Goal: Task Accomplishment & Management: Use online tool/utility

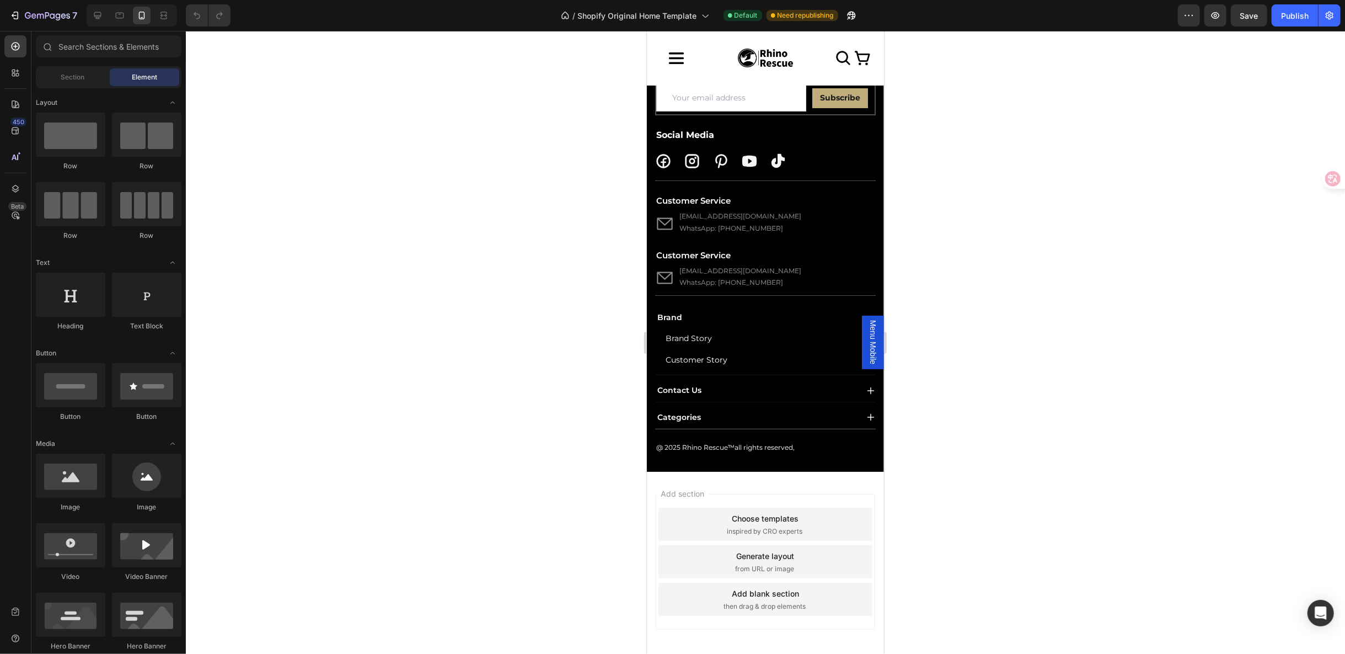
scroll to position [3615, 0]
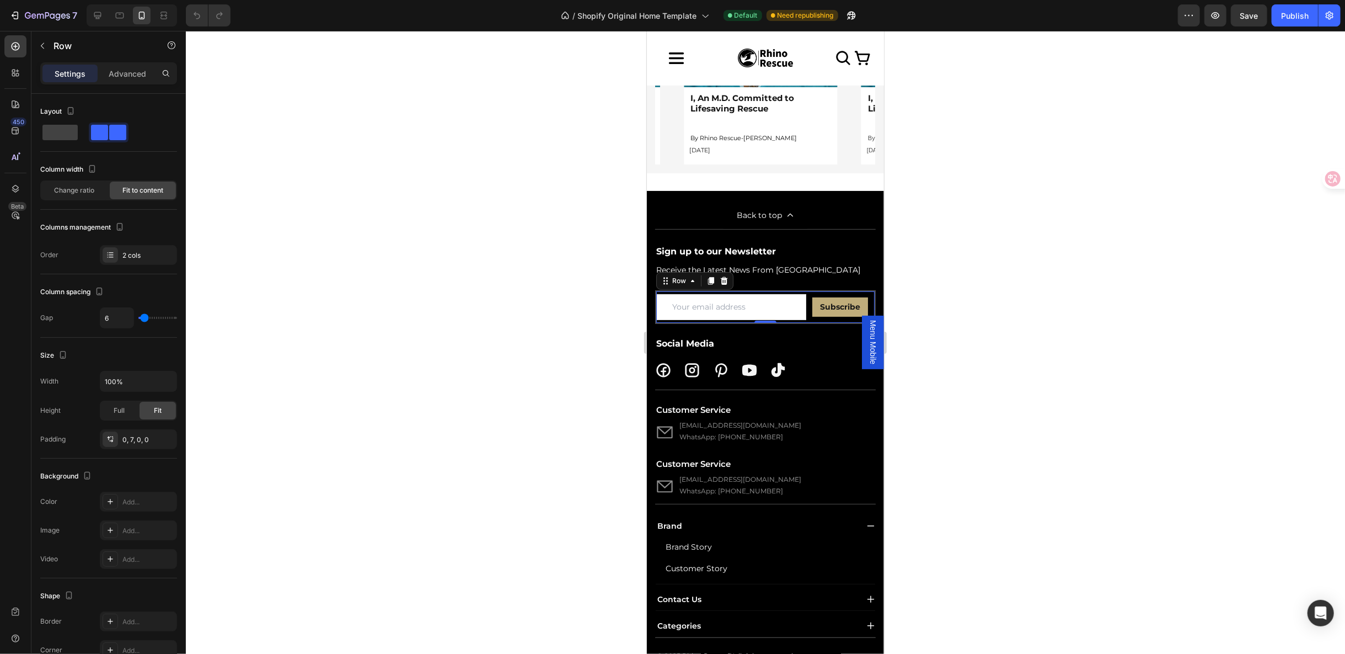
click at [800, 322] on div "Email Field" at bounding box center [732, 306] width 153 height 31
click at [120, 70] on p "Advanced" at bounding box center [128, 74] width 38 height 12
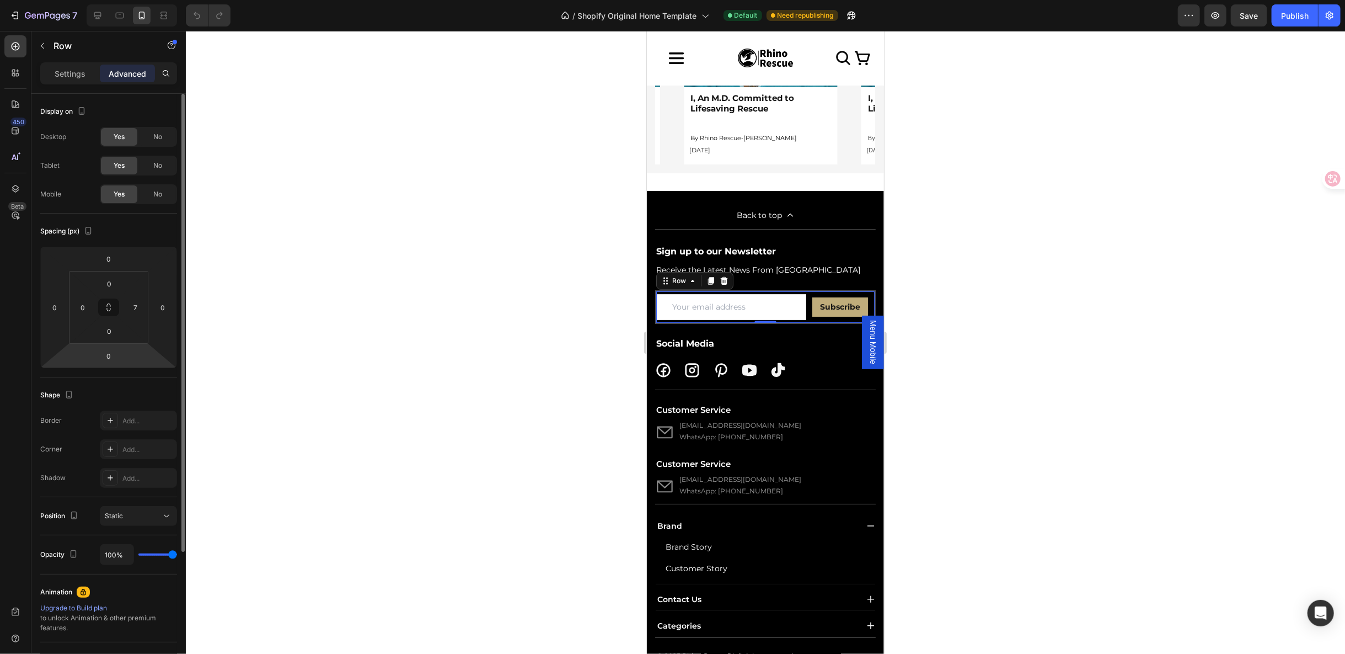
scroll to position [172, 0]
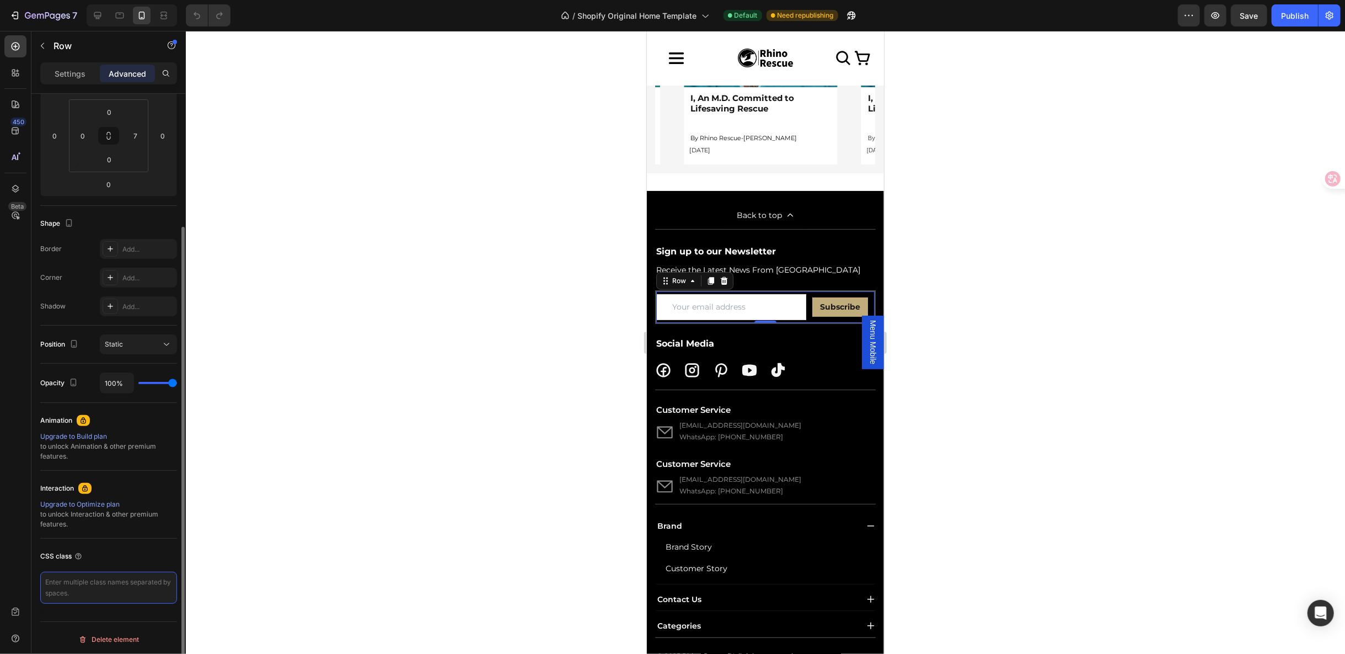
click at [72, 592] on textarea at bounding box center [108, 587] width 137 height 32
click at [74, 554] on icon at bounding box center [78, 556] width 9 height 9
click at [119, 579] on textarea at bounding box center [108, 587] width 137 height 32
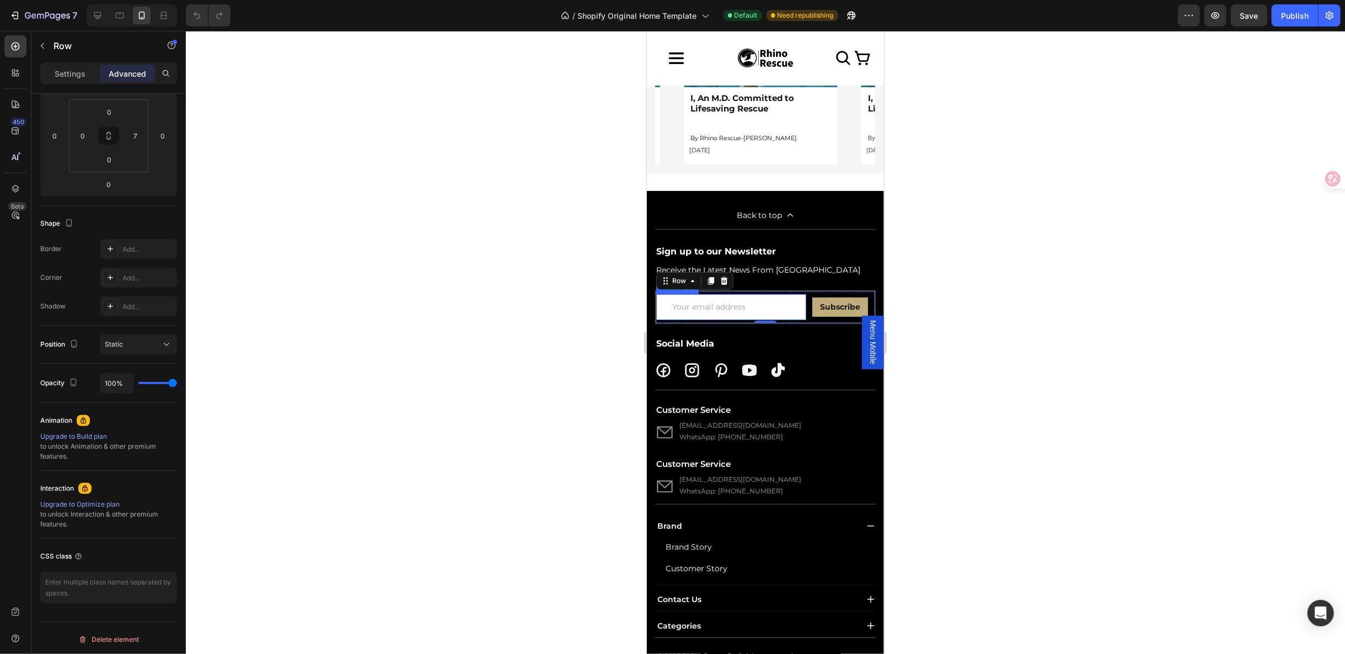
click at [715, 319] on input "email" at bounding box center [731, 306] width 150 height 26
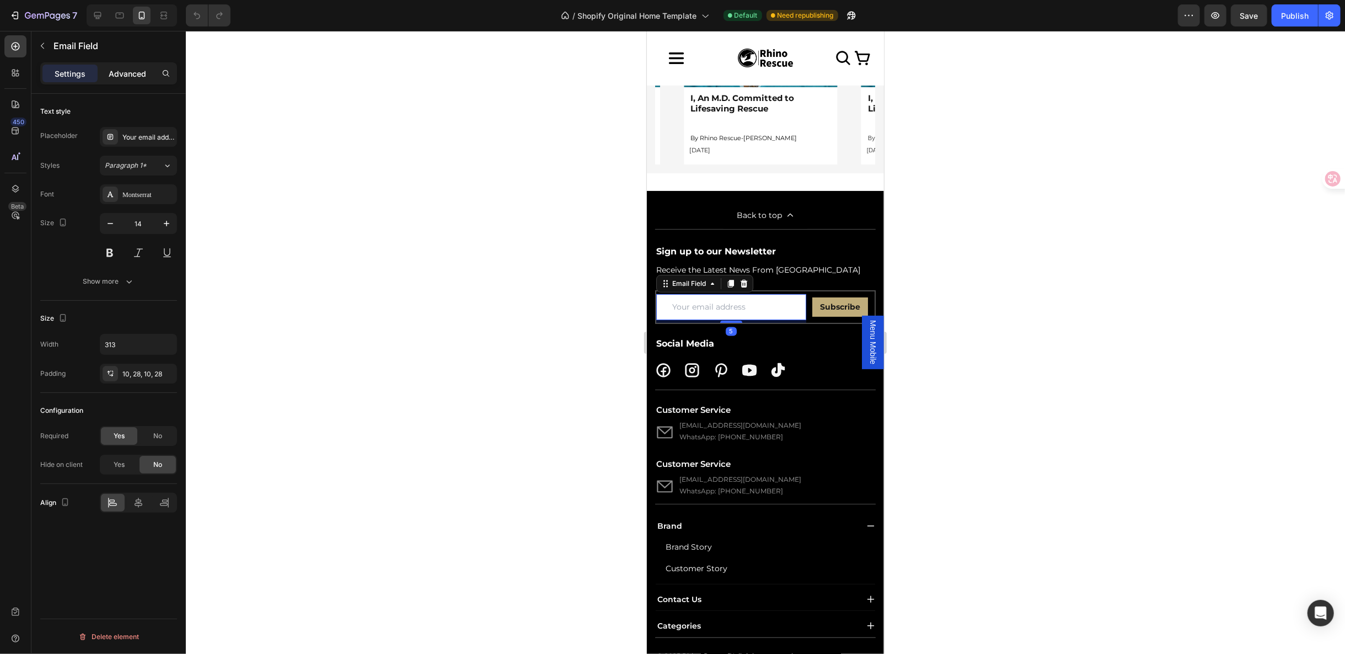
click at [135, 76] on p "Advanced" at bounding box center [128, 74] width 38 height 12
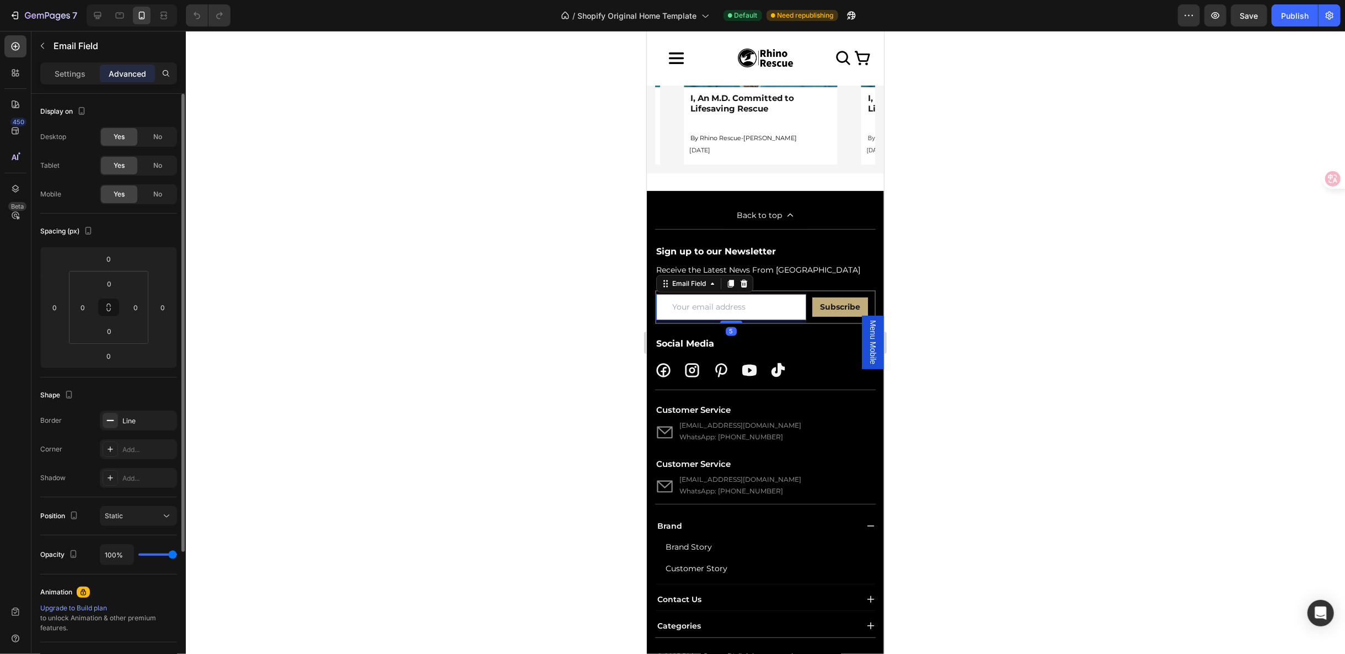
scroll to position [172, 0]
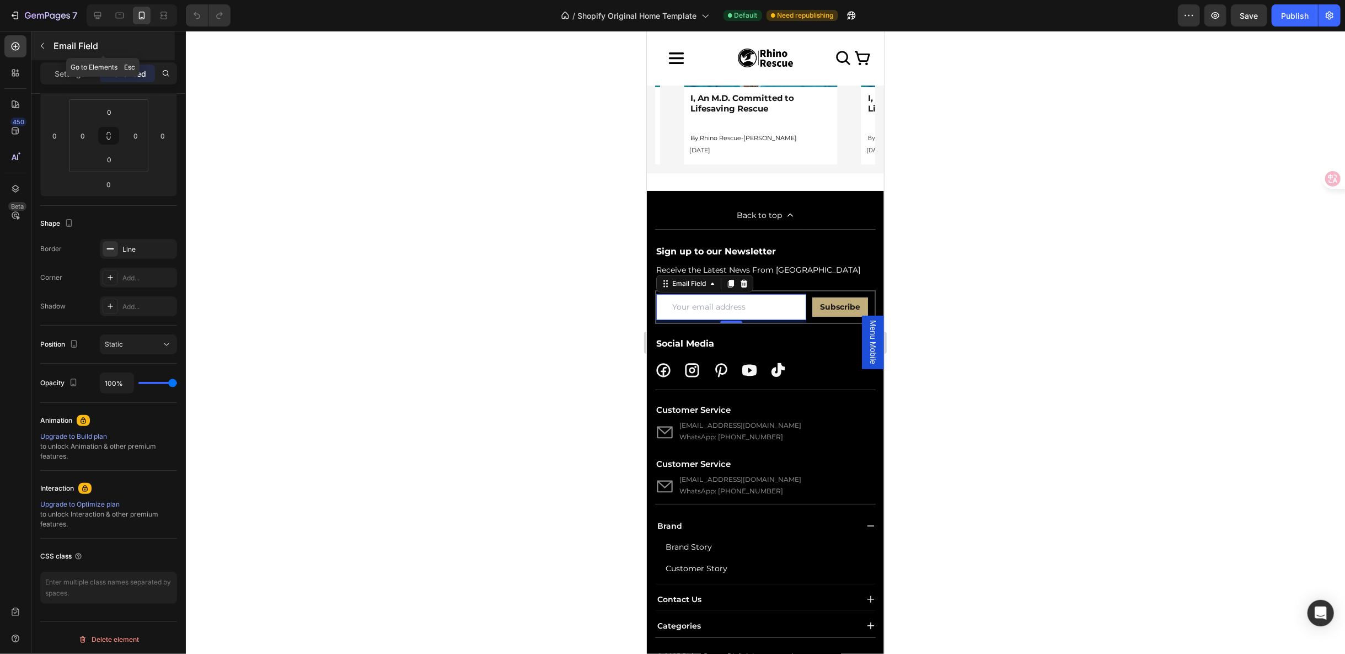
click at [37, 46] on button "button" at bounding box center [43, 46] width 18 height 18
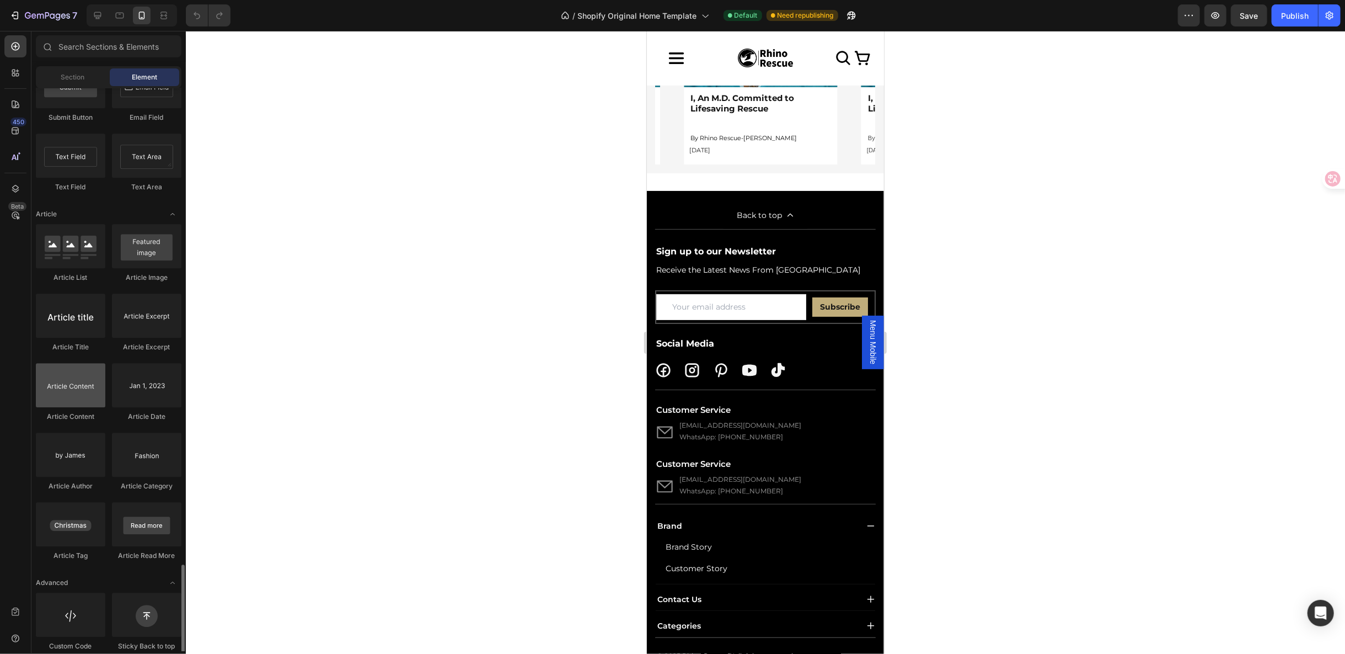
scroll to position [2706, 0]
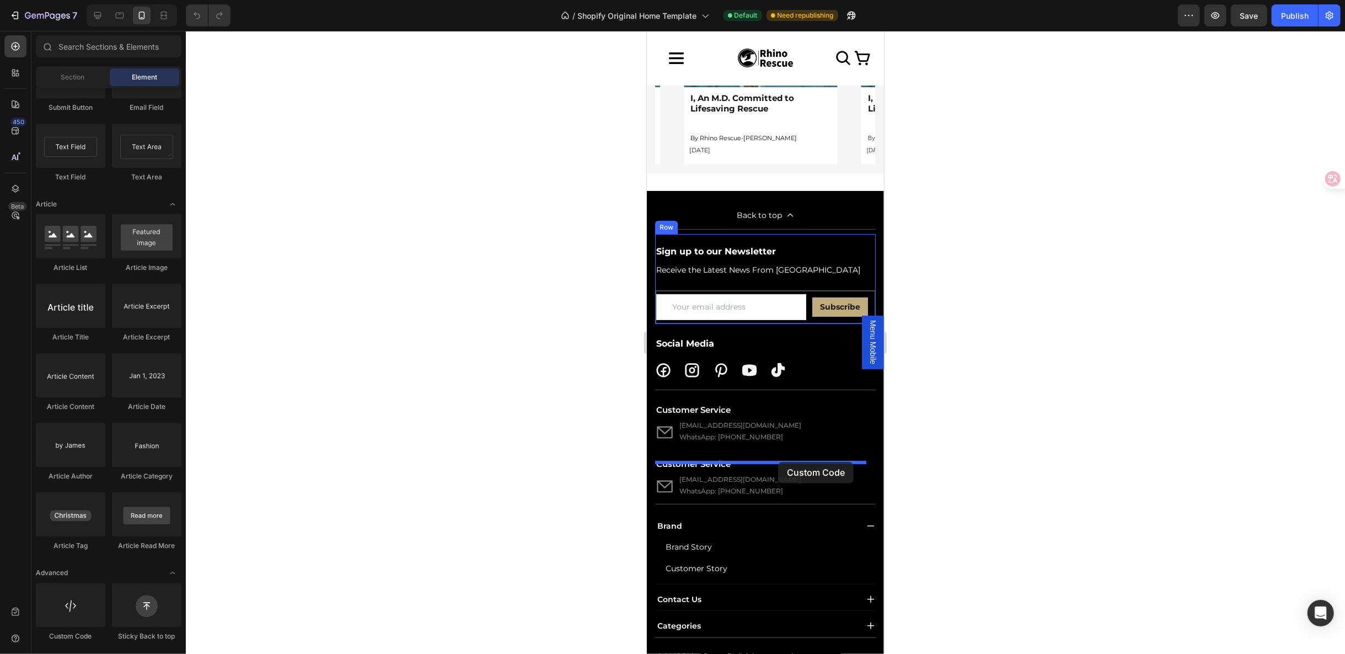
drag, startPoint x: 729, startPoint y: 628, endPoint x: 778, endPoint y: 461, distance: 173.5
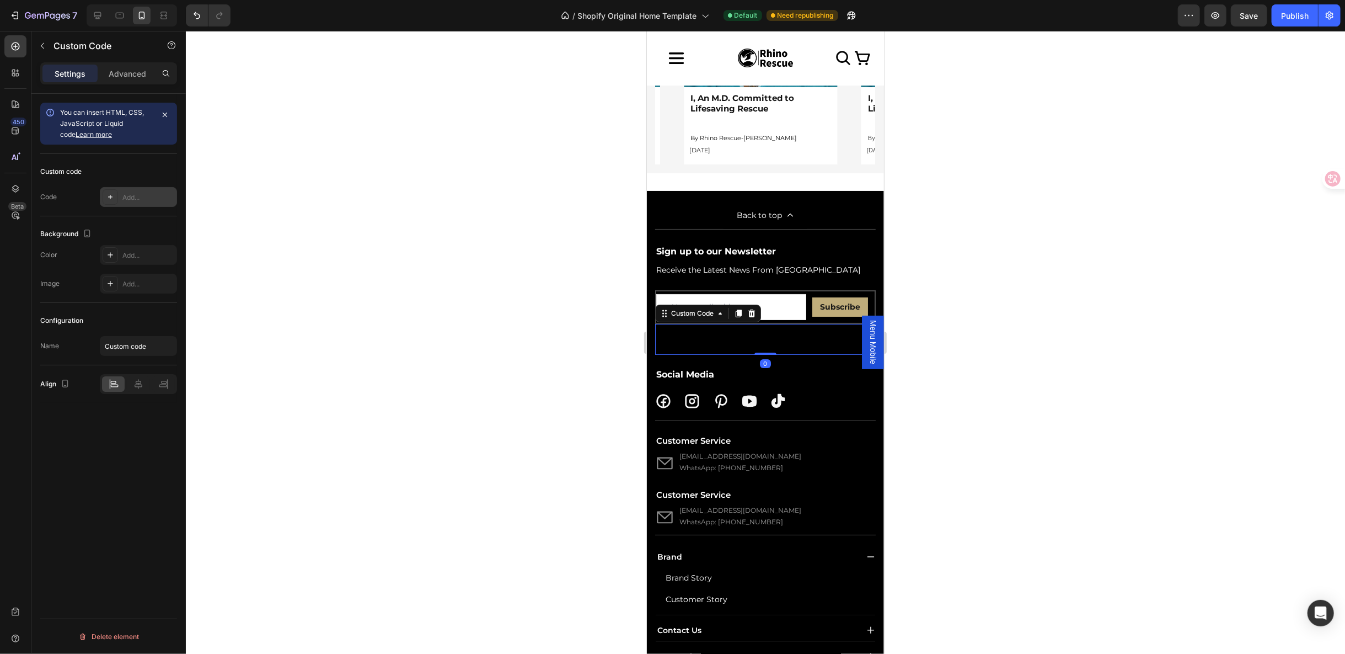
click at [113, 191] on div at bounding box center [110, 196] width 15 height 15
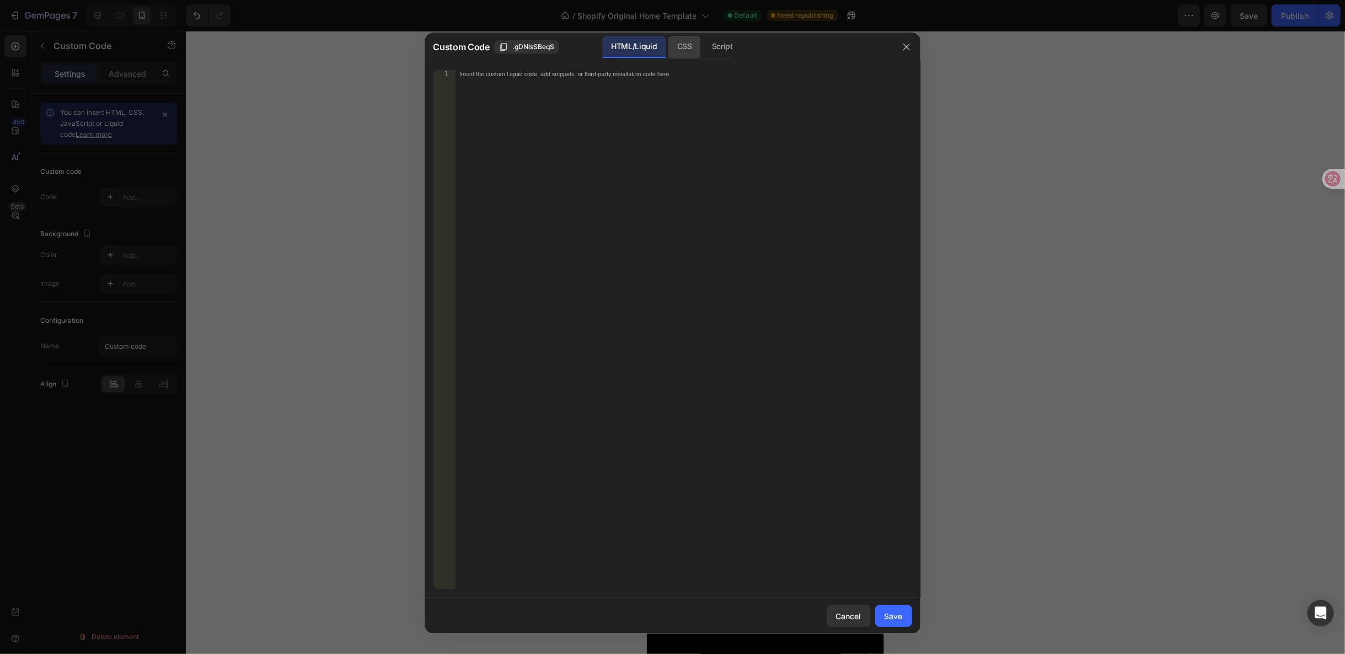
click at [703, 49] on div "CSS" at bounding box center [722, 47] width 39 height 22
click at [500, 98] on div "Insert the CSS code to style your content here." at bounding box center [683, 337] width 457 height 534
paste textarea "}"
type textarea "}"
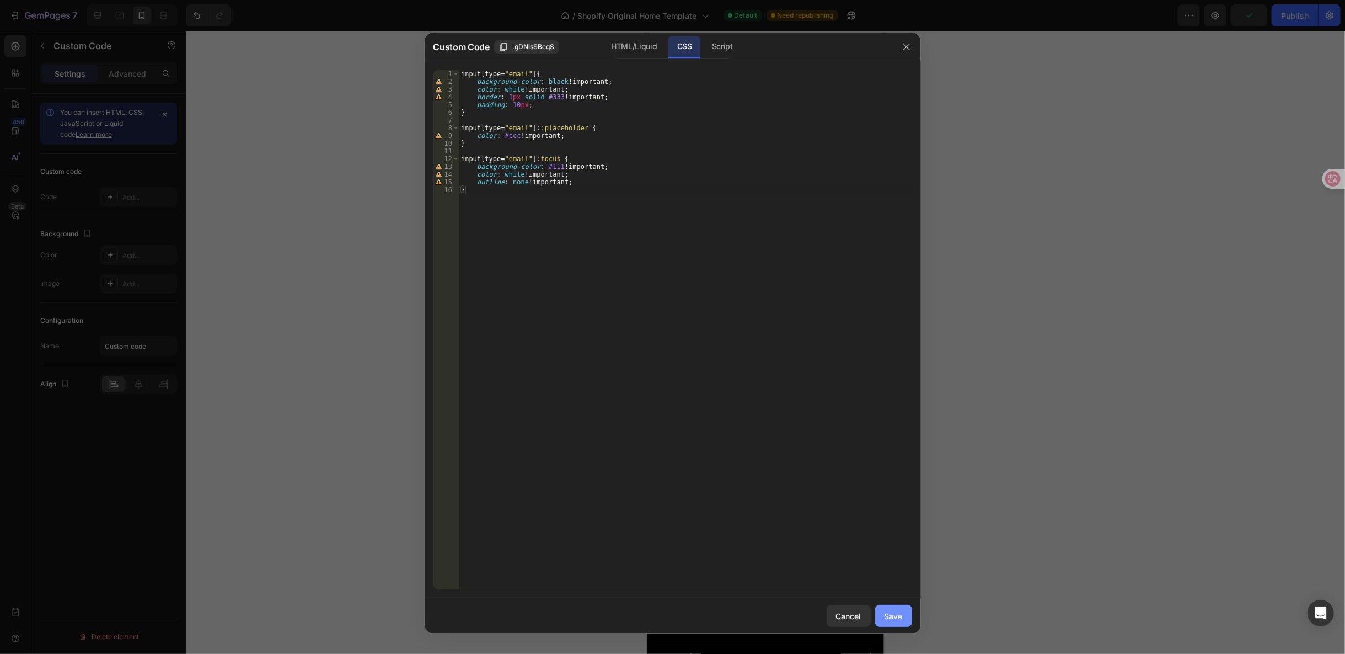
click at [898, 618] on div "Save" at bounding box center [894, 616] width 18 height 12
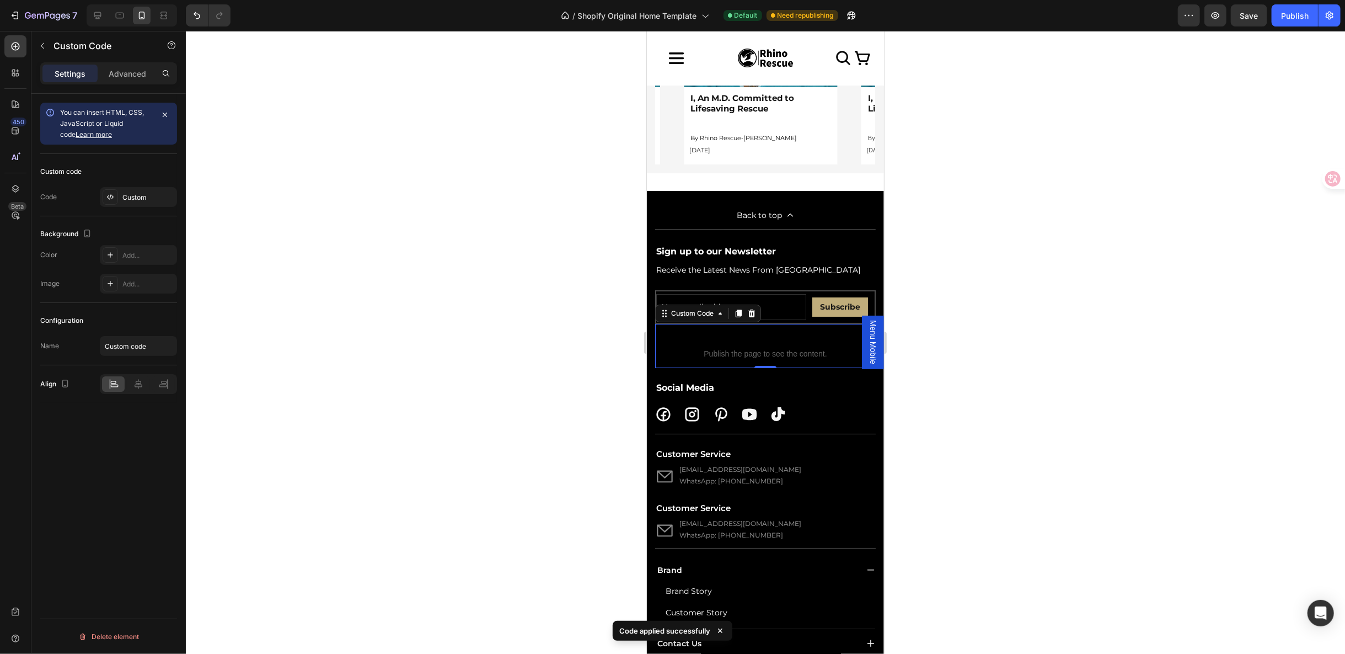
click at [939, 524] on div at bounding box center [765, 342] width 1159 height 623
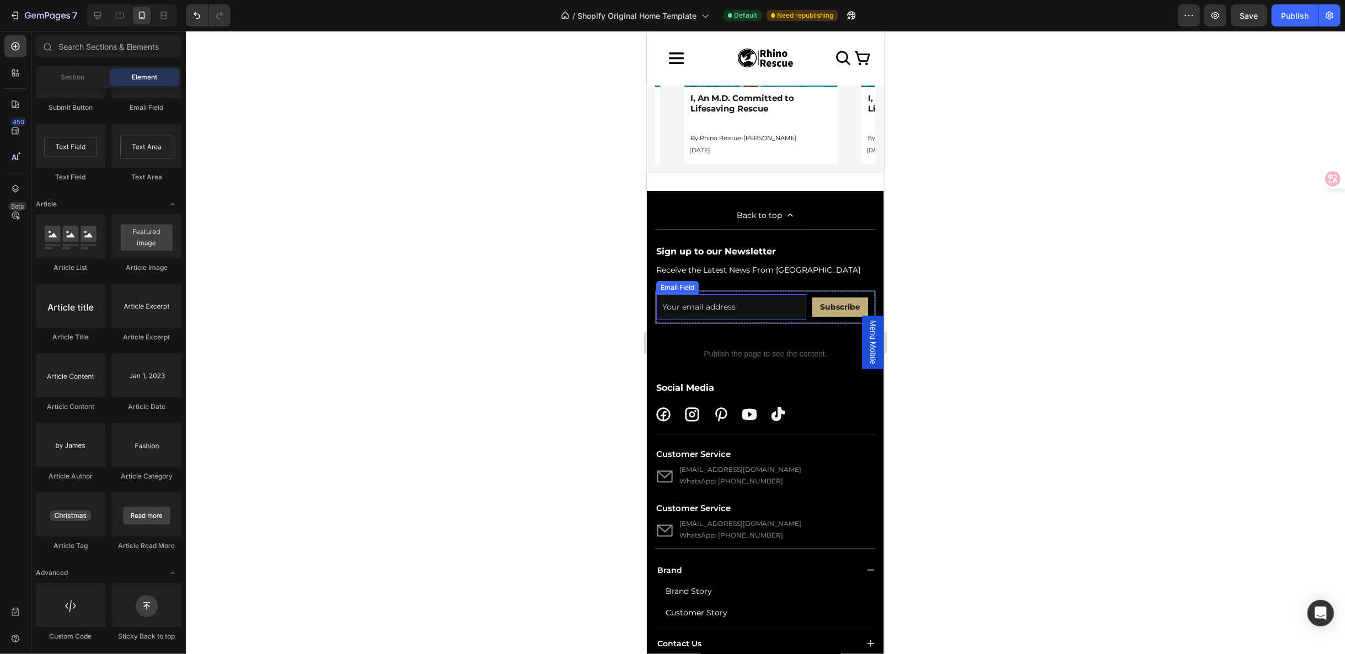
click at [784, 319] on input "email" at bounding box center [731, 306] width 150 height 26
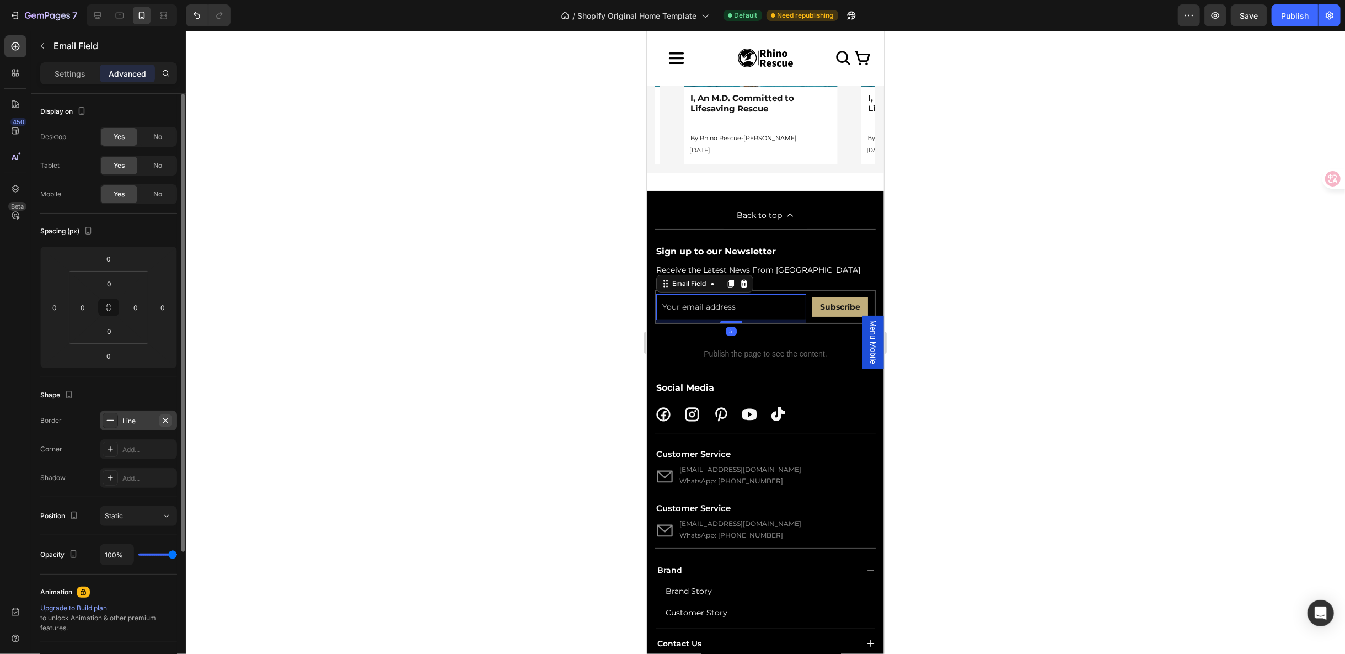
click at [166, 419] on icon "button" at bounding box center [165, 420] width 4 height 4
click at [815, 345] on span "Custom code" at bounding box center [765, 338] width 221 height 13
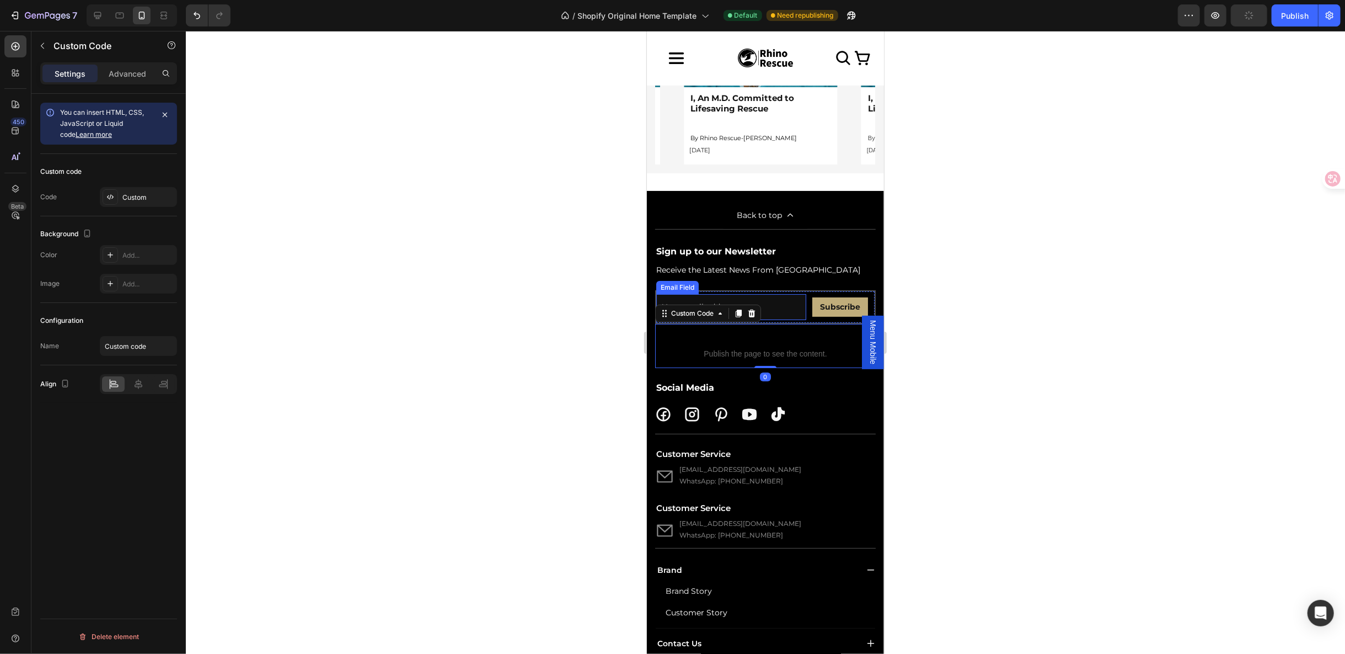
click at [790, 319] on input "email" at bounding box center [731, 306] width 150 height 26
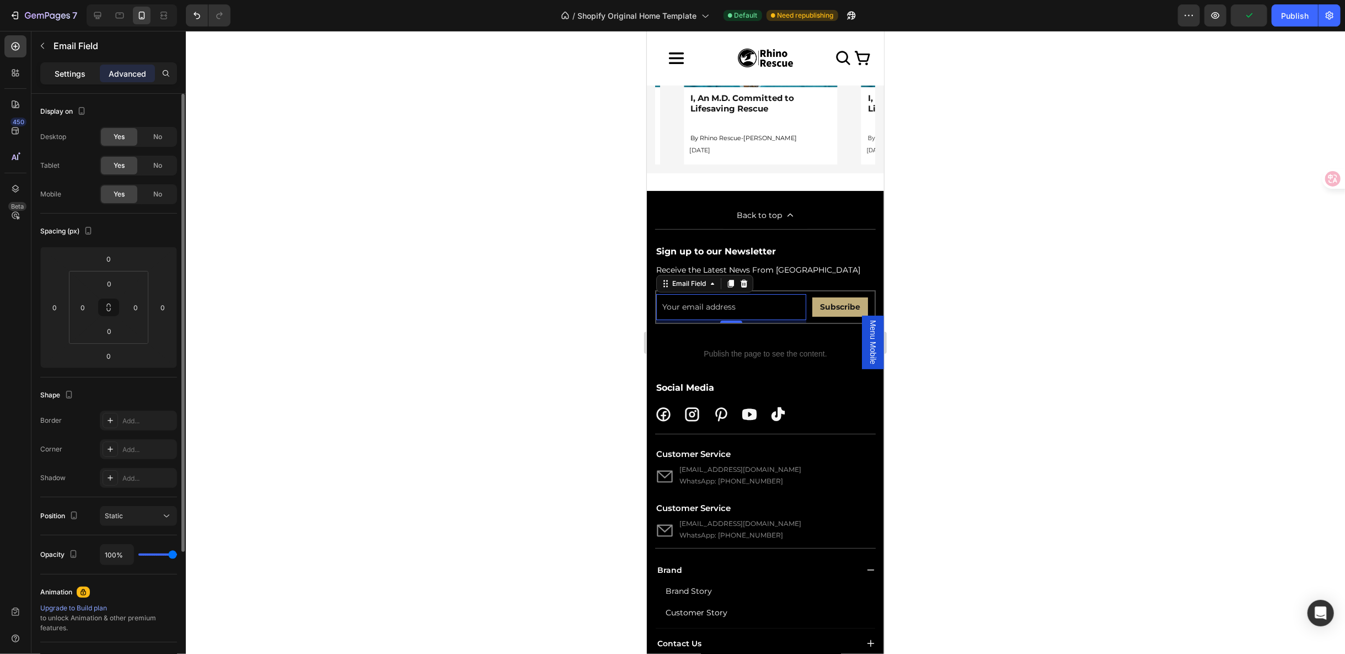
click at [69, 77] on p "Settings" at bounding box center [70, 74] width 31 height 12
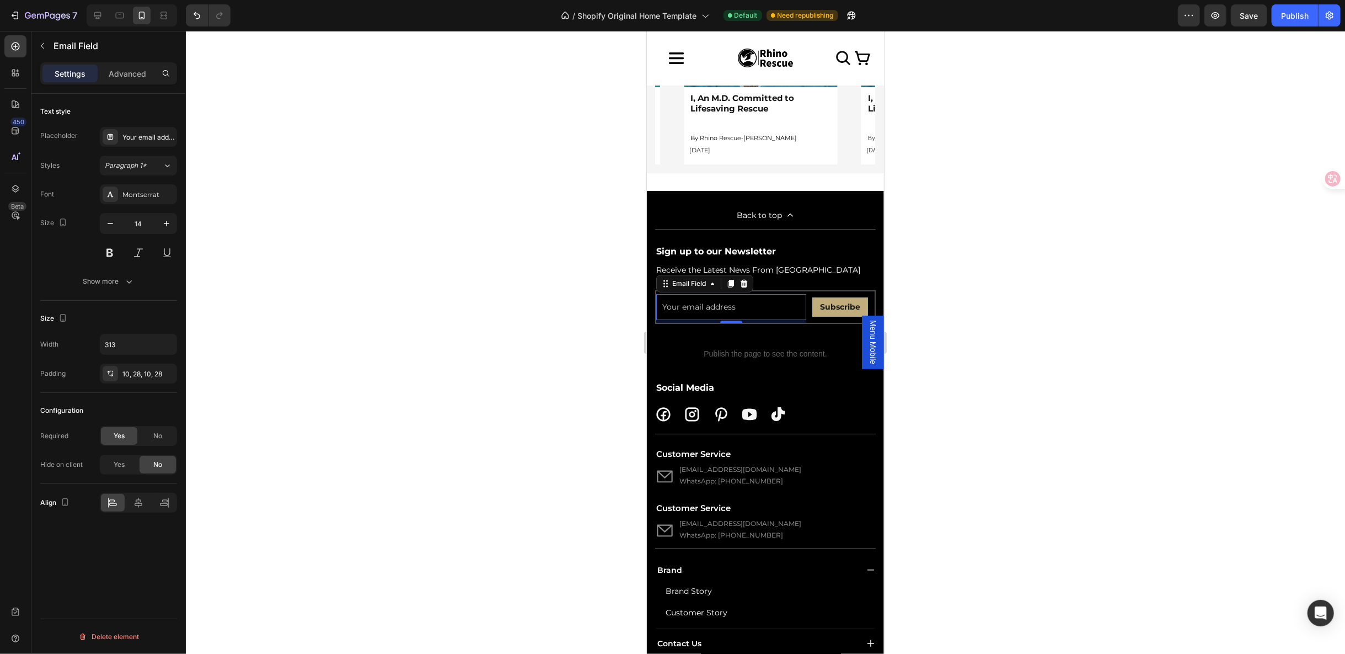
click at [120, 269] on div "Font Montserrat Size 14 Show more" at bounding box center [108, 237] width 137 height 107
click at [117, 276] on div "Show more" at bounding box center [108, 281] width 51 height 11
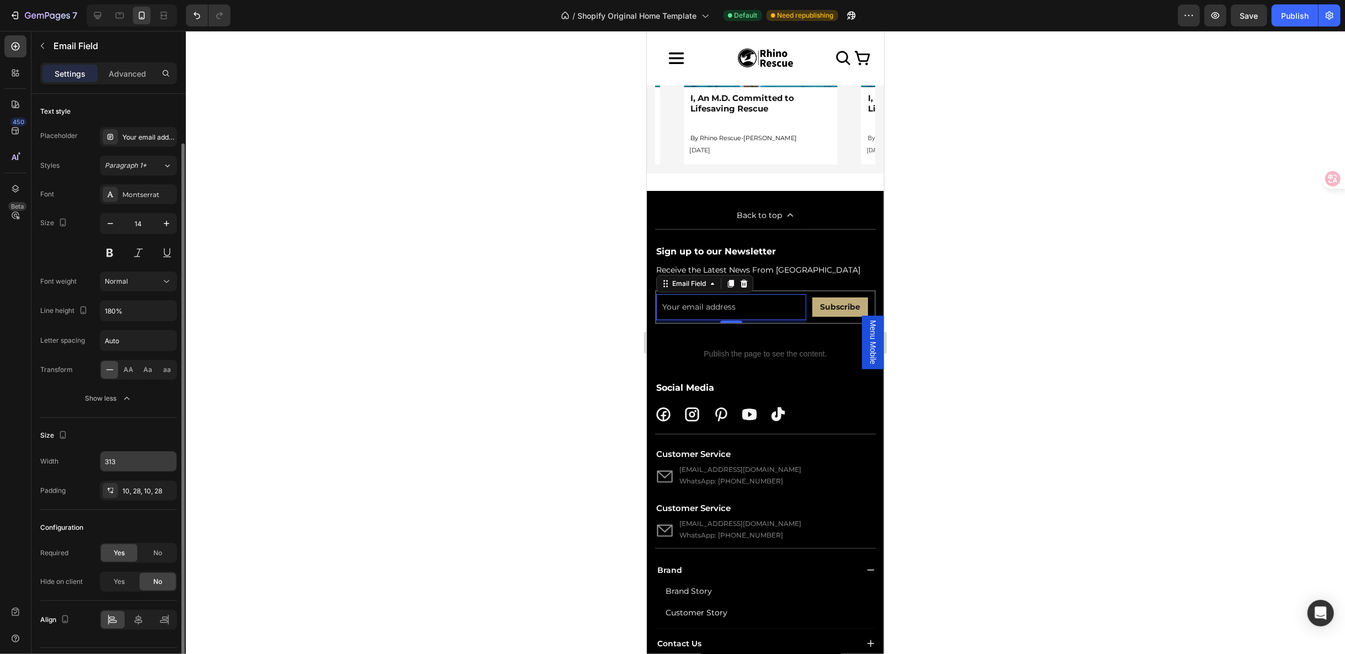
scroll to position [25, 0]
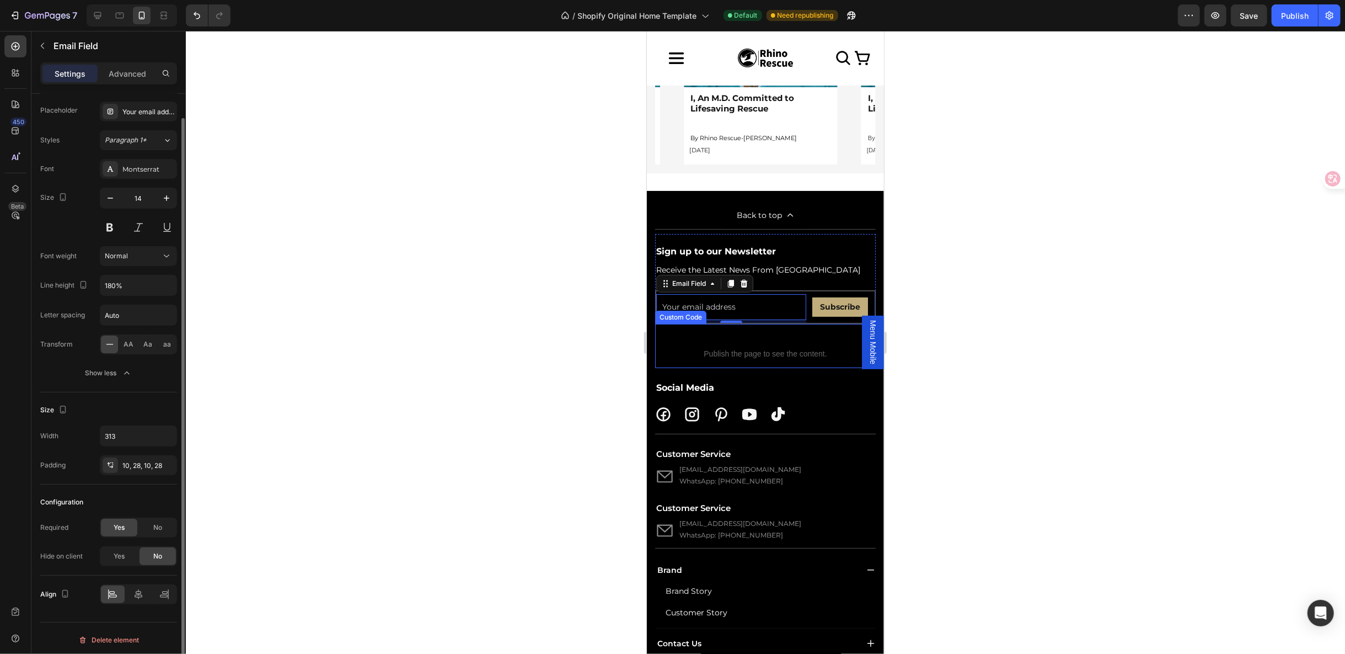
click at [756, 359] on span "Publish the page to see the content." at bounding box center [765, 352] width 221 height 11
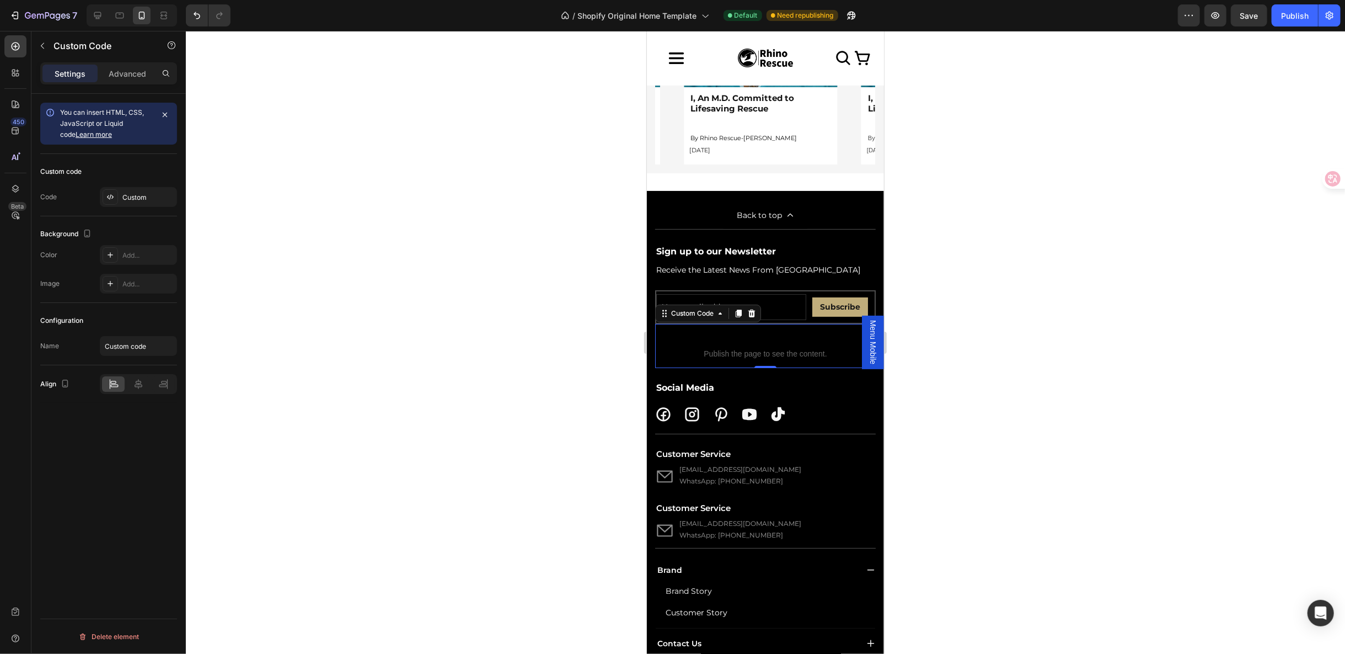
click at [1039, 471] on div at bounding box center [765, 342] width 1159 height 623
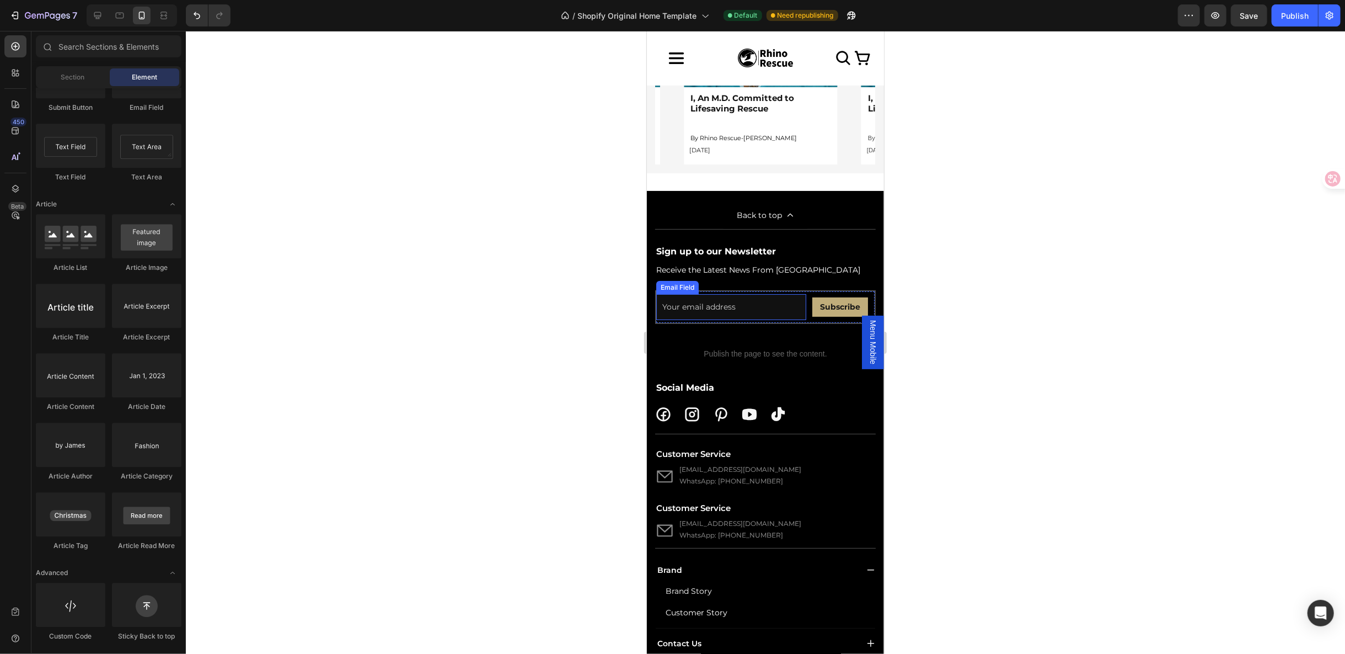
click at [684, 319] on input "email" at bounding box center [731, 306] width 150 height 26
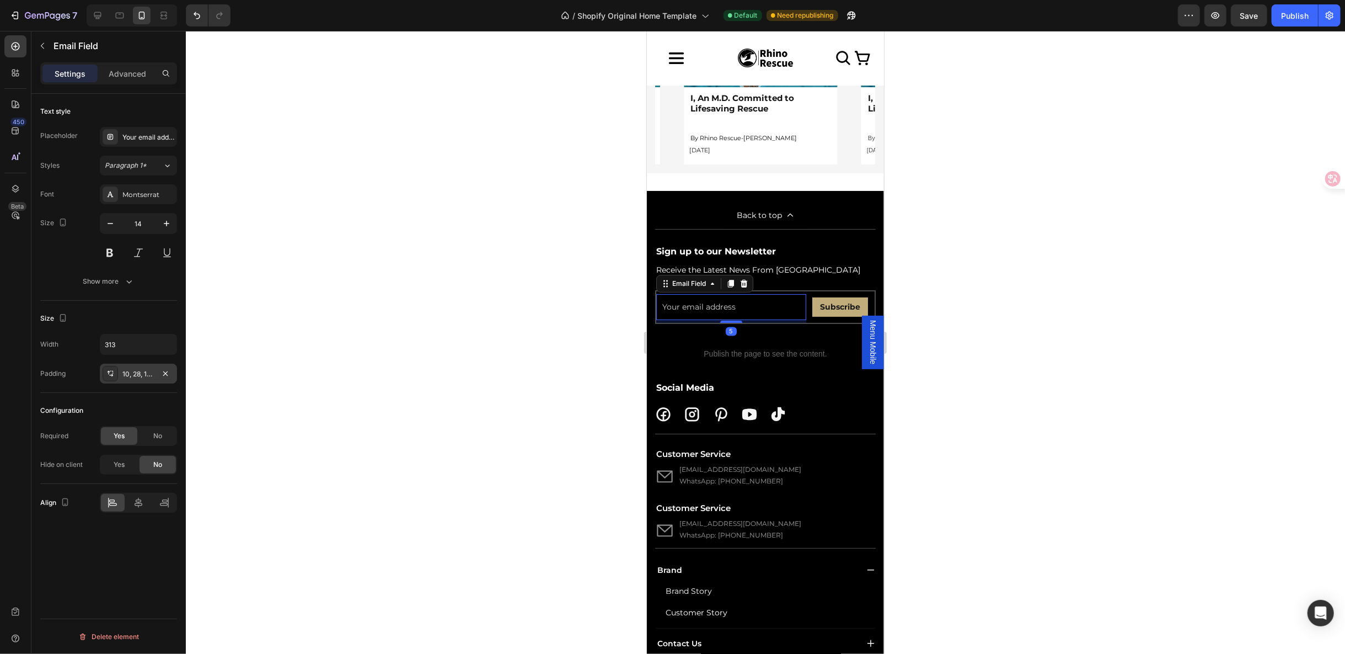
click at [136, 374] on div "10, 28, 10, 28" at bounding box center [138, 374] width 32 height 10
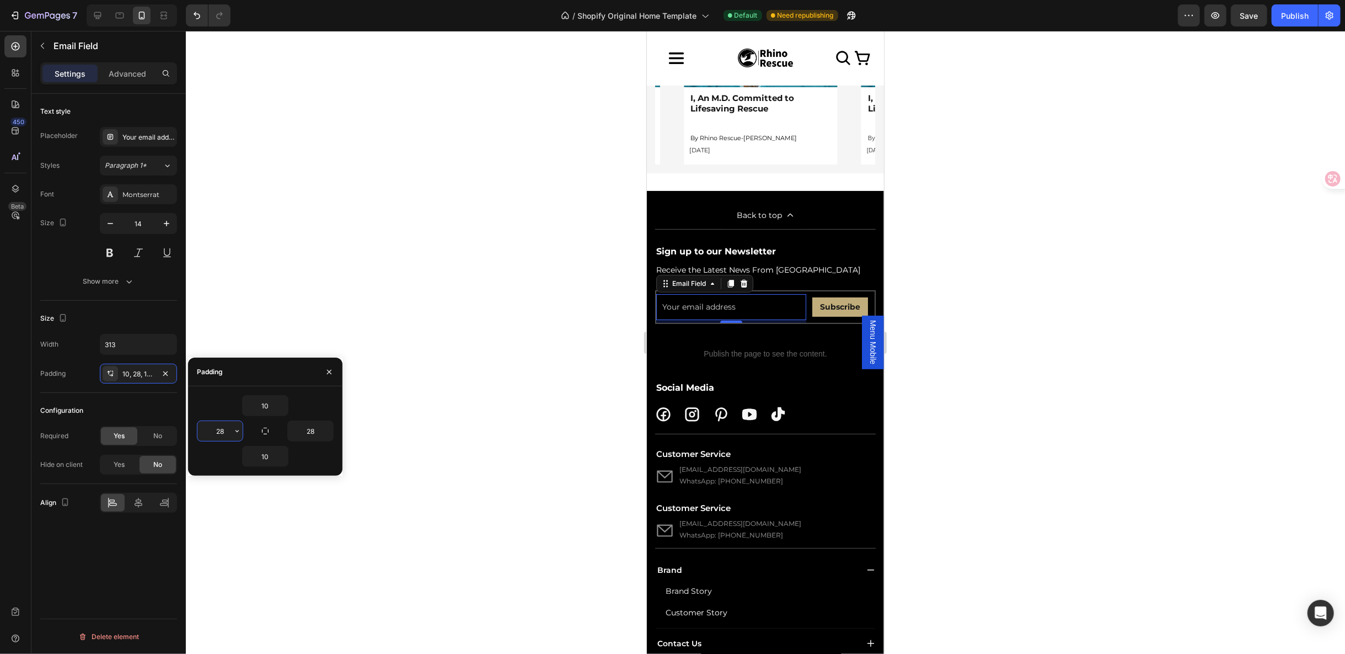
click at [224, 432] on input "28" at bounding box center [219, 431] width 45 height 20
type input "5"
type input "28"
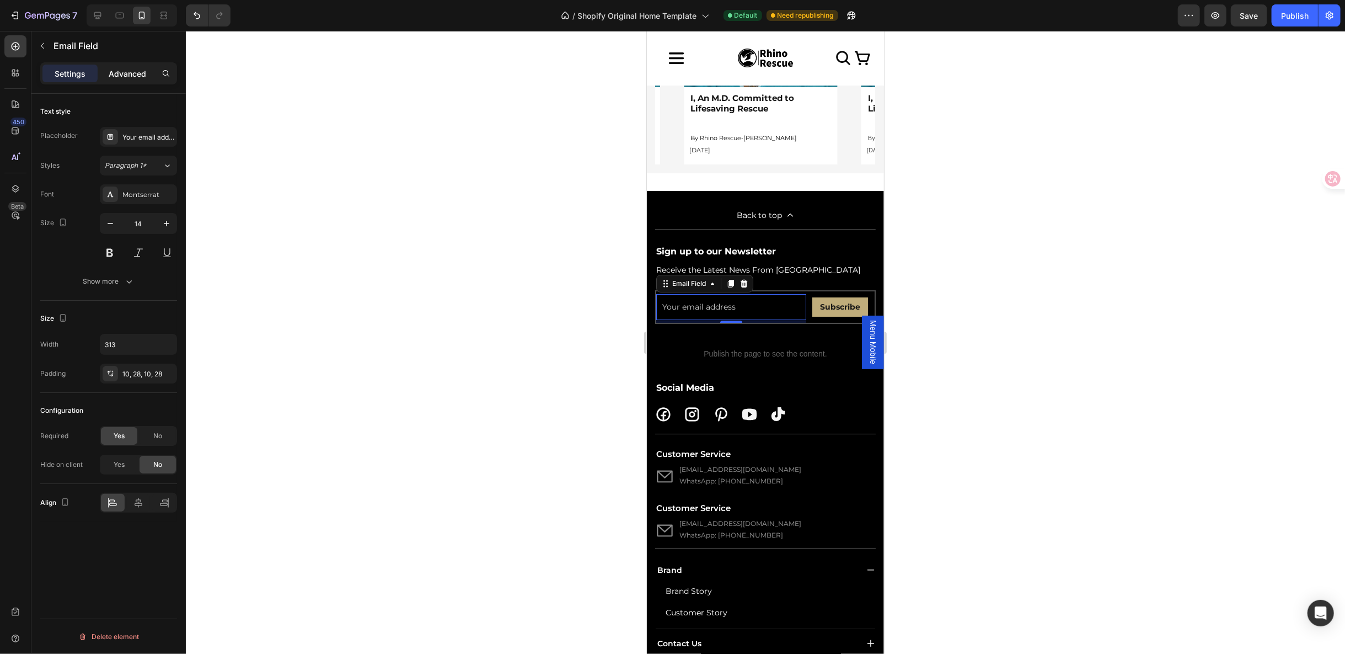
click at [130, 70] on p "Advanced" at bounding box center [128, 74] width 38 height 12
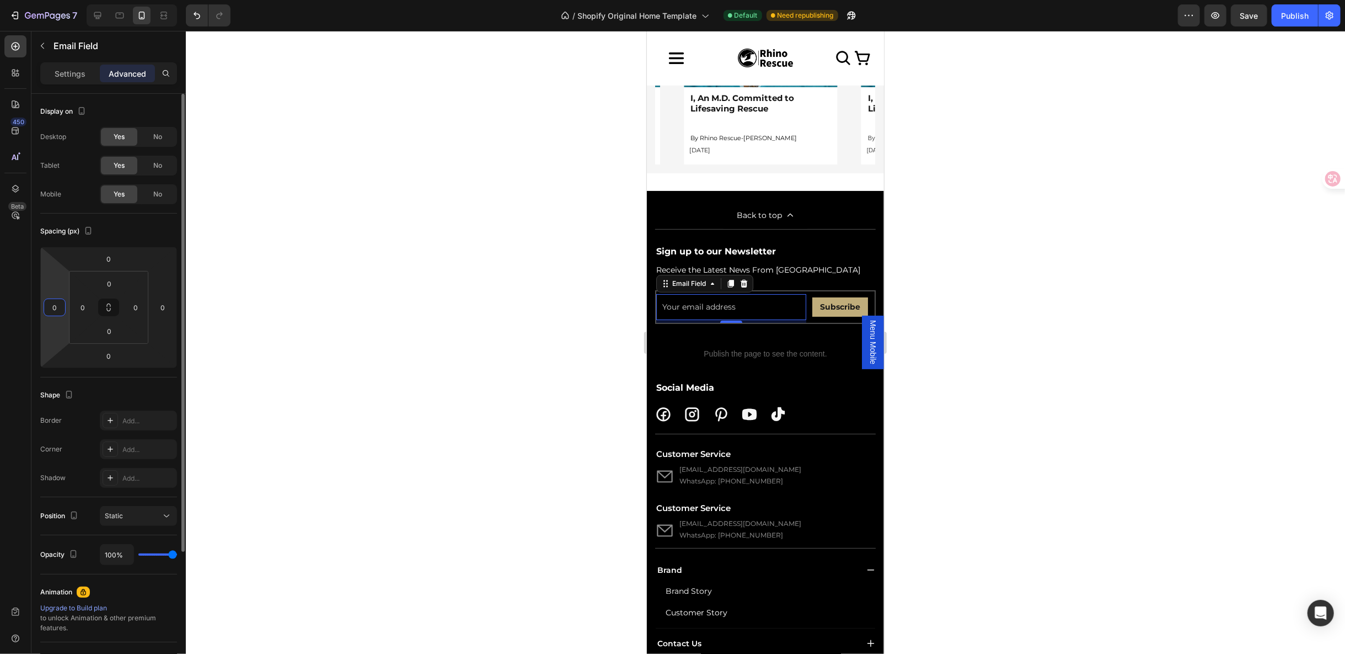
click at [54, 310] on input "0" at bounding box center [54, 307] width 17 height 17
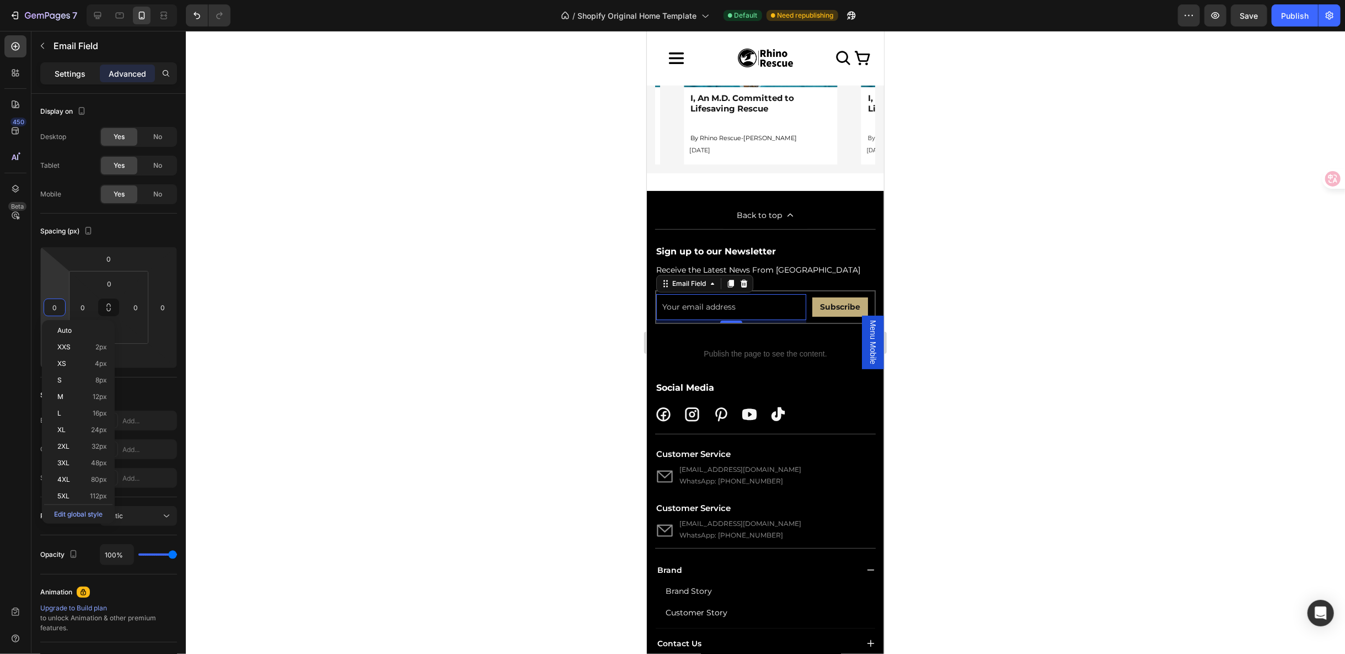
click at [73, 76] on p "Settings" at bounding box center [70, 74] width 31 height 12
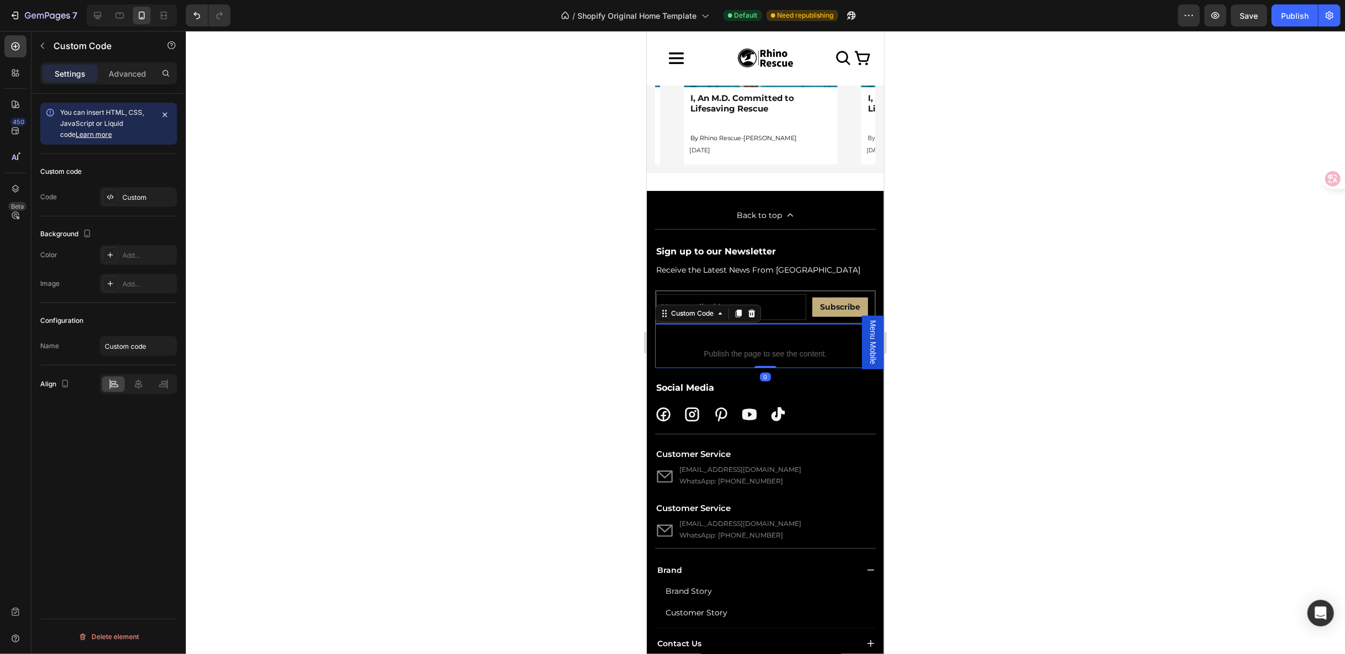
click at [809, 367] on p "Custom code Publish the page to see the content." at bounding box center [765, 345] width 221 height 44
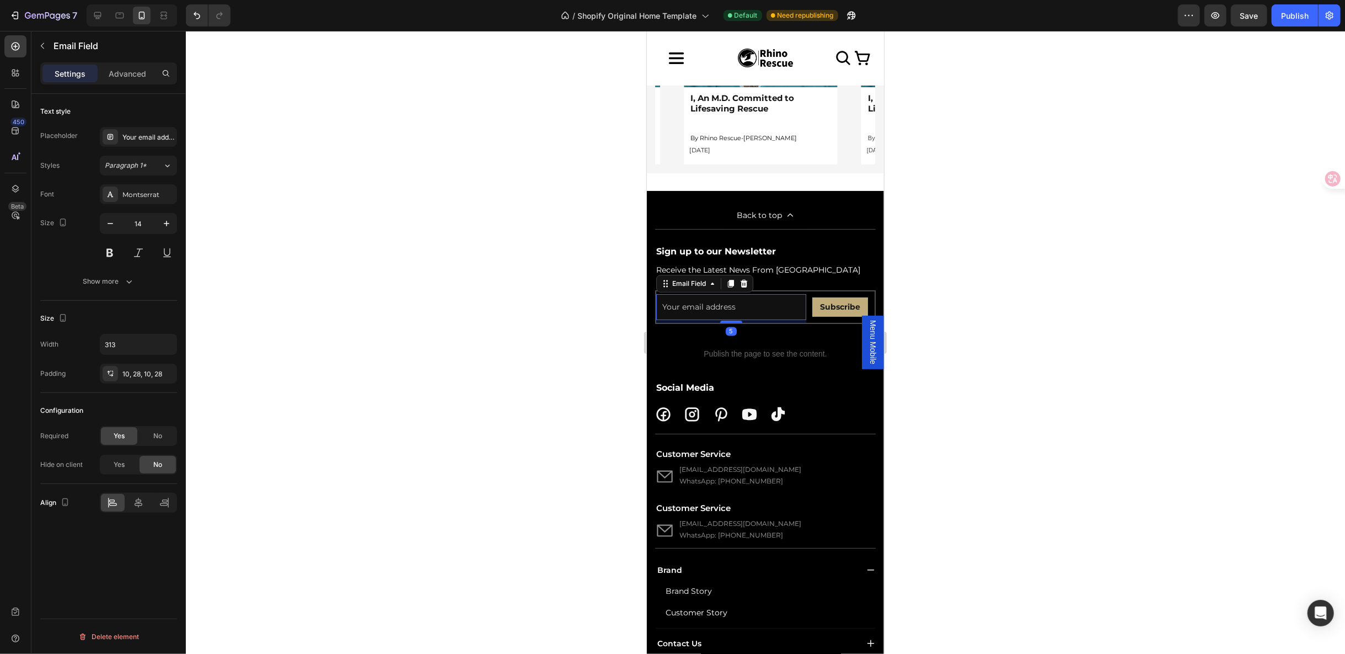
click at [788, 319] on input "email" at bounding box center [731, 306] width 150 height 26
click at [744, 359] on span "Publish the page to see the content." at bounding box center [765, 352] width 221 height 11
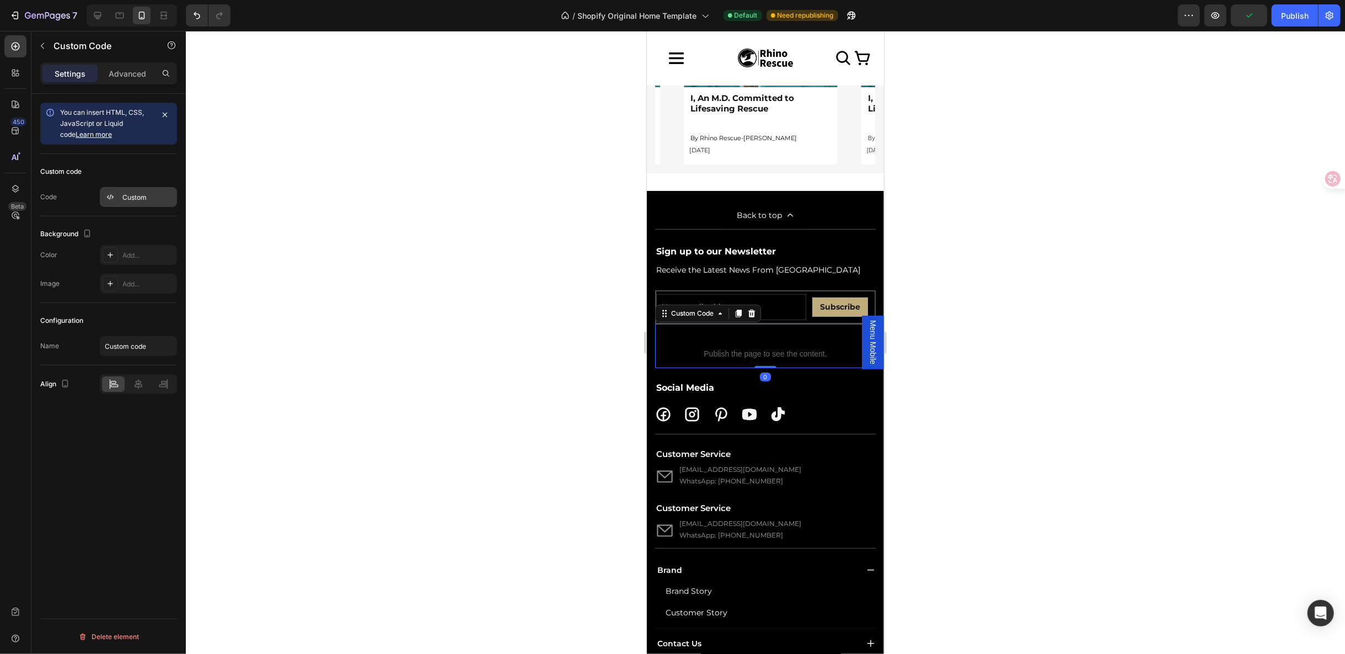
click at [125, 196] on div "Custom" at bounding box center [148, 197] width 52 height 10
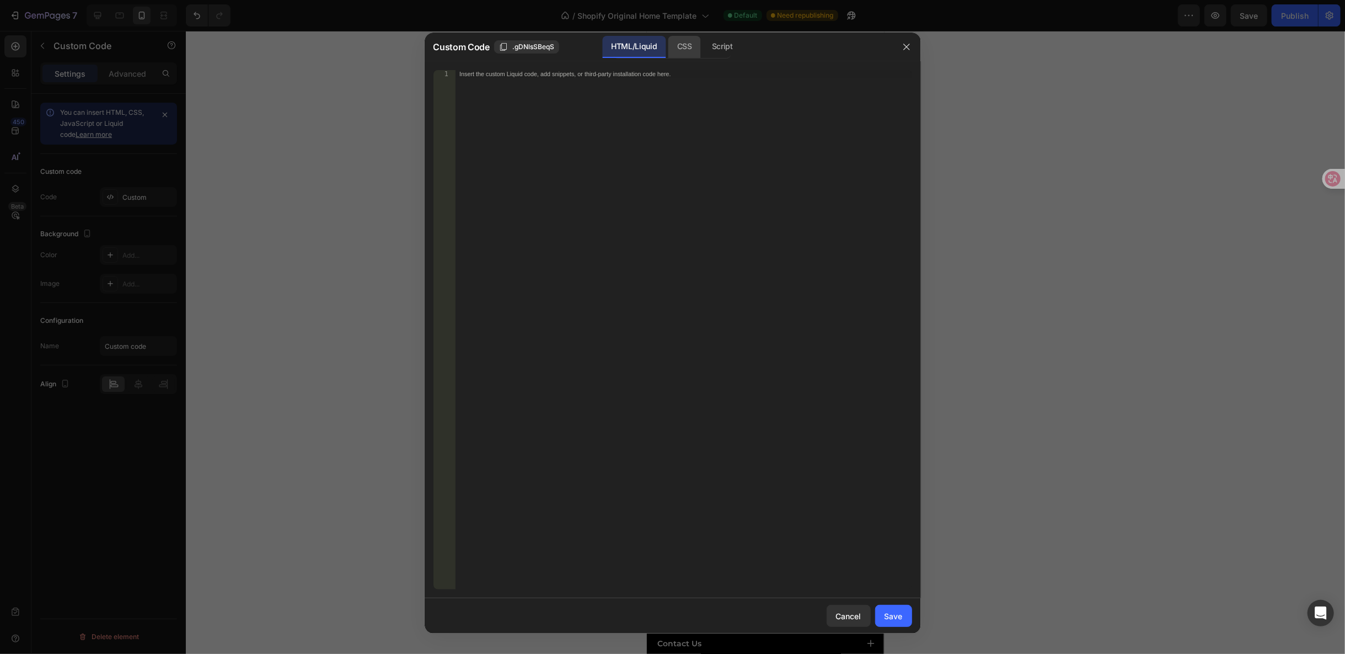
click at [703, 51] on div "CSS" at bounding box center [722, 47] width 39 height 22
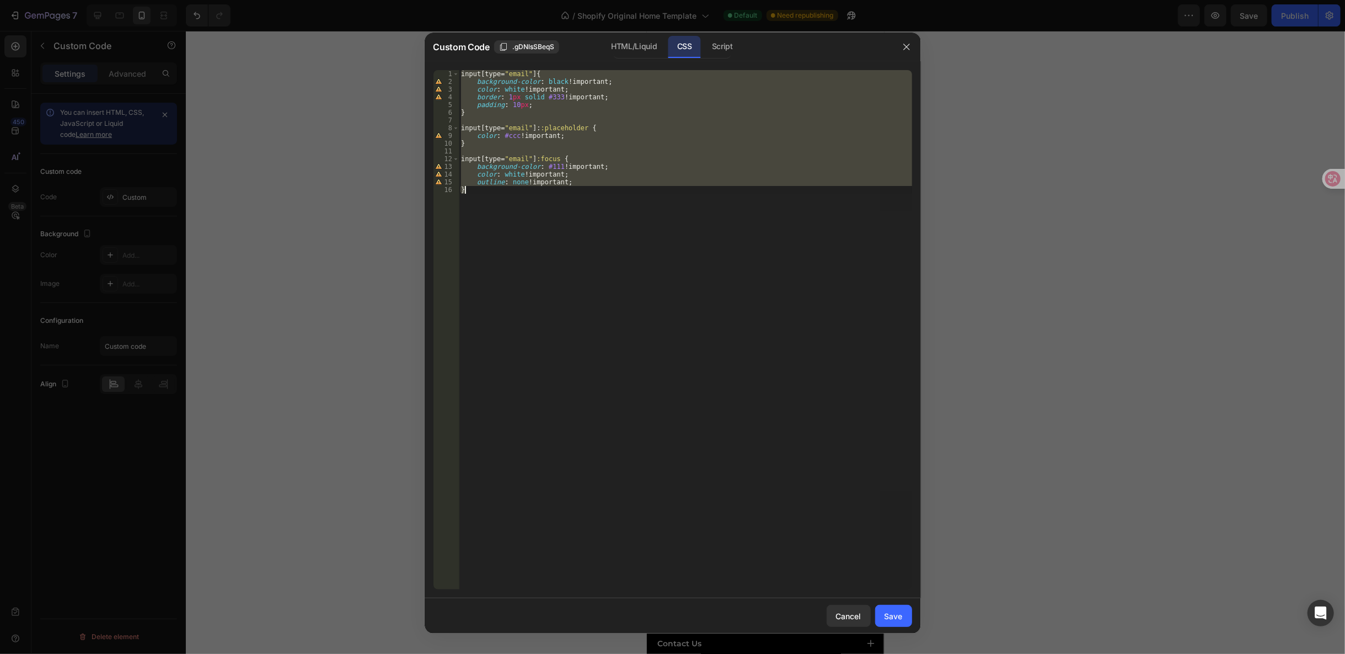
click at [600, 100] on div "input [ type = " email " ] { background-color : black !important ; color : whit…" at bounding box center [685, 329] width 453 height 519
type textarea "border: 1px solid #333 !important;"
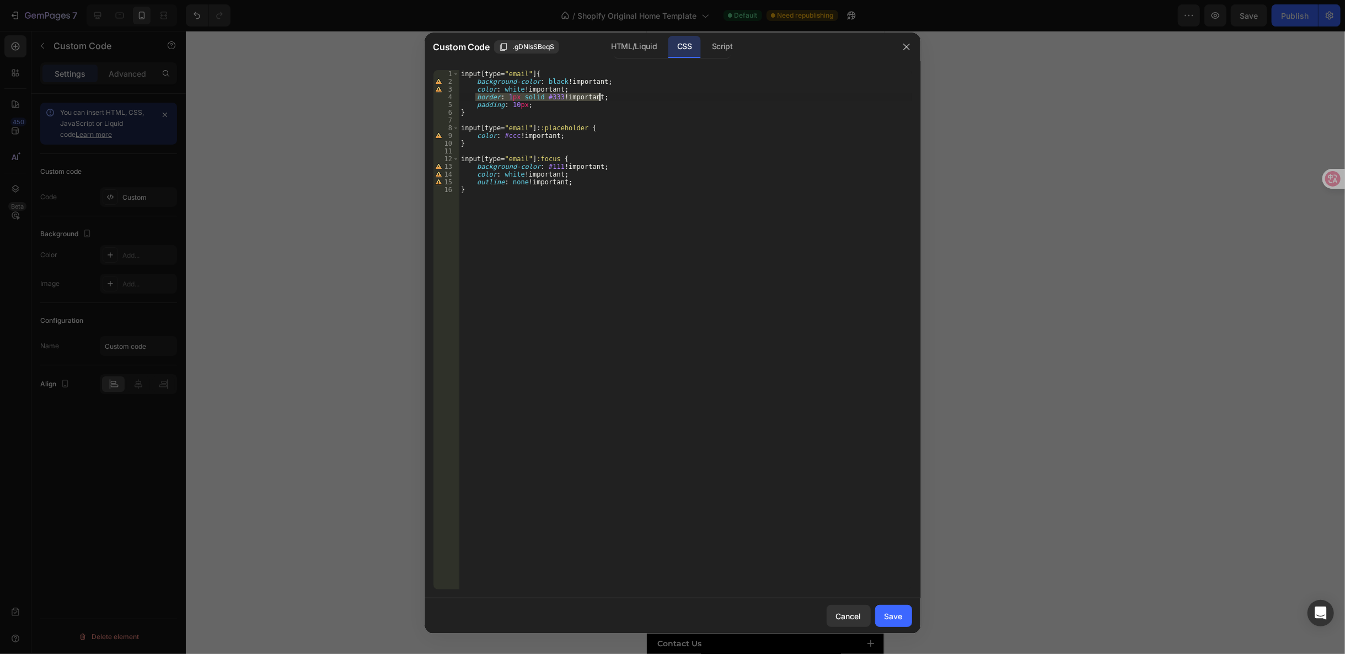
drag, startPoint x: 475, startPoint y: 98, endPoint x: 657, endPoint y: 97, distance: 182.0
click at [657, 97] on div "input [ type = " email " ] { background-color : black !important ; color : whit…" at bounding box center [685, 337] width 453 height 534
type textarea "color: white !important;"
click at [889, 610] on div "Save" at bounding box center [894, 616] width 18 height 12
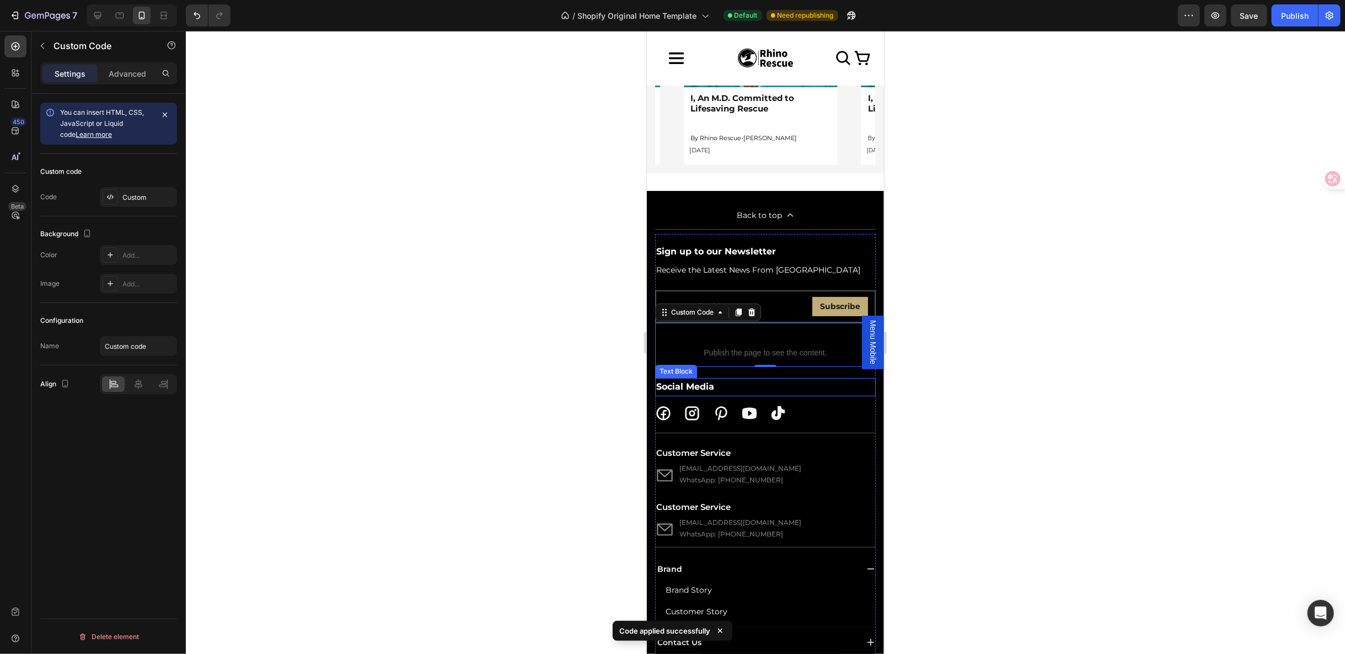
click at [835, 394] on p "Social Media" at bounding box center [765, 386] width 218 height 16
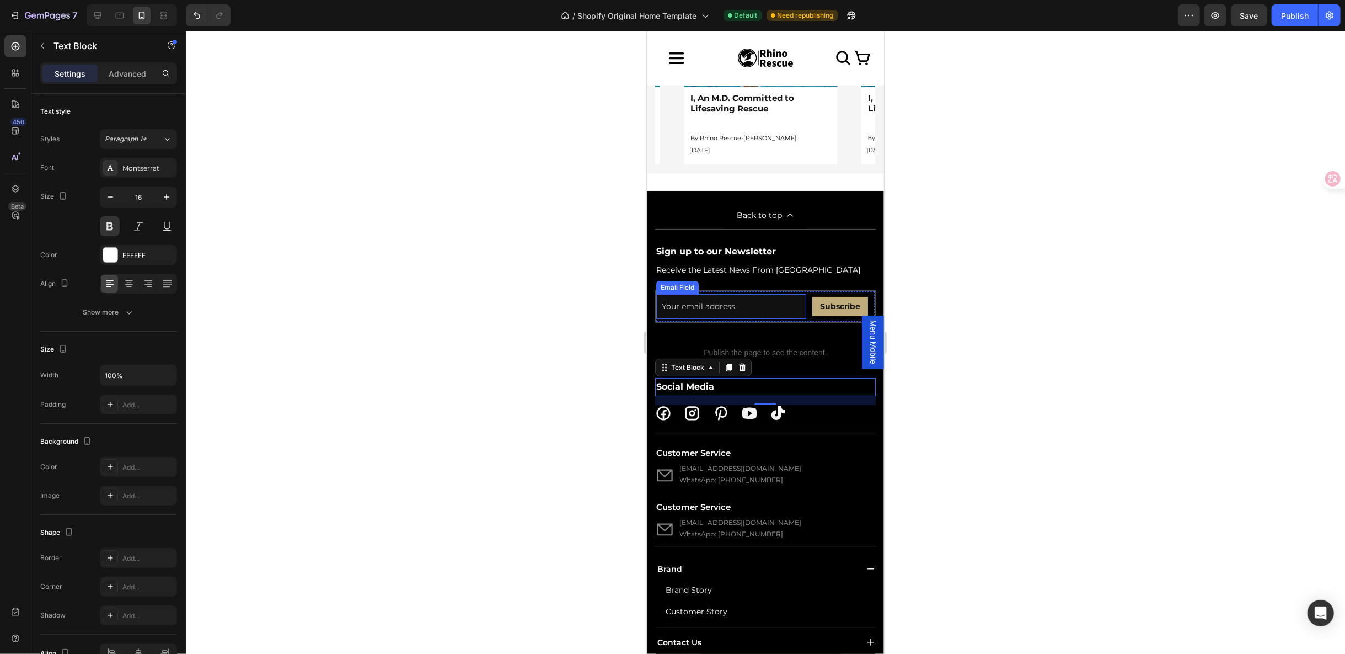
click at [724, 318] on input "email" at bounding box center [731, 305] width 150 height 25
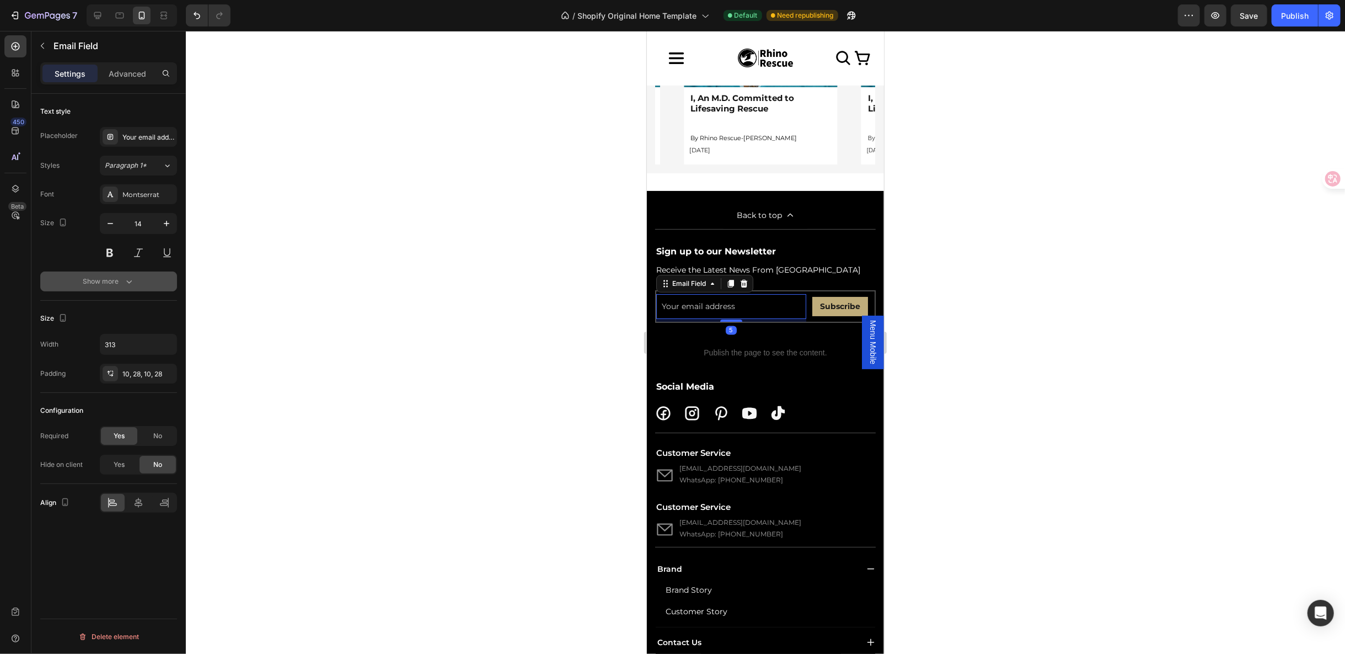
click at [115, 282] on div "Show more" at bounding box center [108, 281] width 51 height 11
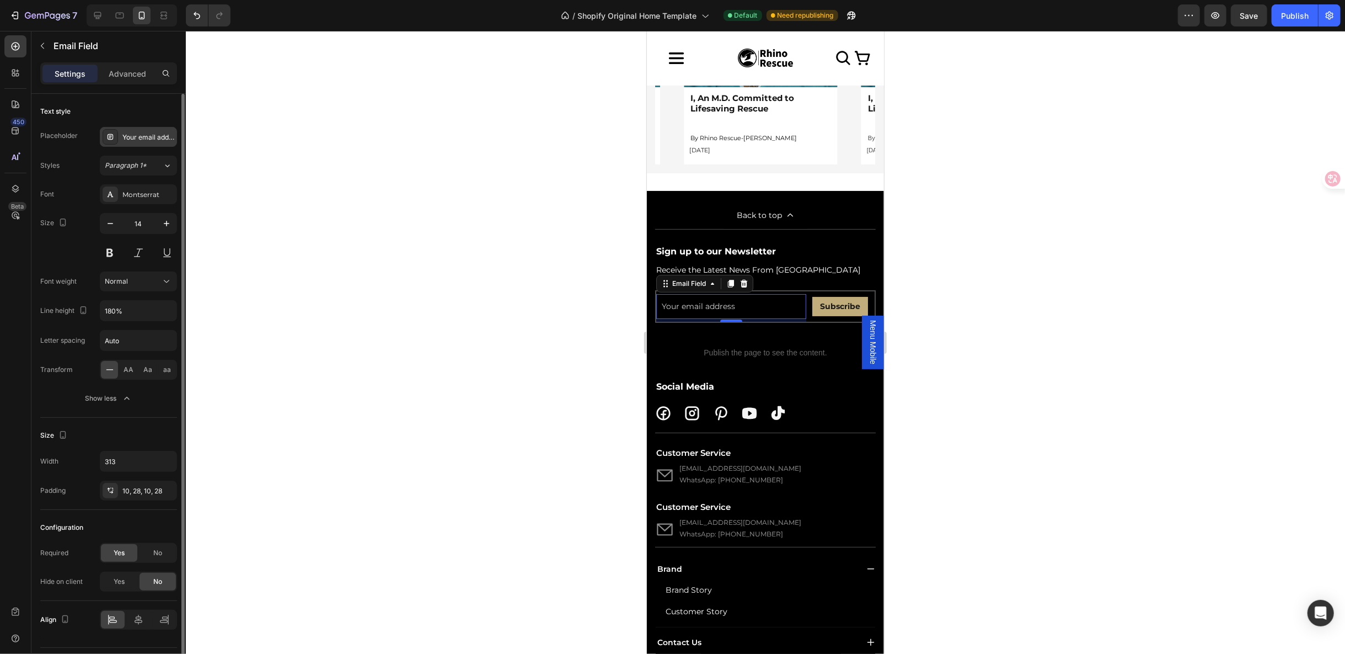
click at [146, 138] on div "Your email address" at bounding box center [148, 137] width 52 height 10
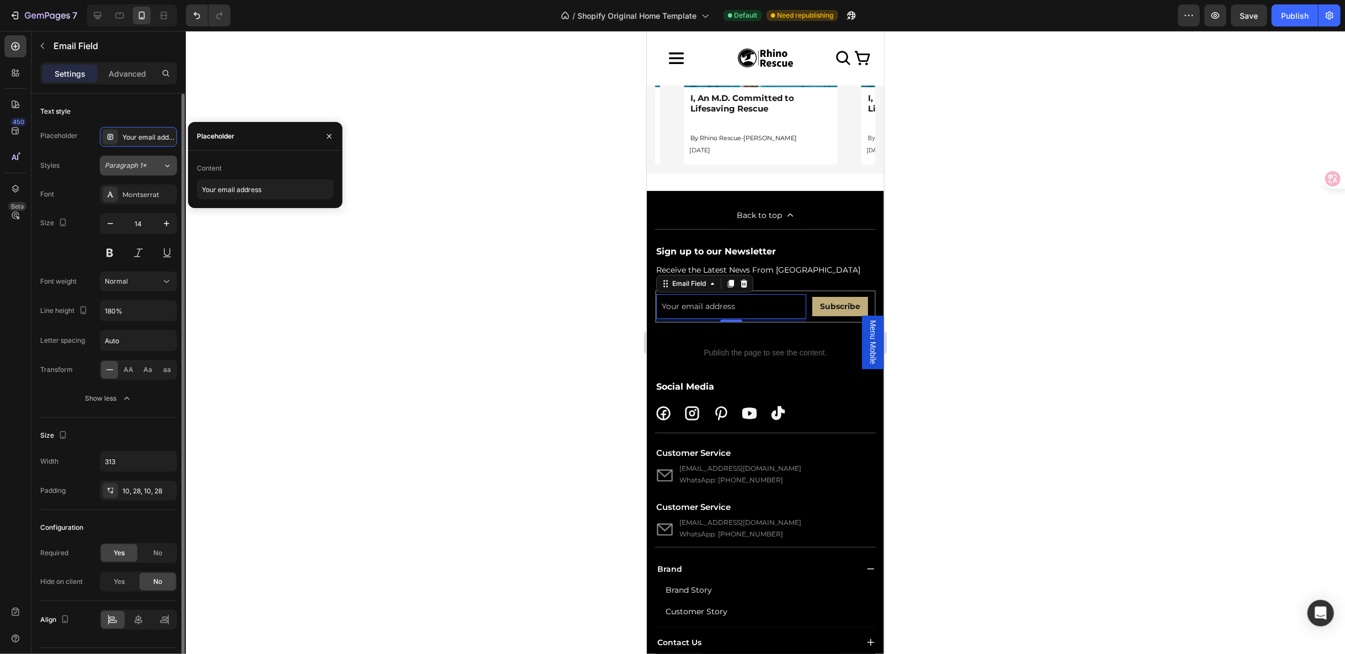
click at [153, 174] on button "Paragraph 1*" at bounding box center [138, 166] width 77 height 20
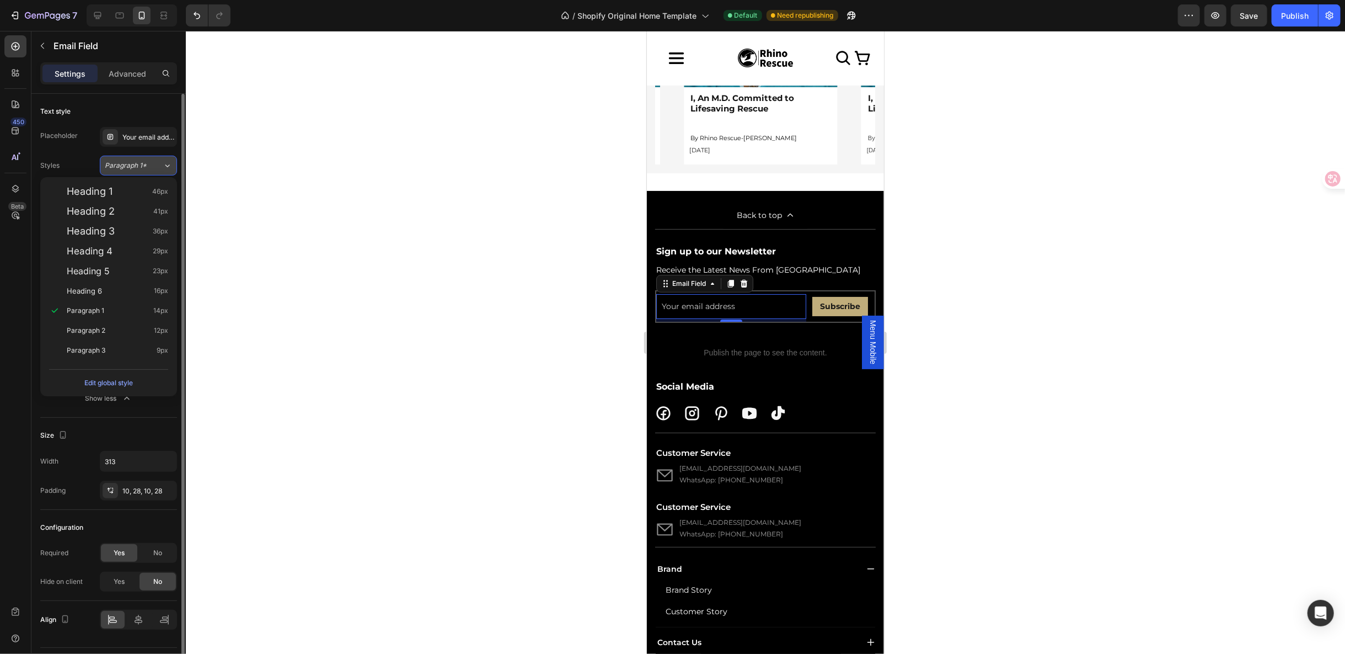
click at [153, 174] on button "Paragraph 1*" at bounding box center [138, 166] width 77 height 20
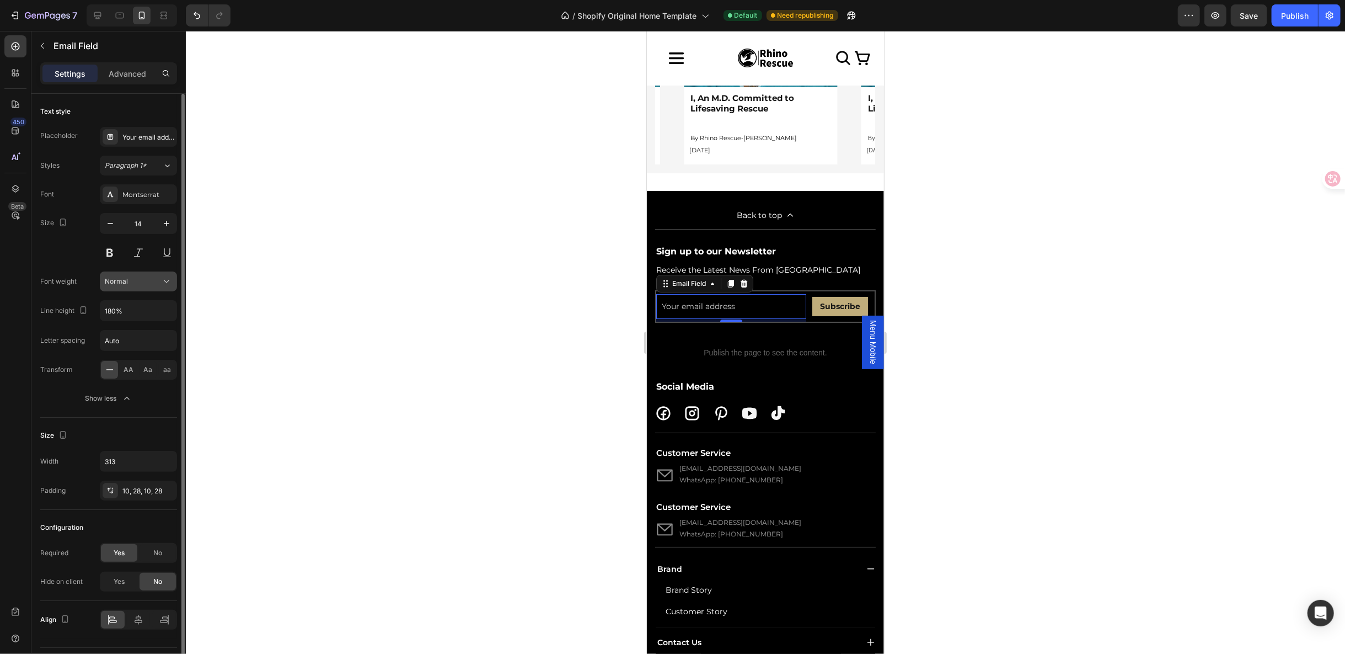
click at [151, 281] on div "Normal" at bounding box center [133, 281] width 56 height 10
click at [151, 314] on input "180%" at bounding box center [138, 311] width 76 height 20
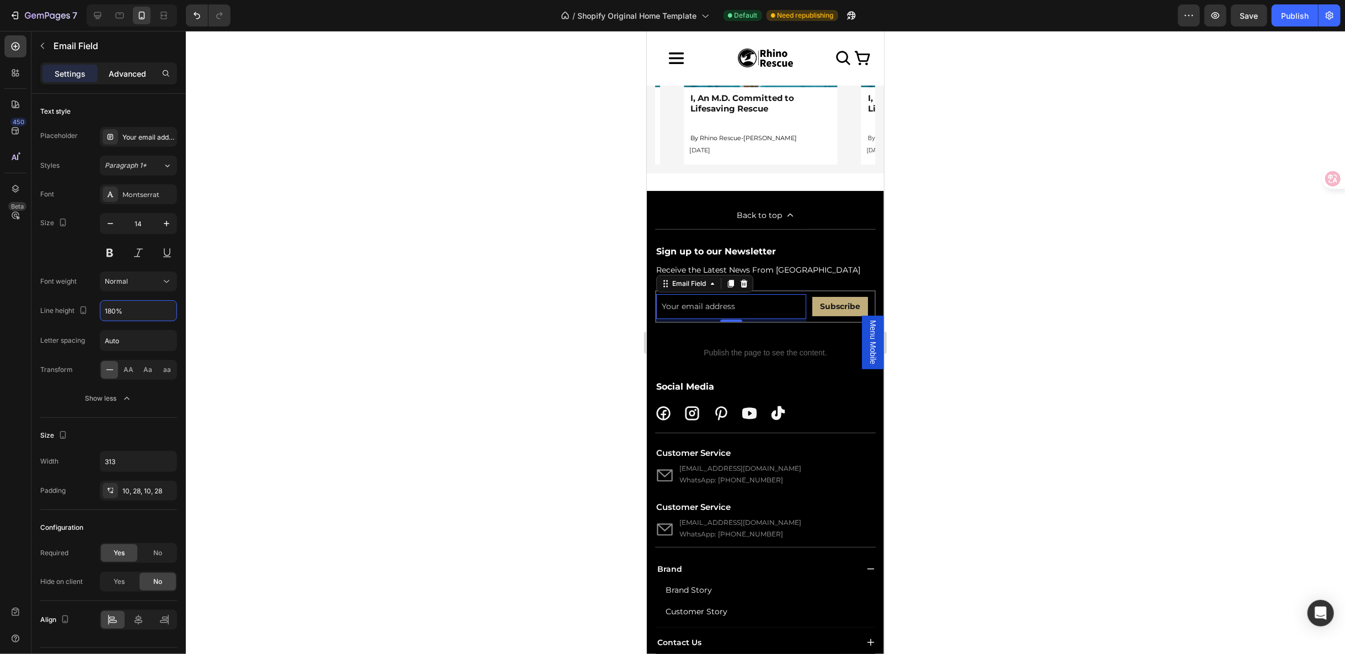
click at [136, 77] on p "Advanced" at bounding box center [128, 74] width 38 height 12
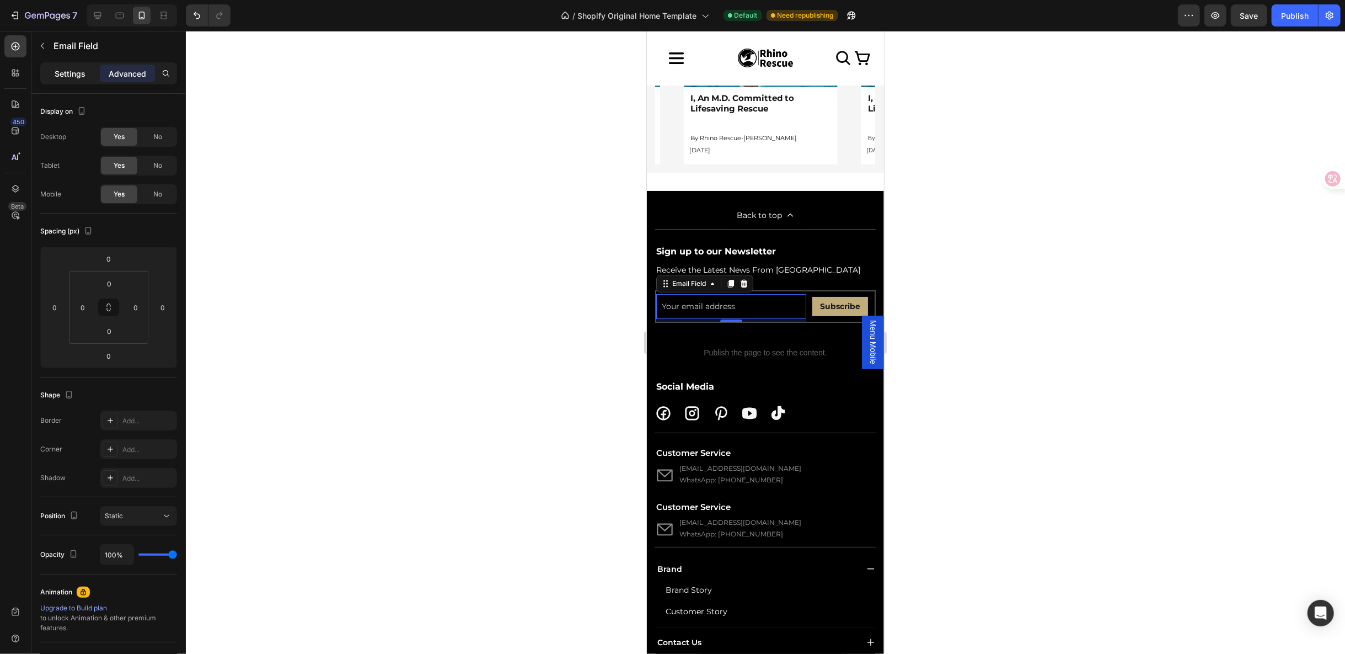
click at [86, 77] on div "Settings" at bounding box center [69, 74] width 55 height 18
click at [801, 322] on div "Email Field Subscribe Submit Button Row 0" at bounding box center [765, 305] width 220 height 31
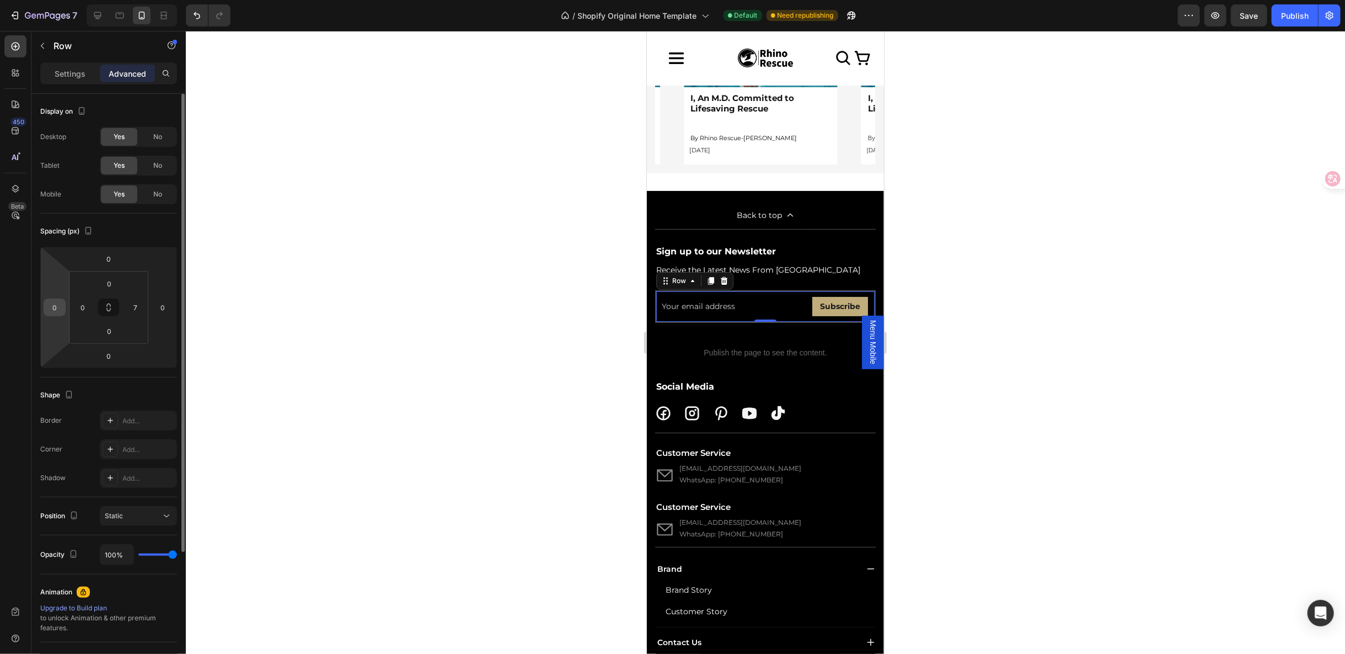
click at [60, 304] on input "0" at bounding box center [54, 307] width 17 height 17
type input "5"
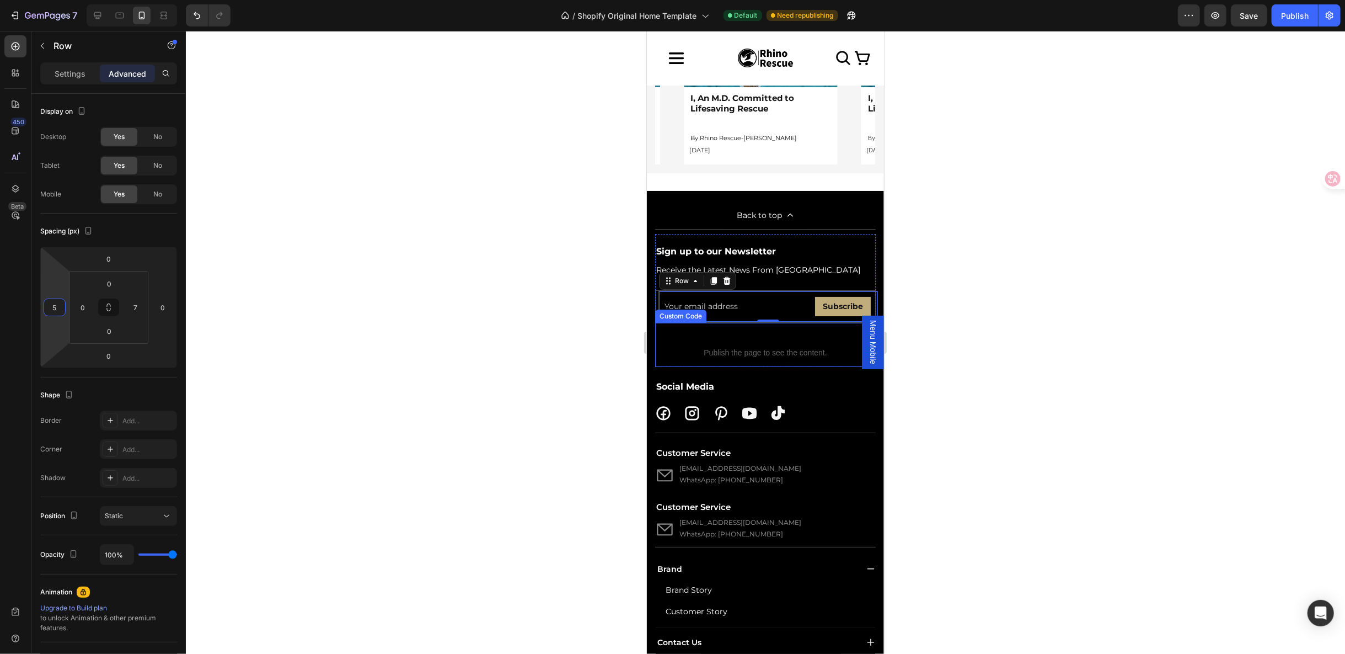
click at [817, 357] on span "Publish the page to see the content." at bounding box center [765, 351] width 221 height 11
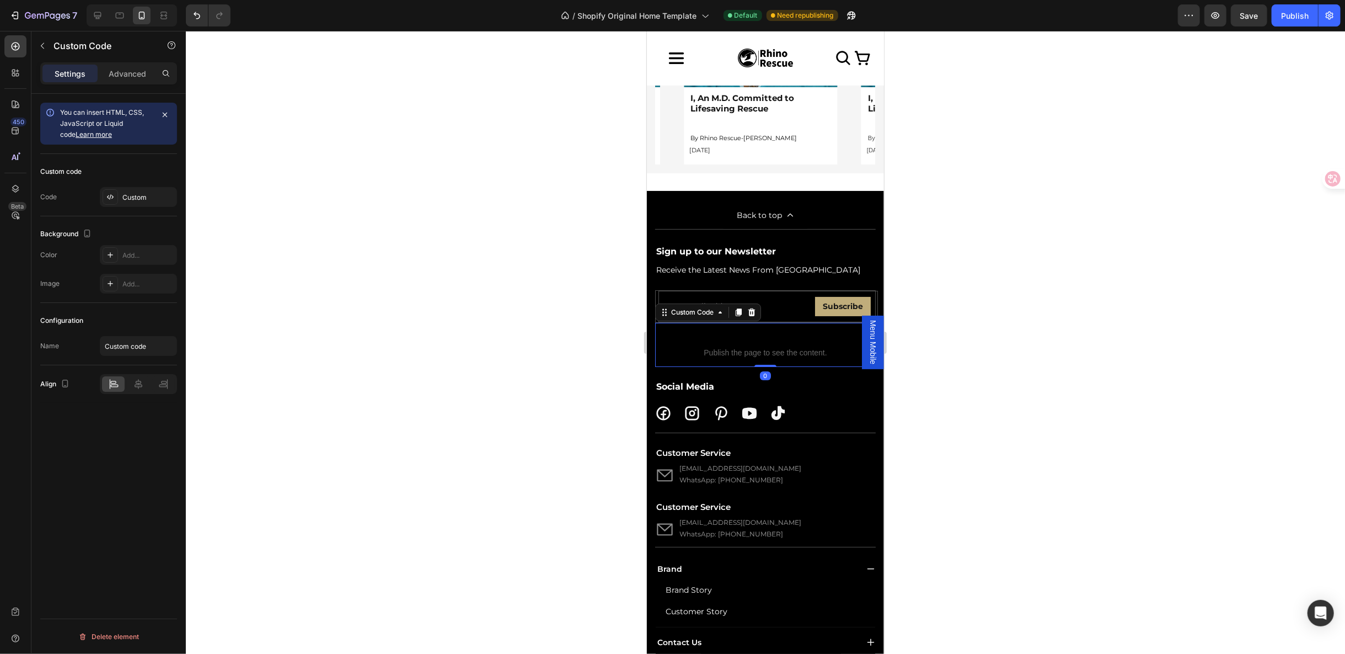
click at [1027, 454] on div at bounding box center [765, 342] width 1159 height 623
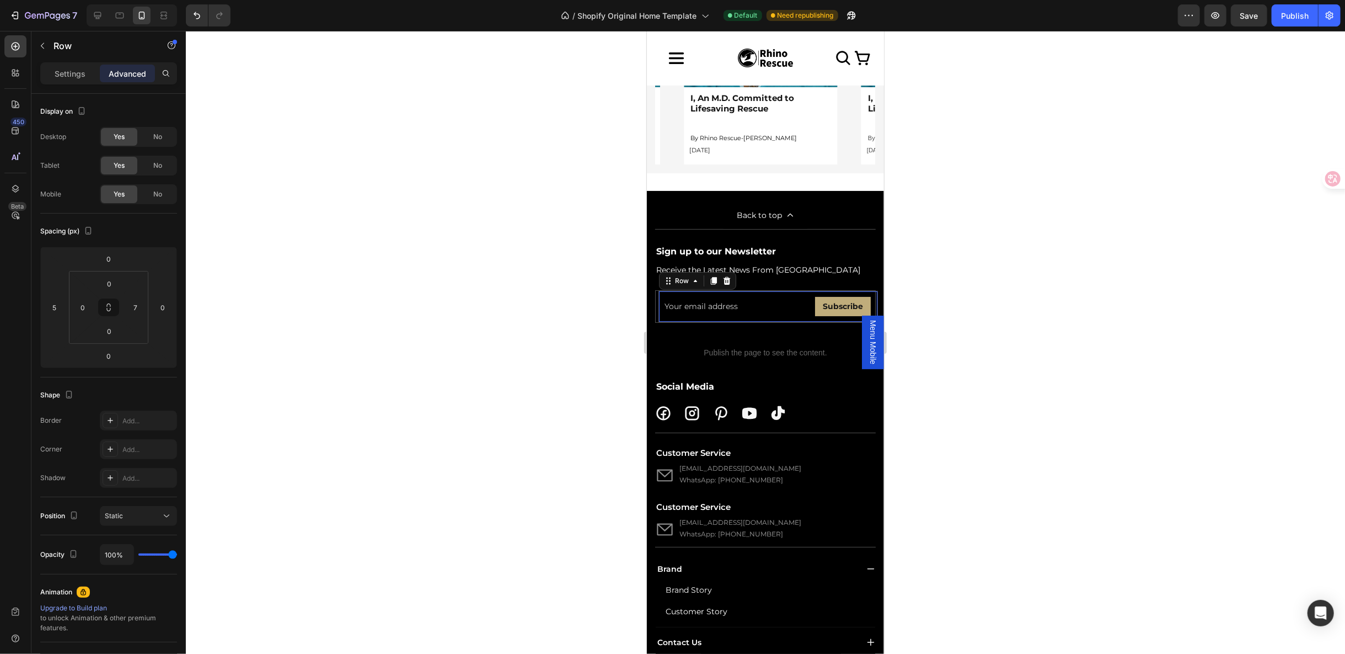
click at [805, 322] on div "Email Field Subscribe Submit Button Row 0" at bounding box center [768, 305] width 220 height 31
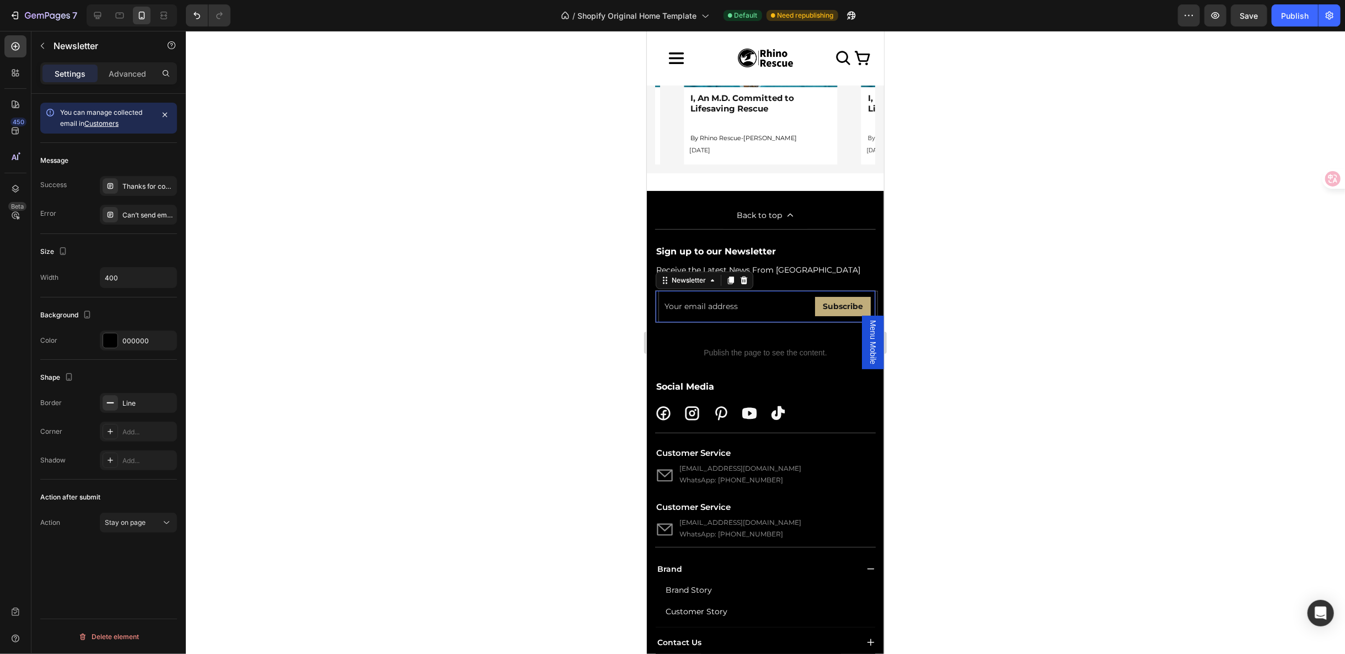
click at [656, 322] on div "Email Field Subscribe Submit Button Row Newsletter 0" at bounding box center [765, 306] width 221 height 33
click at [198, 18] on icon "Undo/Redo" at bounding box center [197, 15] width 7 height 7
click at [669, 285] on div "Newsletter" at bounding box center [688, 280] width 39 height 10
click at [172, 399] on button "button" at bounding box center [165, 402] width 13 height 13
click at [789, 365] on p "Custom code Publish the page to see the content." at bounding box center [765, 343] width 221 height 44
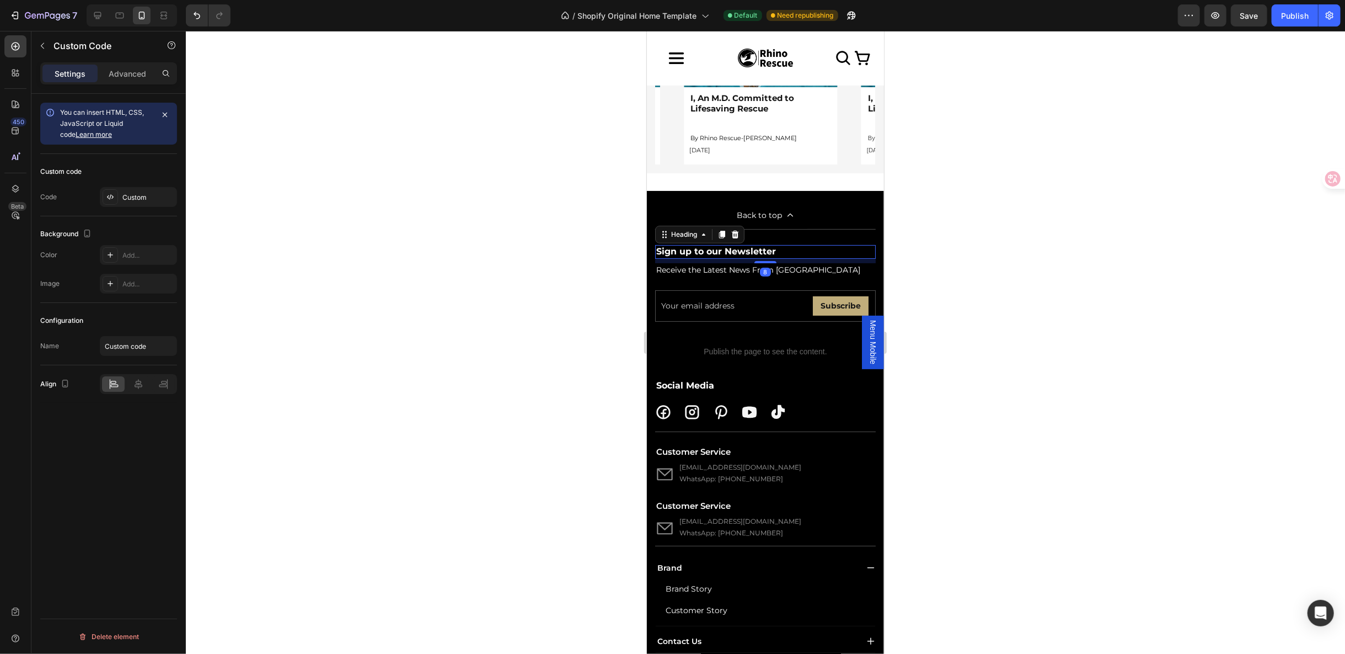
click at [814, 258] on h2 "Sign up to our Newsletter" at bounding box center [765, 251] width 221 height 14
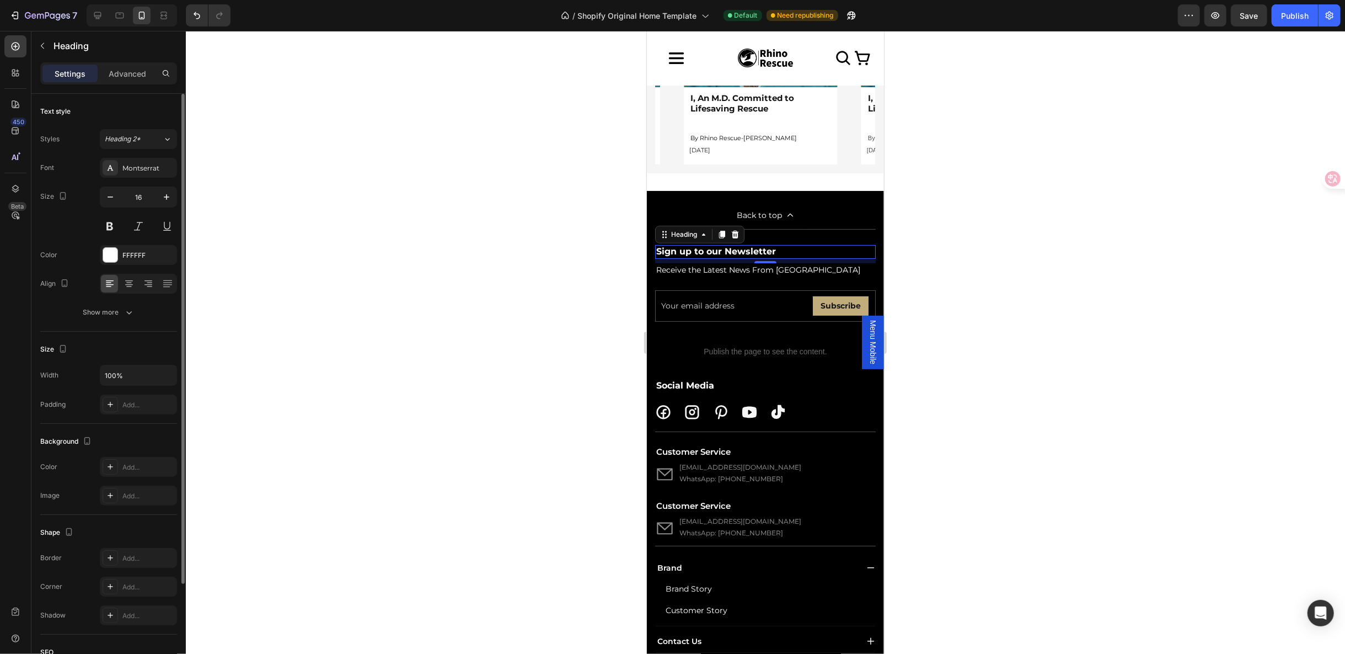
click at [945, 427] on div at bounding box center [765, 342] width 1159 height 623
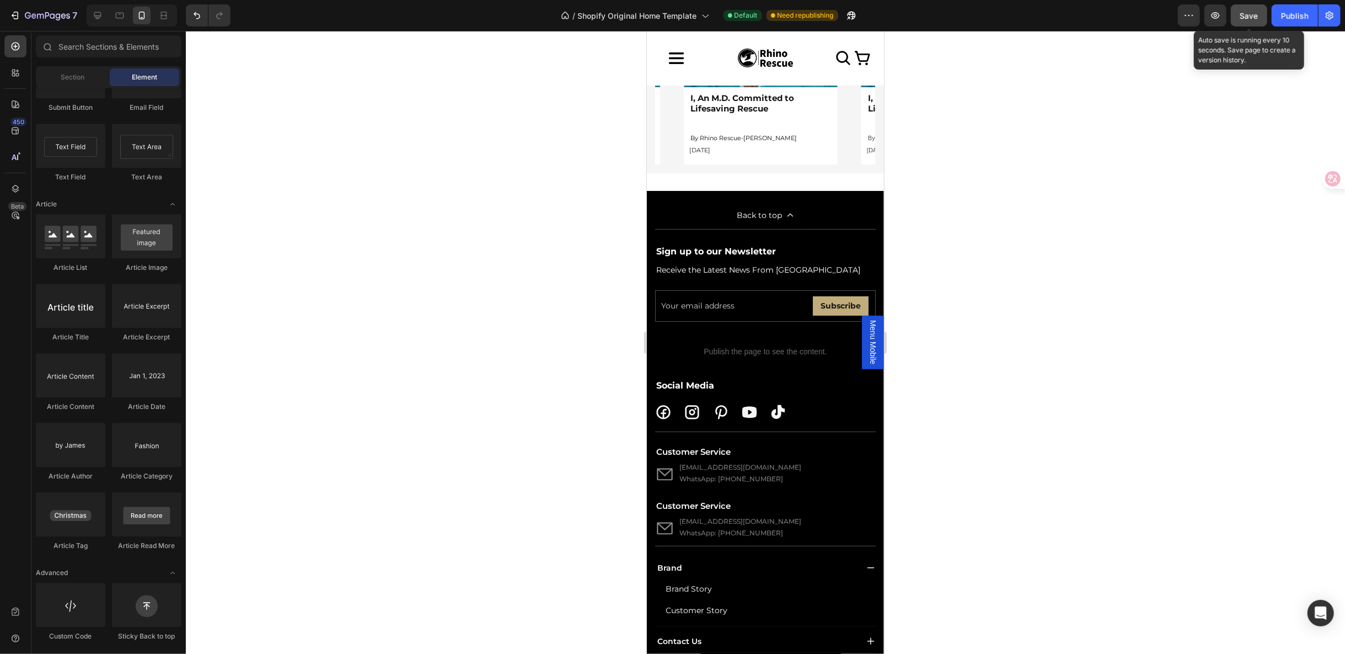
click at [1245, 15] on span "Save" at bounding box center [1249, 15] width 18 height 9
click at [1218, 18] on icon "button" at bounding box center [1216, 15] width 8 height 7
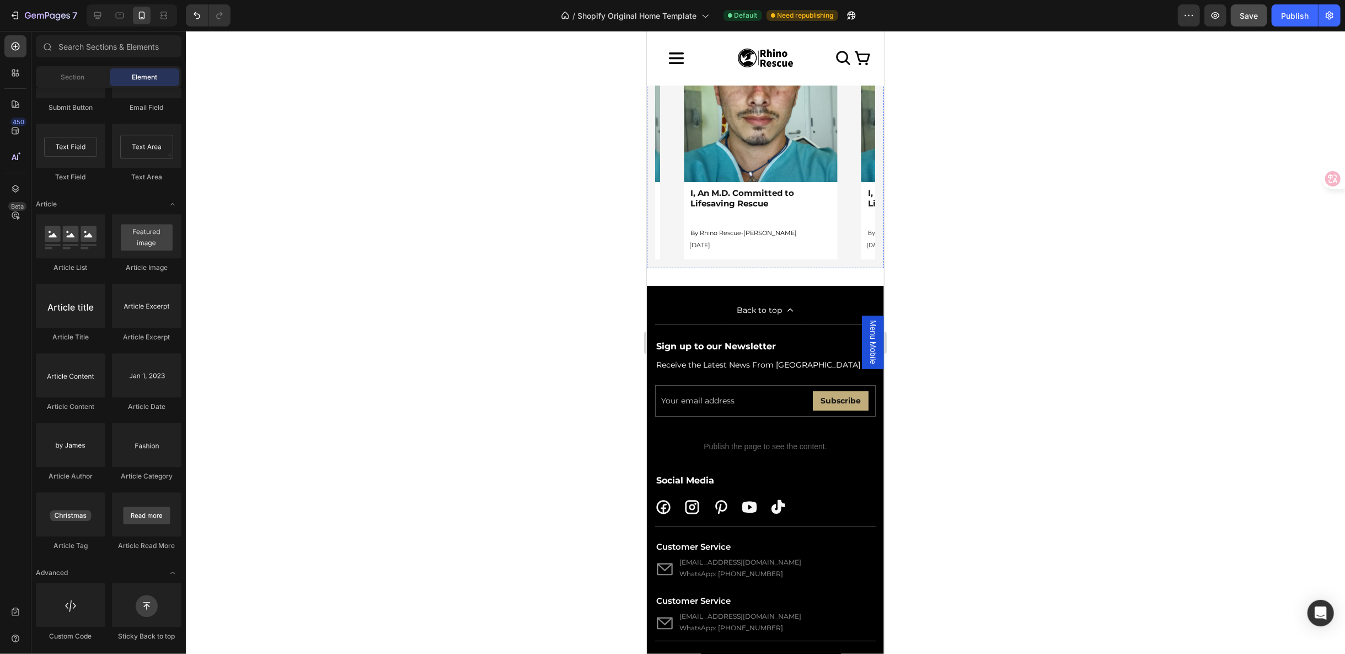
scroll to position [3431, 0]
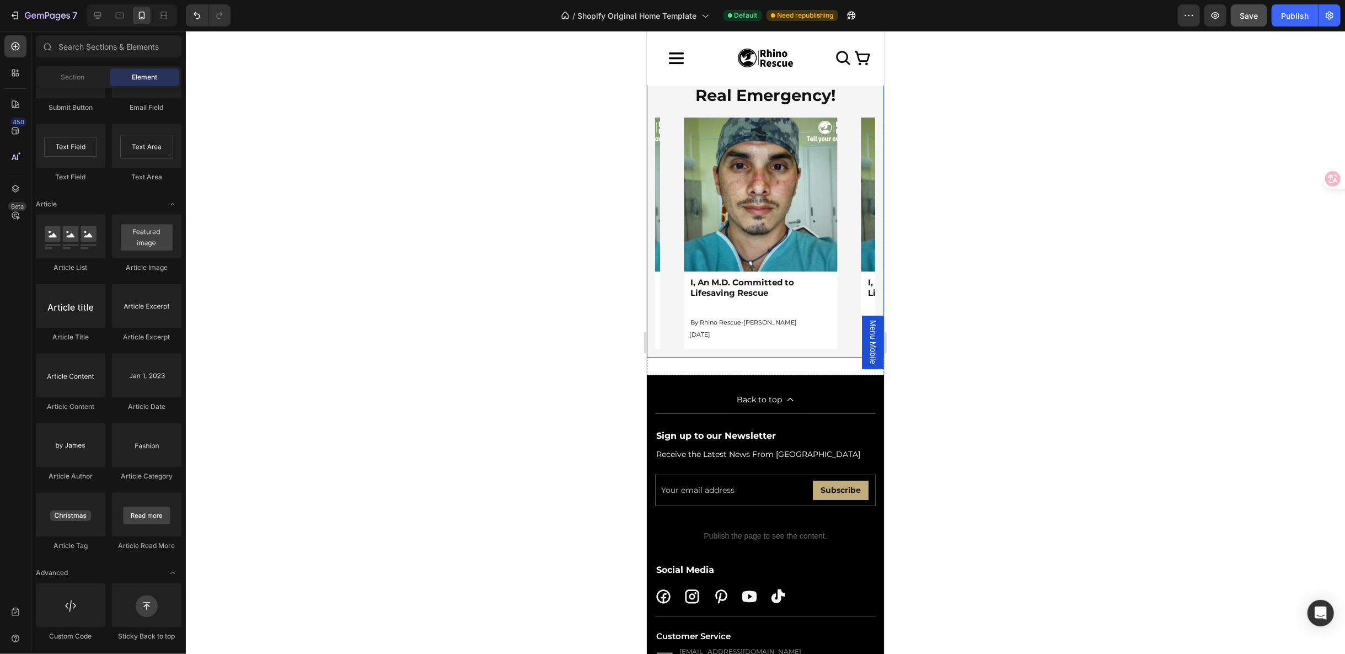
click at [762, 270] on img at bounding box center [759, 193] width 153 height 153
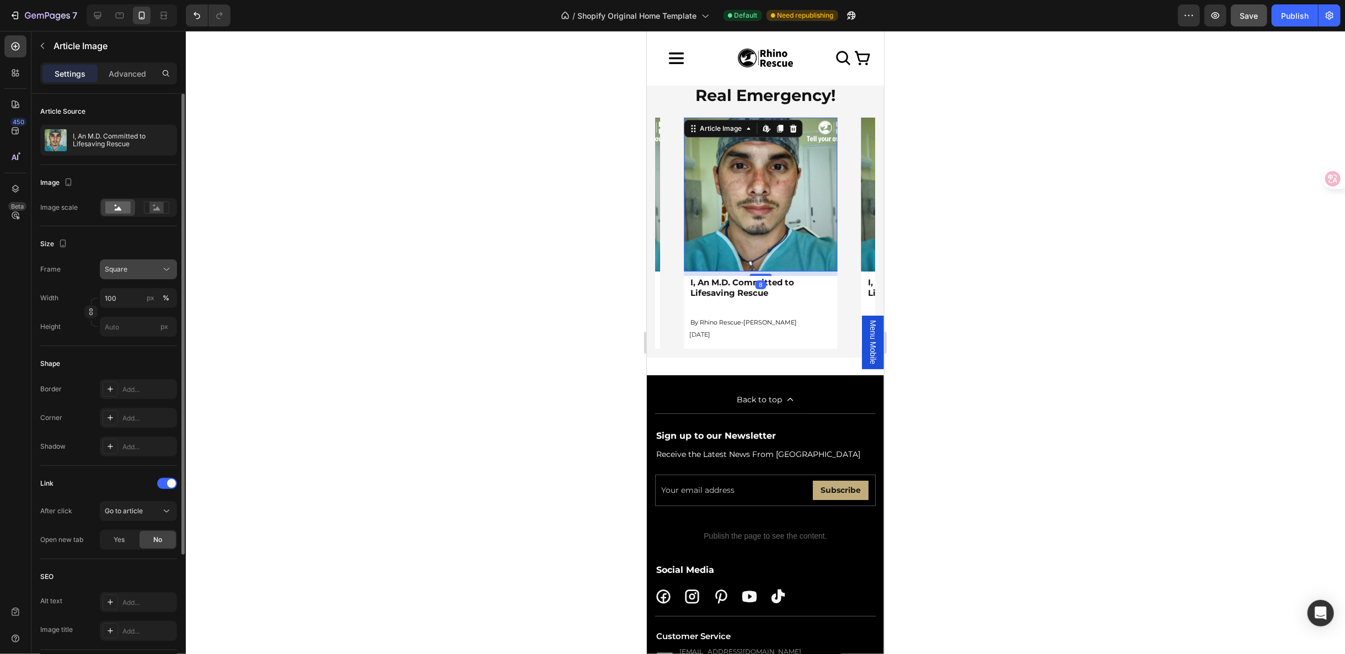
click at [151, 276] on button "Square" at bounding box center [138, 269] width 77 height 20
click at [136, 313] on div "Vertical" at bounding box center [136, 317] width 64 height 11
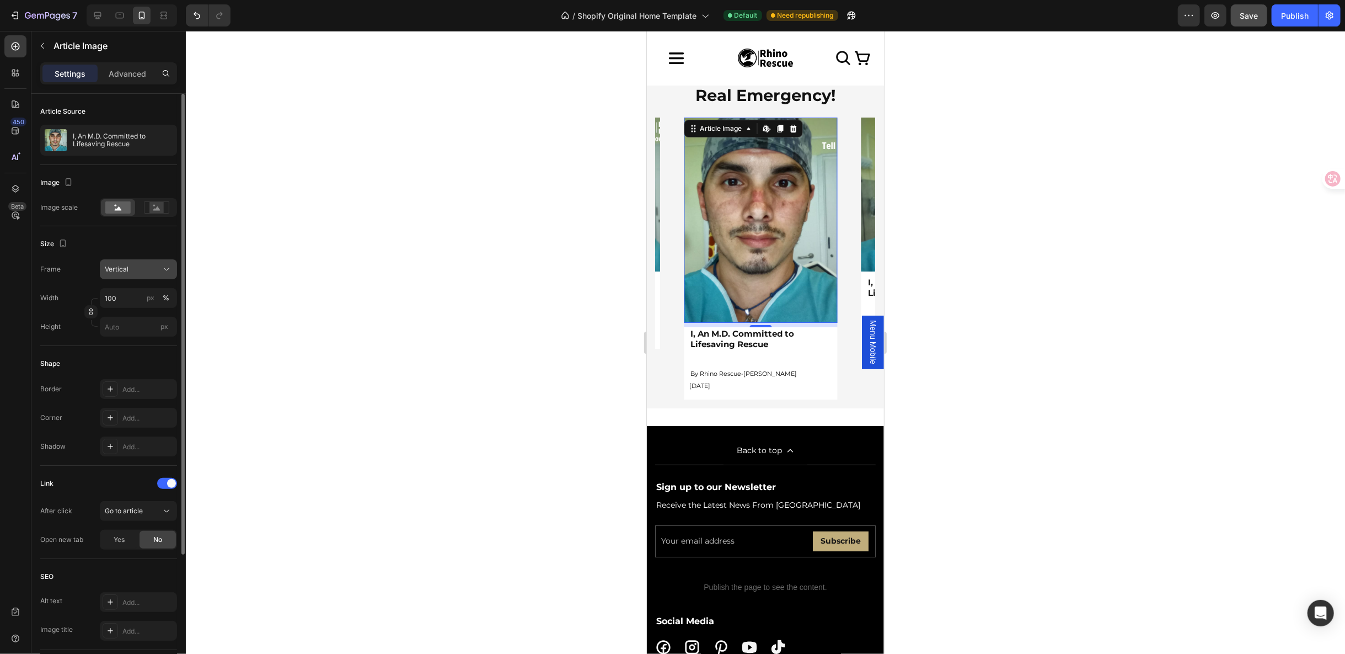
click at [143, 270] on div "Vertical" at bounding box center [132, 269] width 54 height 10
click at [121, 361] on span "Original" at bounding box center [116, 359] width 24 height 10
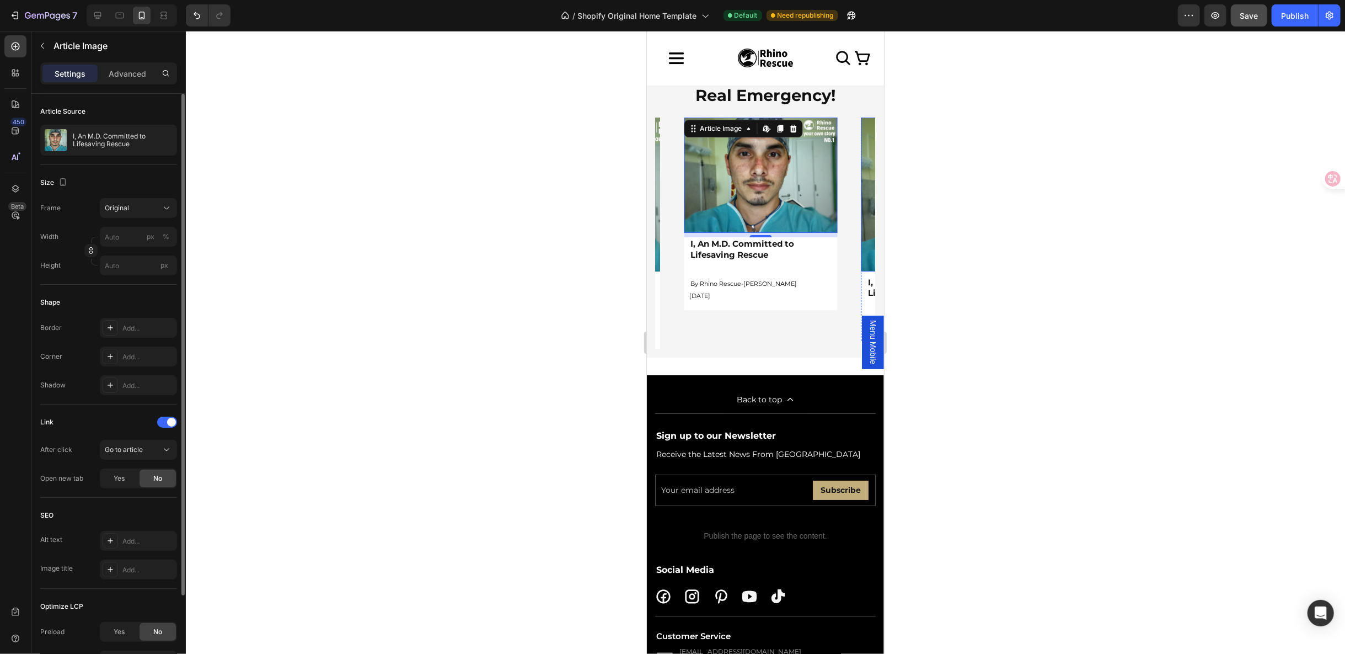
click at [863, 270] on img at bounding box center [937, 193] width 153 height 153
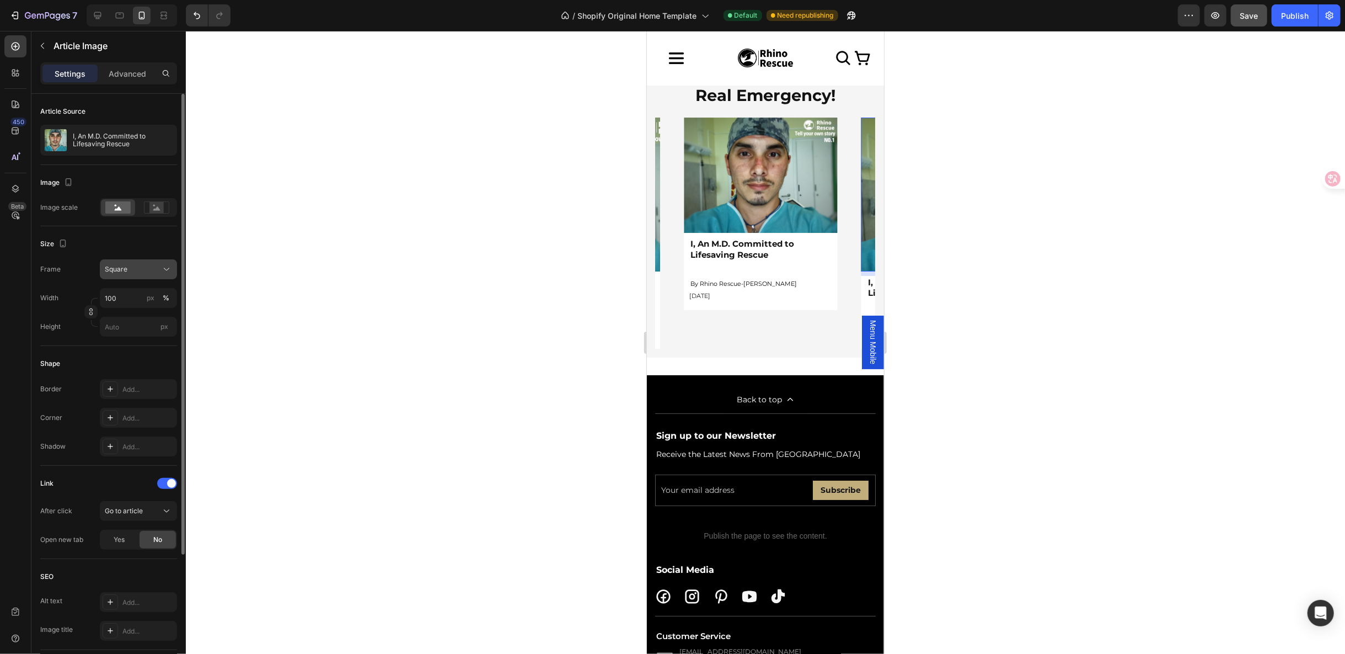
click at [170, 271] on icon at bounding box center [166, 269] width 11 height 11
click at [121, 363] on div "Original" at bounding box center [128, 359] width 88 height 20
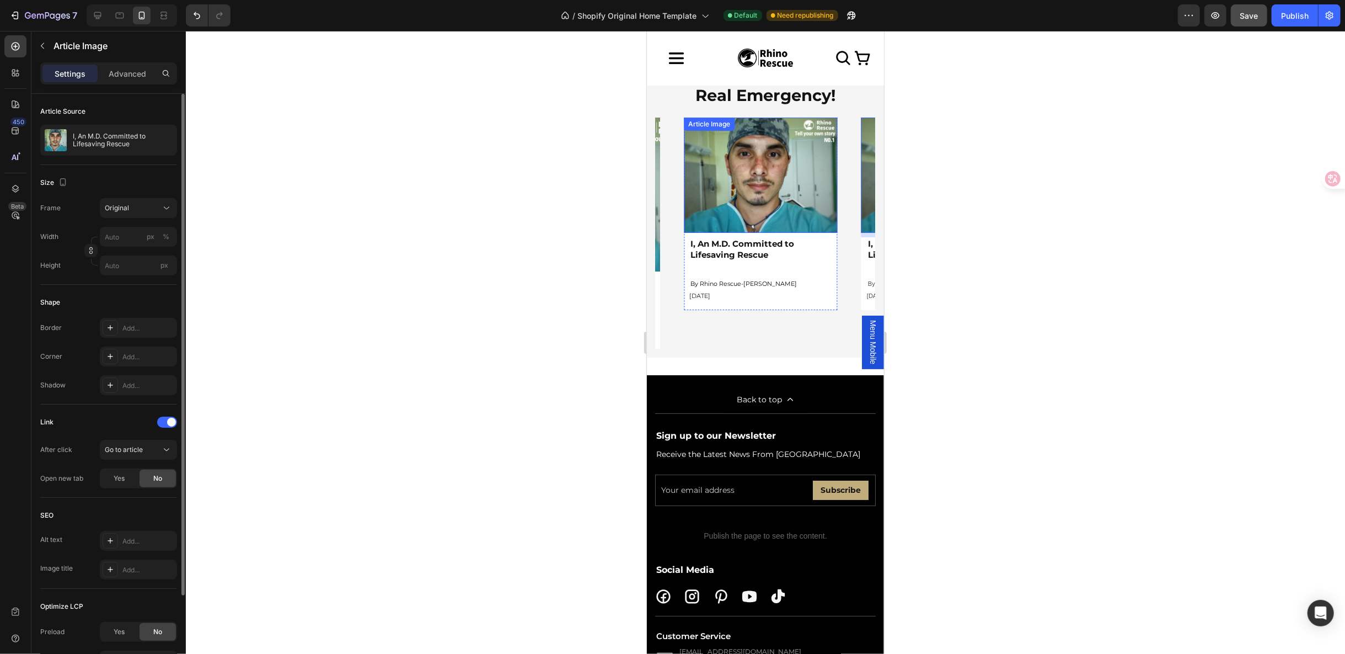
click at [710, 129] on div "Article Image" at bounding box center [709, 124] width 46 height 10
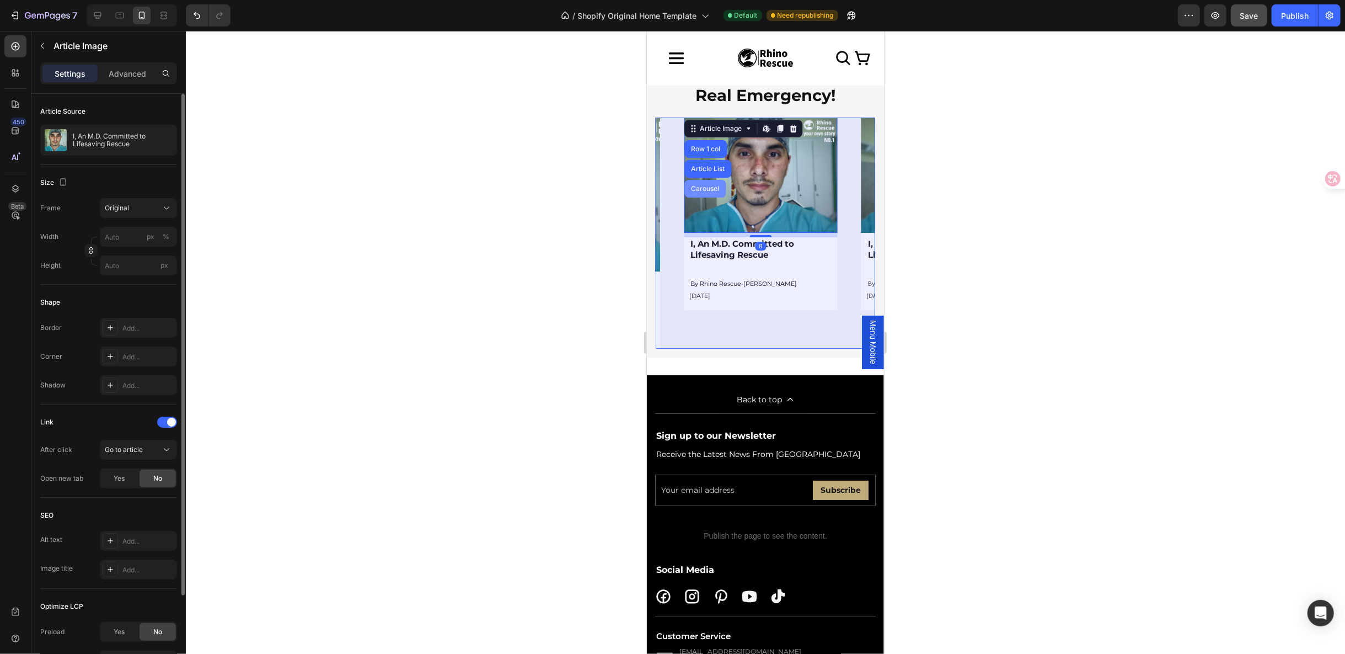
click at [700, 197] on div "Carousel" at bounding box center [704, 188] width 41 height 18
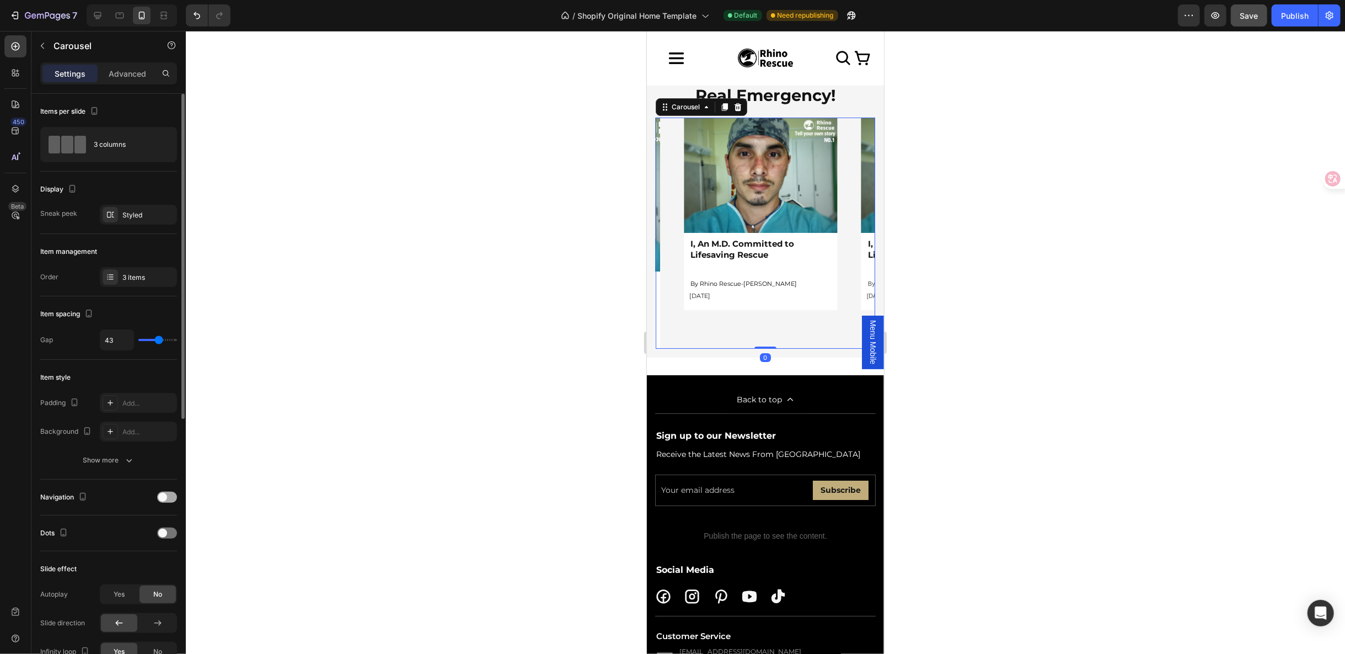
click at [170, 498] on div at bounding box center [167, 496] width 20 height 11
click at [170, 498] on span at bounding box center [171, 497] width 9 height 9
click at [163, 528] on span at bounding box center [162, 532] width 9 height 9
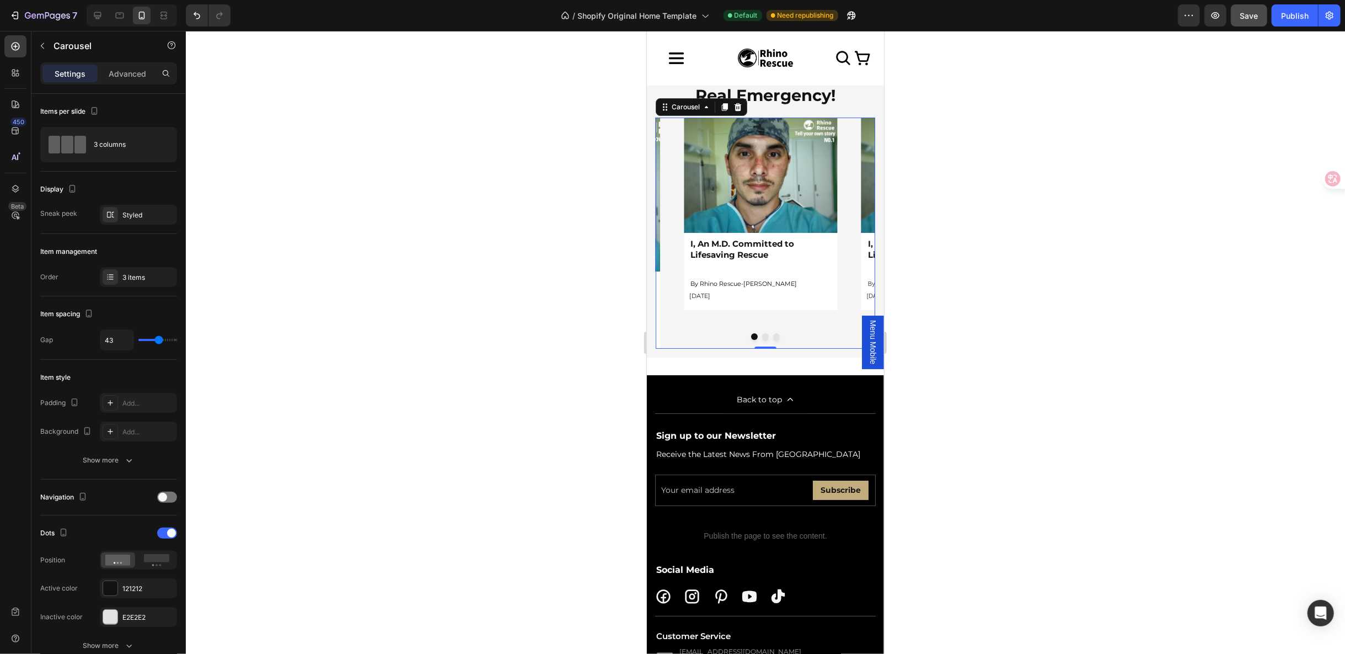
click at [761, 347] on div "Article Image I, An M.D. Committed to Lifesaving Rescue Article Title By Rhino …" at bounding box center [759, 232] width 153 height 231
click at [762, 339] on button "Dot" at bounding box center [765, 336] width 7 height 7
click at [773, 339] on button "Dot" at bounding box center [776, 336] width 7 height 7
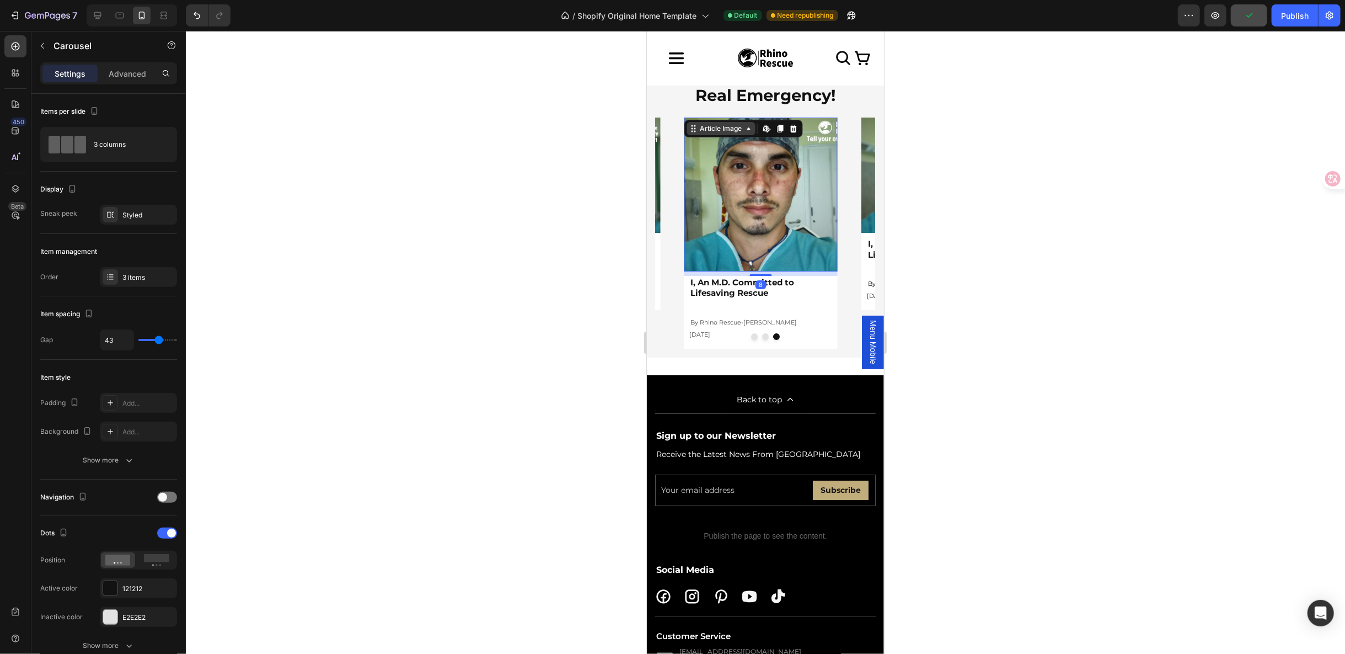
click at [696, 135] on div "Article Image" at bounding box center [720, 127] width 68 height 13
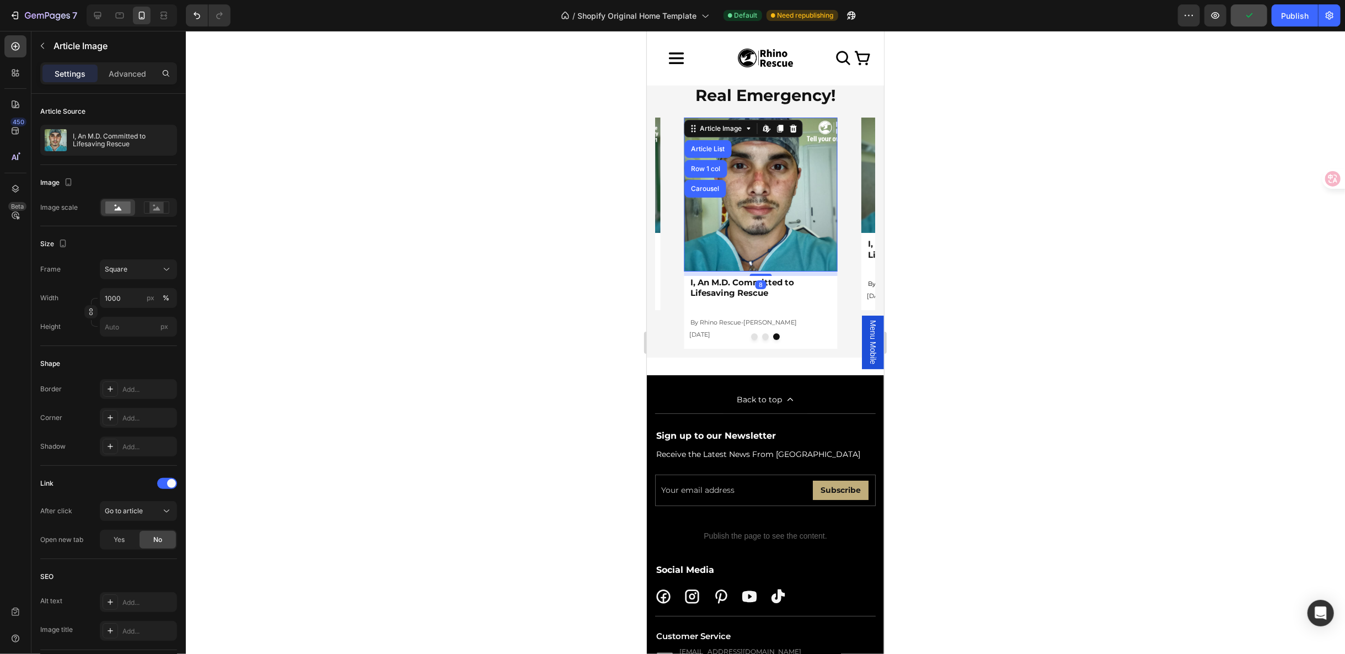
click at [741, 270] on img at bounding box center [759, 193] width 153 height 153
click at [158, 268] on div "Square" at bounding box center [132, 269] width 54 height 10
click at [140, 351] on div "Original" at bounding box center [128, 359] width 88 height 20
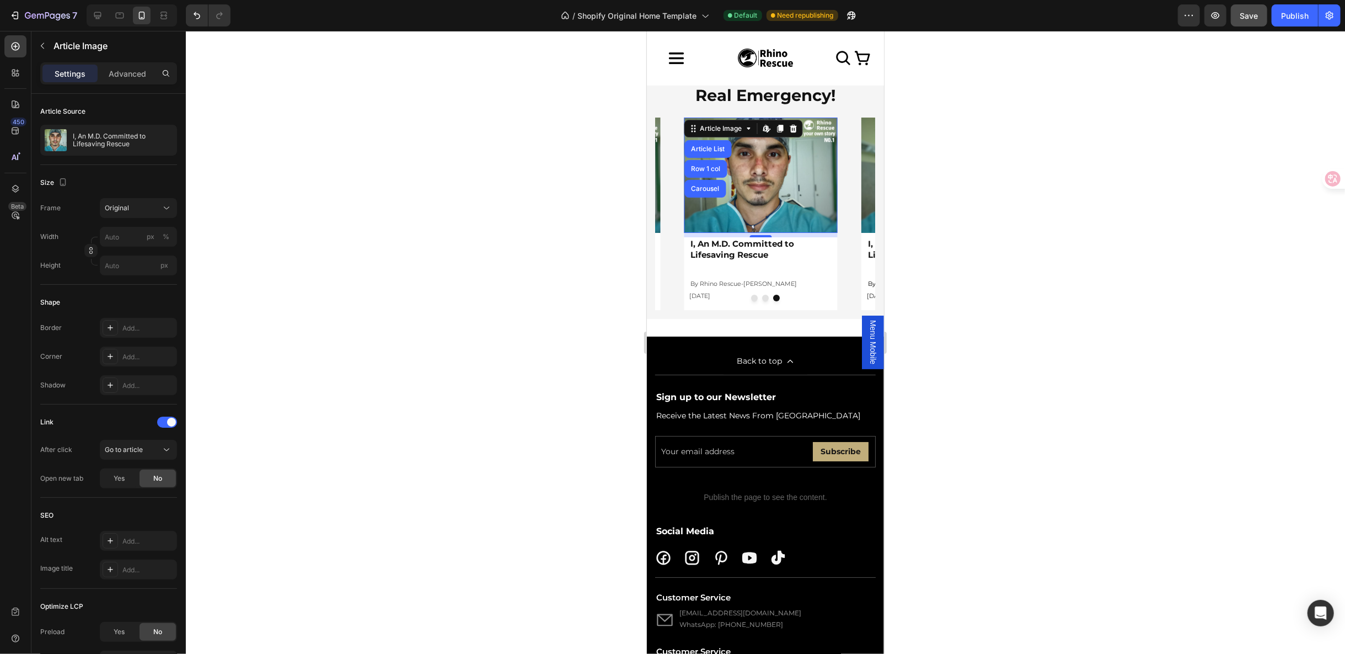
click at [991, 425] on div at bounding box center [765, 342] width 1159 height 623
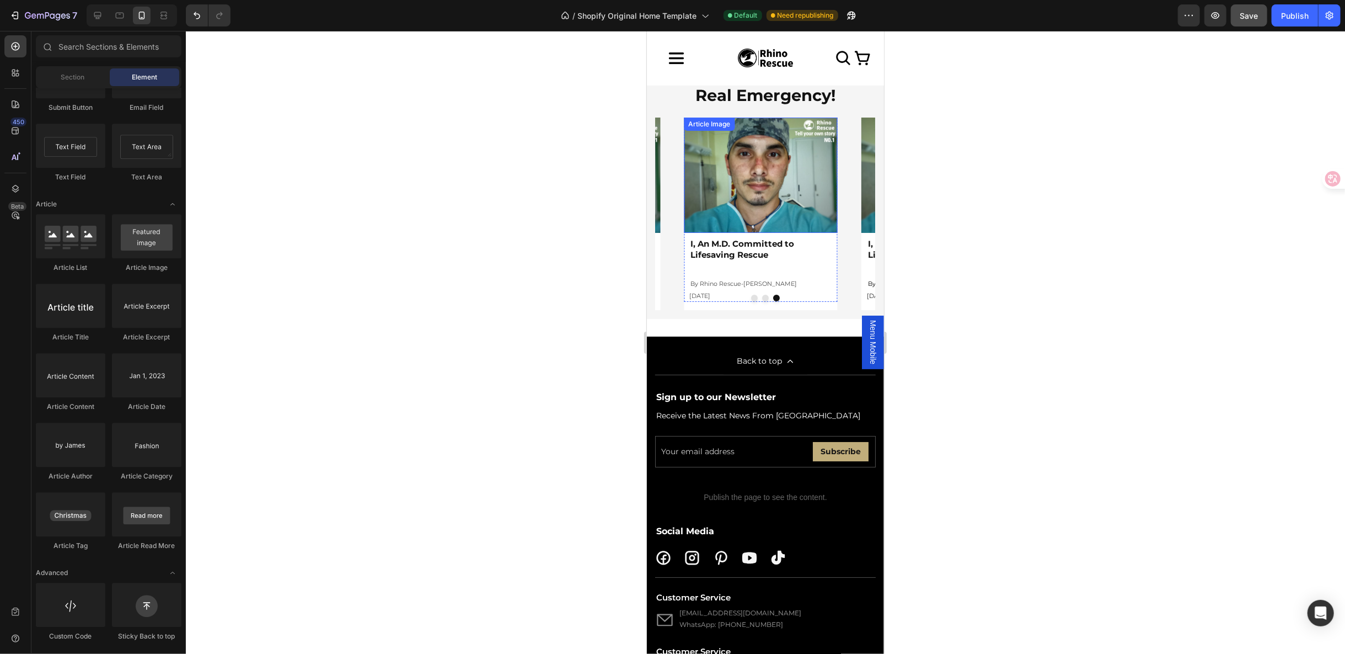
click at [718, 129] on div "Article Image" at bounding box center [709, 124] width 46 height 10
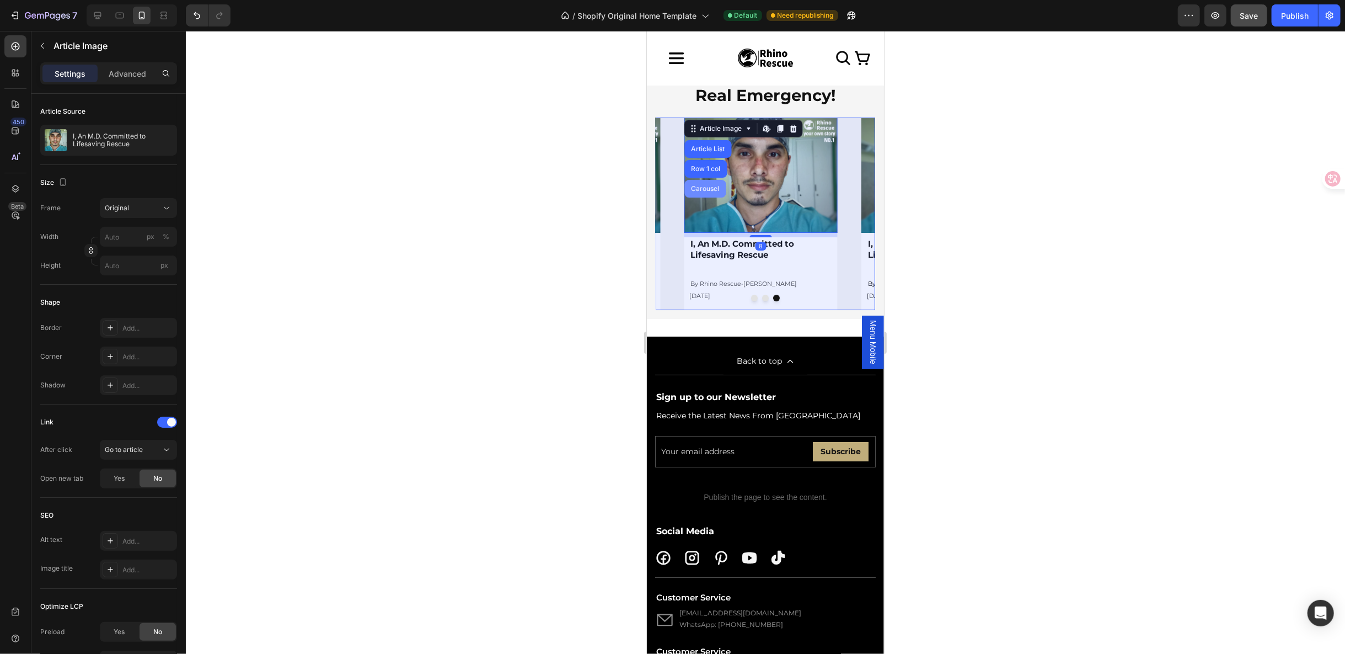
click at [701, 197] on div "Carousel" at bounding box center [704, 188] width 41 height 18
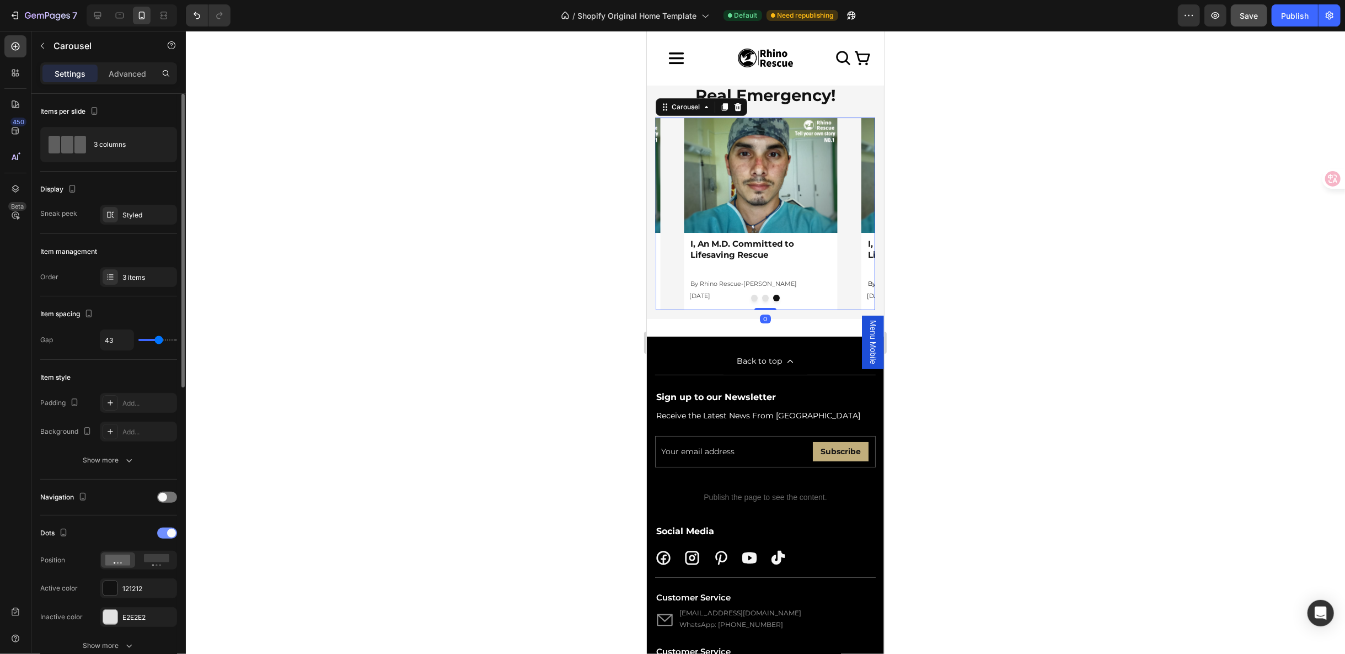
click at [172, 529] on span at bounding box center [171, 532] width 9 height 9
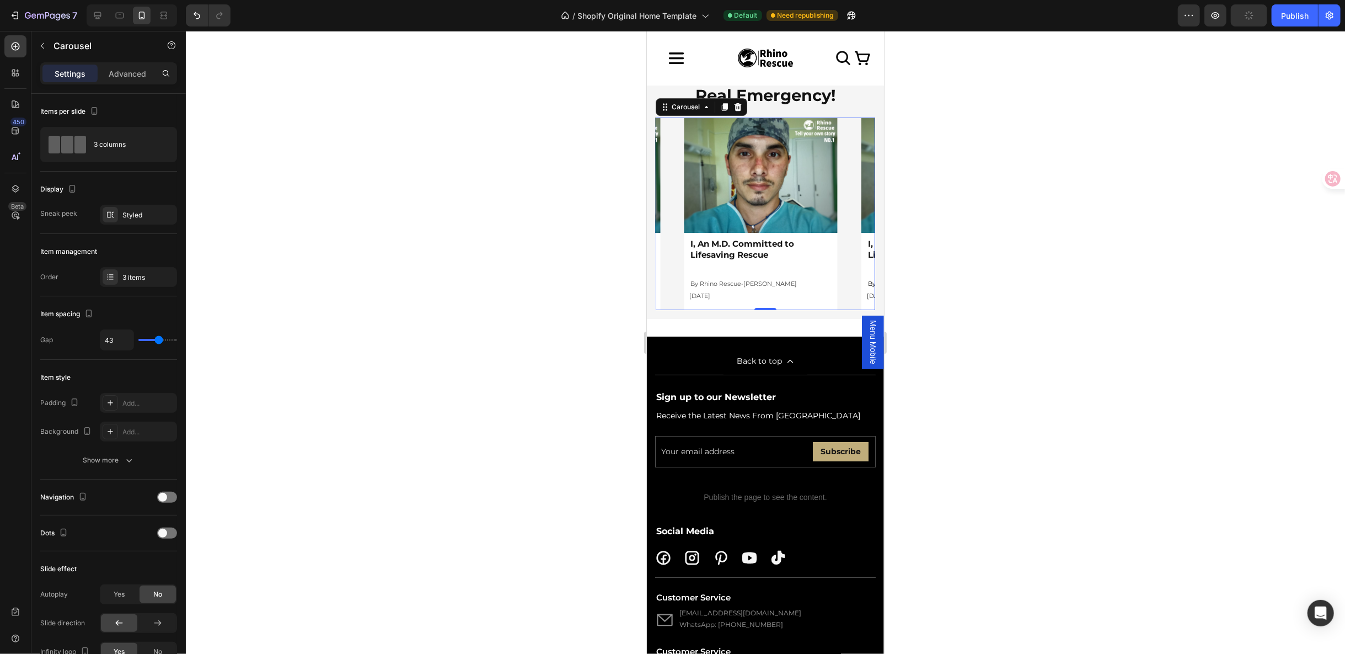
click at [1064, 398] on div at bounding box center [765, 342] width 1159 height 623
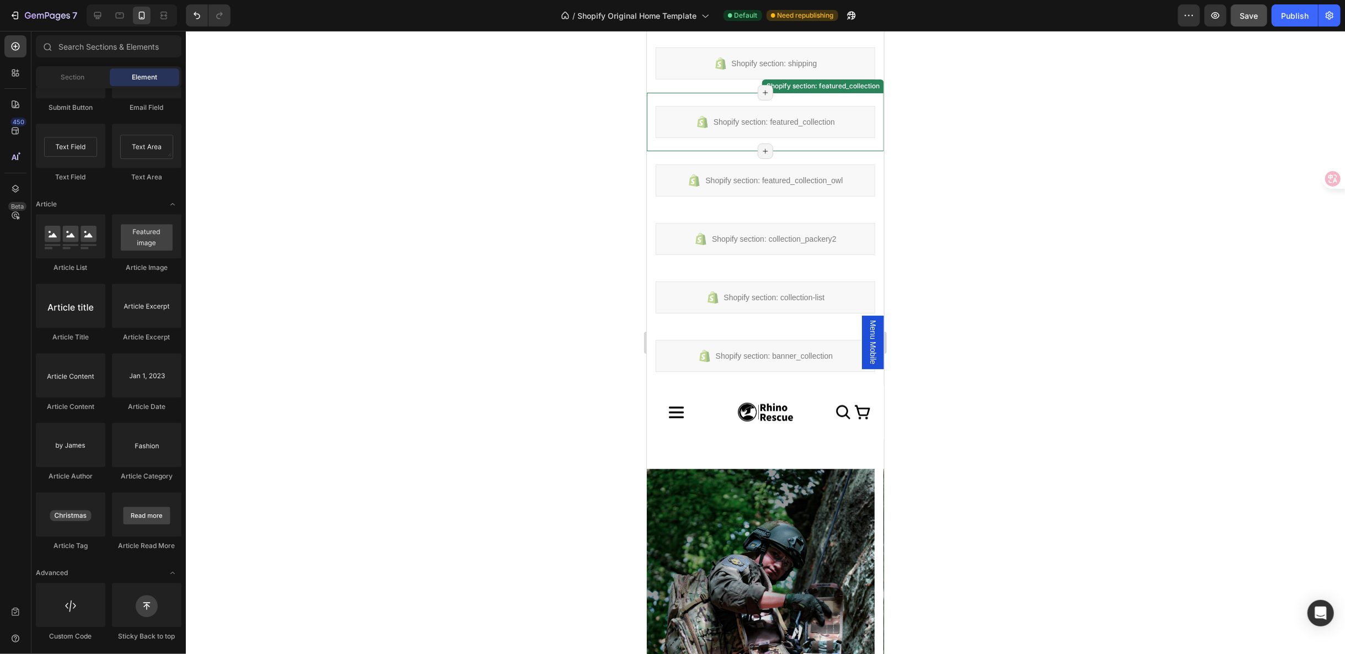
scroll to position [612, 0]
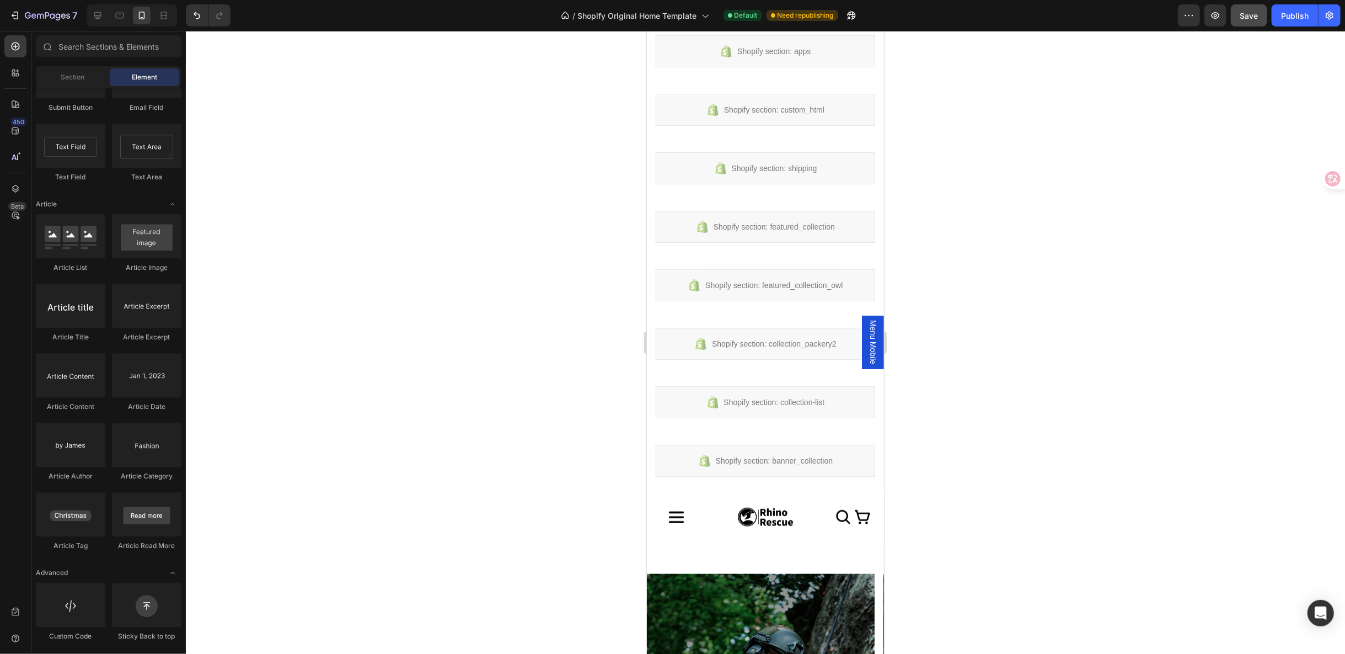
click at [867, 344] on span "Menu Mobile" at bounding box center [872, 341] width 11 height 44
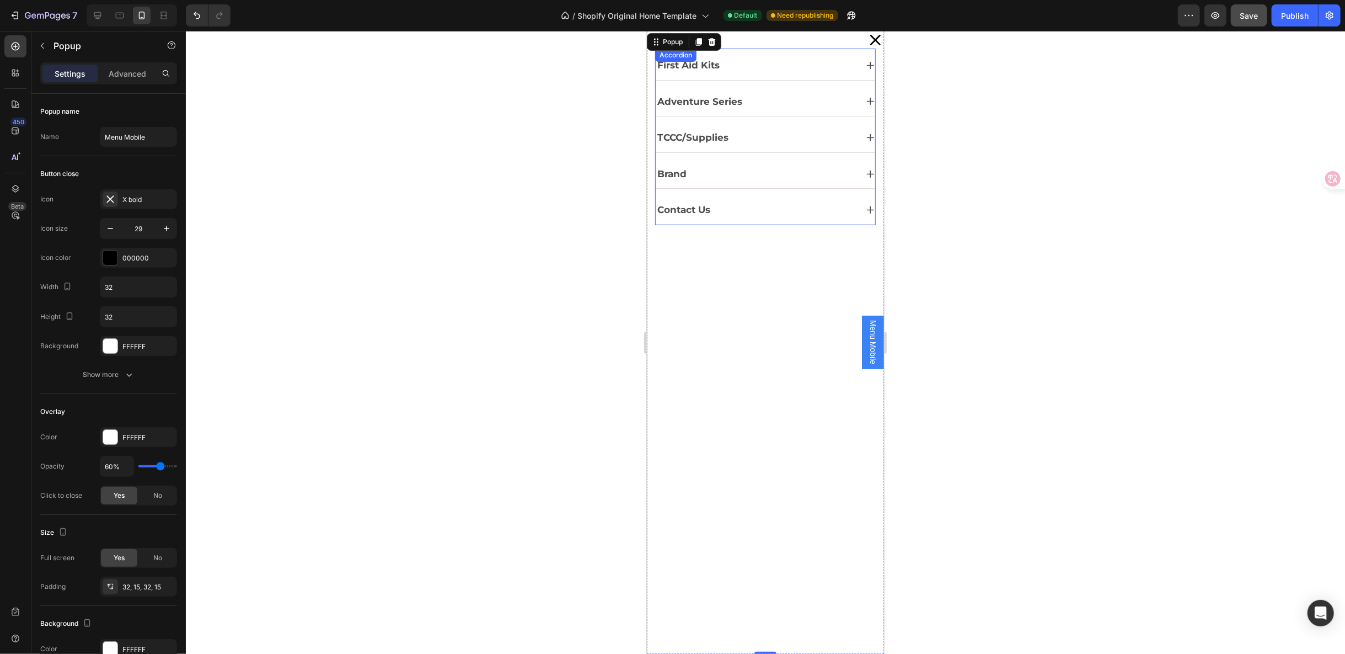
click at [770, 69] on div "First Aid Kits" at bounding box center [755, 65] width 201 height 20
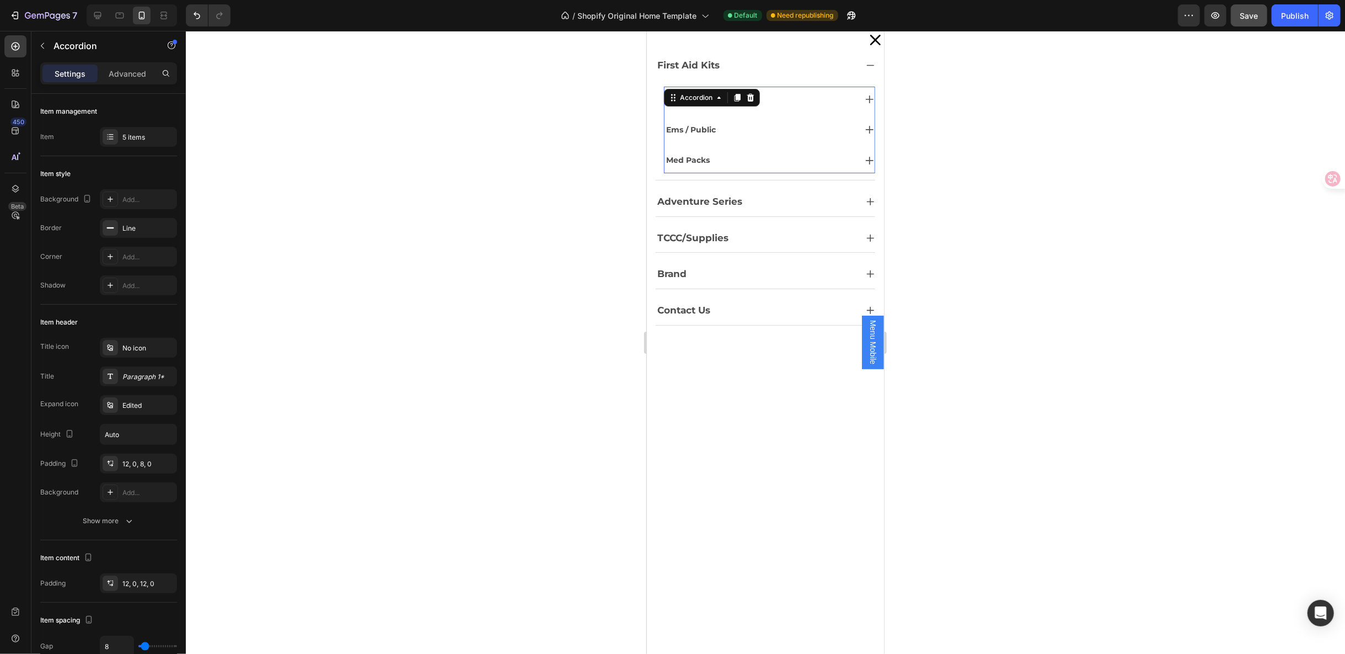
click at [761, 94] on div "Military / Law" at bounding box center [759, 98] width 191 height 17
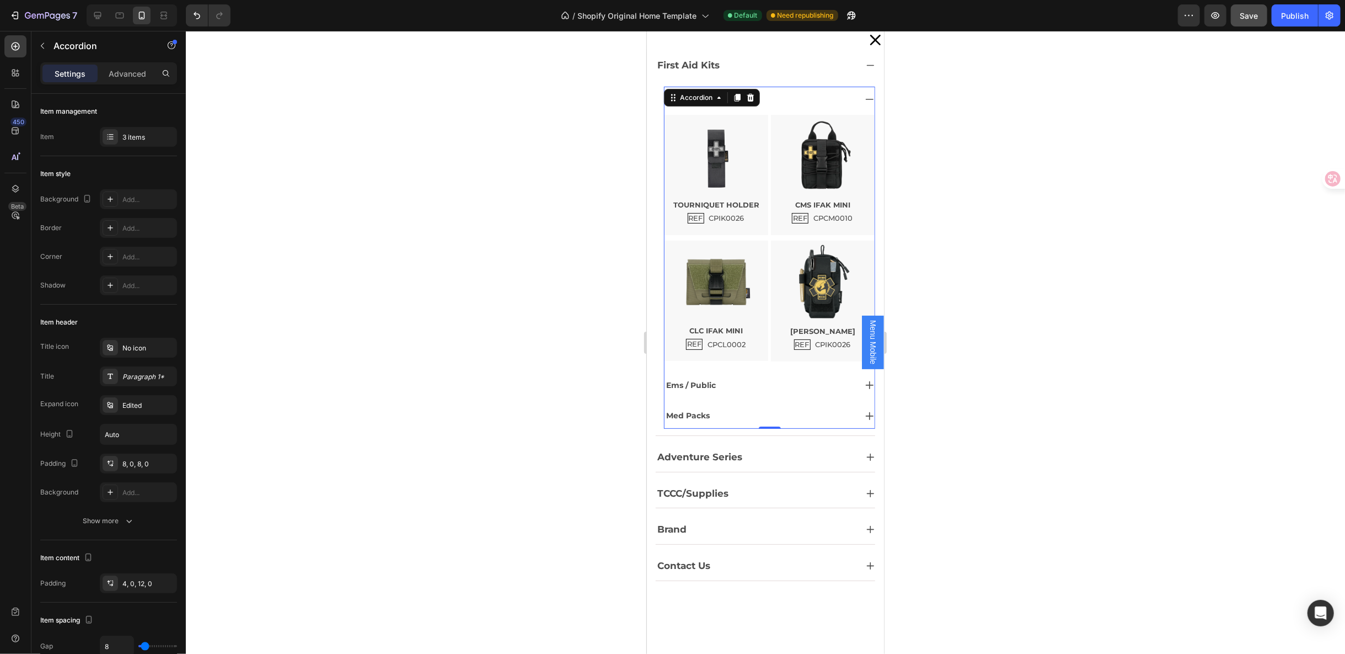
click at [764, 388] on div "Ems / Public" at bounding box center [759, 384] width 191 height 17
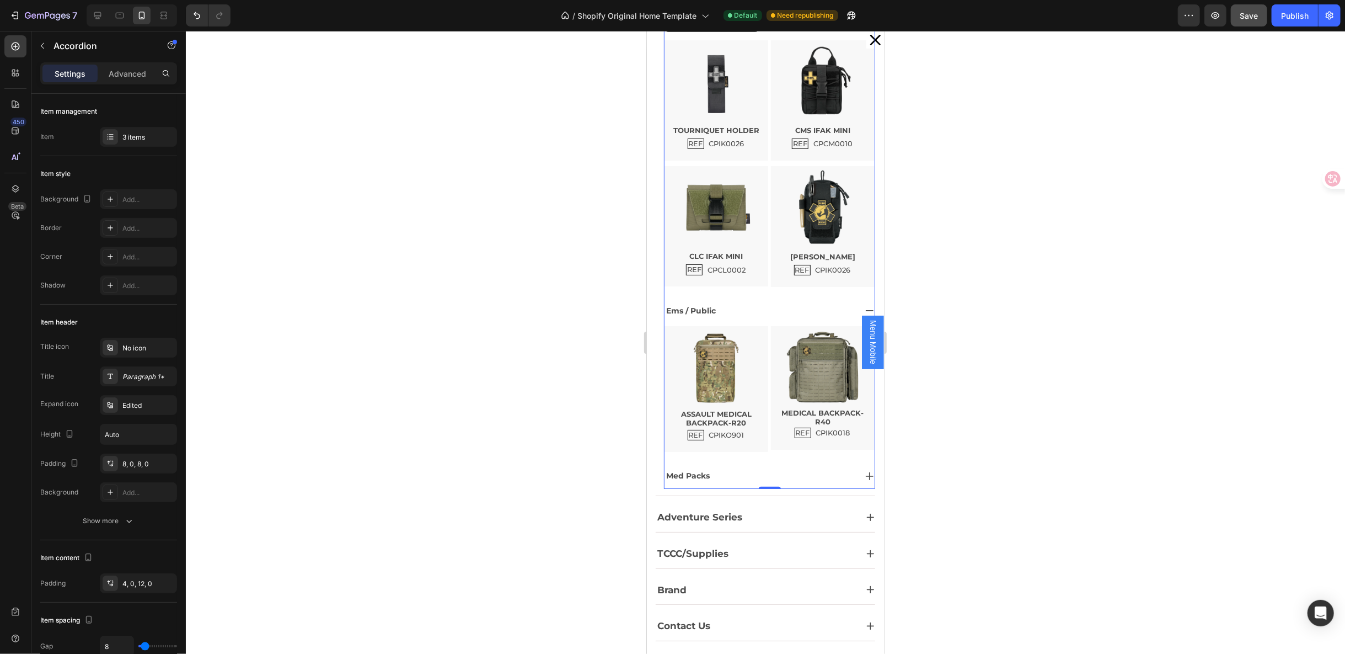
scroll to position [735, 0]
click at [737, 476] on div "Med Packs" at bounding box center [759, 475] width 191 height 17
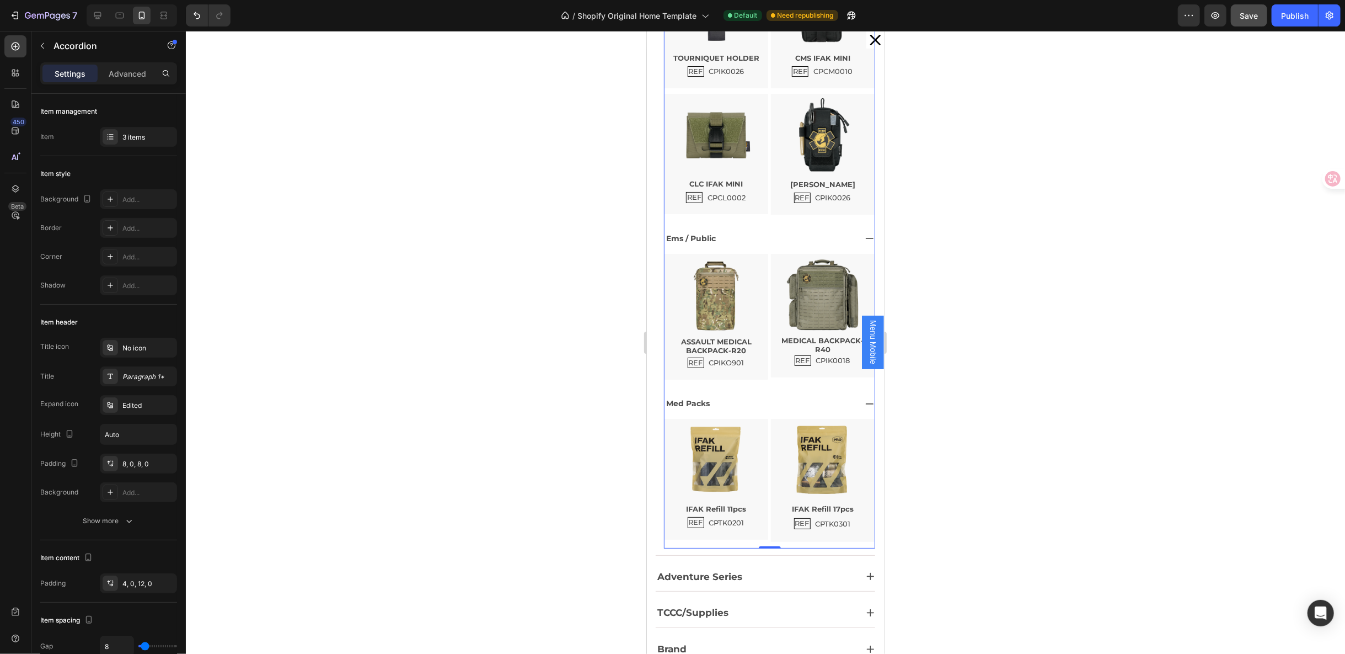
scroll to position [206, 0]
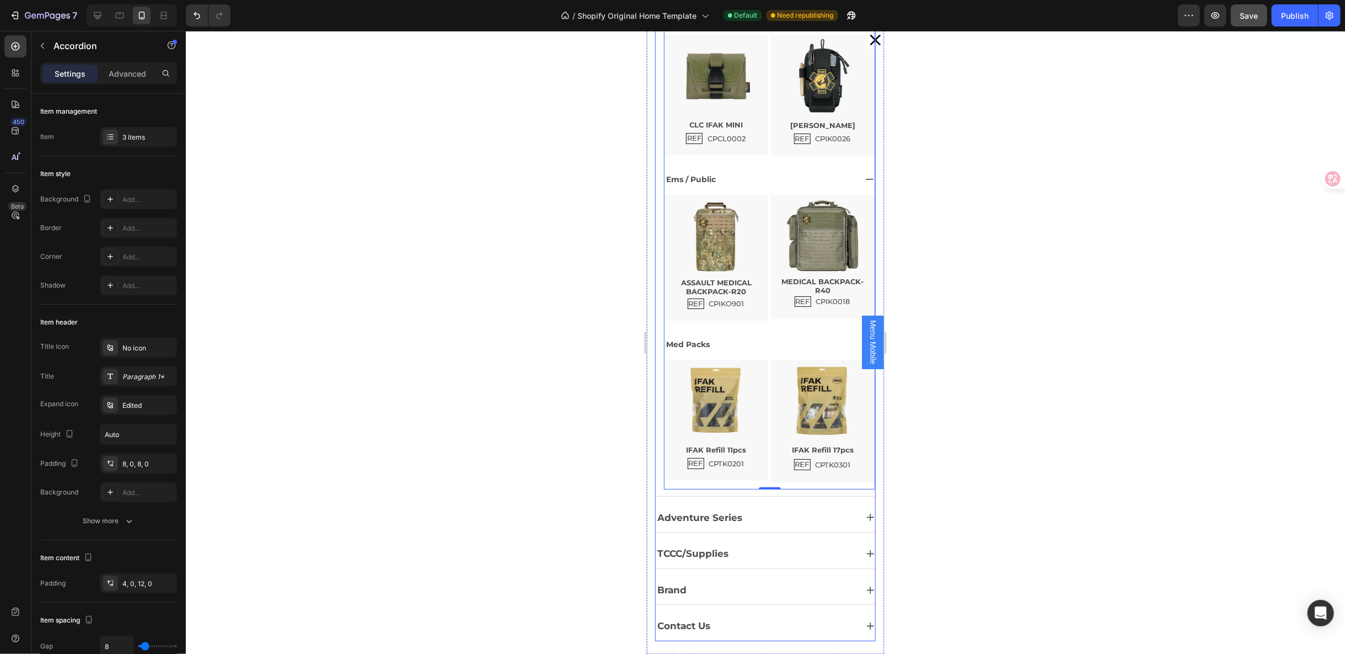
click at [767, 515] on div "Adventure Series" at bounding box center [755, 517] width 201 height 20
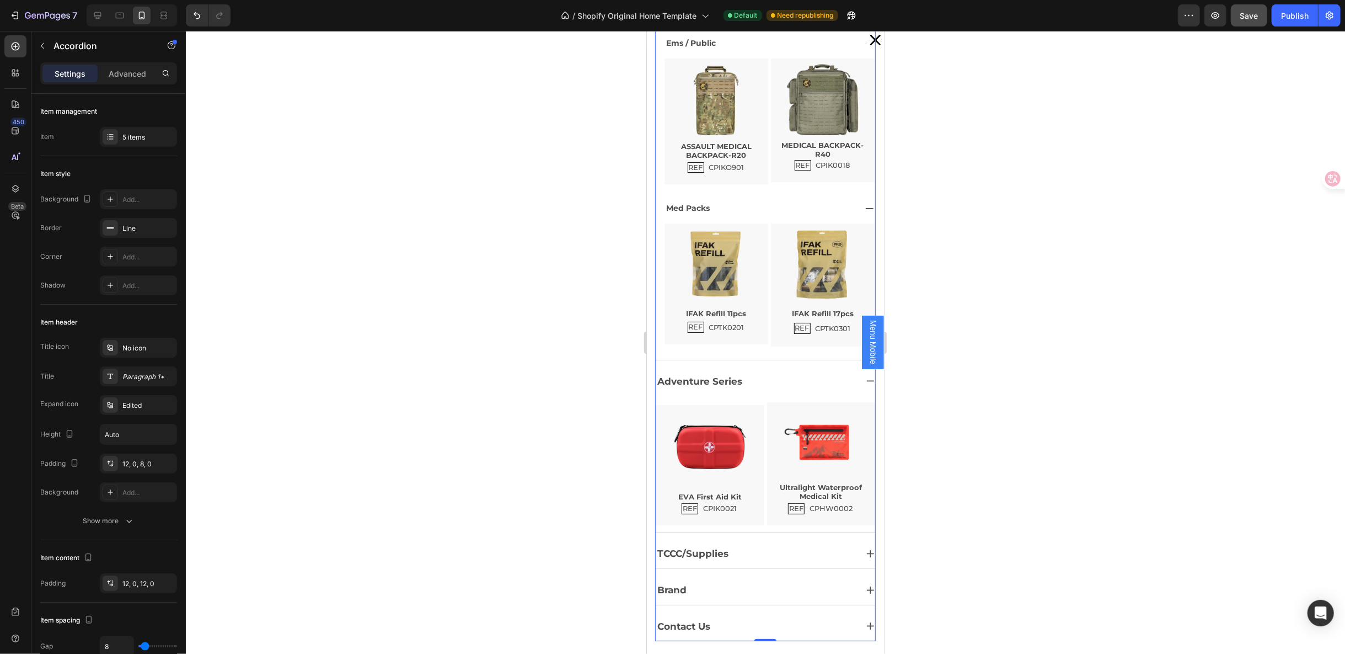
scroll to position [1163, 0]
click at [783, 548] on div "TCCC/Supplies" at bounding box center [755, 553] width 201 height 20
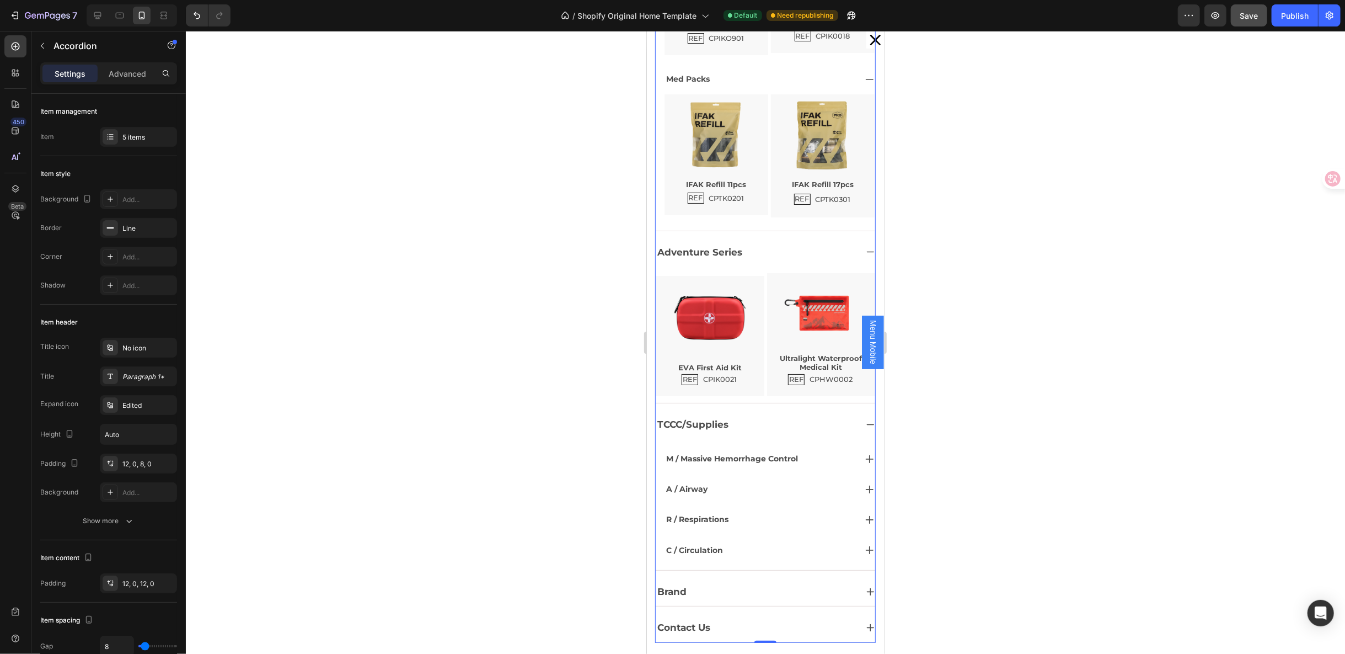
scroll to position [1347, 0]
click at [819, 457] on div "M / Massive Hemorrhage Control" at bounding box center [759, 458] width 191 height 17
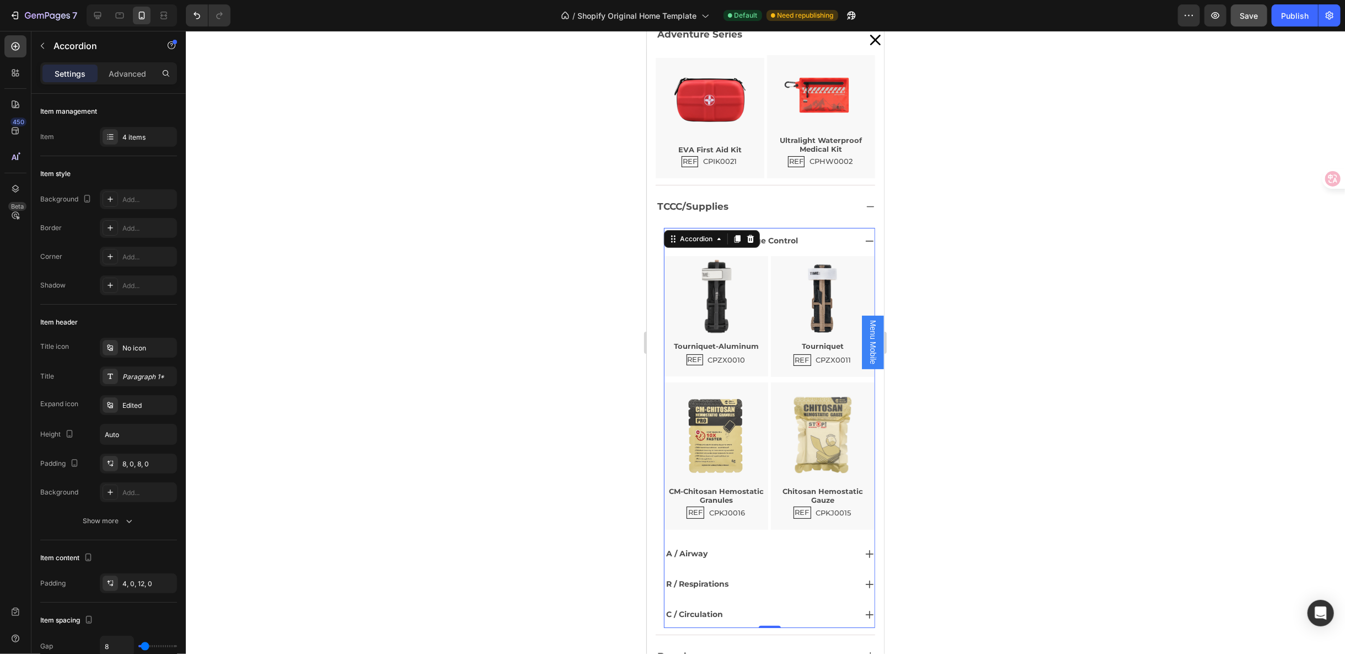
scroll to position [743, 0]
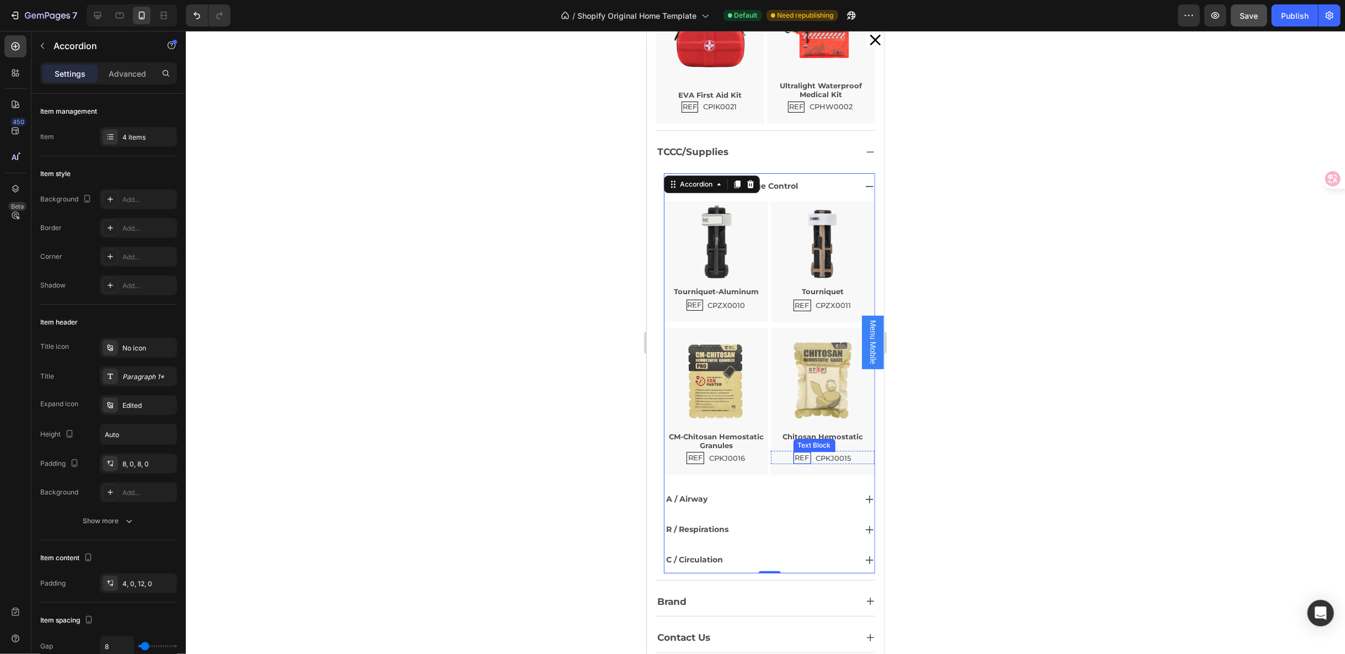
click at [795, 453] on p "REF" at bounding box center [802, 457] width 14 height 9
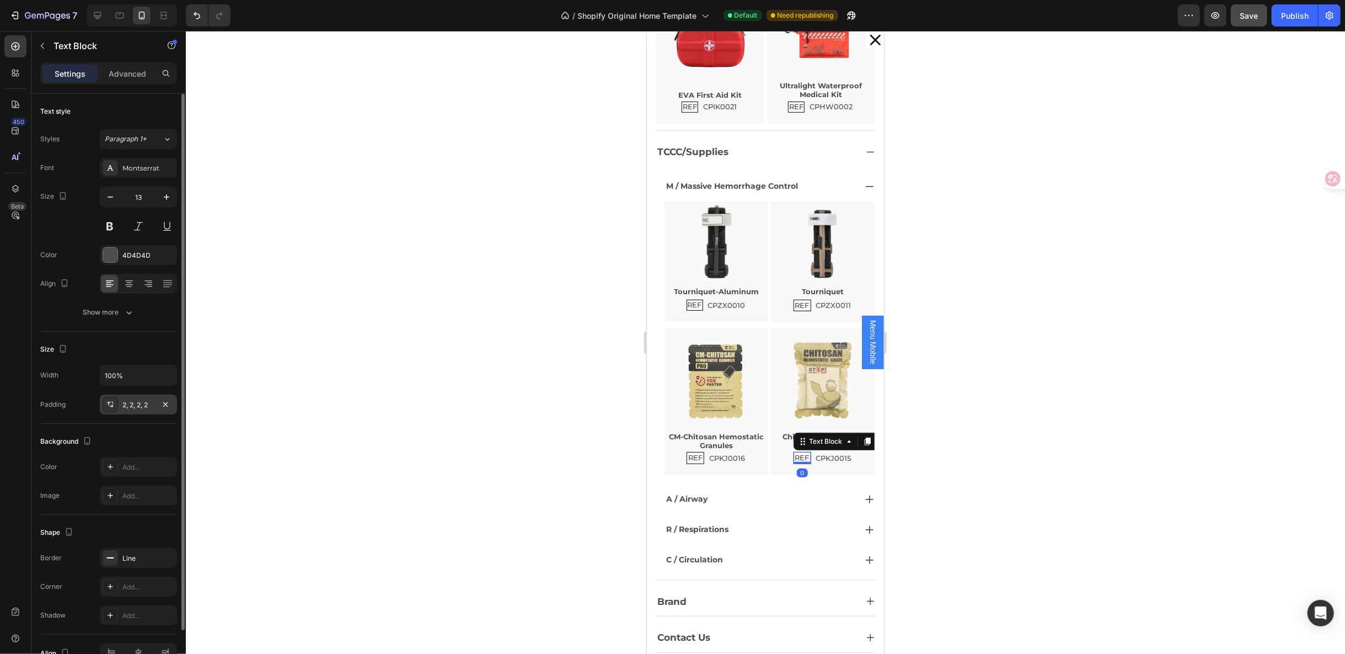
click at [127, 408] on div "2, 2, 2, 2" at bounding box center [138, 405] width 32 height 10
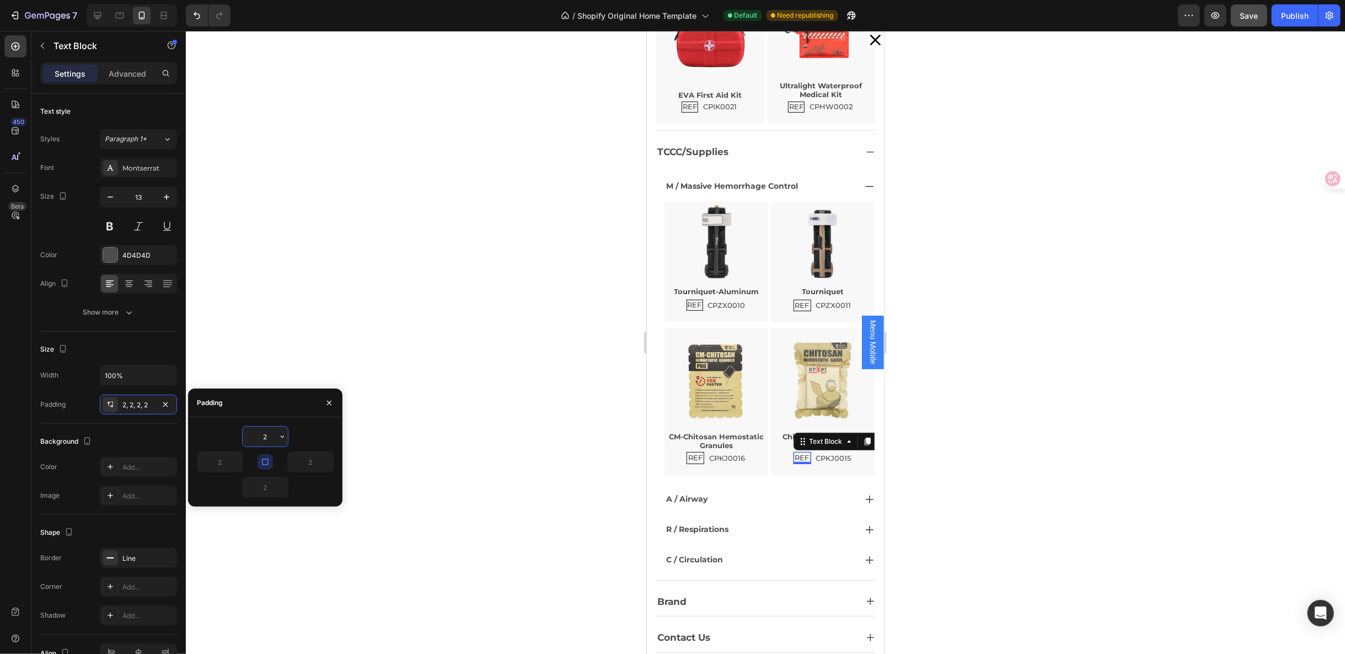
click at [265, 438] on input "2" at bounding box center [265, 436] width 45 height 20
type input "1"
click at [263, 460] on icon "button" at bounding box center [265, 461] width 9 height 9
type input "1"
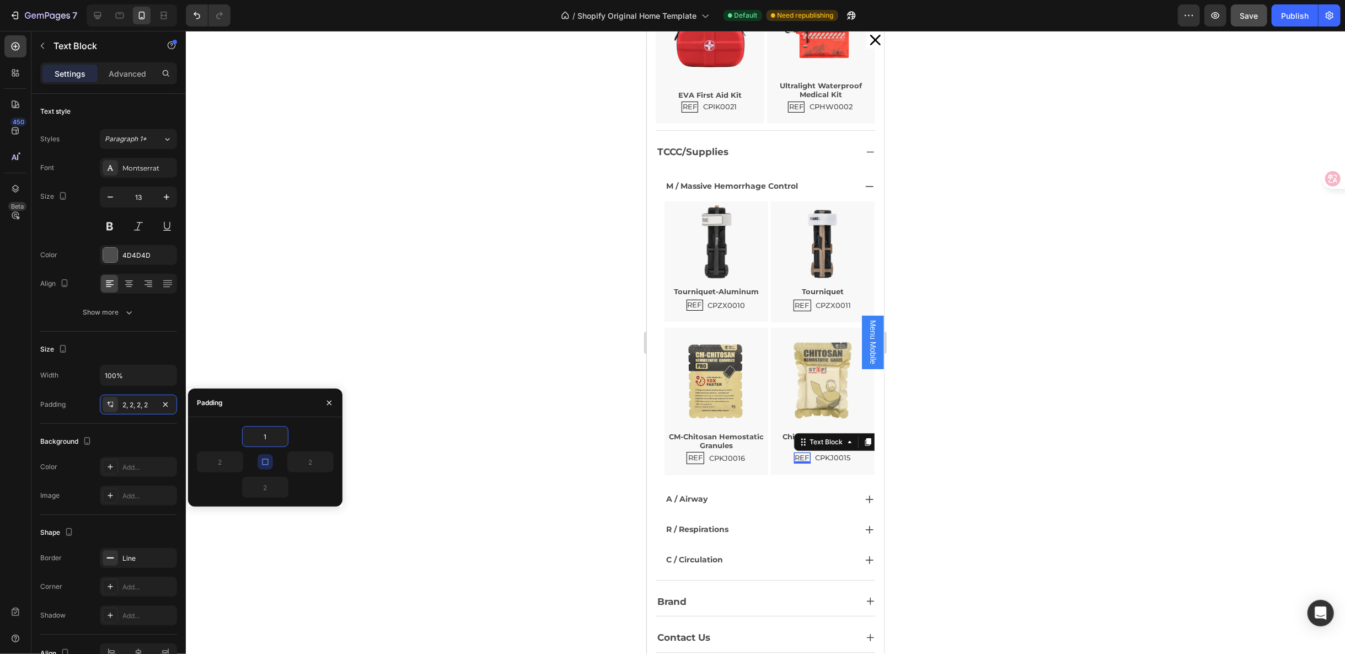
type input "1"
click at [692, 453] on p "REF" at bounding box center [695, 457] width 14 height 9
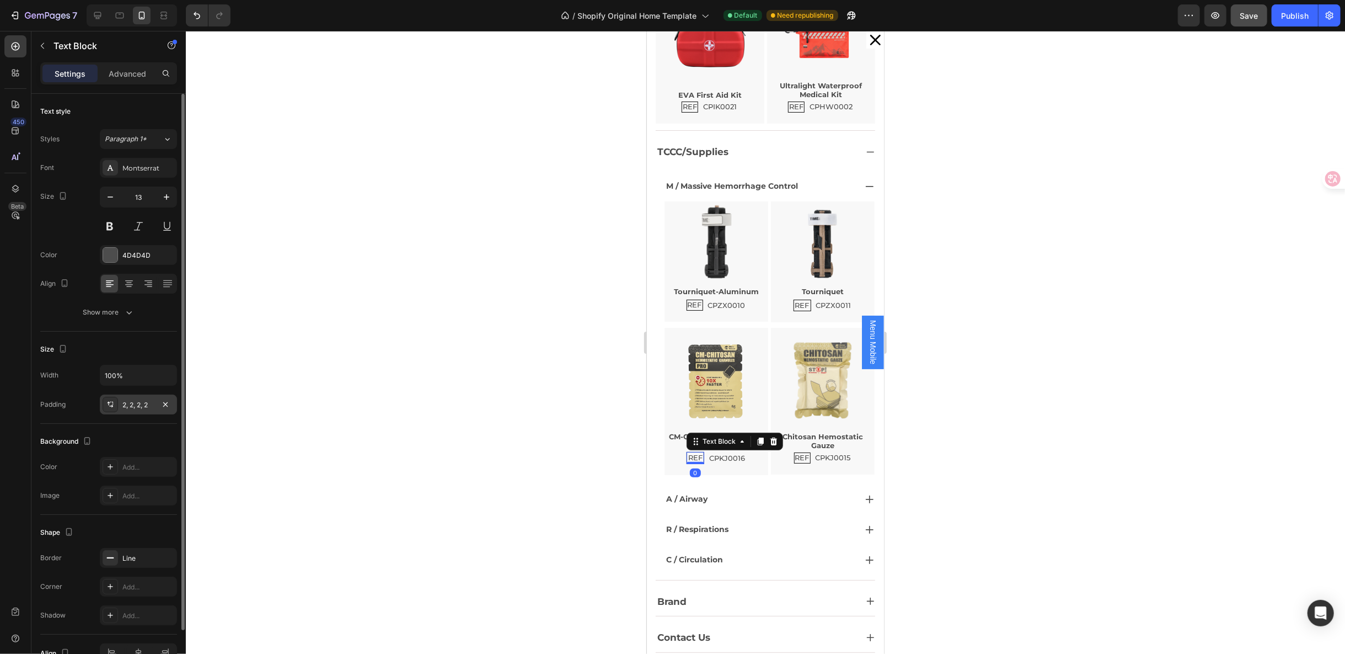
click at [147, 410] on div "2, 2, 2, 2" at bounding box center [138, 404] width 77 height 20
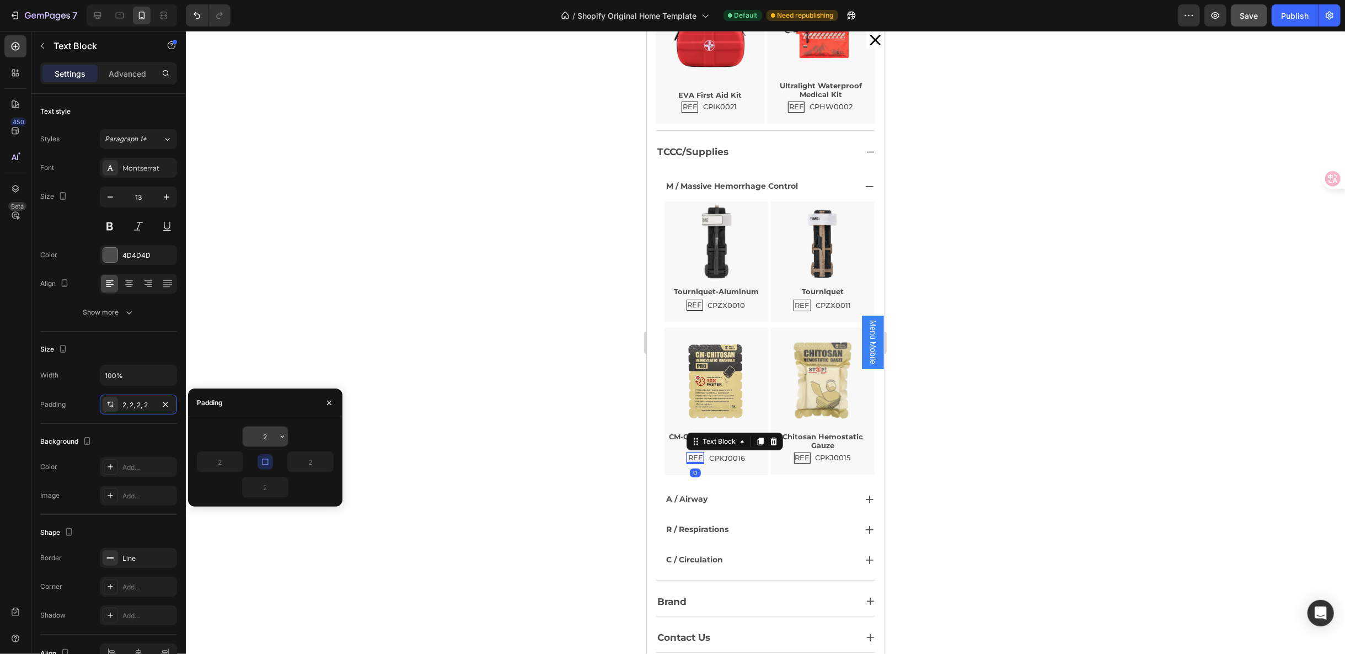
click at [265, 442] on input "2" at bounding box center [265, 436] width 45 height 20
type input "1"
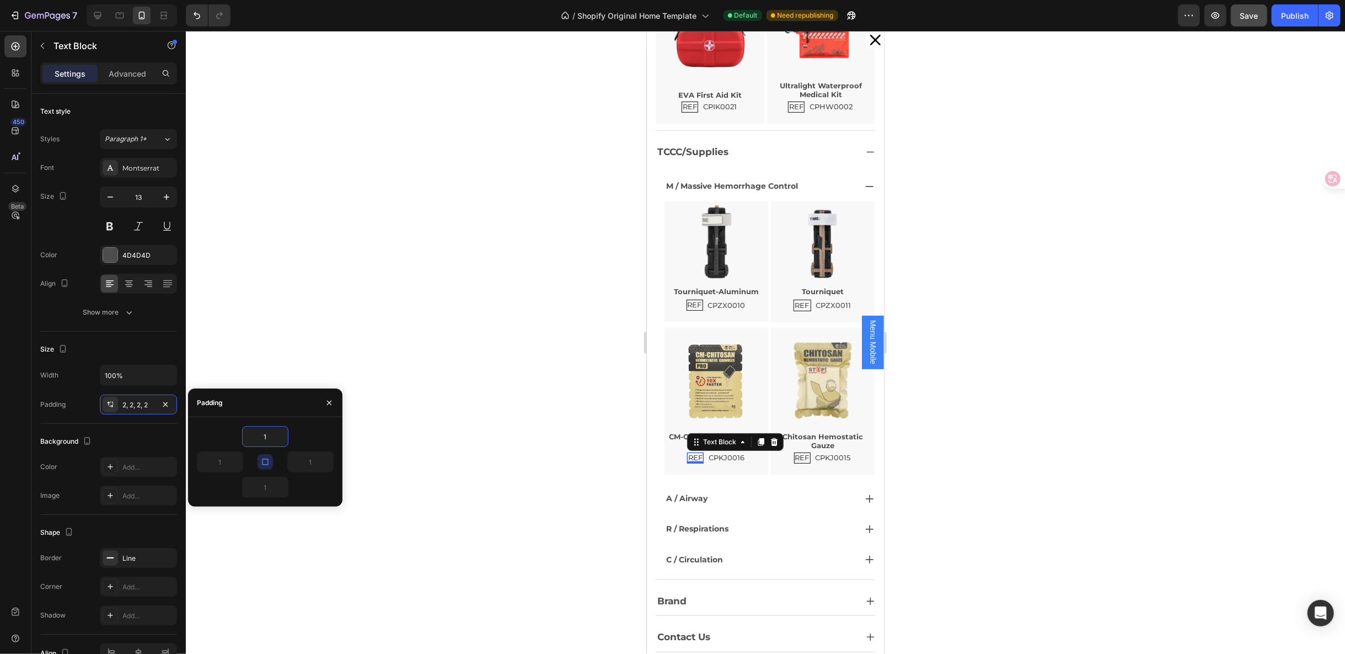
click at [265, 462] on icon "button" at bounding box center [265, 461] width 9 height 9
click at [689, 304] on div "REF Text Block" at bounding box center [694, 304] width 17 height 11
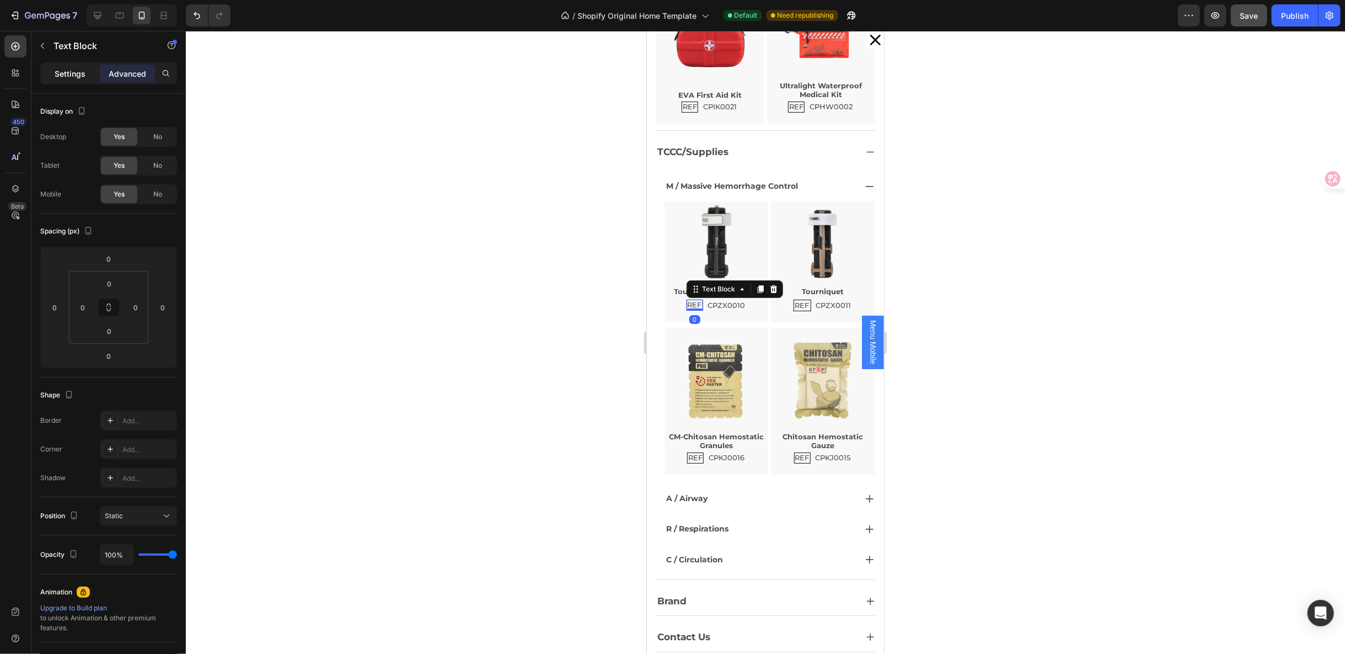
click at [74, 73] on p "Settings" at bounding box center [70, 74] width 31 height 12
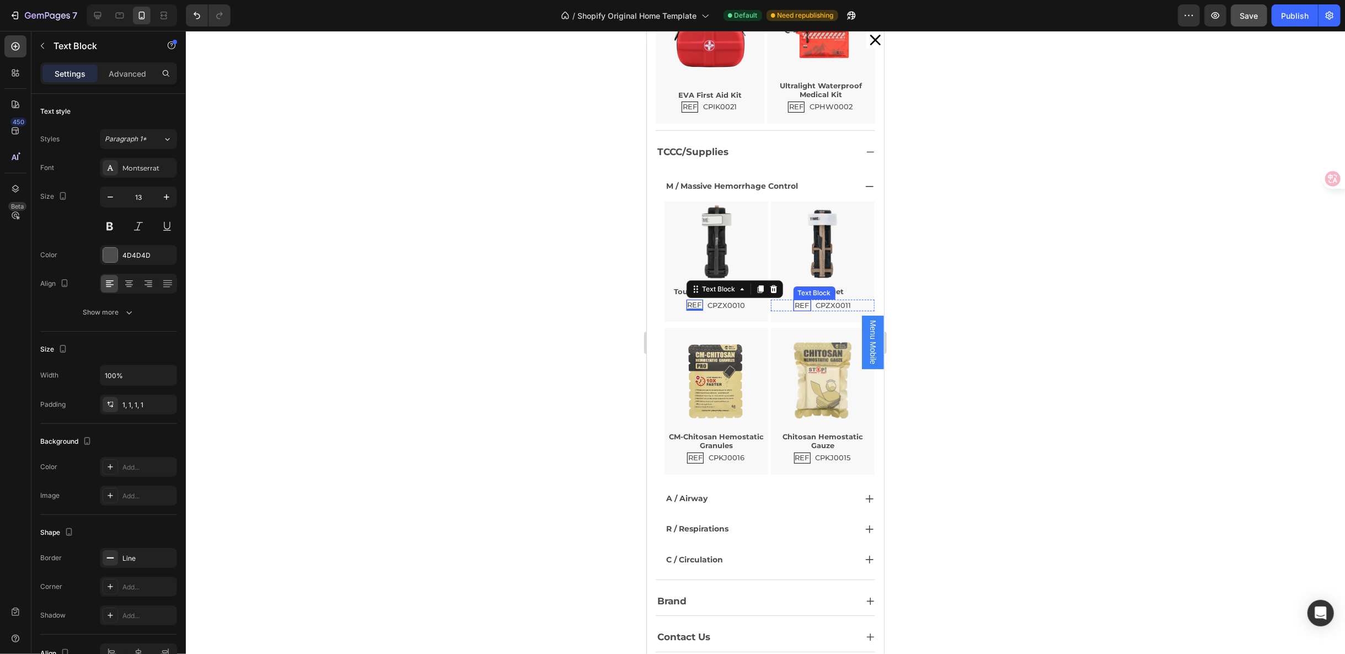
click at [793, 303] on div "REF Text Block" at bounding box center [802, 305] width 18 height 12
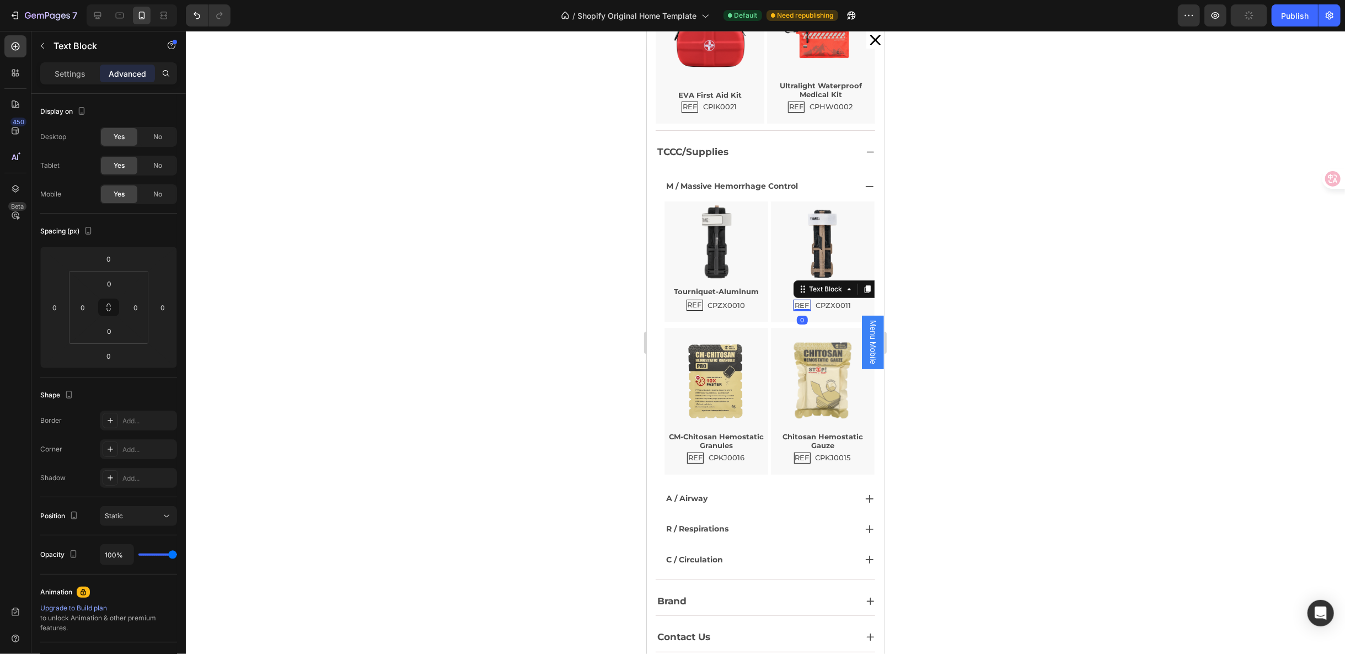
click at [68, 83] on div "Settings Advanced" at bounding box center [108, 73] width 137 height 22
click at [67, 82] on div "Settings Advanced" at bounding box center [108, 73] width 137 height 22
click at [68, 79] on p "Settings" at bounding box center [70, 74] width 31 height 12
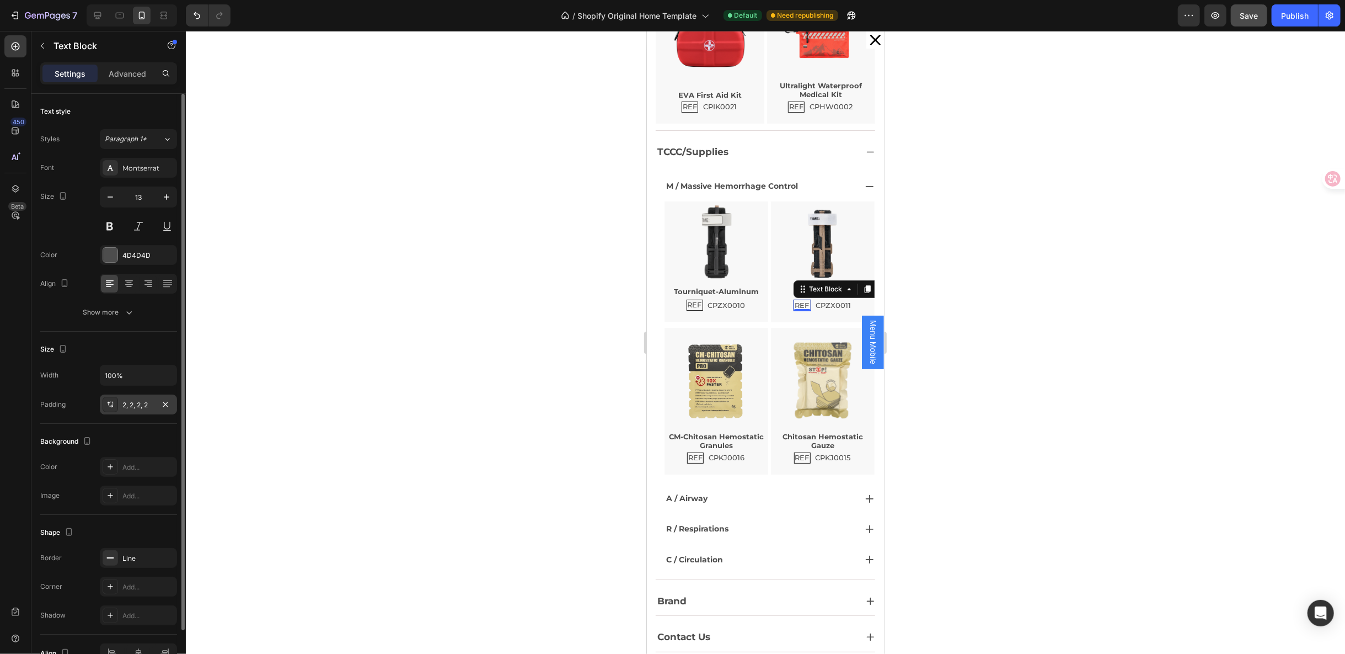
click at [108, 404] on icon at bounding box center [110, 404] width 9 height 9
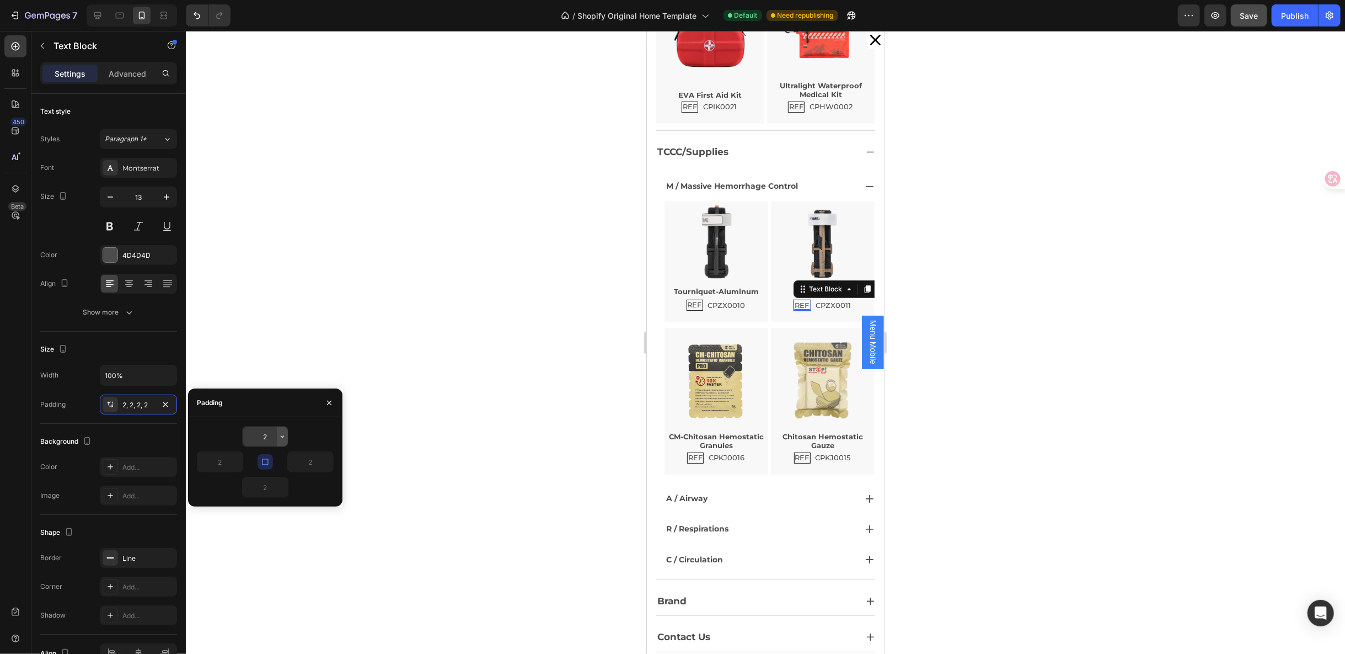
click at [278, 430] on button "button" at bounding box center [282, 436] width 11 height 20
click at [272, 435] on input "2" at bounding box center [265, 436] width 45 height 20
type input "1"
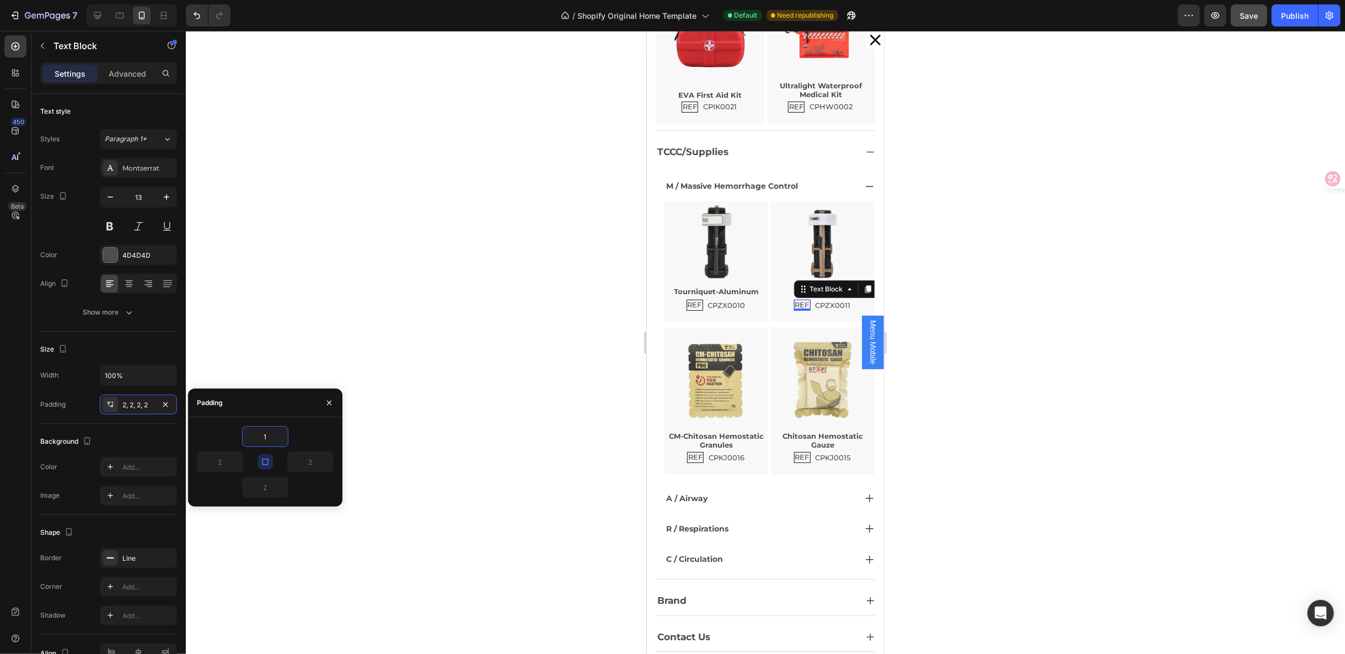
type input "1"
click at [269, 461] on icon "button" at bounding box center [265, 461] width 9 height 9
click at [687, 300] on p "REF" at bounding box center [694, 304] width 14 height 9
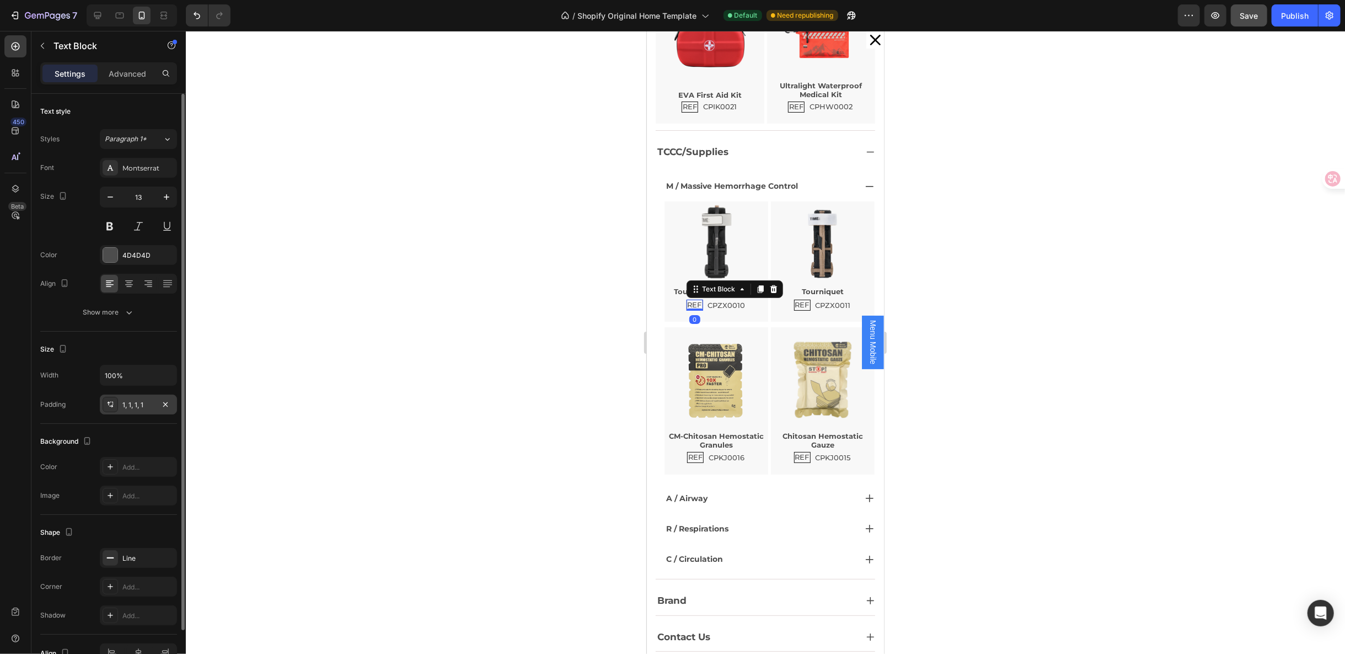
click at [129, 409] on div "1, 1, 1, 1" at bounding box center [138, 404] width 77 height 20
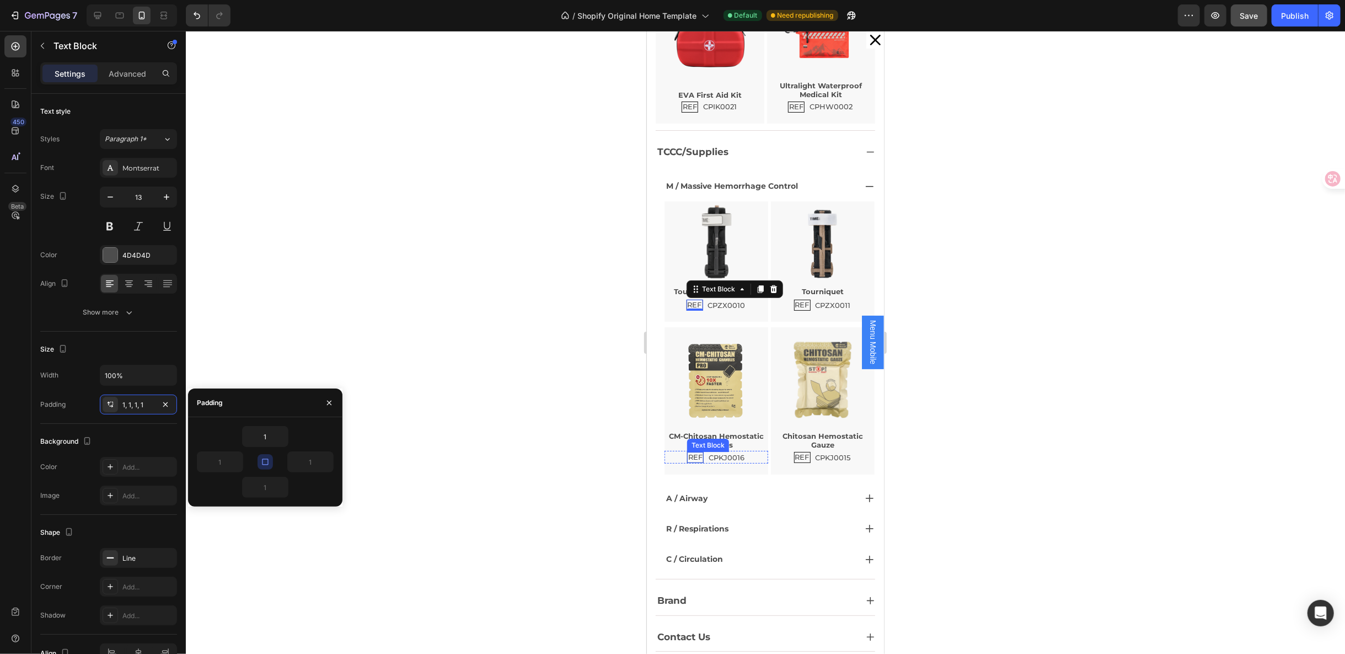
click at [696, 452] on p "REF" at bounding box center [695, 456] width 14 height 9
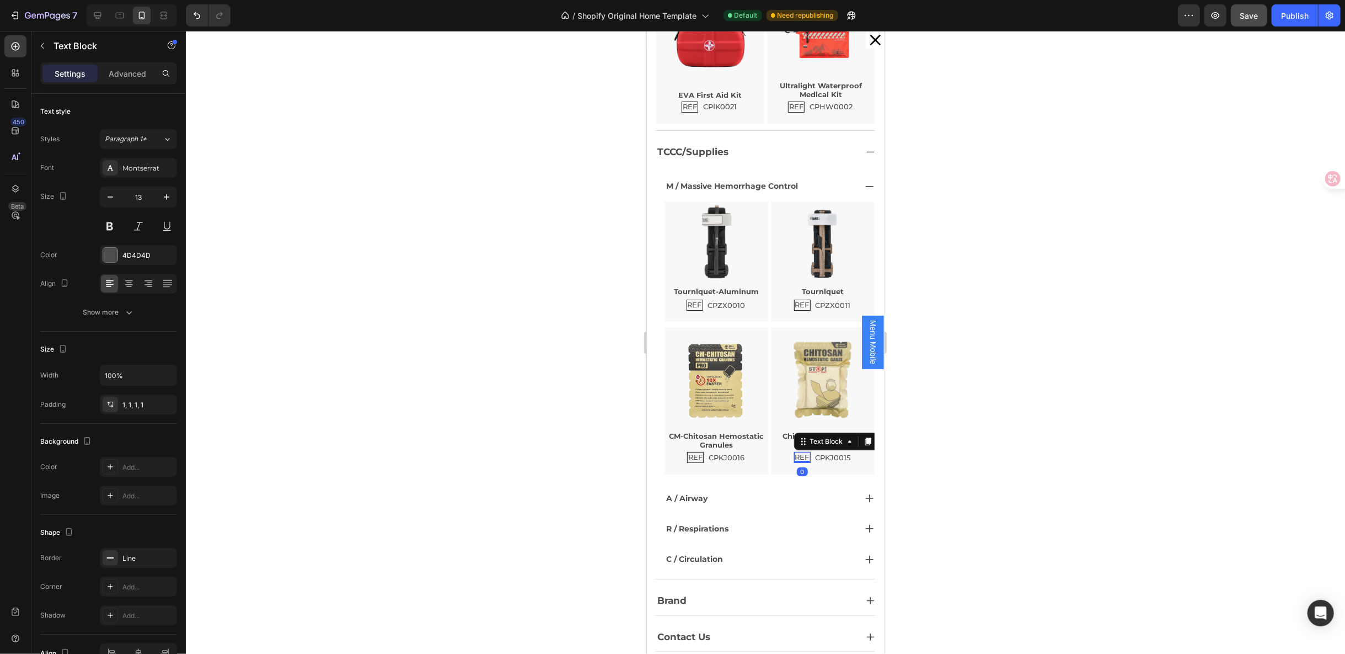
click at [795, 452] on p "REF" at bounding box center [802, 456] width 14 height 9
click at [794, 304] on div "REF Text Block 0" at bounding box center [802, 304] width 17 height 11
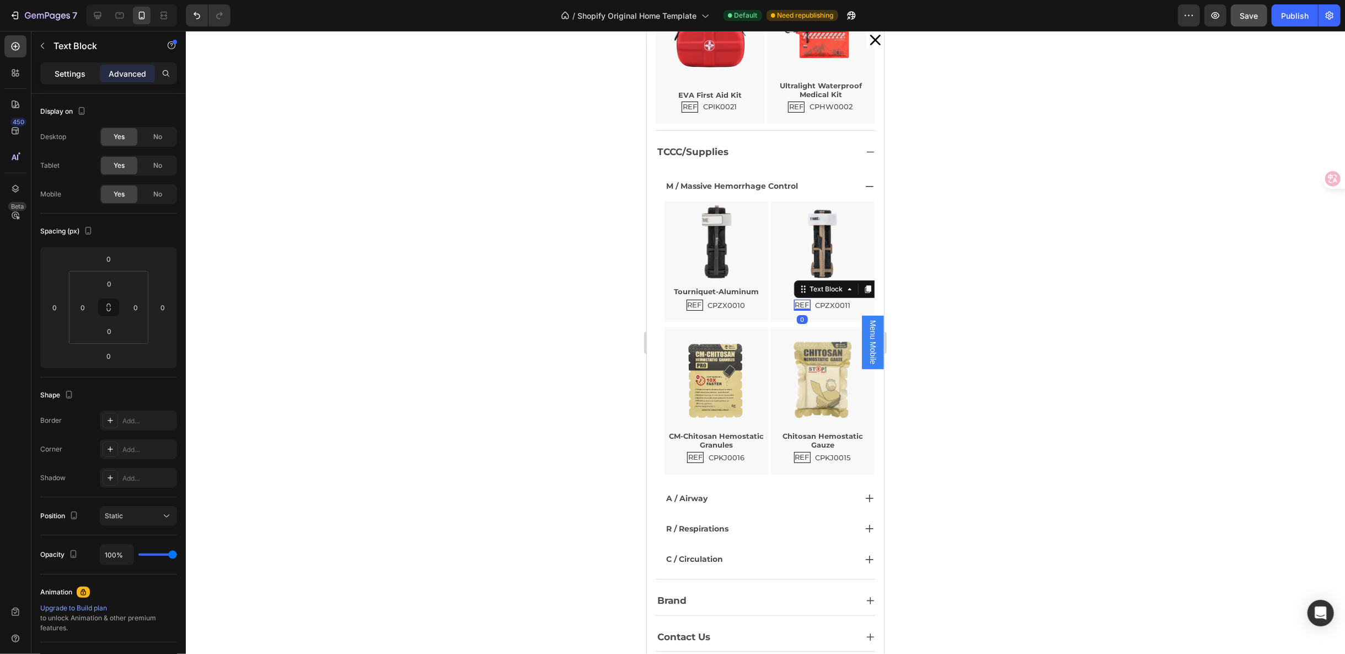
click at [56, 72] on p "Settings" at bounding box center [70, 74] width 31 height 12
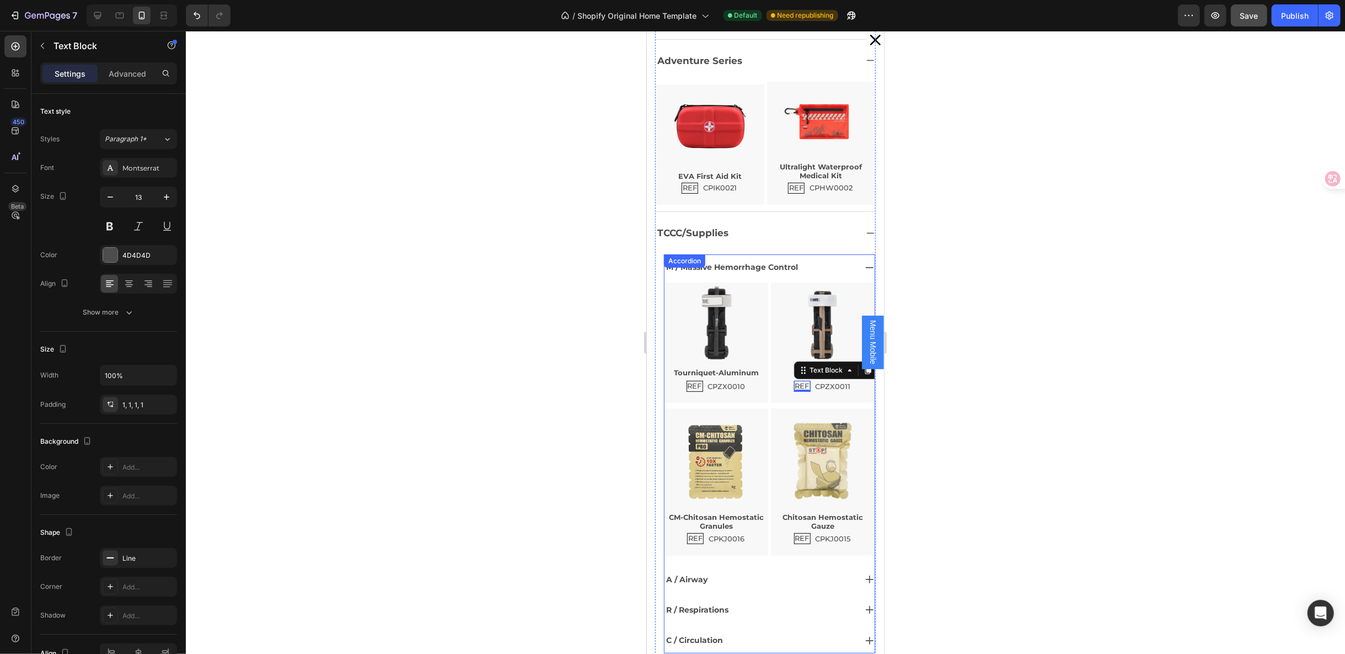
scroll to position [560, 0]
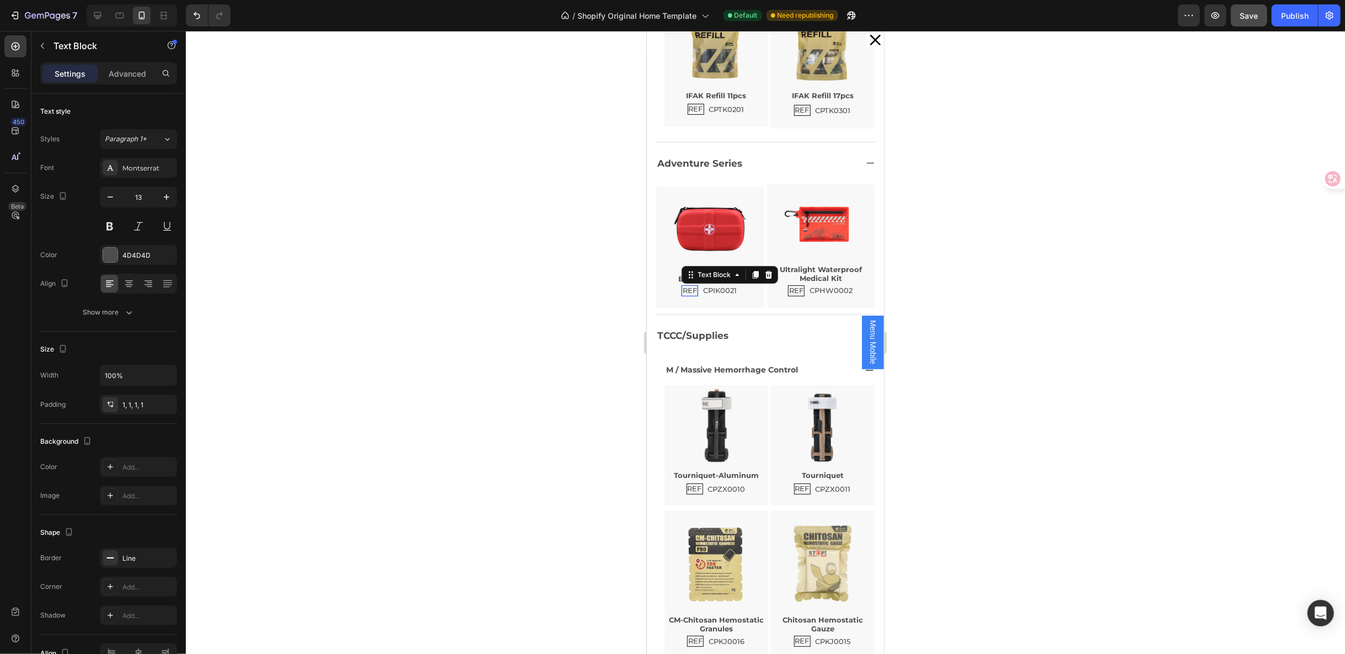
click at [682, 289] on p "REF" at bounding box center [689, 290] width 14 height 9
click at [789, 286] on p "REF" at bounding box center [796, 290] width 14 height 9
click at [714, 287] on p "CPIK0021" at bounding box center [720, 289] width 34 height 9
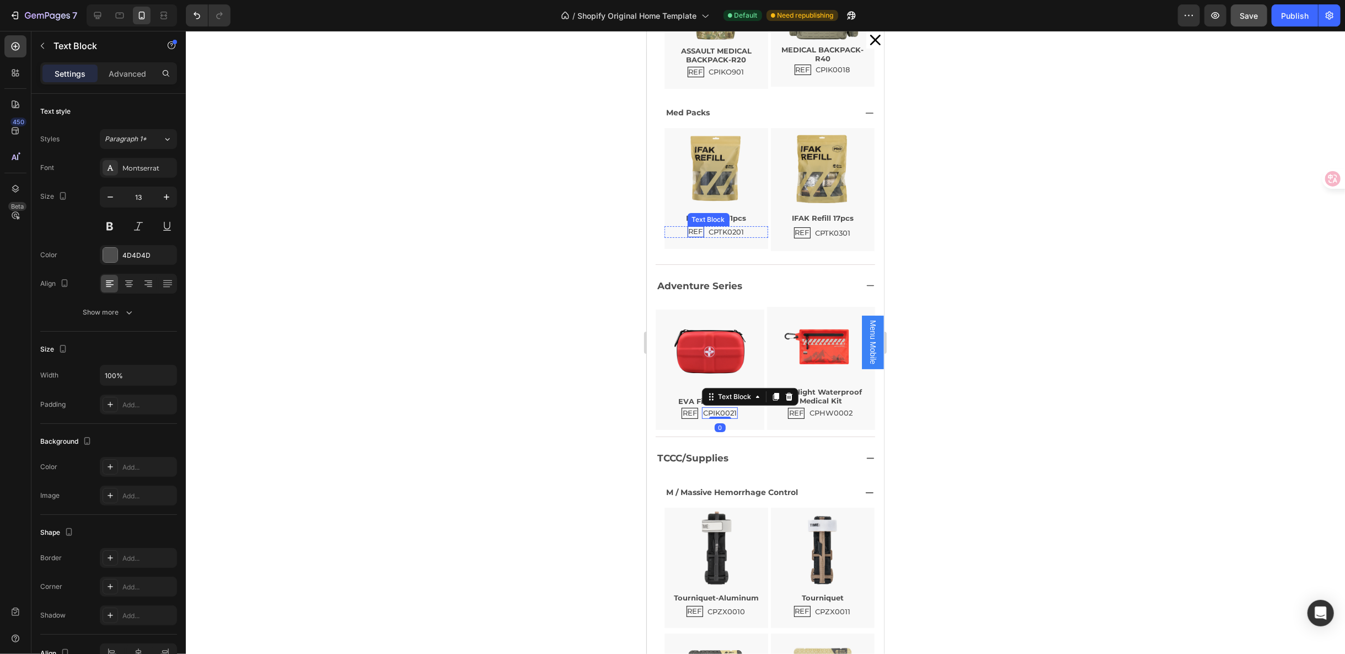
click at [696, 231] on p "REF" at bounding box center [695, 231] width 14 height 9
click at [795, 232] on p "REF" at bounding box center [802, 232] width 14 height 9
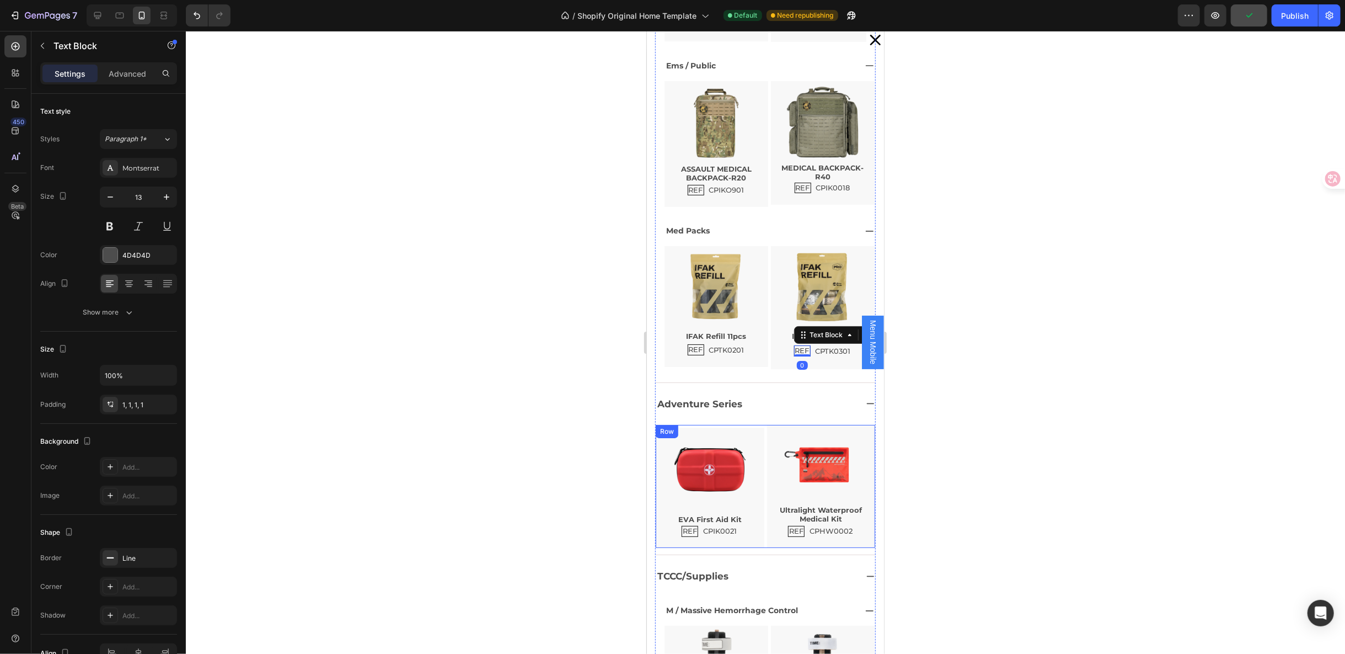
scroll to position [314, 0]
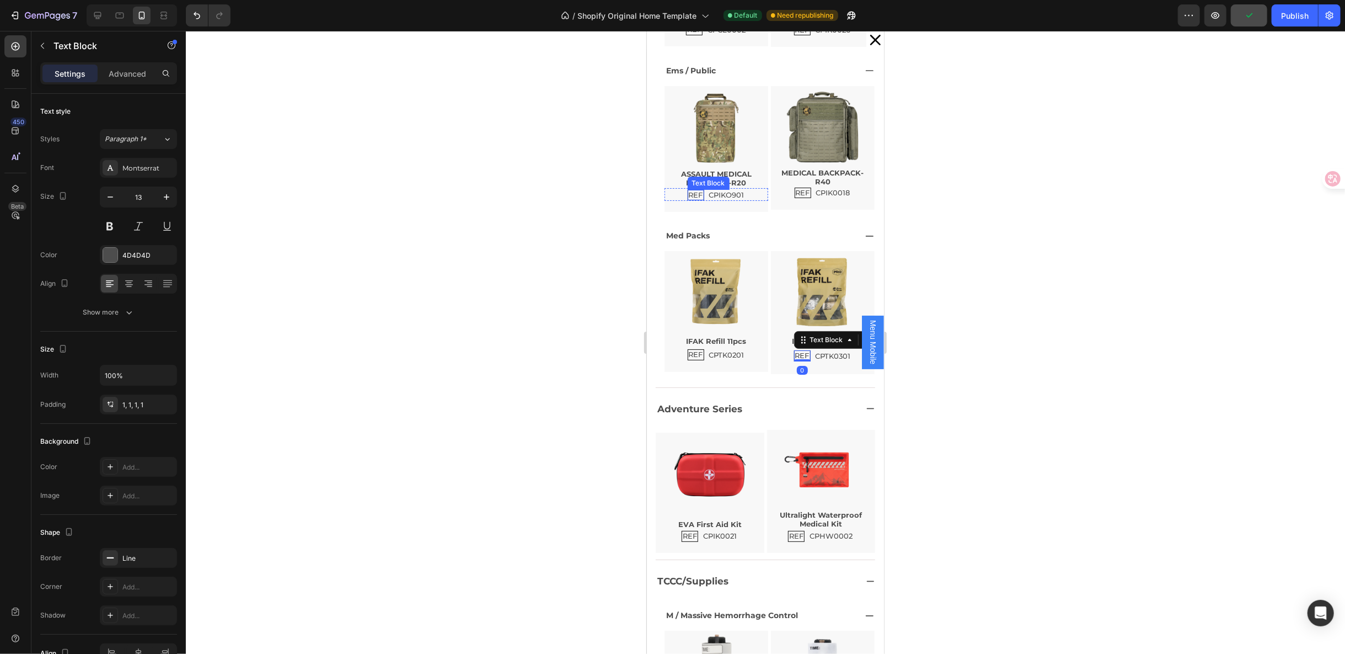
click at [688, 194] on p "REF" at bounding box center [695, 194] width 14 height 9
click at [795, 192] on p "REF" at bounding box center [802, 192] width 14 height 9
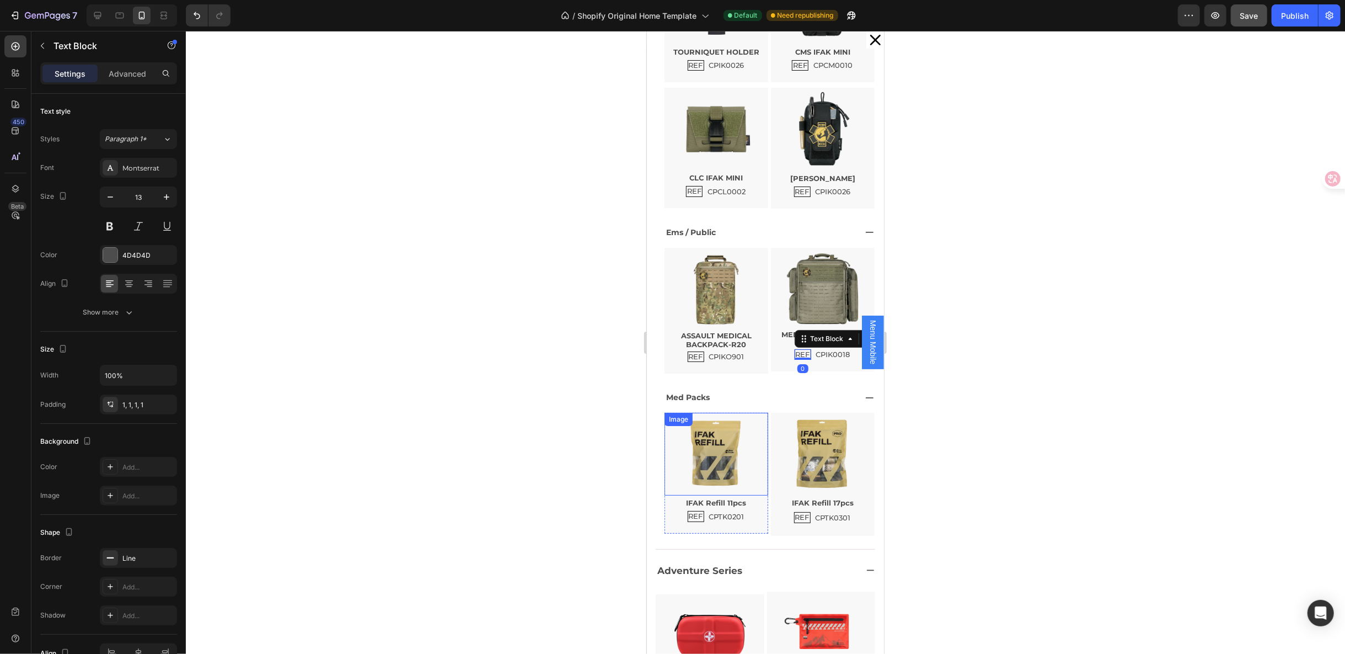
scroll to position [131, 0]
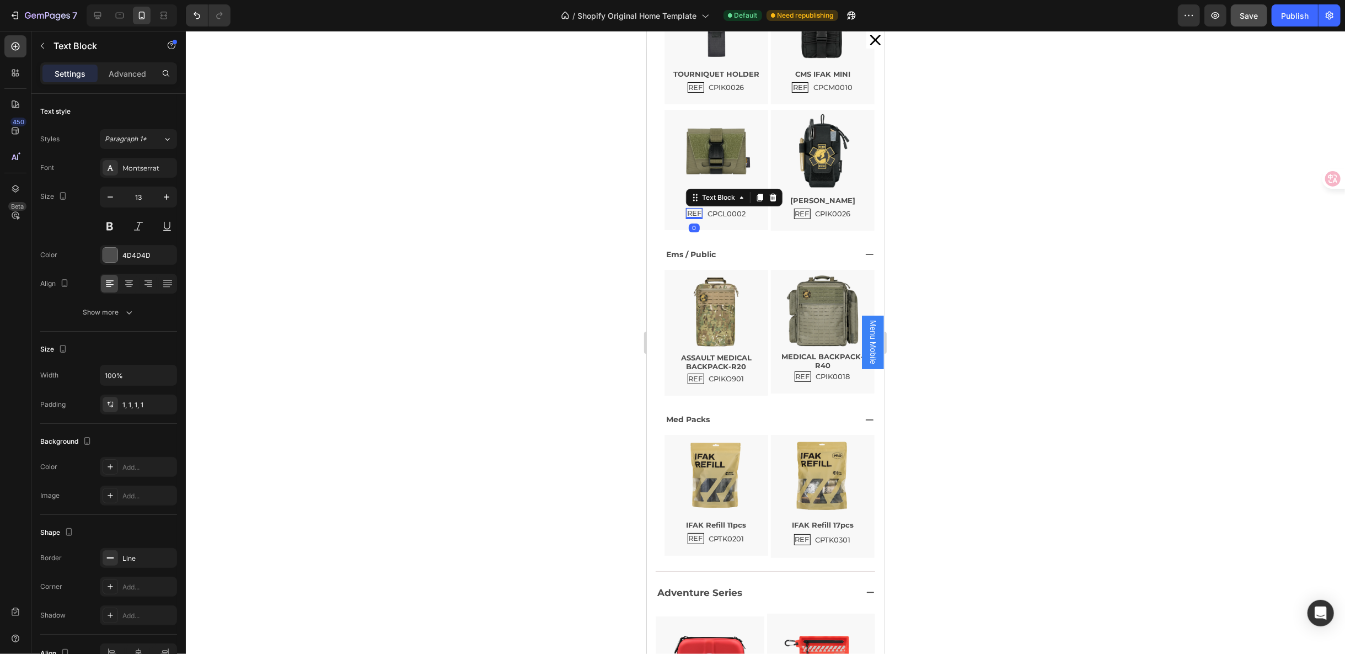
click at [691, 210] on p "REF" at bounding box center [694, 212] width 14 height 9
click at [795, 214] on p "REF" at bounding box center [802, 213] width 14 height 9
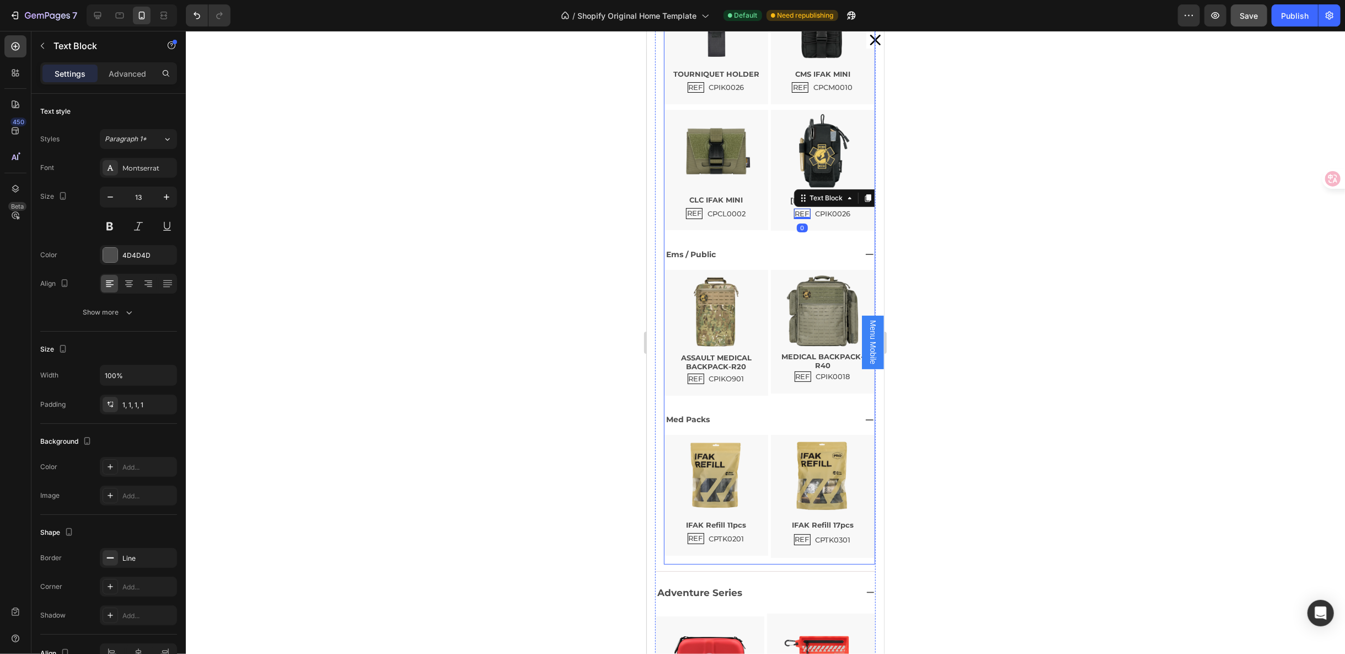
scroll to position [0, 0]
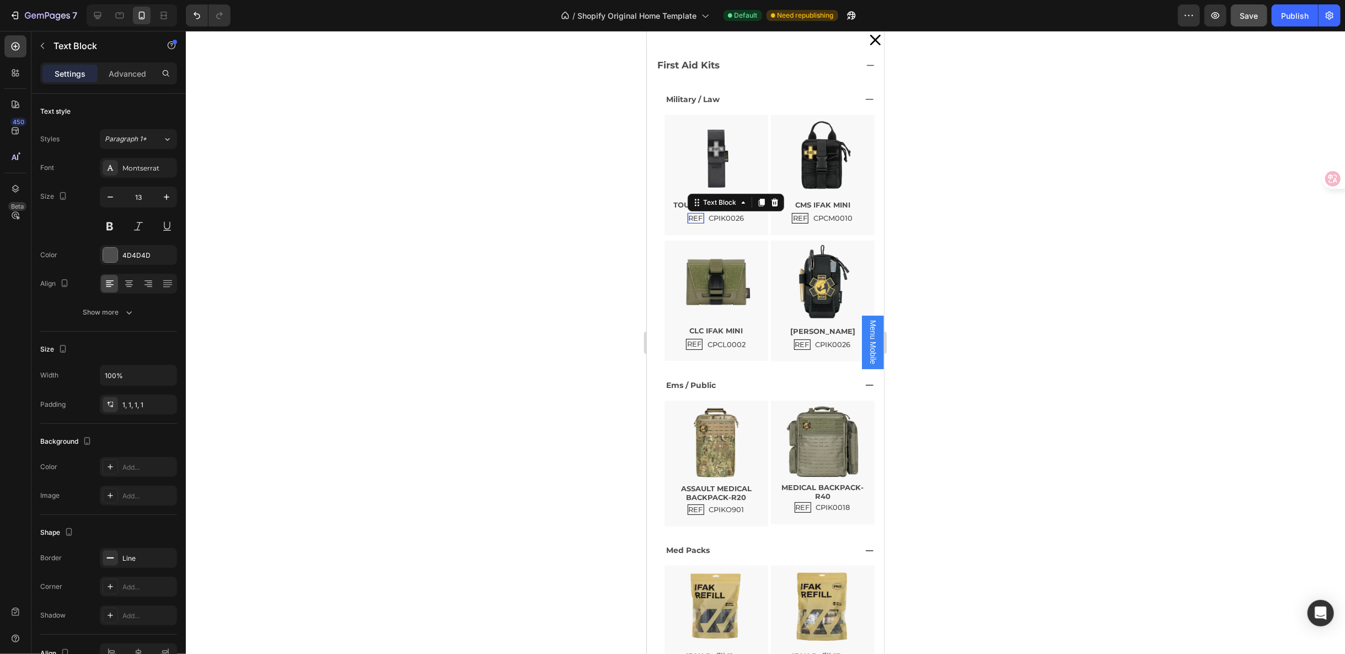
click at [693, 213] on p "REF" at bounding box center [695, 217] width 14 height 9
click at [793, 215] on p "REF" at bounding box center [800, 217] width 14 height 9
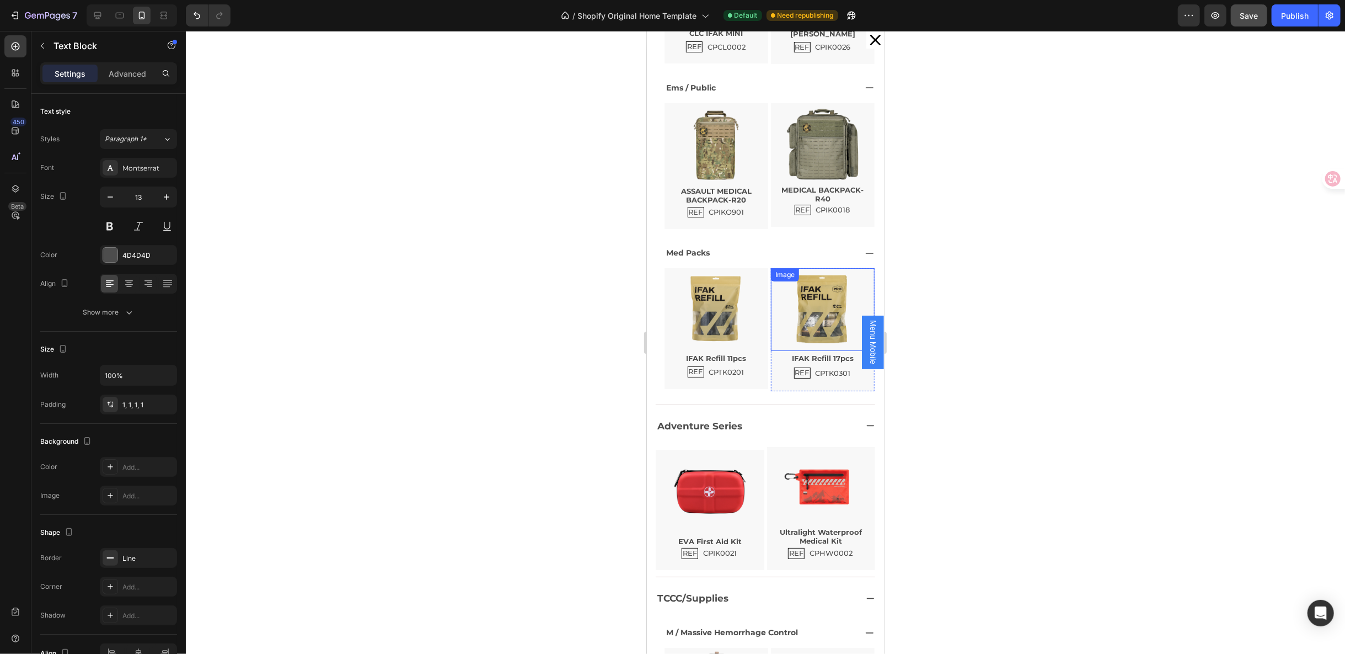
scroll to position [429, 0]
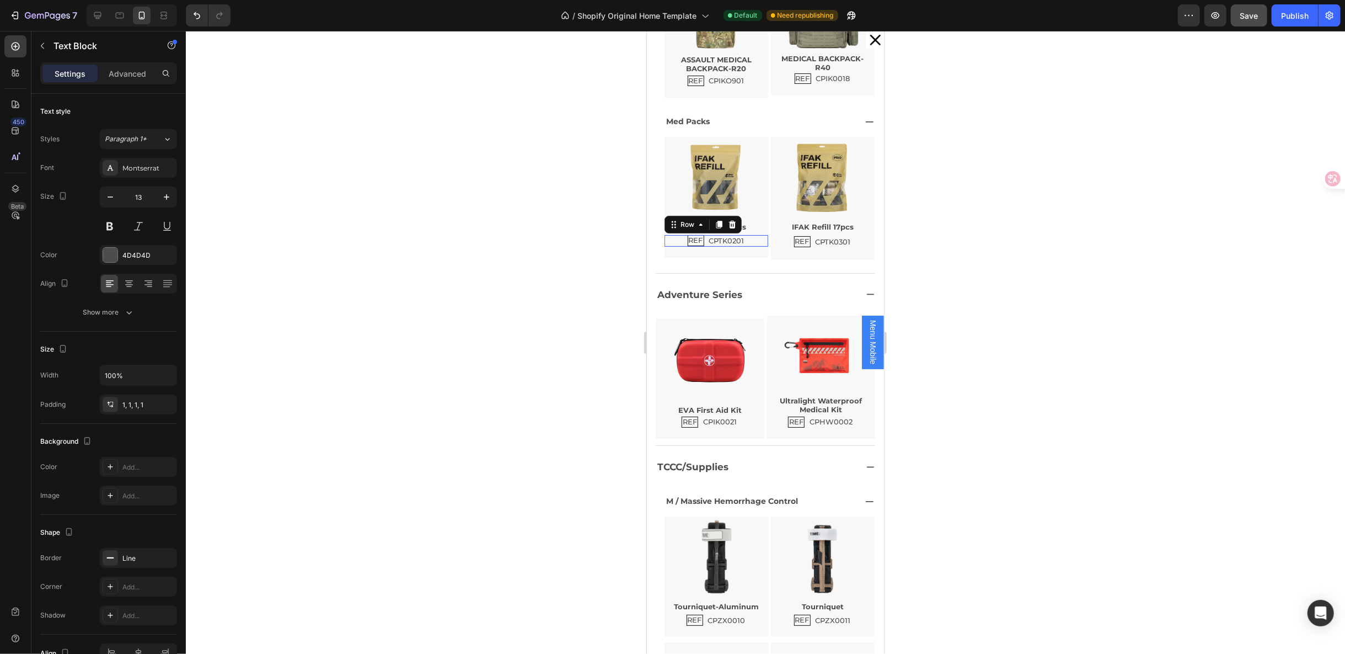
click at [748, 239] on div "REF Text Block CPTK0201 Text Block Row 0" at bounding box center [716, 240] width 104 height 12
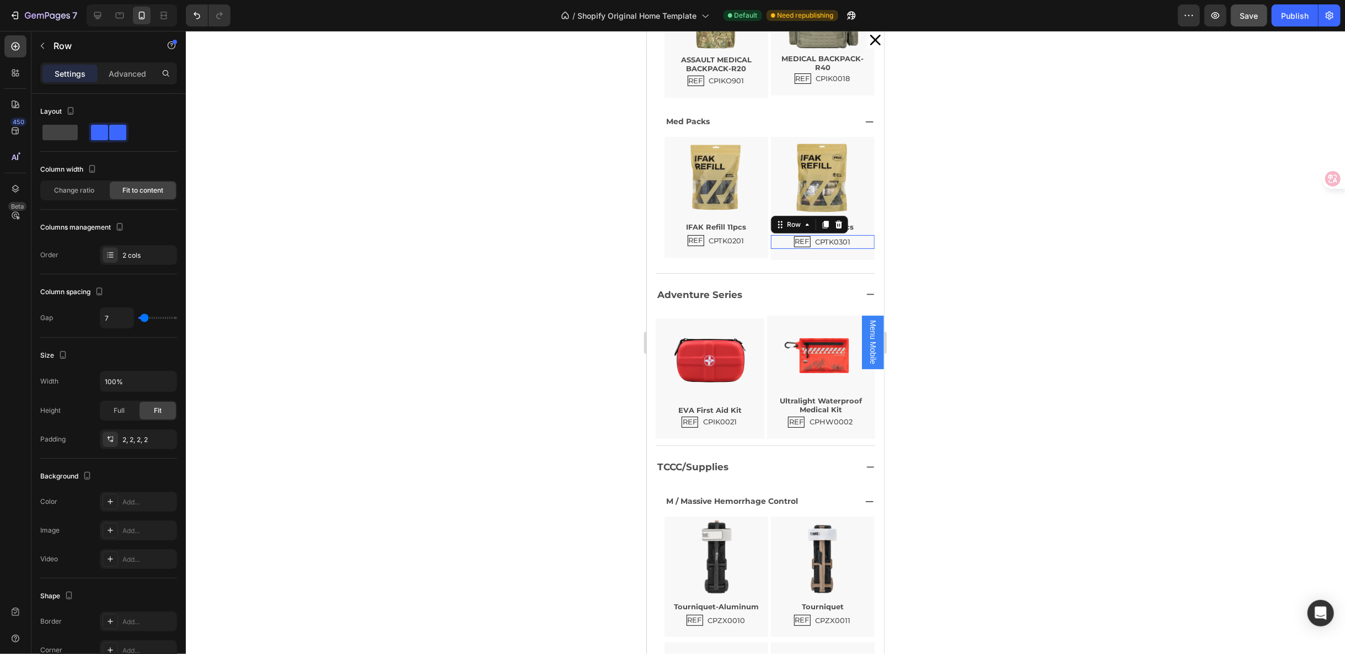
click at [847, 242] on div "REF Text Block CPTK0301 Text Block Row 0" at bounding box center [823, 241] width 104 height 14
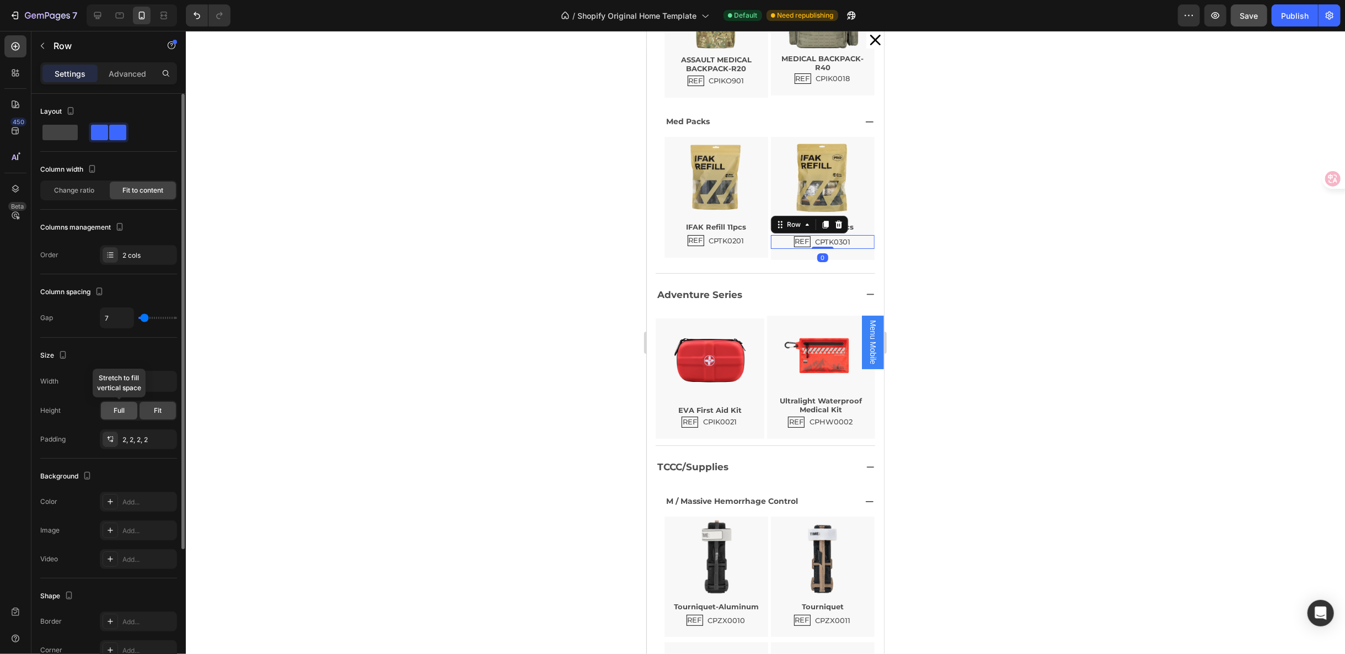
scroll to position [176, 0]
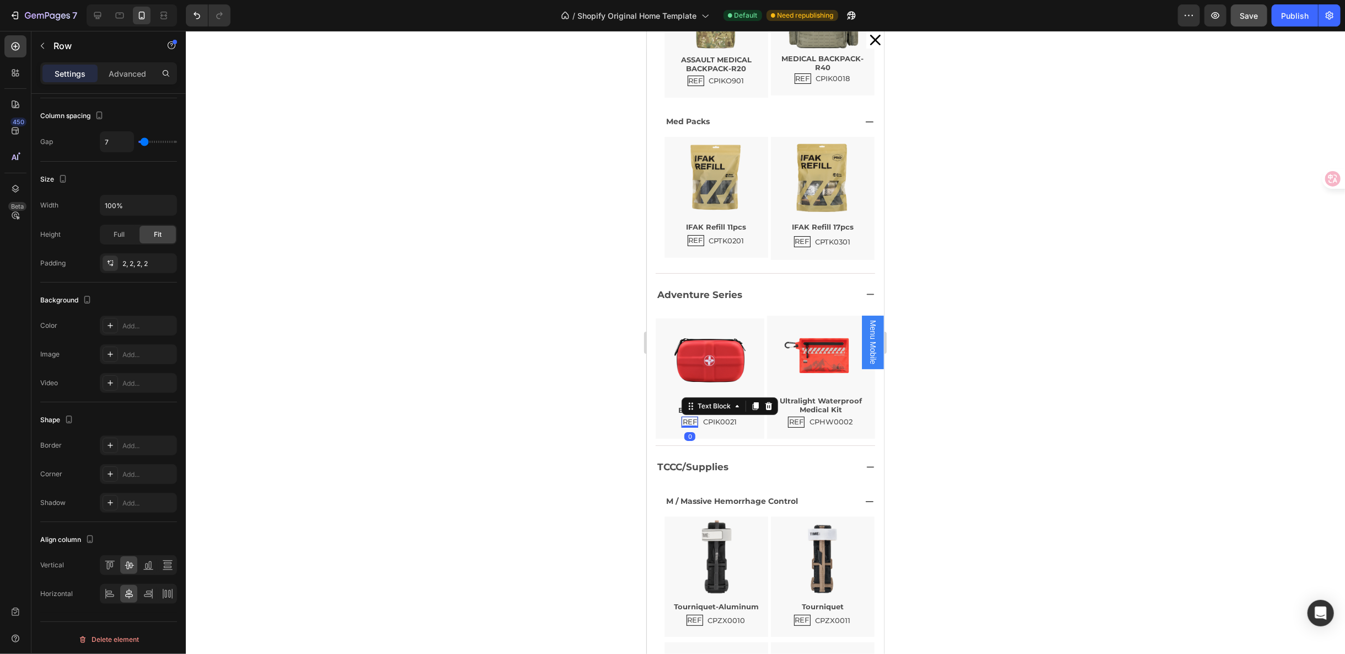
click at [682, 417] on p "REF" at bounding box center [689, 421] width 14 height 9
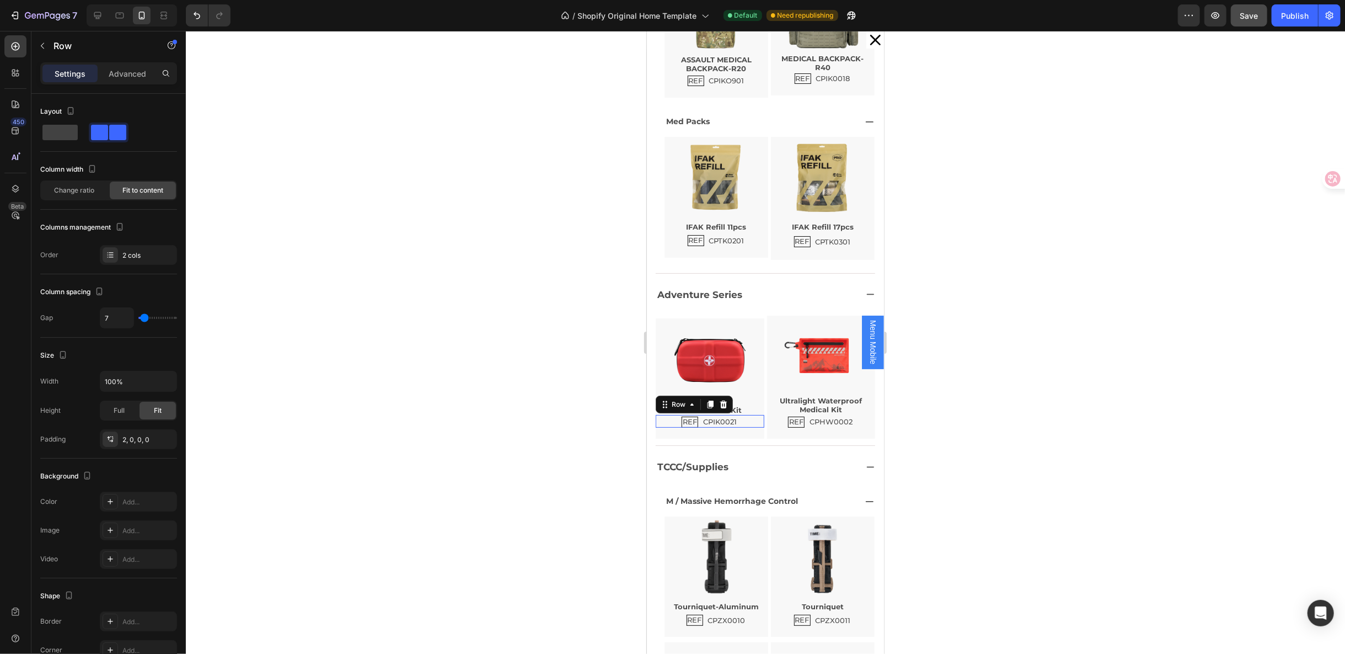
click at [740, 421] on div "REF Text Block CPIK0021 Text Block Row 0" at bounding box center [709, 420] width 109 height 13
click at [789, 418] on p "REF" at bounding box center [796, 421] width 14 height 9
click at [843, 419] on div "REF Text Block 0 CPHW0002 Text Block Row" at bounding box center [821, 420] width 109 height 13
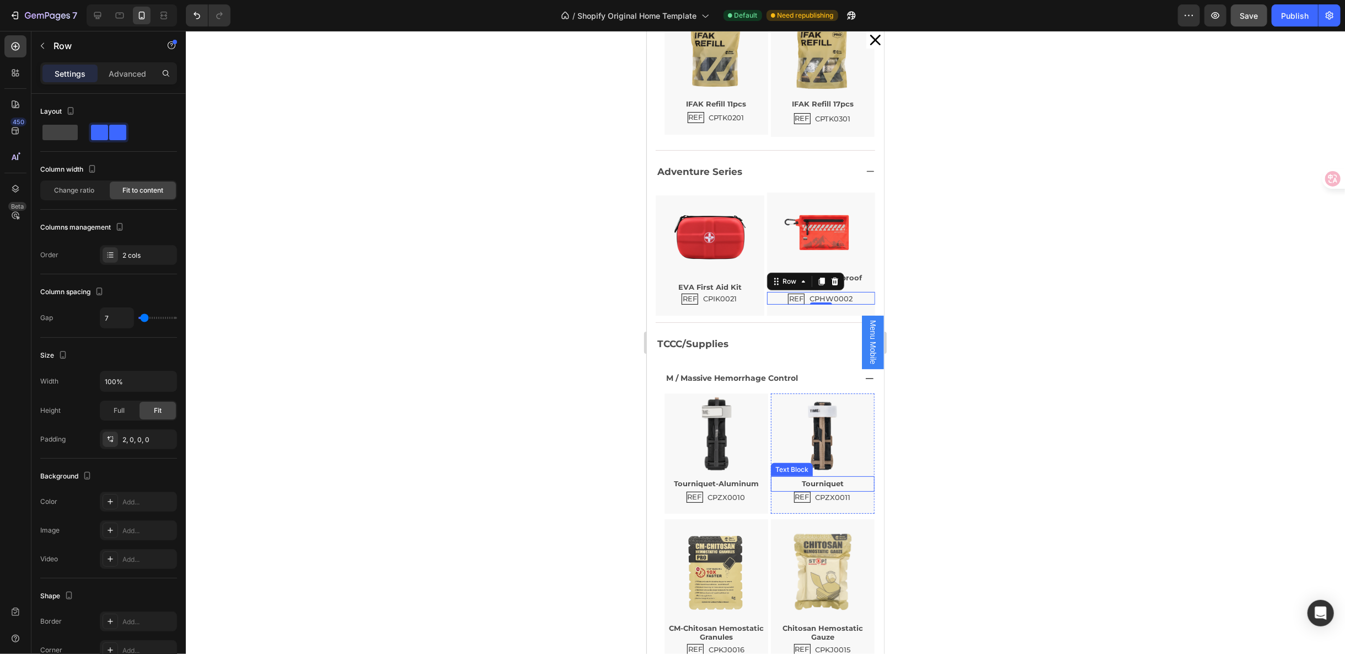
scroll to position [674, 0]
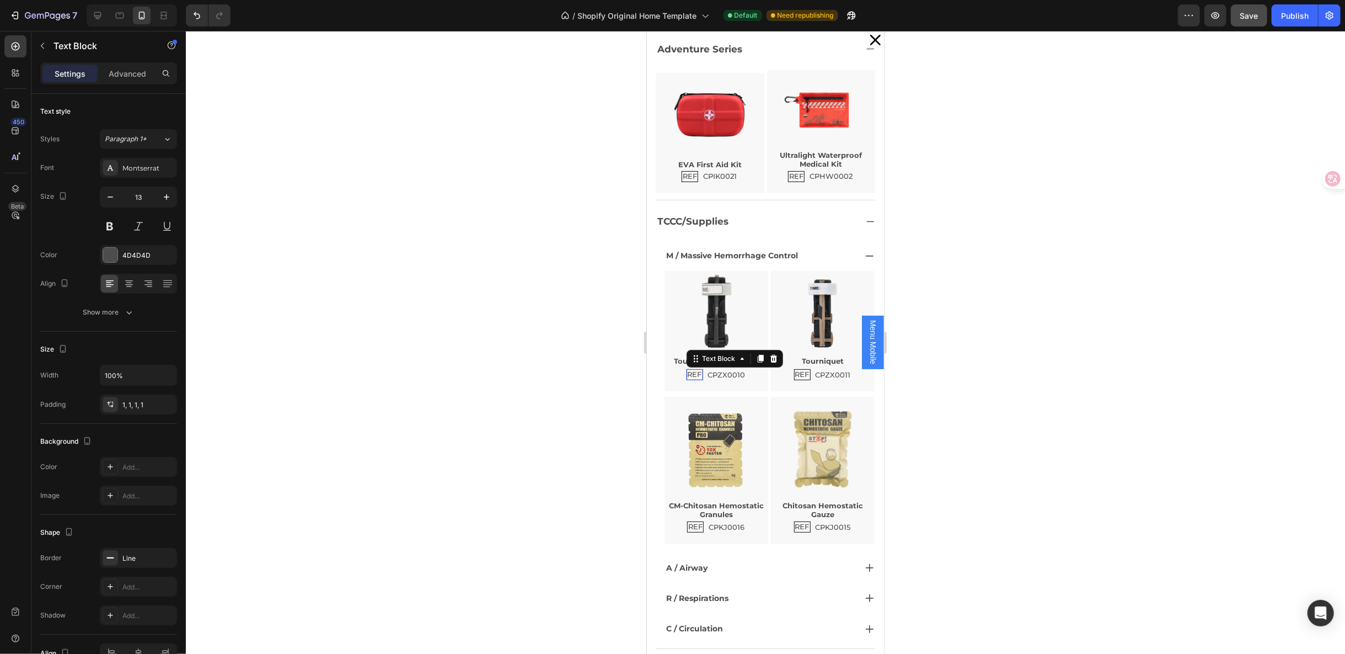
click at [691, 370] on p "REF" at bounding box center [694, 374] width 14 height 9
click at [750, 372] on div "REF Text Block 0 CPZX0010 Text Block Row" at bounding box center [716, 374] width 104 height 12
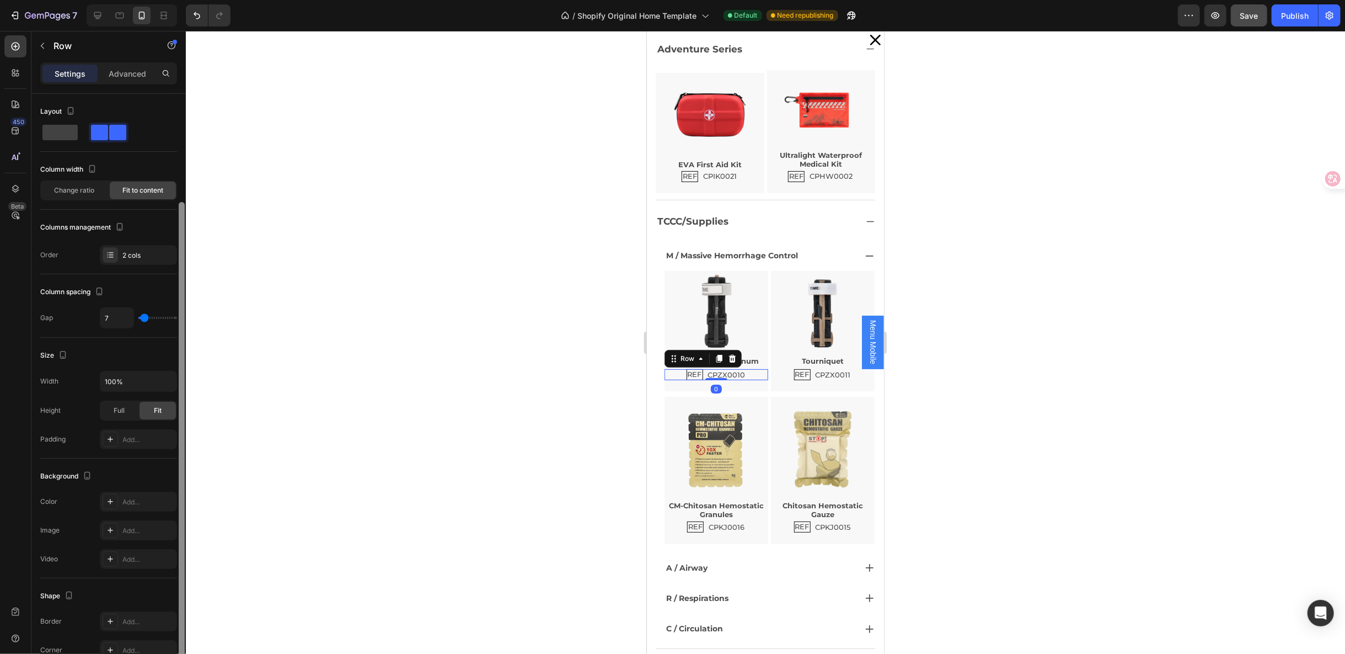
scroll to position [176, 0]
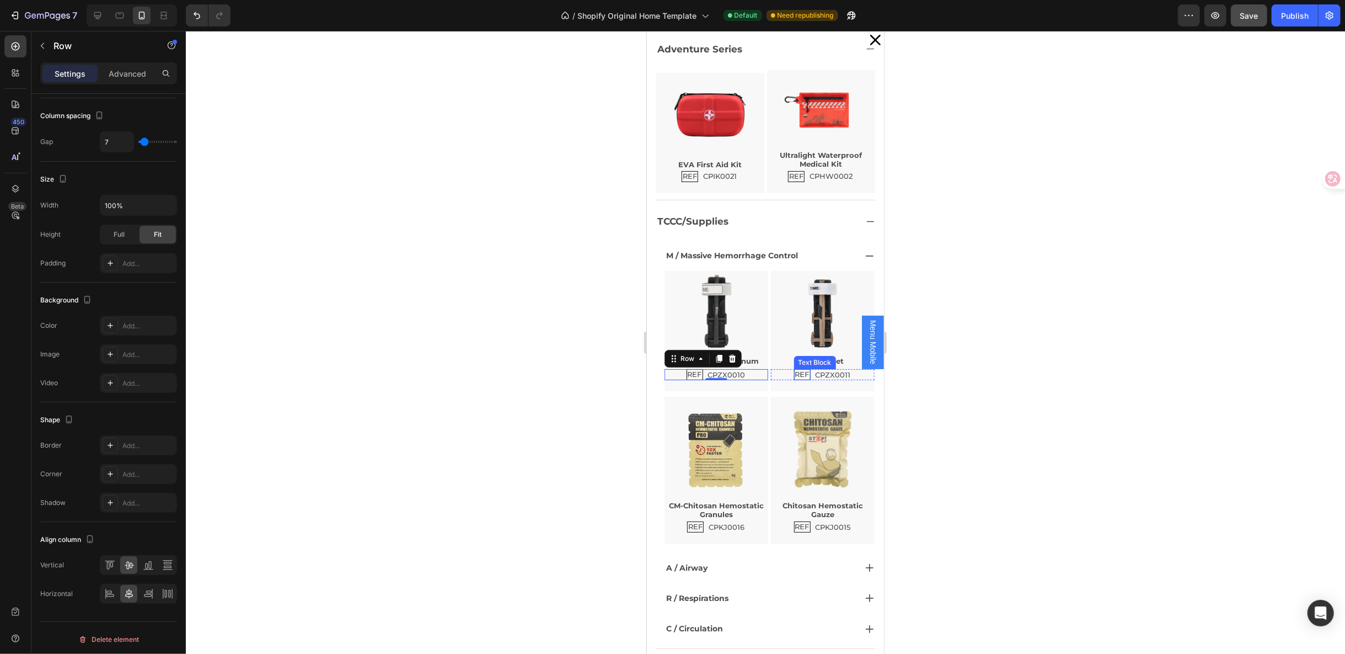
click at [795, 370] on p "REF" at bounding box center [802, 374] width 14 height 9
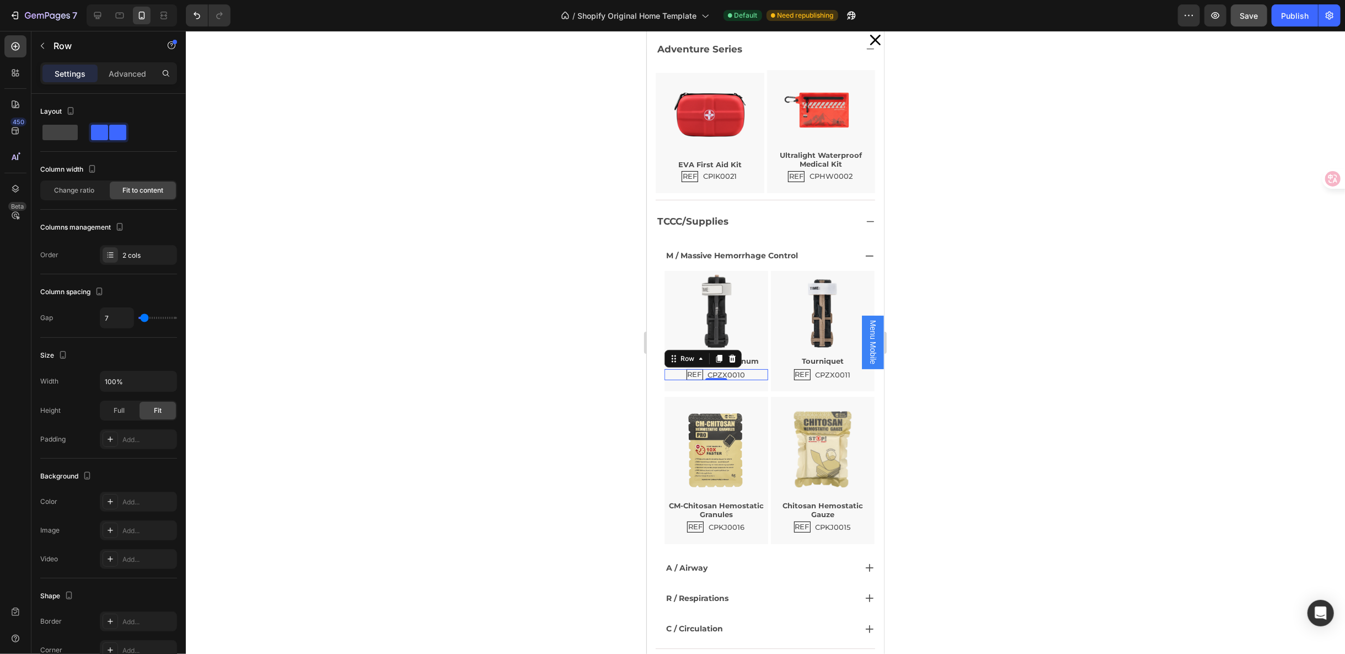
click at [753, 371] on div "REF Text Block CPZX0010 Text Block Row 0" at bounding box center [716, 374] width 104 height 12
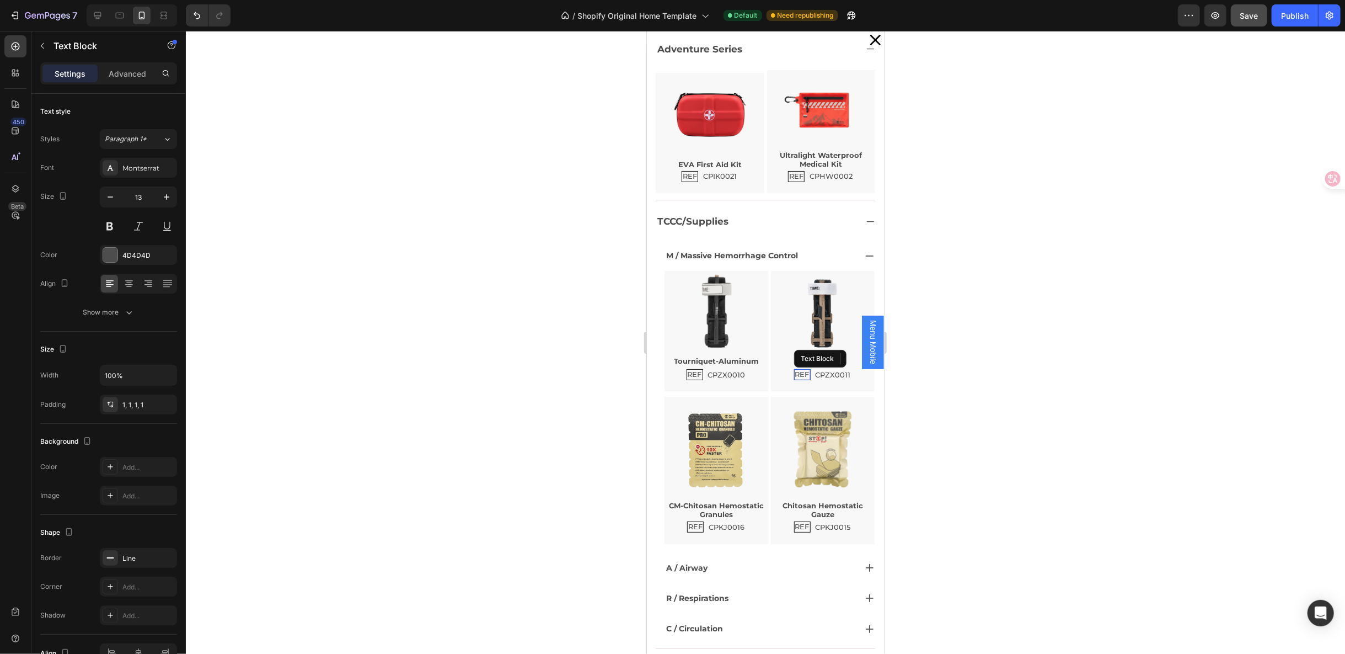
click at [795, 371] on p "REF" at bounding box center [802, 374] width 14 height 9
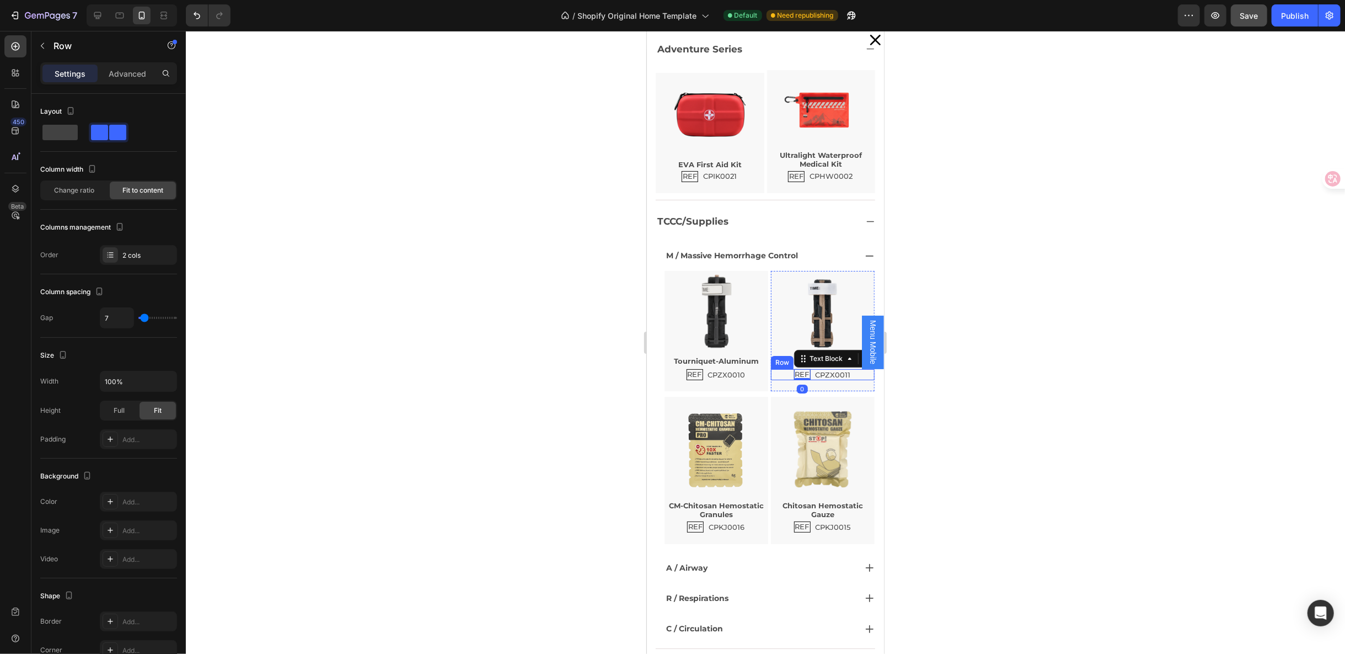
click at [843, 368] on div "REF Text Block 0 CPZX0011 Text Block Row" at bounding box center [823, 374] width 104 height 12
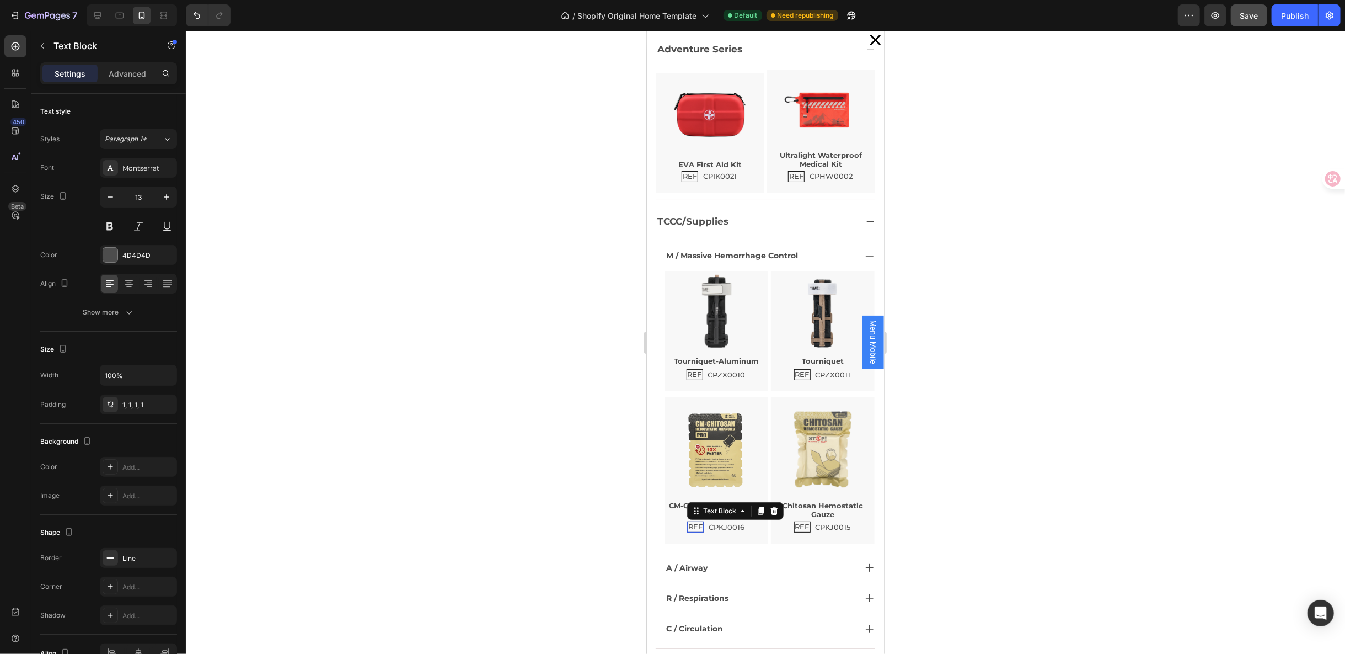
click at [692, 522] on p "REF" at bounding box center [695, 526] width 14 height 9
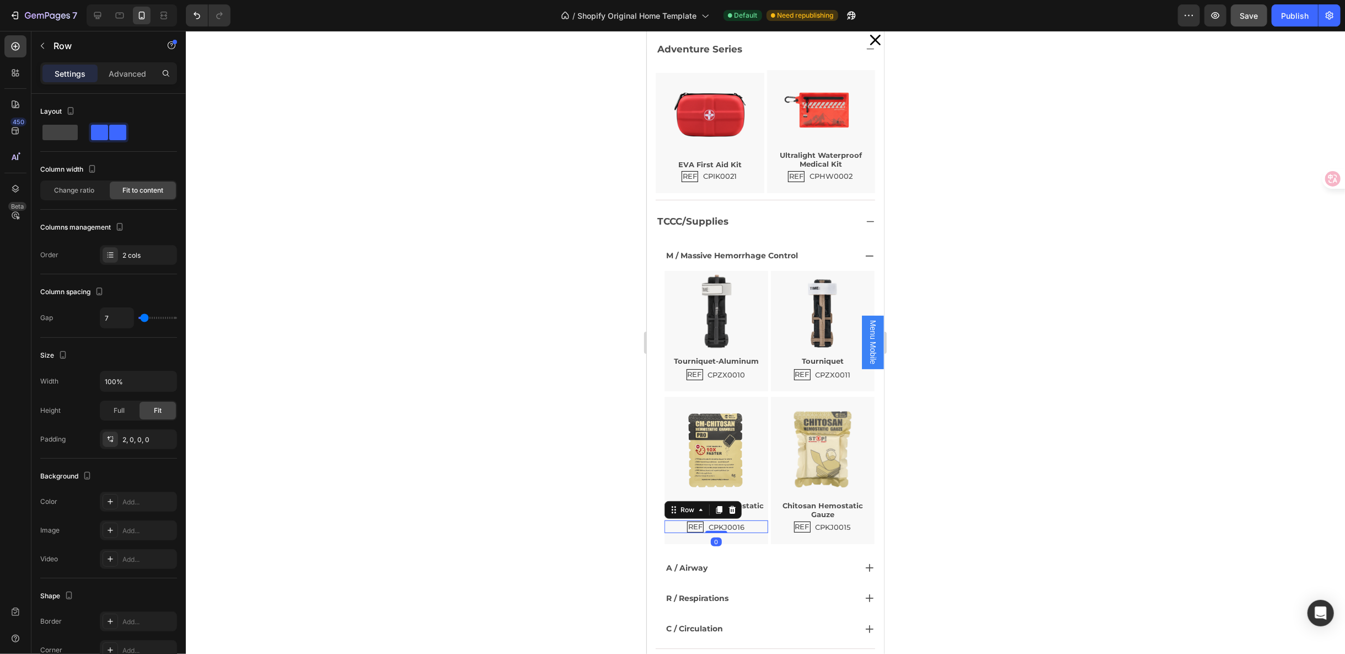
click at [750, 520] on div "REF Text Block CPKJ0016 Text Block Row 0" at bounding box center [716, 526] width 104 height 13
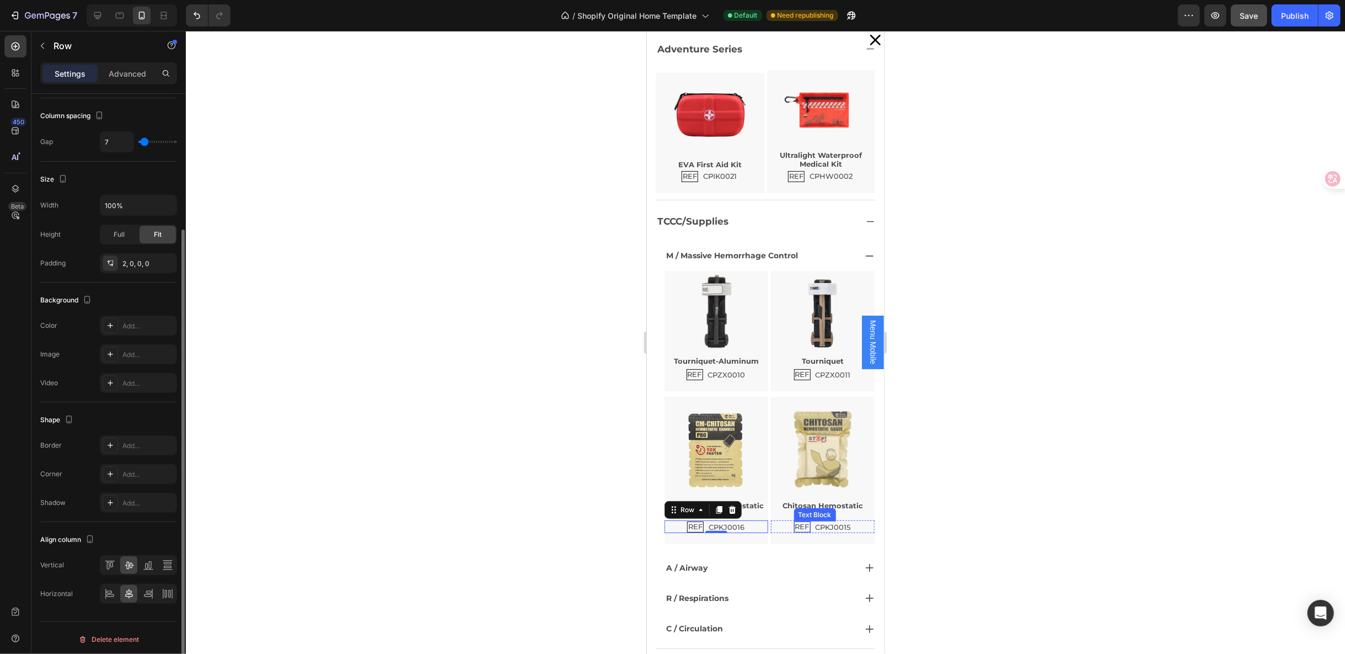
click at [795, 522] on p "REF" at bounding box center [802, 526] width 14 height 9
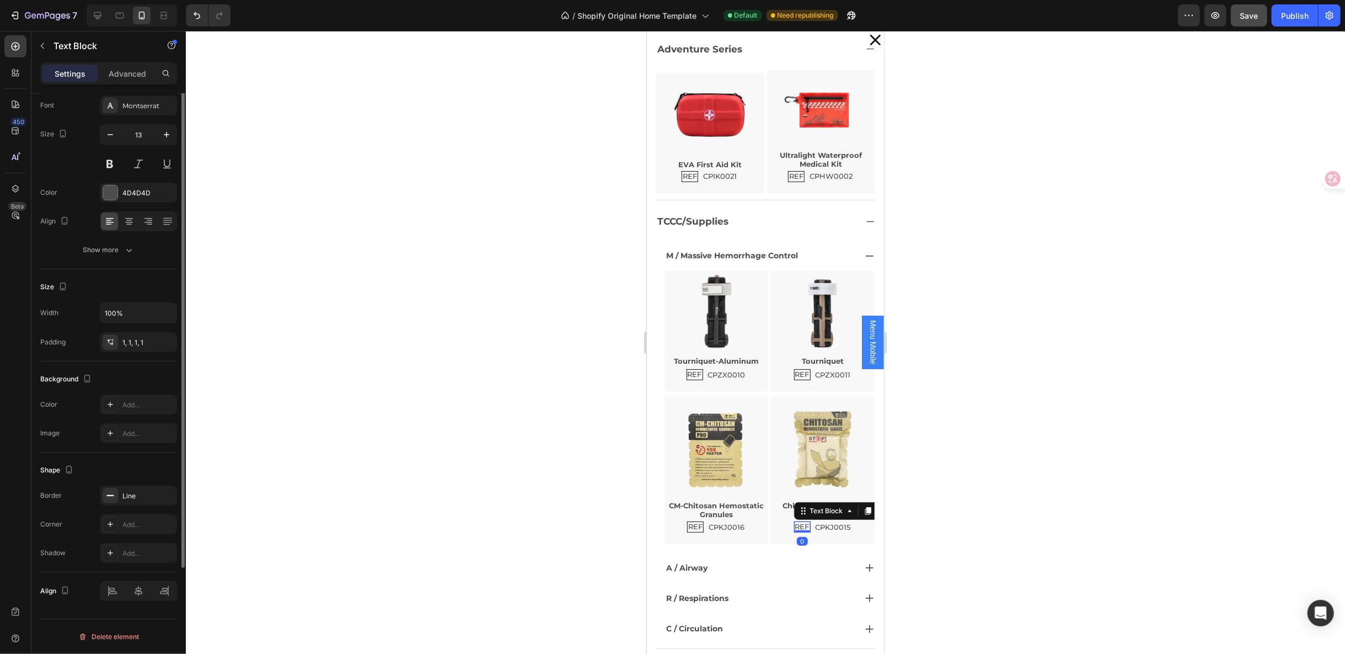
scroll to position [0, 0]
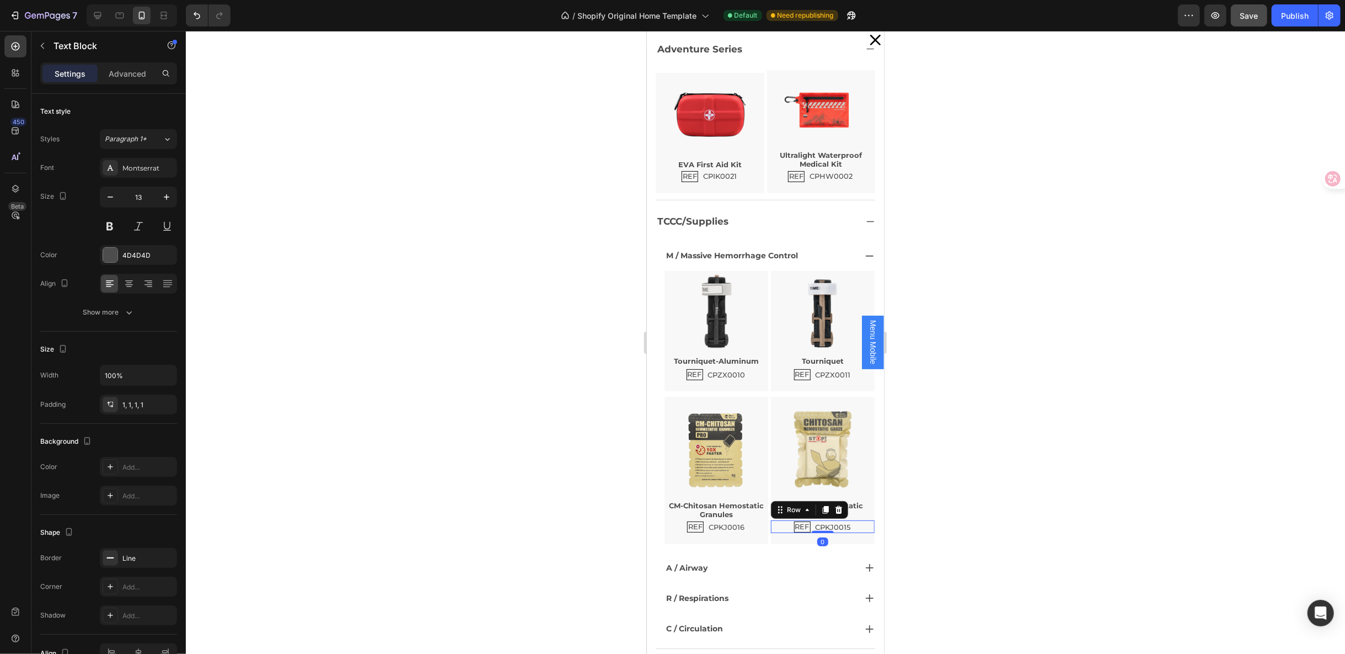
click at [845, 520] on div "REF Text Block CPKJ0015 Text Block Row 0" at bounding box center [823, 526] width 104 height 13
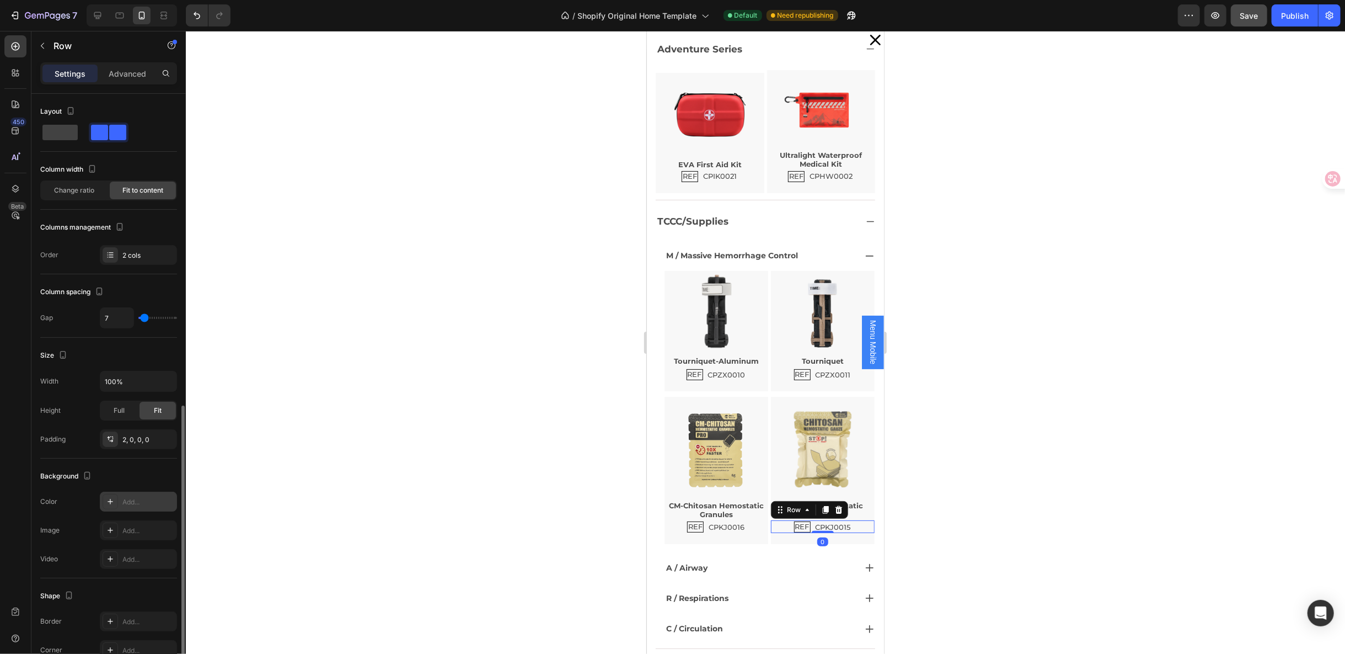
scroll to position [176, 0]
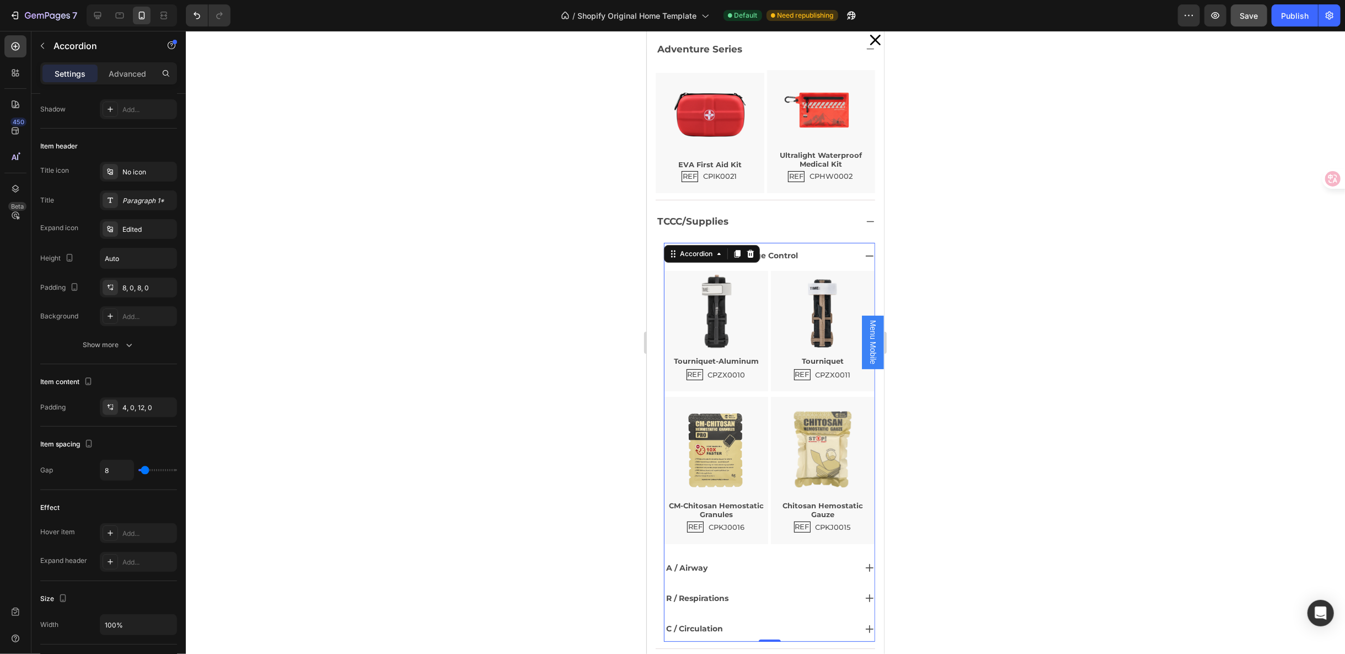
click at [783, 559] on div "A / Airway" at bounding box center [759, 567] width 191 height 17
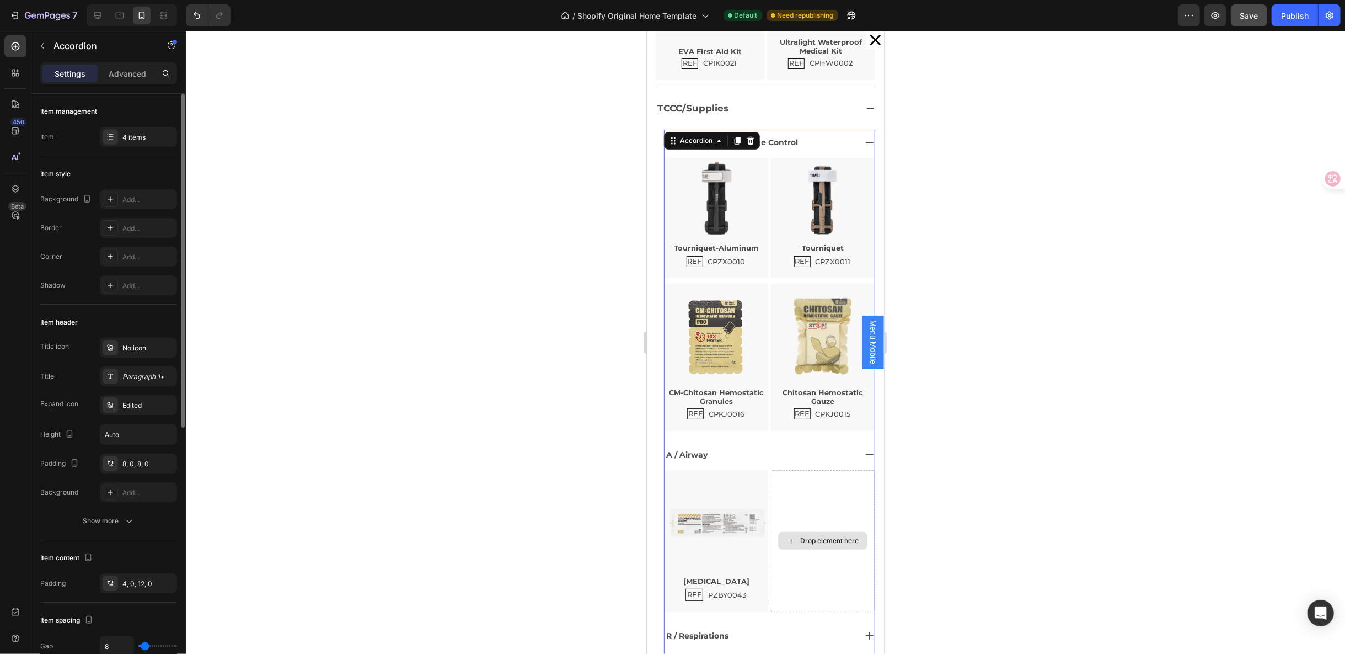
scroll to position [790, 0]
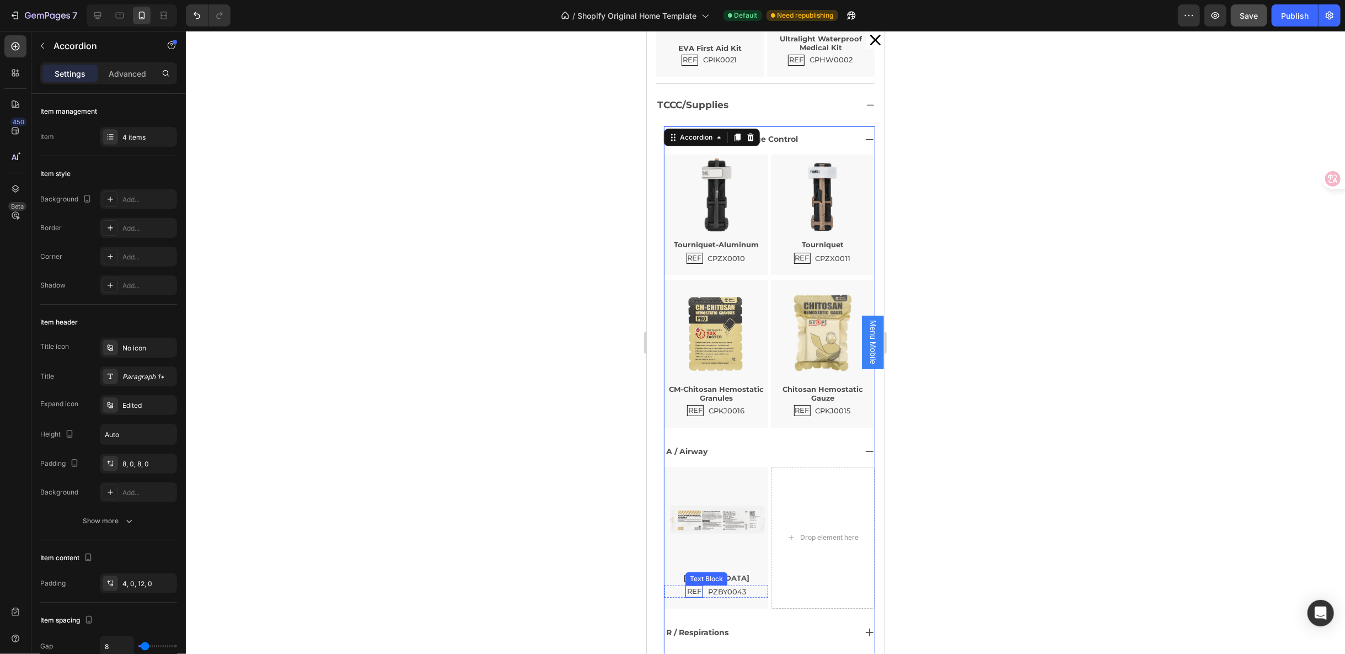
click at [687, 586] on p "REF" at bounding box center [694, 590] width 14 height 9
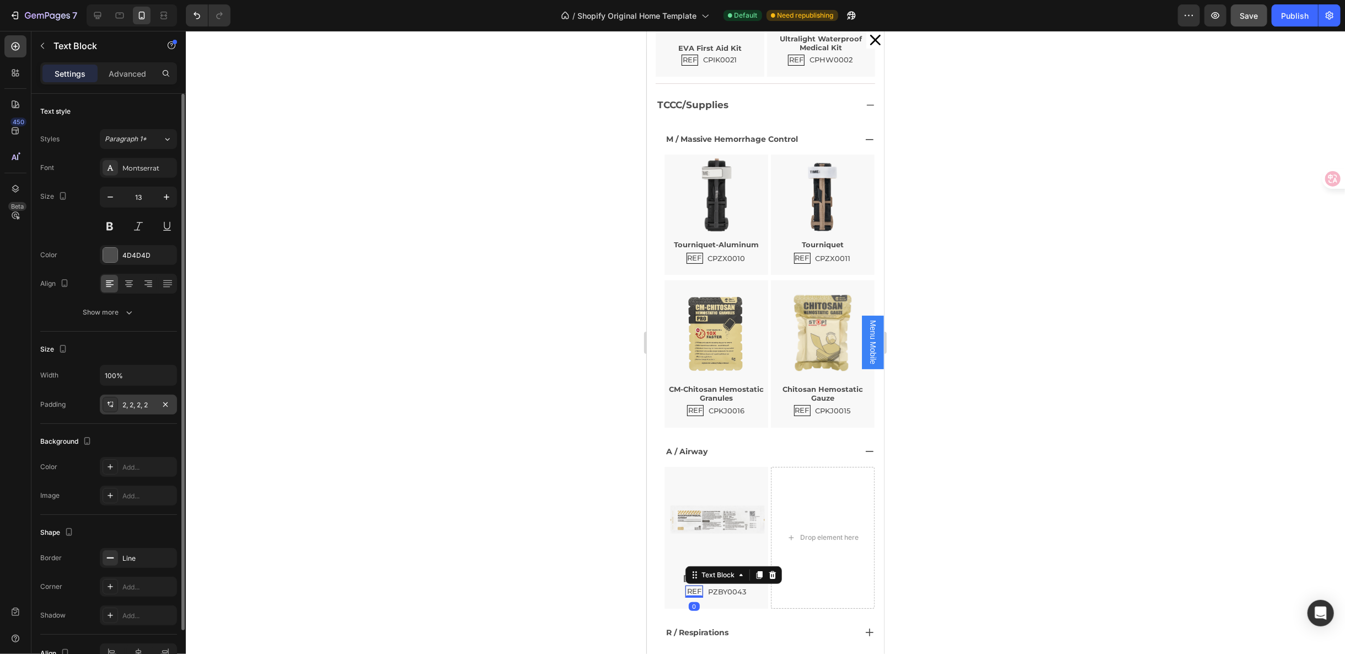
click at [151, 405] on div "2, 2, 2, 2" at bounding box center [138, 405] width 32 height 10
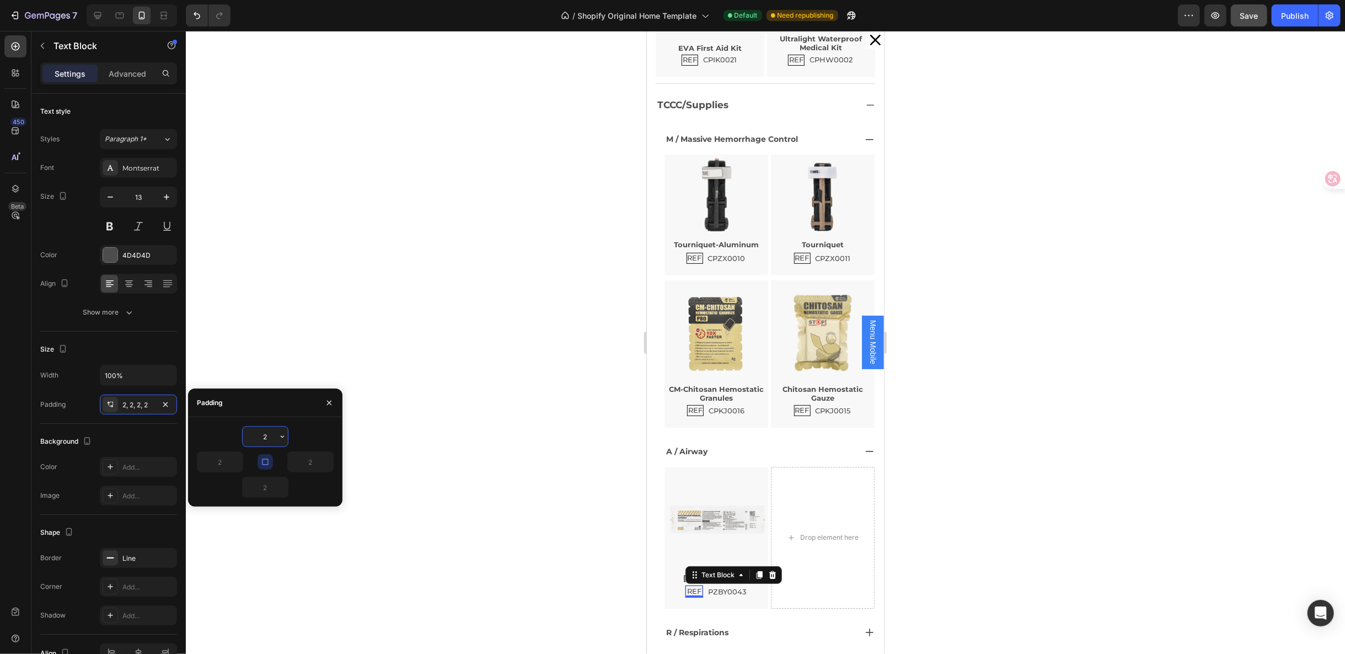
click at [272, 434] on input "2" at bounding box center [265, 436] width 45 height 20
type input "1"
click at [270, 455] on button "button" at bounding box center [265, 461] width 15 height 15
type input "1"
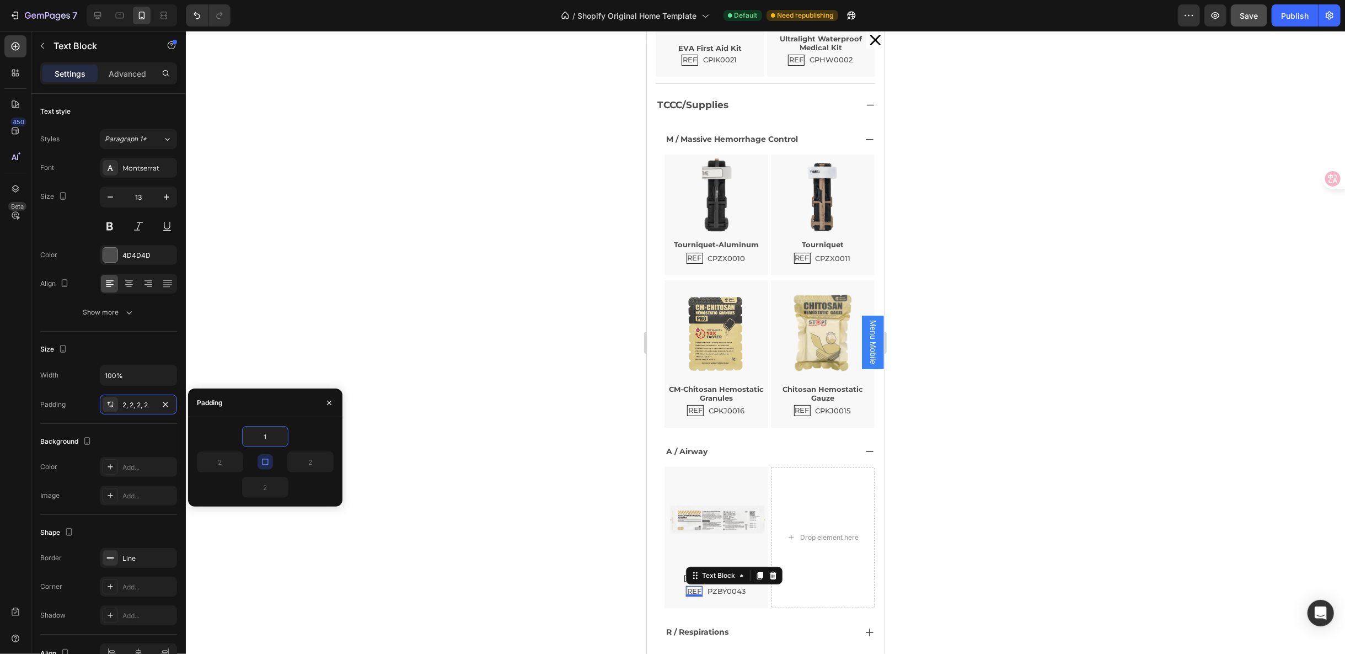
type input "1"
click at [749, 585] on div "REF Text Block 0 PZBY0043 Text Block Row" at bounding box center [716, 591] width 104 height 12
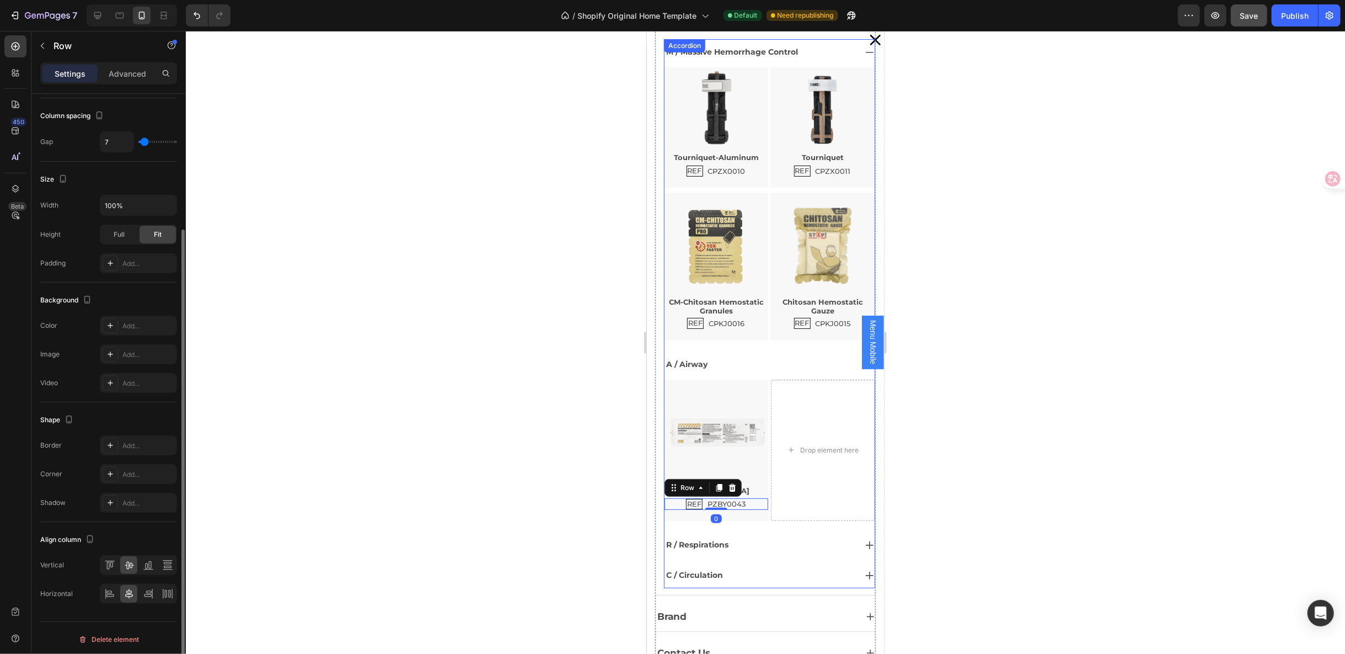
scroll to position [885, 0]
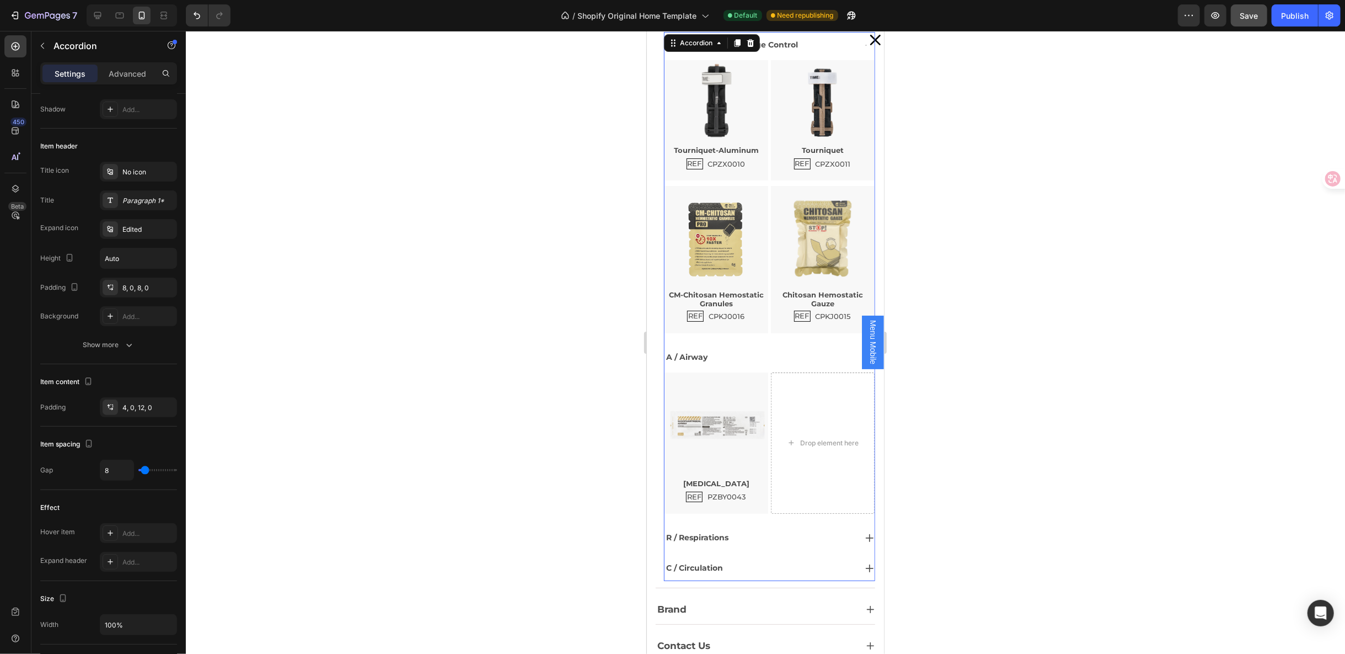
click at [738, 528] on div "R / Respirations" at bounding box center [759, 536] width 191 height 17
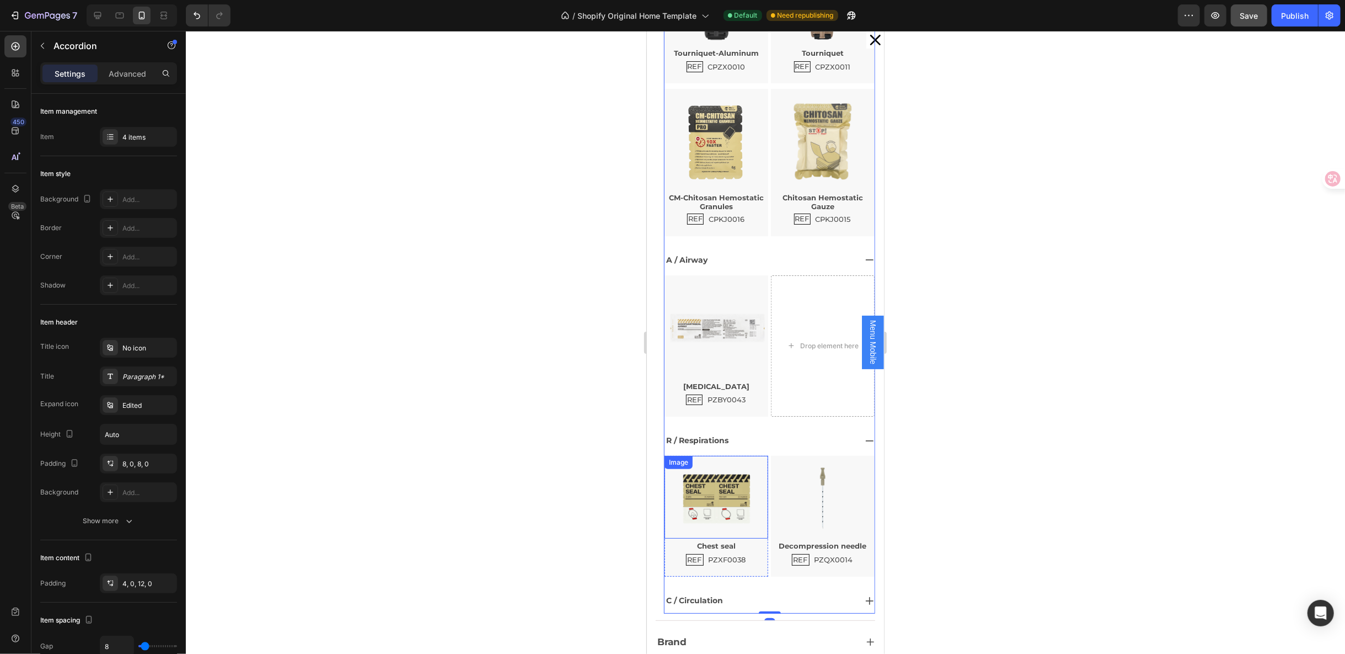
scroll to position [1014, 0]
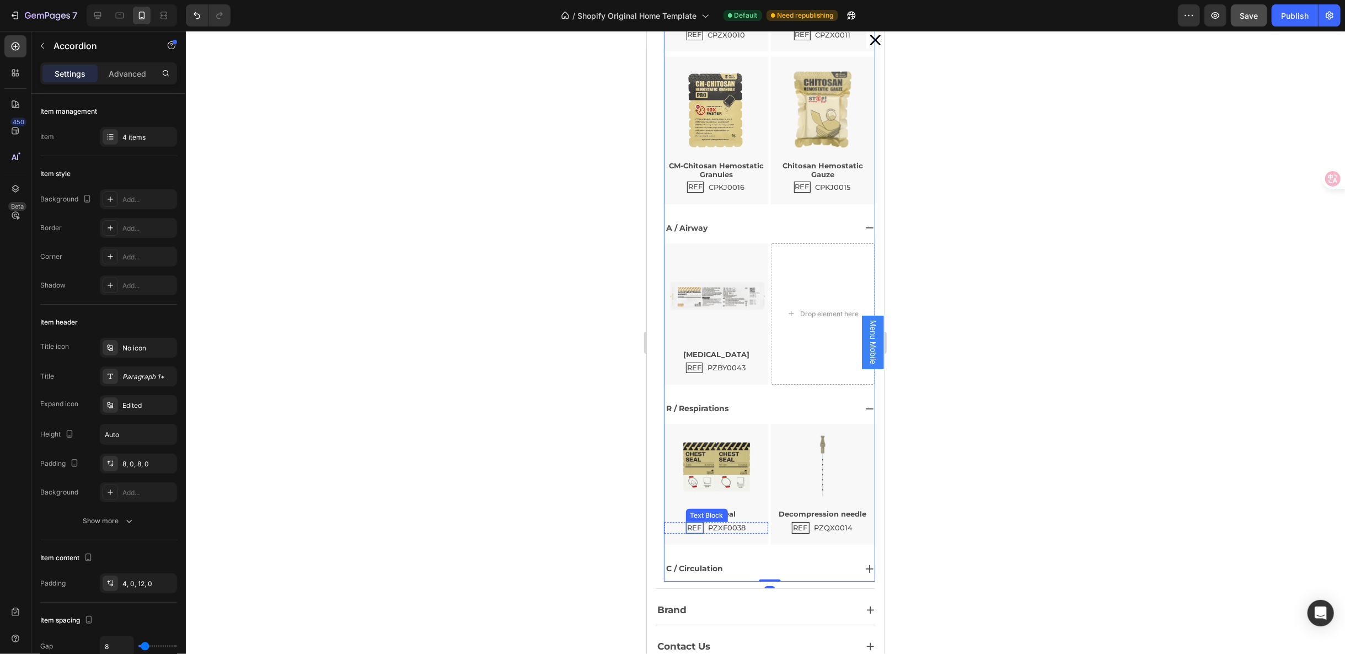
click at [691, 523] on p "REF" at bounding box center [694, 527] width 14 height 9
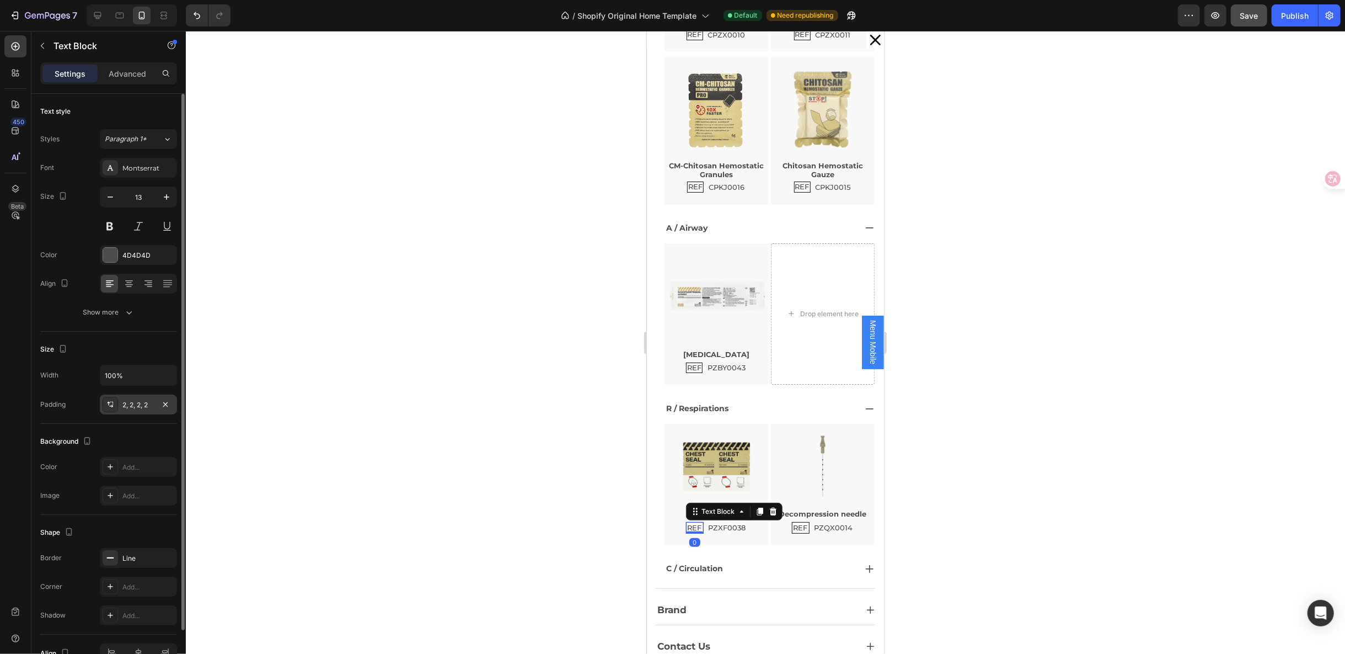
click at [142, 405] on div "2, 2, 2, 2" at bounding box center [138, 405] width 32 height 10
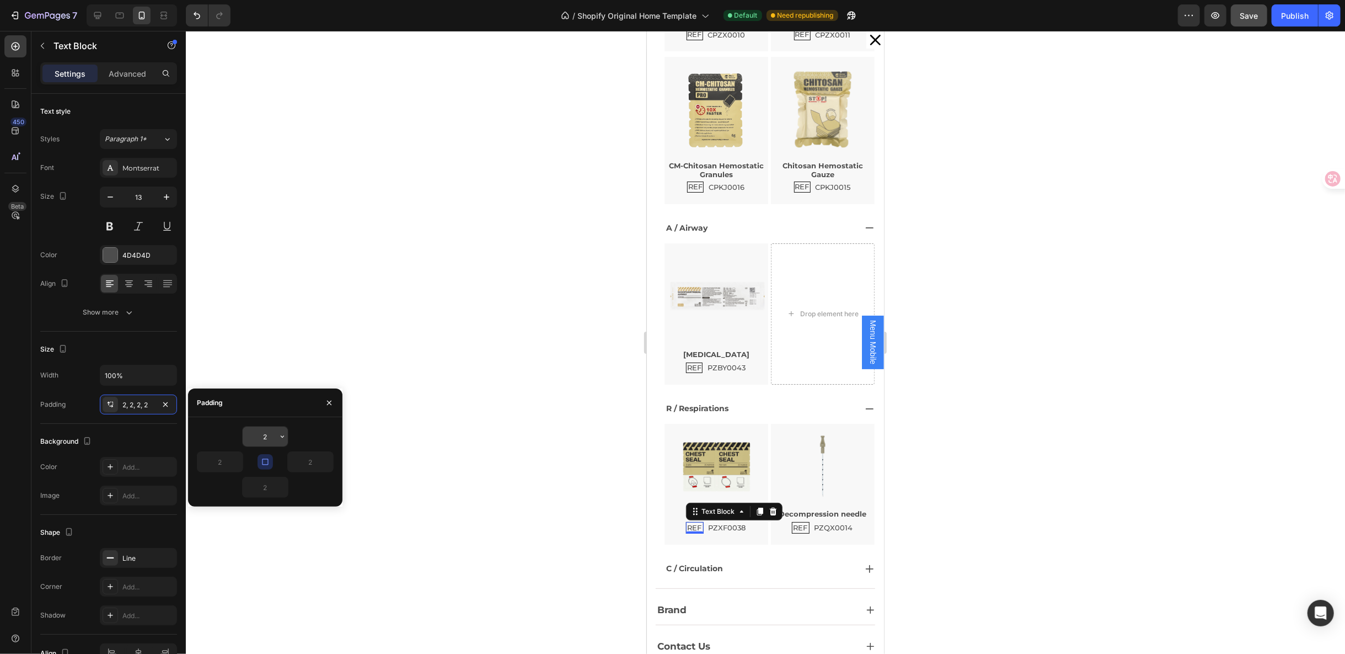
click at [271, 434] on input "2" at bounding box center [265, 436] width 45 height 20
type input "1"
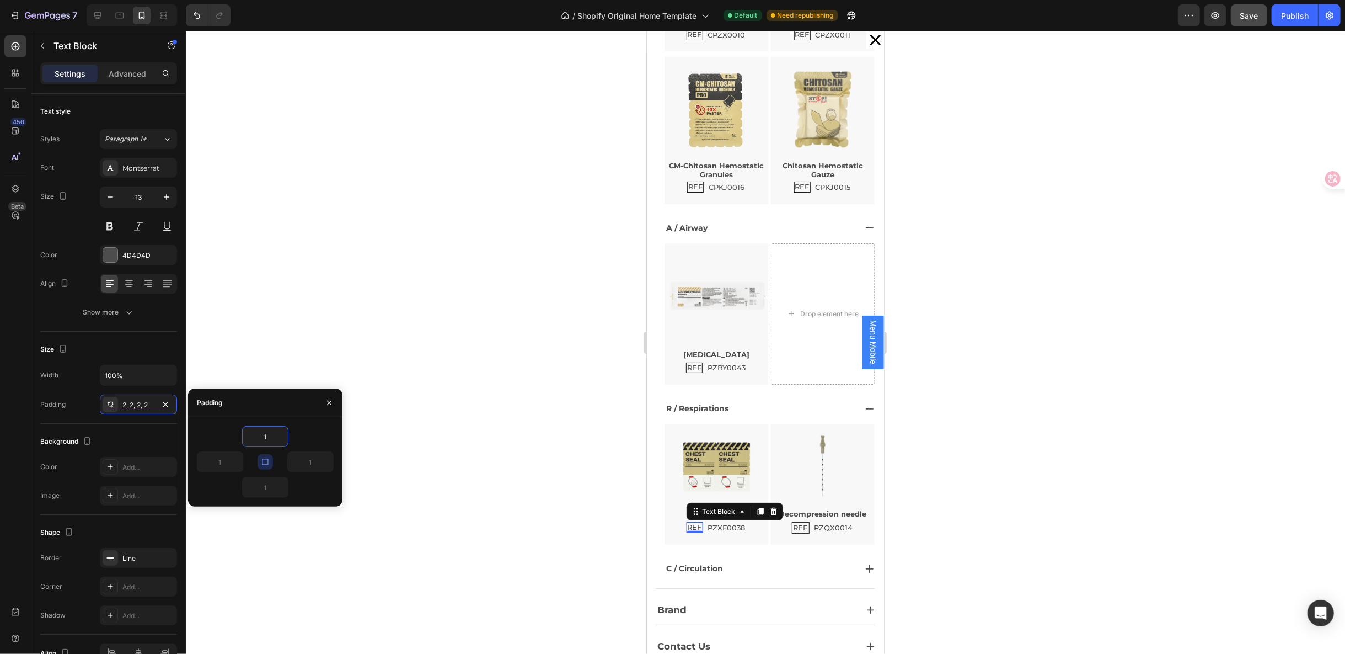
click at [271, 457] on button "button" at bounding box center [265, 461] width 15 height 15
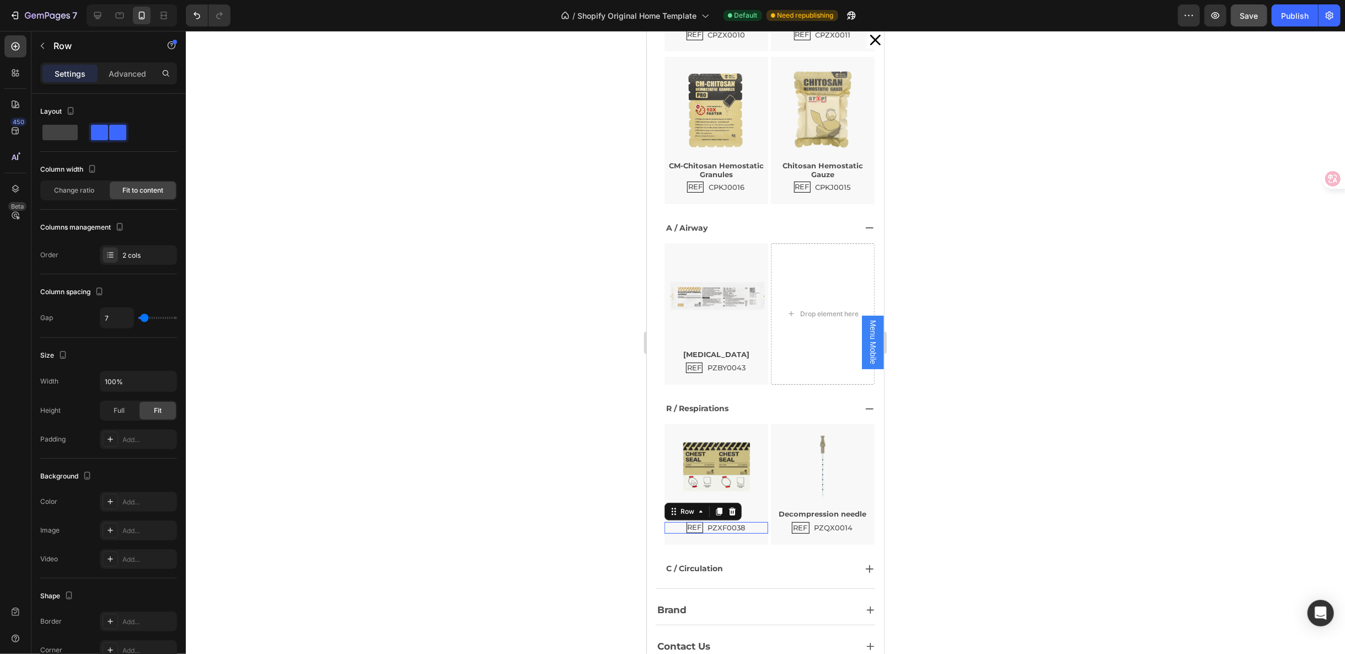
click at [744, 521] on div "REF Text Block PZXF0038 Text Block Row 0" at bounding box center [716, 527] width 104 height 12
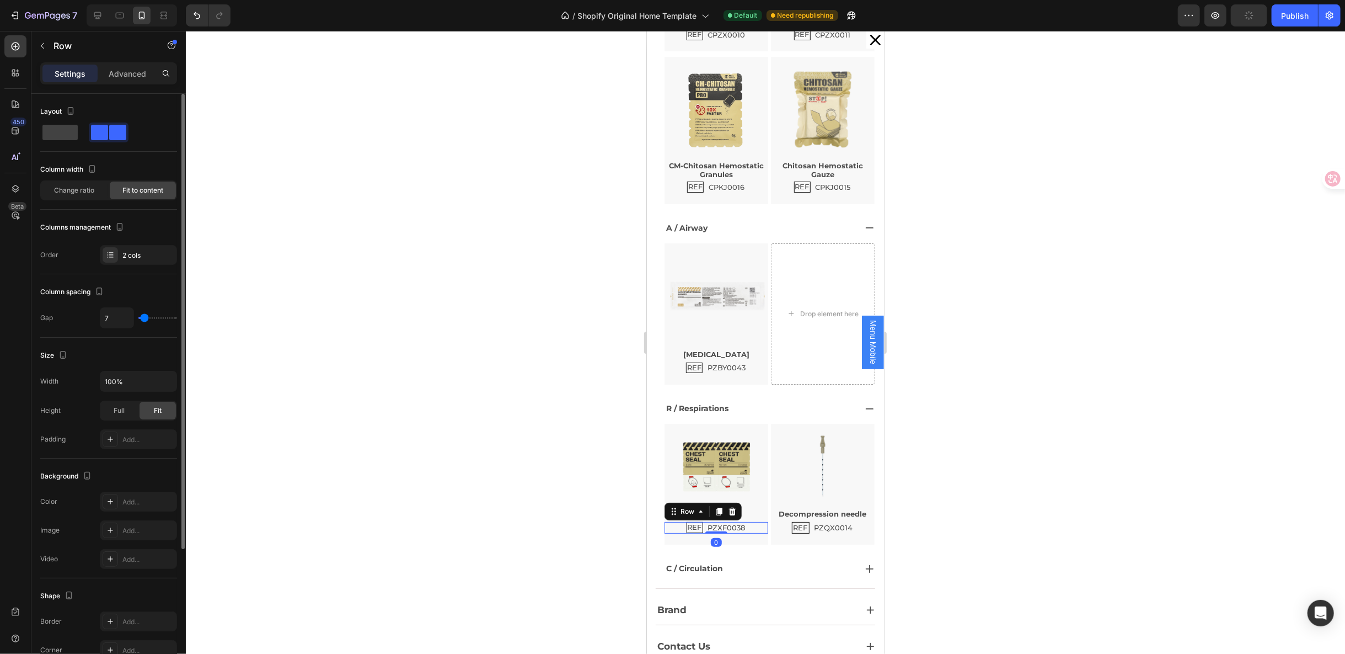
scroll to position [176, 0]
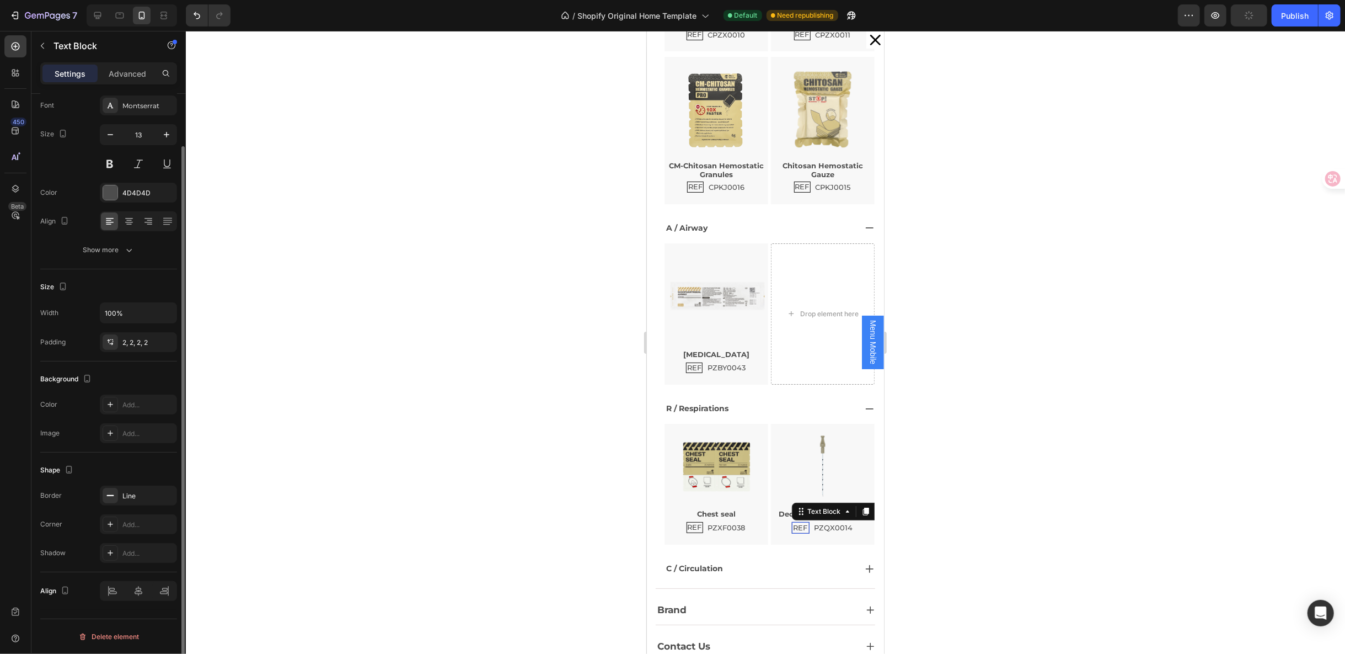
click at [791, 521] on div "REF Text Block 0" at bounding box center [800, 527] width 18 height 12
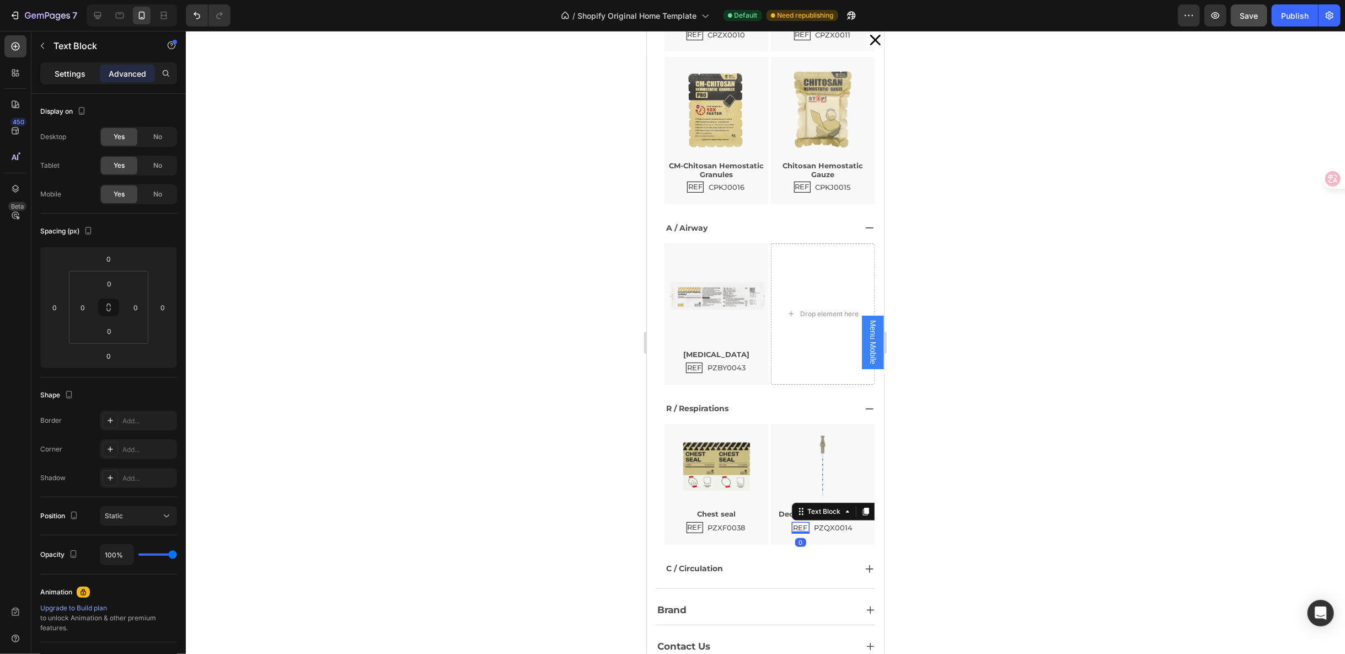
click at [73, 72] on p "Settings" at bounding box center [70, 74] width 31 height 12
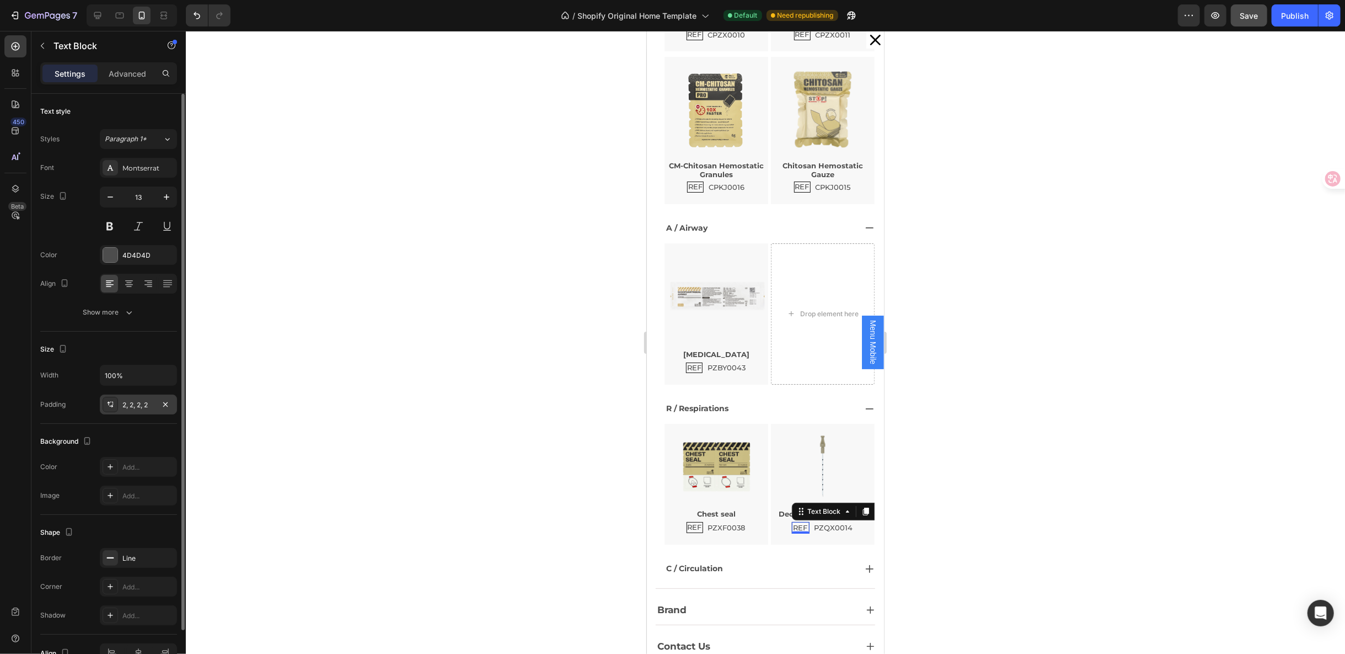
click at [114, 397] on div at bounding box center [110, 404] width 15 height 15
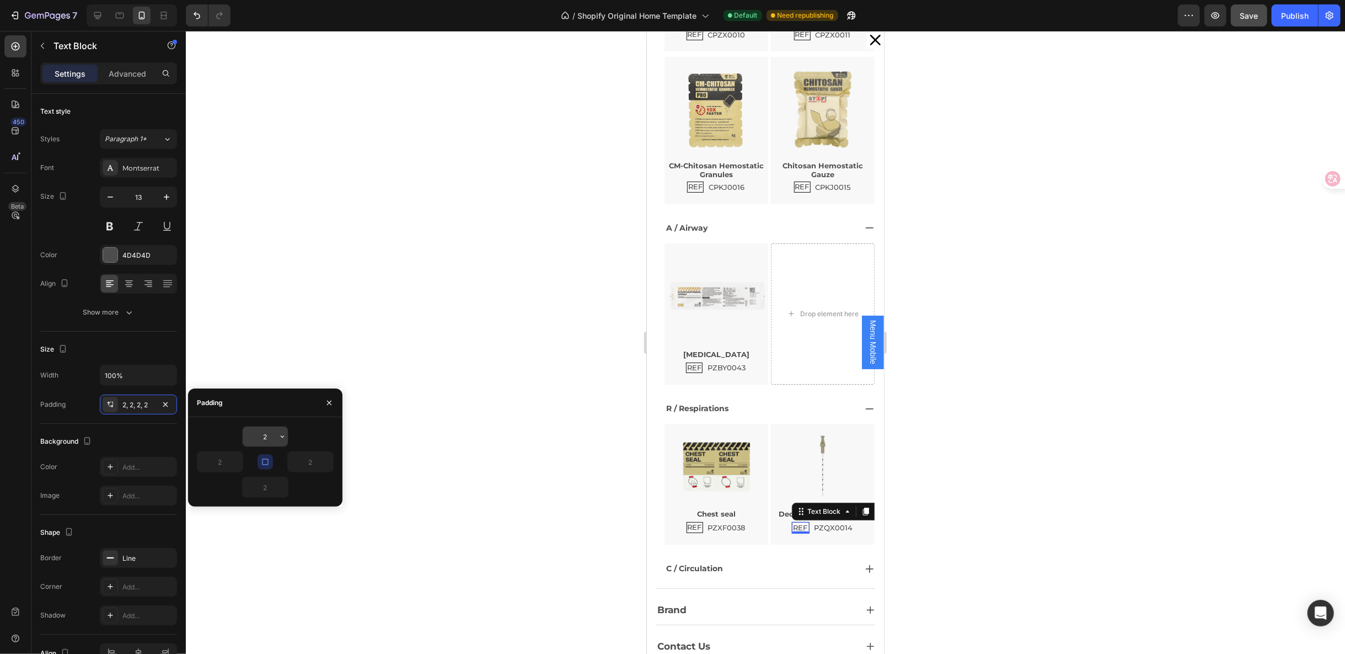
click at [276, 443] on input "2" at bounding box center [265, 436] width 45 height 20
type input "1"
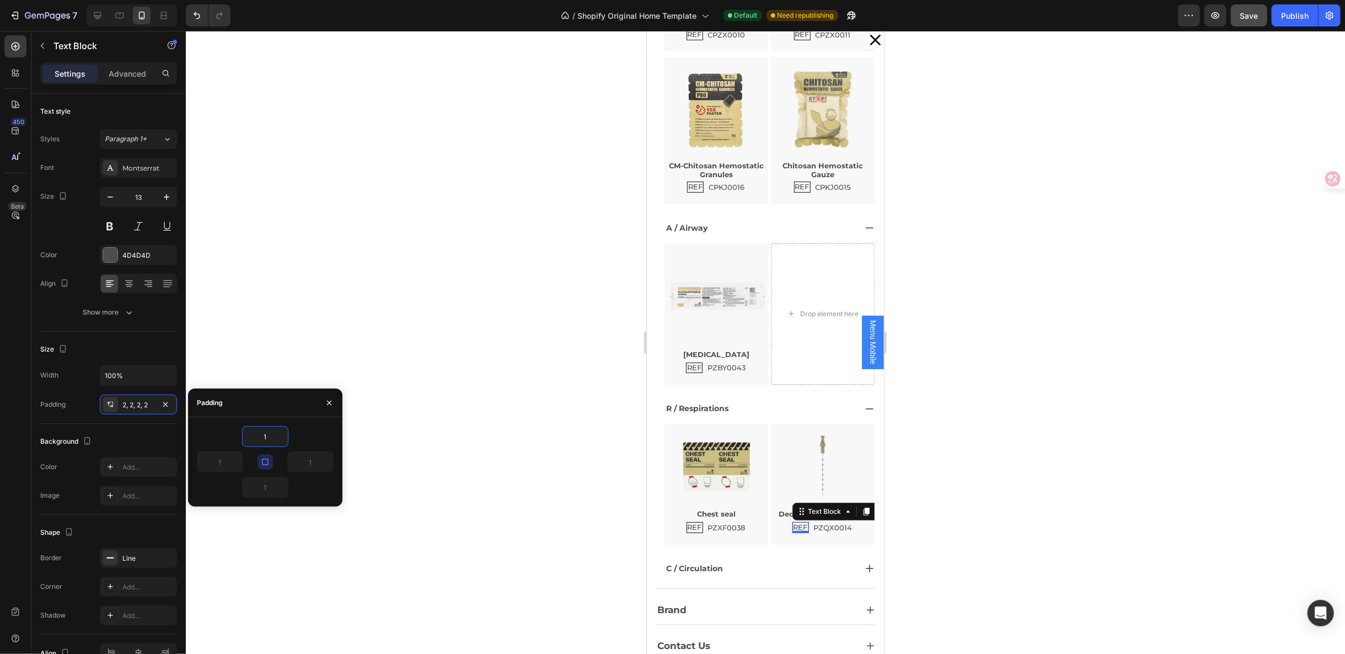
click at [272, 461] on button "button" at bounding box center [265, 461] width 15 height 15
click at [840, 521] on div "REF Text Block 0 PZQX0014 Text Block Row" at bounding box center [823, 527] width 104 height 12
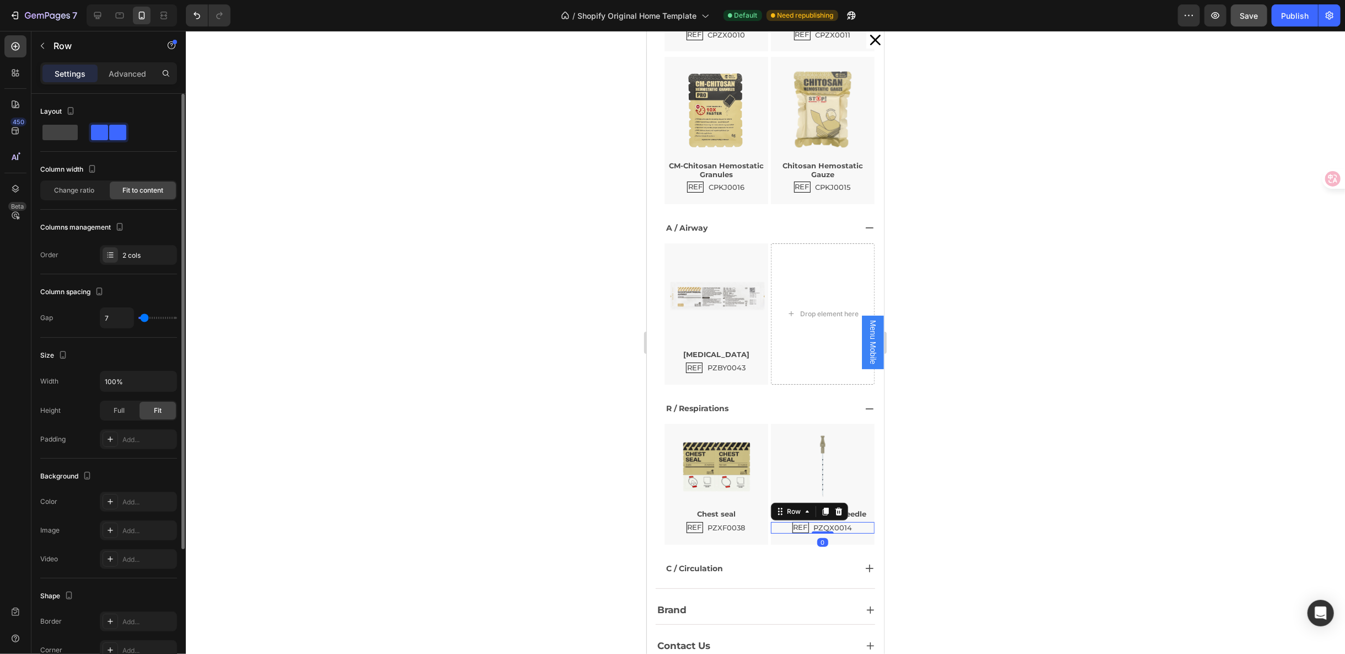
scroll to position [176, 0]
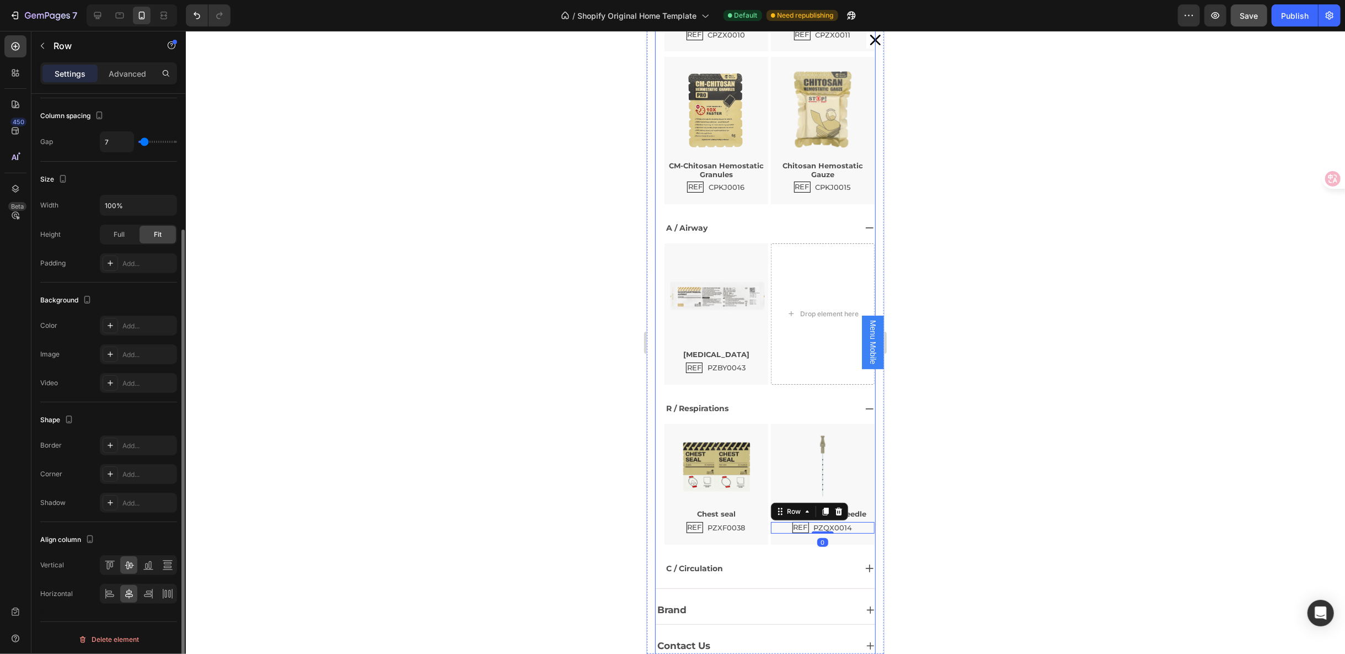
click at [768, 599] on div "Brand" at bounding box center [755, 609] width 201 height 20
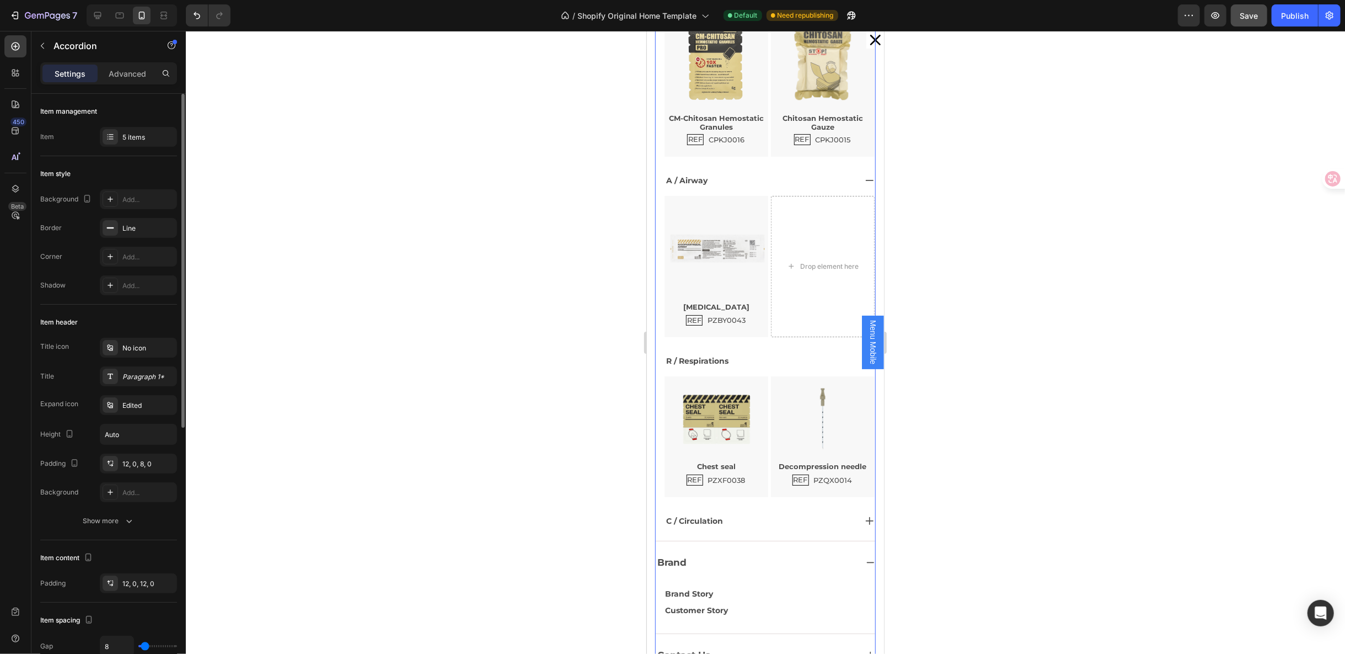
scroll to position [1067, 0]
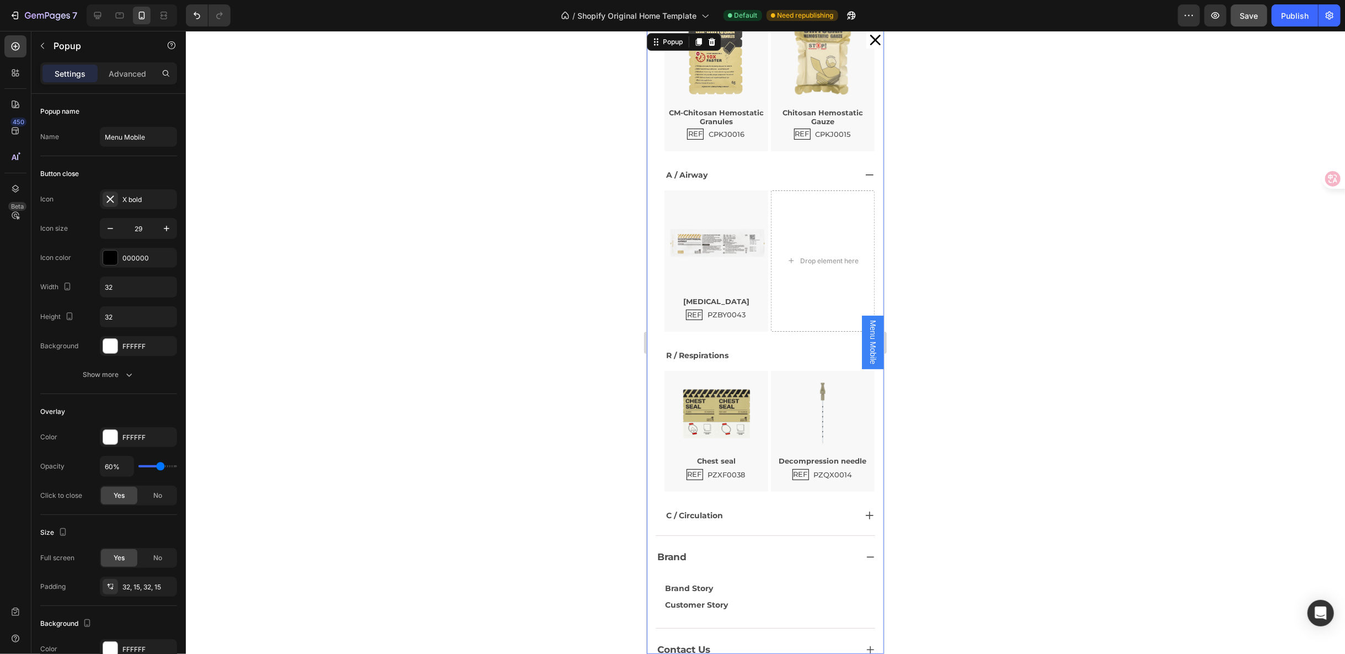
click at [869, 41] on icon "Dialog content" at bounding box center [874, 39] width 10 height 10
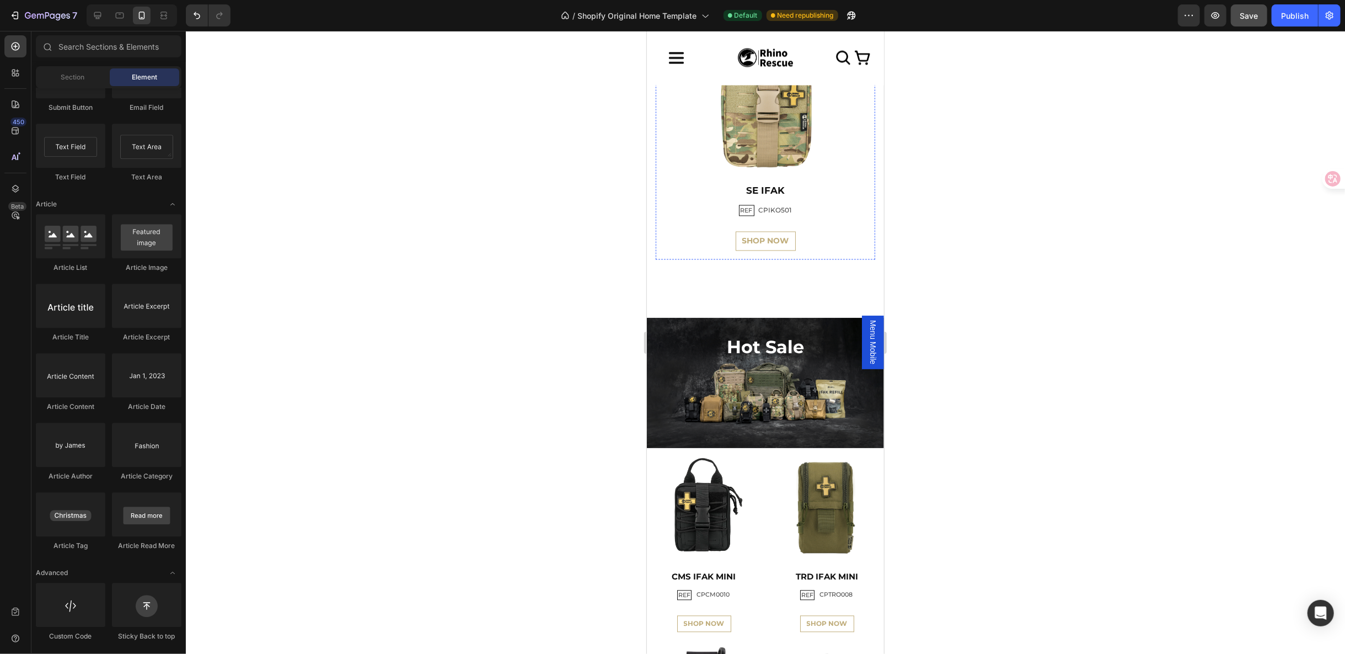
scroll to position [2082, 0]
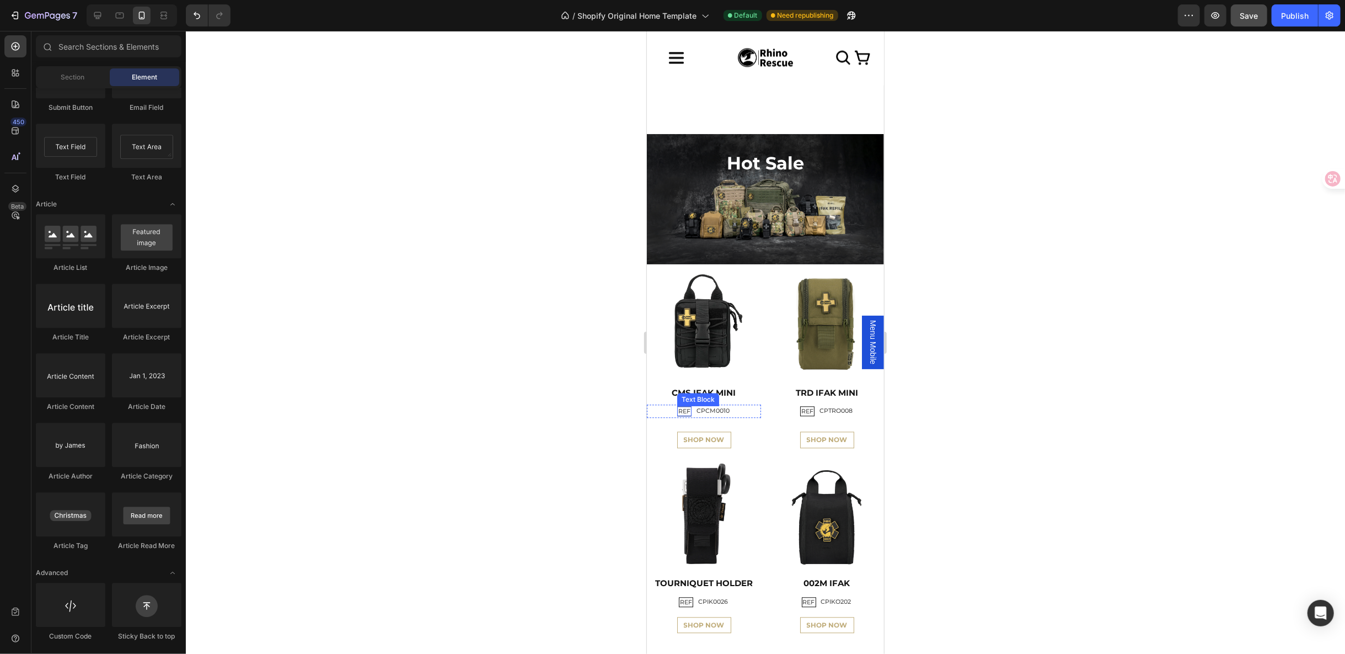
click at [678, 406] on p "REF" at bounding box center [684, 410] width 12 height 8
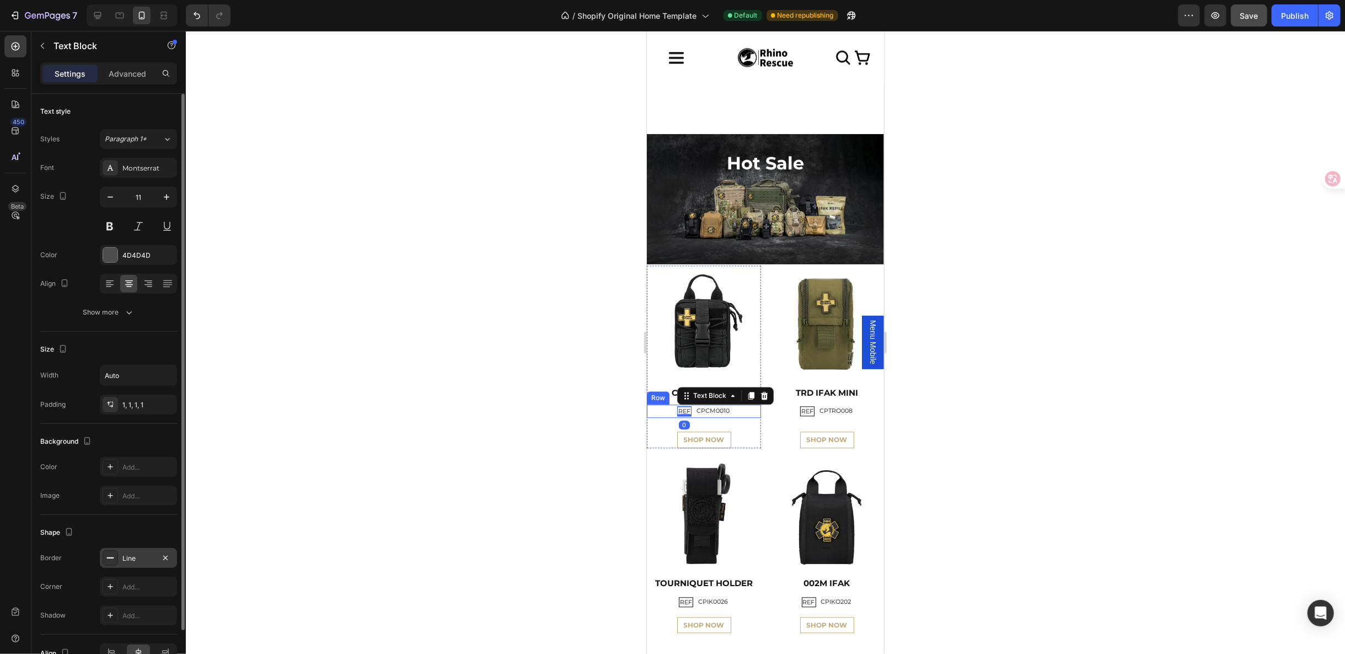
click at [135, 559] on div "Line" at bounding box center [138, 558] width 32 height 10
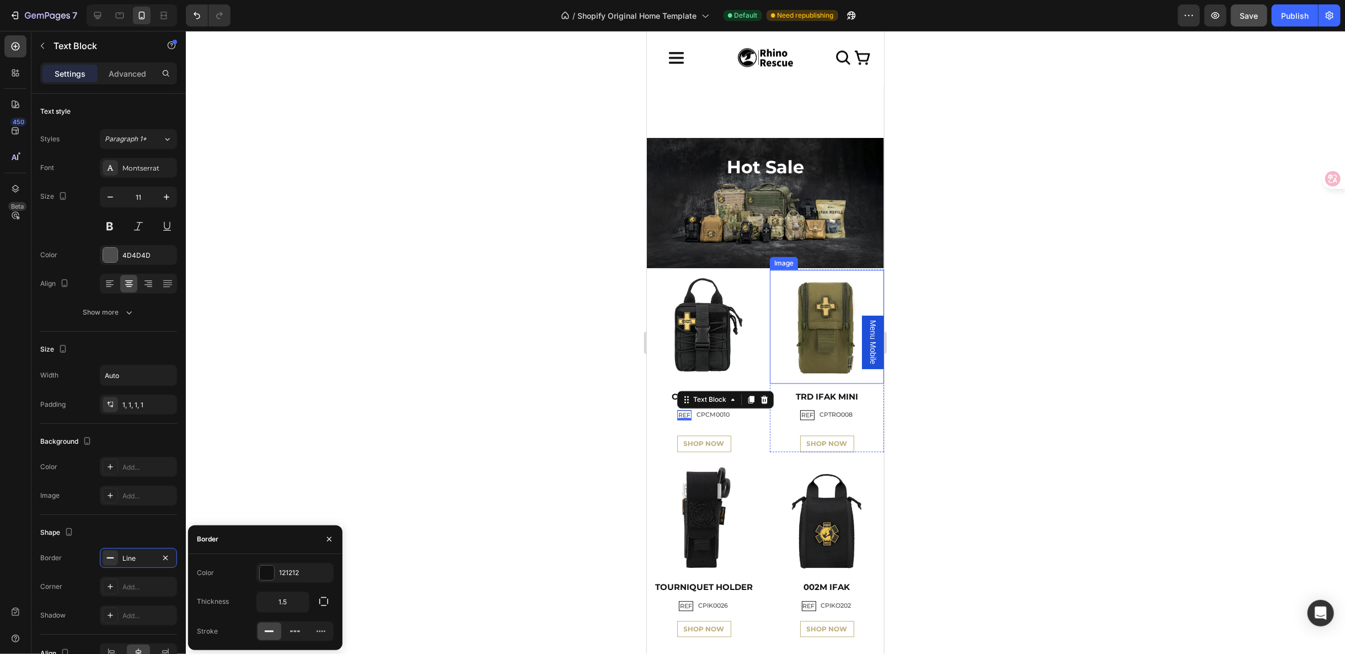
scroll to position [1837, 0]
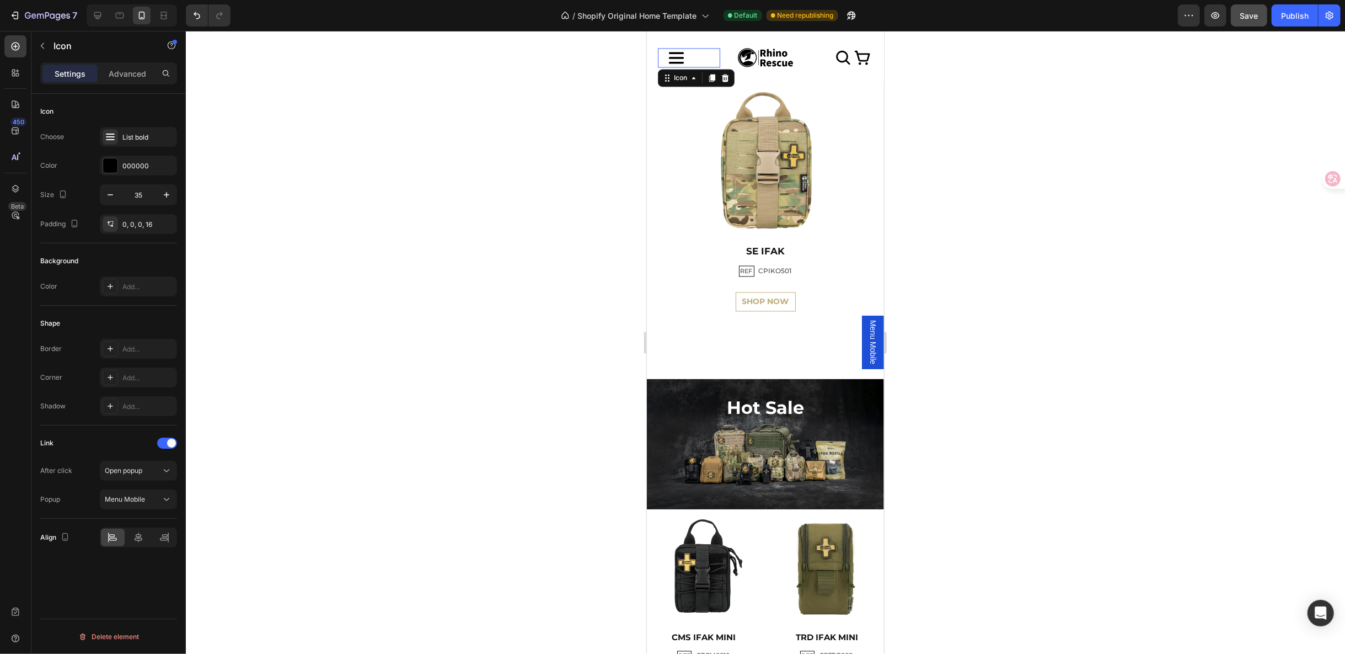
click at [672, 63] on icon at bounding box center [675, 57] width 19 height 19
click at [867, 334] on span "Menu Mobile" at bounding box center [872, 341] width 11 height 44
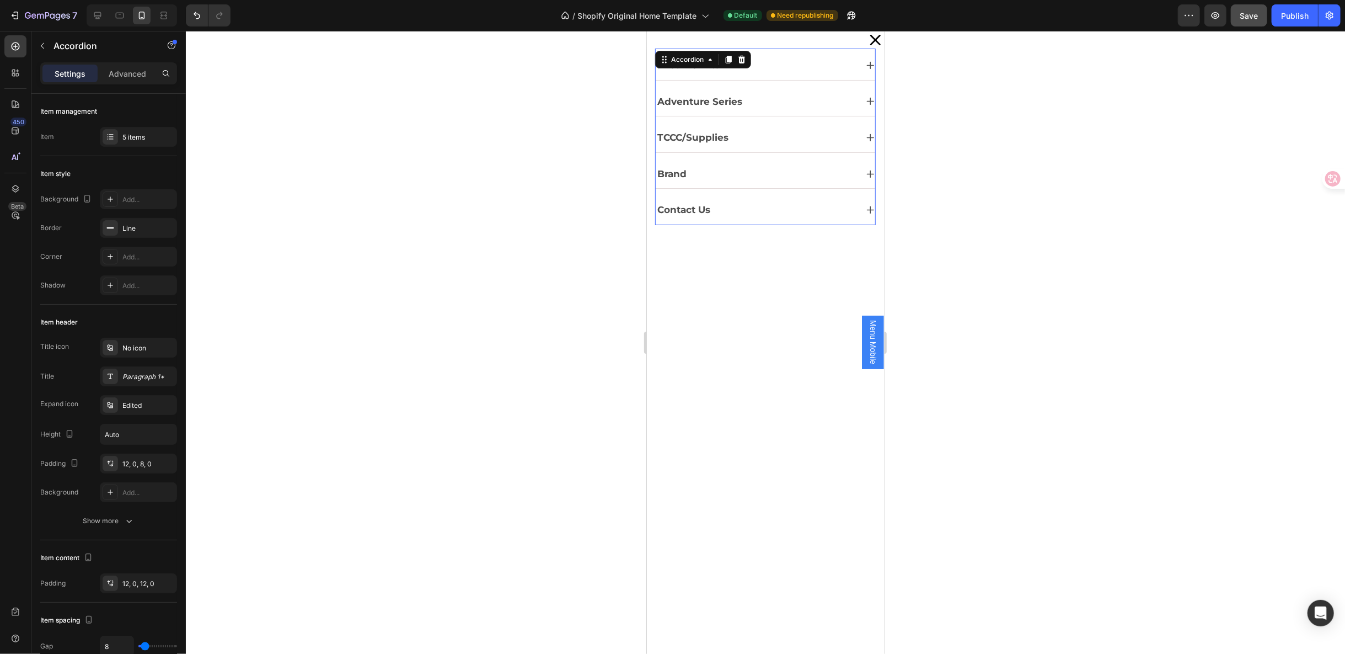
click at [727, 169] on div "Brand" at bounding box center [755, 173] width 201 height 20
click at [752, 141] on div "TCCC/Supplies" at bounding box center [755, 137] width 201 height 20
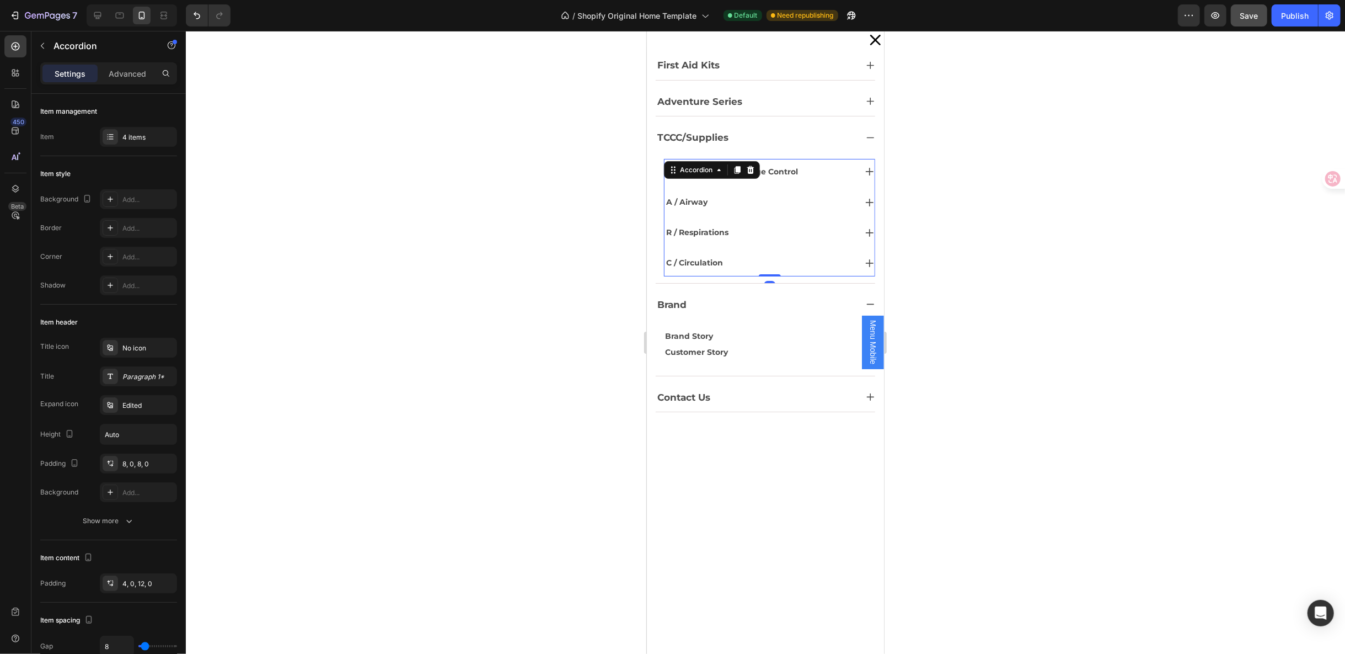
click at [729, 205] on div "A / Airway" at bounding box center [759, 201] width 191 height 17
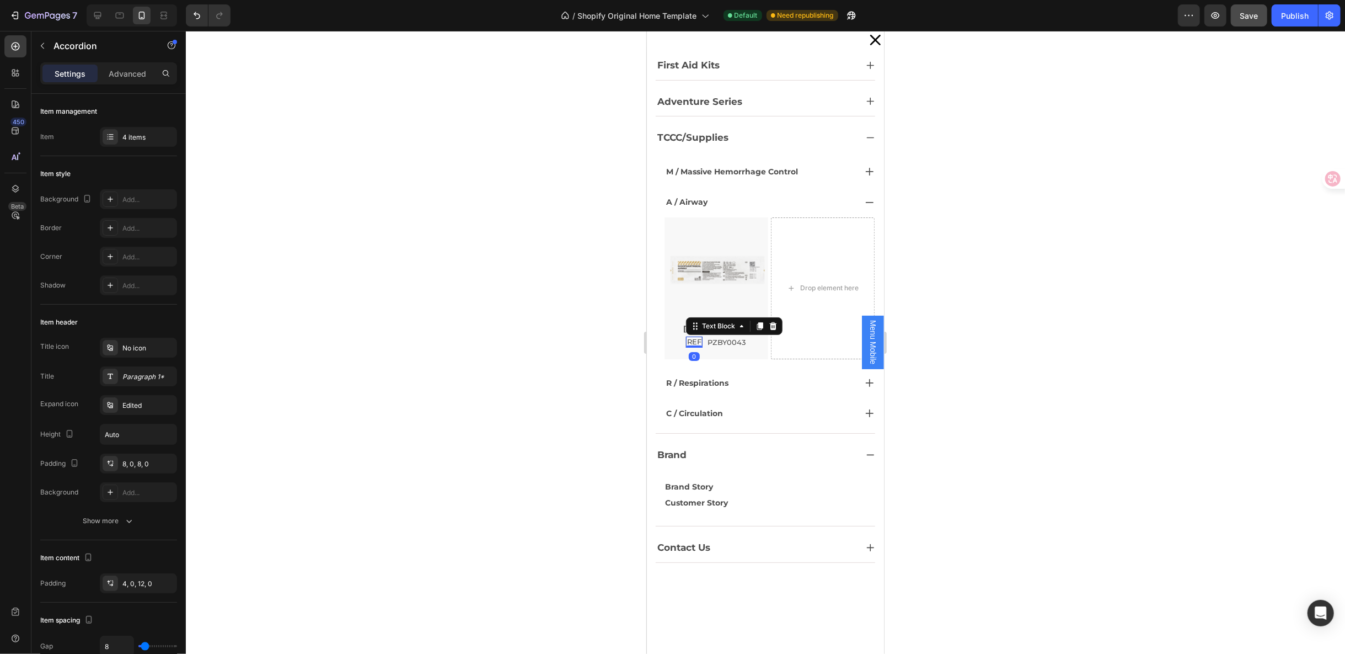
click at [688, 337] on p "REF" at bounding box center [694, 341] width 14 height 9
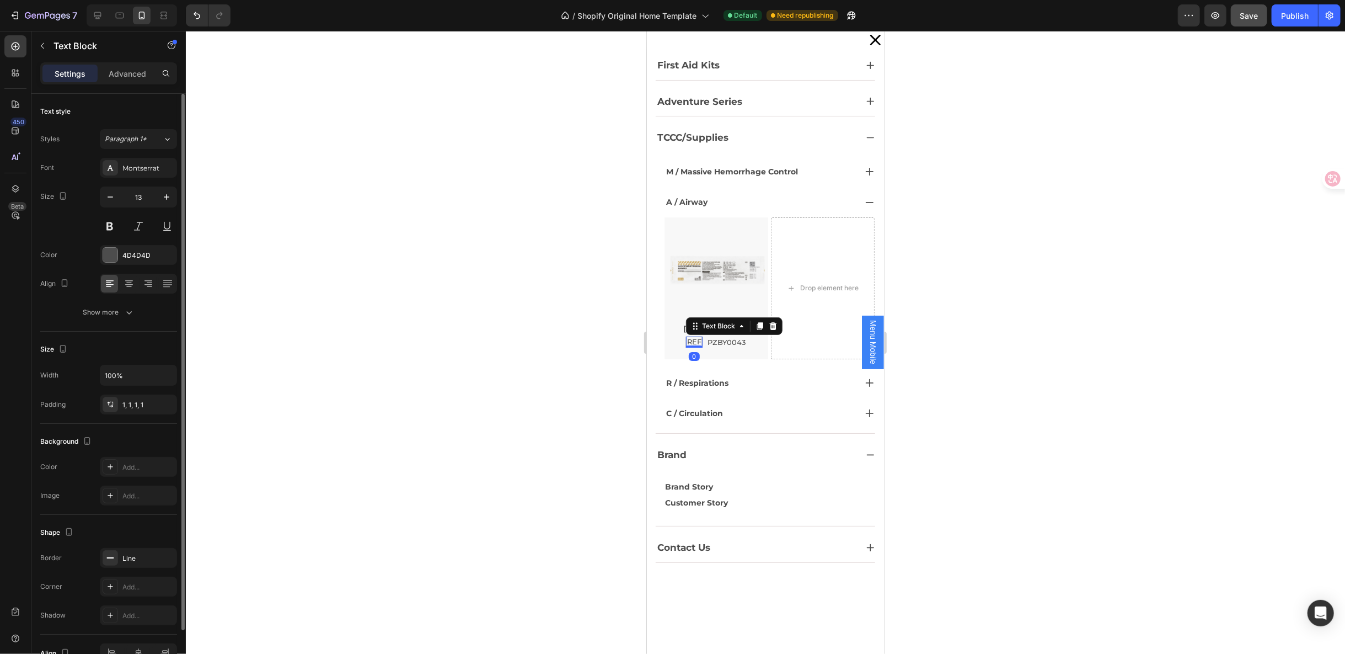
scroll to position [60, 0]
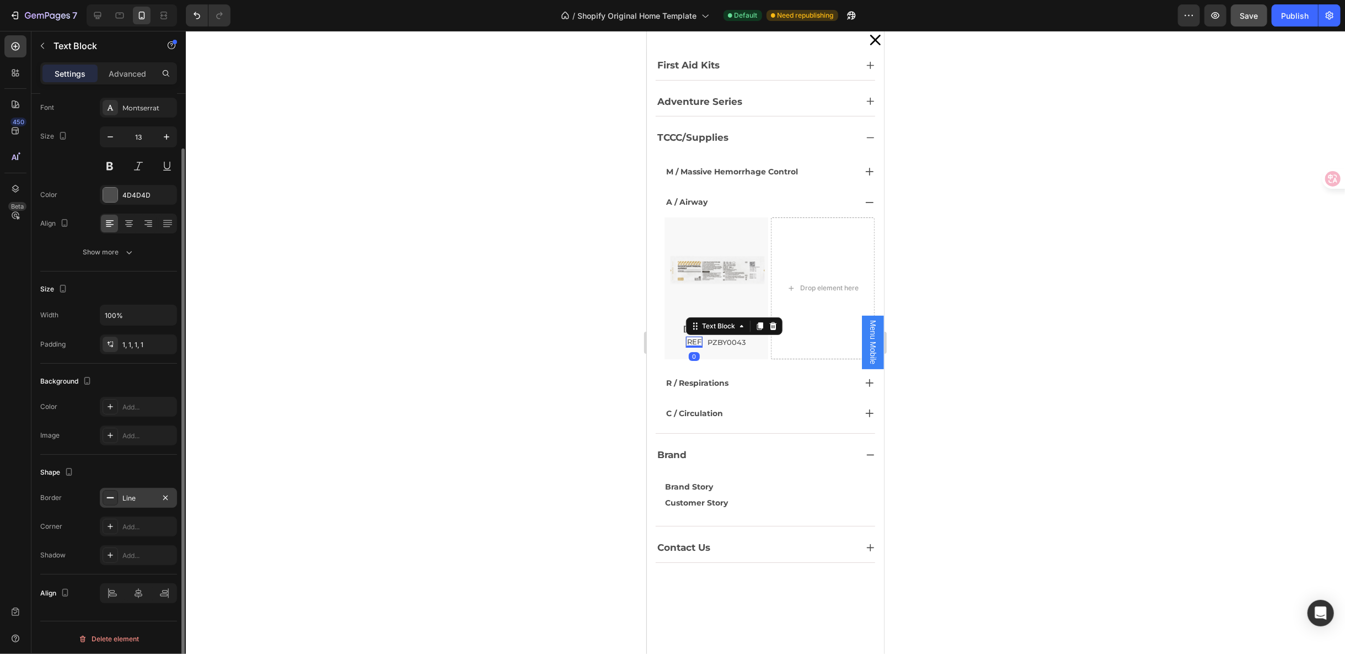
click at [137, 488] on div "Line" at bounding box center [138, 498] width 77 height 20
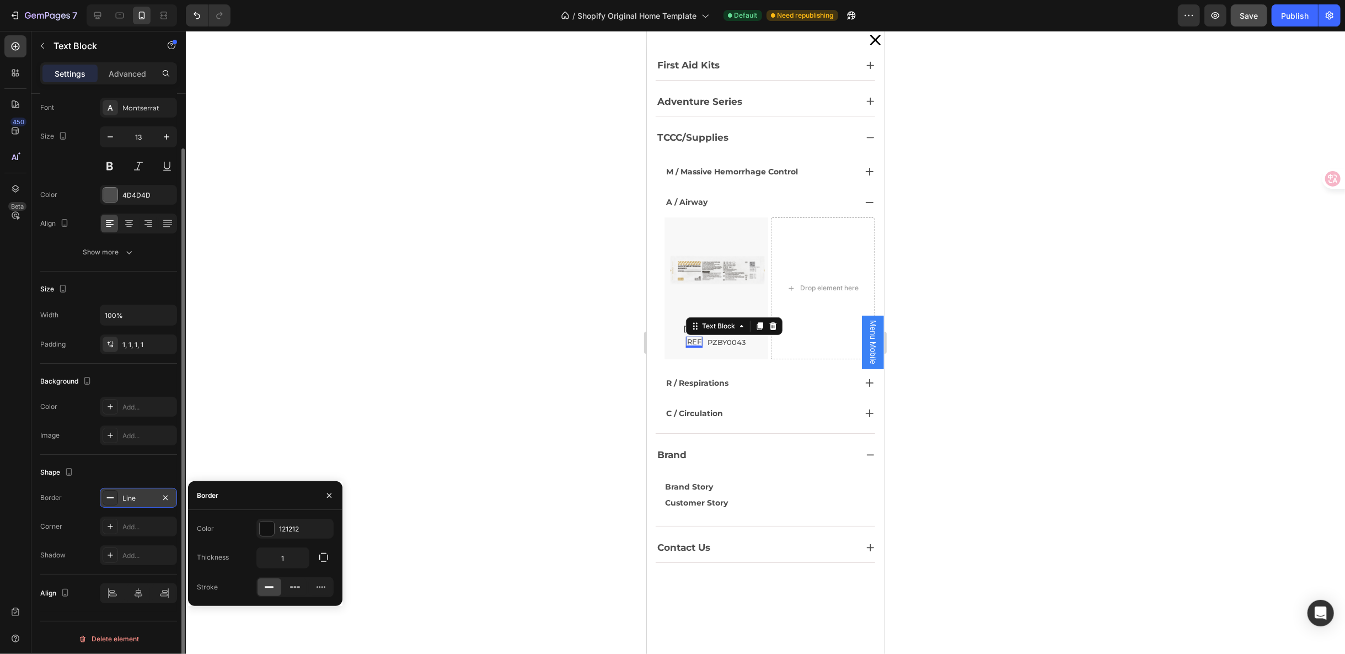
click at [137, 488] on div "Line" at bounding box center [138, 498] width 77 height 20
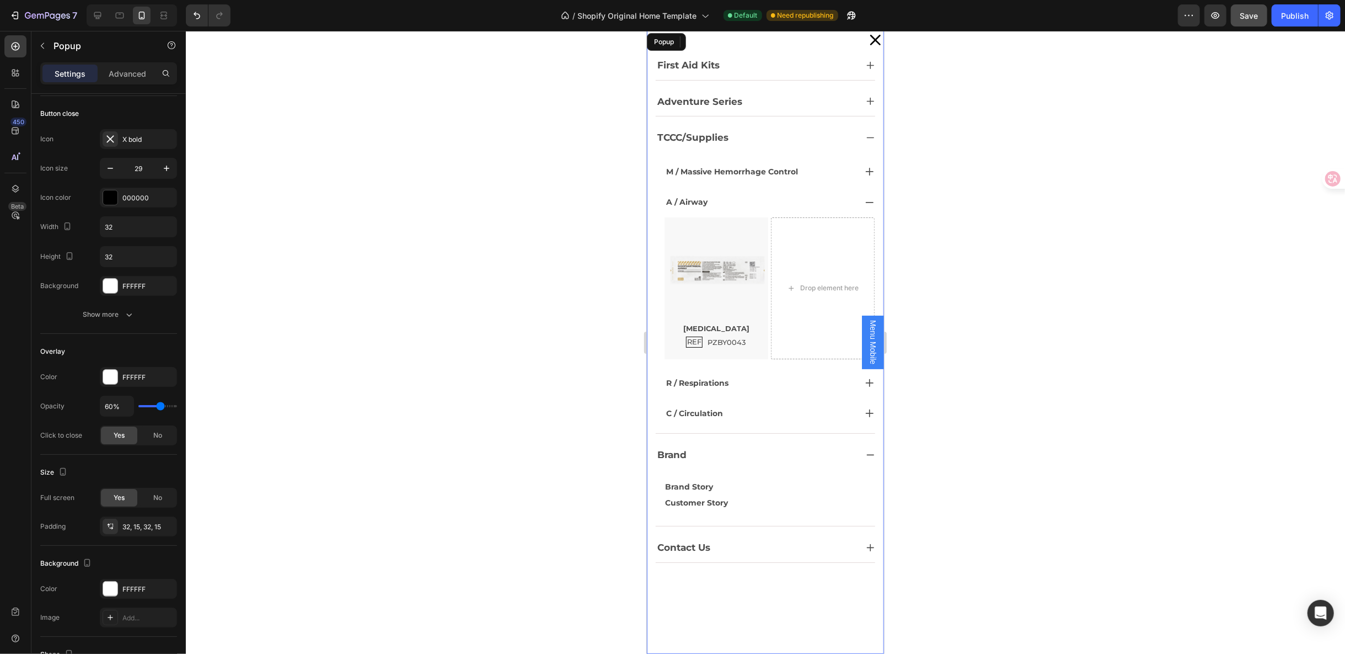
click at [867, 40] on icon "Dialog content" at bounding box center [875, 39] width 16 height 16
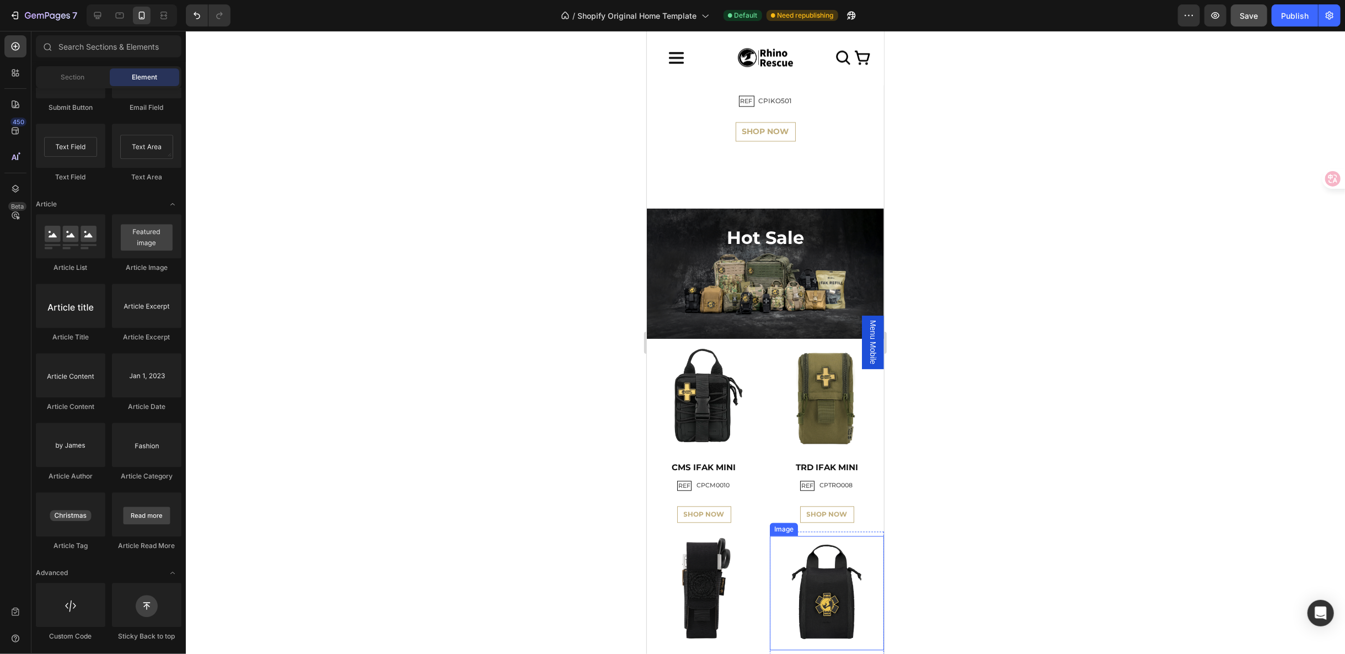
scroll to position [2021, 0]
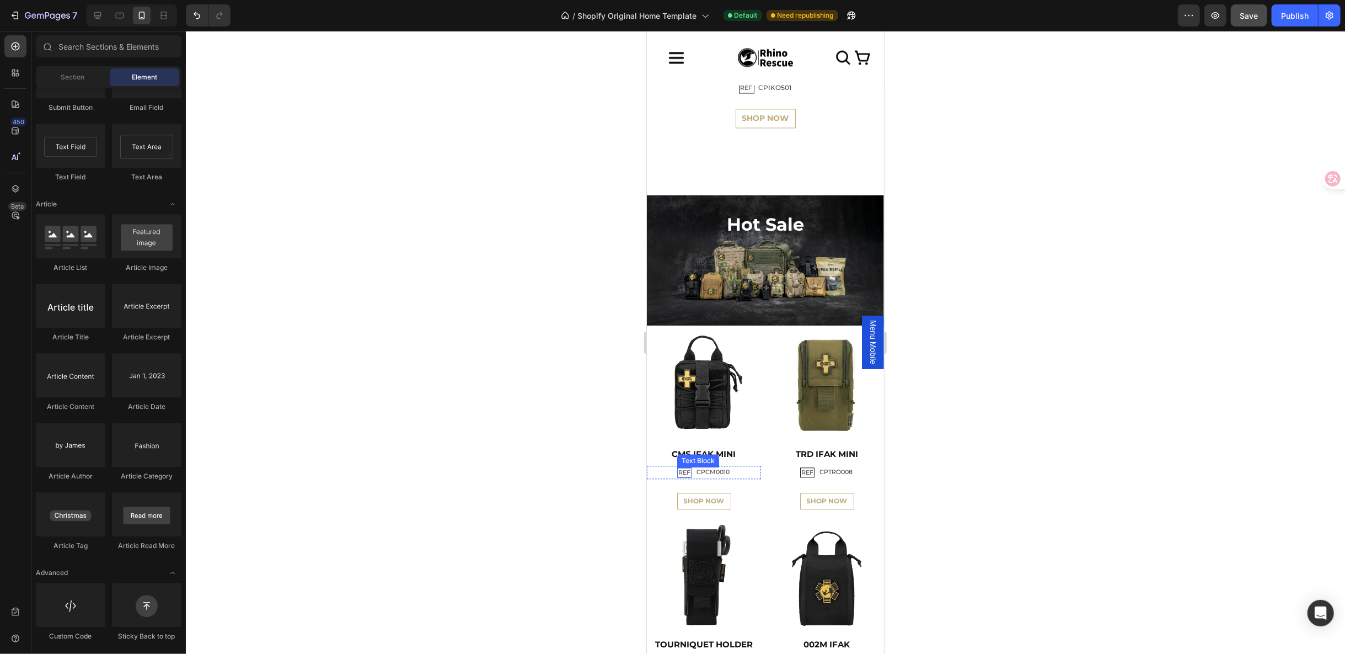
click at [685, 468] on p "REF" at bounding box center [684, 472] width 12 height 8
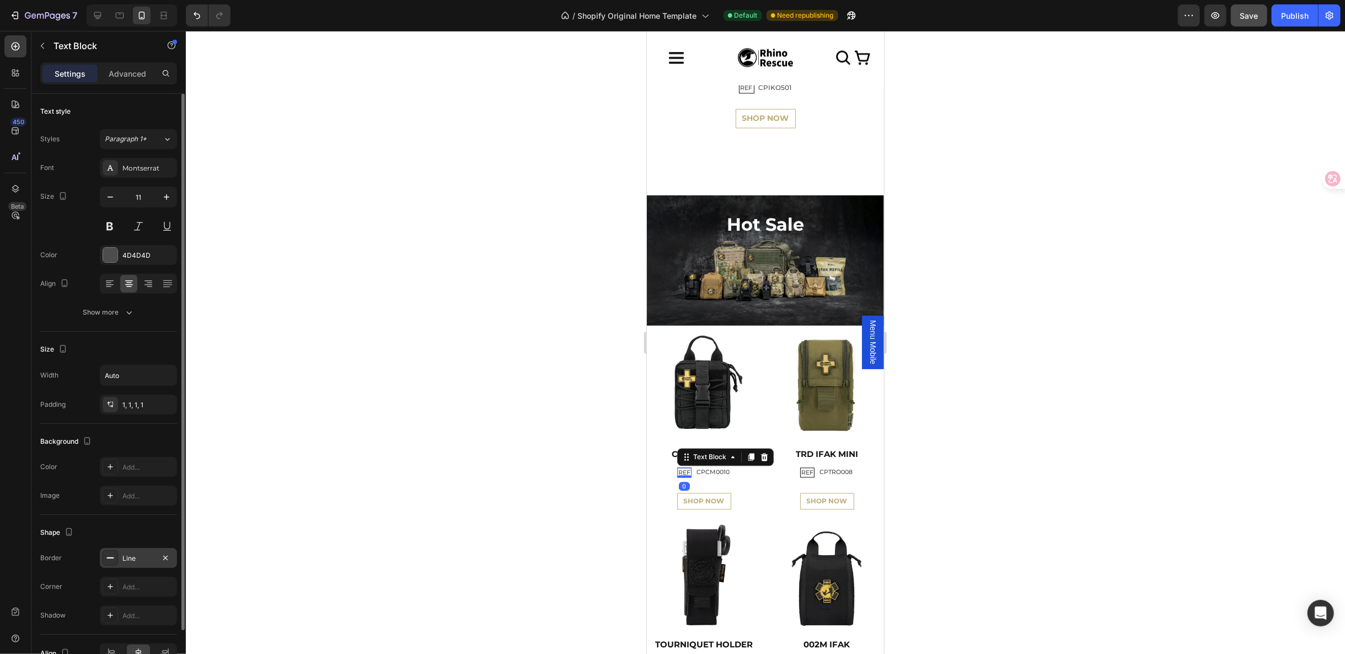
click at [145, 548] on div "Line" at bounding box center [138, 558] width 77 height 20
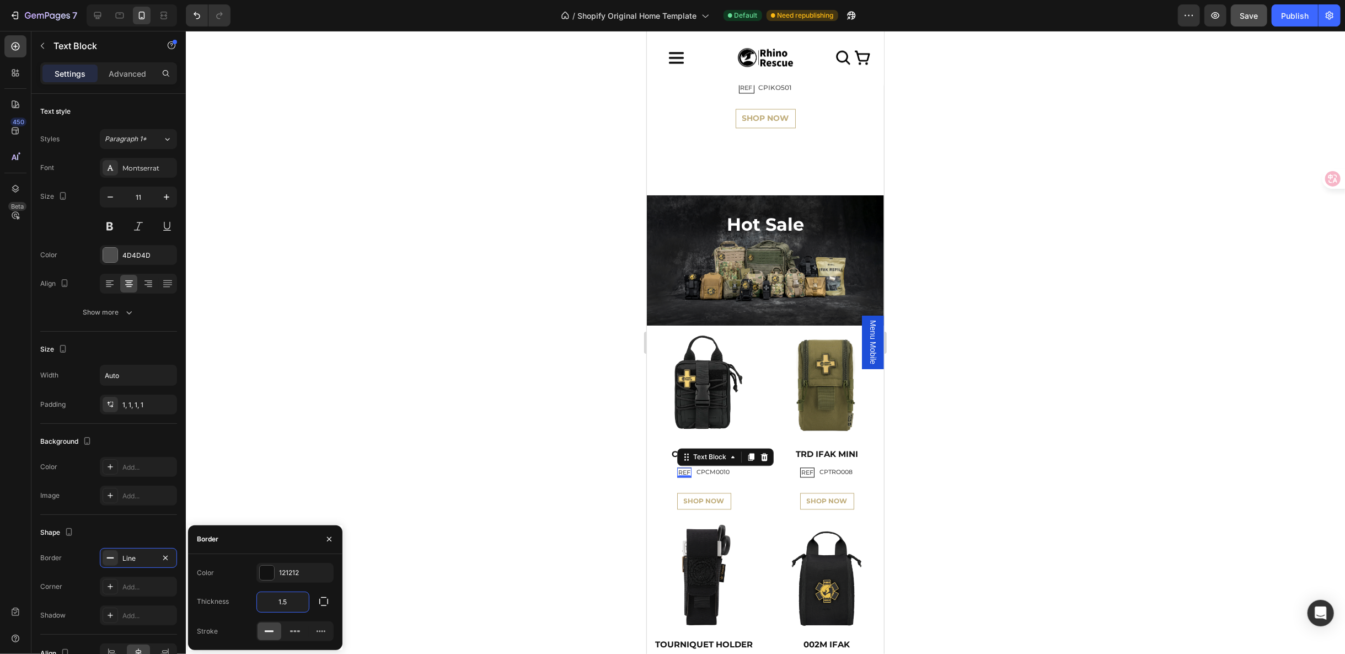
click at [283, 603] on input "1.5" at bounding box center [283, 602] width 52 height 20
type input "1"
click at [800, 467] on div "REF" at bounding box center [807, 472] width 14 height 10
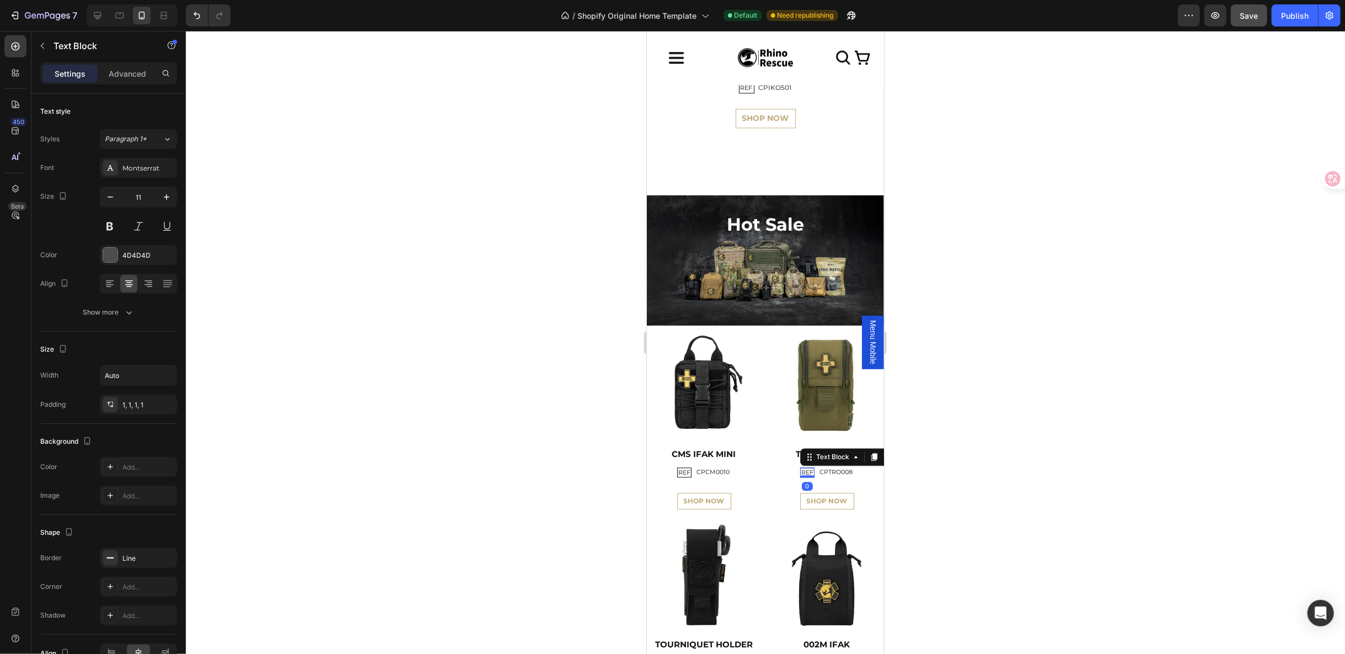
click at [801, 468] on p "REF" at bounding box center [807, 472] width 12 height 8
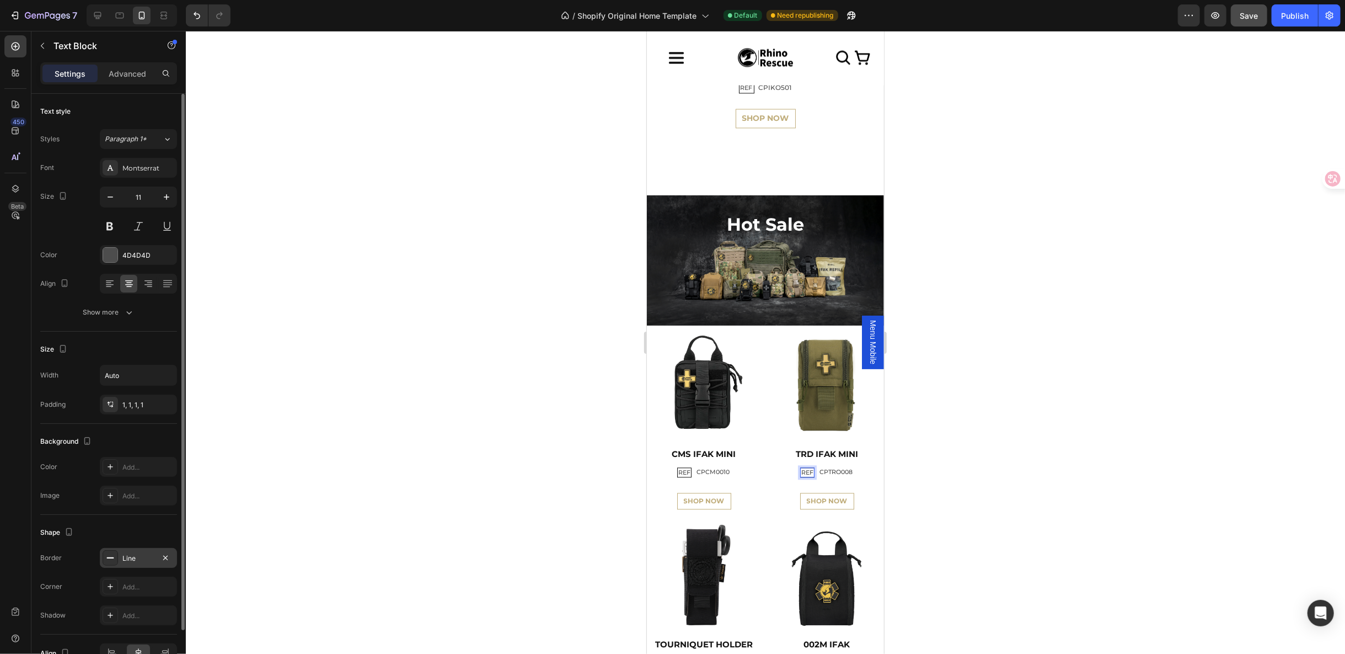
click at [127, 558] on div "Line" at bounding box center [138, 558] width 32 height 10
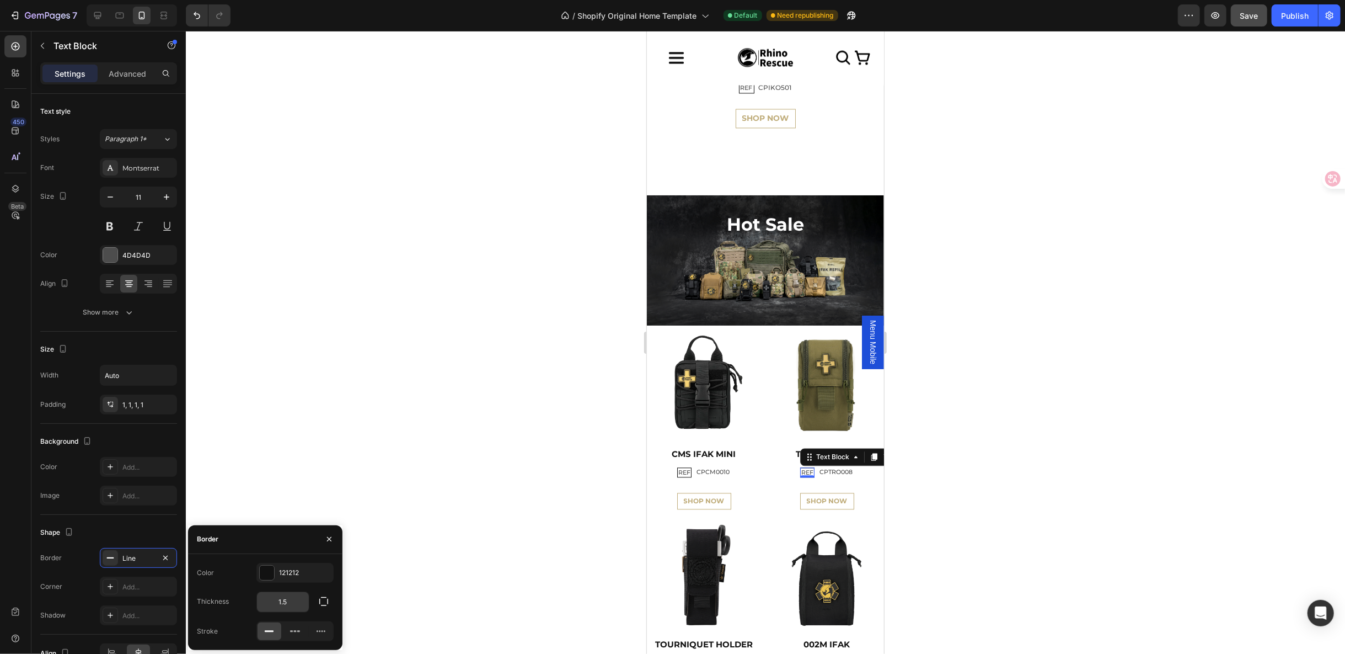
click at [280, 596] on input "1.5" at bounding box center [283, 602] width 52 height 20
type input "1"
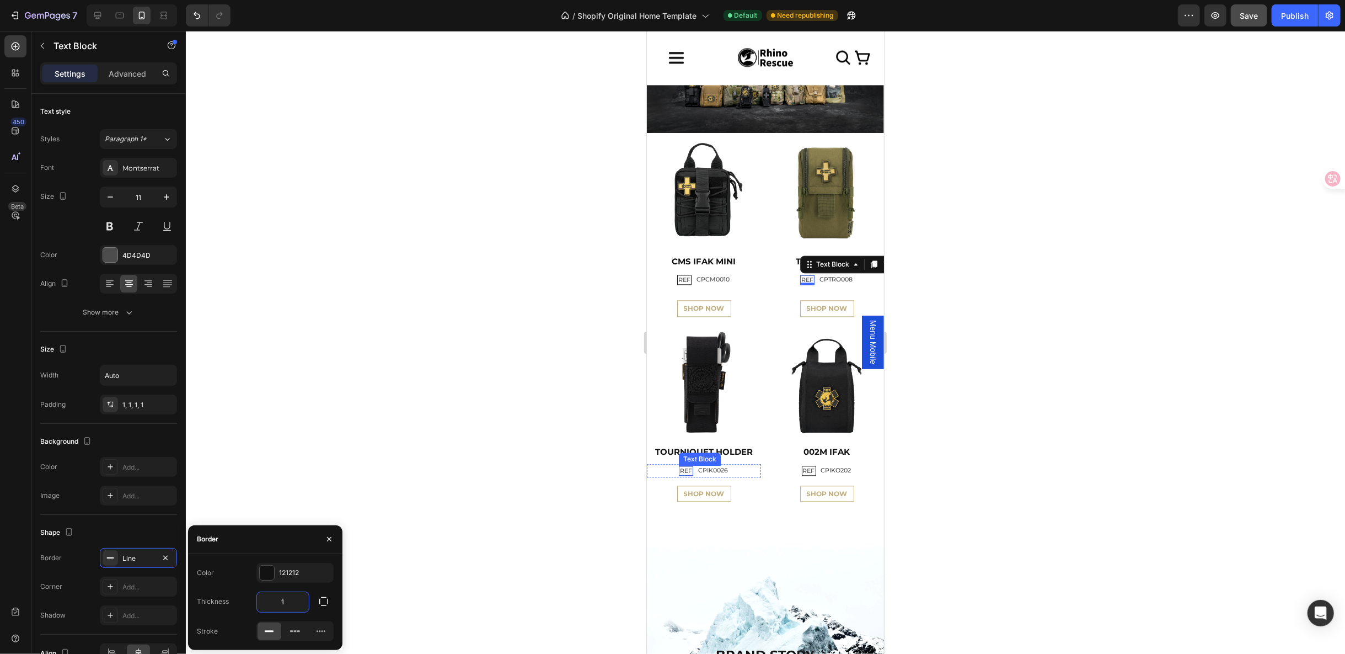
click at [686, 466] on p "REF" at bounding box center [686, 470] width 12 height 8
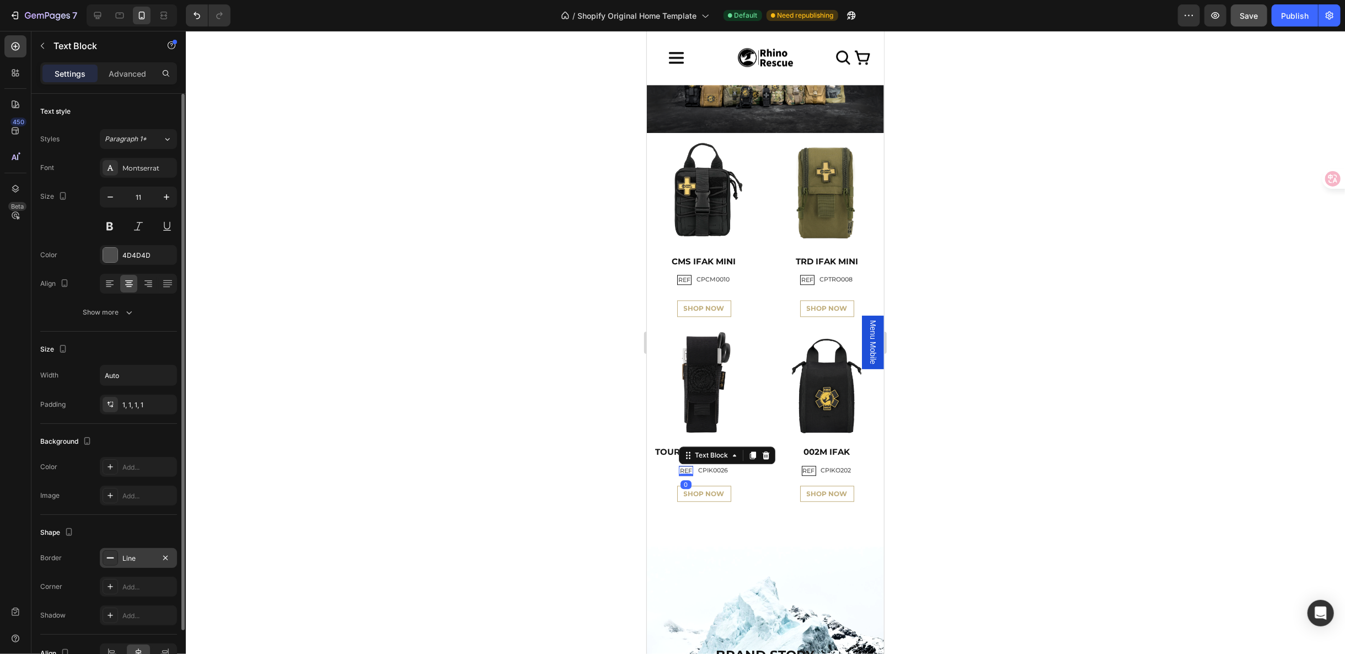
click at [136, 553] on div "Line" at bounding box center [138, 558] width 32 height 10
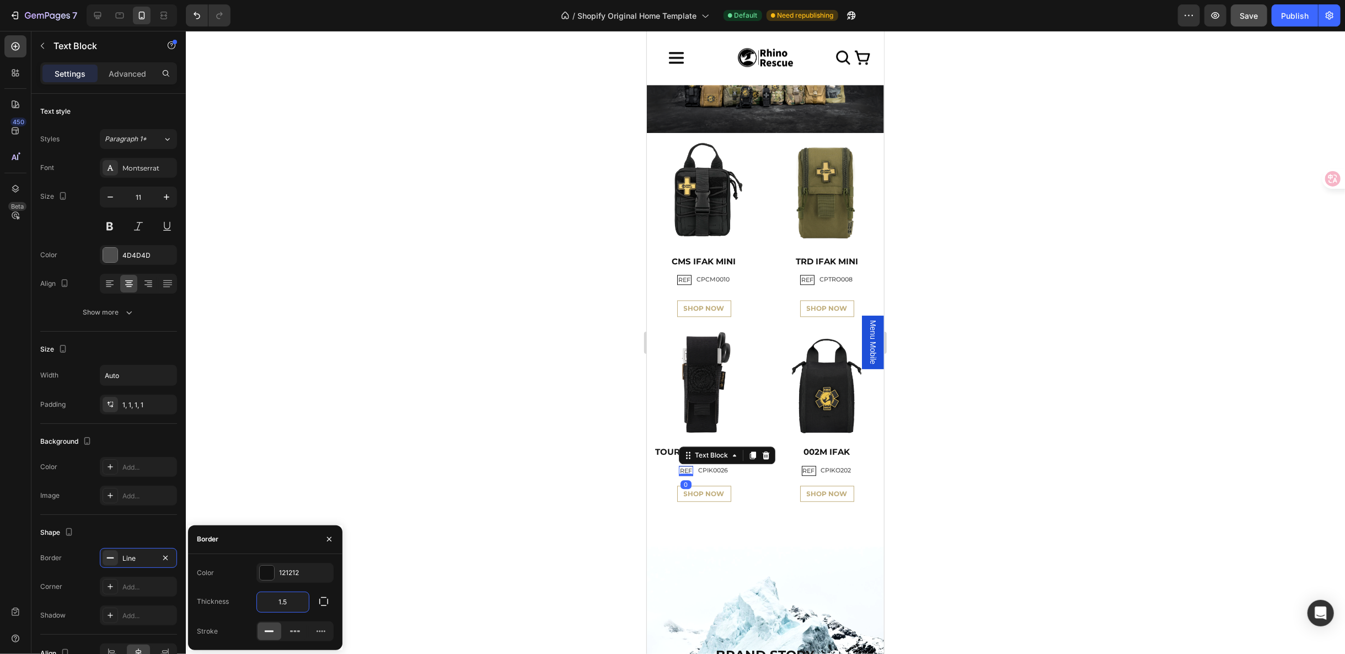
click at [287, 598] on input "1.5" at bounding box center [283, 602] width 52 height 20
type input "1"
click at [803, 466] on p "REF" at bounding box center [809, 470] width 12 height 8
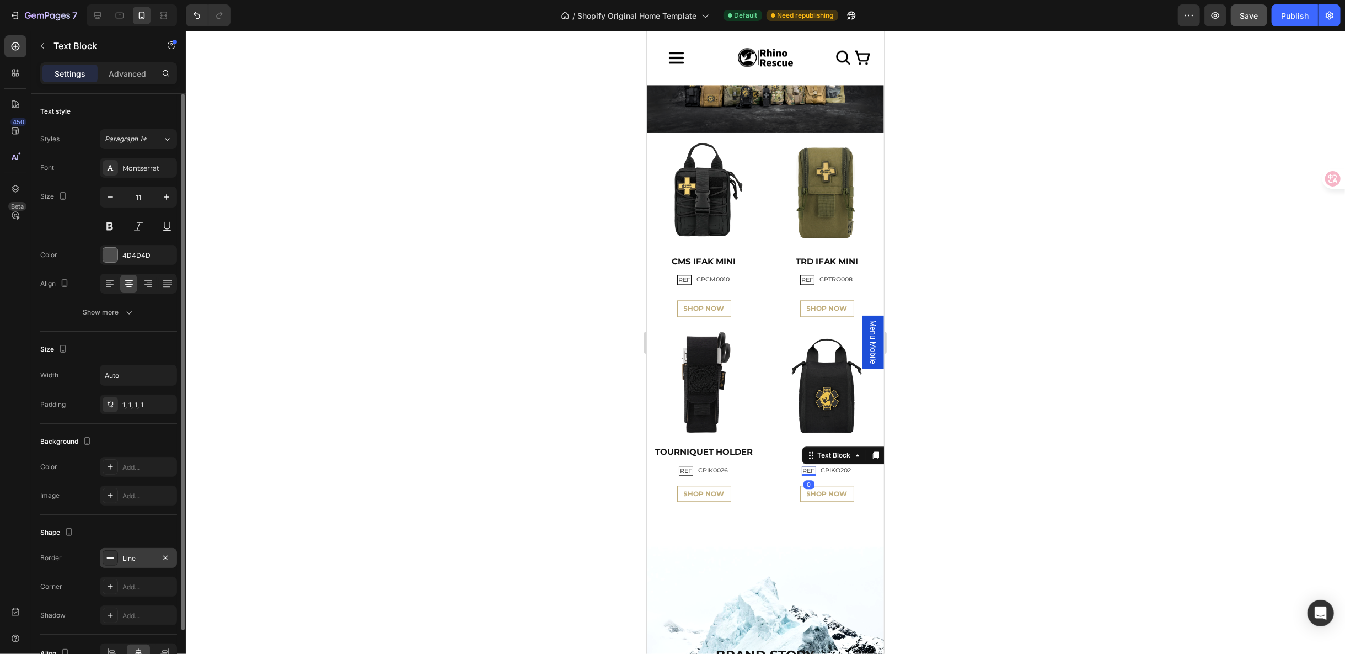
click at [137, 561] on div "Line" at bounding box center [138, 558] width 77 height 20
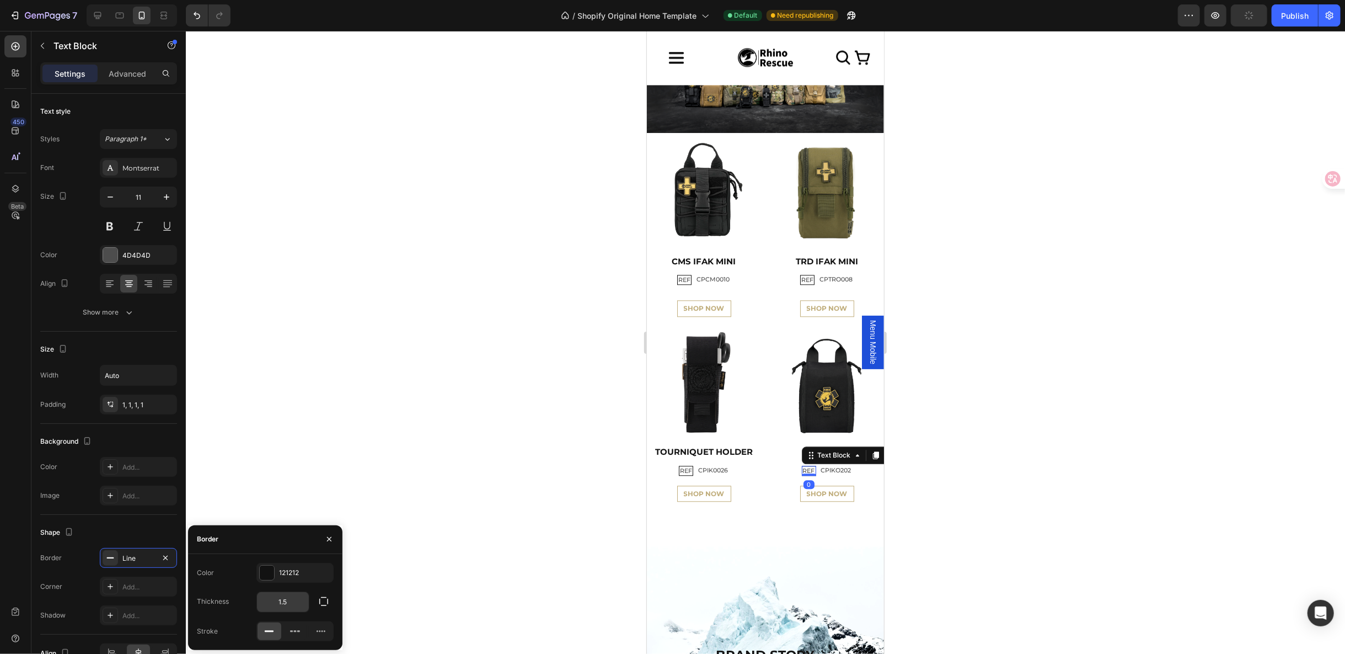
click at [286, 601] on input "1.5" at bounding box center [283, 602] width 52 height 20
type input "1"
click at [737, 259] on h2 "CMS IFAK MINI" at bounding box center [703, 260] width 114 height 13
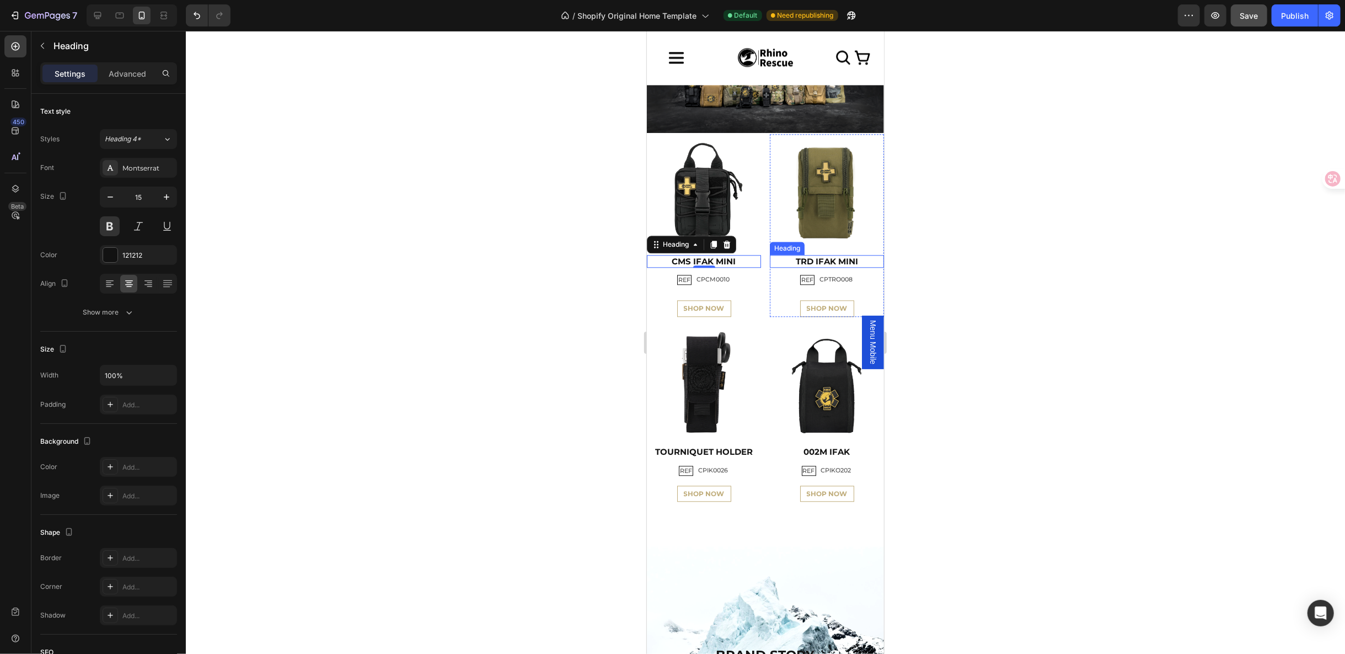
click at [841, 254] on h2 "TRD IFAK MINI" at bounding box center [826, 260] width 114 height 13
click at [707, 445] on h2 "TOURNIQUET HOLDER" at bounding box center [703, 451] width 114 height 13
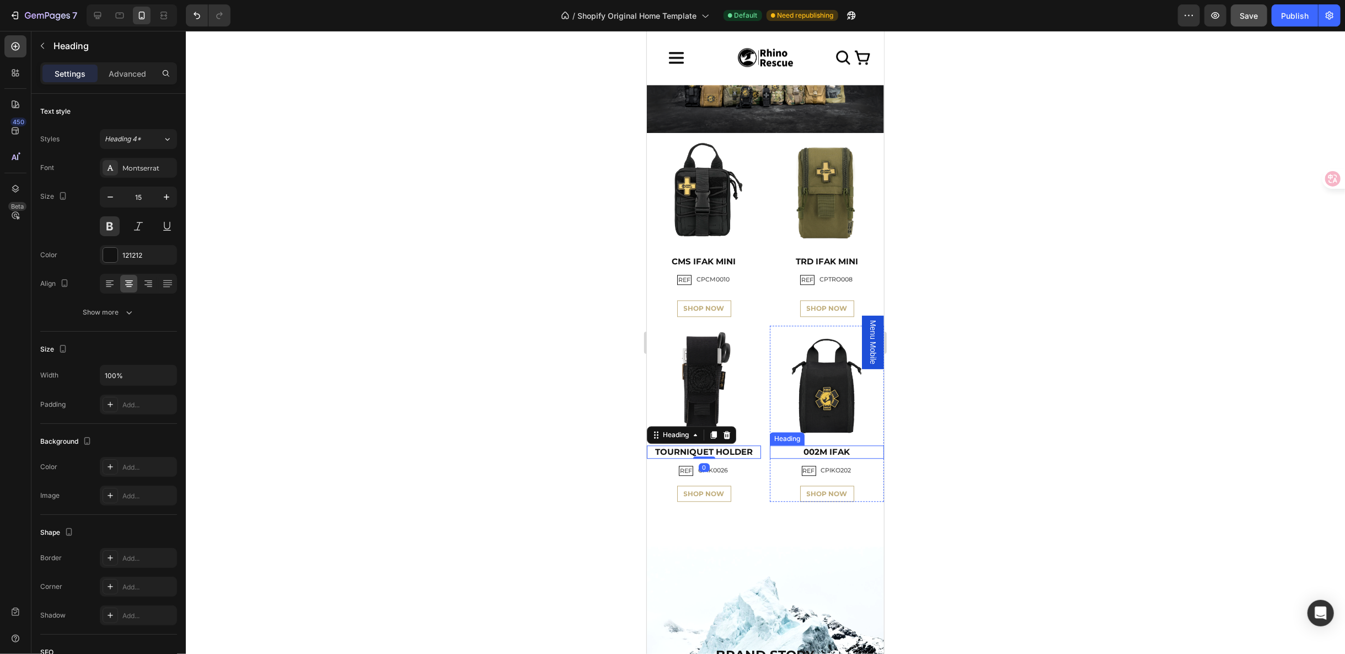
click at [840, 445] on h2 "002M IFAK" at bounding box center [826, 451] width 114 height 13
click at [734, 275] on div "REF Text Block CPCM0010 Text Block Row" at bounding box center [703, 278] width 114 height 13
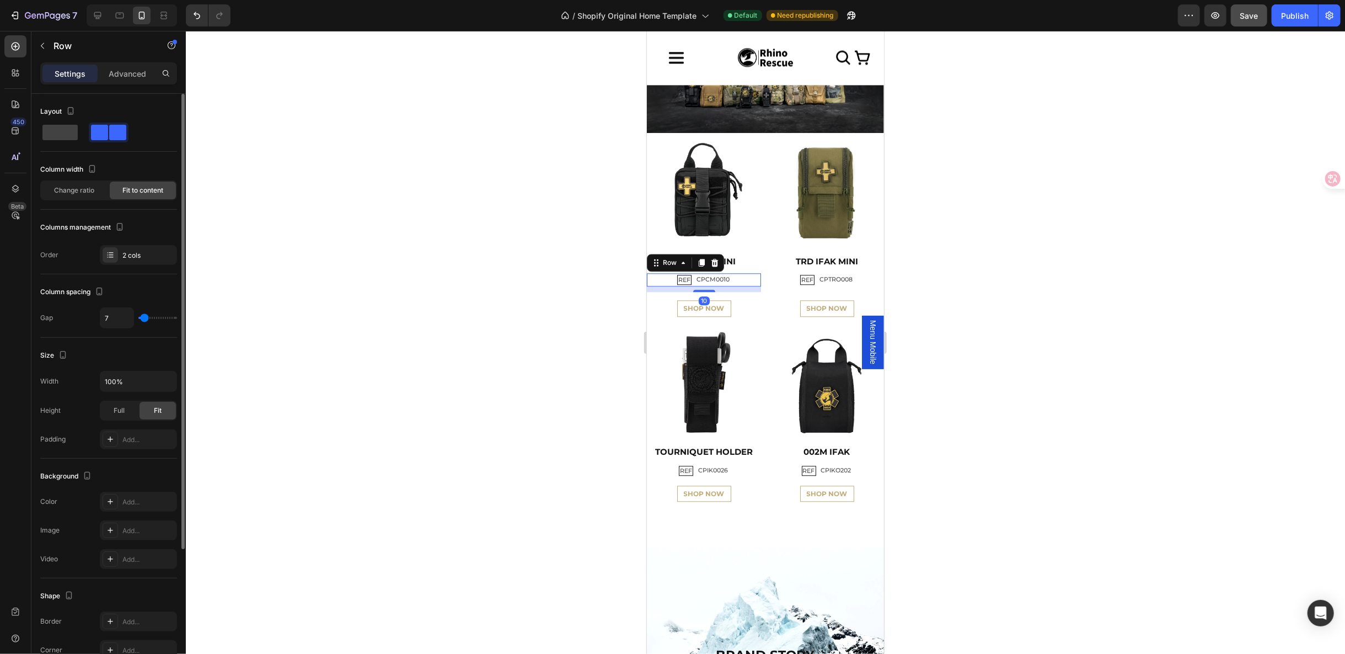
scroll to position [176, 0]
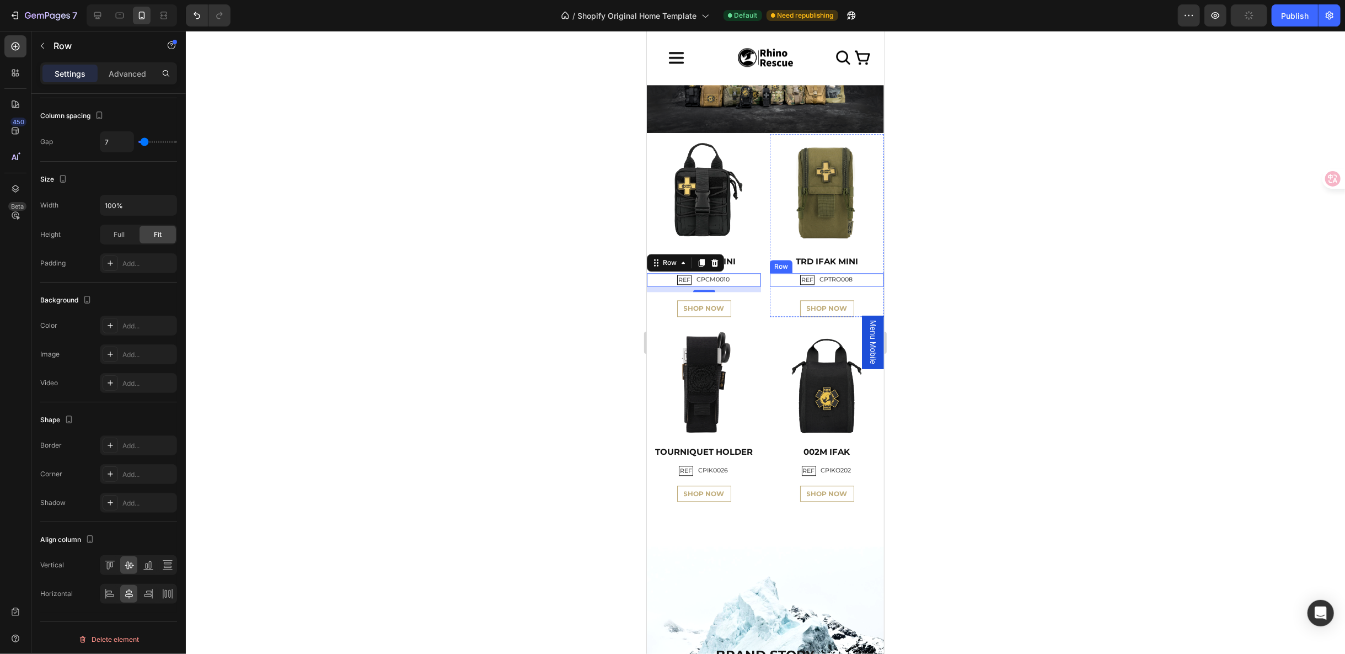
click at [849, 281] on div "REF Text Block CPTRO008 Text Block Row" at bounding box center [826, 278] width 114 height 13
click at [850, 278] on div "REF Text Block CPTRO008 Text Block Row 10" at bounding box center [826, 278] width 114 height 13
click at [853, 274] on div "REF Text Block CPTRO008 Text Block Row 10" at bounding box center [826, 278] width 114 height 13
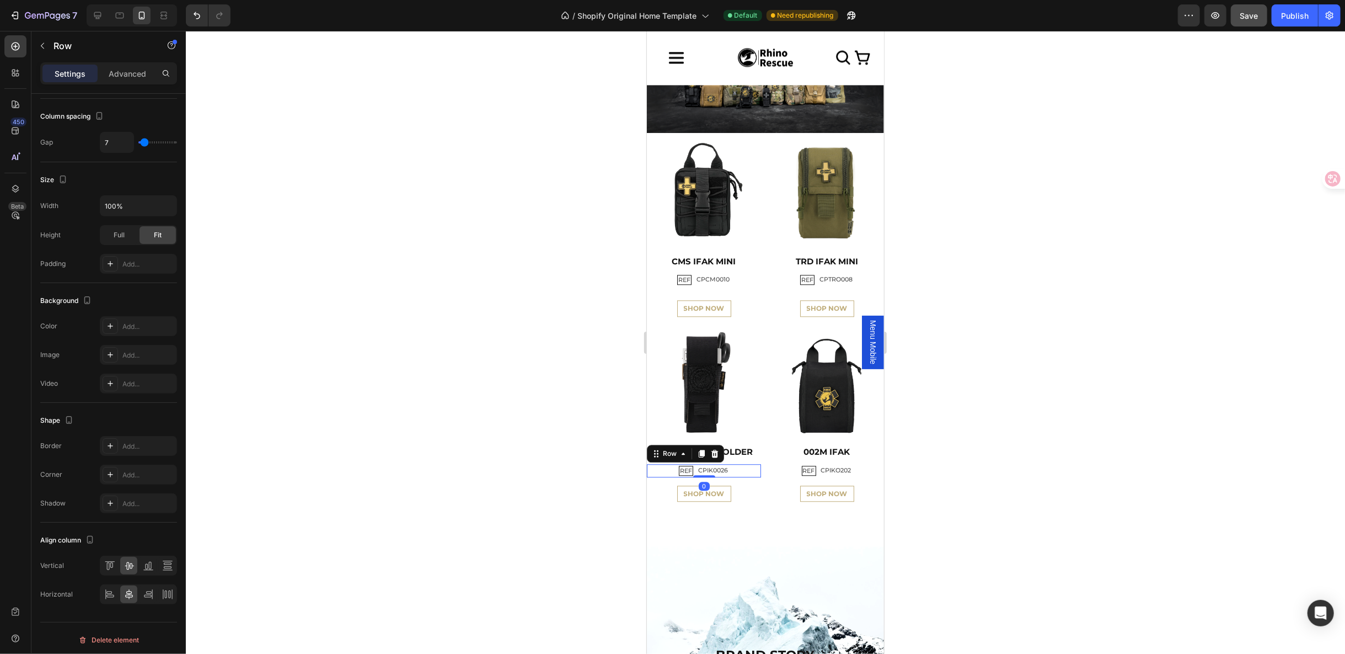
click at [736, 463] on div "REF Text Block CPIK0026 Text Block Row 0" at bounding box center [703, 469] width 114 height 13
click at [854, 464] on div "REF Text Block CPIKO202 Text Block Row 0" at bounding box center [826, 469] width 114 height 13
click at [865, 484] on div "SHOP NOW Button" at bounding box center [826, 489] width 114 height 25
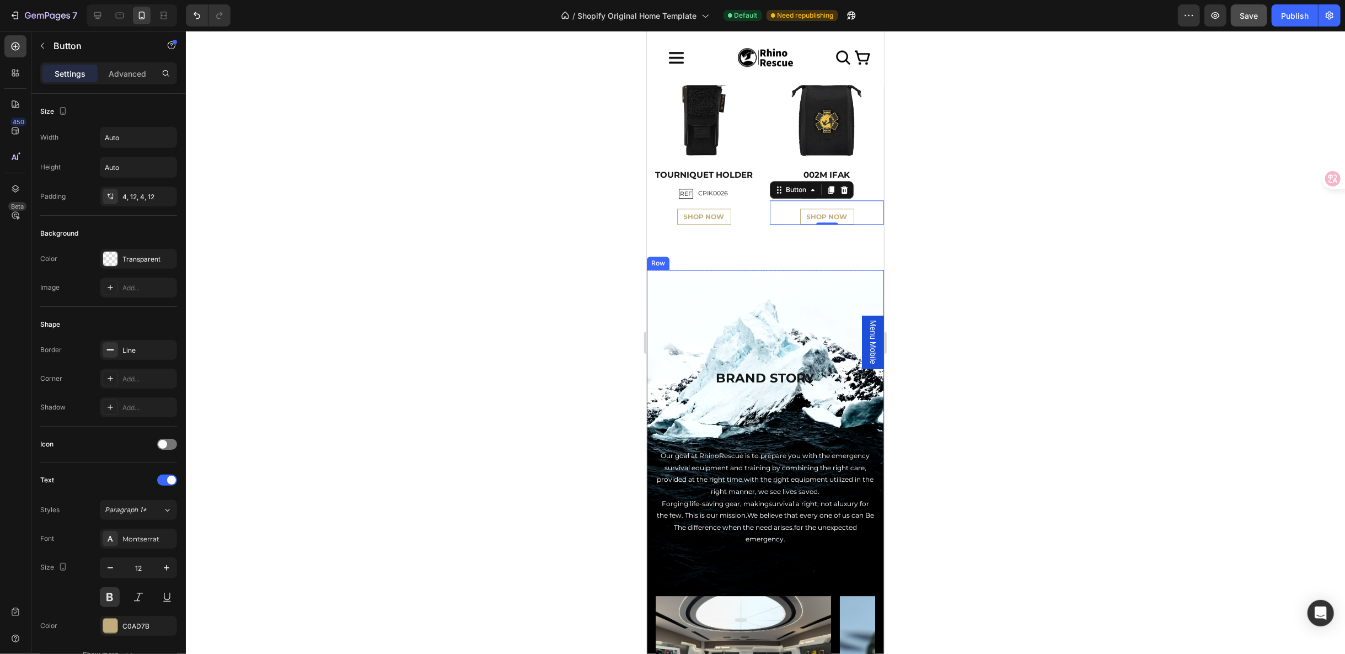
scroll to position [2572, 0]
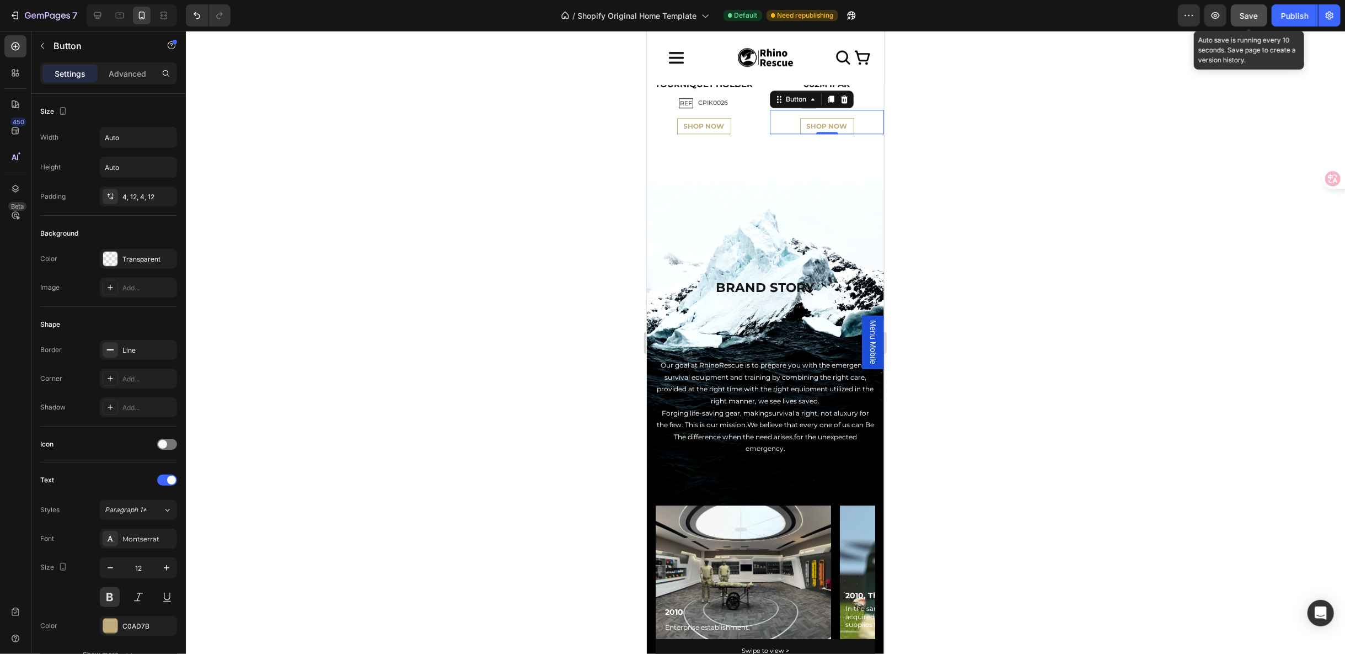
click at [1250, 10] on div "Save" at bounding box center [1249, 16] width 18 height 12
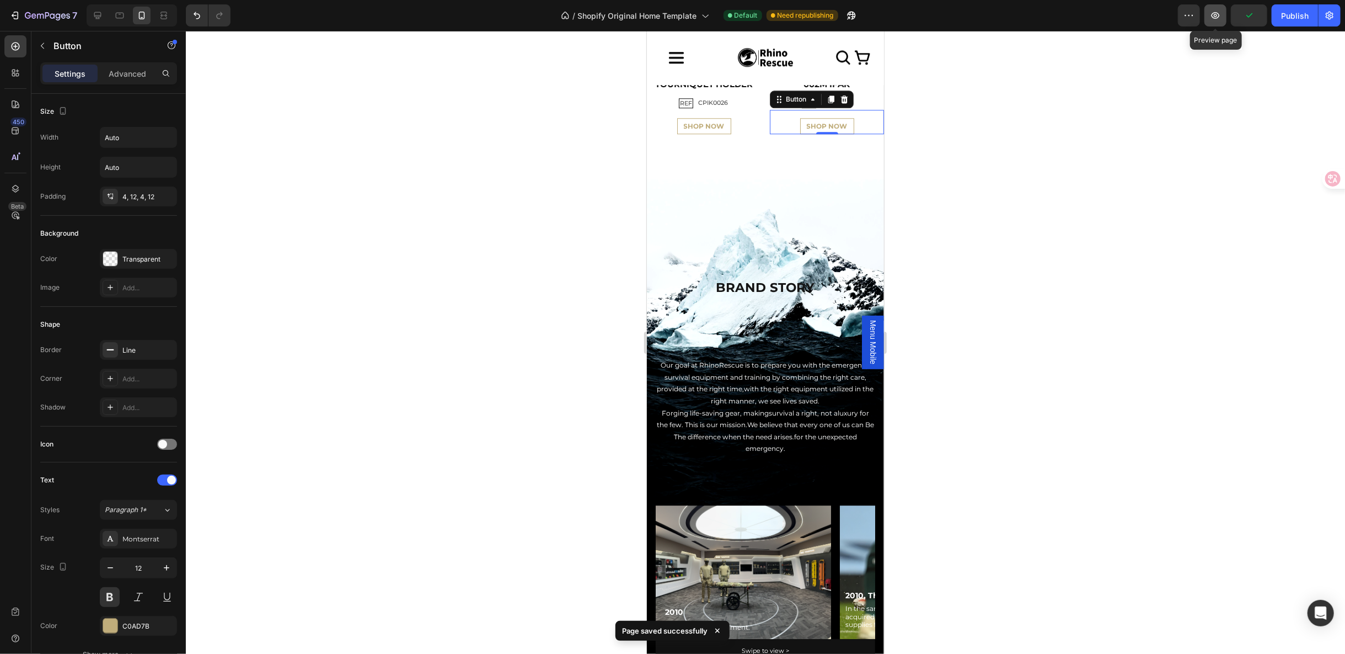
click at [1210, 16] on button "button" at bounding box center [1216, 15] width 22 height 22
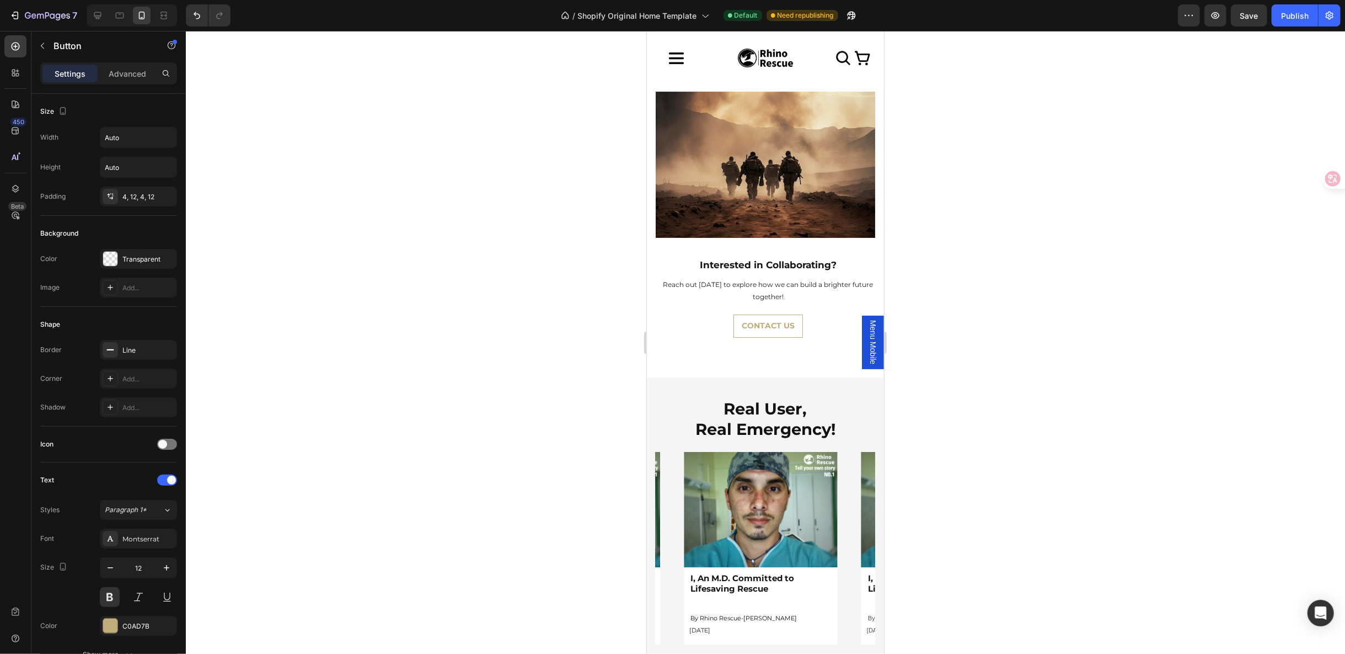
scroll to position [3016, 0]
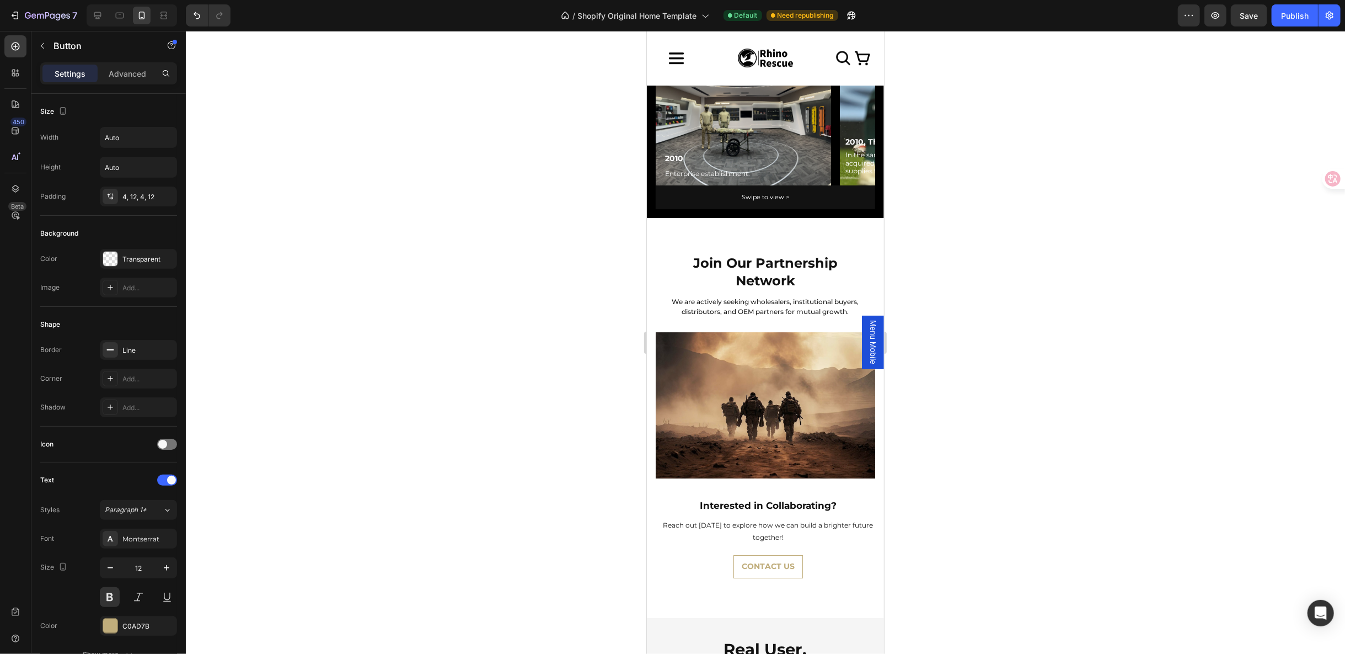
click at [867, 333] on span "Menu Mobile" at bounding box center [872, 341] width 11 height 44
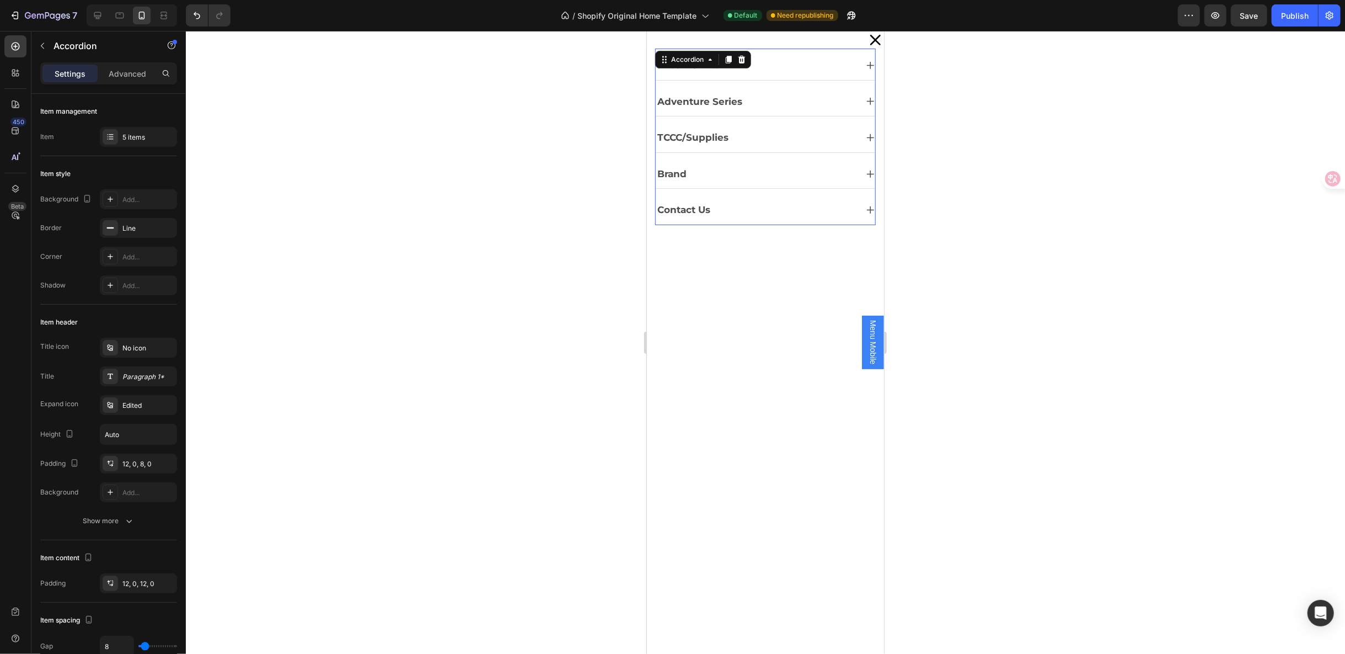
click at [763, 61] on div "First Aid Kits" at bounding box center [755, 65] width 201 height 20
click at [752, 97] on div "Military / Law Ems / Public Med Packs Accordion" at bounding box center [769, 129] width 211 height 87
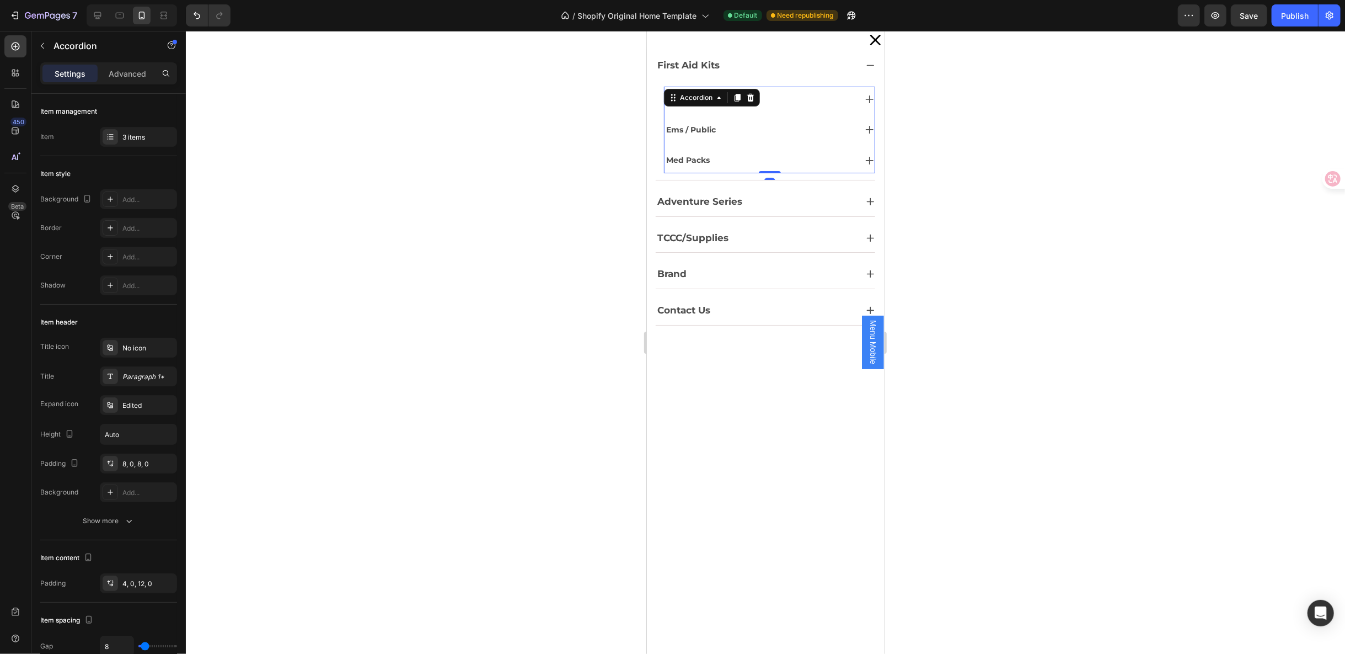
click at [793, 97] on div "Military / Law" at bounding box center [759, 98] width 191 height 17
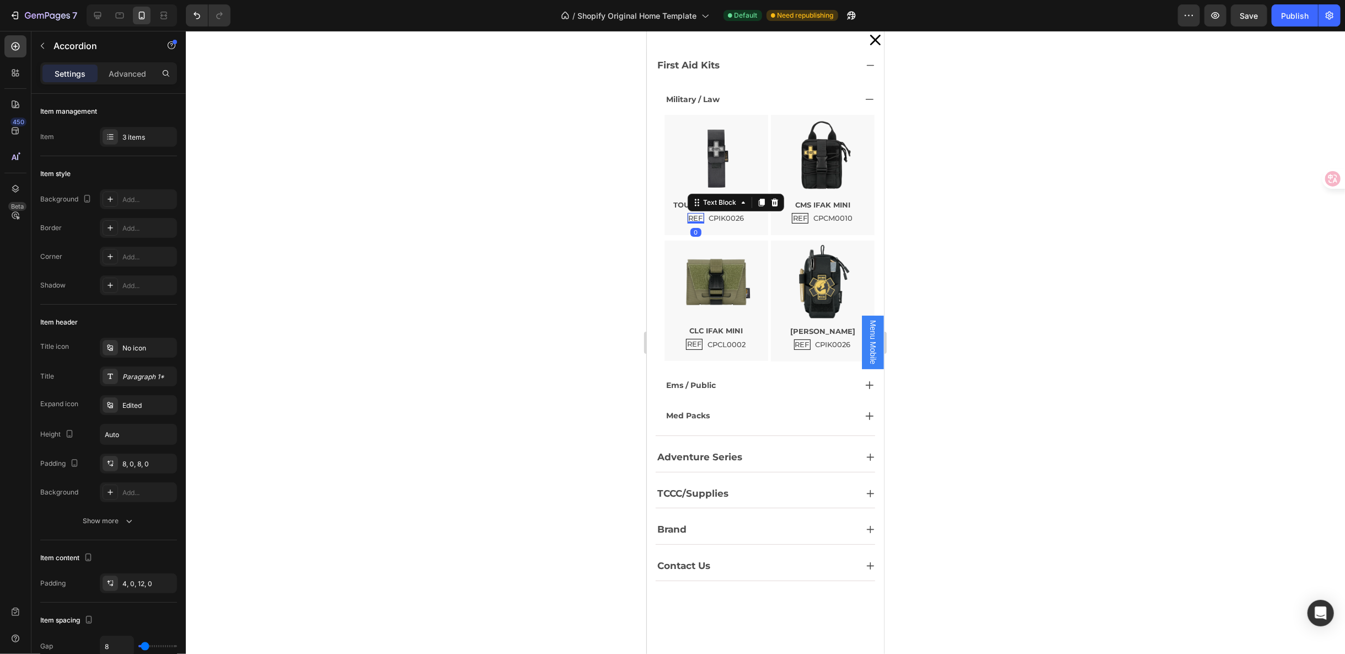
click at [689, 215] on p "REF" at bounding box center [695, 217] width 14 height 9
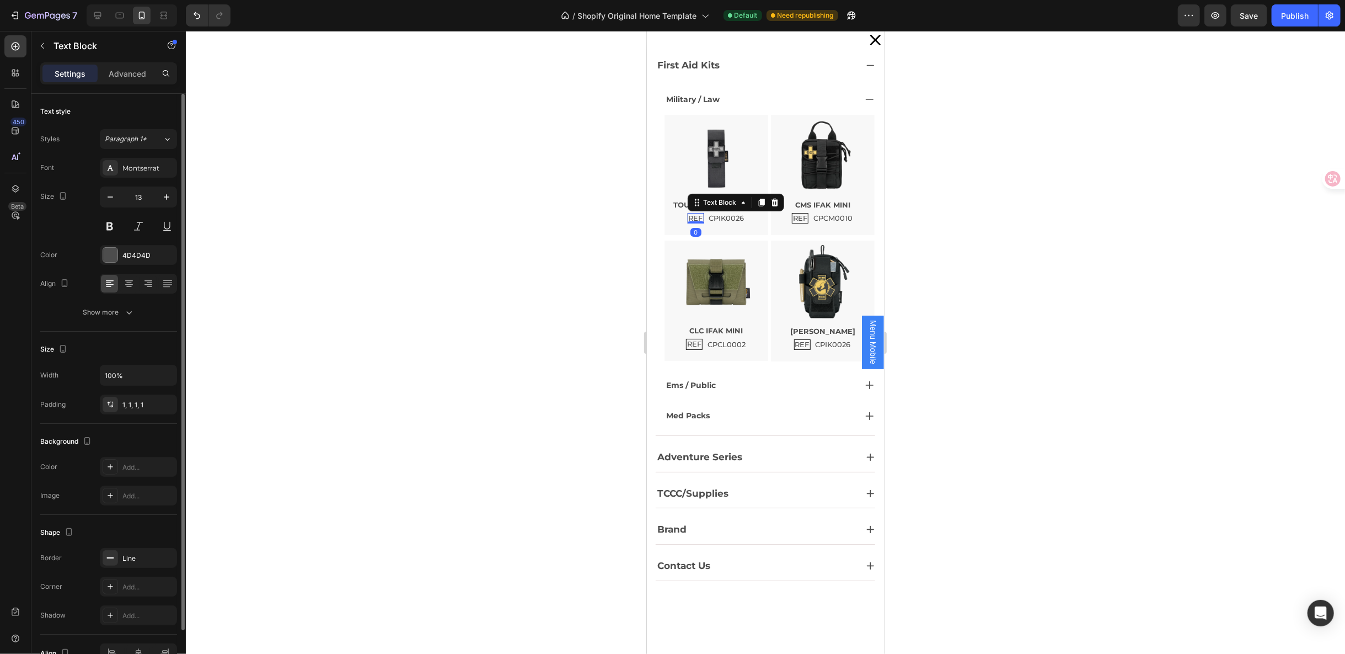
click at [111, 424] on div "Text style Styles Paragraph 1* Font Montserrat Size 13 Color 4D4D4D Align Show …" at bounding box center [108, 469] width 137 height 91
click at [119, 317] on button "Show more" at bounding box center [108, 312] width 137 height 20
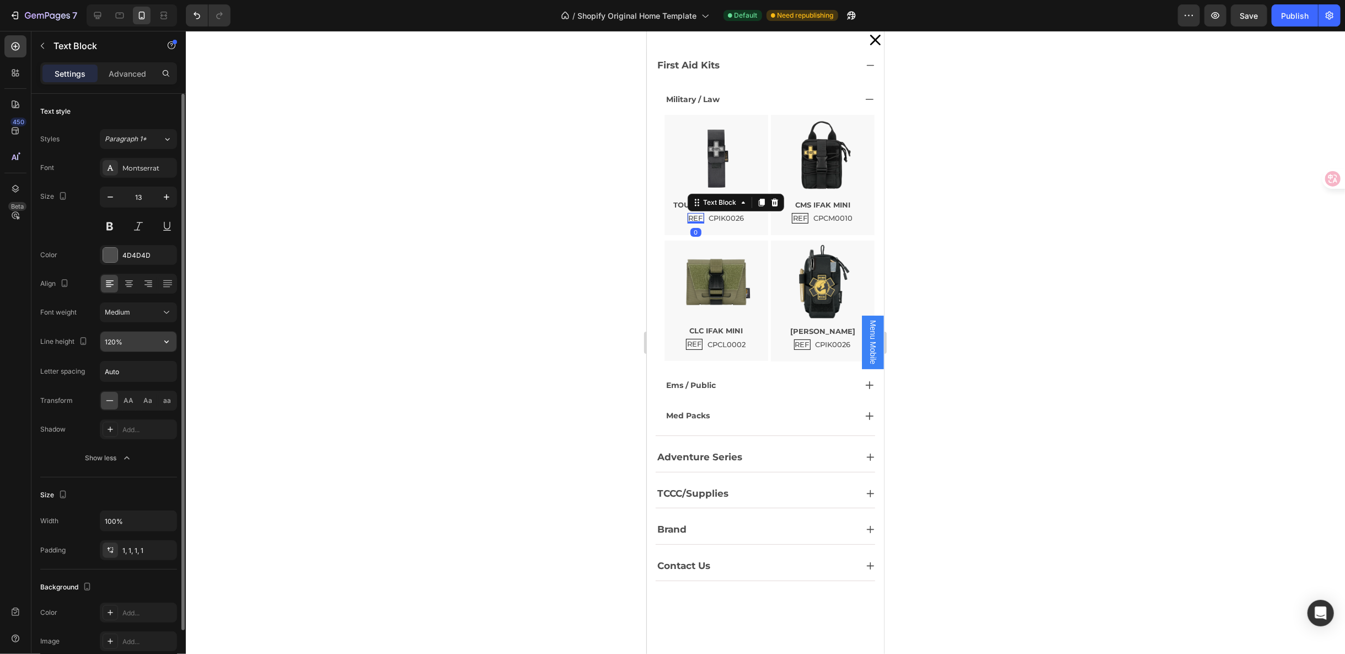
click at [172, 345] on icon "button" at bounding box center [166, 341] width 11 height 11
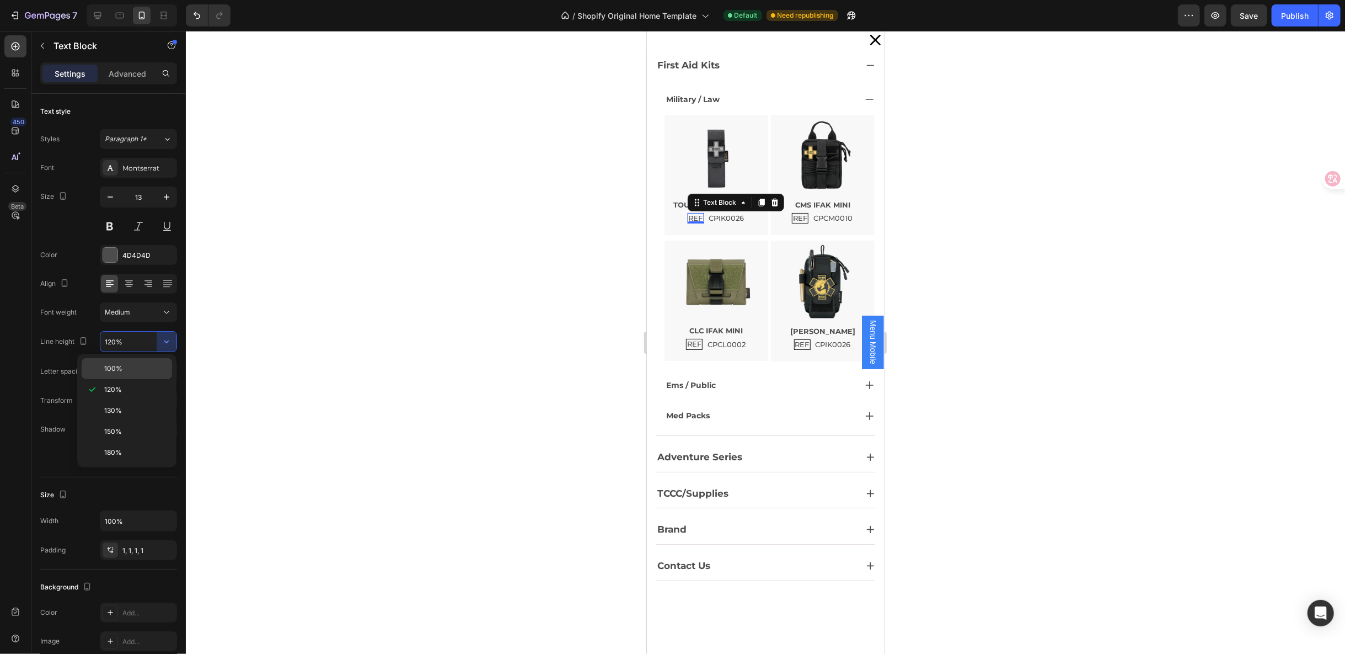
click at [159, 370] on p "100%" at bounding box center [135, 368] width 63 height 10
type input "100%"
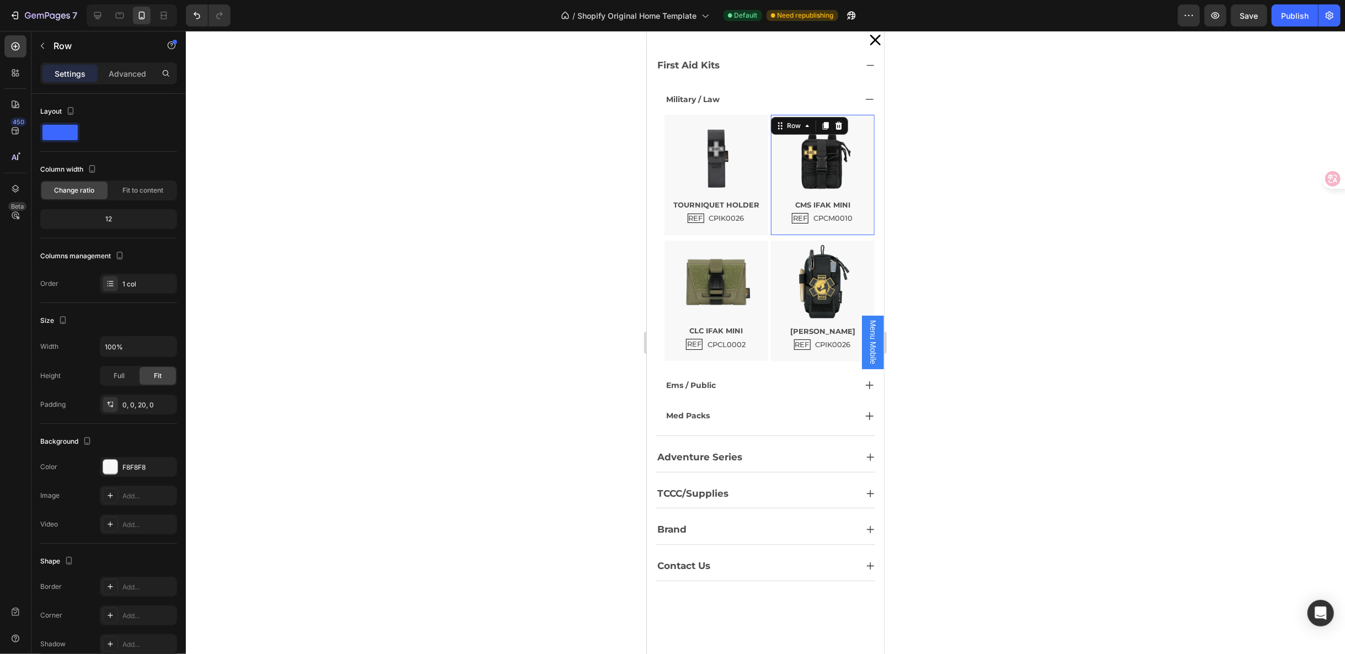
click at [829, 222] on div "Image CMS IFAK MINI Text Block REF Text Block CPCM0010 Text Block Row Row 0" at bounding box center [823, 174] width 104 height 120
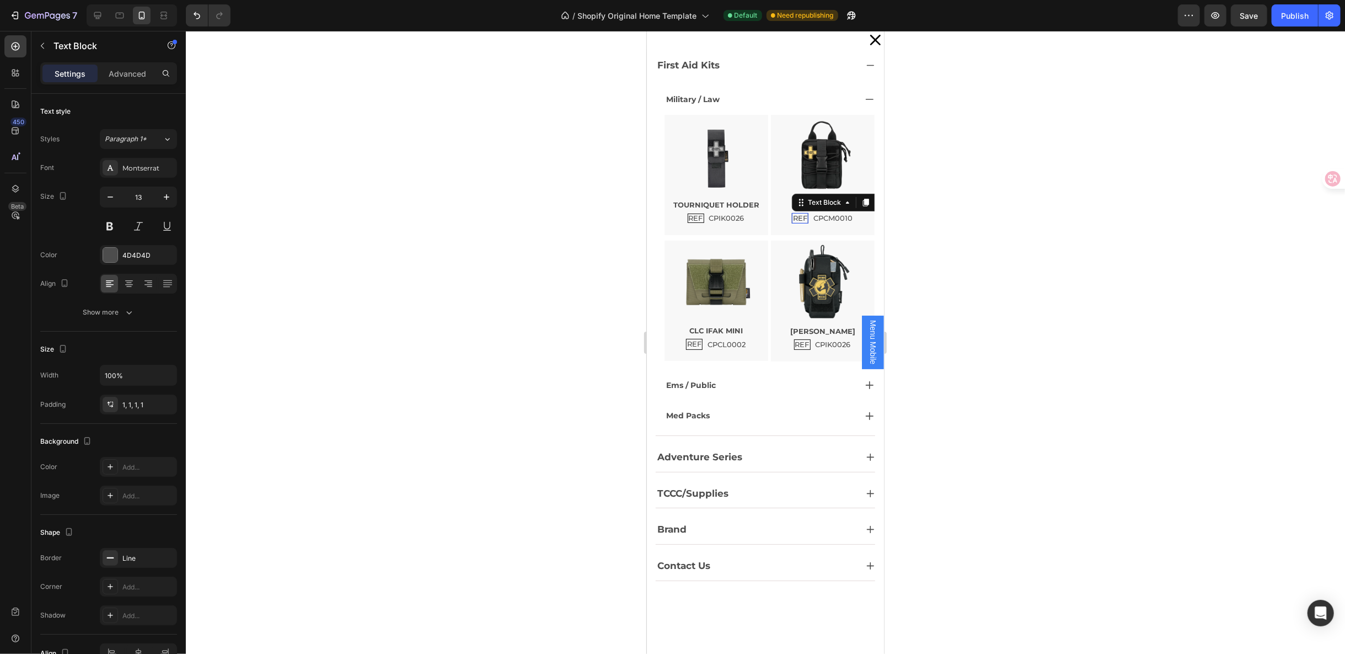
click at [793, 217] on p "REF" at bounding box center [800, 217] width 14 height 9
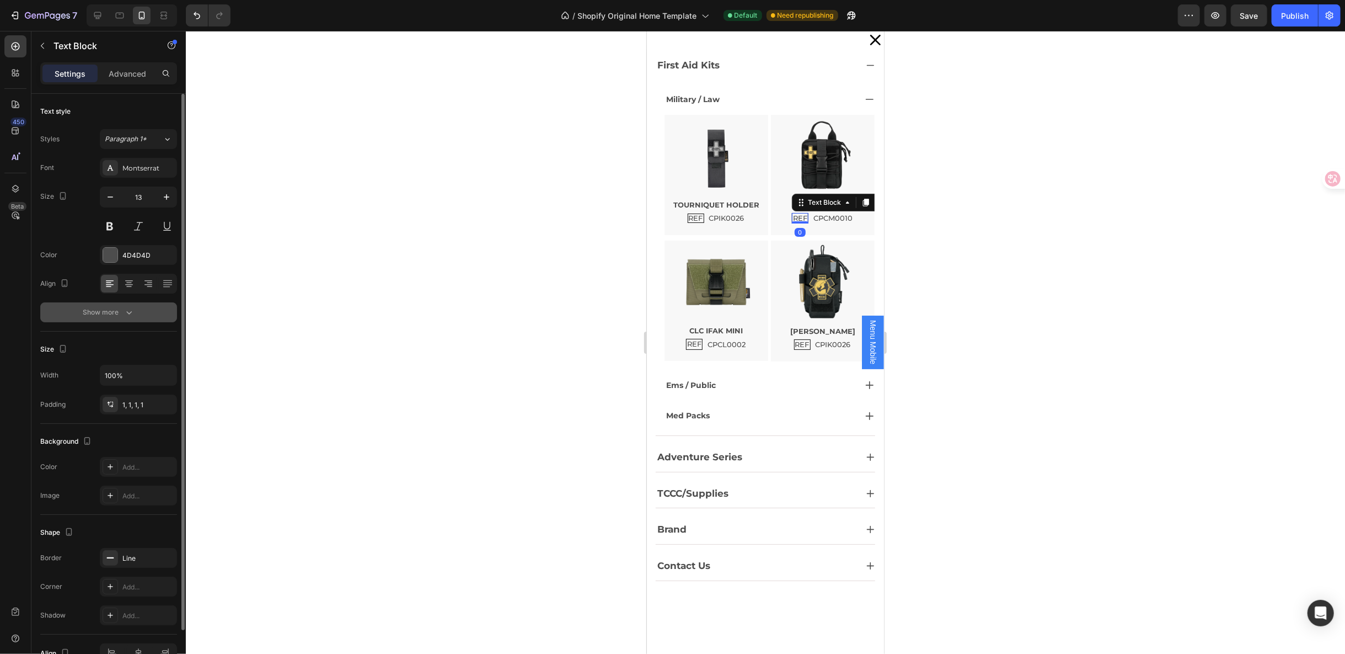
click at [130, 305] on button "Show more" at bounding box center [108, 312] width 137 height 20
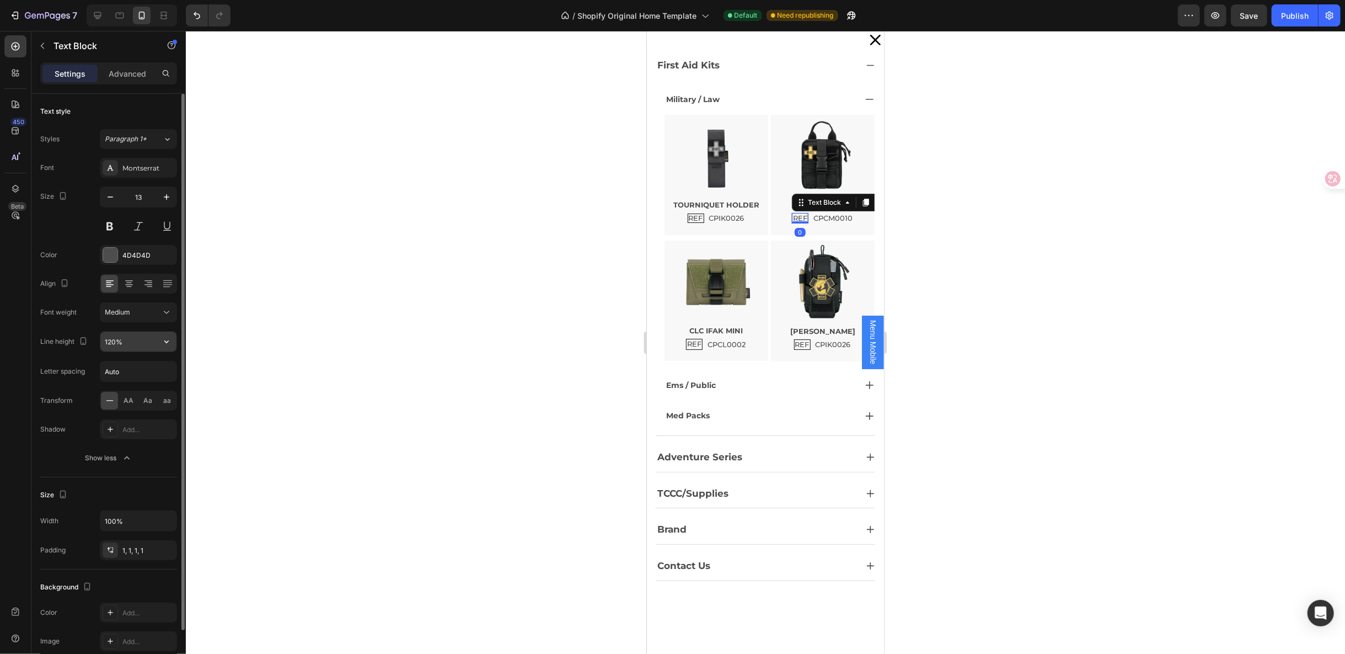
click at [142, 335] on input "120%" at bounding box center [138, 341] width 76 height 20
click at [155, 339] on input "120%" at bounding box center [138, 341] width 76 height 20
click at [169, 336] on icon "button" at bounding box center [166, 341] width 11 height 11
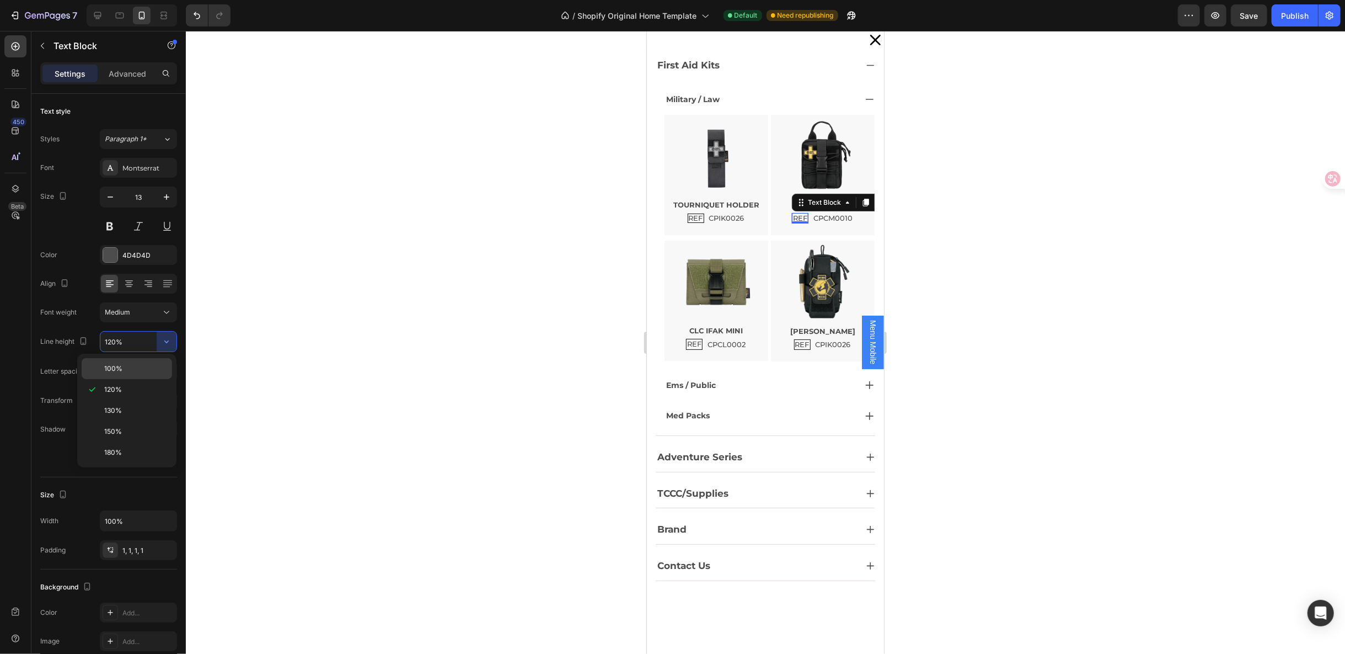
click at [151, 372] on p "100%" at bounding box center [135, 368] width 63 height 10
type input "100%"
click at [692, 346] on div "REF Text Block" at bounding box center [694, 343] width 17 height 11
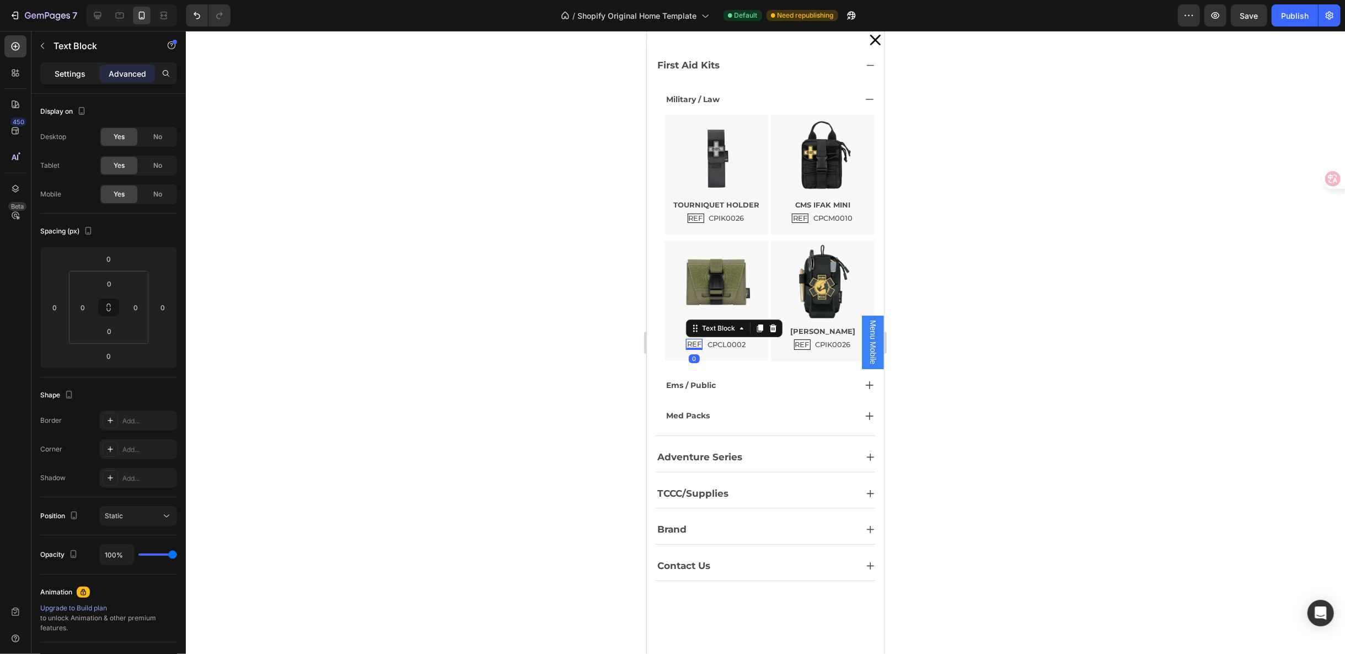
click at [66, 71] on p "Settings" at bounding box center [70, 74] width 31 height 12
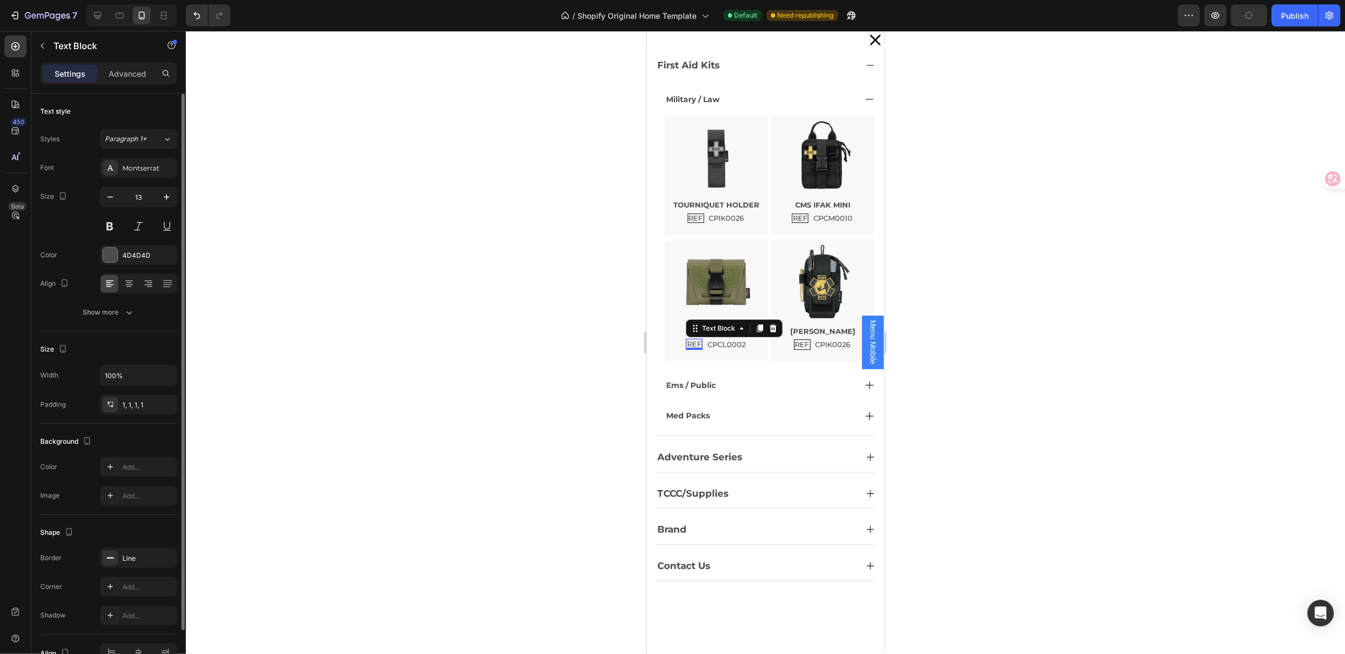
click at [125, 424] on div "Text style Styles Paragraph 1* Font Montserrat Size 13 Color 4D4D4D Align Show …" at bounding box center [108, 469] width 137 height 91
click at [127, 315] on icon "button" at bounding box center [129, 312] width 11 height 11
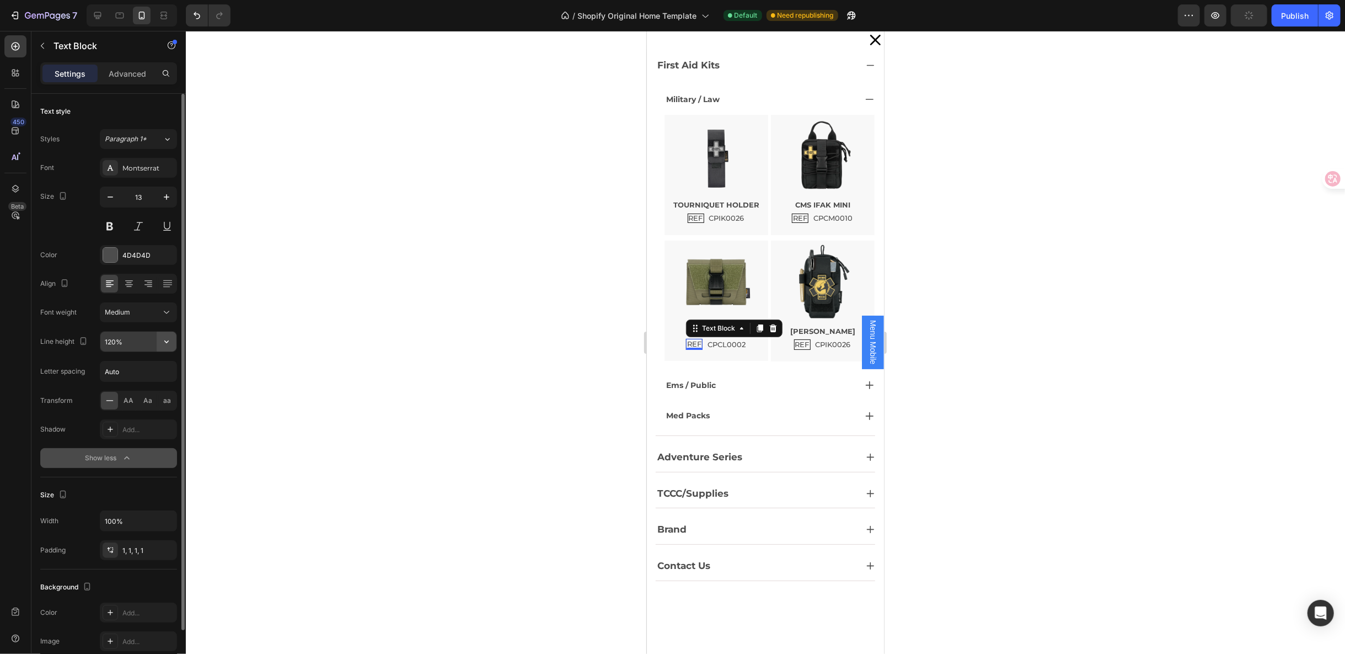
click at [167, 341] on icon "button" at bounding box center [166, 341] width 4 height 3
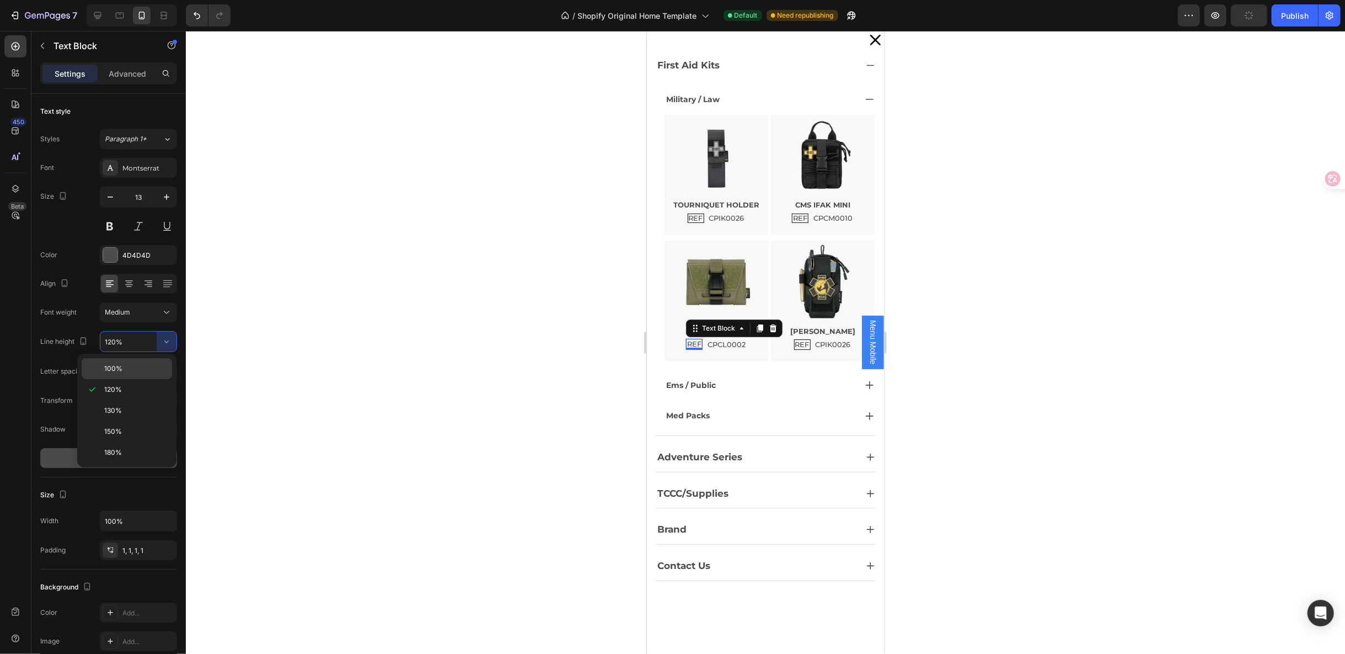
click at [146, 372] on p "100%" at bounding box center [135, 368] width 63 height 10
type input "100%"
click at [795, 343] on p "REF" at bounding box center [802, 344] width 14 height 9
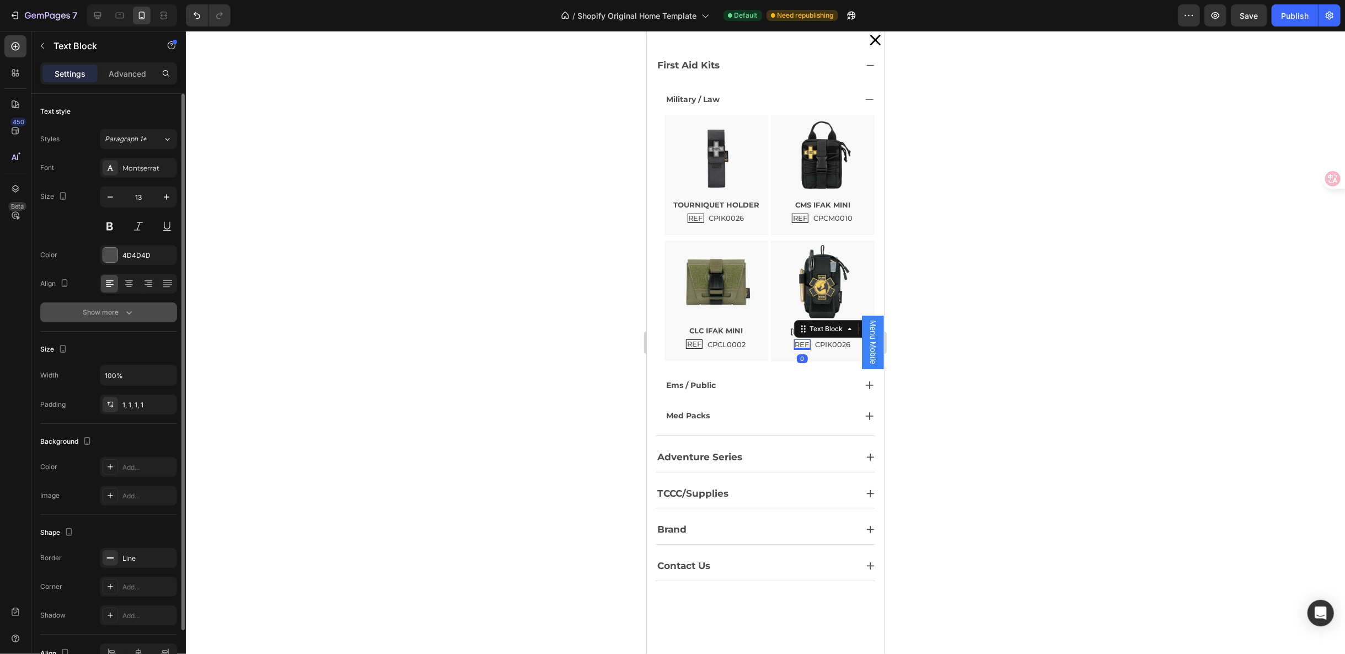
click at [111, 307] on div "Show more" at bounding box center [108, 312] width 51 height 11
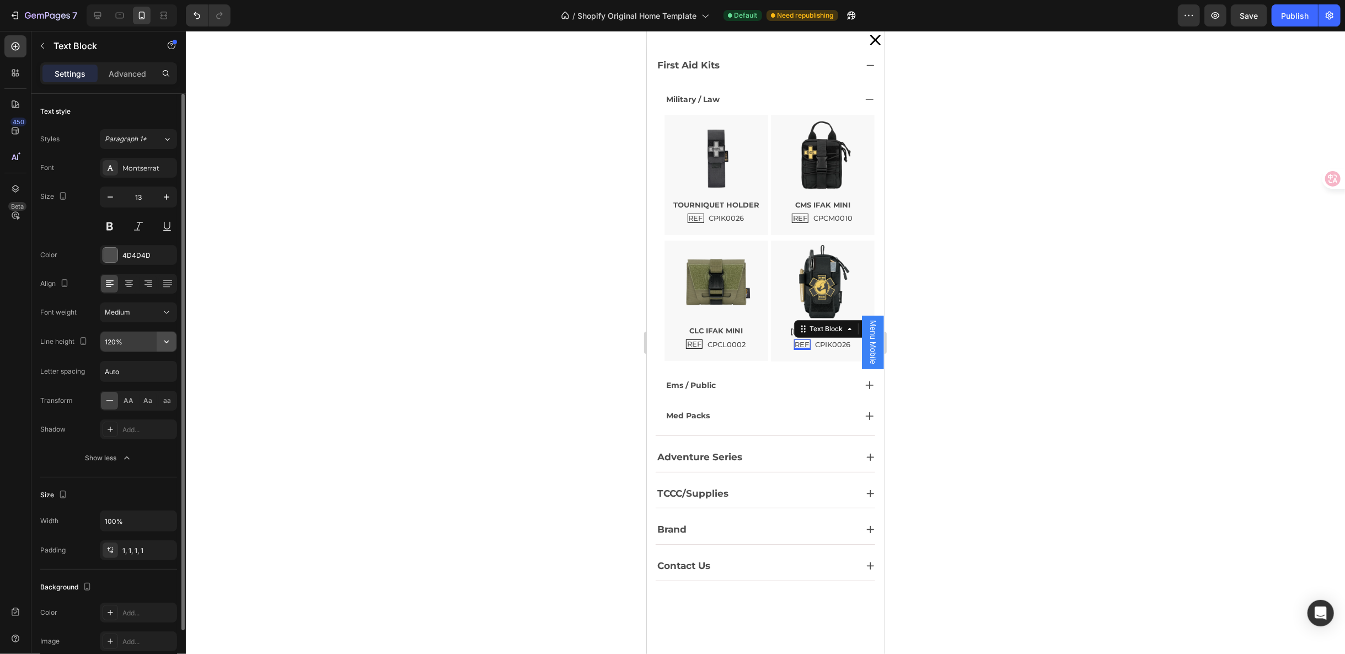
click at [173, 345] on button "button" at bounding box center [167, 341] width 20 height 20
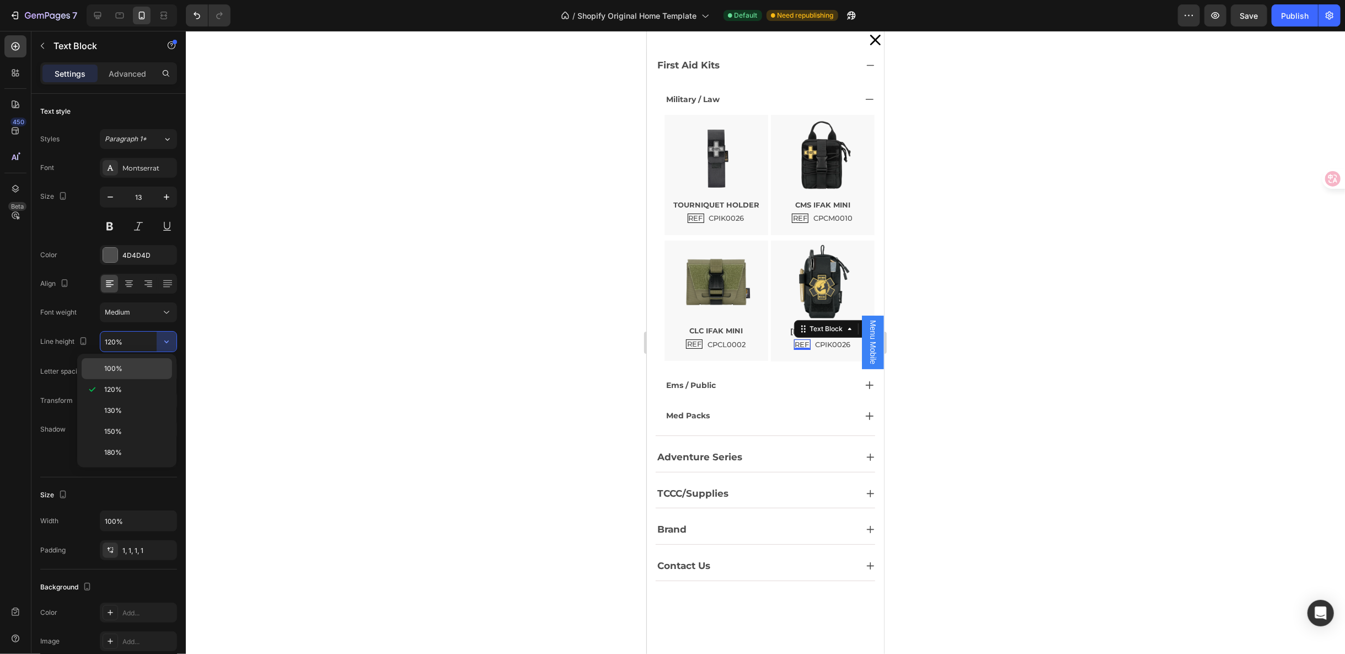
click at [140, 373] on div "100%" at bounding box center [127, 368] width 90 height 21
type input "100%"
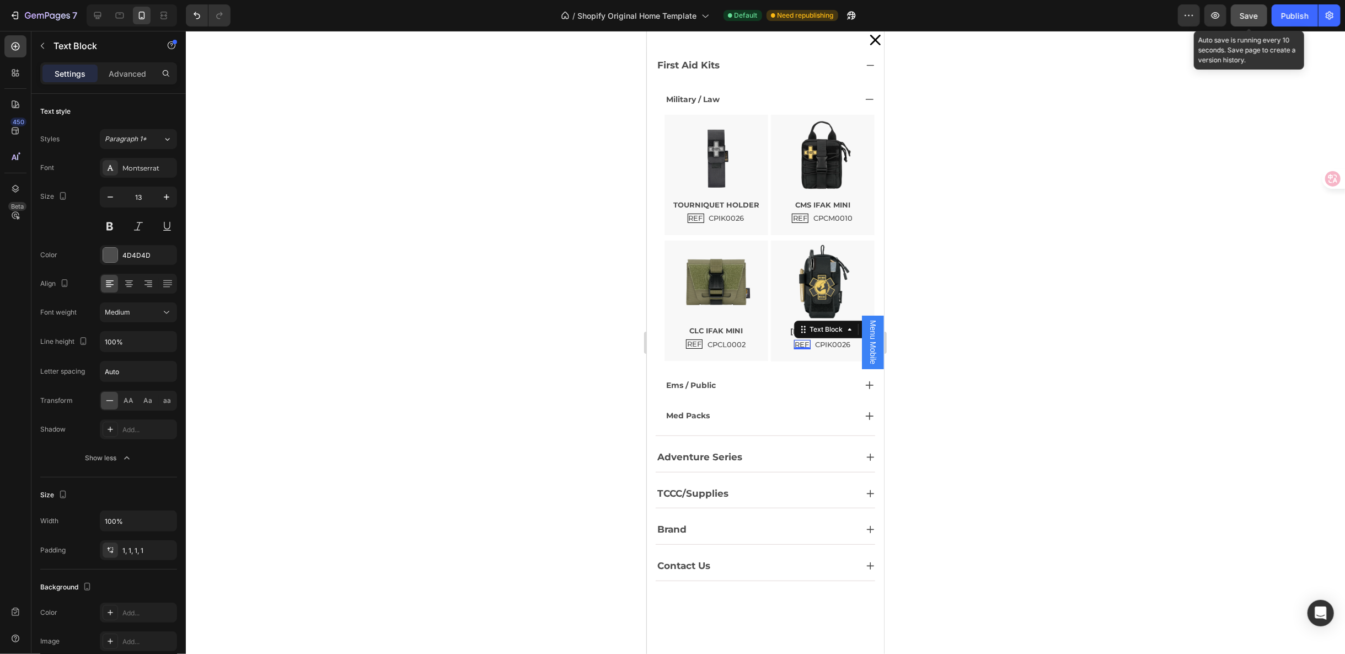
click at [1258, 17] on span "Save" at bounding box center [1249, 15] width 18 height 9
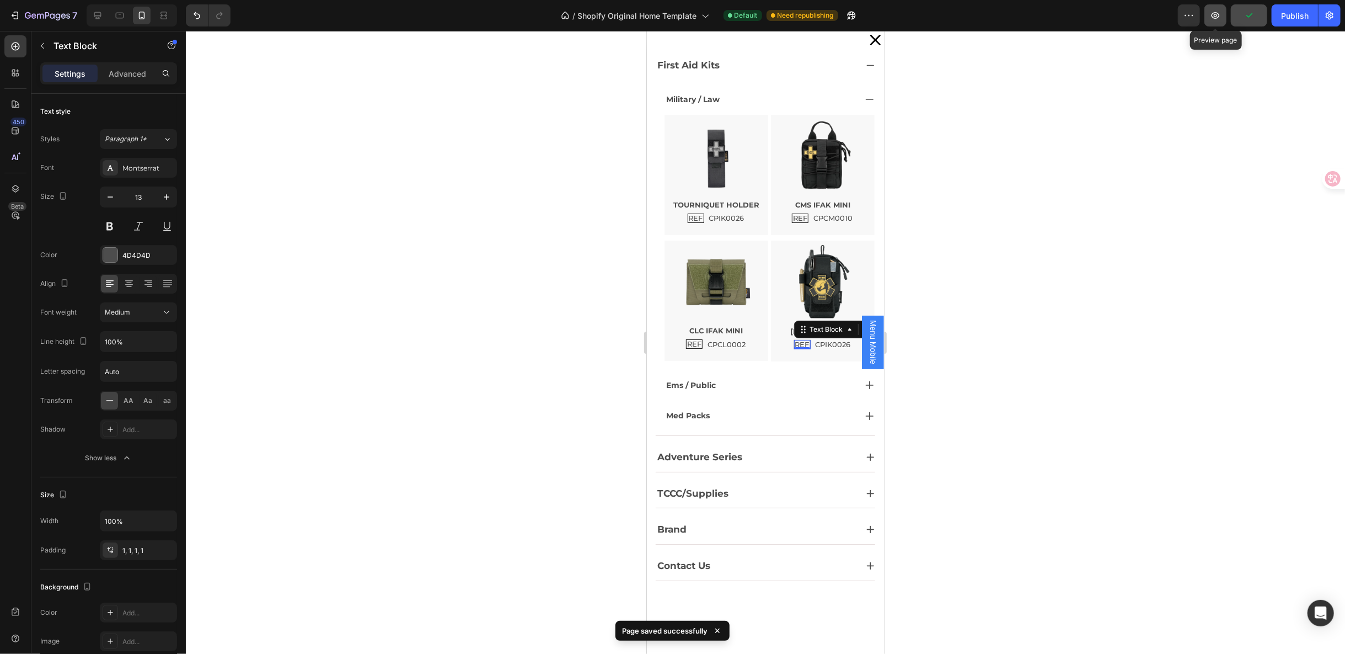
click at [1215, 17] on icon "button" at bounding box center [1215, 15] width 11 height 11
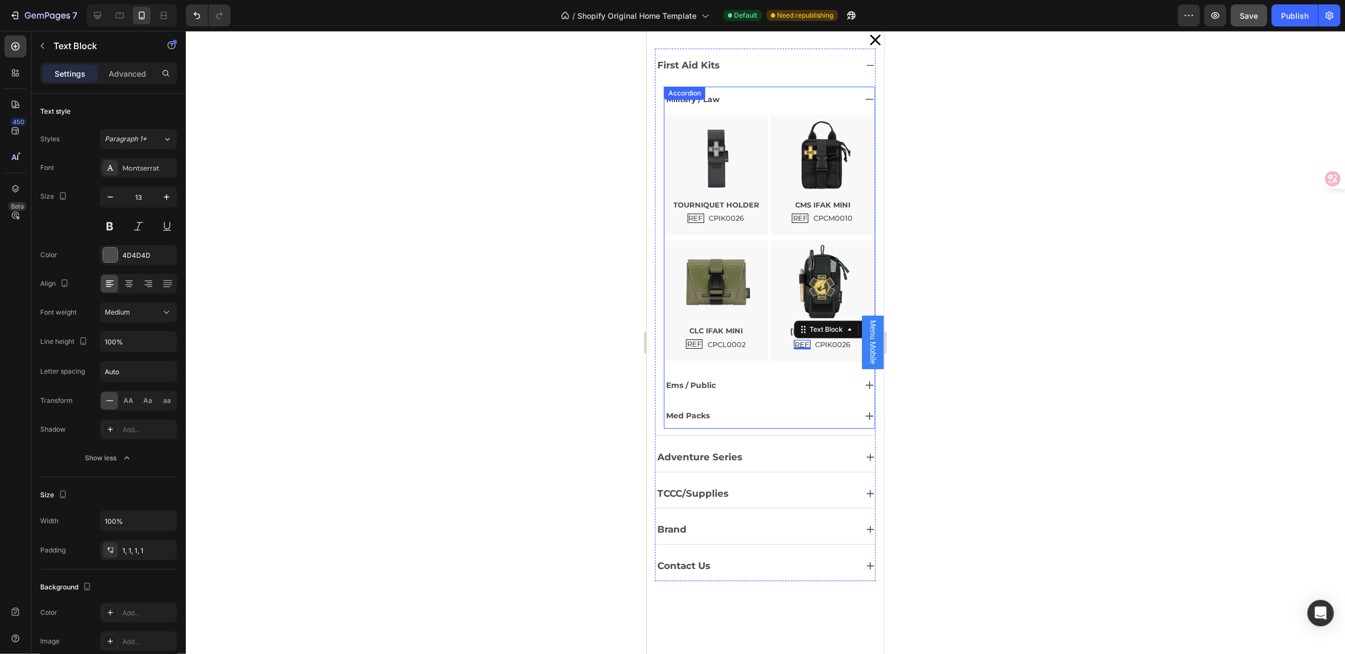
scroll to position [2771, 0]
click at [696, 346] on div "REF Text Block" at bounding box center [694, 343] width 17 height 9
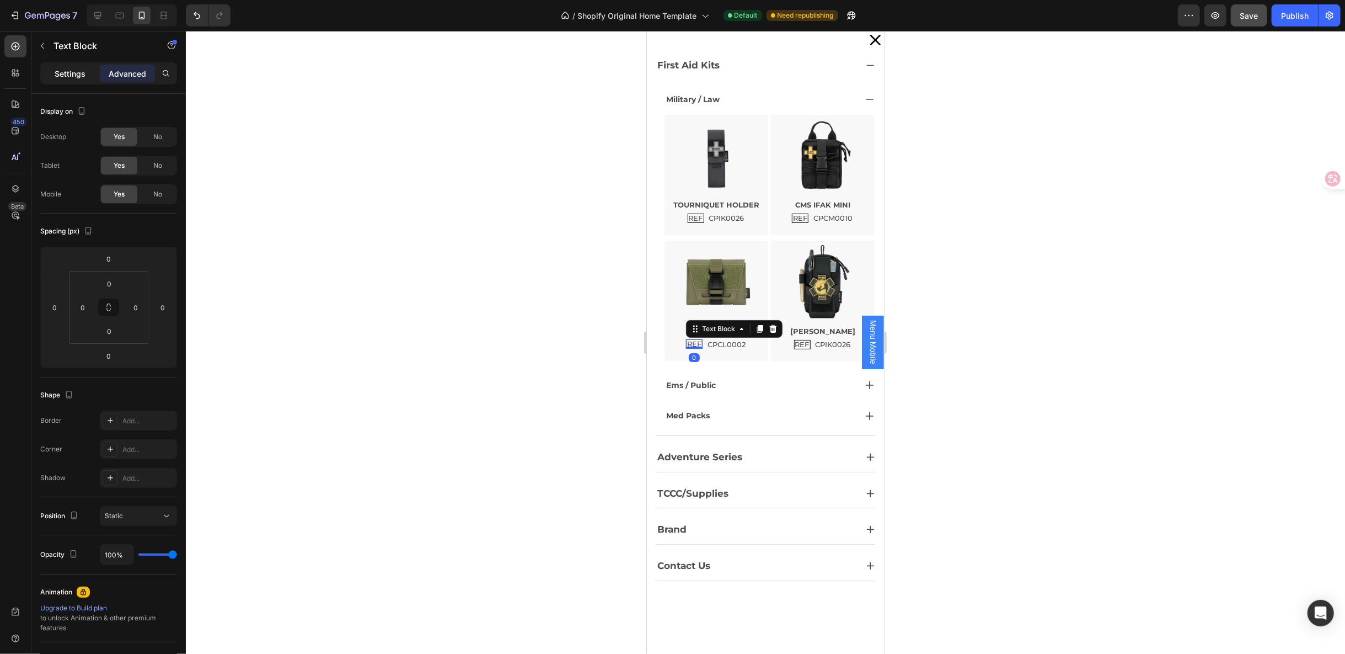
click at [77, 67] on div "Settings" at bounding box center [69, 74] width 55 height 18
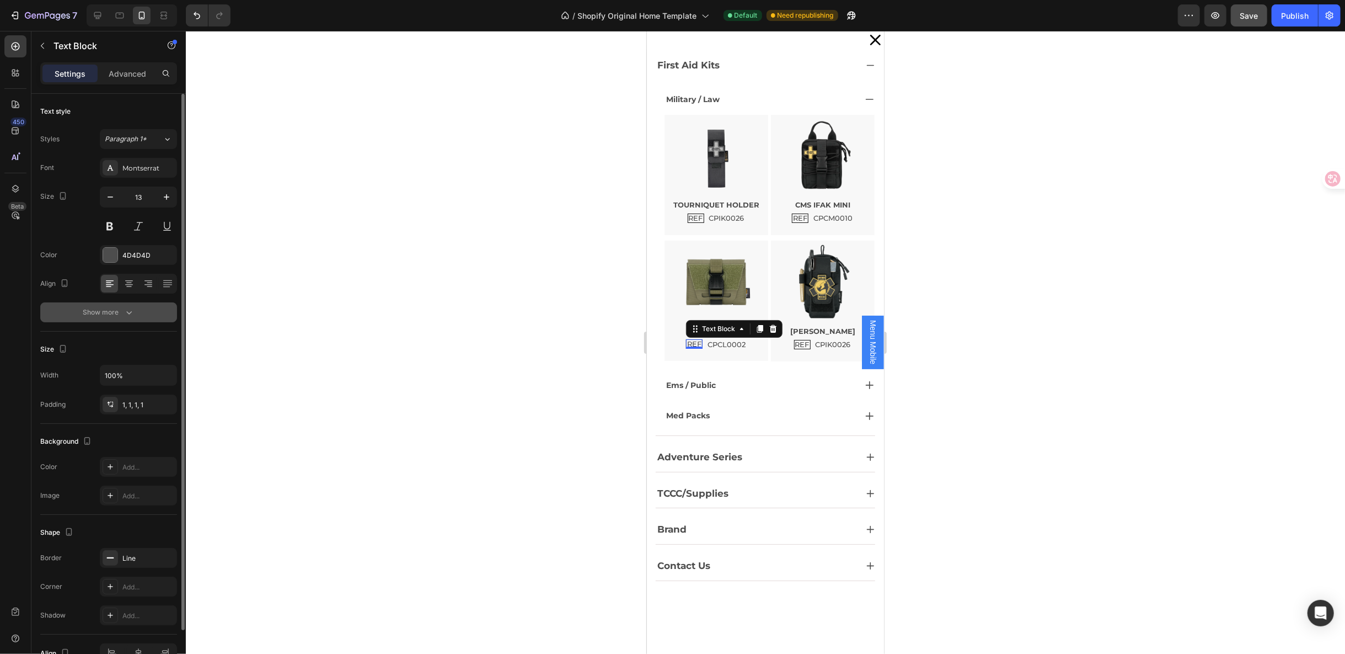
click at [122, 304] on button "Show more" at bounding box center [108, 312] width 137 height 20
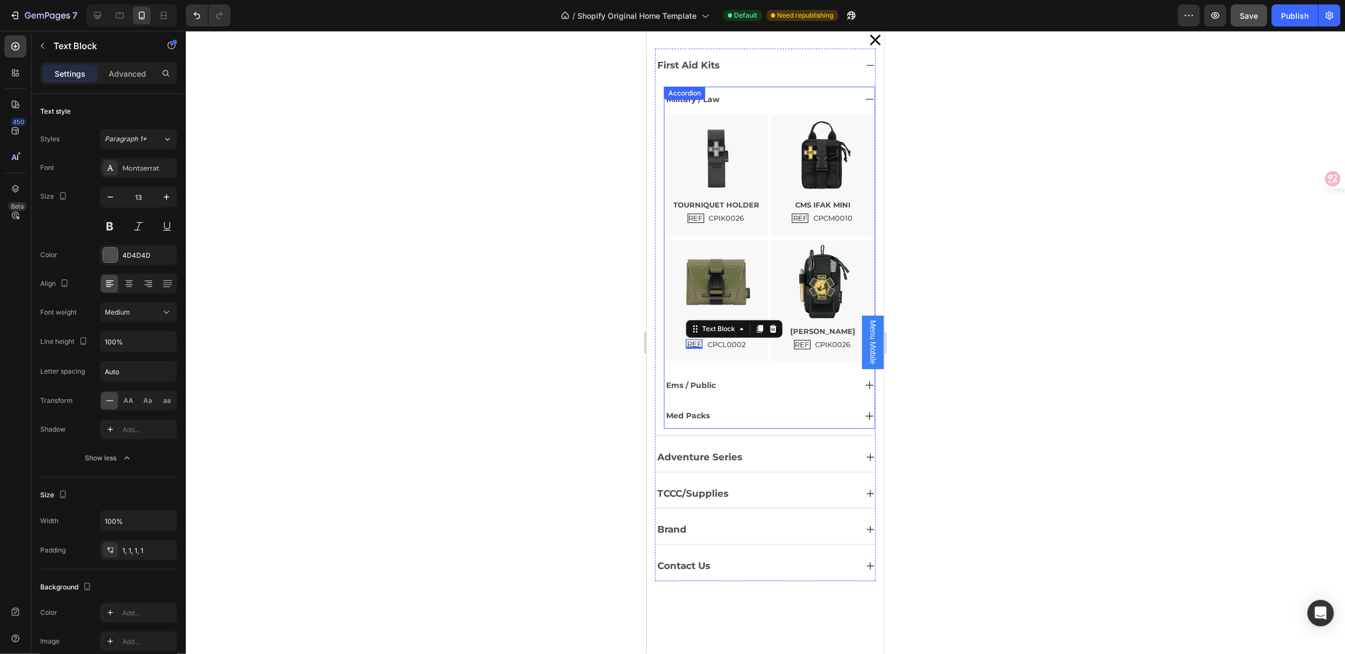
click at [734, 392] on div "Ems / Public" at bounding box center [769, 385] width 210 height 26
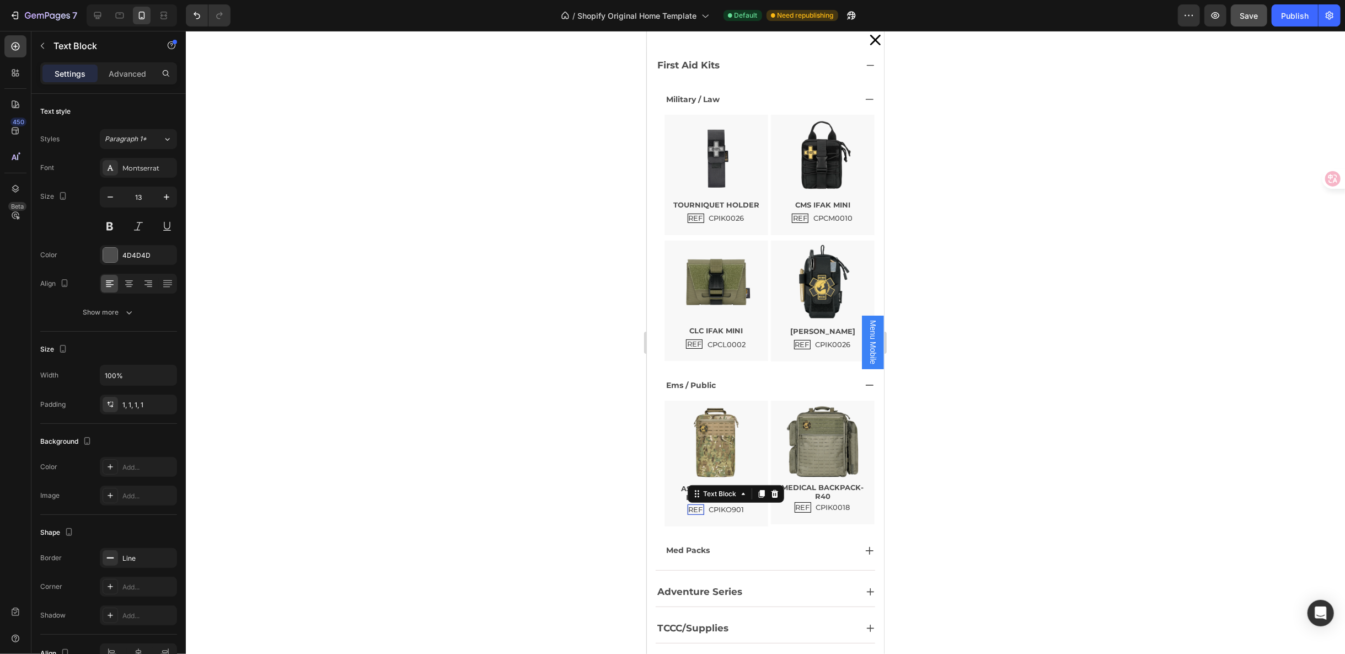
click at [690, 508] on p "REF" at bounding box center [695, 509] width 14 height 9
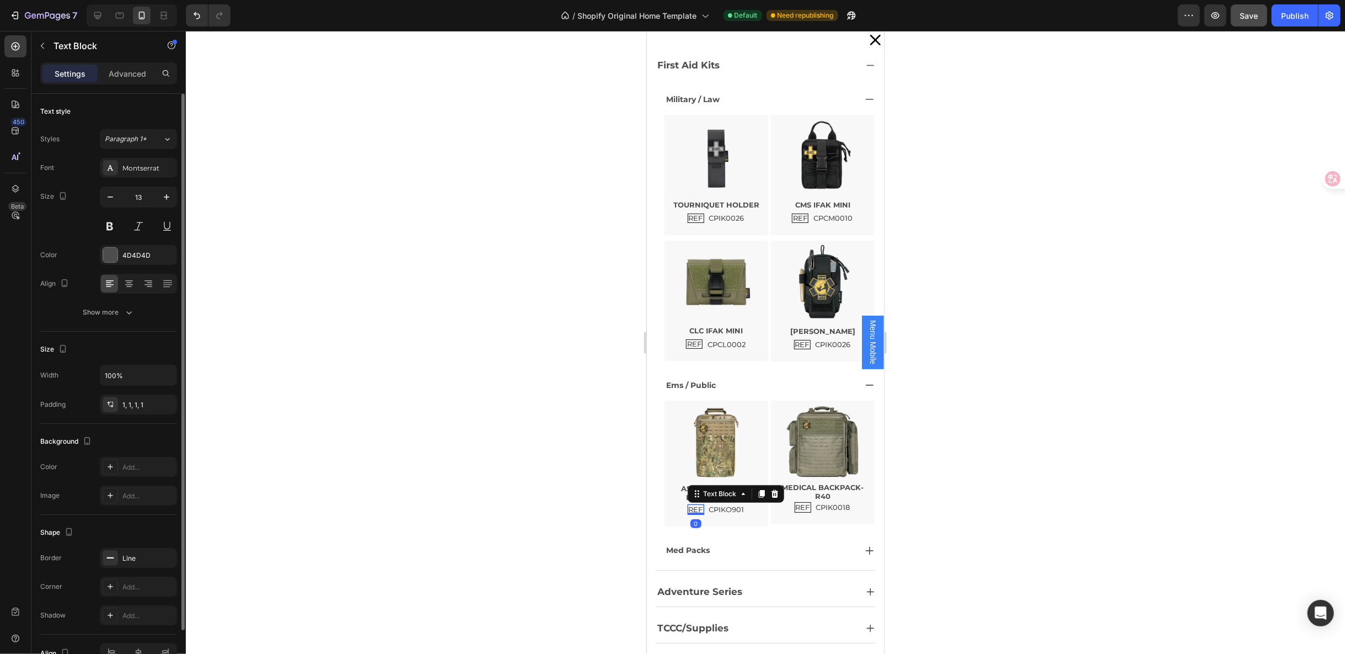
click at [143, 424] on div "Text style Styles Paragraph 1* Font Montserrat Size 13 Color 4D4D4D Align Show …" at bounding box center [108, 469] width 137 height 91
click at [143, 318] on button "Show more" at bounding box center [108, 312] width 137 height 20
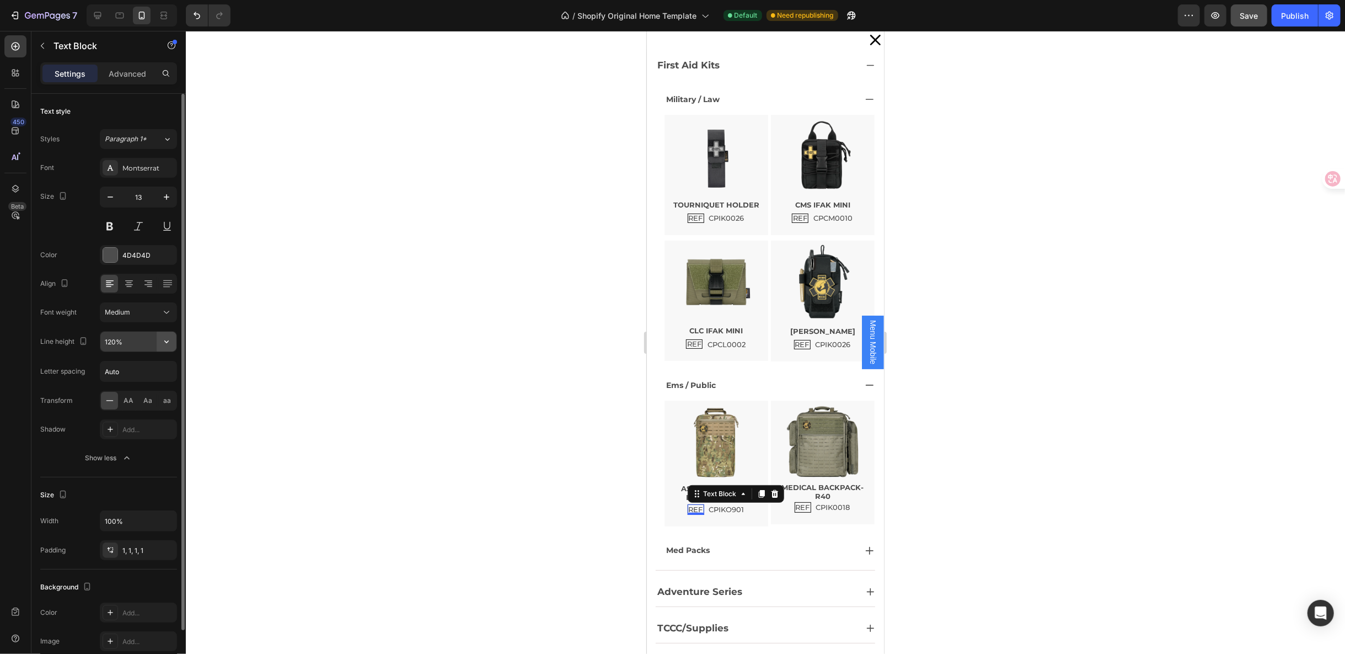
click at [165, 346] on button "button" at bounding box center [167, 341] width 20 height 20
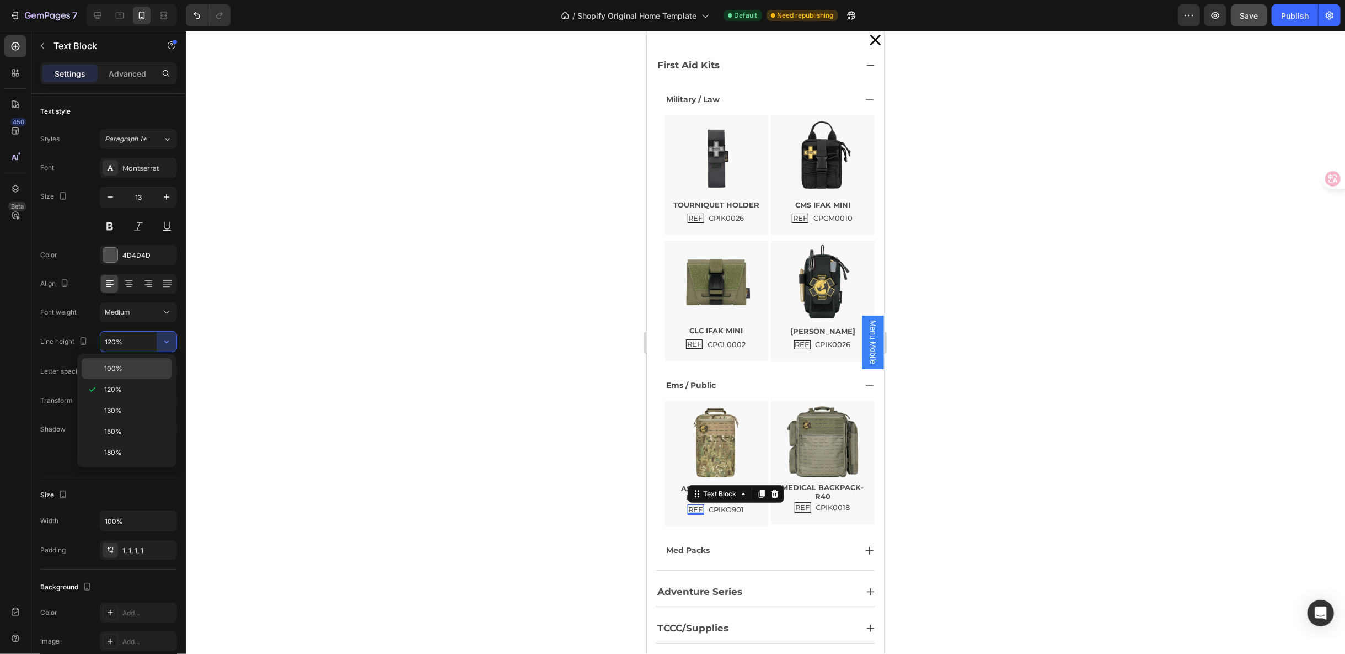
click at [152, 358] on div "100%" at bounding box center [127, 368] width 90 height 21
type input "100%"
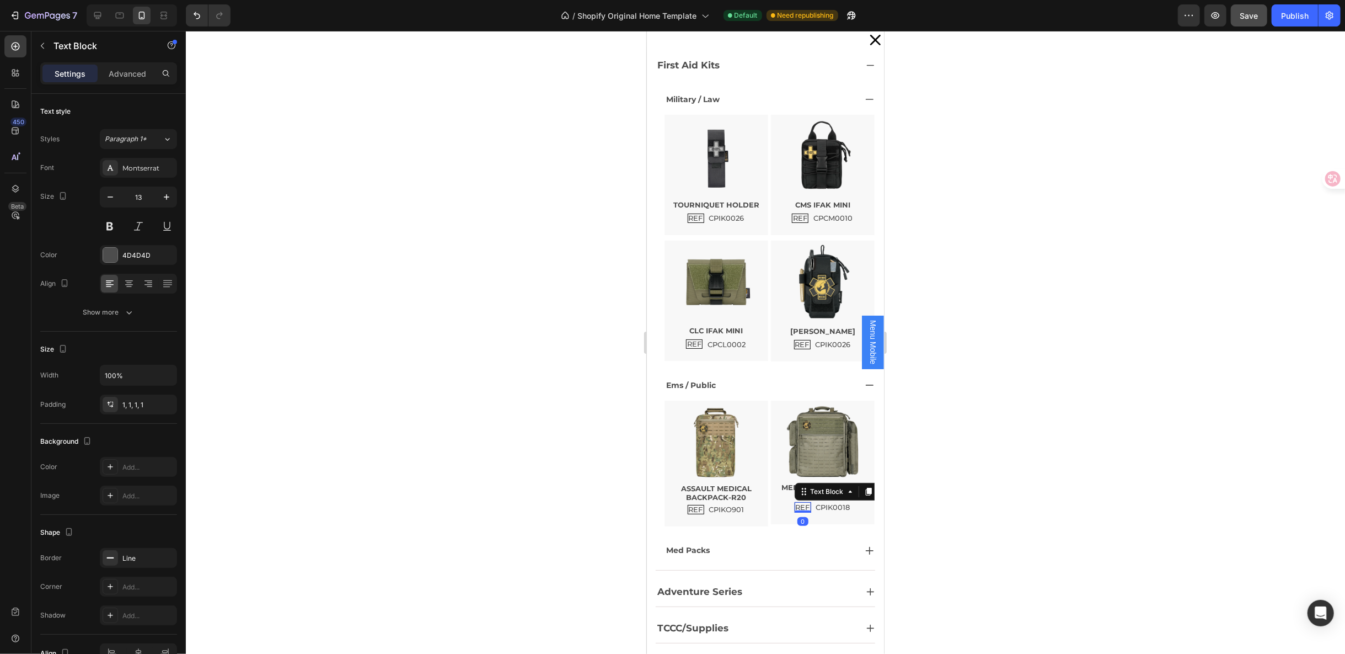
click at [795, 503] on p "REF" at bounding box center [802, 506] width 14 height 9
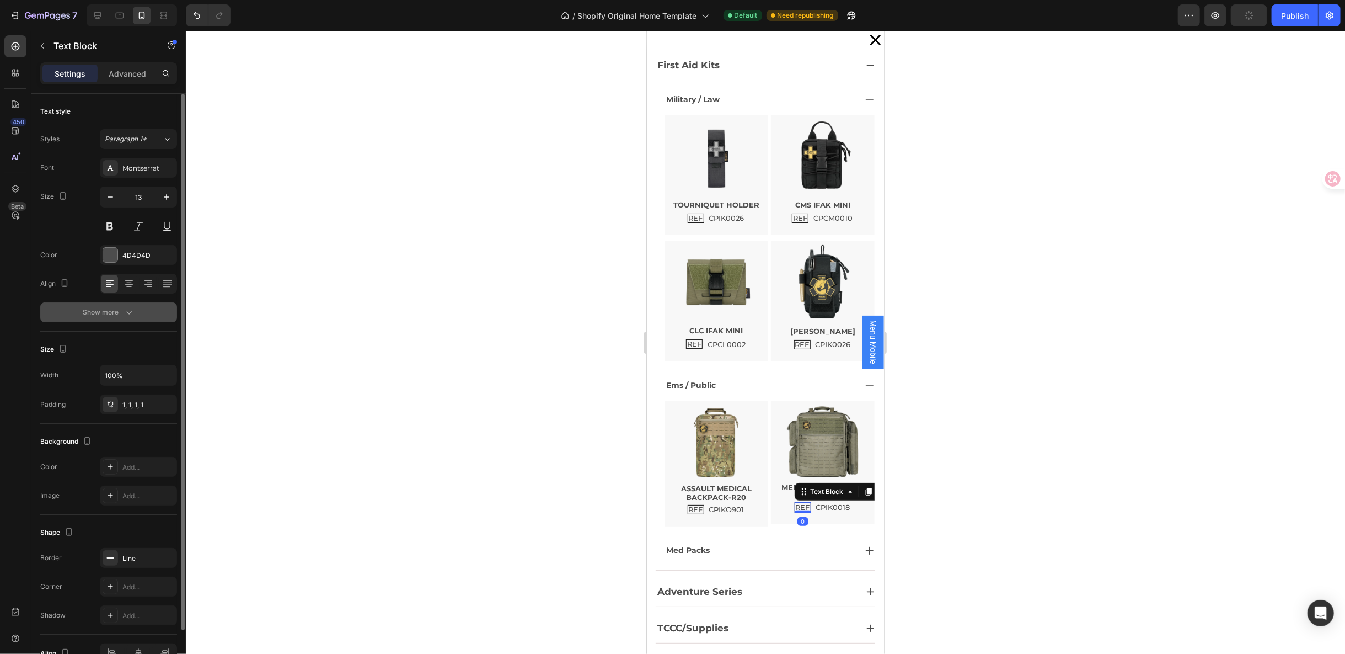
click at [155, 315] on button "Show more" at bounding box center [108, 312] width 137 height 20
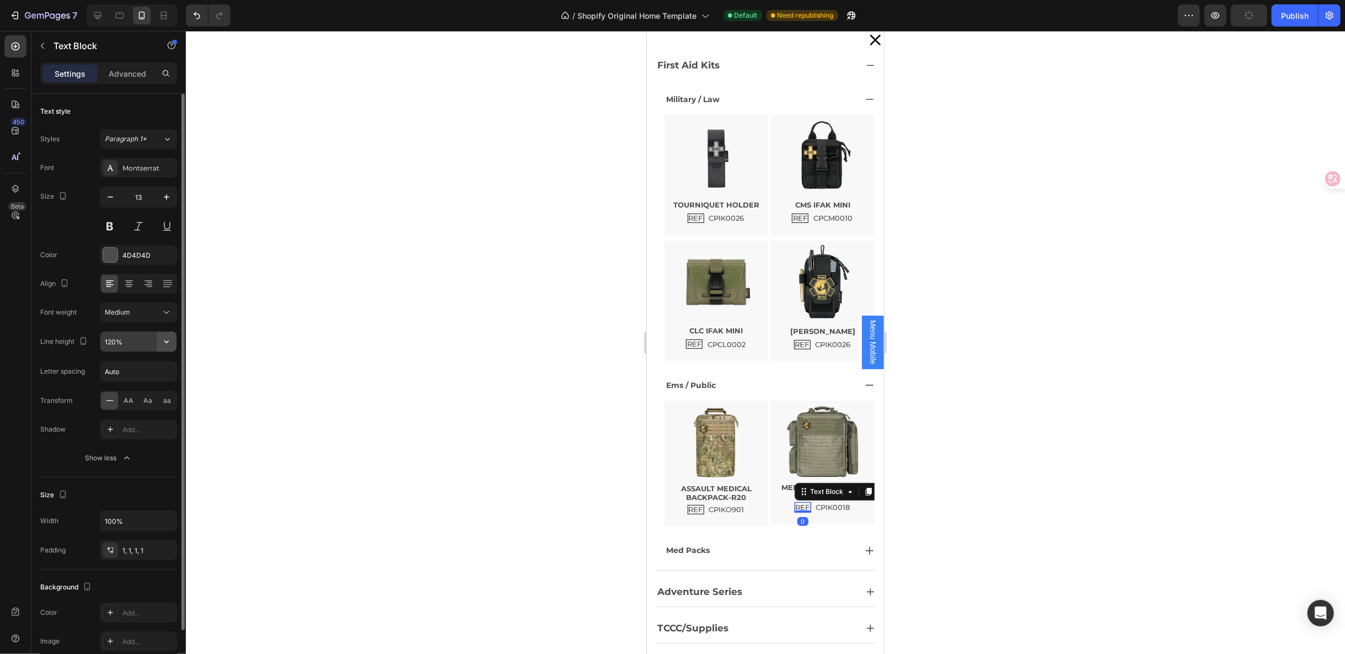
click at [169, 340] on icon "button" at bounding box center [166, 341] width 11 height 11
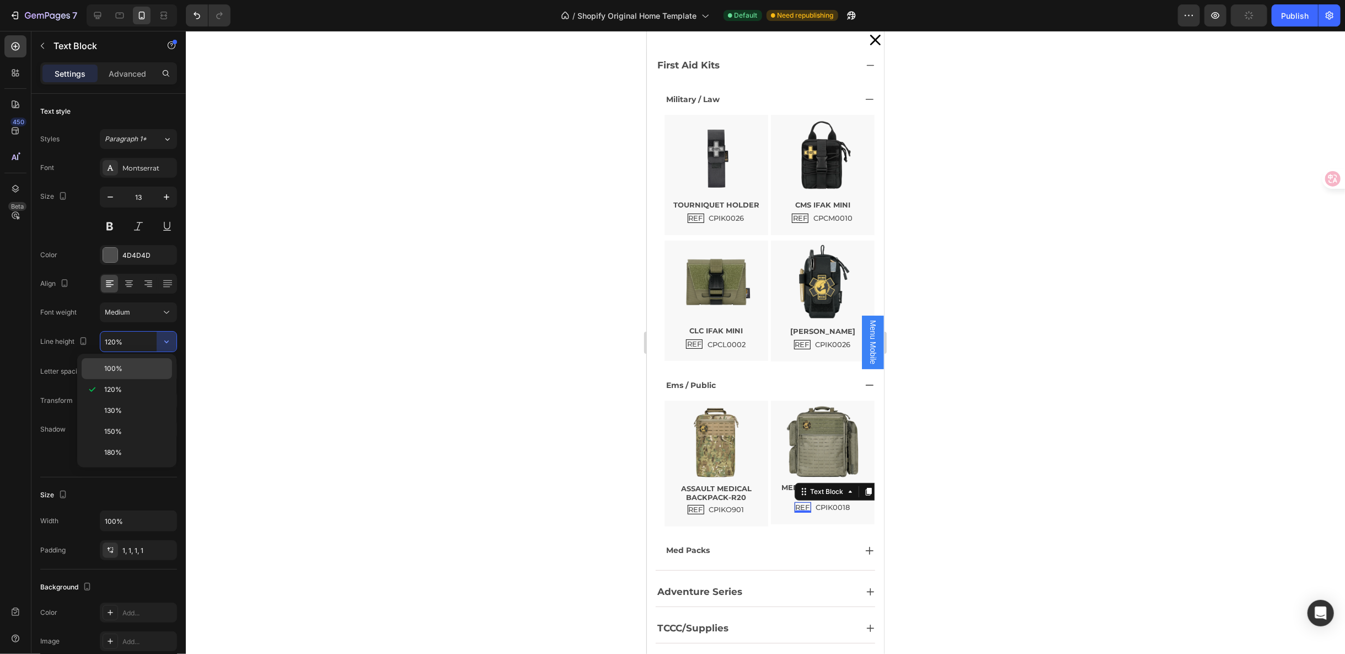
drag, startPoint x: 143, startPoint y: 359, endPoint x: 38, endPoint y: 418, distance: 120.5
click at [143, 359] on div "100%" at bounding box center [127, 368] width 90 height 21
type input "100%"
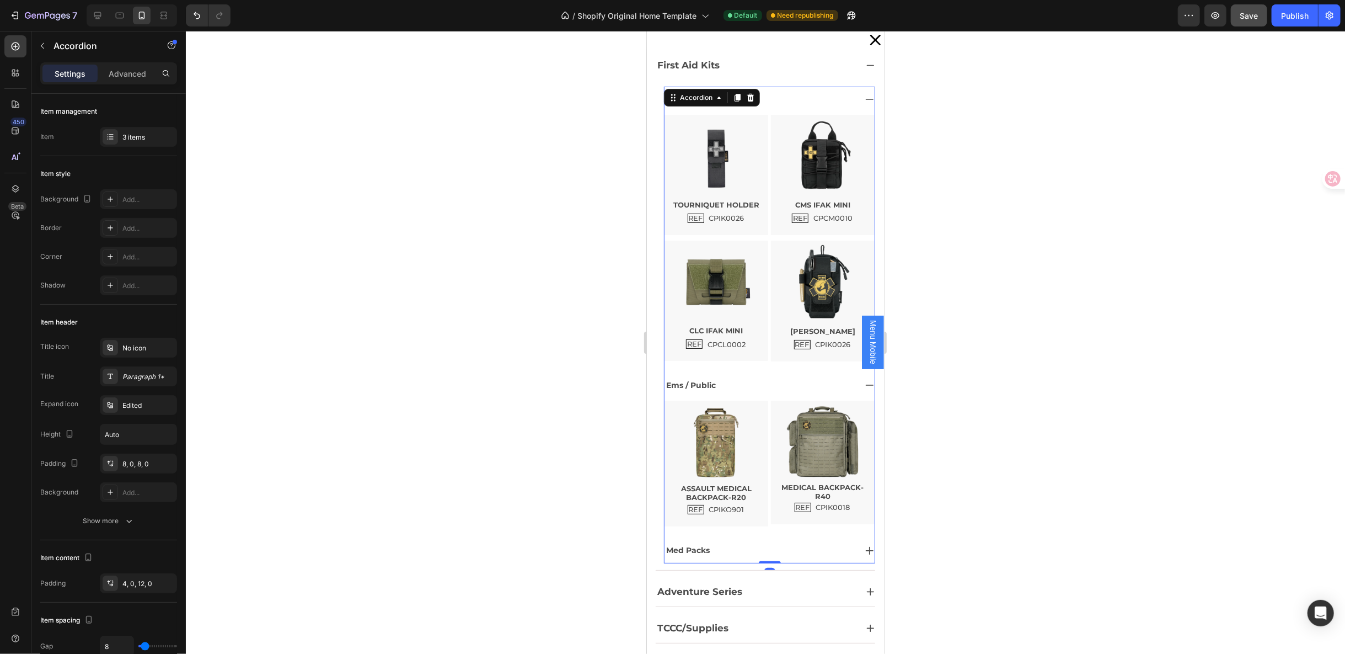
click at [723, 543] on div "Med Packs" at bounding box center [759, 549] width 191 height 17
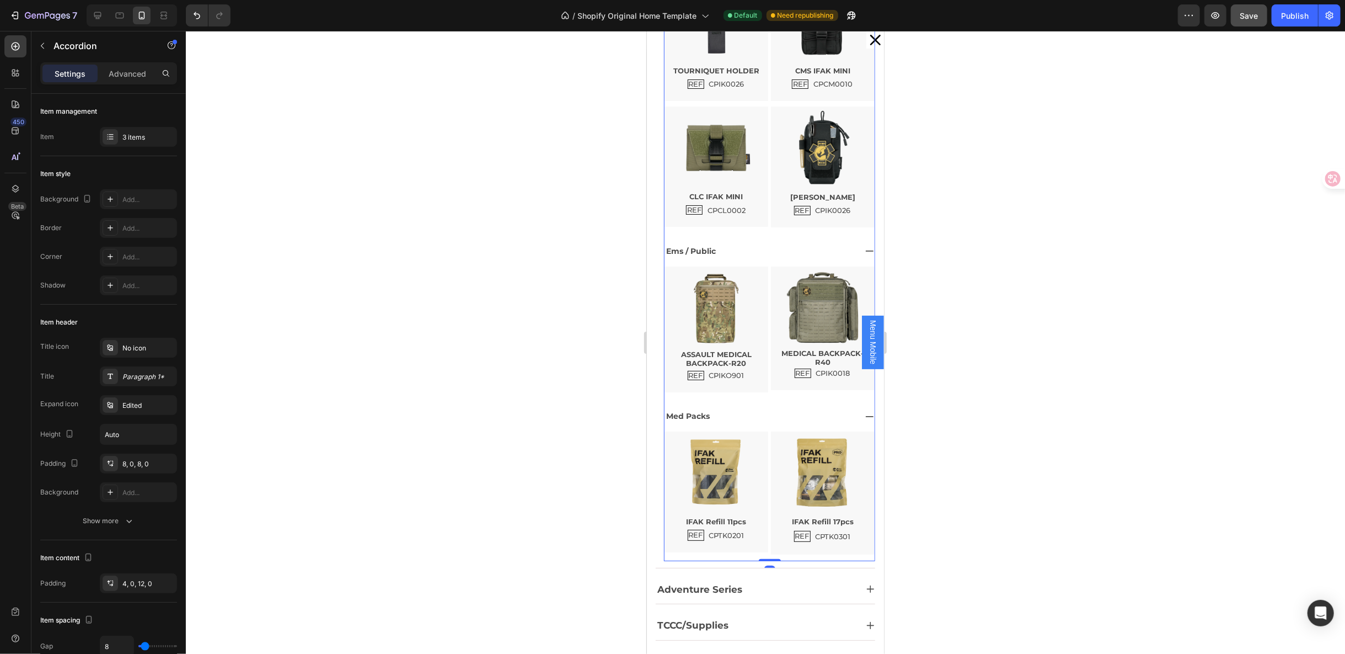
scroll to position [184, 0]
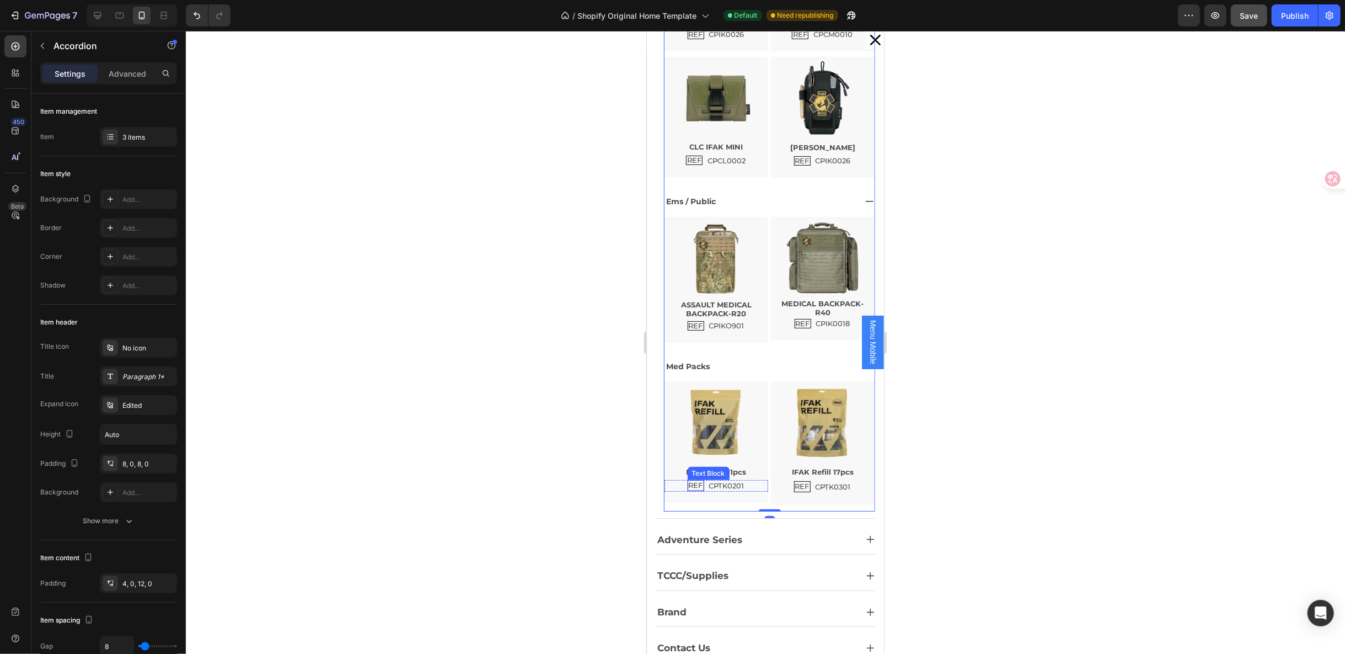
click at [688, 483] on p "REF" at bounding box center [695, 484] width 14 height 9
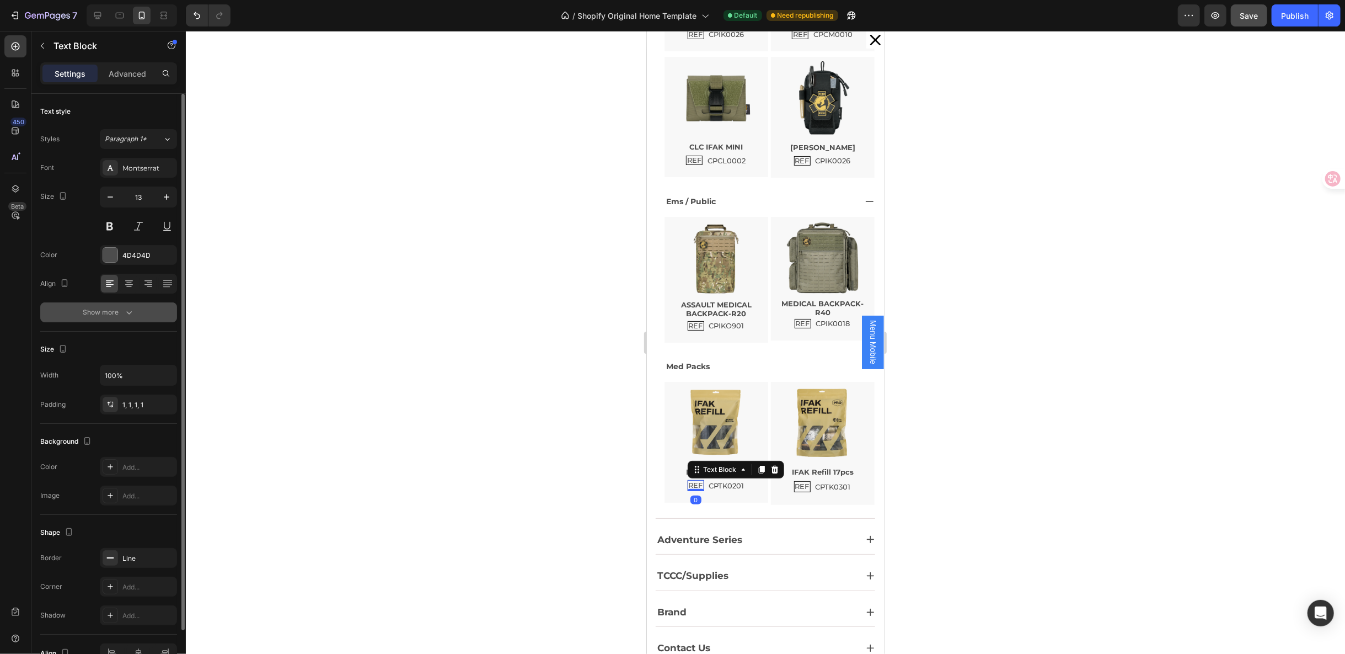
click at [146, 313] on button "Show more" at bounding box center [108, 312] width 137 height 20
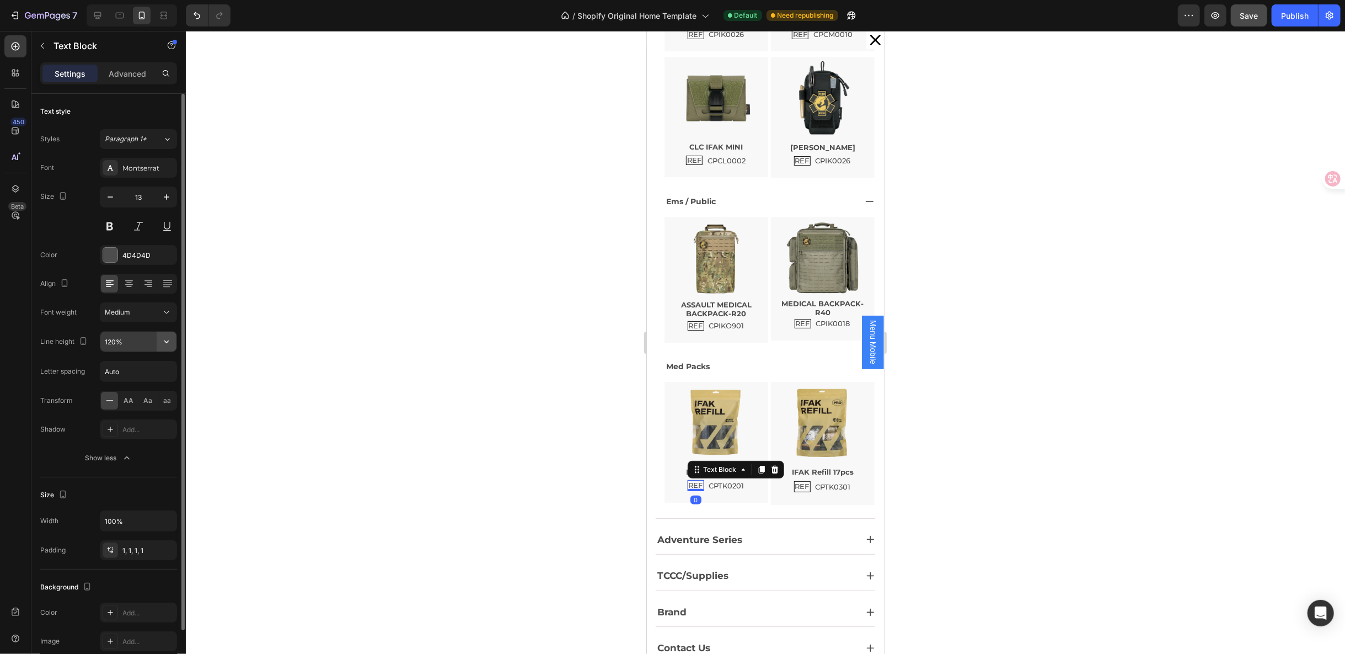
click at [161, 339] on button "button" at bounding box center [167, 341] width 20 height 20
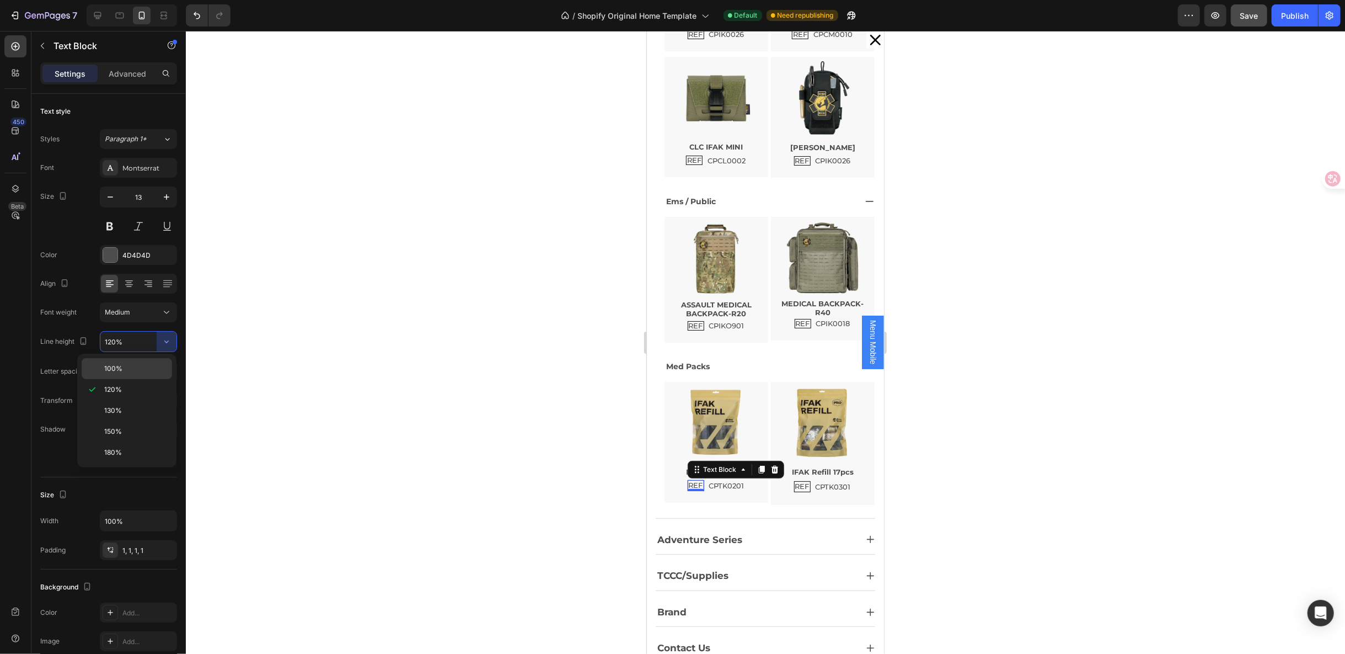
click at [115, 376] on div "100%" at bounding box center [127, 368] width 90 height 21
type input "100%"
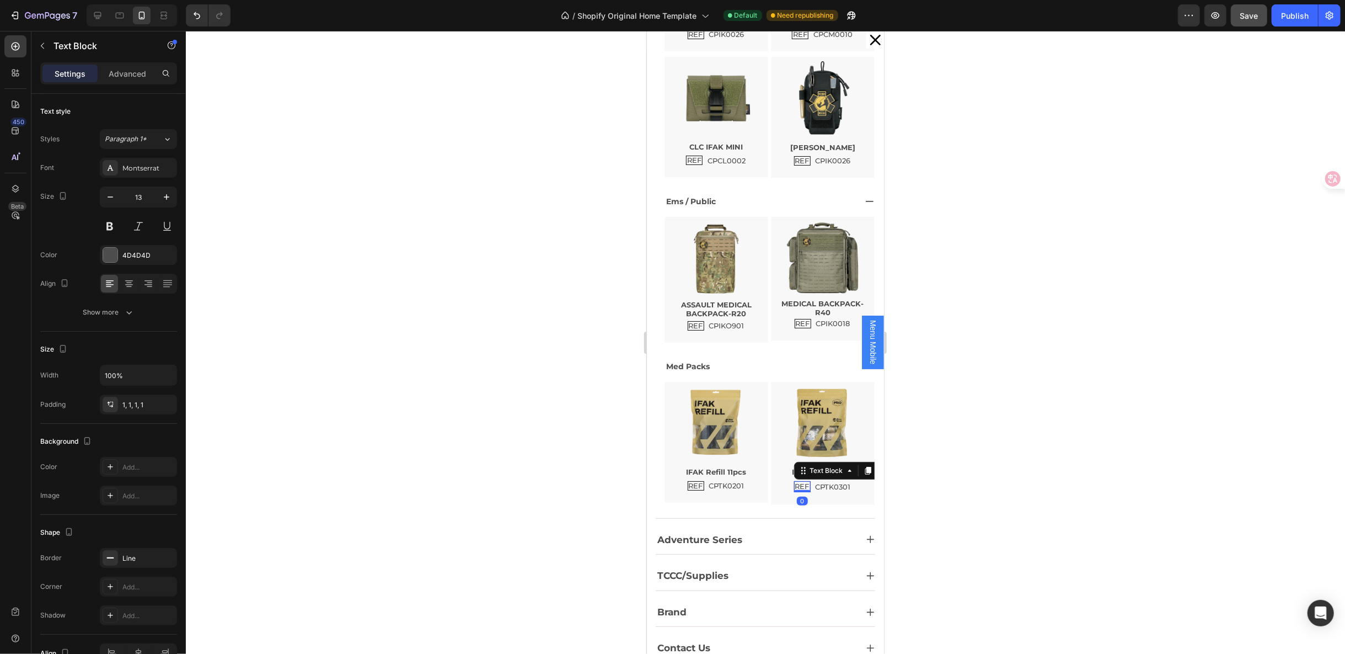
click at [794, 488] on div "REF Text Block 0" at bounding box center [802, 485] width 17 height 11
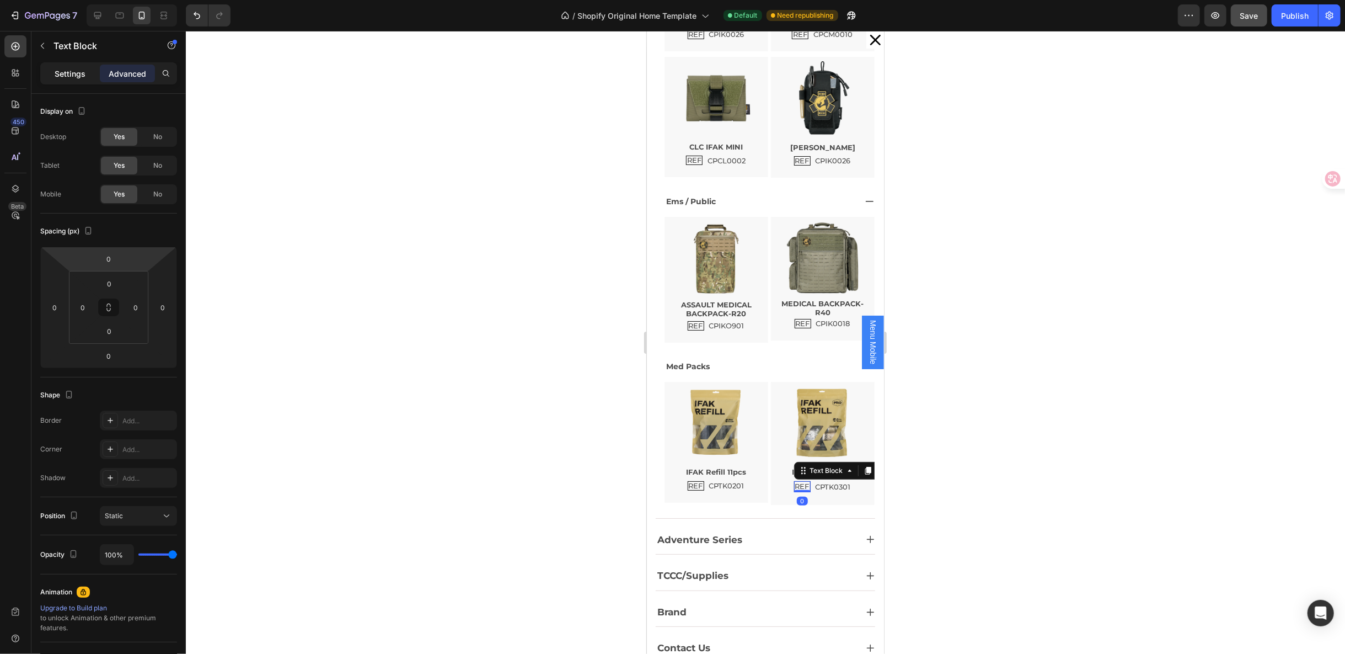
click at [68, 74] on p "Settings" at bounding box center [70, 74] width 31 height 12
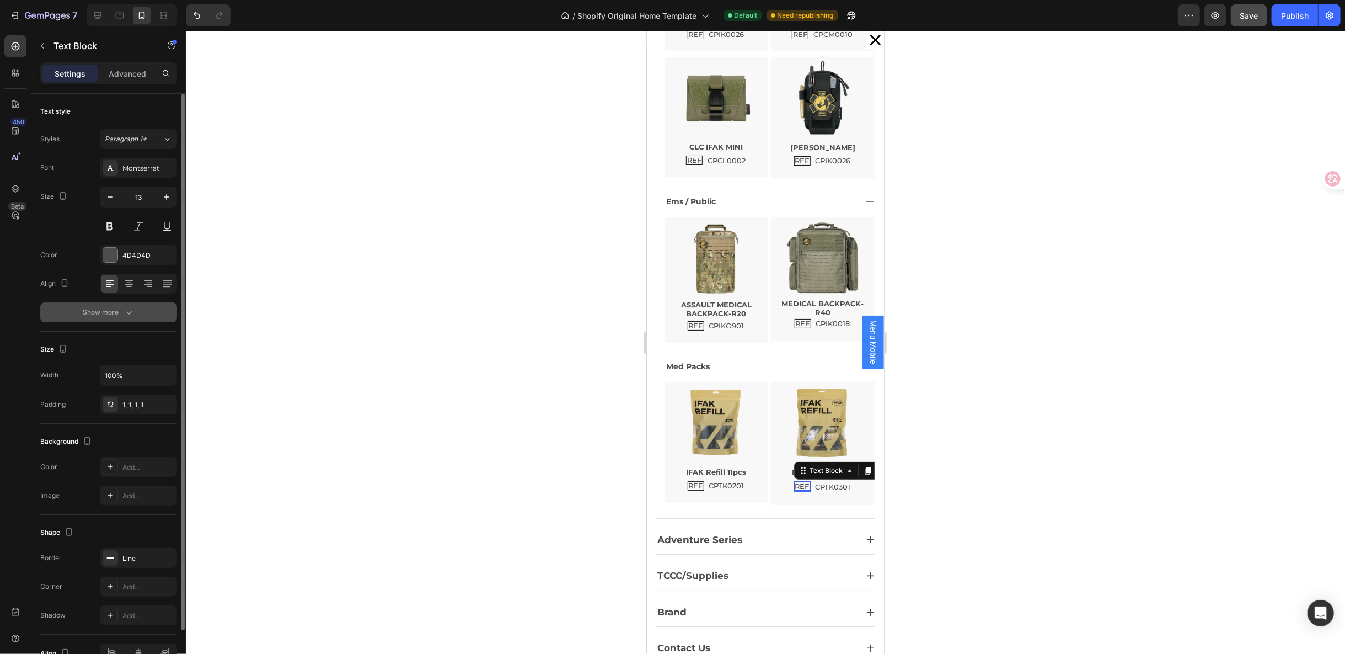
click at [146, 309] on button "Show more" at bounding box center [108, 312] width 137 height 20
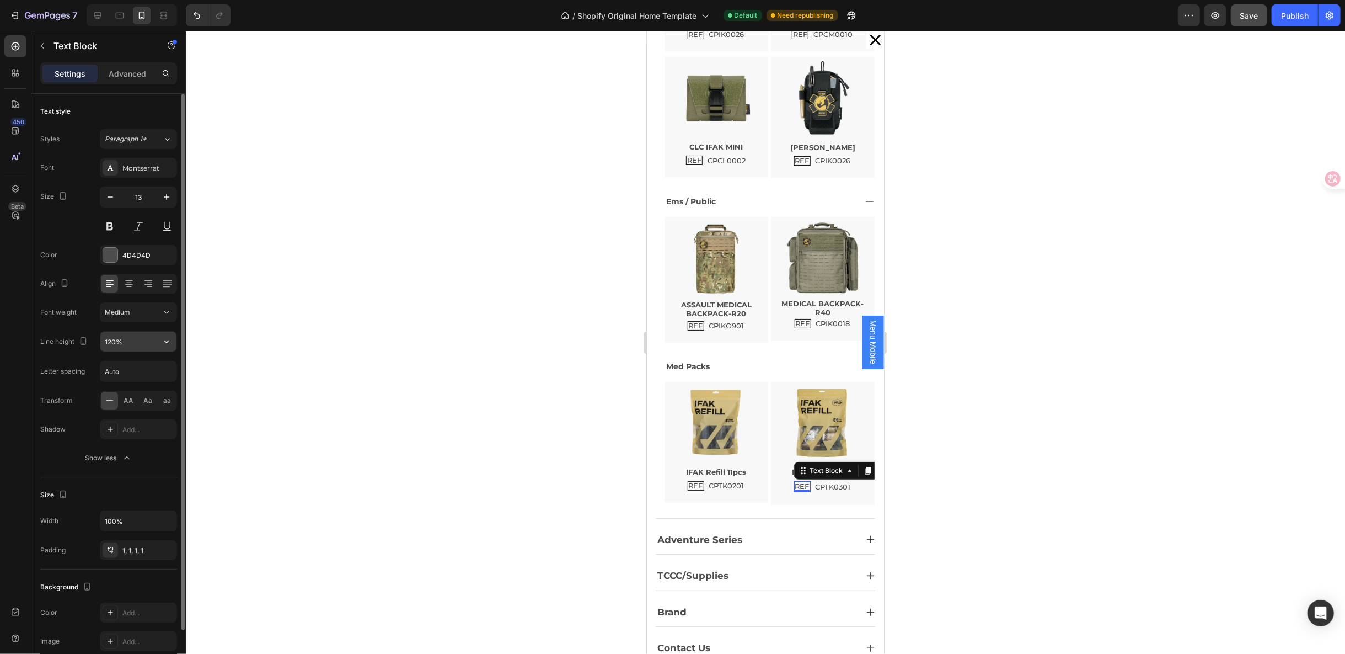
click at [172, 341] on button "button" at bounding box center [167, 341] width 20 height 20
click at [152, 373] on p "100%" at bounding box center [135, 368] width 63 height 10
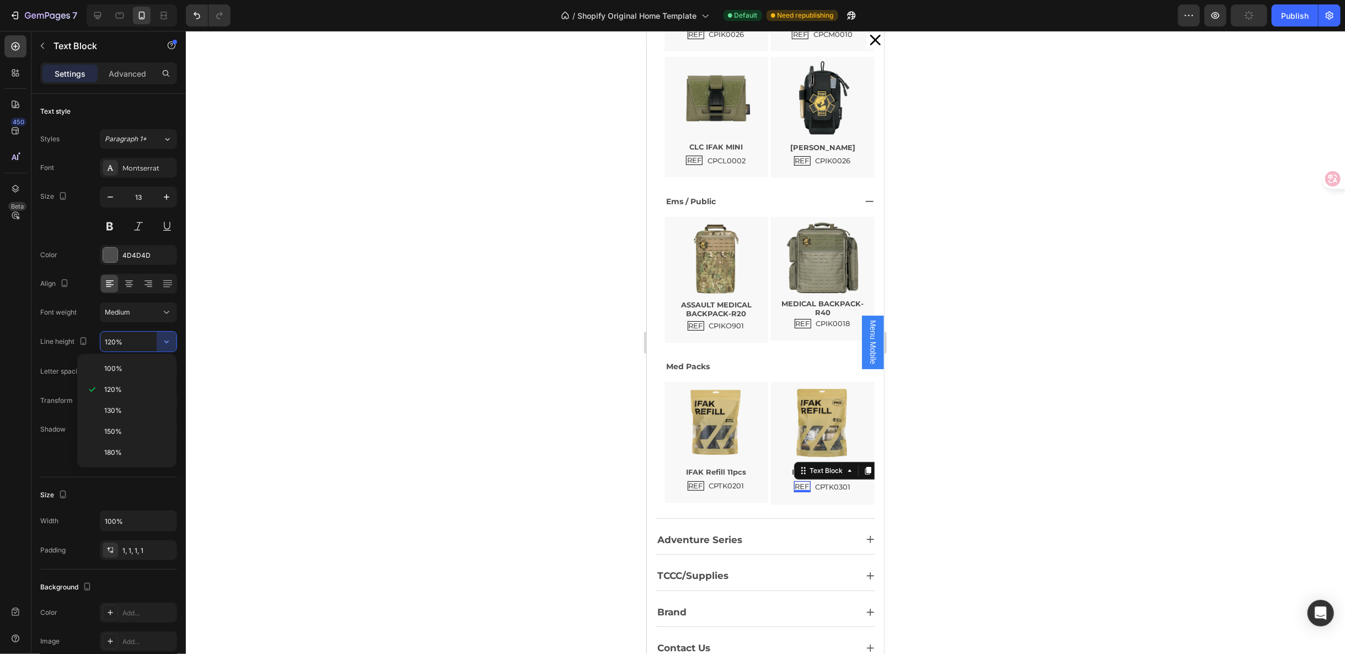
type input "100%"
click at [785, 524] on div "Adventure Series" at bounding box center [765, 537] width 220 height 31
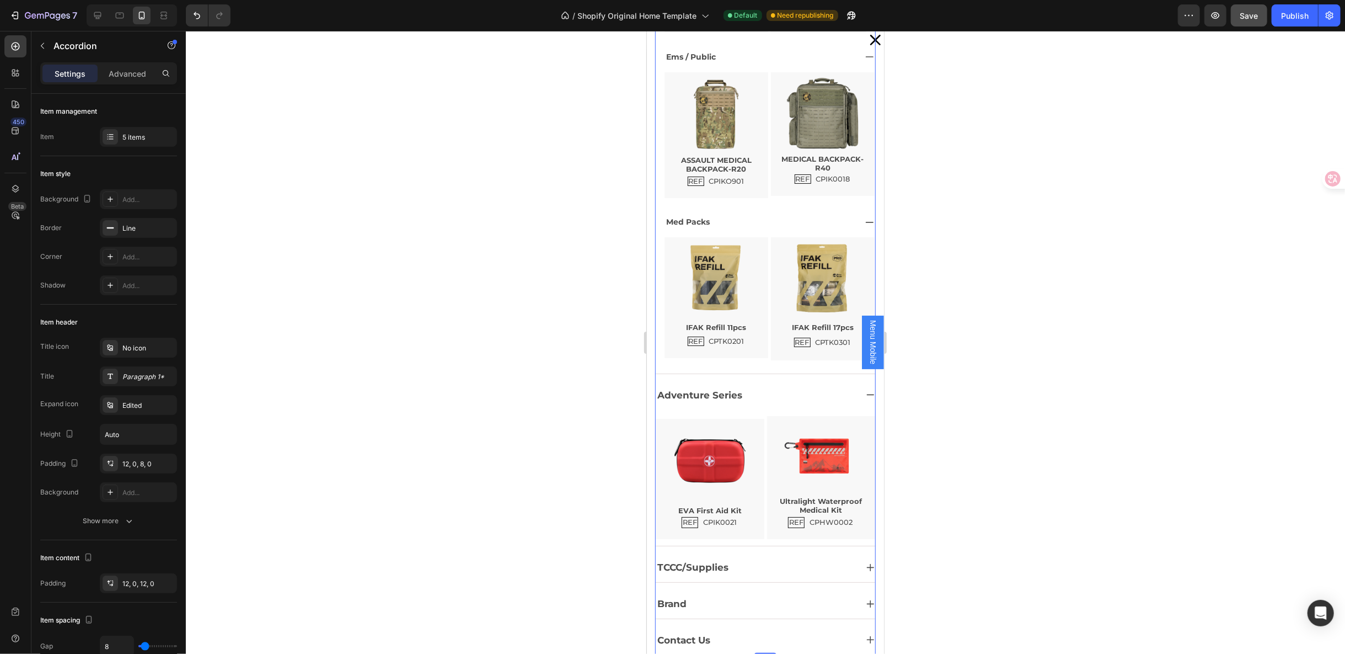
scroll to position [329, 0]
click at [688, 517] on p "REF" at bounding box center [689, 521] width 14 height 9
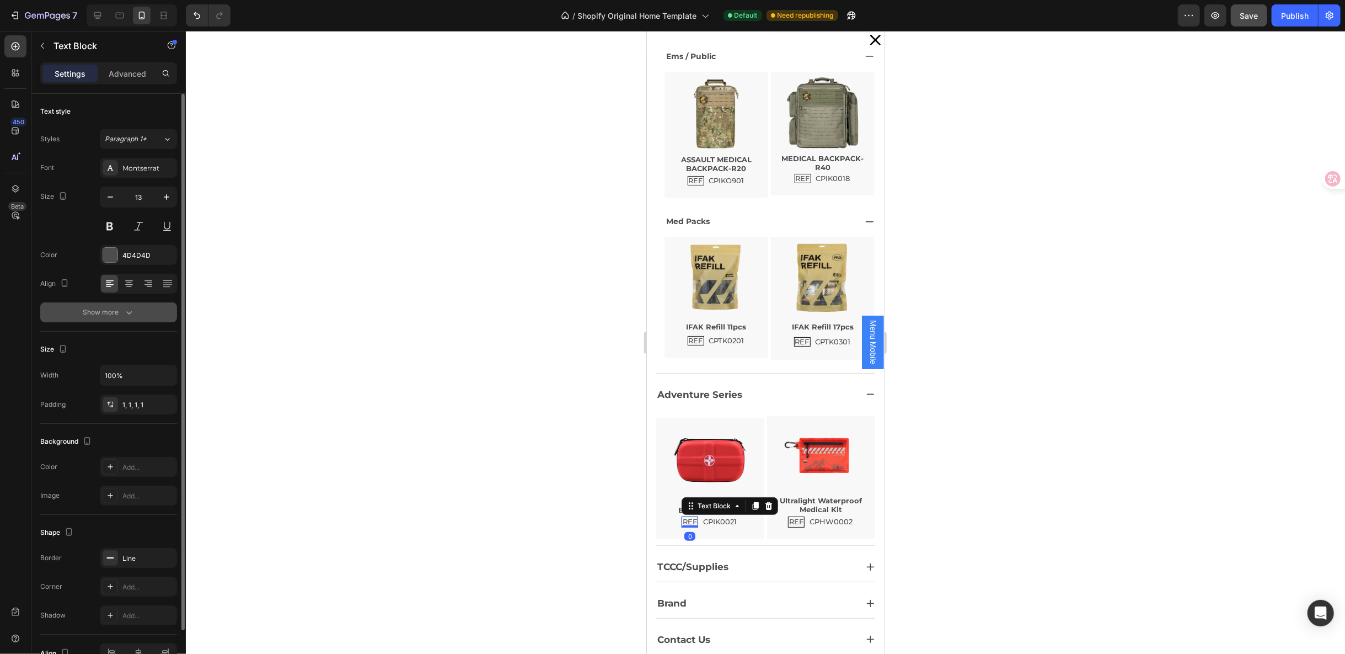
click at [151, 306] on button "Show more" at bounding box center [108, 312] width 137 height 20
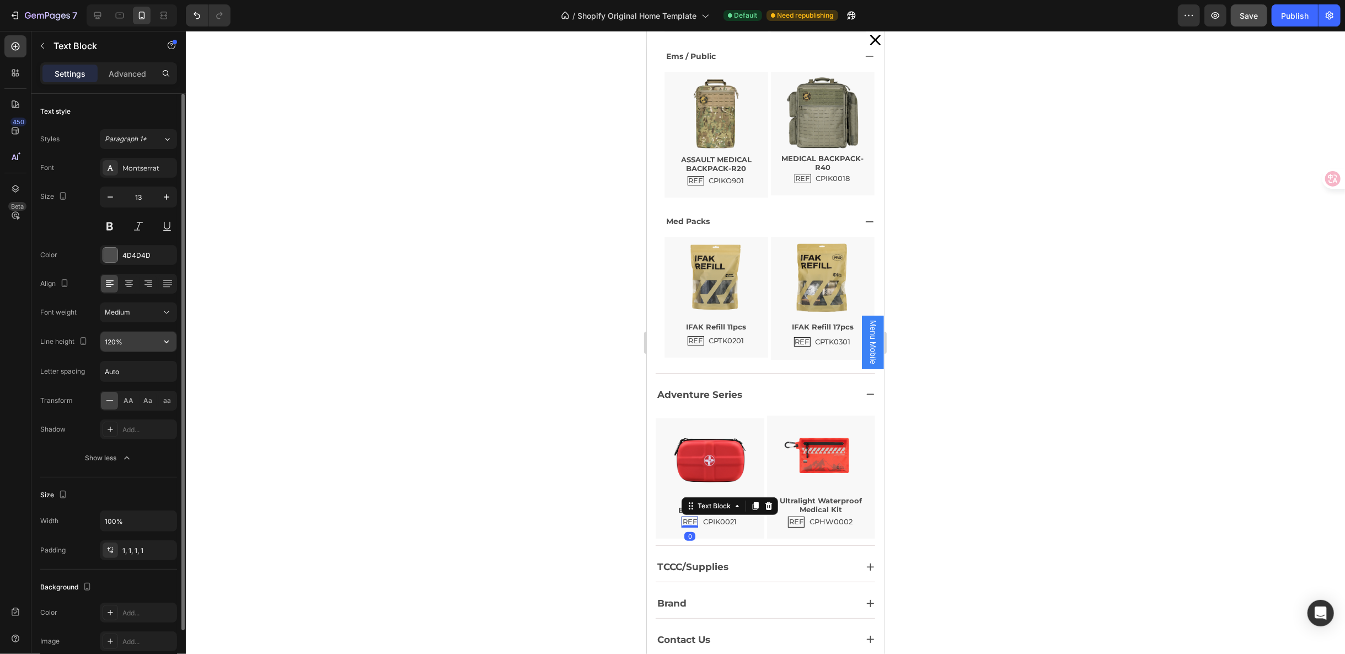
click at [168, 336] on icon "button" at bounding box center [166, 341] width 11 height 11
click at [147, 360] on div "100%" at bounding box center [127, 368] width 90 height 21
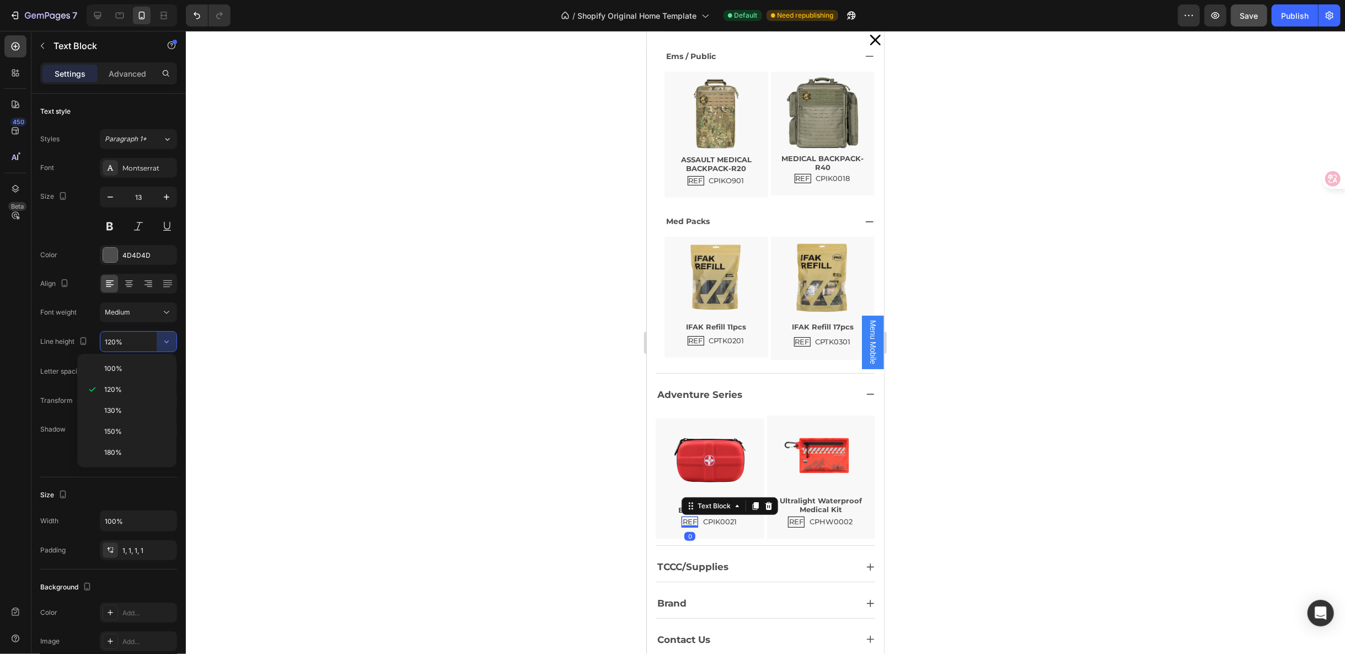
type input "100%"
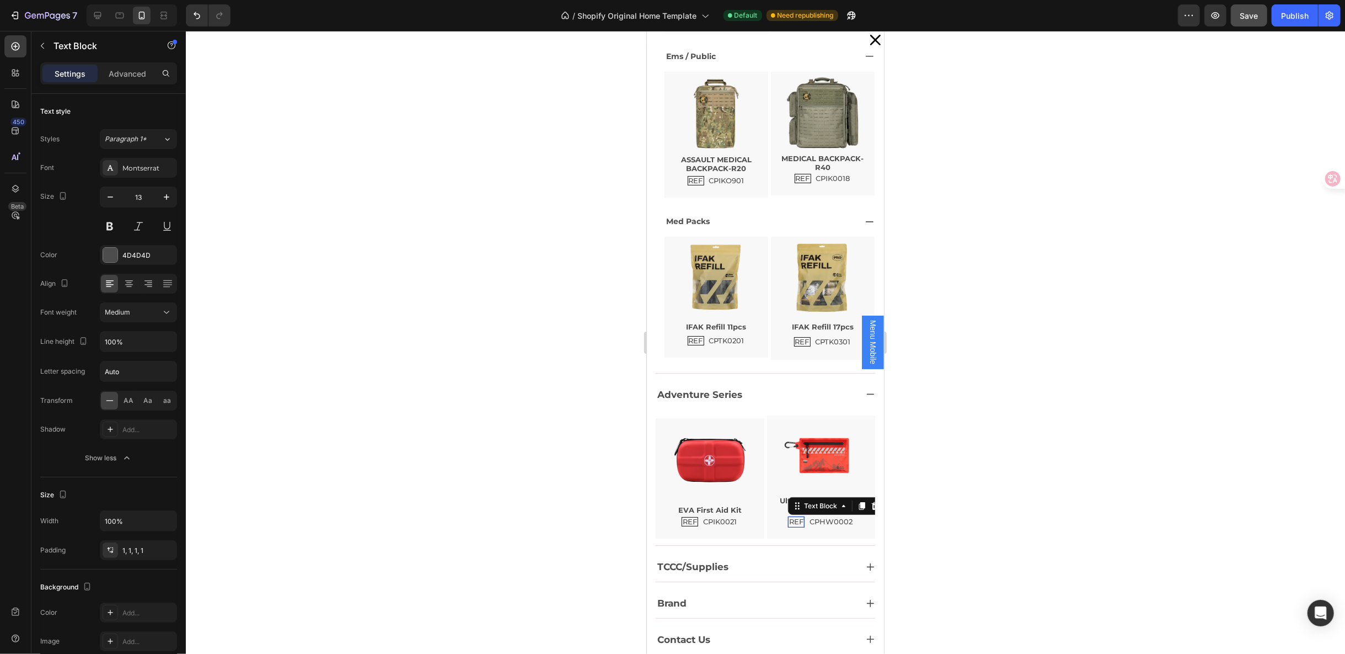
click at [789, 517] on p "REF" at bounding box center [796, 521] width 14 height 9
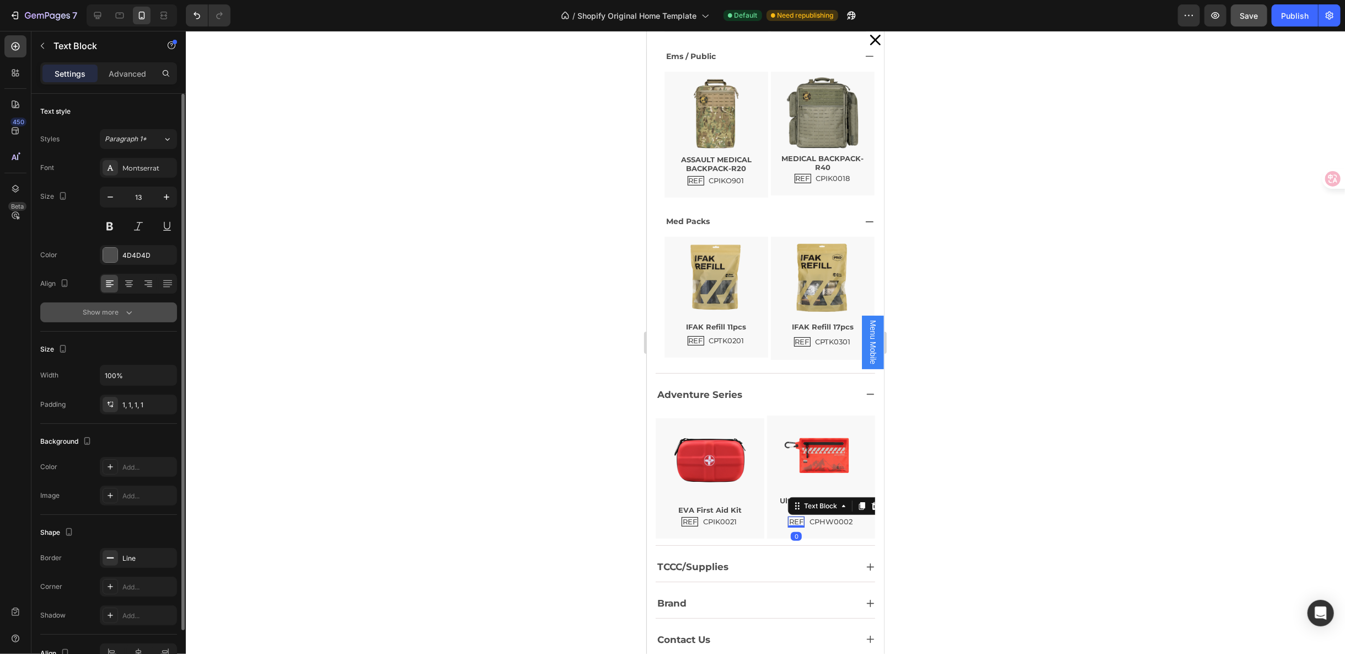
click at [144, 308] on button "Show more" at bounding box center [108, 312] width 137 height 20
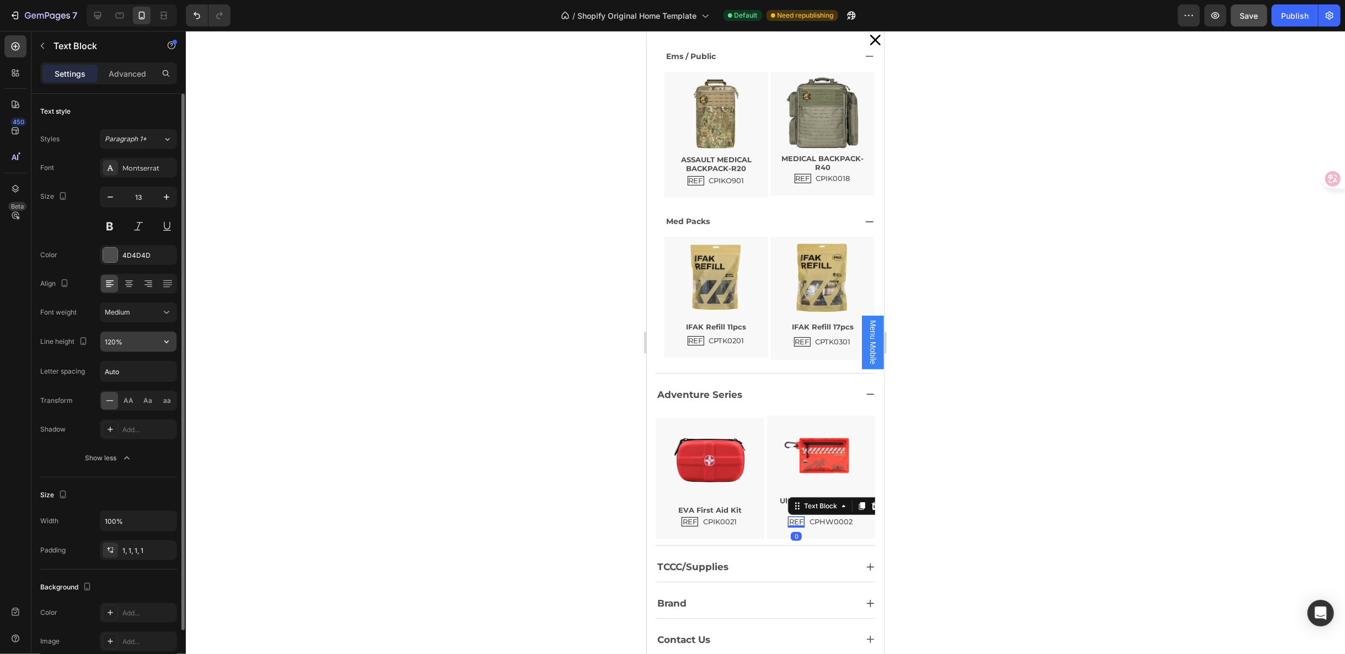
click at [159, 336] on button "button" at bounding box center [167, 341] width 20 height 20
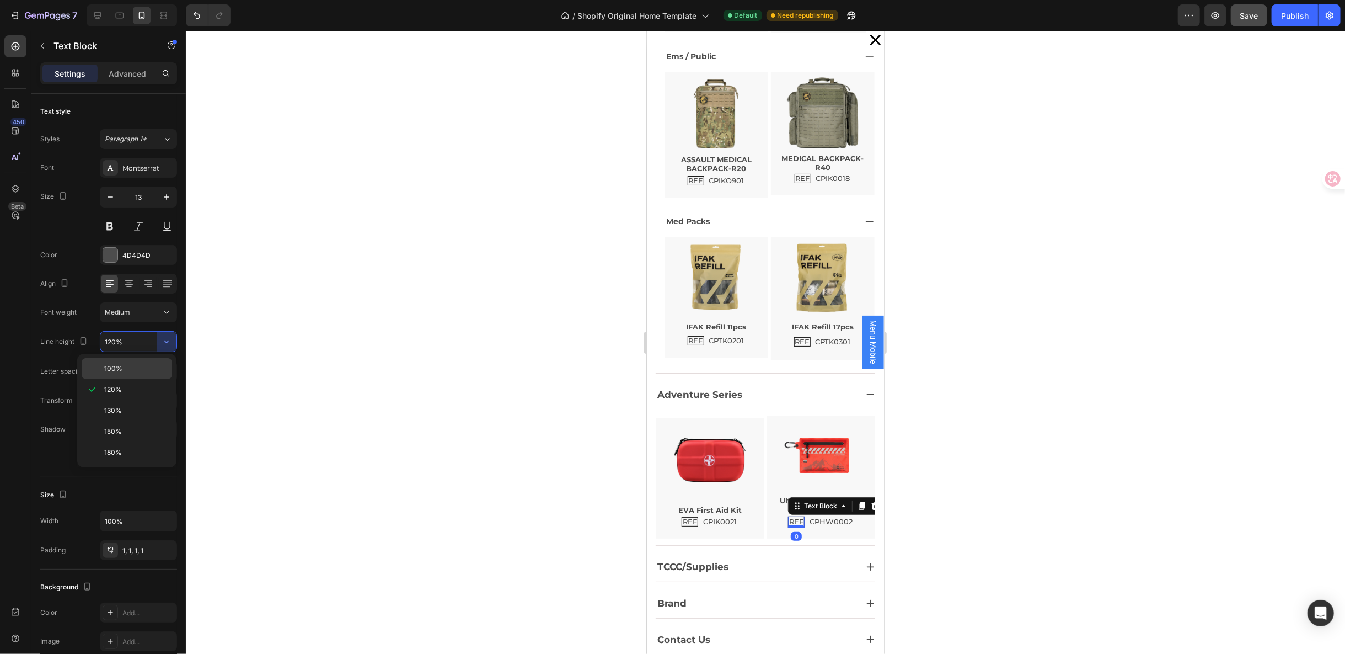
click at [124, 366] on p "100%" at bounding box center [135, 368] width 63 height 10
type input "100%"
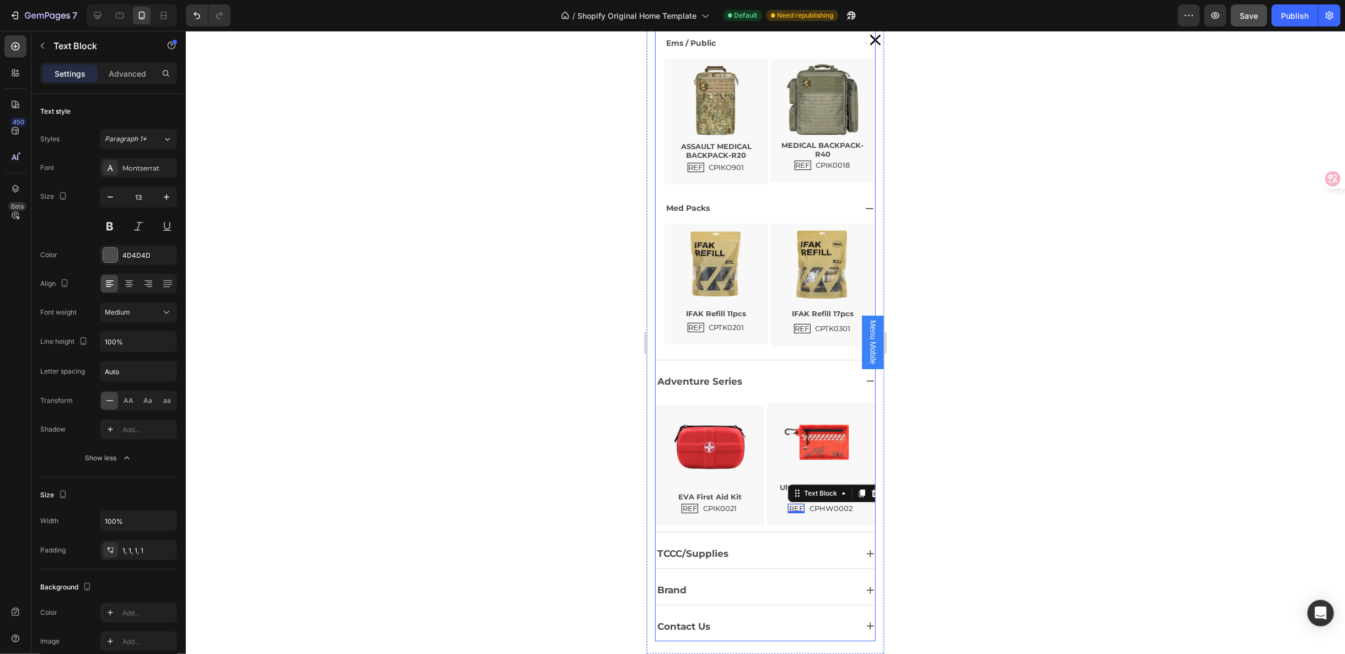
scroll to position [3016, 0]
click at [762, 543] on div "TCCC/Supplies" at bounding box center [755, 553] width 201 height 20
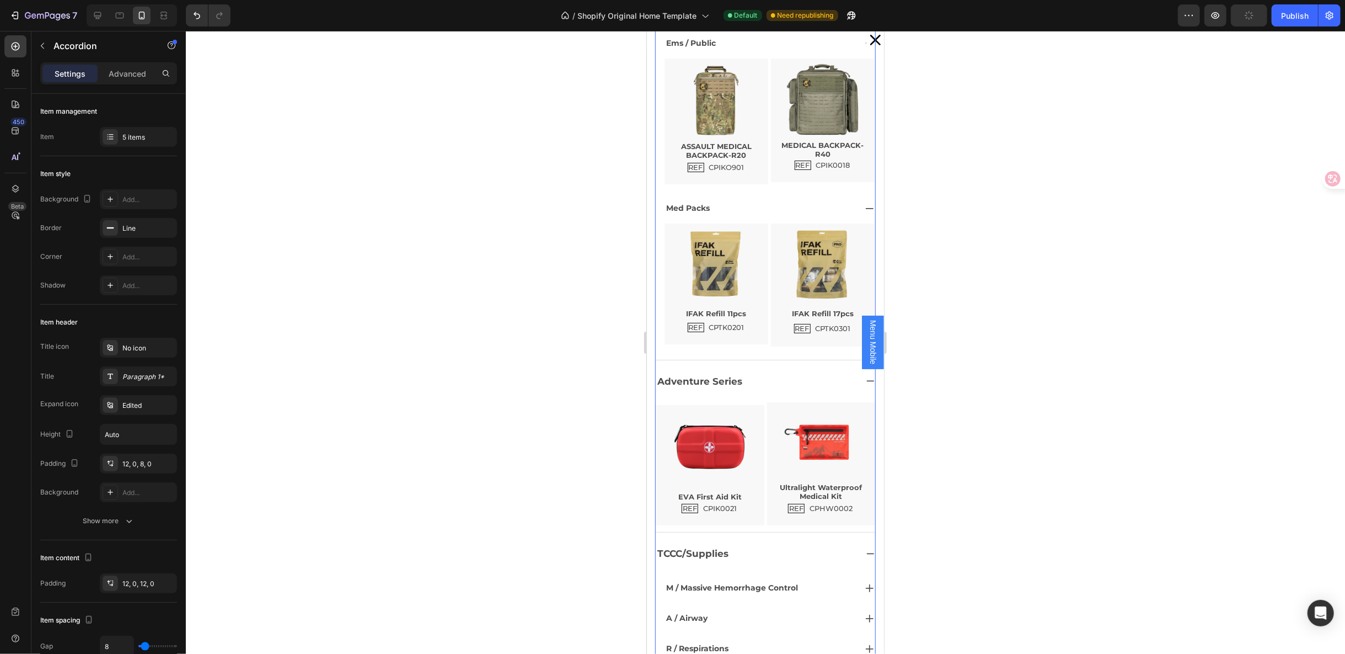
scroll to position [447, 0]
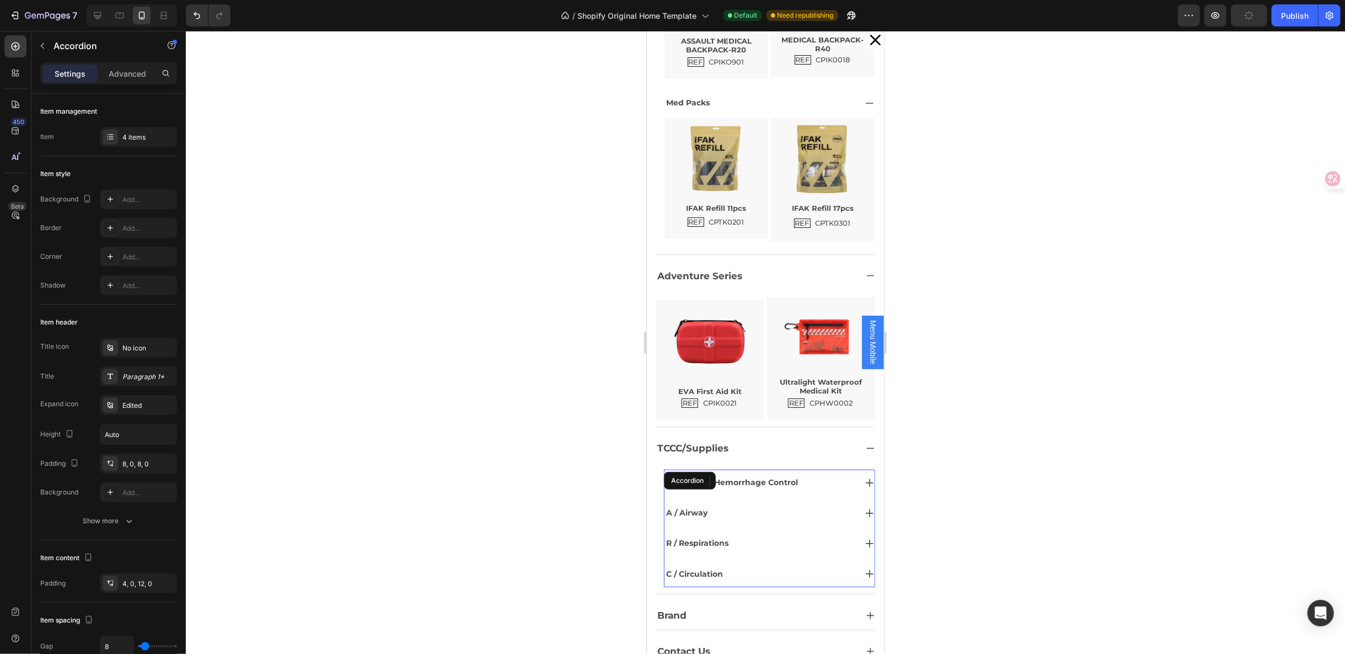
click at [747, 480] on div "M / Massive Hemorrhage Control A / Airway R / Respirations C / Circulation Acco…" at bounding box center [769, 527] width 211 height 117
click at [819, 478] on div "M / Massive Hemorrhage Control" at bounding box center [759, 481] width 191 height 17
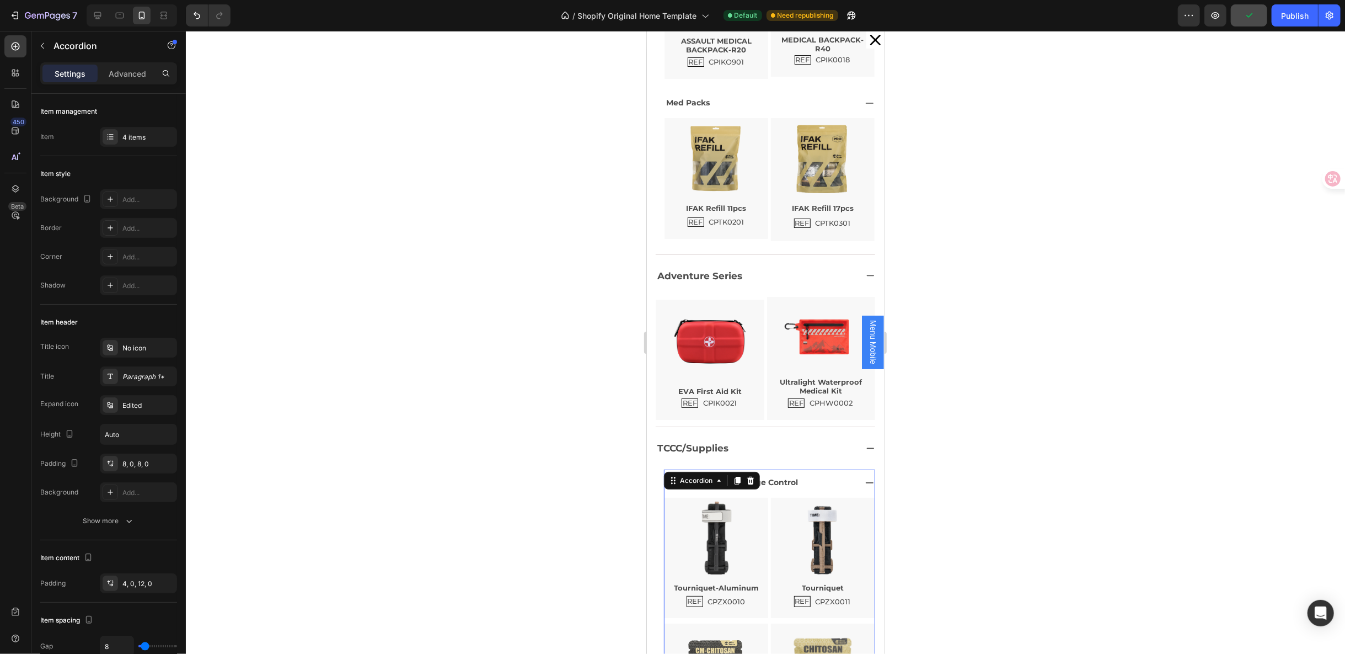
scroll to position [561, 0]
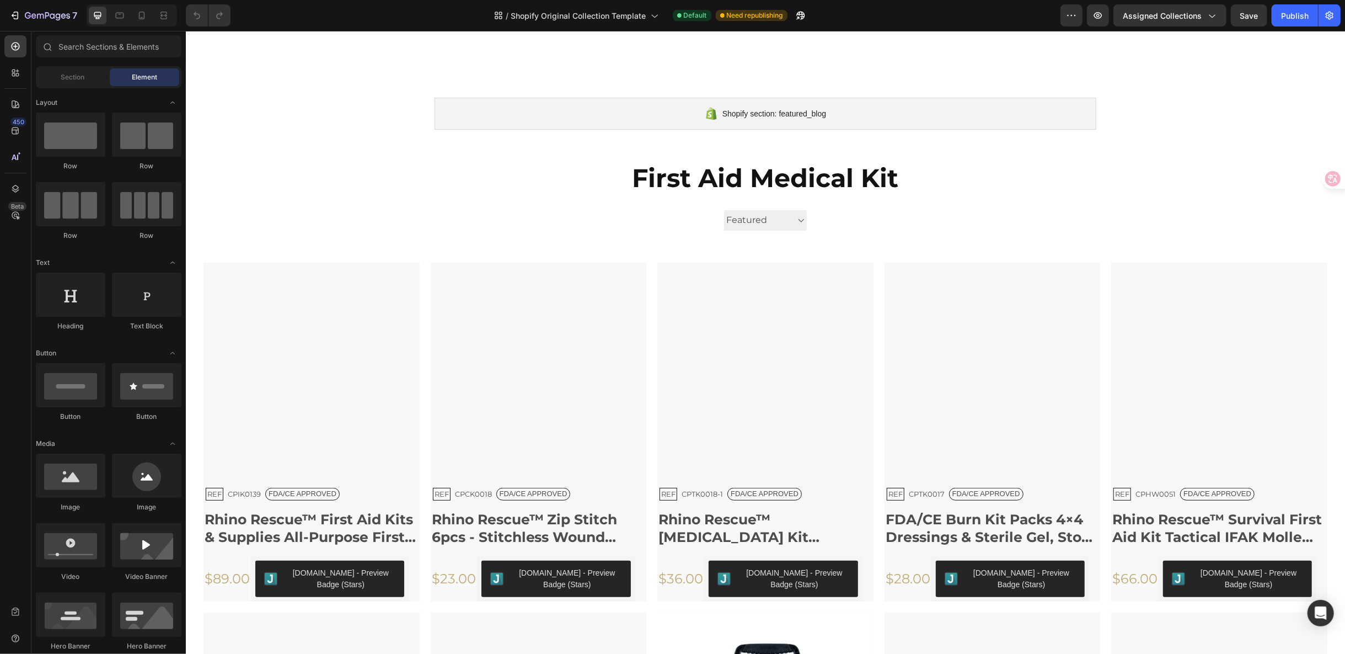
scroll to position [438, 0]
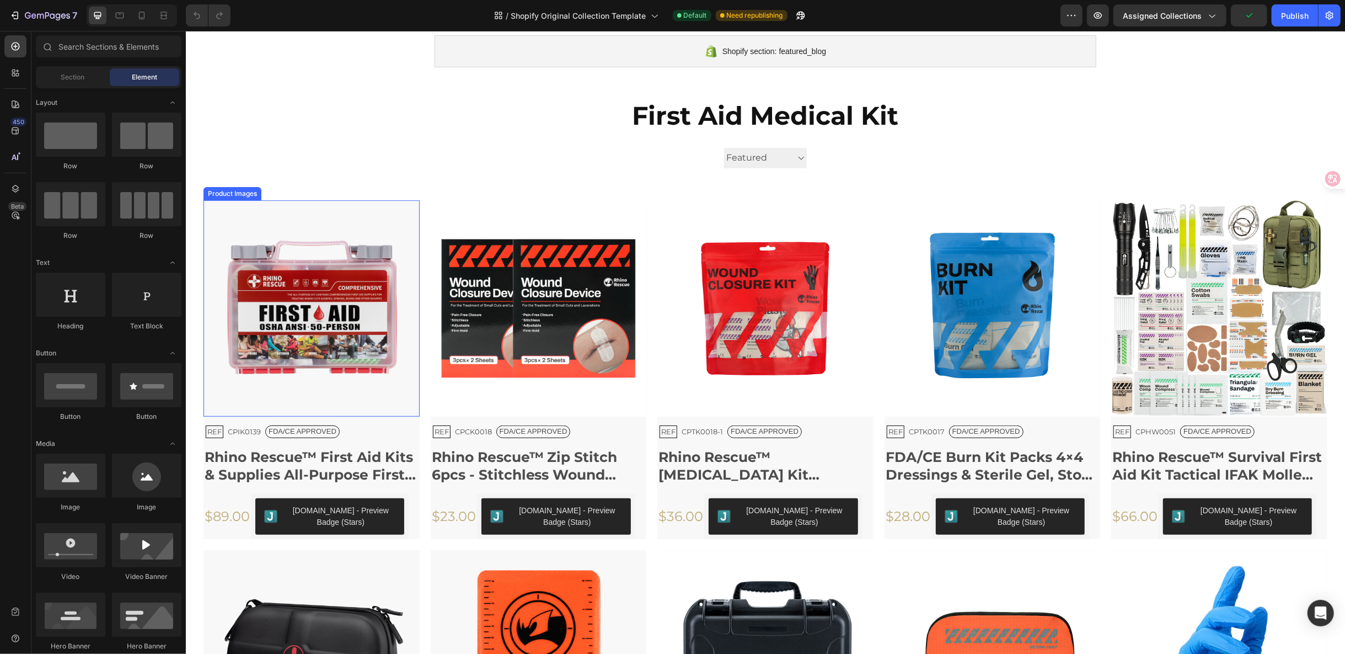
click at [409, 223] on img at bounding box center [311, 308] width 216 height 216
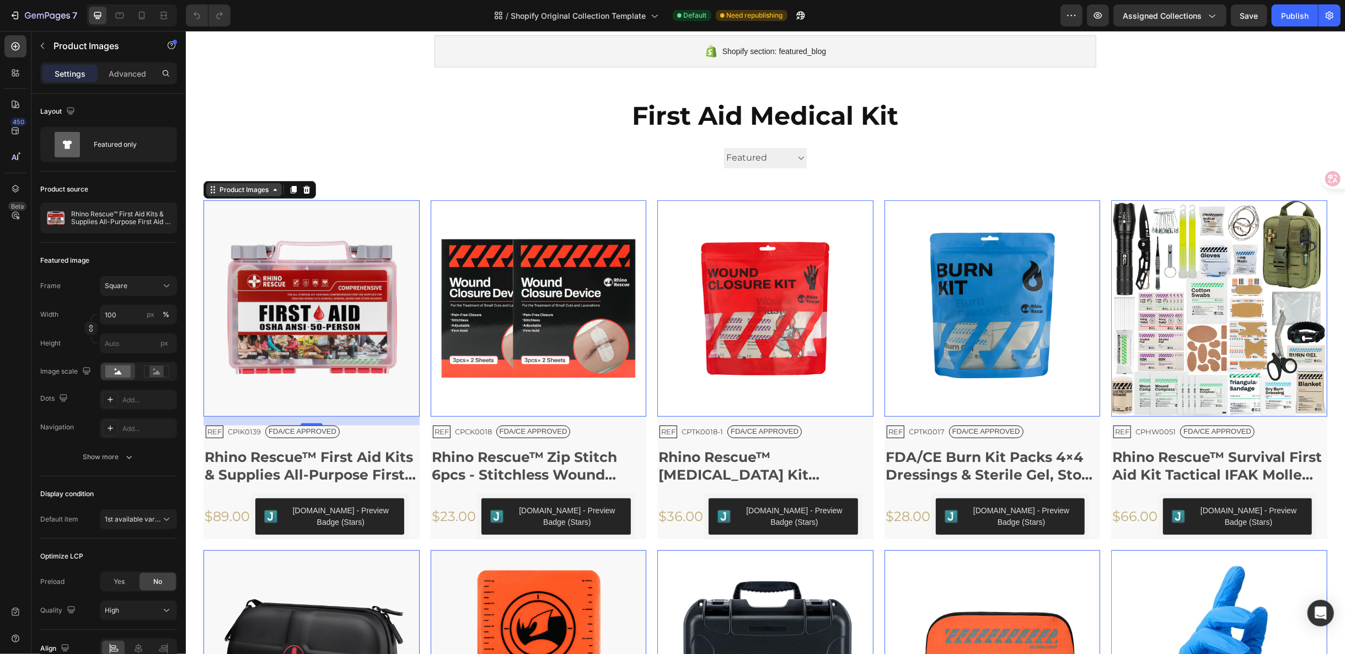
click at [259, 193] on div "Product Images" at bounding box center [244, 189] width 54 height 10
click at [239, 173] on div "Row 1 col" at bounding box center [225, 170] width 42 height 18
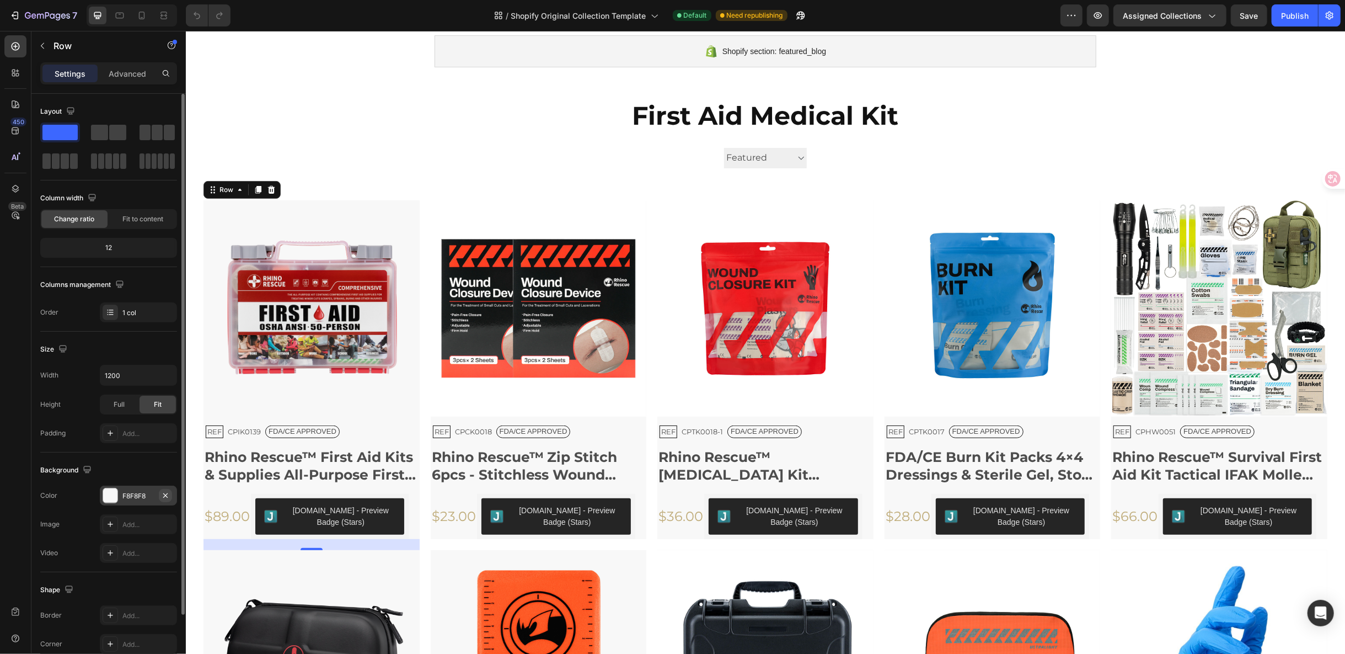
click at [169, 491] on icon "button" at bounding box center [165, 495] width 9 height 9
click at [221, 429] on p "REF" at bounding box center [214, 430] width 14 height 9
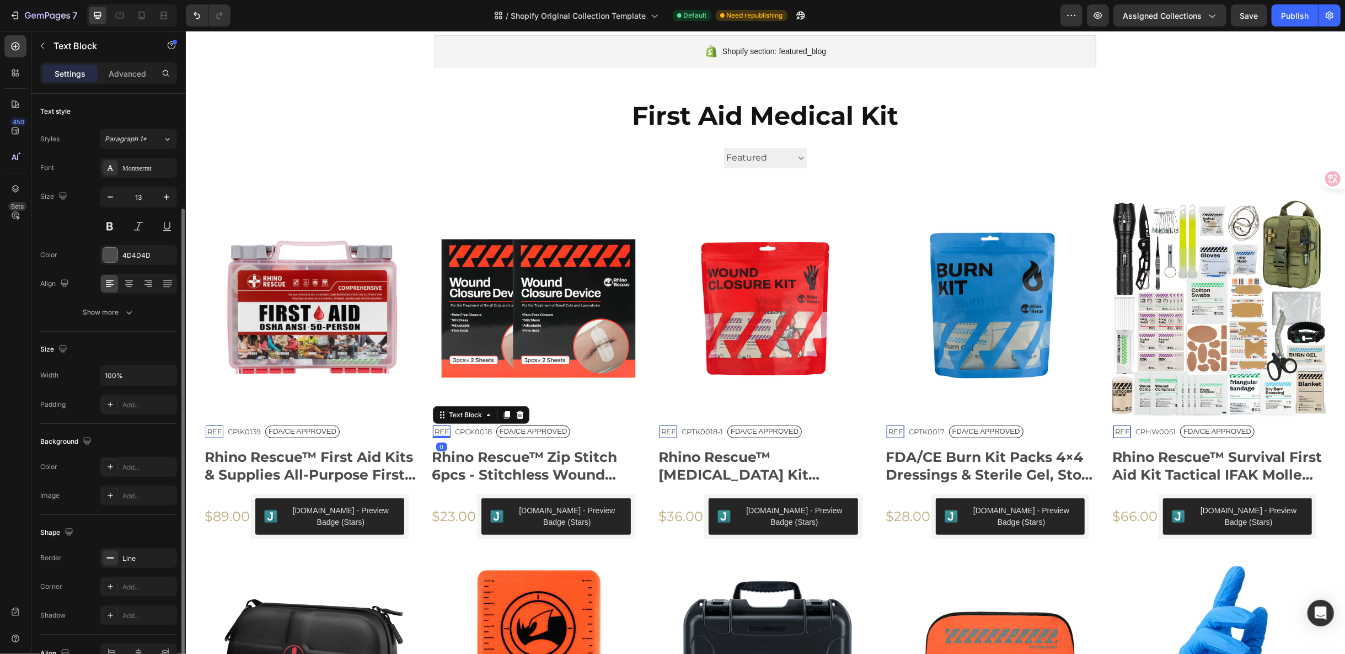
scroll to position [60, 0]
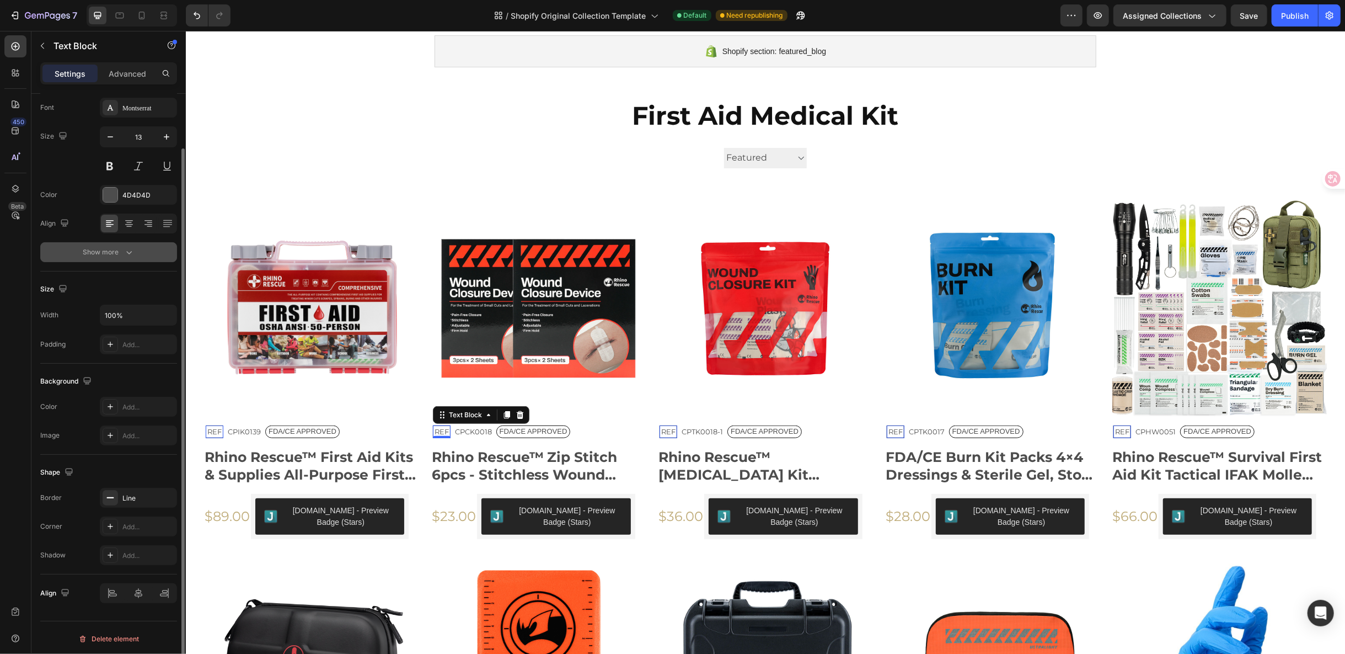
click at [117, 255] on div "Show more" at bounding box center [108, 252] width 51 height 11
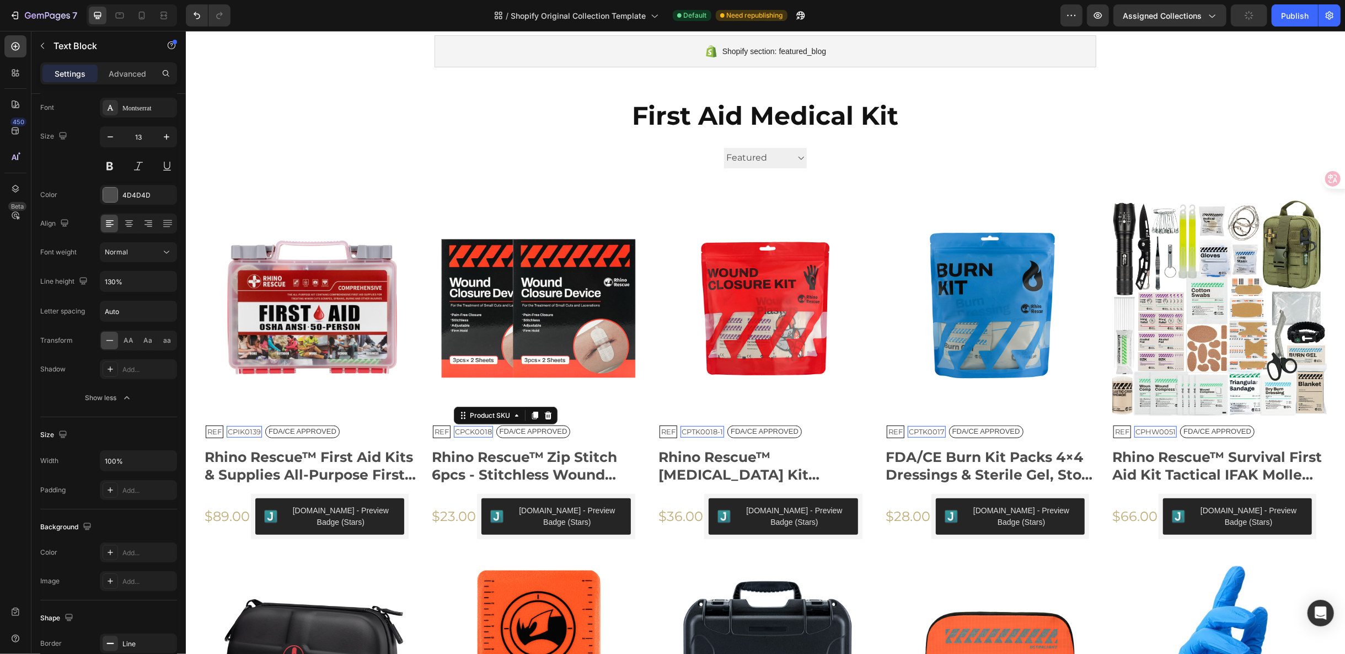
click at [261, 432] on h2 "CPCK0018" at bounding box center [243, 431] width 35 height 12
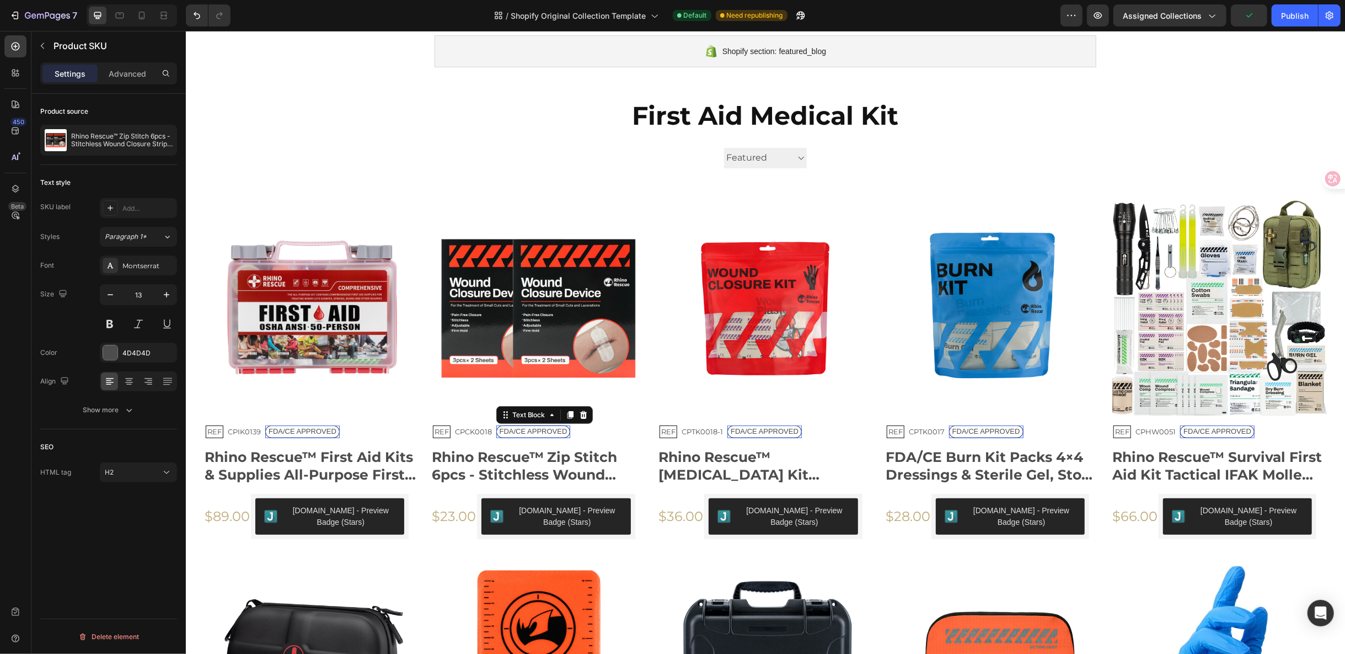
click at [336, 431] on p "FDA/CE APPROVED" at bounding box center [302, 430] width 68 height 9
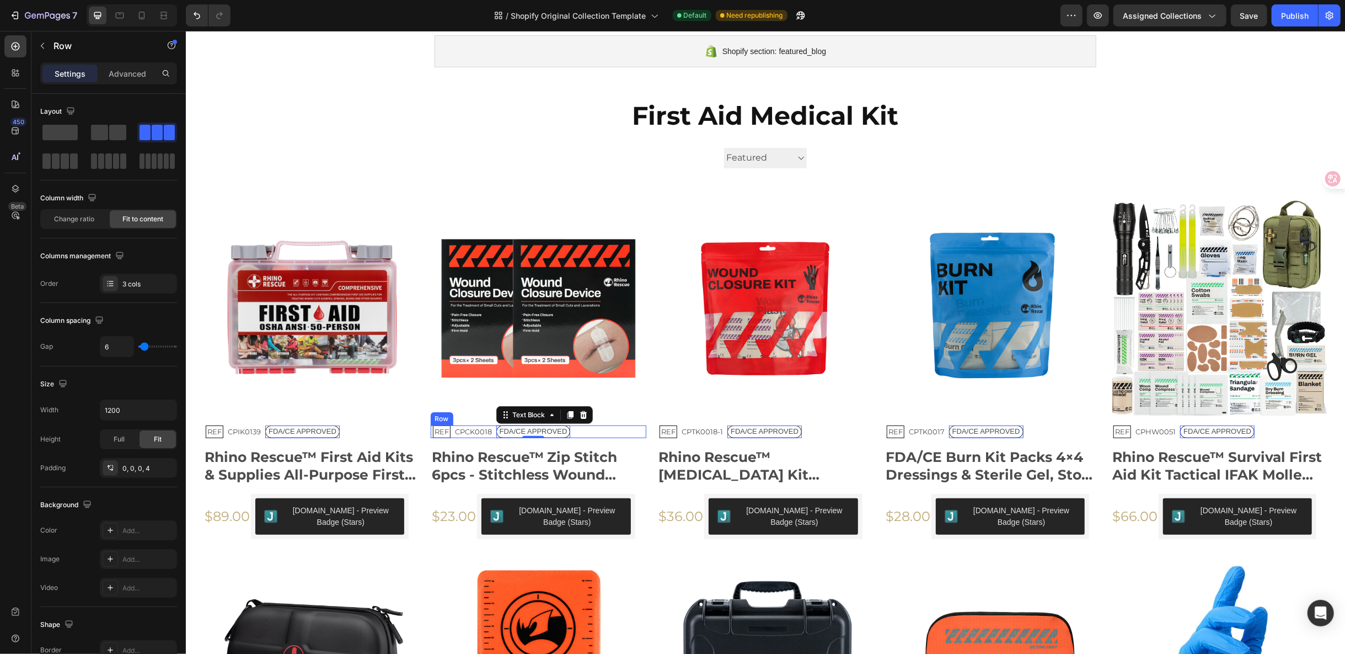
click at [419, 430] on div "REF Text Block CPCK0018 Product SKU FDA/CE APPROVED Text Block 0 Row" at bounding box center [311, 431] width 216 height 13
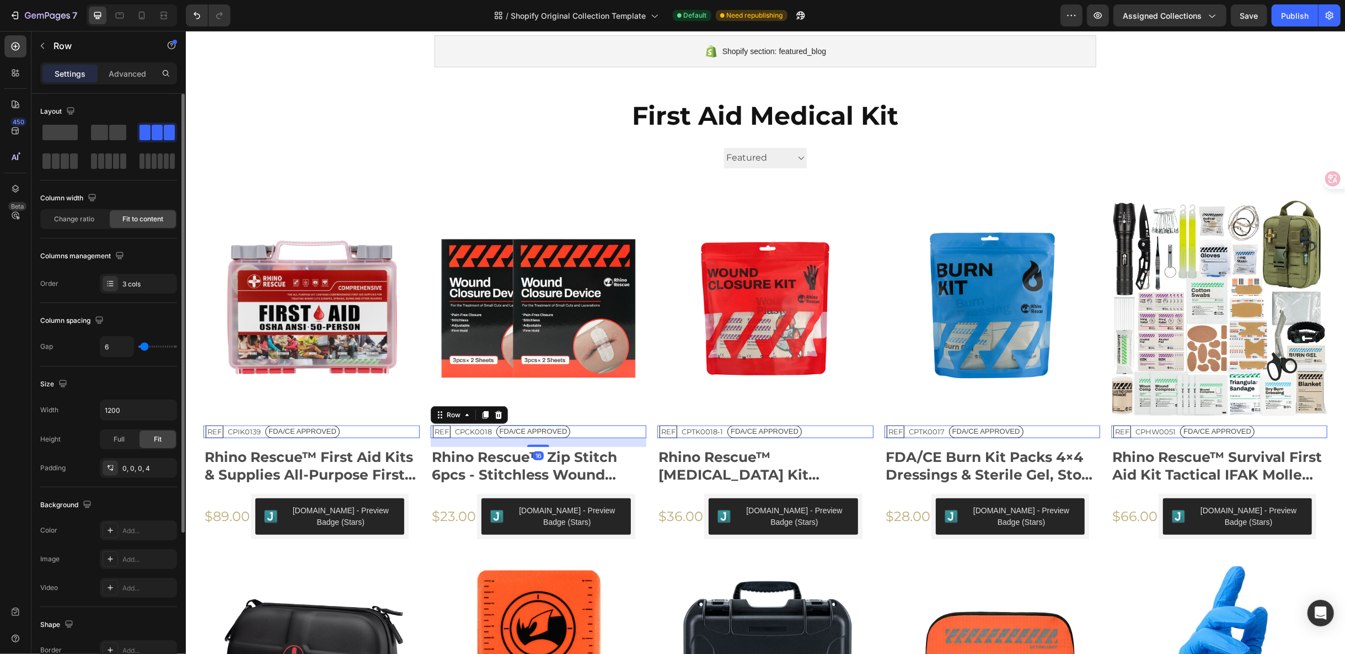
type input "2"
type input "0"
type input "13"
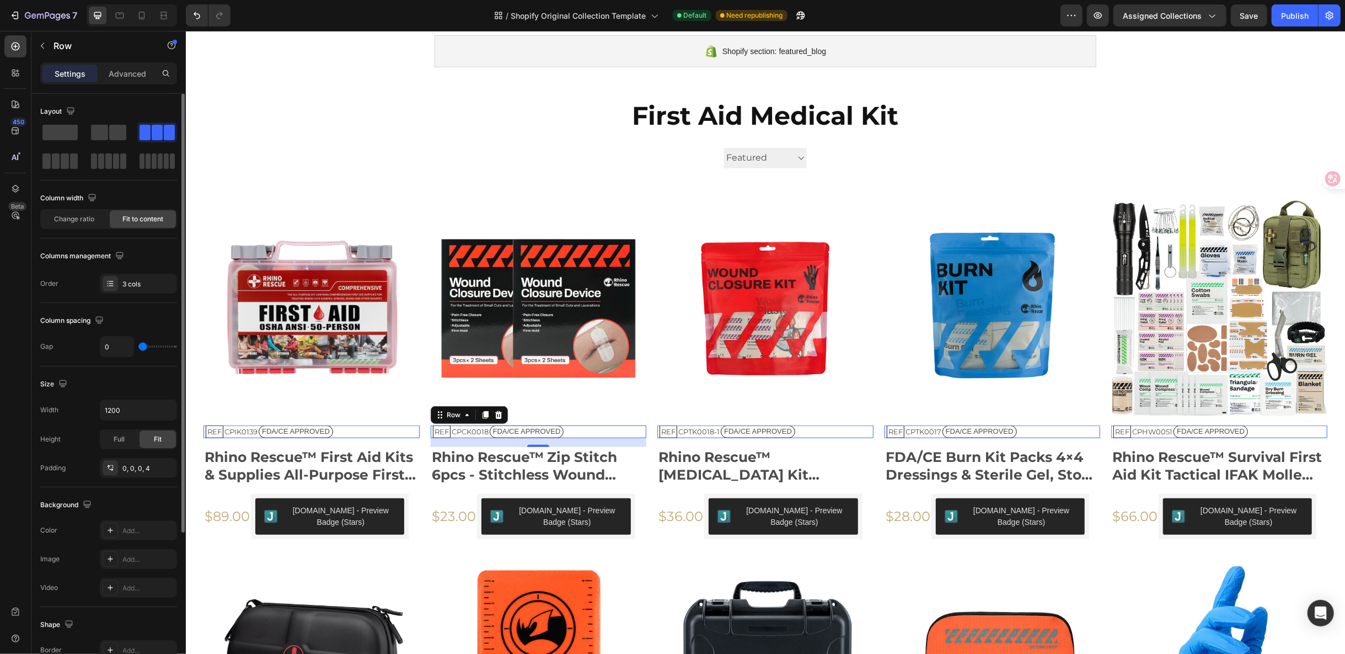
type input "13"
type input "7"
type input "6"
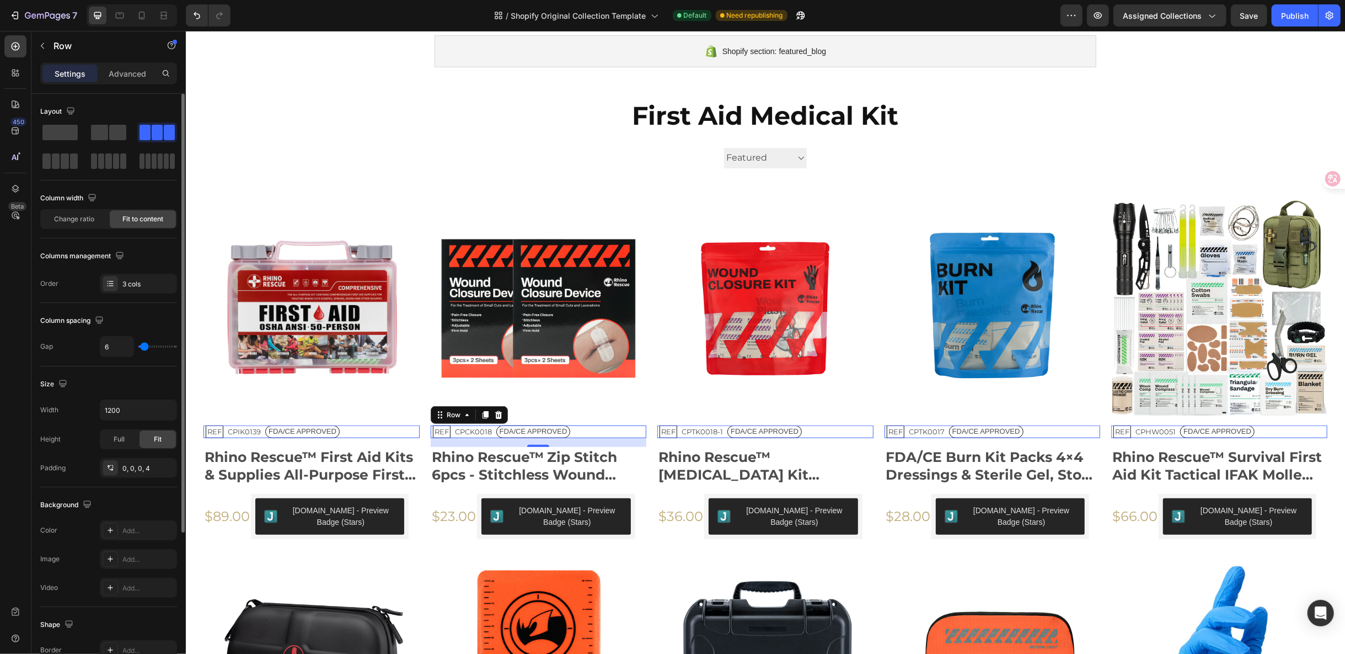
click at [144, 346] on input "range" at bounding box center [157, 346] width 39 height 2
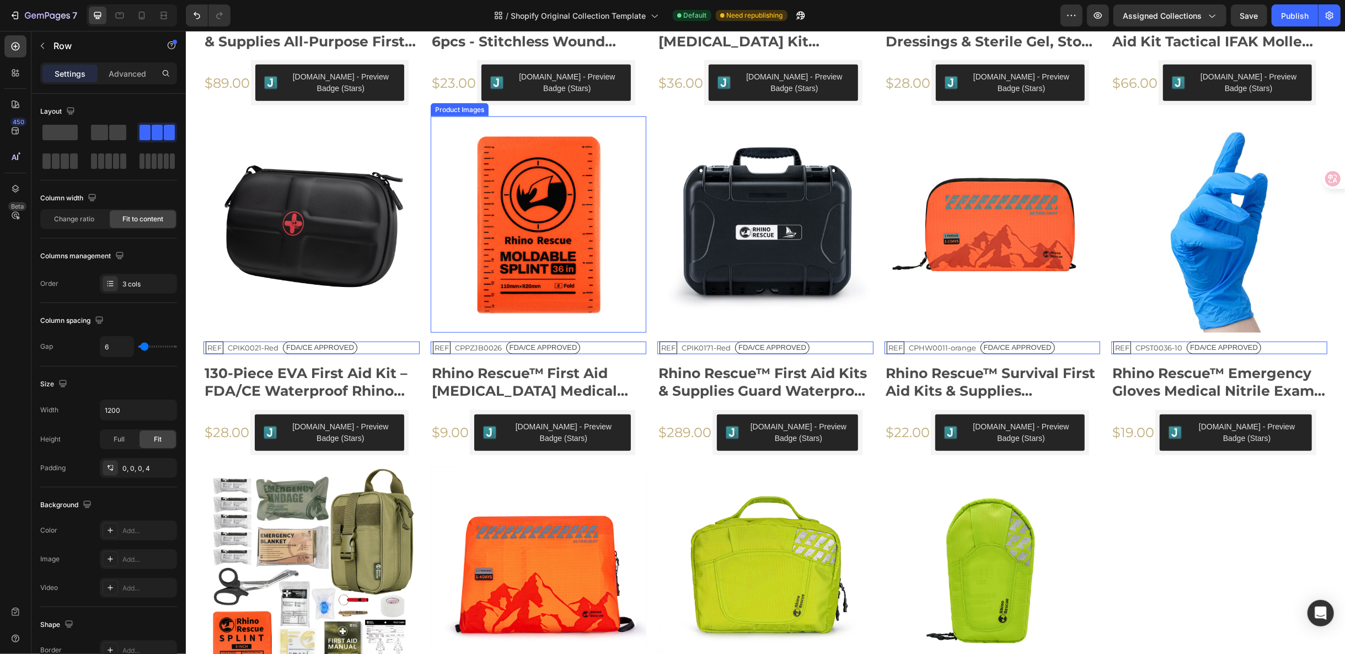
scroll to position [928, 0]
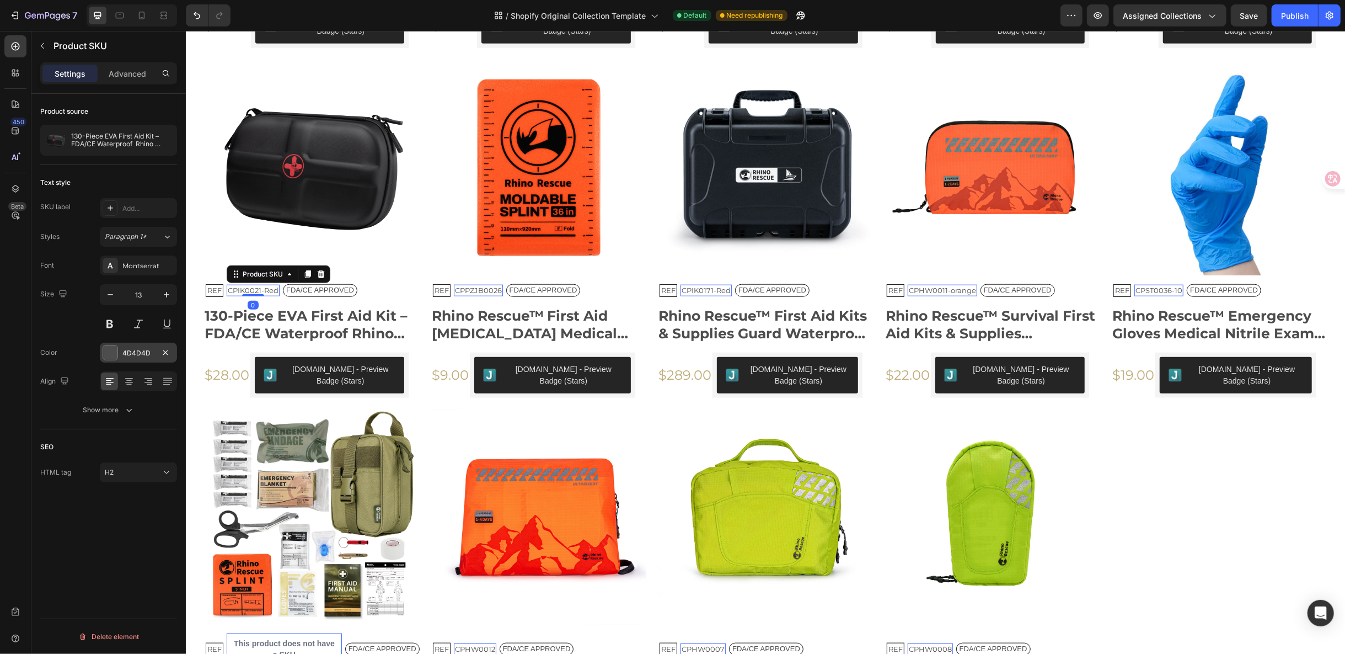
click at [109, 345] on div at bounding box center [110, 352] width 14 height 14
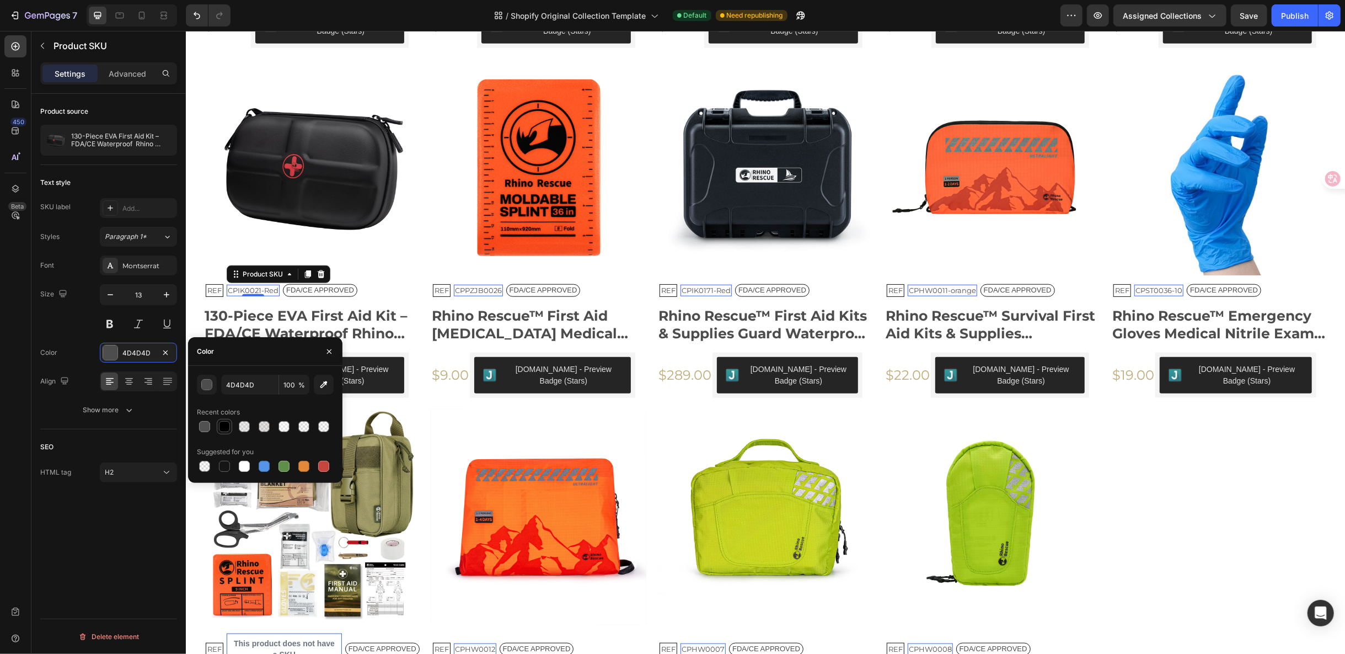
click at [224, 431] on div at bounding box center [224, 426] width 11 height 11
type input "000000"
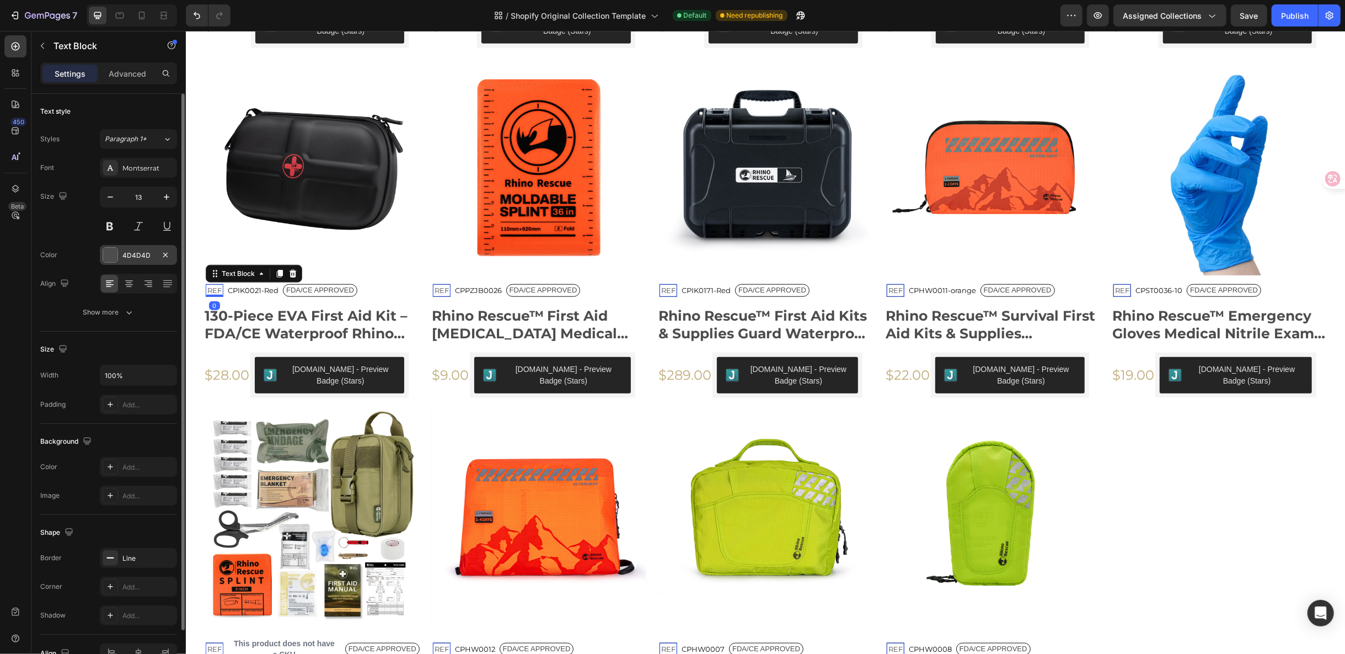
click at [108, 254] on div at bounding box center [110, 255] width 14 height 14
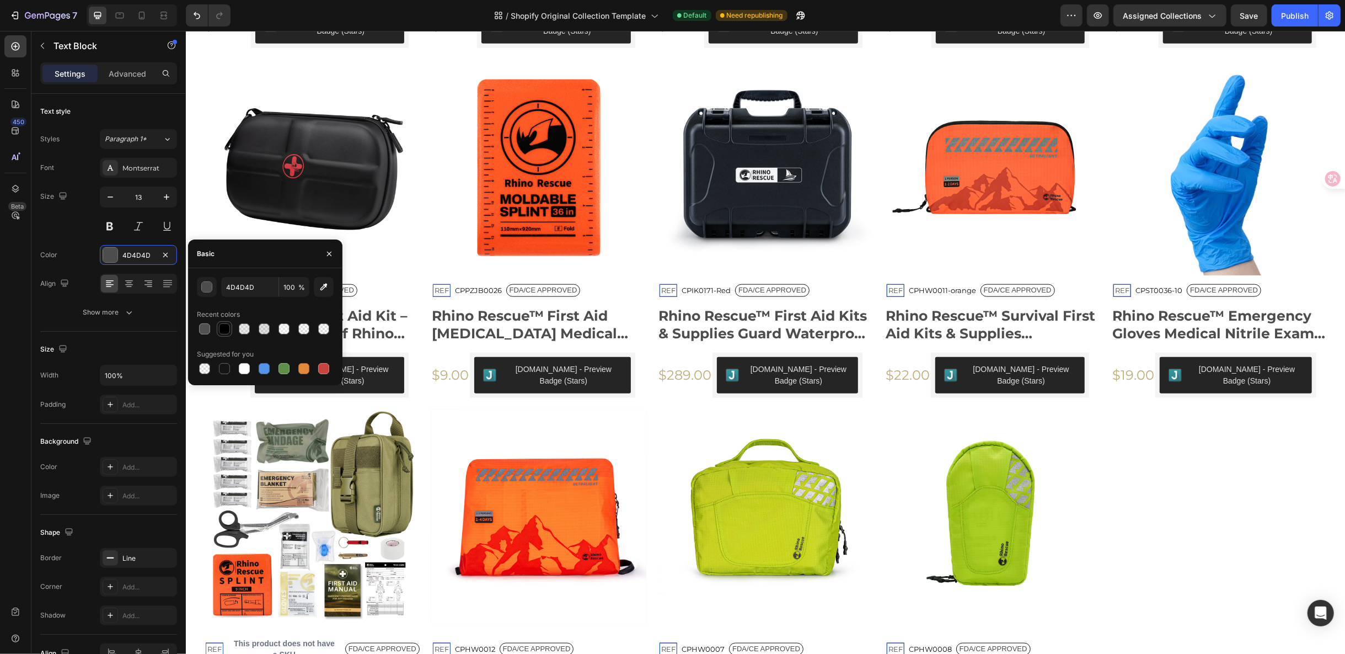
click at [227, 326] on div at bounding box center [224, 328] width 11 height 11
type input "000000"
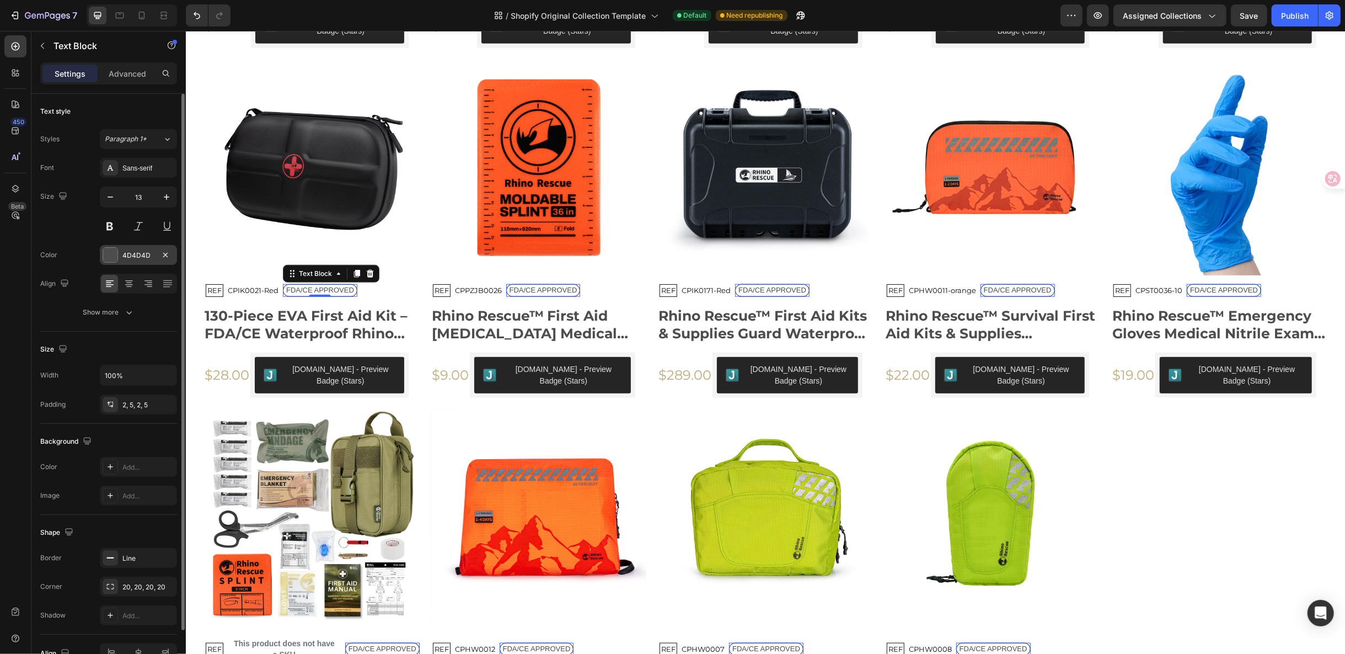
click at [108, 250] on div at bounding box center [110, 255] width 14 height 14
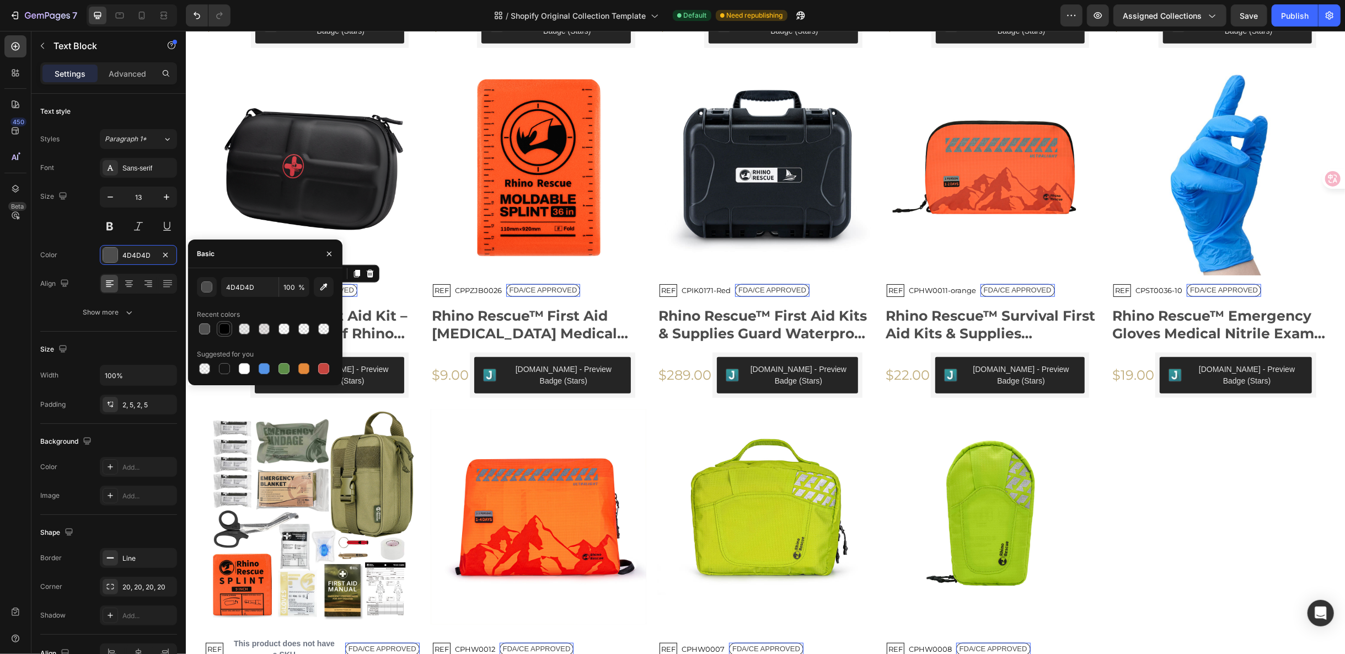
click at [222, 335] on div at bounding box center [224, 328] width 13 height 13
type input "000000"
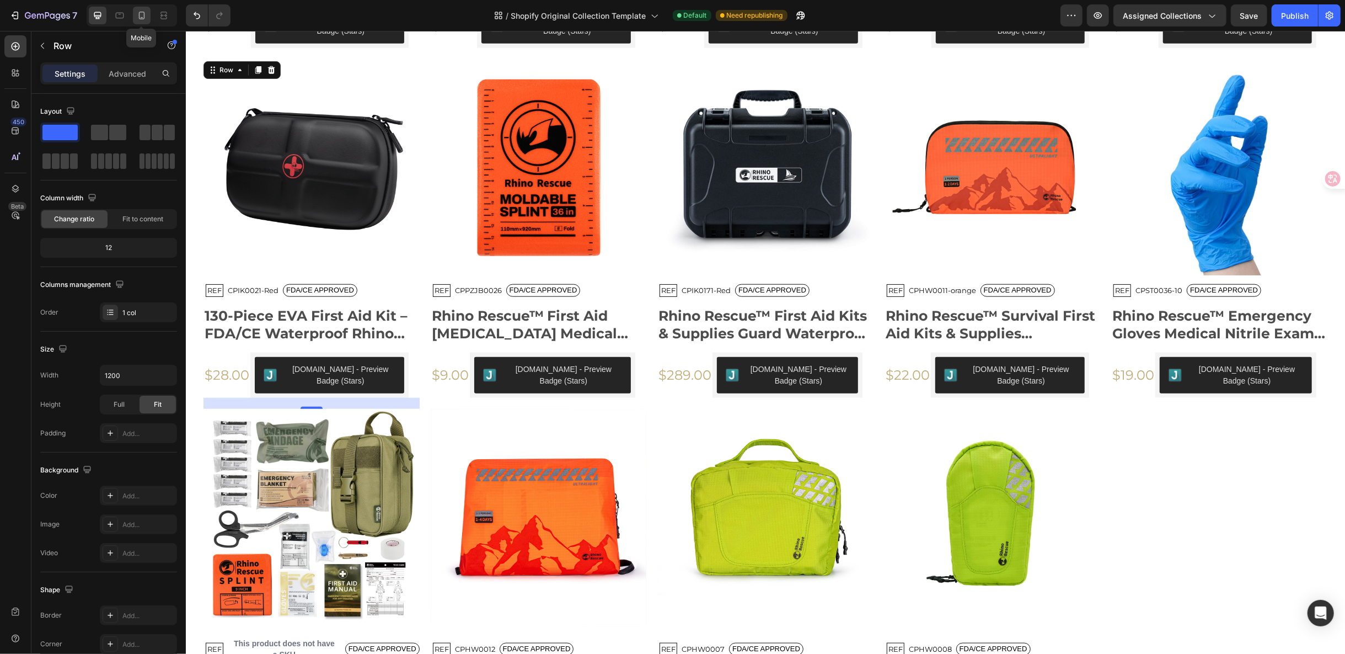
click at [143, 17] on icon at bounding box center [142, 16] width 6 height 8
type input "100%"
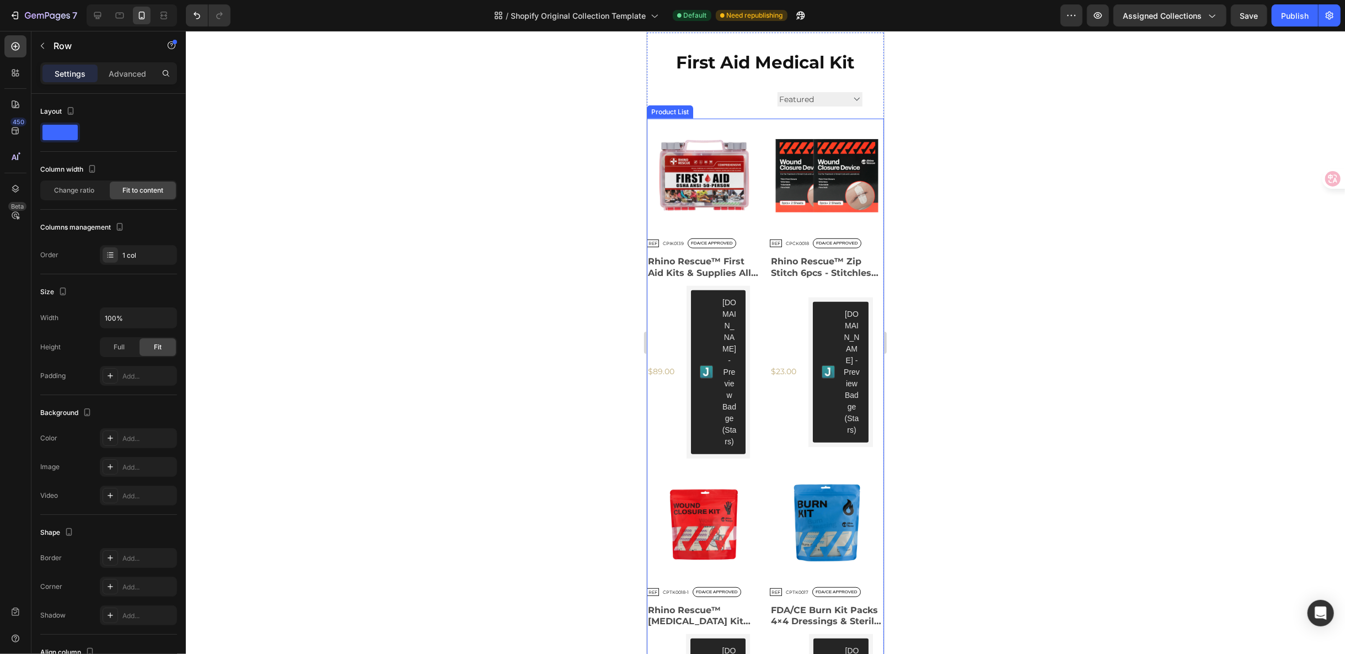
scroll to position [473, 0]
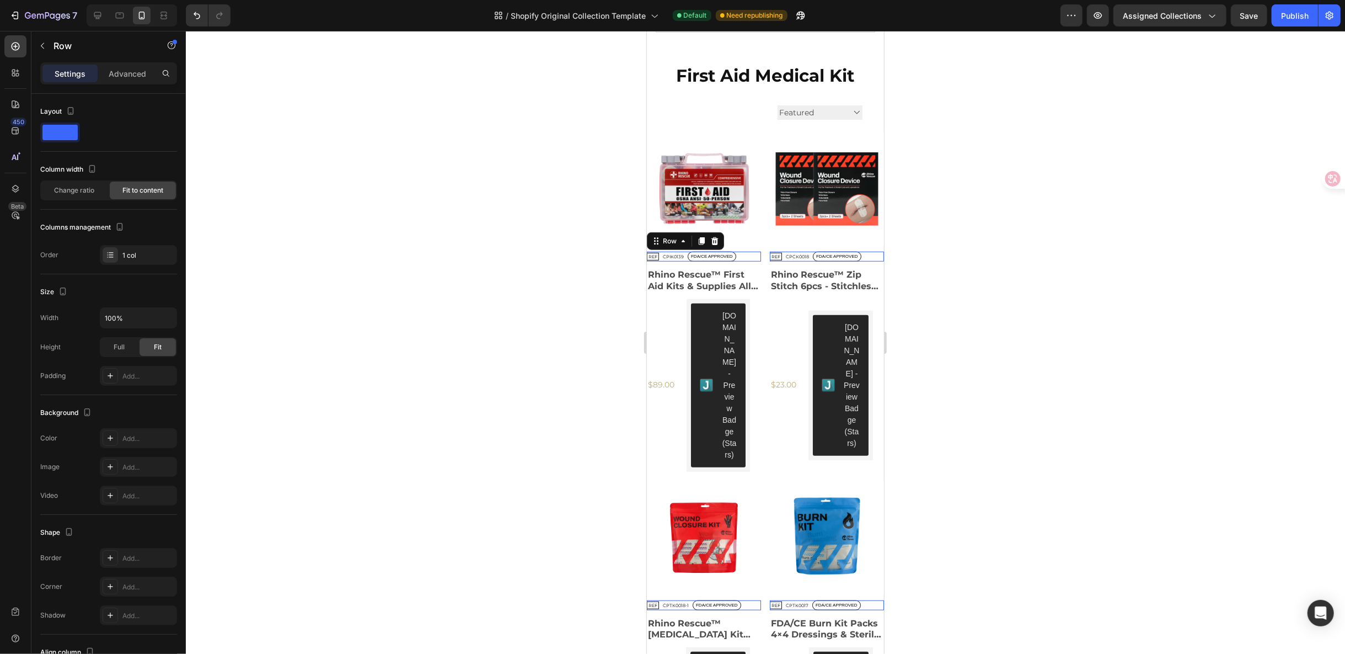
click at [740, 251] on div "REF Text Block CPIK0139 Product SKU FDA/CE APPROVED Text Block Row 0" at bounding box center [703, 256] width 114 height 10
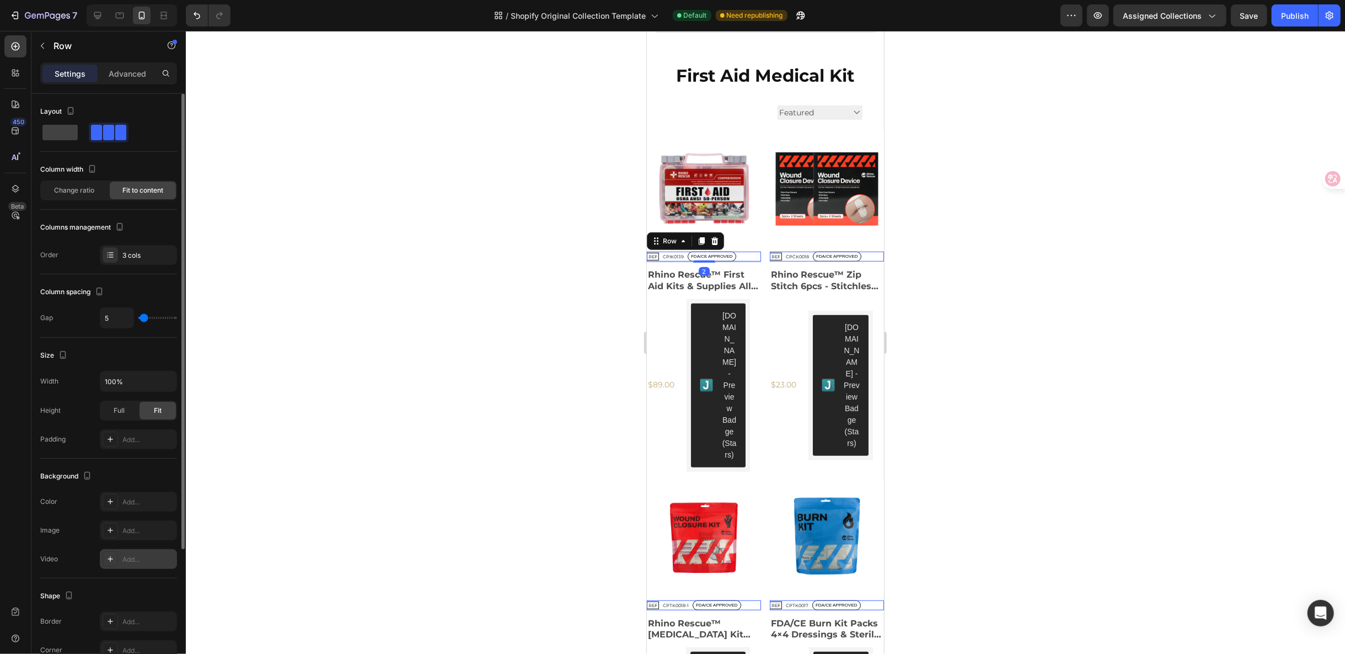
scroll to position [176, 0]
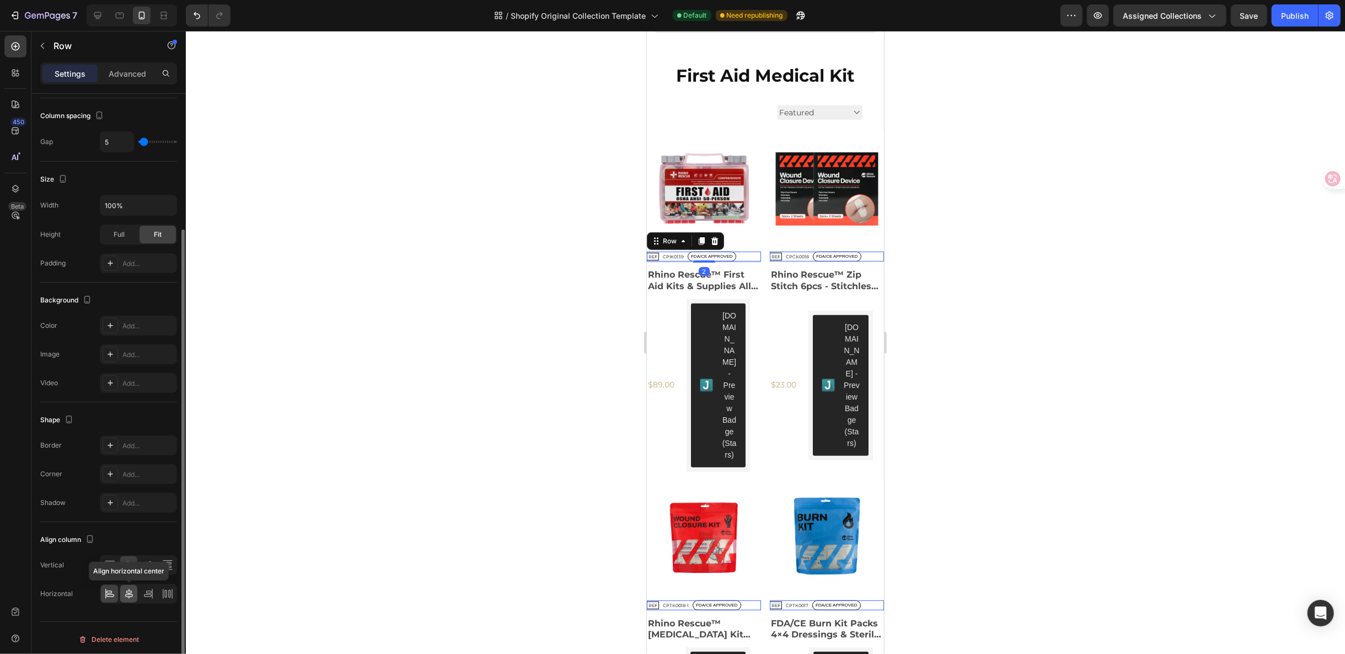
click at [133, 588] on icon at bounding box center [129, 593] width 11 height 11
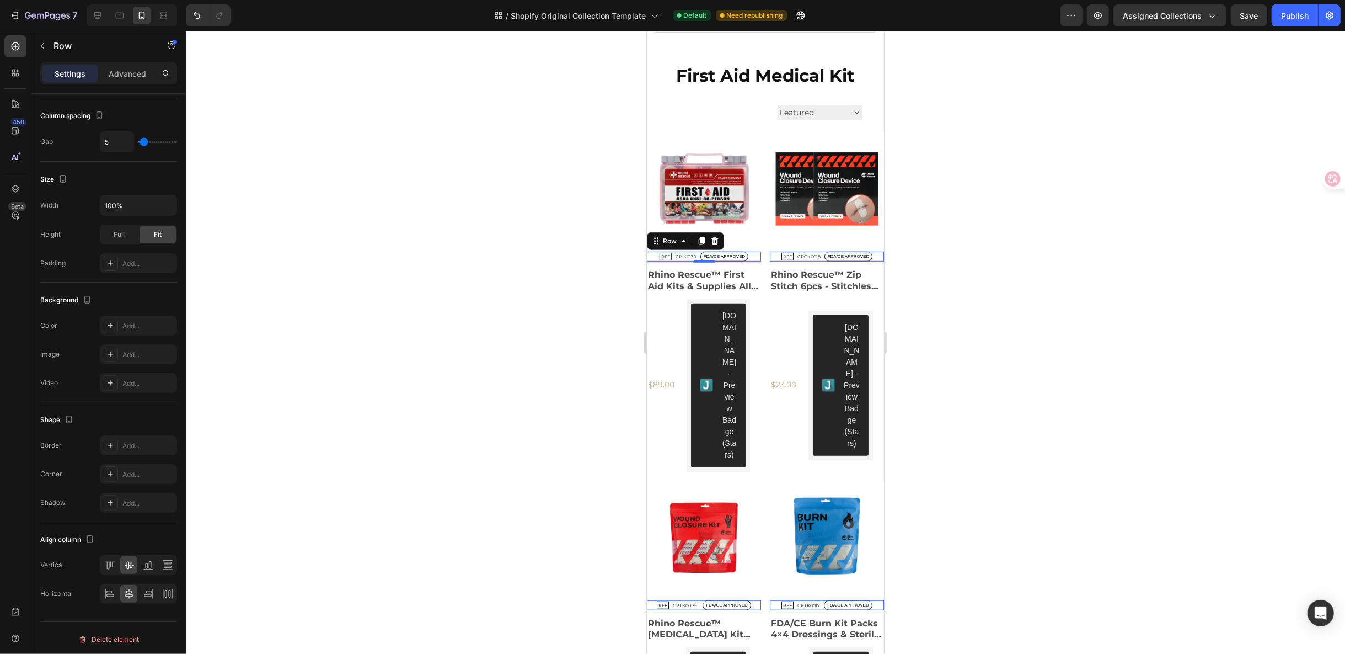
click at [928, 375] on div at bounding box center [765, 342] width 1159 height 623
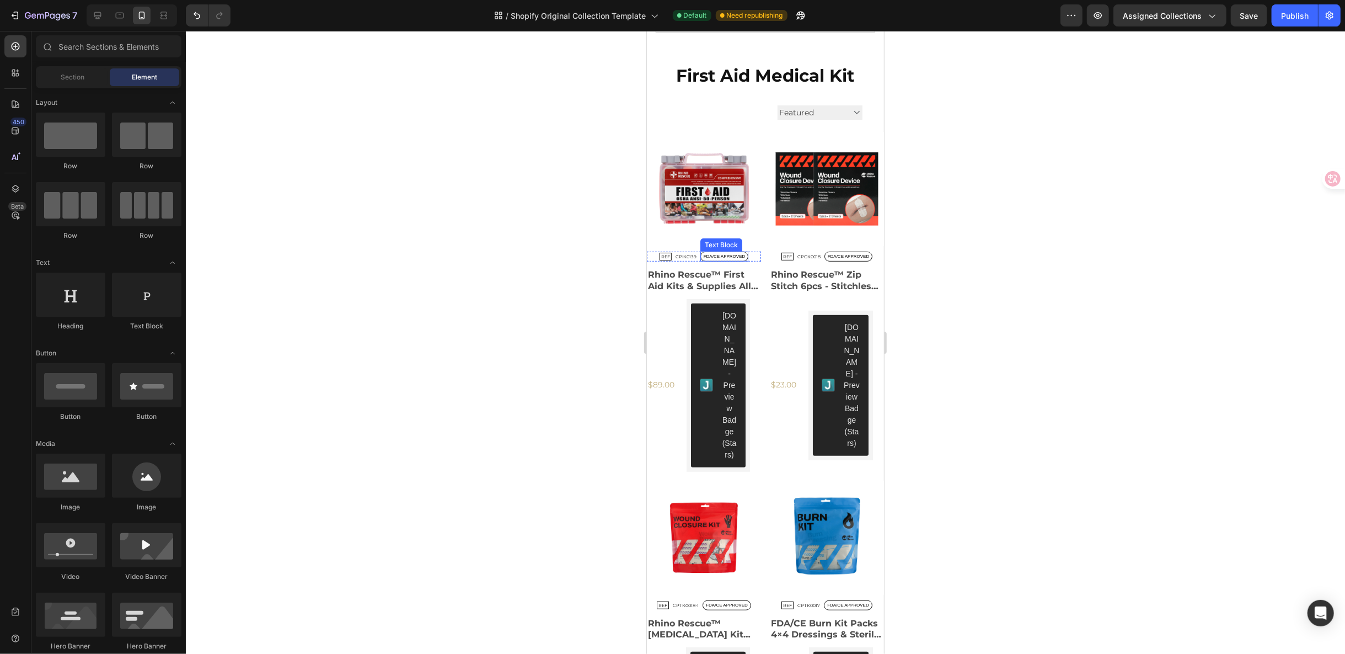
click at [723, 253] on p "FDA/CE APPROVED" at bounding box center [724, 256] width 42 height 7
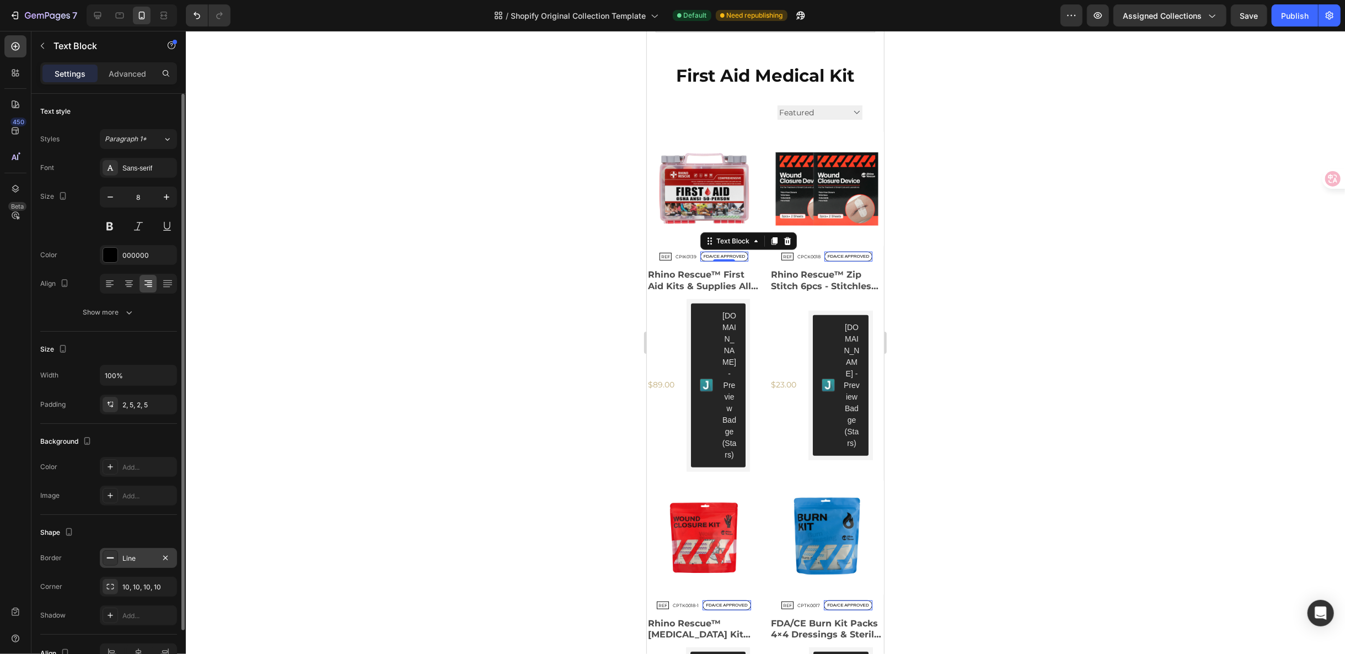
scroll to position [60, 0]
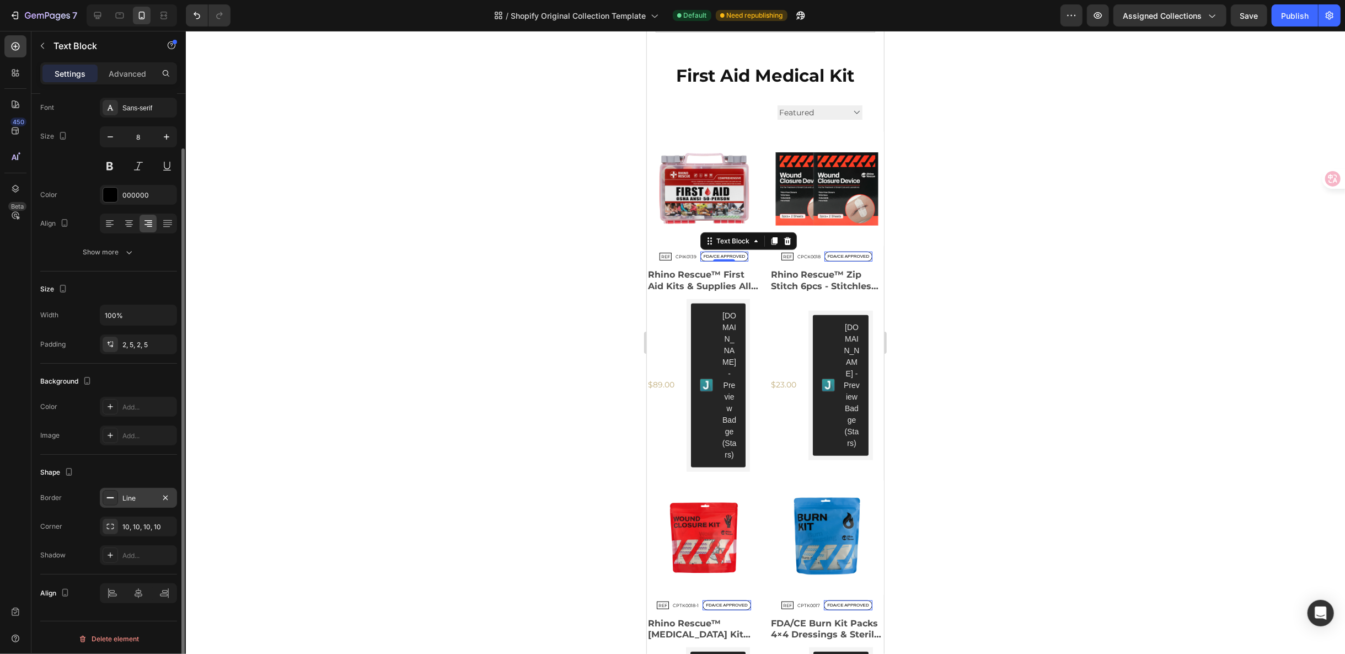
click at [133, 489] on div "Line" at bounding box center [138, 498] width 77 height 20
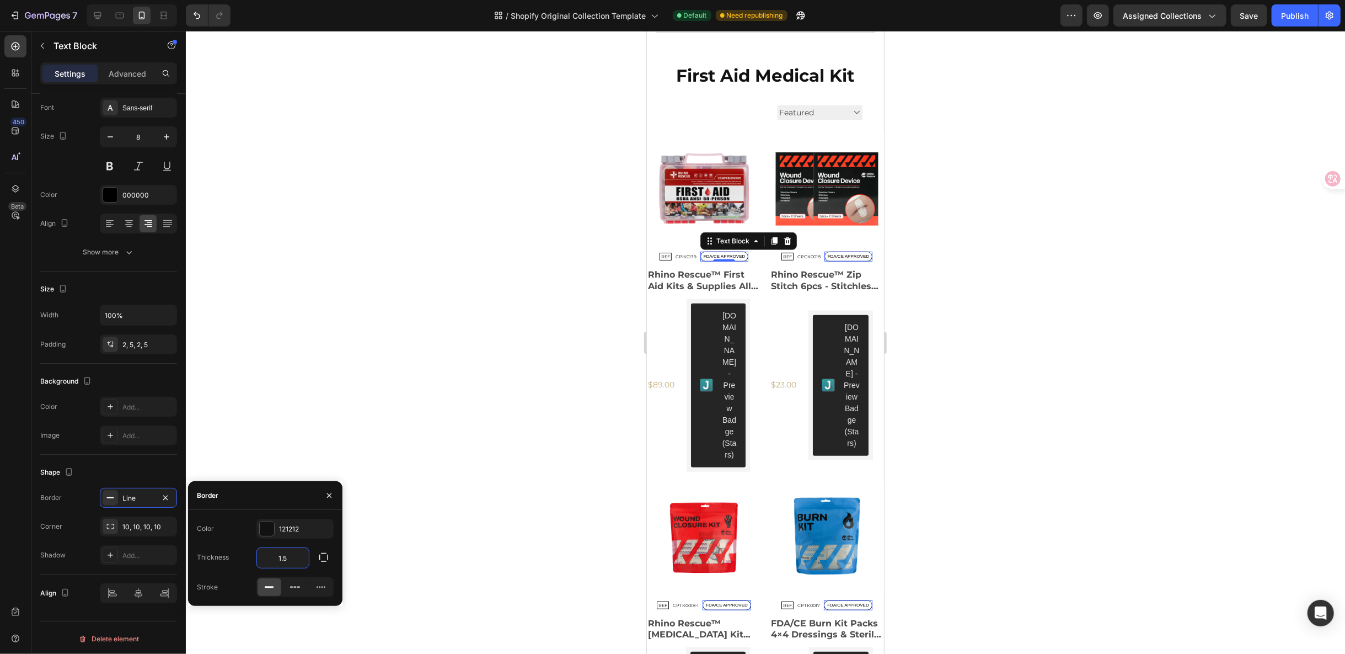
click at [299, 558] on input "1.5" at bounding box center [283, 558] width 52 height 20
type input "1"
click at [666, 253] on p "REF" at bounding box center [665, 256] width 9 height 7
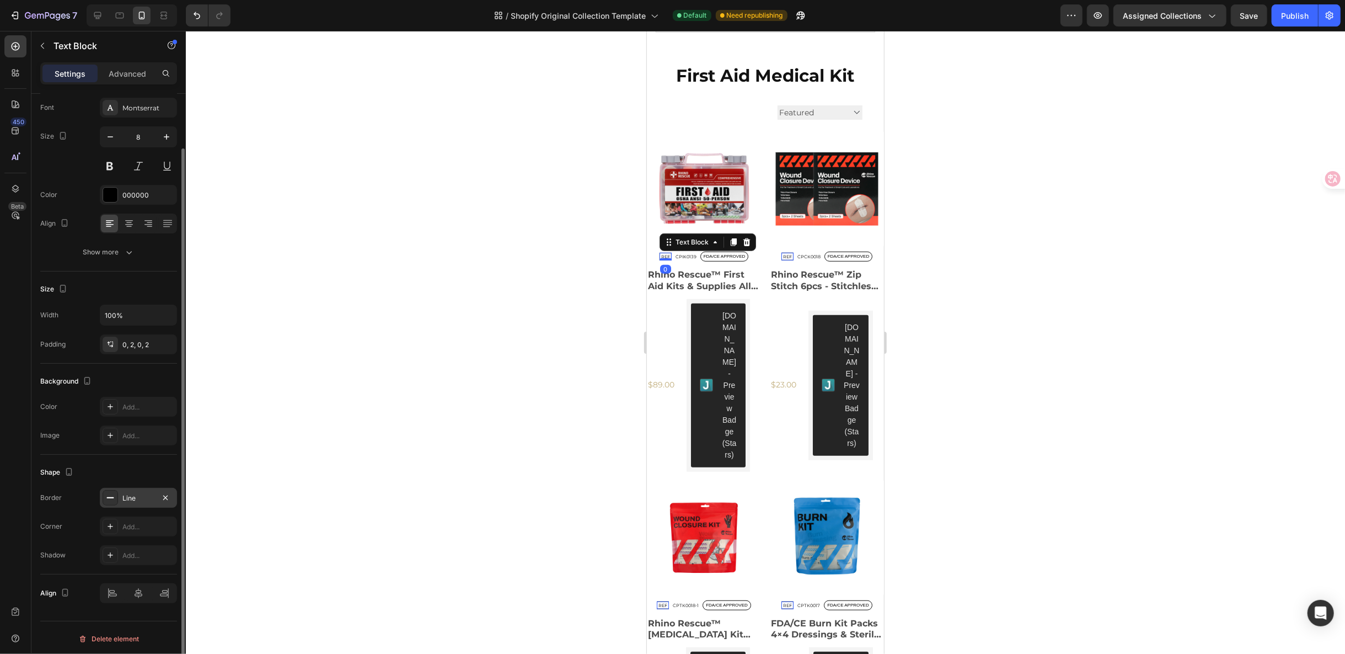
click at [138, 499] on div "Line" at bounding box center [138, 498] width 32 height 10
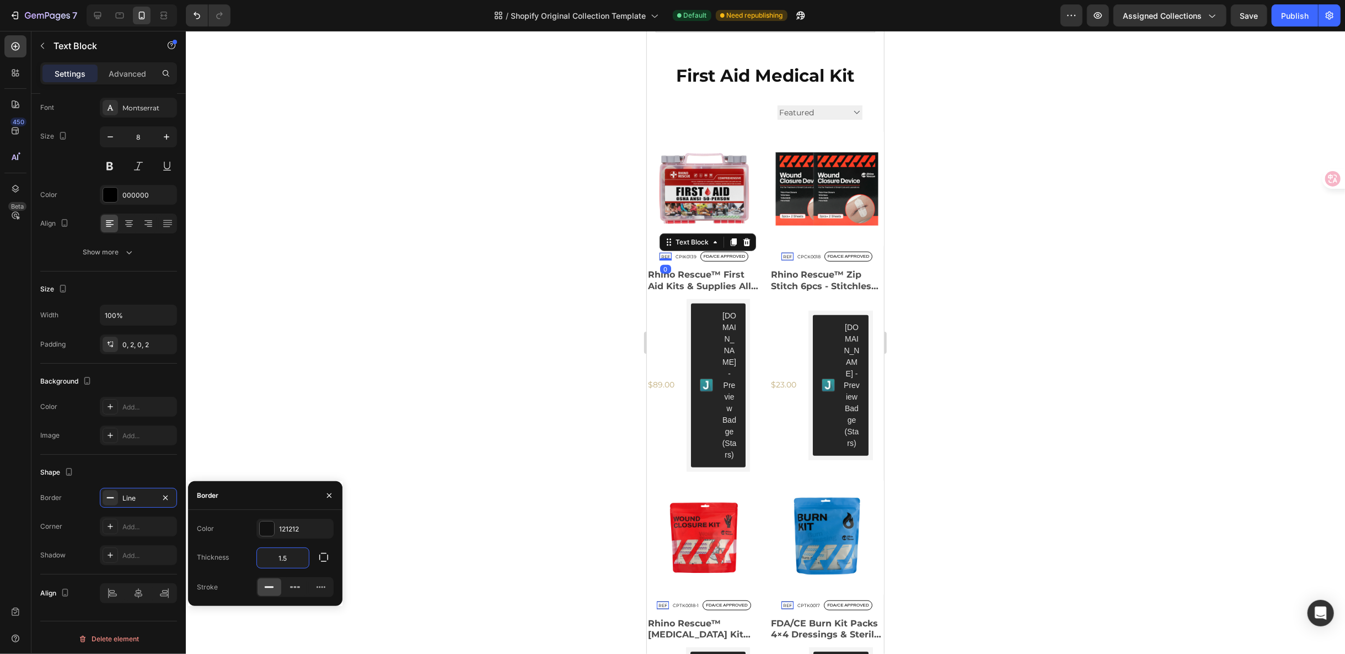
click at [287, 552] on input "1.5" at bounding box center [283, 558] width 52 height 20
type input "1"
click at [43, 45] on icon "button" at bounding box center [42, 45] width 9 height 9
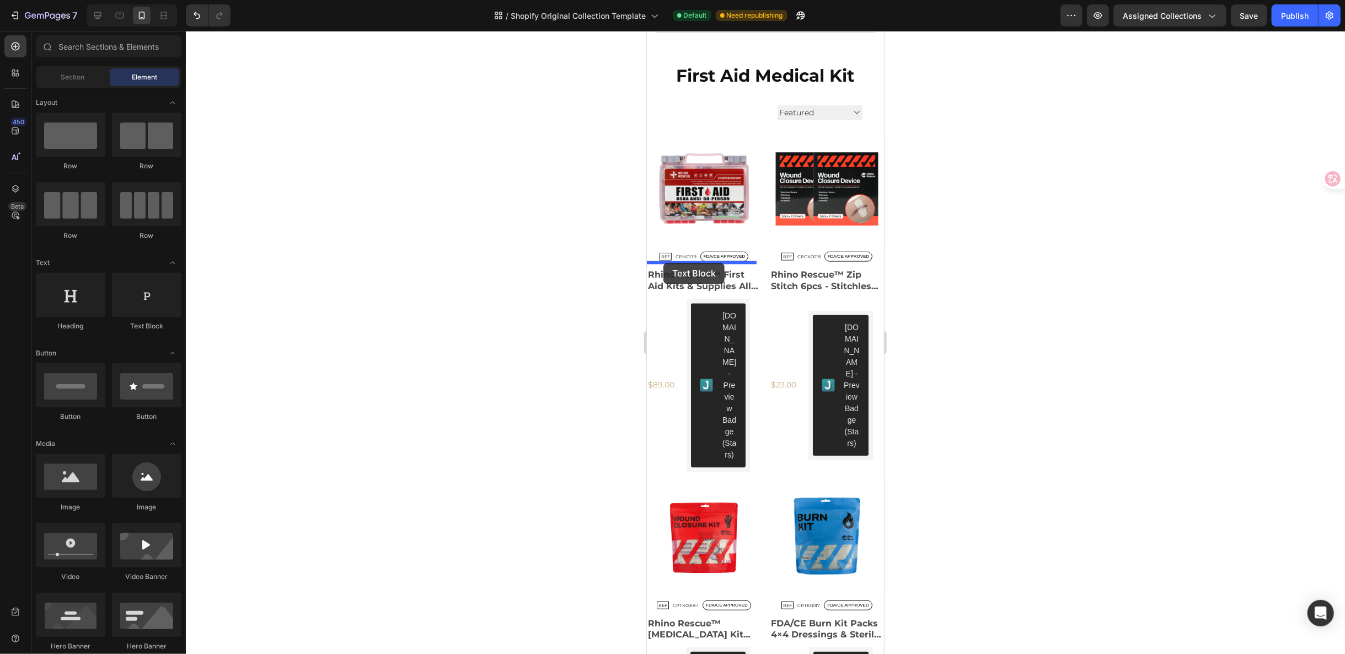
drag, startPoint x: 800, startPoint y: 327, endPoint x: 663, endPoint y: 262, distance: 151.5
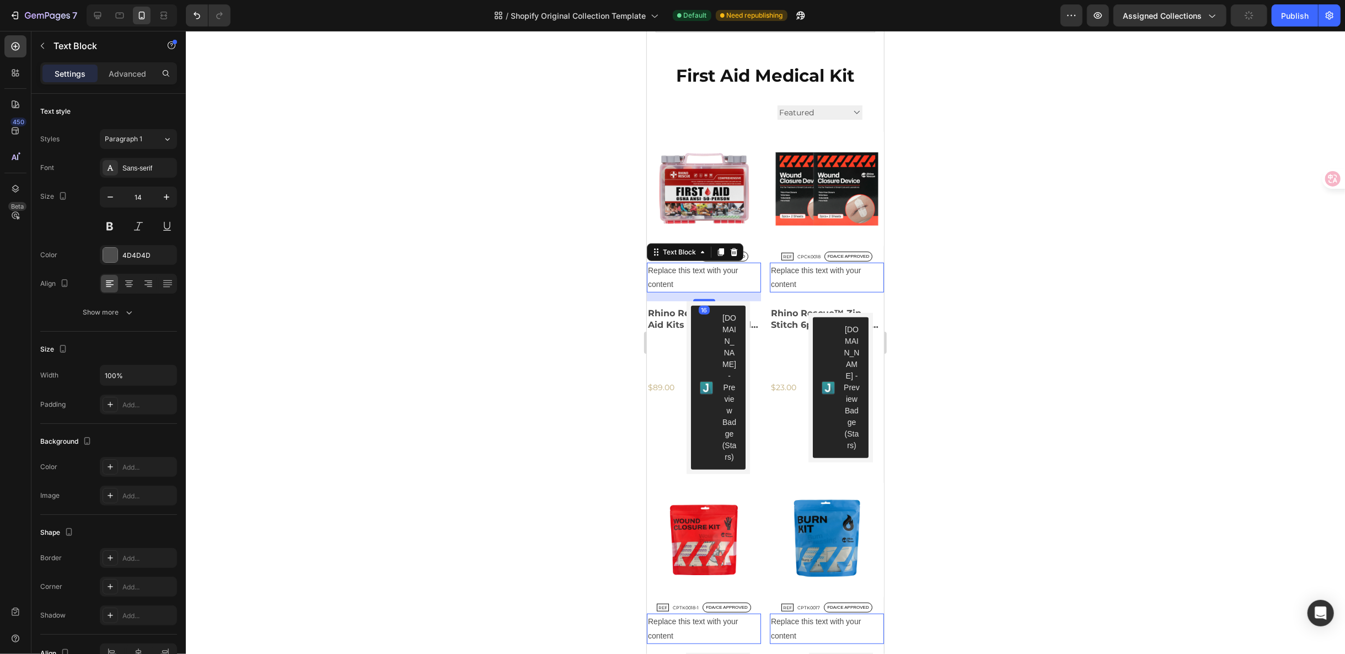
click at [658, 265] on div "Replace this text with your content" at bounding box center [703, 277] width 114 height 30
click at [658, 265] on p "Replace this text with your content" at bounding box center [704, 277] width 112 height 28
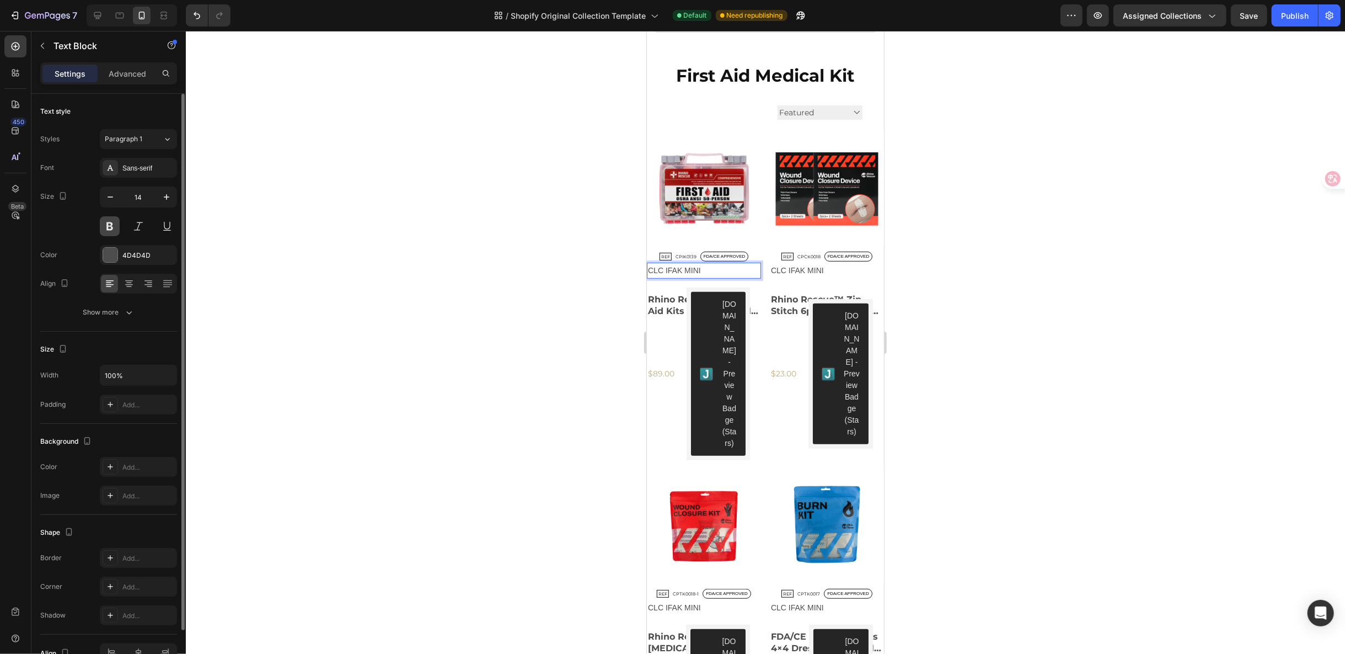
click at [103, 223] on button at bounding box center [110, 226] width 20 height 20
click at [139, 168] on div "Sans-serif" at bounding box center [148, 168] width 52 height 10
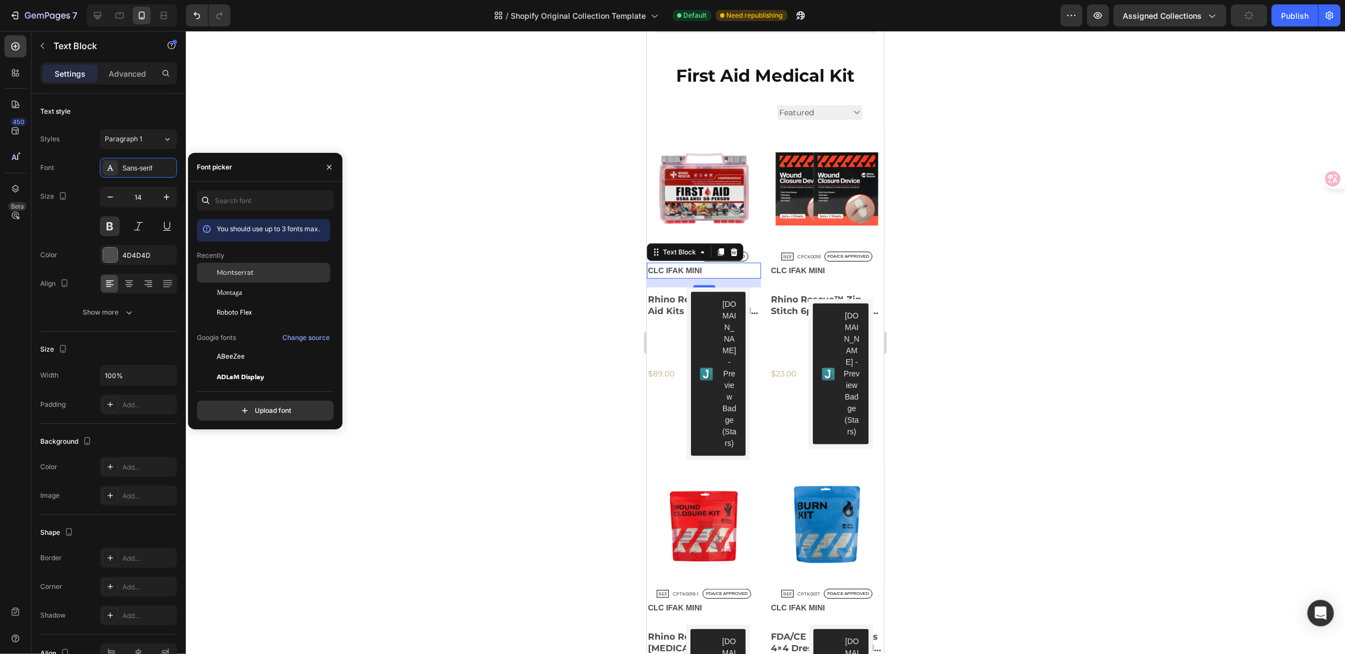
click at [253, 268] on div "Montserrat" at bounding box center [272, 273] width 111 height 10
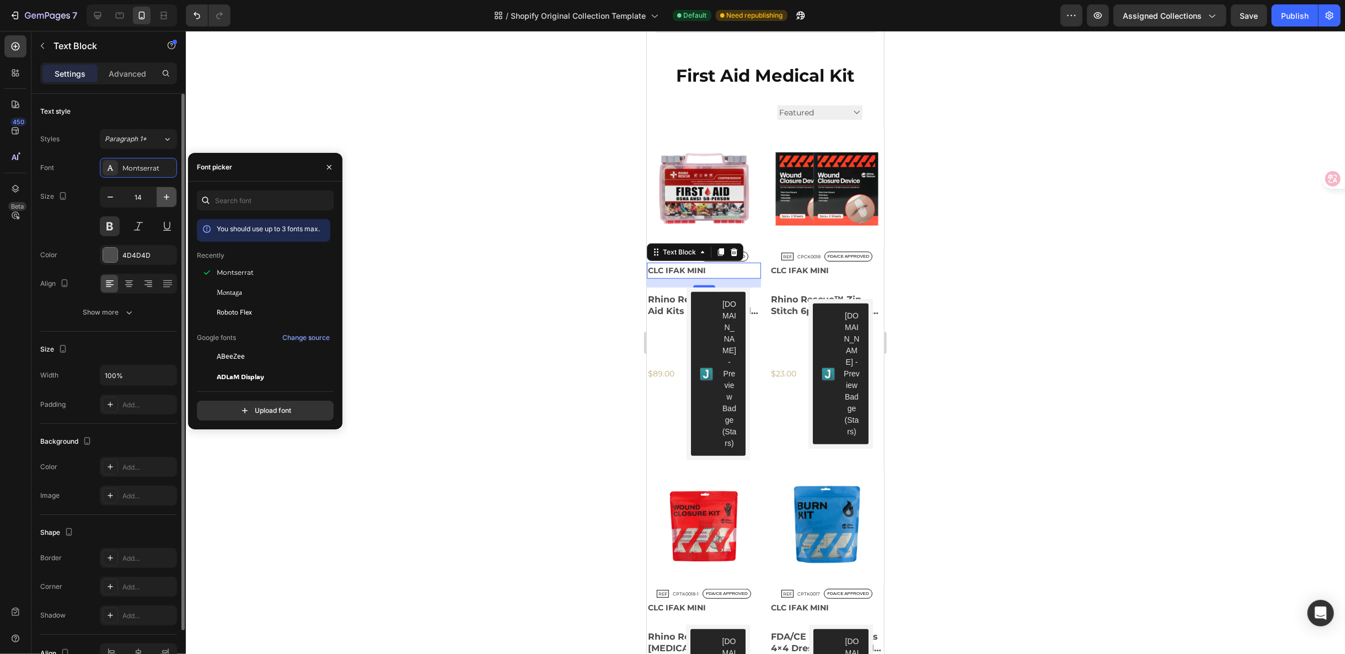
click at [162, 204] on button "button" at bounding box center [167, 197] width 20 height 20
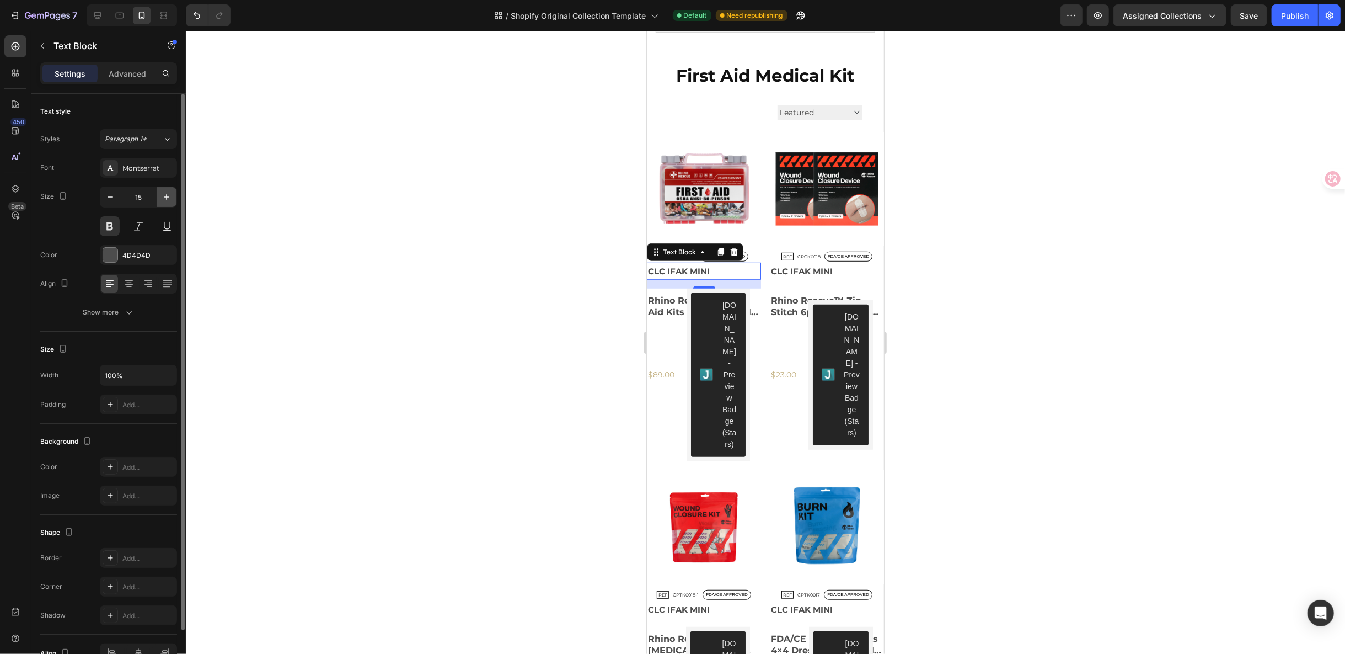
click at [162, 204] on button "button" at bounding box center [167, 197] width 20 height 20
click at [114, 196] on icon "button" at bounding box center [110, 196] width 11 height 11
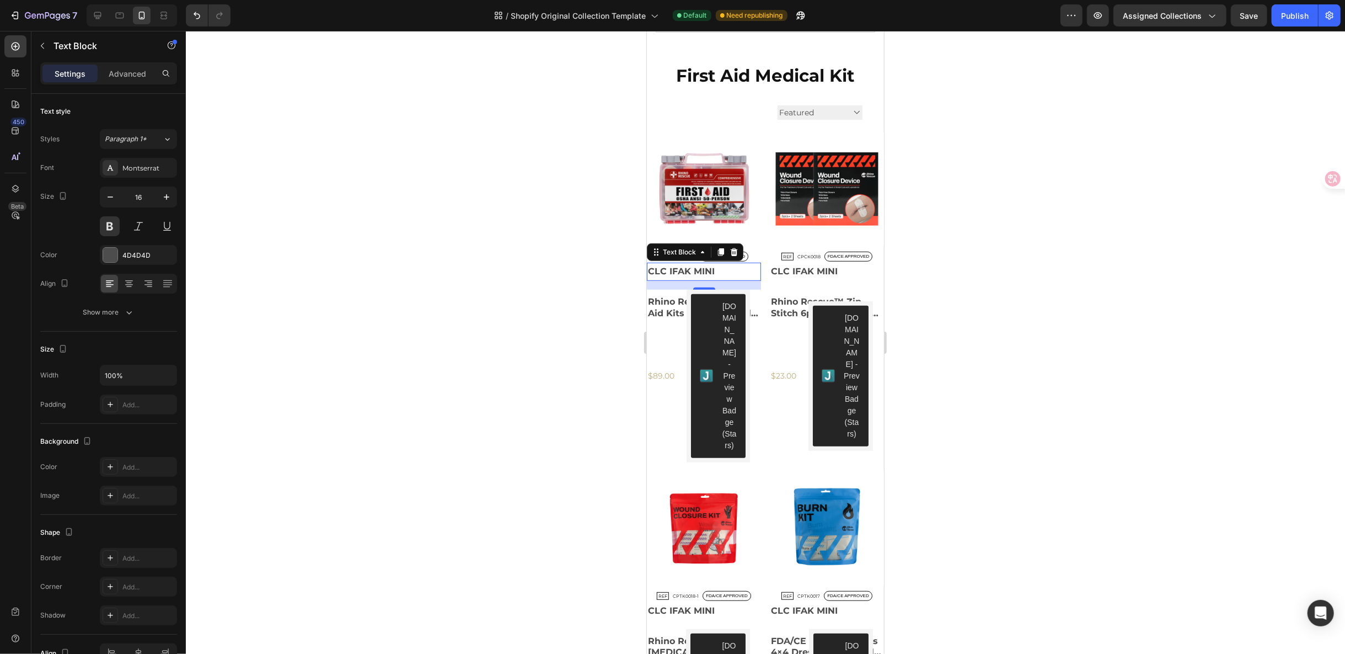
type input "15"
click at [671, 295] on div "$89.00 Product Price Product Price" at bounding box center [660, 374] width 29 height 173
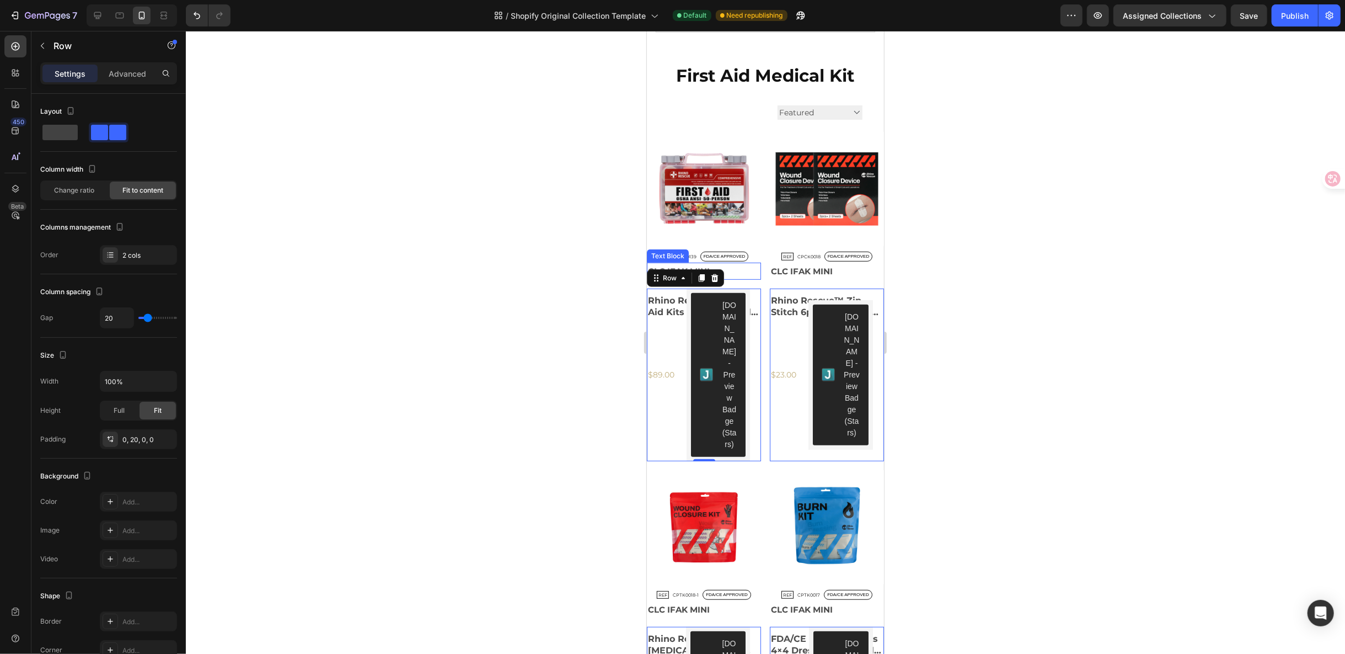
click at [727, 264] on p "CLC IFAK MINI" at bounding box center [704, 270] width 112 height 15
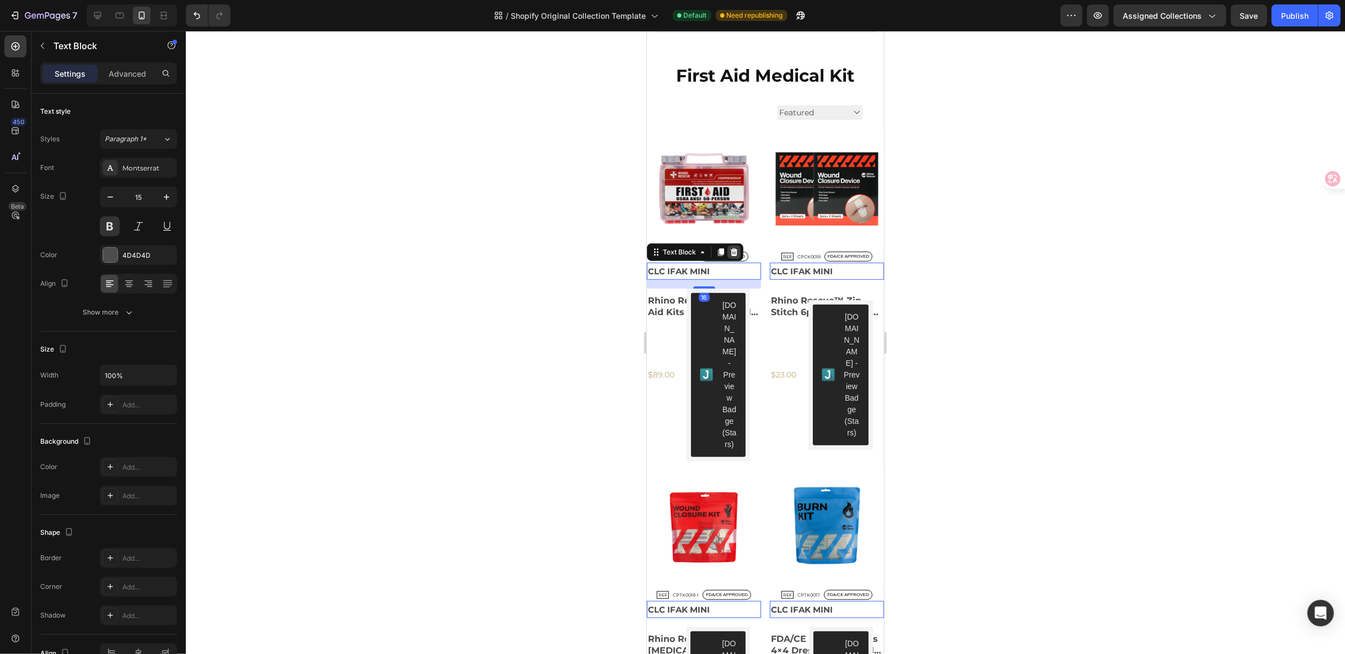
click at [732, 248] on icon at bounding box center [733, 252] width 7 height 8
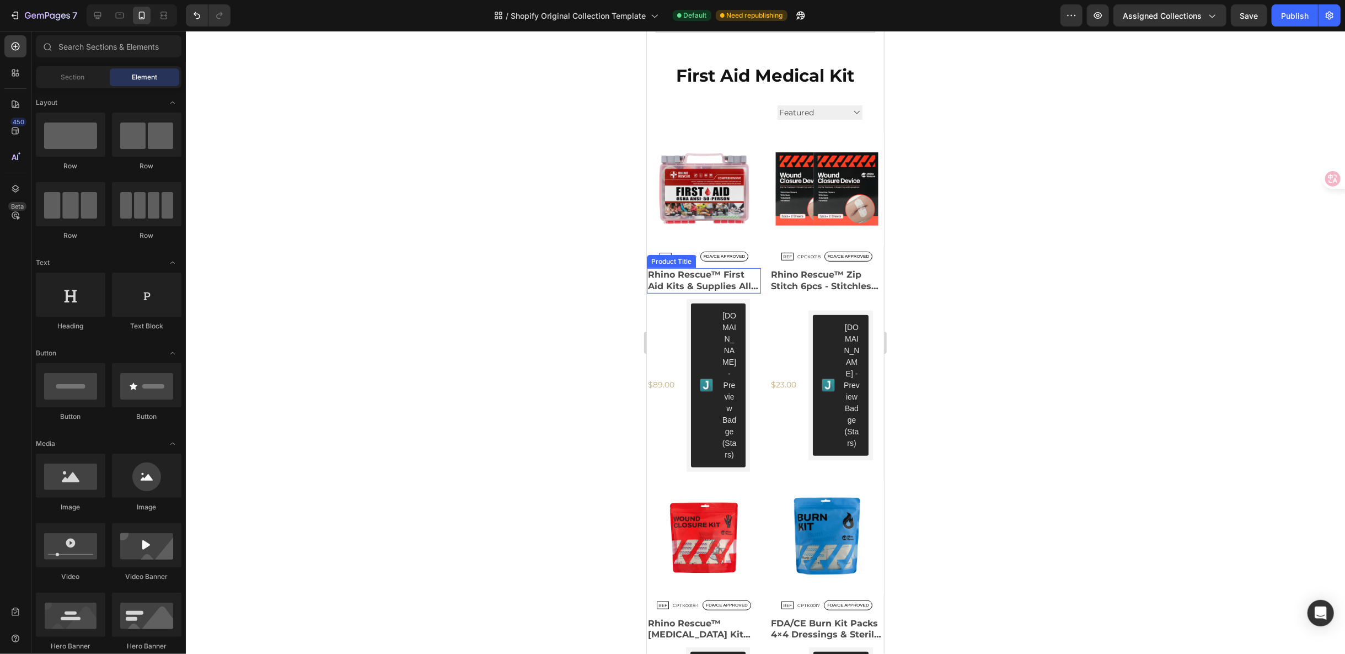
click at [727, 271] on h2 "Rhino Rescue™ First Aid Kits & Supplies All-Purpose First Aid Medical Supplies …" at bounding box center [703, 280] width 114 height 25
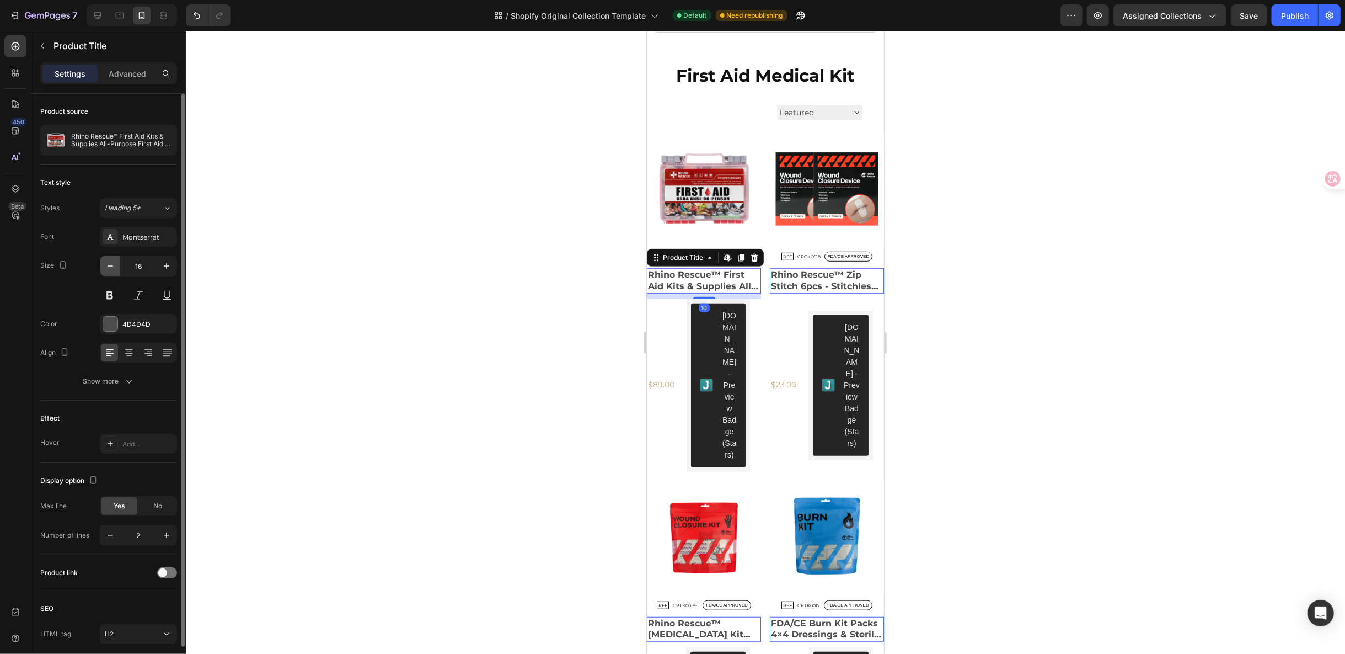
click at [113, 264] on icon "button" at bounding box center [110, 265] width 11 height 11
type input "15"
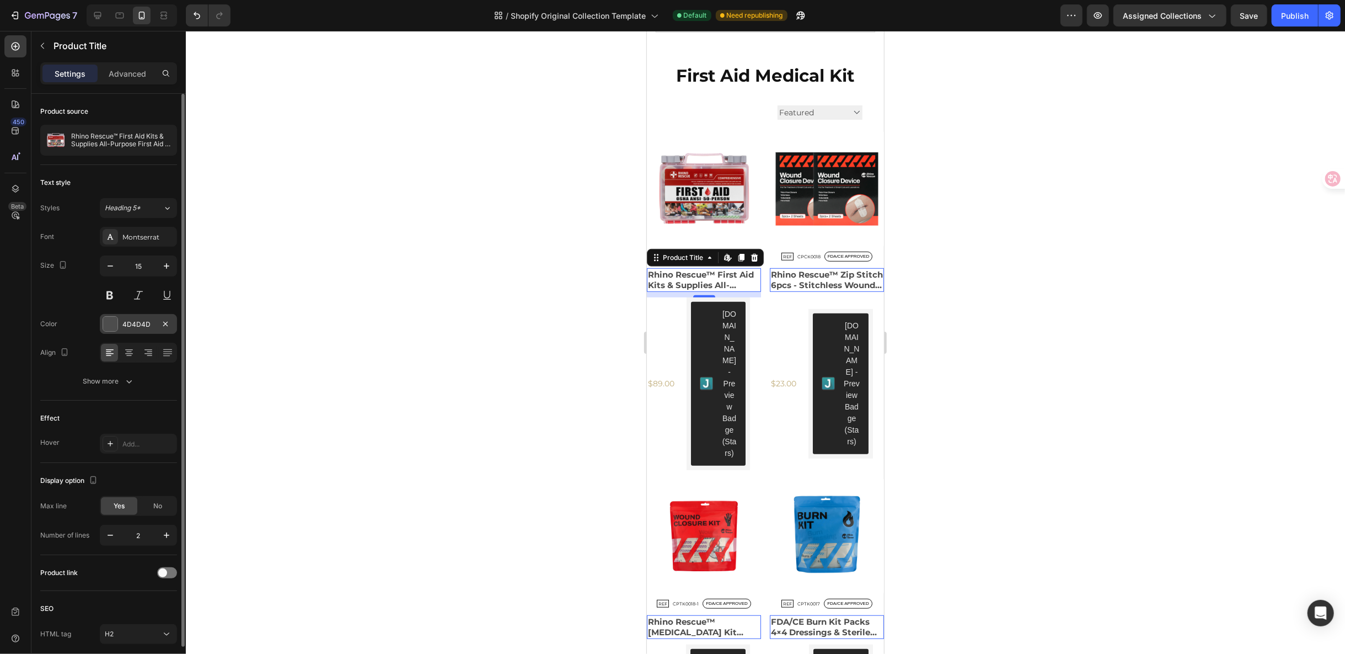
click at [114, 322] on div at bounding box center [110, 324] width 14 height 14
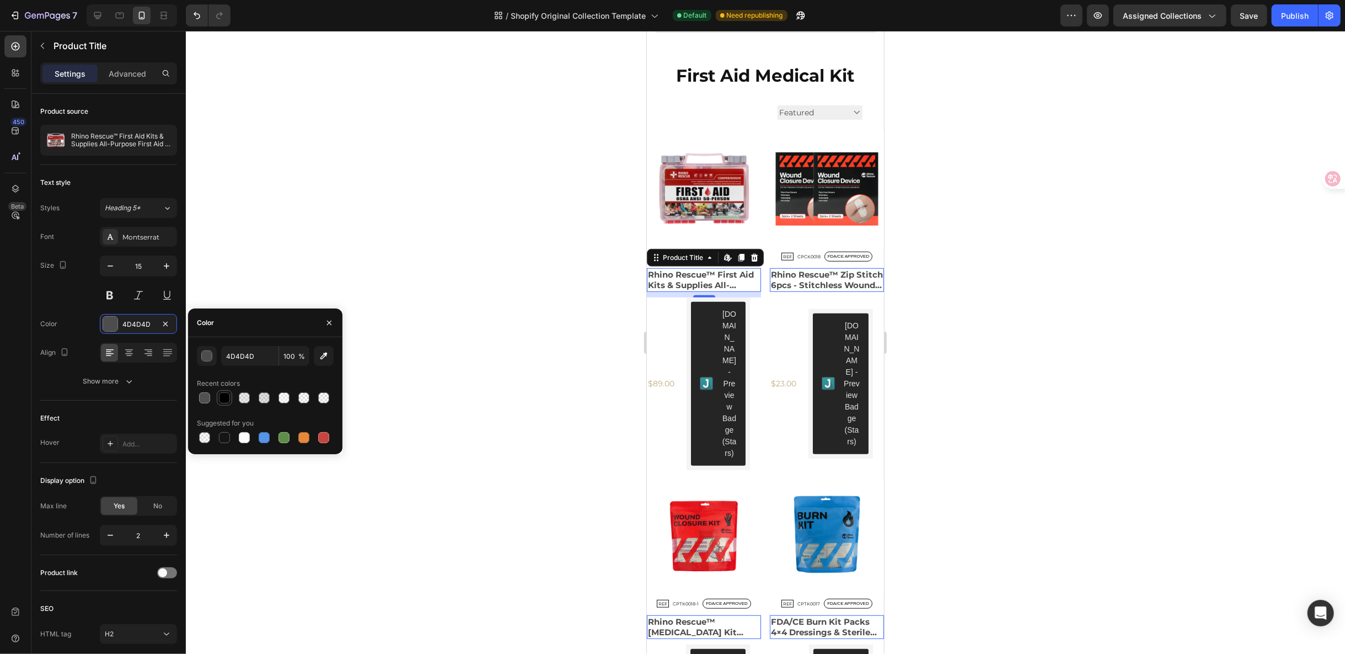
click at [224, 395] on div at bounding box center [224, 397] width 11 height 11
type input "000000"
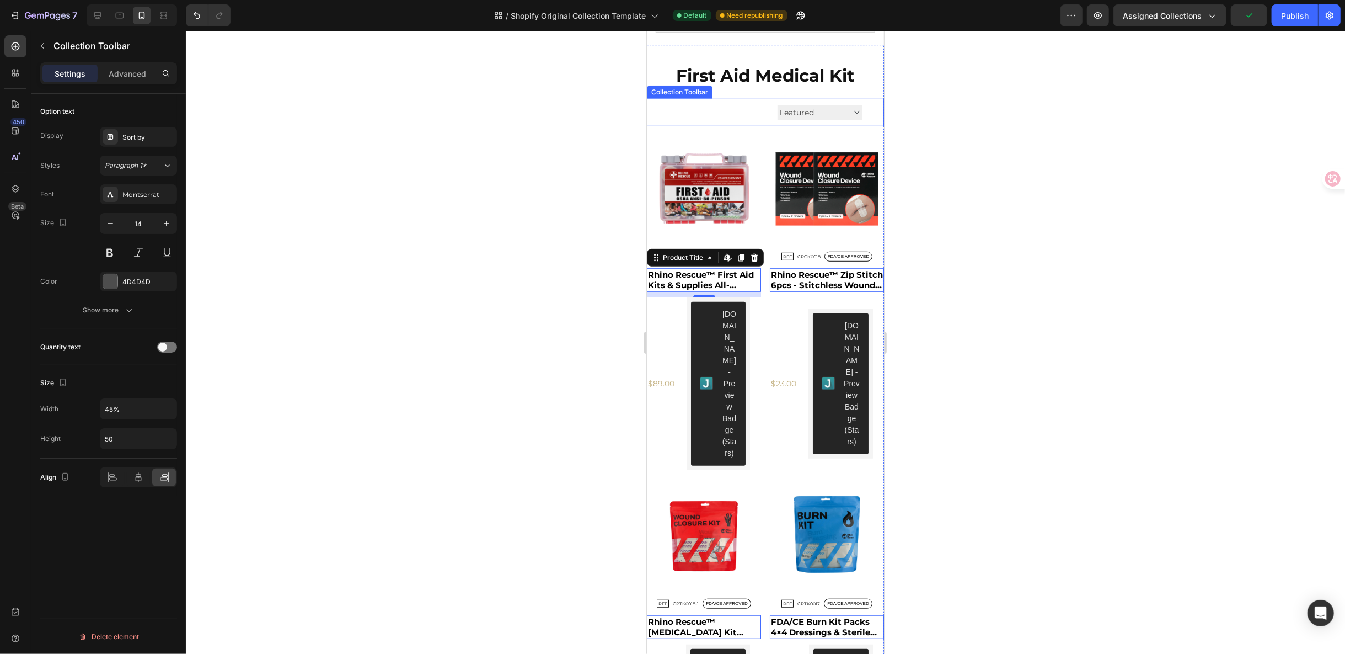
click at [850, 114] on select "Sort by Best selling Featured Alphabetically, A-Z Alphabetically, Z-A Price, lo…" at bounding box center [819, 112] width 85 height 14
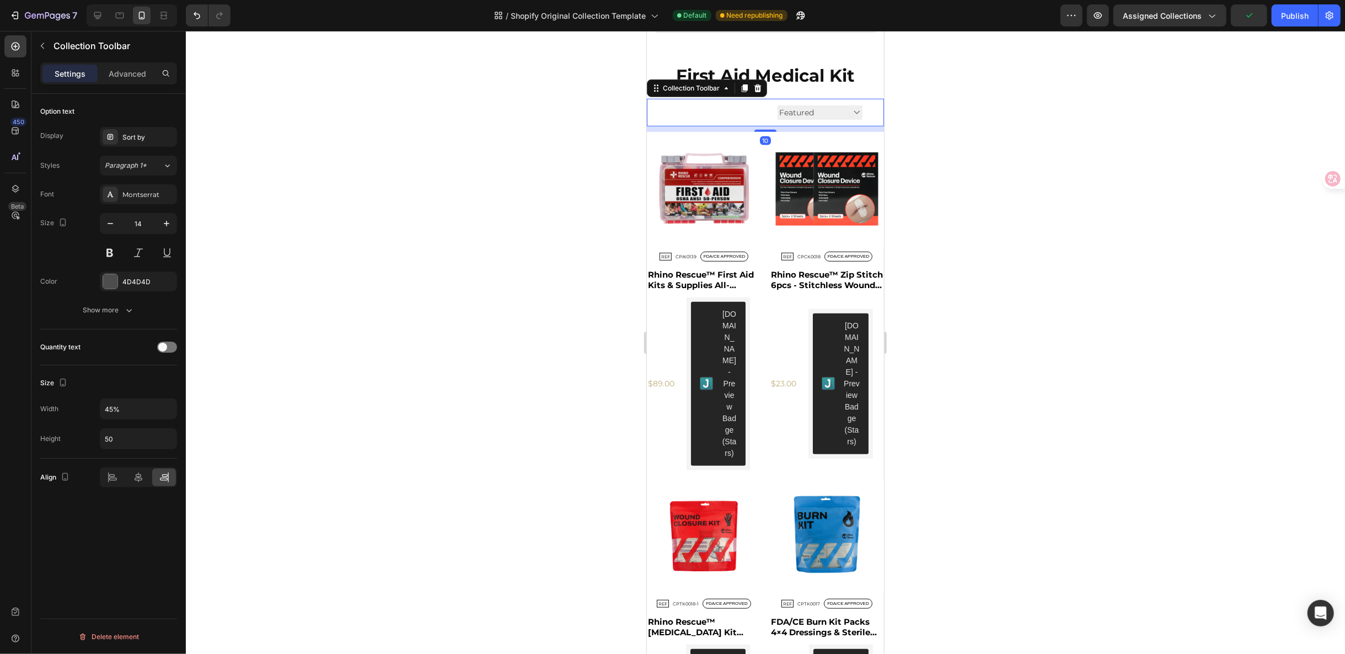
select select
click at [777, 105] on select "Sort by Best selling Featured Alphabetically, A-Z Alphabetically, Z-A Price, lo…" at bounding box center [819, 112] width 85 height 14
click at [821, 111] on select "Sort by Best selling Featured Alphabetically, A-Z Alphabetically, Z-A Price, lo…" at bounding box center [819, 112] width 85 height 14
click at [777, 105] on select "Sort by Best selling Featured Alphabetically, A-Z Alphabetically, Z-A Price, lo…" at bounding box center [819, 112] width 85 height 14
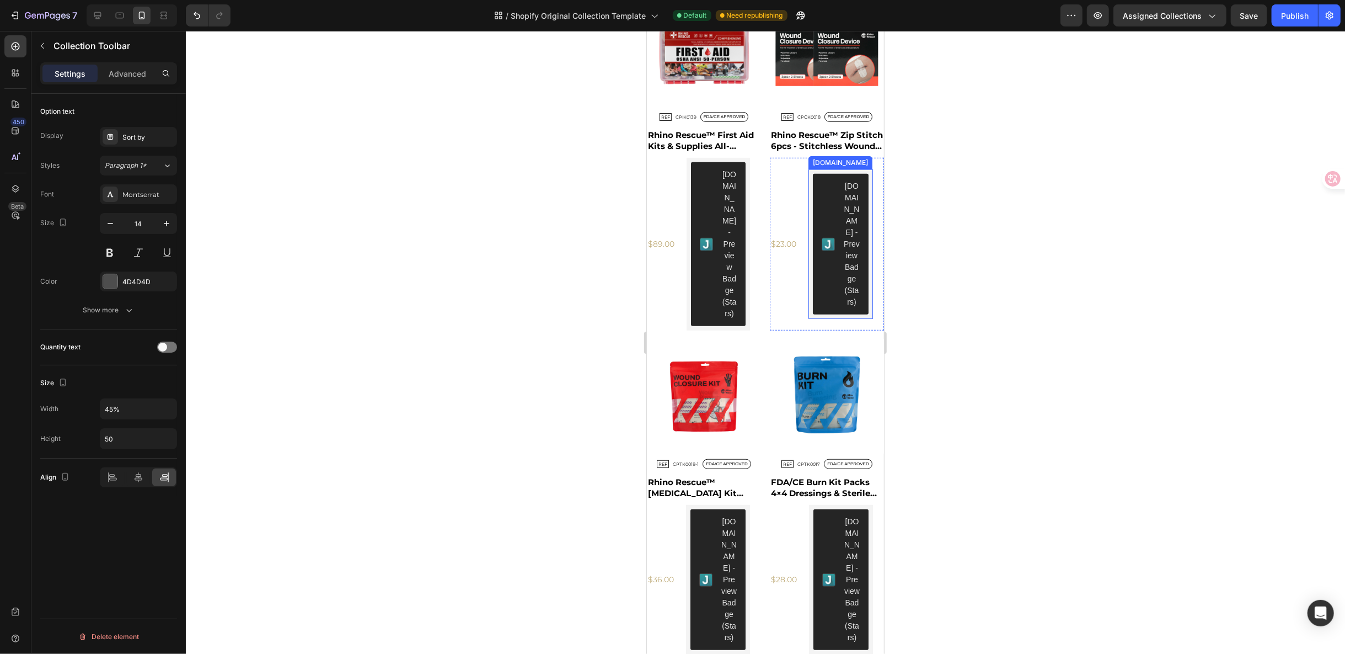
scroll to position [718, 0]
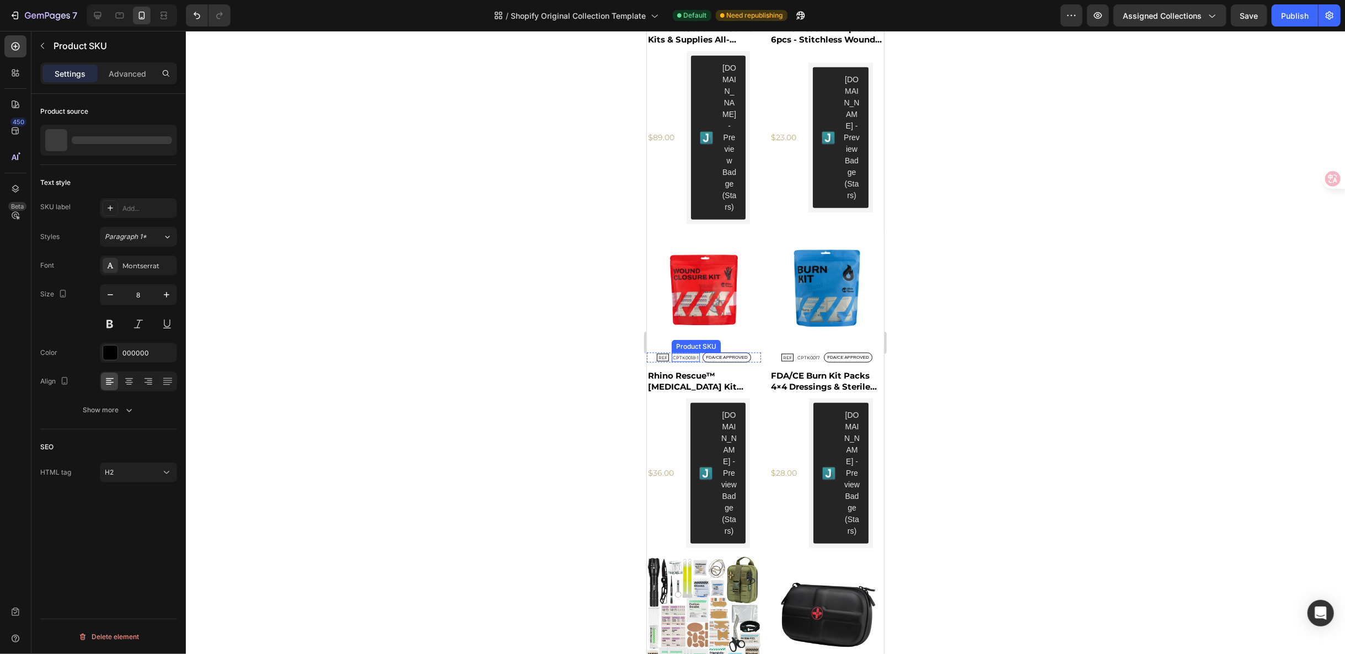
click at [691, 14] on h2 "CPTK0018-1" at bounding box center [685, 10] width 23 height 9
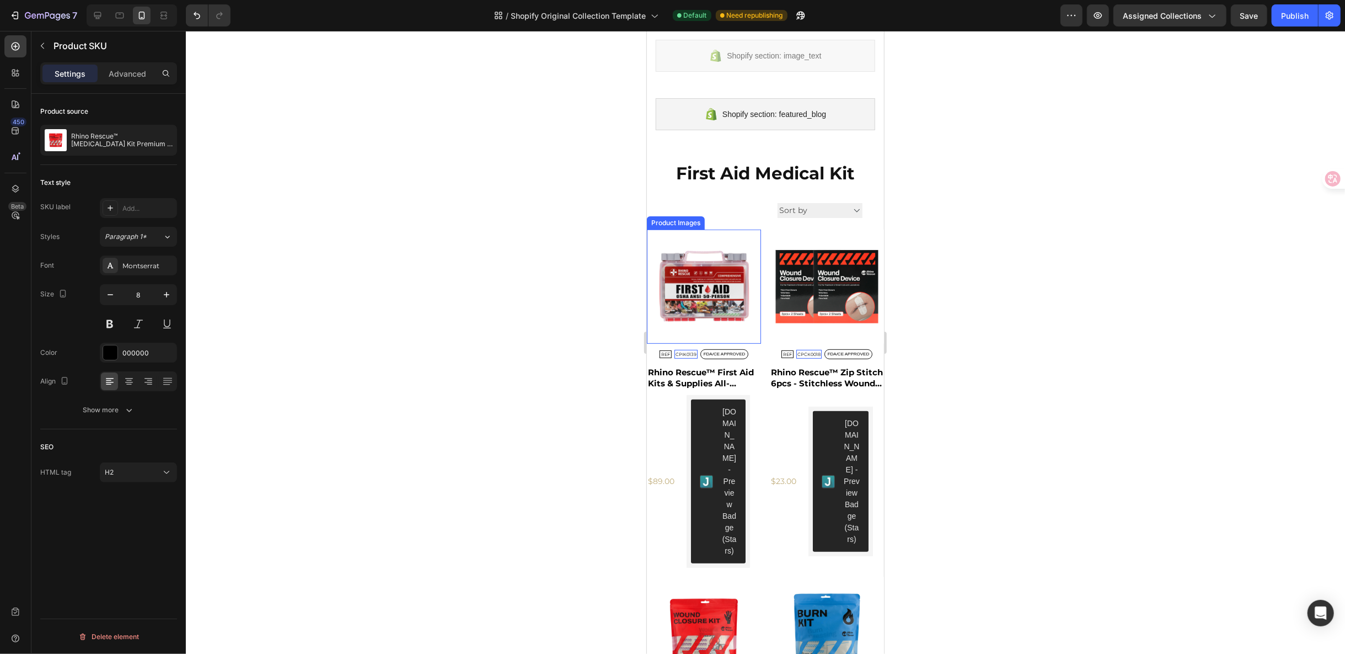
scroll to position [350, 0]
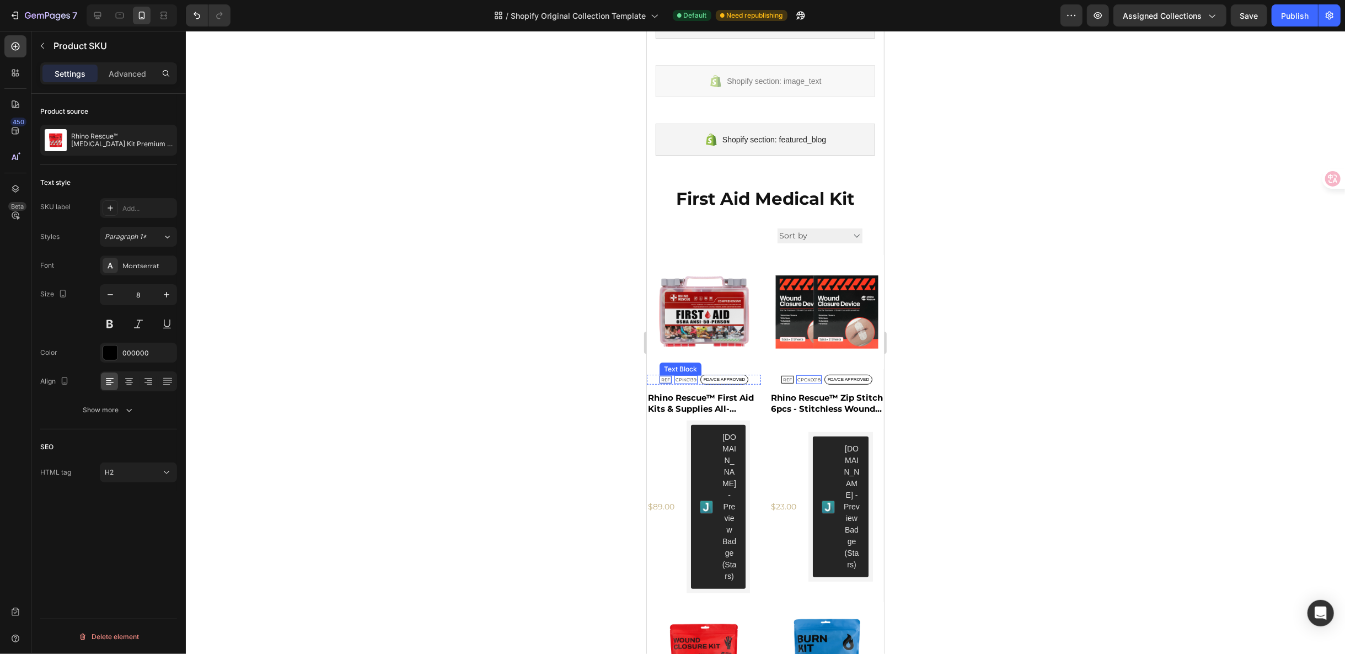
click at [661, 376] on p "REF" at bounding box center [665, 379] width 9 height 7
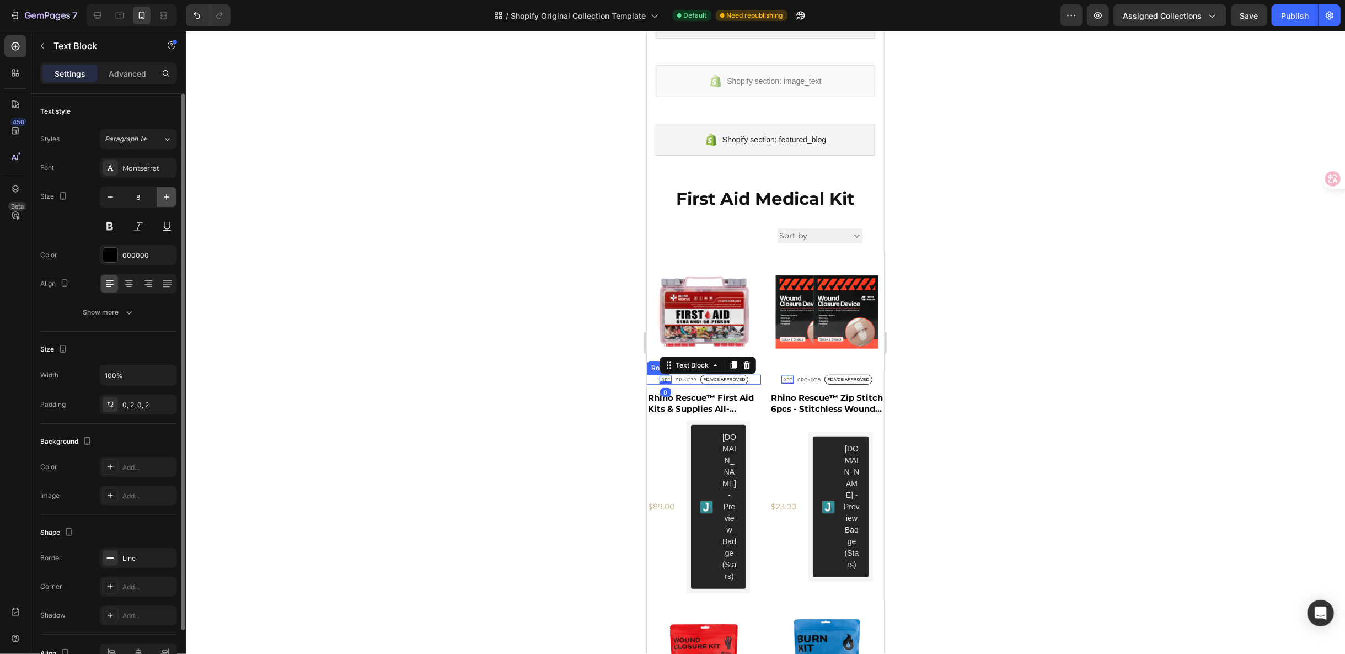
click at [164, 194] on icon "button" at bounding box center [166, 196] width 11 height 11
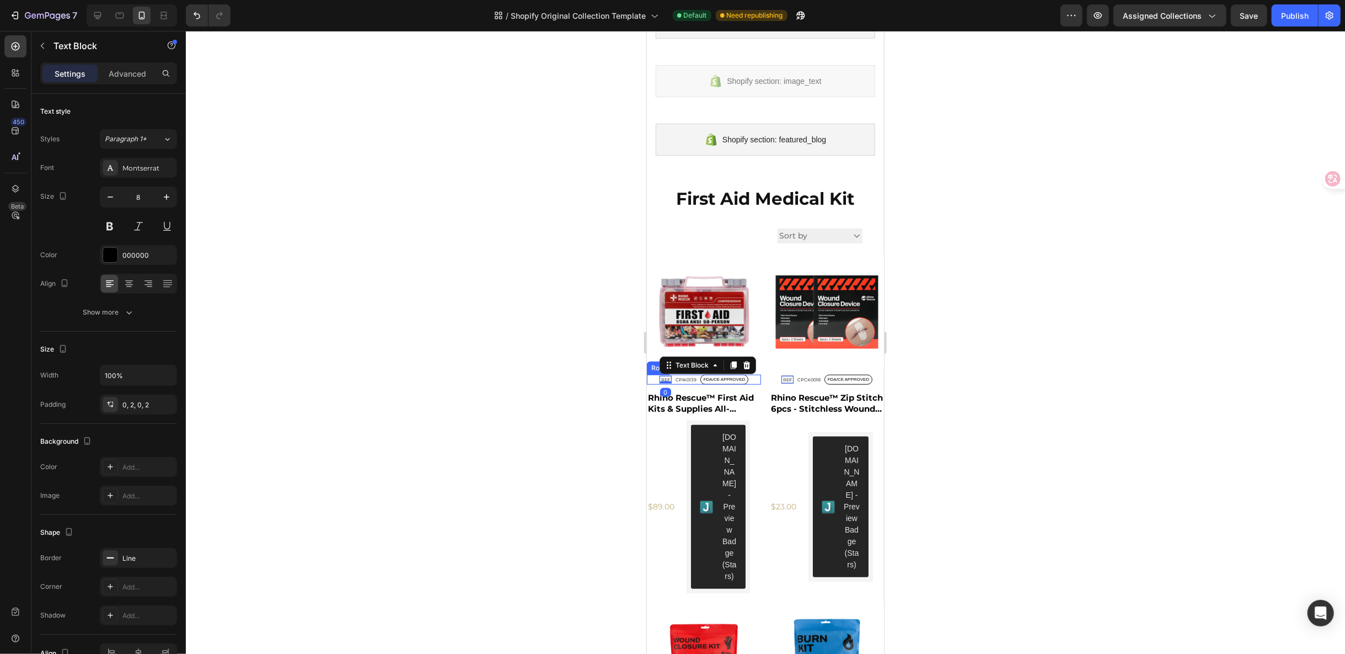
type input "9"
click at [684, 375] on h2 "CPIK0139" at bounding box center [686, 379] width 23 height 9
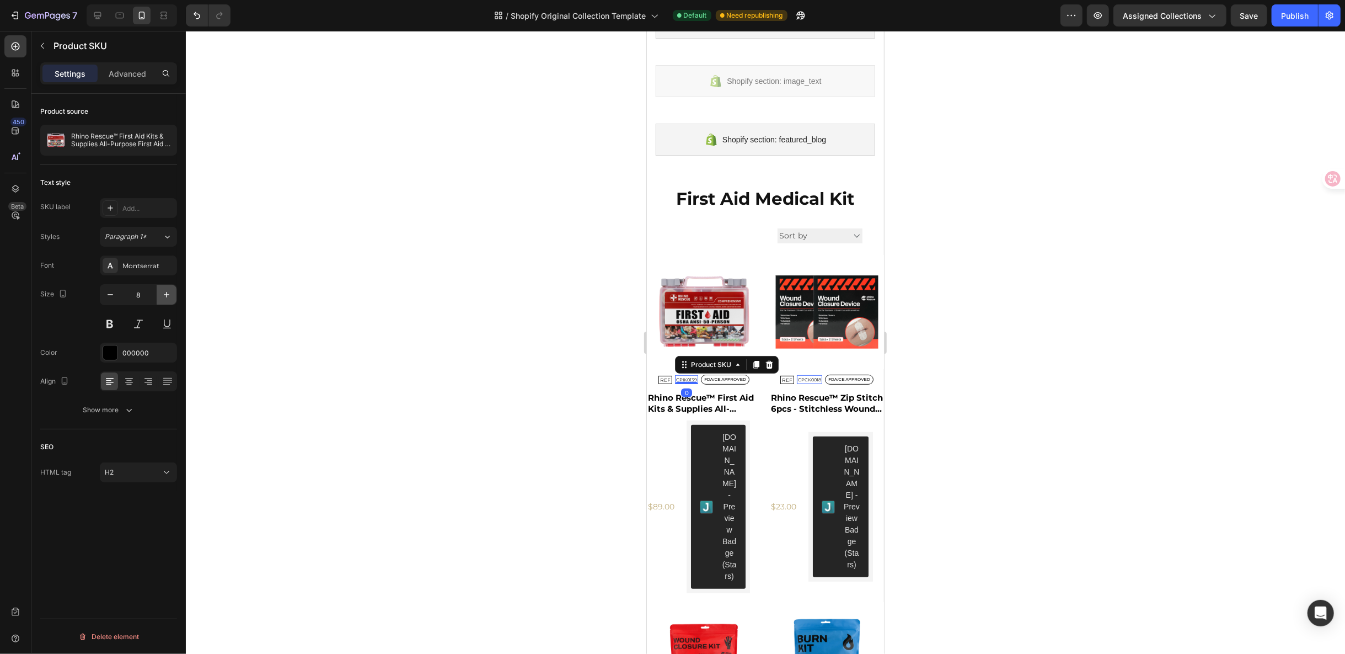
click at [172, 286] on button "button" at bounding box center [167, 295] width 20 height 20
type input "9"
click at [721, 376] on p "FDA/CE APPROVED" at bounding box center [725, 379] width 42 height 7
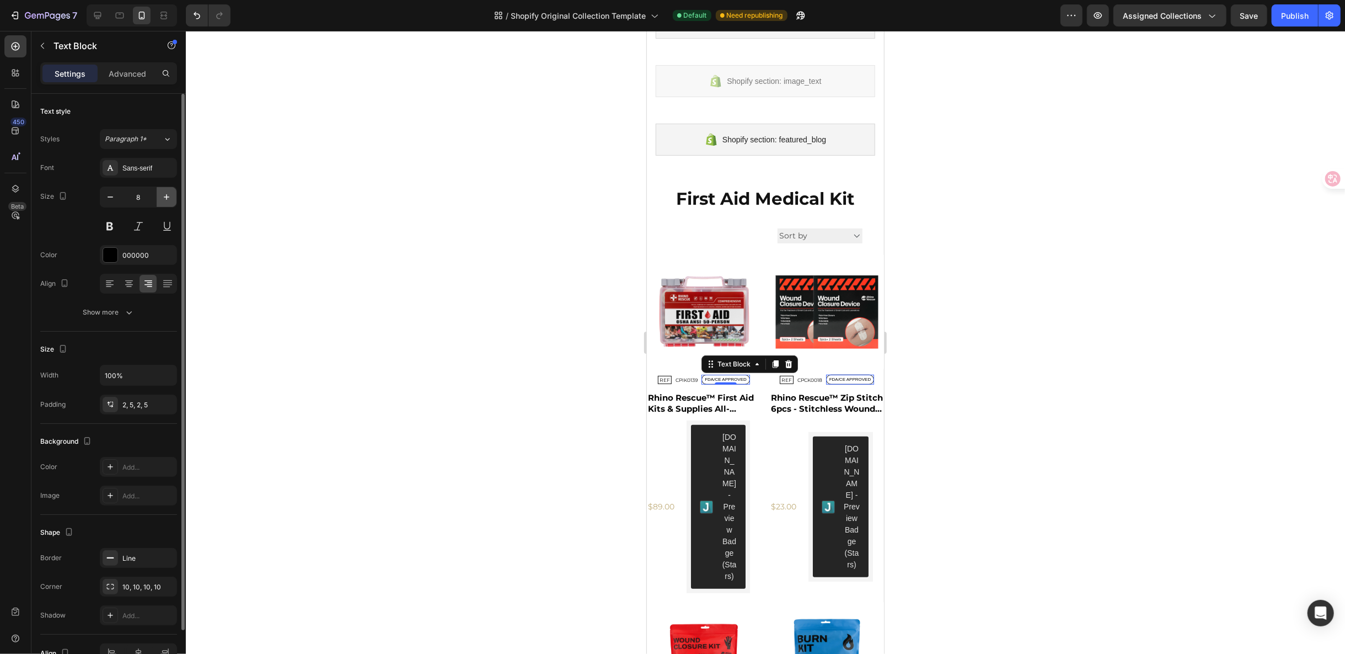
click at [168, 193] on icon "button" at bounding box center [166, 196] width 11 height 11
type input "9"
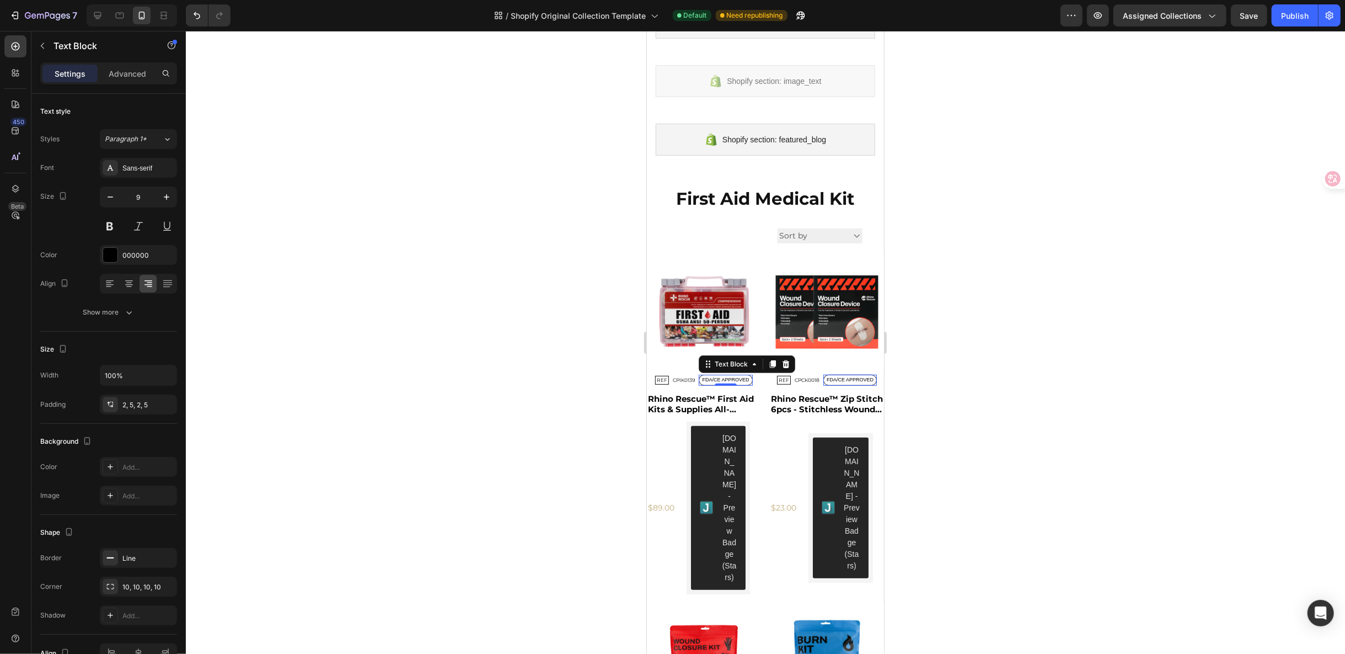
click at [922, 379] on div at bounding box center [765, 342] width 1159 height 623
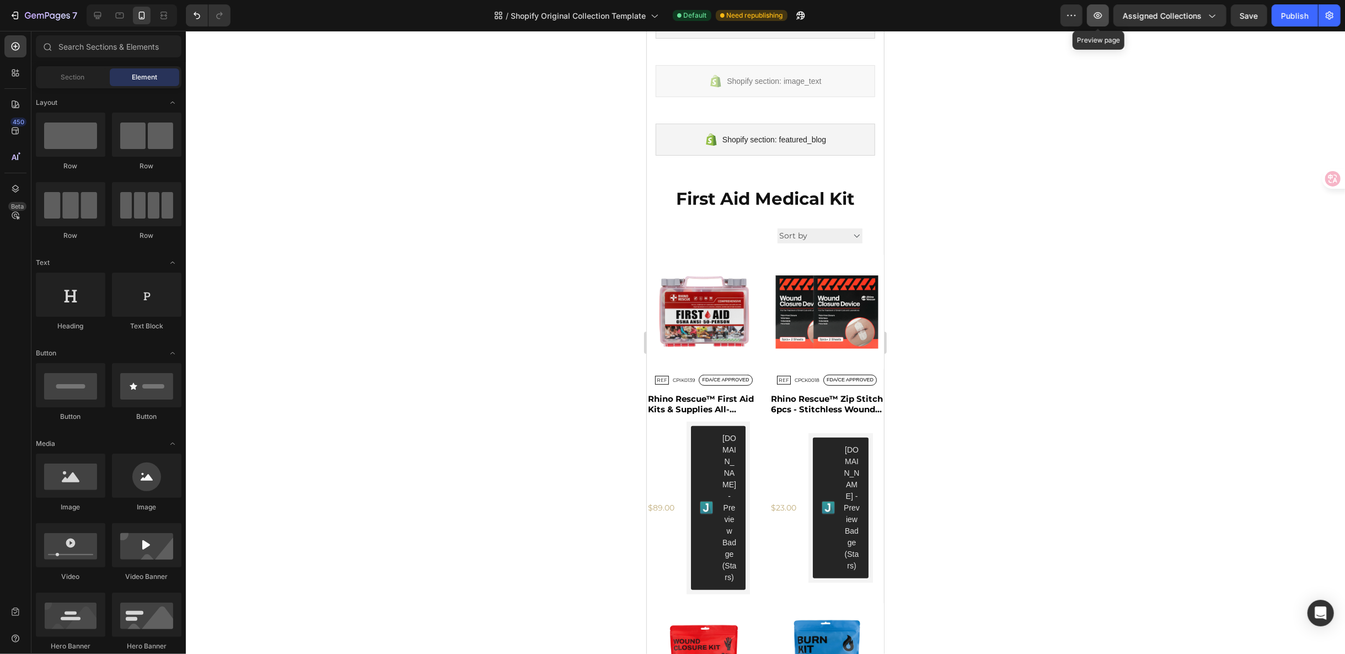
click at [1104, 17] on icon "button" at bounding box center [1098, 15] width 11 height 11
click at [685, 392] on h2 "Rhino Rescue™ First Aid Kits & Supplies All-Purpose First Aid Medical Supplies …" at bounding box center [703, 404] width 114 height 24
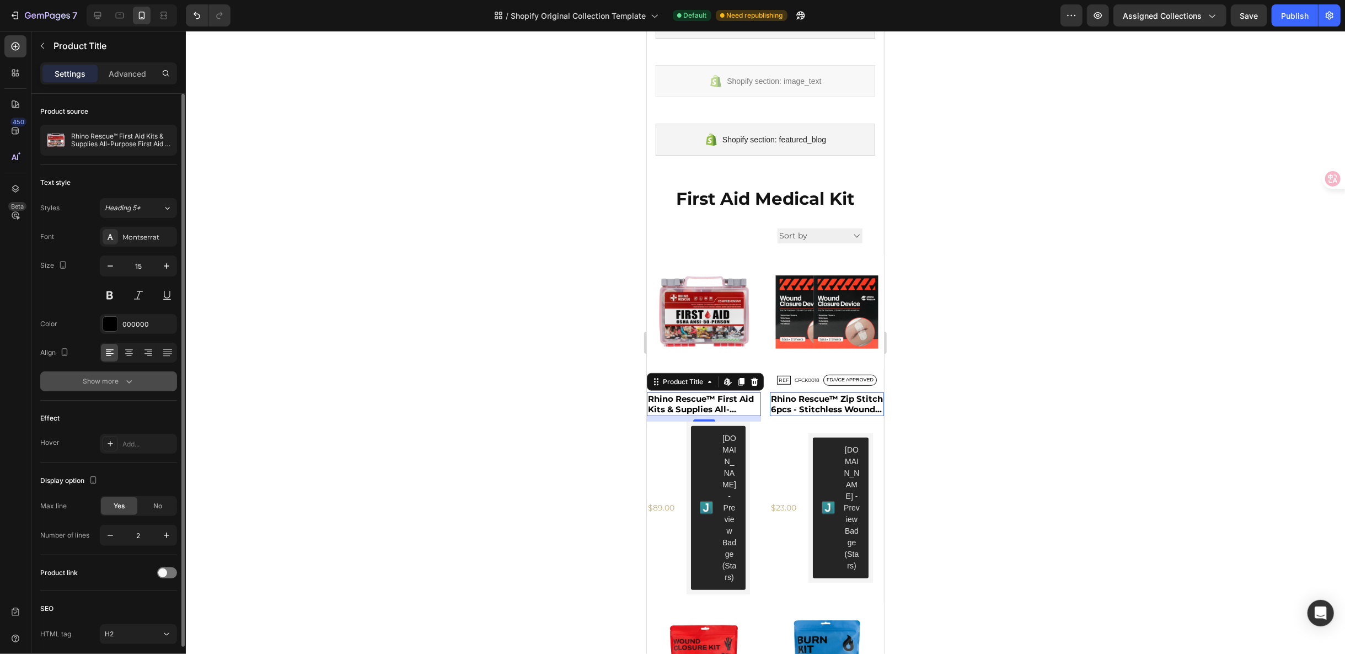
scroll to position [41, 0]
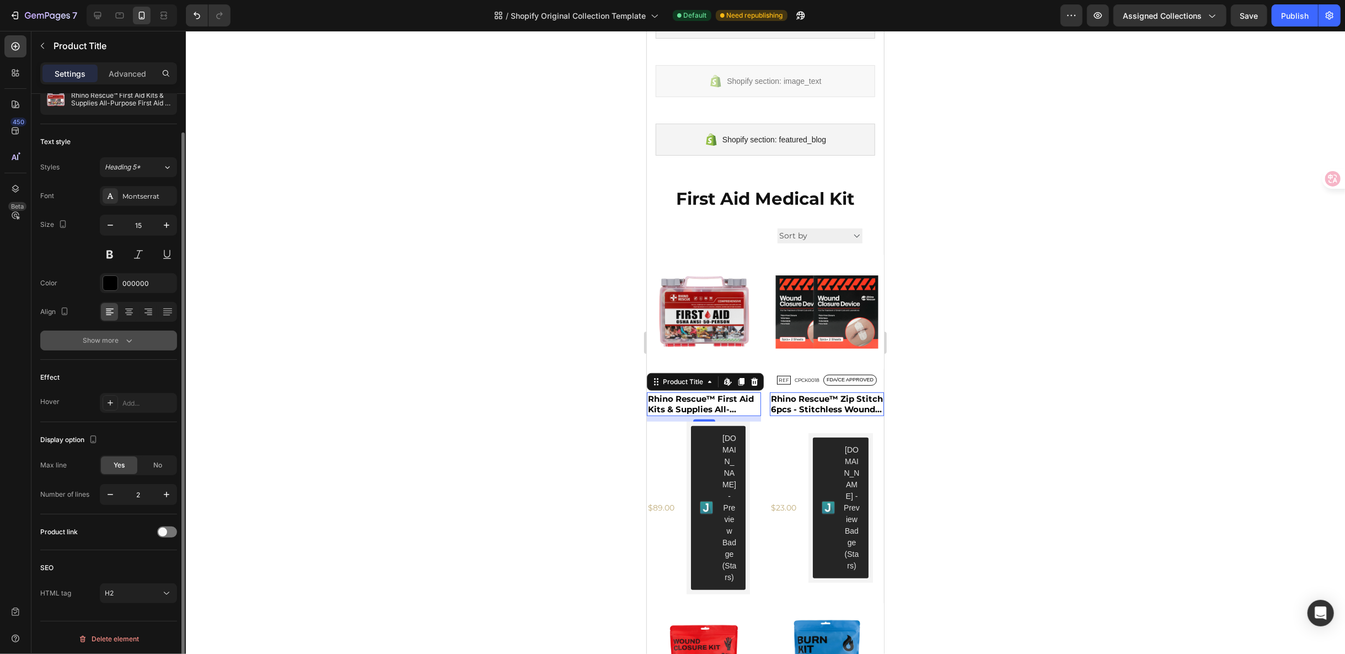
click at [122, 344] on div "Show more" at bounding box center [108, 340] width 51 height 11
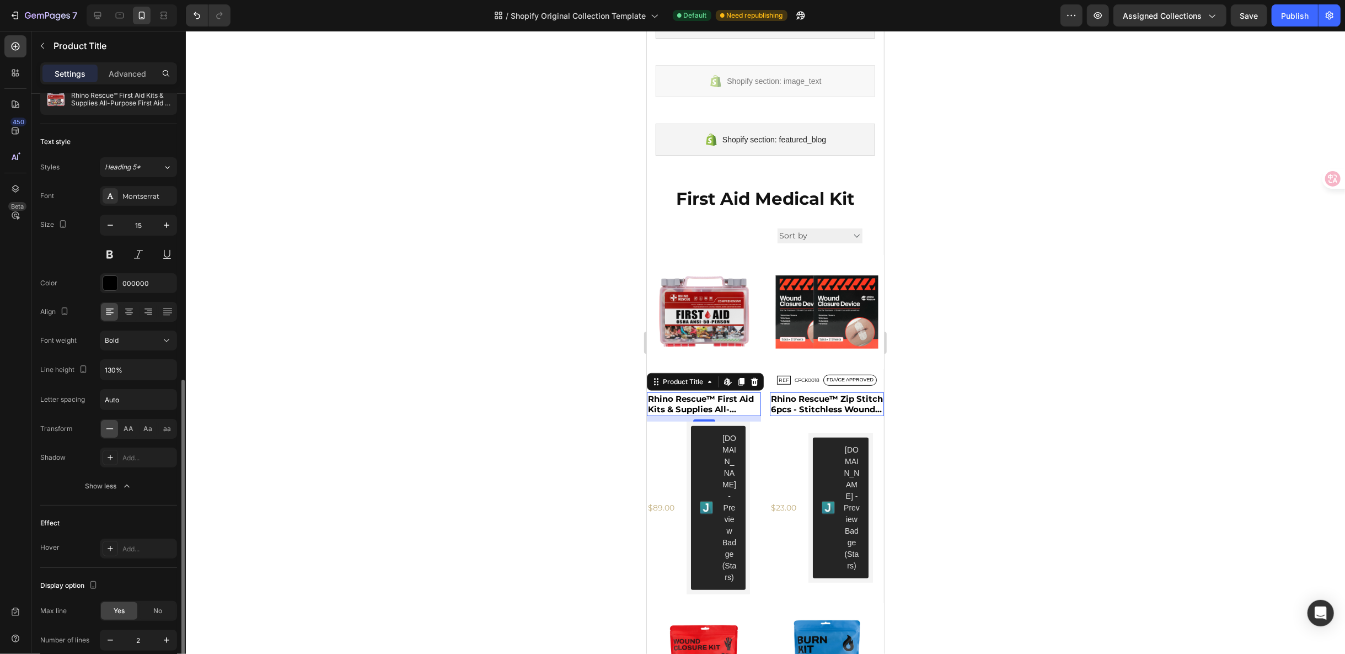
scroll to position [185, 0]
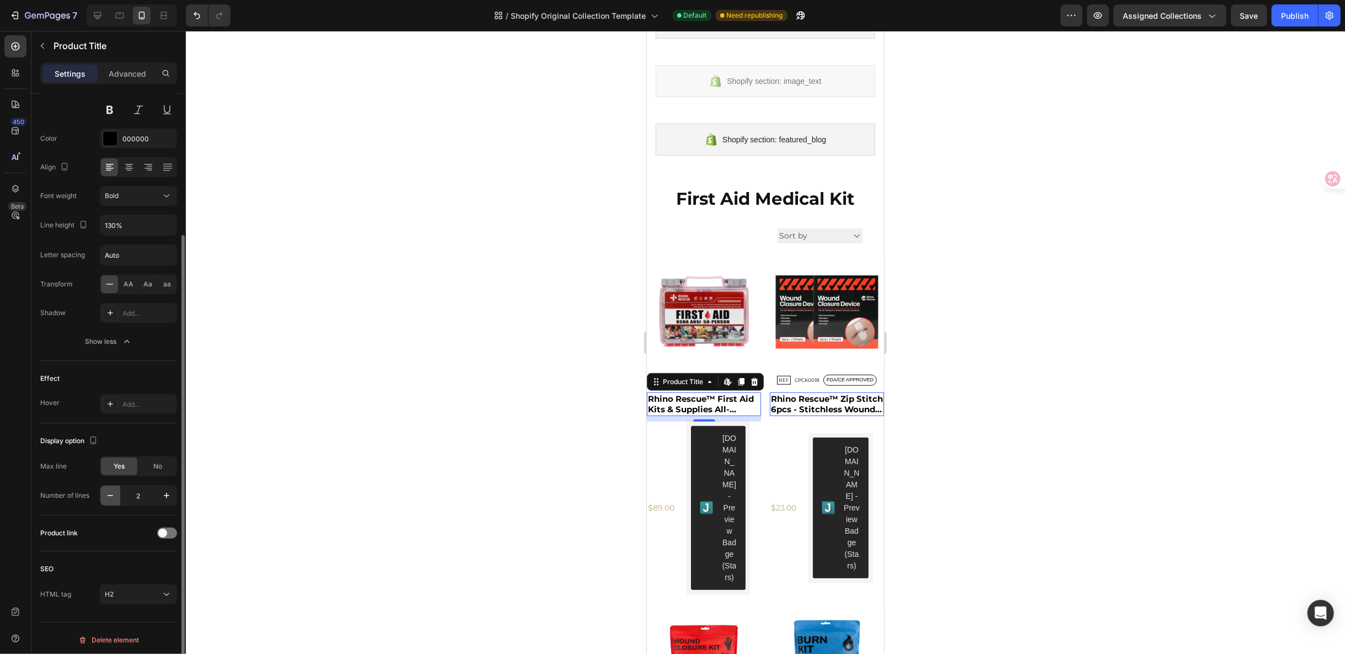
click at [116, 487] on button "button" at bounding box center [110, 495] width 20 height 20
type input "1"
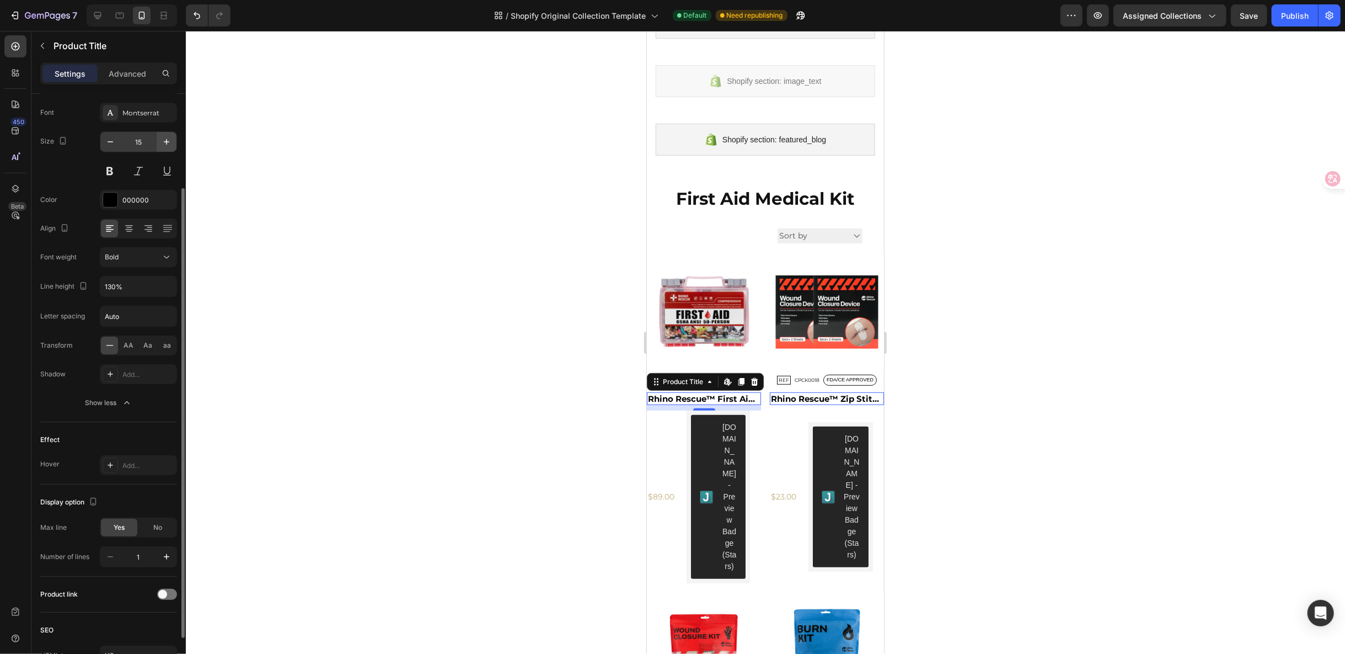
scroll to position [0, 0]
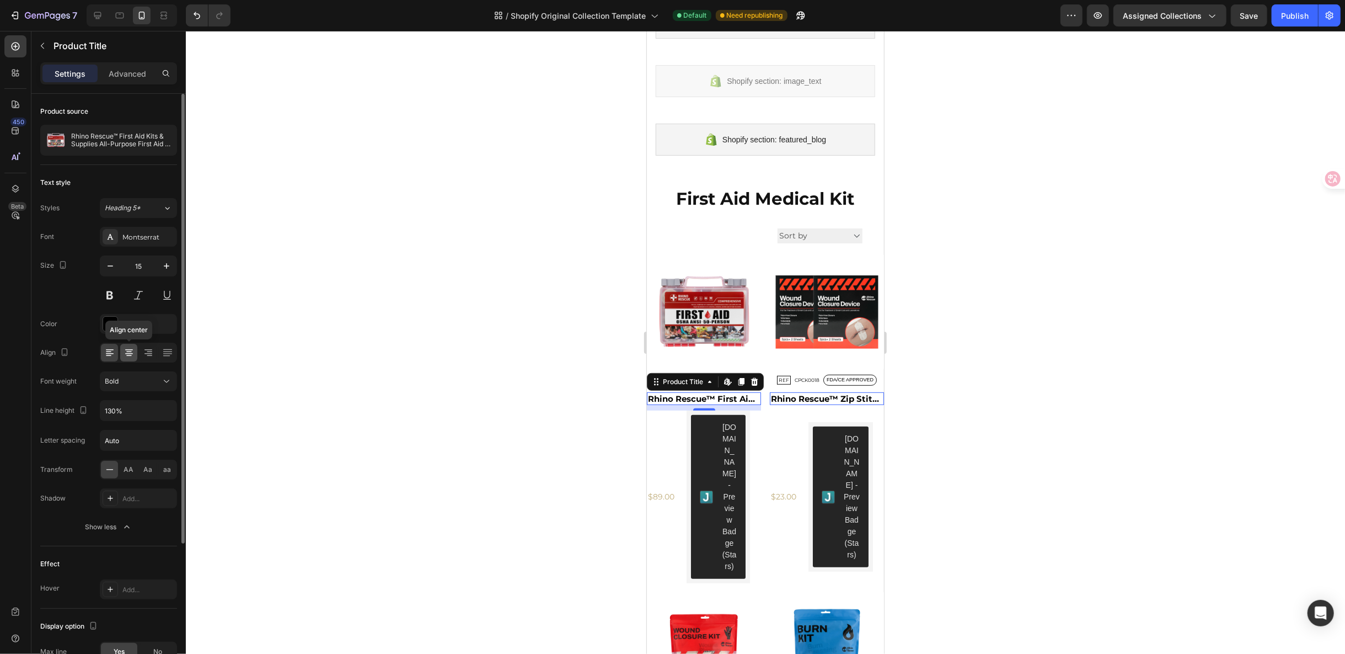
click at [129, 358] on div at bounding box center [128, 353] width 17 height 18
click at [114, 352] on icon at bounding box center [109, 352] width 11 height 11
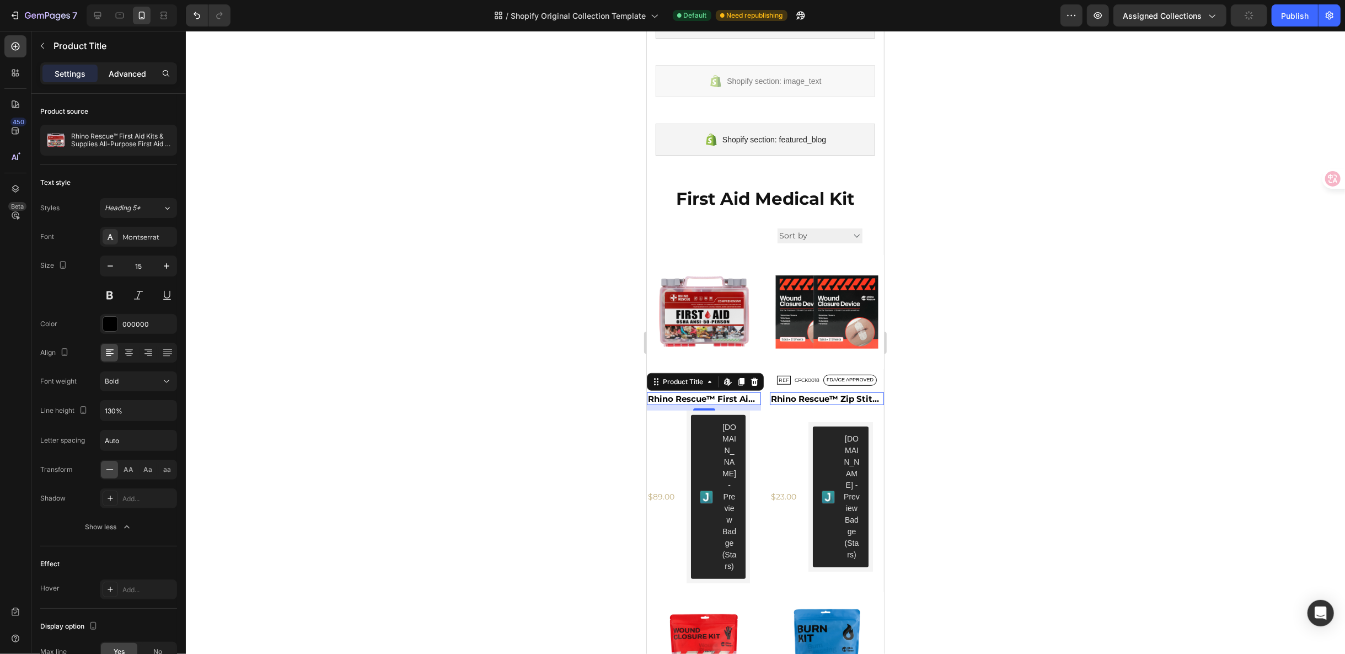
click at [141, 80] on div "Advanced" at bounding box center [127, 74] width 55 height 18
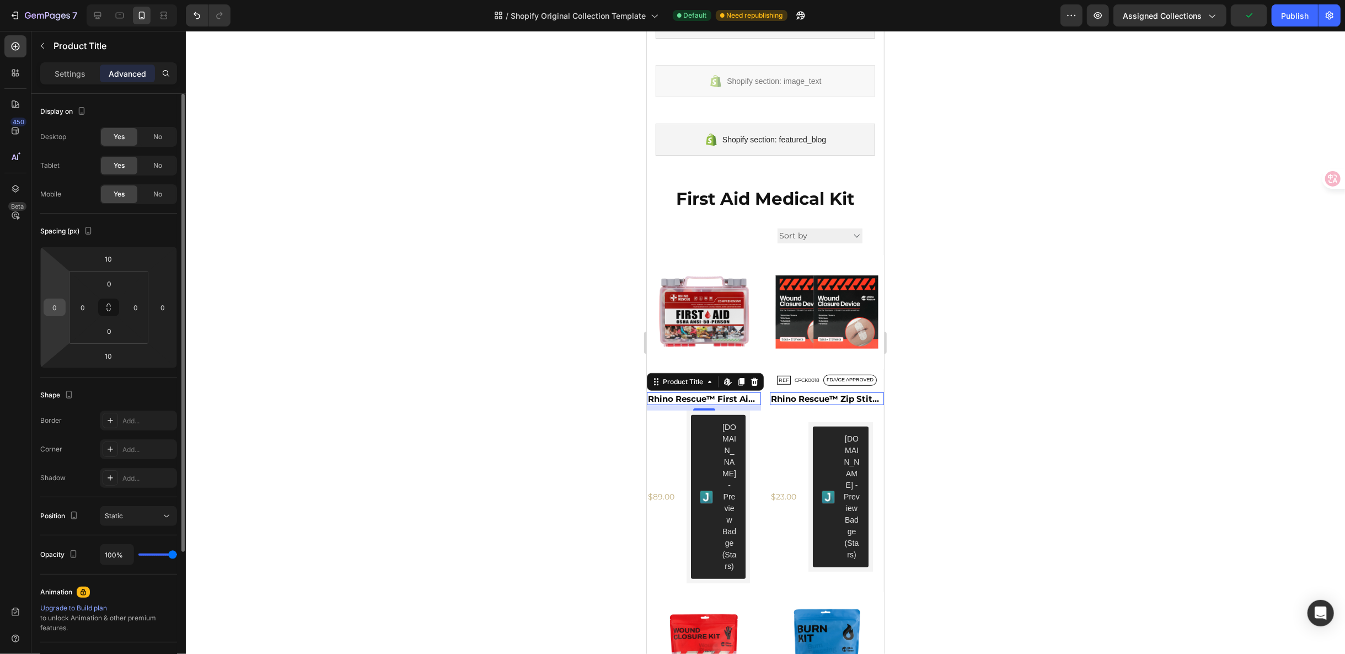
click at [58, 306] on input "0" at bounding box center [54, 307] width 17 height 17
type input "5"
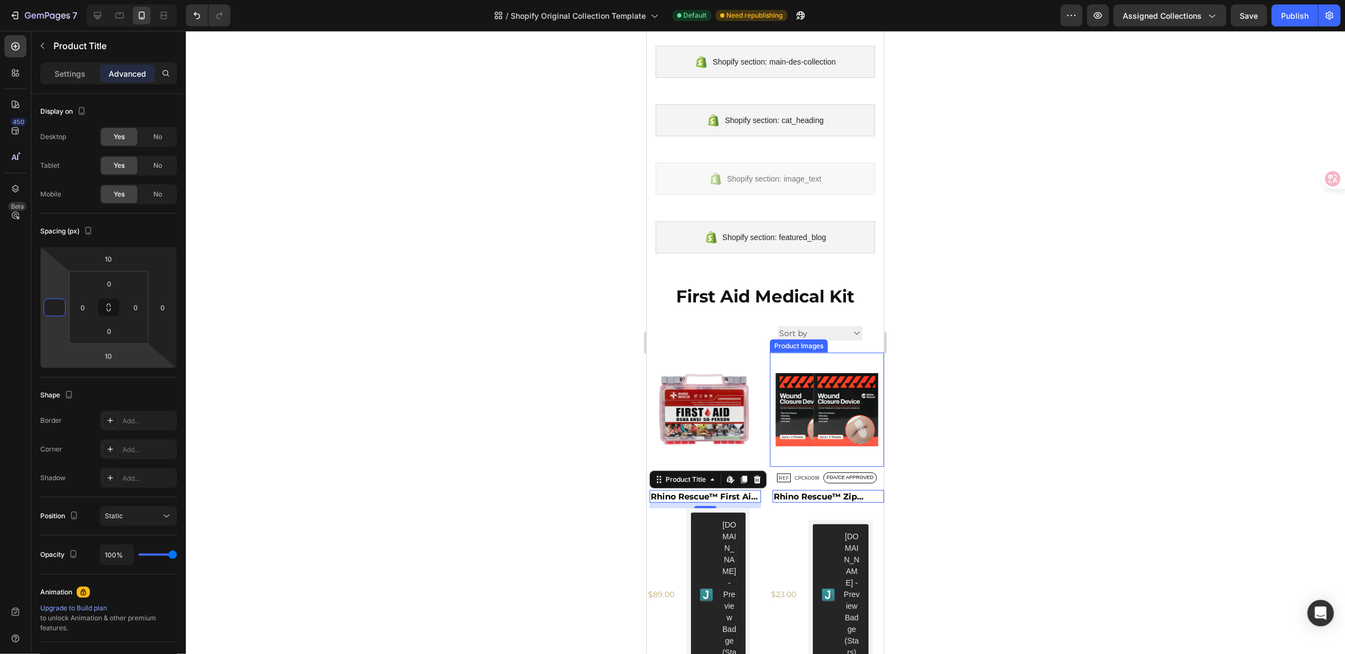
scroll to position [228, 0]
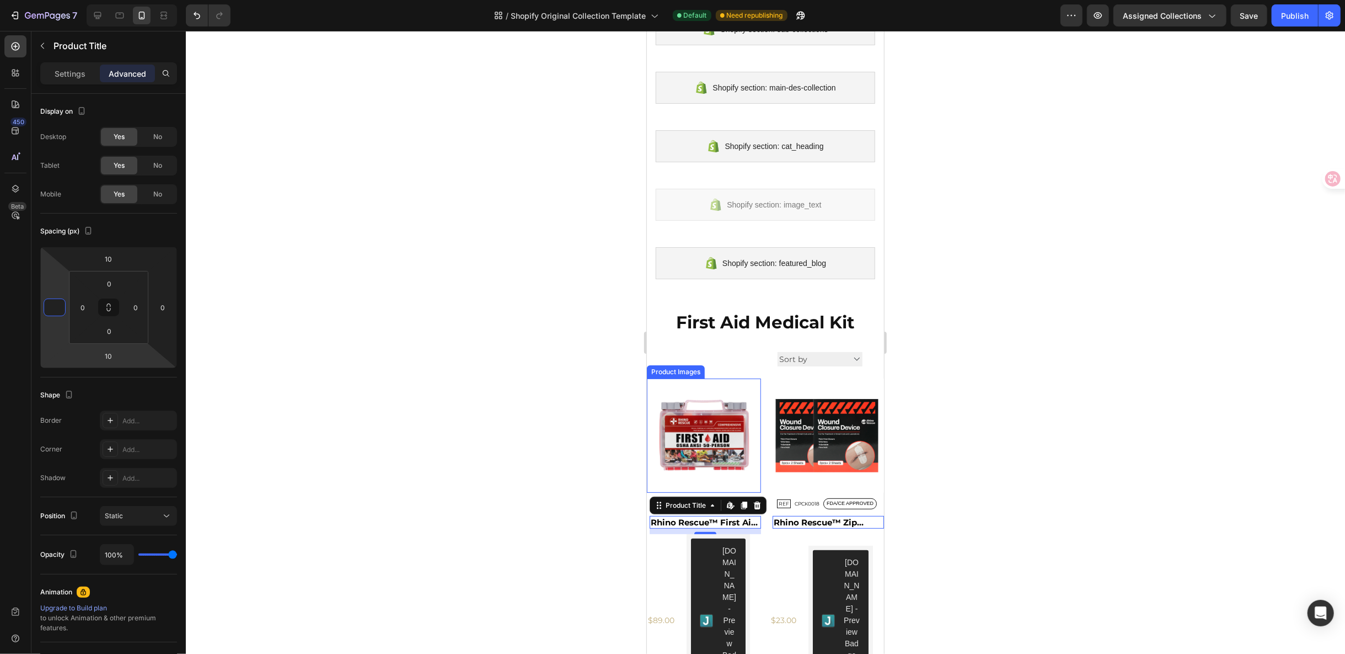
click at [665, 371] on div "Product Images" at bounding box center [676, 371] width 54 height 10
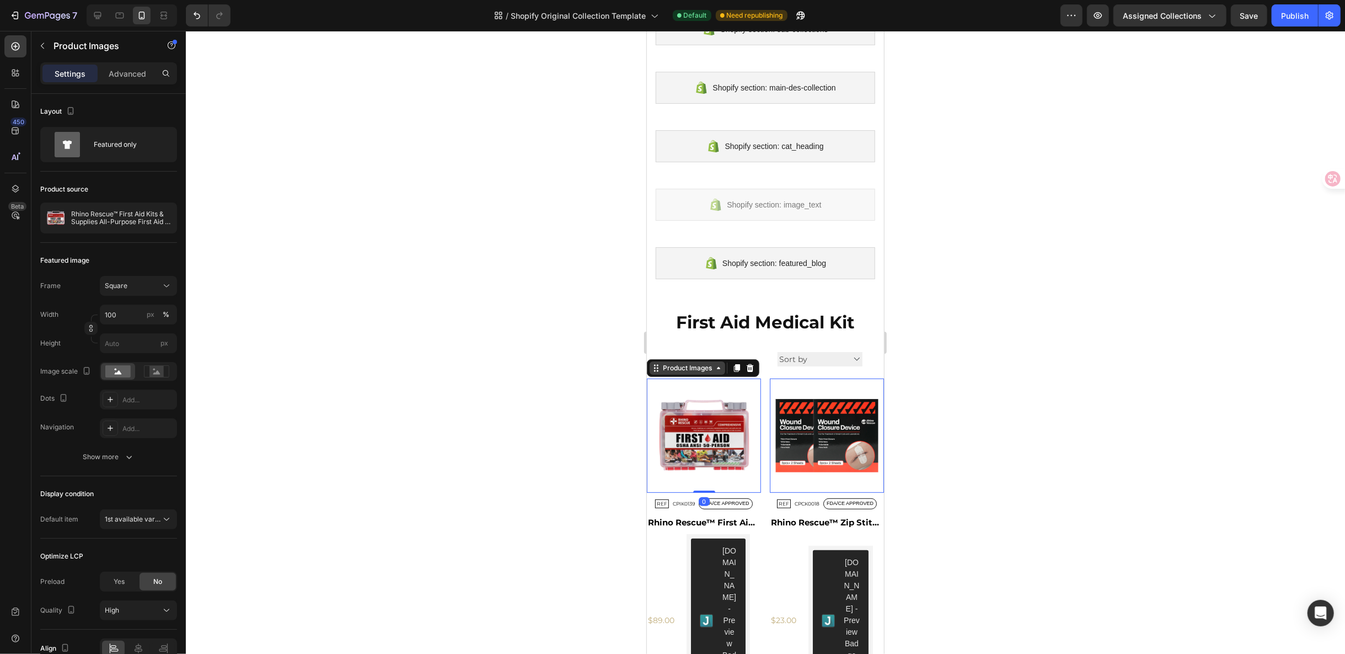
click at [661, 364] on div "Product Images" at bounding box center [687, 367] width 54 height 10
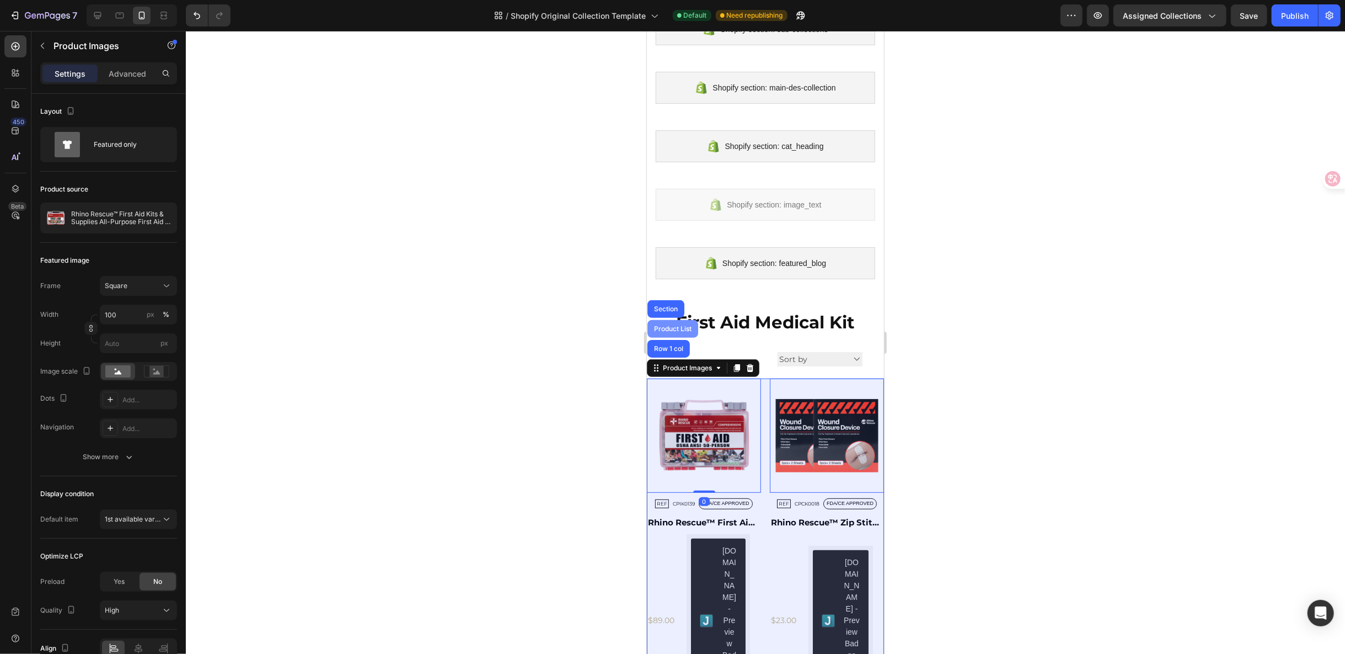
click at [673, 325] on div "Product List" at bounding box center [672, 328] width 42 height 7
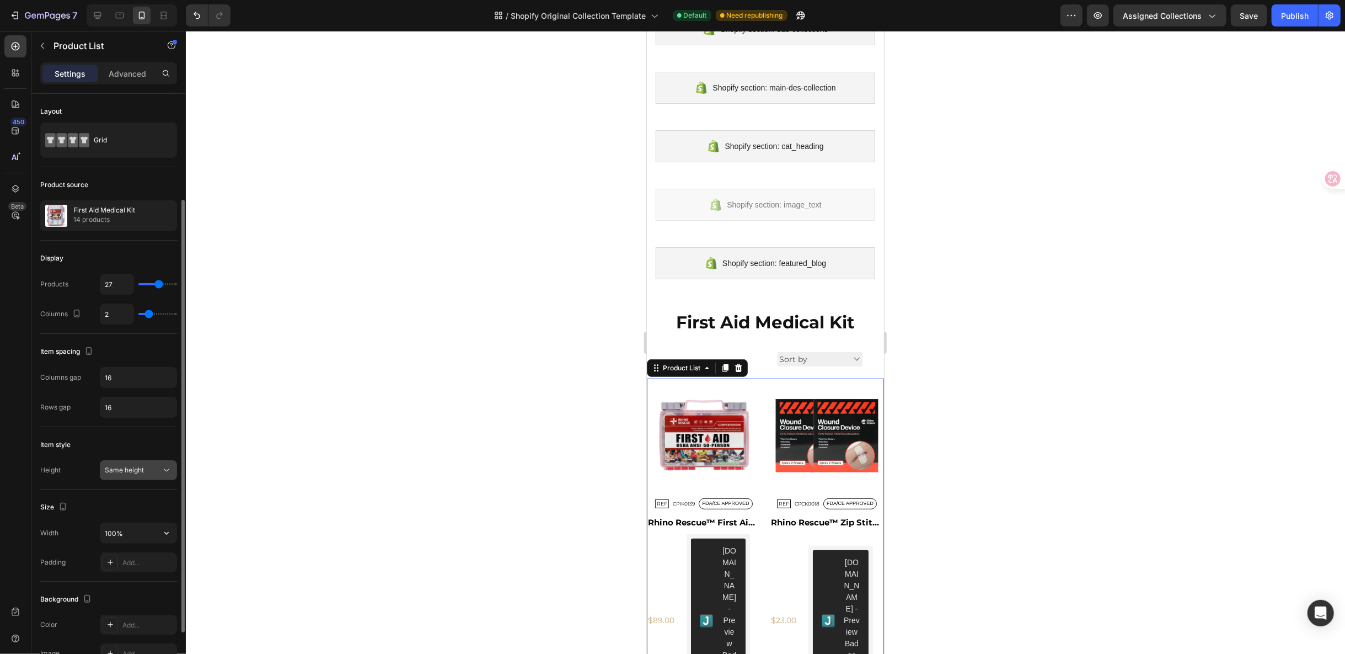
scroll to position [122, 0]
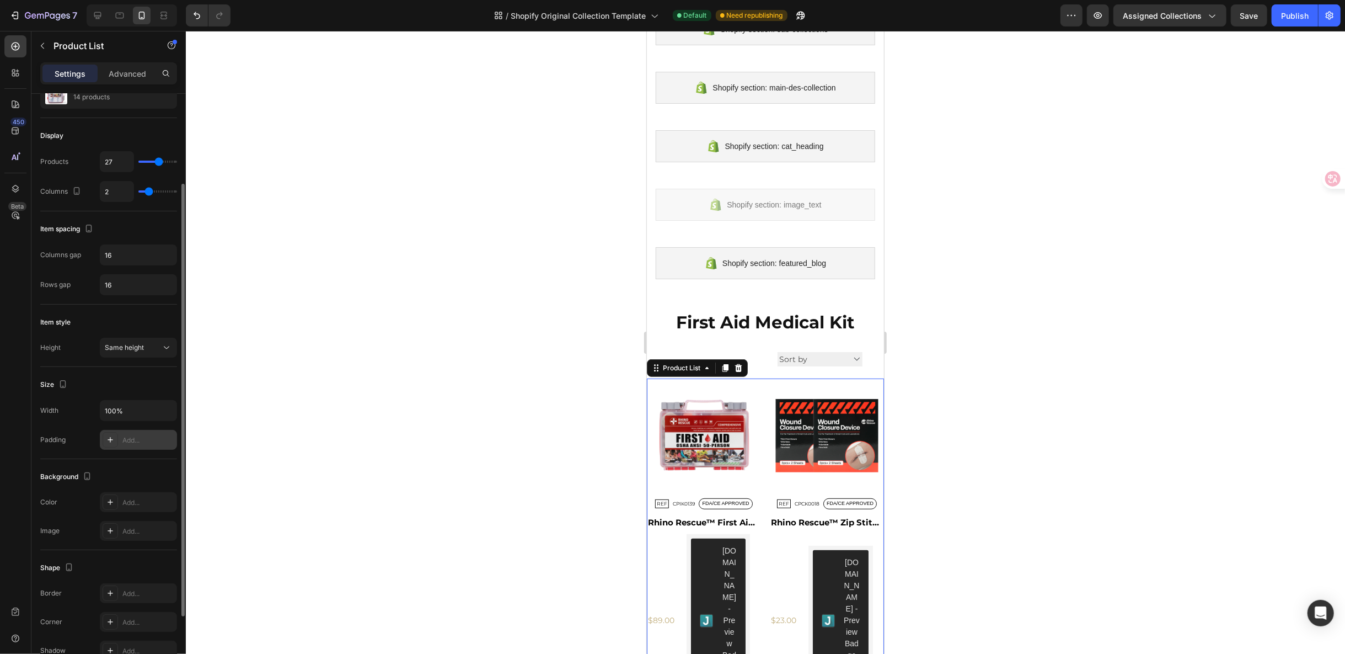
click at [104, 435] on div at bounding box center [110, 439] width 15 height 15
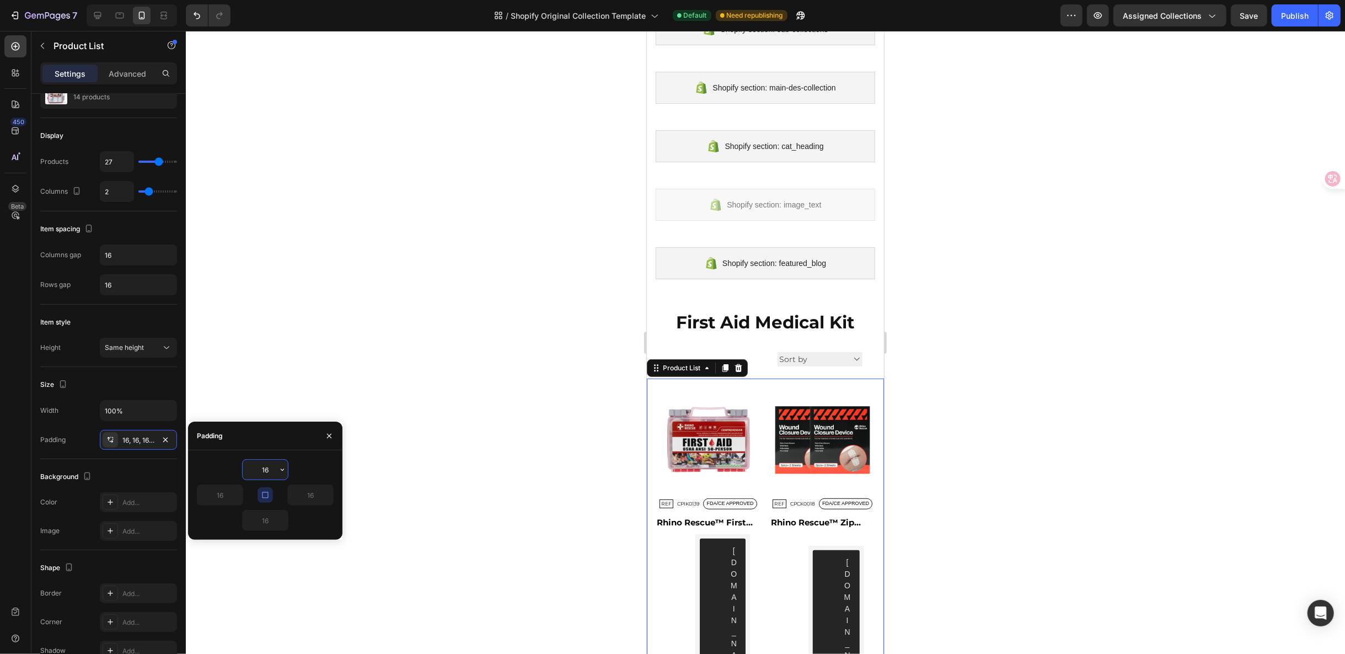
type input "2"
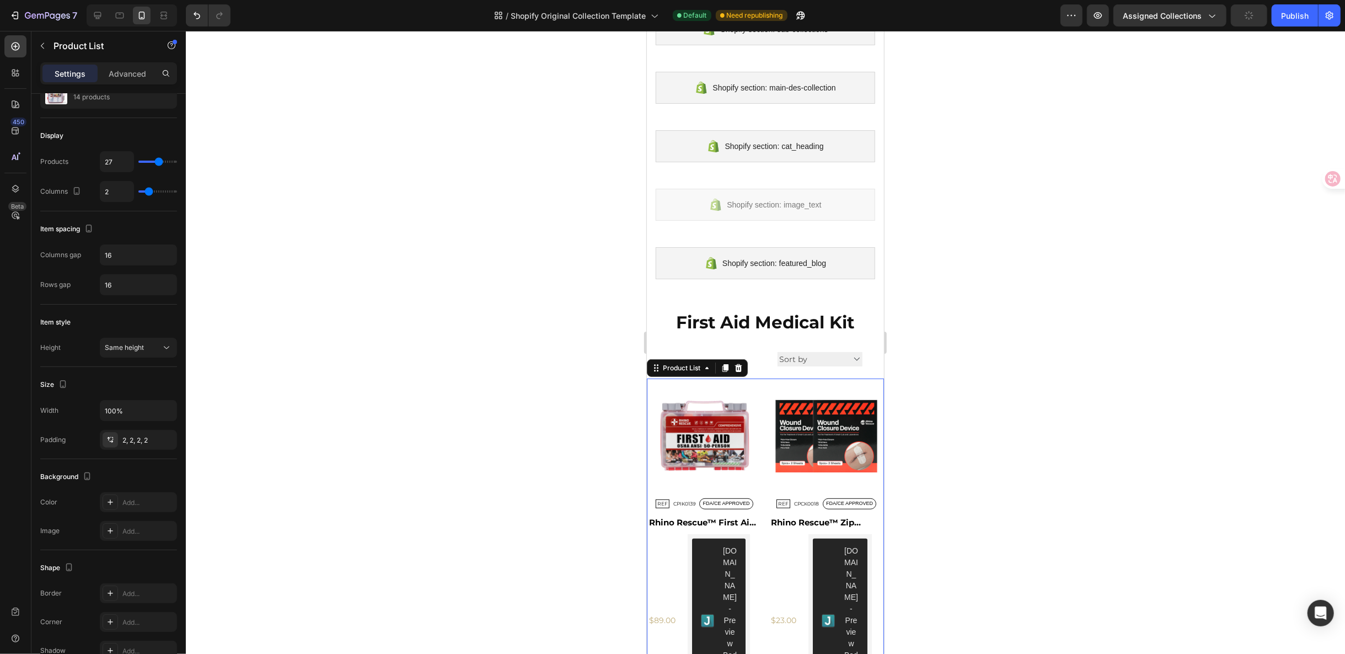
click at [923, 438] on div at bounding box center [765, 342] width 1159 height 623
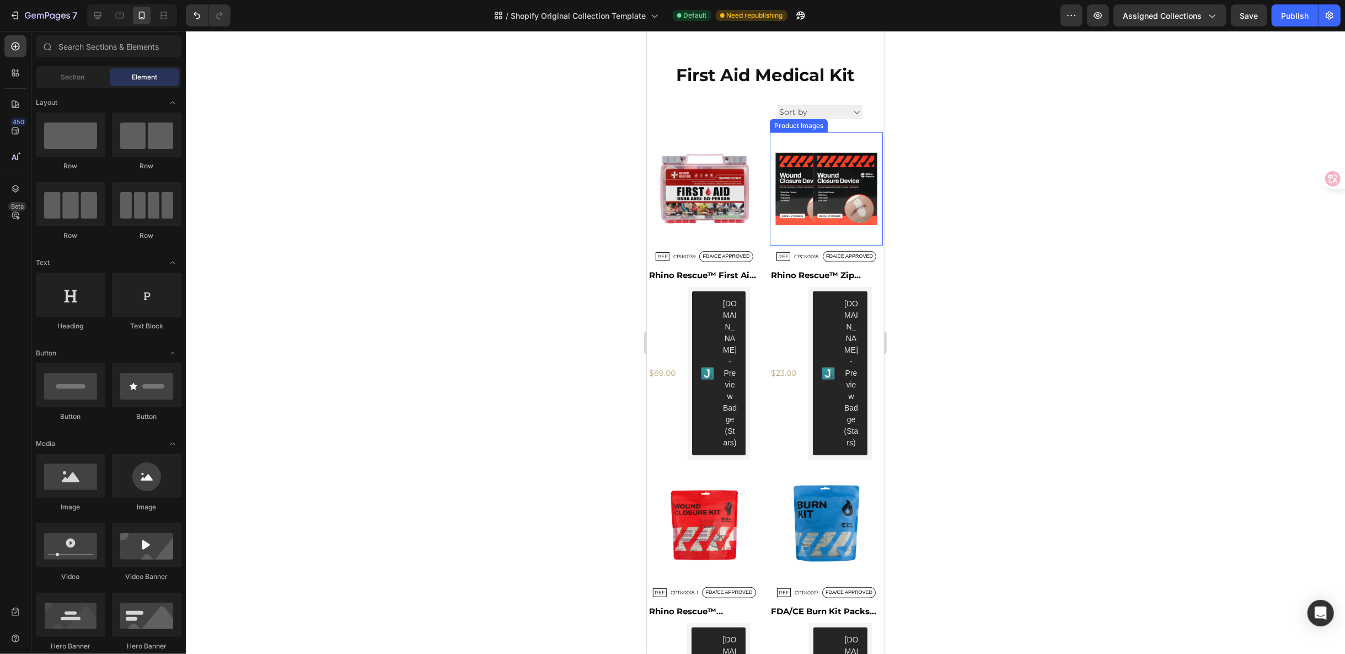
scroll to position [718, 0]
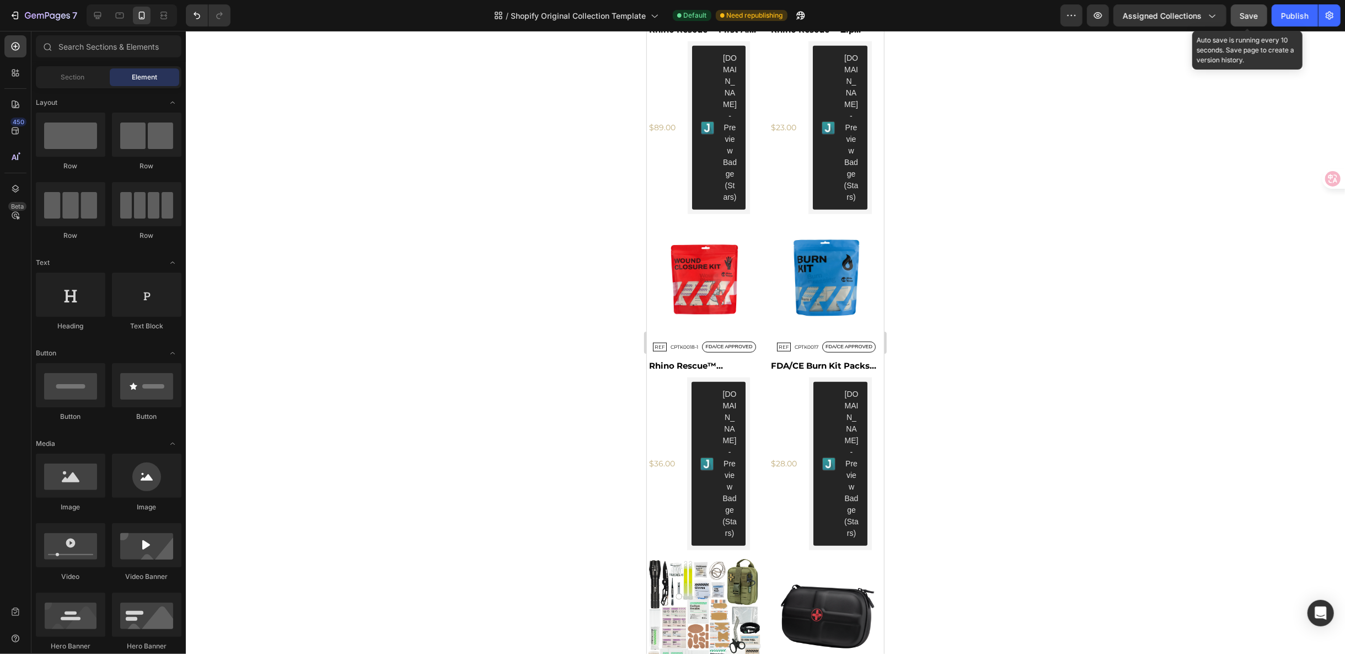
click at [1246, 15] on span "Save" at bounding box center [1249, 15] width 18 height 9
click at [1107, 19] on button "button" at bounding box center [1098, 15] width 22 height 22
click at [730, 202] on div "Judge.me - Preview Badge (Stars)" at bounding box center [730, 127] width 14 height 151
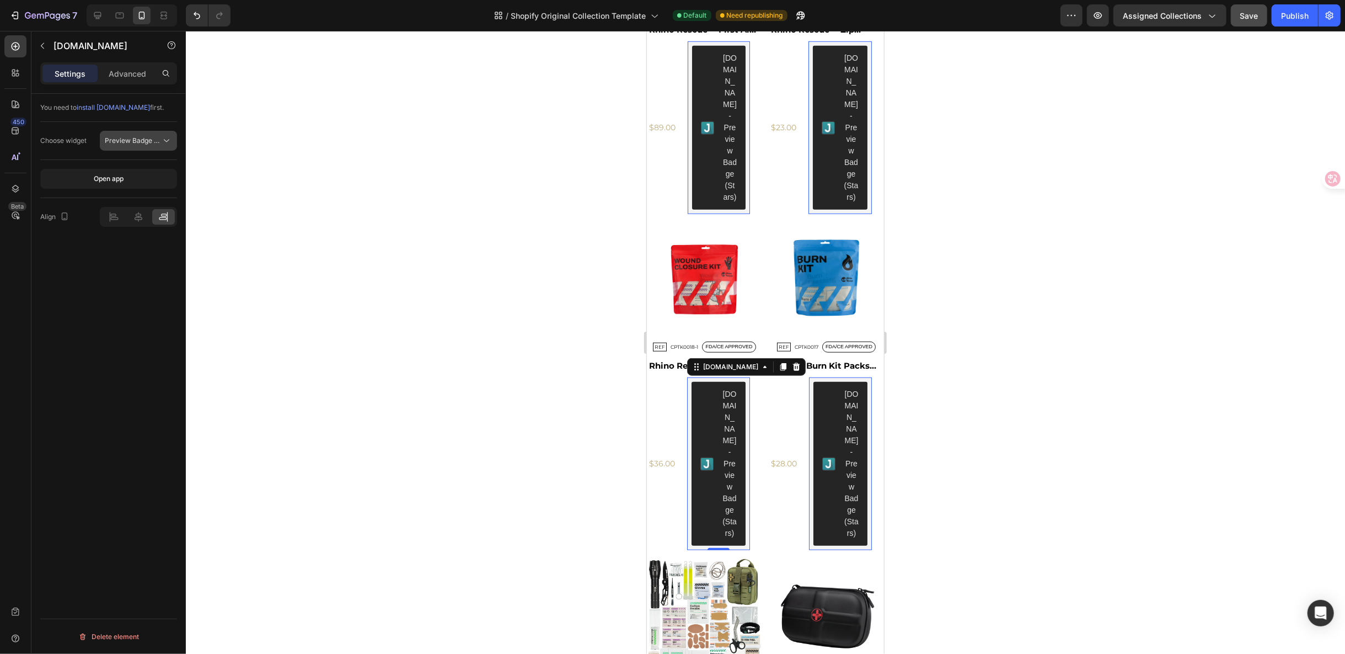
click at [161, 140] on icon at bounding box center [166, 140] width 11 height 11
click at [133, 78] on p "Advanced" at bounding box center [128, 74] width 38 height 12
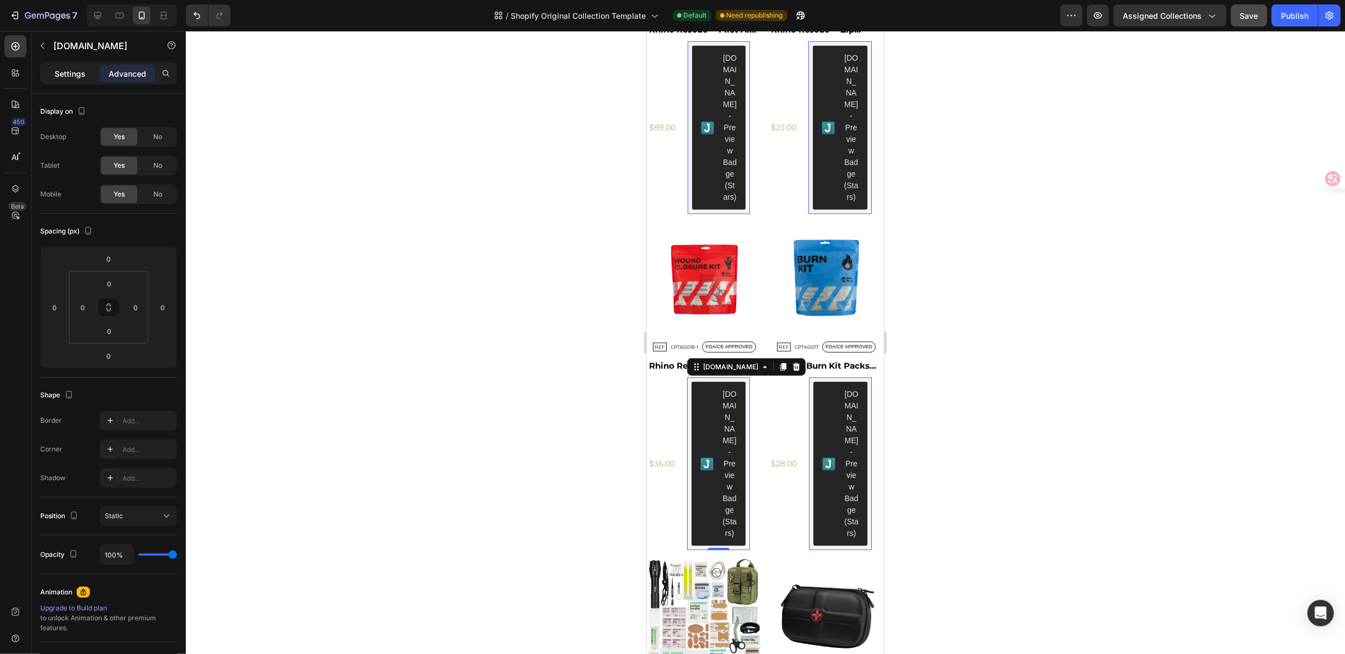
click at [76, 68] on p "Settings" at bounding box center [70, 74] width 31 height 12
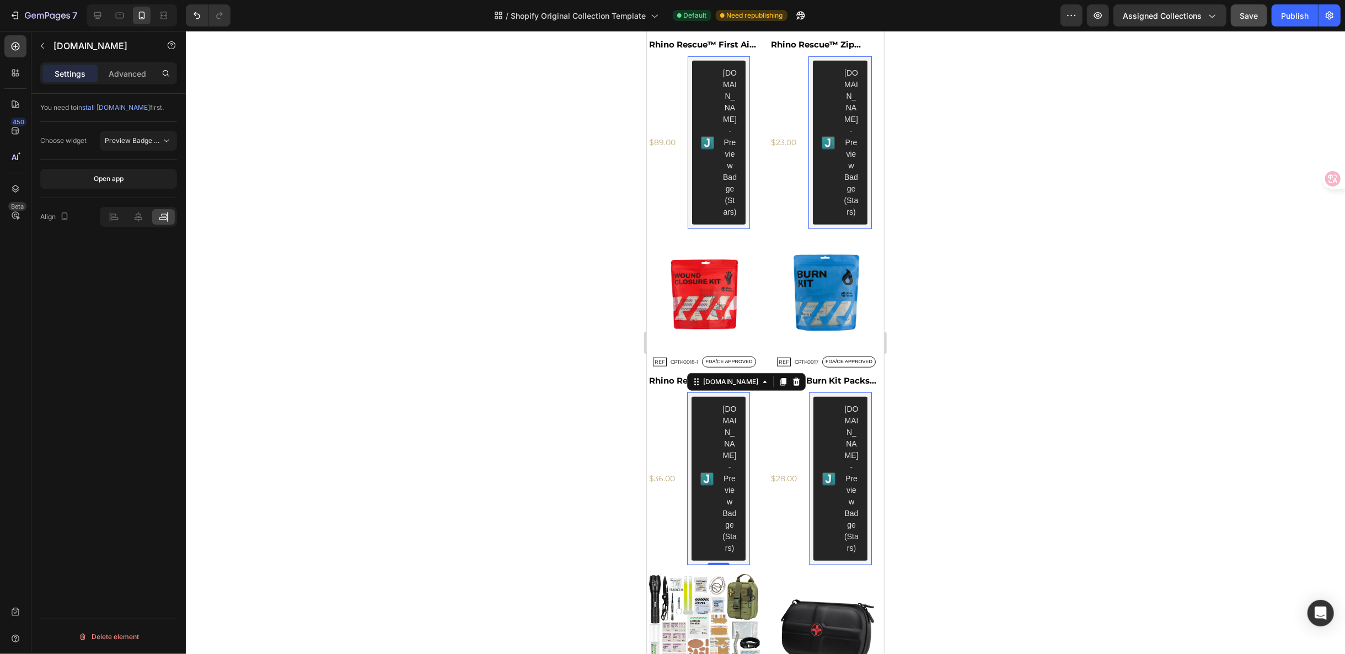
scroll to position [841, 0]
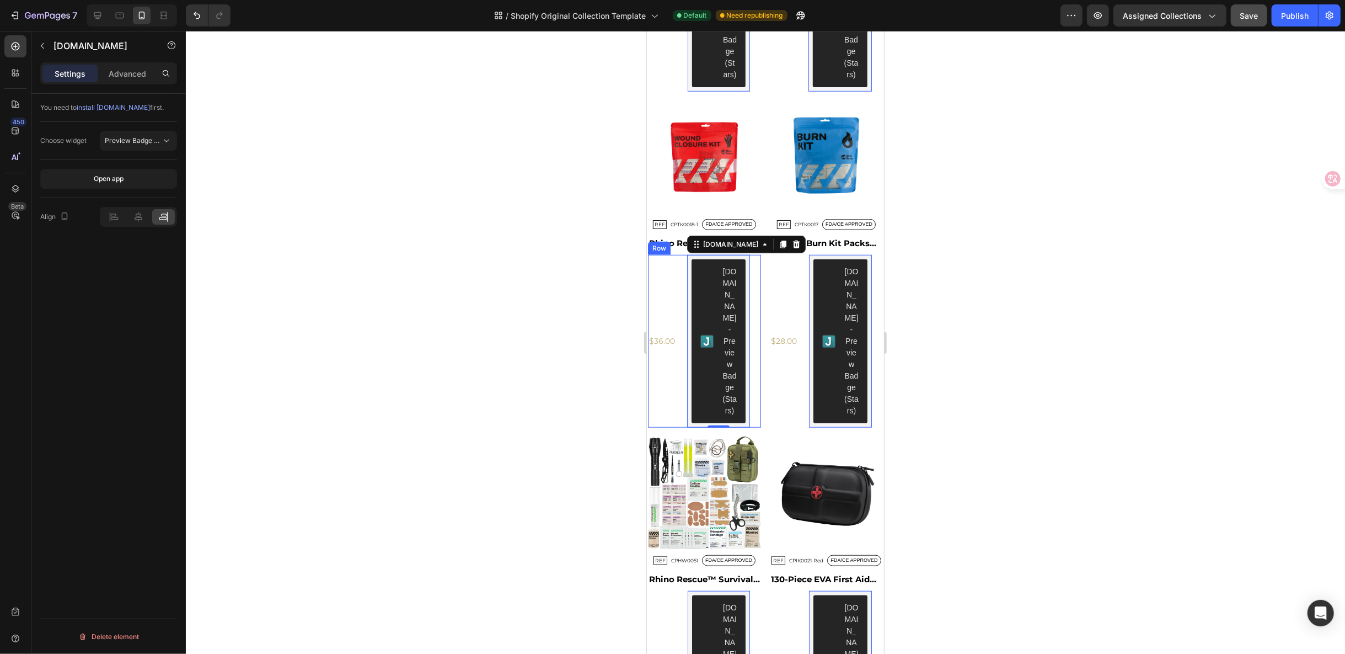
click at [668, 13] on div "$36.00" at bounding box center [662, 5] width 29 height 16
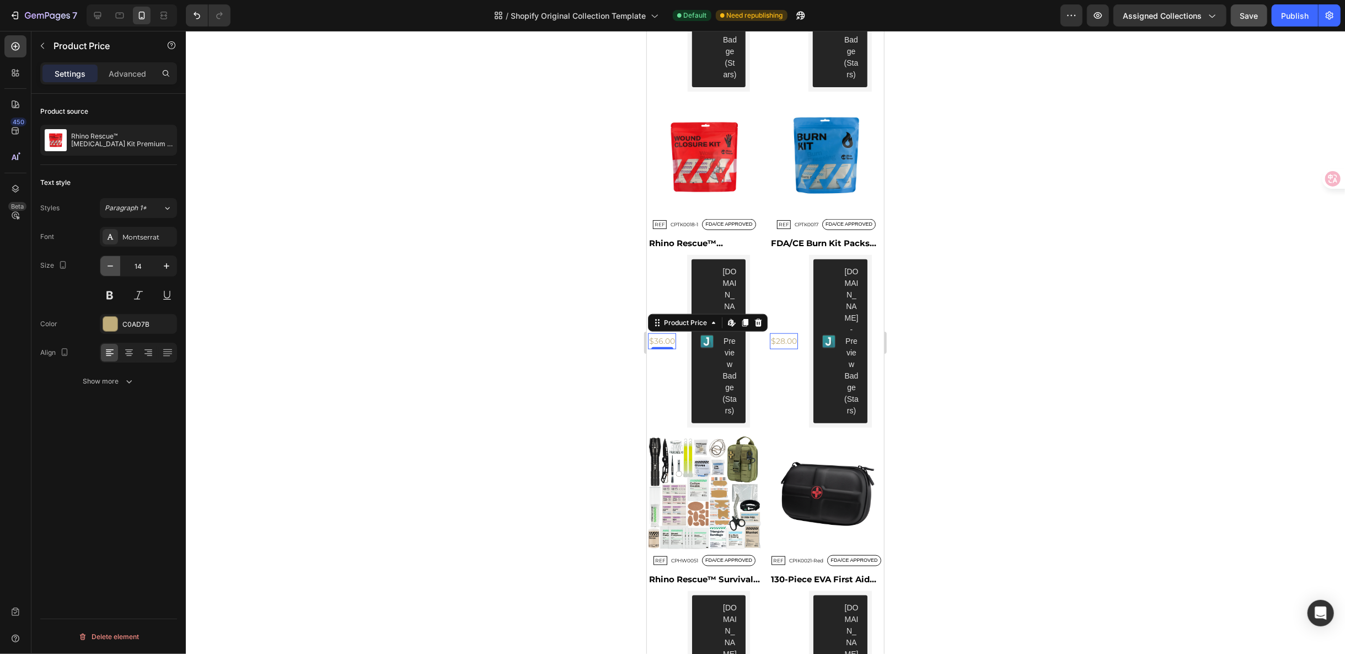
click at [119, 271] on button "button" at bounding box center [110, 266] width 20 height 20
type input "13"
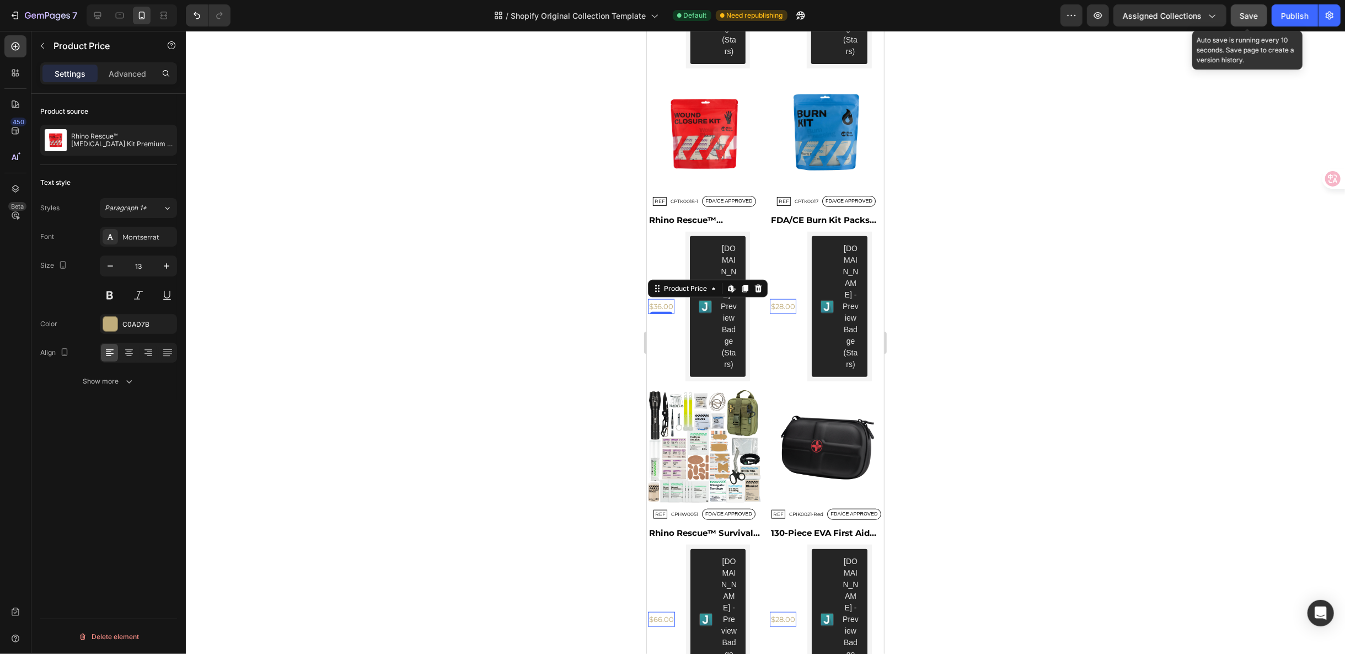
click at [1260, 10] on button "Save" at bounding box center [1249, 15] width 36 height 22
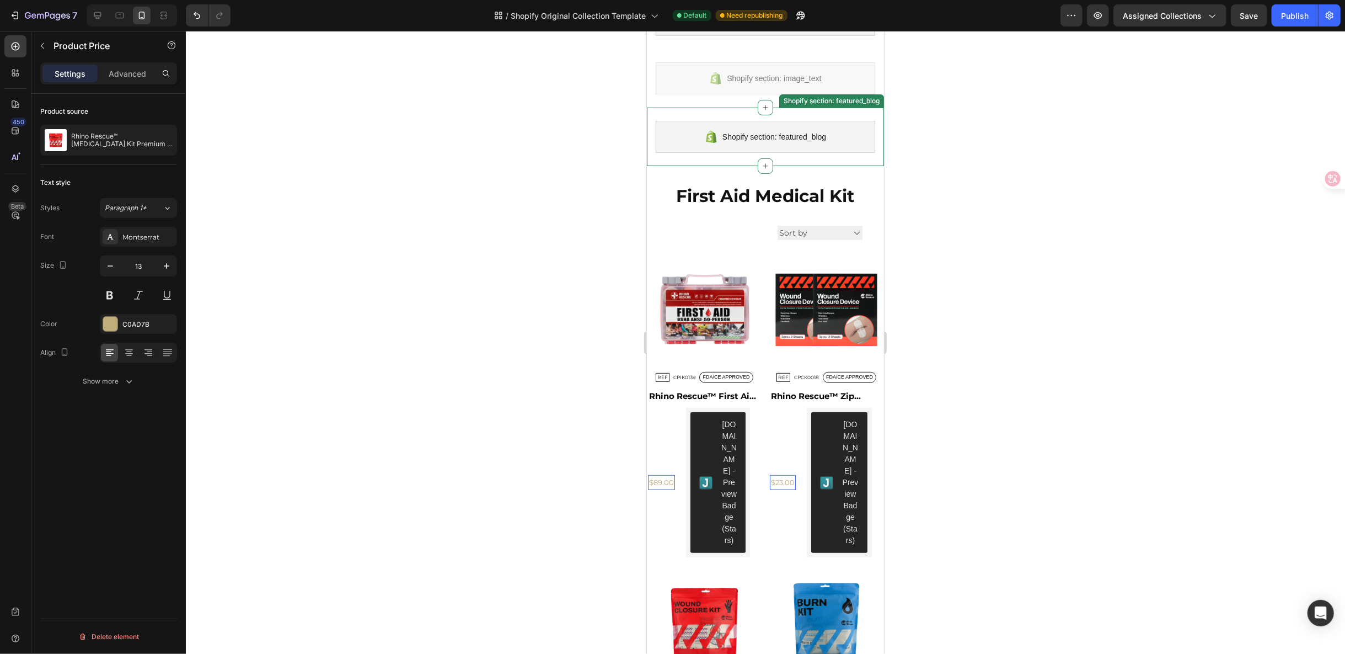
scroll to position [289, 0]
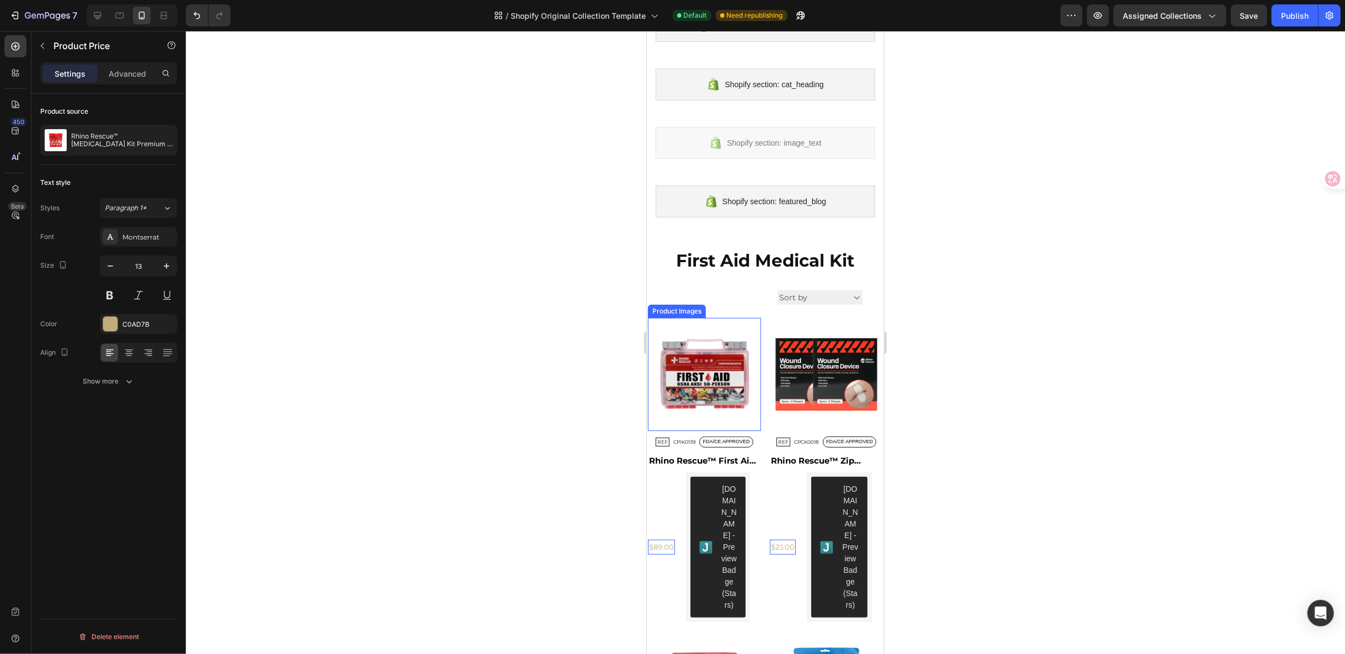
click at [681, 313] on div "Product Images" at bounding box center [677, 310] width 58 height 13
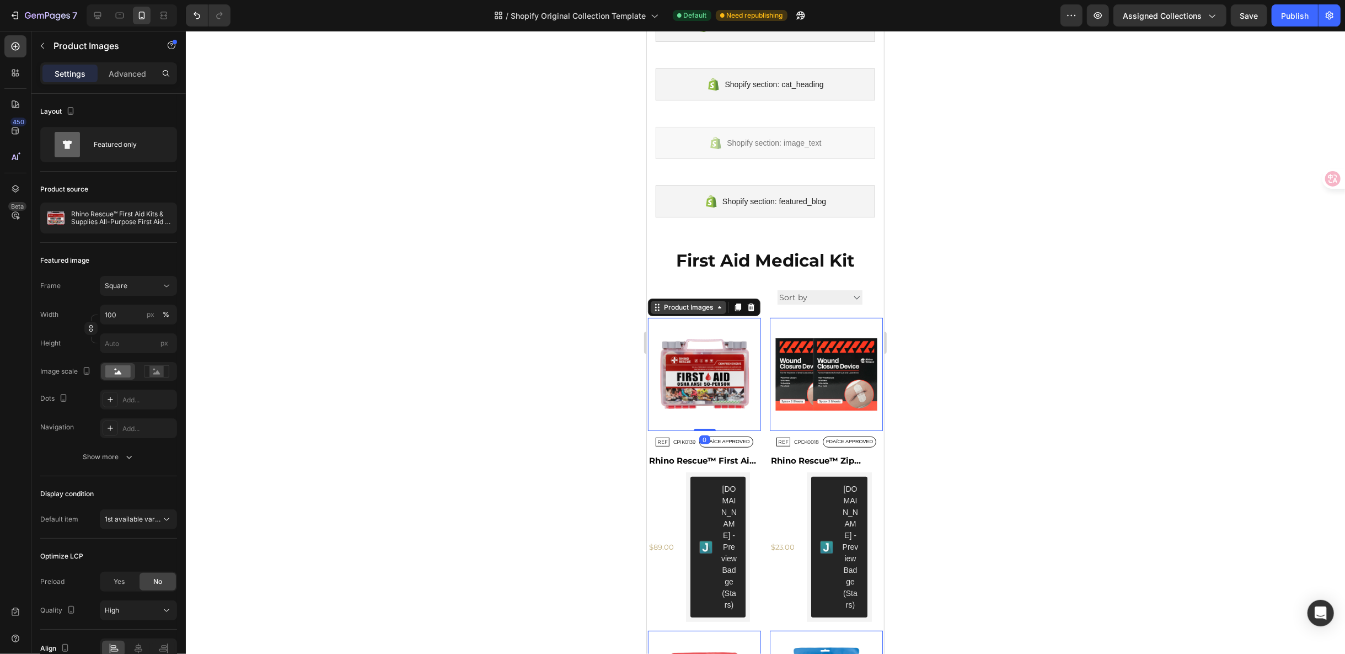
click at [684, 302] on div "Product Images" at bounding box center [688, 307] width 54 height 10
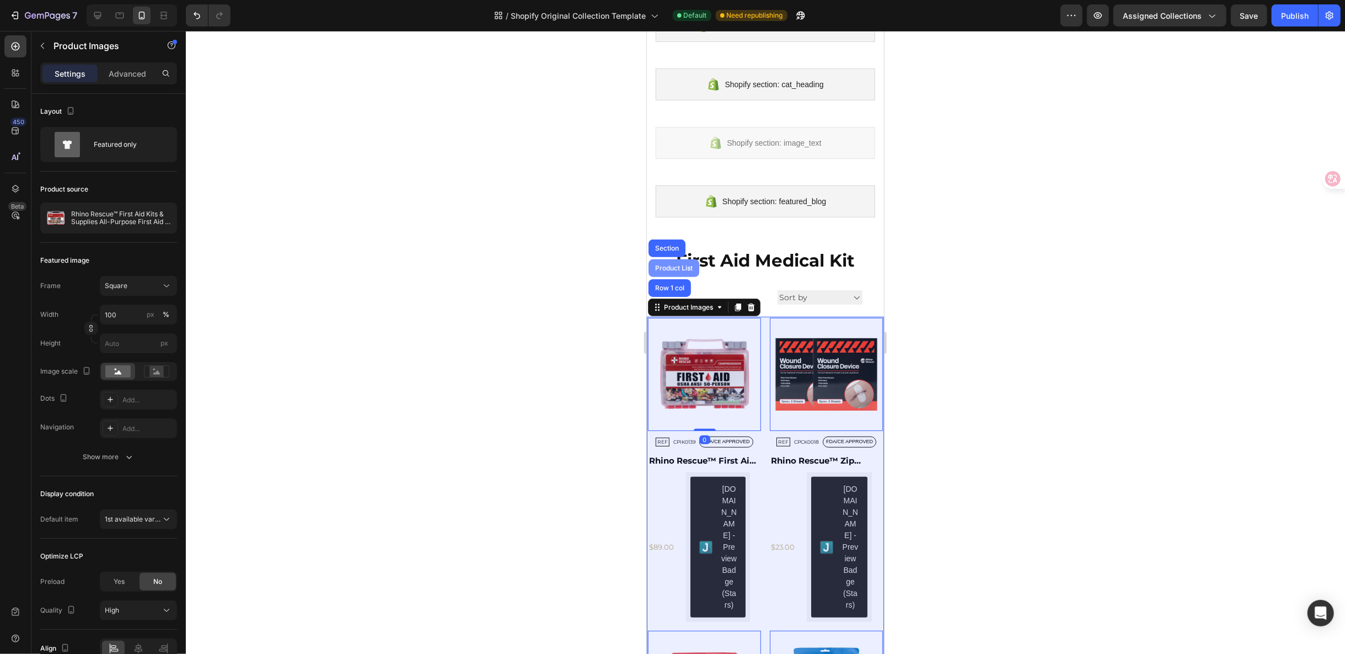
click at [676, 265] on div "Product List" at bounding box center [673, 267] width 42 height 7
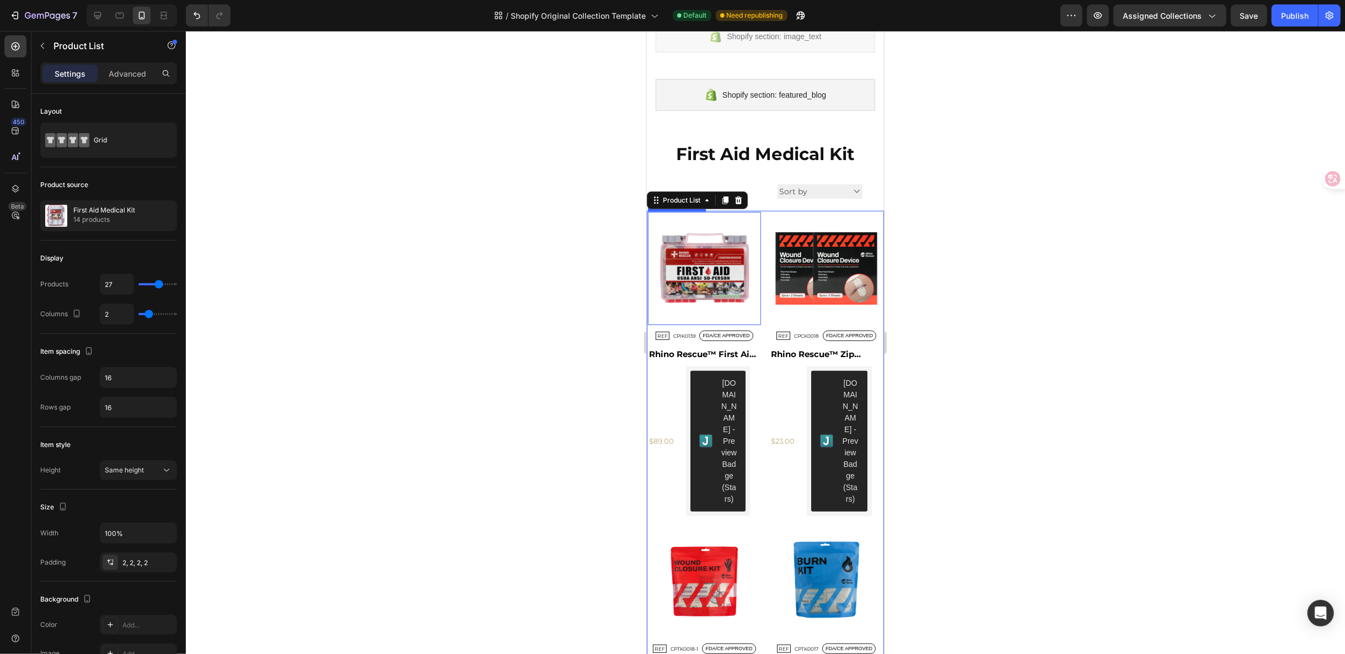
scroll to position [411, 0]
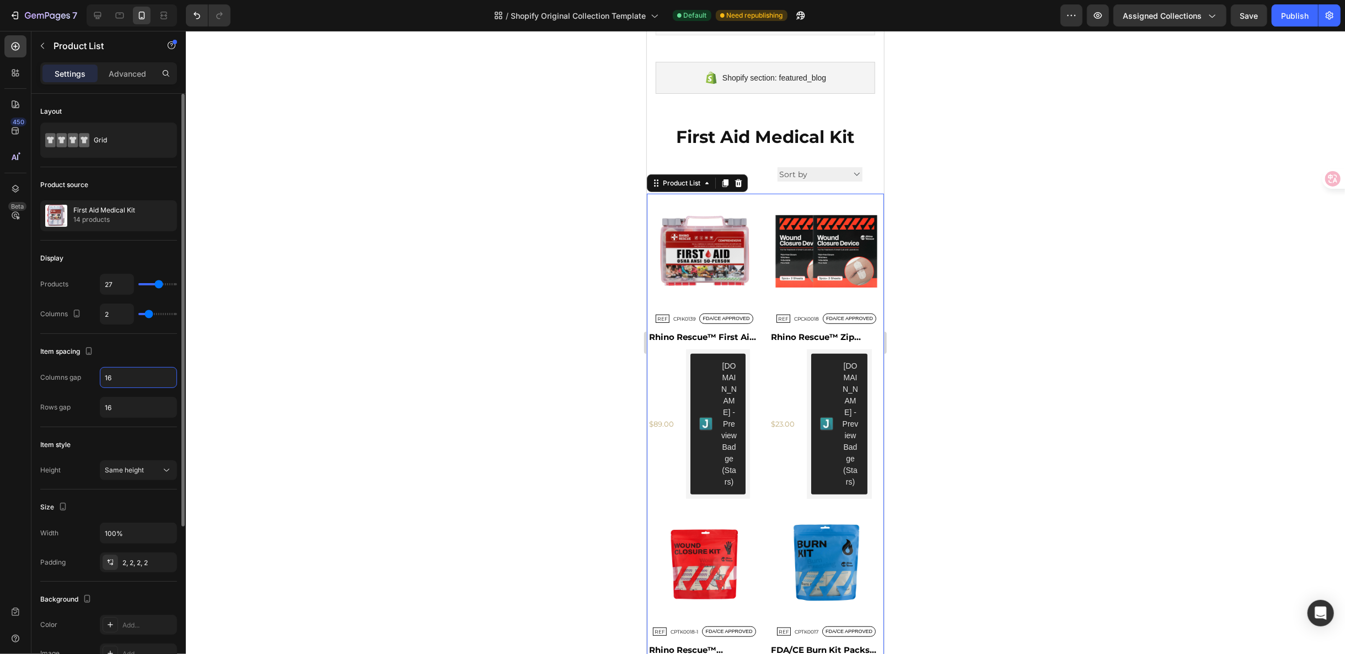
click at [129, 373] on input "16" at bounding box center [138, 377] width 76 height 20
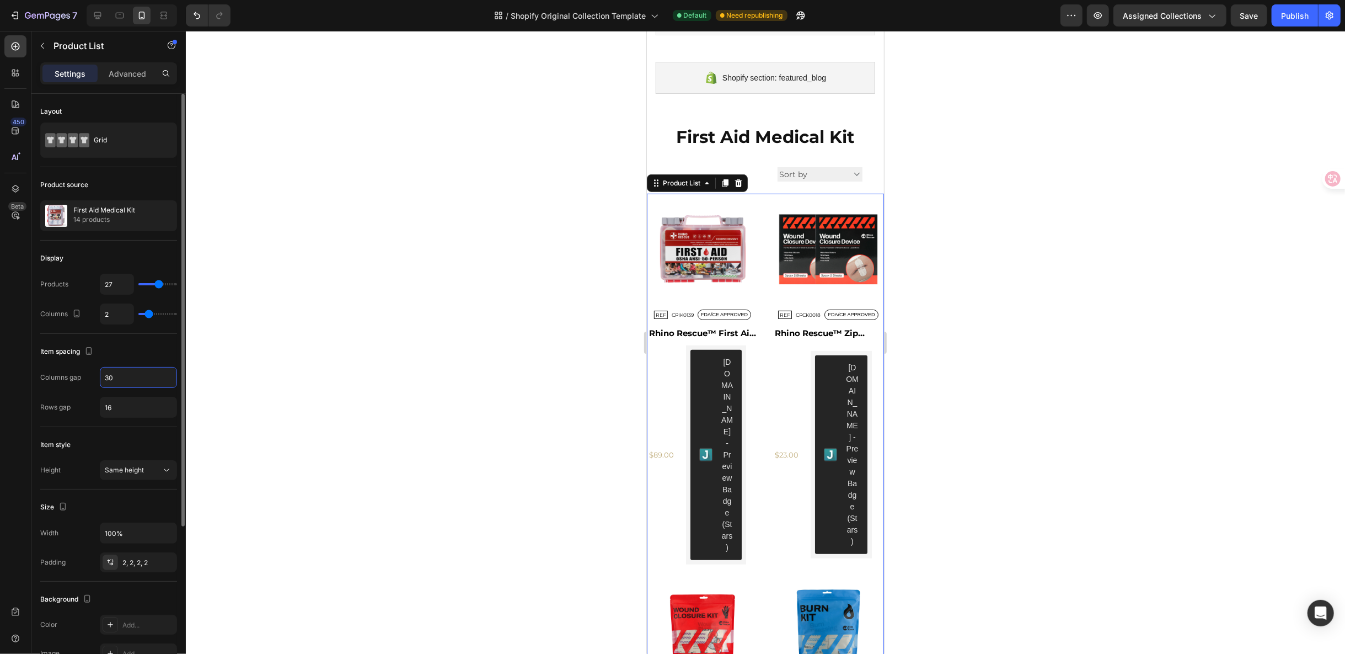
type input "3"
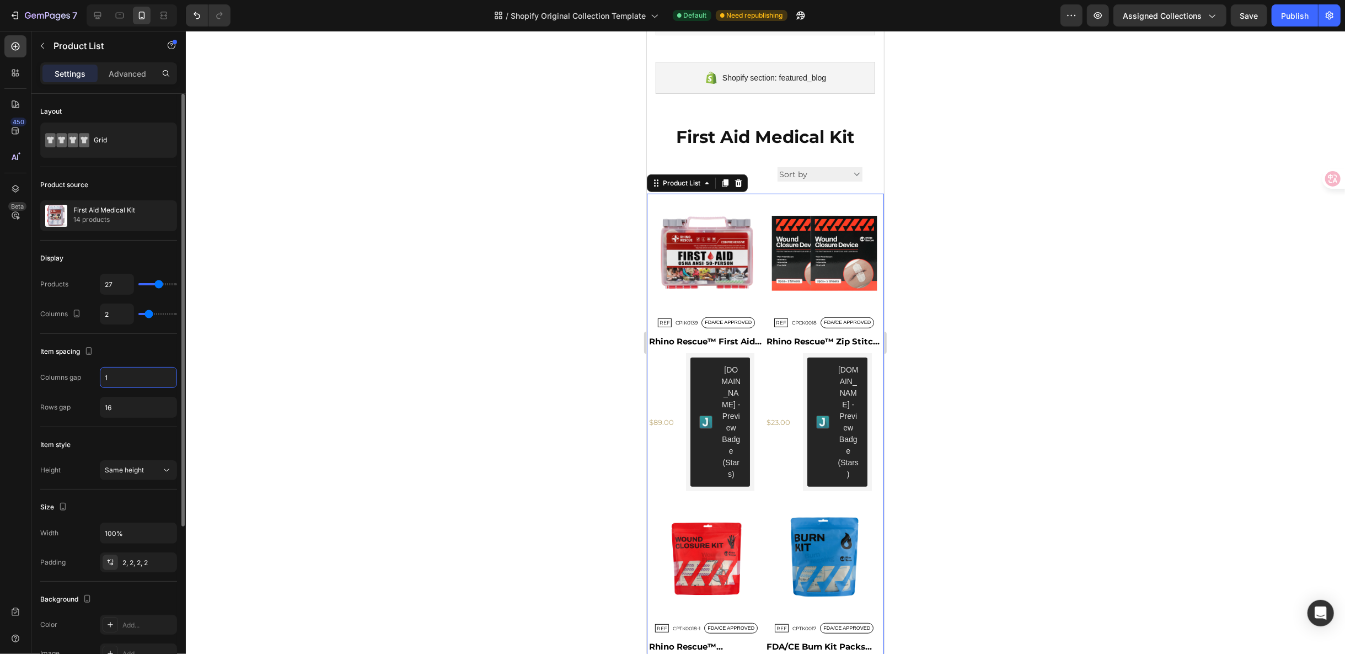
type input "16"
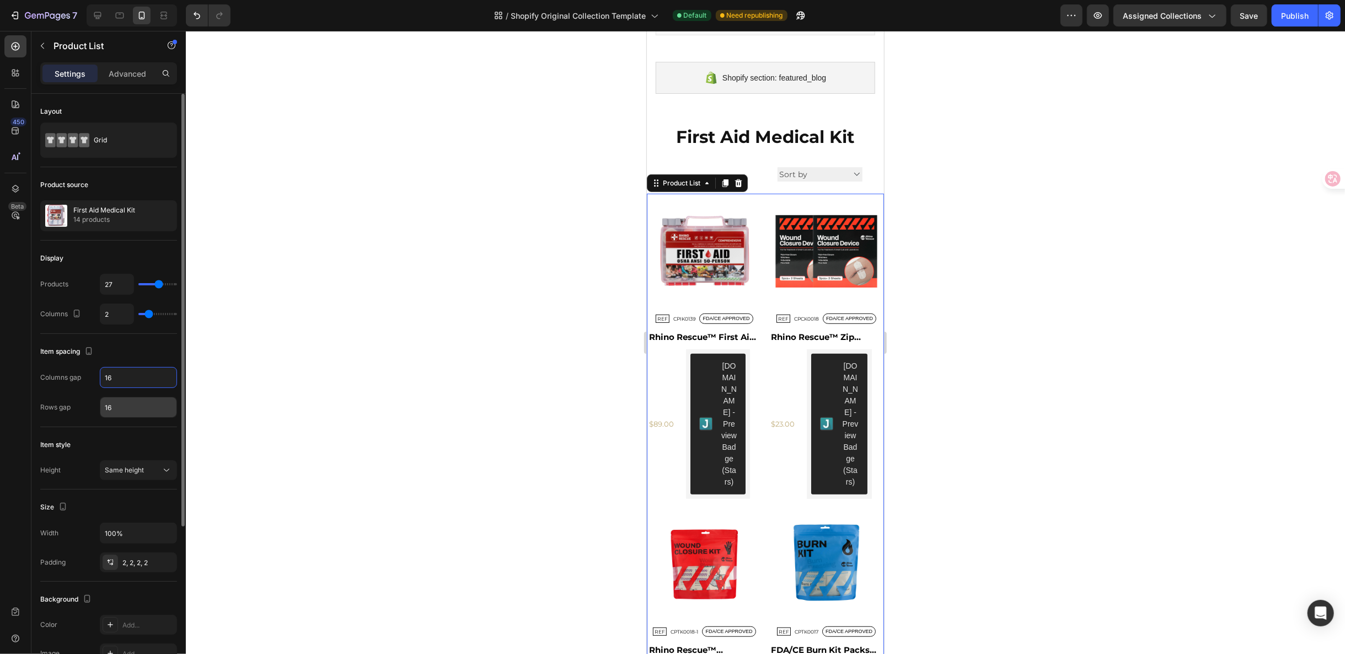
click at [134, 409] on input "16" at bounding box center [138, 407] width 76 height 20
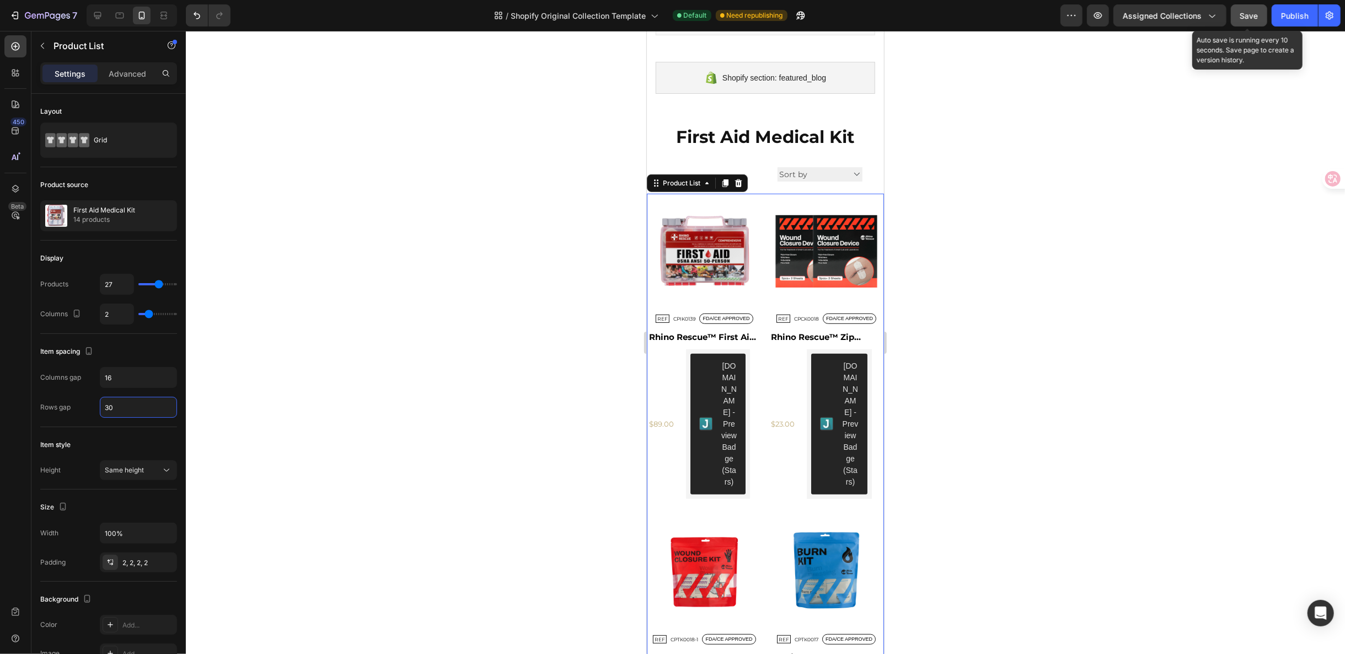
type input "30"
click at [1245, 7] on button "Save" at bounding box center [1249, 15] width 36 height 22
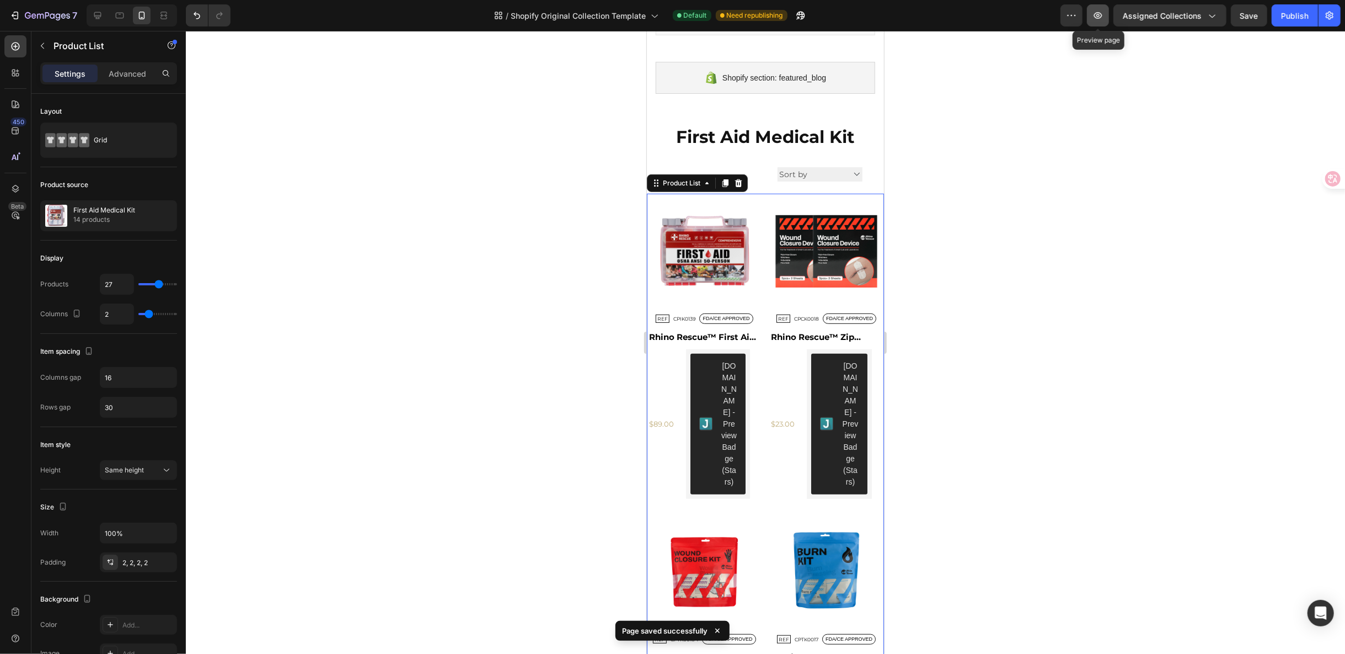
click at [1096, 18] on icon "button" at bounding box center [1098, 15] width 11 height 11
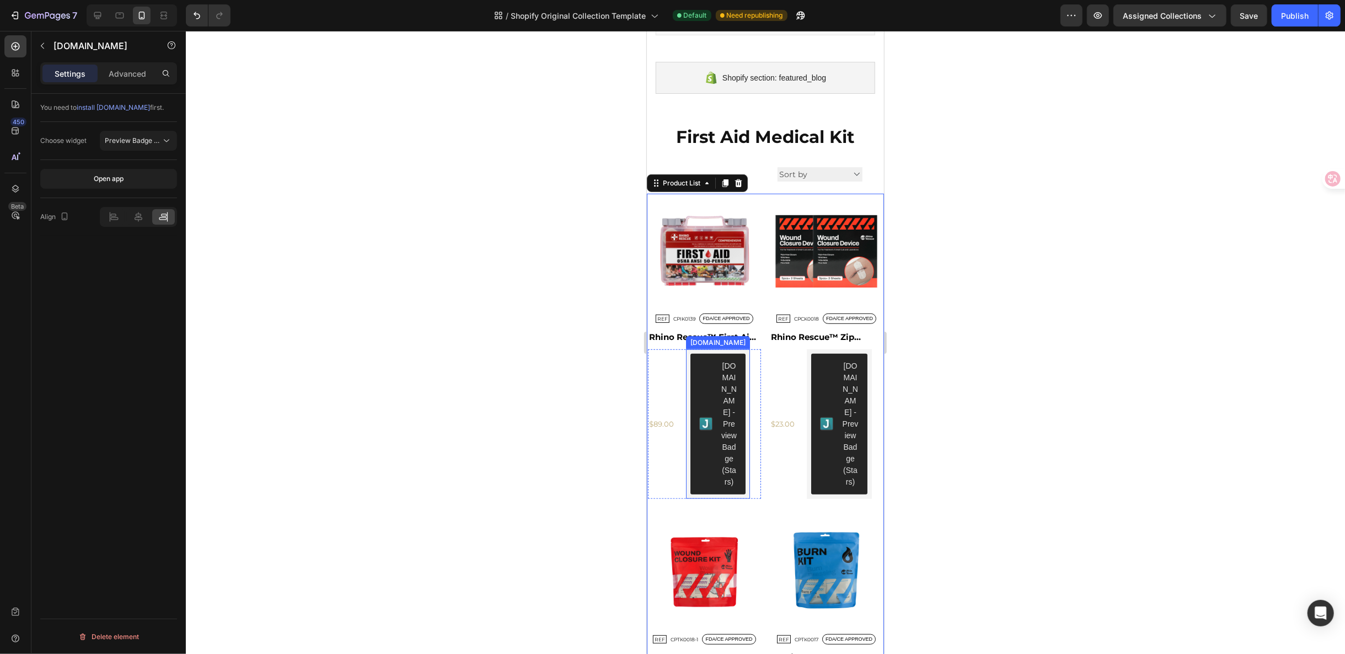
click at [742, 379] on div "Judge.me - Preview Badge (Stars)" at bounding box center [718, 423] width 64 height 149
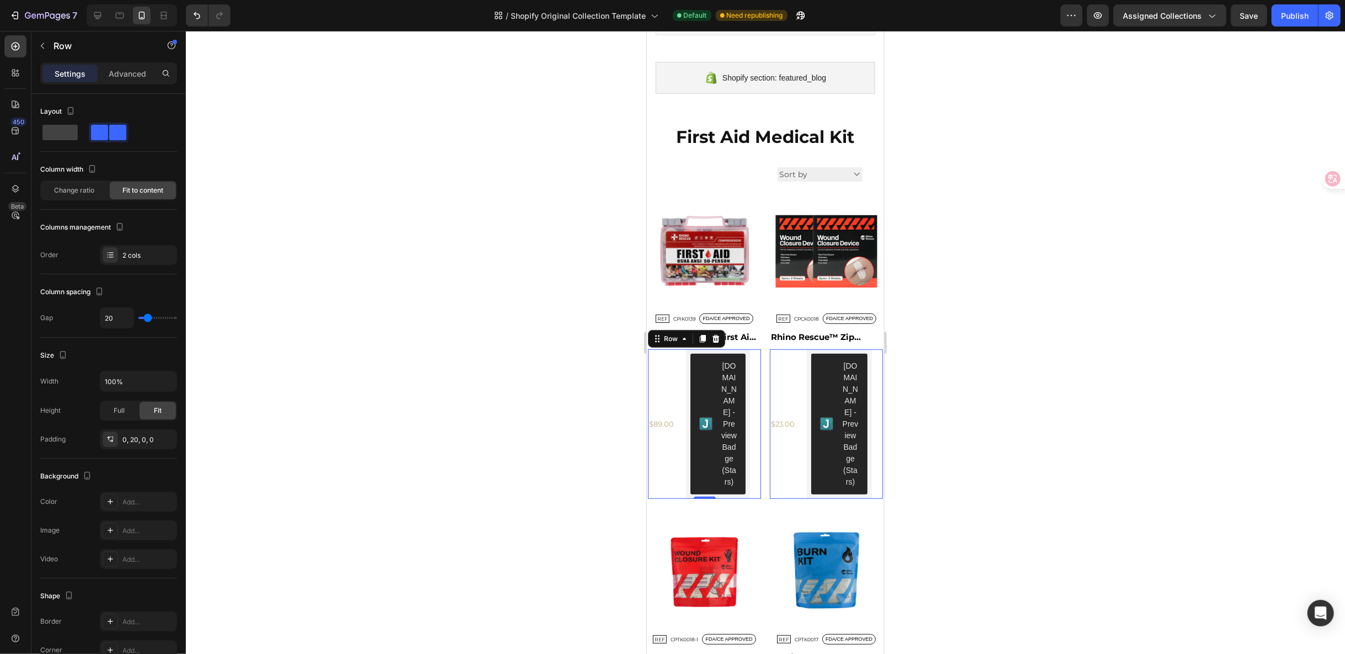
click at [750, 377] on div "$89.00 Product Price Product Price Judge.me - Preview Badge (Stars) Judge.me Ro…" at bounding box center [704, 423] width 113 height 149
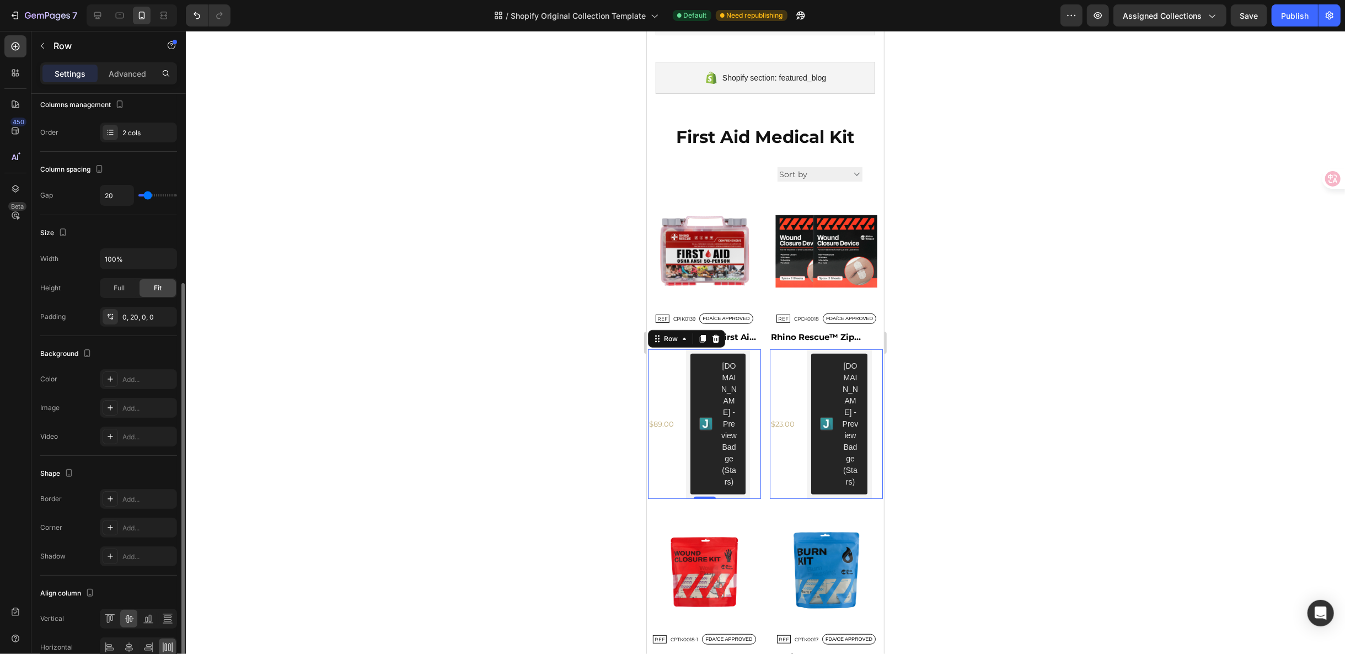
scroll to position [176, 0]
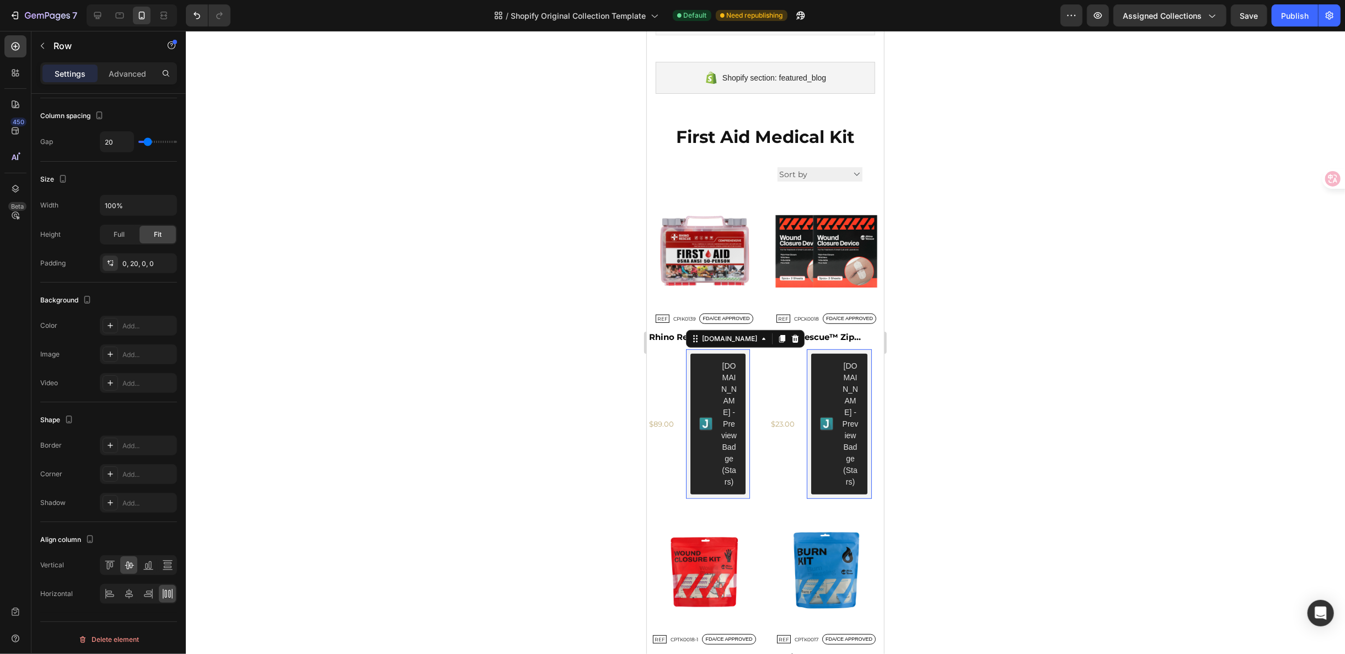
click at [743, 414] on div "Judge.me - Preview Badge (Stars)" at bounding box center [718, 423] width 64 height 149
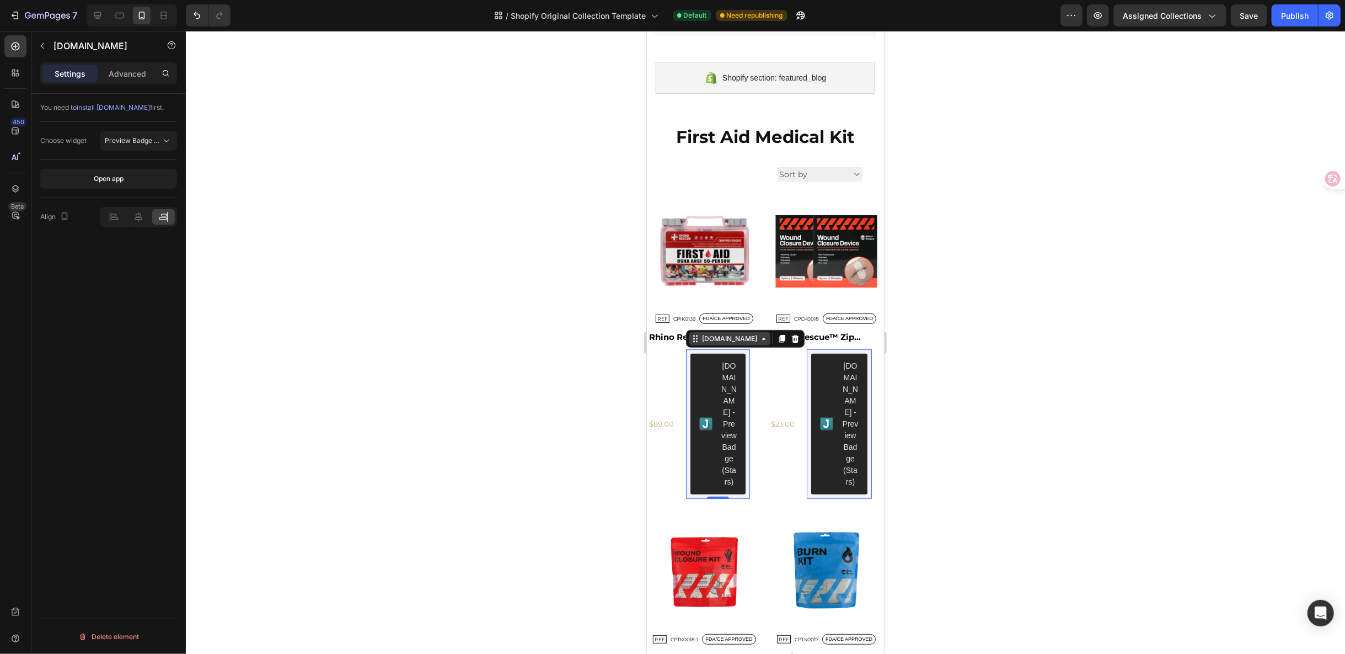
click at [717, 333] on div "Judge.me" at bounding box center [729, 338] width 60 height 10
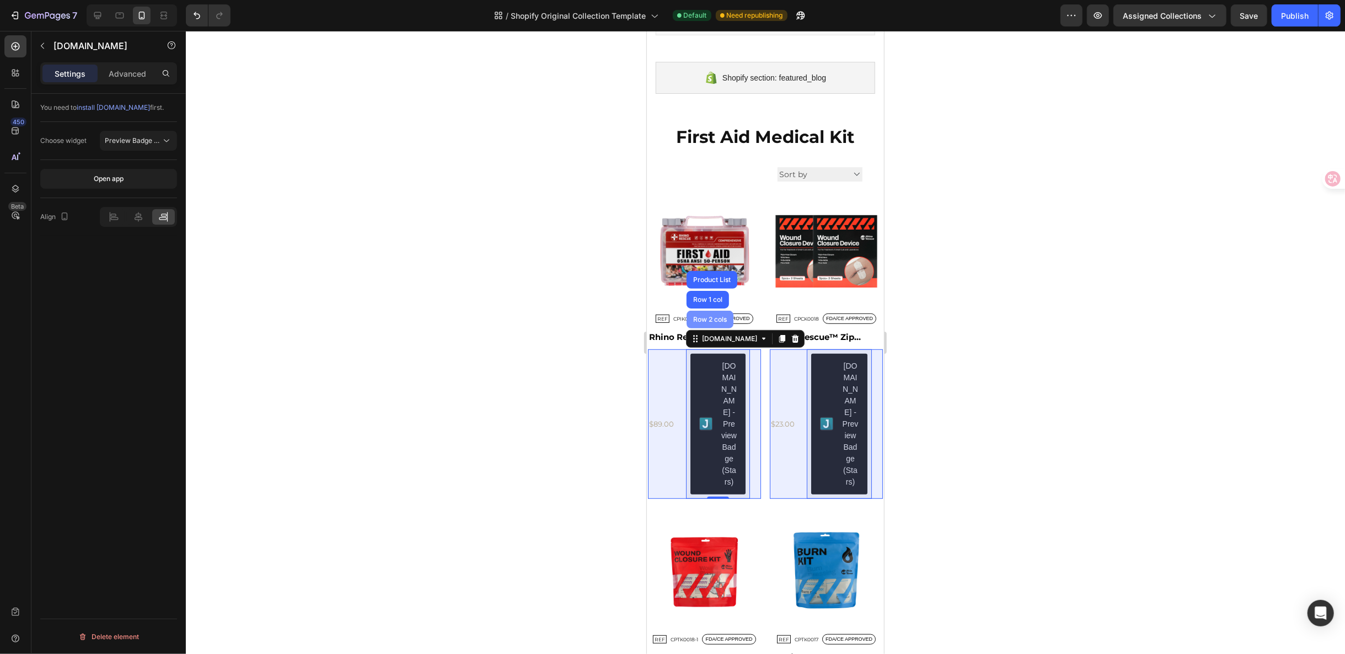
click at [711, 310] on div "Row 2 cols" at bounding box center [709, 319] width 47 height 18
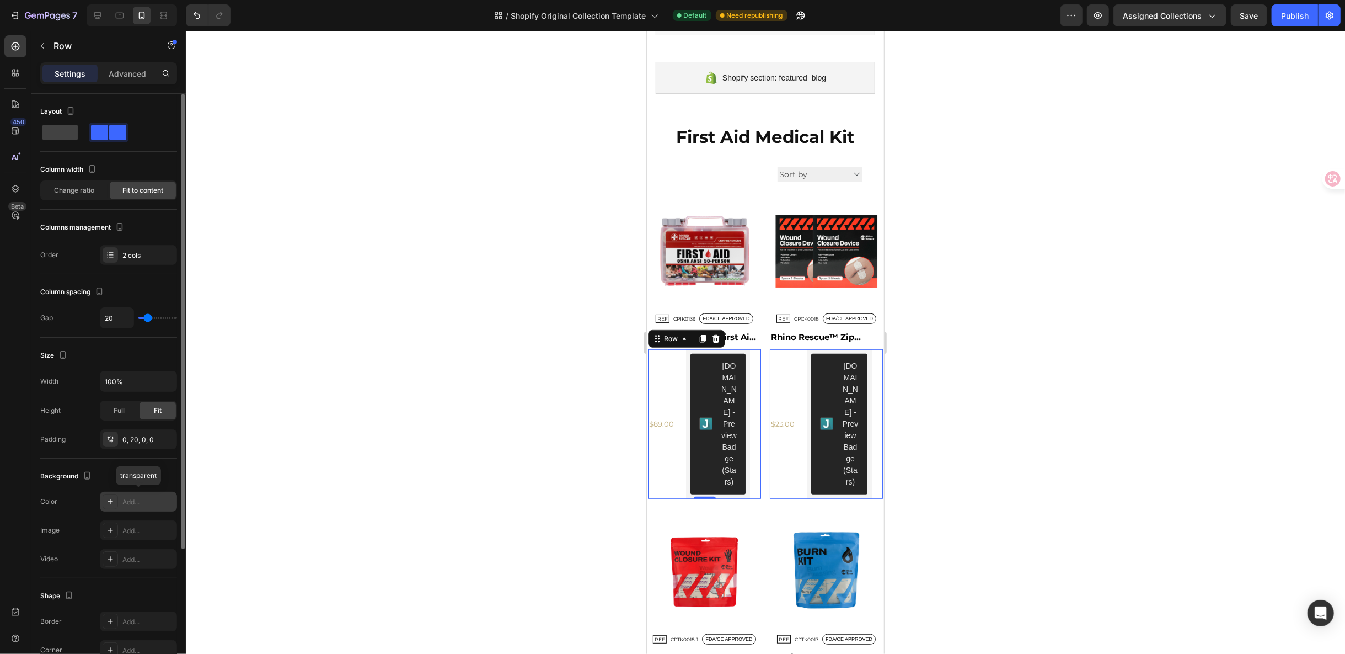
scroll to position [61, 0]
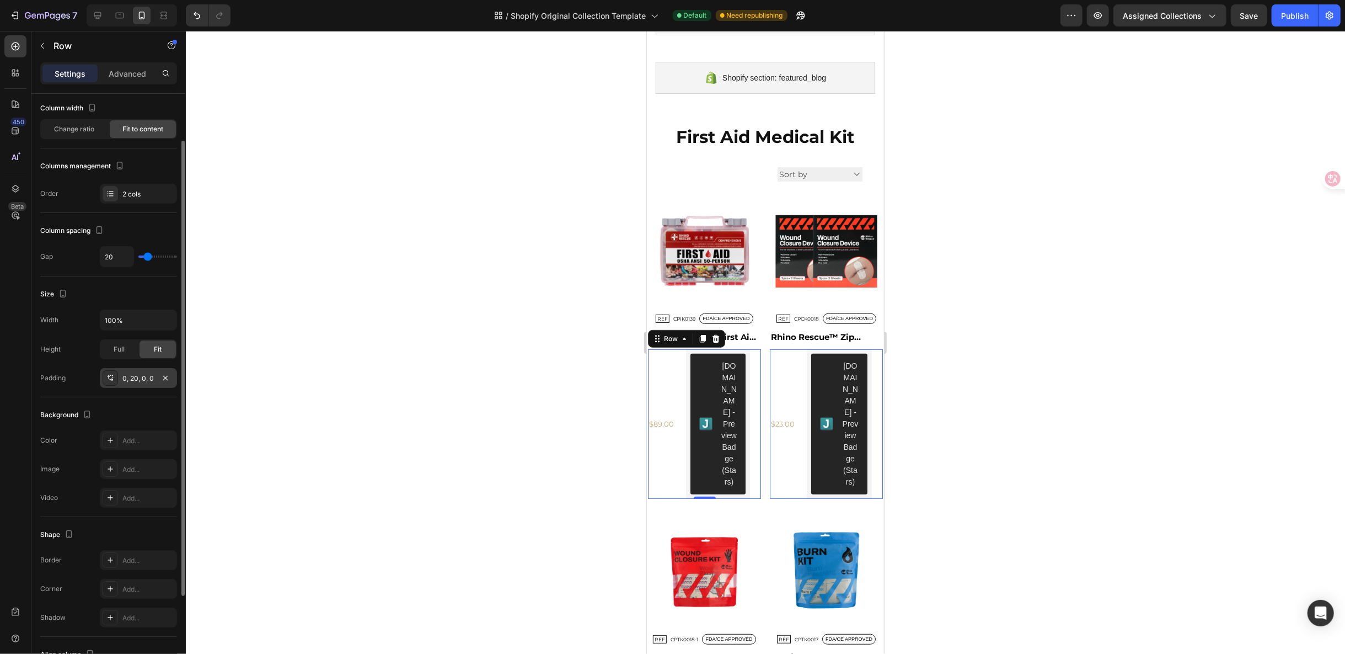
click at [137, 376] on div "0, 20, 0, 0" at bounding box center [138, 378] width 32 height 10
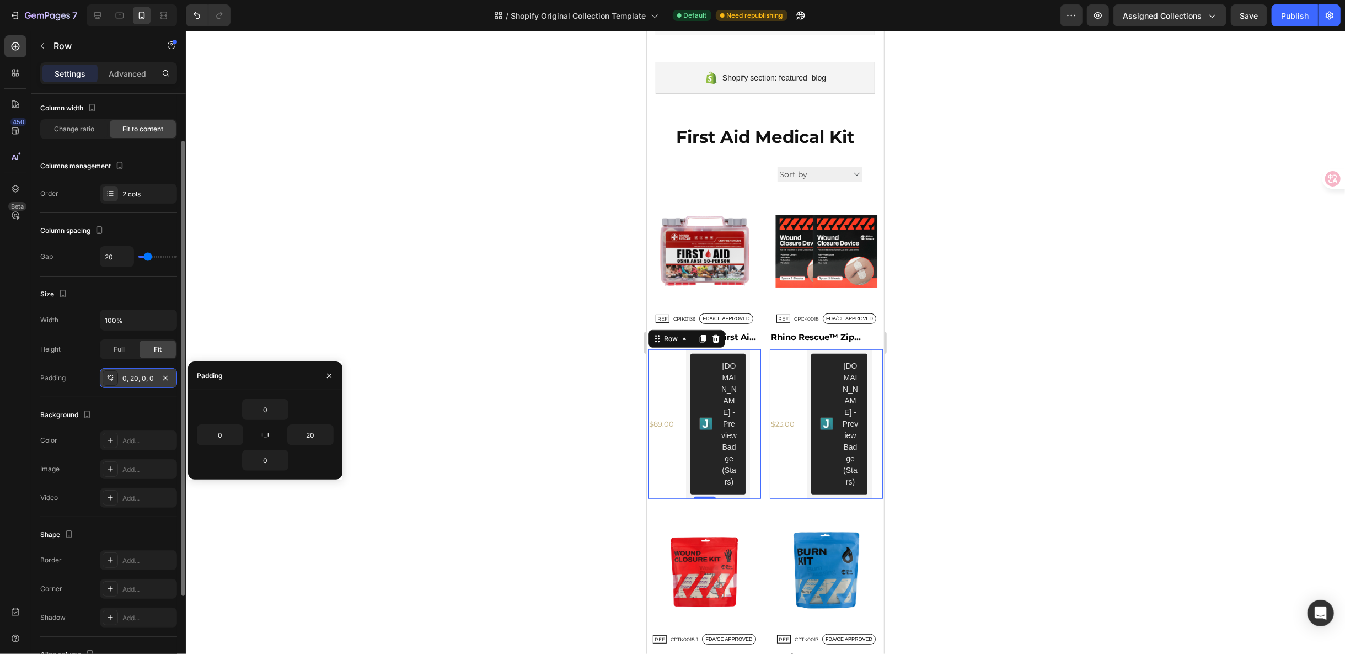
click at [147, 383] on div "0, 20, 0, 0" at bounding box center [138, 378] width 77 height 20
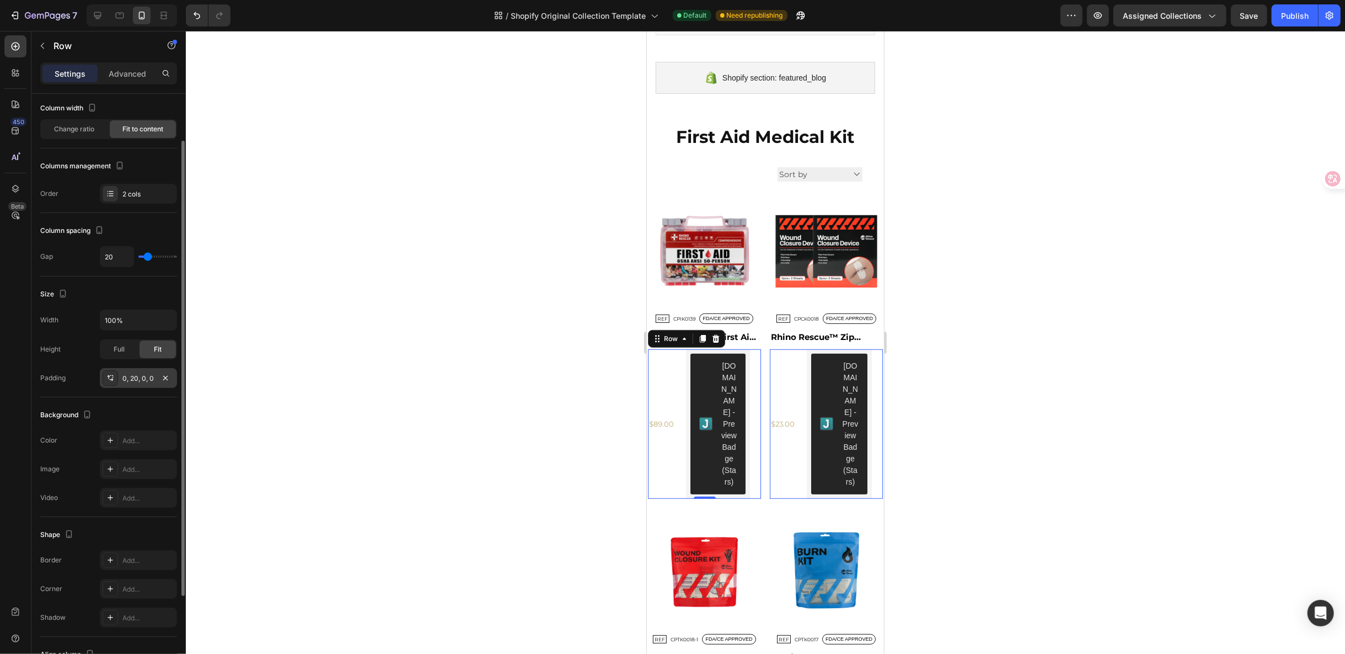
click at [157, 379] on div "0, 20, 0, 0" at bounding box center [138, 378] width 77 height 20
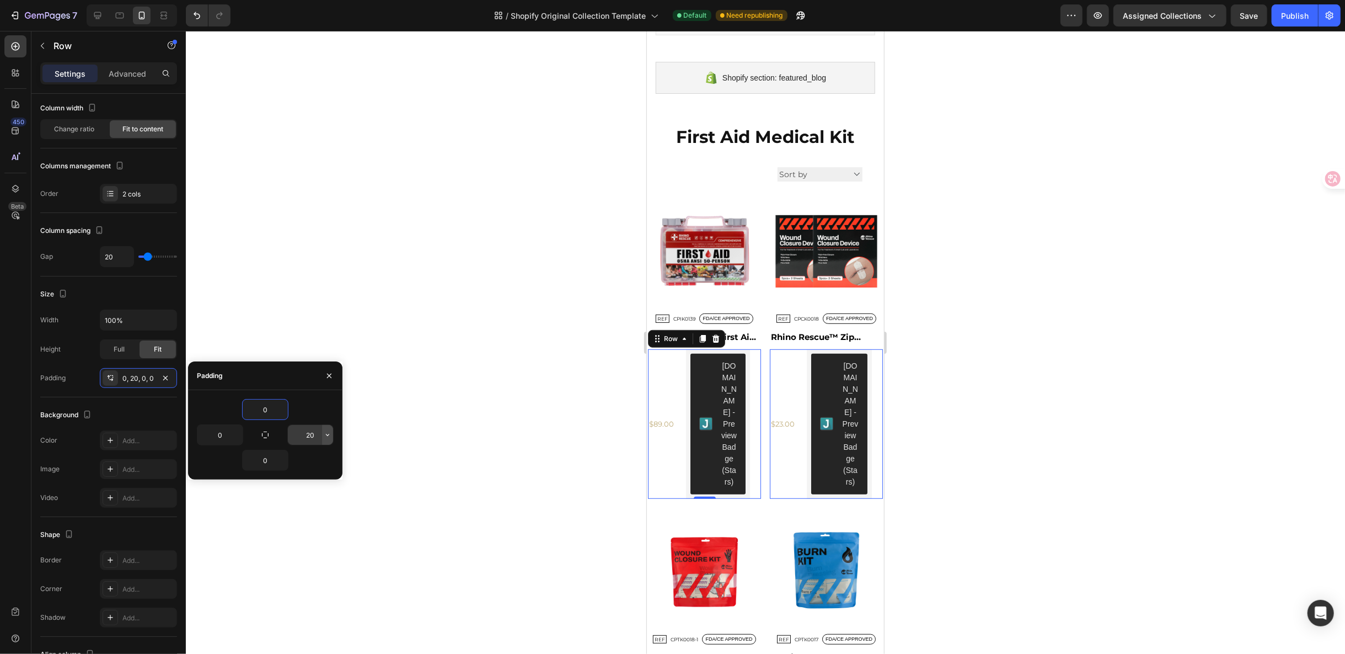
click at [323, 439] on button "button" at bounding box center [327, 435] width 11 height 20
click at [304, 440] on input "20" at bounding box center [310, 435] width 45 height 20
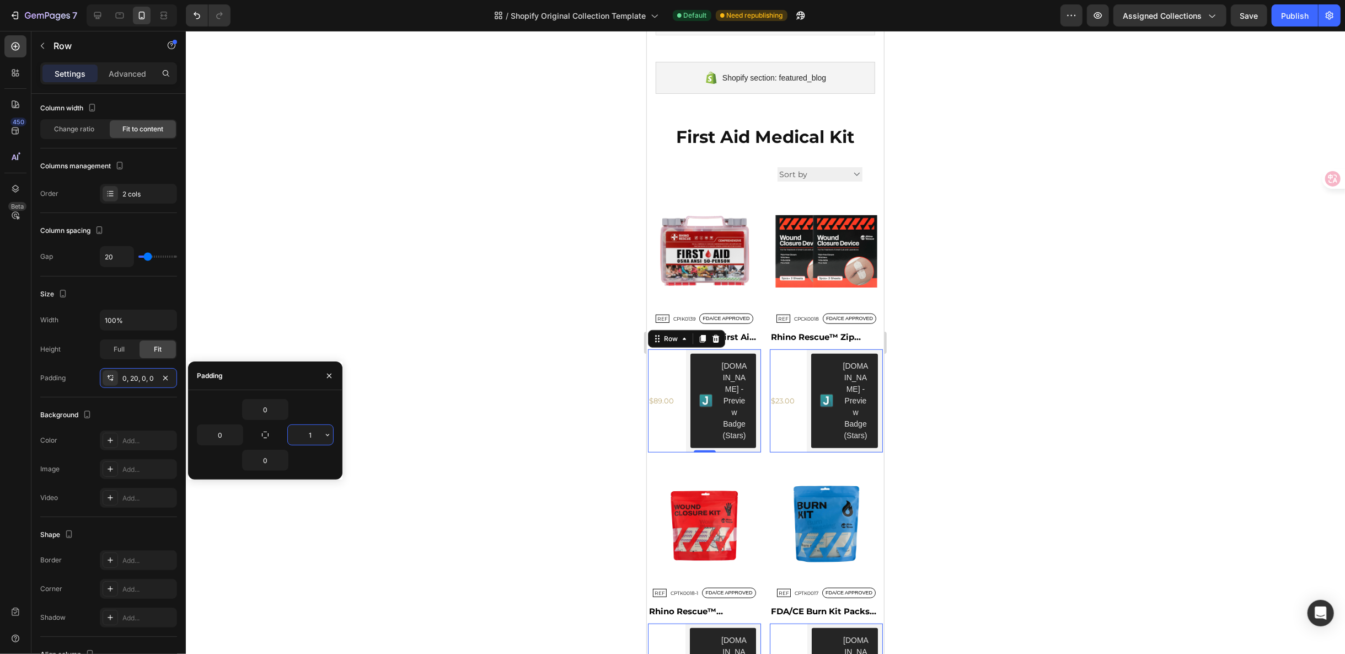
type input "10"
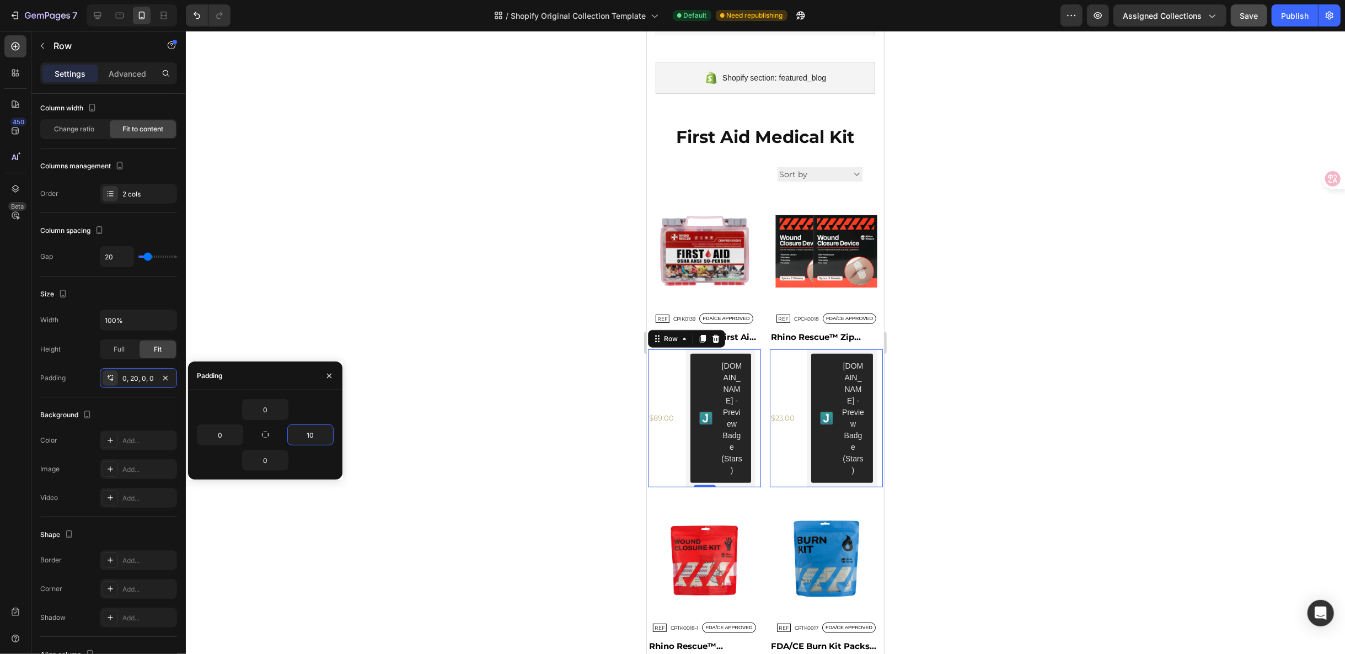
click at [1250, 22] on button "Save" at bounding box center [1249, 15] width 36 height 22
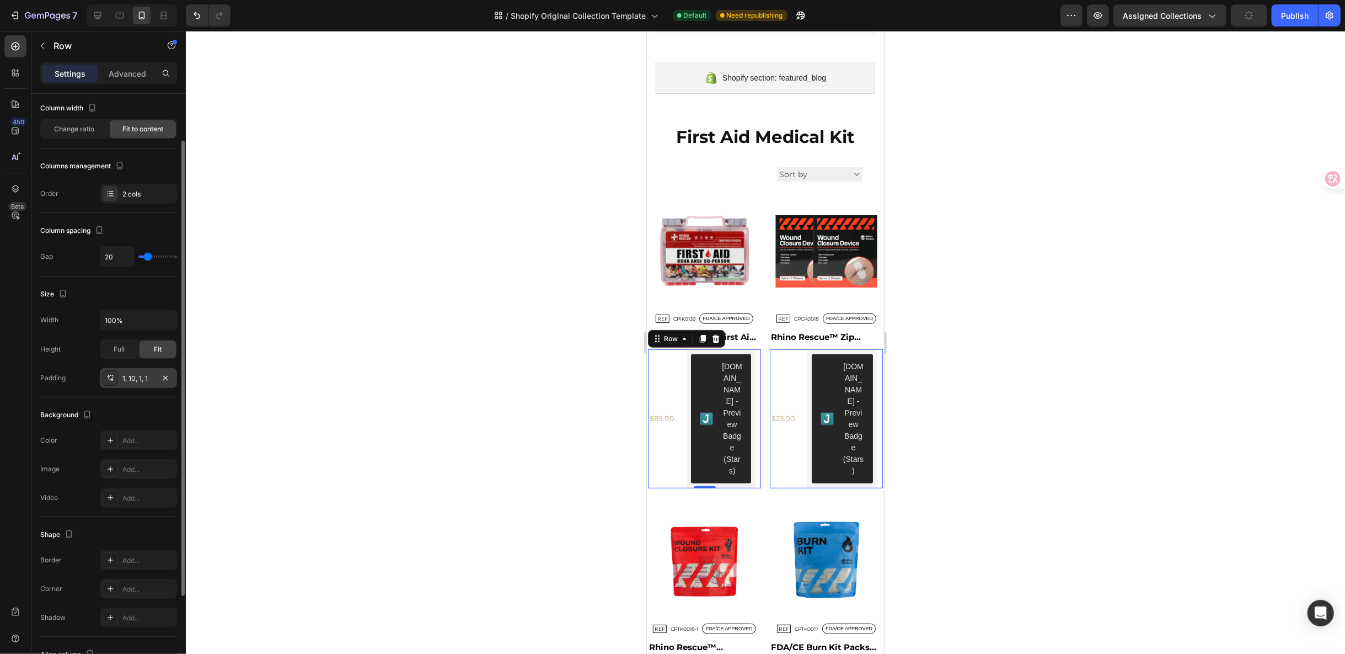
scroll to position [176, 0]
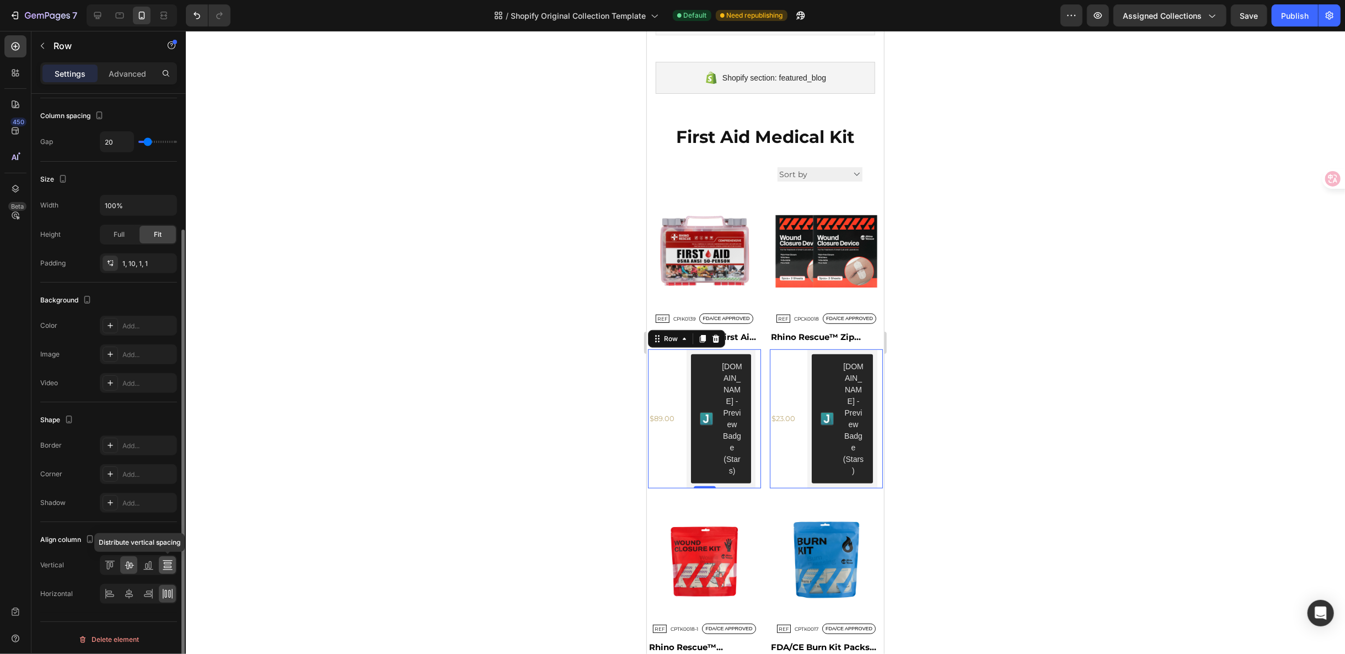
click at [173, 558] on div at bounding box center [167, 565] width 17 height 18
click at [121, 565] on div at bounding box center [128, 565] width 17 height 18
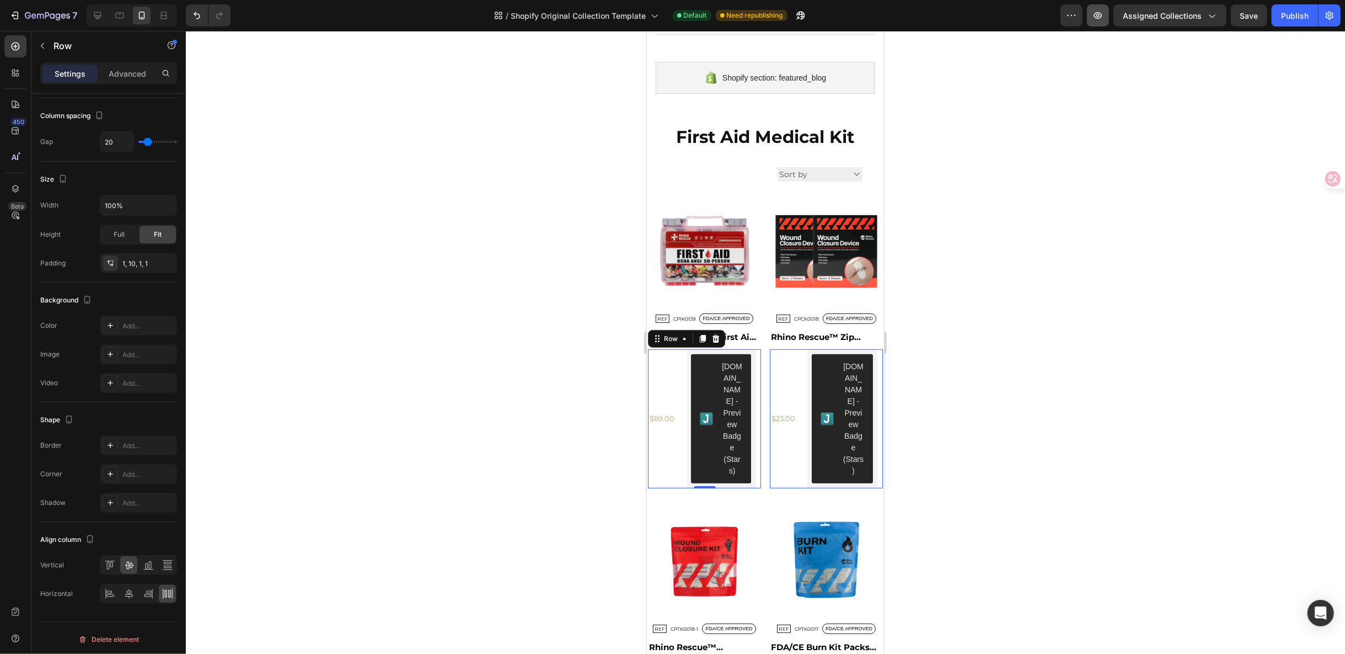
click at [1106, 17] on button "button" at bounding box center [1098, 15] width 22 height 22
click at [754, 313] on div "REF Text Block CPIK0139 Product SKU FDA/CE APPROVED Text Block Row" at bounding box center [704, 318] width 113 height 11
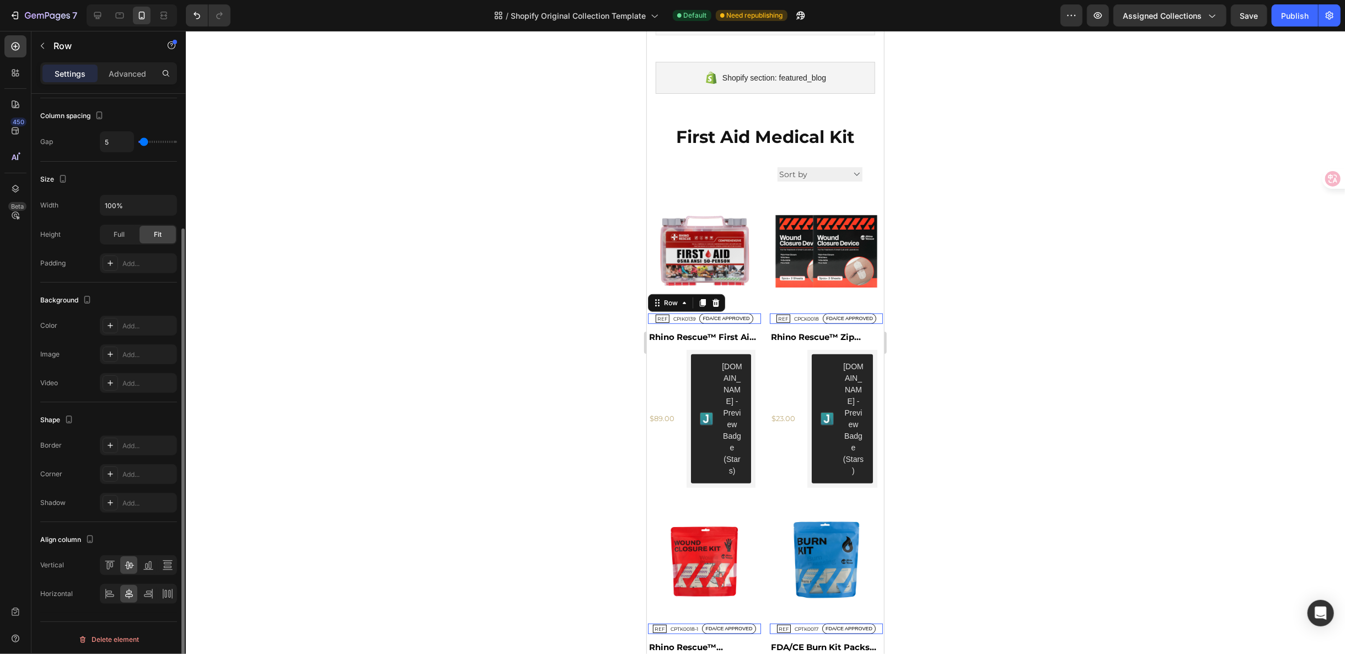
scroll to position [175, 0]
click at [113, 589] on icon at bounding box center [109, 594] width 11 height 11
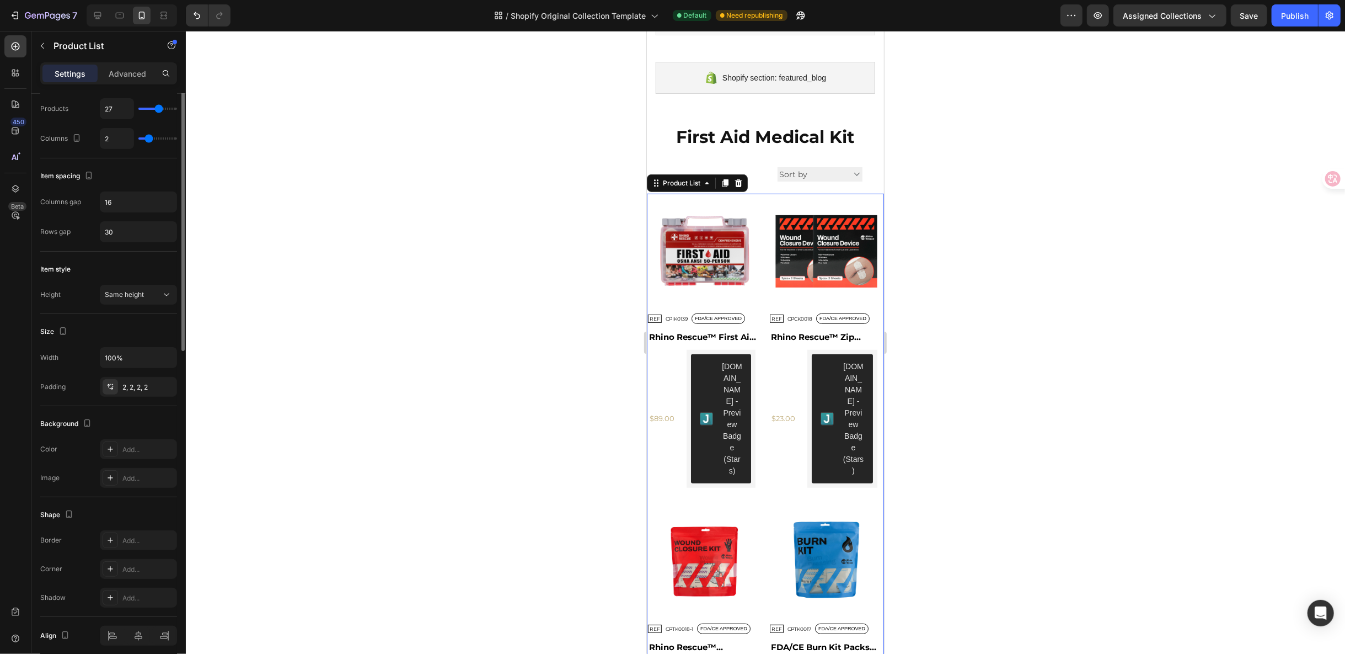
scroll to position [0, 0]
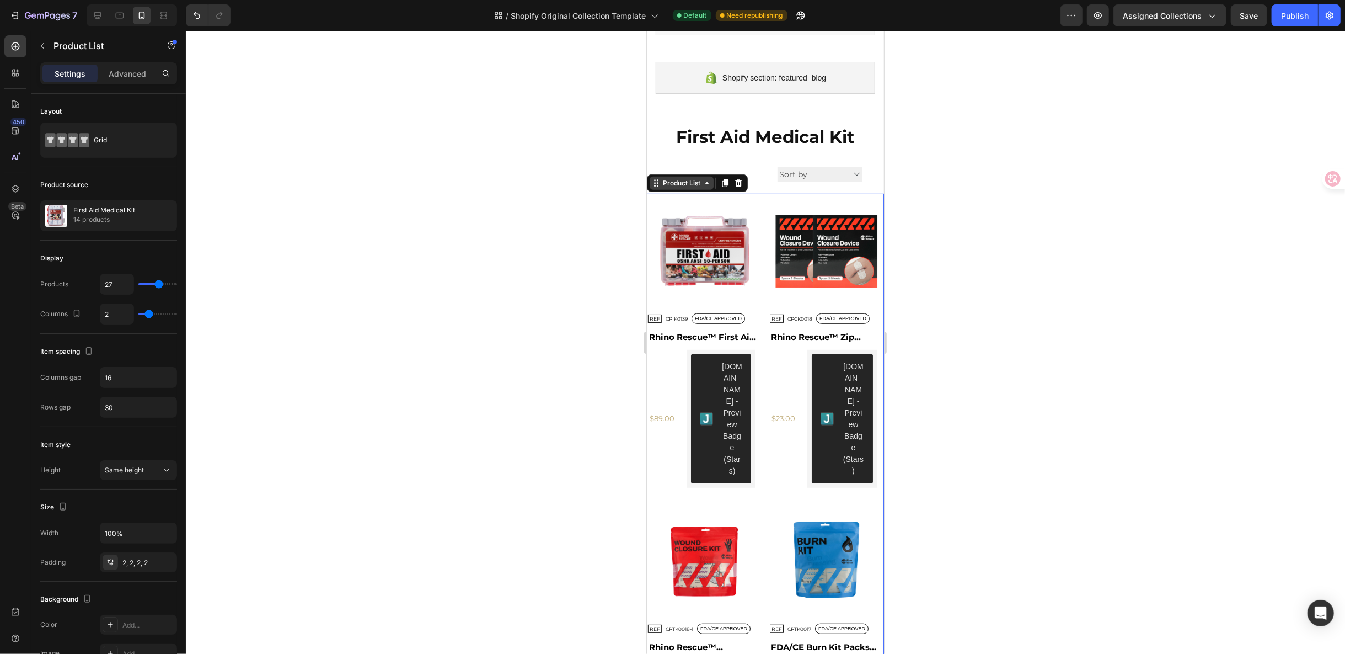
click at [697, 181] on div "Product List" at bounding box center [681, 183] width 42 height 10
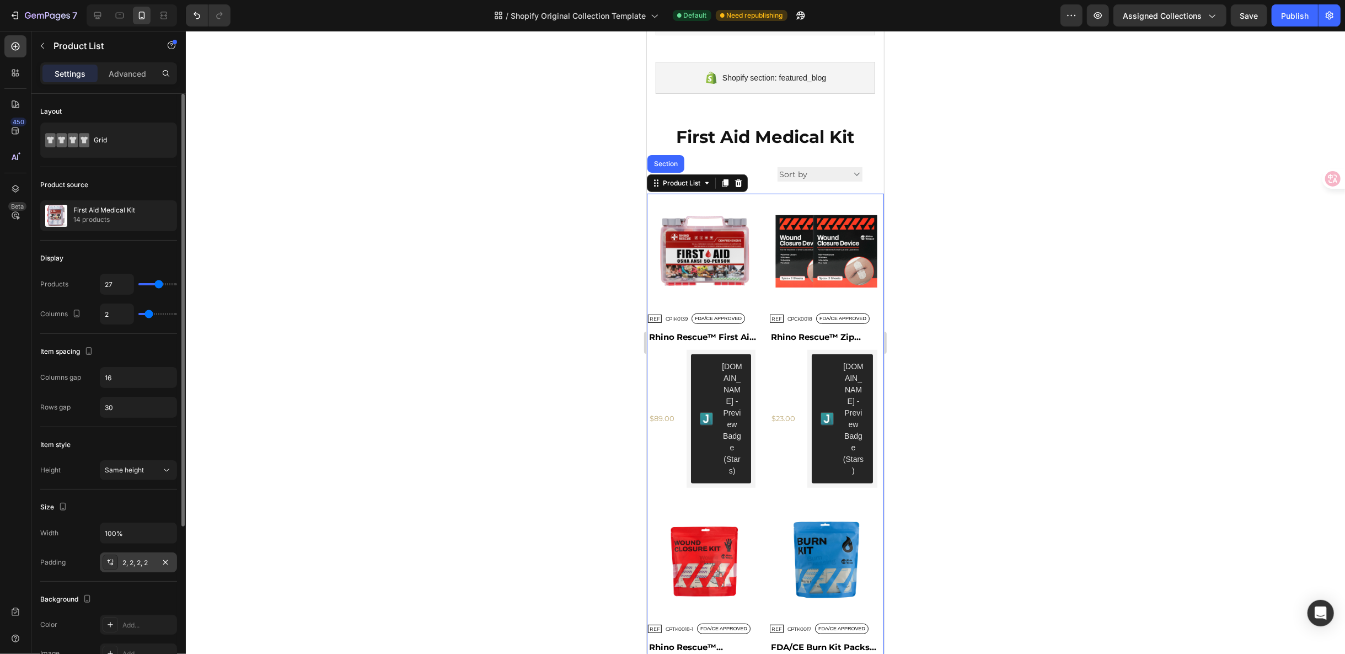
click at [140, 558] on div "2, 2, 2, 2" at bounding box center [138, 563] width 32 height 10
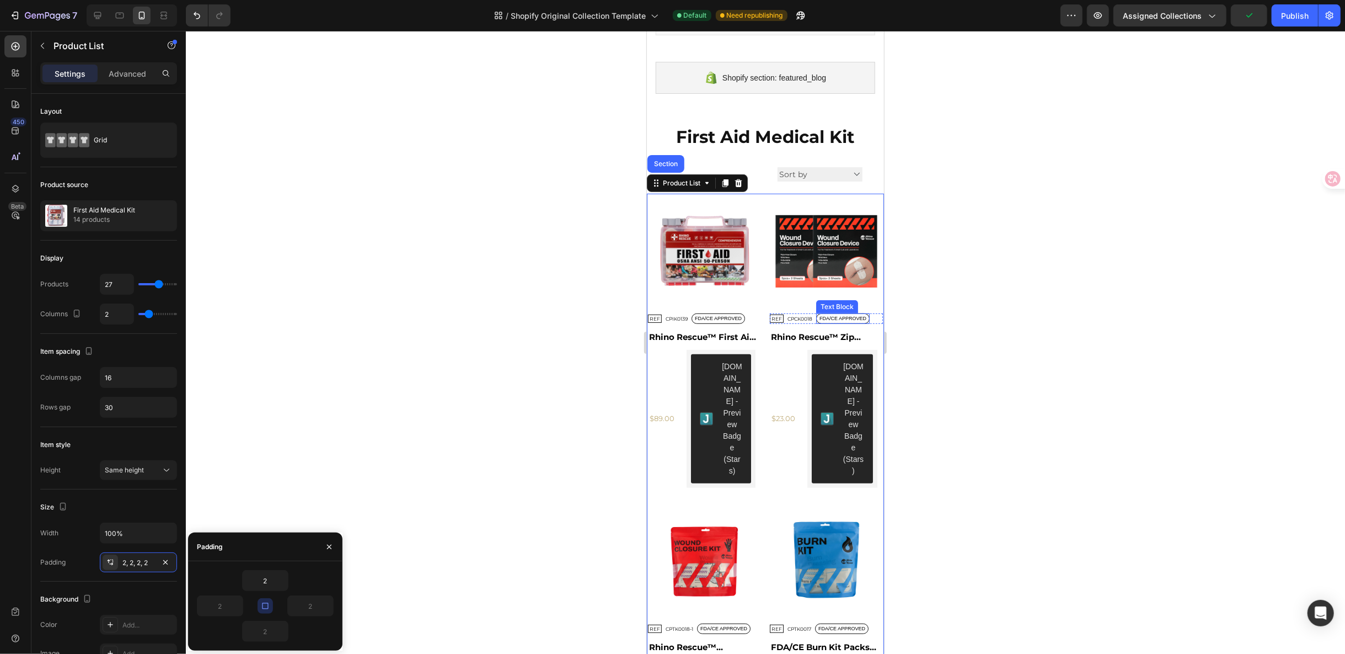
click at [741, 314] on p "FDA/CE APPROVED" at bounding box center [717, 318] width 47 height 8
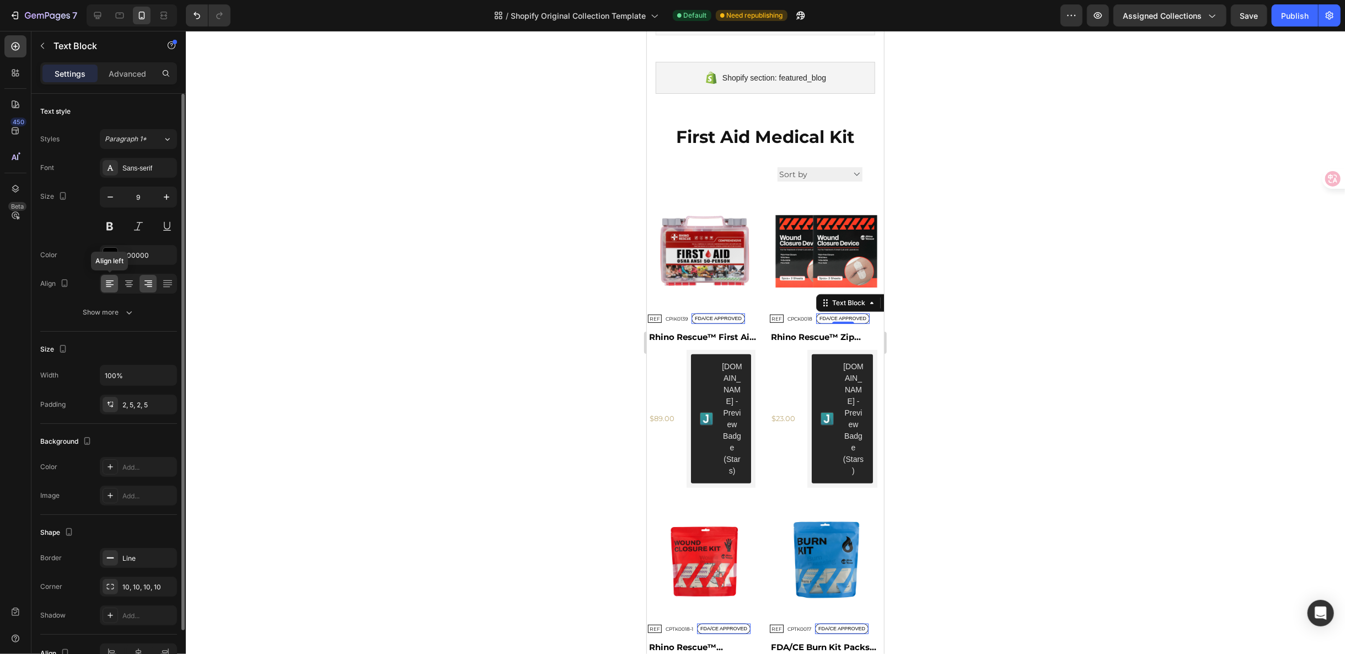
click at [115, 285] on icon at bounding box center [109, 283] width 11 height 11
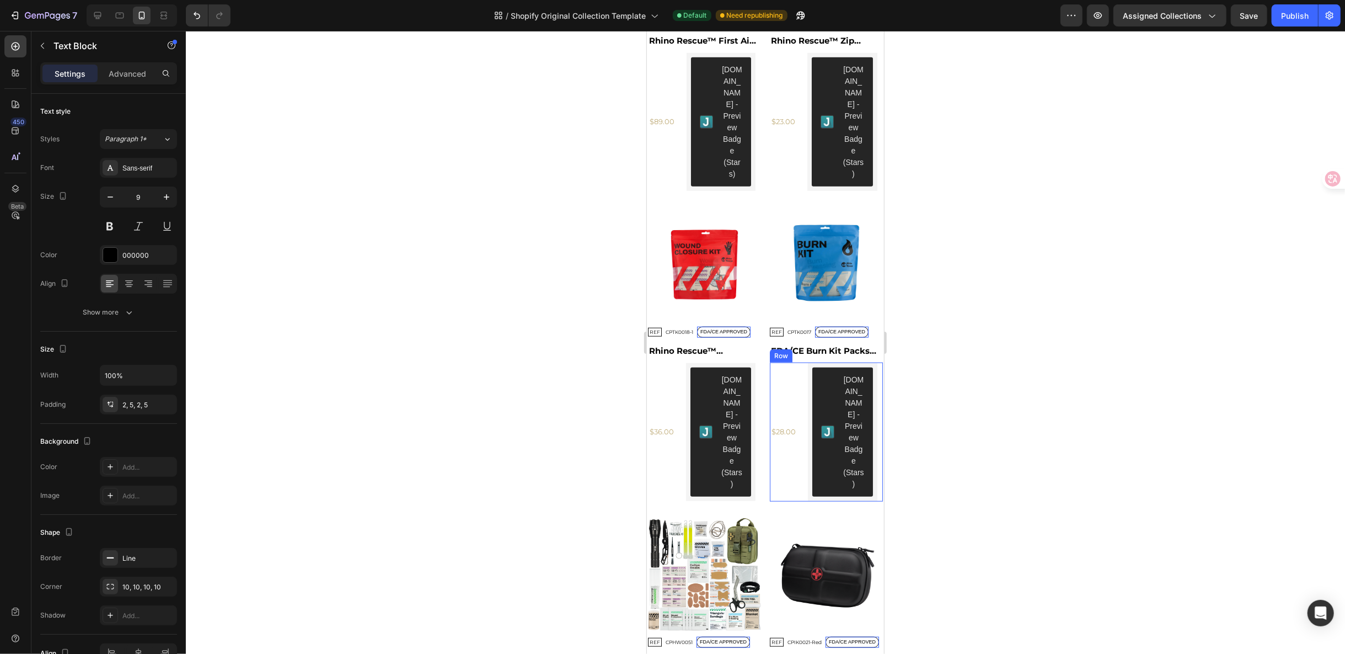
scroll to position [779, 0]
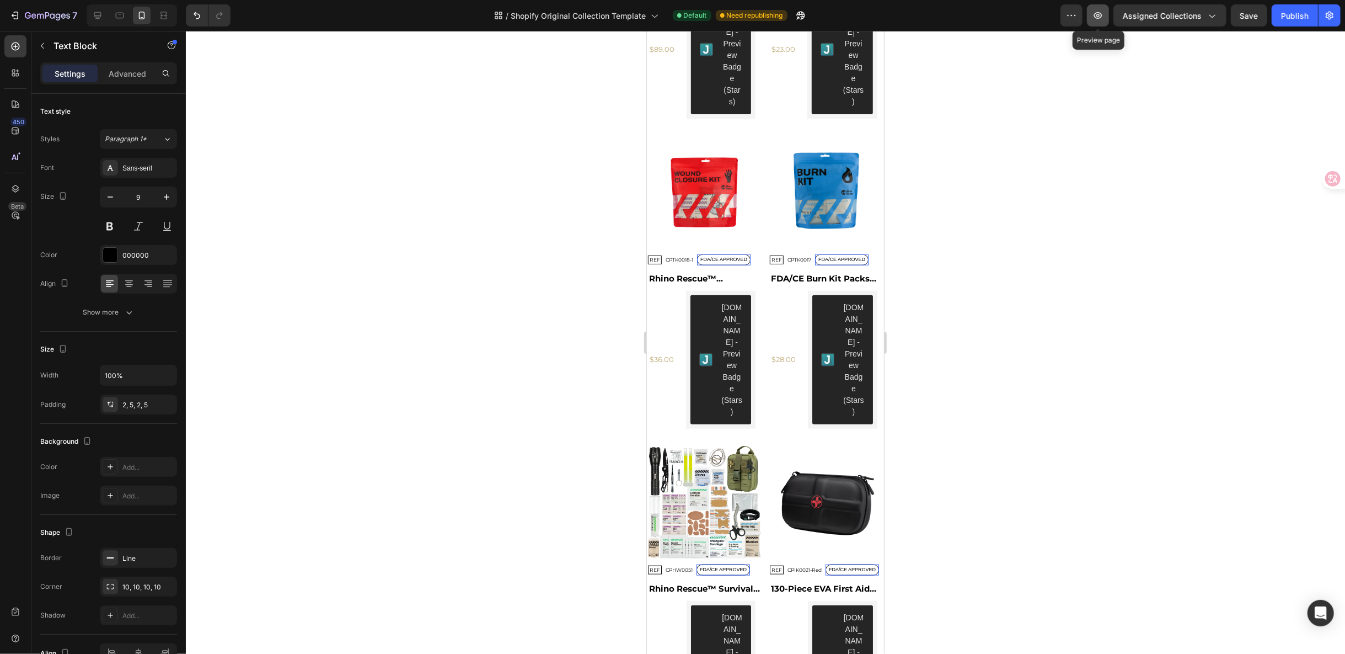
click at [1100, 14] on icon "button" at bounding box center [1098, 15] width 11 height 11
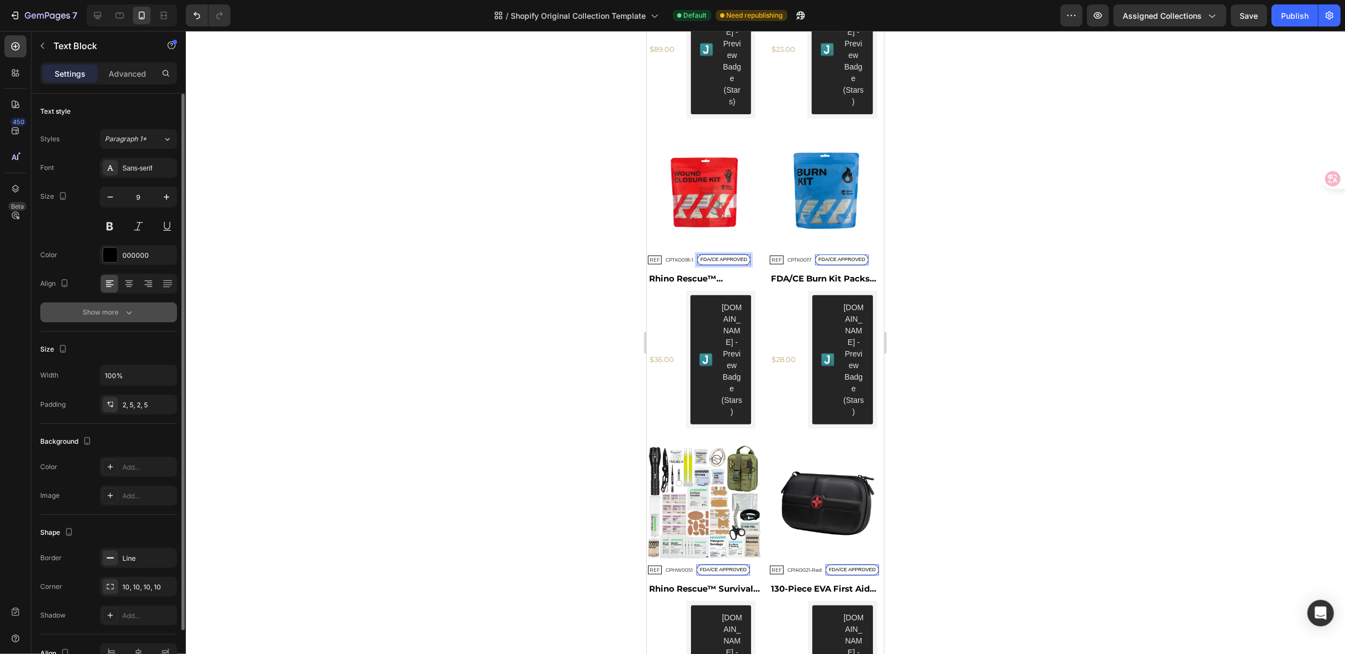
click at [141, 312] on button "Show more" at bounding box center [108, 312] width 137 height 20
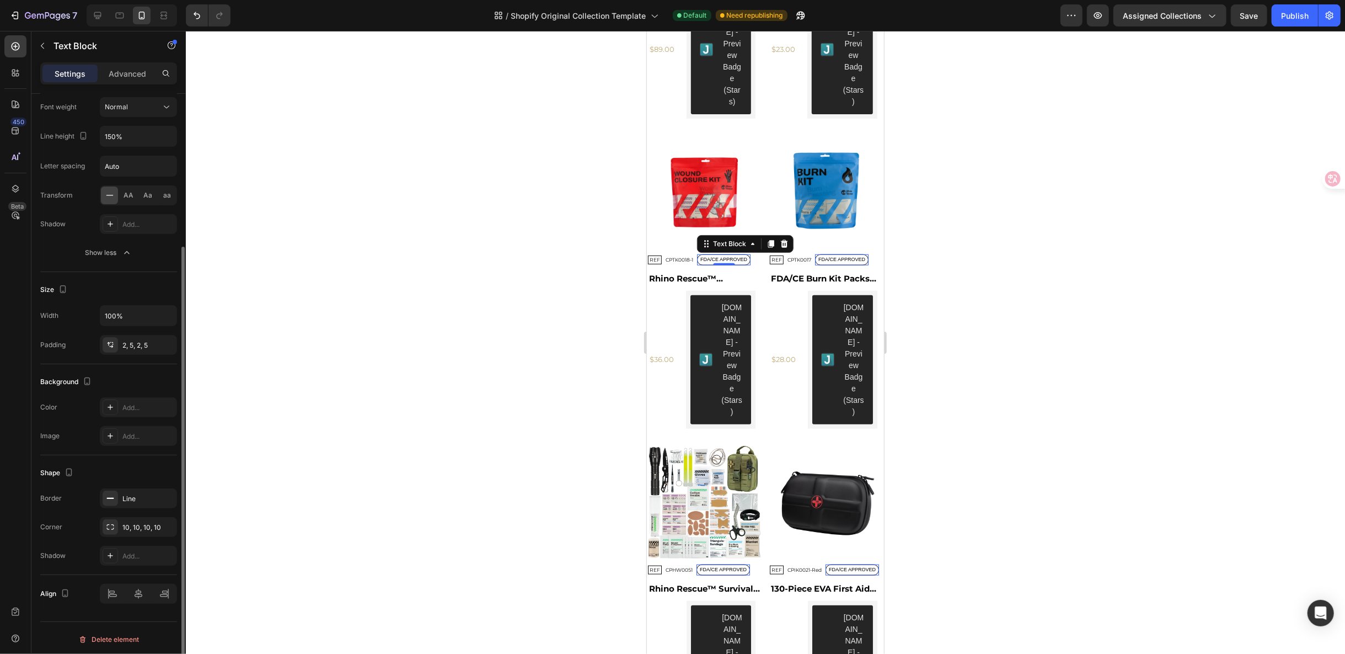
scroll to position [0, 0]
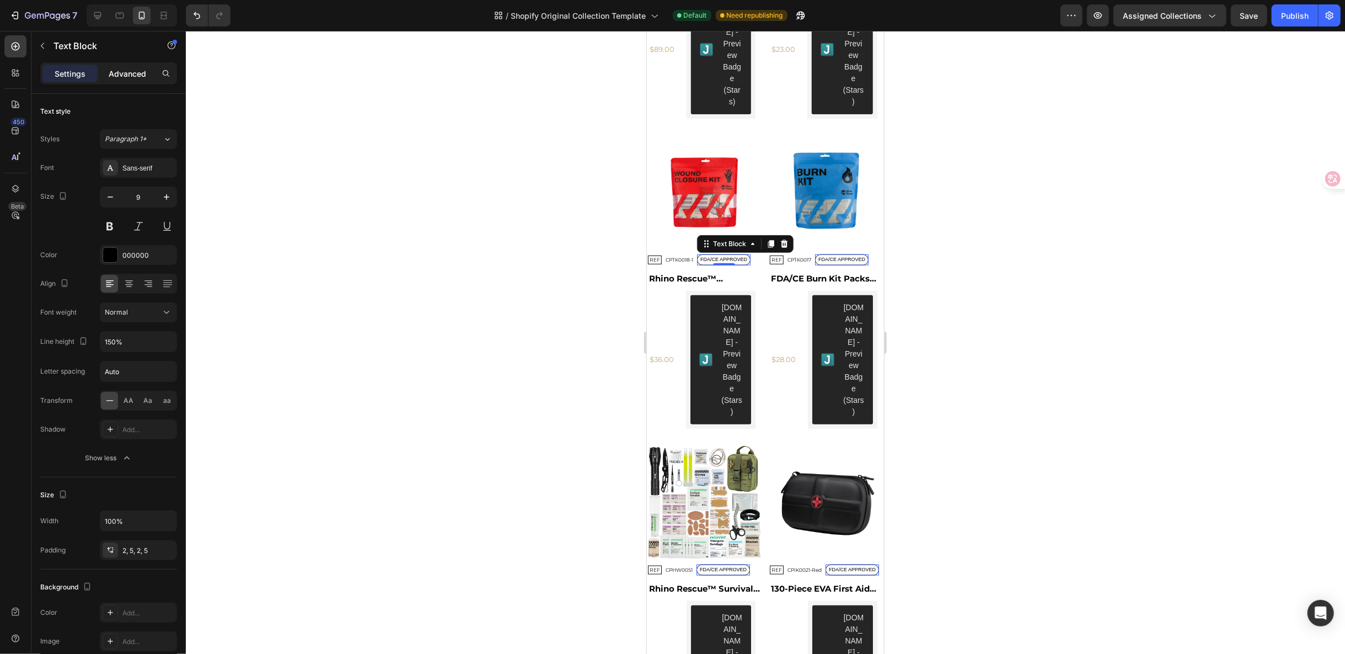
click at [122, 73] on p "Advanced" at bounding box center [128, 74] width 38 height 12
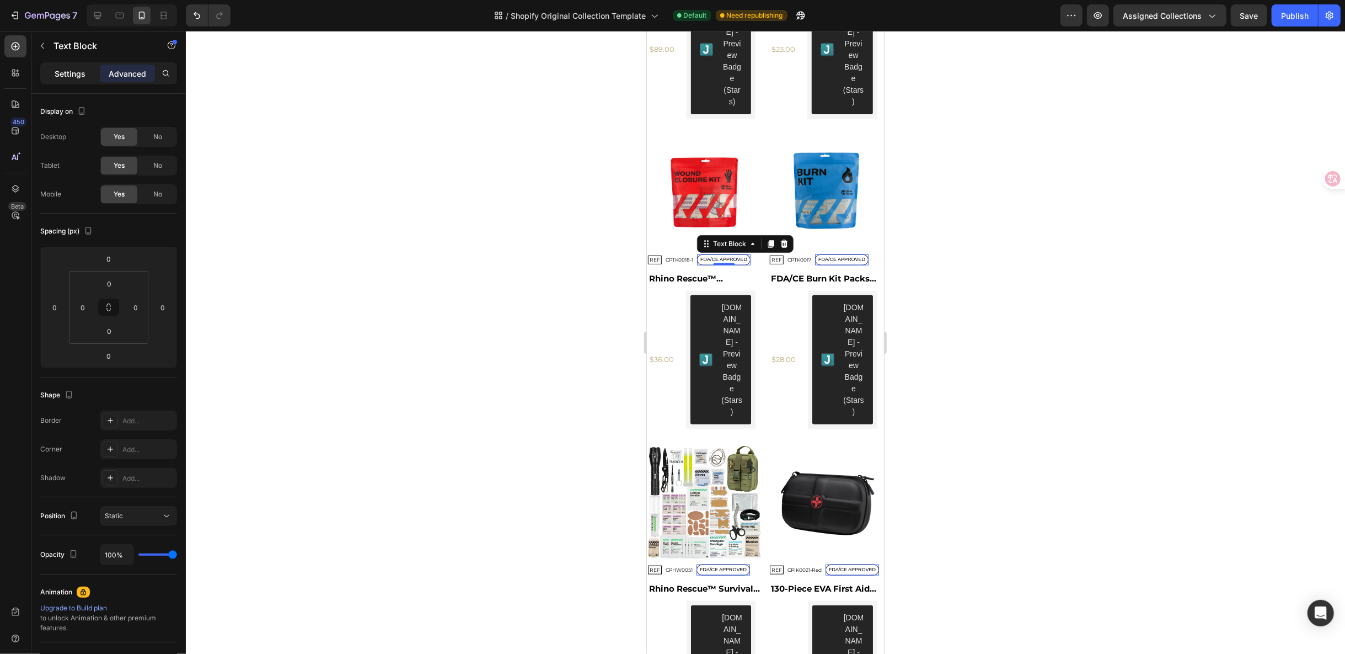
click at [72, 76] on p "Settings" at bounding box center [70, 74] width 31 height 12
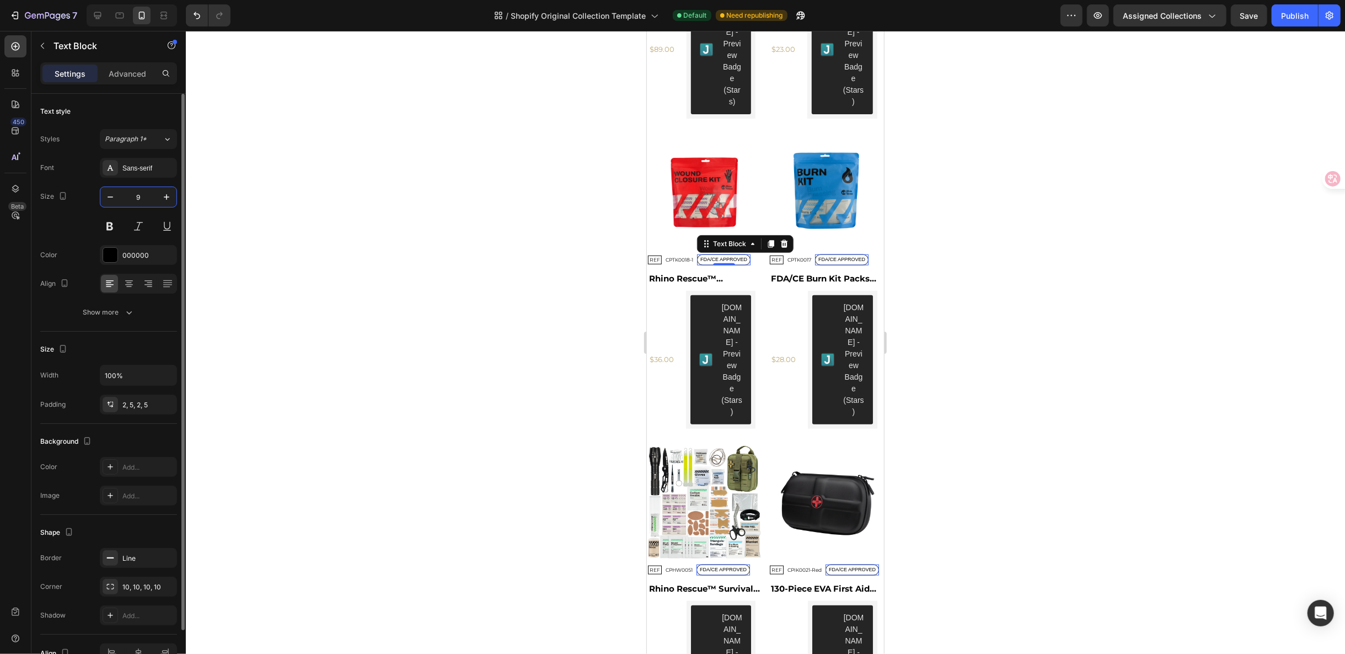
click at [143, 201] on input "9" at bounding box center [138, 197] width 36 height 20
click at [147, 195] on input "9" at bounding box center [138, 197] width 36 height 20
drag, startPoint x: 139, startPoint y: 195, endPoint x: 126, endPoint y: 196, distance: 12.7
click at [126, 196] on input "9" at bounding box center [138, 197] width 36 height 20
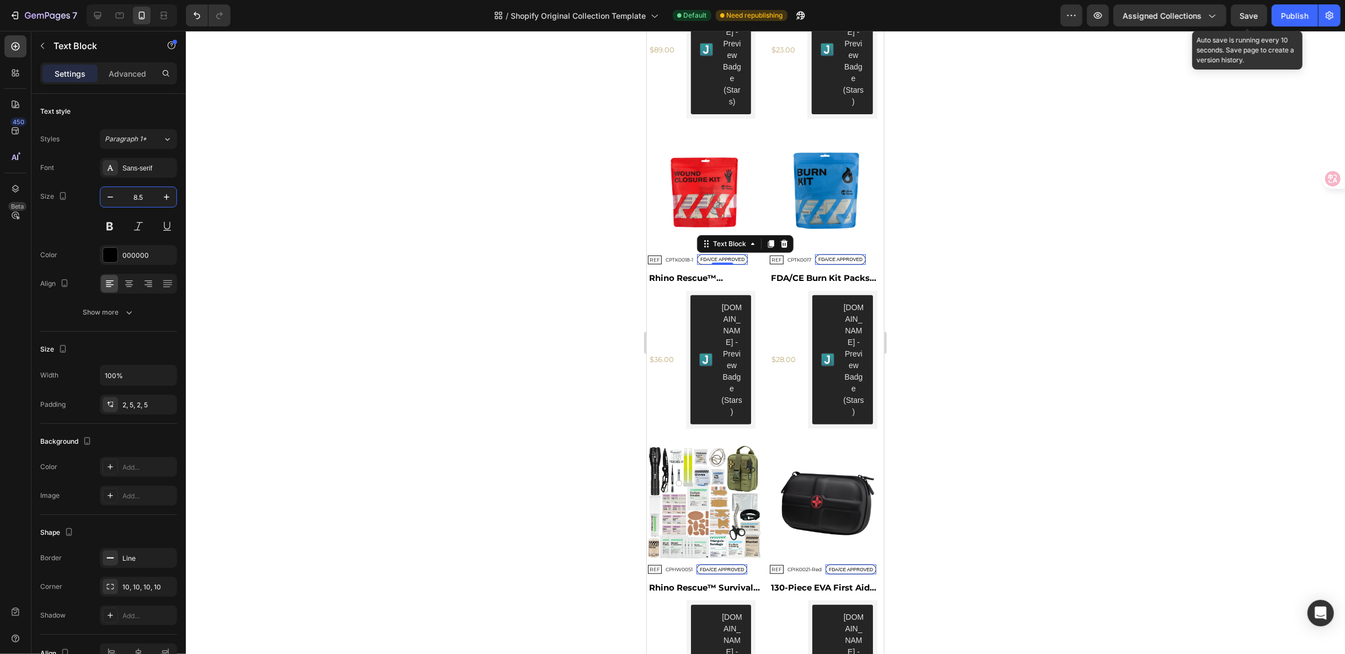
type input "8.5"
click at [1256, 14] on span "Save" at bounding box center [1249, 15] width 18 height 9
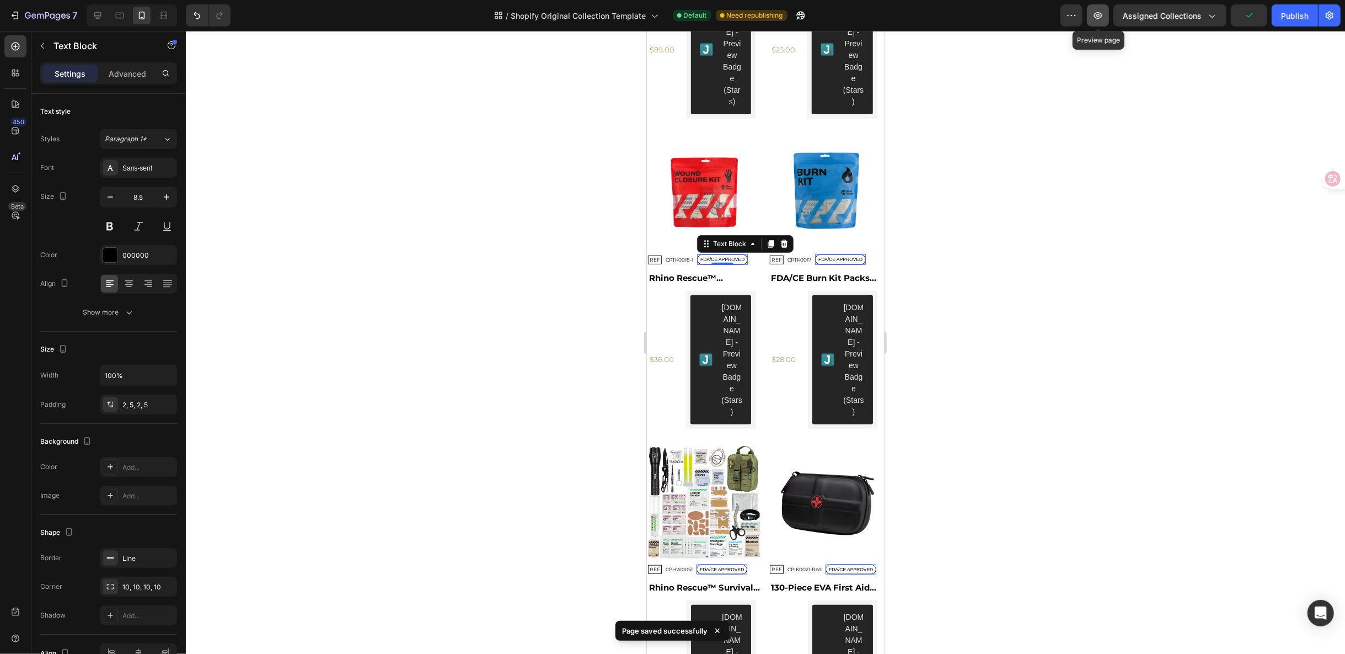
click at [1099, 15] on icon "button" at bounding box center [1098, 15] width 8 height 7
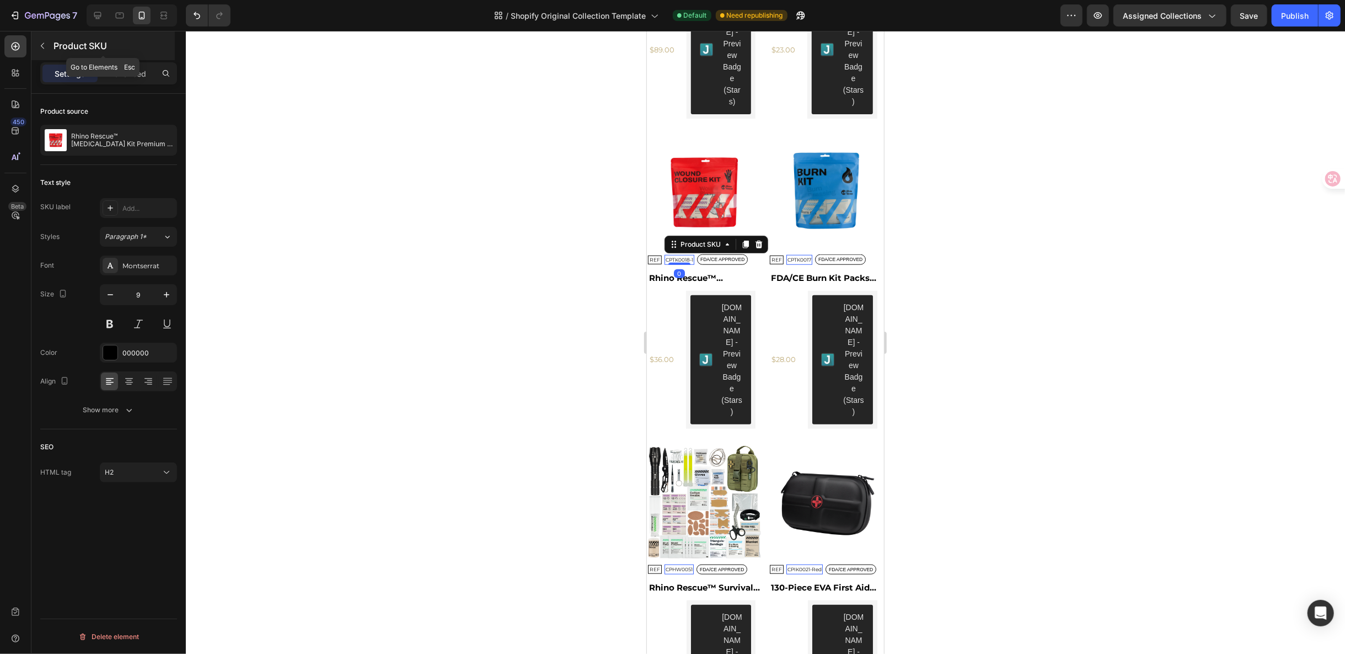
click at [41, 47] on icon "button" at bounding box center [42, 45] width 9 height 9
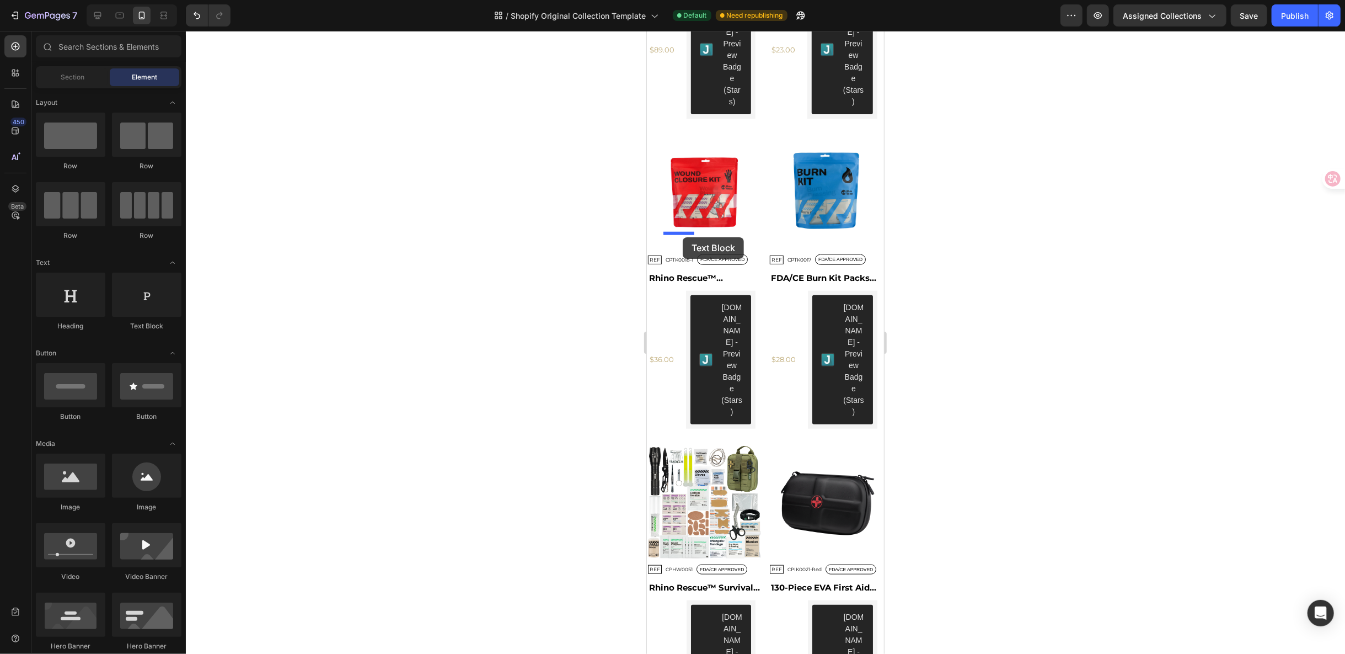
drag, startPoint x: 790, startPoint y: 319, endPoint x: 682, endPoint y: 237, distance: 135.4
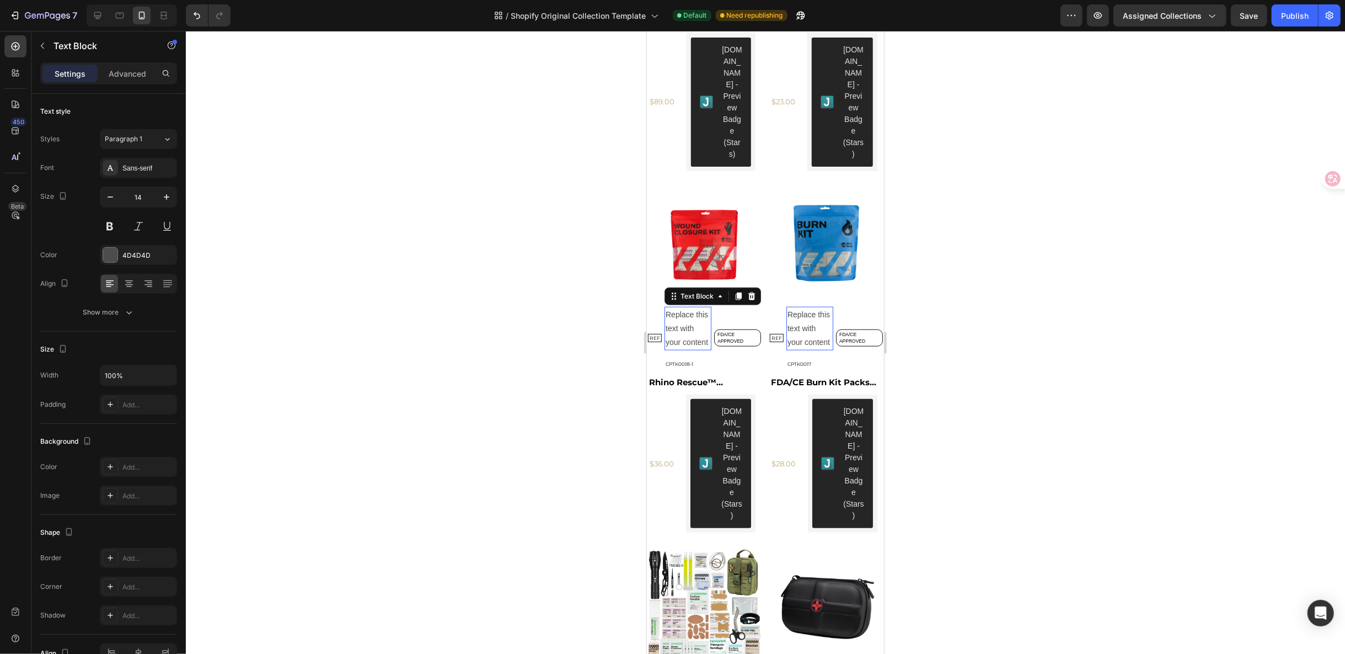
scroll to position [831, 0]
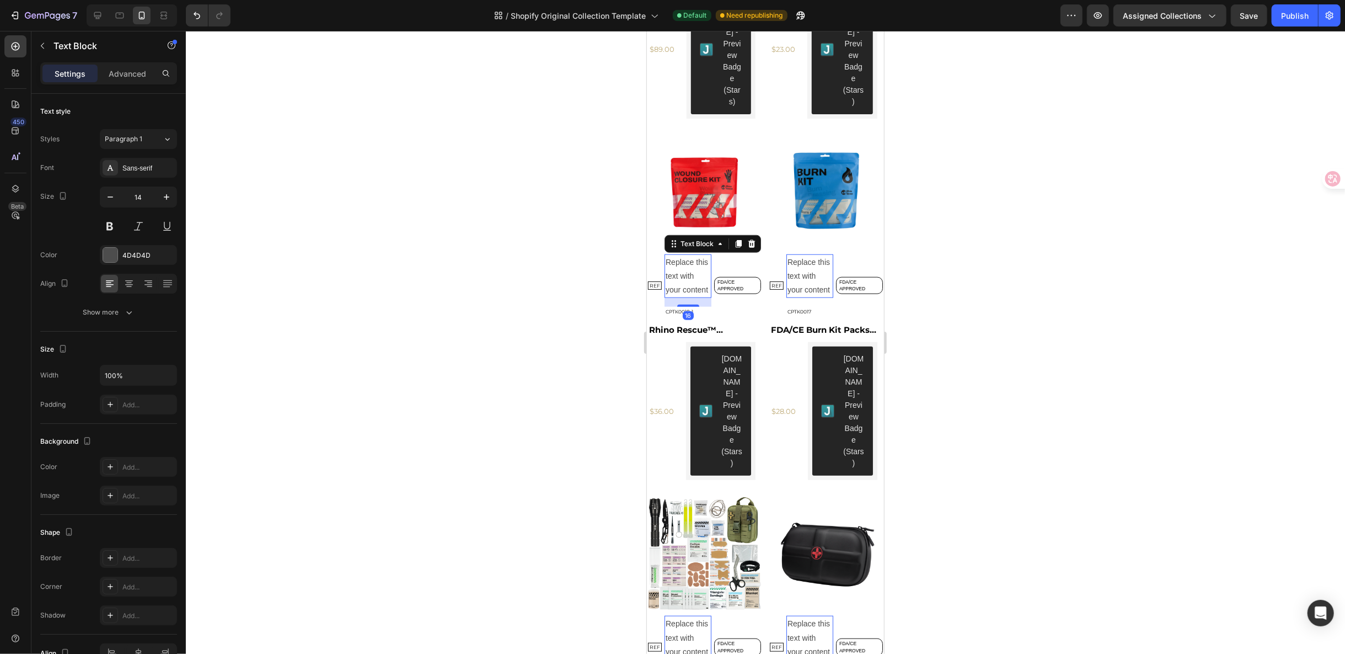
click at [692, 260] on p "Replace this text with your content" at bounding box center [687, 276] width 45 height 42
click at [685, 258] on p "Replace this text with your content" at bounding box center [687, 276] width 45 height 42
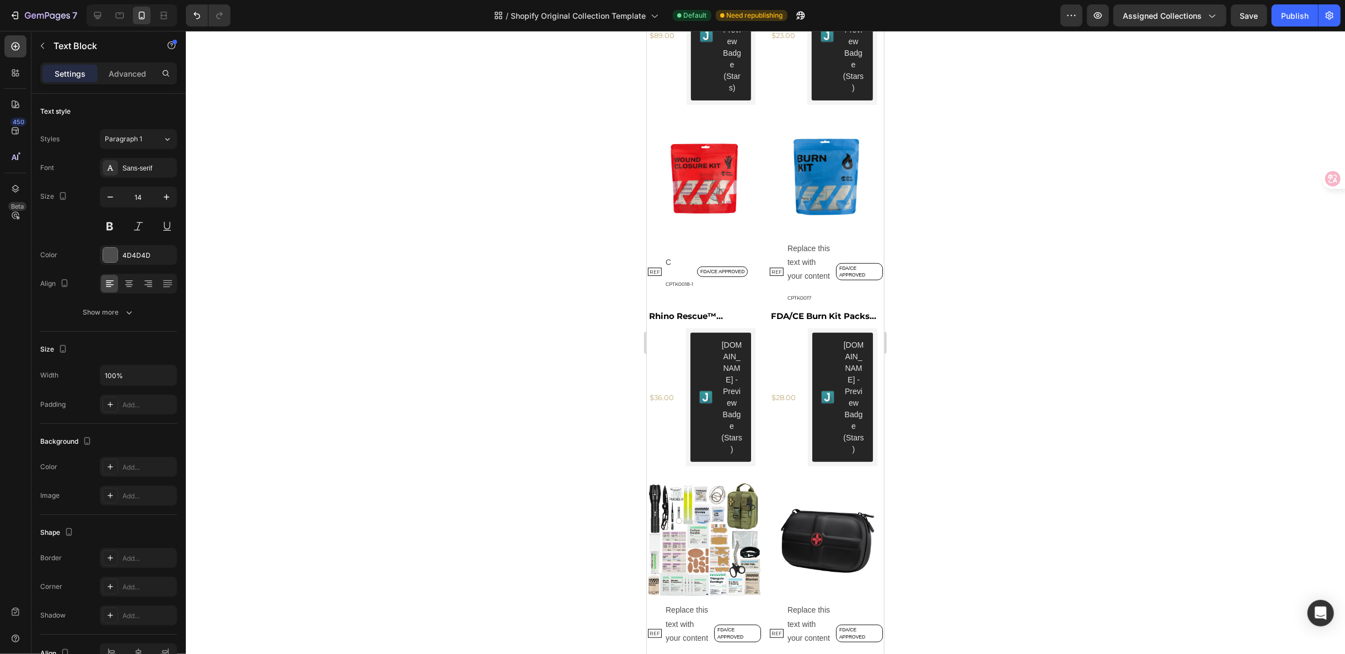
scroll to position [804, 0]
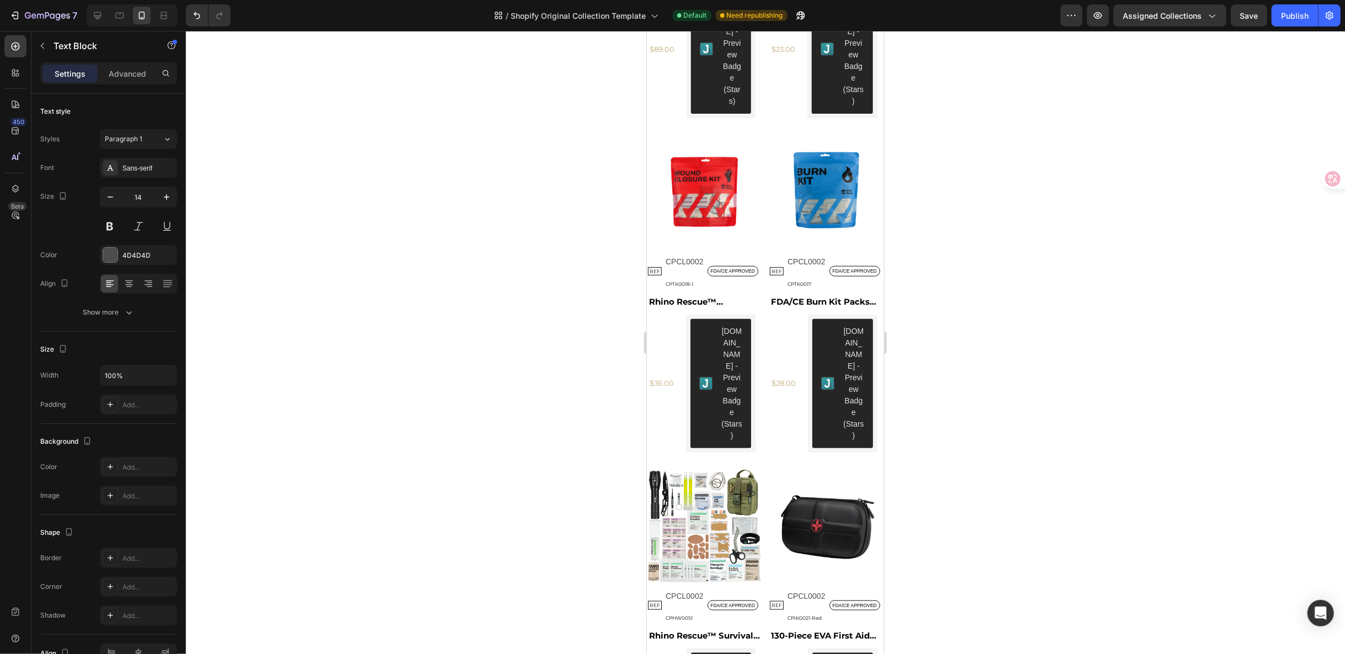
click at [691, 254] on p "CPCL0002" at bounding box center [684, 261] width 38 height 14
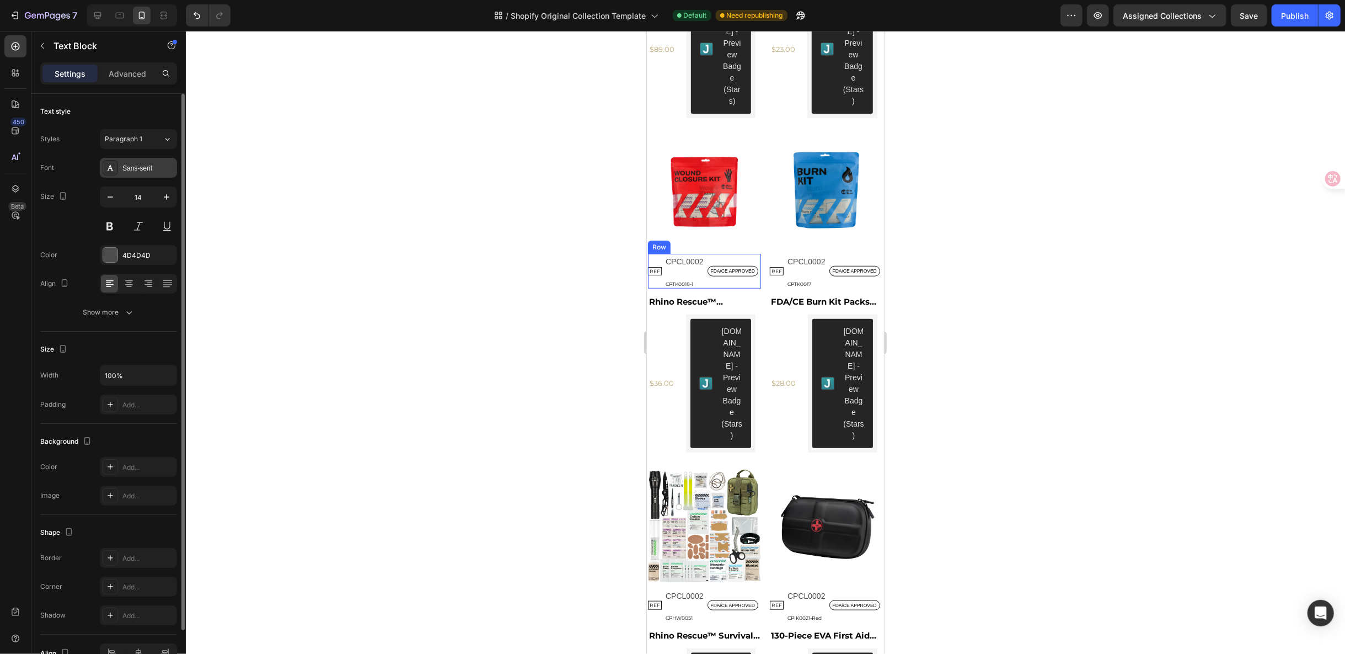
click at [141, 166] on div "Sans-serif" at bounding box center [148, 168] width 52 height 10
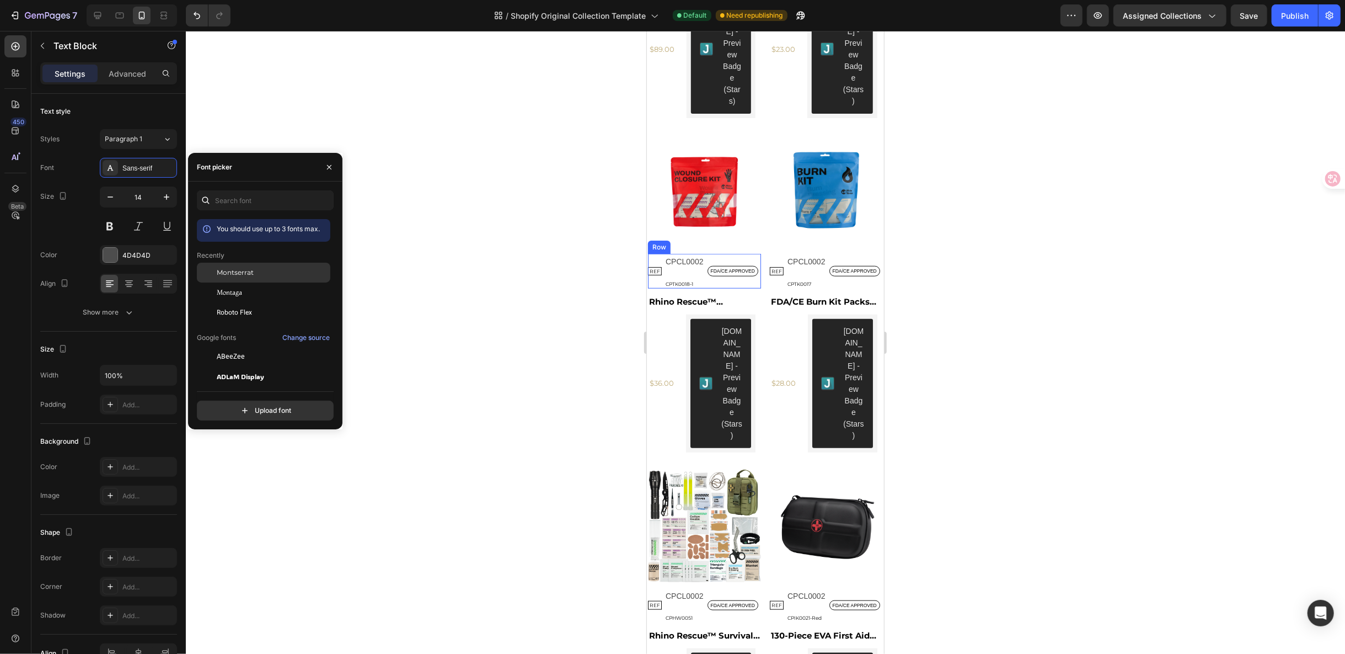
click at [259, 270] on div "Montserrat" at bounding box center [272, 273] width 111 height 10
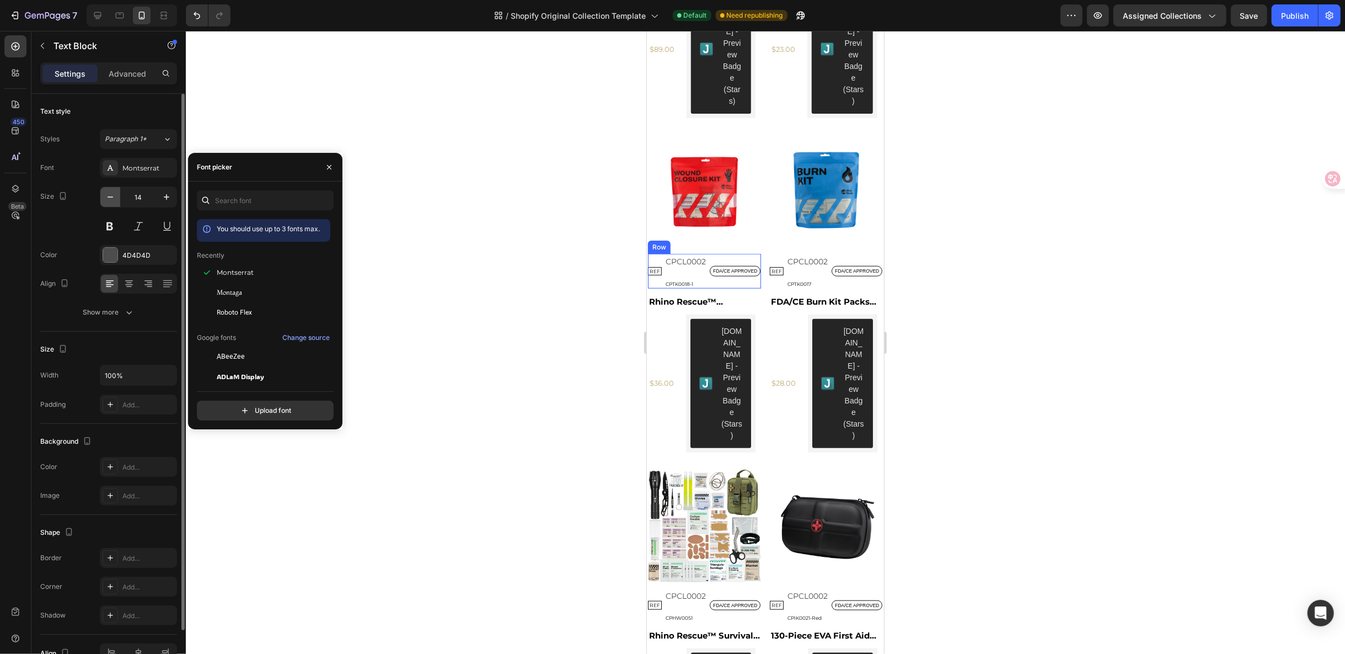
click at [114, 199] on icon "button" at bounding box center [110, 196] width 11 height 11
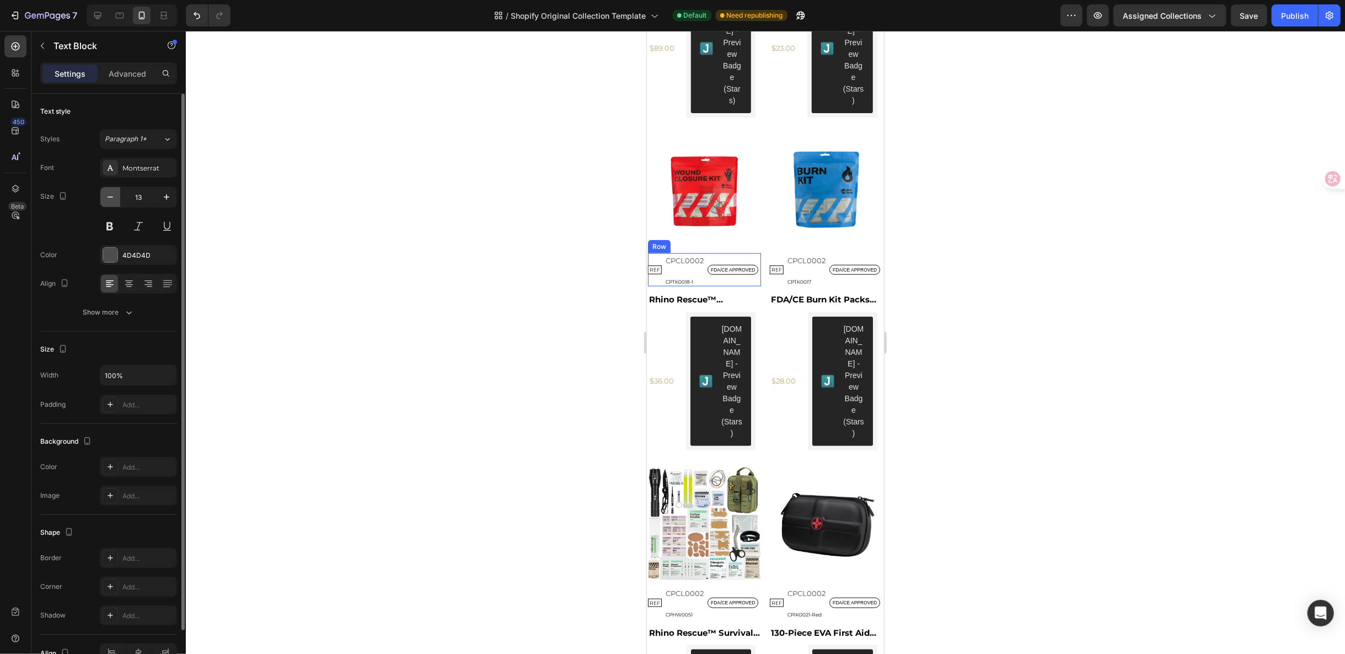
click at [114, 199] on icon "button" at bounding box center [110, 196] width 11 height 11
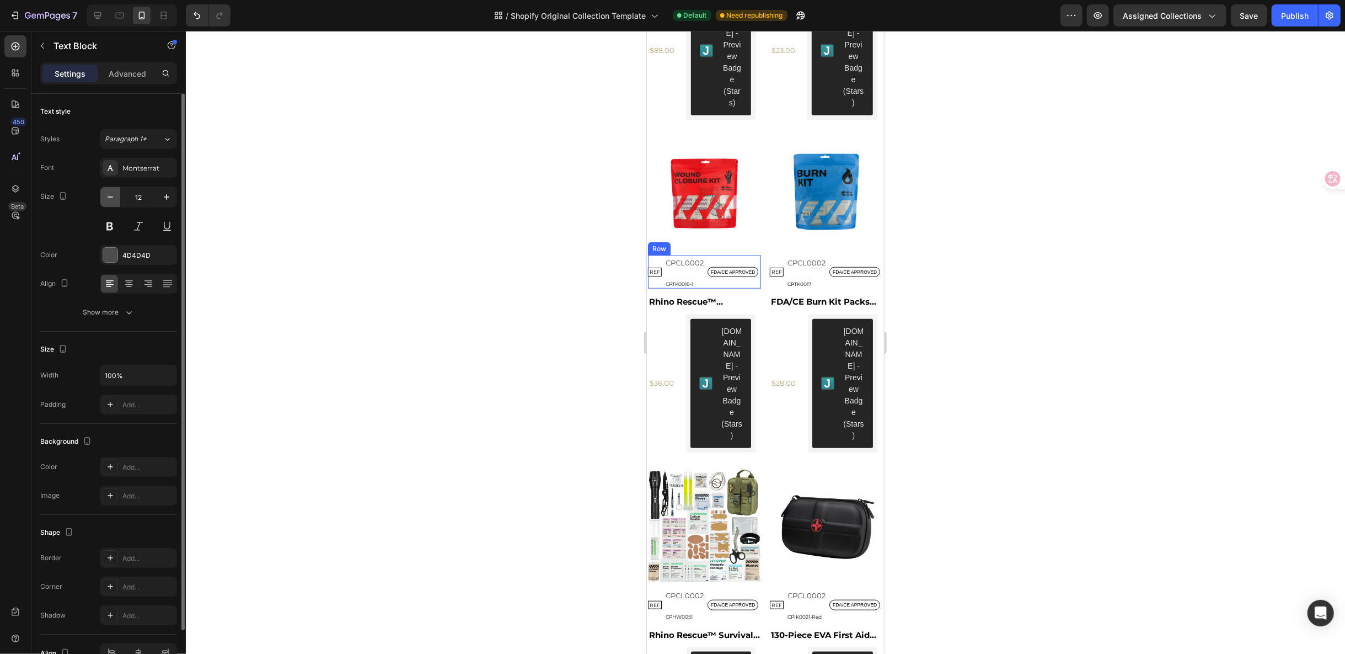
click at [114, 199] on icon "button" at bounding box center [110, 196] width 11 height 11
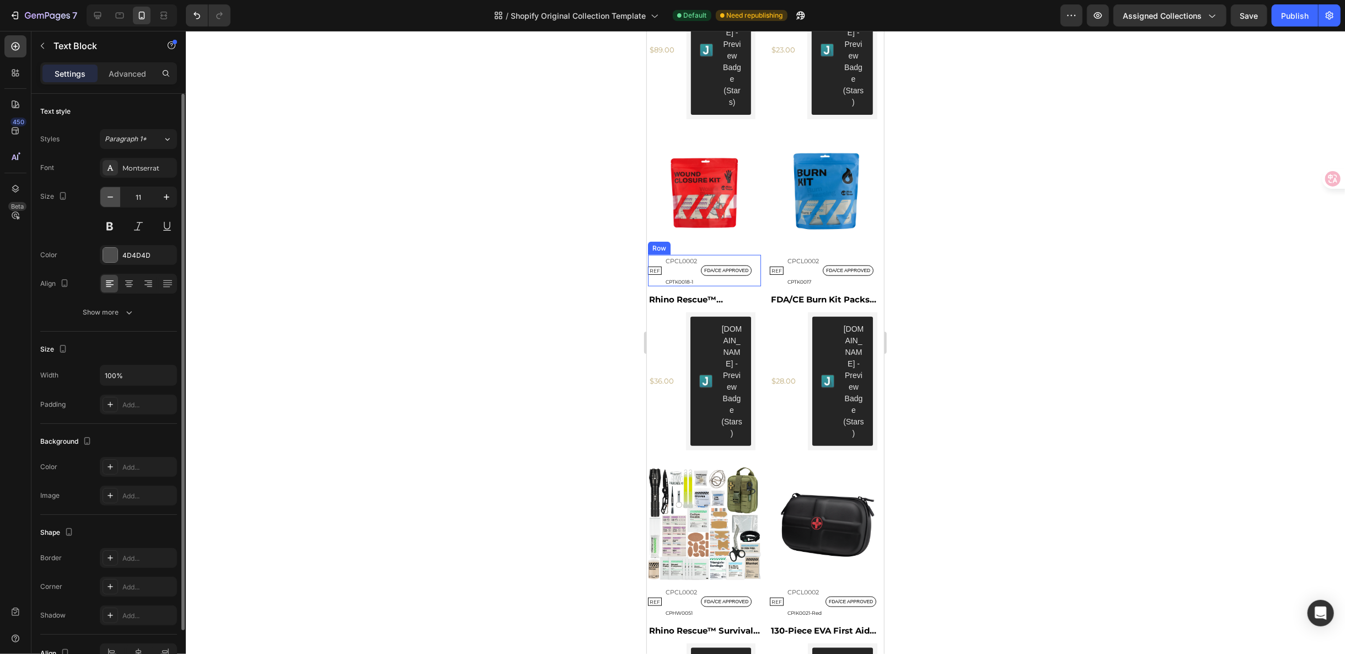
click at [114, 199] on icon "button" at bounding box center [110, 196] width 11 height 11
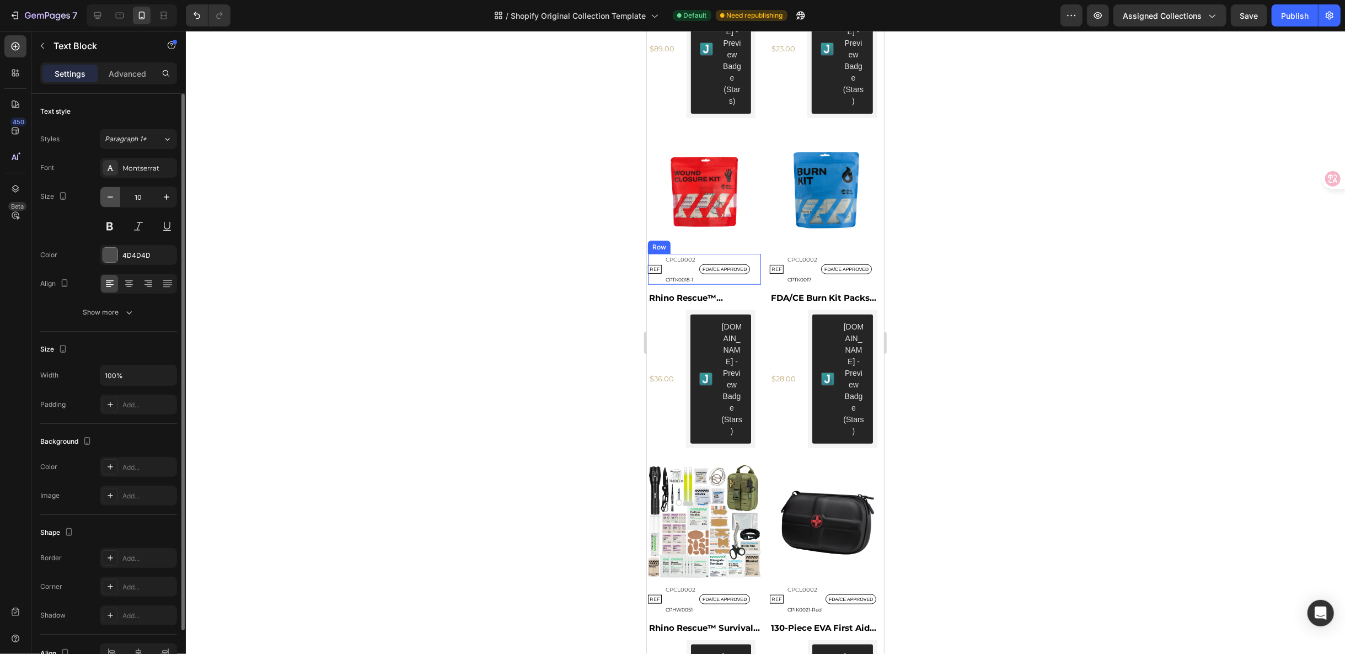
click at [114, 199] on icon "button" at bounding box center [110, 196] width 11 height 11
type input "9"
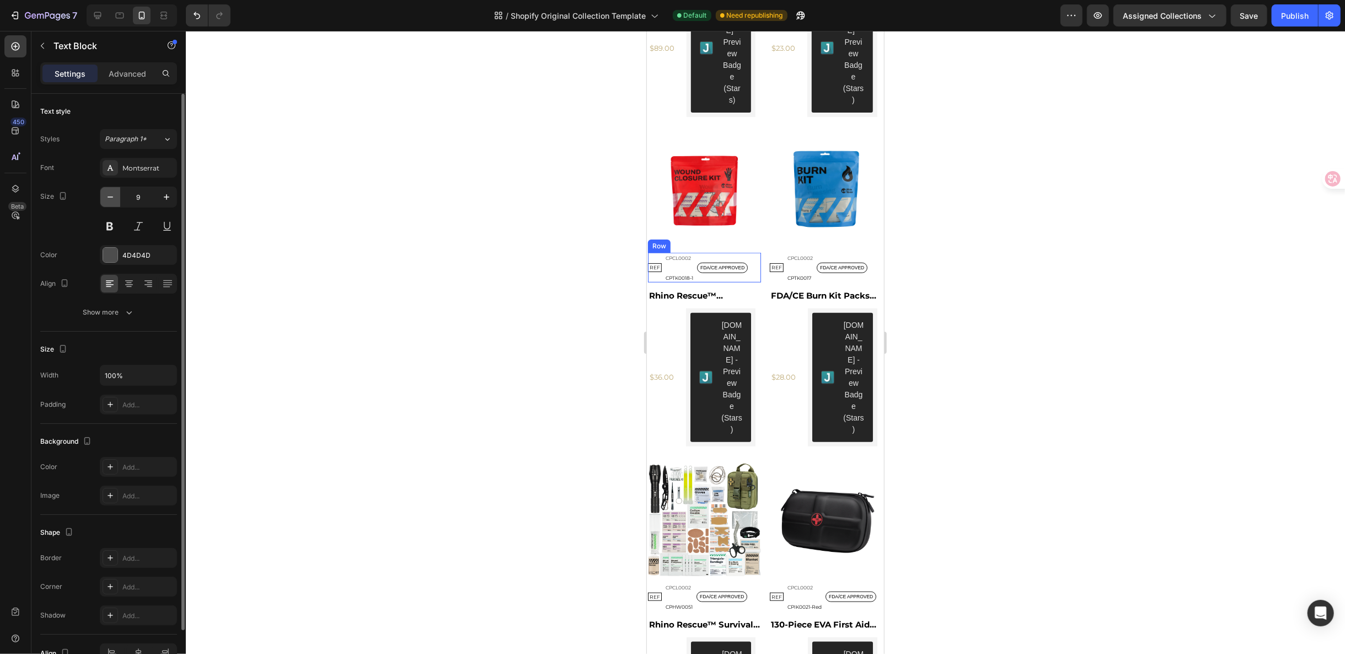
scroll to position [799, 0]
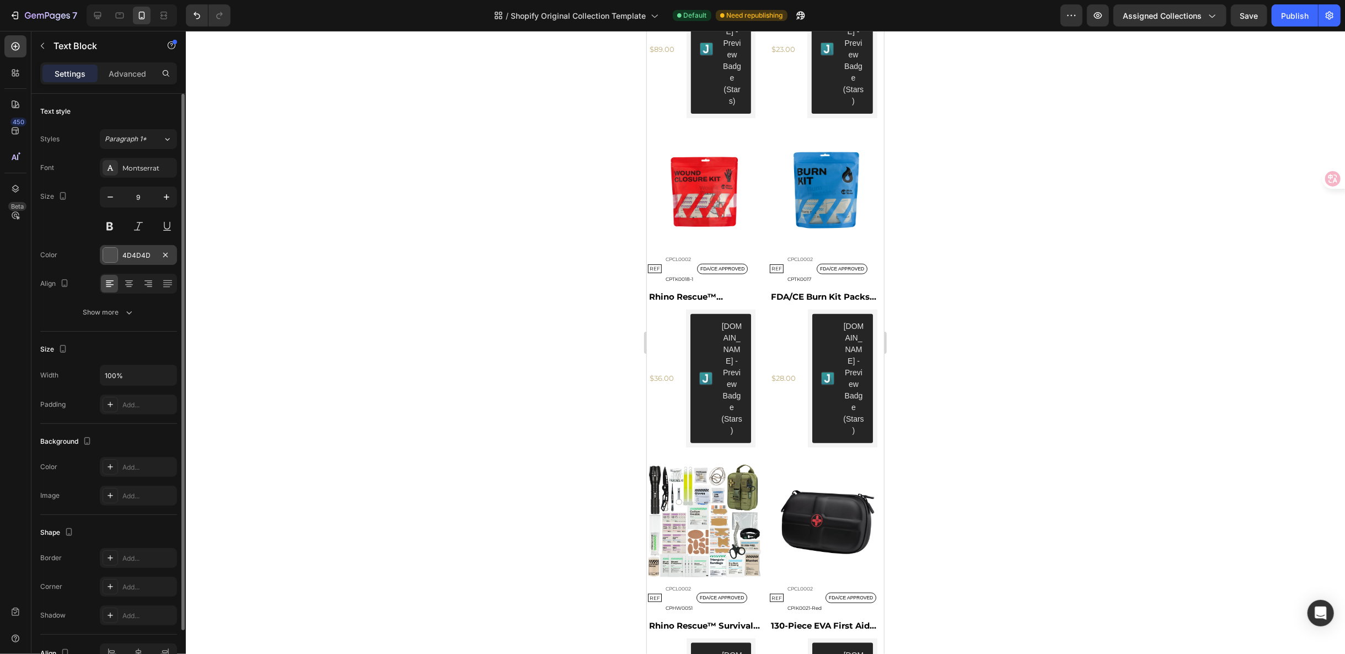
click at [109, 254] on div at bounding box center [110, 255] width 14 height 14
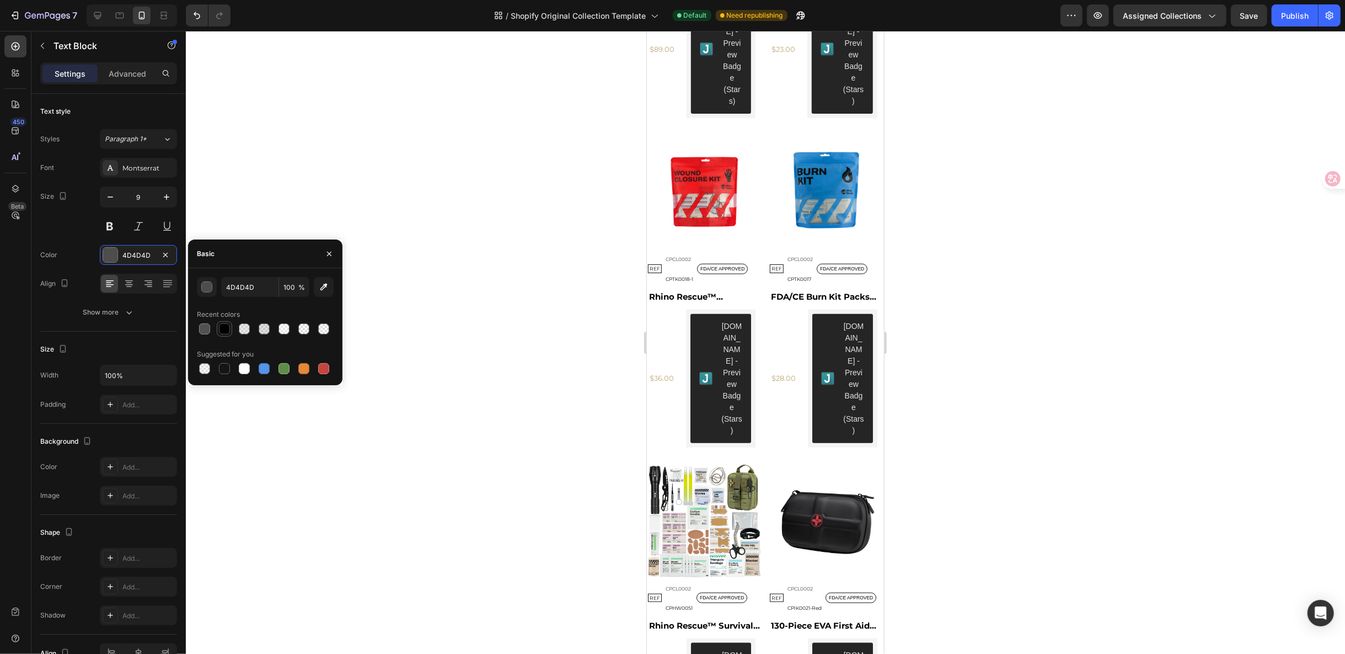
click at [221, 322] on div at bounding box center [224, 328] width 13 height 13
type input "000000"
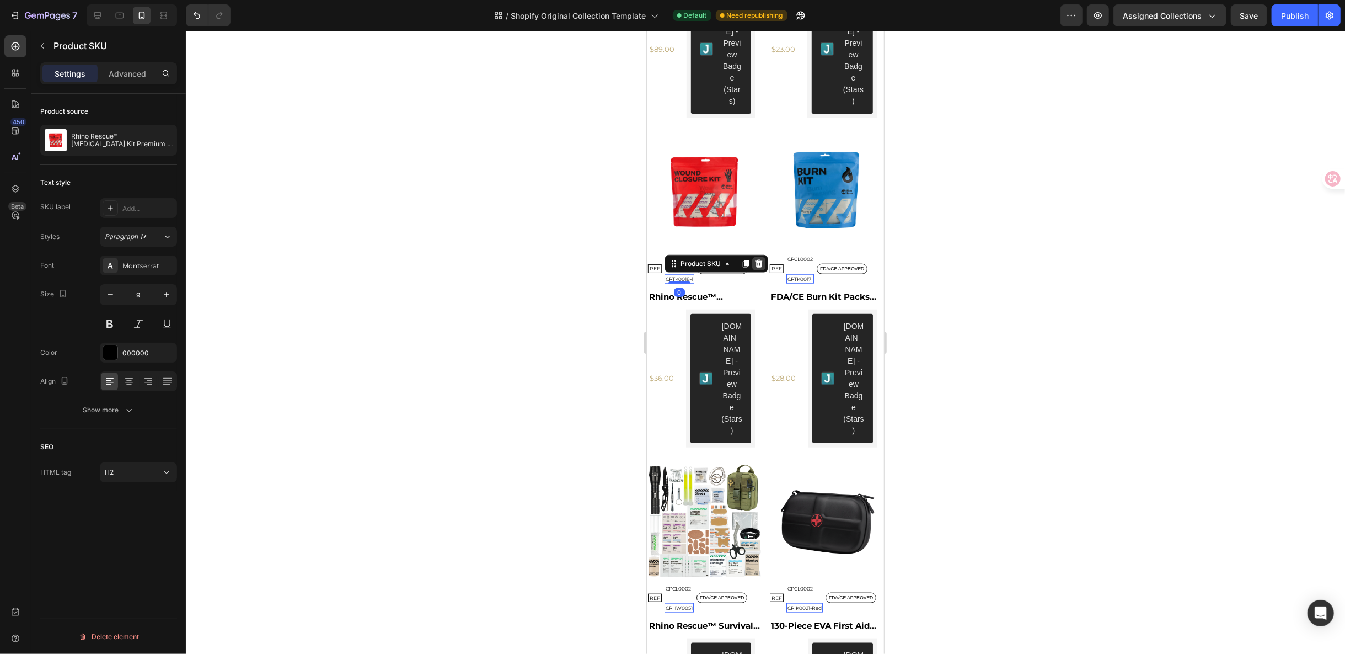
click at [646, 30] on icon at bounding box center [646, 30] width 0 height 0
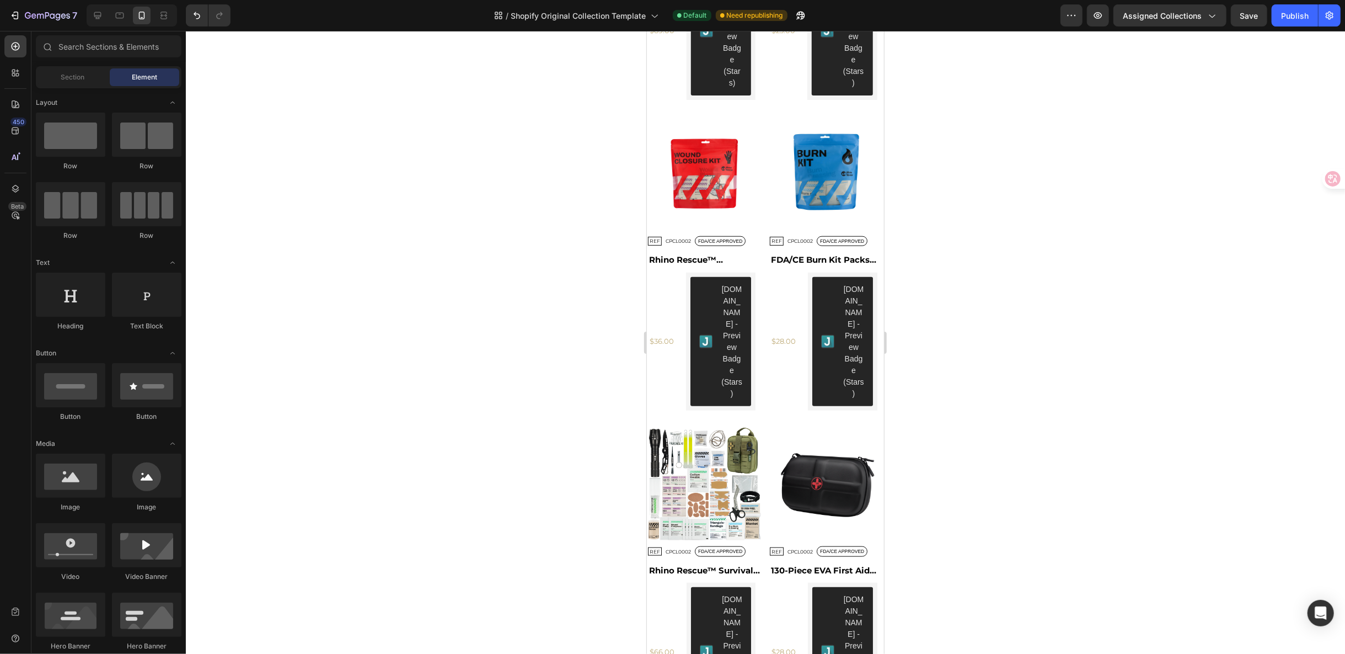
scroll to position [780, 0]
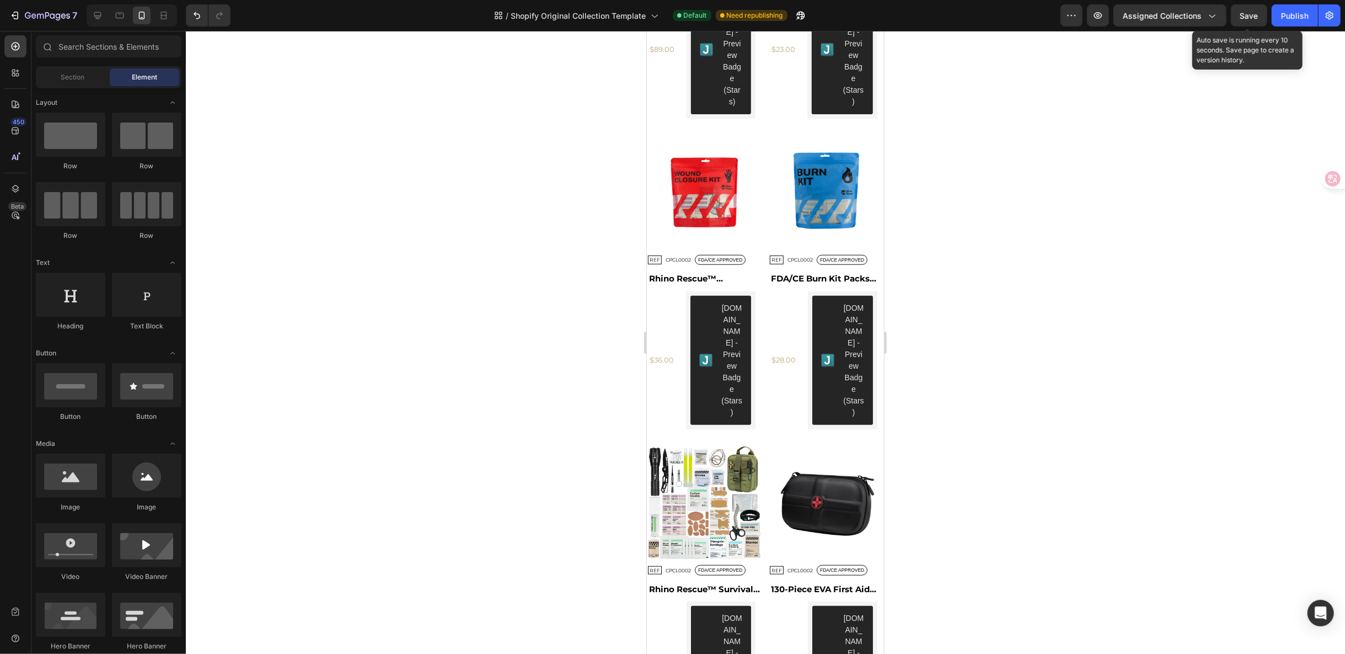
click at [1245, 13] on span "Save" at bounding box center [1249, 15] width 18 height 9
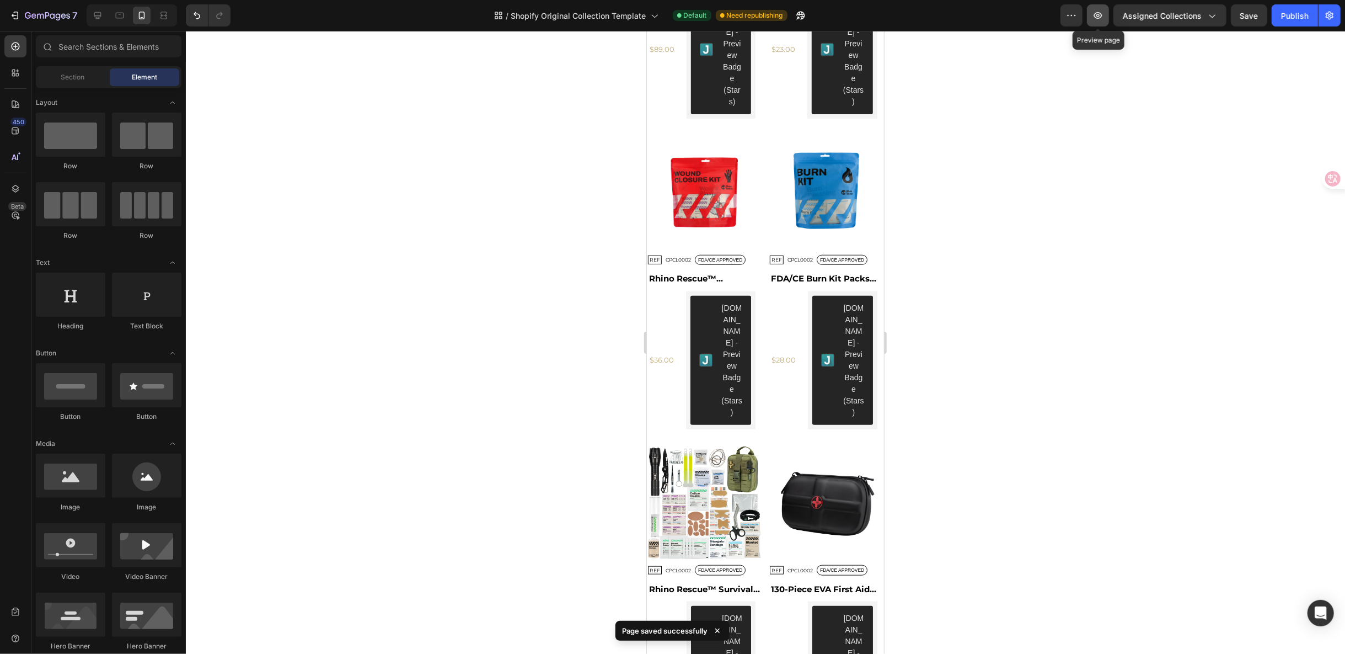
click at [1101, 23] on button "button" at bounding box center [1098, 15] width 22 height 22
click at [123, 16] on icon at bounding box center [120, 16] width 8 height 6
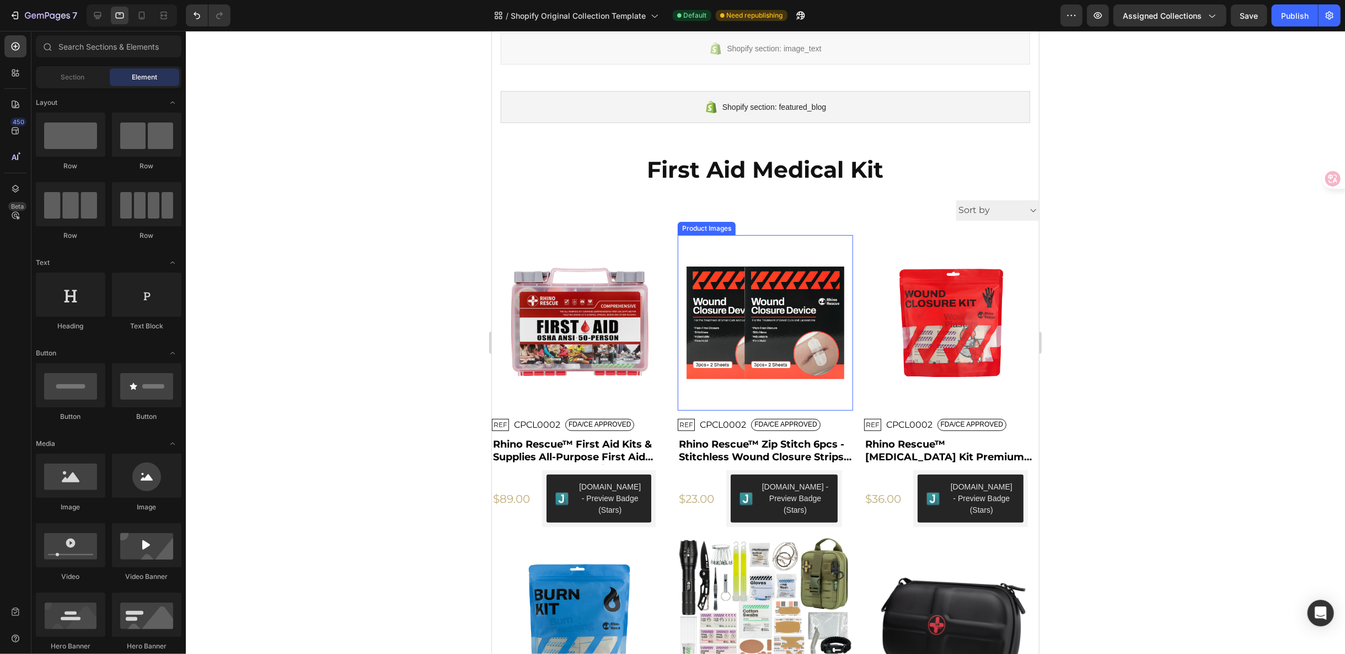
scroll to position [359, 0]
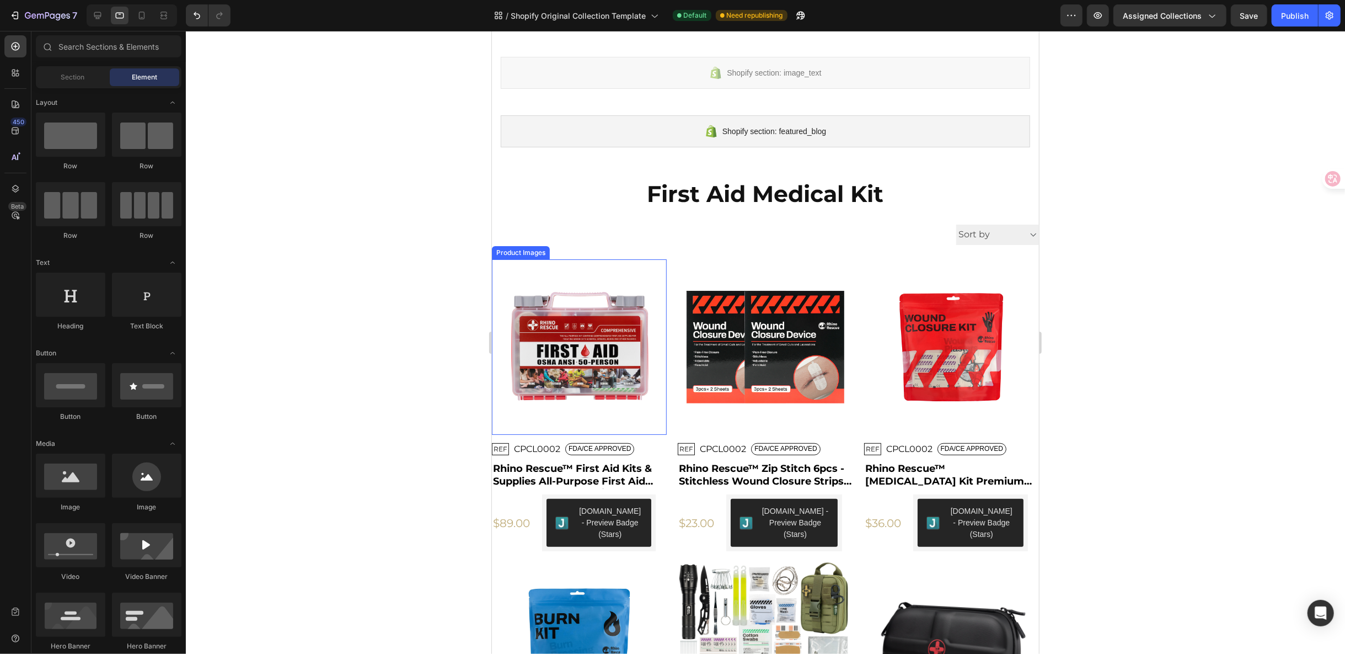
click at [510, 254] on div "Product Images" at bounding box center [520, 251] width 58 height 13
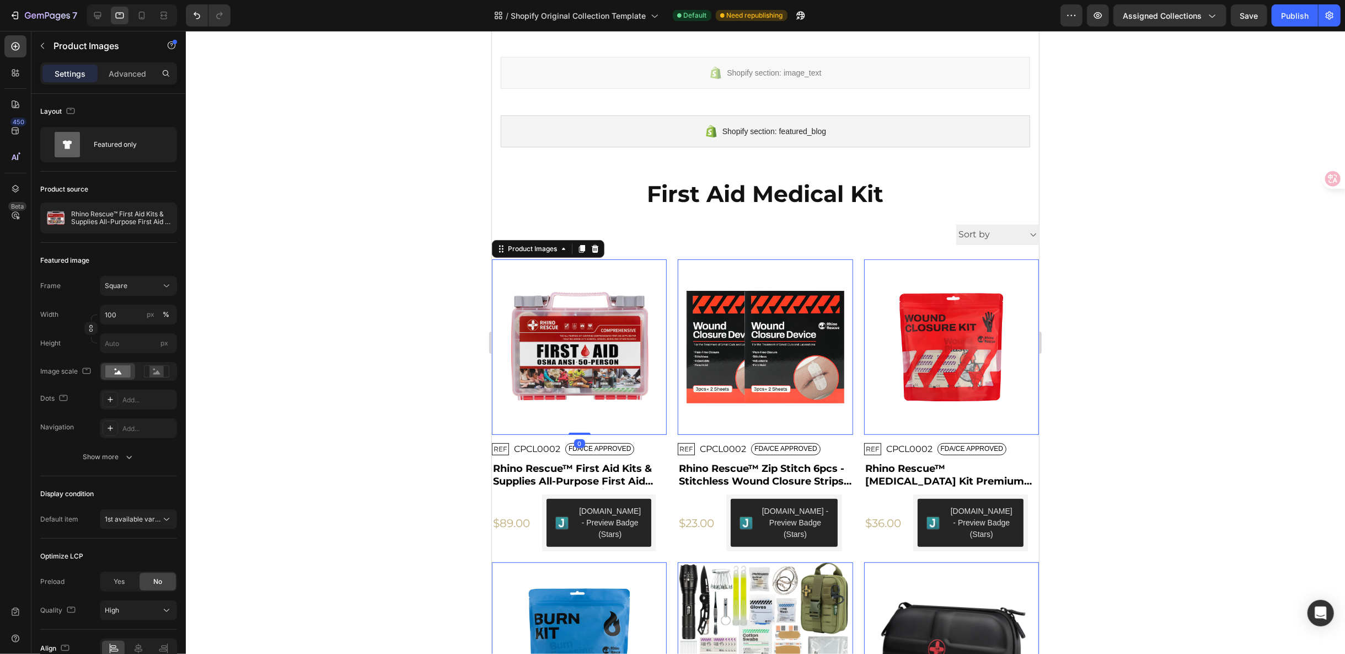
click at [513, 239] on div "Product Images" at bounding box center [547, 248] width 113 height 18
click at [563, 244] on icon at bounding box center [563, 248] width 9 height 9
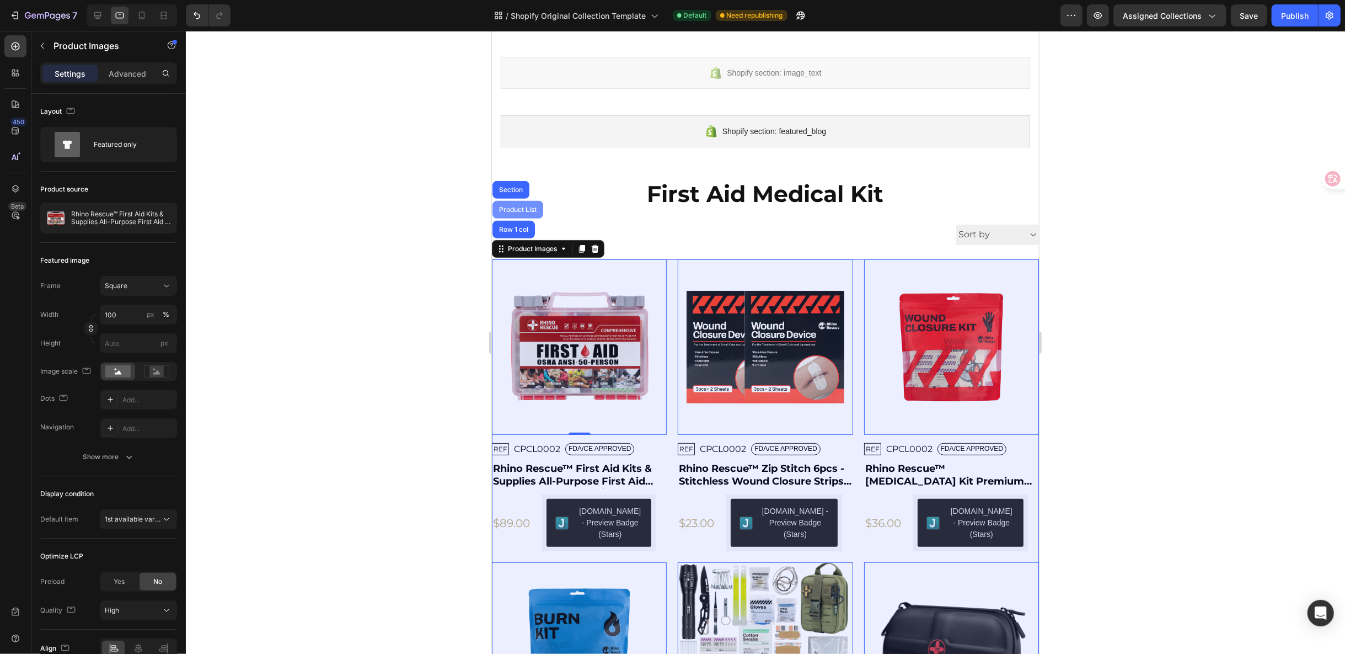
click at [528, 212] on div "Product List" at bounding box center [517, 209] width 51 height 18
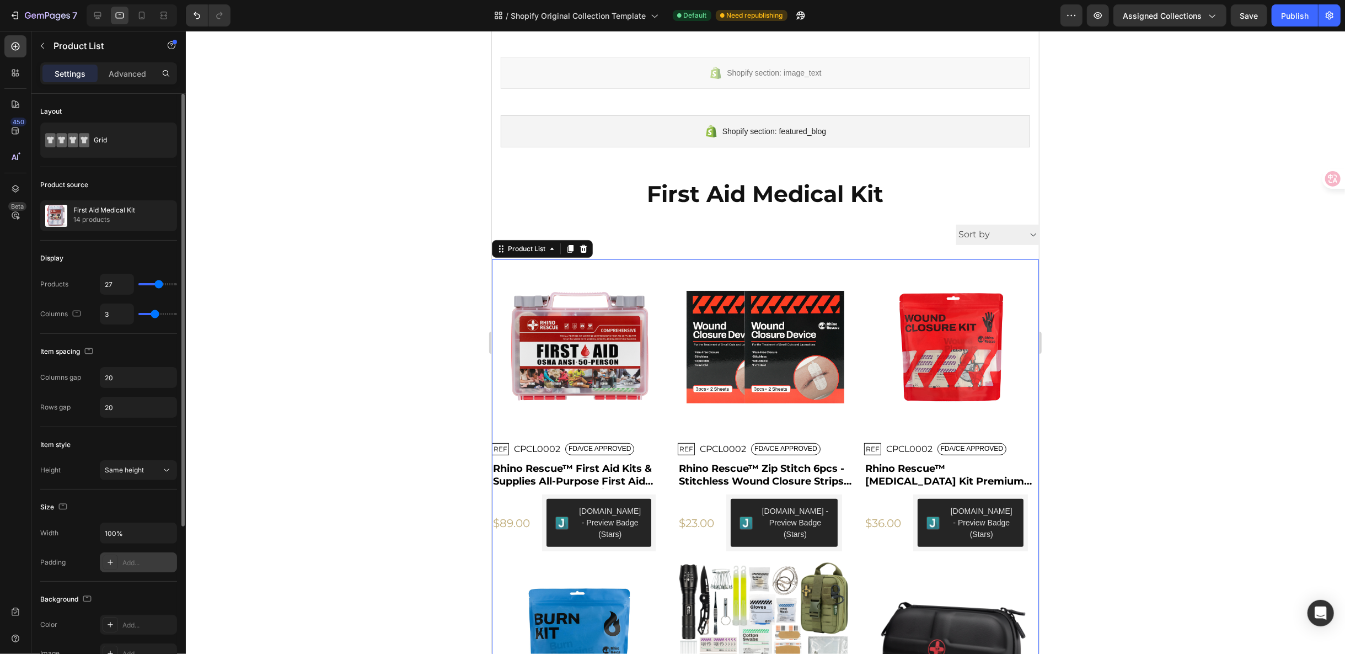
click at [120, 562] on div "Add..." at bounding box center [138, 562] width 77 height 20
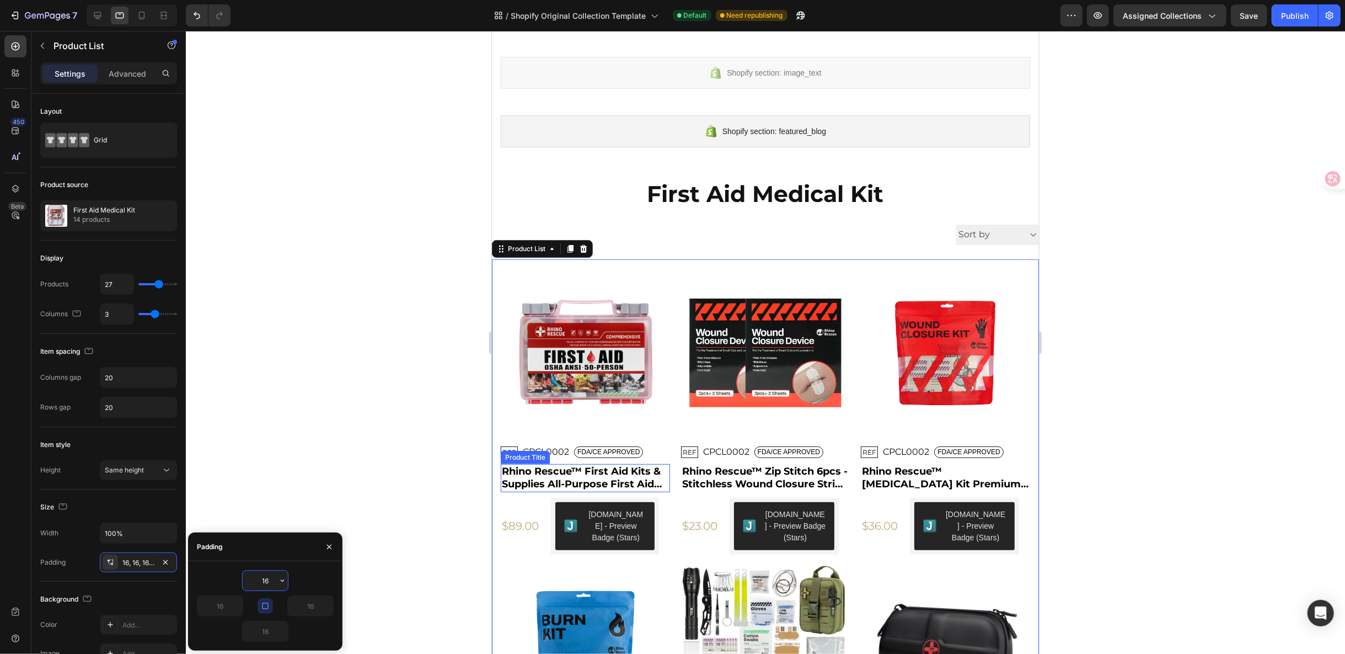
click at [531, 470] on h2 "Rhino Rescue™ First Aid Kits & Supplies All-Purpose First Aid Medical Supplies …" at bounding box center [584, 477] width 169 height 28
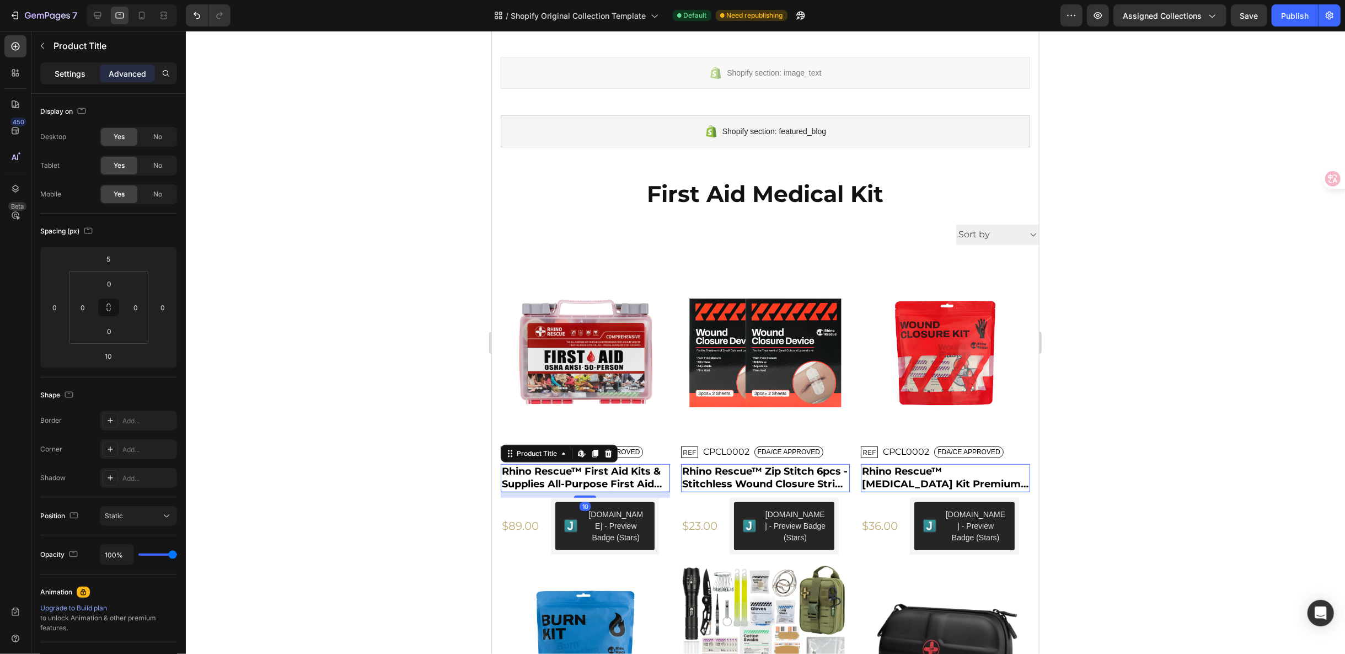
click at [63, 71] on p "Settings" at bounding box center [70, 74] width 31 height 12
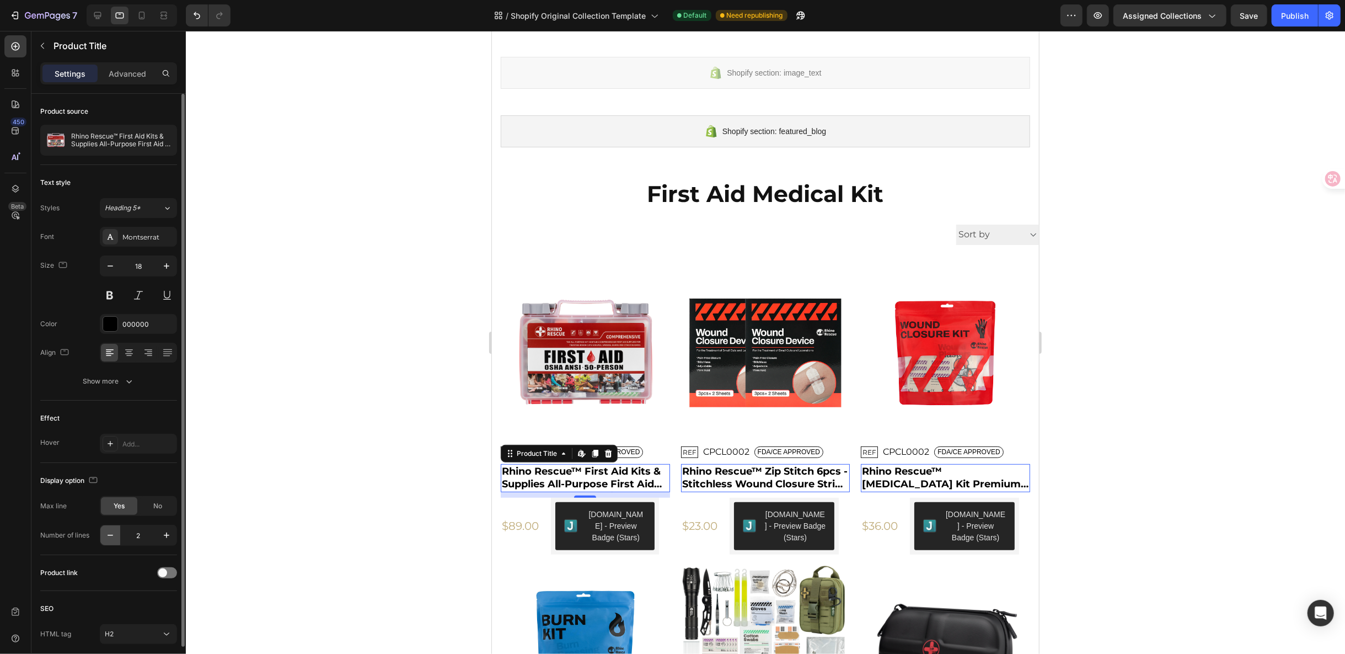
click at [108, 536] on icon "button" at bounding box center [110, 534] width 11 height 11
type input "1"
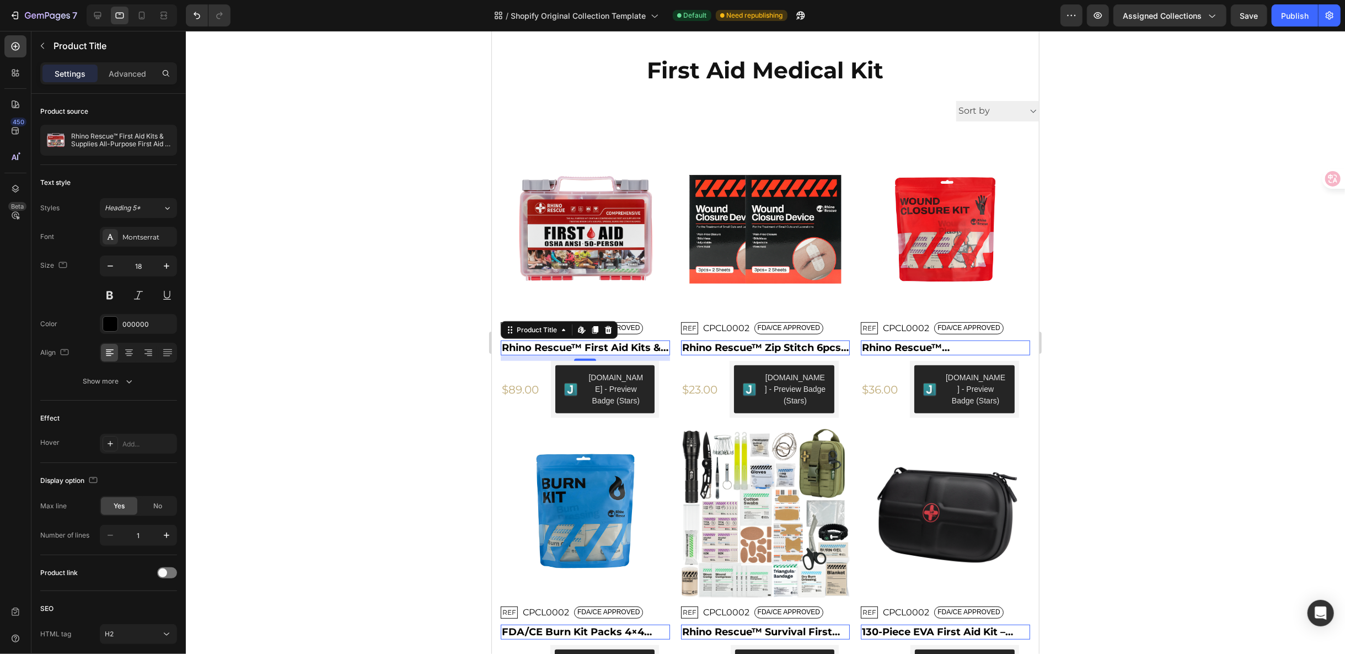
scroll to position [603, 0]
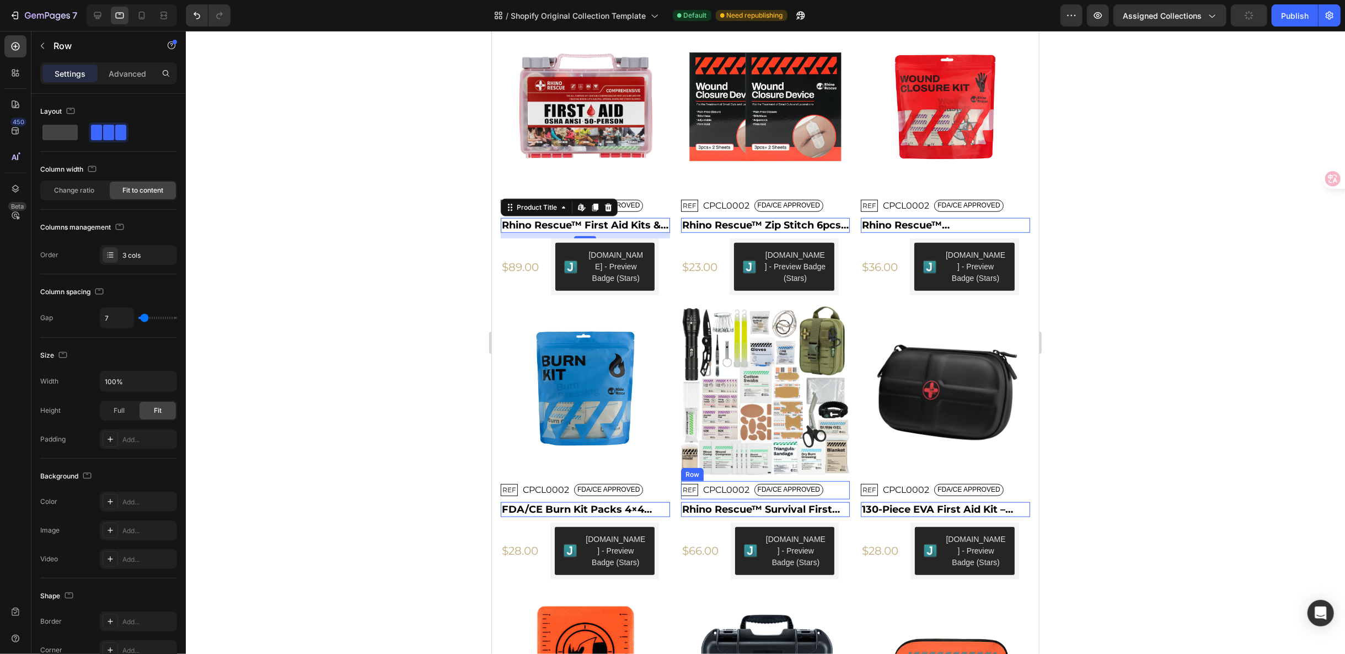
click at [670, 215] on div "REF Text Block CPCL0002 Text Block FDA/CE APPROVED Text Block Row" at bounding box center [584, 205] width 169 height 18
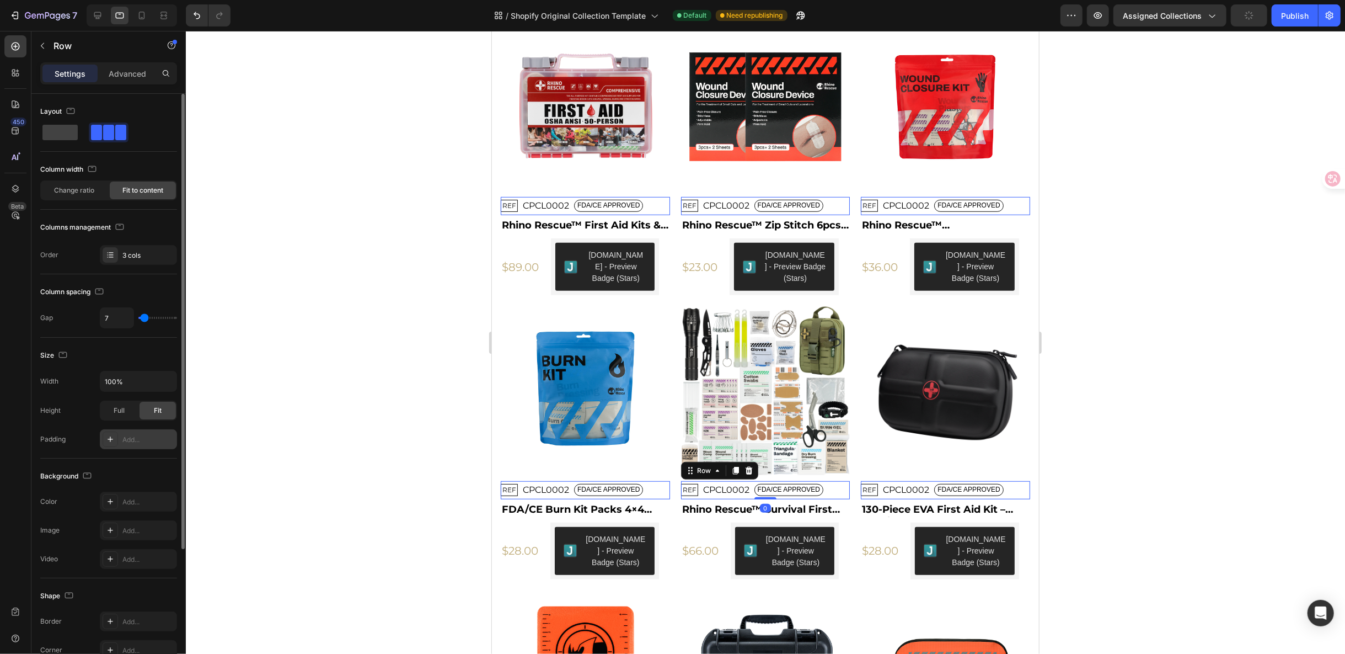
scroll to position [176, 0]
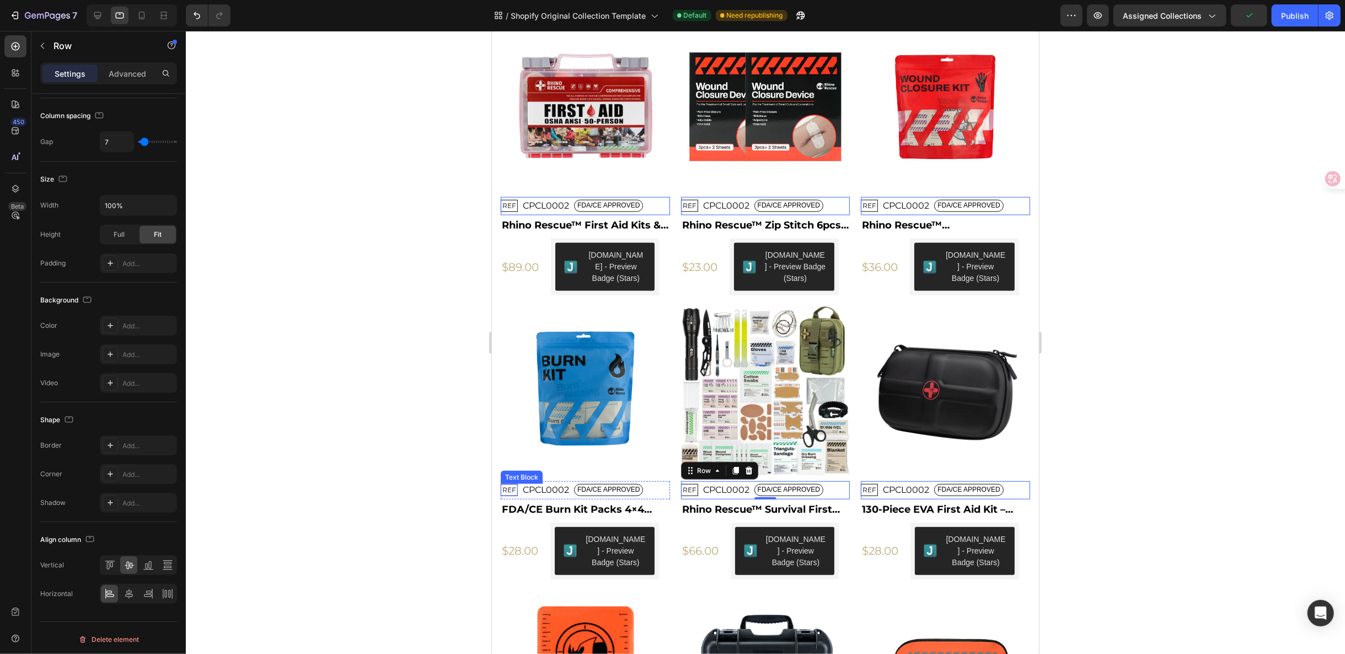
click at [510, 210] on p "REF" at bounding box center [509, 205] width 14 height 9
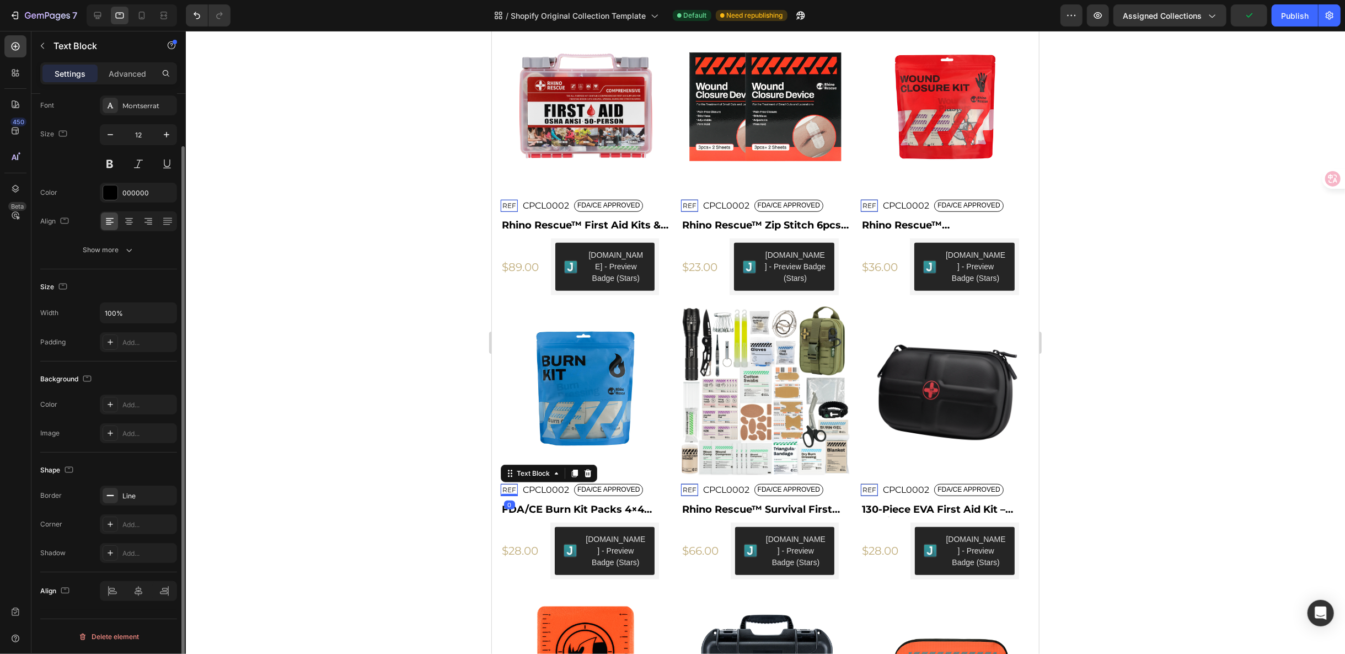
scroll to position [0, 0]
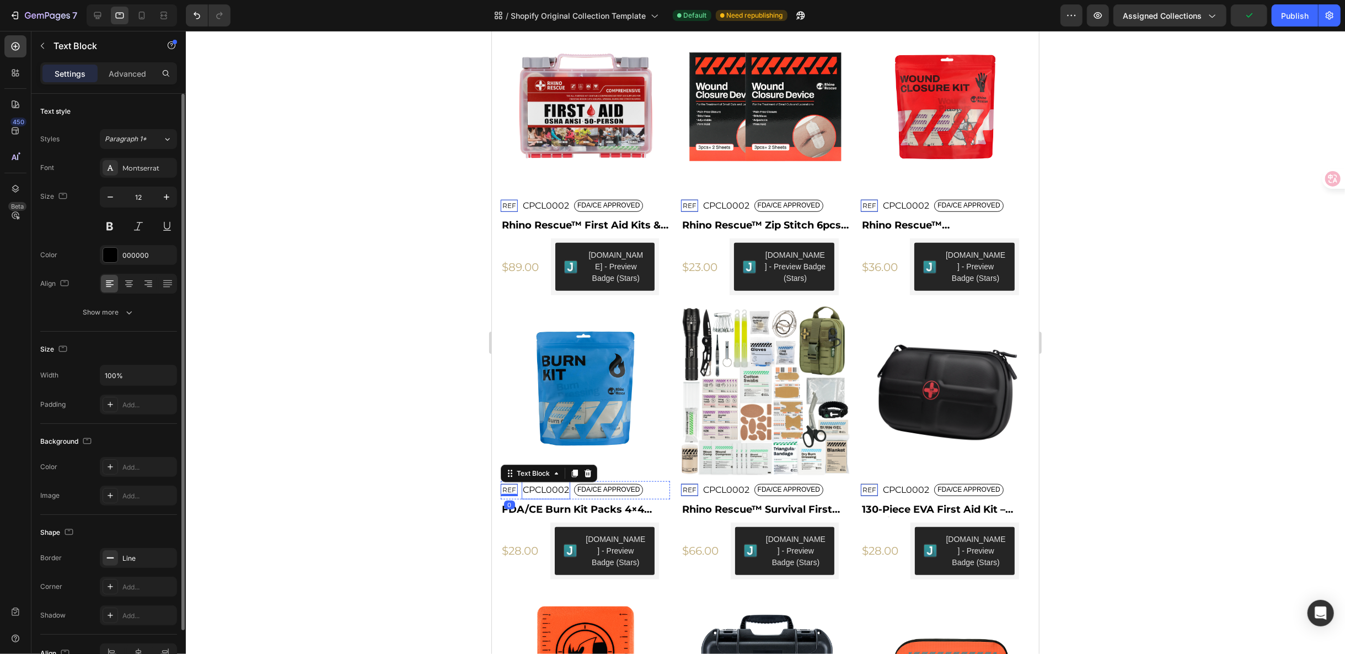
click at [534, 213] on p "CPCL0002" at bounding box center [545, 205] width 46 height 16
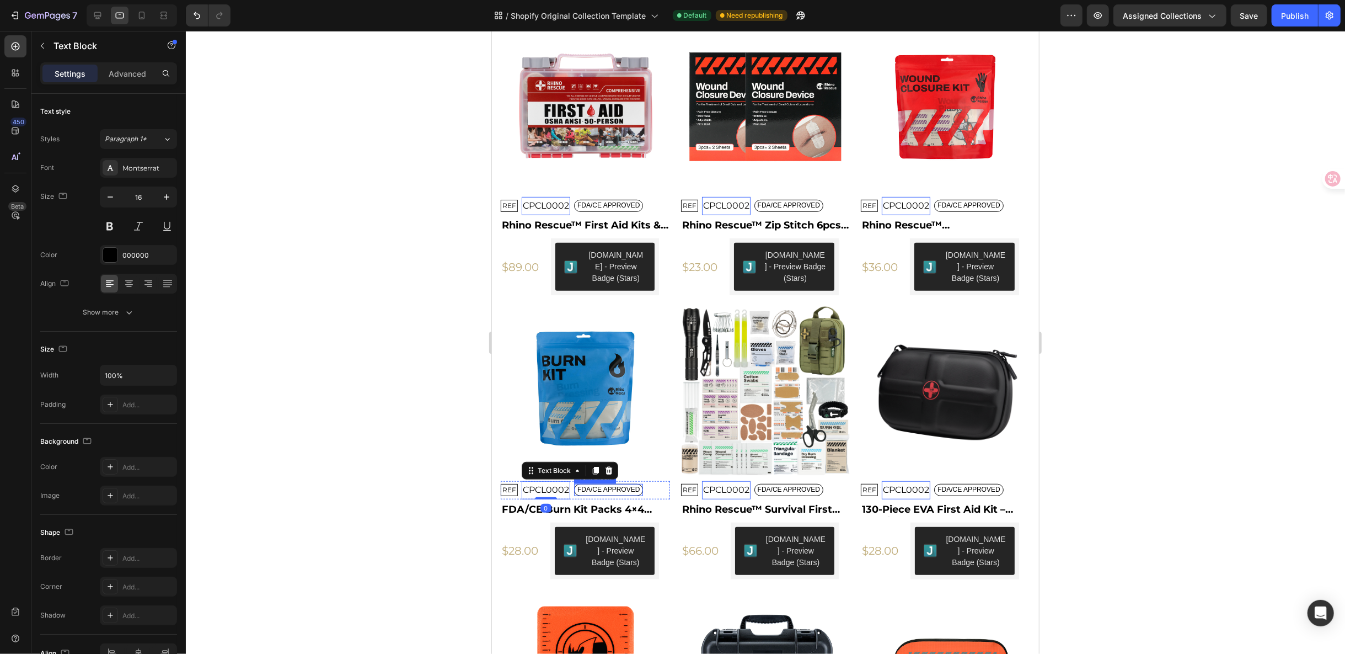
click at [597, 210] on p "FDA/CE APPROVED" at bounding box center [608, 205] width 62 height 9
click at [545, 213] on p "CPCL0002" at bounding box center [545, 205] width 46 height 16
click at [597, 210] on p "FDA/CE APPROVED" at bounding box center [608, 205] width 62 height 9
click at [559, 213] on p "CPCL0002" at bounding box center [545, 205] width 46 height 16
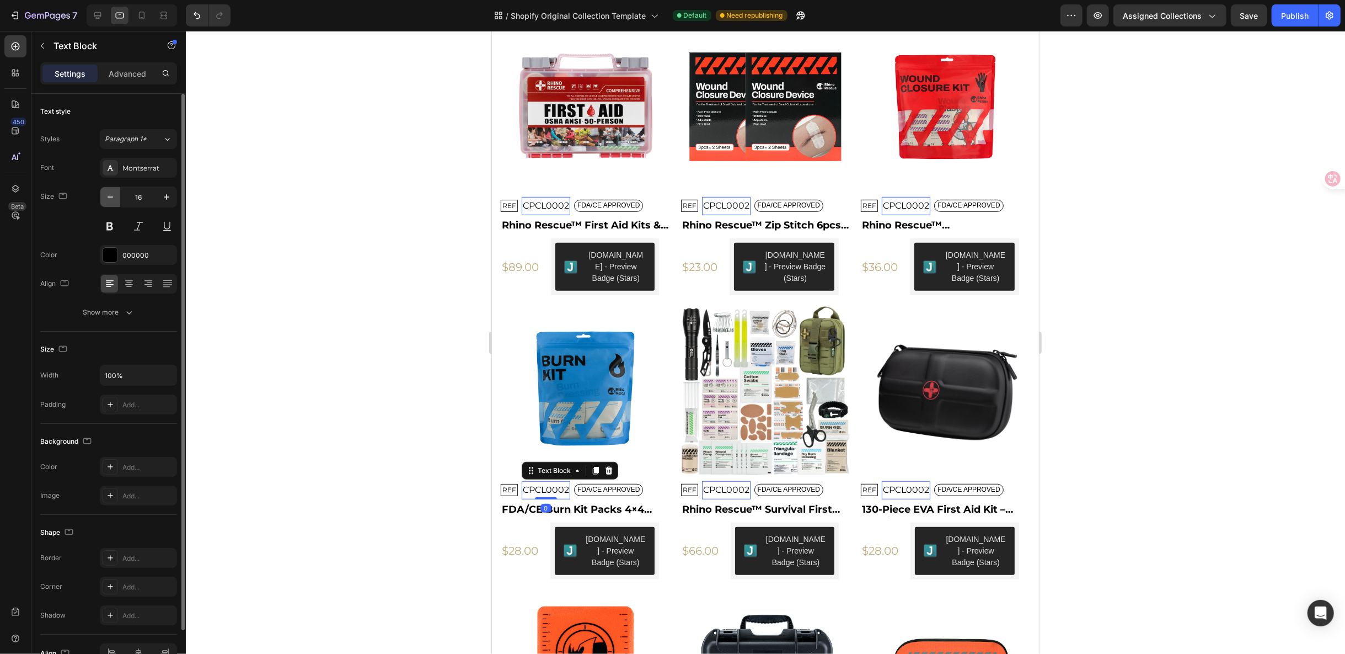
click at [112, 199] on icon "button" at bounding box center [110, 196] width 11 height 11
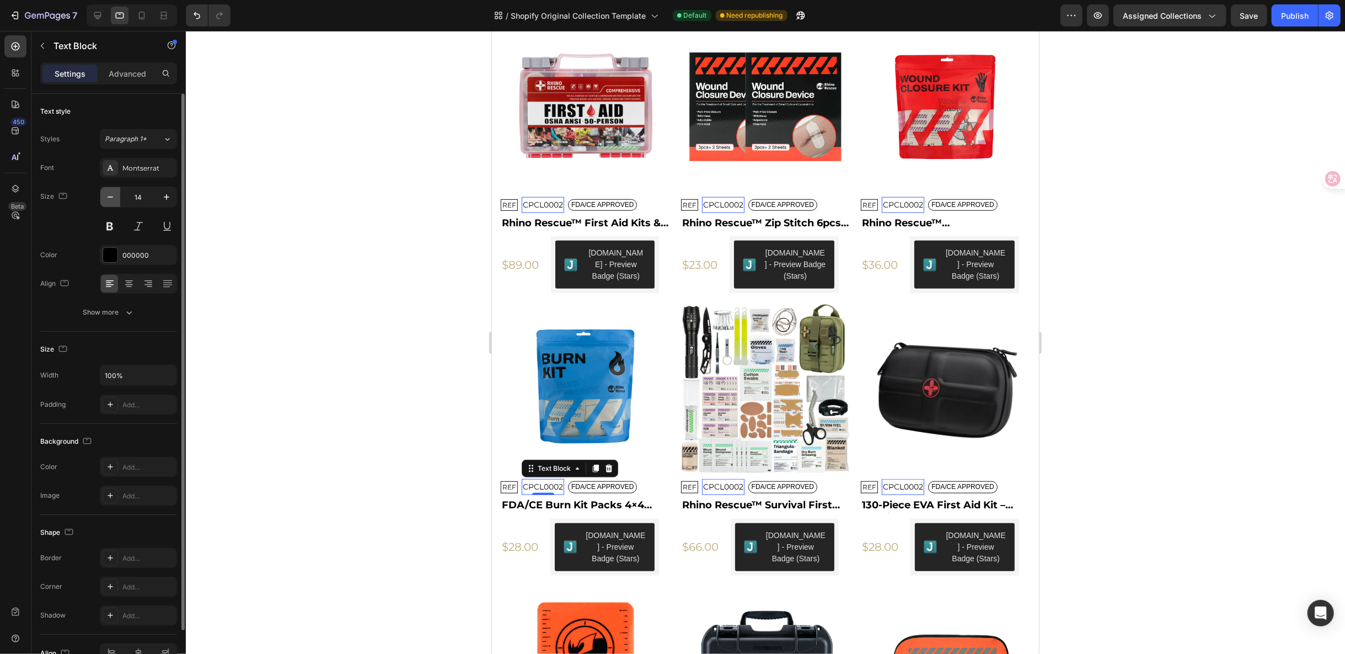
click at [112, 199] on icon "button" at bounding box center [110, 196] width 11 height 11
type input "13"
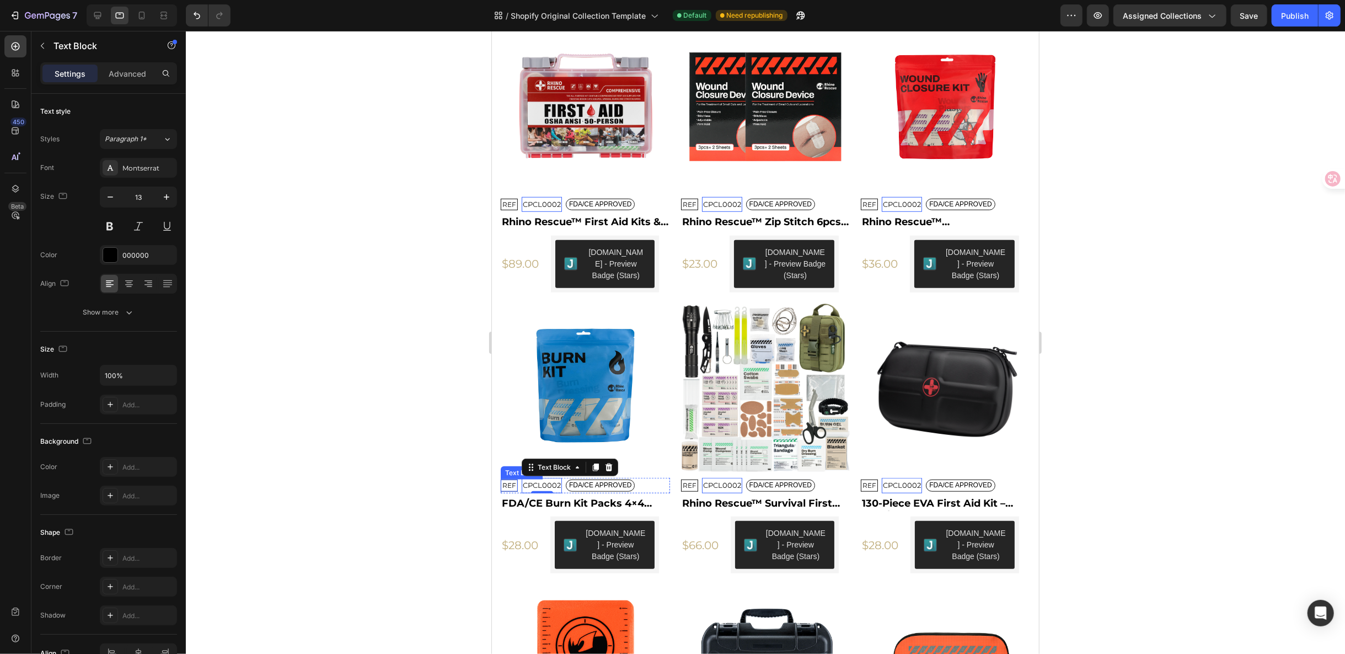
click at [506, 208] on p "REF" at bounding box center [509, 204] width 14 height 9
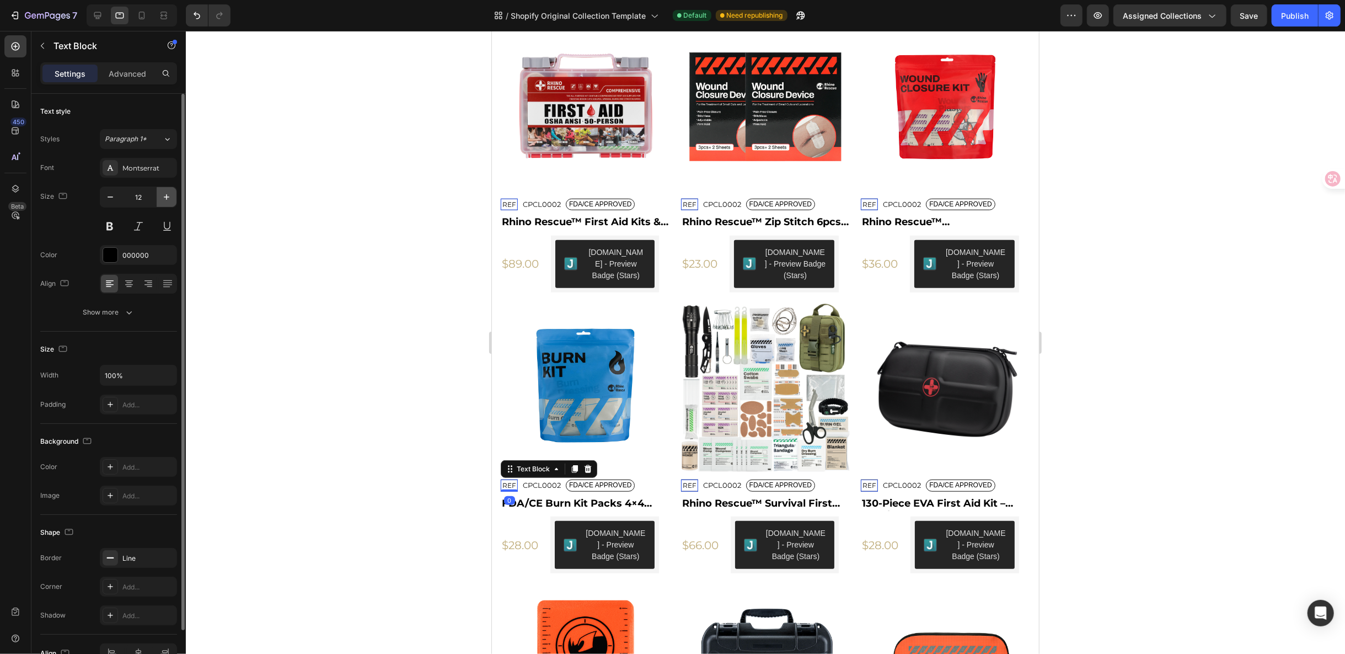
click at [164, 191] on icon "button" at bounding box center [166, 196] width 11 height 11
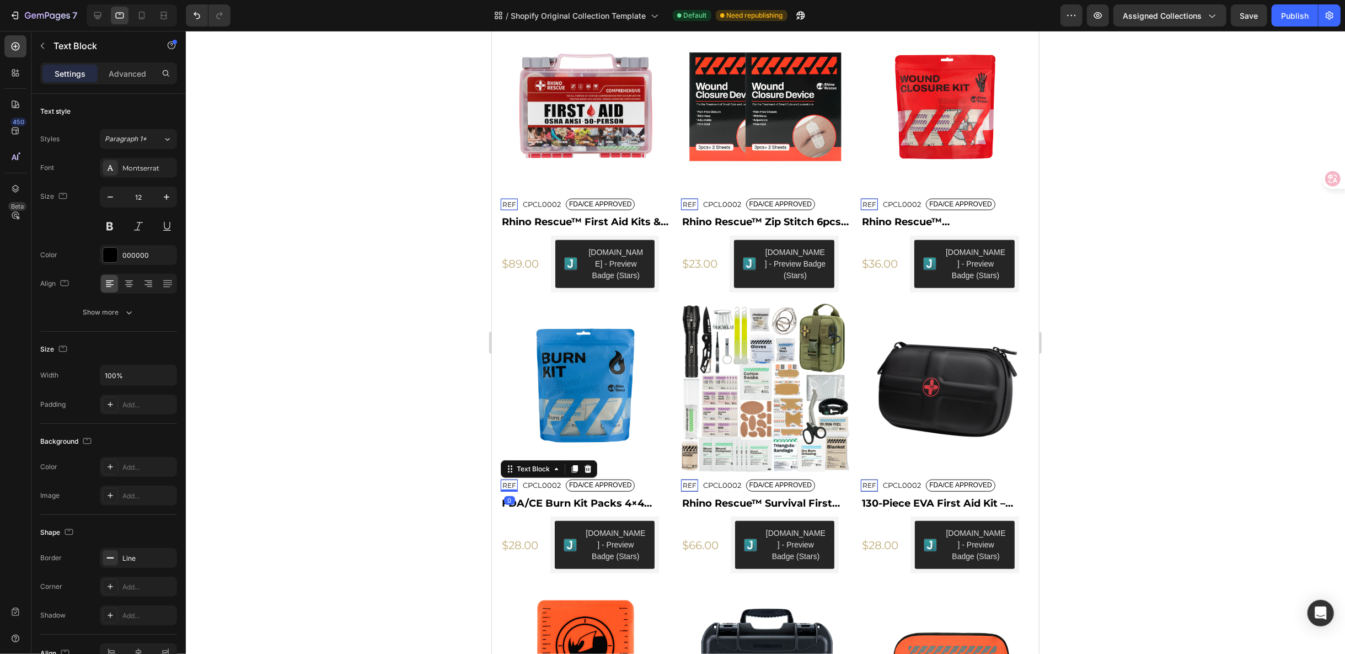
type input "13"
click at [616, 208] on p "FDA/CE APPROVED" at bounding box center [600, 204] width 62 height 9
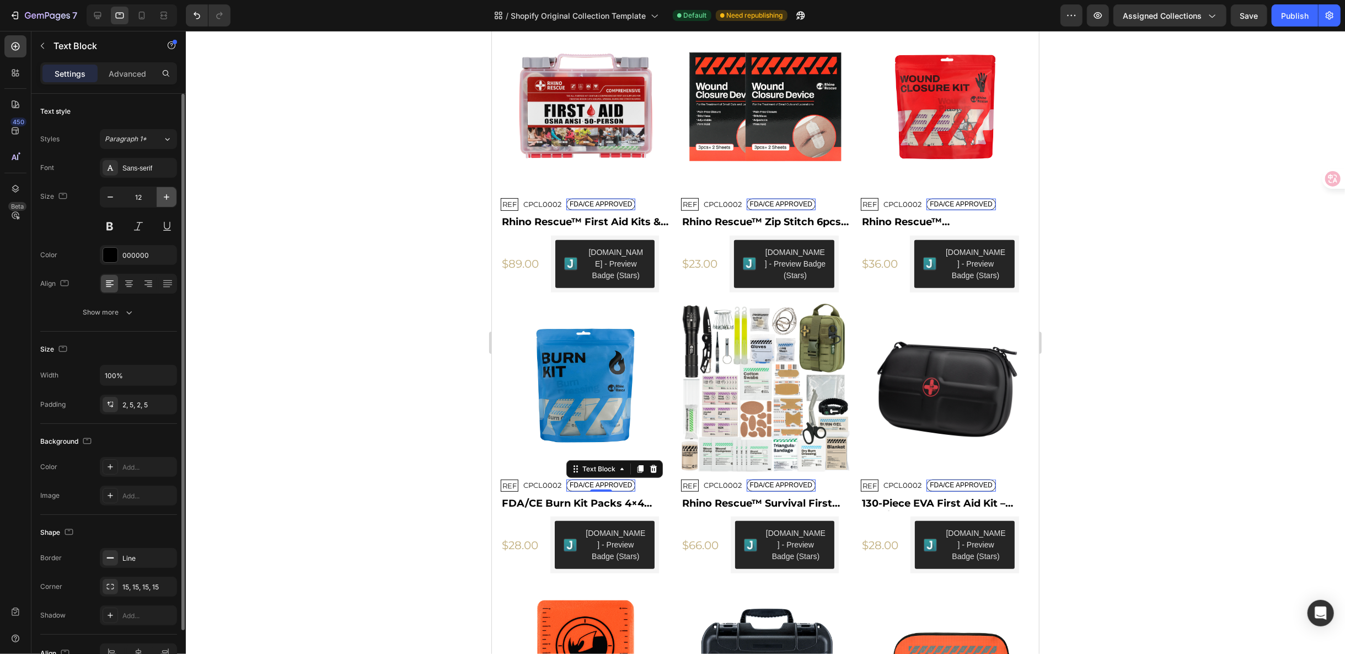
click at [161, 196] on icon "button" at bounding box center [166, 196] width 11 height 11
type input "13"
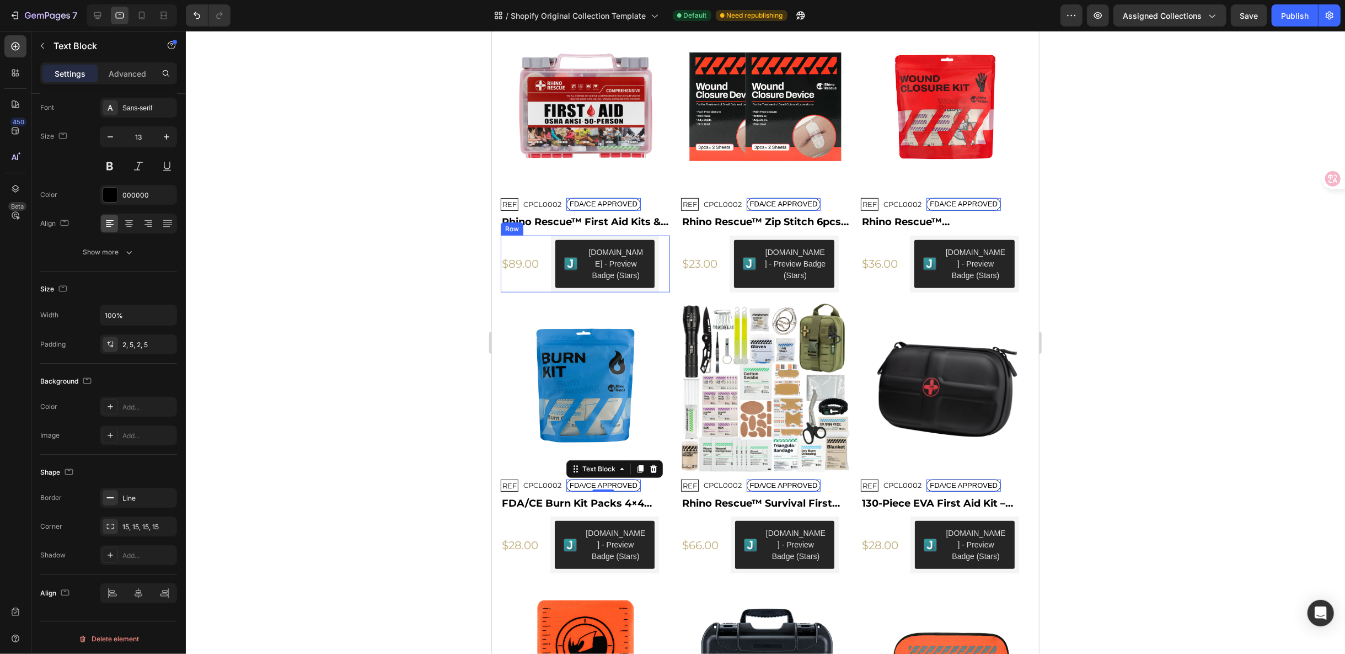
scroll to position [420, 0]
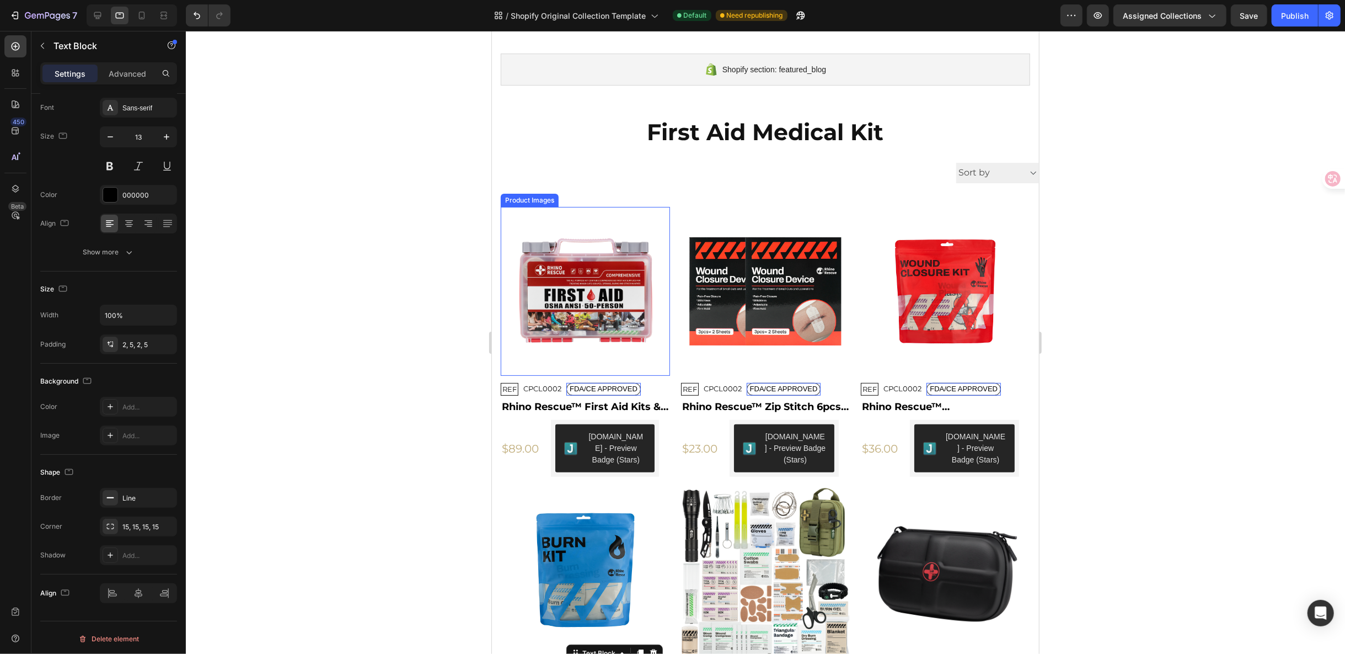
click at [514, 201] on div "Product Images" at bounding box center [529, 199] width 58 height 13
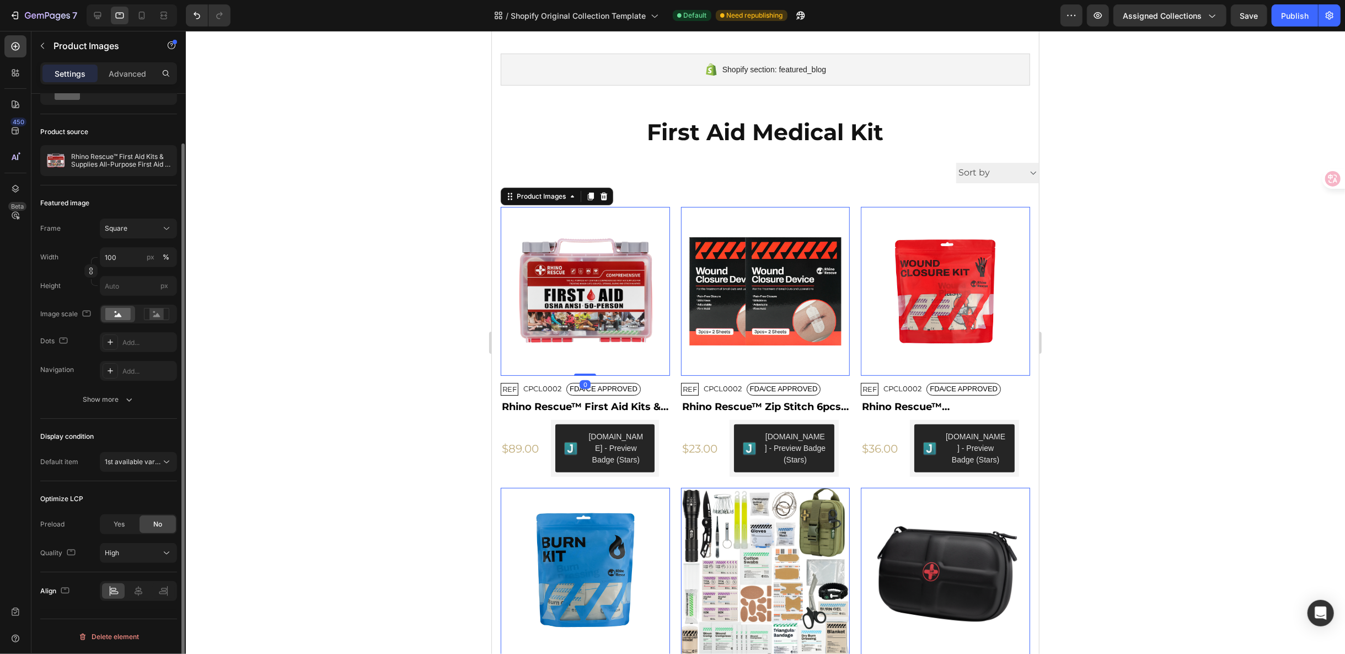
scroll to position [0, 0]
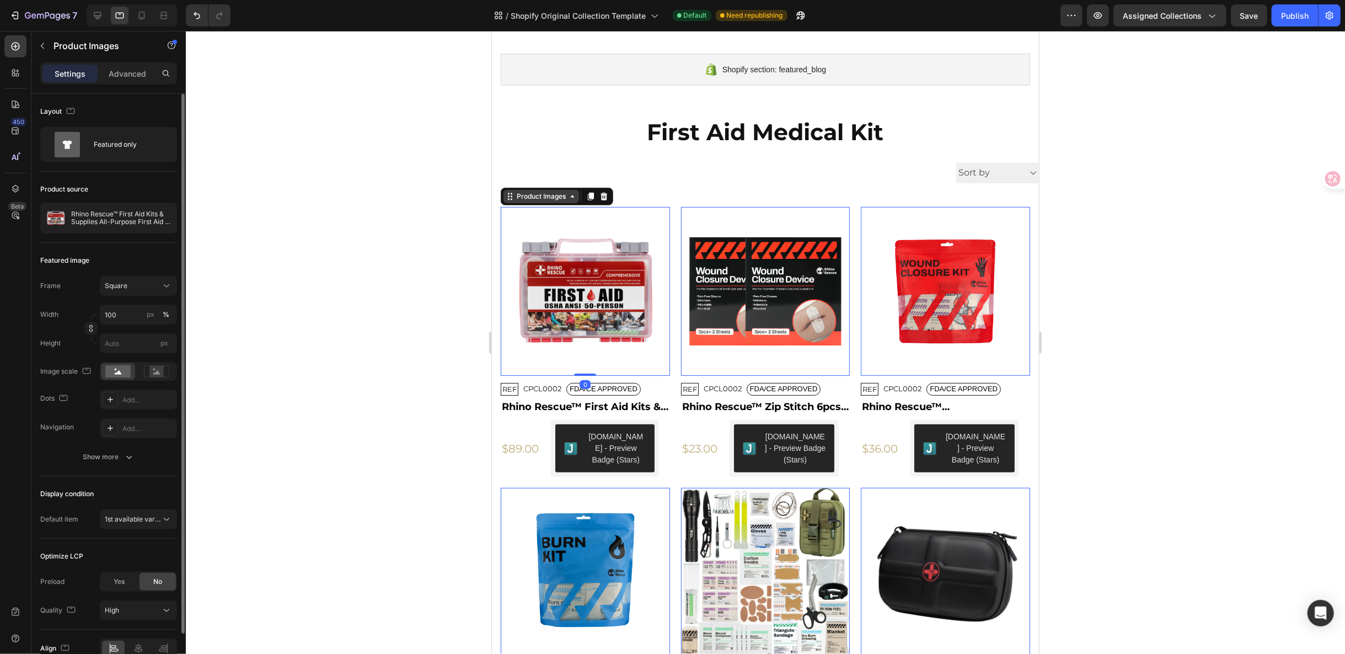
click at [522, 189] on div "Product Images" at bounding box center [541, 195] width 76 height 13
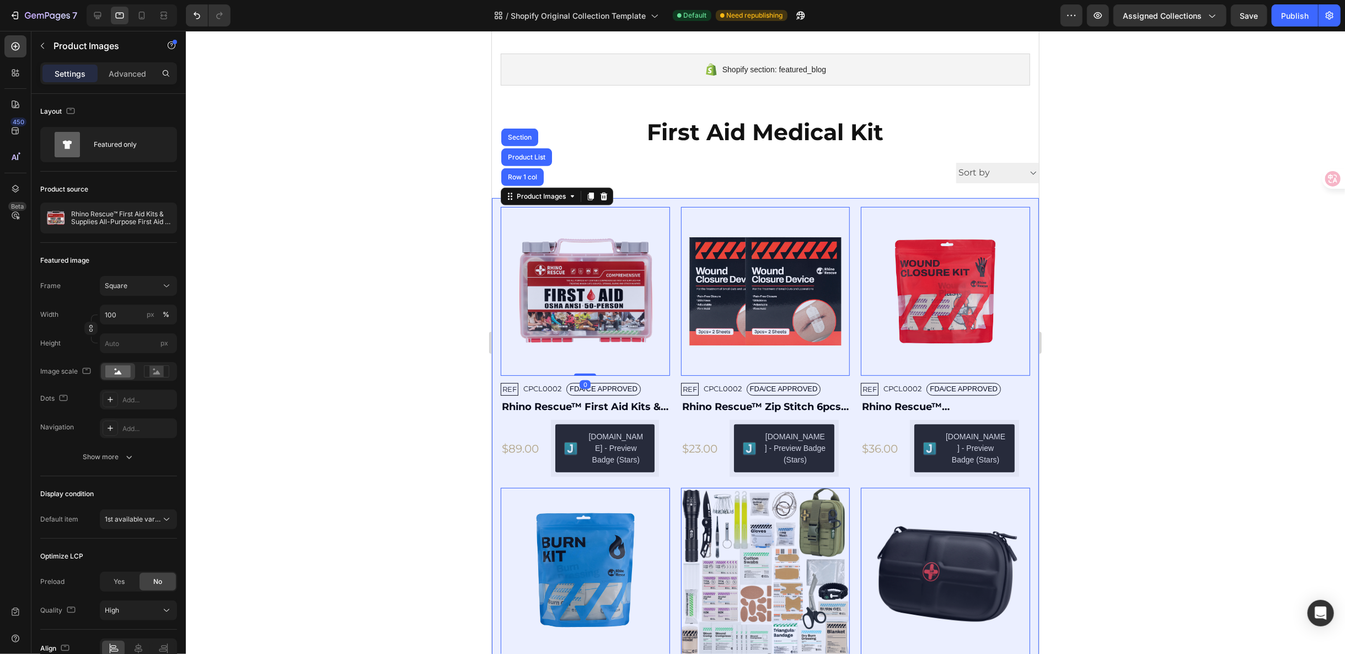
drag, startPoint x: 536, startPoint y: 151, endPoint x: 528, endPoint y: 154, distance: 7.7
click at [536, 150] on div "Product List" at bounding box center [526, 157] width 51 height 18
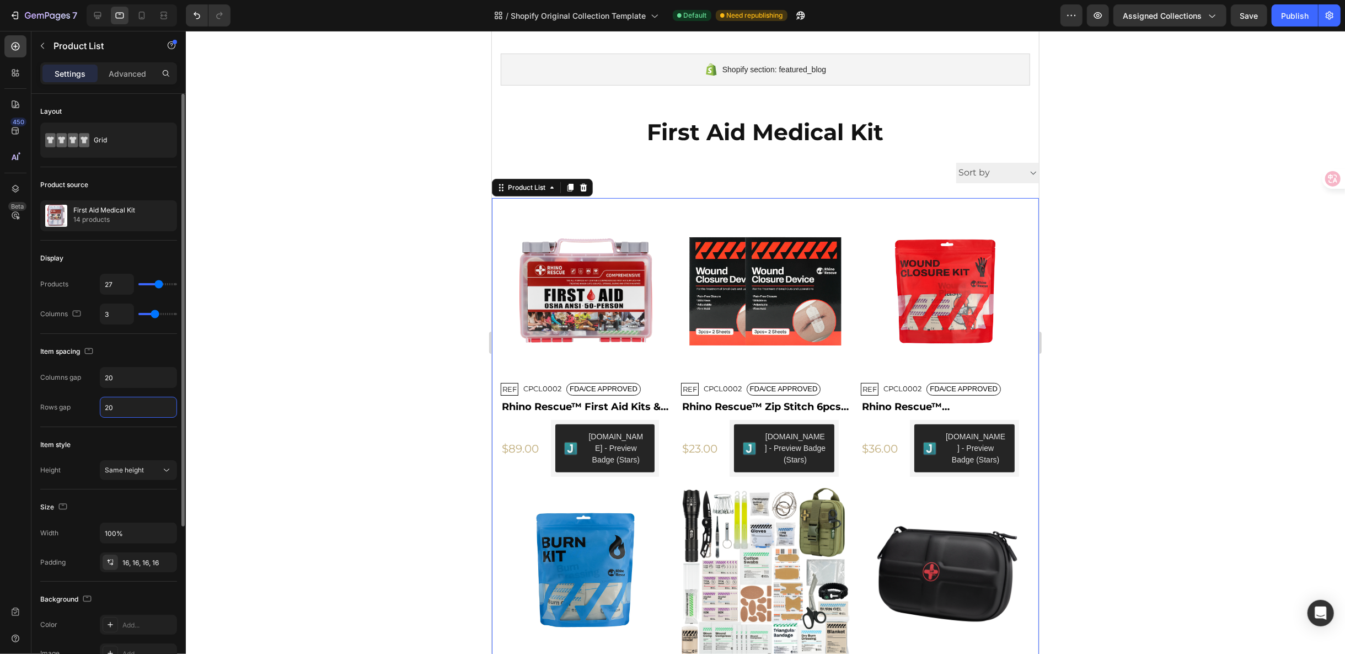
click at [133, 406] on input "20" at bounding box center [138, 407] width 76 height 20
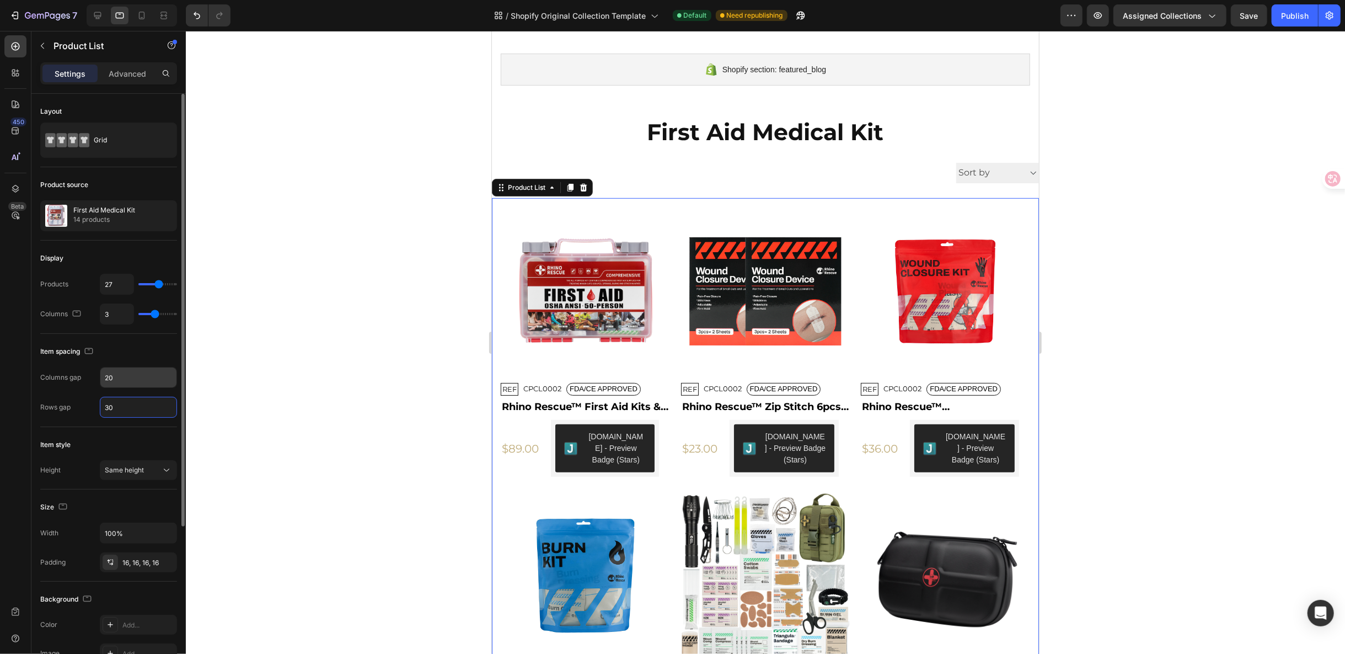
type input "30"
click at [129, 378] on input "20" at bounding box center [138, 377] width 76 height 20
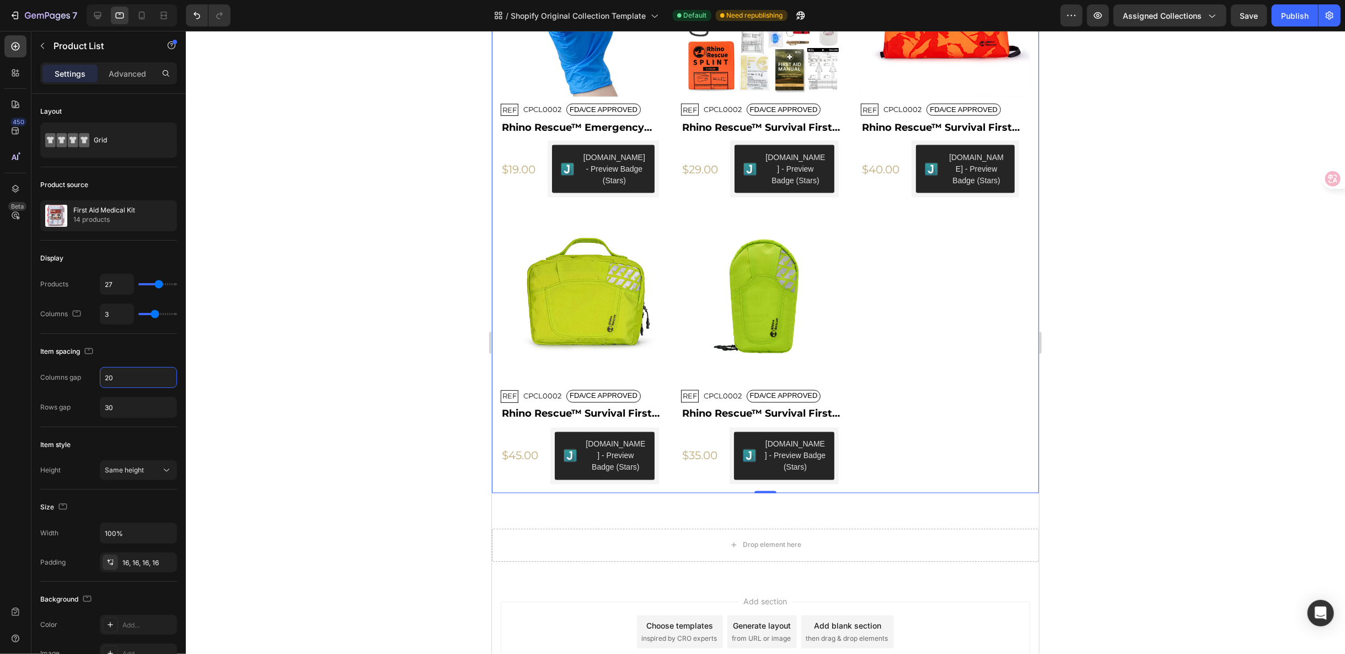
scroll to position [1598, 0]
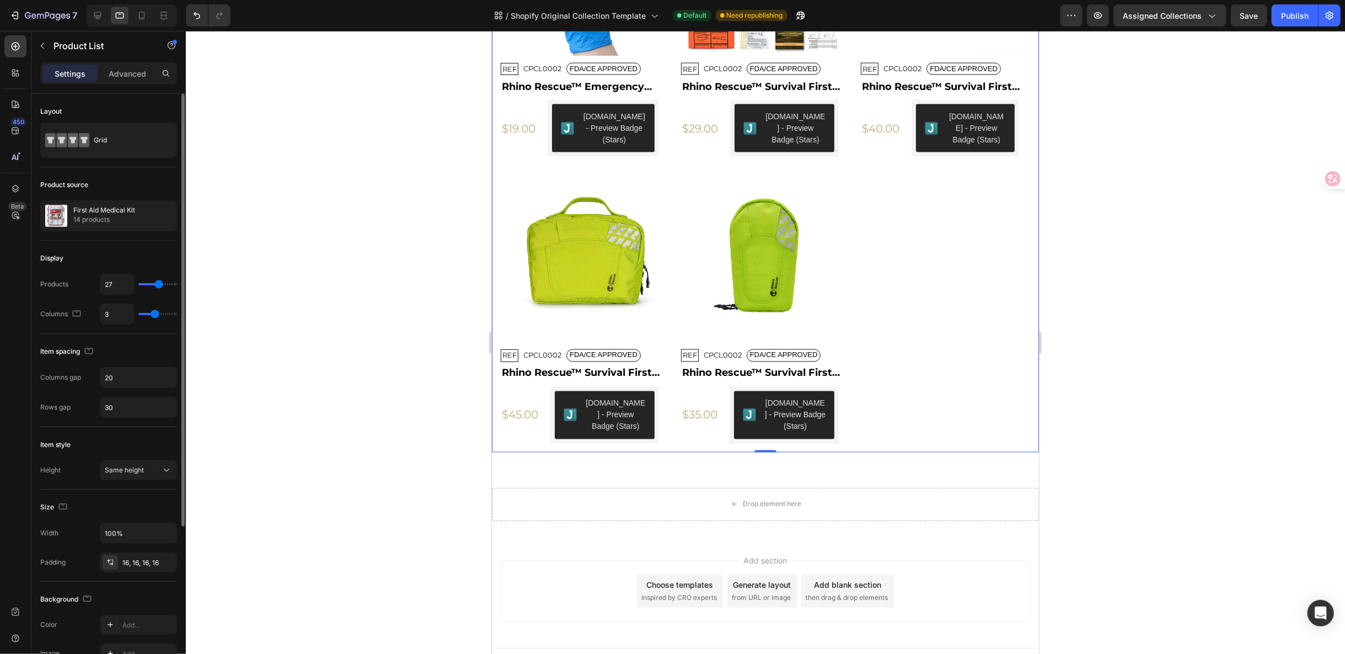
type input "39"
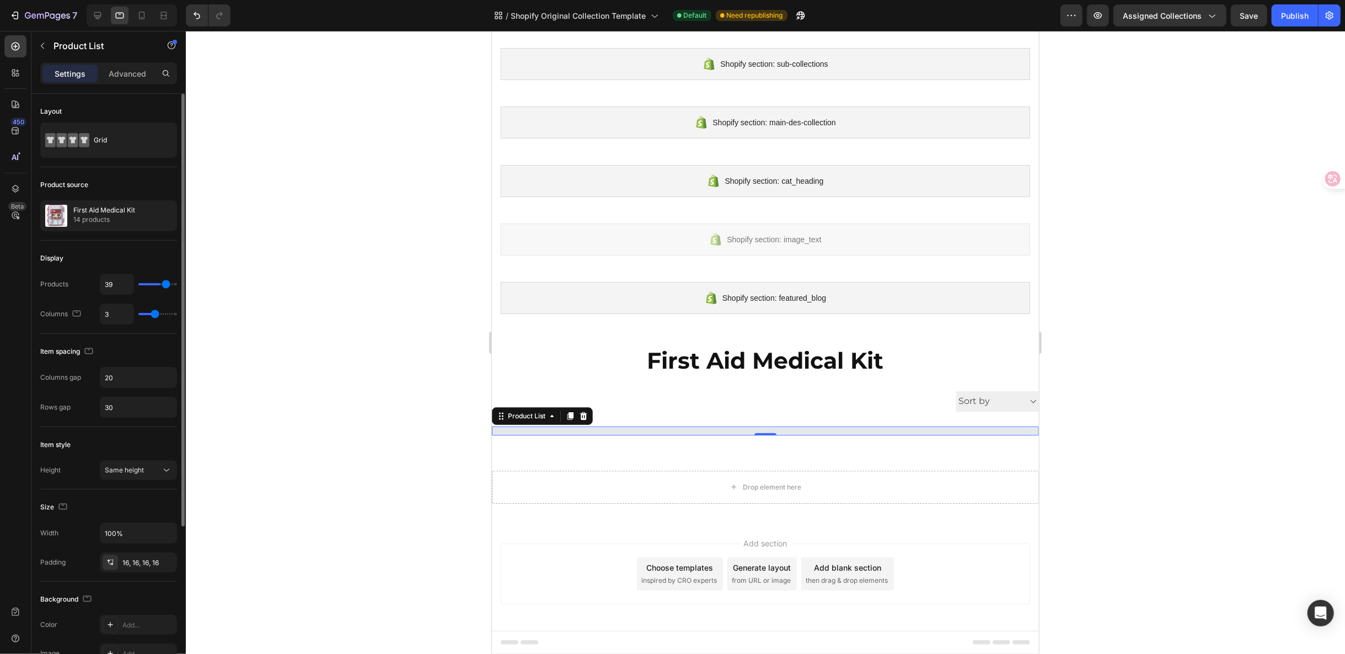
type input "50"
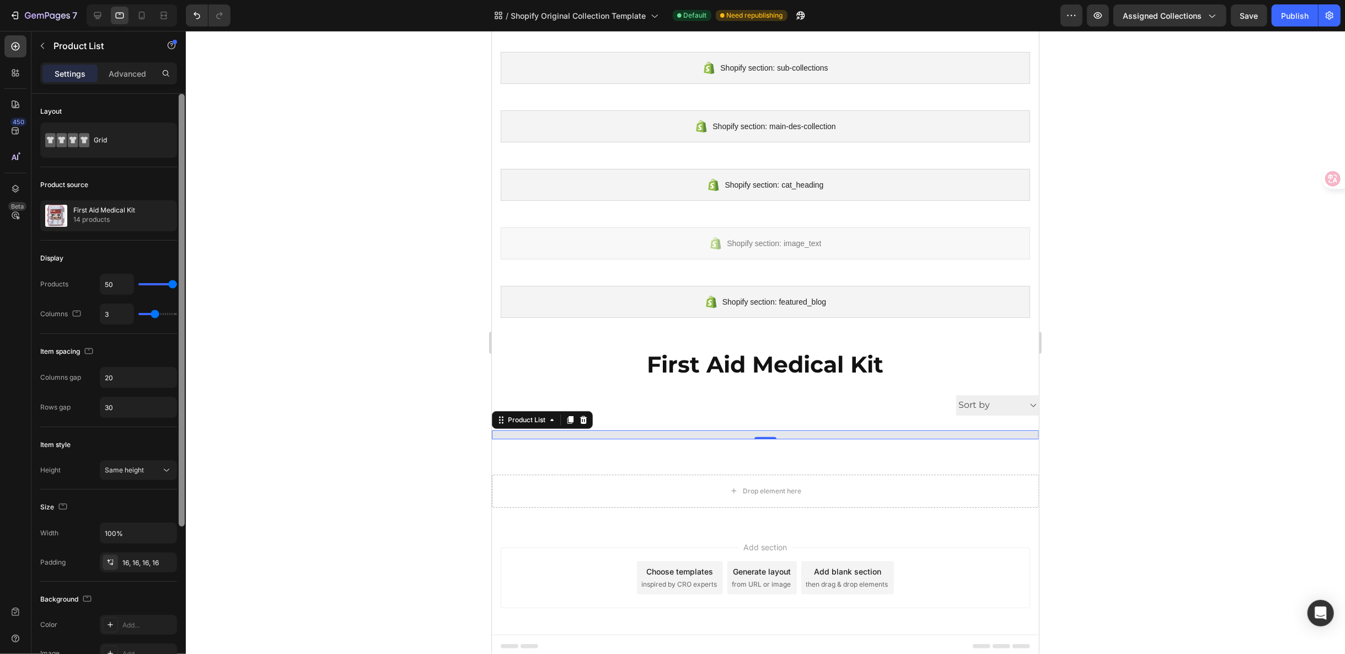
drag, startPoint x: 154, startPoint y: 286, endPoint x: 181, endPoint y: 282, distance: 26.7
type input "50"
click at [177, 283] on input "range" at bounding box center [157, 284] width 39 height 2
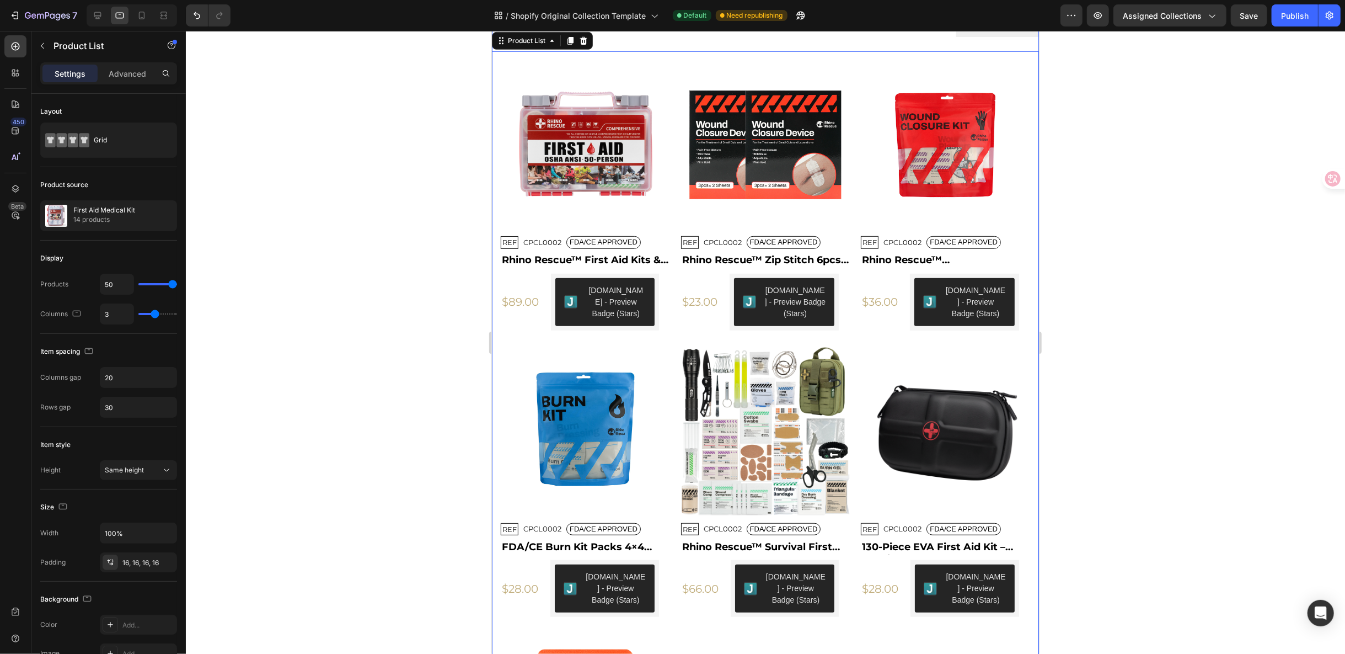
scroll to position [495, 0]
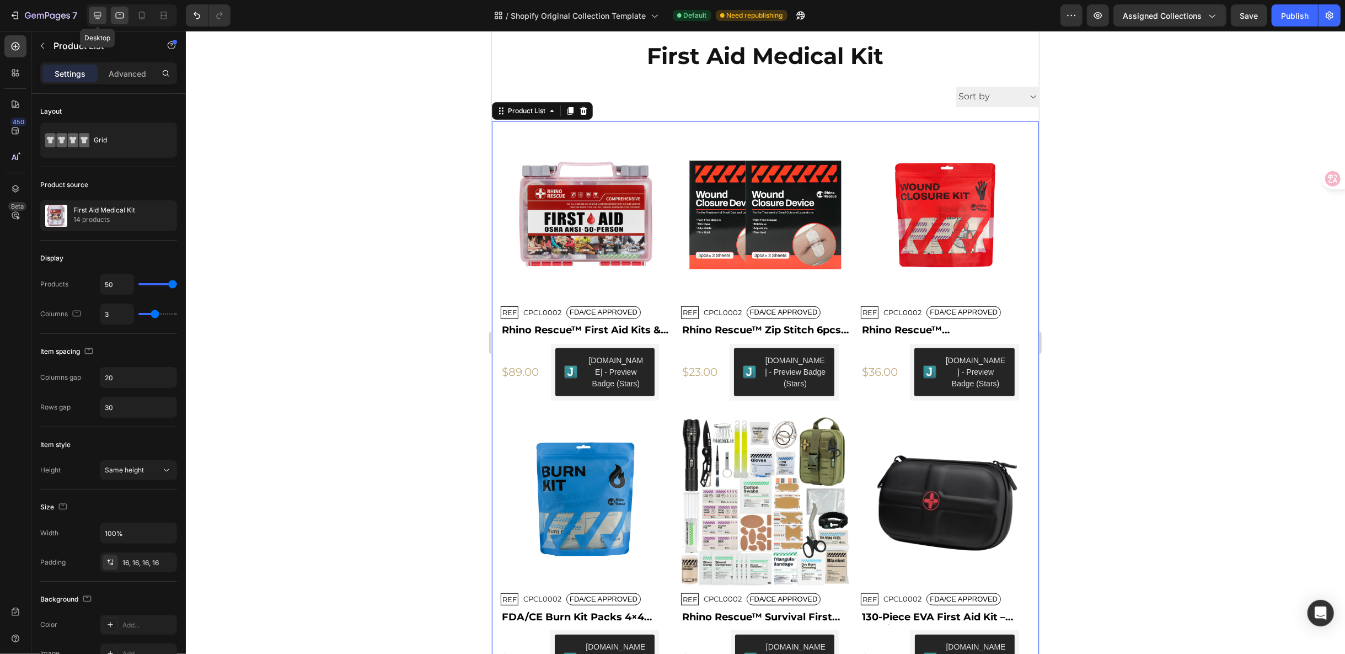
click at [94, 13] on icon at bounding box center [97, 15] width 7 height 7
type input "5"
type input "20"
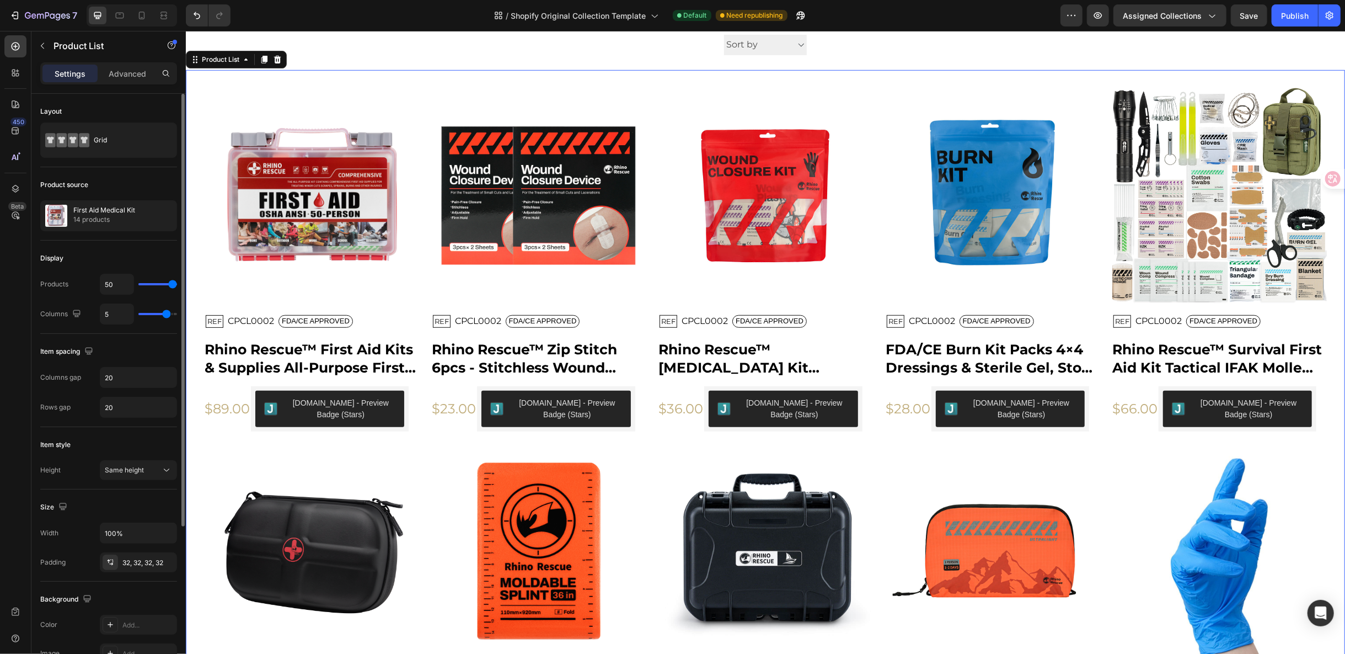
scroll to position [184, 0]
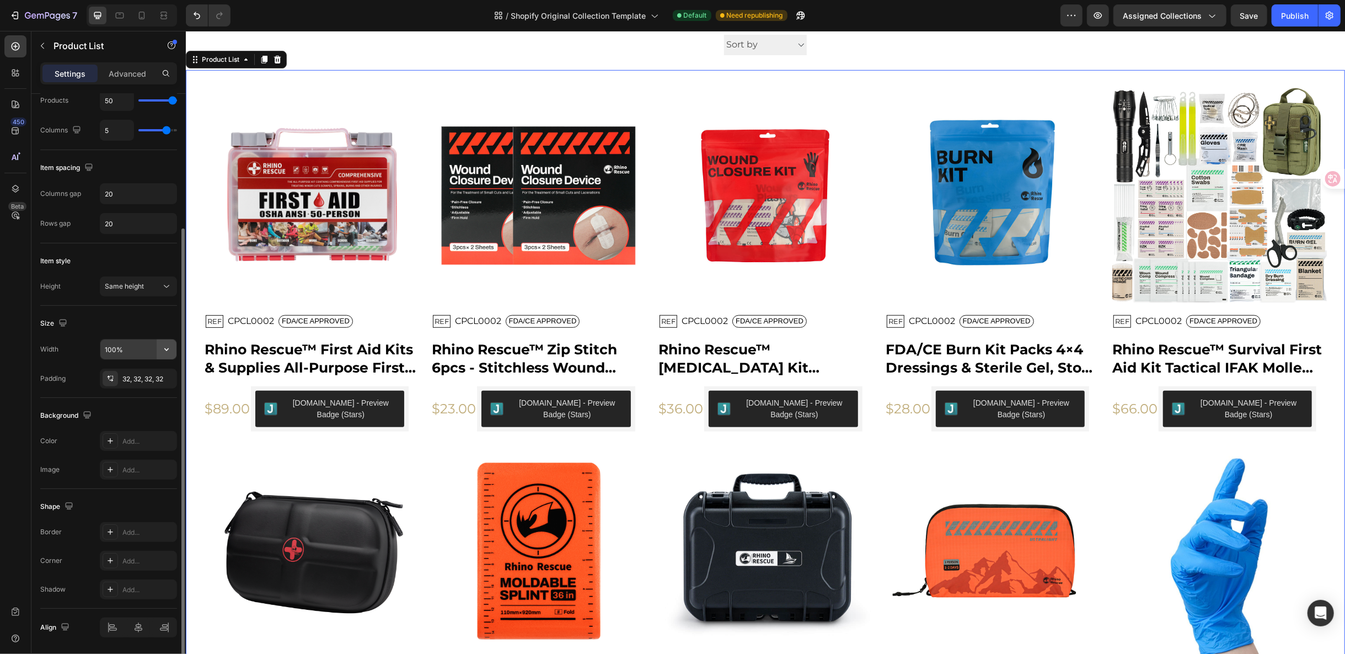
click at [162, 346] on icon "button" at bounding box center [166, 349] width 11 height 11
click at [130, 498] on div "Shape" at bounding box center [108, 507] width 137 height 18
click at [148, 374] on div "32, 32, 32, 32" at bounding box center [138, 379] width 32 height 10
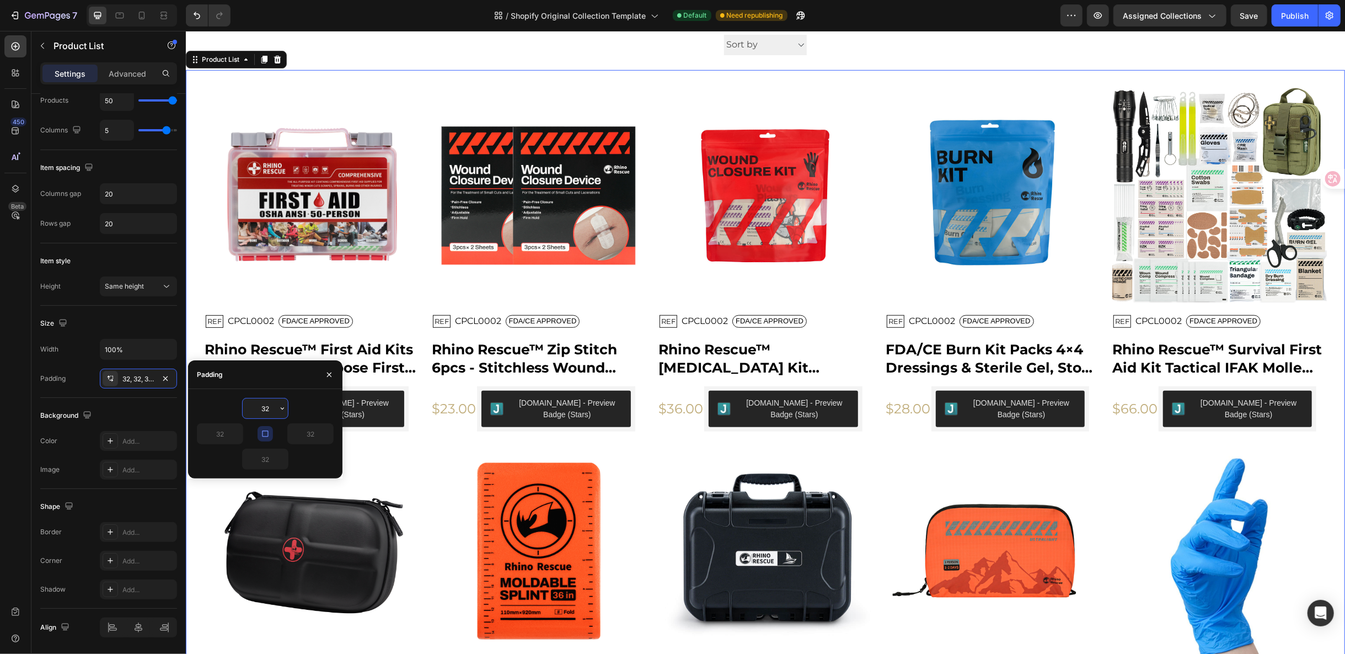
click at [264, 404] on input "32" at bounding box center [265, 408] width 45 height 20
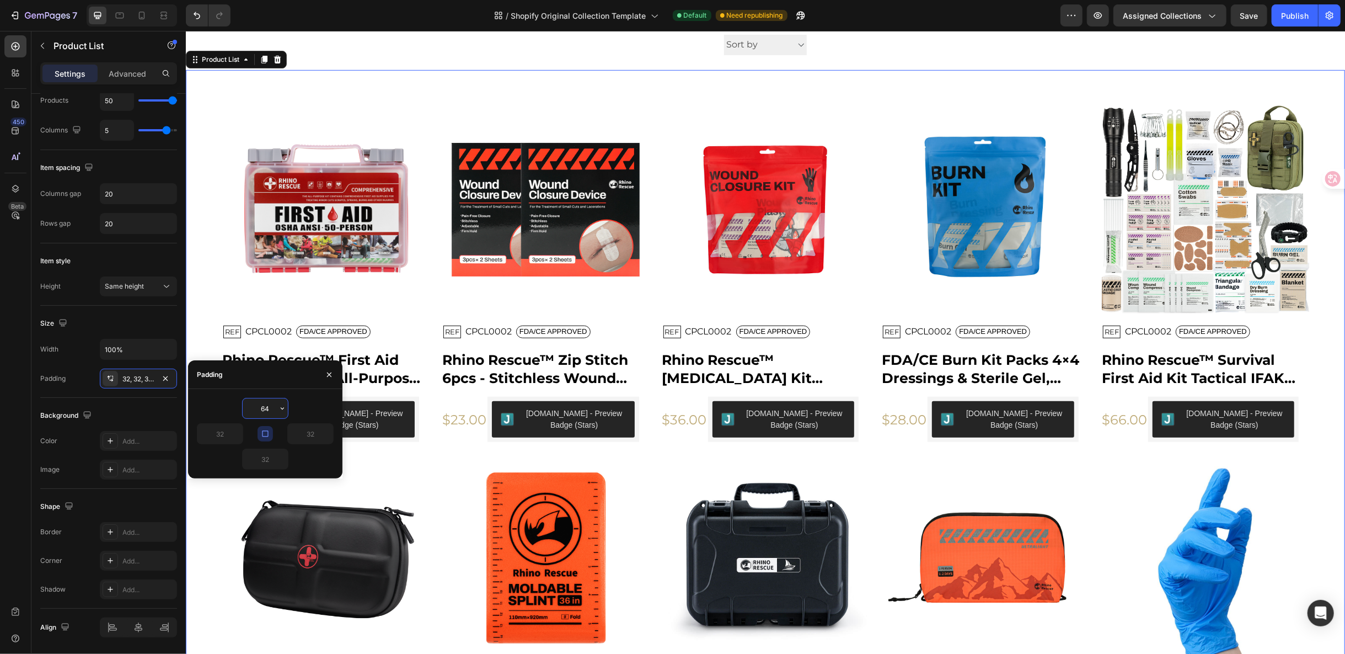
type input "6"
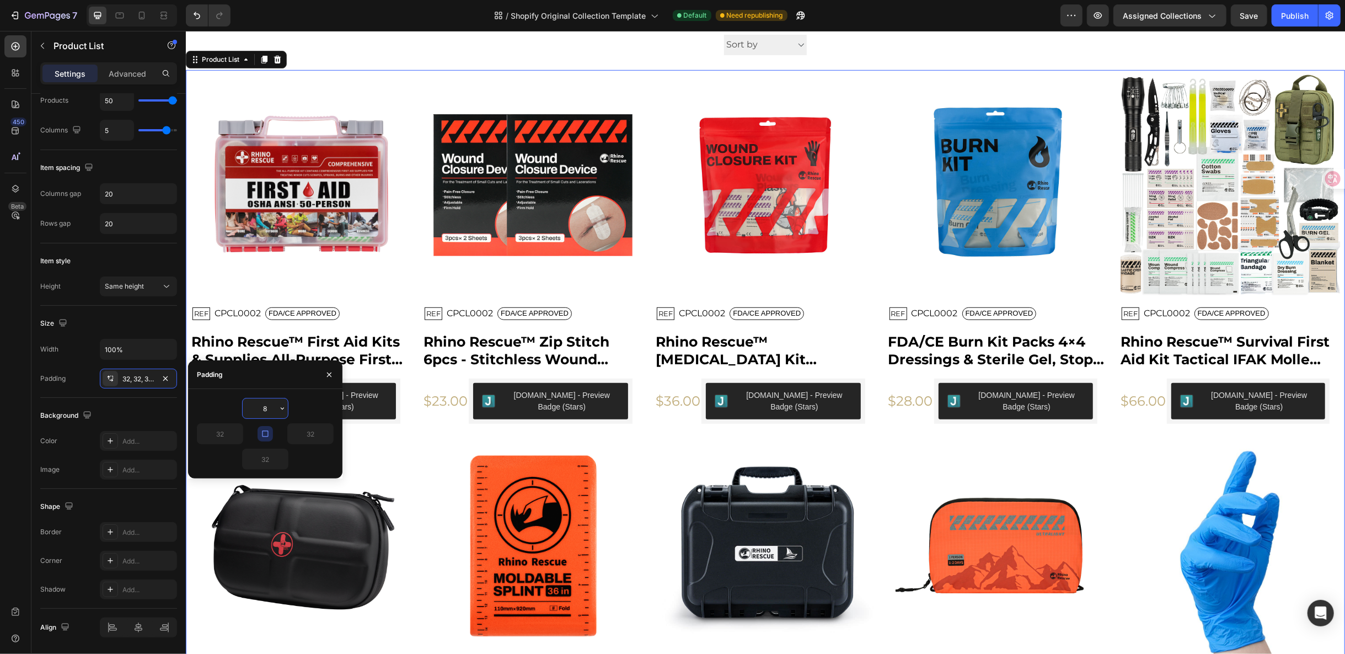
type input "80"
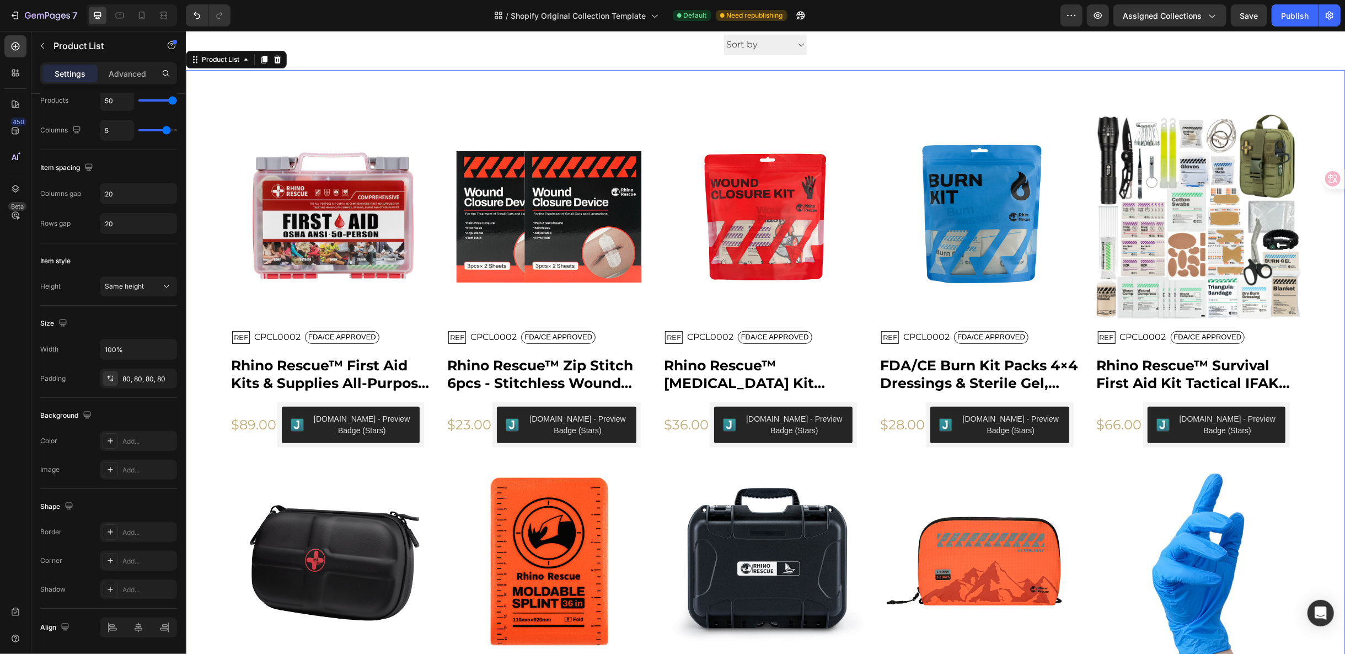
click at [787, 94] on div "Product Images REF Text Block CPCL0002 Text Block FDA/CE APPROVED Text Block Ro…" at bounding box center [764, 624] width 1159 height 1110
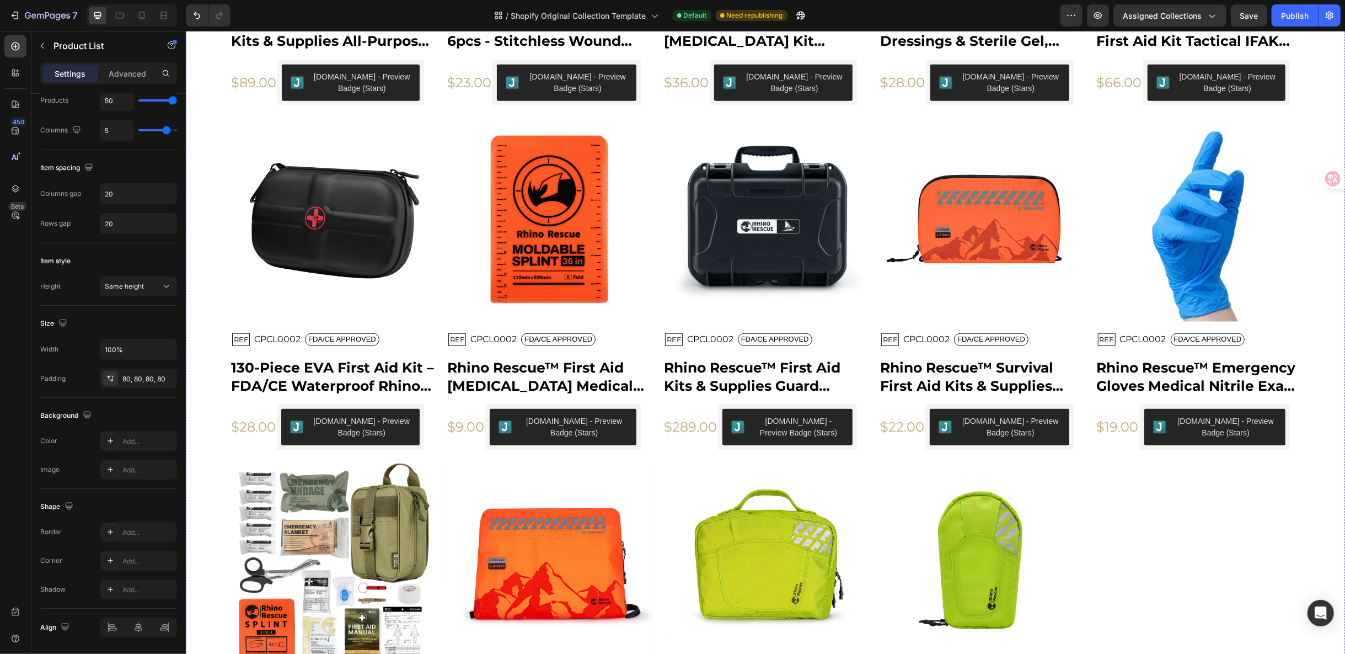
scroll to position [918, 0]
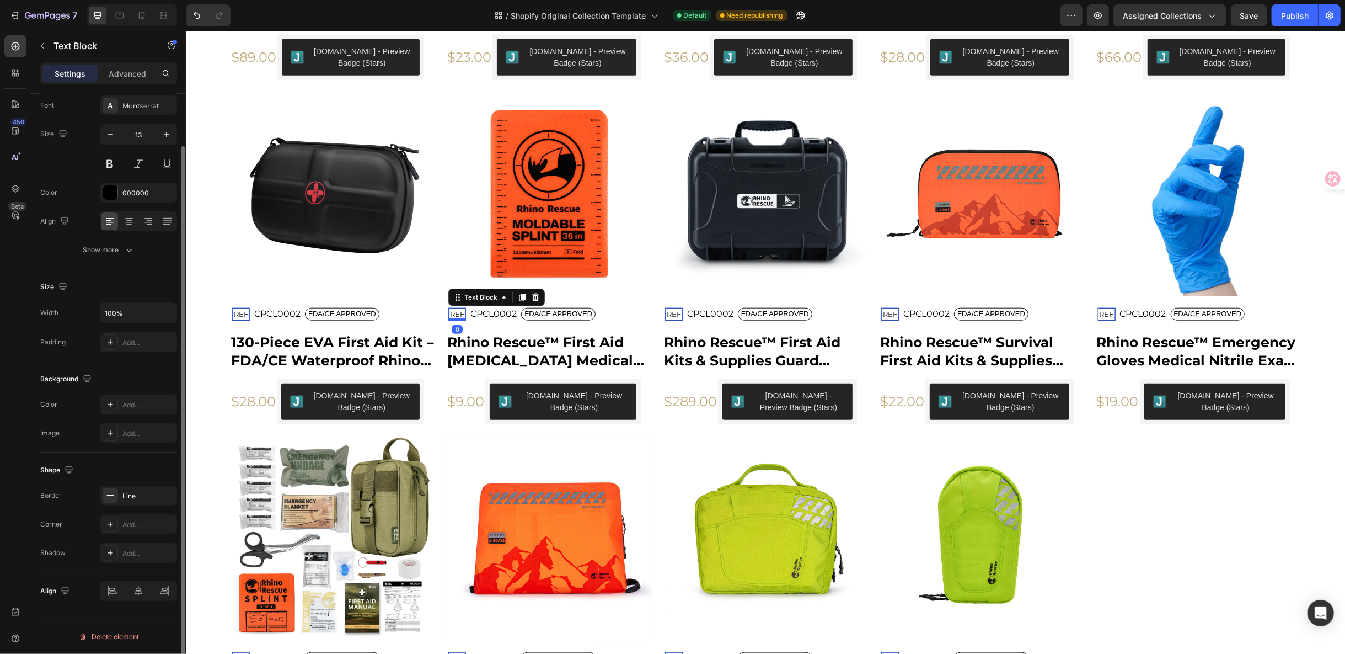
scroll to position [0, 0]
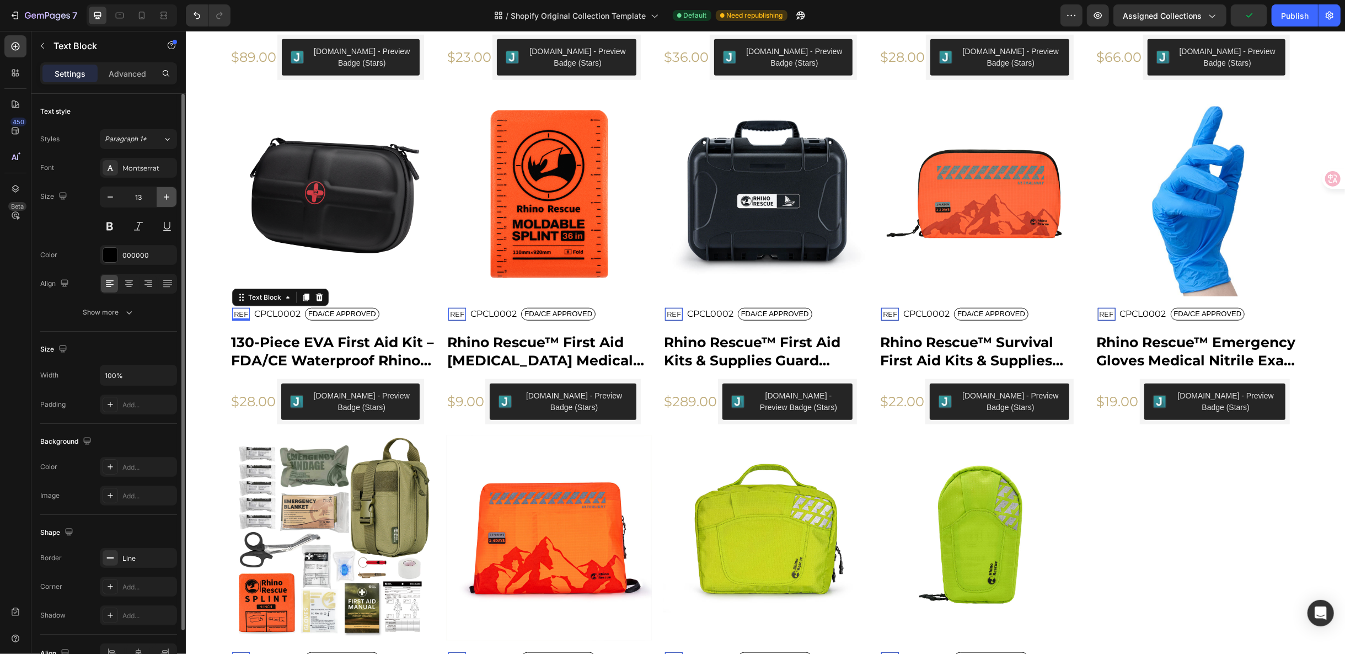
click at [161, 200] on icon "button" at bounding box center [166, 196] width 11 height 11
type input "15"
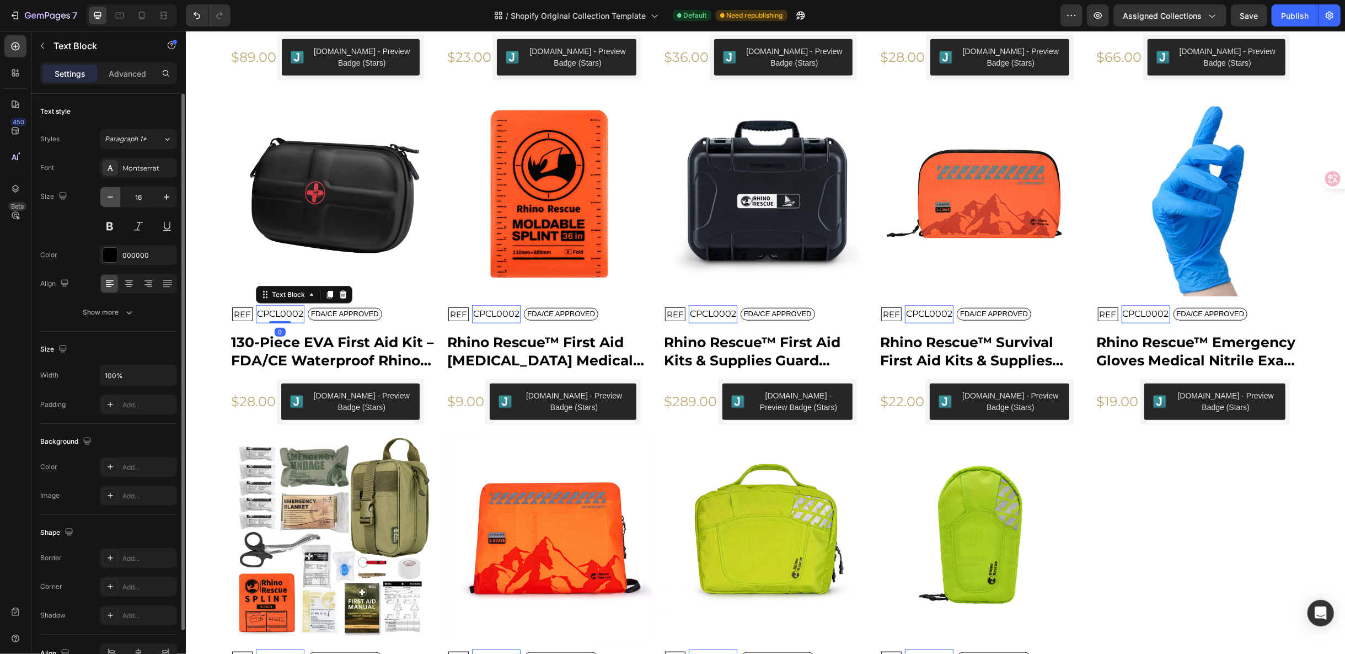
click at [111, 201] on button "button" at bounding box center [110, 197] width 20 height 20
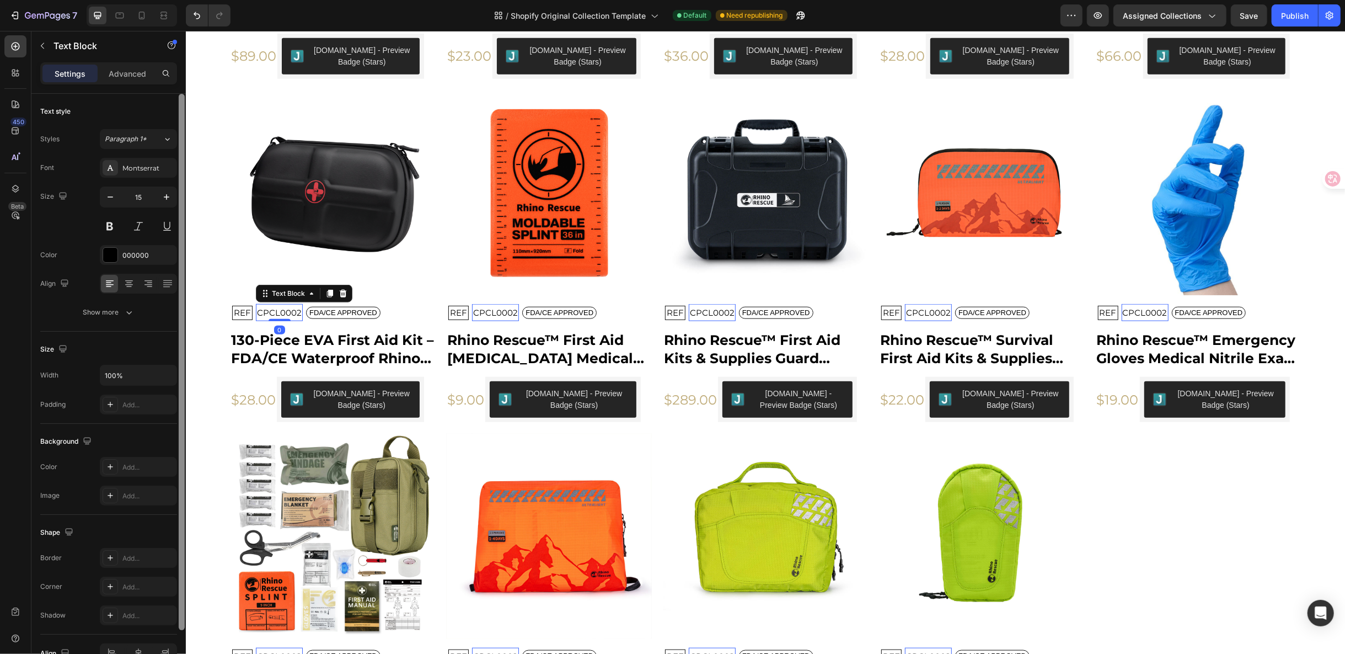
scroll to position [917, 0]
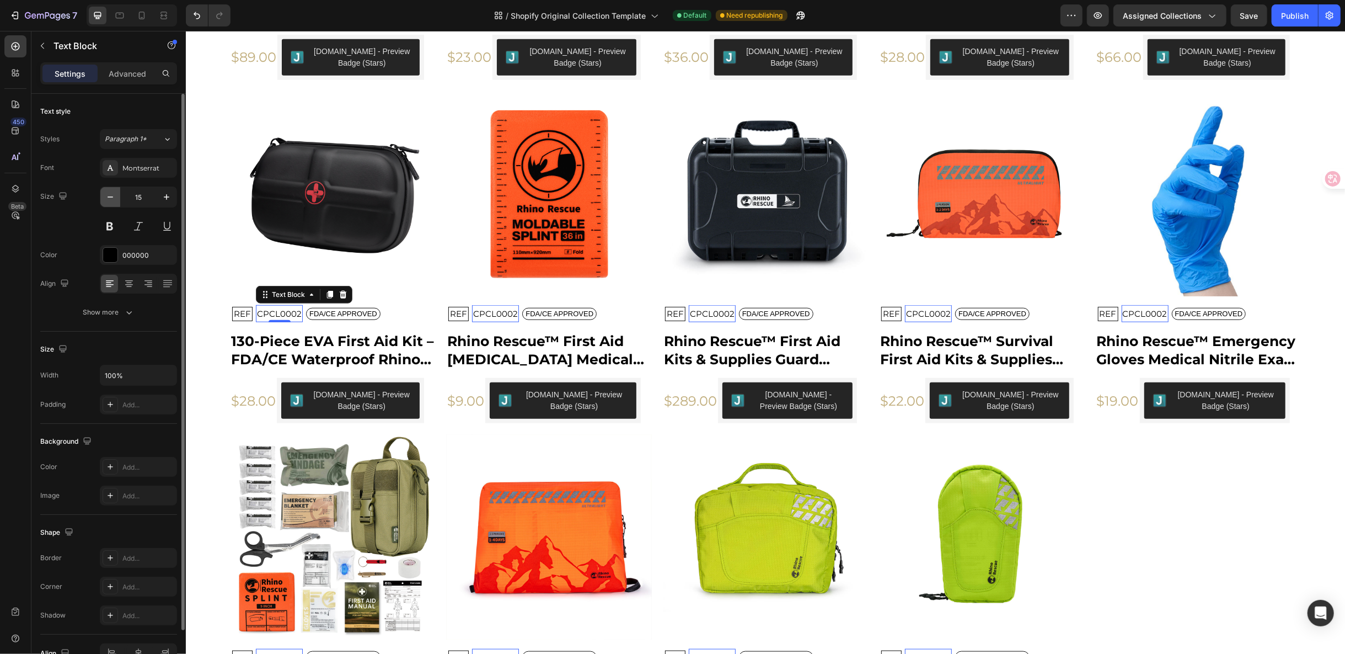
click at [111, 199] on icon "button" at bounding box center [110, 196] width 11 height 11
type input "14"
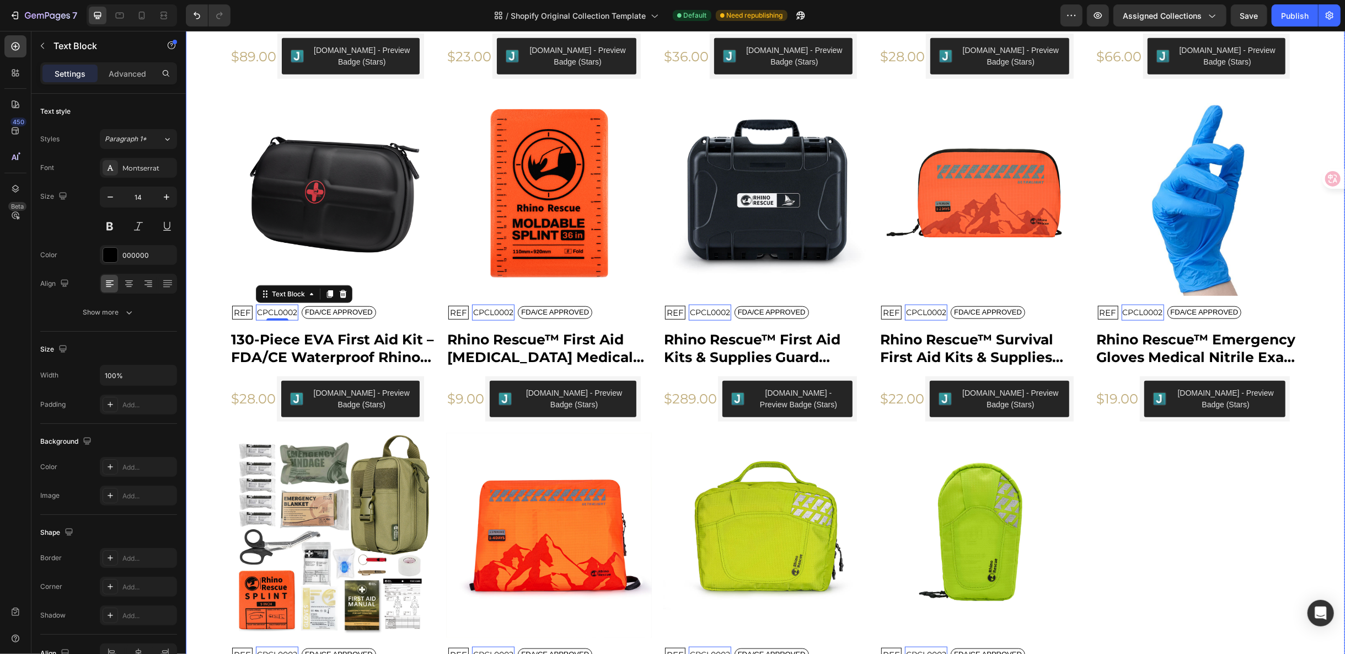
scroll to position [916, 0]
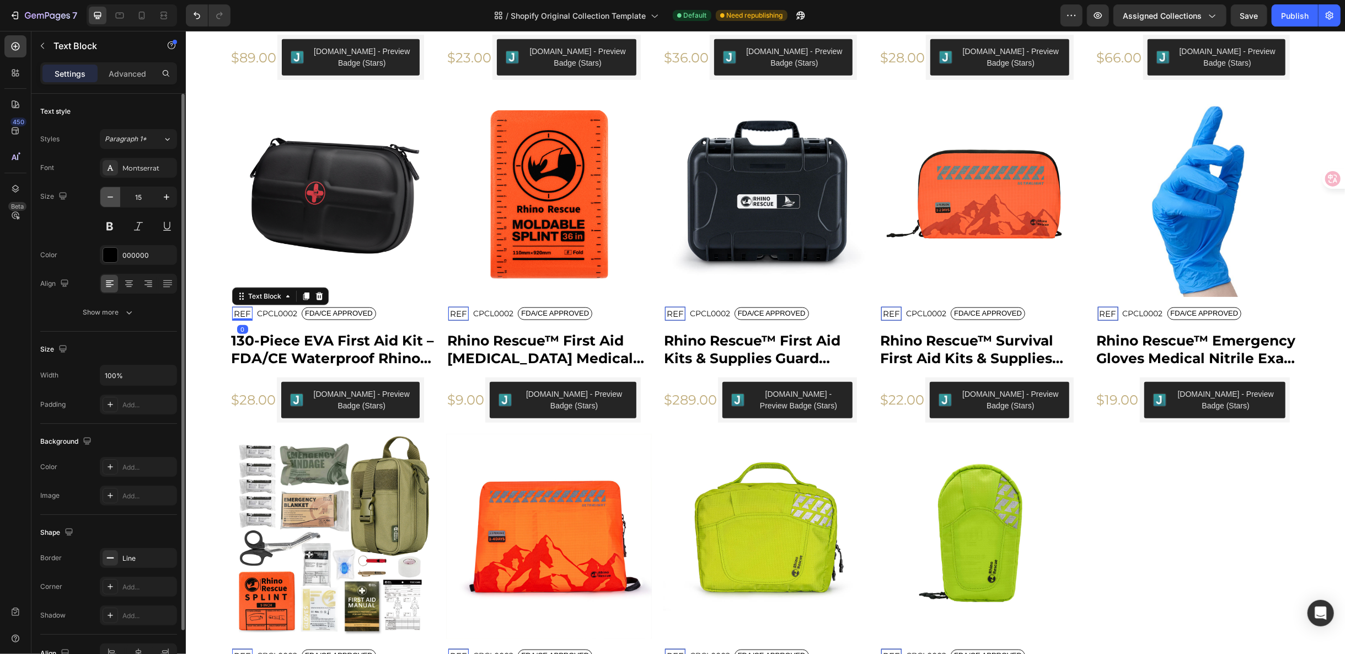
click at [112, 196] on icon "button" at bounding box center [110, 196] width 11 height 11
type input "14"
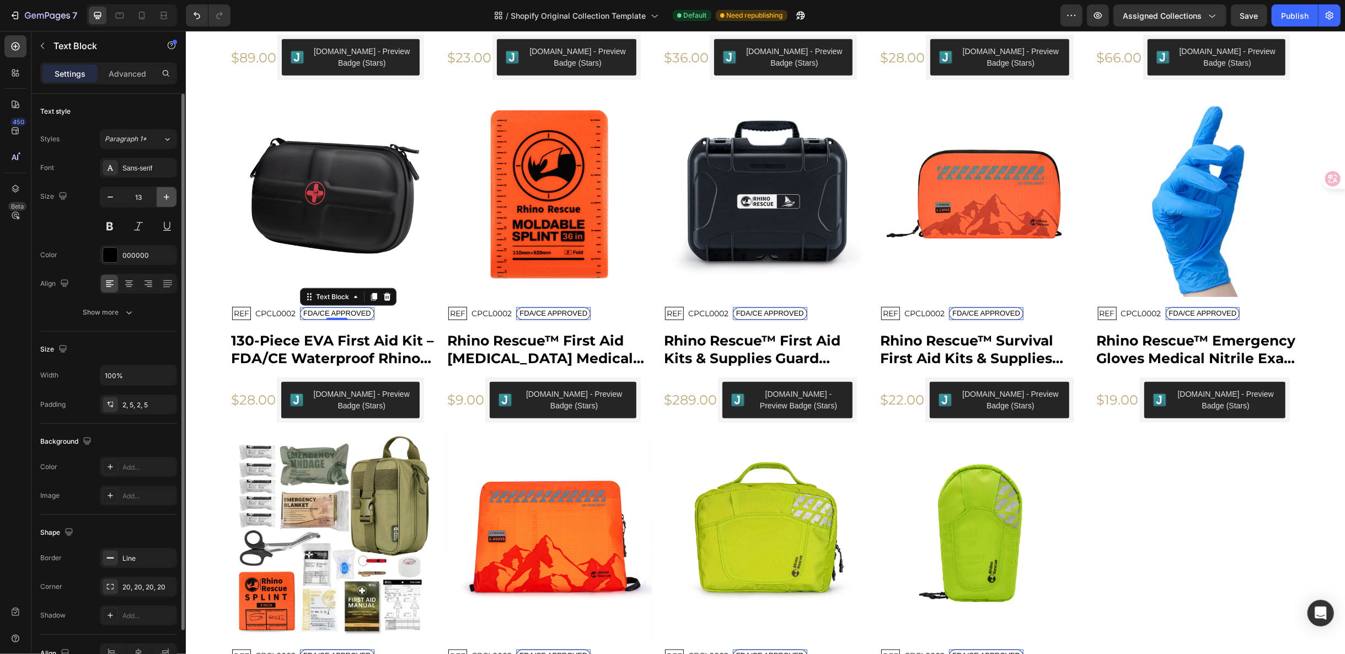
click at [171, 192] on icon "button" at bounding box center [166, 196] width 11 height 11
type input "14"
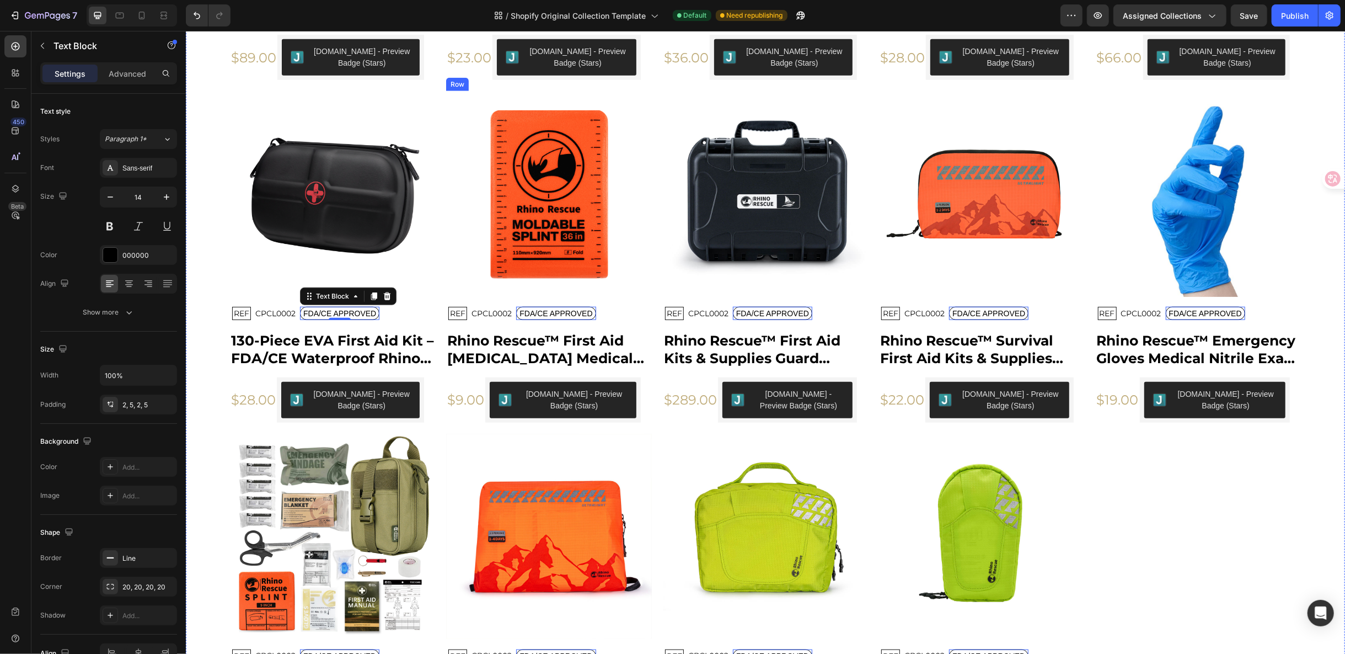
click at [435, 25] on h2 "Rhino Rescue™ First Aid Splint Medical Splint Kits Folded for Bone Fractures Ke…" at bounding box center [331, 6] width 205 height 38
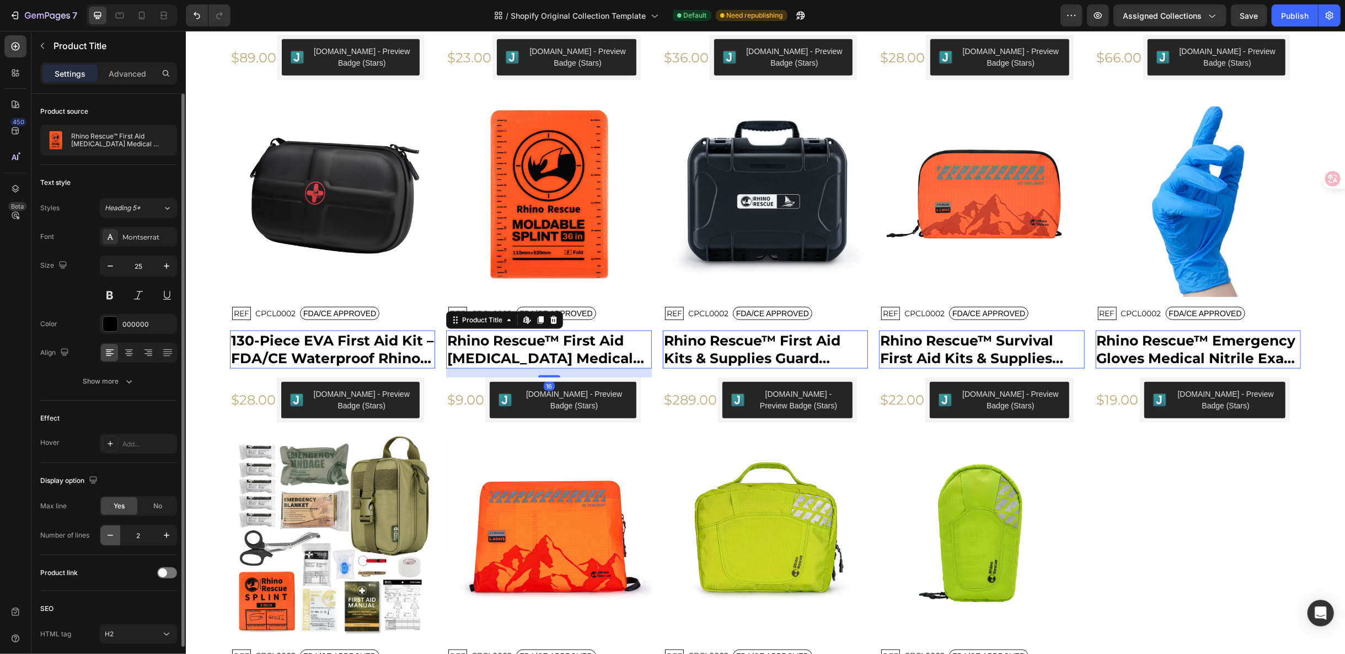
click at [107, 530] on icon "button" at bounding box center [110, 534] width 11 height 11
type input "1"
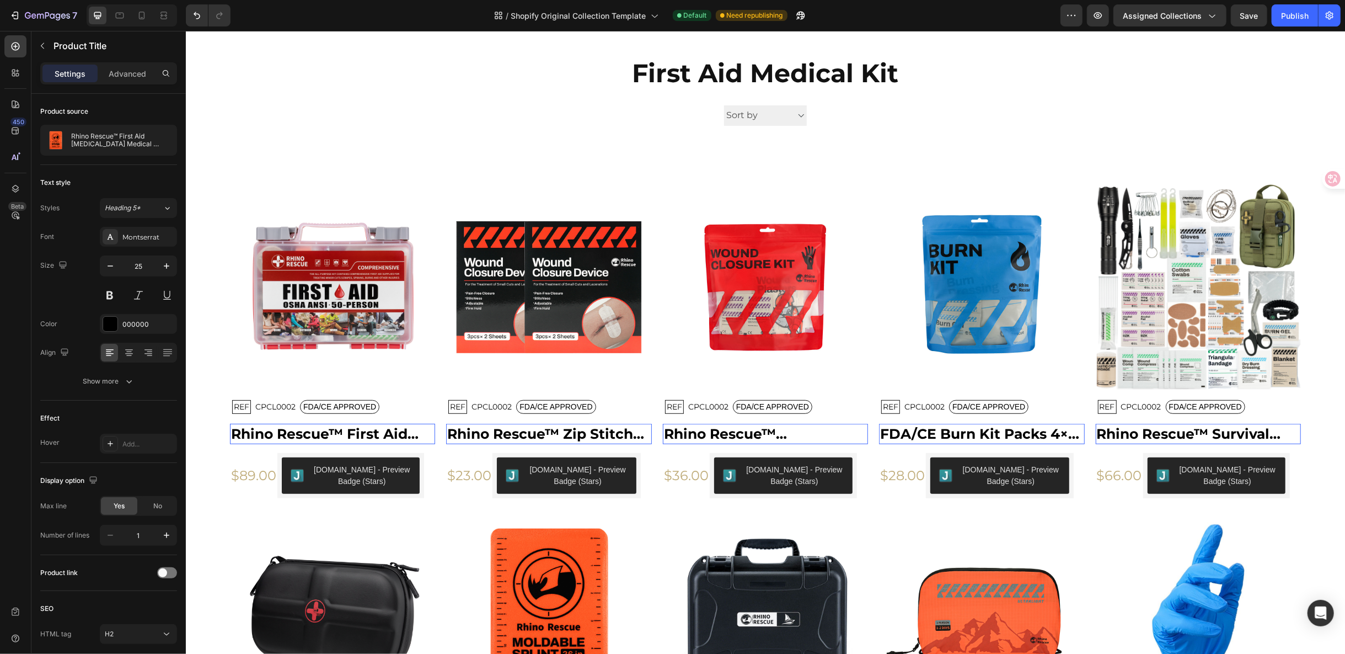
scroll to position [469, 0]
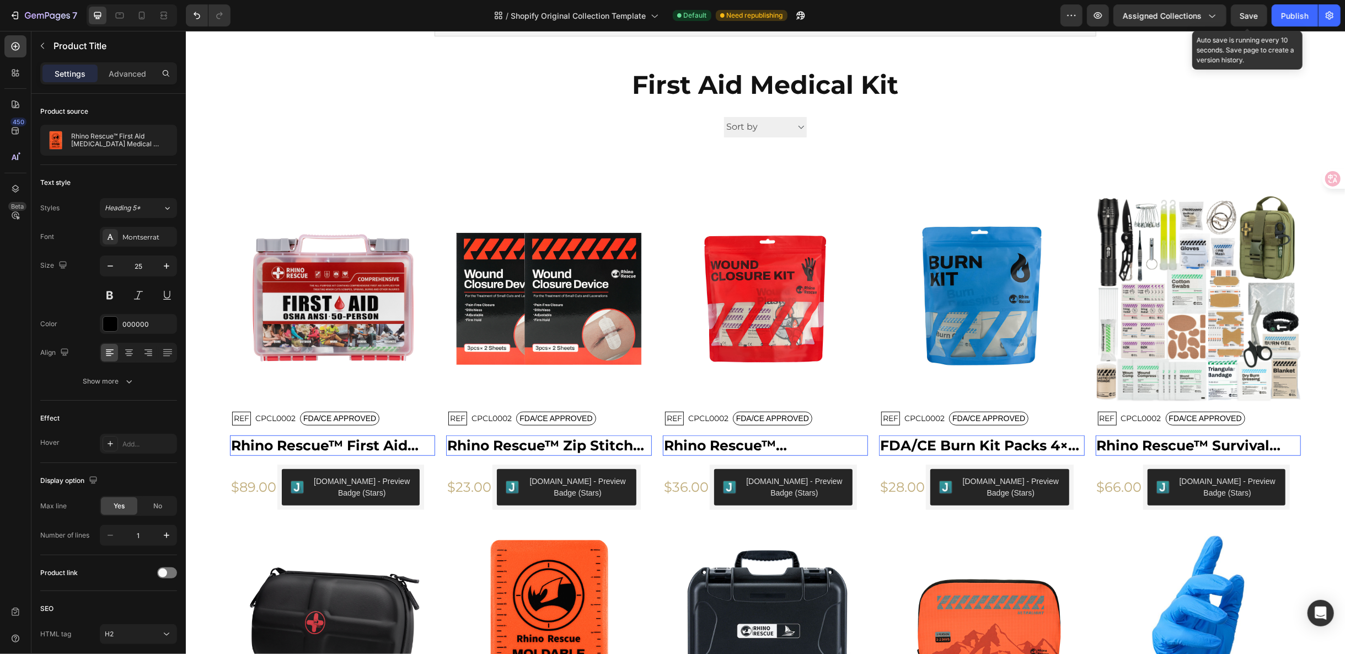
click at [1254, 10] on div "Save" at bounding box center [1249, 16] width 18 height 12
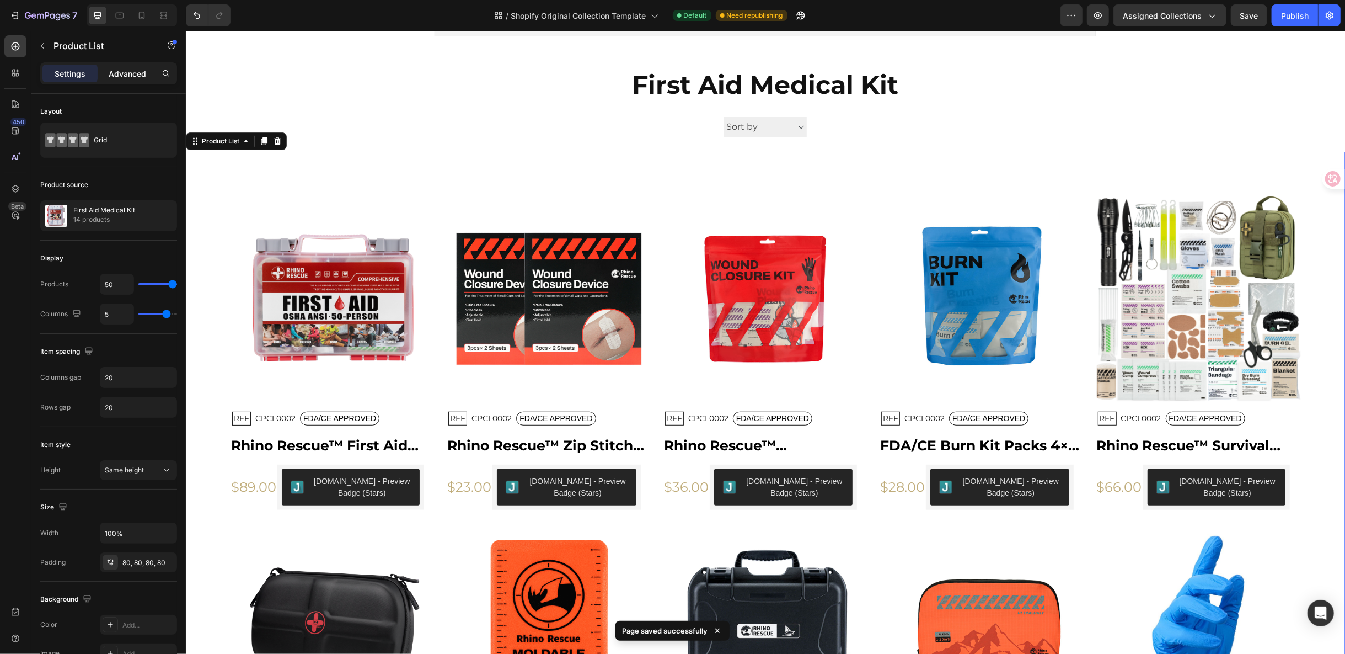
click at [133, 71] on p "Advanced" at bounding box center [128, 74] width 38 height 12
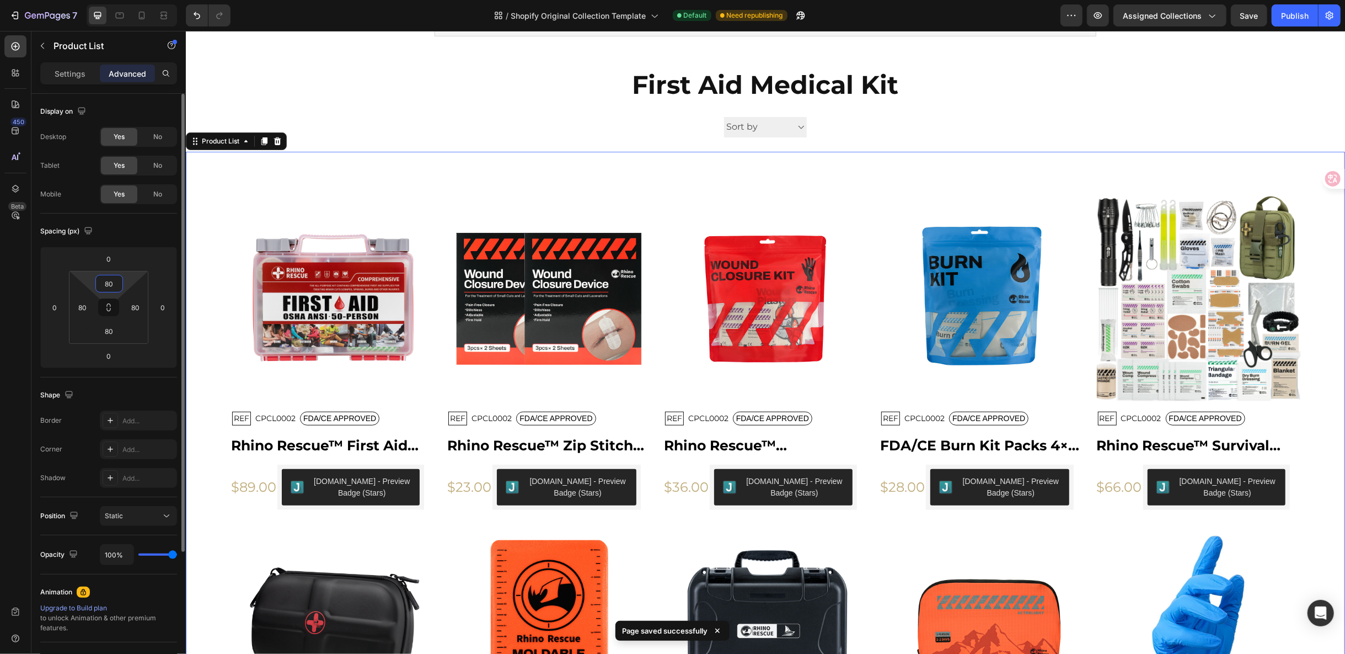
click at [115, 286] on input "80" at bounding box center [109, 283] width 22 height 17
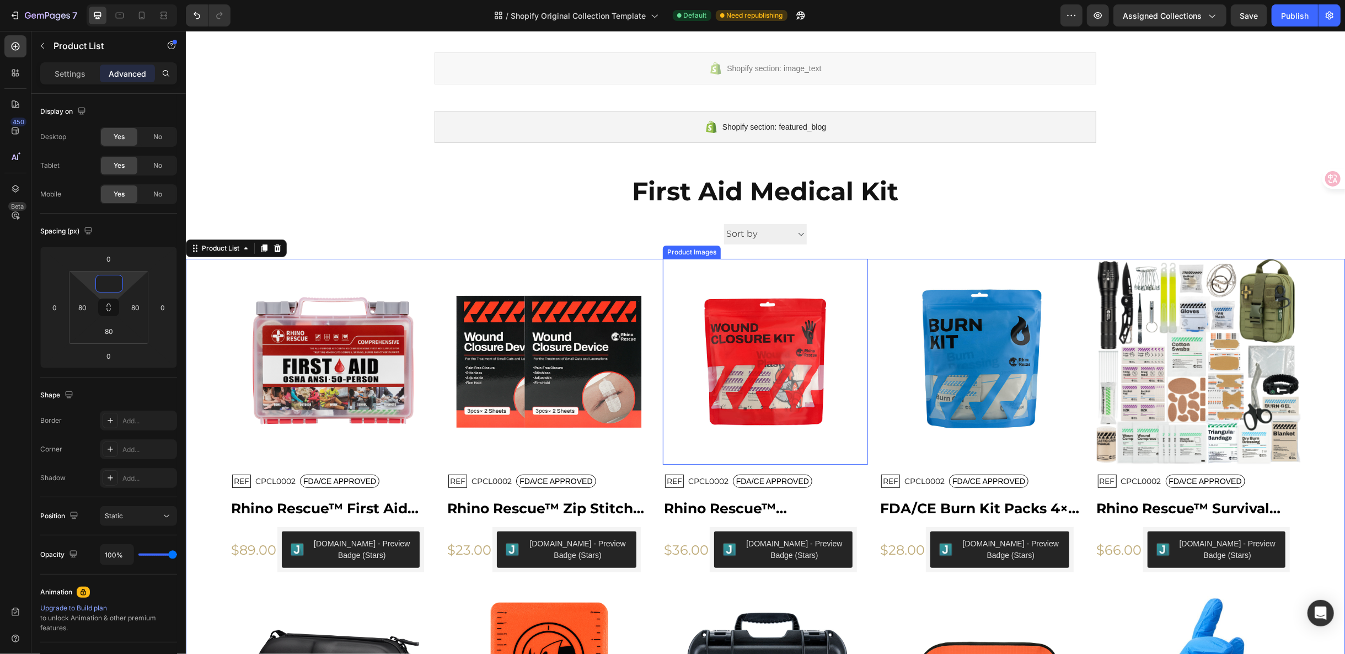
scroll to position [346, 0]
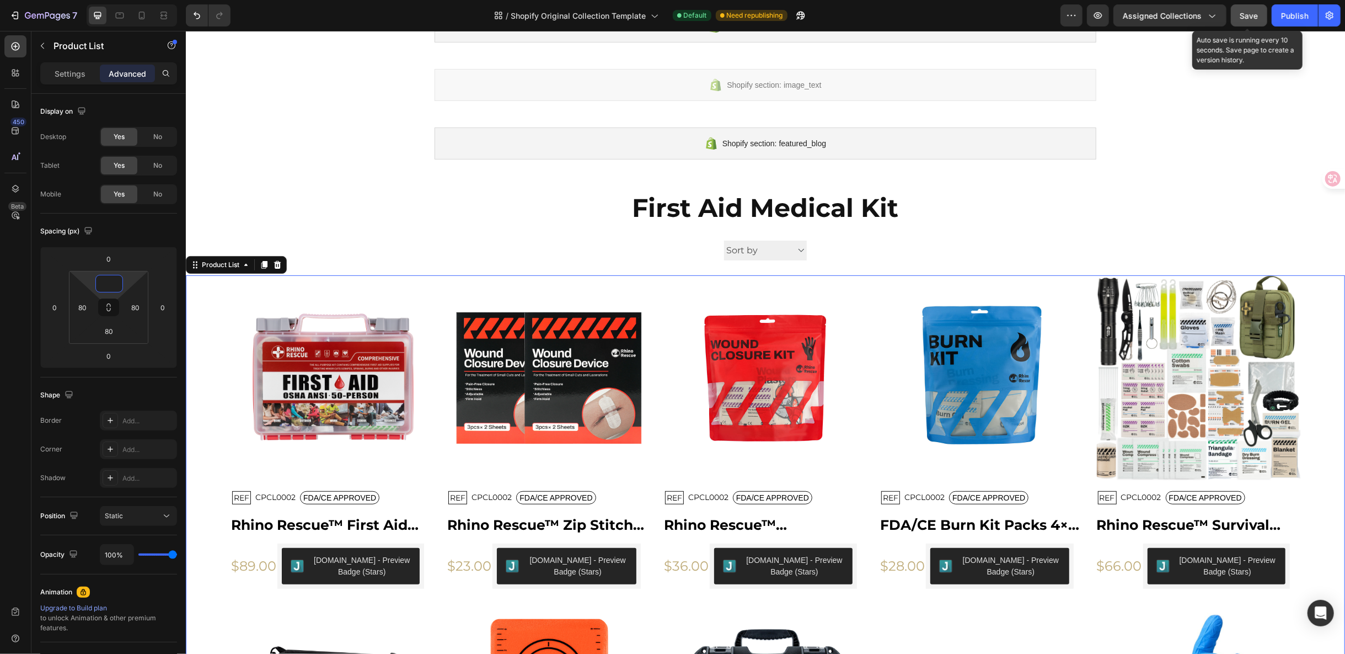
type input "0"
click at [1246, 22] on button "Save" at bounding box center [1249, 15] width 36 height 22
click at [1102, 17] on icon "button" at bounding box center [1098, 15] width 11 height 11
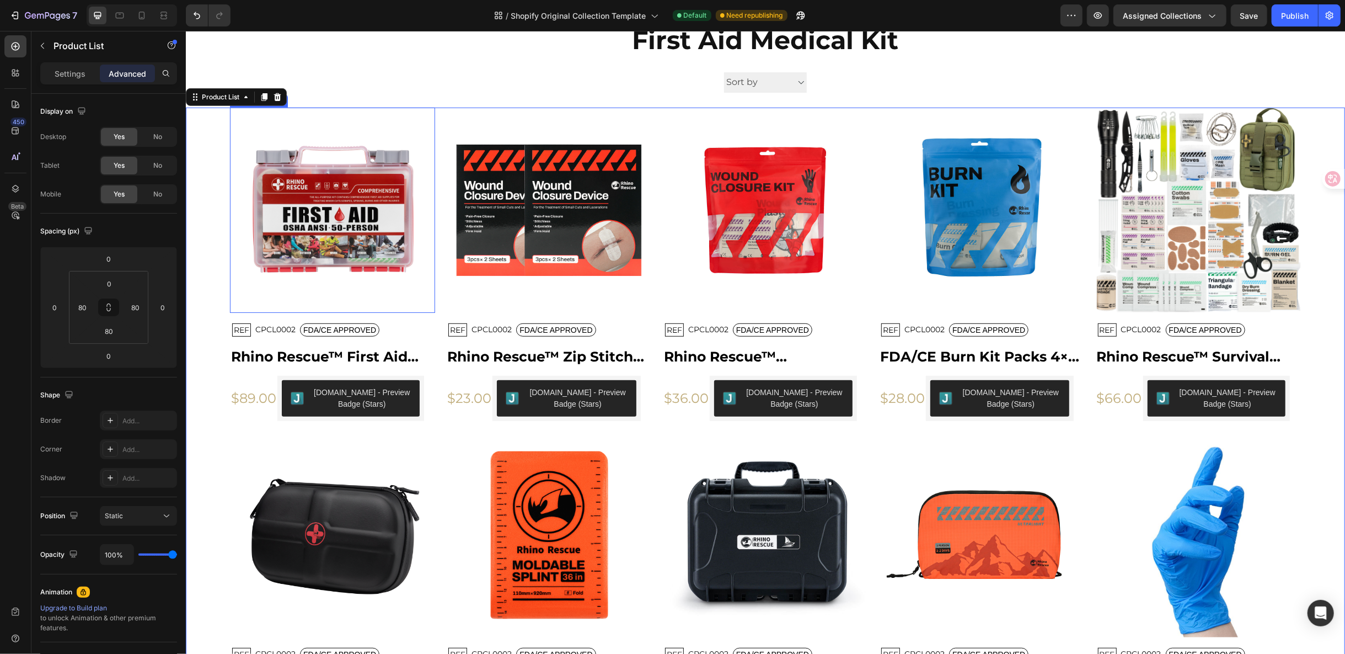
scroll to position [469, 0]
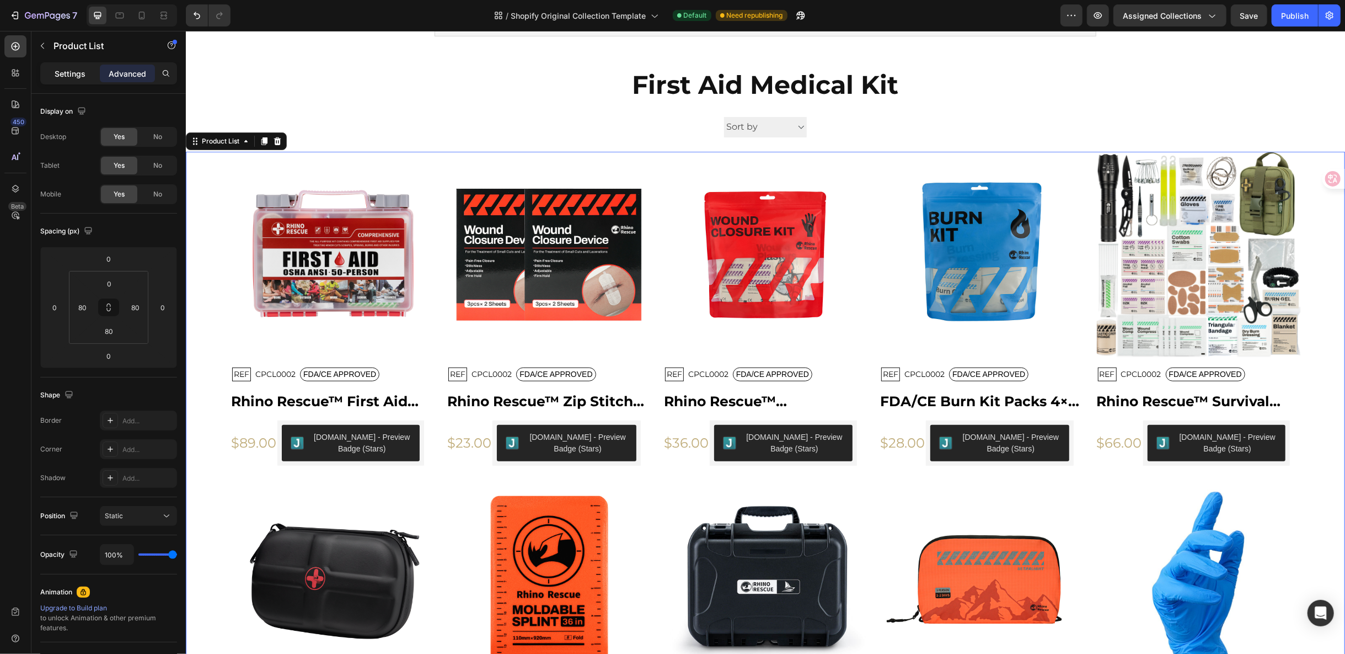
click at [58, 77] on p "Settings" at bounding box center [70, 74] width 31 height 12
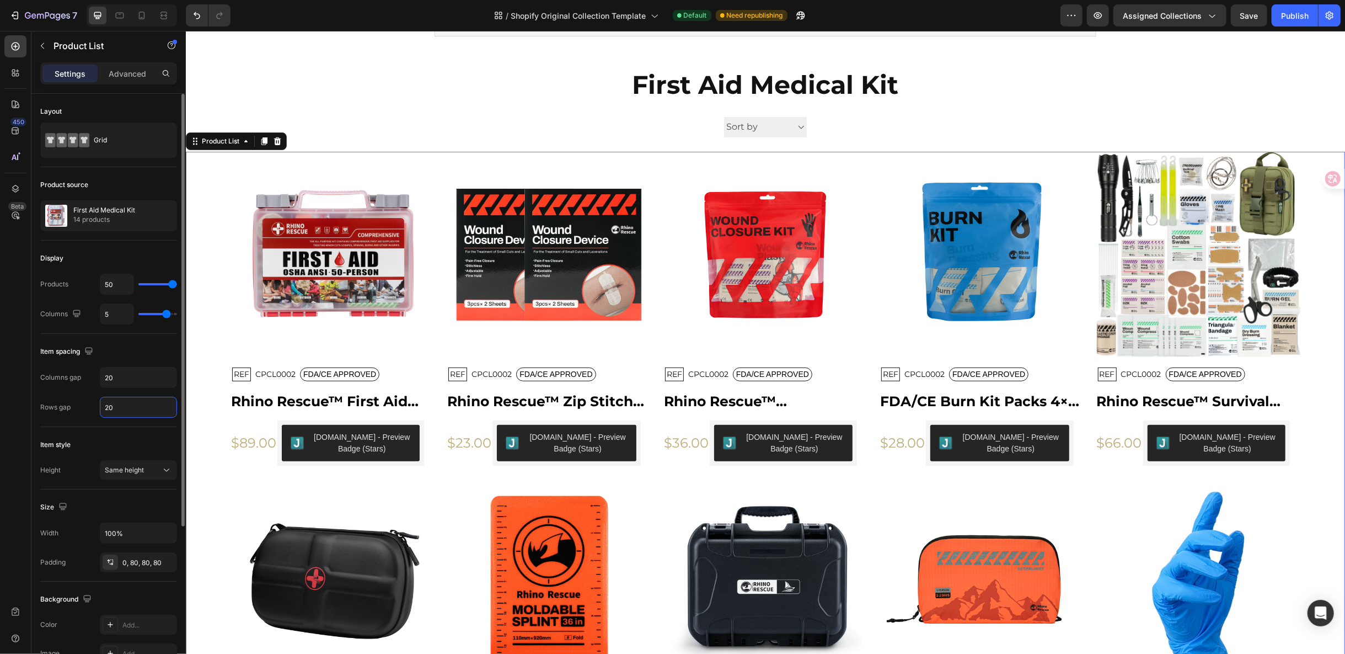
click at [145, 407] on input "20" at bounding box center [138, 407] width 76 height 20
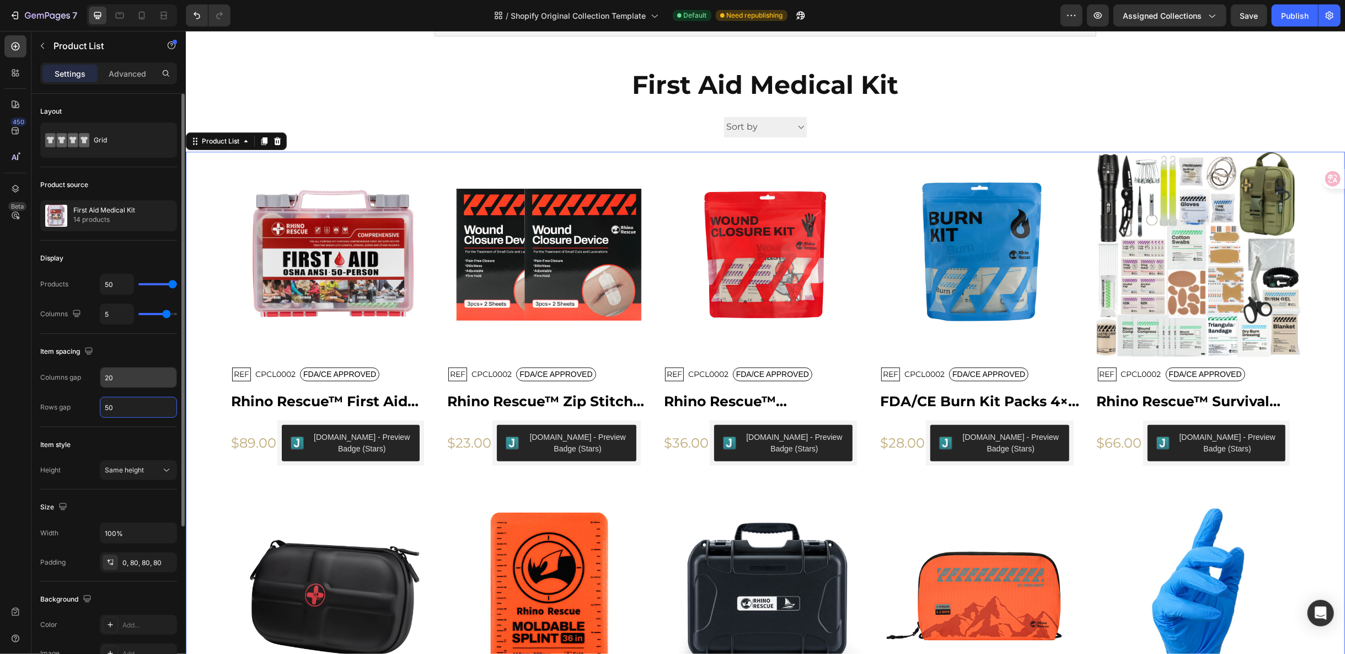
type input "50"
click at [137, 382] on input "20" at bounding box center [138, 377] width 76 height 20
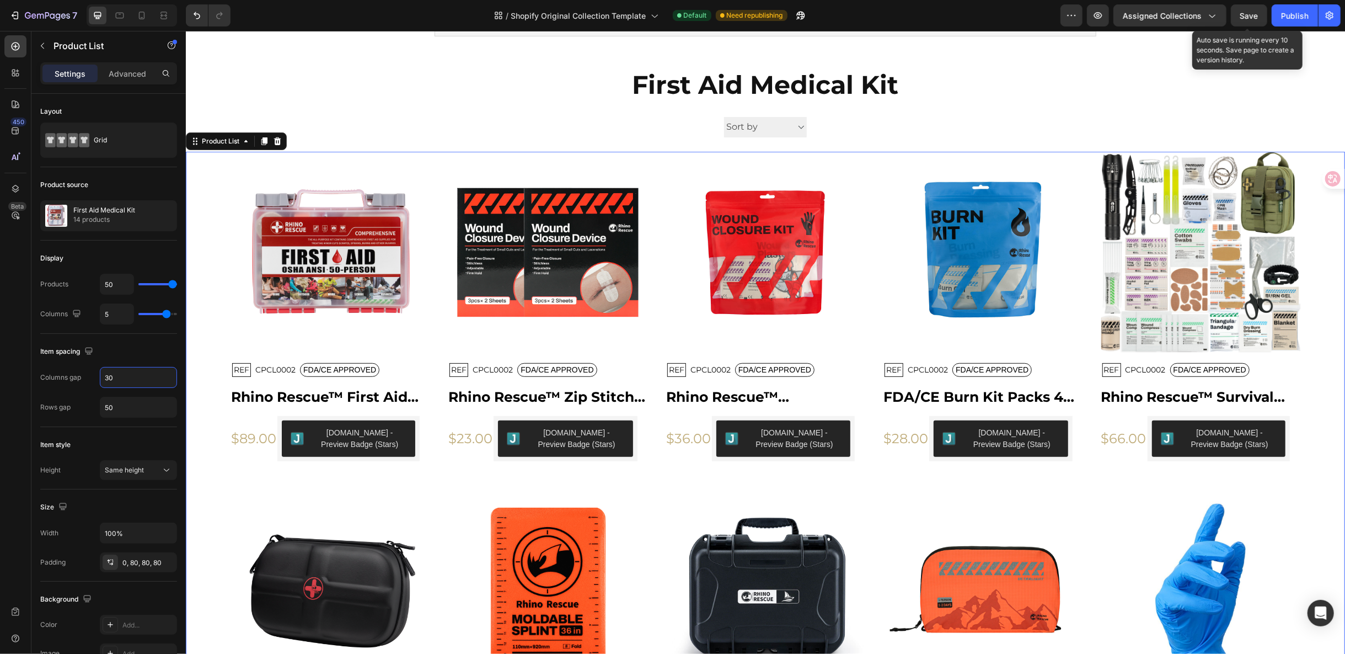
type input "30"
click at [1250, 10] on div "Save" at bounding box center [1249, 16] width 18 height 12
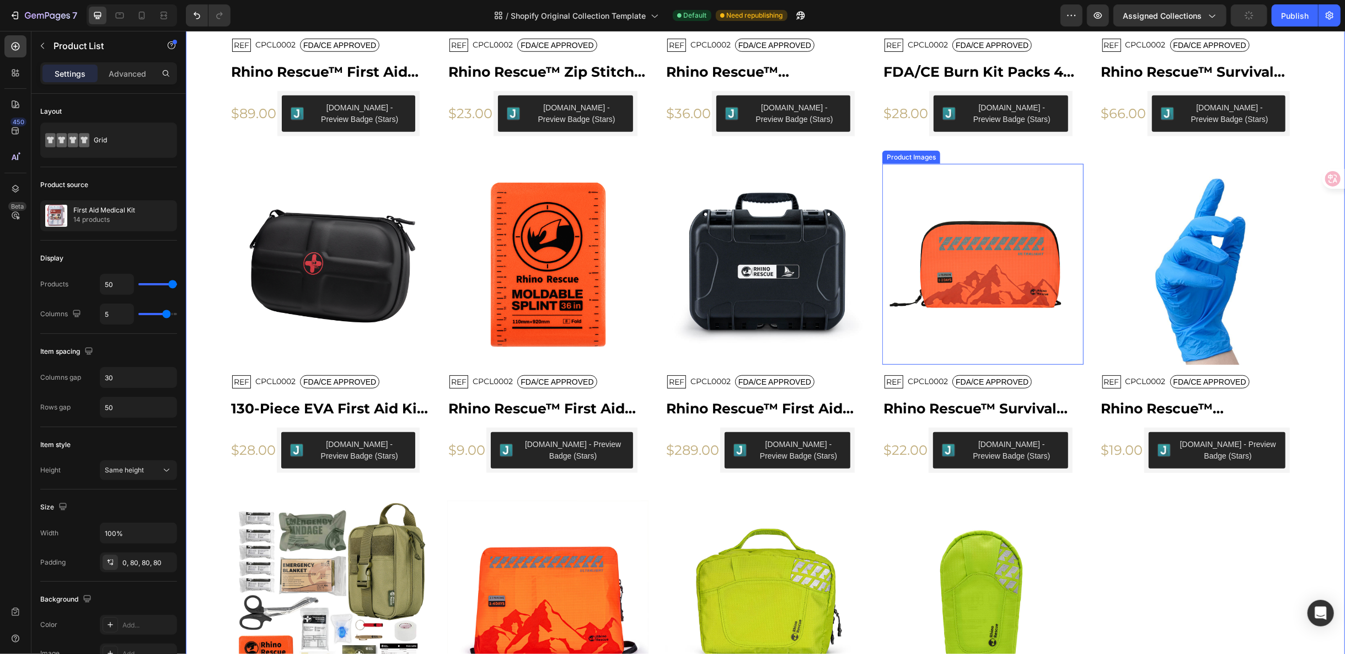
scroll to position [592, 0]
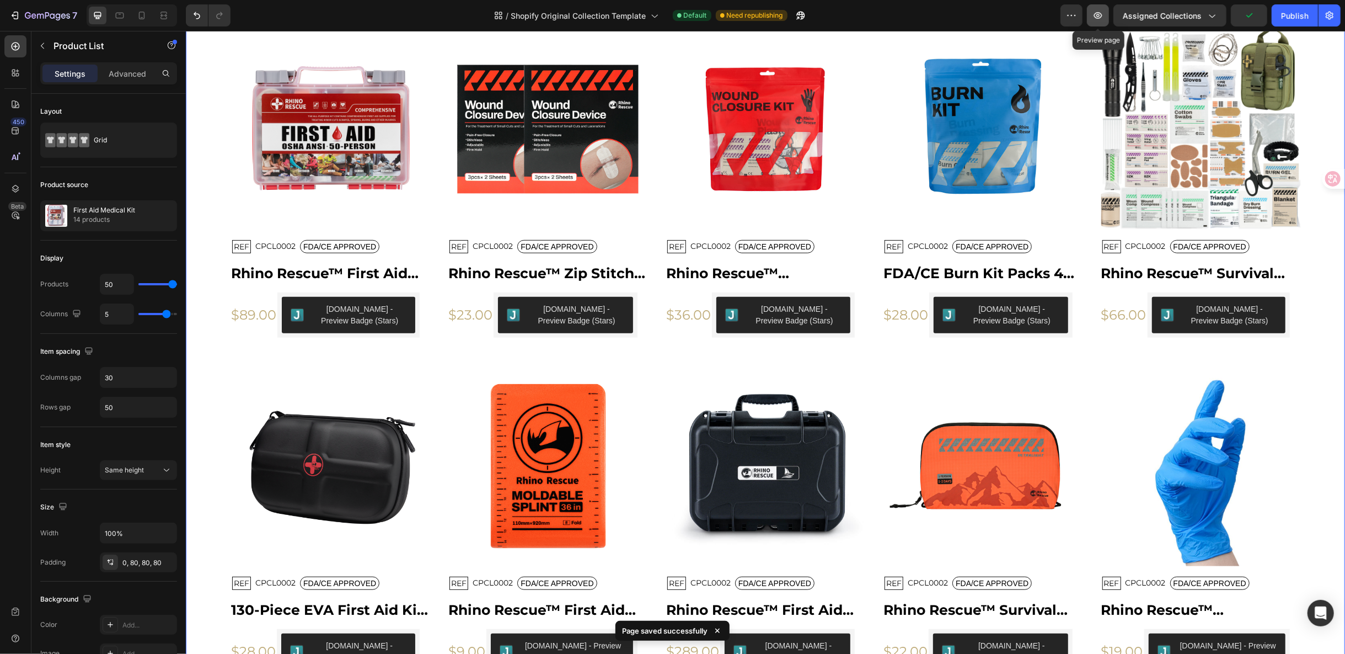
click at [1103, 13] on icon "button" at bounding box center [1098, 15] width 8 height 7
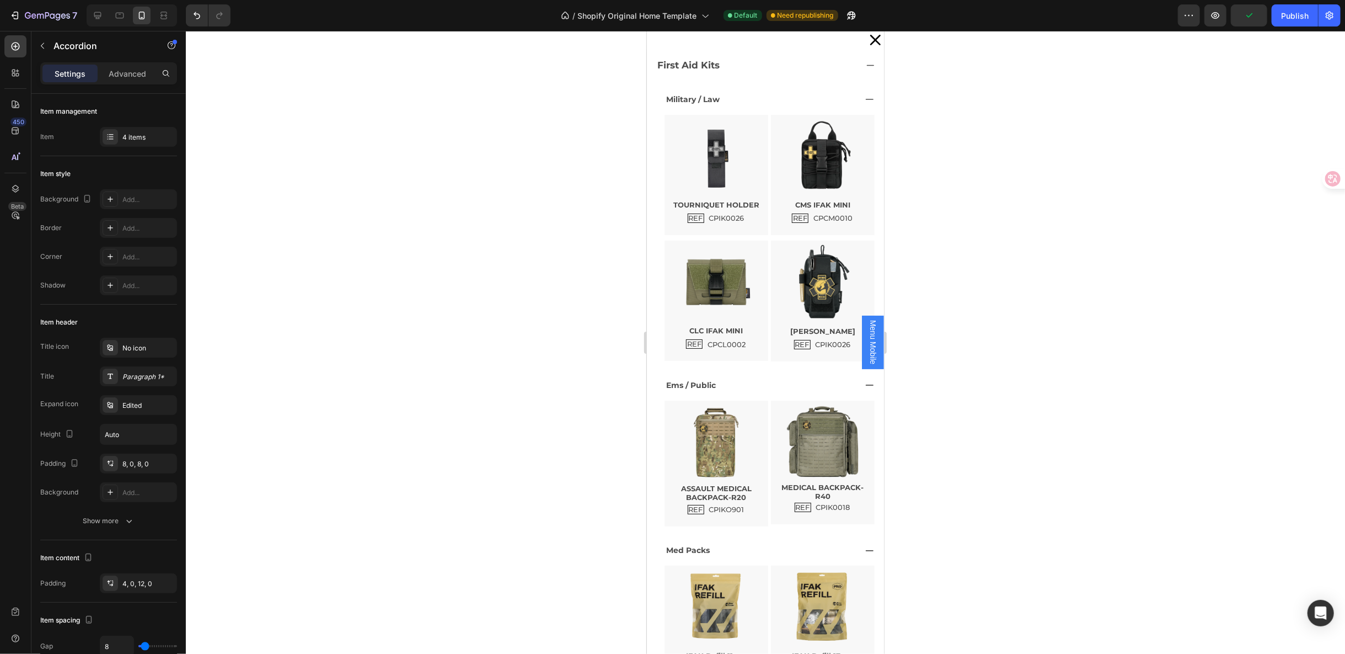
scroll to position [692, 0]
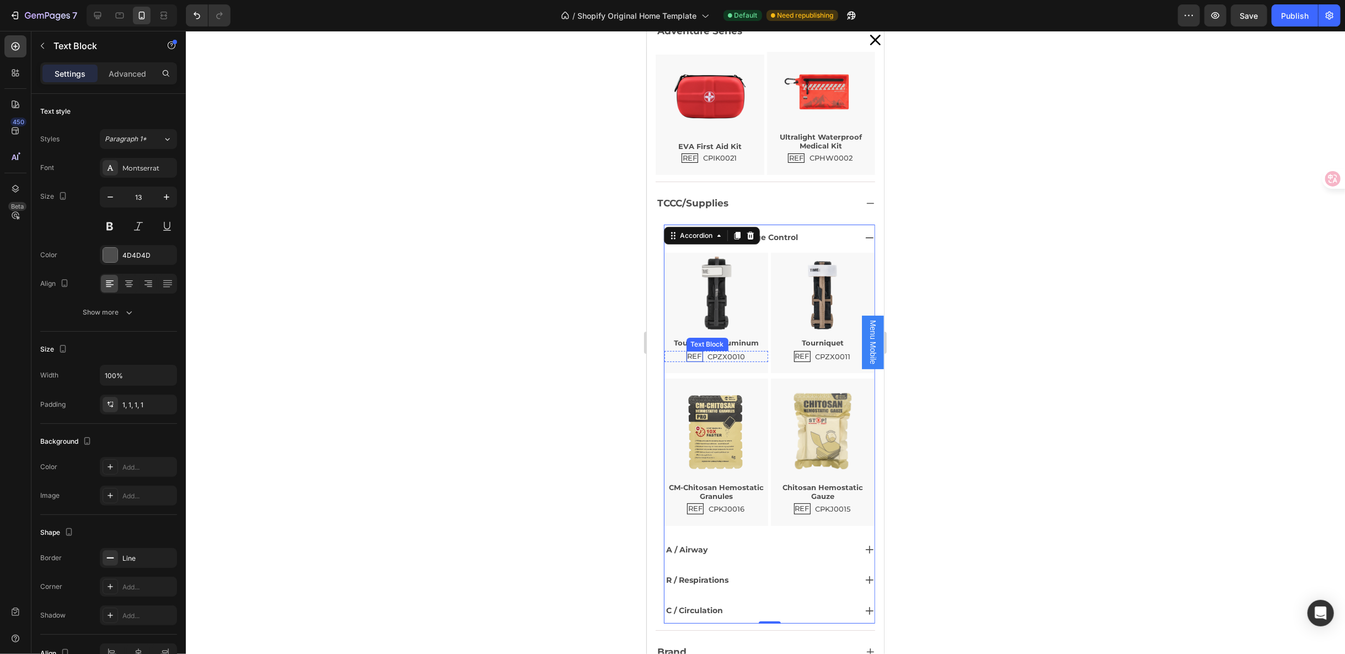
click at [693, 351] on p "REF" at bounding box center [694, 355] width 14 height 9
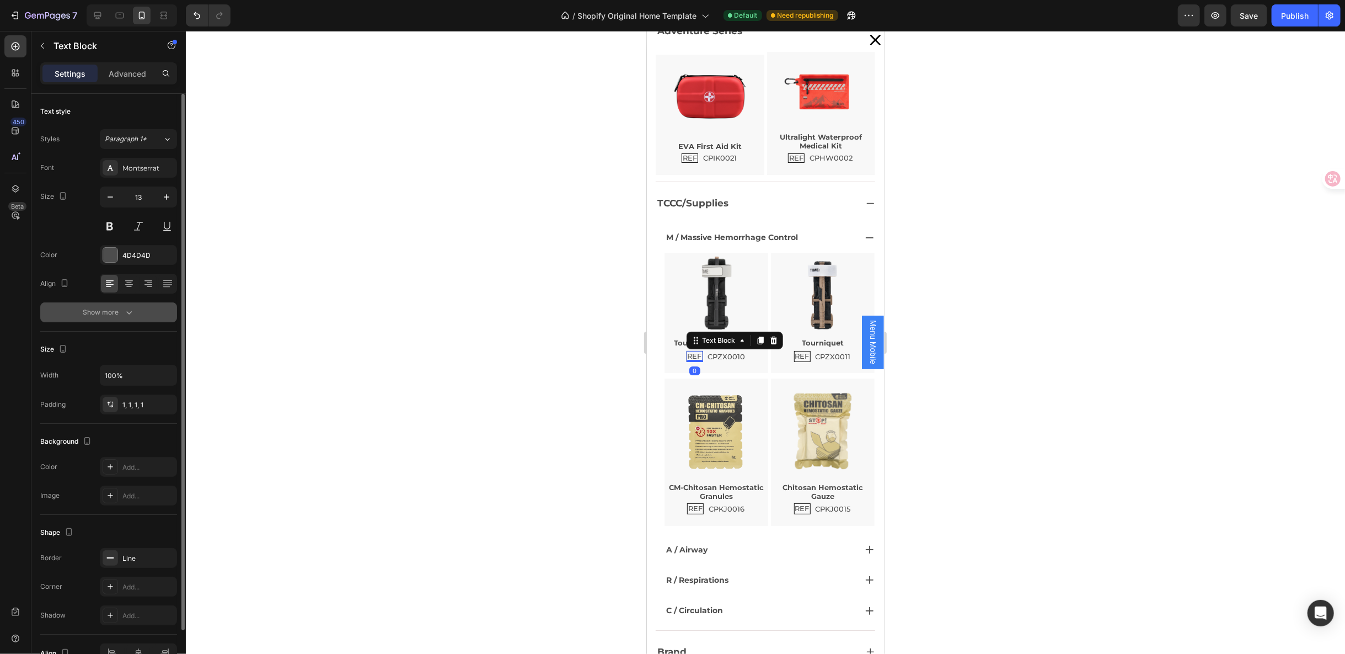
click at [137, 305] on button "Show more" at bounding box center [108, 312] width 137 height 20
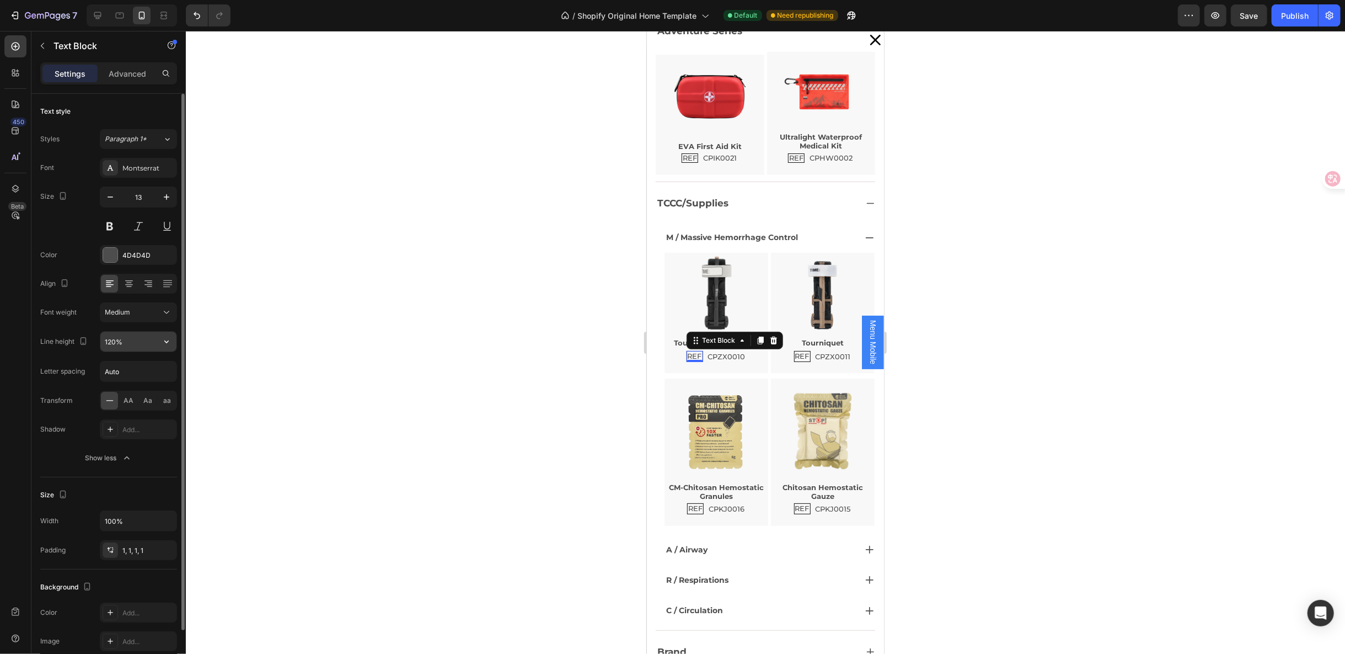
click at [169, 332] on button "button" at bounding box center [167, 341] width 20 height 20
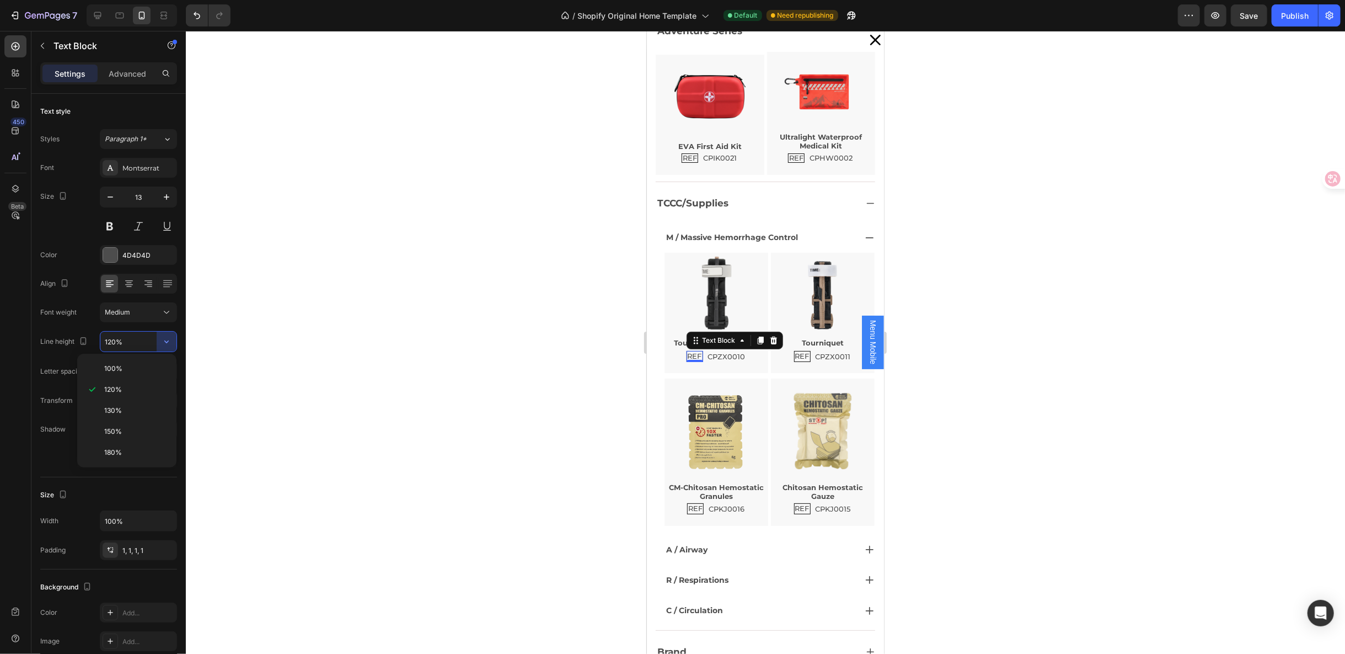
drag, startPoint x: 139, startPoint y: 371, endPoint x: 189, endPoint y: 365, distance: 50.6
click at [140, 370] on p "100%" at bounding box center [135, 368] width 63 height 10
type input "100%"
click at [794, 355] on div "REF Text Block" at bounding box center [802, 355] width 17 height 11
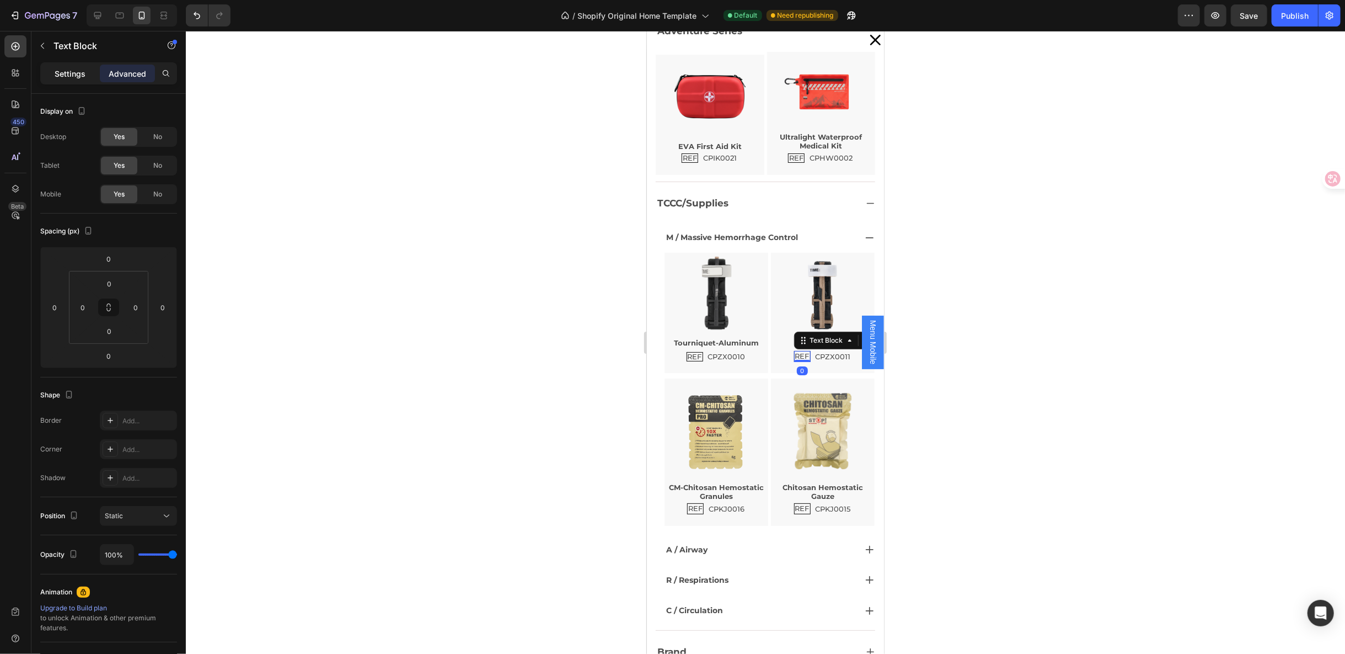
click at [65, 72] on p "Settings" at bounding box center [70, 74] width 31 height 12
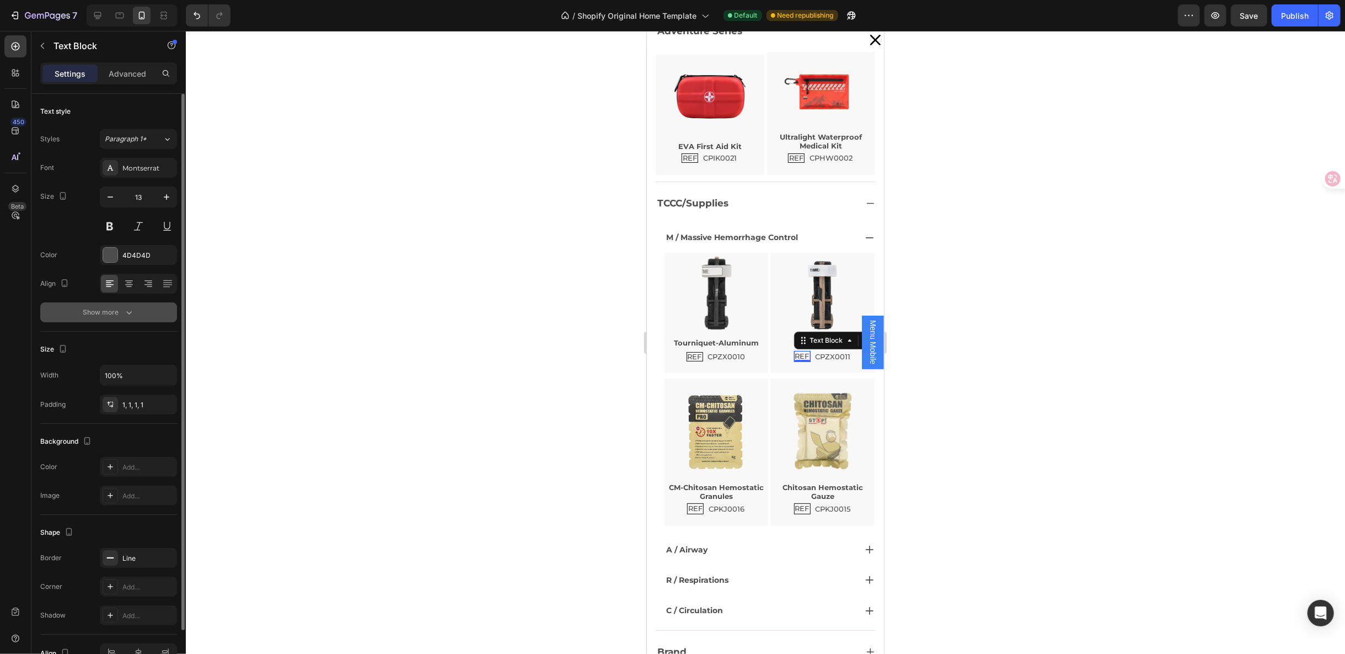
click at [121, 312] on div "Show more" at bounding box center [108, 312] width 51 height 11
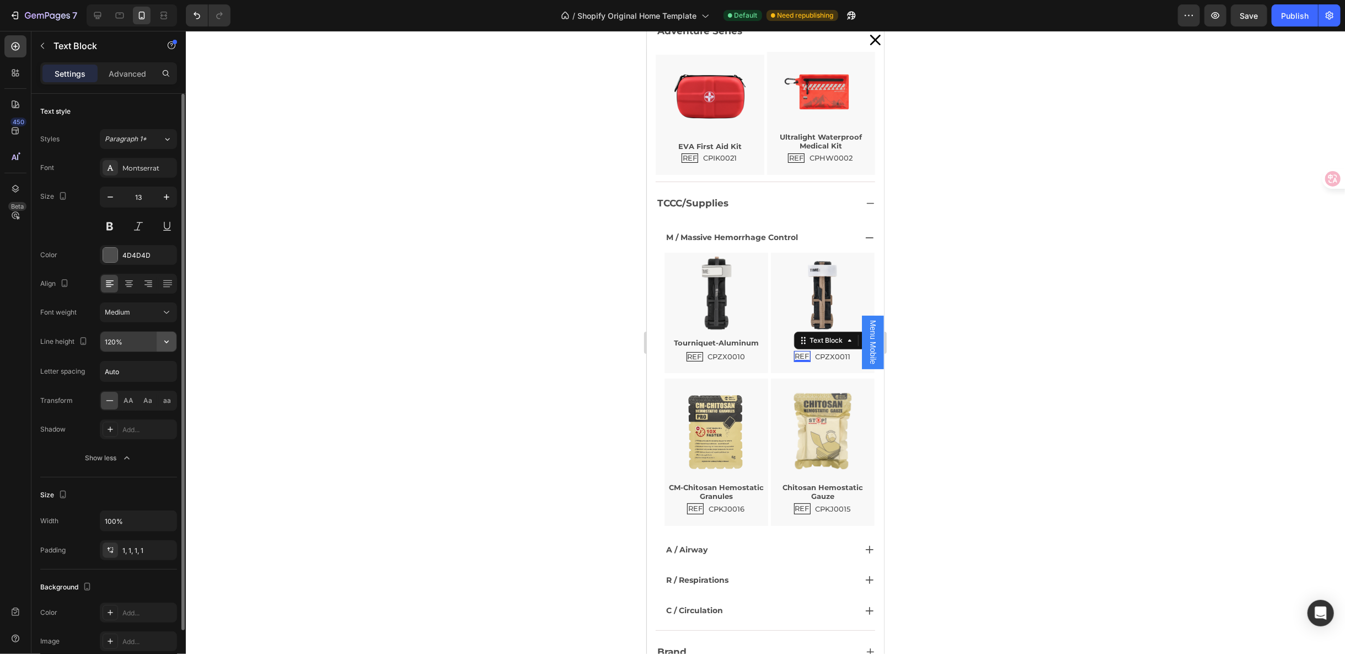
click at [164, 336] on icon "button" at bounding box center [166, 341] width 11 height 11
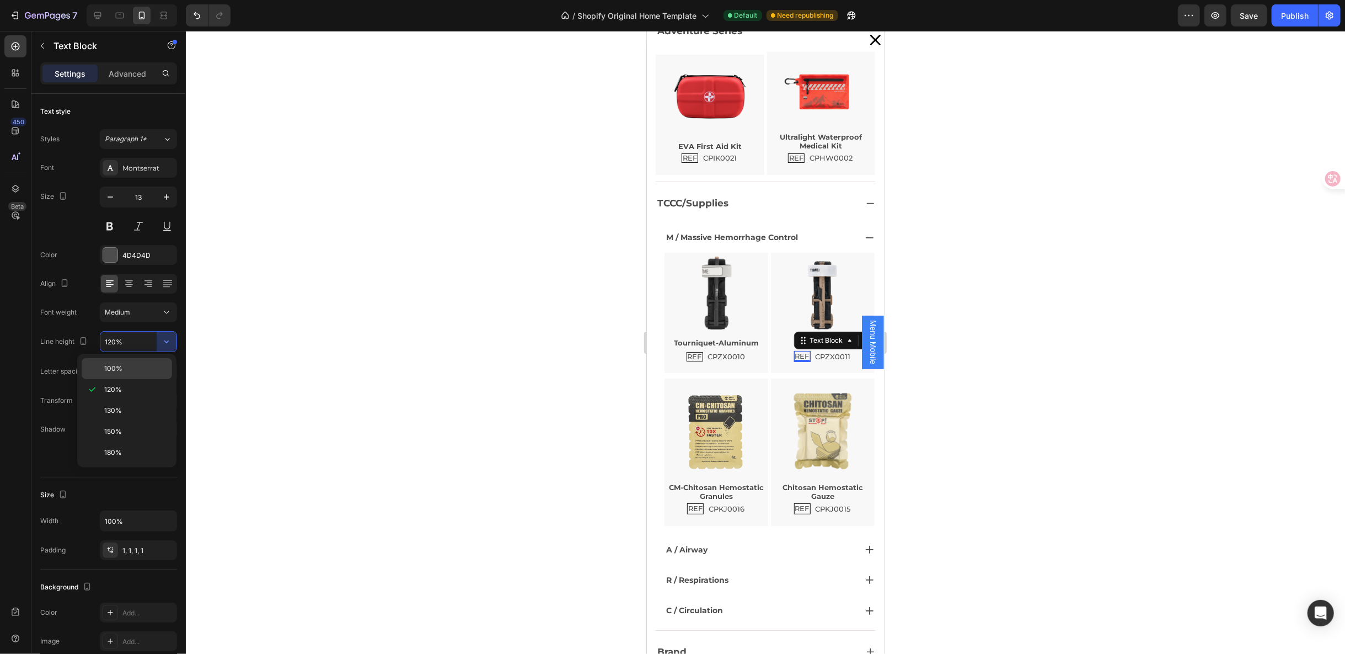
click at [122, 371] on p "100%" at bounding box center [135, 368] width 63 height 10
type input "100%"
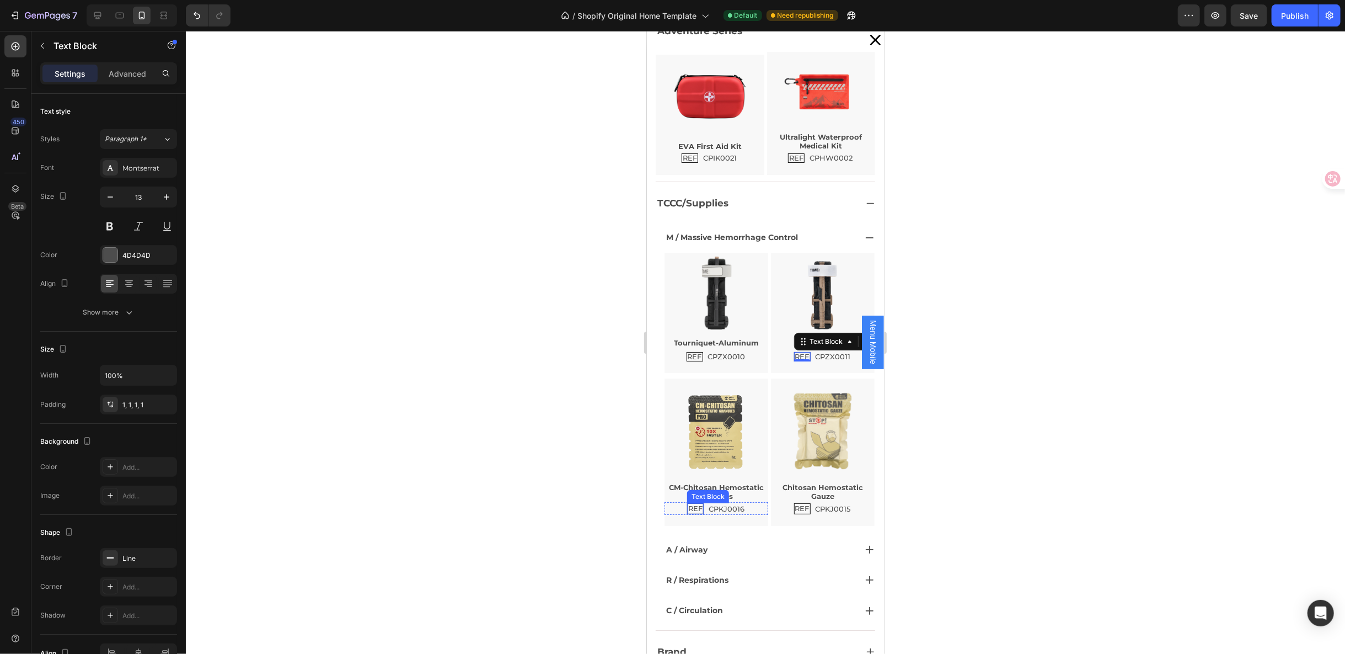
click at [691, 504] on p "REF" at bounding box center [695, 508] width 14 height 9
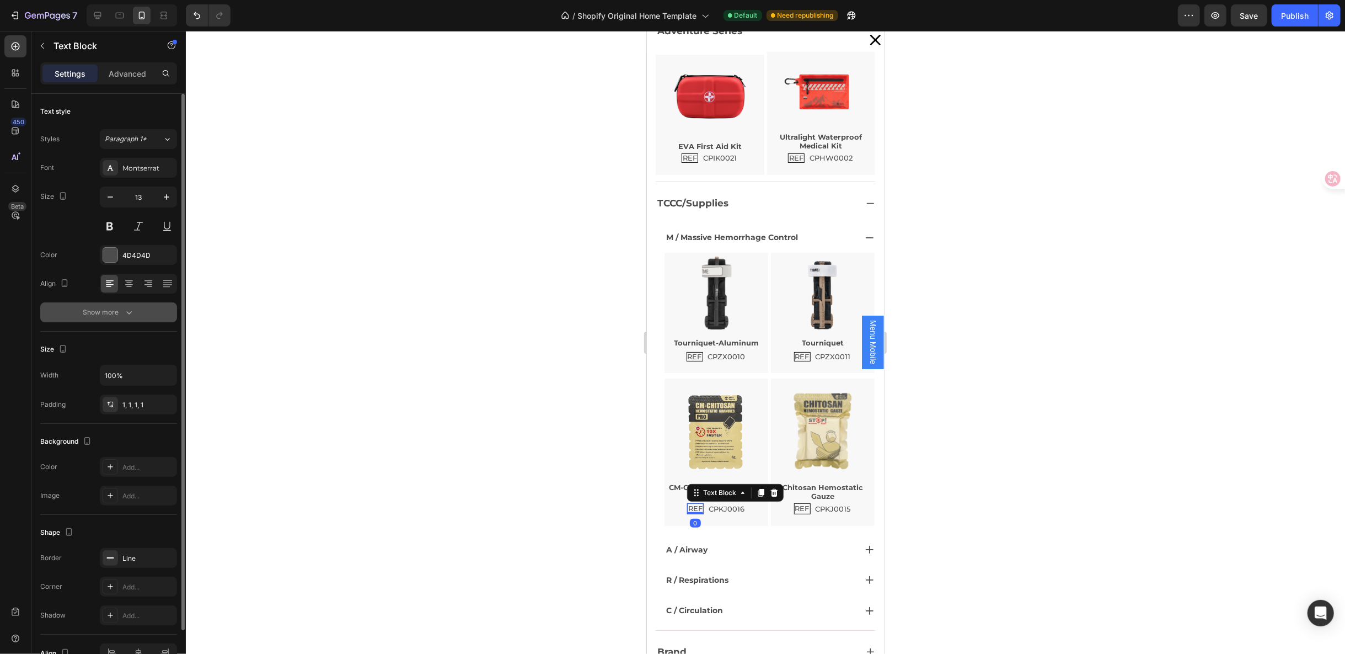
click at [133, 315] on icon "button" at bounding box center [129, 312] width 11 height 11
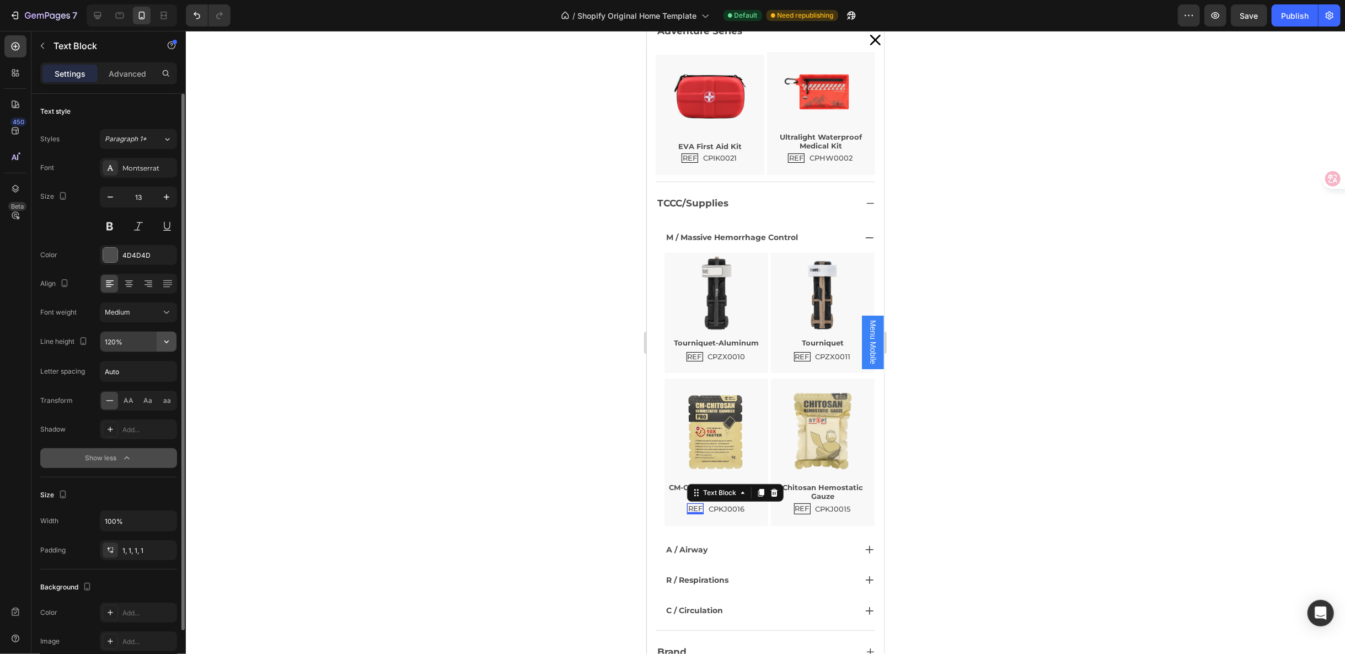
click at [169, 340] on icon "button" at bounding box center [166, 341] width 11 height 11
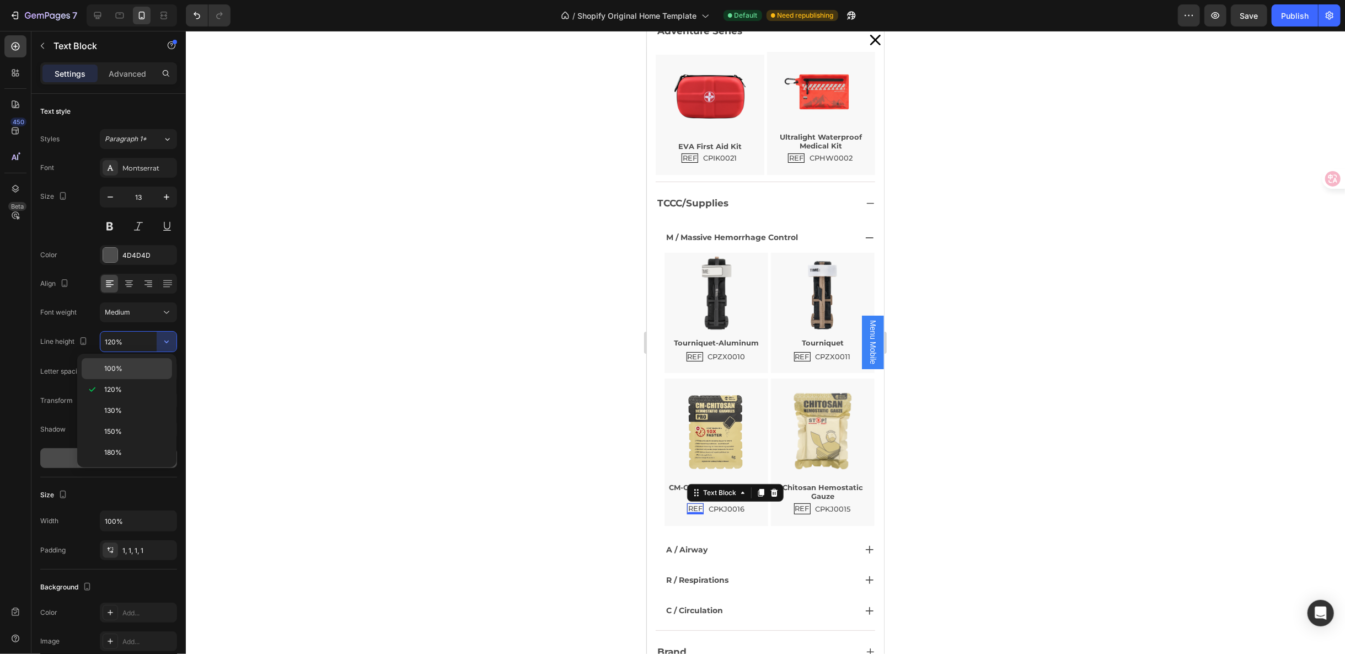
click at [133, 367] on p "100%" at bounding box center [135, 368] width 63 height 10
type input "100%"
click at [795, 504] on p "REF" at bounding box center [802, 508] width 14 height 9
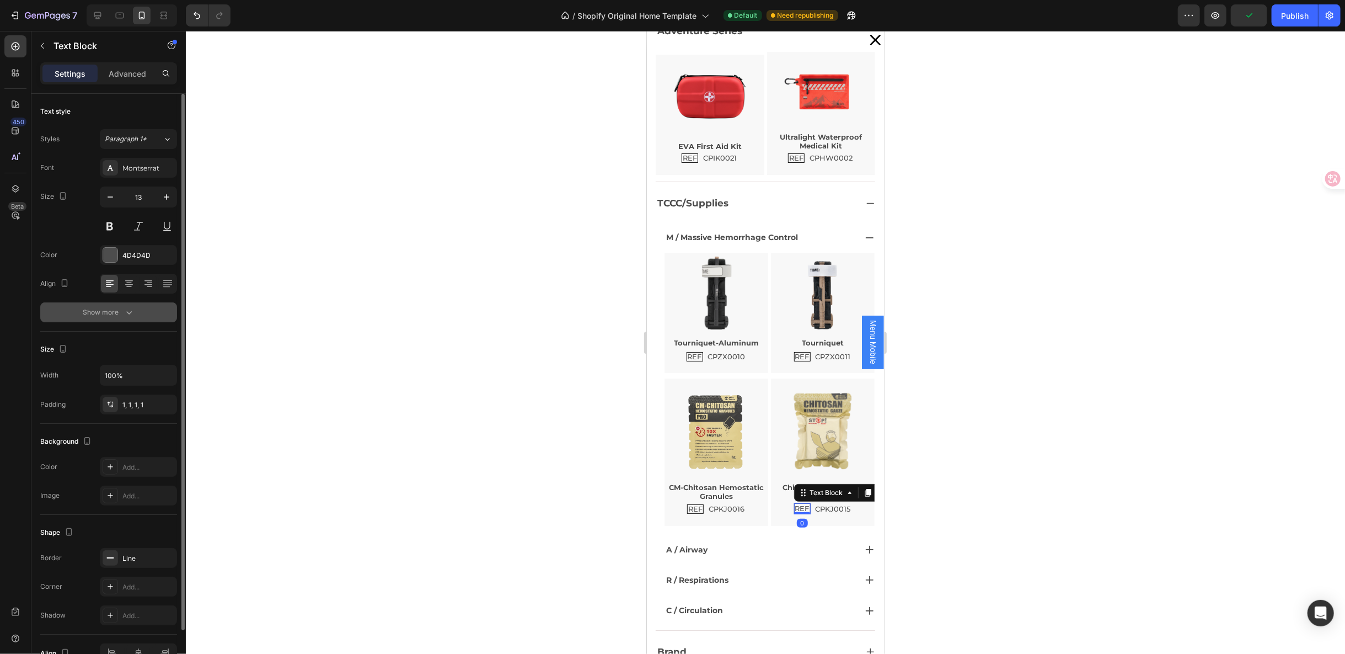
click at [151, 314] on button "Show more" at bounding box center [108, 312] width 137 height 20
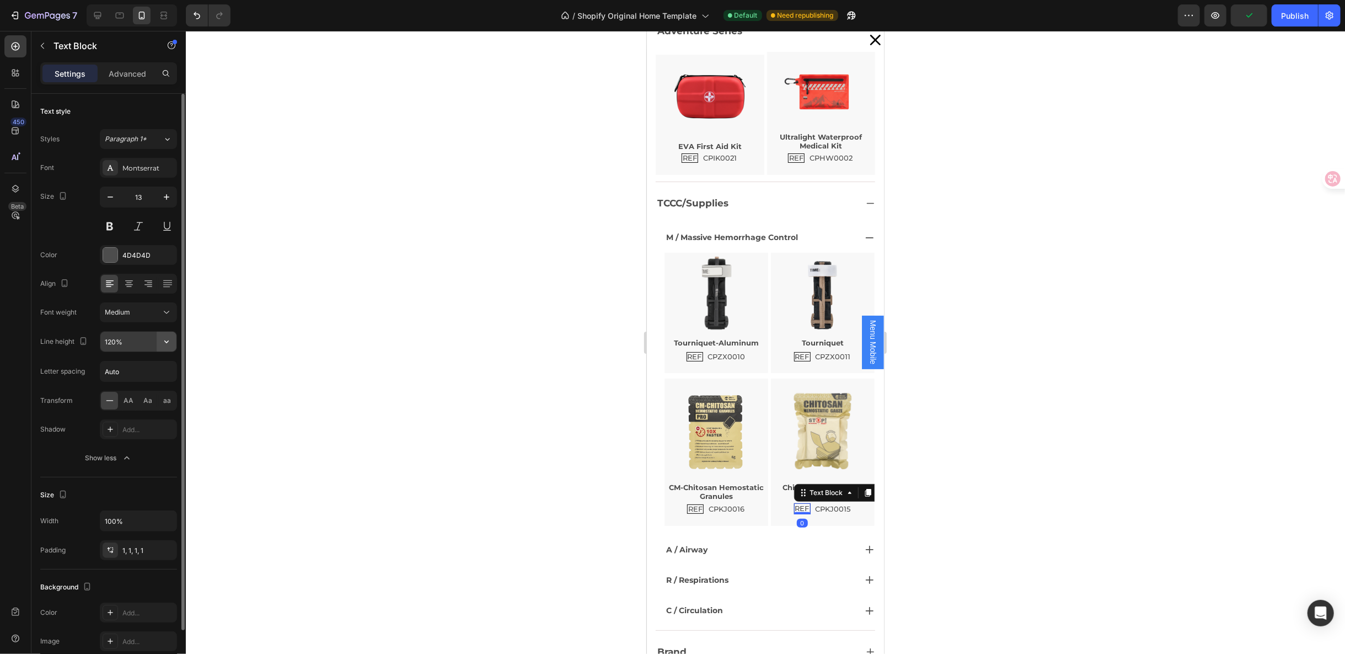
drag, startPoint x: 164, startPoint y: 332, endPoint x: 166, endPoint y: 341, distance: 9.1
click at [170, 339] on icon "button" at bounding box center [166, 341] width 11 height 11
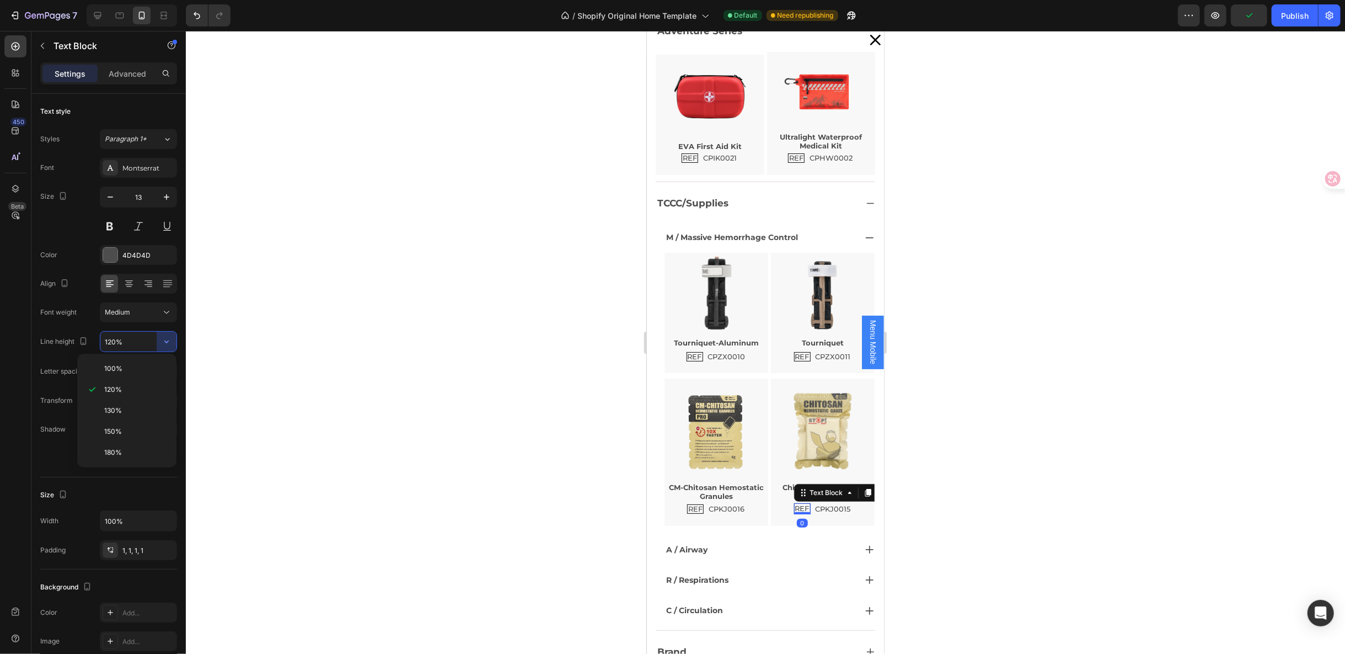
click at [135, 357] on div "100% 120% 130% 150% 180%" at bounding box center [126, 411] width 99 height 114
click at [133, 362] on div "100%" at bounding box center [127, 368] width 90 height 21
type input "100%"
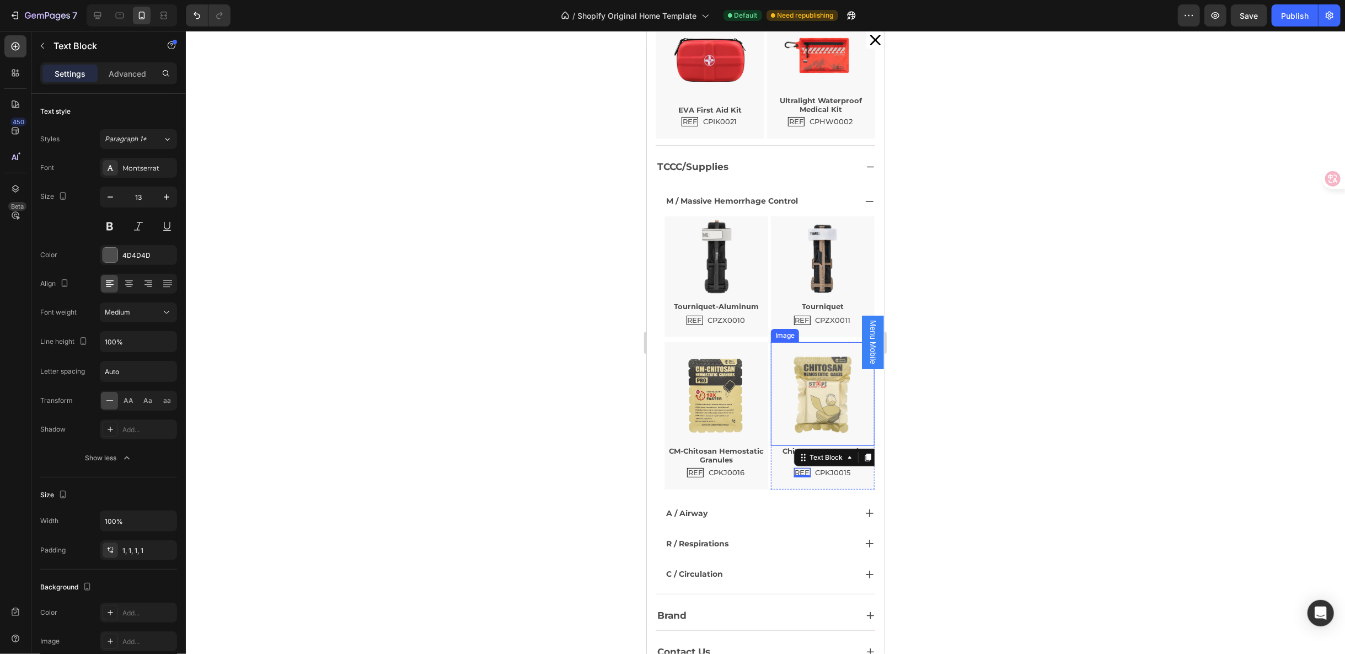
scroll to position [743, 0]
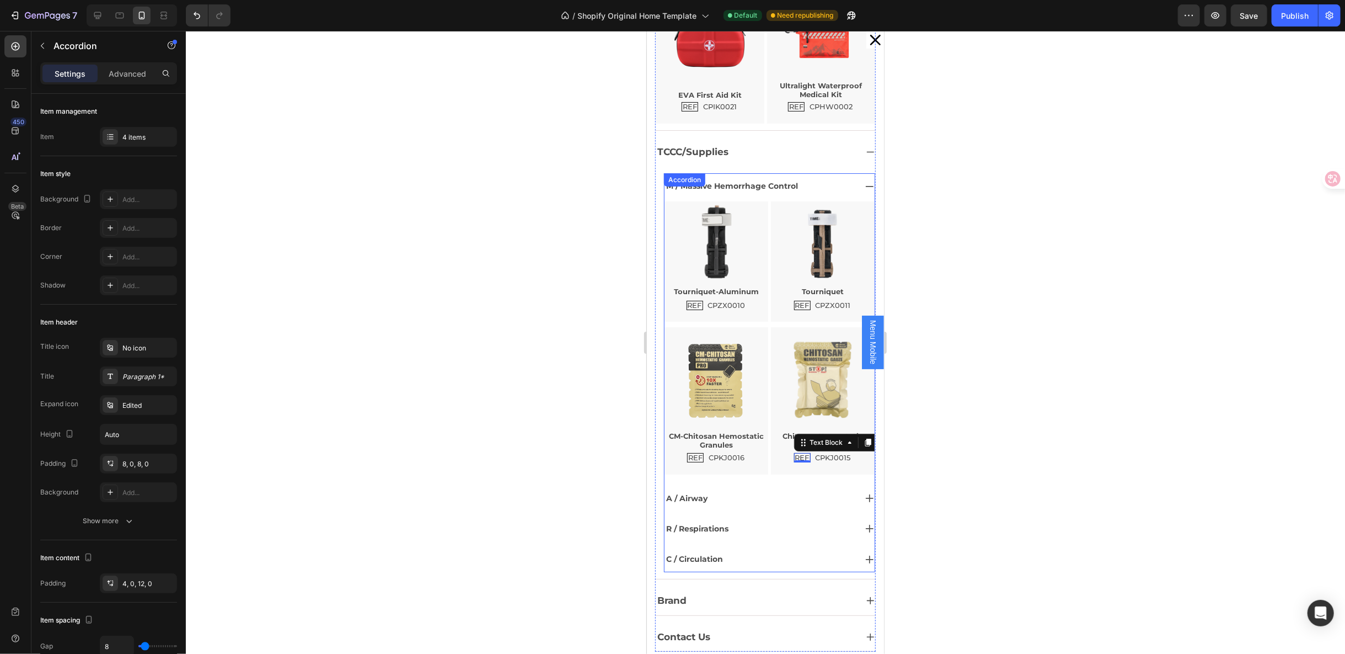
click at [734, 489] on div "A / Airway" at bounding box center [759, 497] width 191 height 17
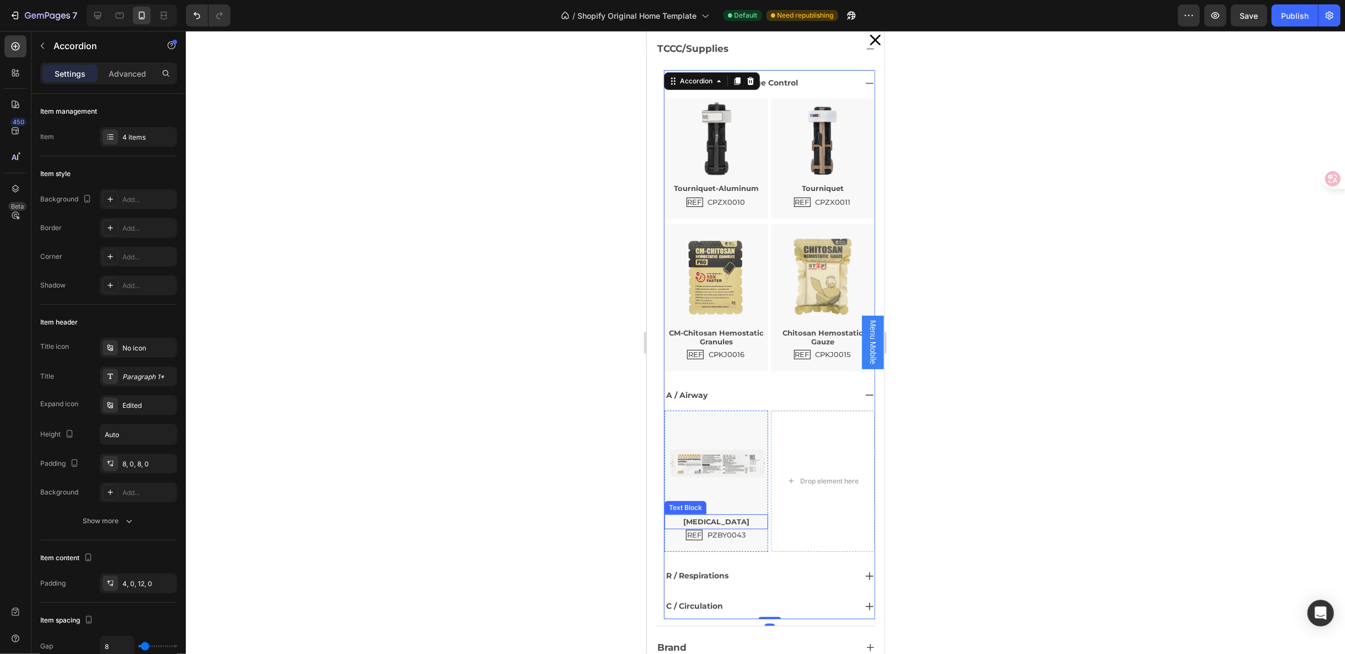
scroll to position [863, 0]
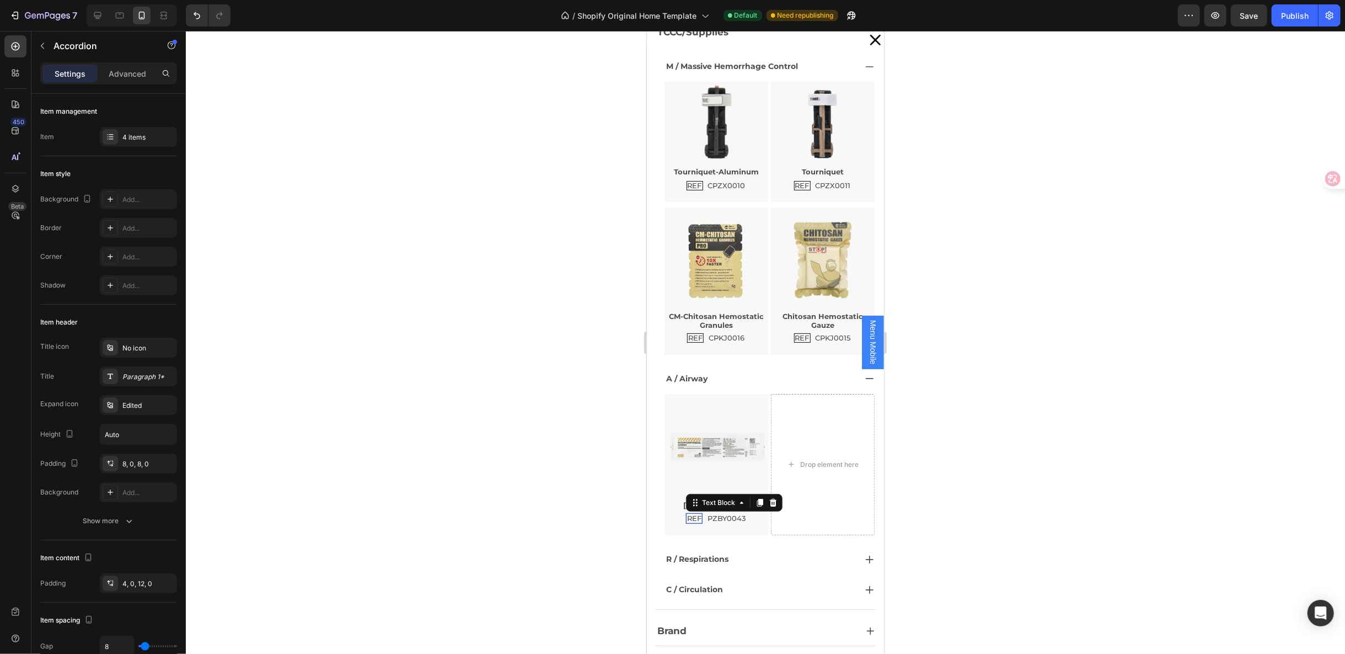
click at [687, 513] on p "REF" at bounding box center [694, 517] width 14 height 9
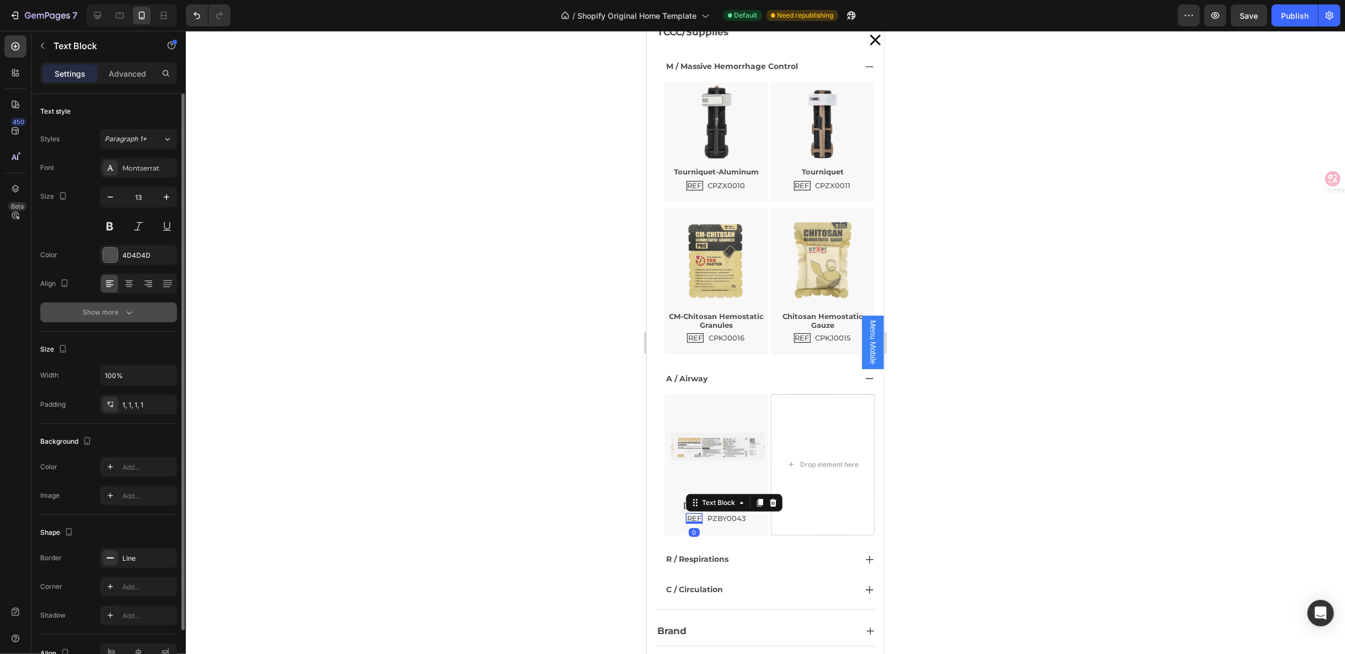
click at [143, 311] on button "Show more" at bounding box center [108, 312] width 137 height 20
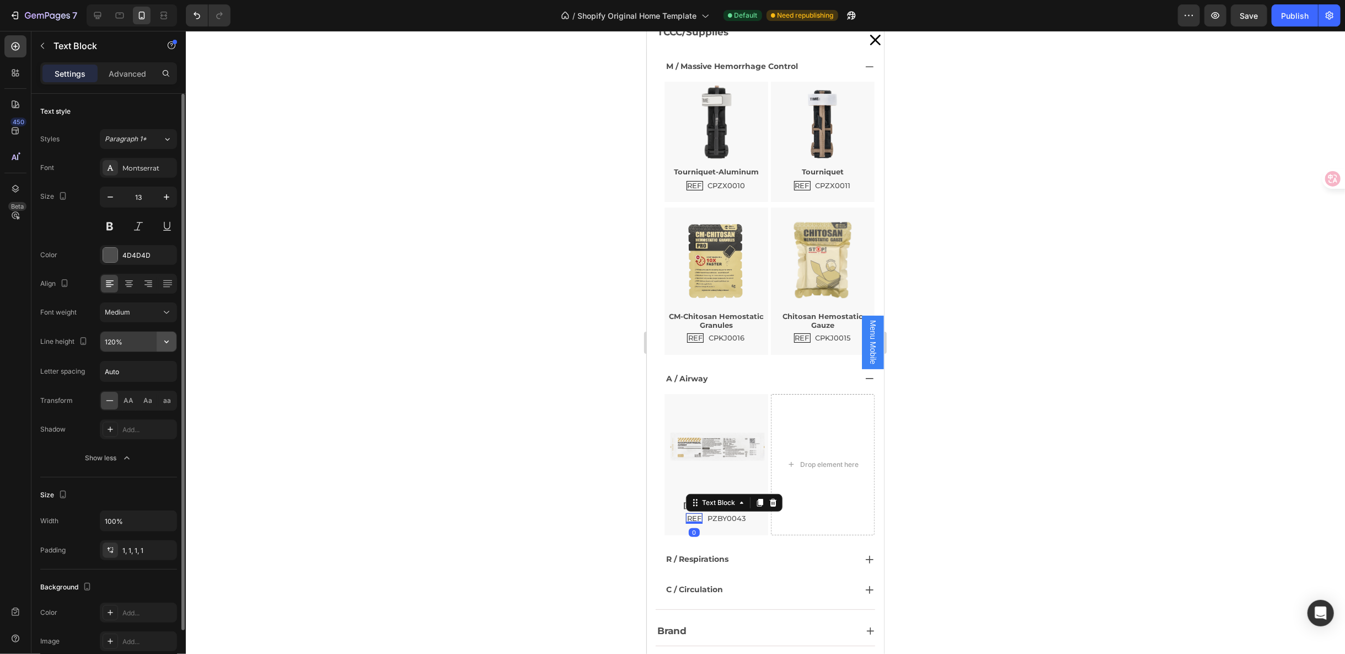
click at [163, 338] on icon "button" at bounding box center [166, 341] width 11 height 11
click at [137, 366] on p "100%" at bounding box center [135, 368] width 63 height 10
type input "100%"
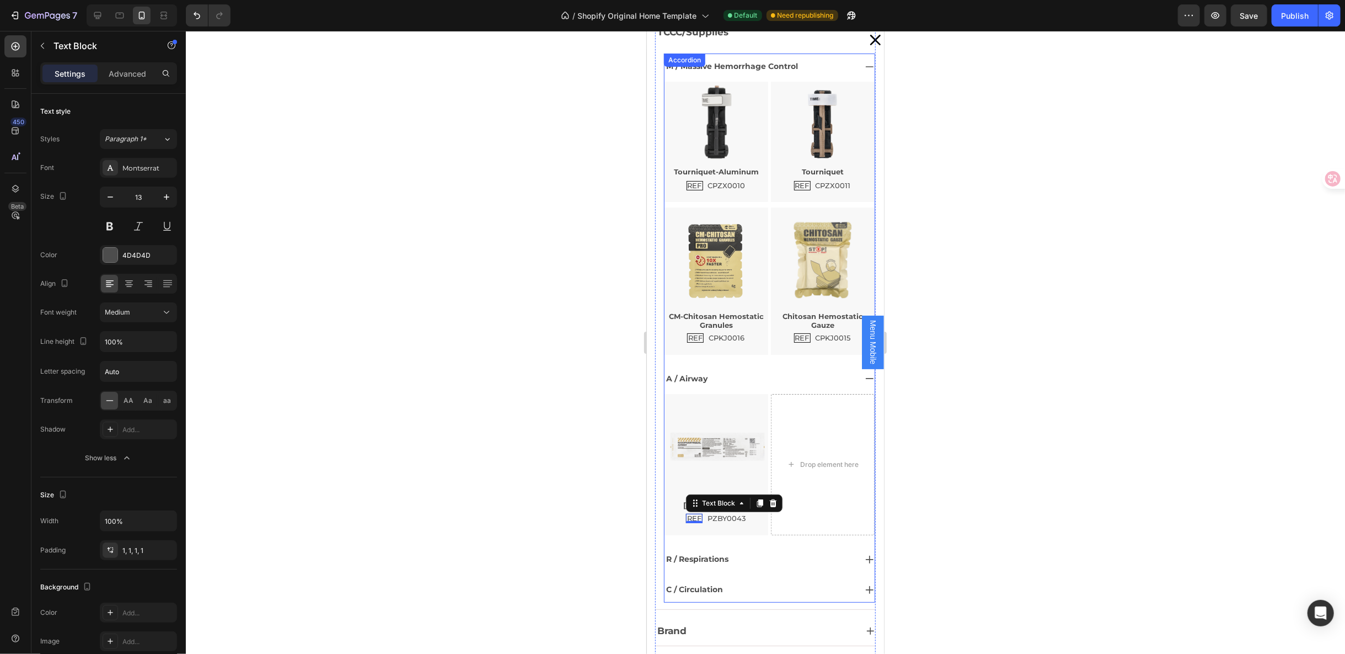
click at [741, 550] on div "R / Respirations" at bounding box center [759, 558] width 191 height 17
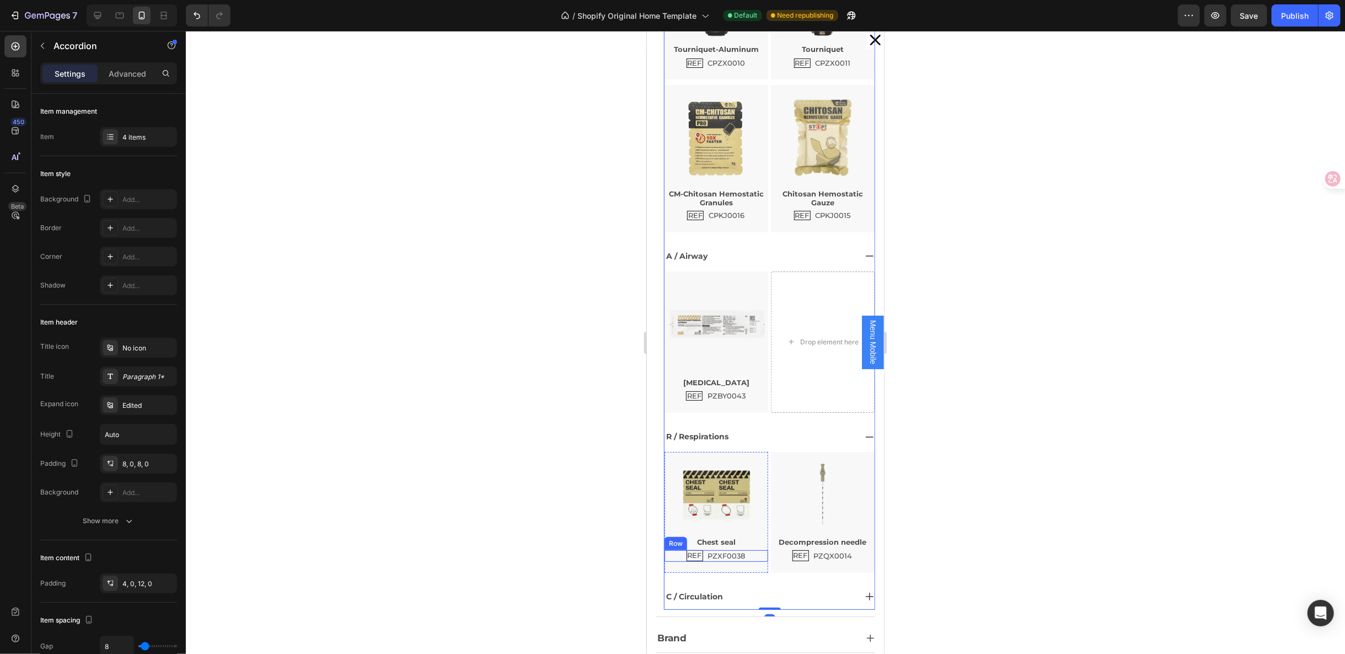
scroll to position [989, 0]
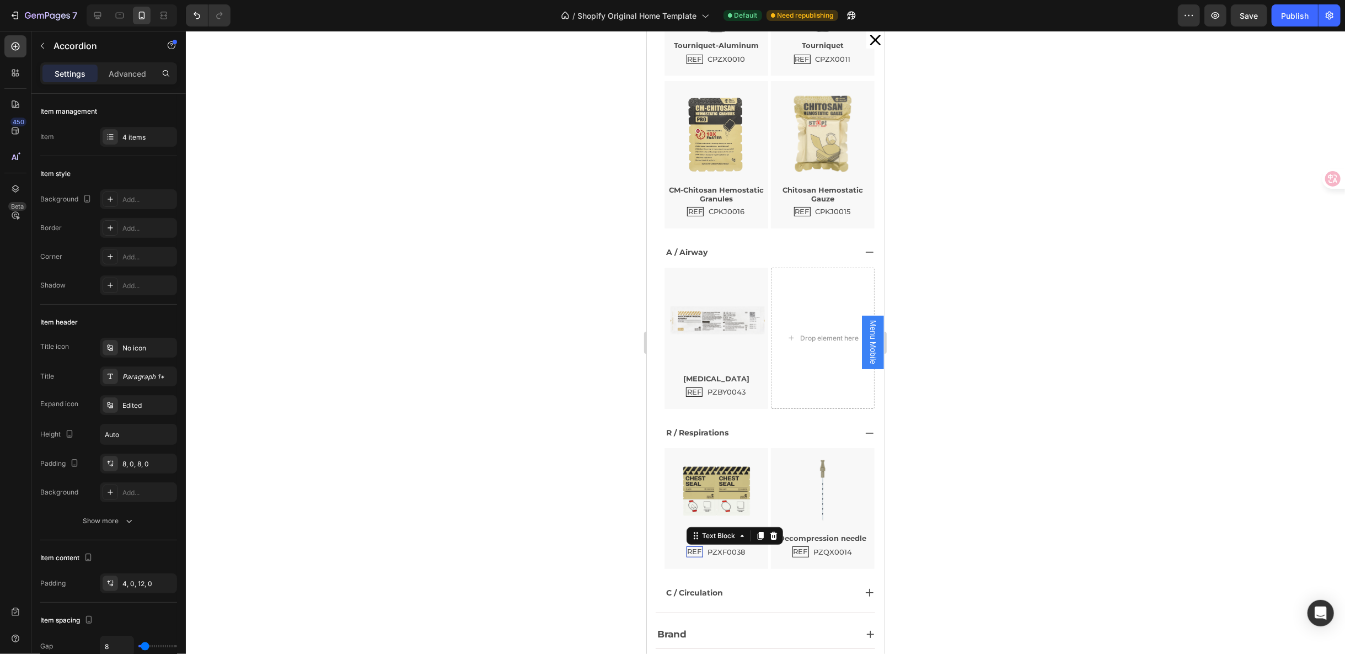
click at [687, 547] on p "REF" at bounding box center [694, 551] width 14 height 9
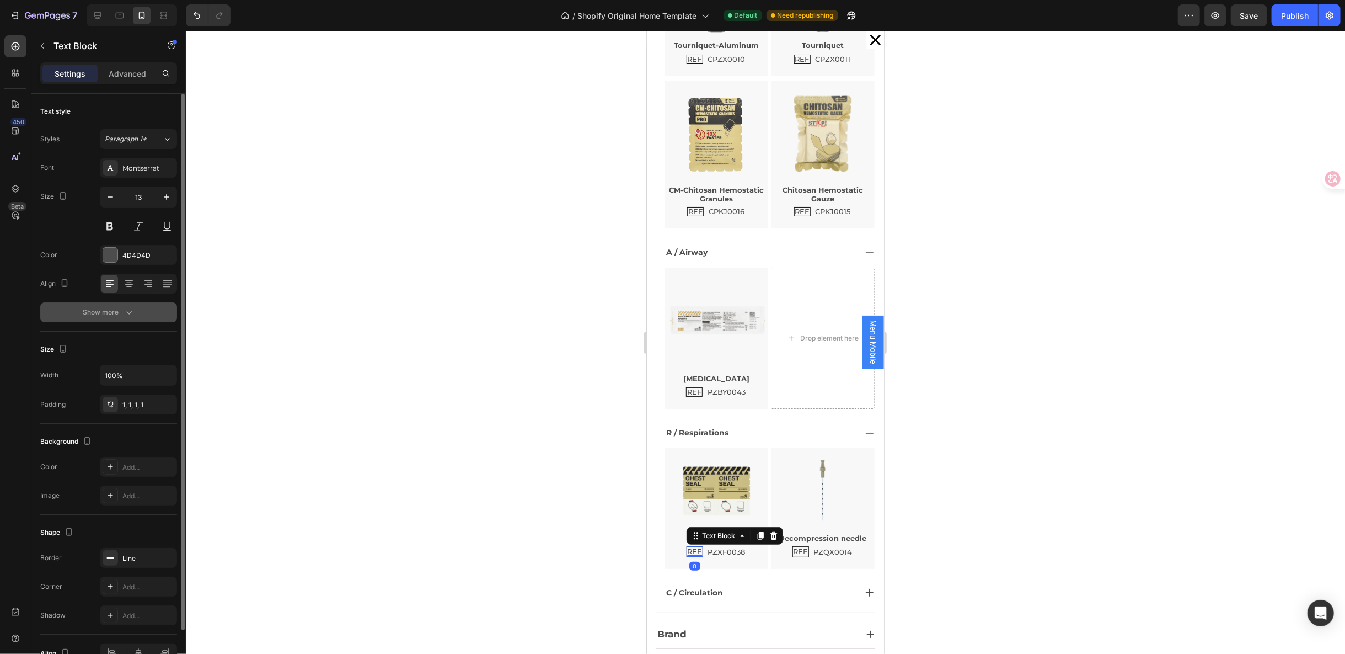
click at [150, 309] on button "Show more" at bounding box center [108, 312] width 137 height 20
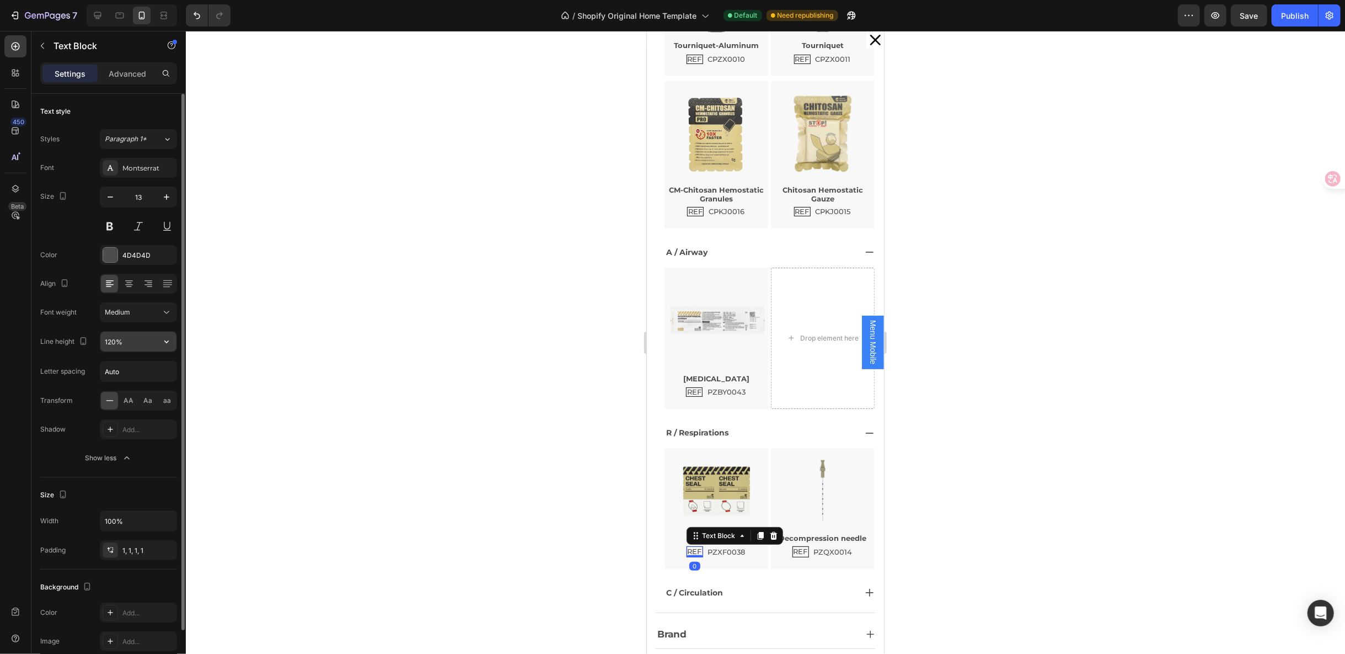
click at [167, 347] on button "button" at bounding box center [167, 341] width 20 height 20
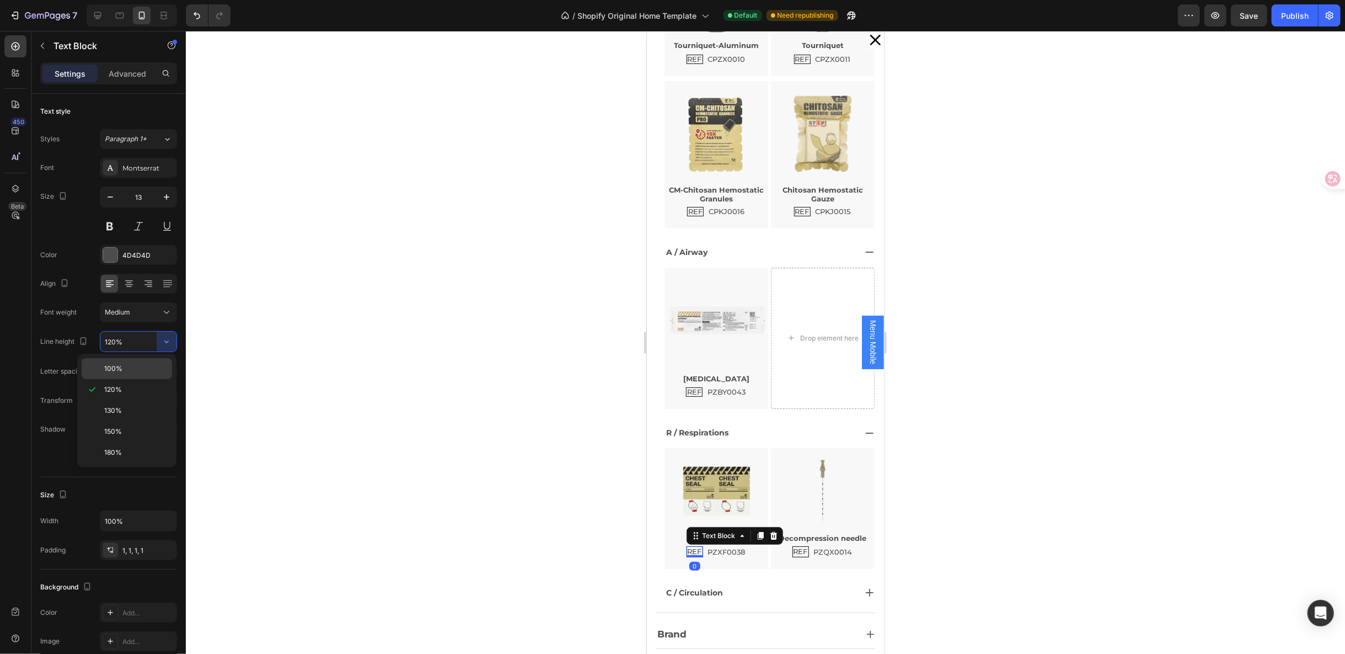
click at [153, 373] on div "100%" at bounding box center [127, 368] width 90 height 21
type input "100%"
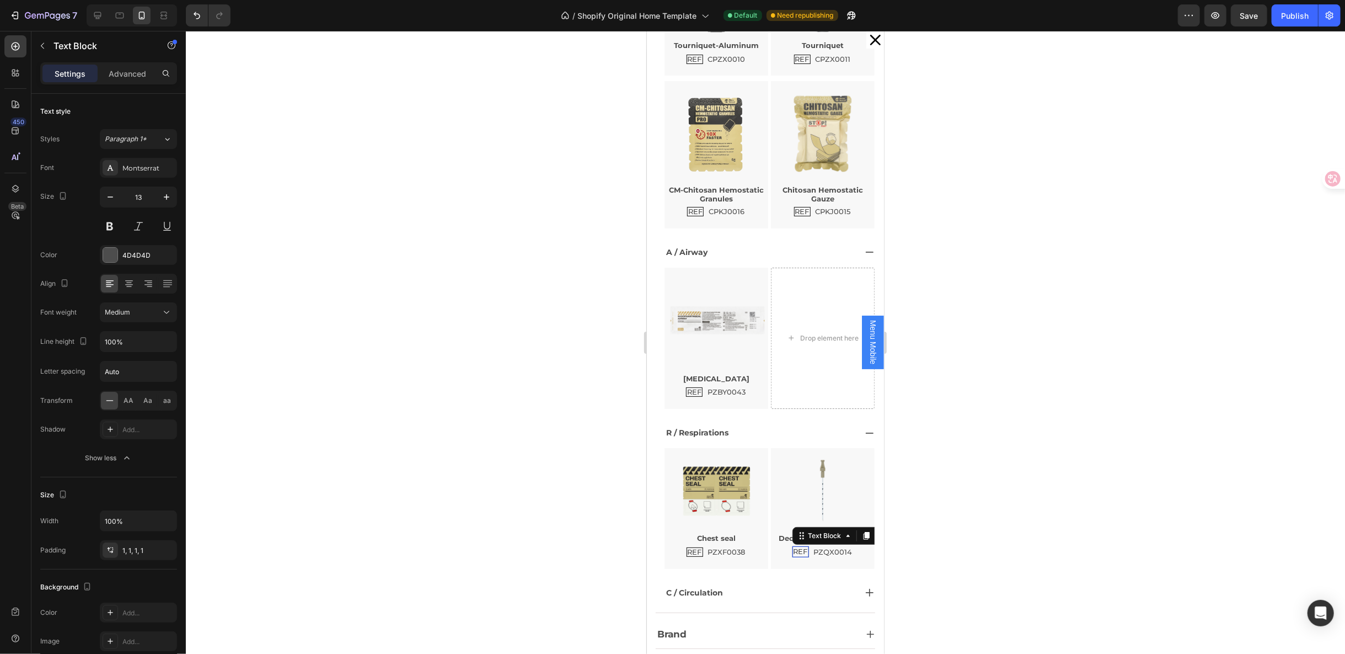
click at [793, 547] on p "REF" at bounding box center [800, 551] width 14 height 9
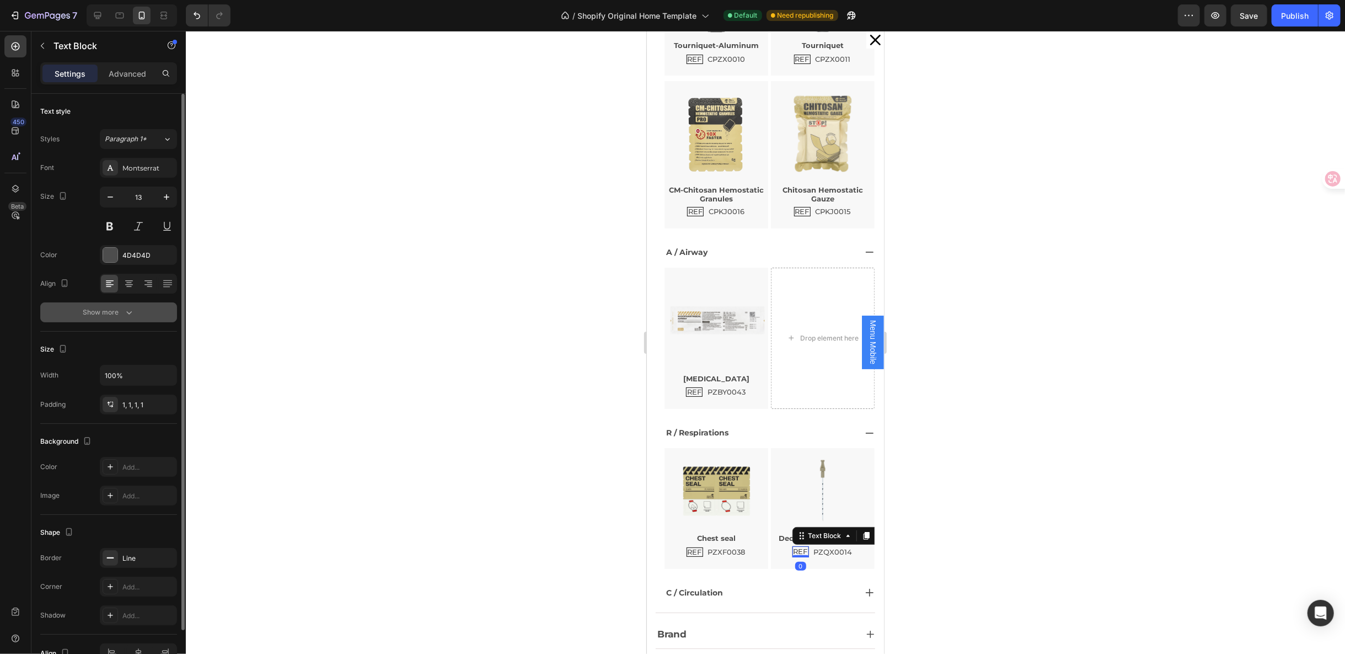
click at [154, 313] on button "Show more" at bounding box center [108, 312] width 137 height 20
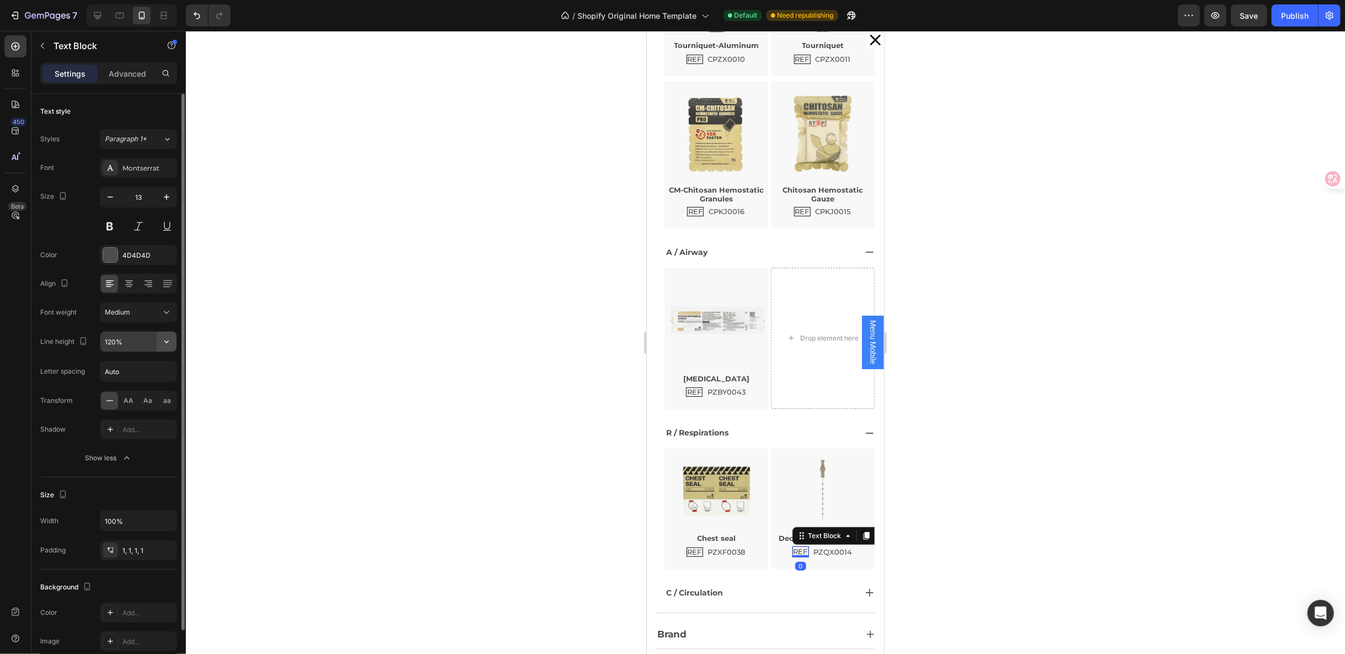
click at [168, 344] on icon "button" at bounding box center [166, 341] width 11 height 11
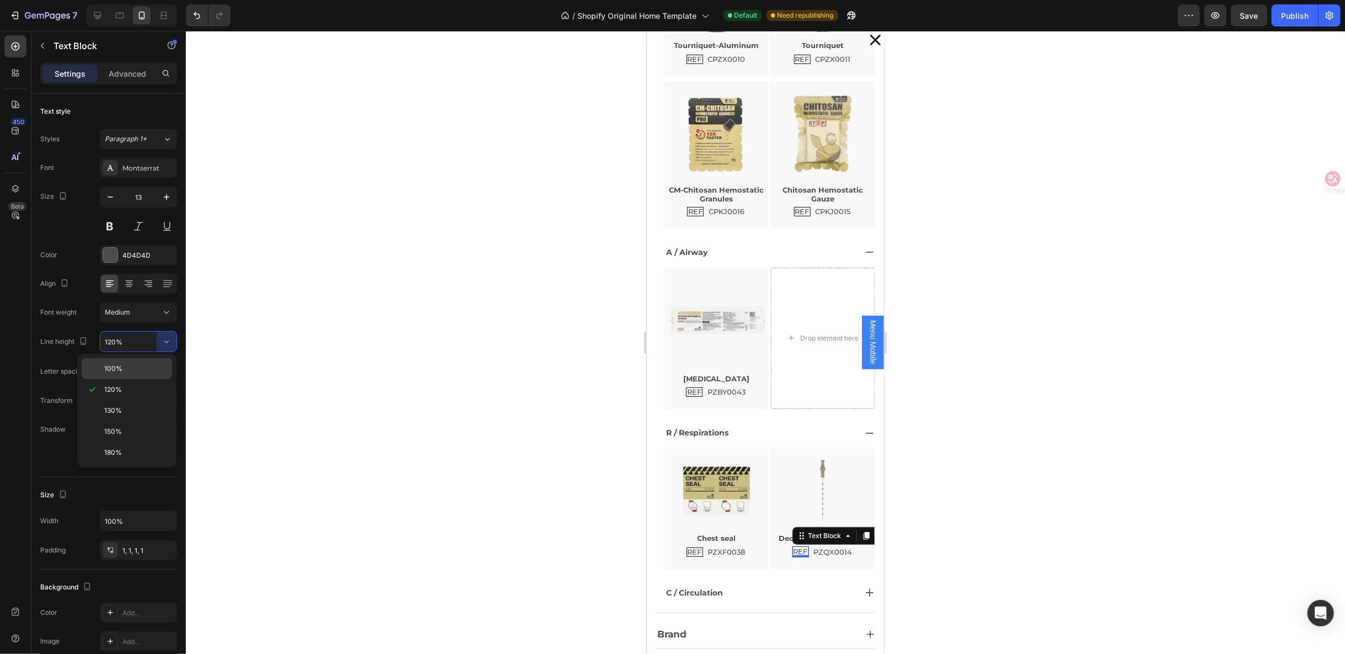
click at [129, 371] on p "100%" at bounding box center [135, 368] width 63 height 10
type input "100%"
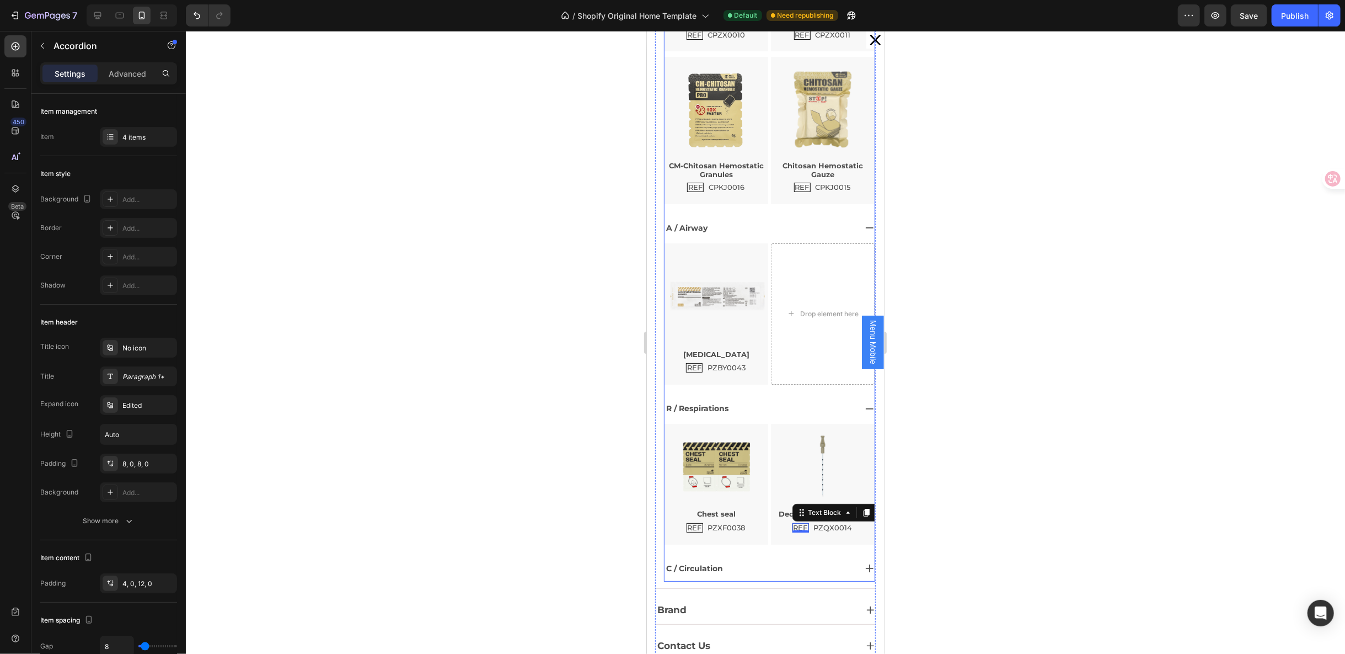
click at [734, 555] on div "C / Circulation" at bounding box center [769, 568] width 210 height 26
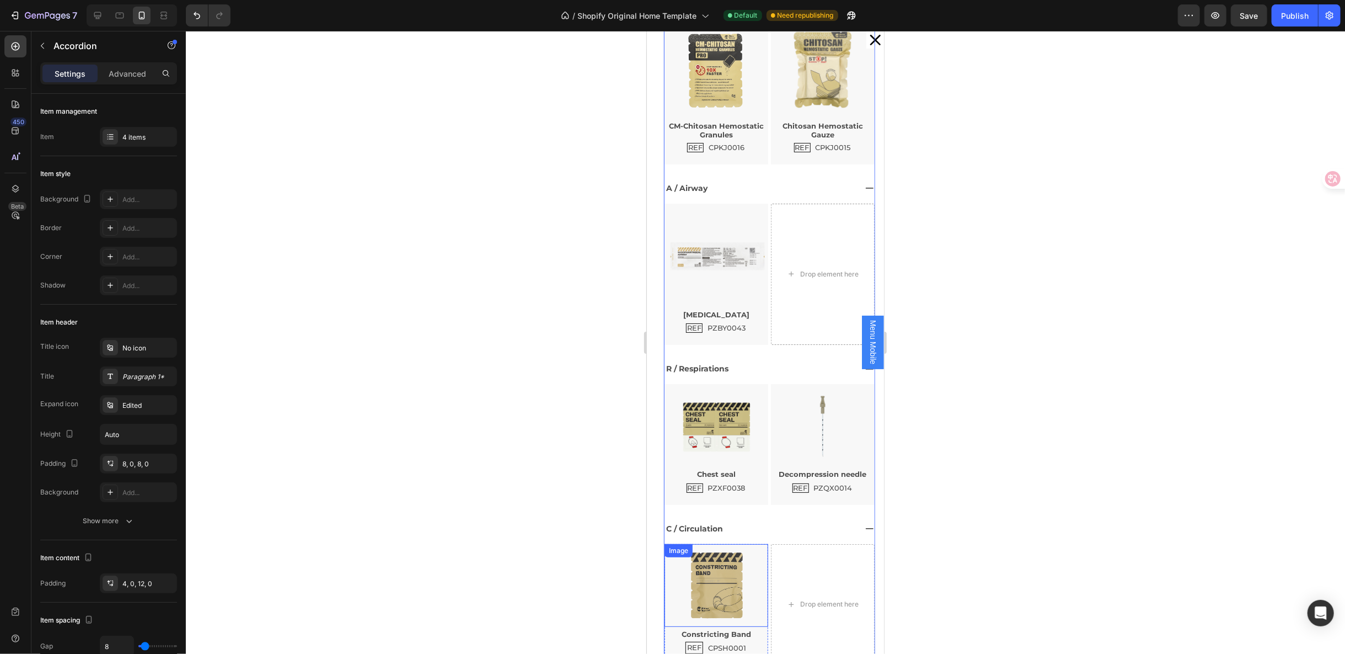
scroll to position [1056, 0]
click at [693, 639] on div "REF" at bounding box center [694, 645] width 18 height 12
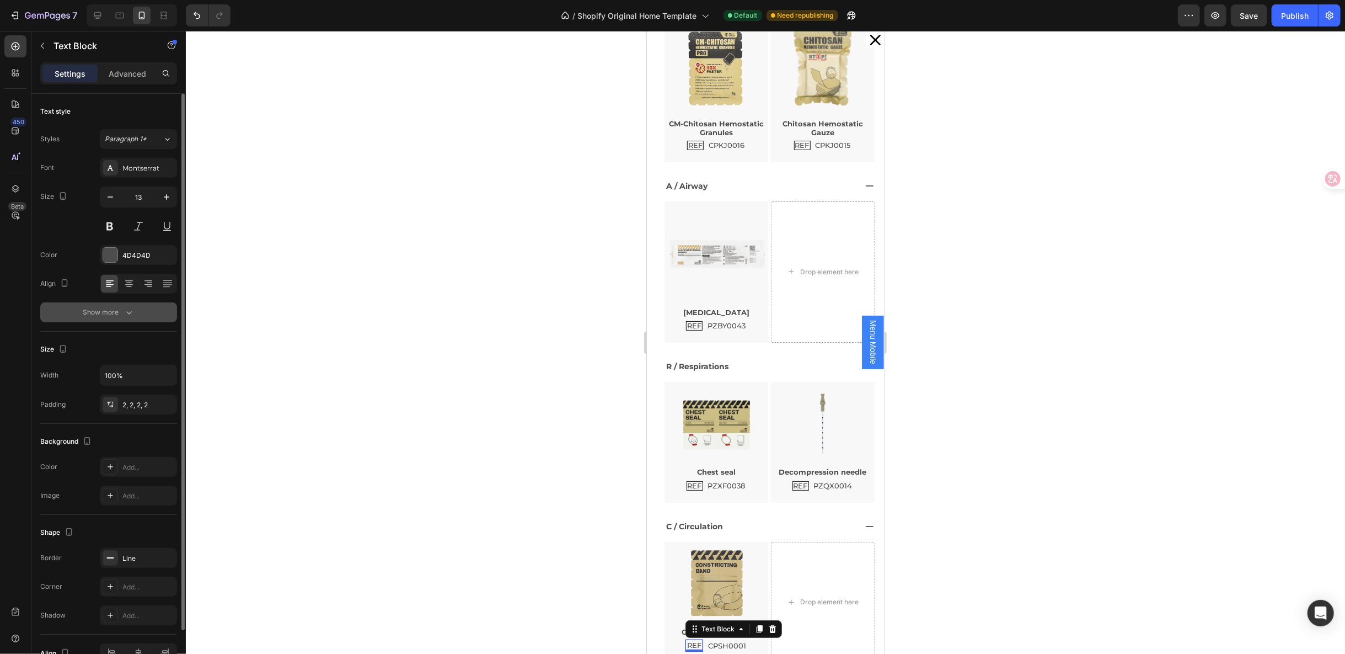
click at [154, 319] on button "Show more" at bounding box center [108, 312] width 137 height 20
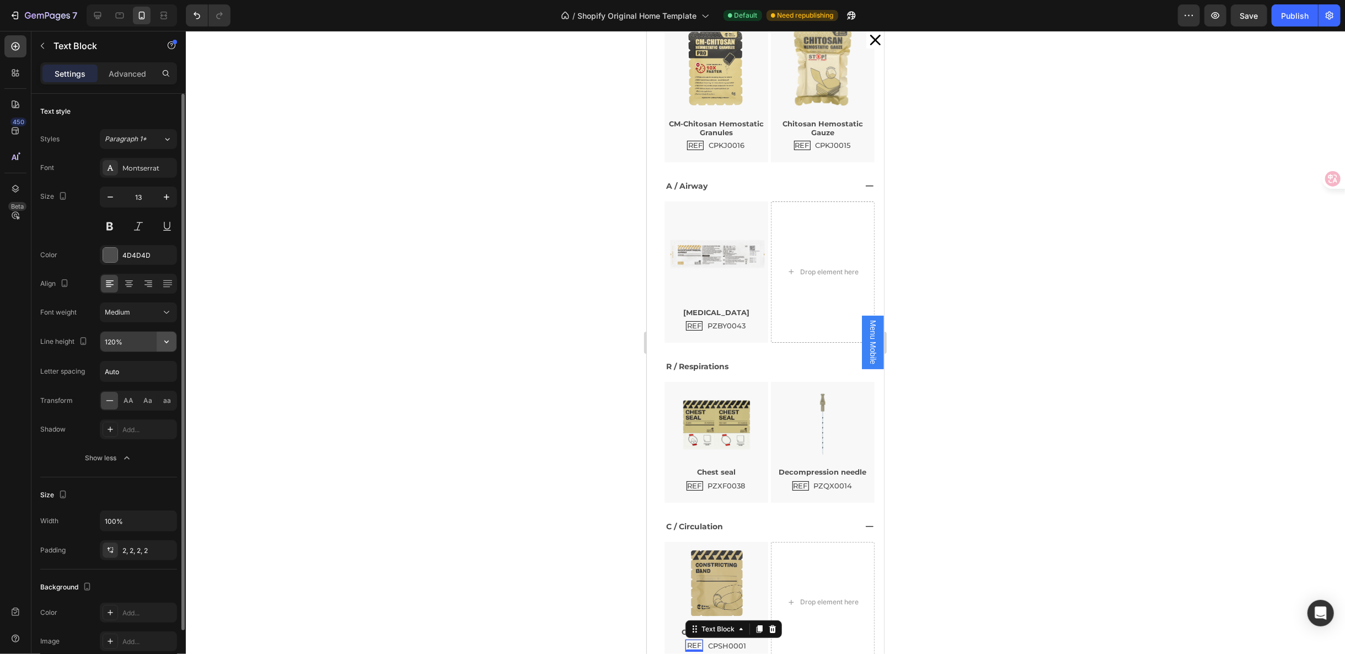
click at [161, 336] on icon "button" at bounding box center [166, 341] width 11 height 11
click at [130, 373] on p "100%" at bounding box center [135, 368] width 63 height 10
type input "100%"
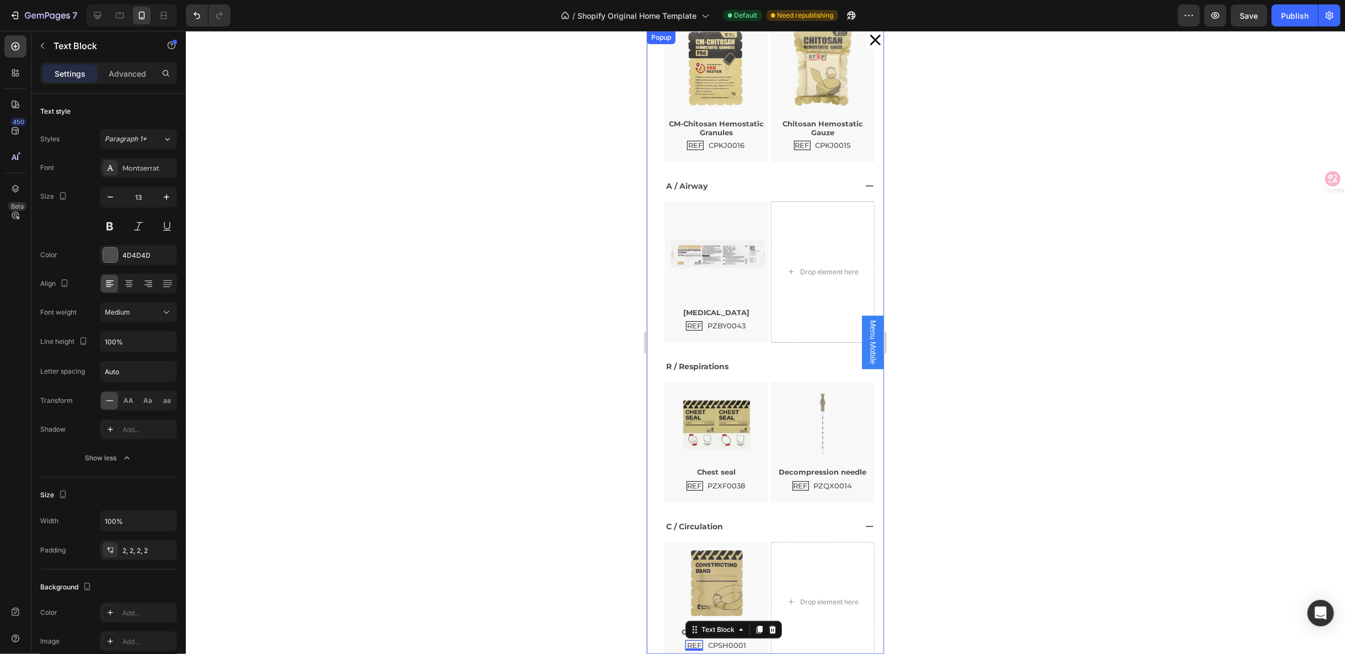
click at [867, 43] on icon "Dialog content" at bounding box center [875, 39] width 16 height 16
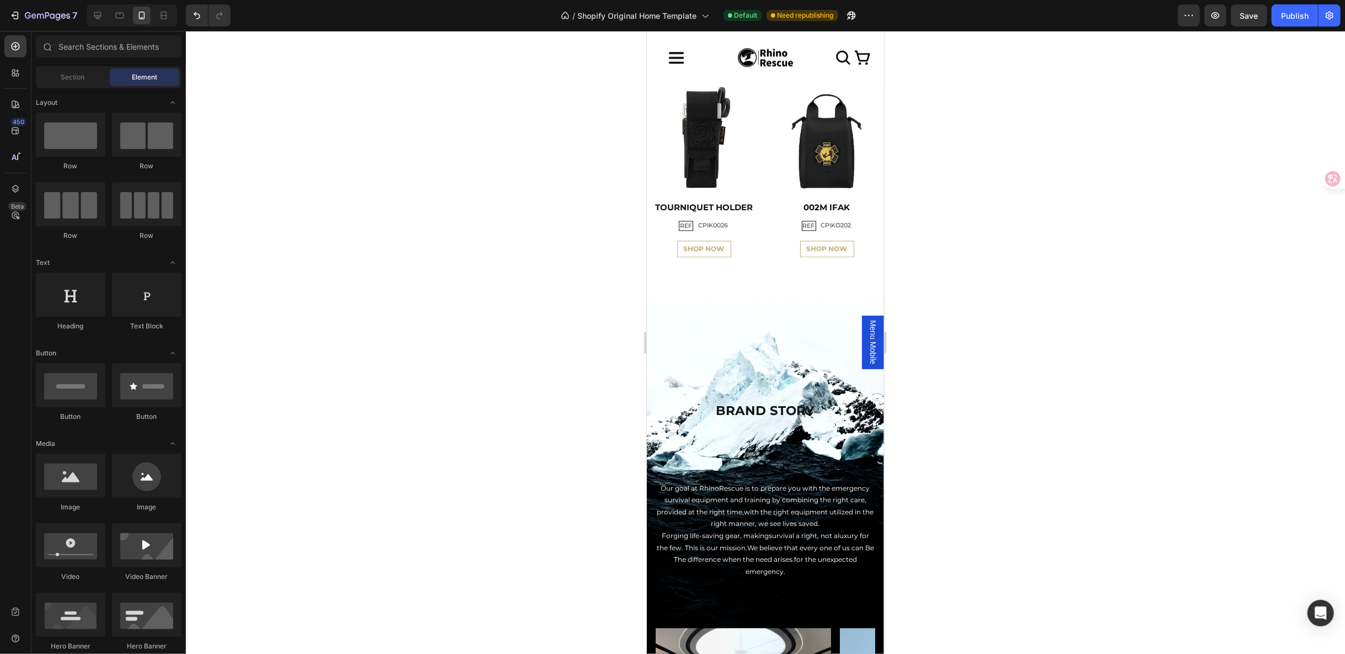
scroll to position [2097, 0]
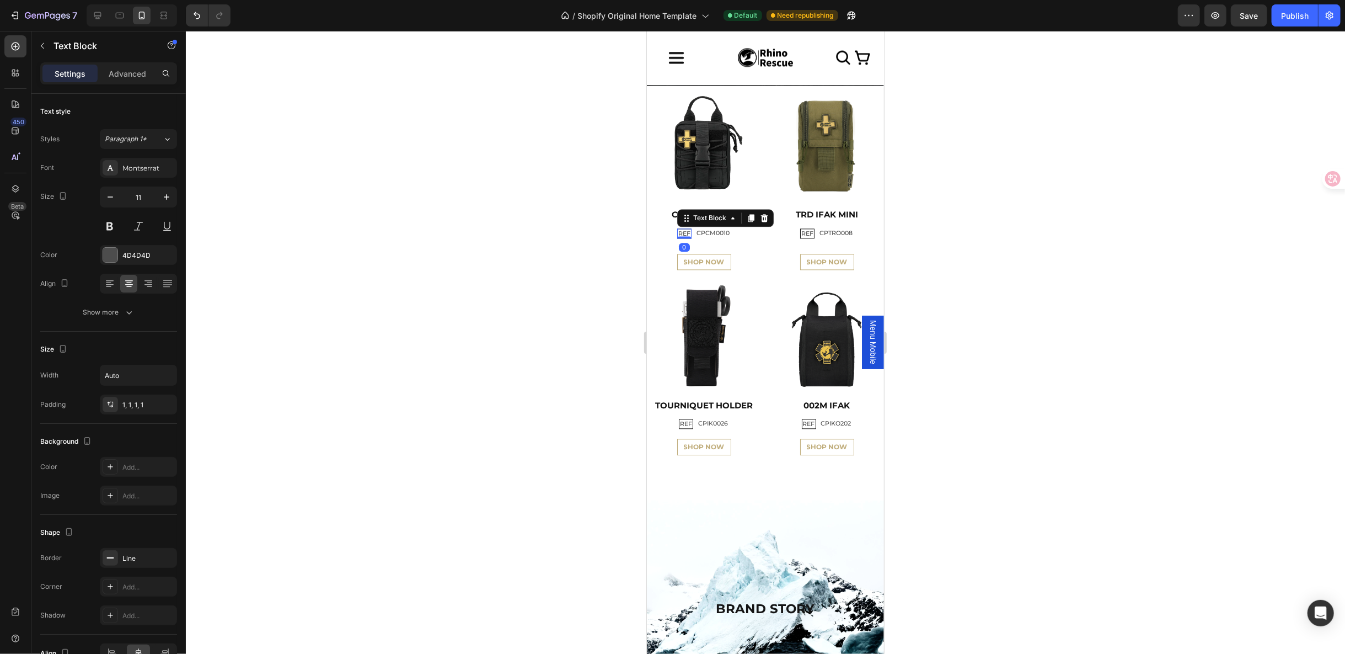
click at [680, 229] on p "REF" at bounding box center [684, 233] width 12 height 8
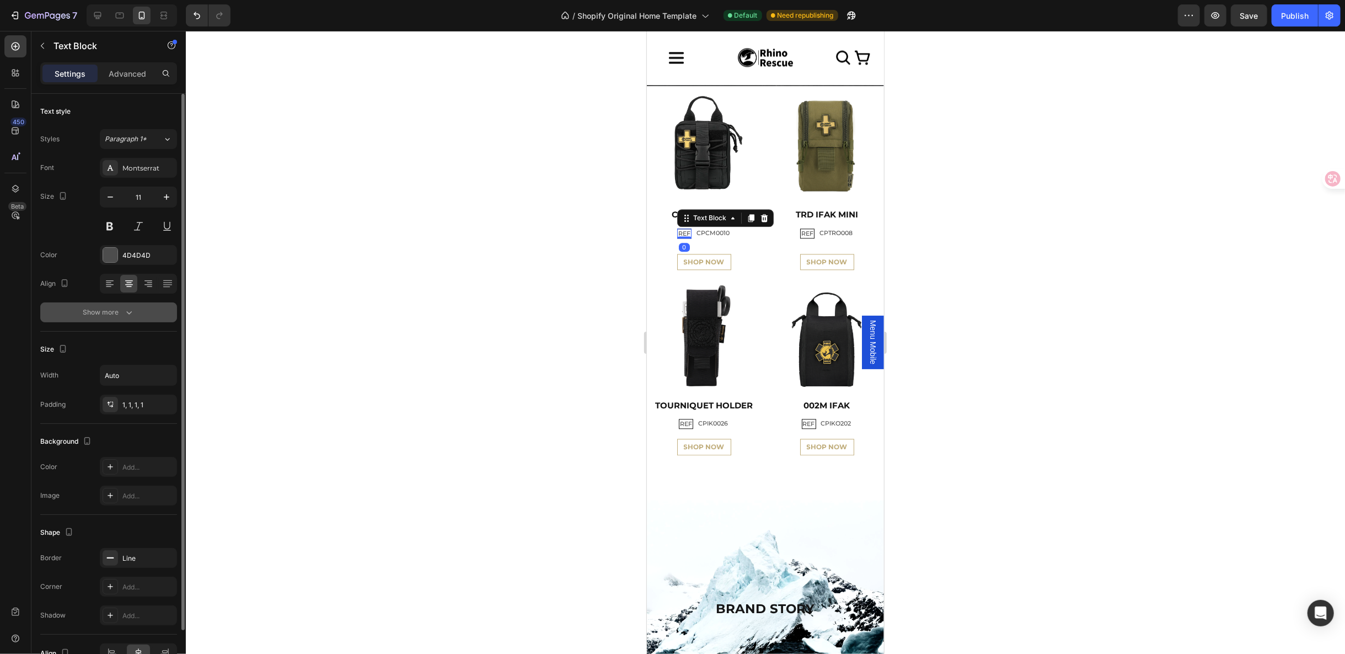
click at [99, 316] on div "Show more" at bounding box center [108, 312] width 51 height 11
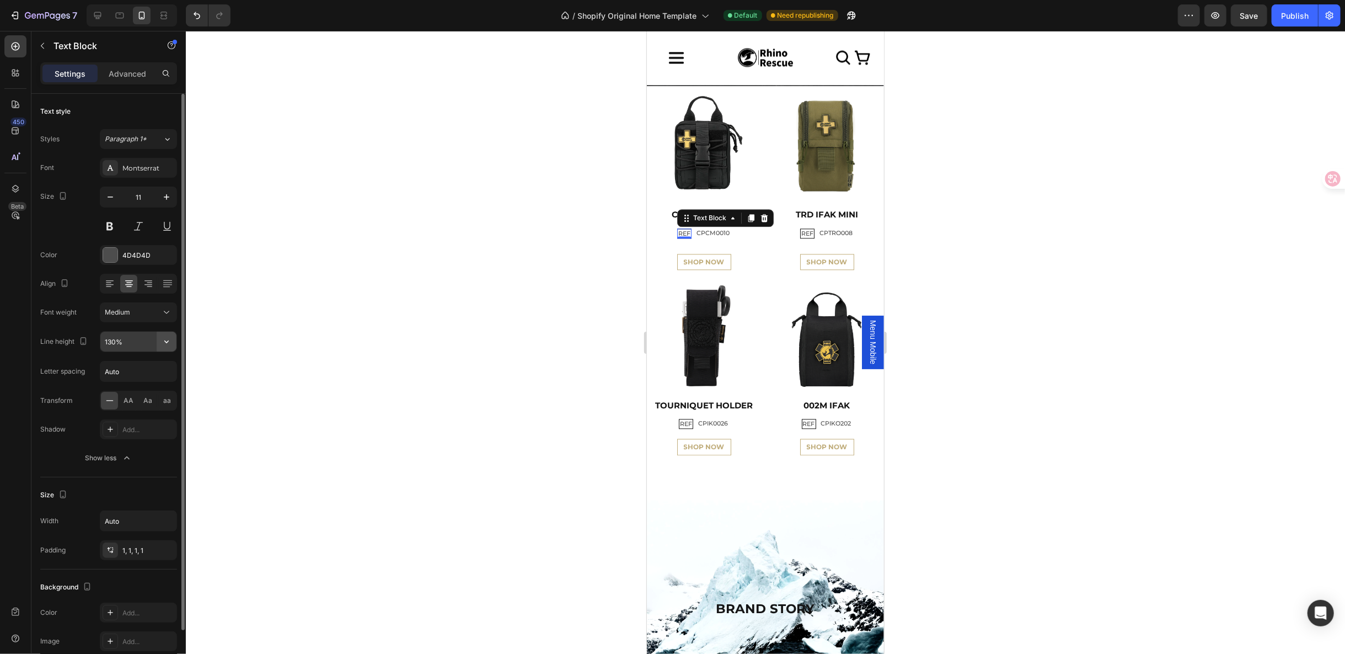
click at [167, 344] on icon "button" at bounding box center [166, 341] width 11 height 11
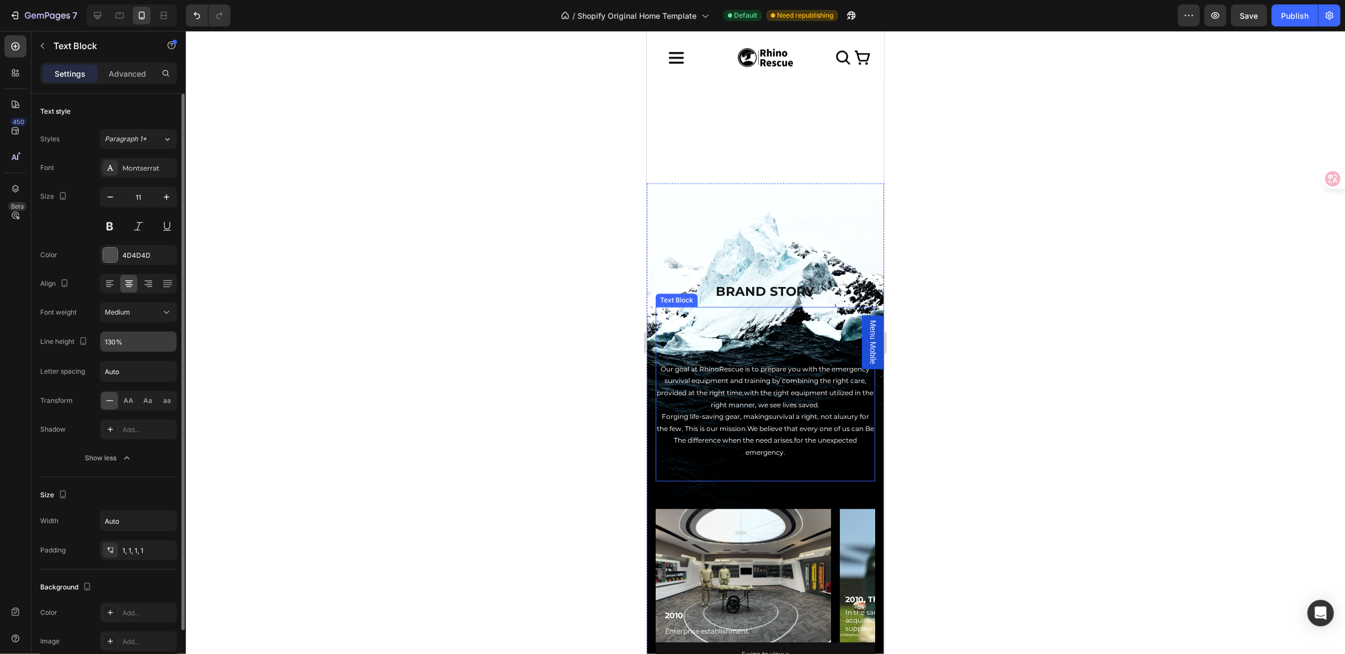
scroll to position [2710, 0]
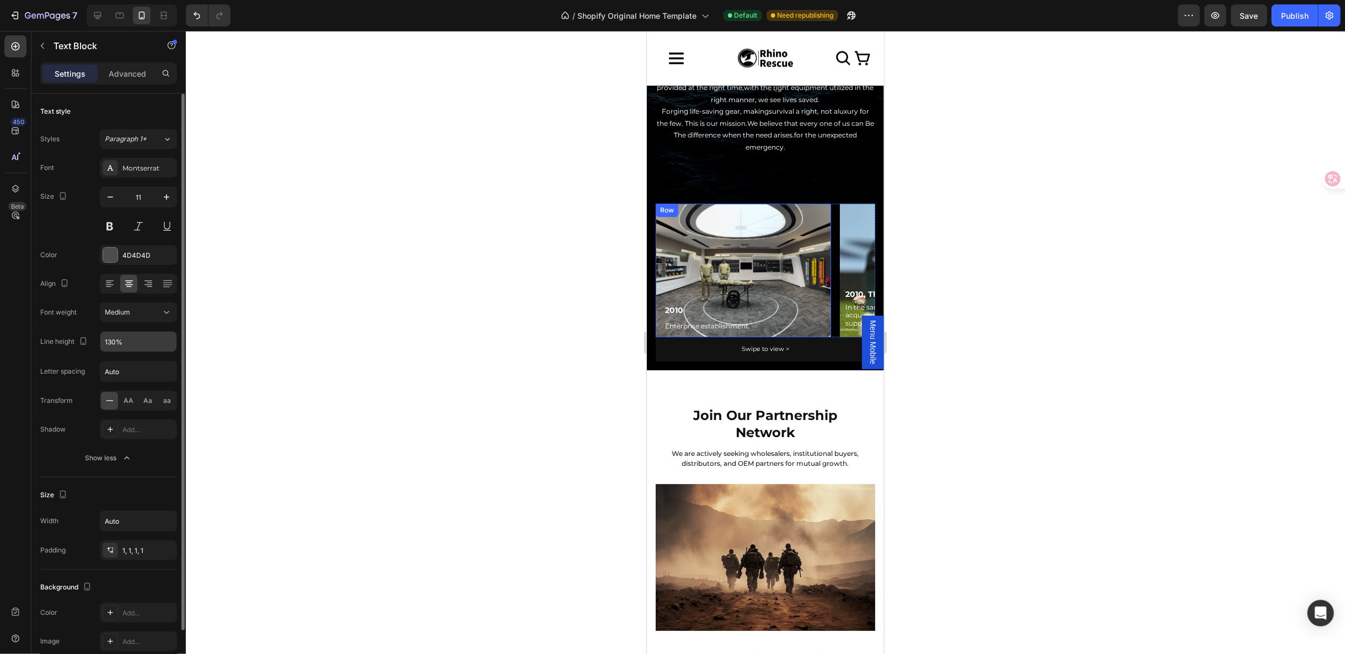
click at [664, 214] on div "Row" at bounding box center [666, 210] width 18 height 10
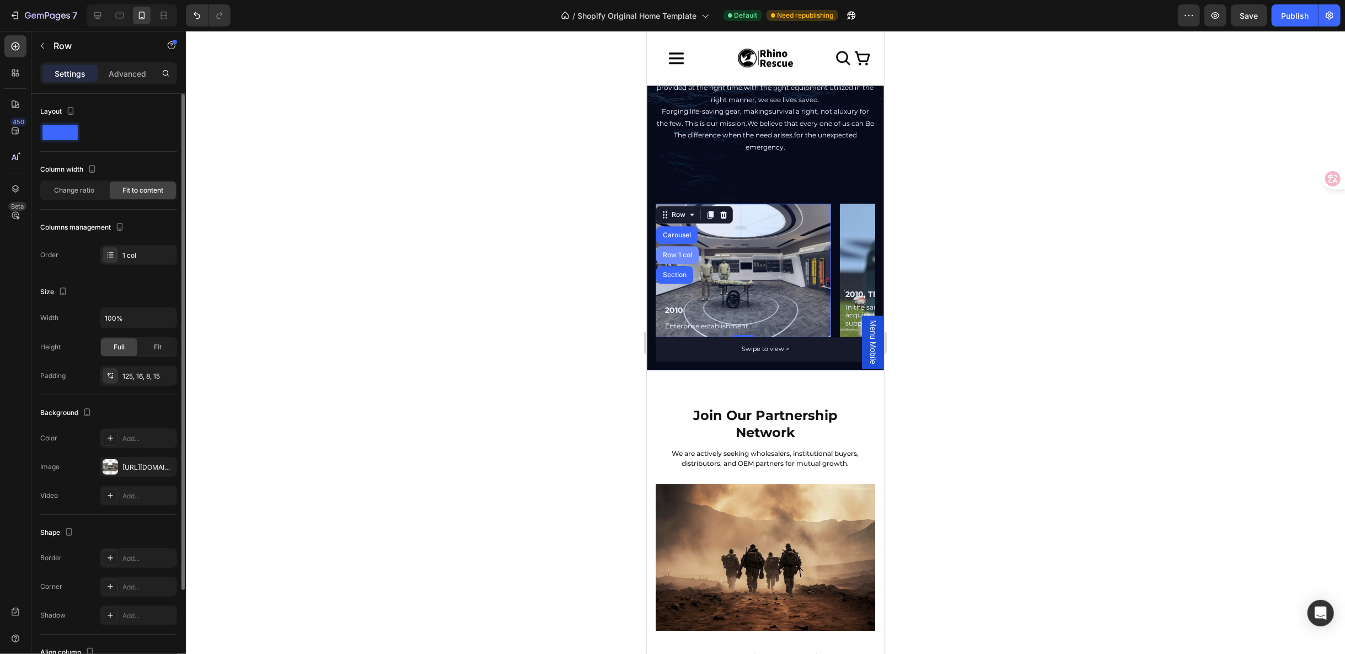
click at [672, 255] on div "Row 1 col" at bounding box center [677, 254] width 34 height 7
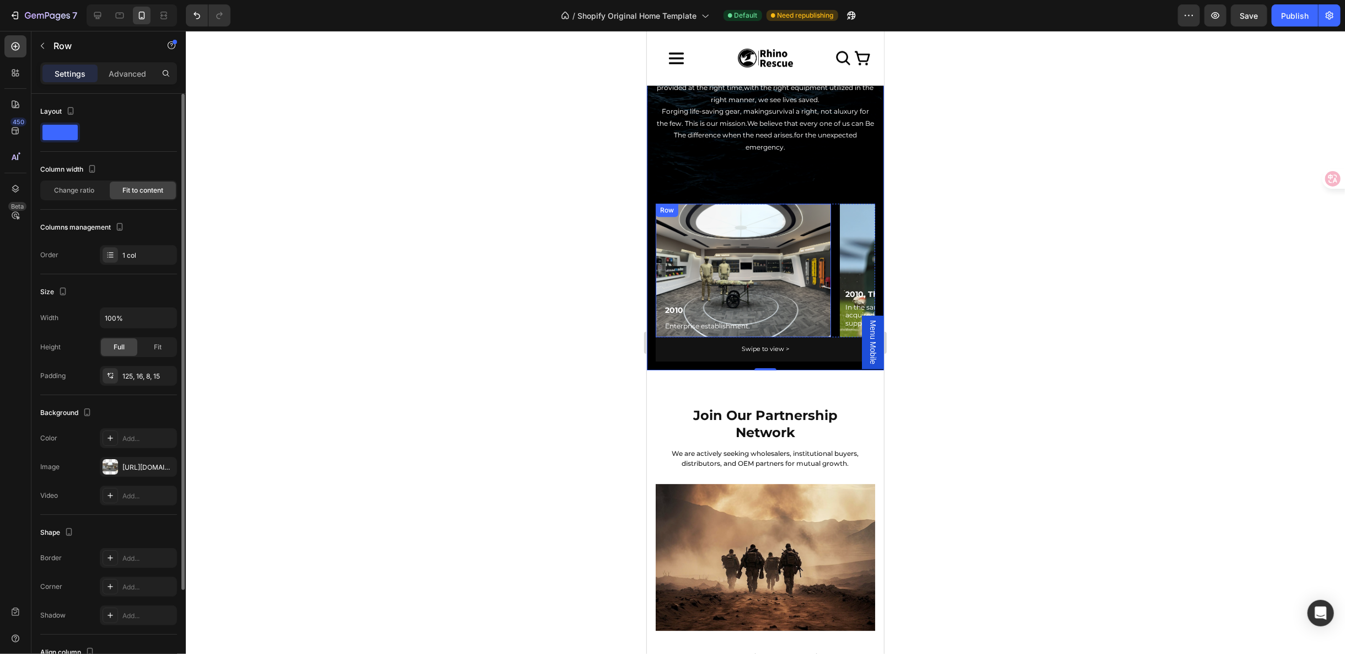
click at [730, 229] on div "2010 Text Block Enterprise establishment. Text Block Row" at bounding box center [742, 269] width 175 height 133
click at [128, 470] on div "[URL][DOMAIN_NAME]" at bounding box center [138, 467] width 77 height 20
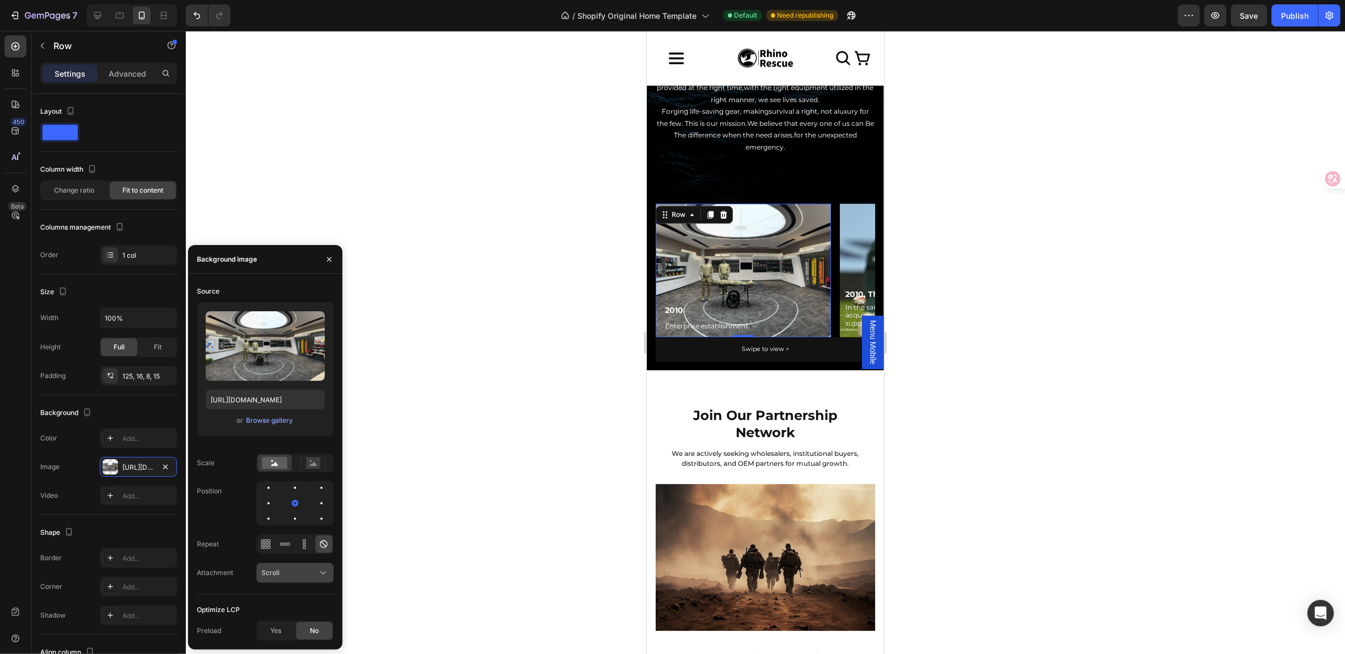
click at [319, 567] on icon at bounding box center [323, 572] width 11 height 11
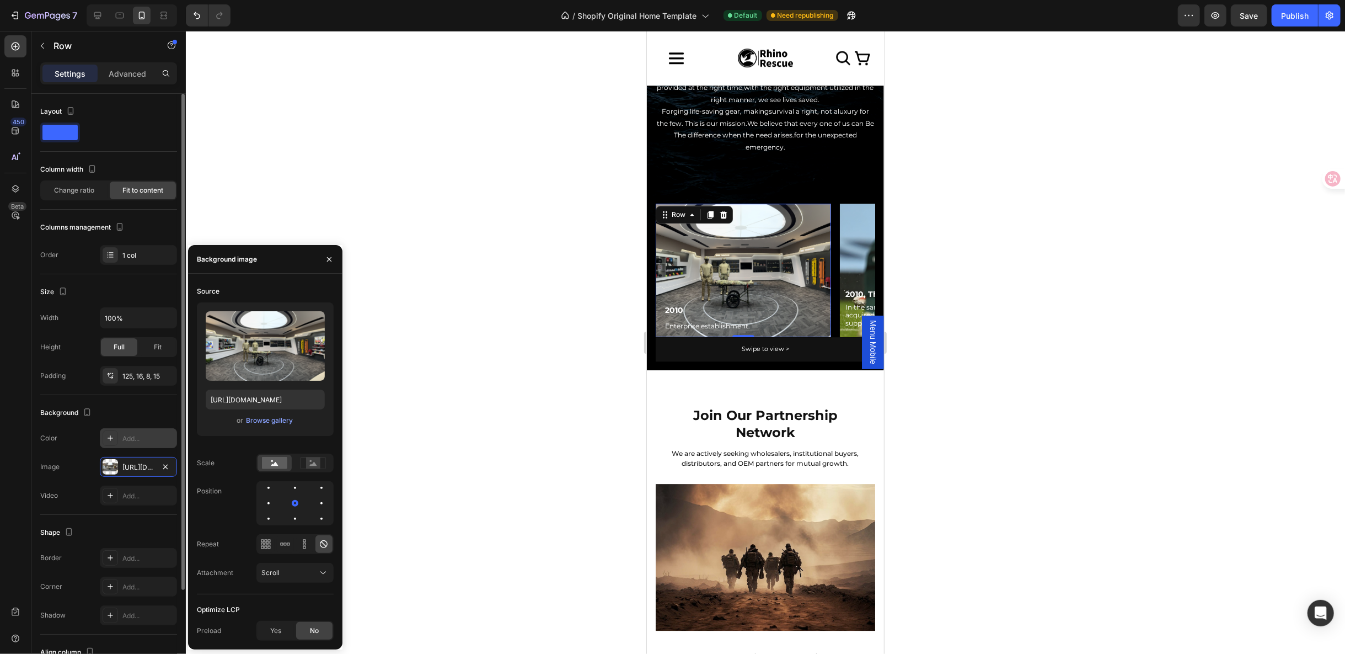
click at [116, 440] on div at bounding box center [110, 437] width 15 height 15
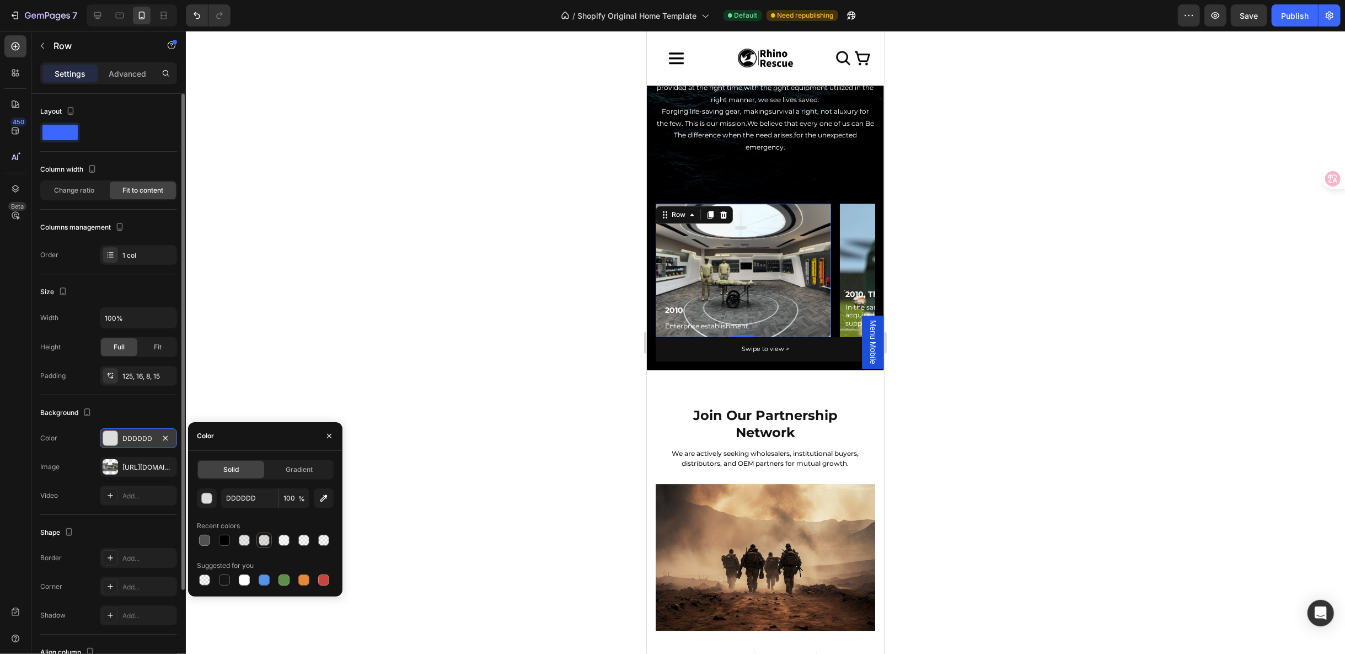
click at [268, 541] on div at bounding box center [264, 539] width 11 height 11
type input "9B9090"
type input "27"
click at [169, 434] on icon "button" at bounding box center [165, 438] width 9 height 9
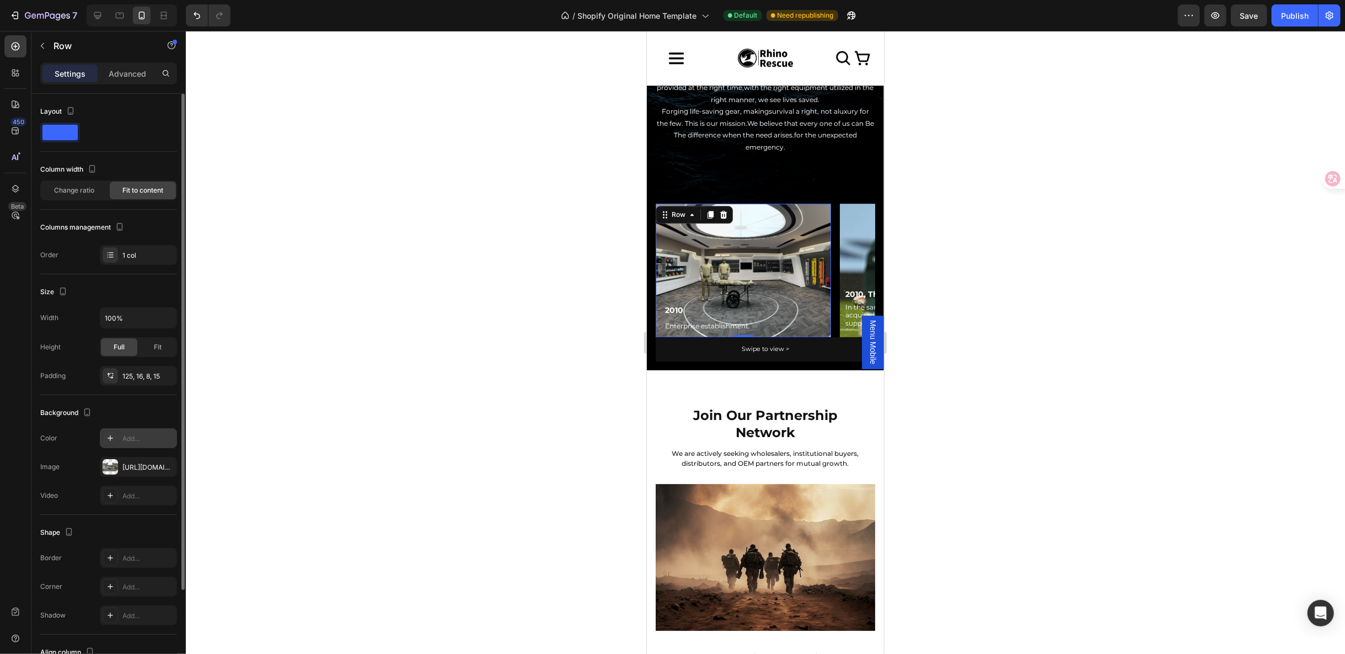
scroll to position [113, 0]
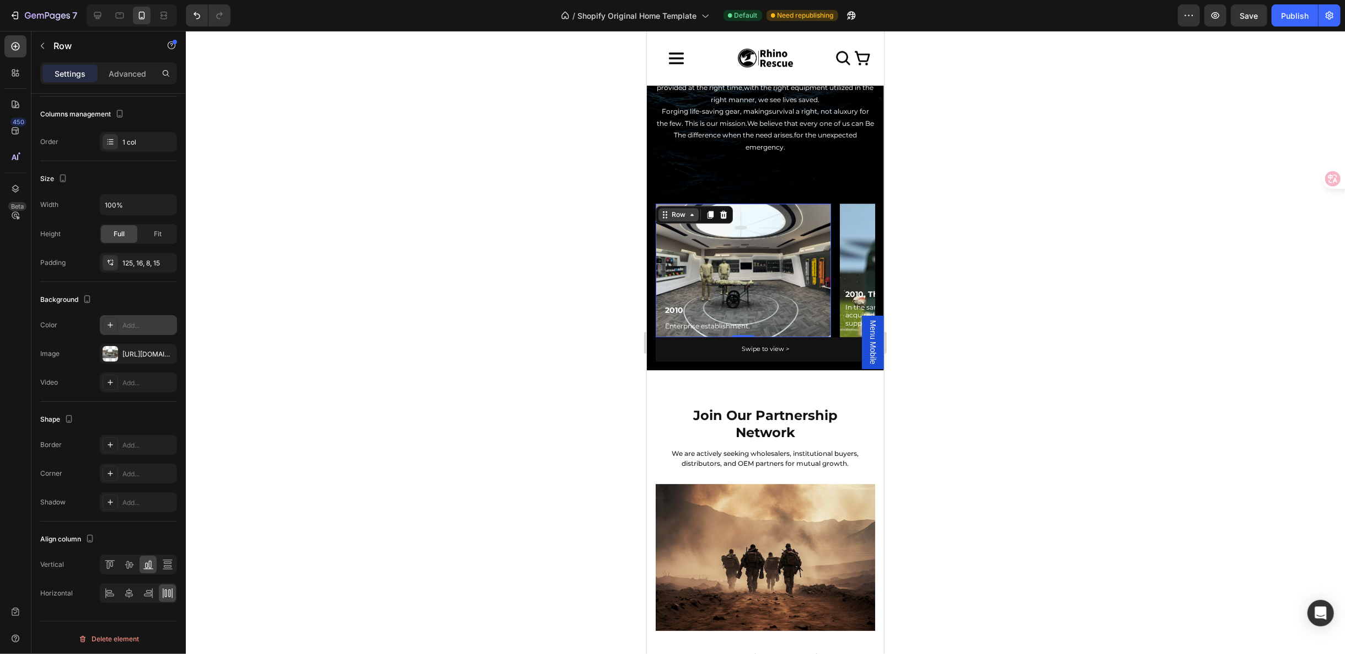
click at [686, 210] on div "Row" at bounding box center [678, 214] width 18 height 10
click at [43, 44] on icon "button" at bounding box center [42, 45] width 9 height 9
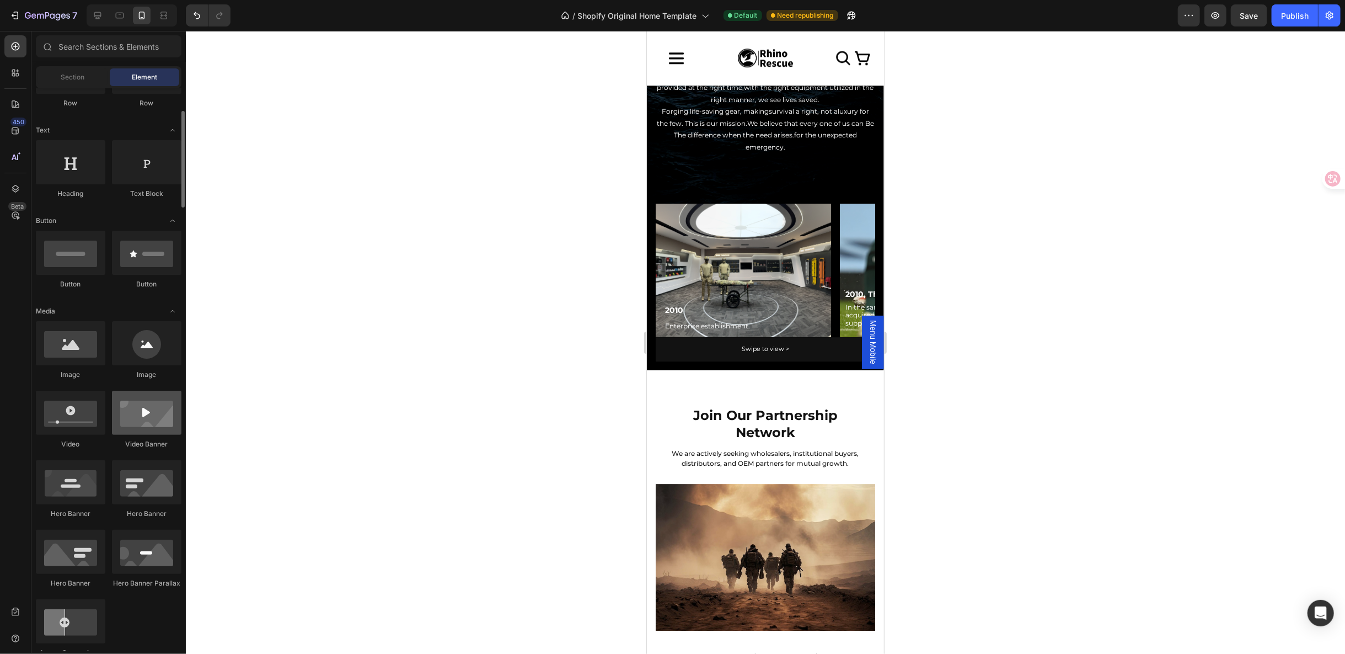
scroll to position [0, 0]
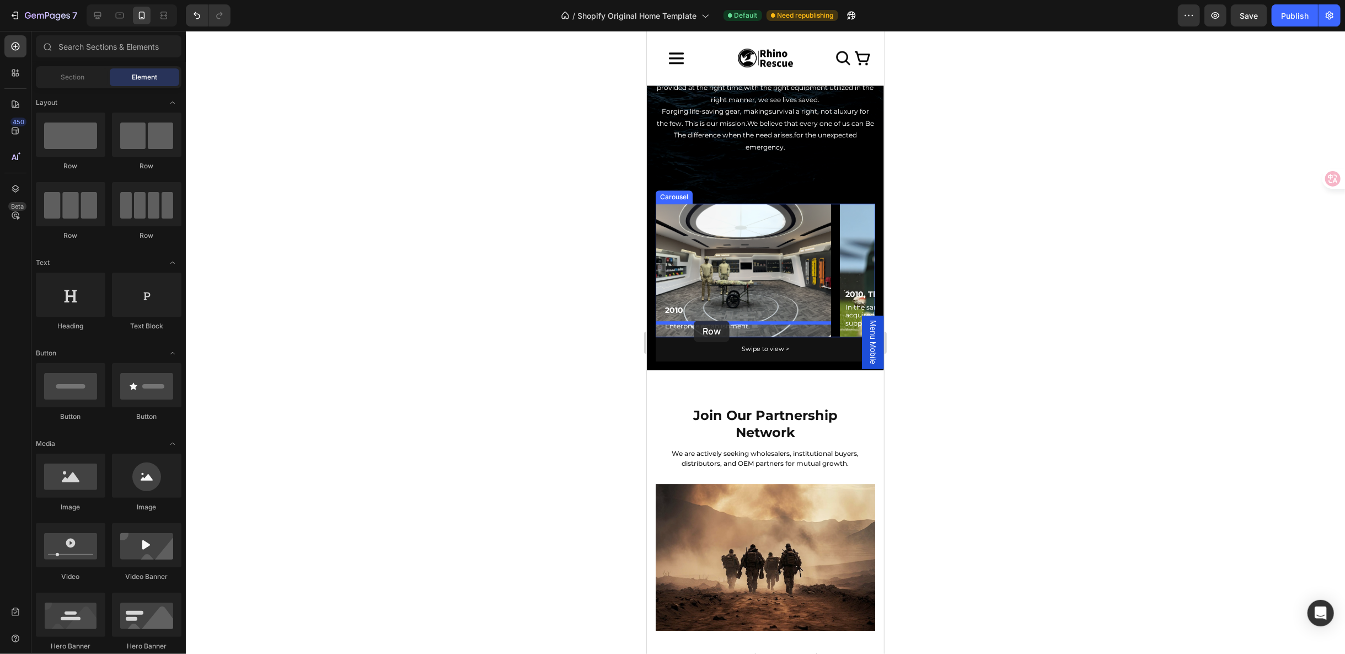
drag, startPoint x: 740, startPoint y: 163, endPoint x: 693, endPoint y: 320, distance: 164.0
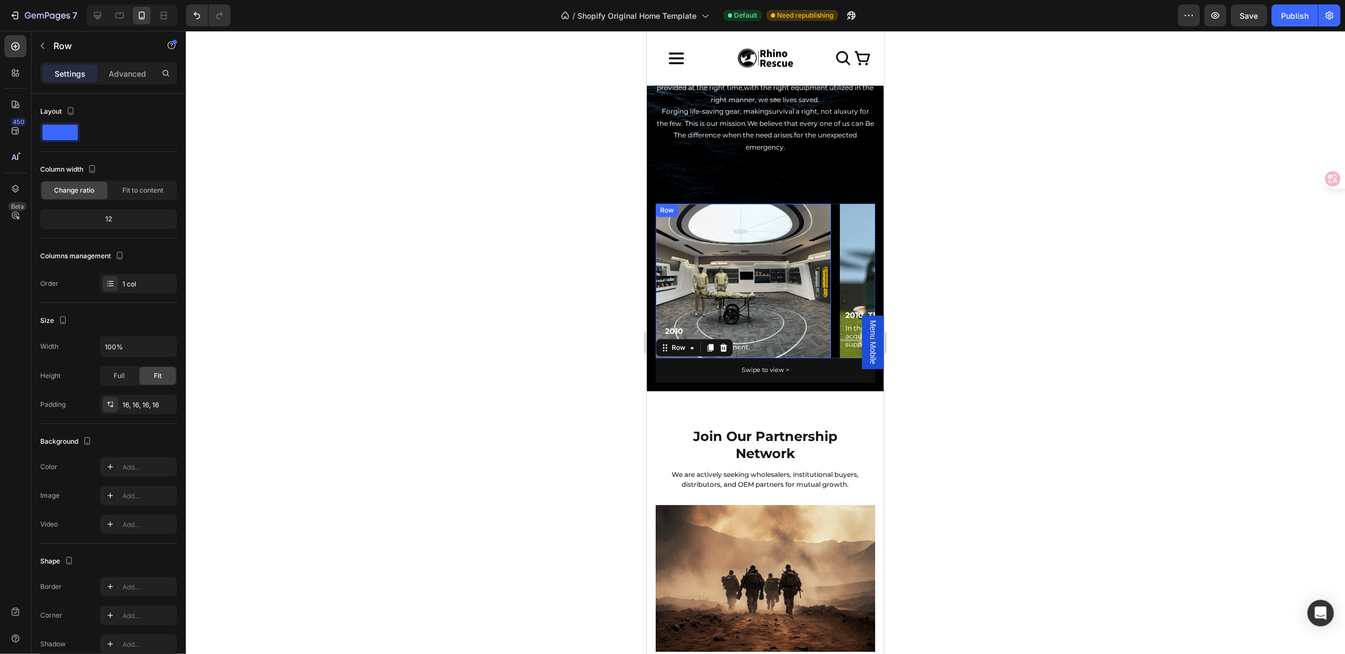
click at [670, 212] on div "Row" at bounding box center [666, 210] width 18 height 10
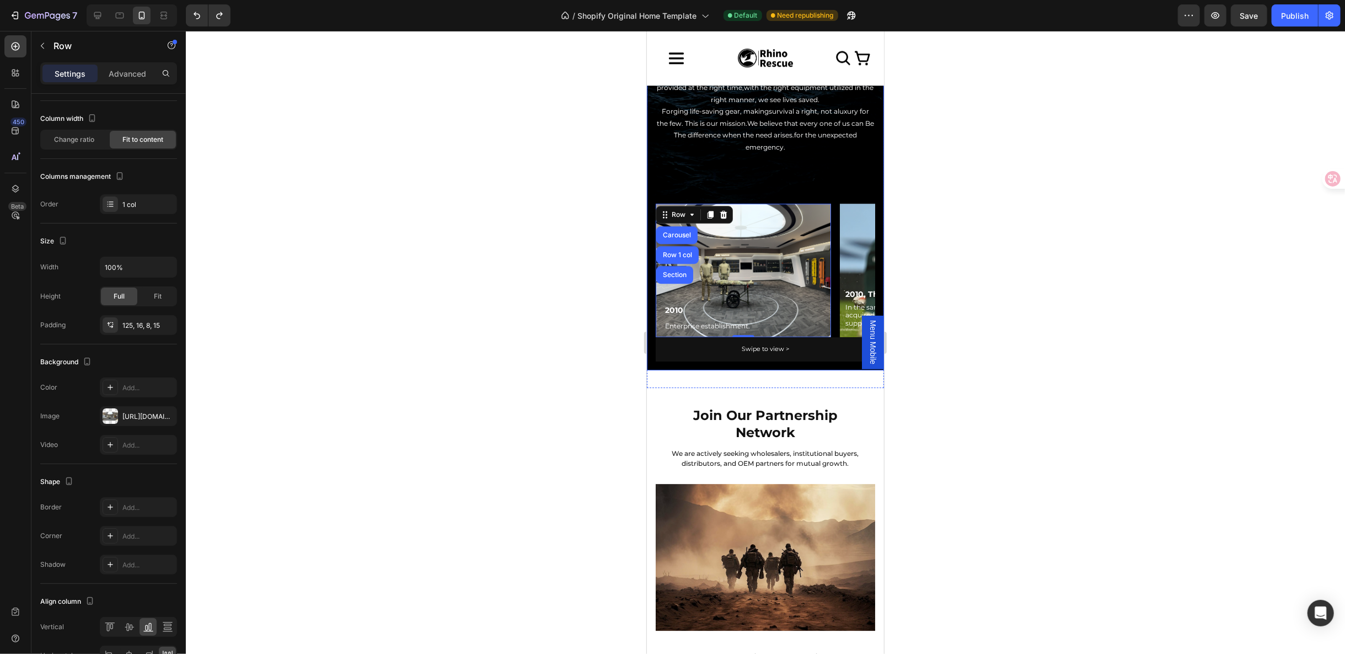
click at [956, 279] on div at bounding box center [765, 342] width 1159 height 623
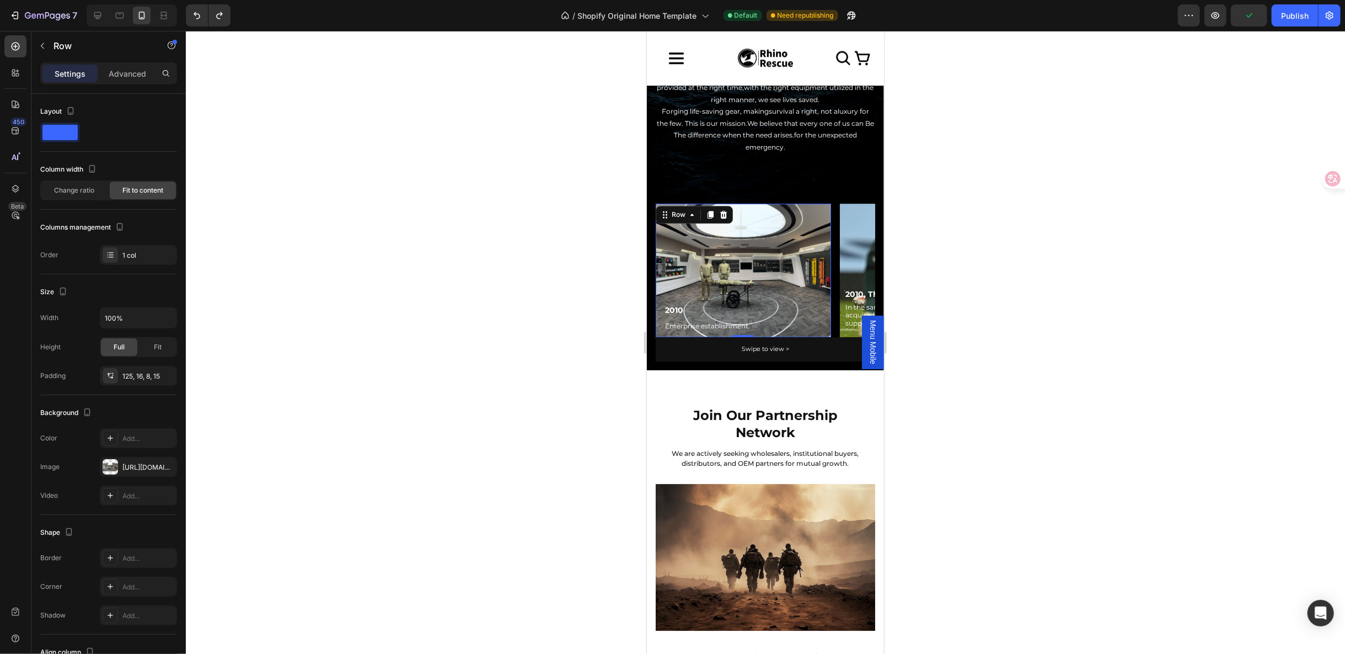
click at [729, 281] on div "2010 Text Block Enterprise establishment. Text Block" at bounding box center [707, 302] width 87 height 60
click at [681, 213] on div "Row" at bounding box center [678, 214] width 18 height 10
click at [39, 50] on icon "button" at bounding box center [42, 45] width 9 height 9
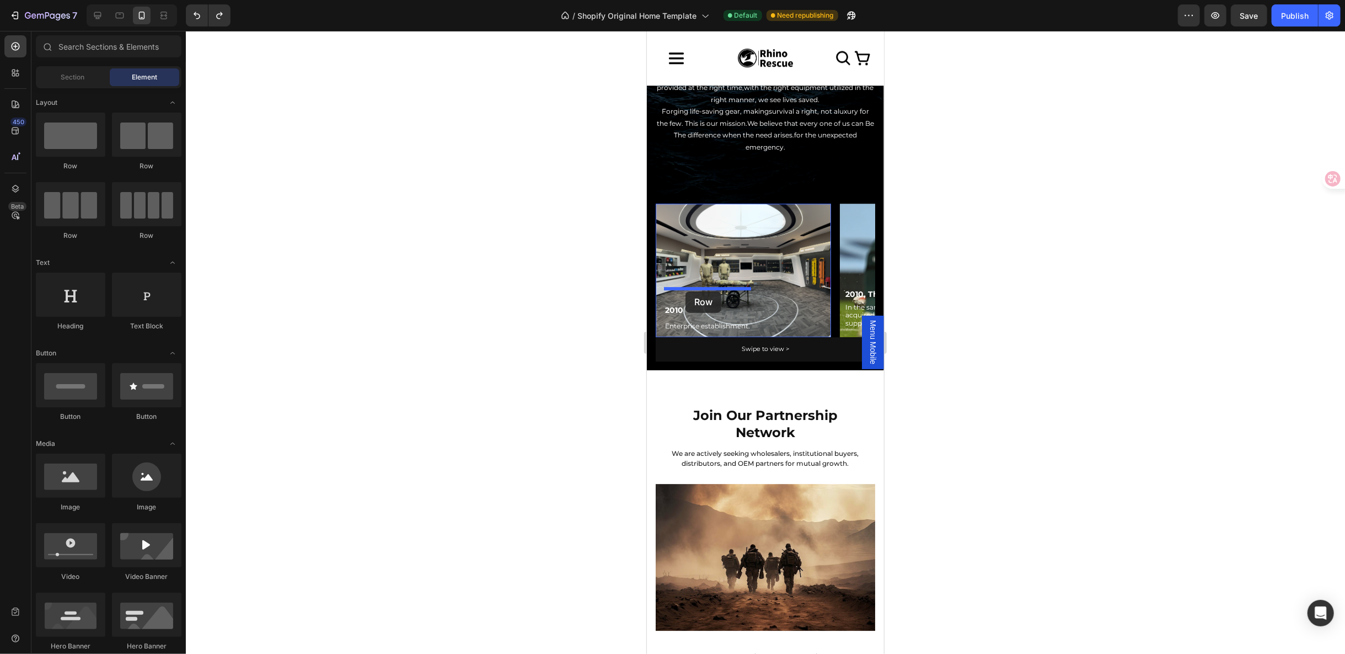
drag, startPoint x: 752, startPoint y: 179, endPoint x: 685, endPoint y: 291, distance: 130.6
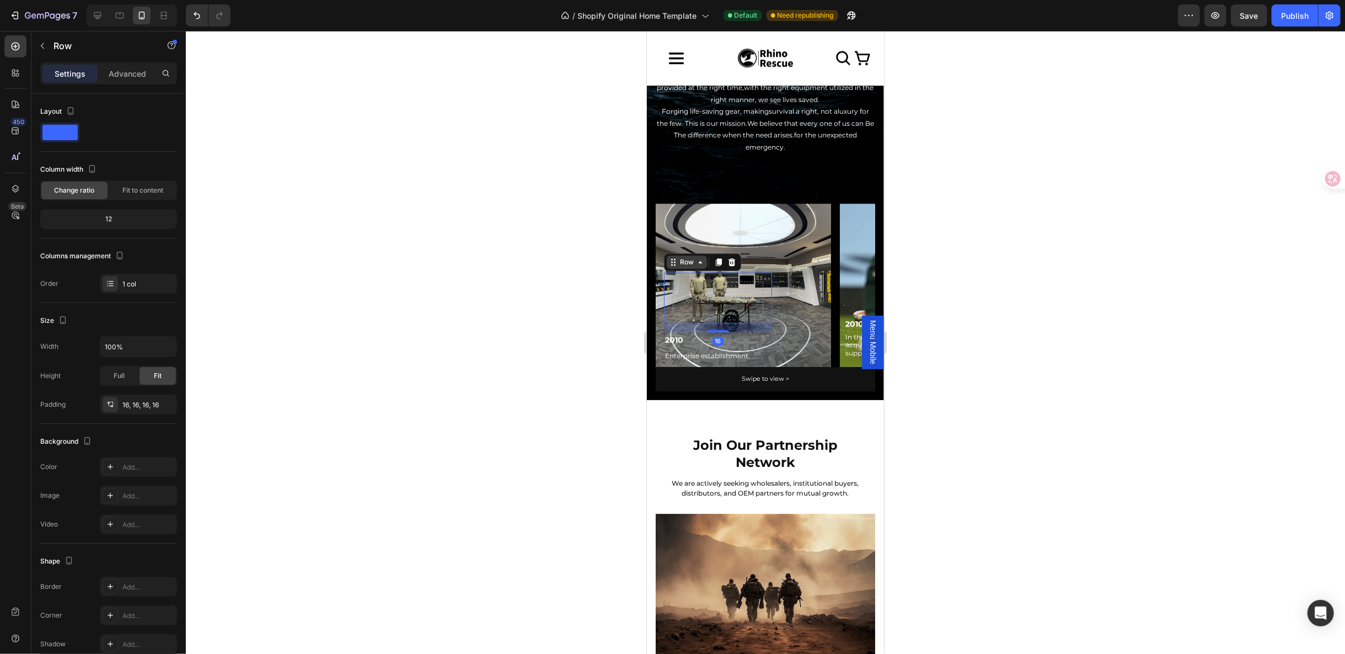
click at [681, 259] on div "Row" at bounding box center [686, 261] width 18 height 10
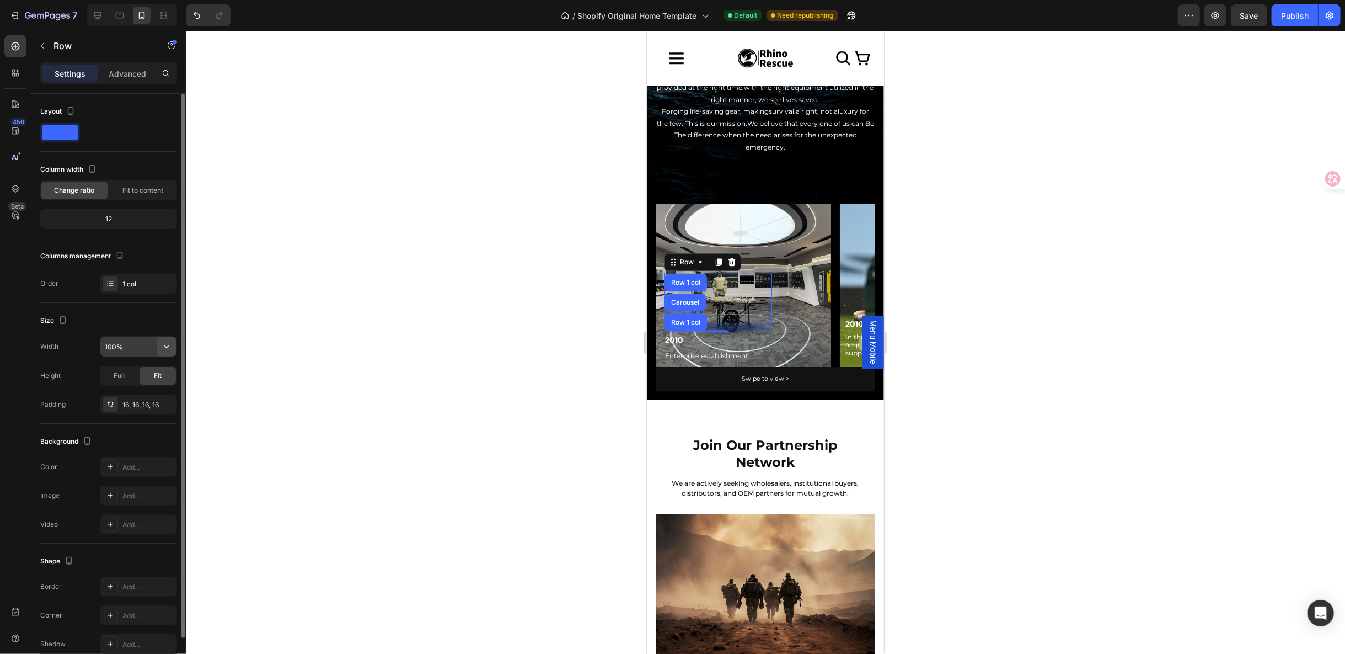
click at [164, 341] on icon "button" at bounding box center [166, 346] width 11 height 11
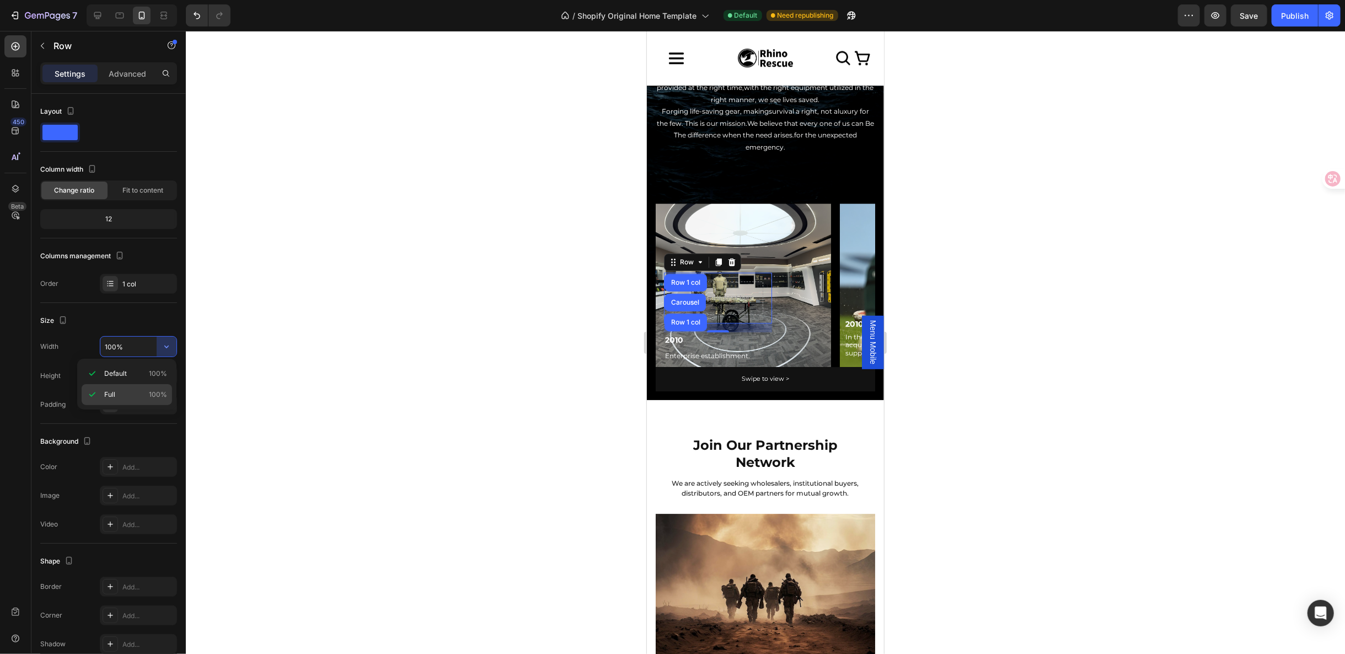
click at [126, 393] on p "Full 100%" at bounding box center [135, 394] width 63 height 10
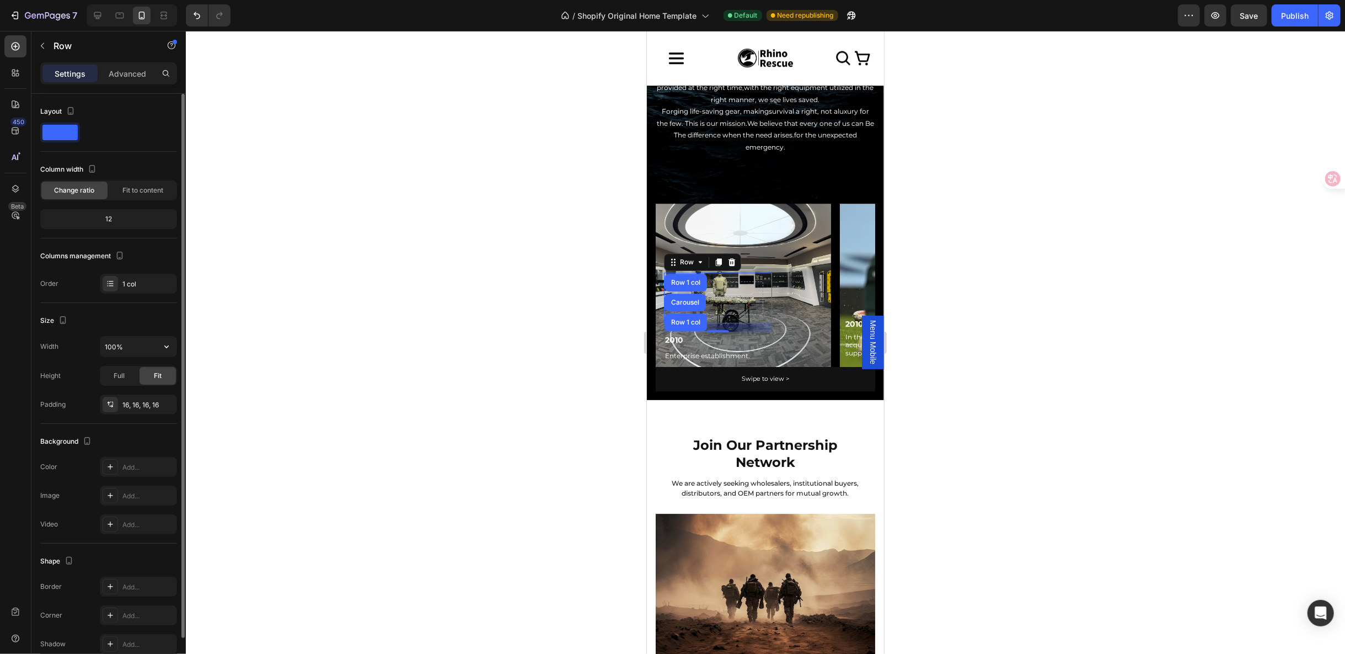
click at [134, 334] on div "Size Width 100% Height Full Fit Padding 16, 16, 16, 16" at bounding box center [108, 363] width 137 height 121
click at [147, 345] on input "100%" at bounding box center [138, 346] width 76 height 20
type input "200"
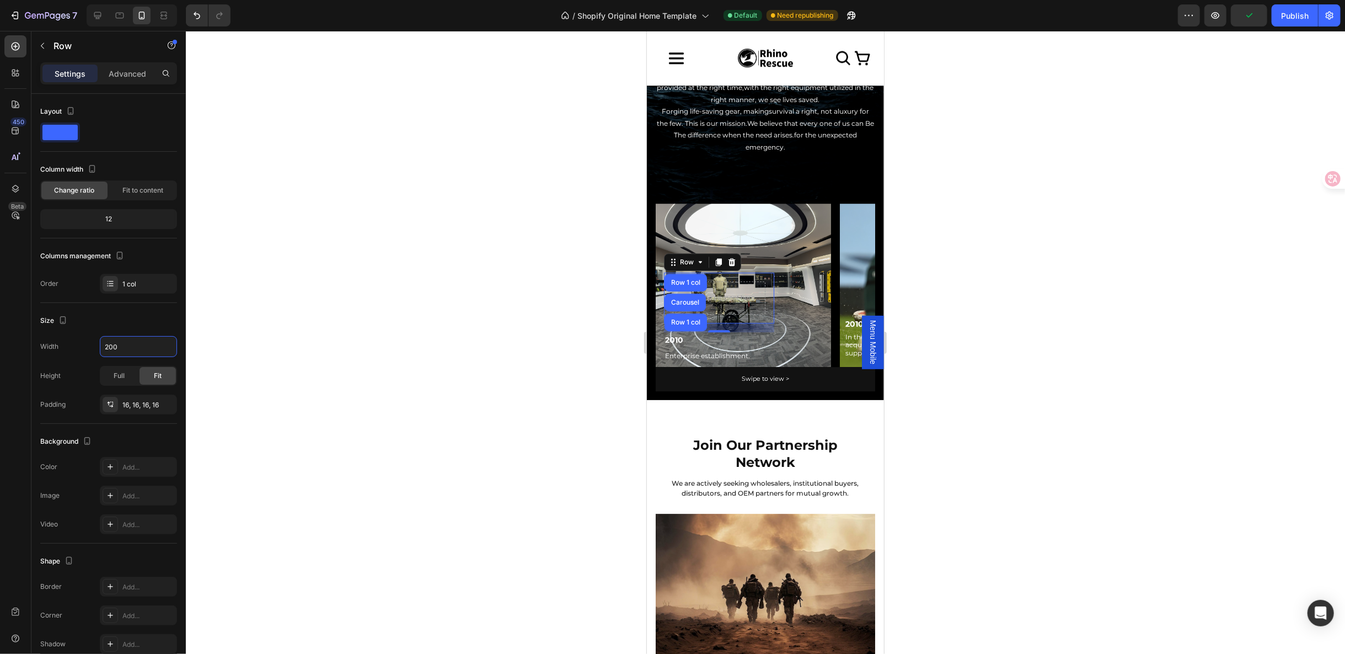
click at [752, 303] on div "Drop element here" at bounding box center [718, 297] width 89 height 18
click at [769, 305] on div "Drop element here Row 0" at bounding box center [719, 297] width 110 height 51
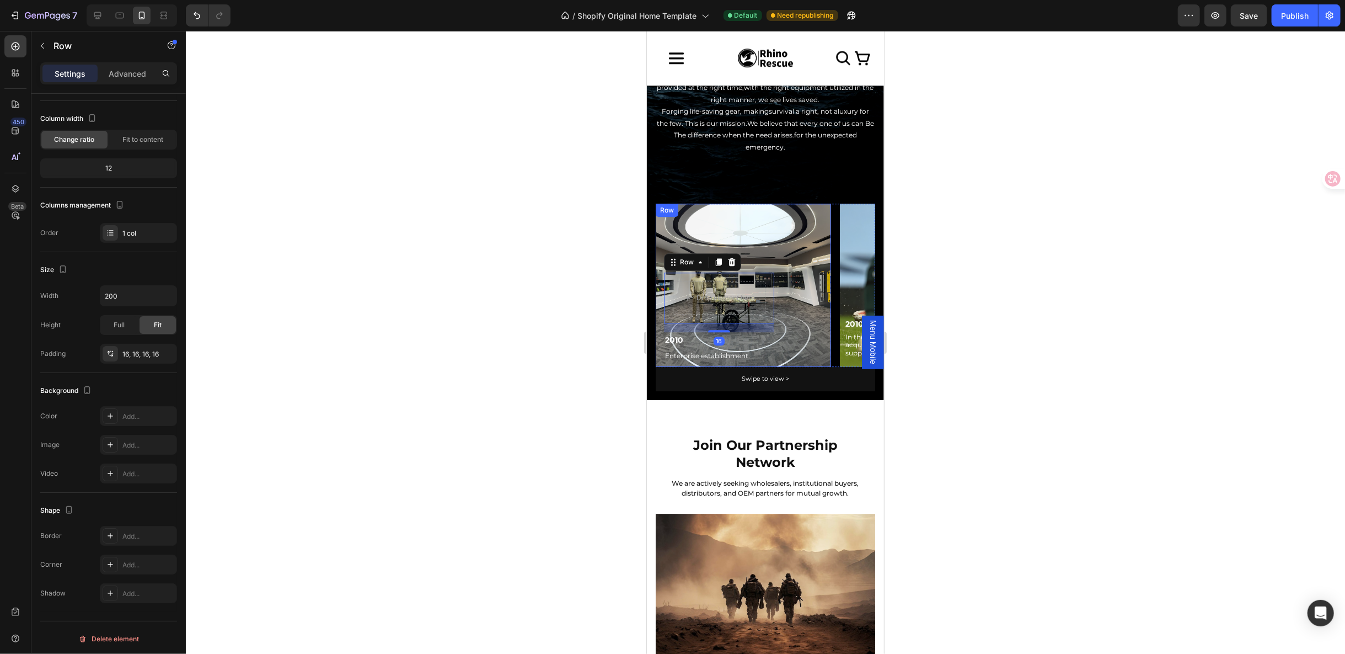
click at [671, 212] on div "Row" at bounding box center [666, 210] width 18 height 10
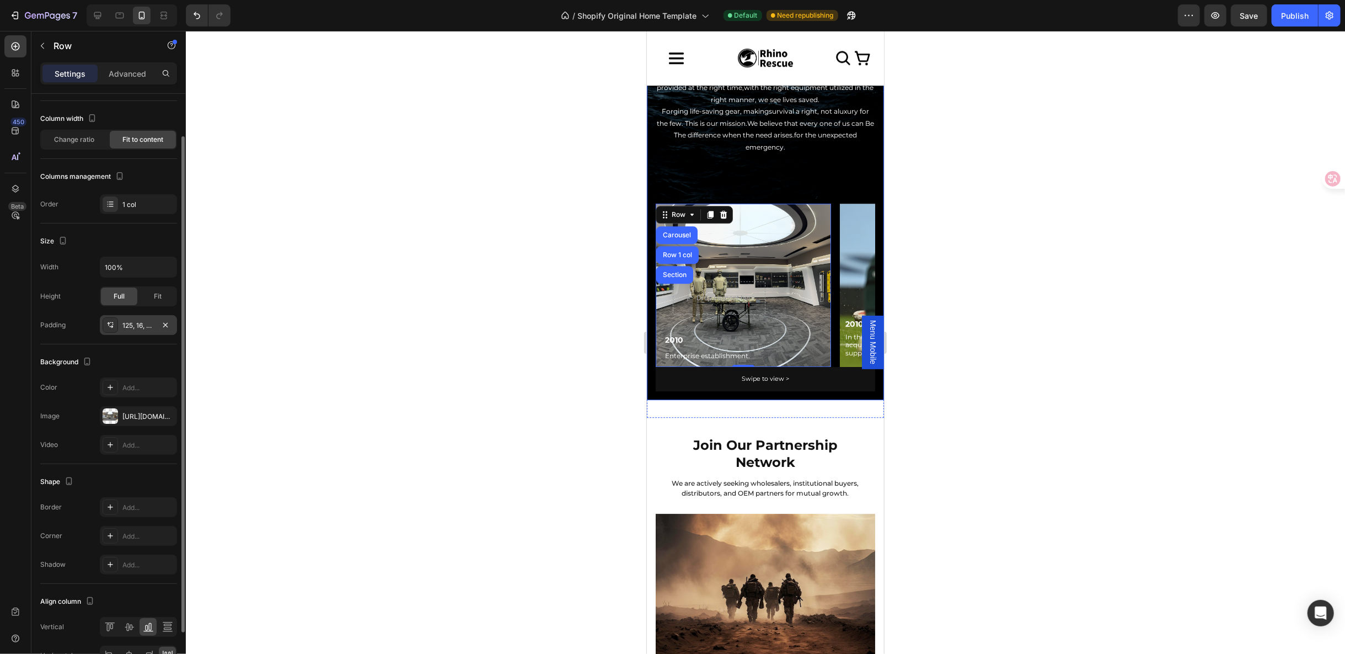
click at [129, 322] on div "125, 16, 8, 15" at bounding box center [138, 325] width 32 height 10
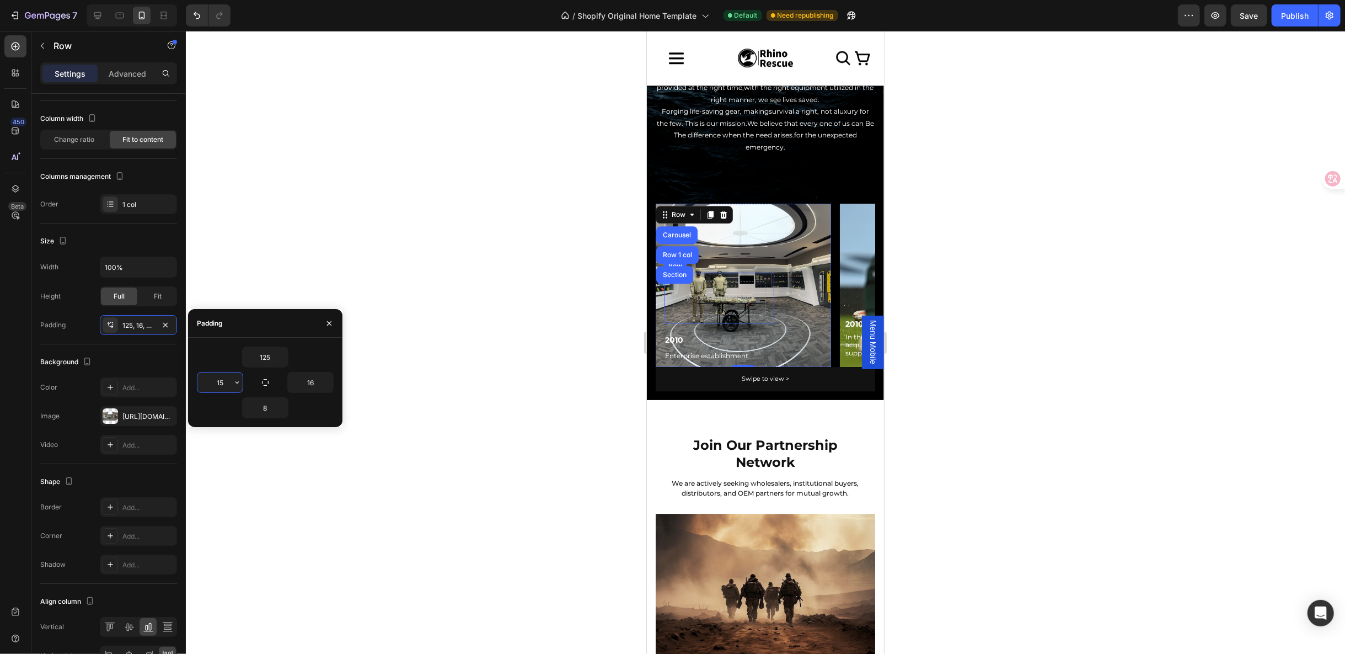
click at [227, 384] on input "15" at bounding box center [219, 382] width 45 height 20
click at [313, 382] on input "16" at bounding box center [310, 382] width 45 height 20
type input "0"
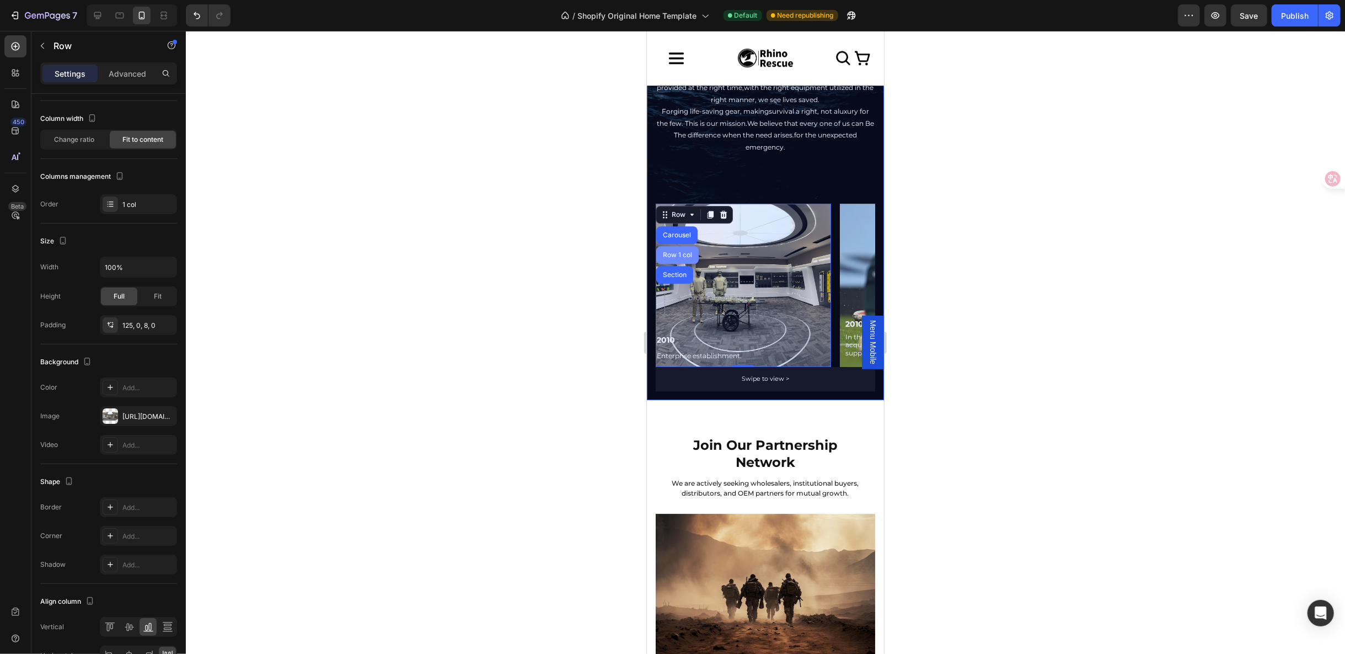
click at [673, 256] on div "Row 1 col" at bounding box center [677, 254] width 34 height 7
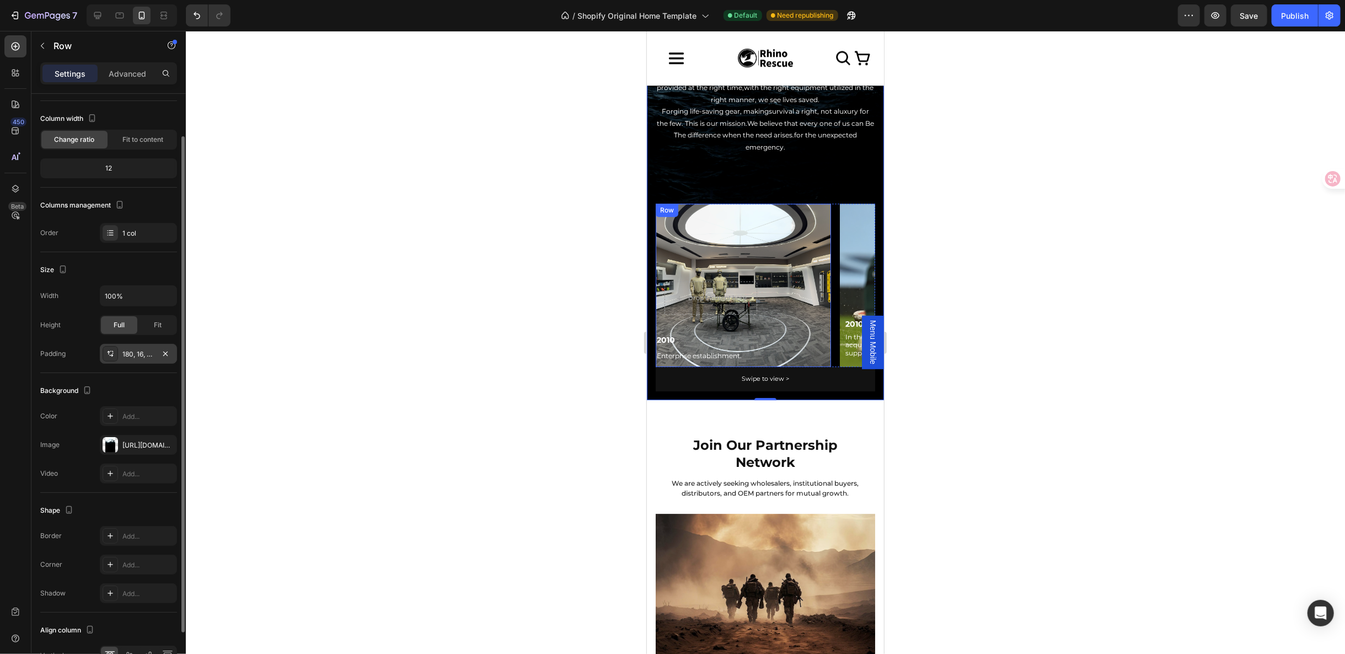
click at [148, 356] on div "180, 16, 16, 16" at bounding box center [138, 354] width 32 height 10
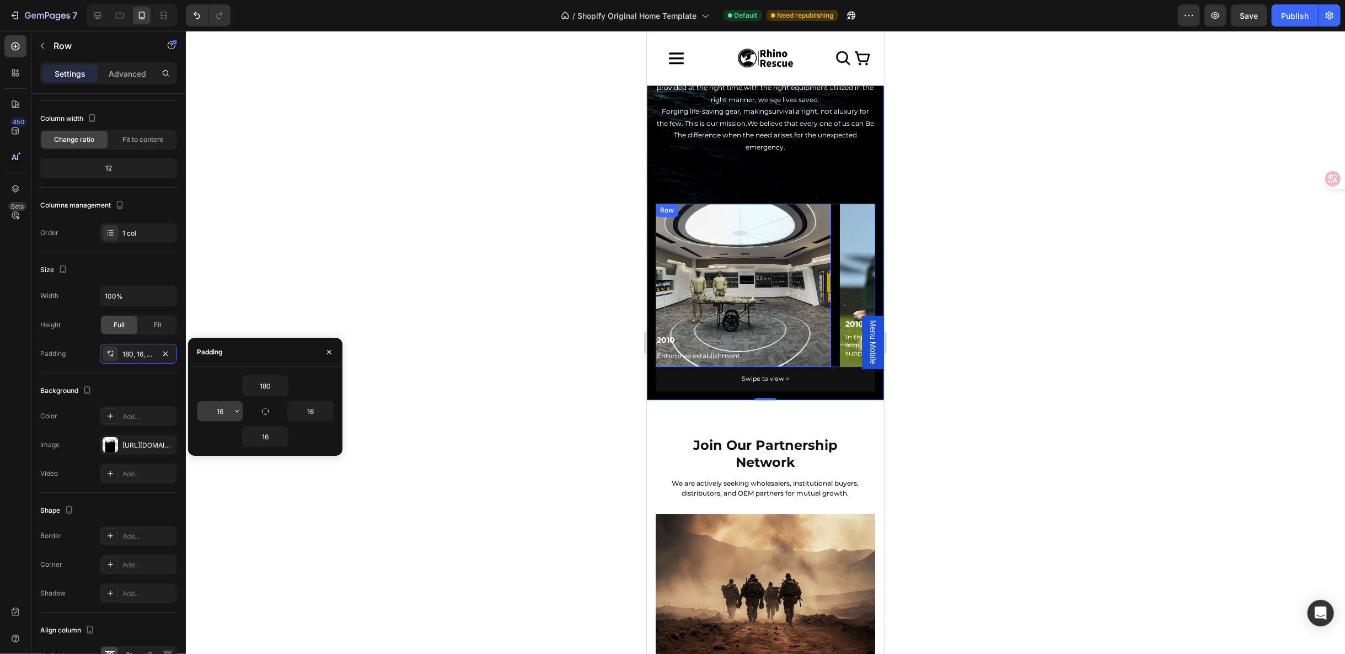
click at [229, 410] on input "16" at bounding box center [219, 411] width 45 height 20
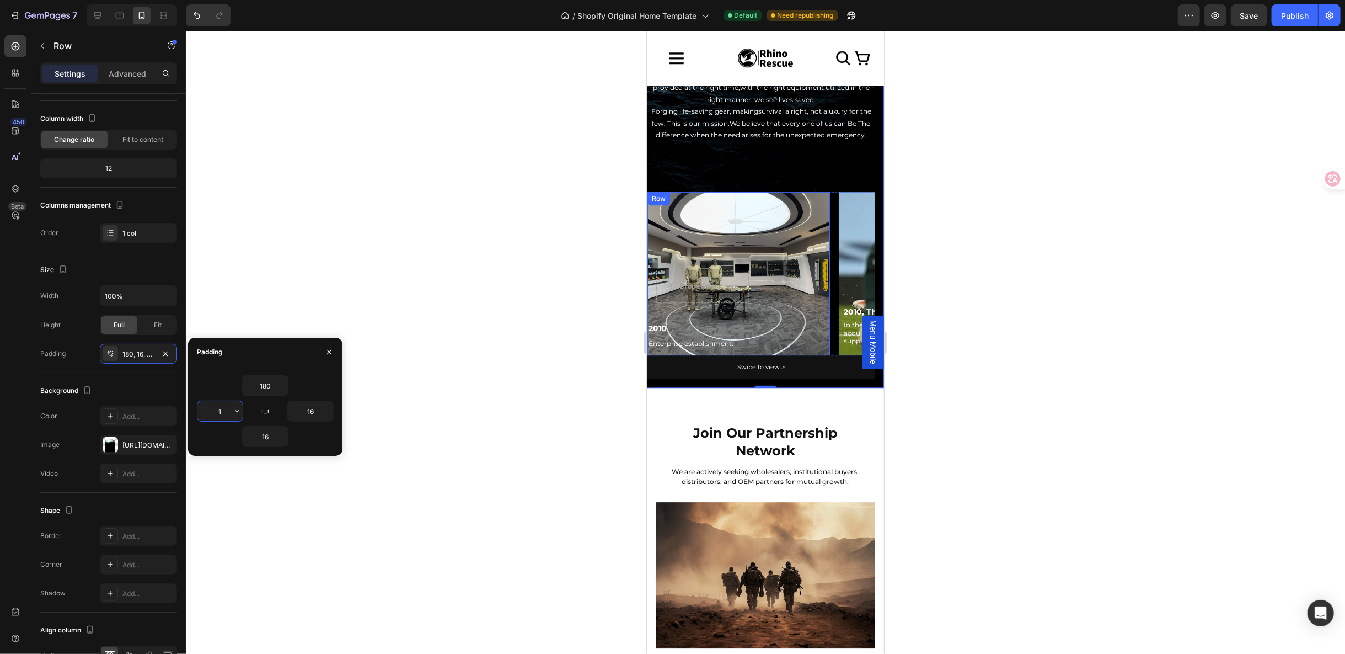
type input "16"
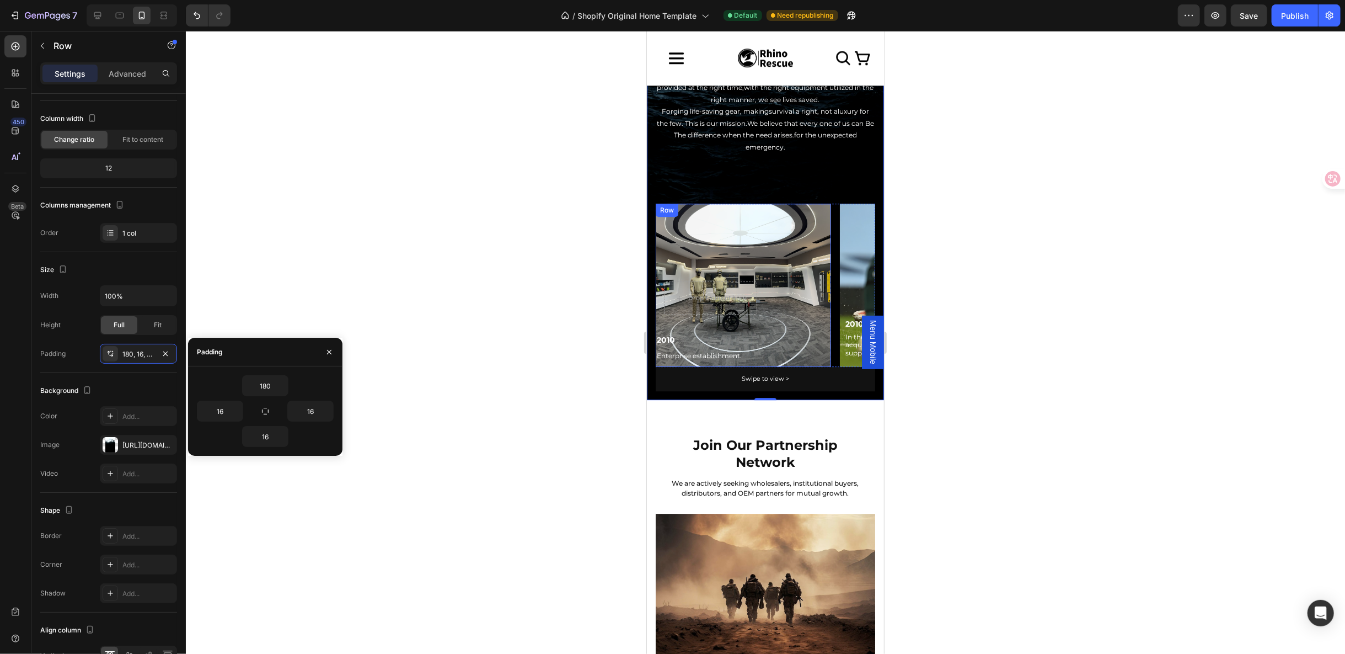
click at [814, 312] on div "Drop element here Row 2010 Text Block Enterprise establishment. Text Block Row" at bounding box center [742, 284] width 175 height 163
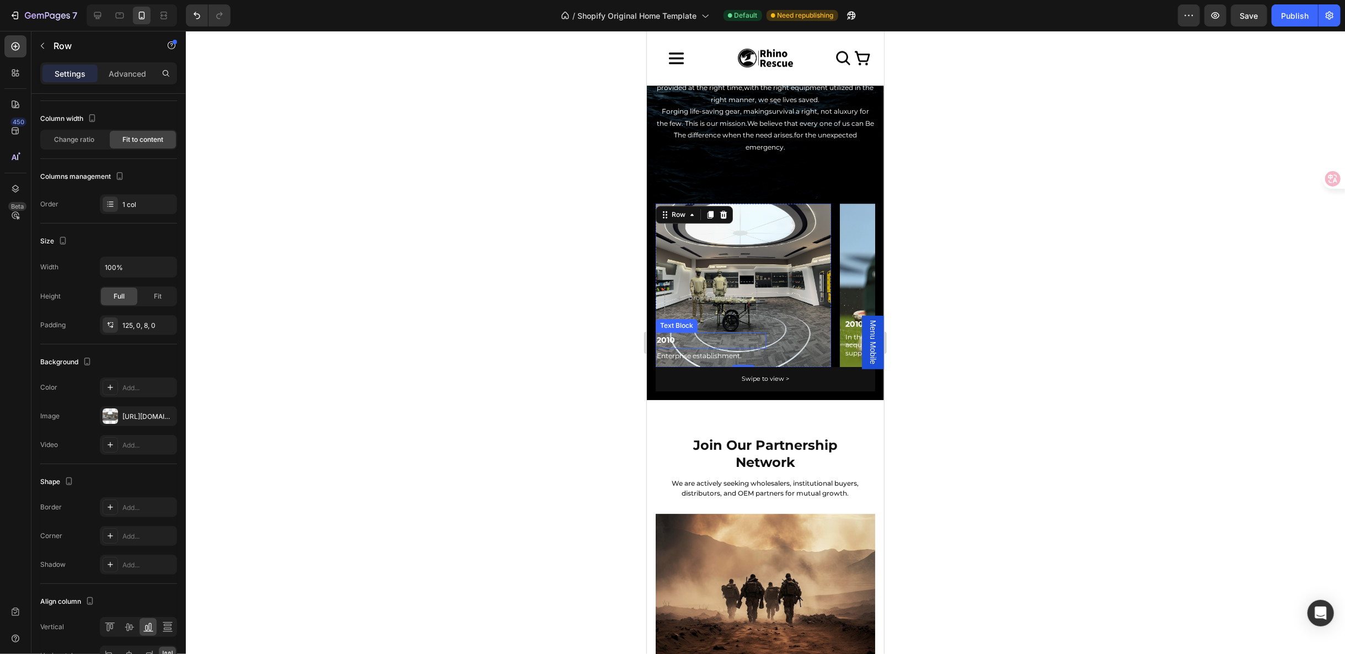
click at [687, 339] on p "2010" at bounding box center [710, 340] width 108 height 14
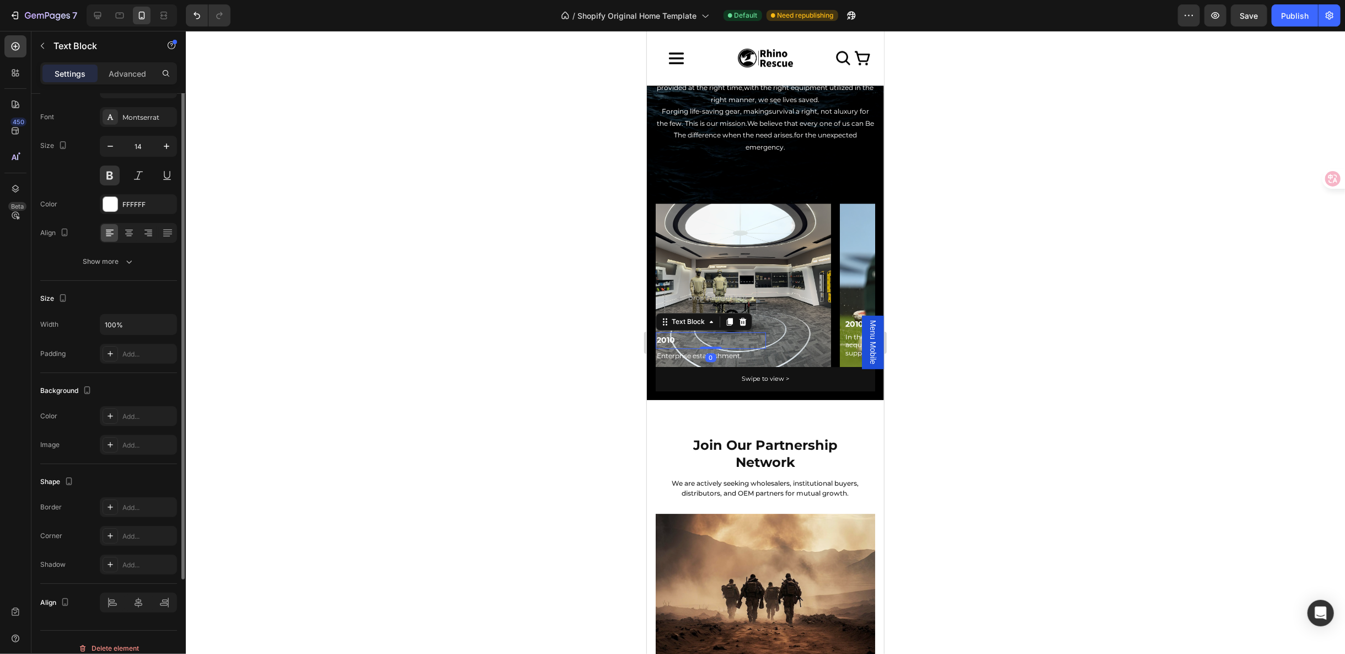
scroll to position [0, 0]
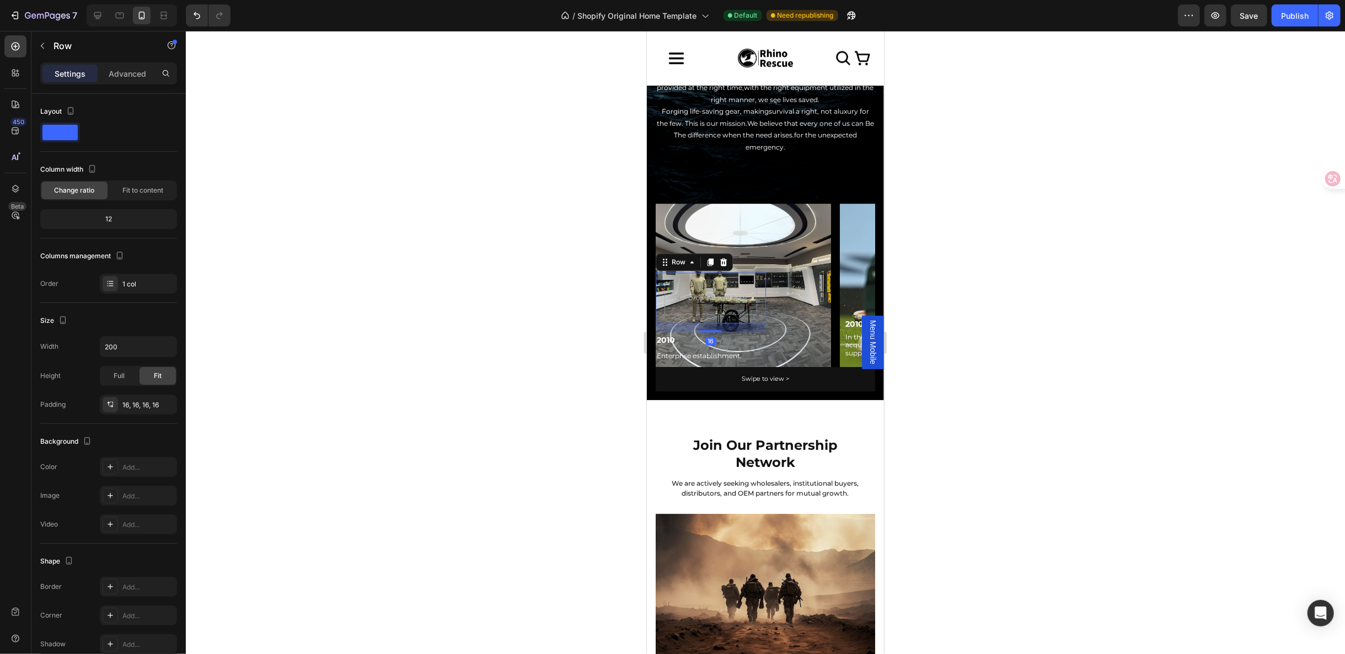
click at [759, 294] on div "Drop element here Row 16" at bounding box center [710, 297] width 110 height 51
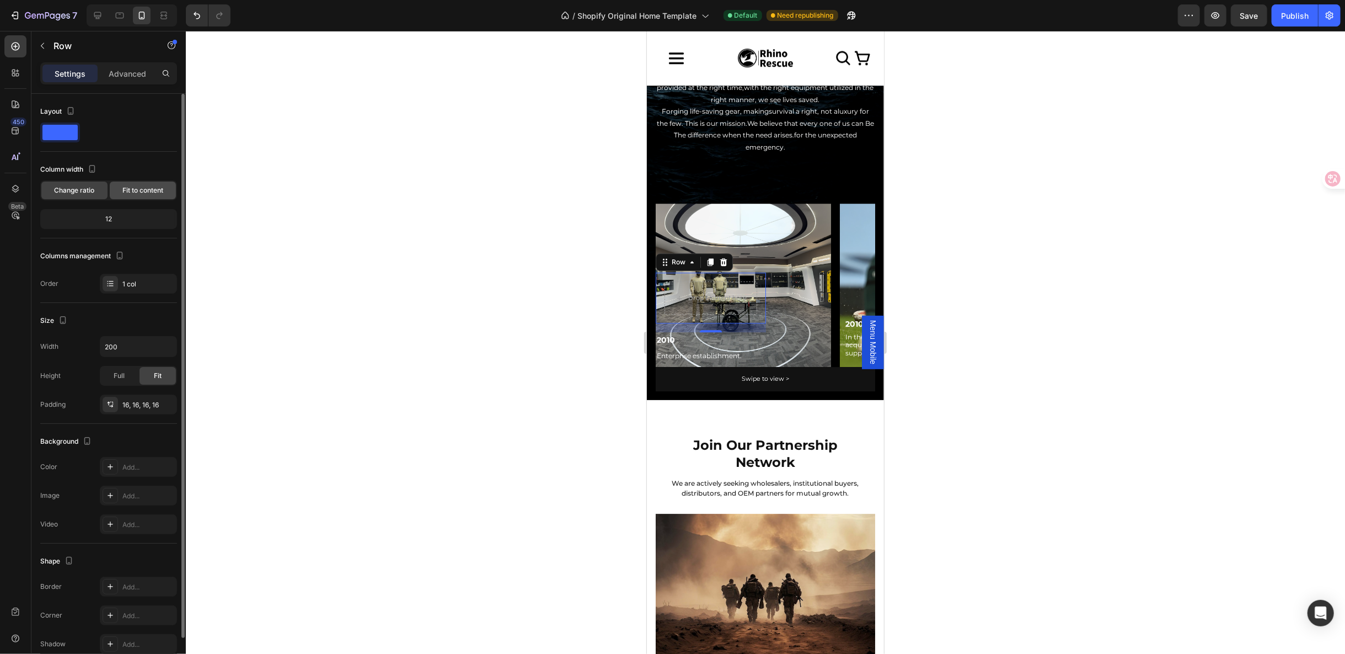
click at [141, 186] on span "Fit to content" at bounding box center [142, 190] width 41 height 10
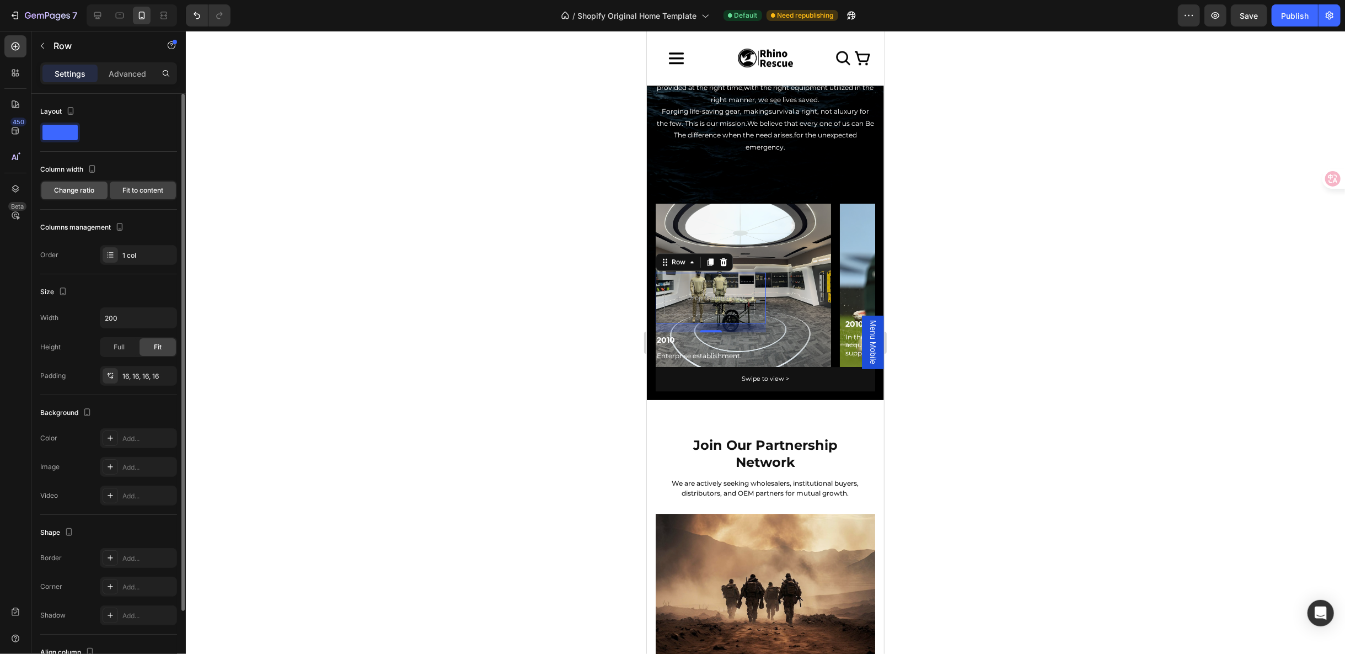
click at [86, 193] on span "Change ratio" at bounding box center [75, 190] width 40 height 10
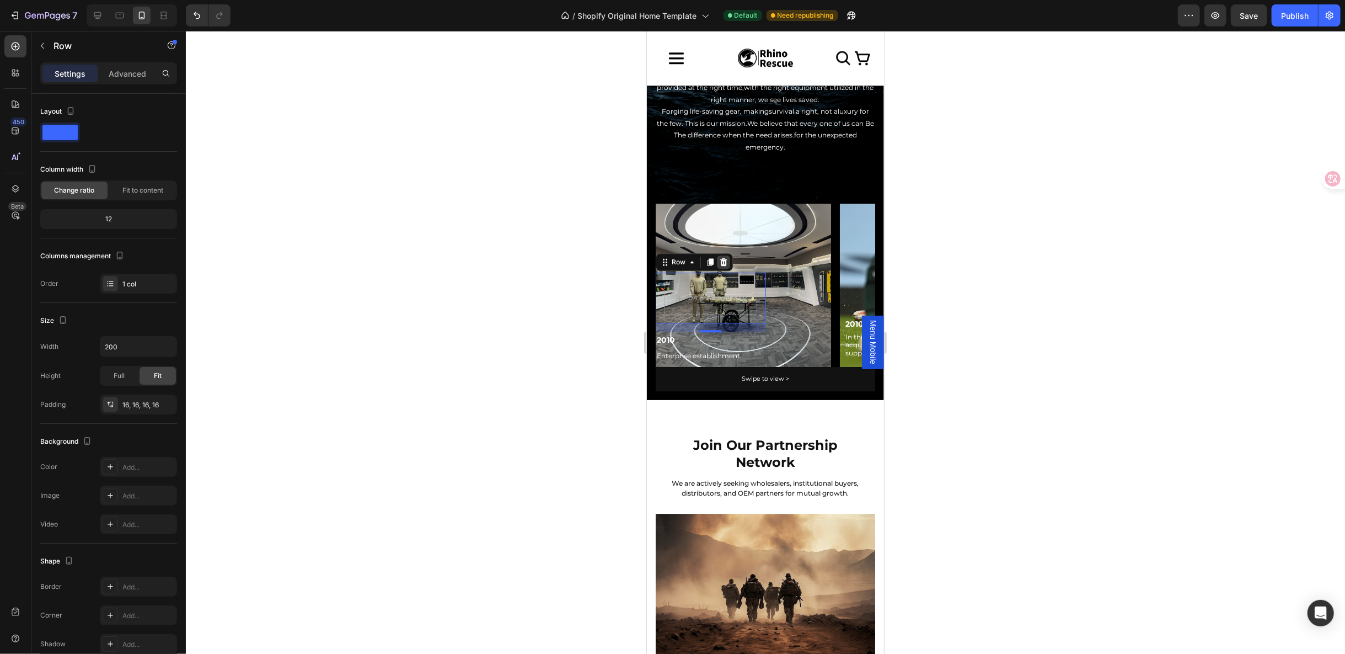
click at [721, 259] on icon at bounding box center [723, 262] width 7 height 8
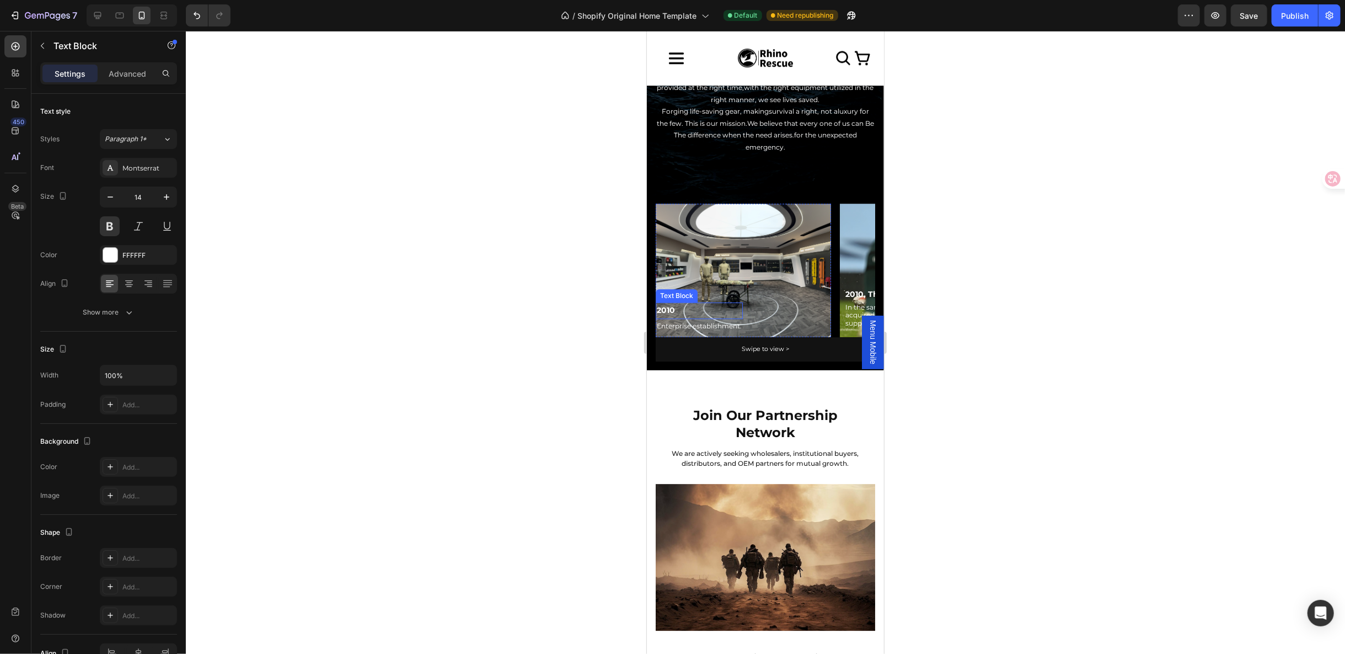
click at [732, 303] on p "2010" at bounding box center [698, 310] width 85 height 14
click at [773, 343] on p "Swipe to view >" at bounding box center [764, 348] width 47 height 11
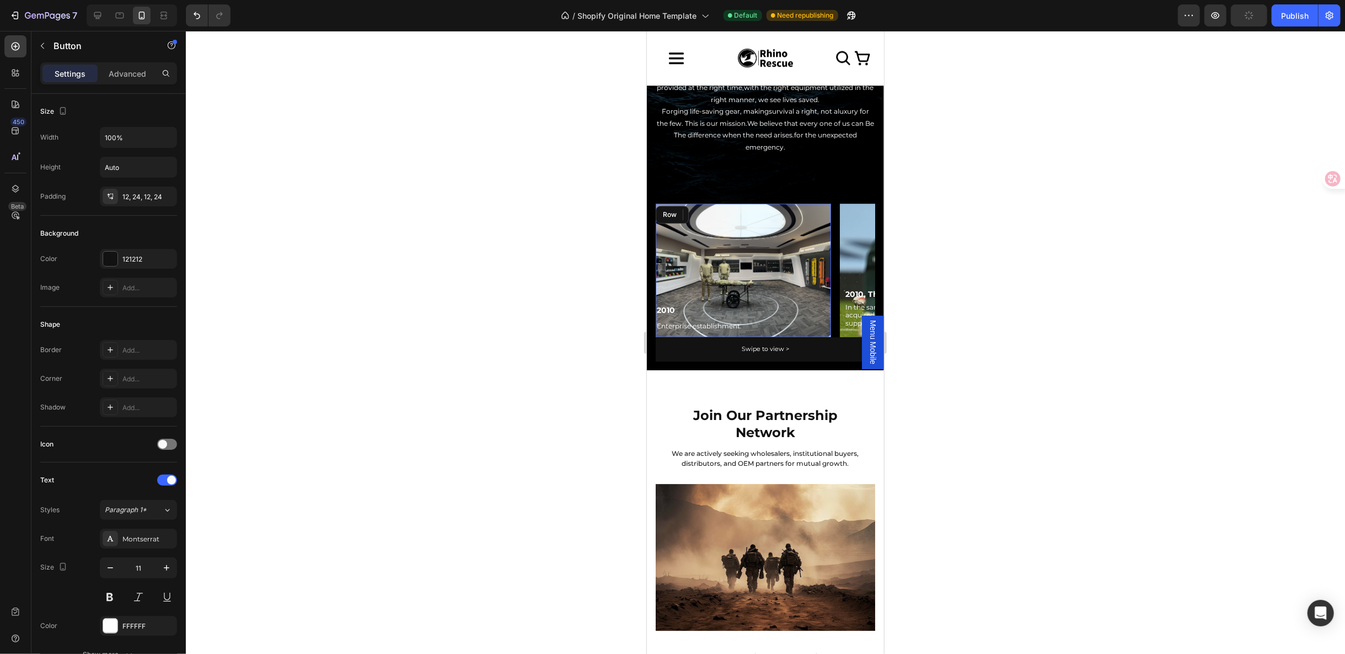
click at [754, 270] on div "2010 Text Block Enterprise establishment. Text Block Row" at bounding box center [742, 269] width 175 height 133
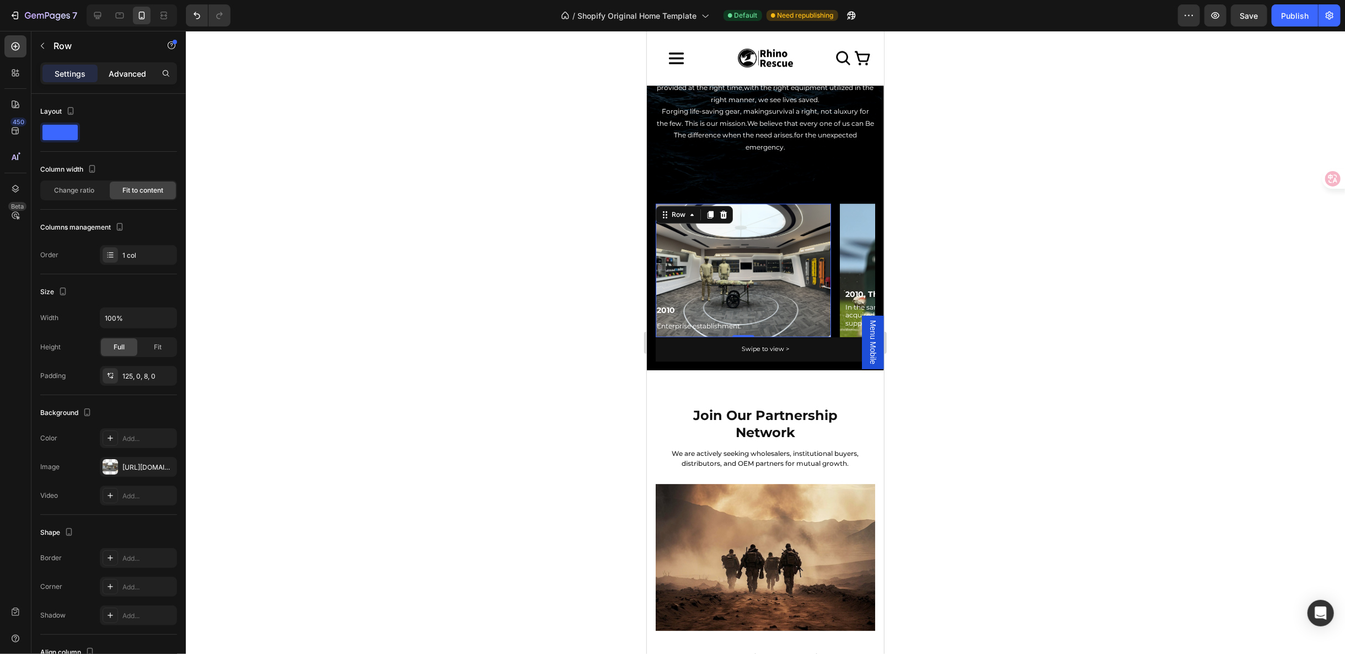
click at [136, 76] on p "Advanced" at bounding box center [128, 74] width 38 height 12
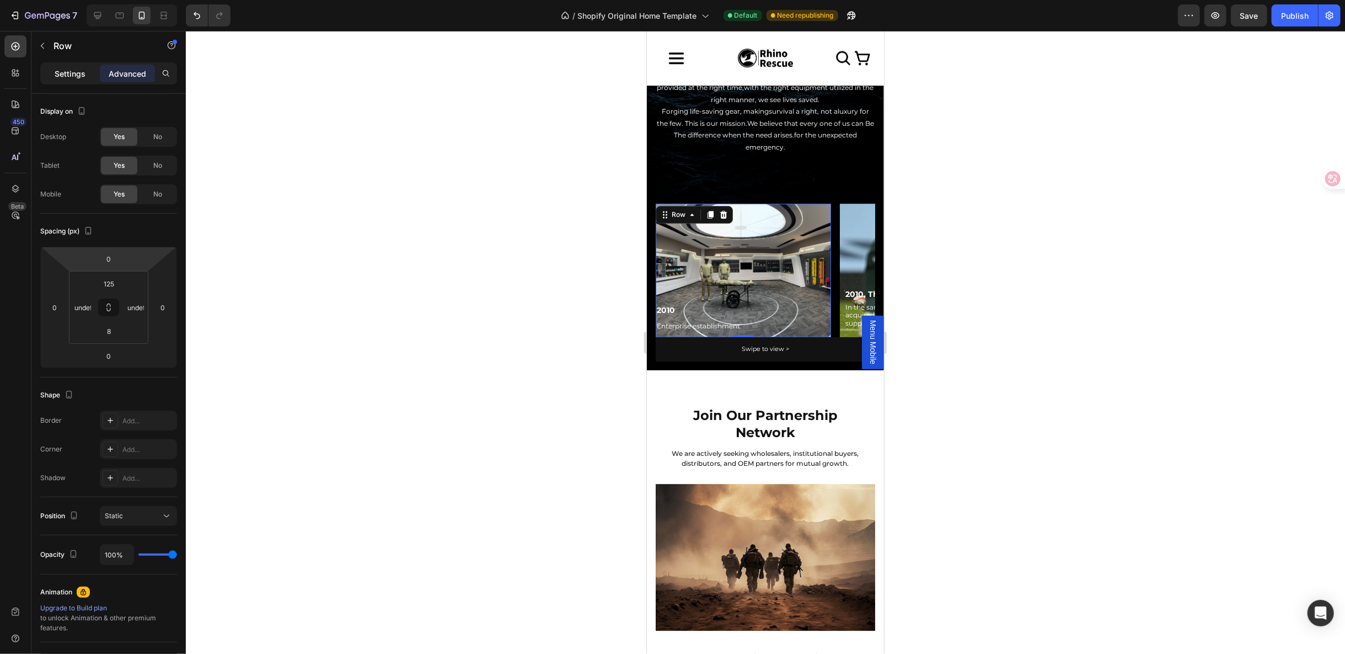
click at [76, 66] on div "Settings" at bounding box center [69, 74] width 55 height 18
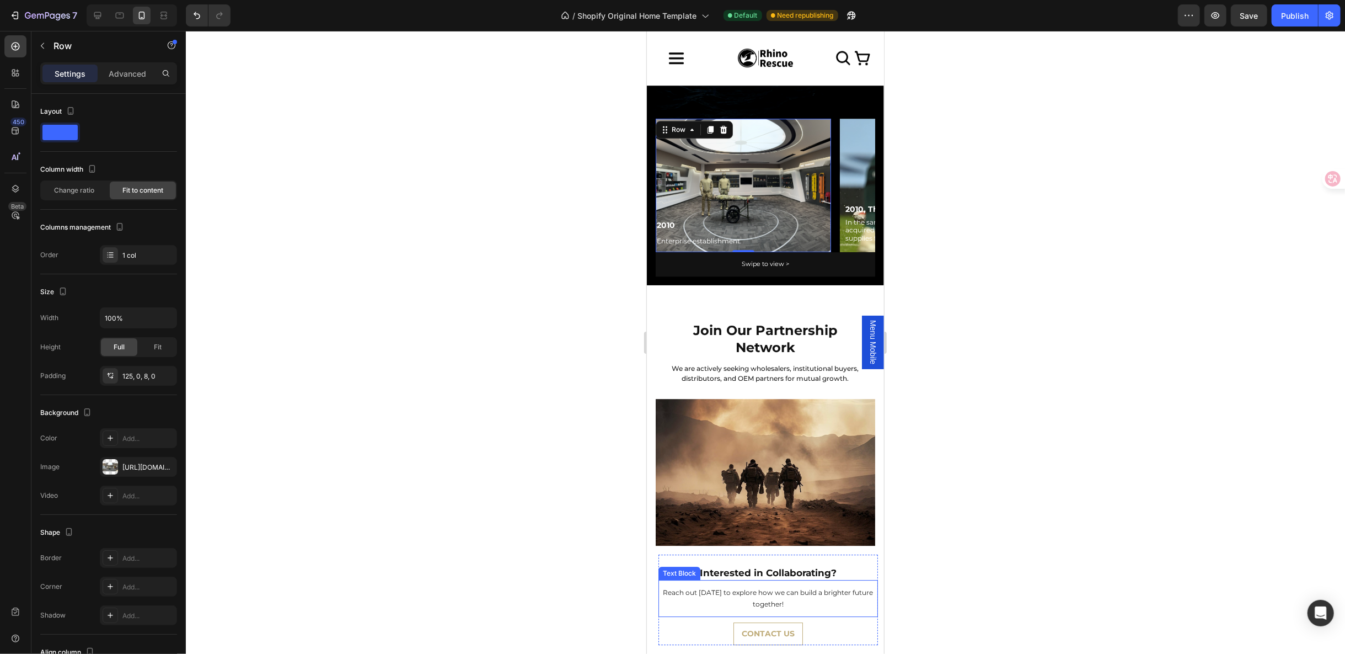
scroll to position [2710, 0]
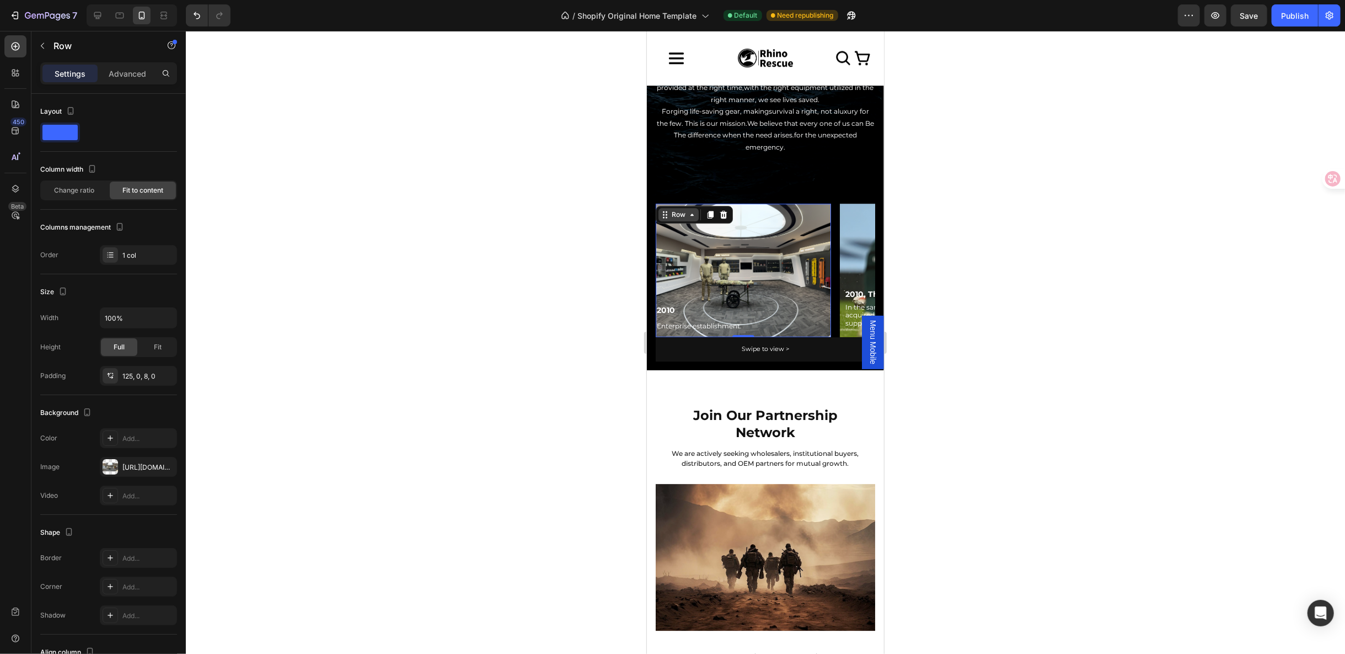
click at [671, 218] on div "Row" at bounding box center [678, 213] width 40 height 13
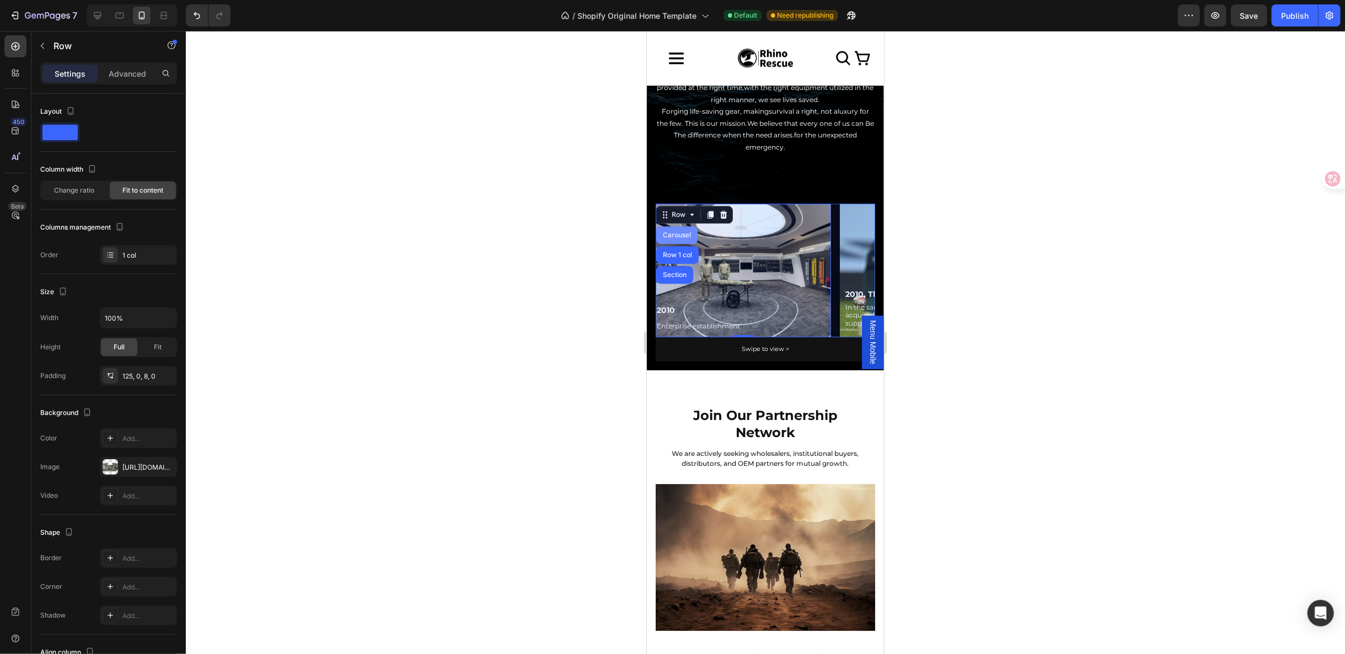
click at [668, 234] on div "Carousel" at bounding box center [676, 234] width 33 height 7
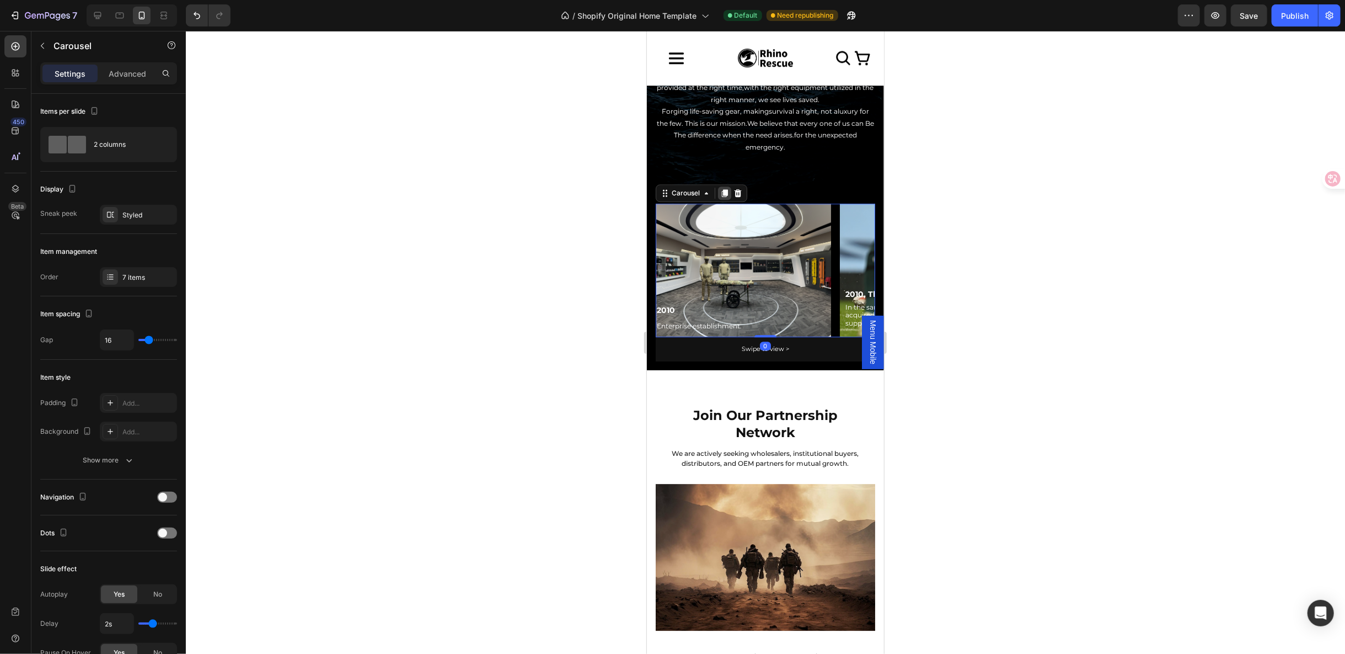
click at [727, 190] on icon at bounding box center [724, 193] width 6 height 8
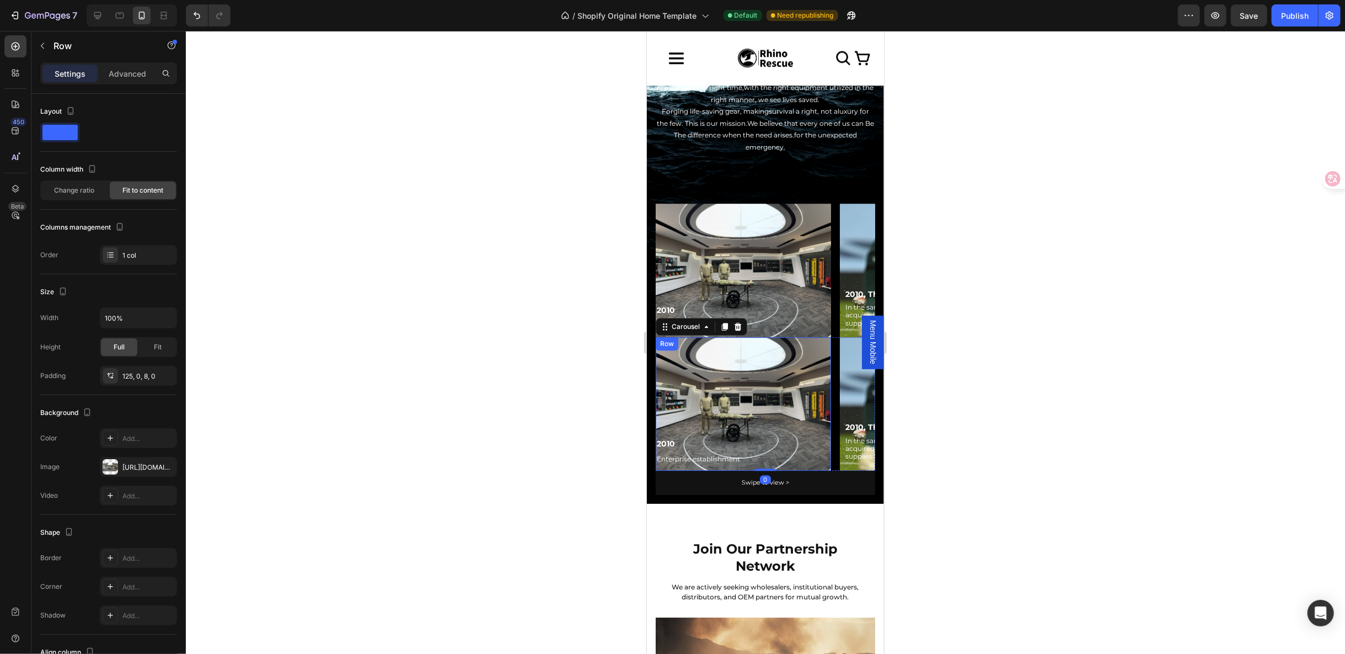
click at [683, 373] on div "2010 Text Block Enterprise establishment. Text Block Row" at bounding box center [742, 402] width 175 height 133
click at [203, 19] on button "Undo/Redo" at bounding box center [197, 15] width 22 height 22
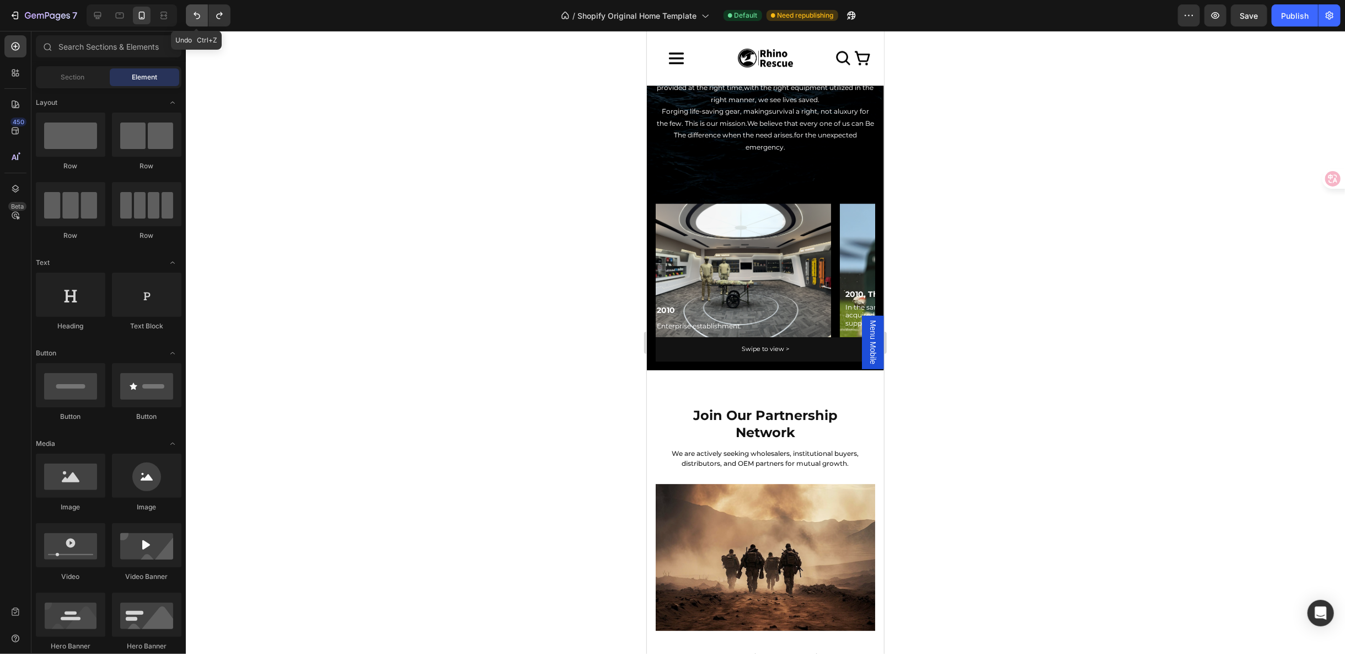
click at [203, 19] on button "Undo/Redo" at bounding box center [197, 15] width 22 height 22
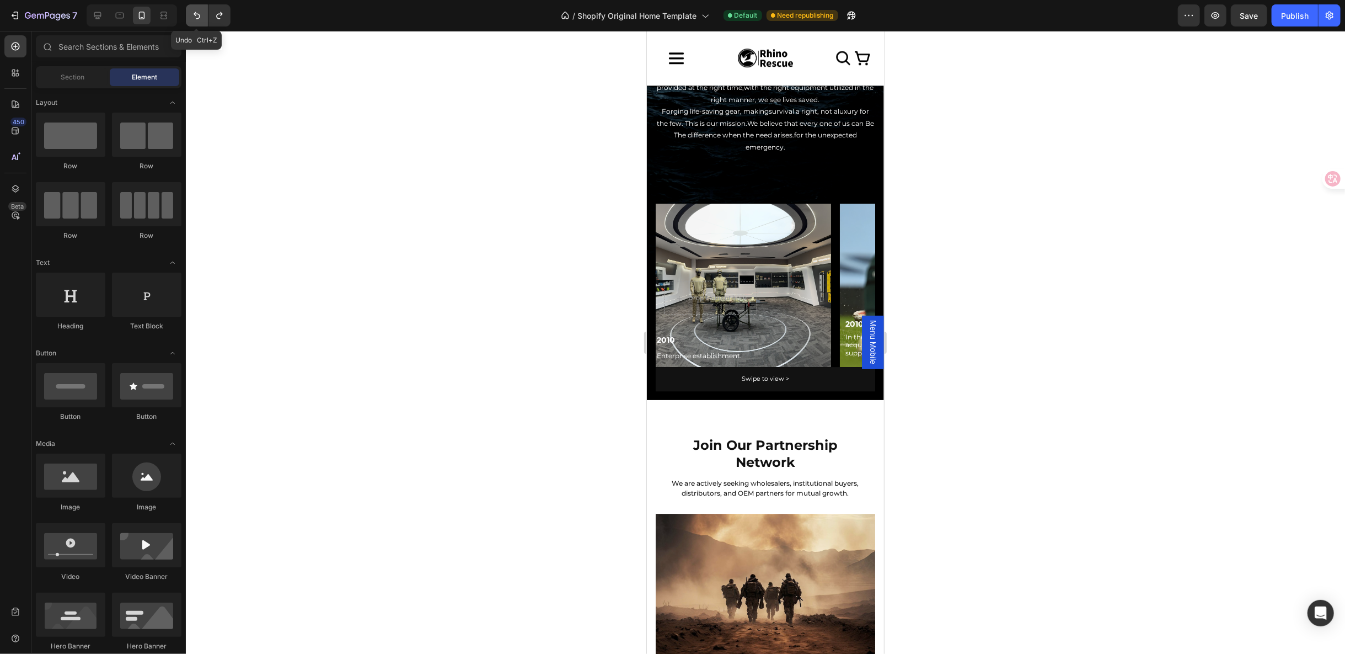
click at [203, 19] on button "Undo/Redo" at bounding box center [197, 15] width 22 height 22
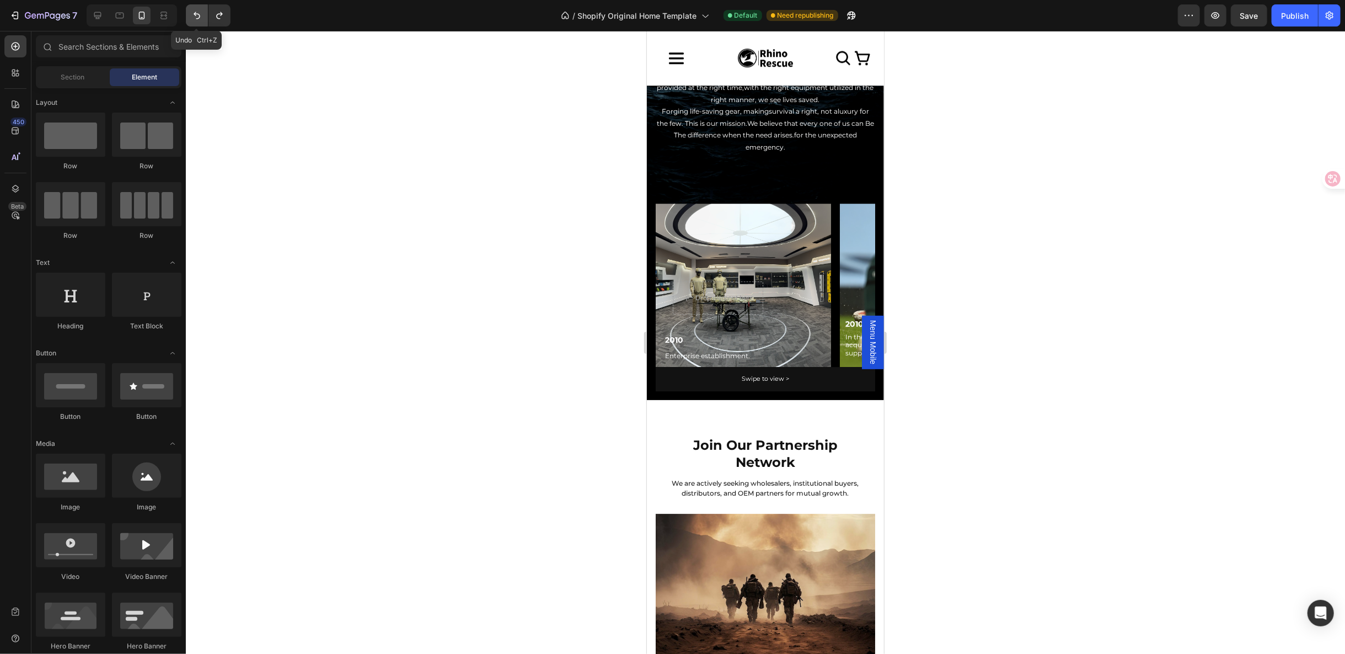
click at [203, 19] on button "Undo/Redo" at bounding box center [197, 15] width 22 height 22
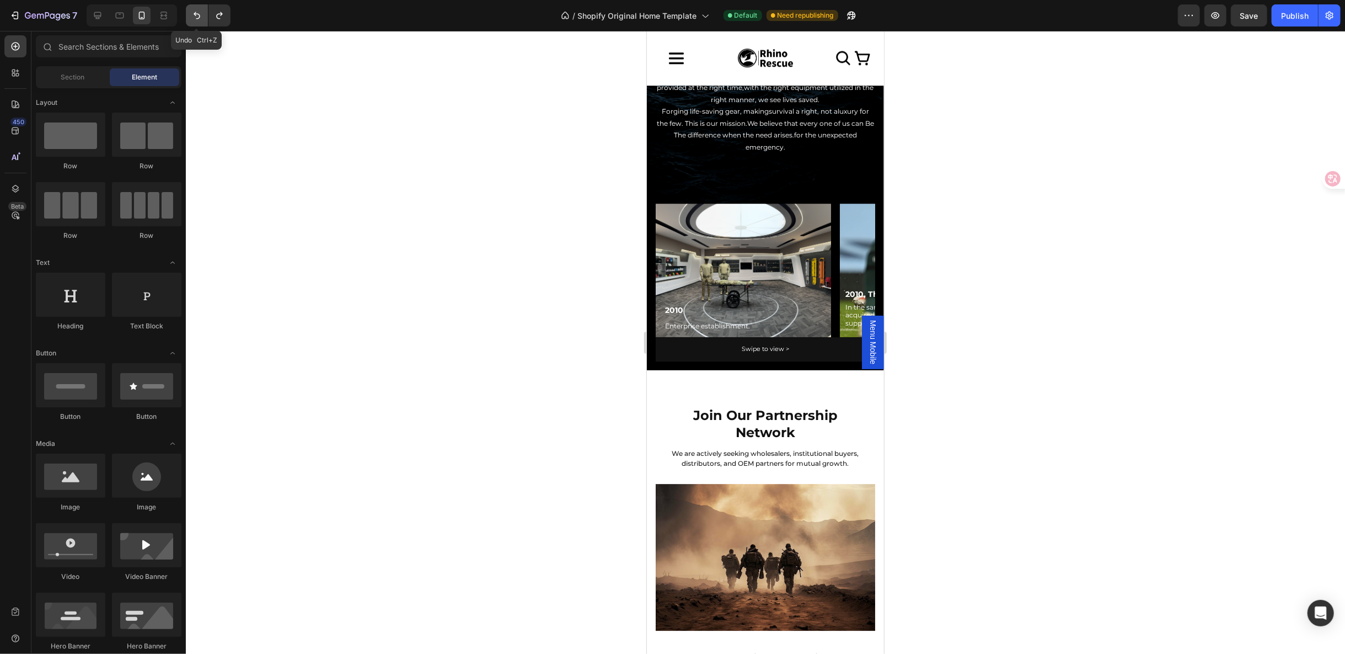
click at [203, 19] on button "Undo/Redo" at bounding box center [197, 15] width 22 height 22
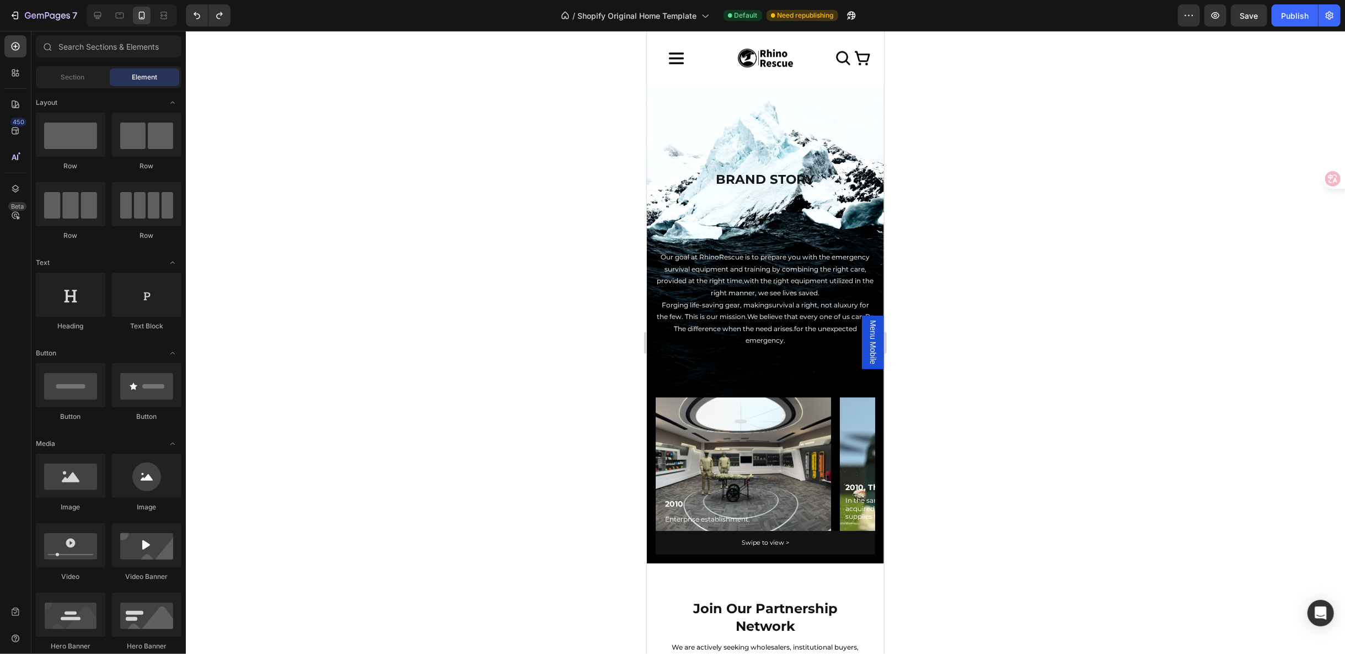
scroll to position [2865, 0]
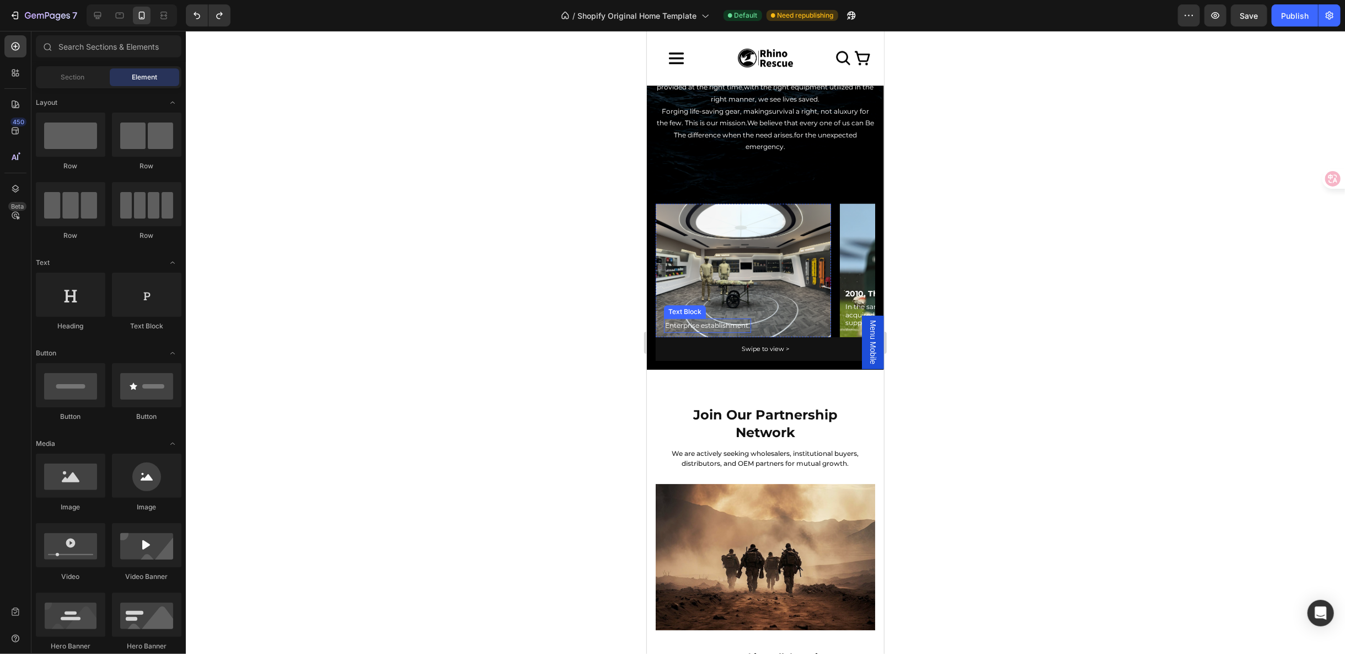
click at [732, 319] on p "Enterprise establishment." at bounding box center [707, 325] width 85 height 12
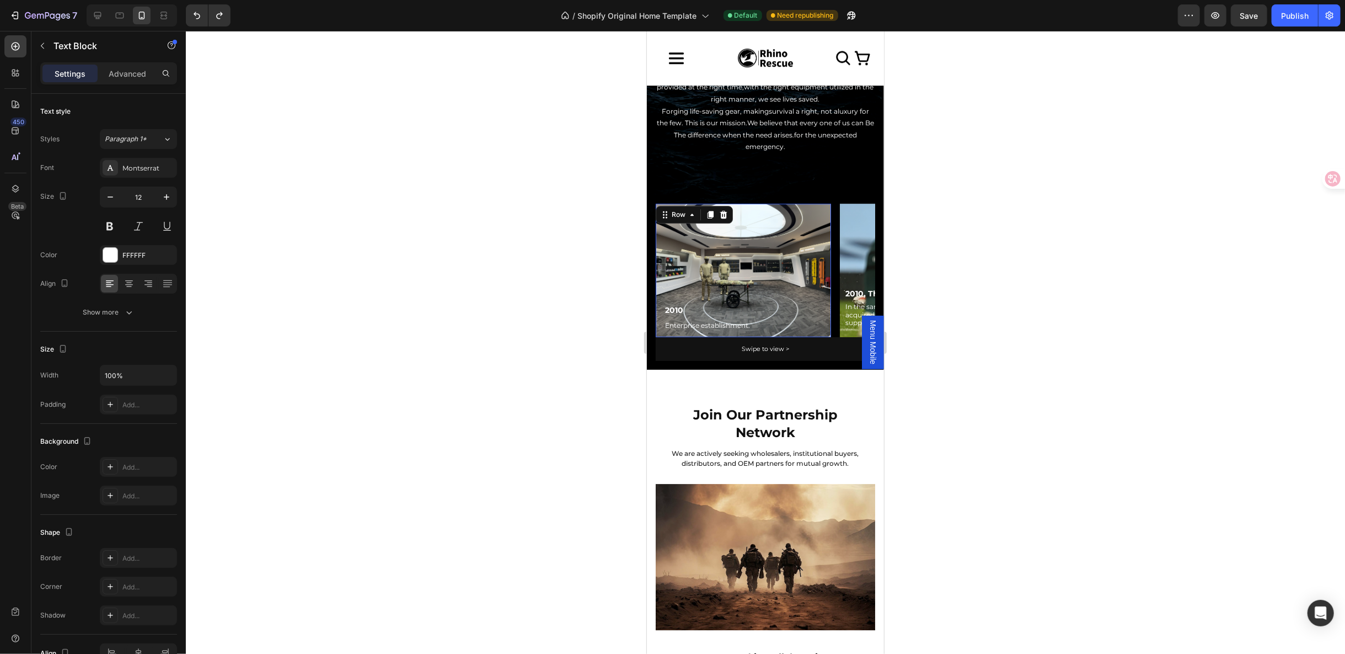
click at [756, 276] on div "2010 Text Block Enterprise establishment. Text Block Row 0" at bounding box center [742, 269] width 175 height 133
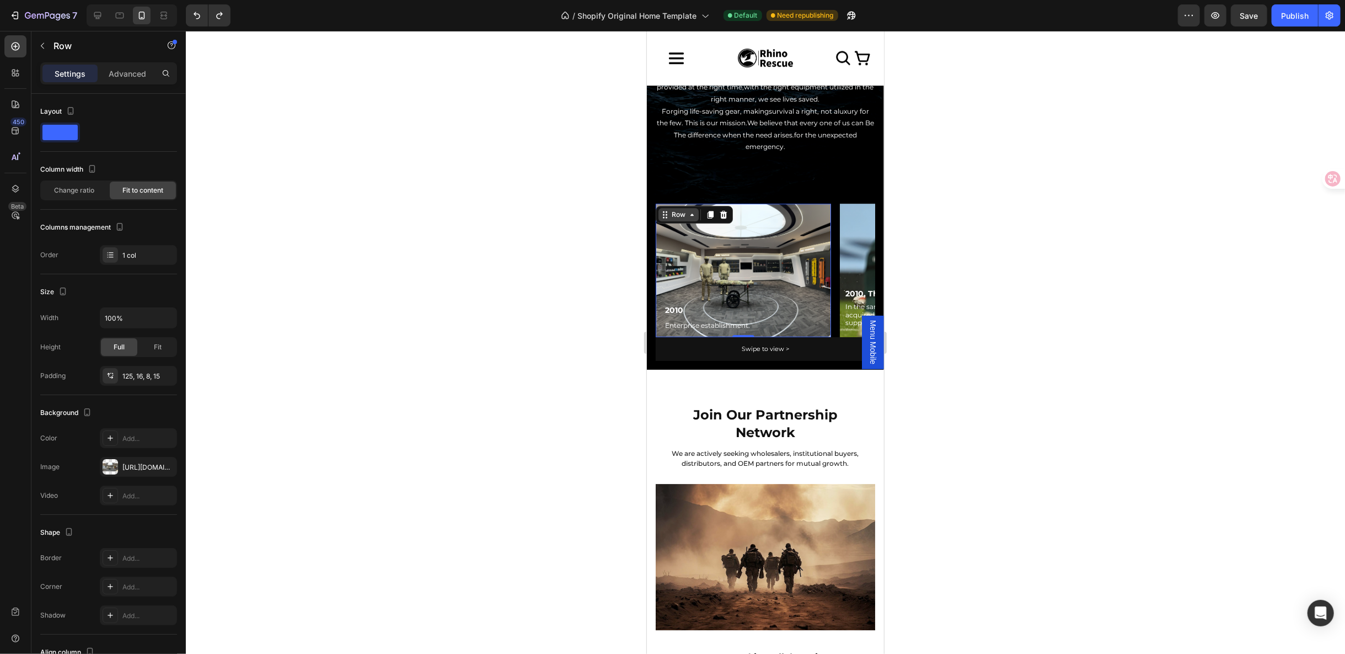
click at [682, 215] on div "Row" at bounding box center [678, 214] width 18 height 10
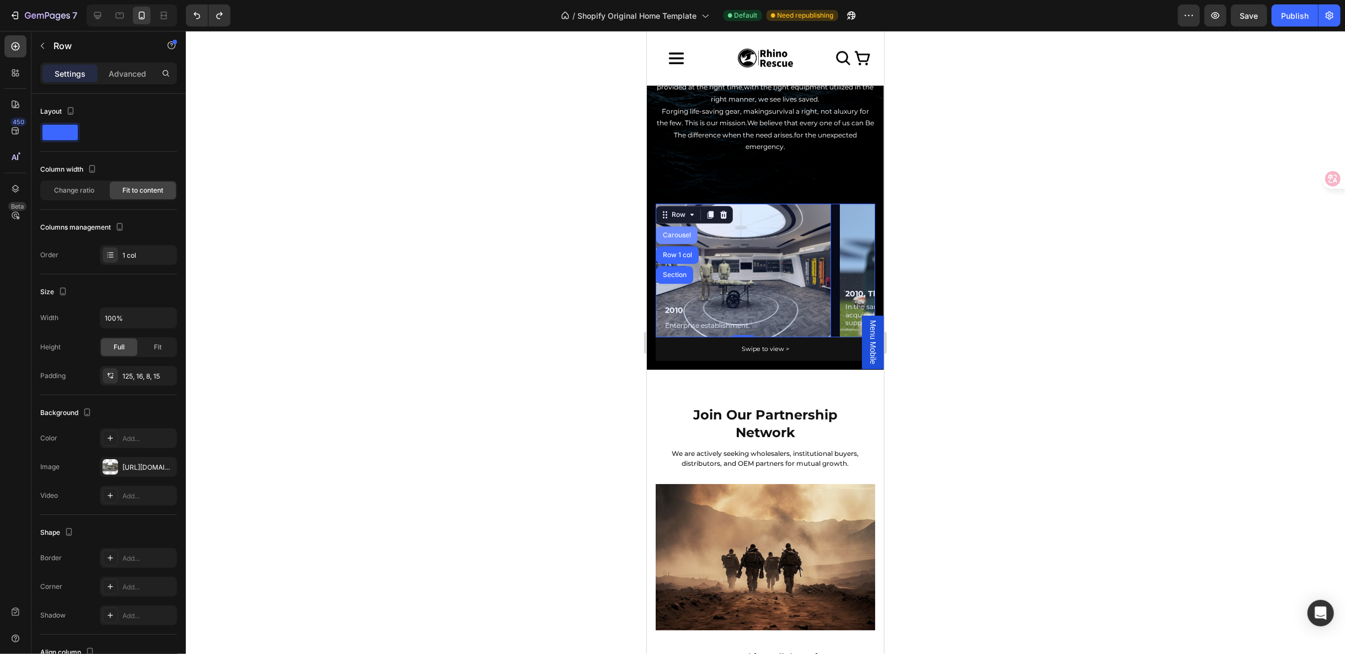
click at [678, 228] on div "Carousel" at bounding box center [676, 235] width 41 height 18
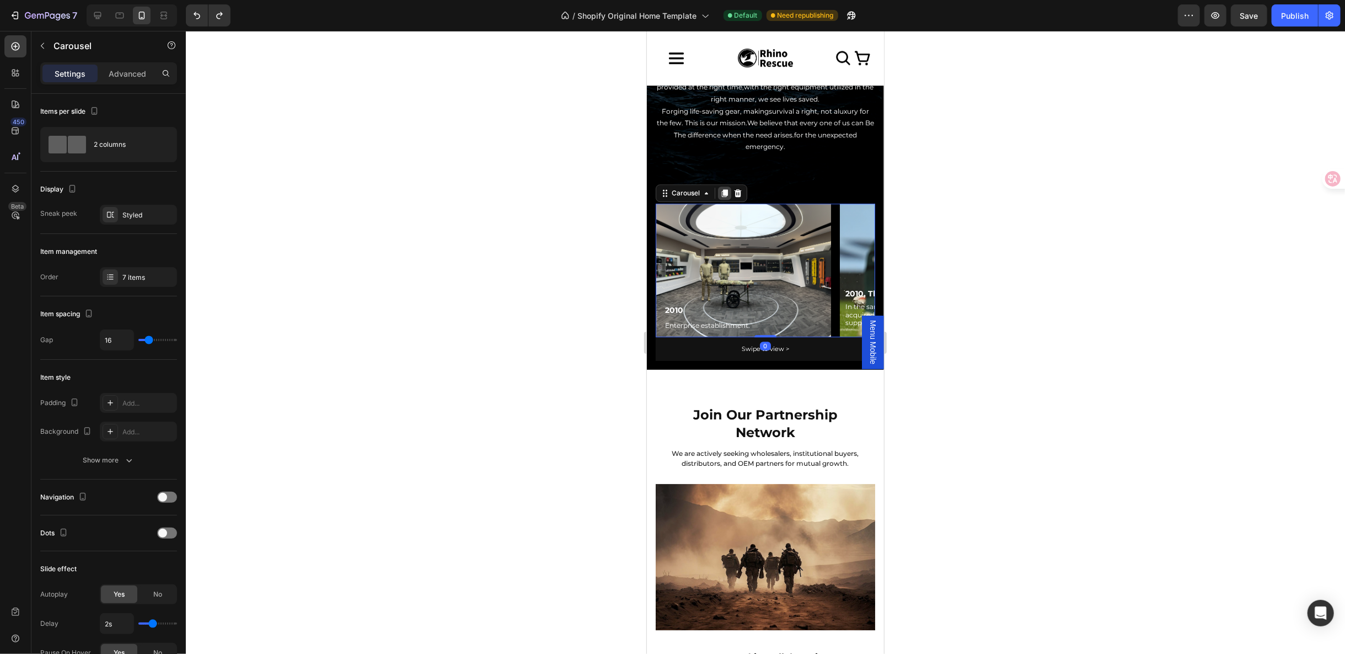
click at [723, 189] on icon at bounding box center [724, 193] width 6 height 8
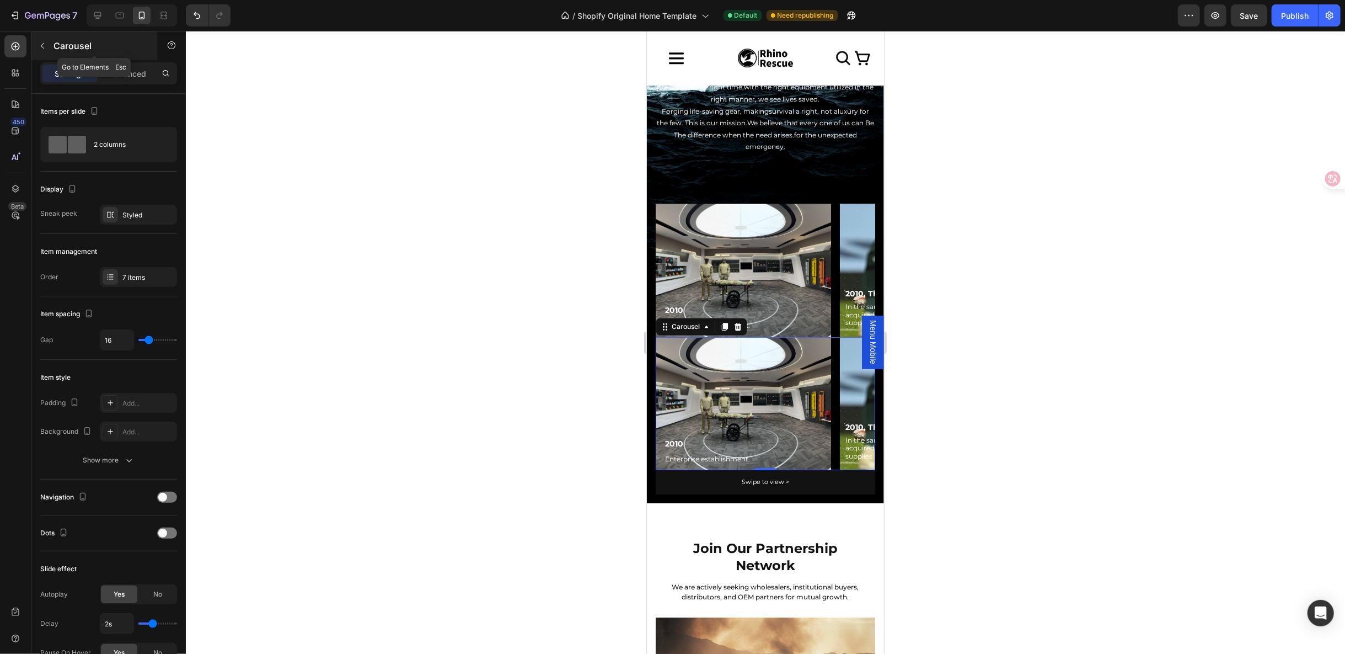
click at [46, 51] on button "button" at bounding box center [43, 46] width 18 height 18
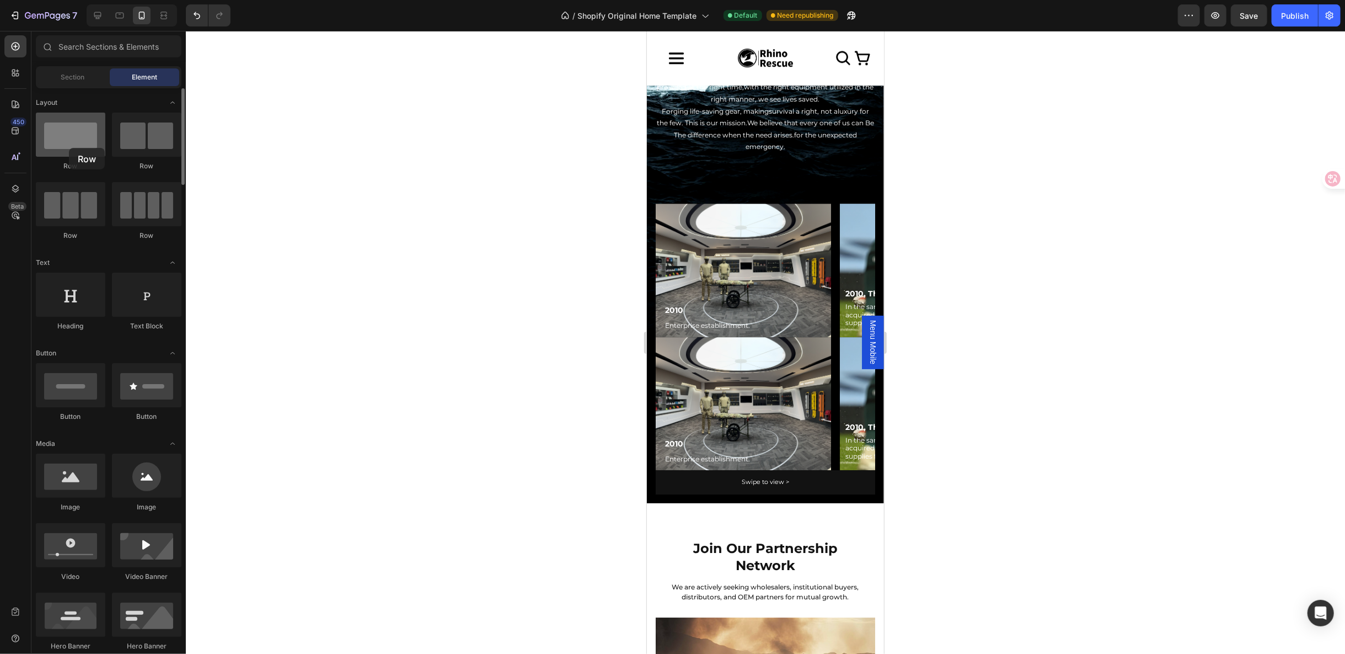
drag, startPoint x: 89, startPoint y: 158, endPoint x: 69, endPoint y: 148, distance: 22.5
click at [69, 148] on div "Row" at bounding box center [70, 142] width 69 height 58
click at [681, 440] on div "Text Block" at bounding box center [685, 445] width 38 height 10
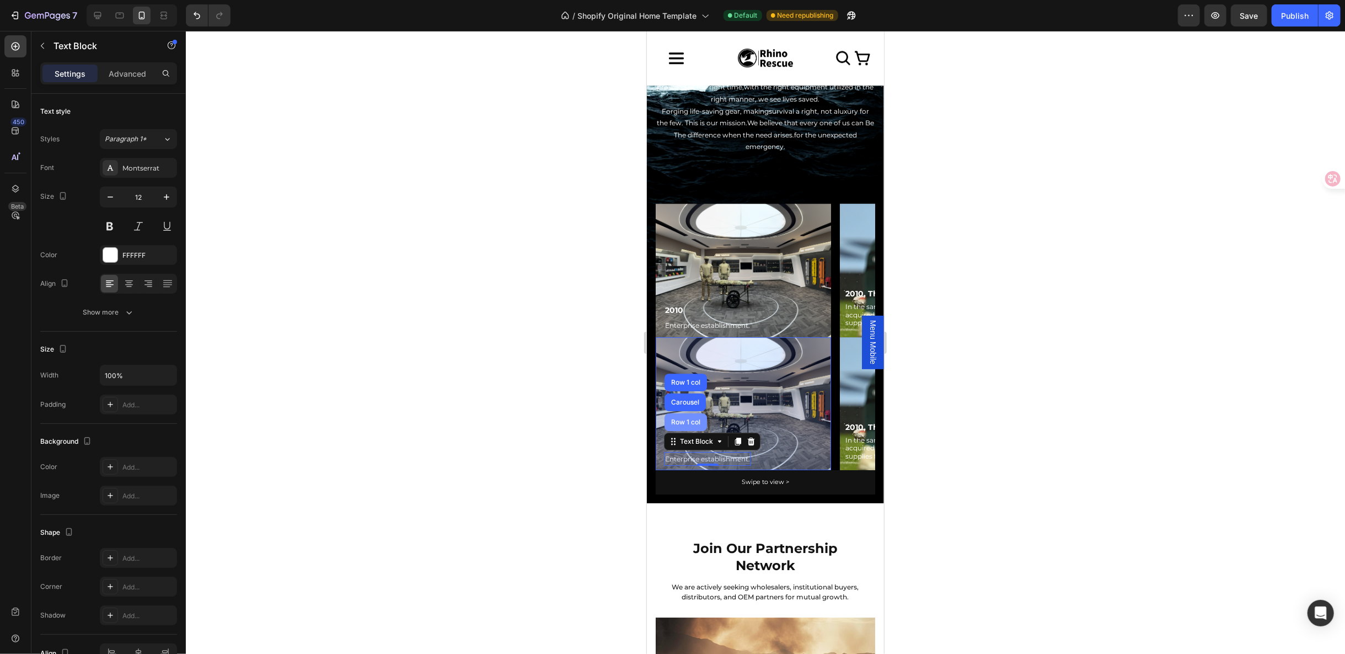
click at [683, 413] on div "Row 1 col" at bounding box center [685, 422] width 42 height 18
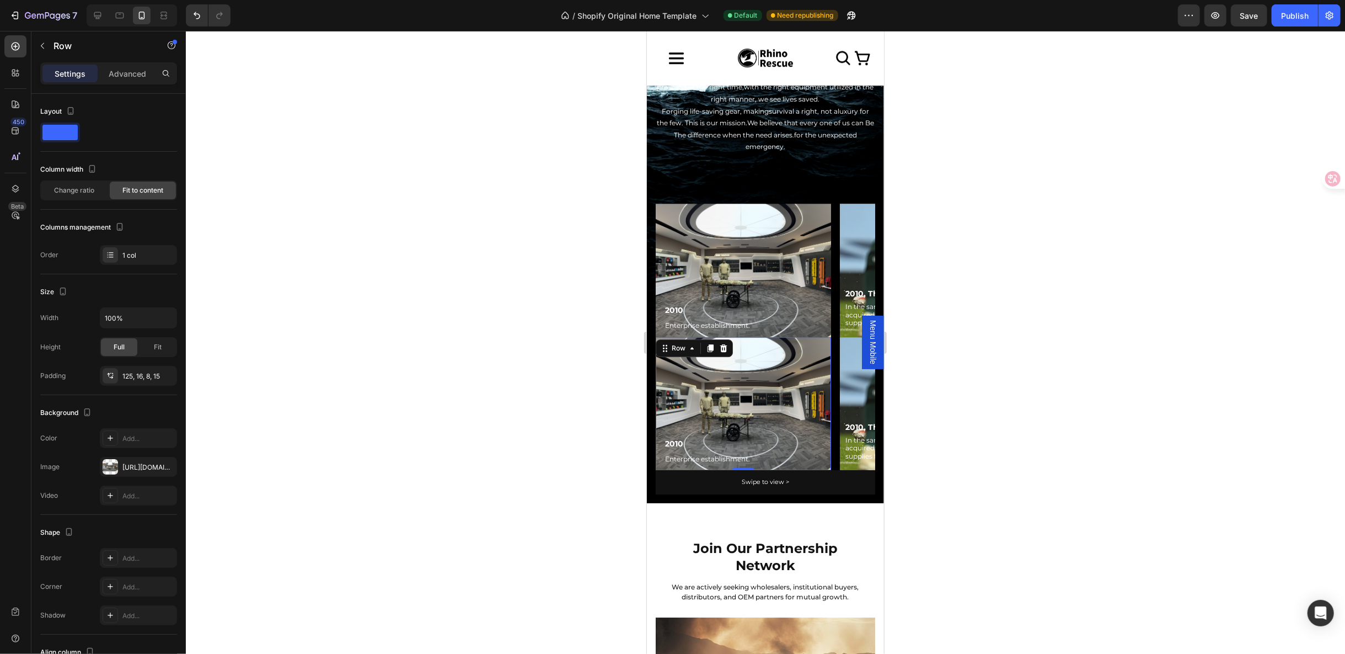
click at [785, 376] on div "2010 Text Block Enterprise establishment. Text Block Row 0" at bounding box center [742, 402] width 175 height 133
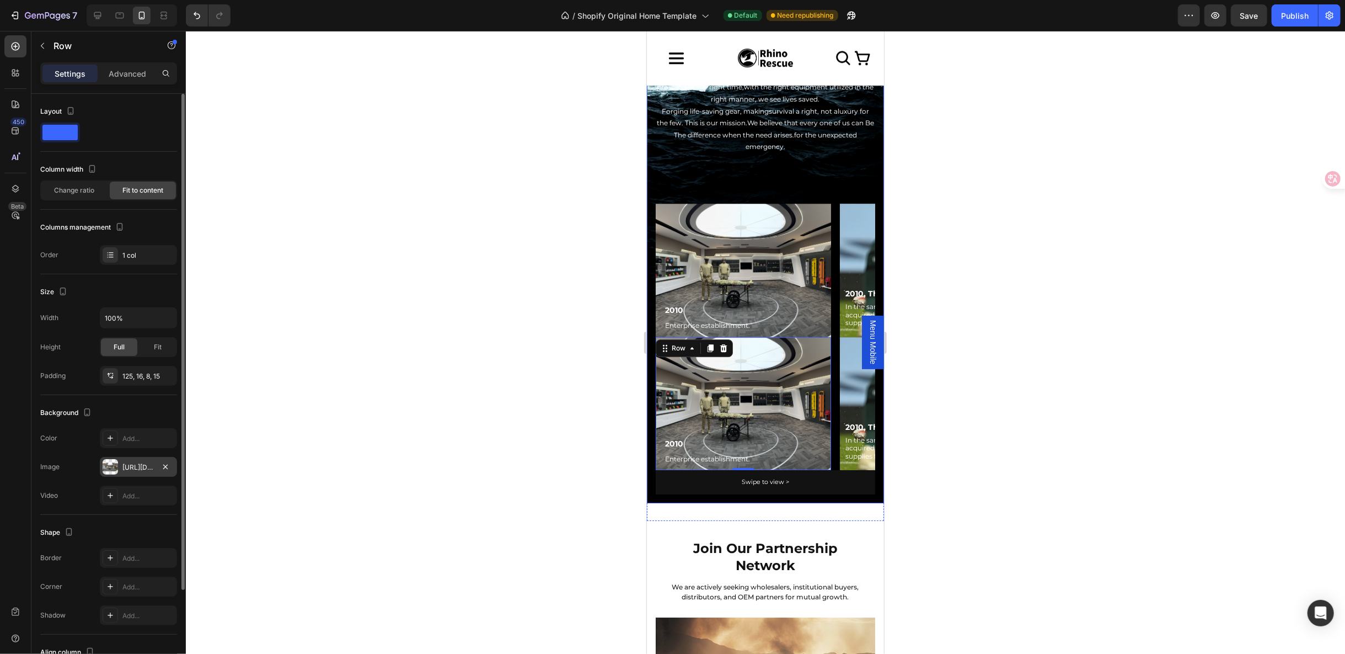
click at [174, 462] on div "[URL][DOMAIN_NAME]" at bounding box center [138, 467] width 77 height 20
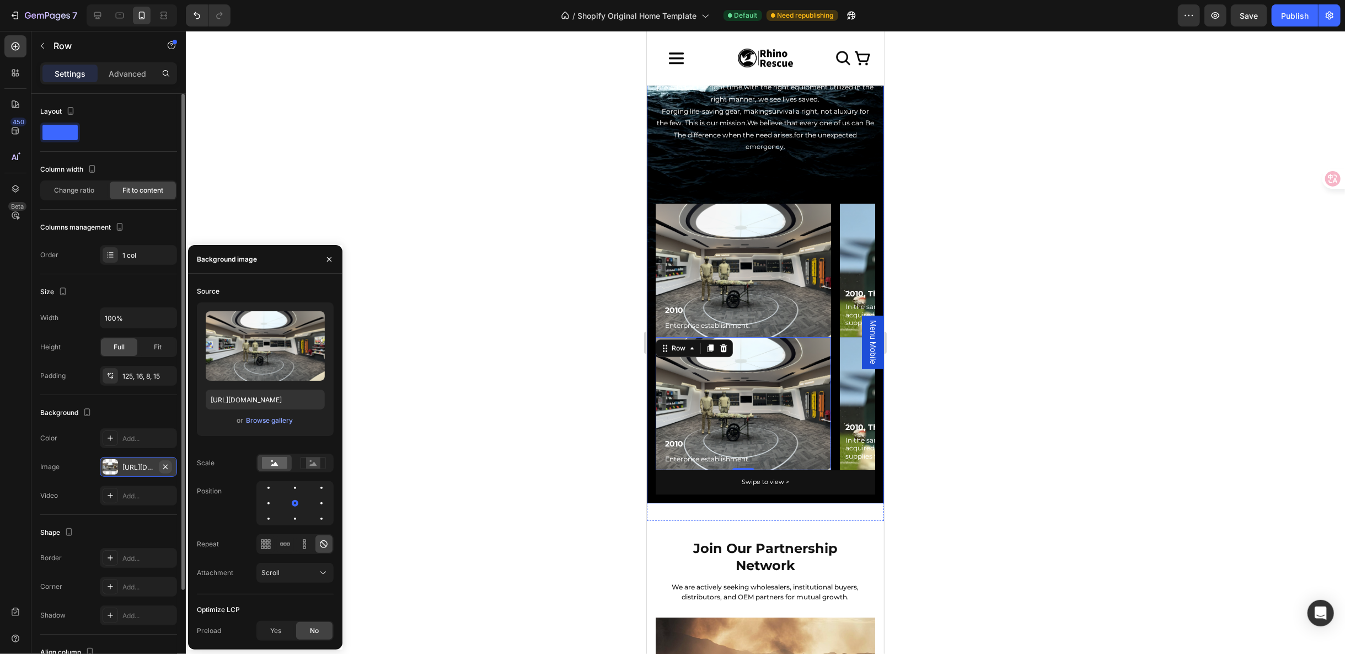
click at [165, 466] on icon "button" at bounding box center [165, 466] width 9 height 9
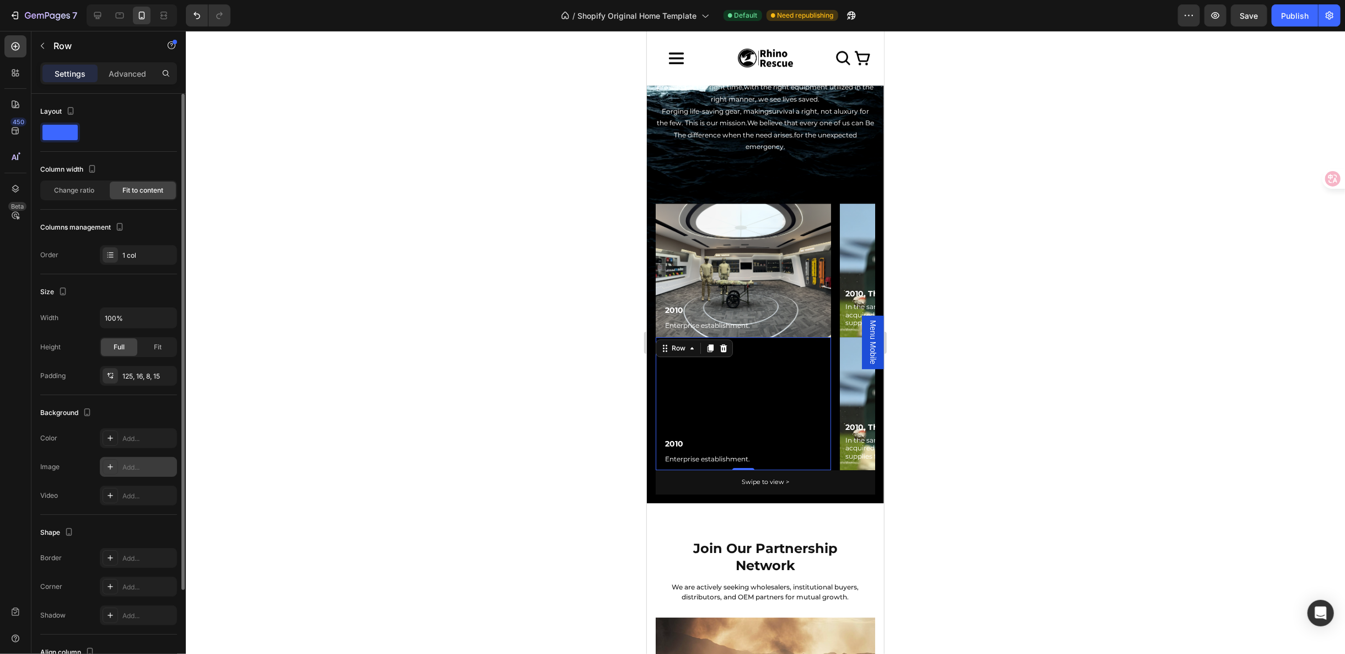
click at [740, 405] on div "2010 Text Block Enterprise establishment. Text Block" at bounding box center [707, 435] width 87 height 60
click at [691, 436] on p "2010" at bounding box center [707, 443] width 85 height 14
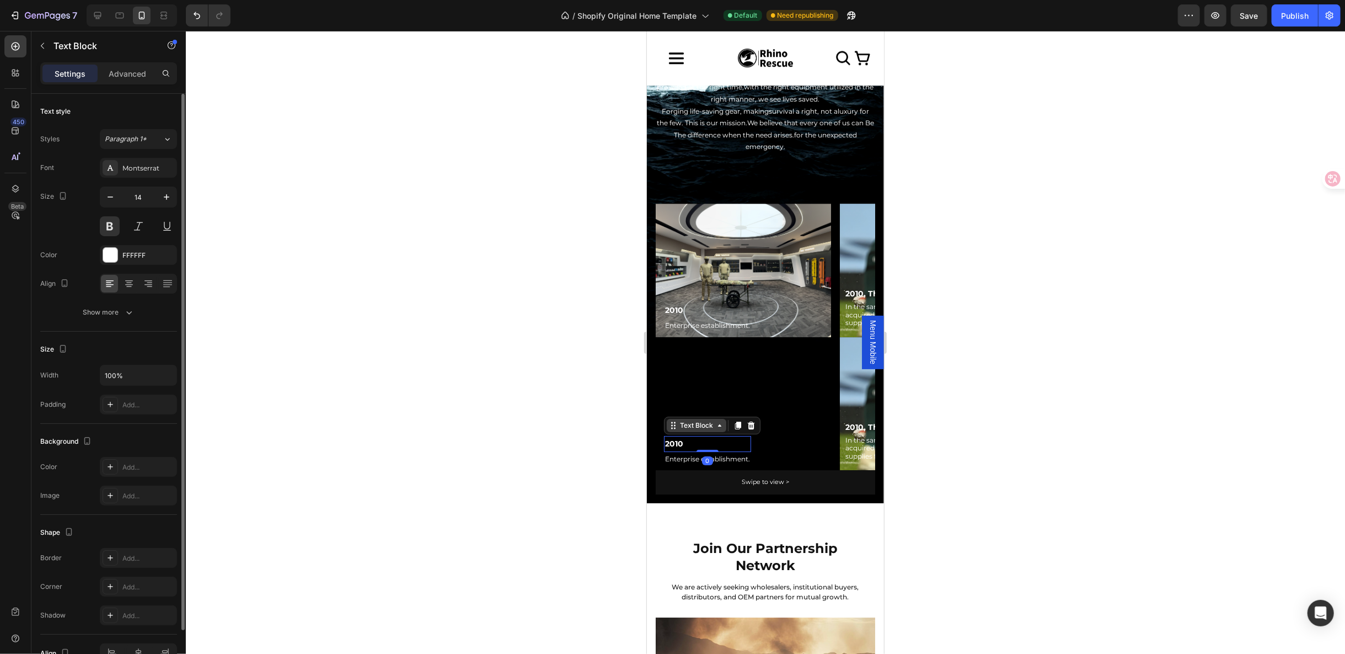
click at [684, 420] on div "Text Block" at bounding box center [696, 425] width 38 height 10
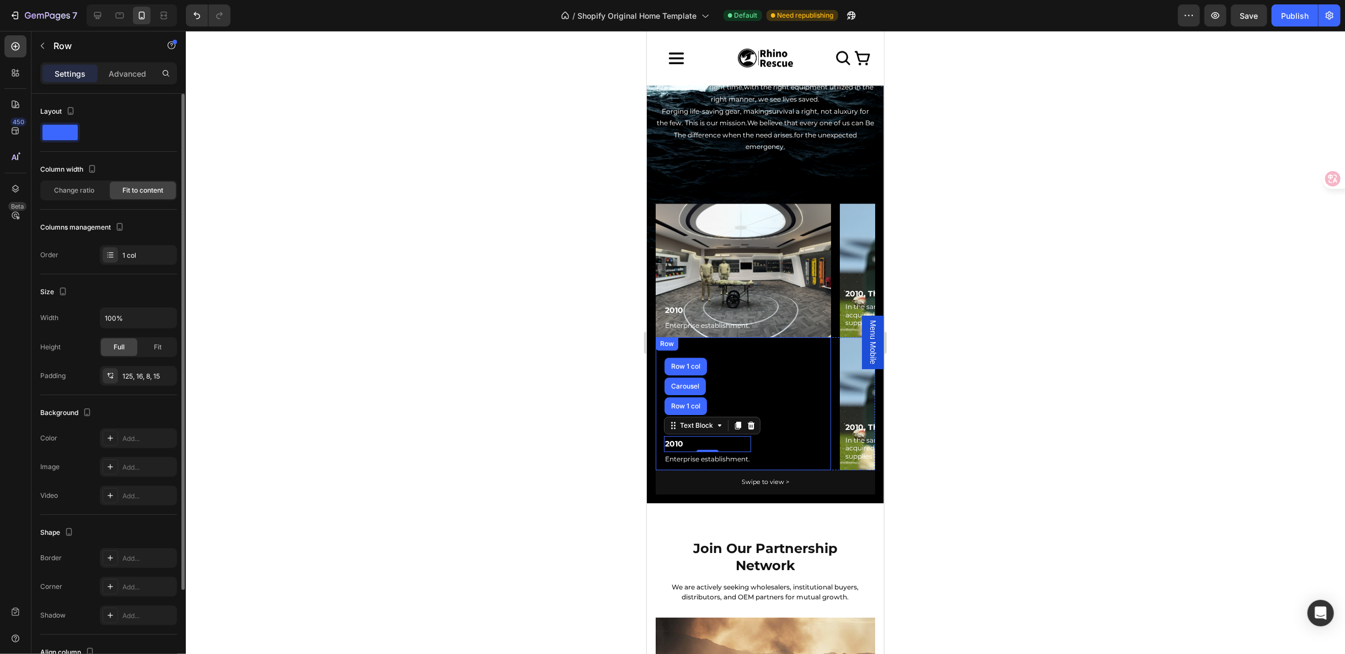
click at [810, 404] on div "2010 Text Block Row 1 col Carousel Row 1 col 0 Enterprise establishment. Text B…" at bounding box center [742, 402] width 175 height 133
click at [121, 68] on p "Advanced" at bounding box center [128, 74] width 38 height 12
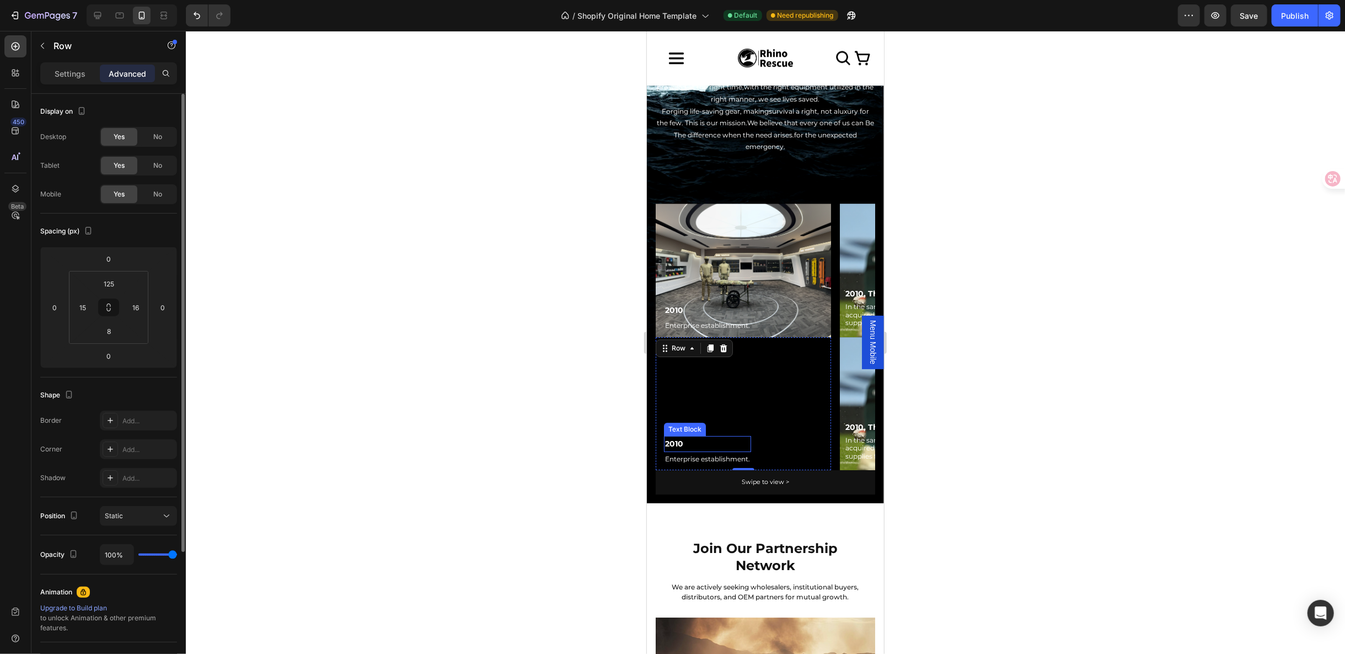
click at [689, 424] on div "Text Block" at bounding box center [685, 429] width 38 height 10
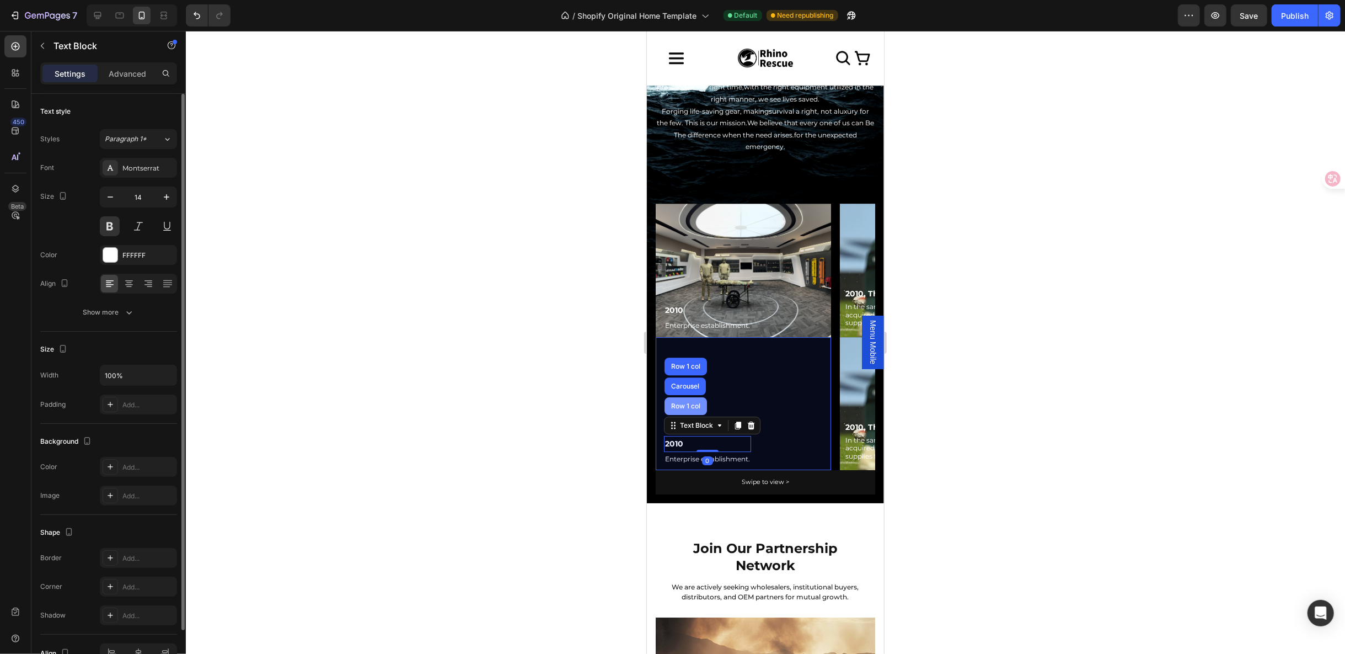
click at [689, 402] on div "Row 1 col" at bounding box center [685, 405] width 34 height 7
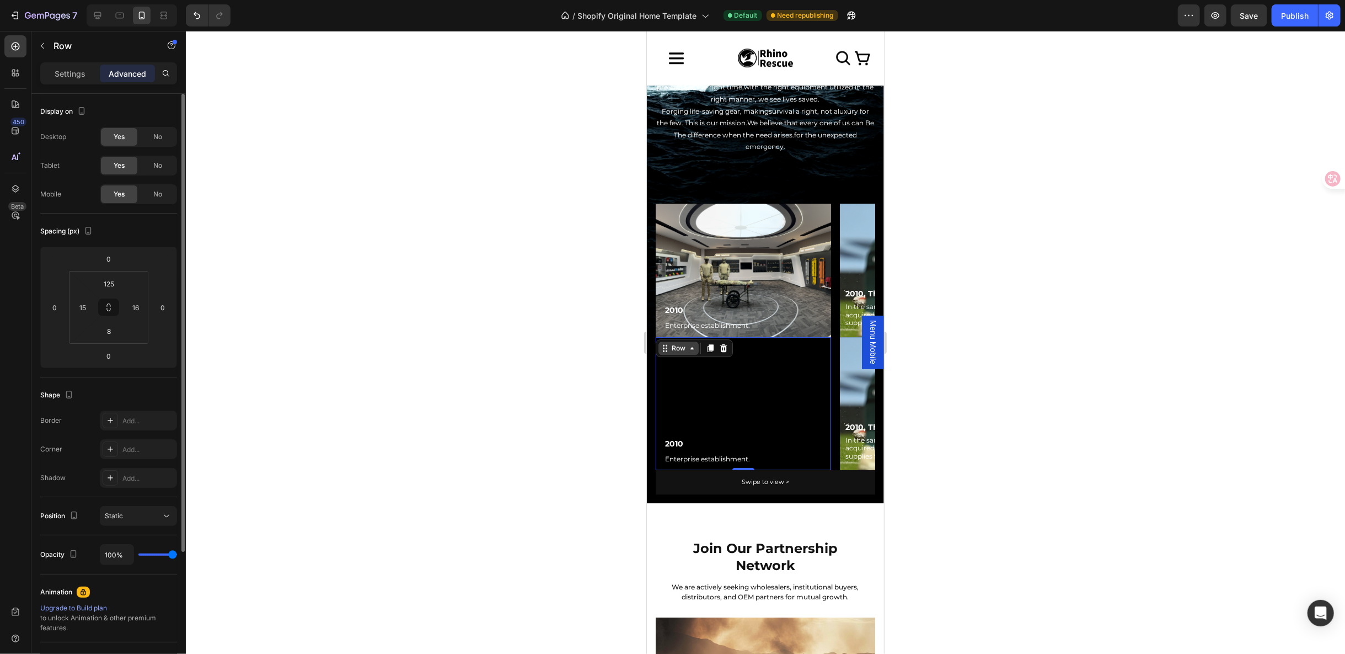
click at [684, 343] on div "Row" at bounding box center [678, 348] width 18 height 10
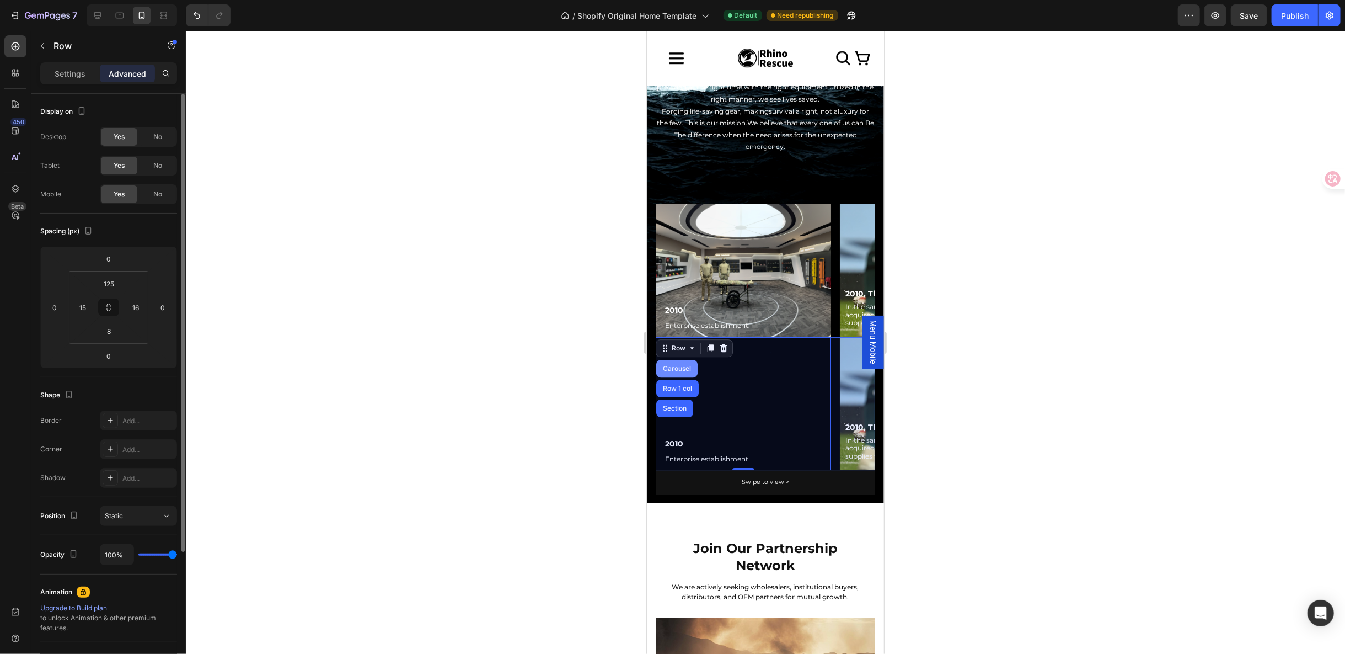
click at [675, 365] on div "Carousel" at bounding box center [676, 368] width 33 height 7
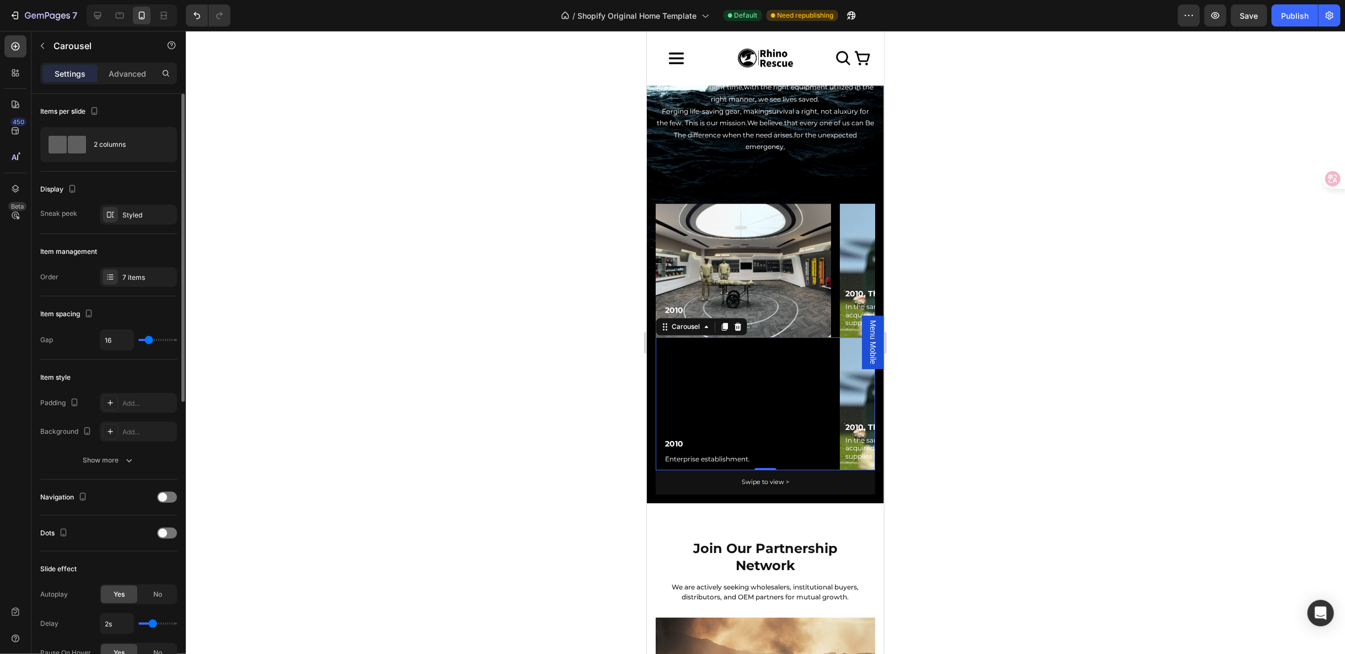
click at [120, 84] on div "Settings Advanced" at bounding box center [108, 77] width 154 height 31
click at [121, 78] on p "Advanced" at bounding box center [128, 74] width 38 height 12
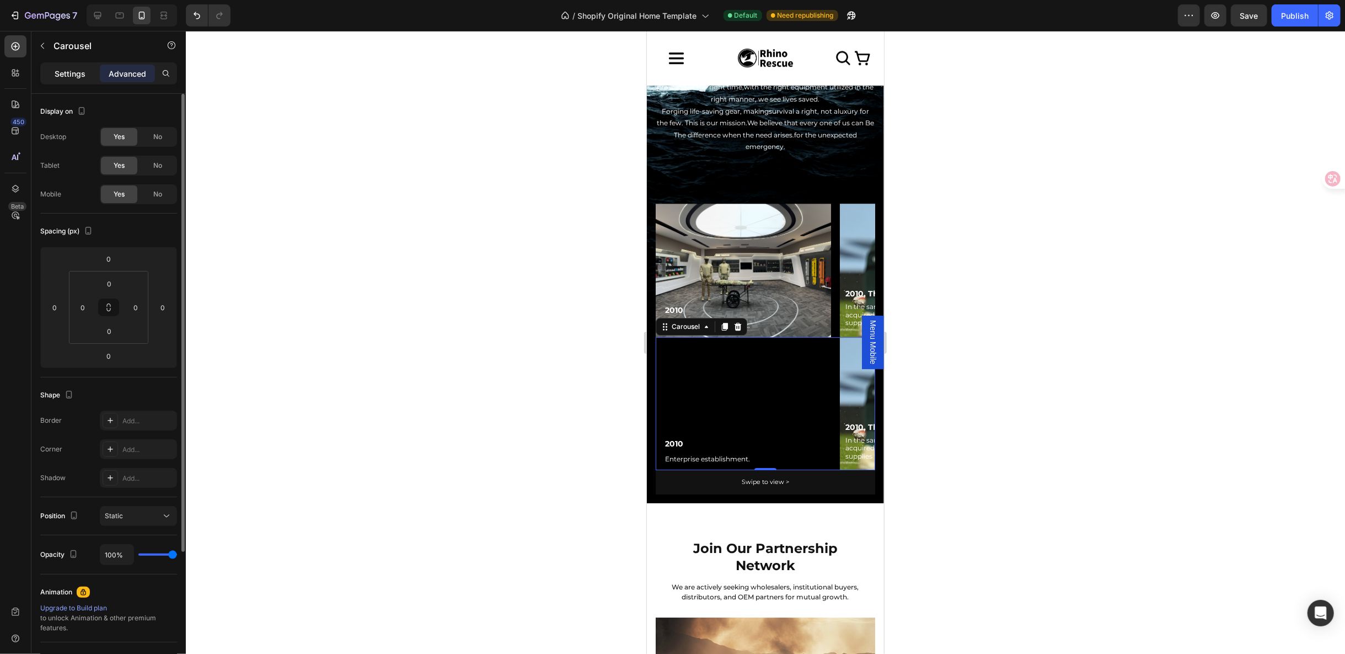
click at [74, 73] on p "Settings" at bounding box center [70, 74] width 31 height 12
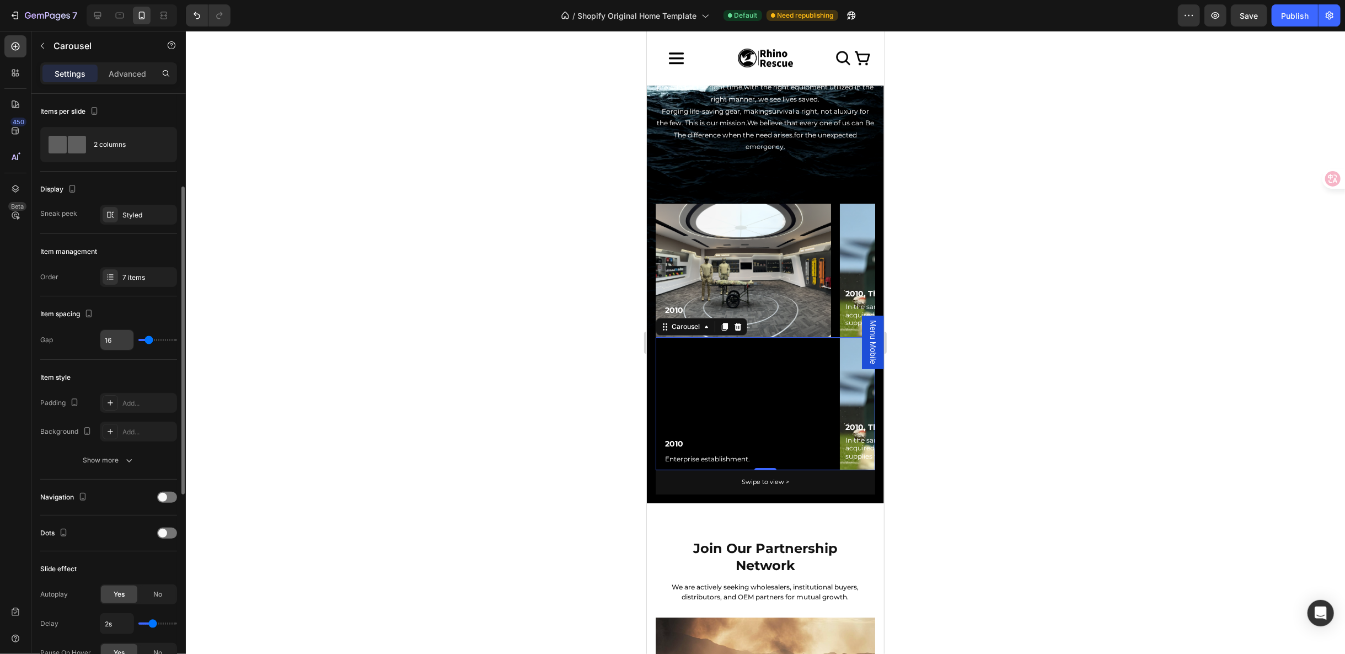
scroll to position [61, 0]
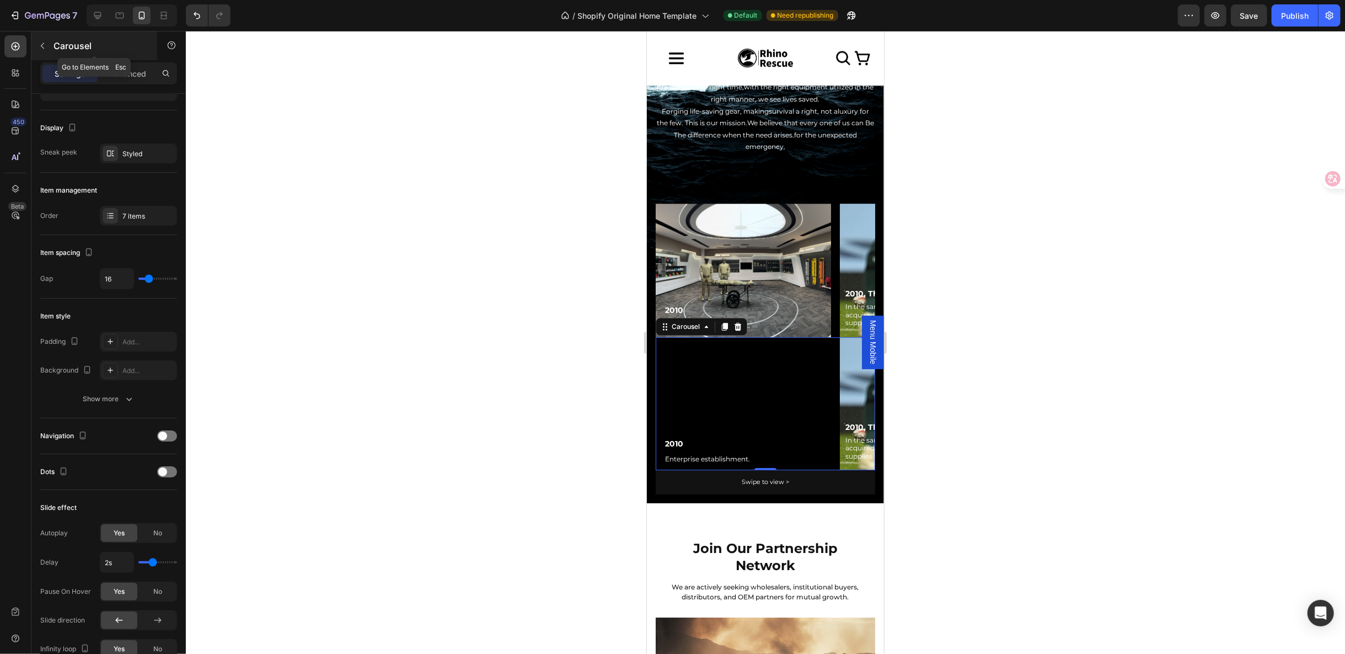
click at [43, 45] on icon "button" at bounding box center [42, 45] width 9 height 9
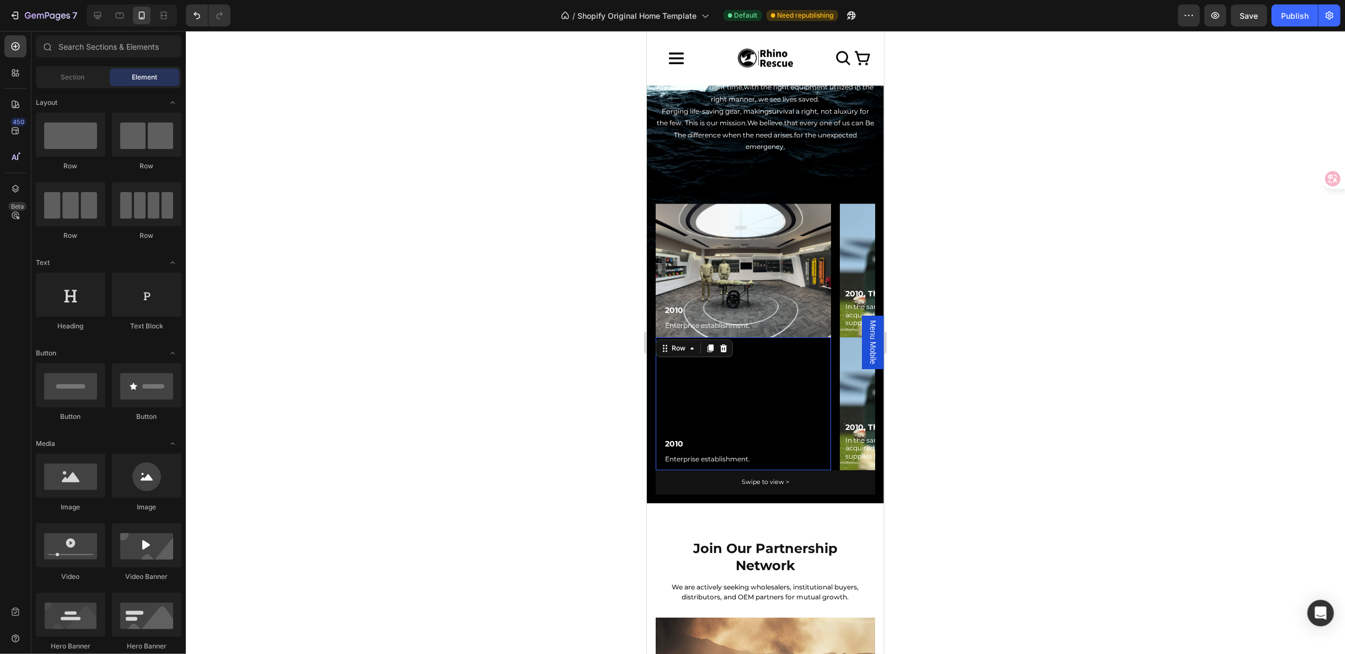
click at [727, 368] on div "2010 Text Block Enterprise establishment. Text Block Row 0" at bounding box center [742, 402] width 175 height 133
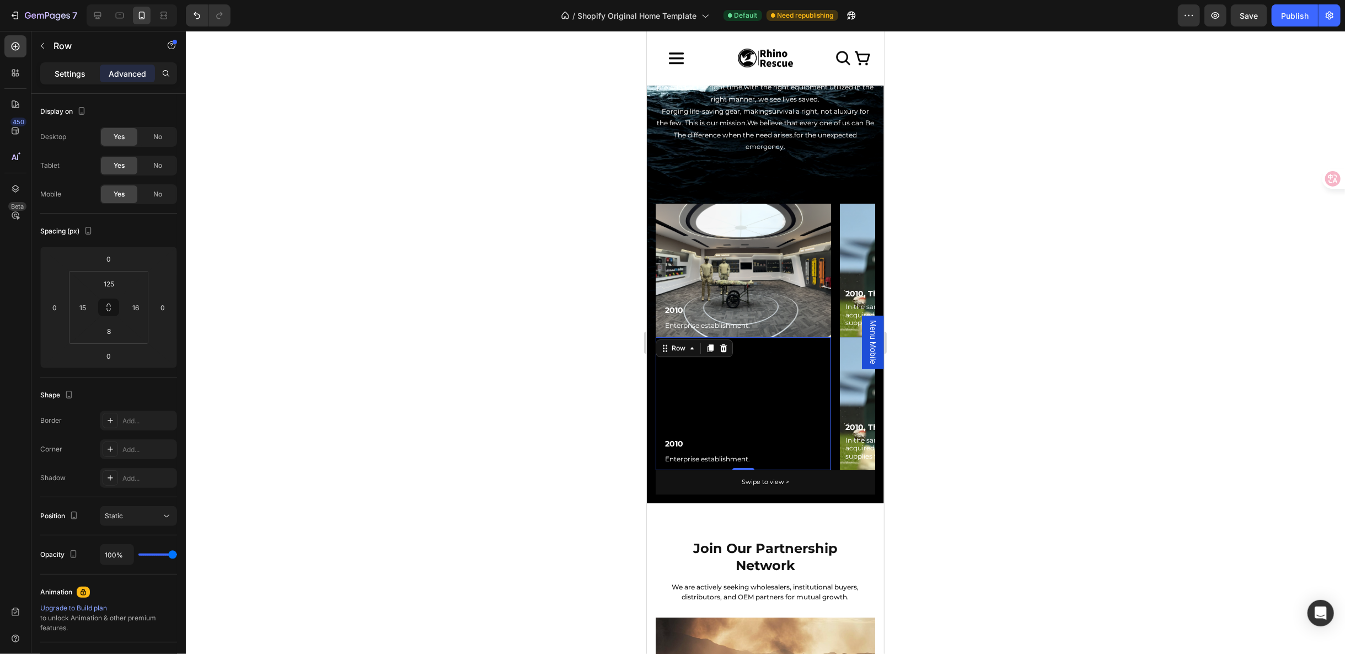
click at [72, 65] on div "Settings" at bounding box center [69, 74] width 55 height 18
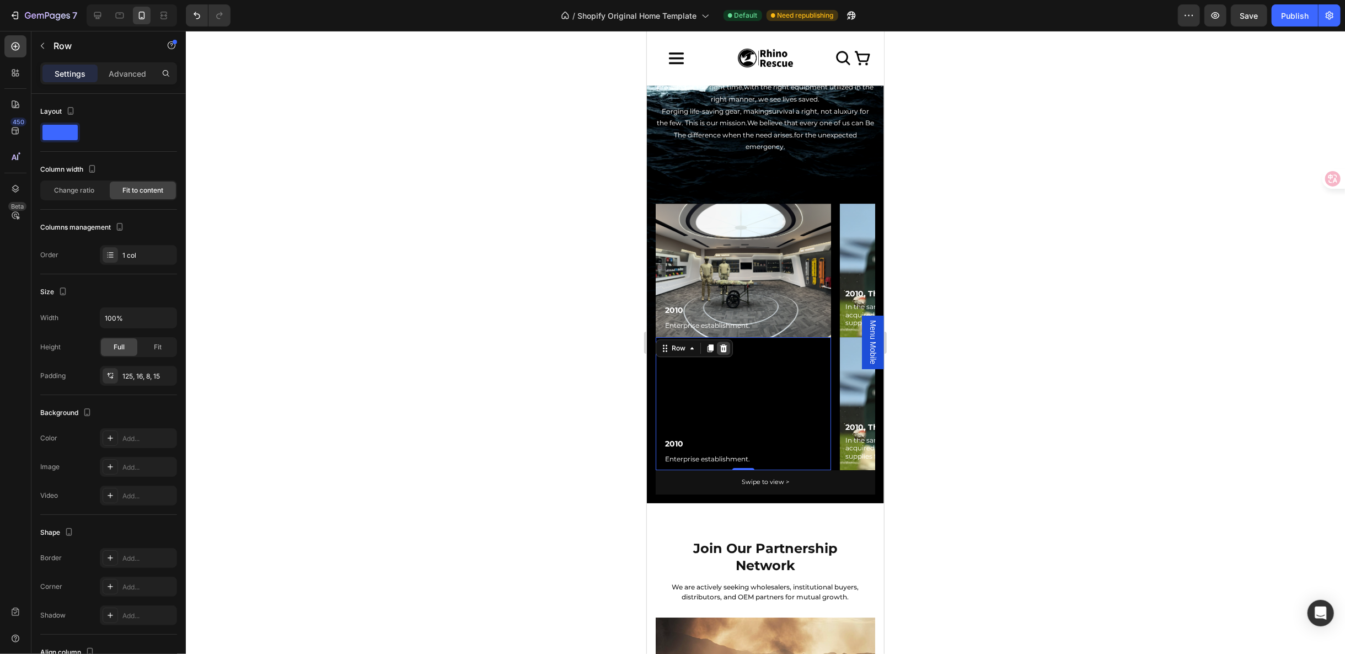
click at [720, 344] on icon at bounding box center [723, 348] width 7 height 8
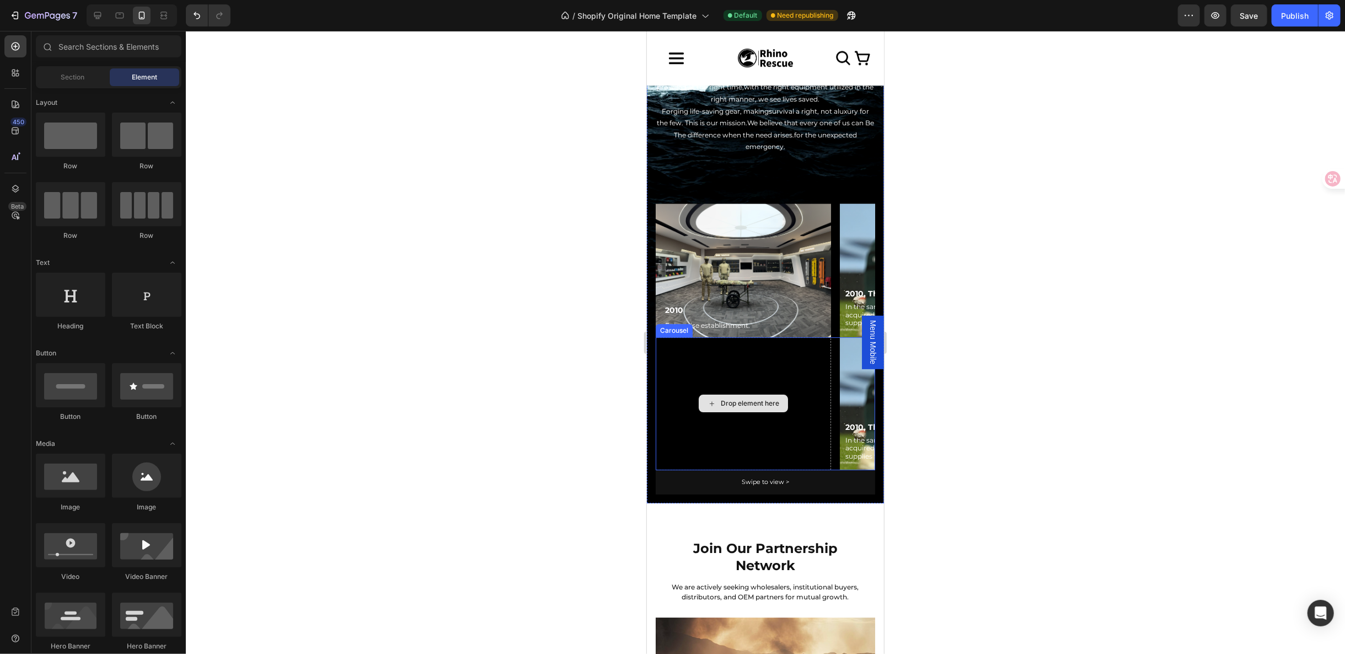
click at [734, 398] on div "Drop element here" at bounding box center [749, 402] width 58 height 9
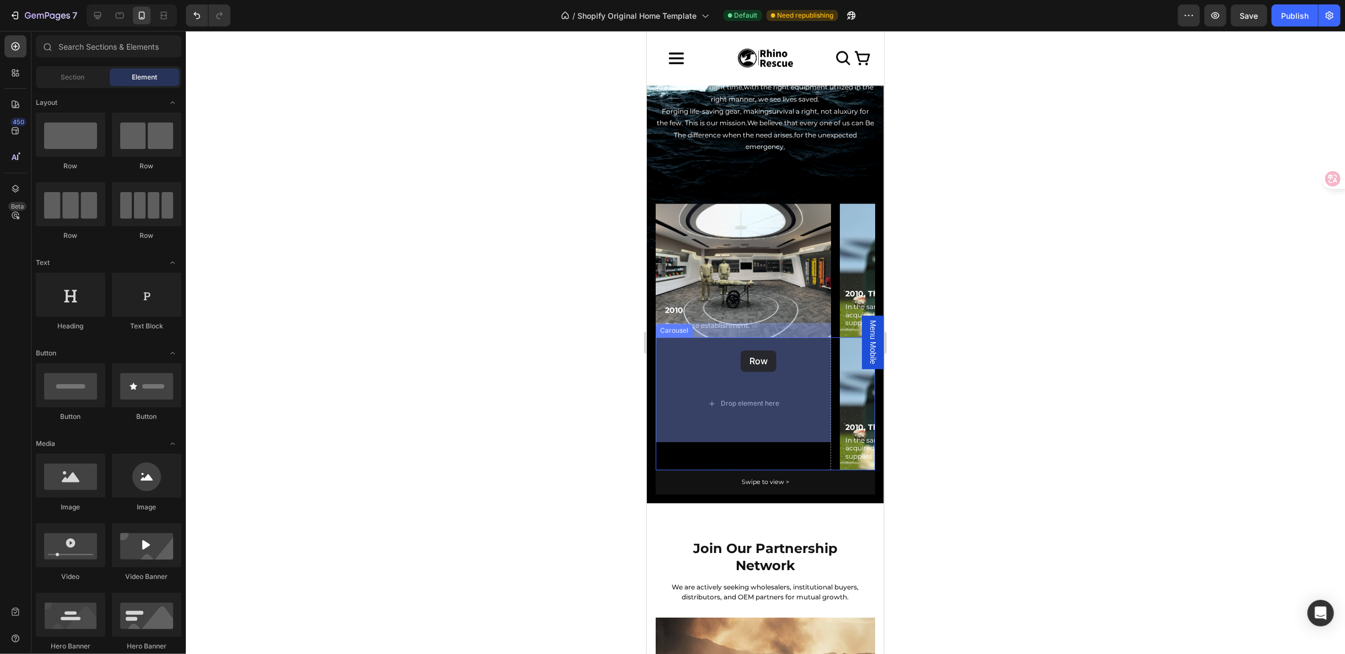
drag, startPoint x: 719, startPoint y: 168, endPoint x: 740, endPoint y: 350, distance: 183.2
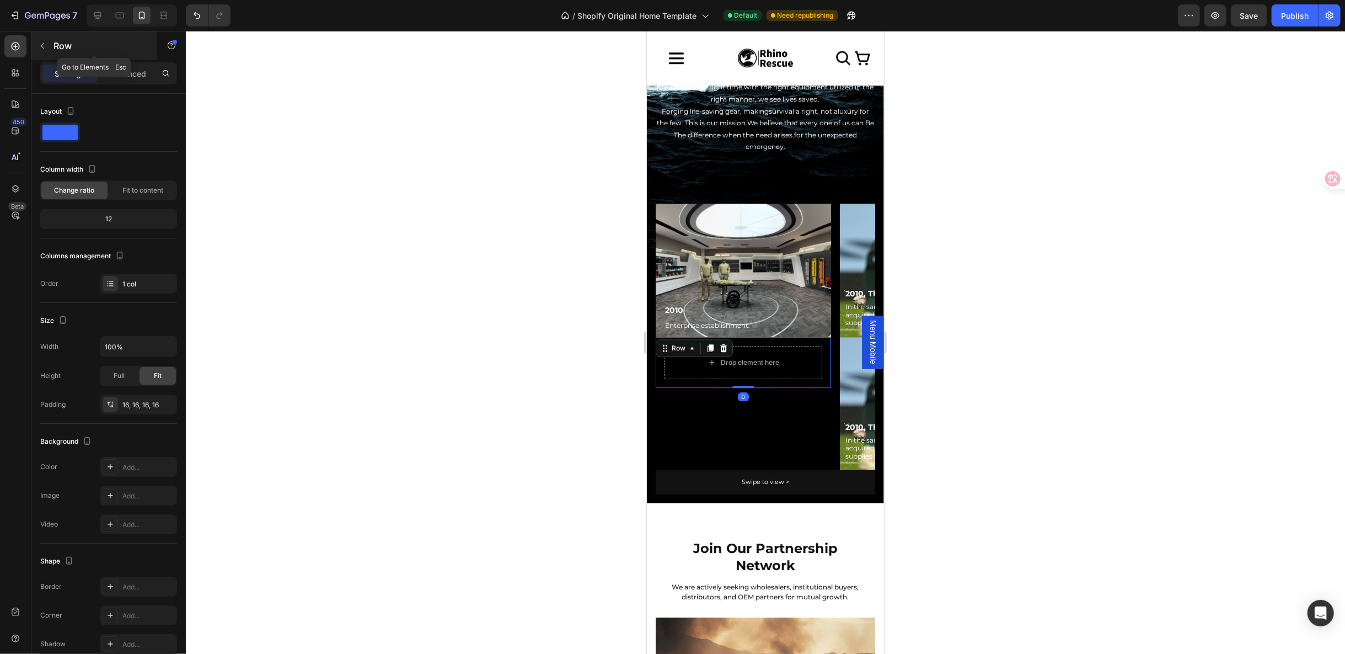
click at [49, 47] on button "button" at bounding box center [43, 46] width 18 height 18
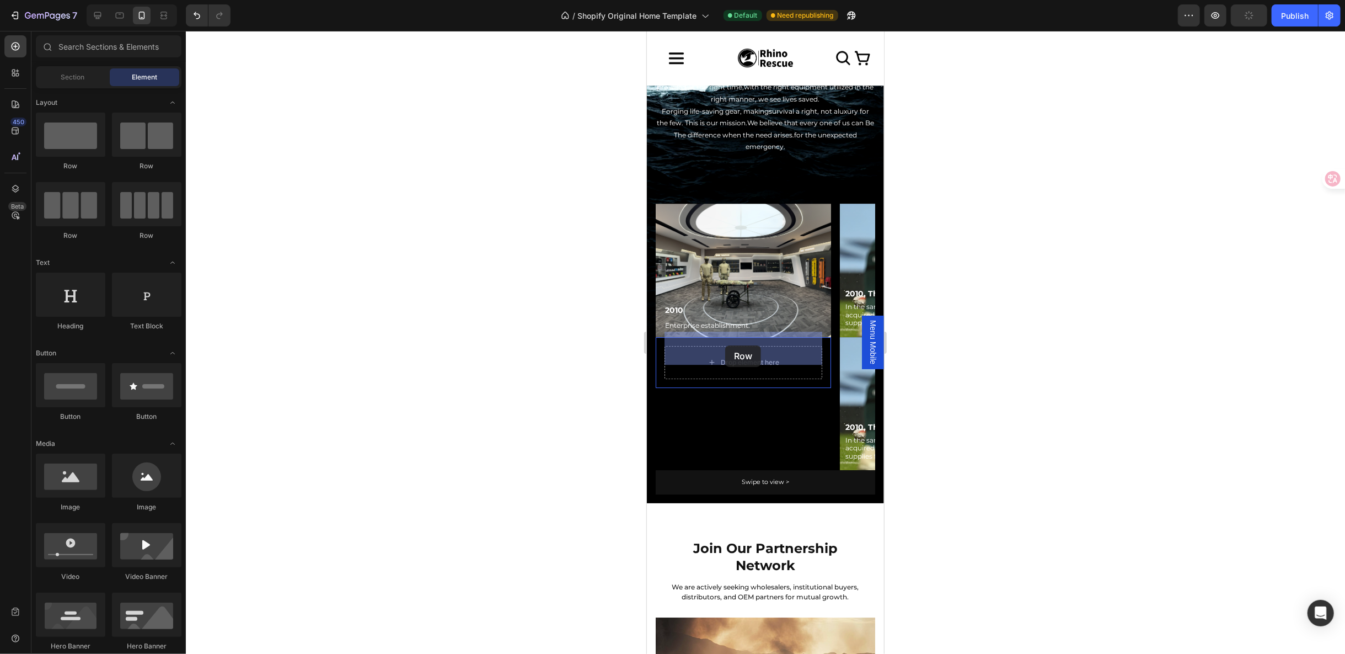
drag, startPoint x: 731, startPoint y: 176, endPoint x: 725, endPoint y: 345, distance: 168.3
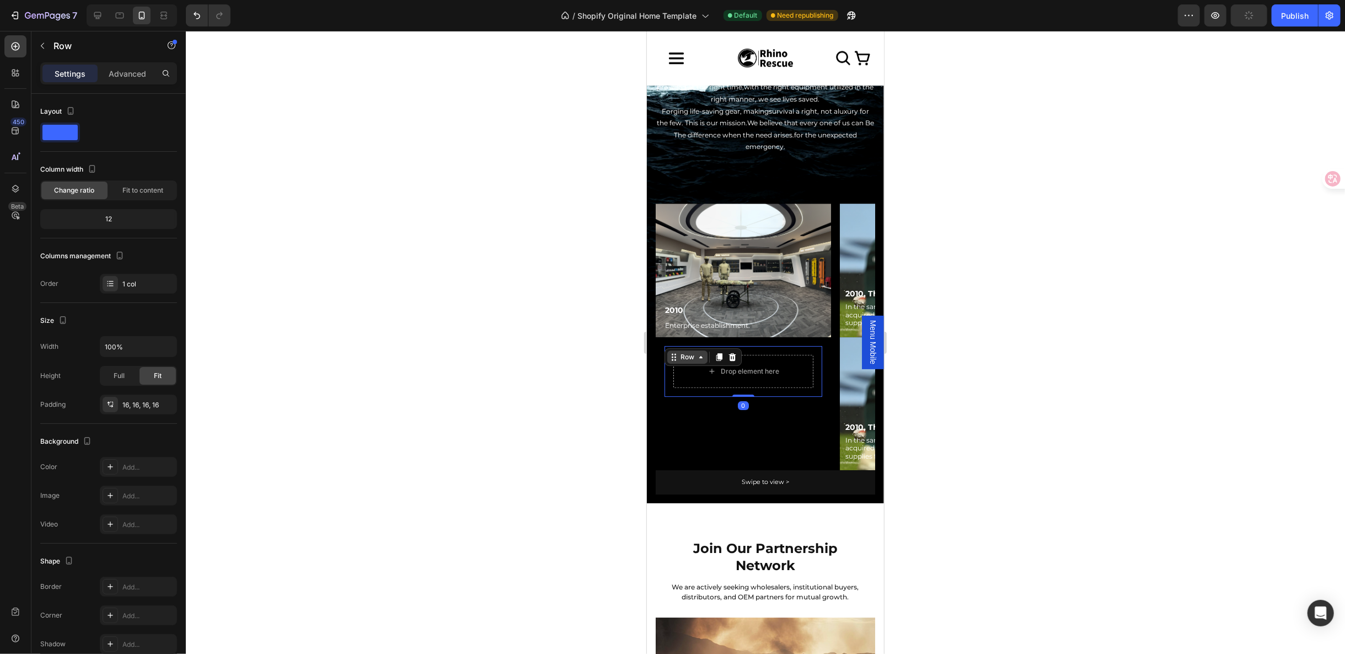
click at [687, 351] on div "Row" at bounding box center [687, 356] width 18 height 10
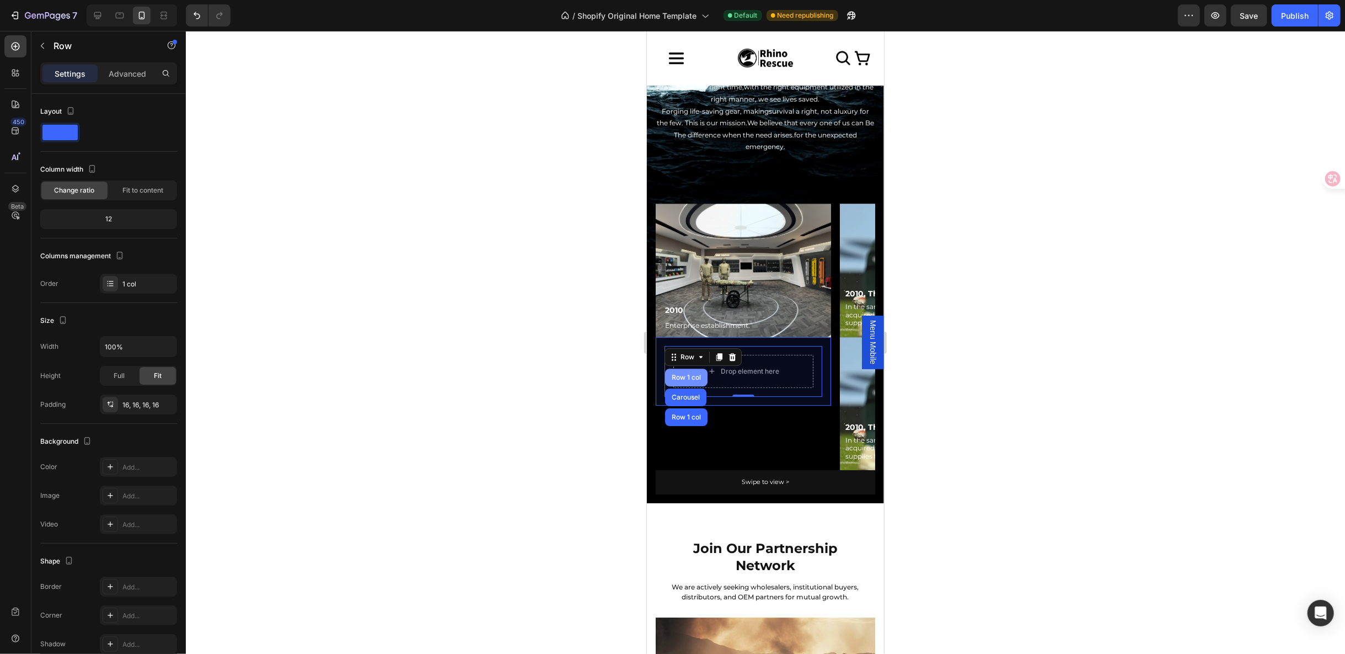
click at [678, 373] on div "Row 1 col" at bounding box center [686, 376] width 34 height 7
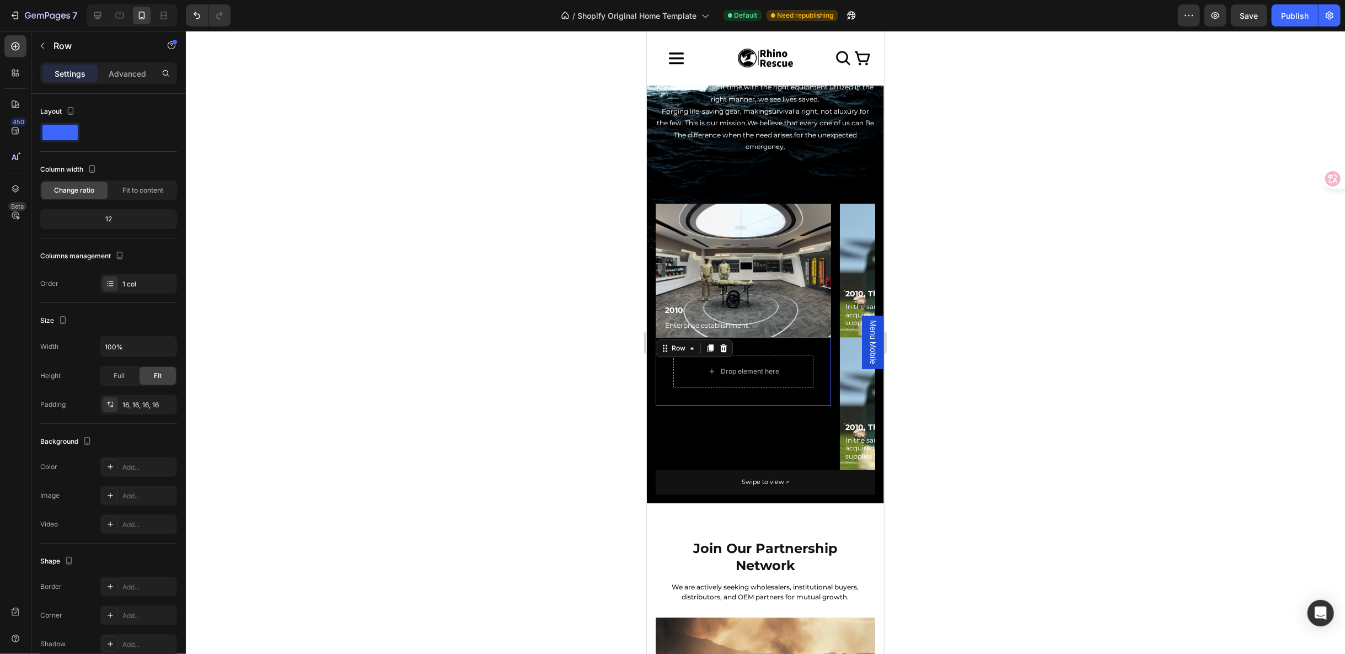
scroll to position [51, 0]
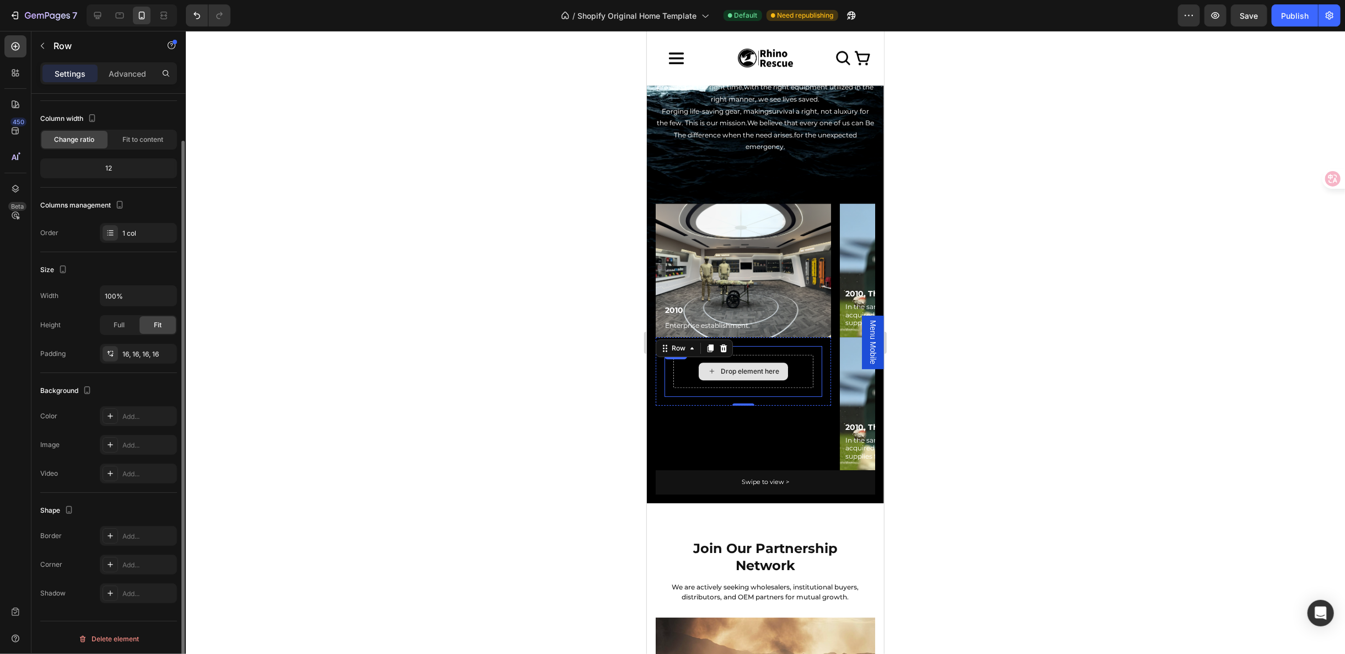
click at [676, 354] on div "Drop element here" at bounding box center [743, 370] width 140 height 33
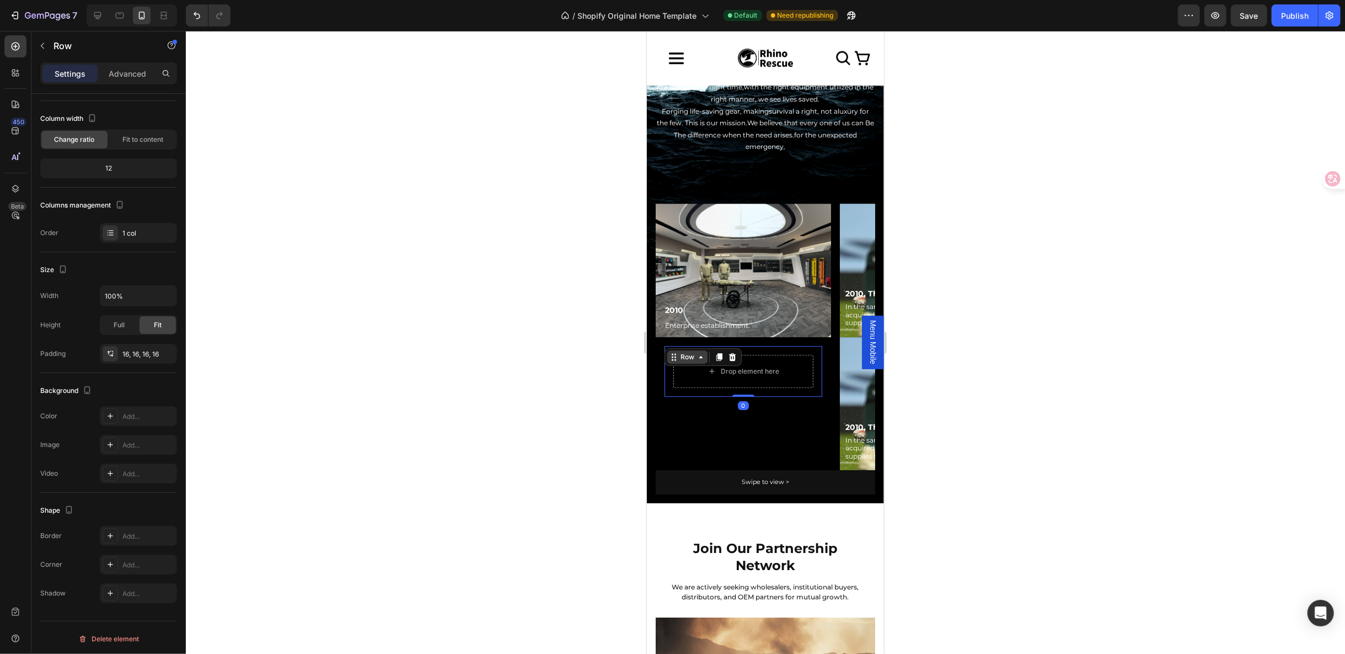
click at [678, 351] on div "Row" at bounding box center [687, 356] width 18 height 10
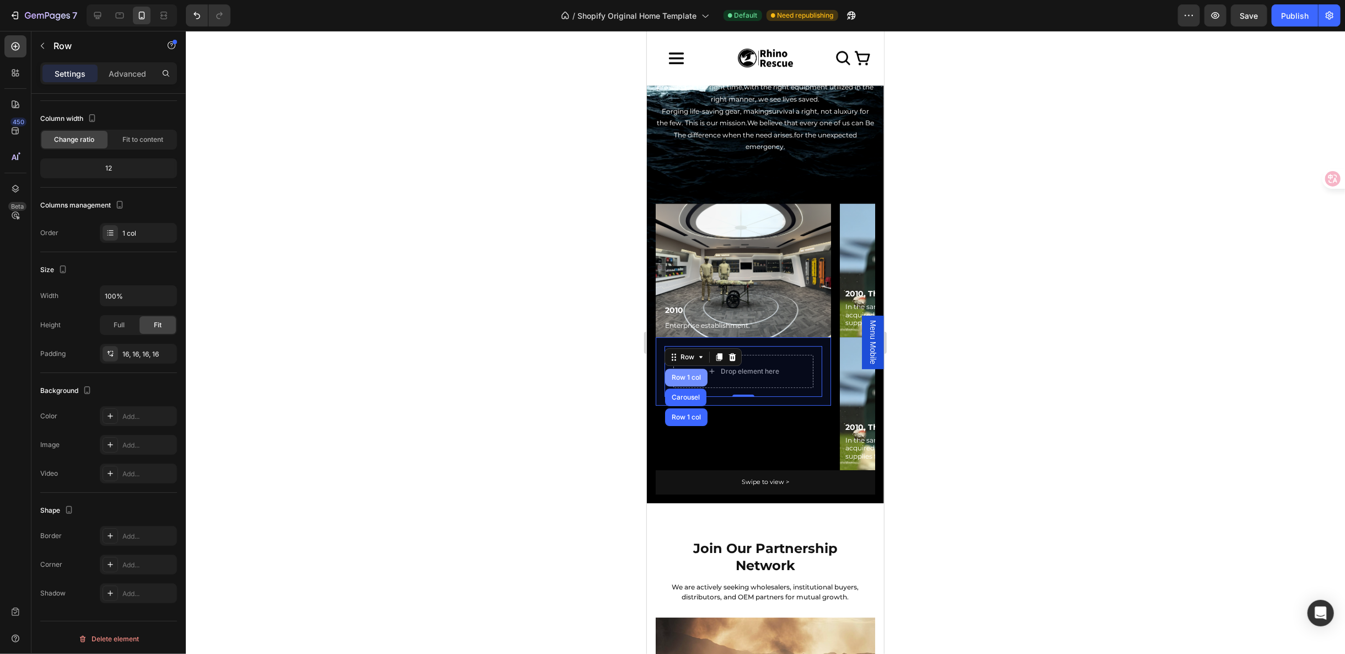
click at [681, 373] on div "Row 1 col" at bounding box center [686, 376] width 34 height 7
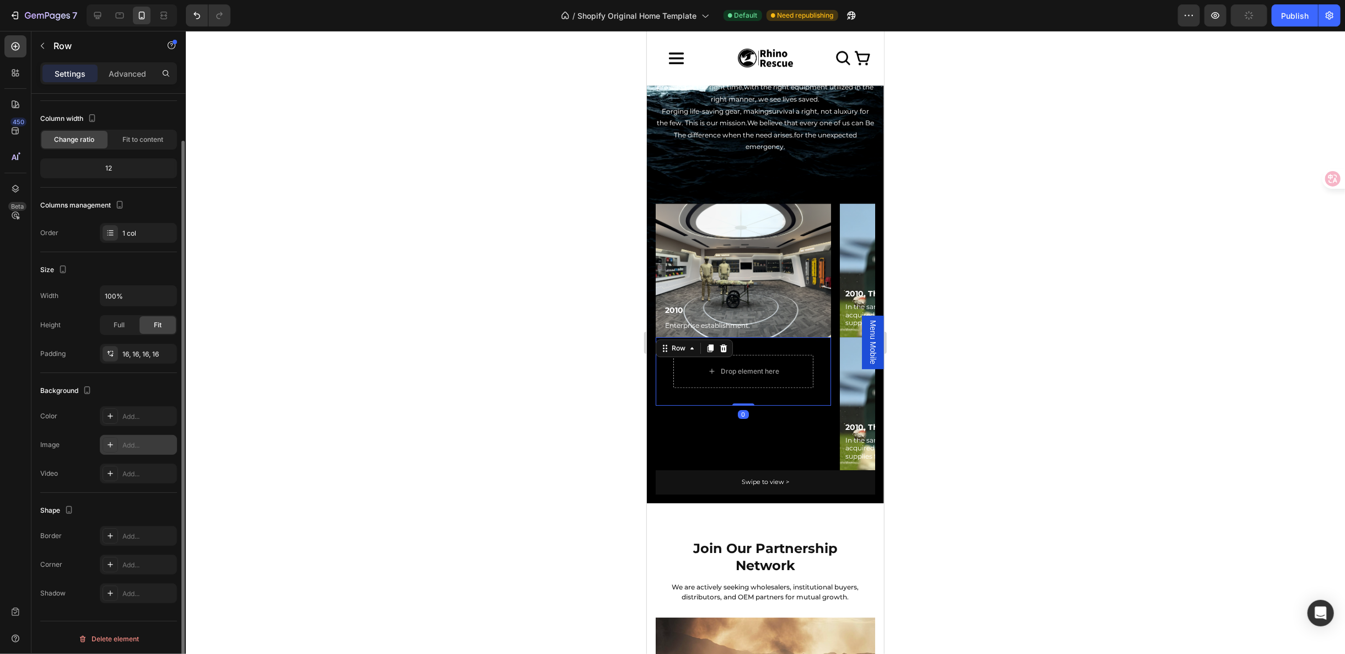
click at [111, 440] on icon at bounding box center [110, 444] width 9 height 9
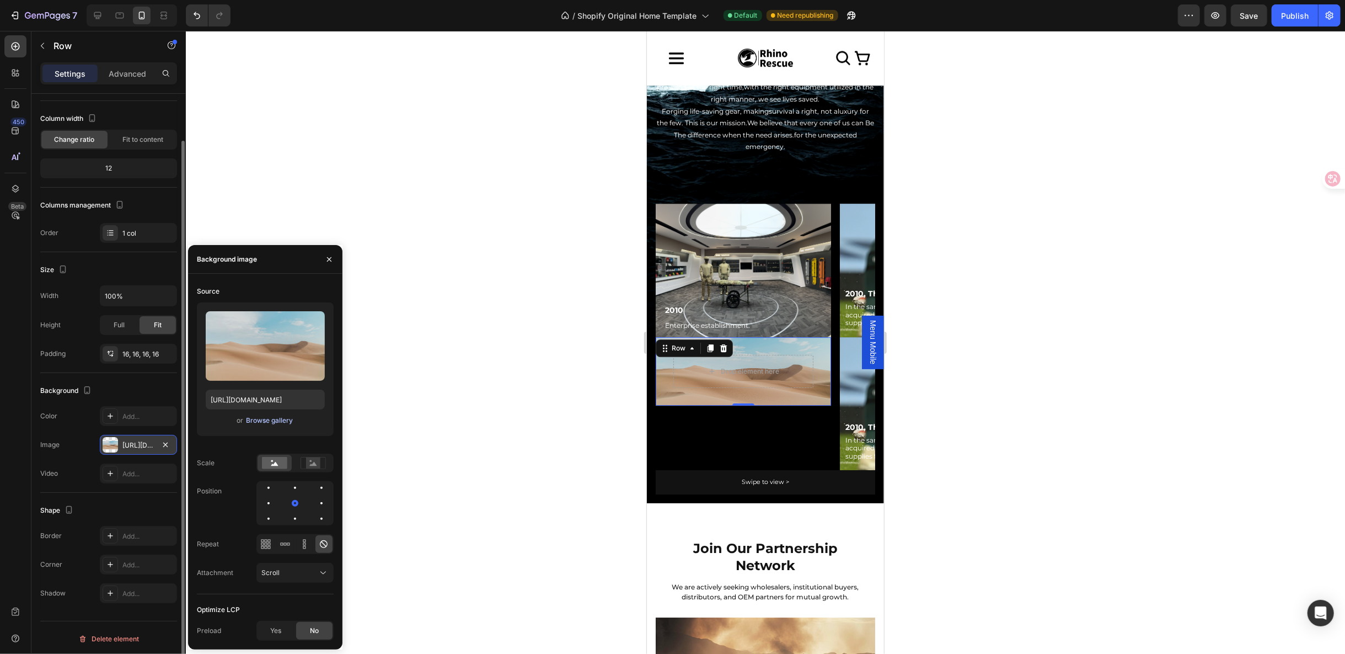
click at [274, 421] on div "Browse gallery" at bounding box center [269, 420] width 47 height 10
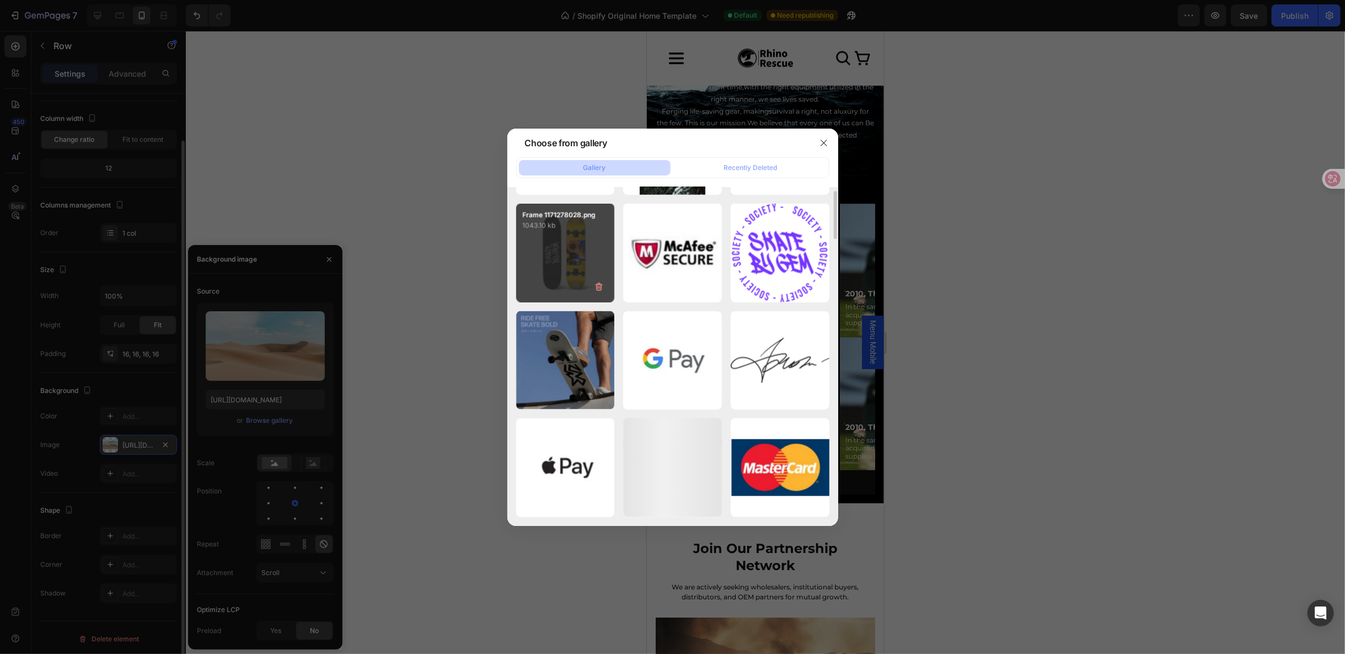
scroll to position [1250, 0]
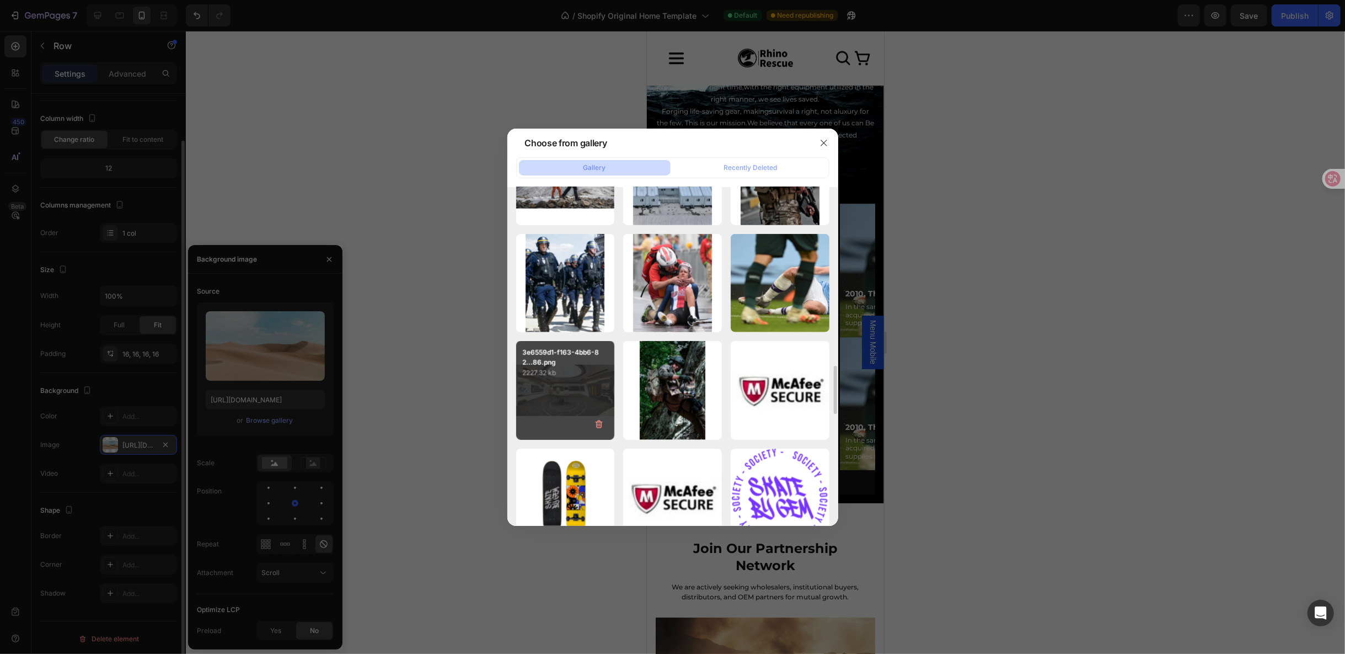
click at [579, 397] on div "3e6559d1-f163-4bb6-82...86.png 2227.32 kb" at bounding box center [565, 390] width 99 height 99
type input "[URL][DOMAIN_NAME]"
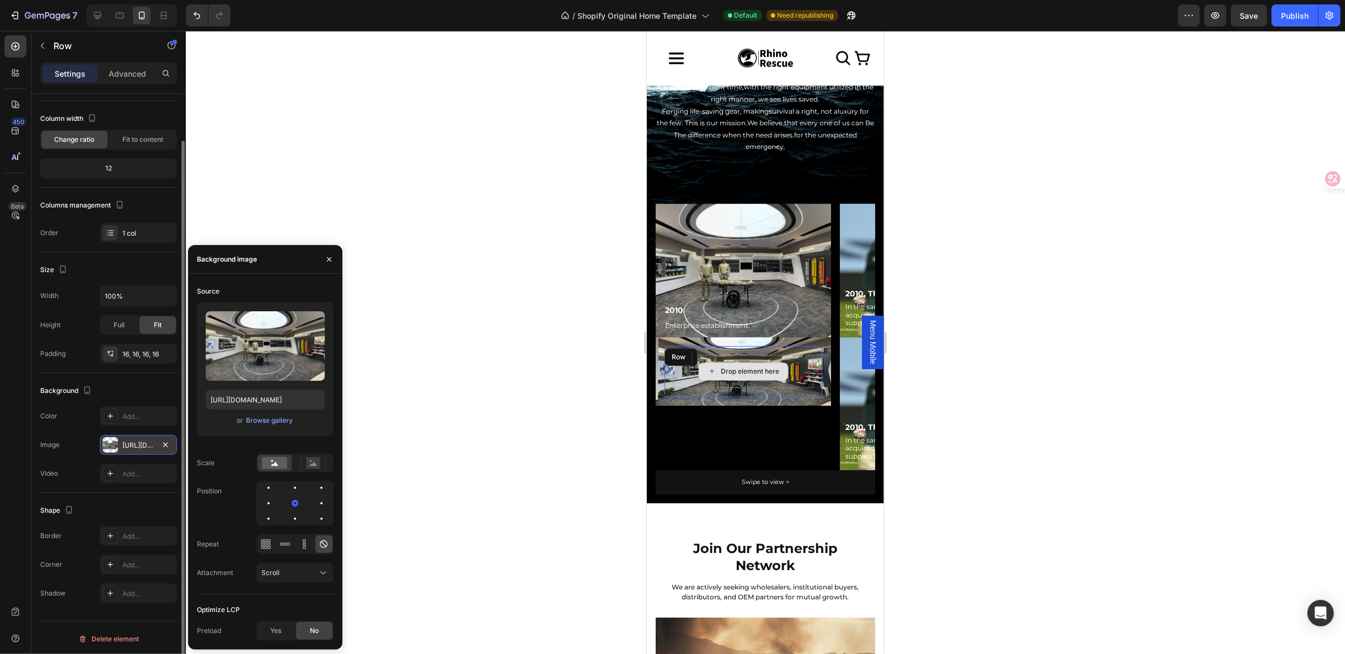
click at [678, 355] on div "Drop element here" at bounding box center [743, 370] width 140 height 33
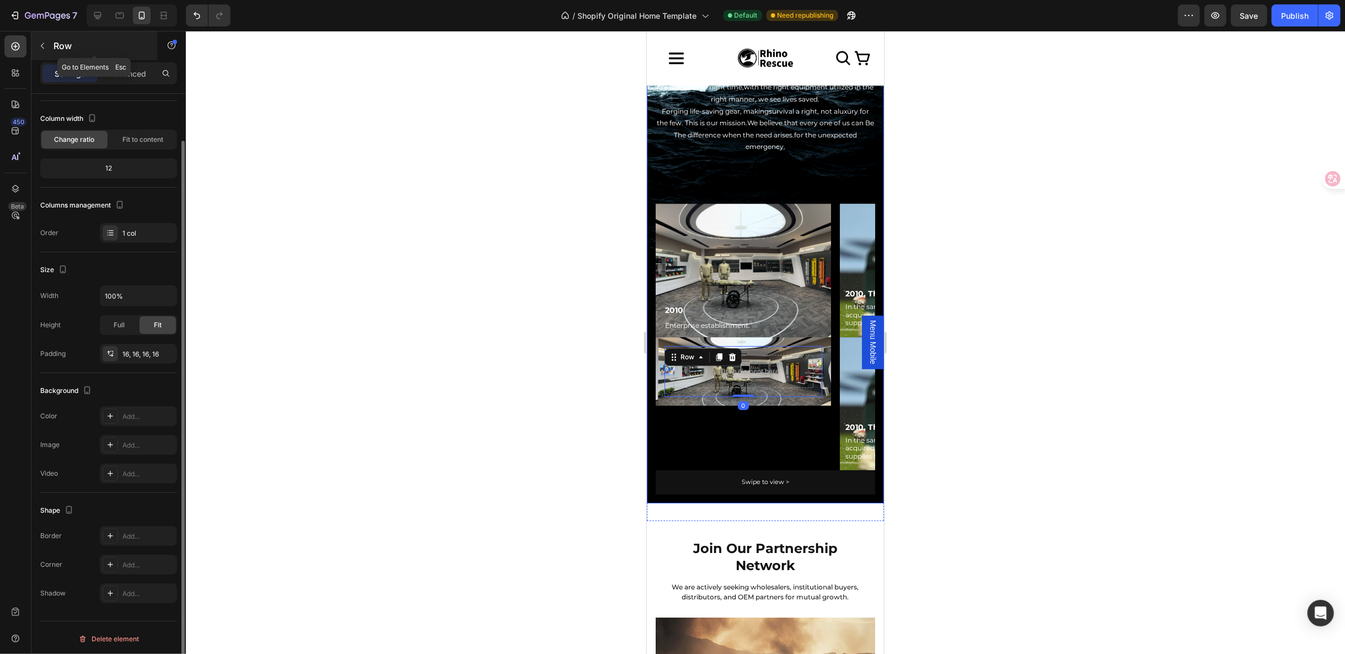
click at [44, 40] on button "button" at bounding box center [43, 46] width 18 height 18
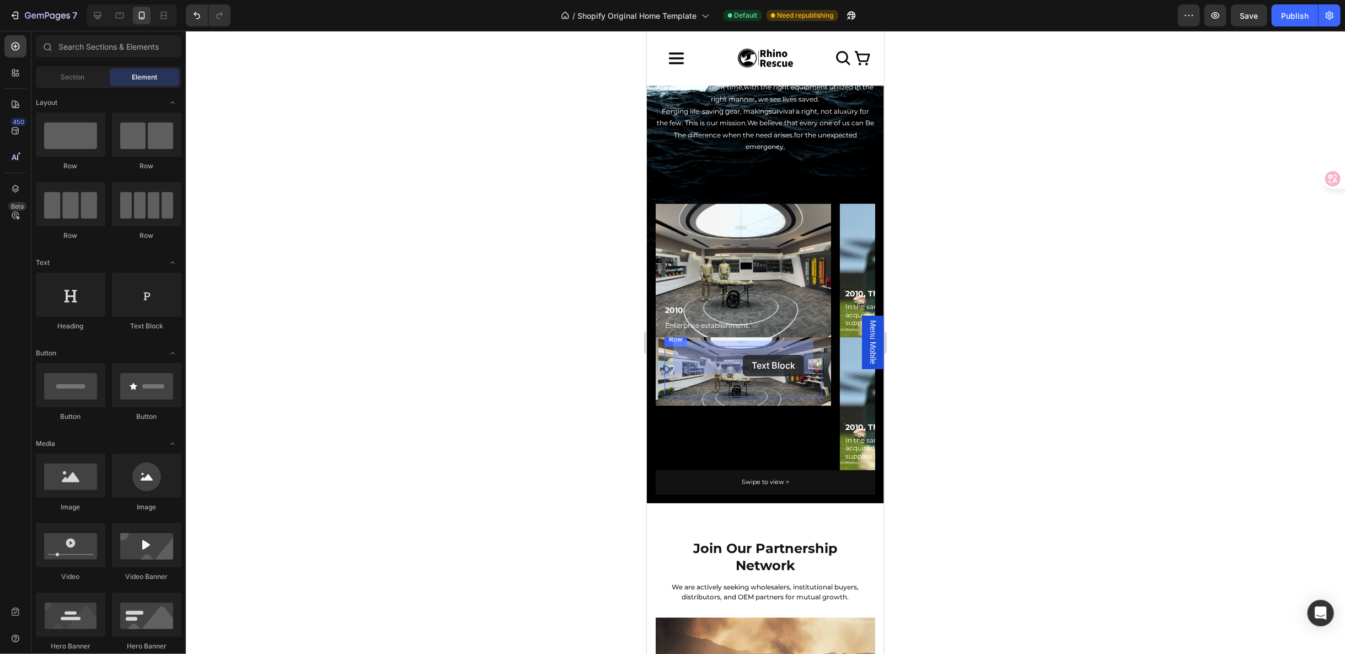
drag, startPoint x: 821, startPoint y: 324, endPoint x: 742, endPoint y: 354, distance: 84.3
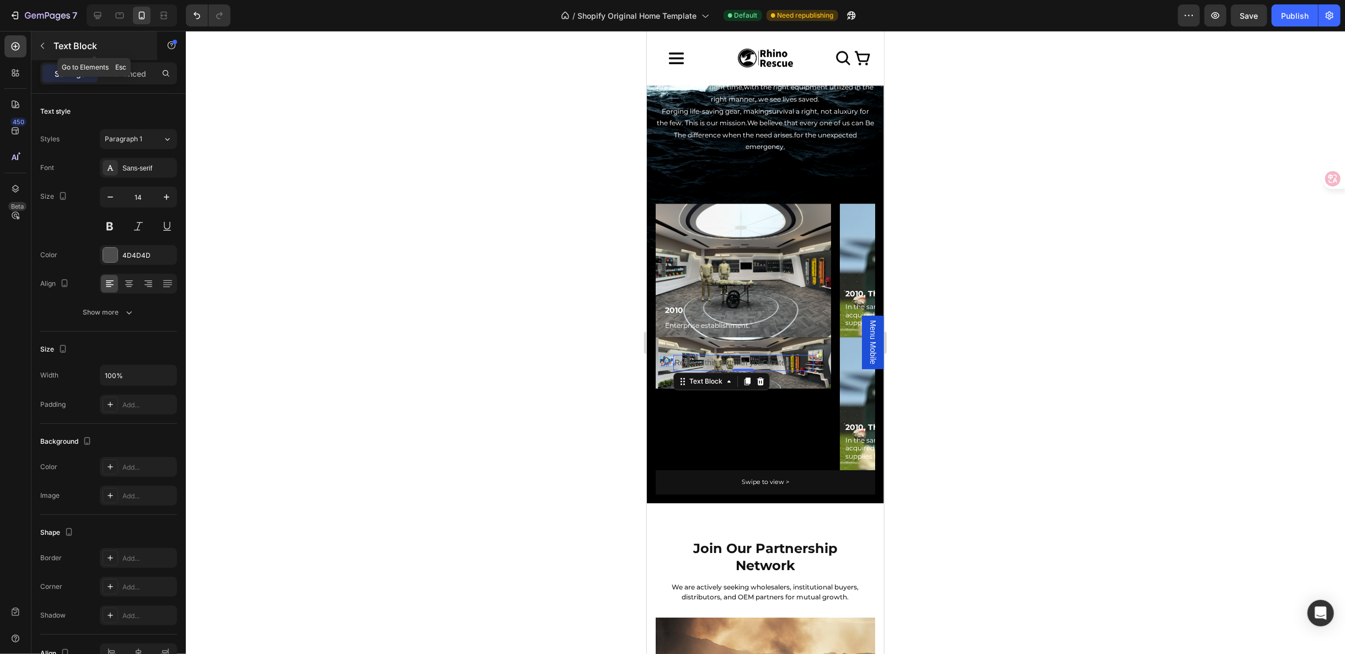
click at [50, 48] on button "button" at bounding box center [43, 46] width 18 height 18
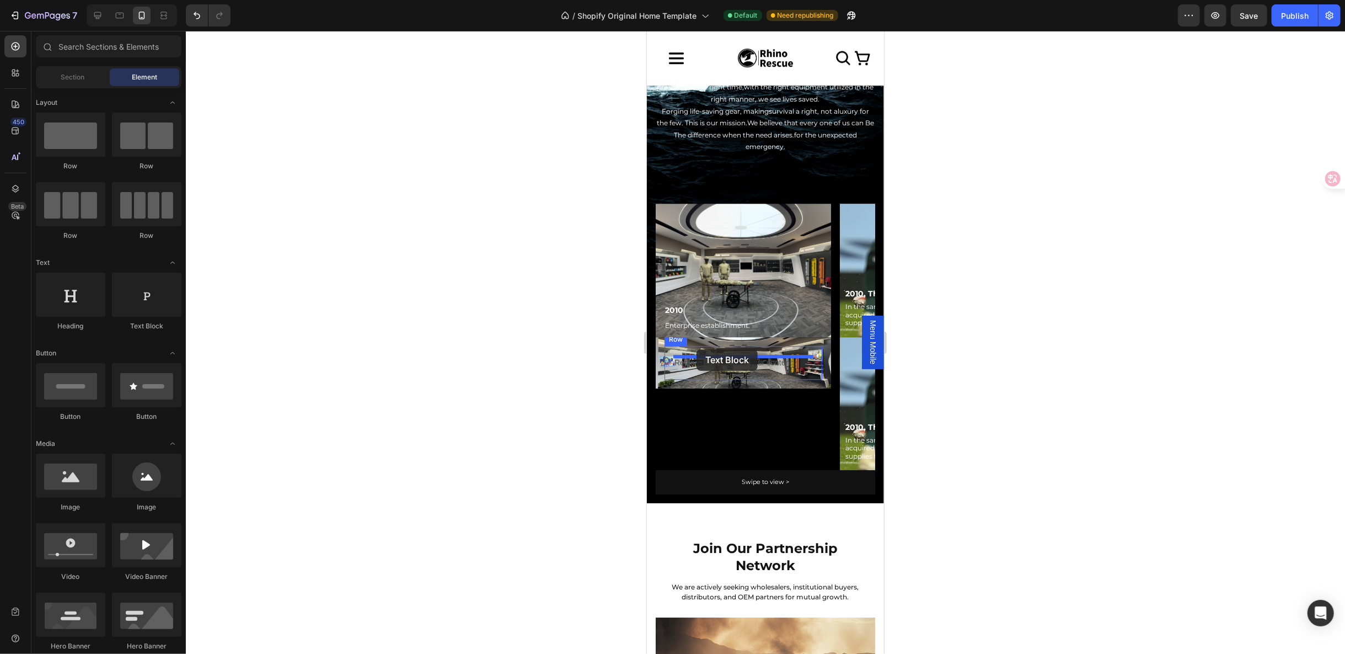
drag, startPoint x: 803, startPoint y: 311, endPoint x: 696, endPoint y: 349, distance: 113.0
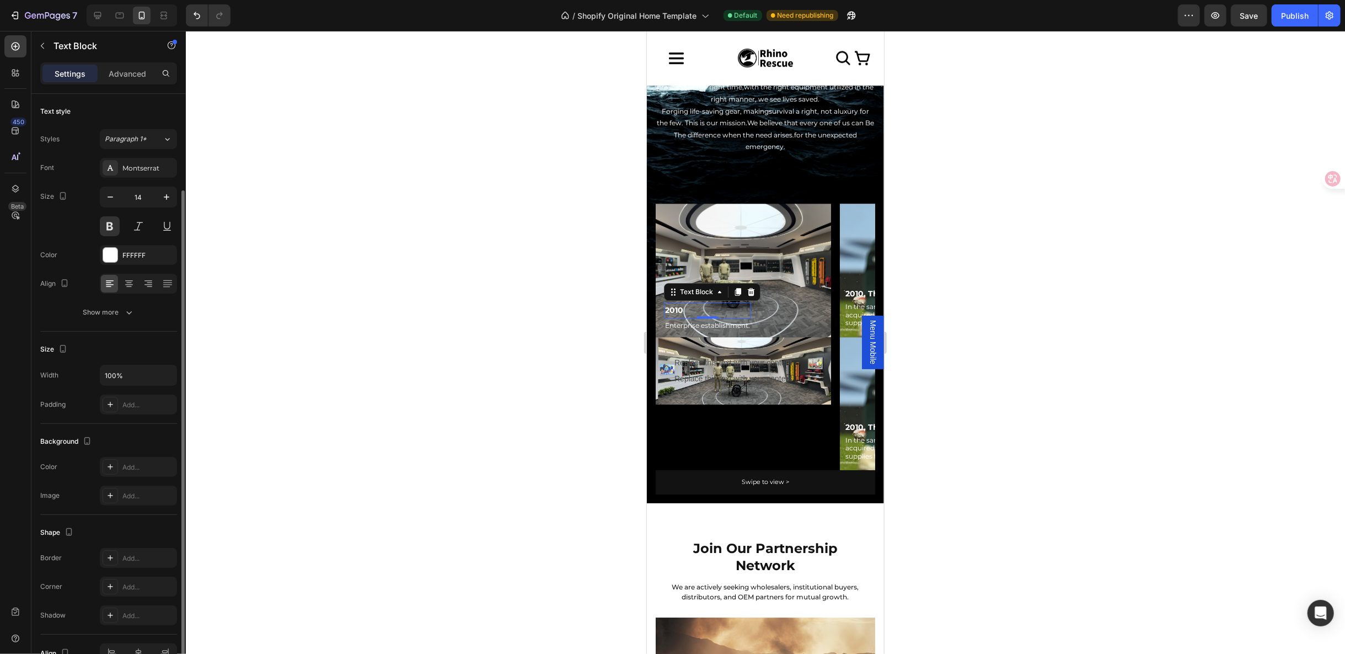
click at [735, 303] on p "2010" at bounding box center [707, 310] width 85 height 14
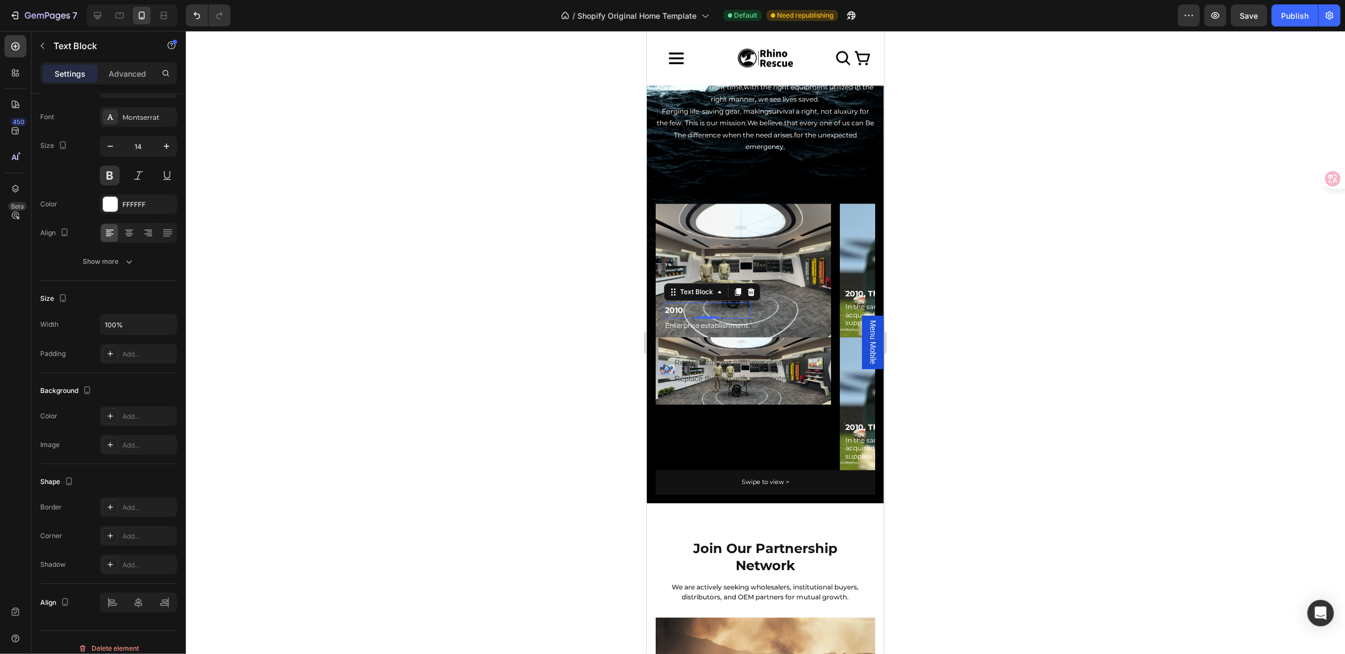
click at [720, 303] on p "2010" at bounding box center [707, 310] width 85 height 14
click at [718, 303] on p "2010" at bounding box center [707, 310] width 85 height 14
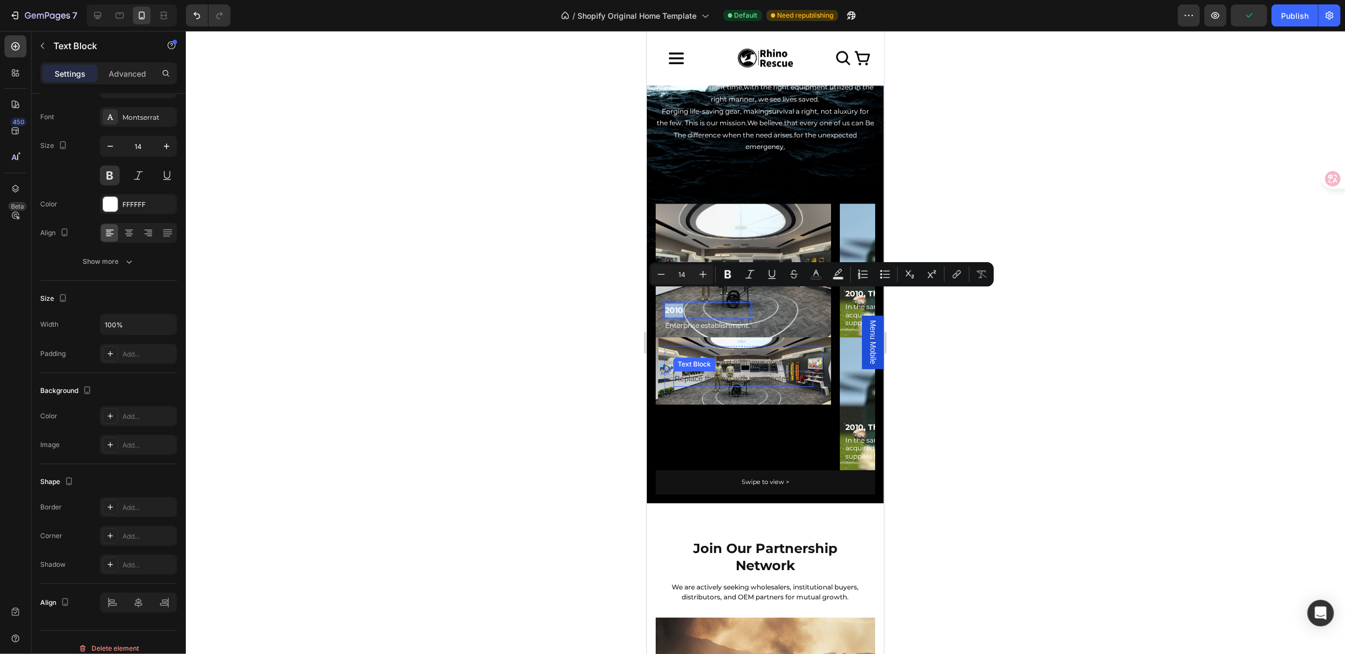
copy p "2010"
click at [727, 354] on div "Replace this text with your content" at bounding box center [743, 362] width 140 height 16
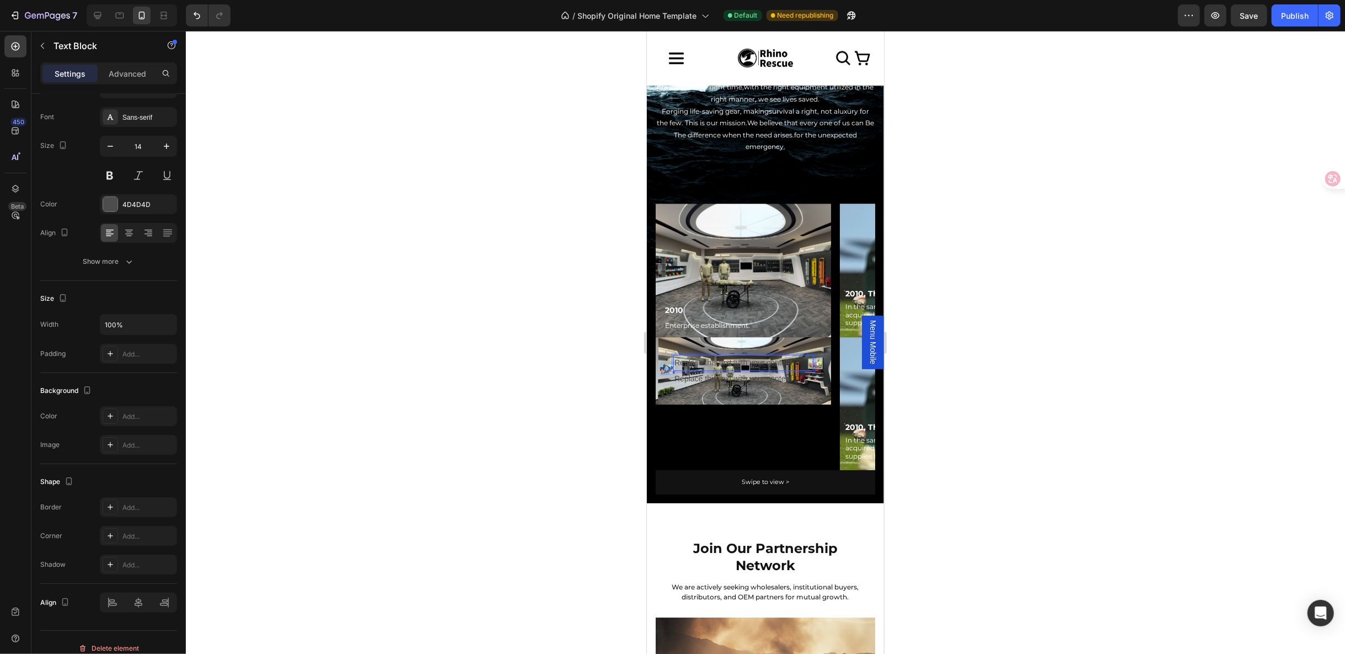
click at [727, 354] on div "Replace this text with your content" at bounding box center [743, 362] width 140 height 16
click at [675, 319] on p "Enterprise establishment." at bounding box center [707, 325] width 85 height 12
click at [703, 319] on p "Enterprise establishment." at bounding box center [707, 325] width 85 height 12
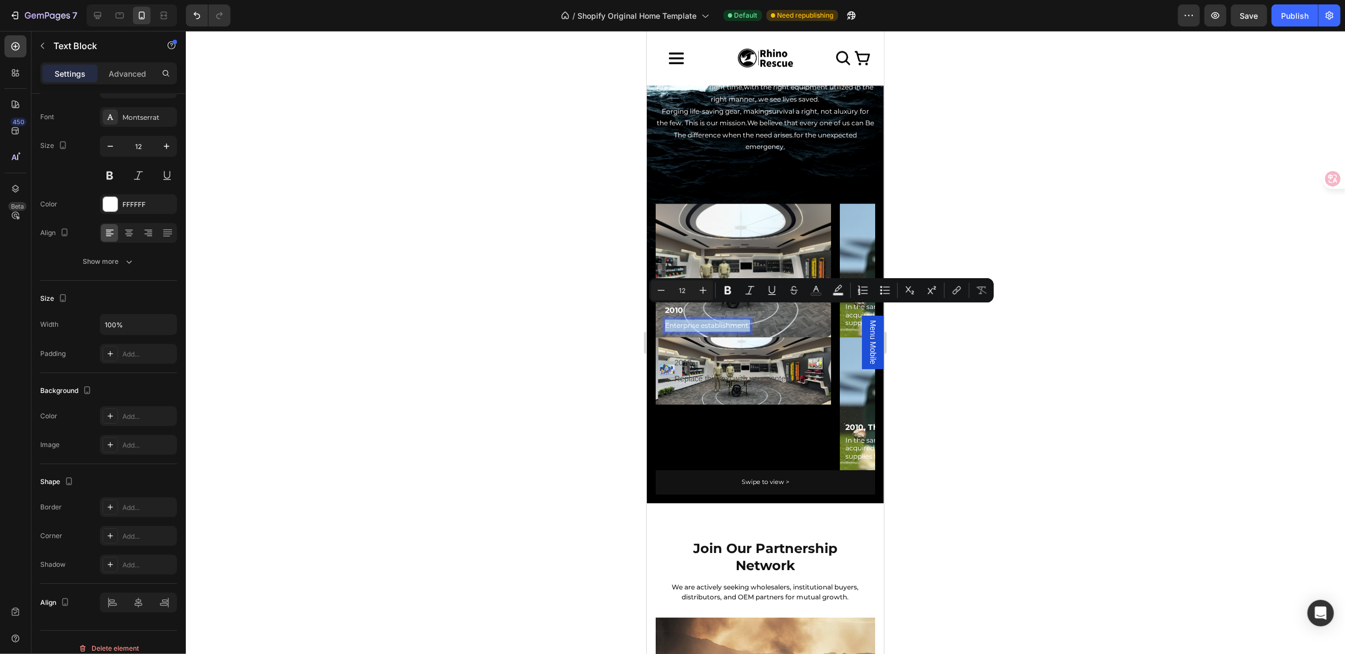
copy p "Enterprise establishment."
click at [746, 370] on div "Replace this text with your content" at bounding box center [743, 378] width 140 height 16
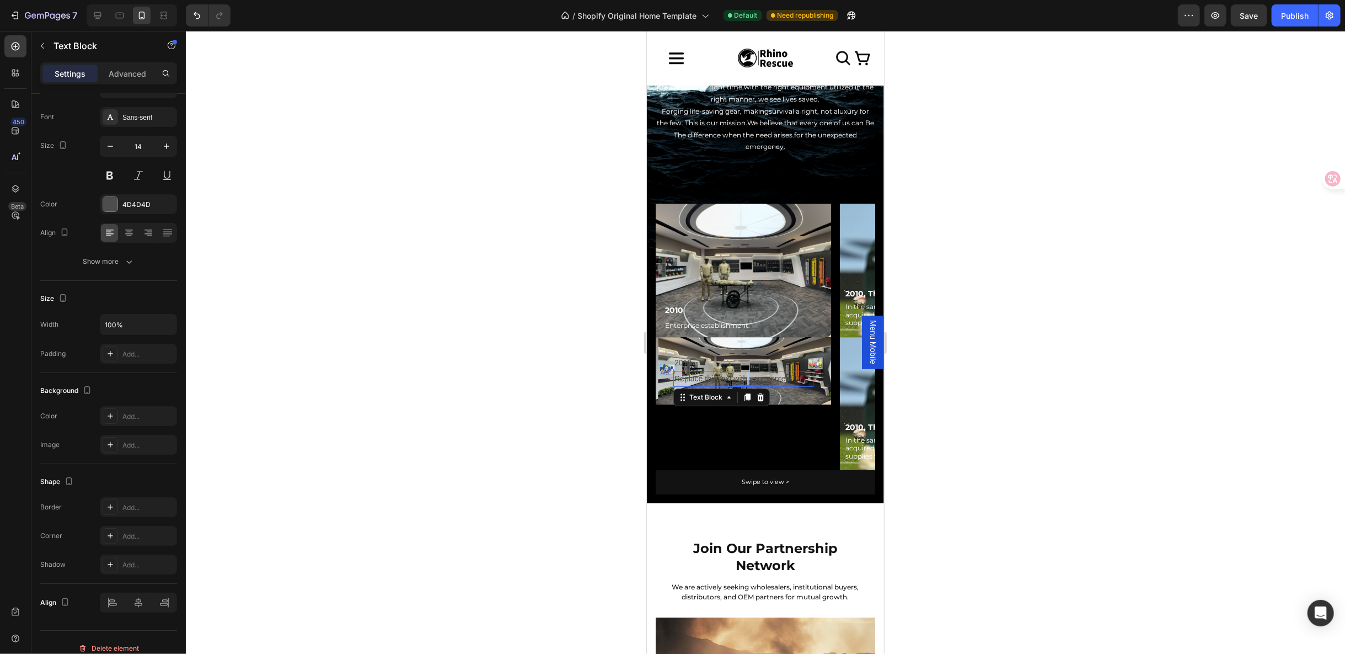
click at [746, 370] on div "Replace this text with your content" at bounding box center [743, 378] width 140 height 16
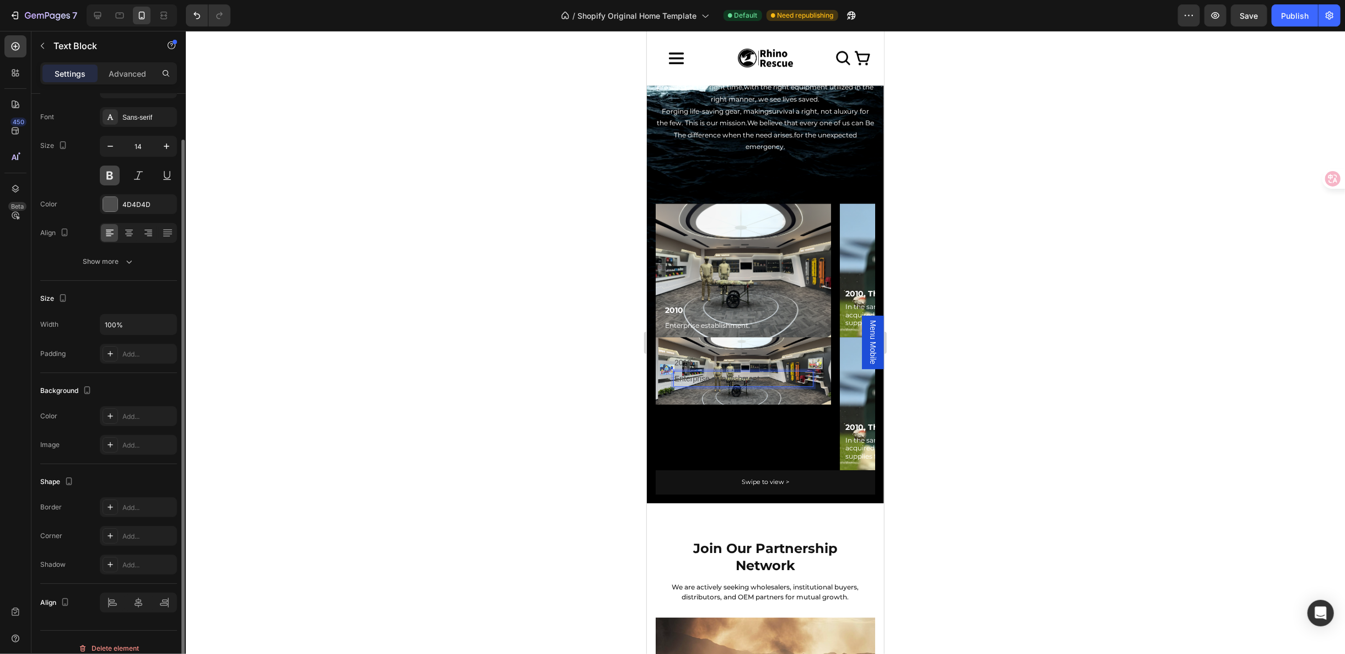
click at [108, 178] on button at bounding box center [110, 175] width 20 height 20
click at [107, 199] on div at bounding box center [110, 204] width 14 height 14
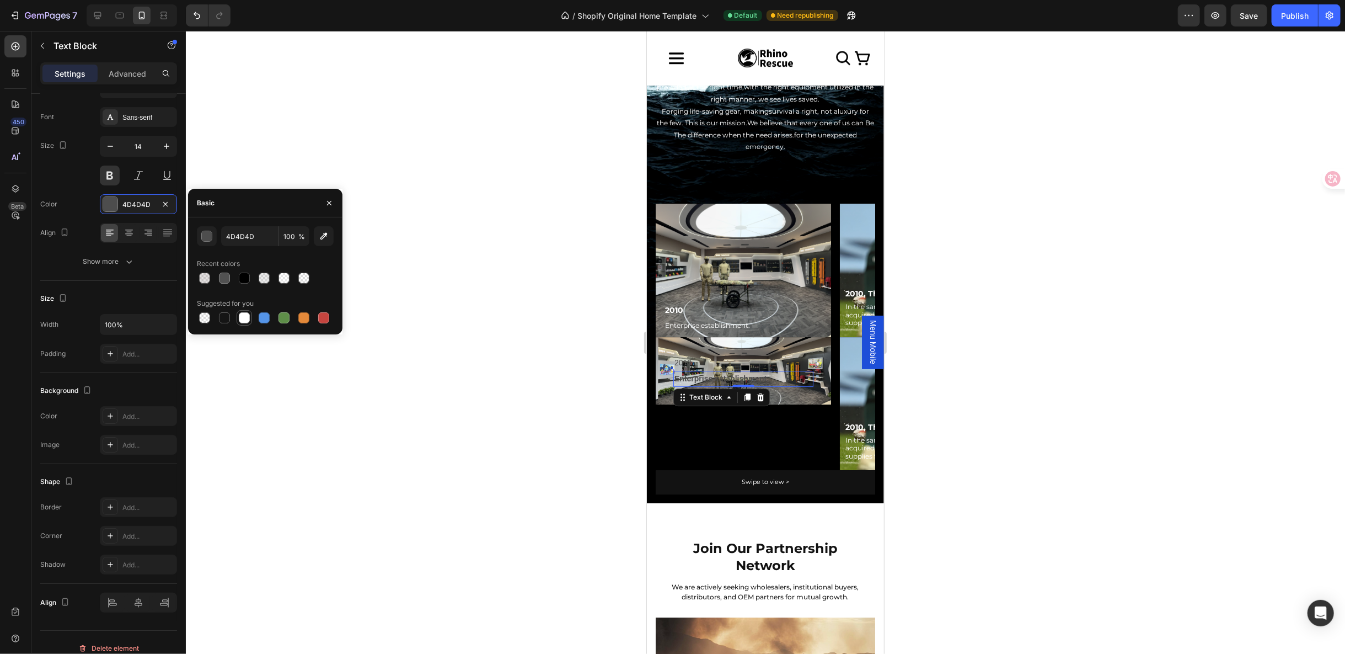
click at [250, 316] on div at bounding box center [244, 317] width 15 height 15
type input "FFFFFF"
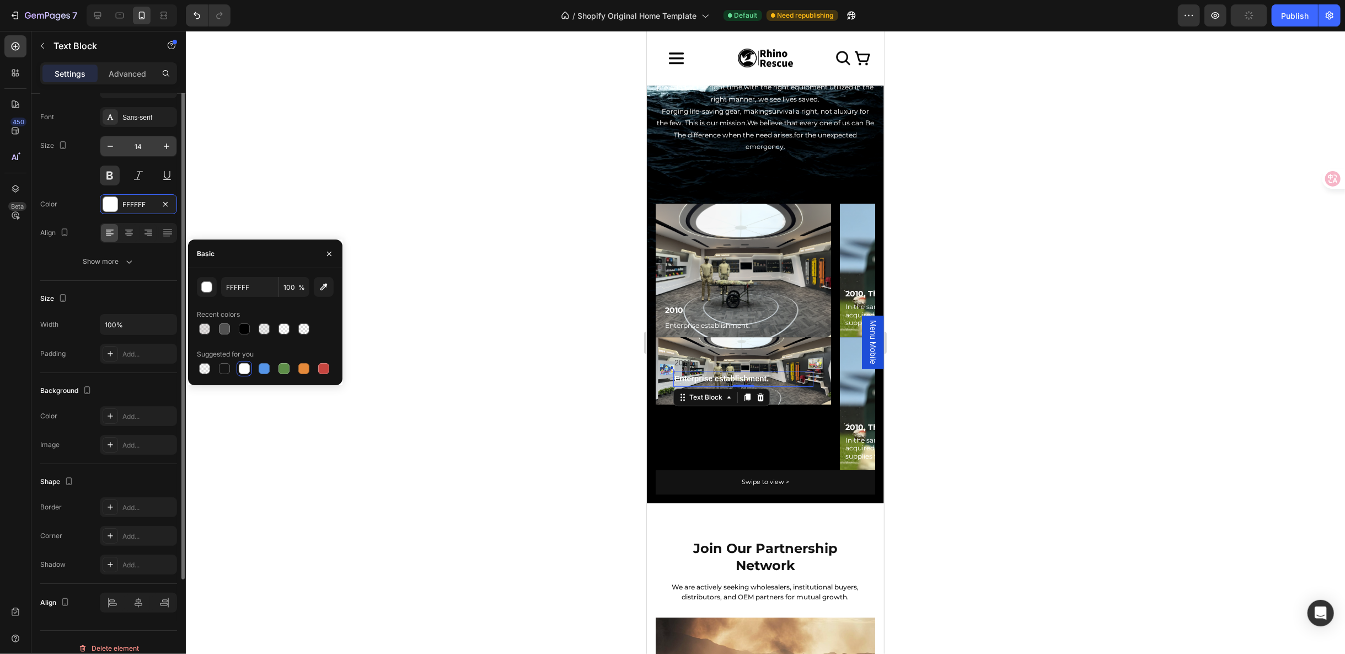
scroll to position [0, 0]
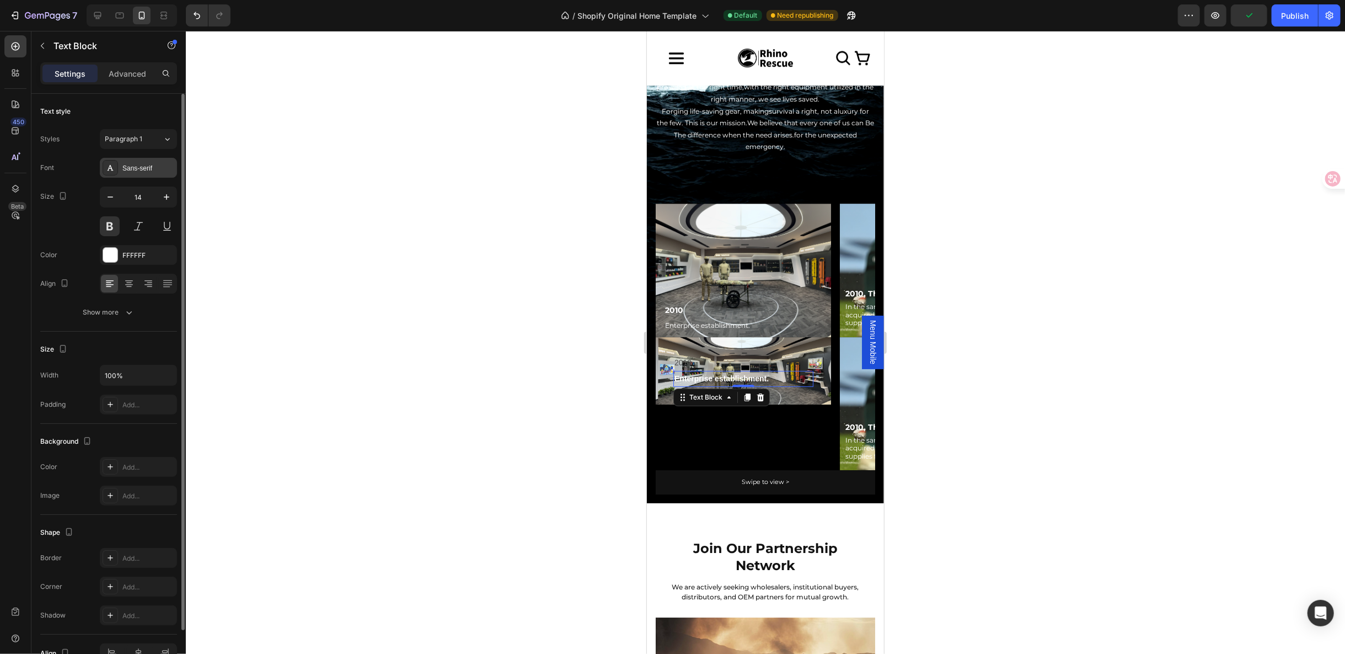
click at [134, 169] on div "Sans-serif" at bounding box center [148, 168] width 52 height 10
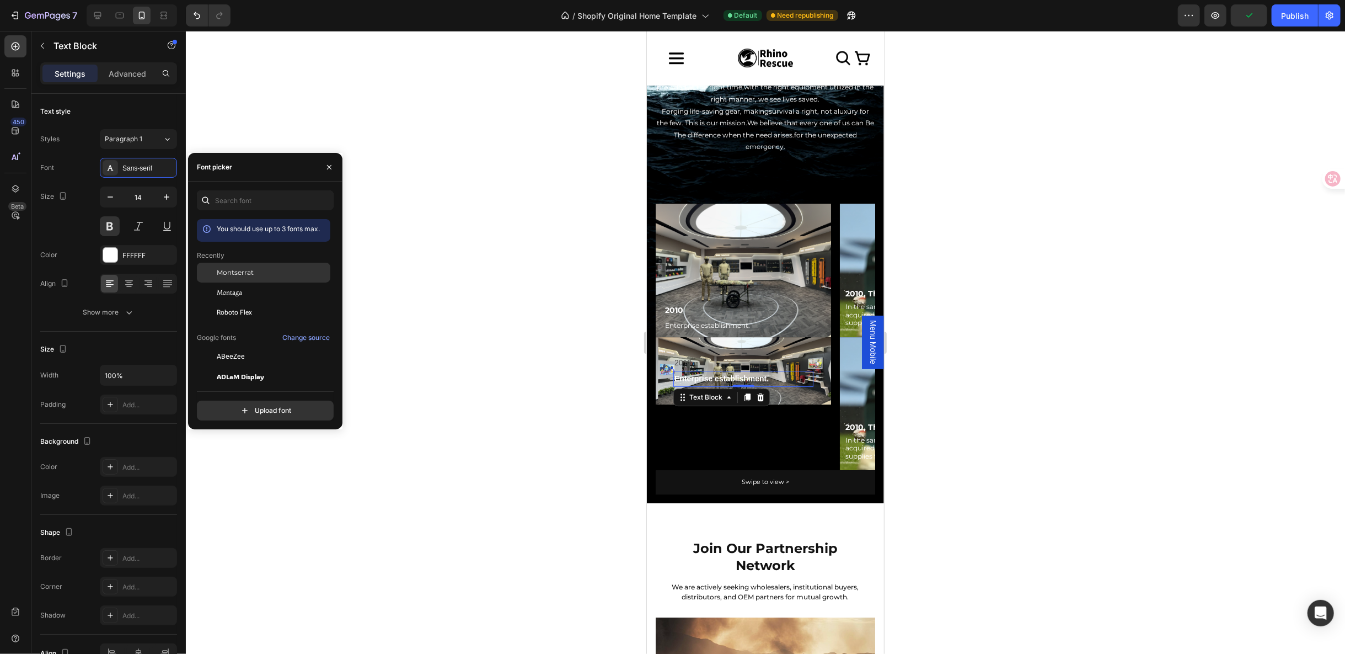
click at [230, 268] on span "Montserrat" at bounding box center [235, 273] width 37 height 10
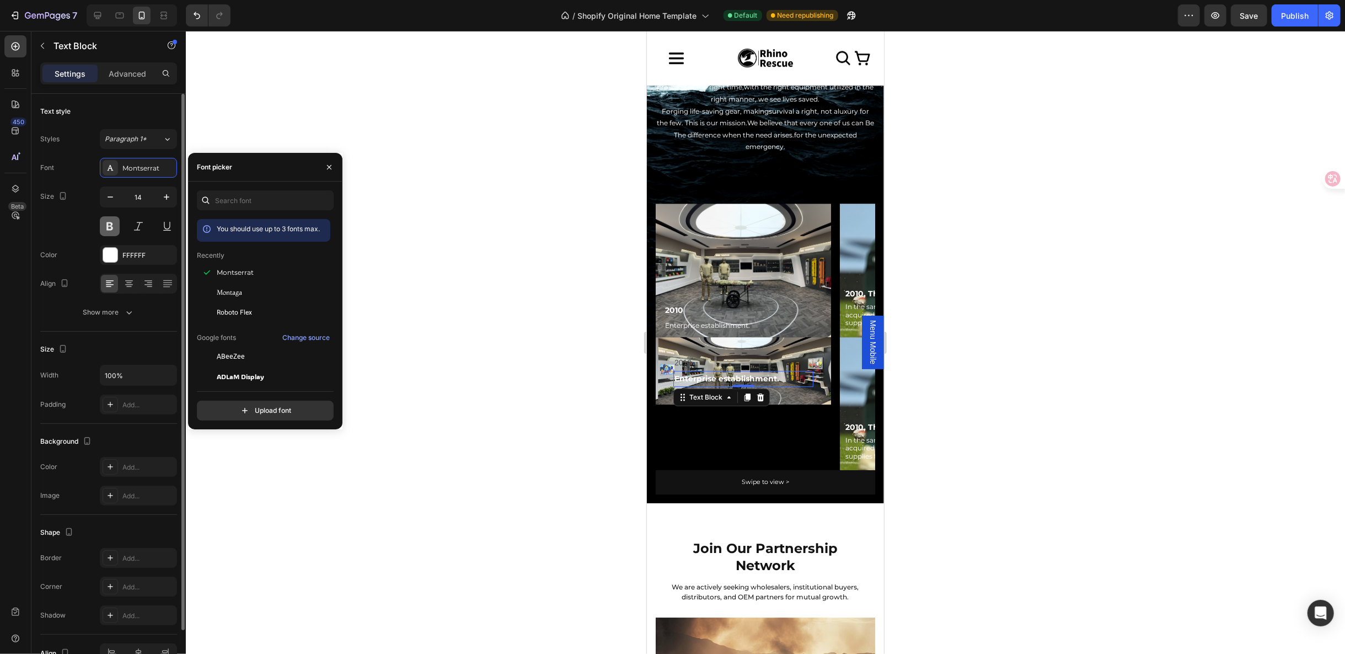
click at [110, 227] on button at bounding box center [110, 226] width 20 height 20
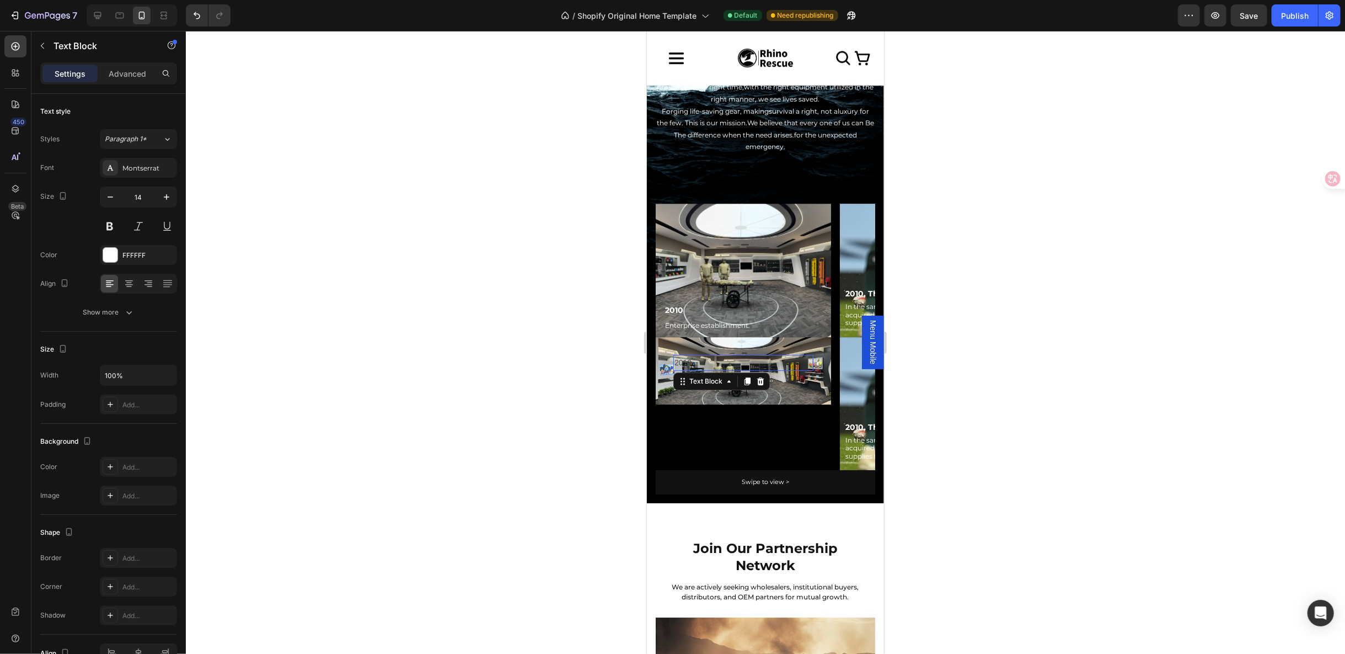
click at [688, 355] on p "2010" at bounding box center [743, 362] width 138 height 14
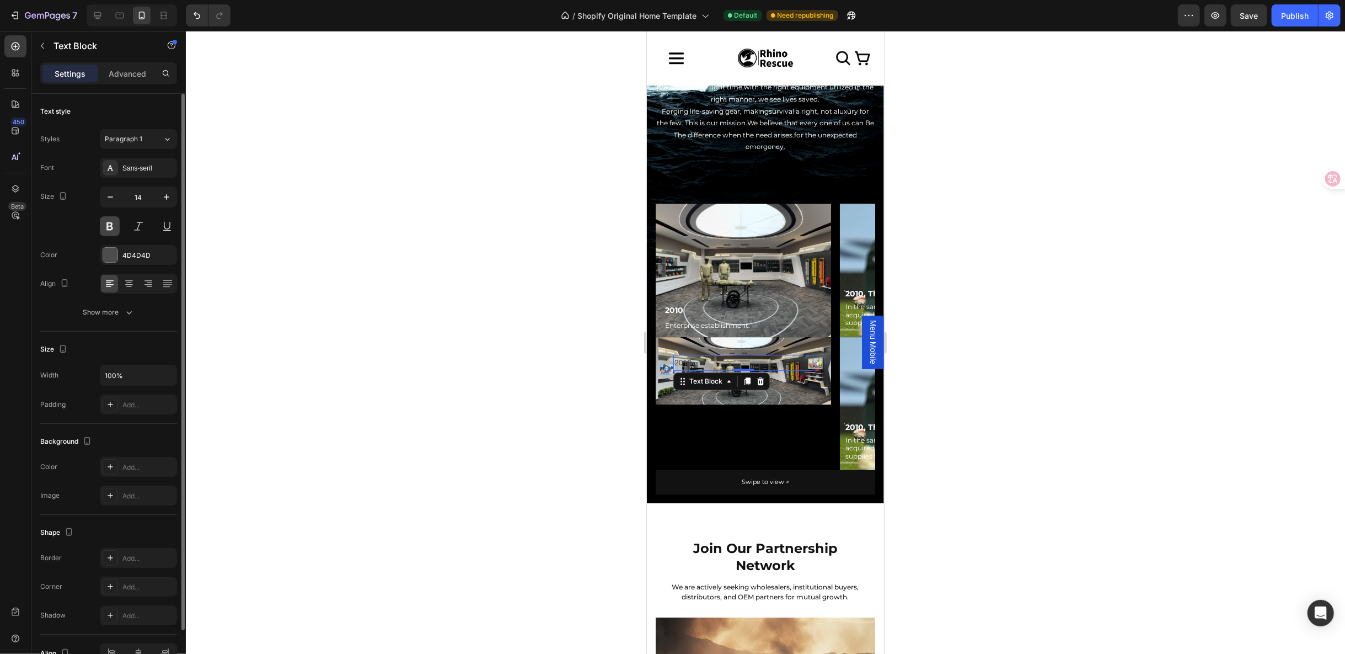
click at [104, 227] on button at bounding box center [110, 226] width 20 height 20
click at [144, 169] on div "Sans-serif" at bounding box center [148, 168] width 52 height 10
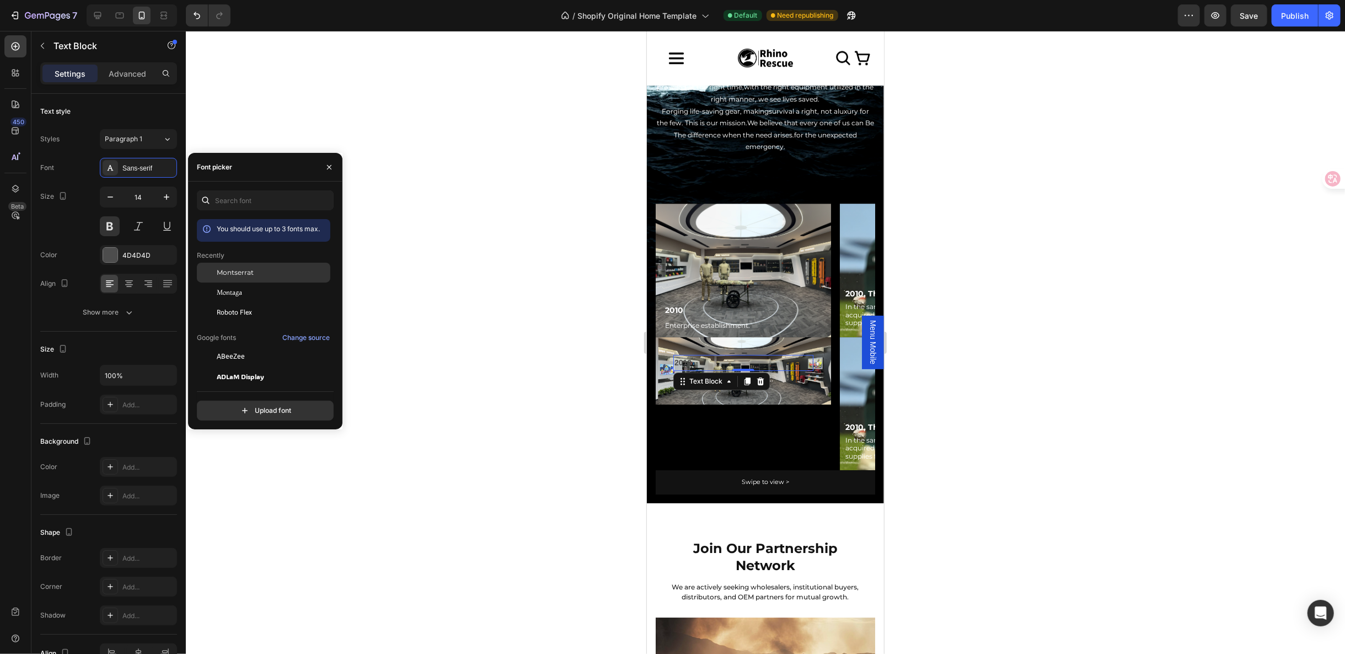
drag, startPoint x: 248, startPoint y: 276, endPoint x: 202, endPoint y: 272, distance: 45.9
click at [248, 276] on span "Montserrat" at bounding box center [235, 273] width 37 height 10
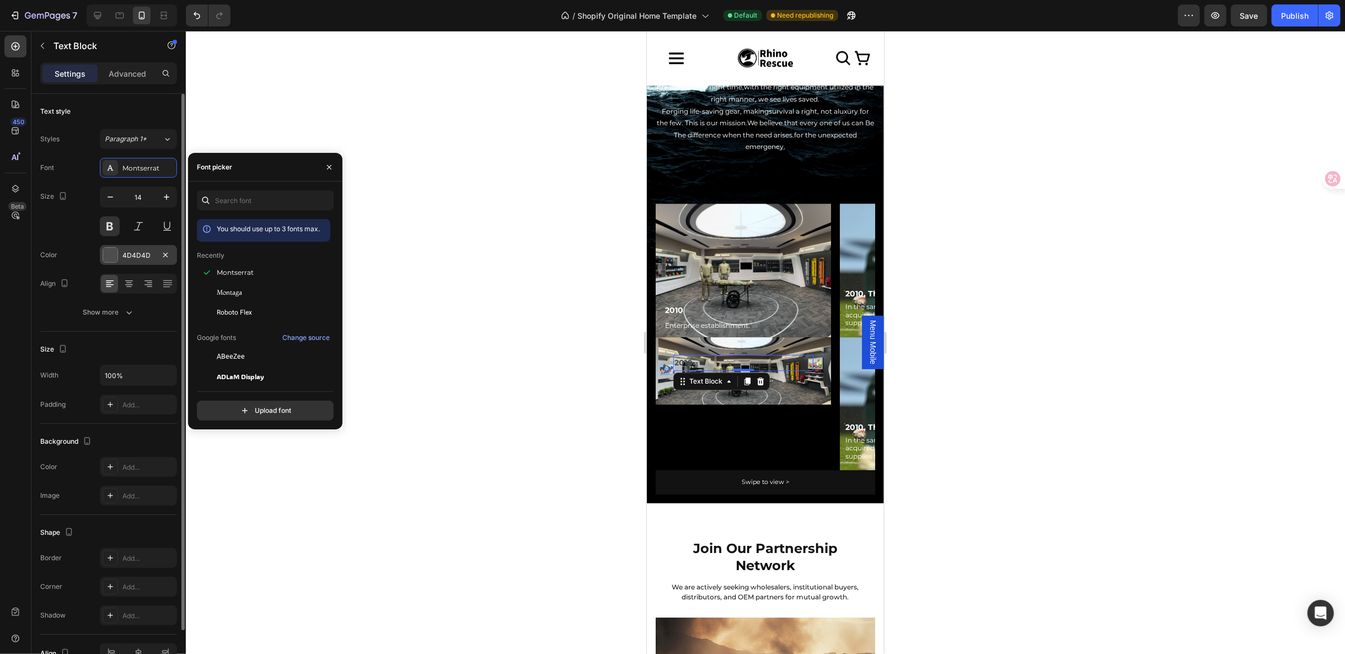
click at [114, 254] on div at bounding box center [110, 255] width 14 height 14
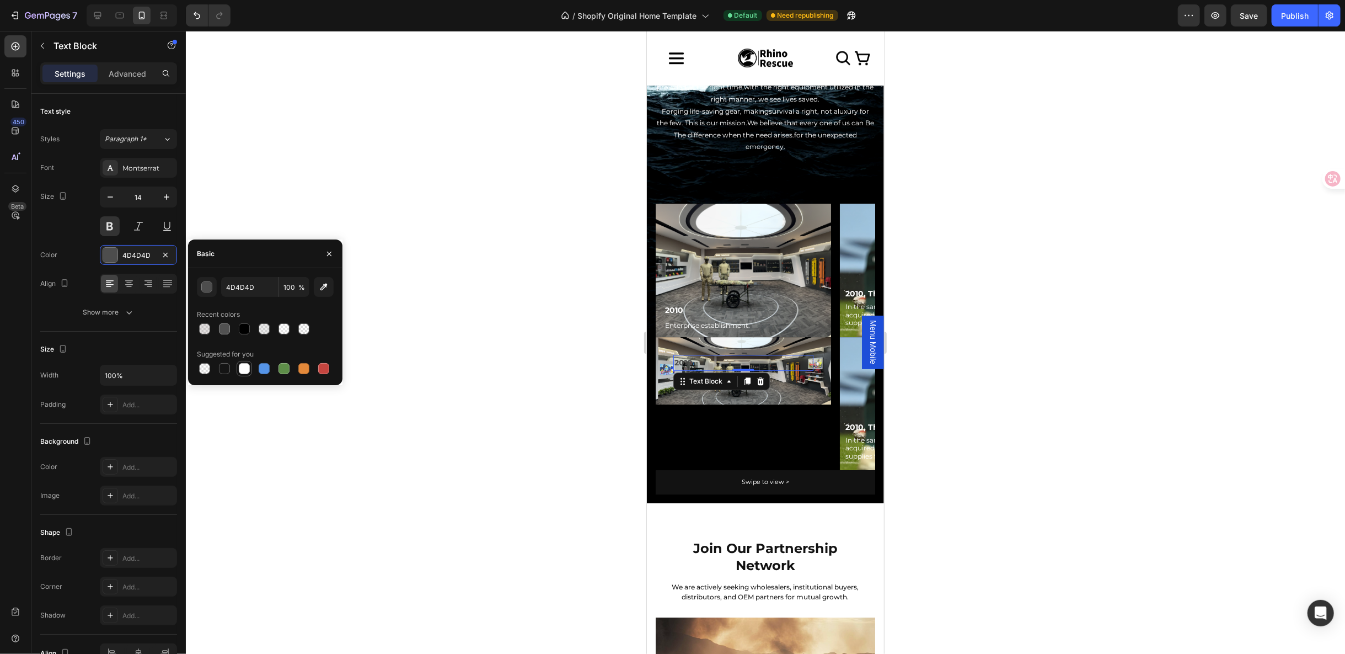
click at [243, 373] on div at bounding box center [244, 368] width 11 height 11
type input "FFFFFF"
click at [960, 359] on div at bounding box center [765, 342] width 1159 height 623
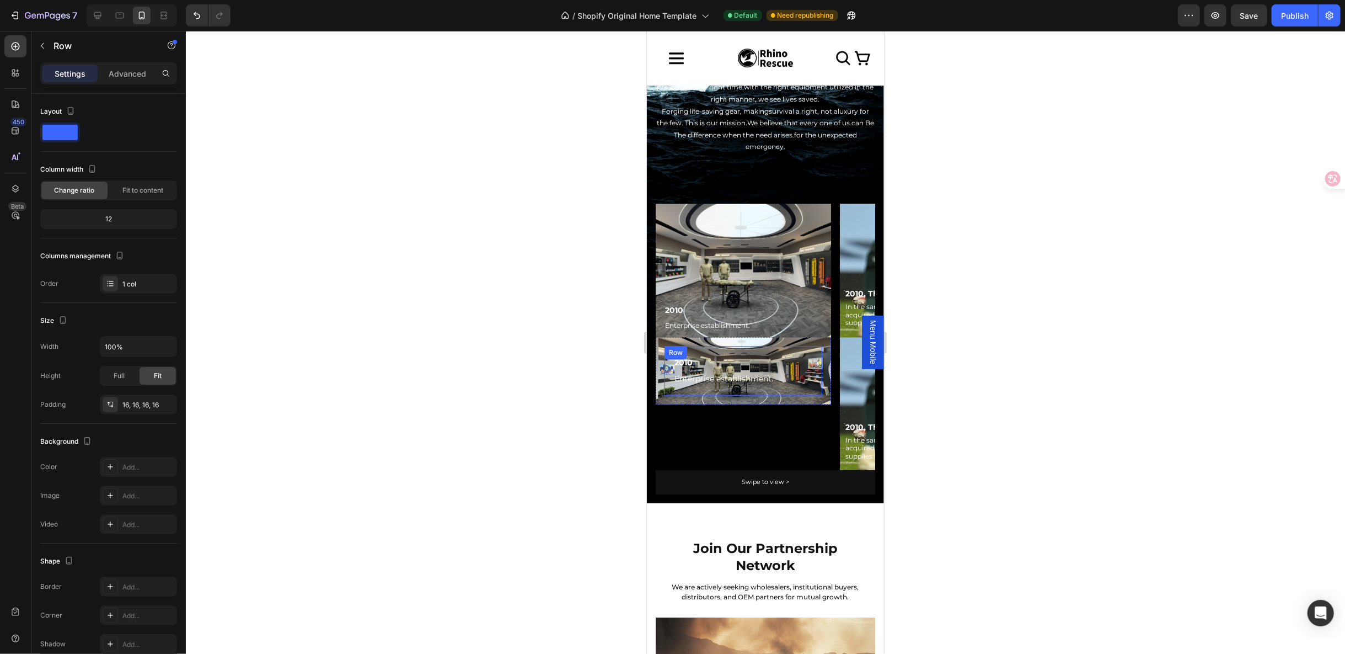
click at [670, 347] on div "Row" at bounding box center [675, 352] width 18 height 10
click at [665, 210] on div "Row" at bounding box center [666, 210] width 18 height 10
click at [660, 341] on div "Row" at bounding box center [678, 347] width 40 height 13
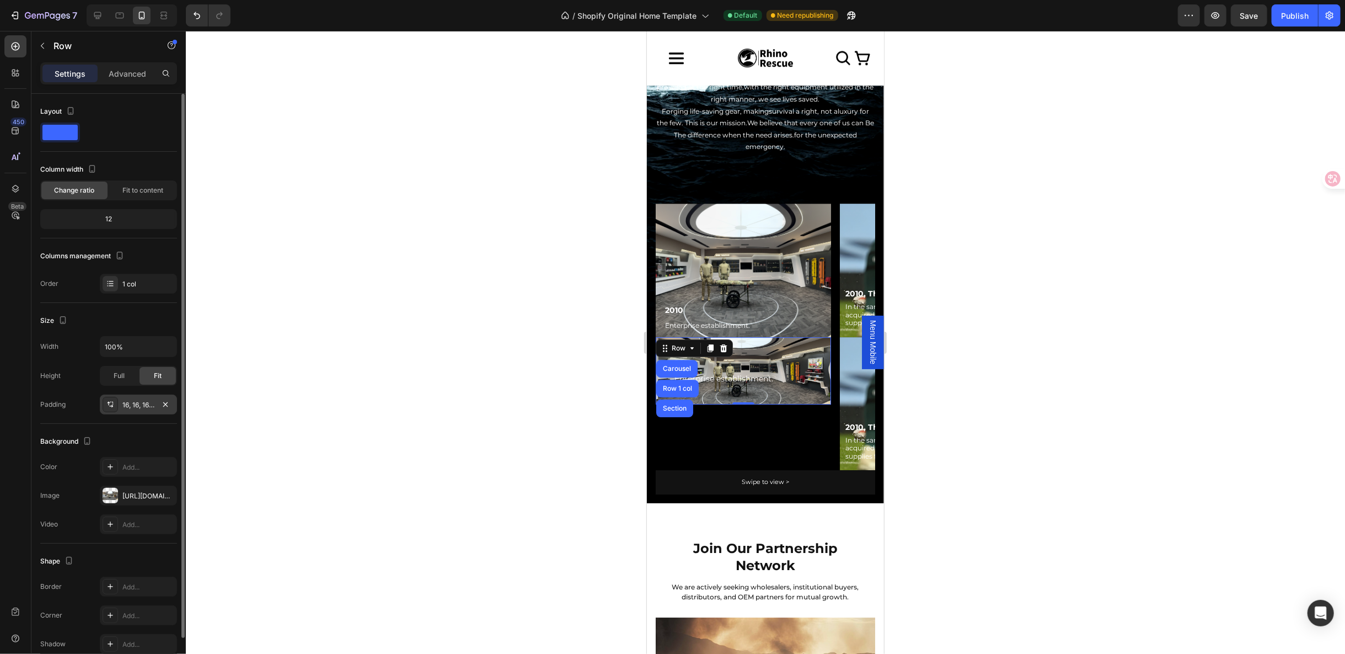
click at [131, 407] on div "16, 16, 16, 16" at bounding box center [138, 405] width 32 height 10
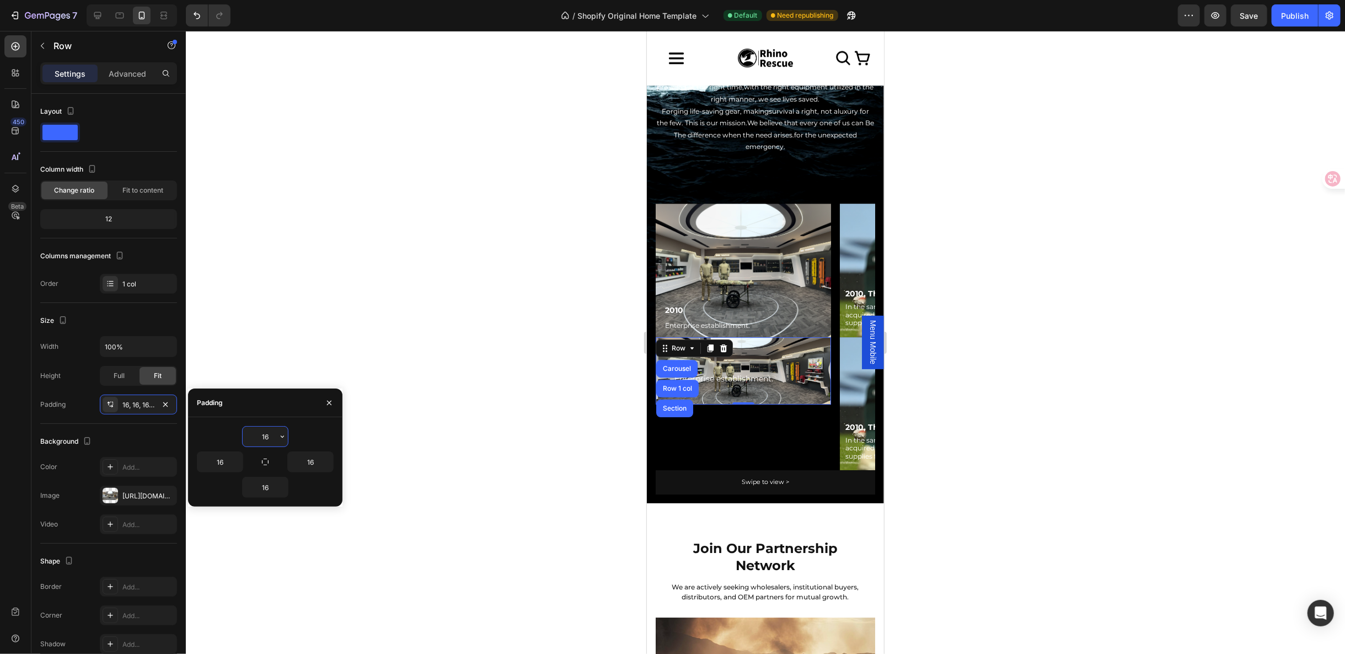
click at [263, 432] on input "16" at bounding box center [265, 436] width 45 height 20
type input "125"
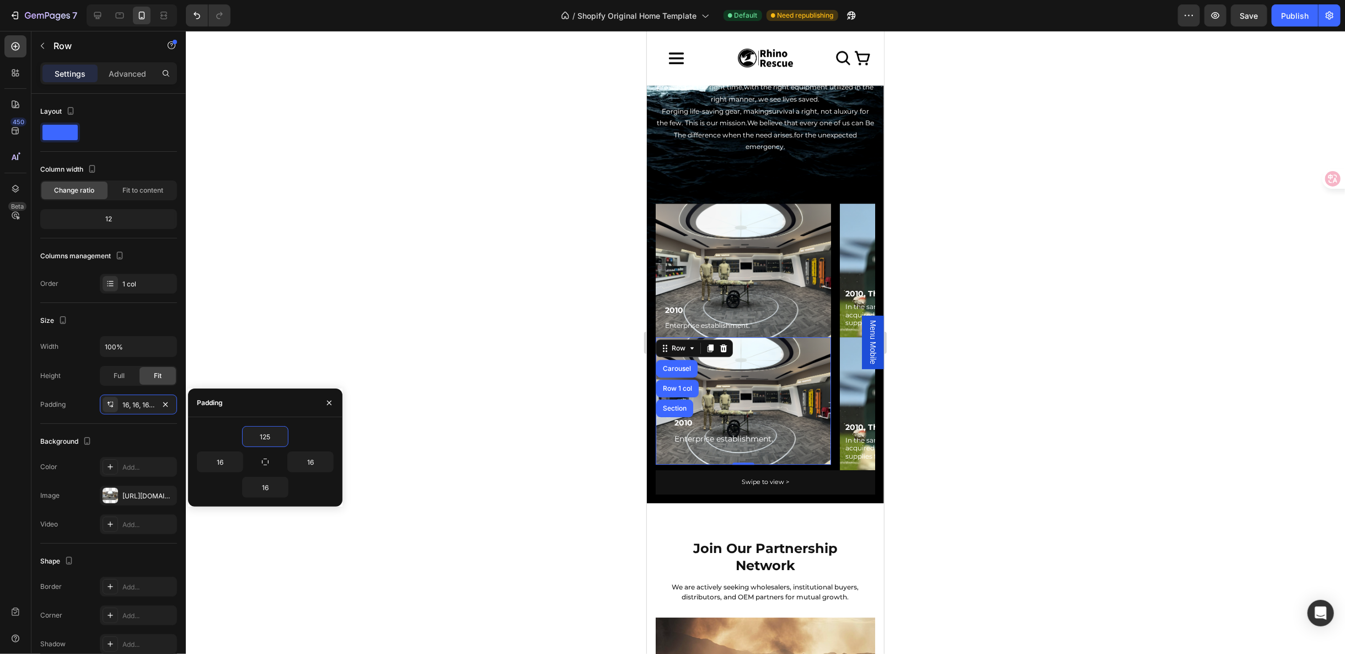
click at [967, 372] on div at bounding box center [765, 342] width 1159 height 623
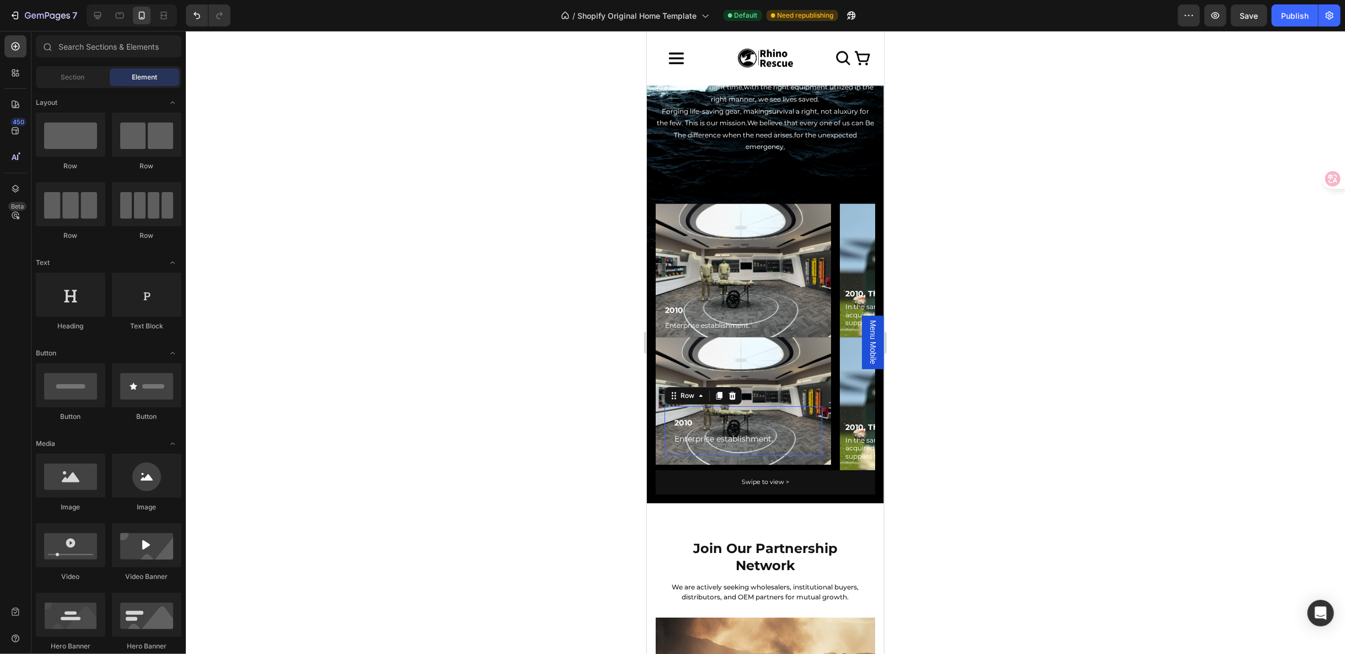
click at [668, 405] on div "2010 Text Block Enterprise establishment. Text Block Row 0" at bounding box center [743, 430] width 158 height 50
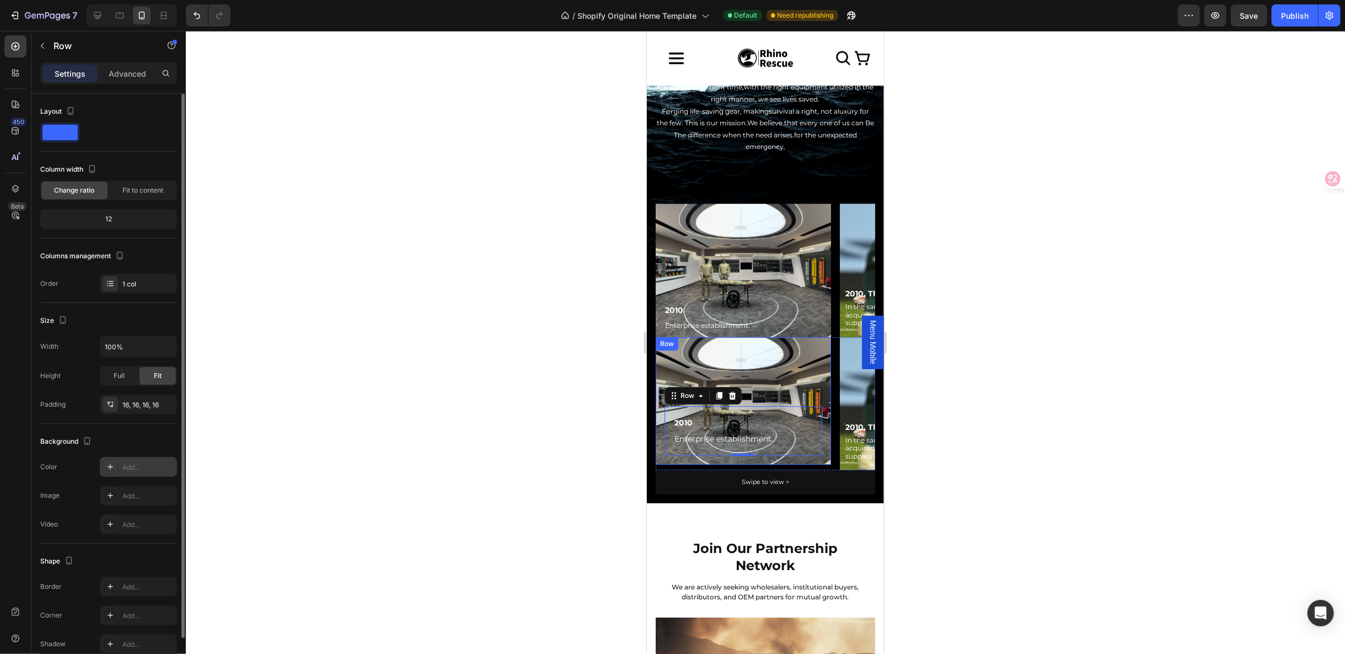
click at [109, 472] on div at bounding box center [110, 466] width 15 height 15
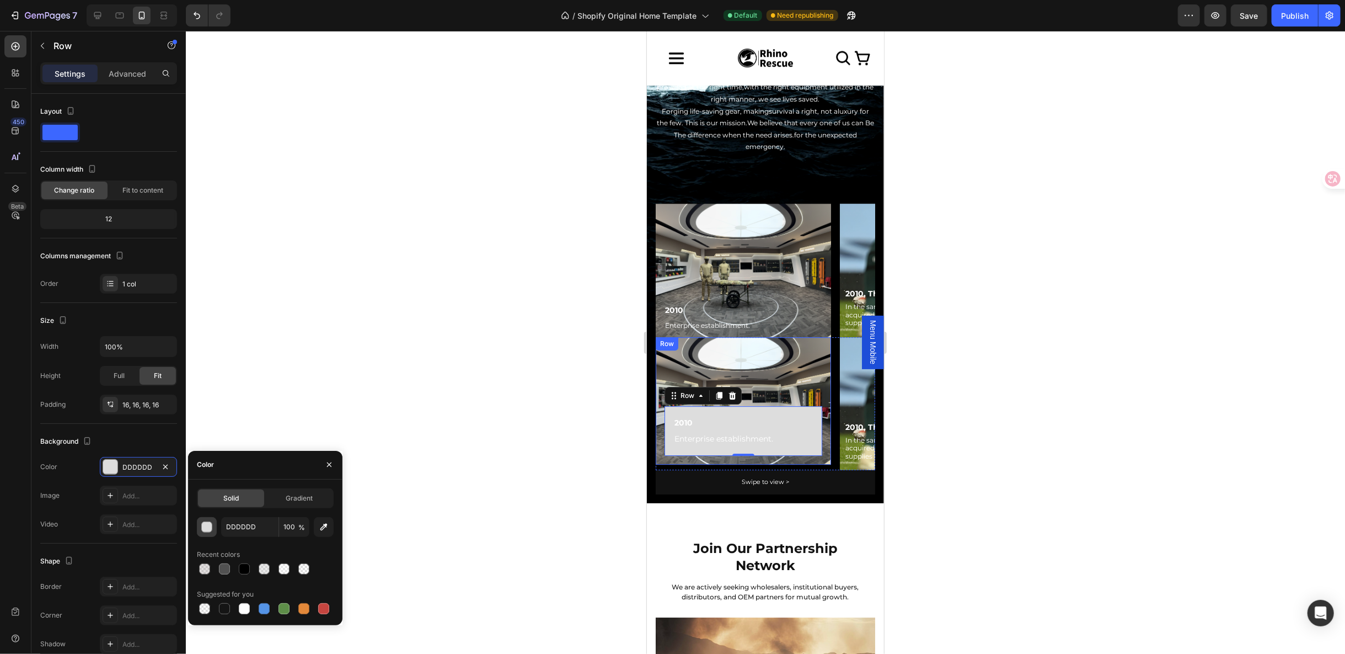
click at [204, 526] on div "button" at bounding box center [207, 527] width 11 height 11
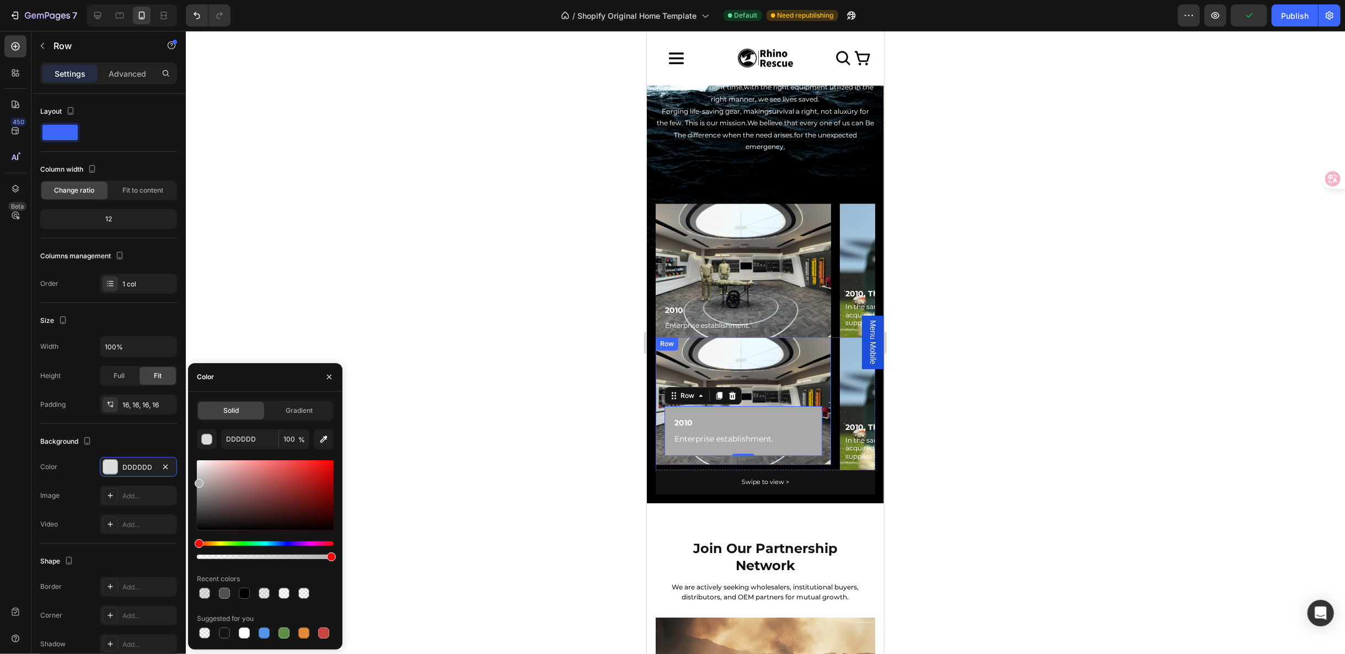
drag, startPoint x: 199, startPoint y: 471, endPoint x: 189, endPoint y: 483, distance: 15.7
click at [189, 483] on div "Solid Gradient DDDDDD 100 % Recent colors Suggested for you" at bounding box center [265, 520] width 154 height 240
type input "A8A8A8"
type input "25"
drag, startPoint x: 328, startPoint y: 555, endPoint x: 231, endPoint y: 551, distance: 97.2
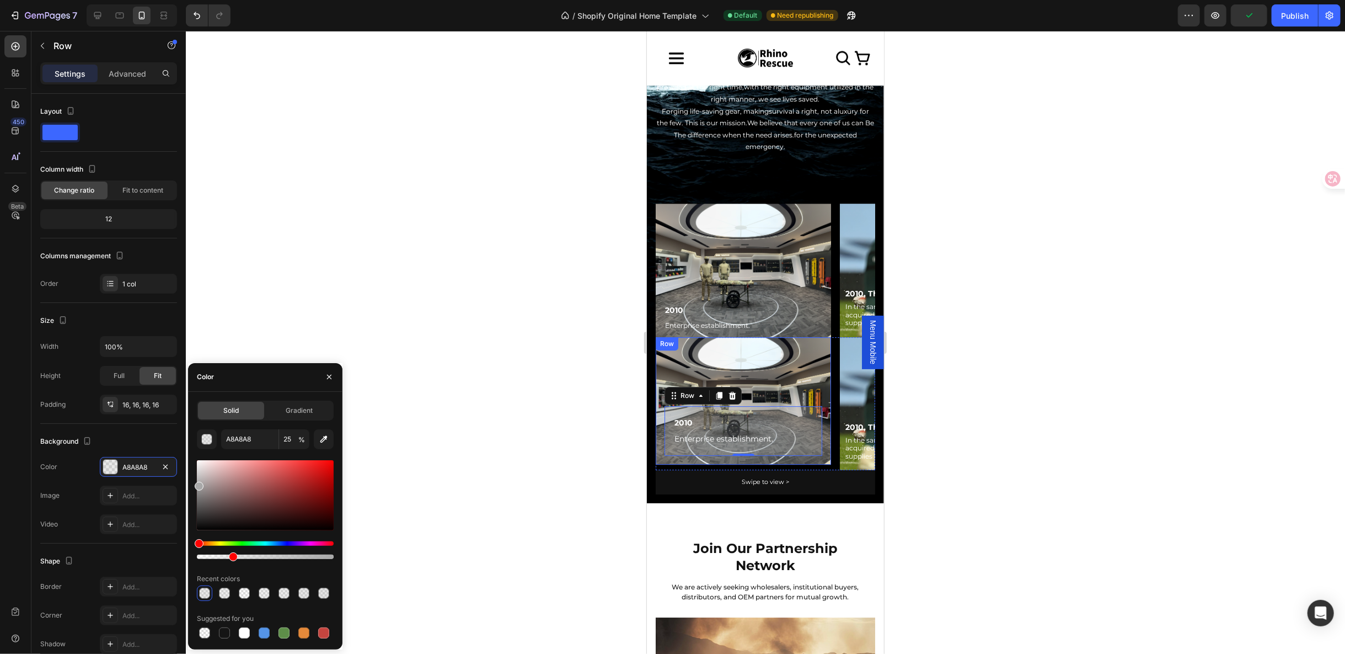
click at [231, 551] on div at bounding box center [265, 550] width 137 height 18
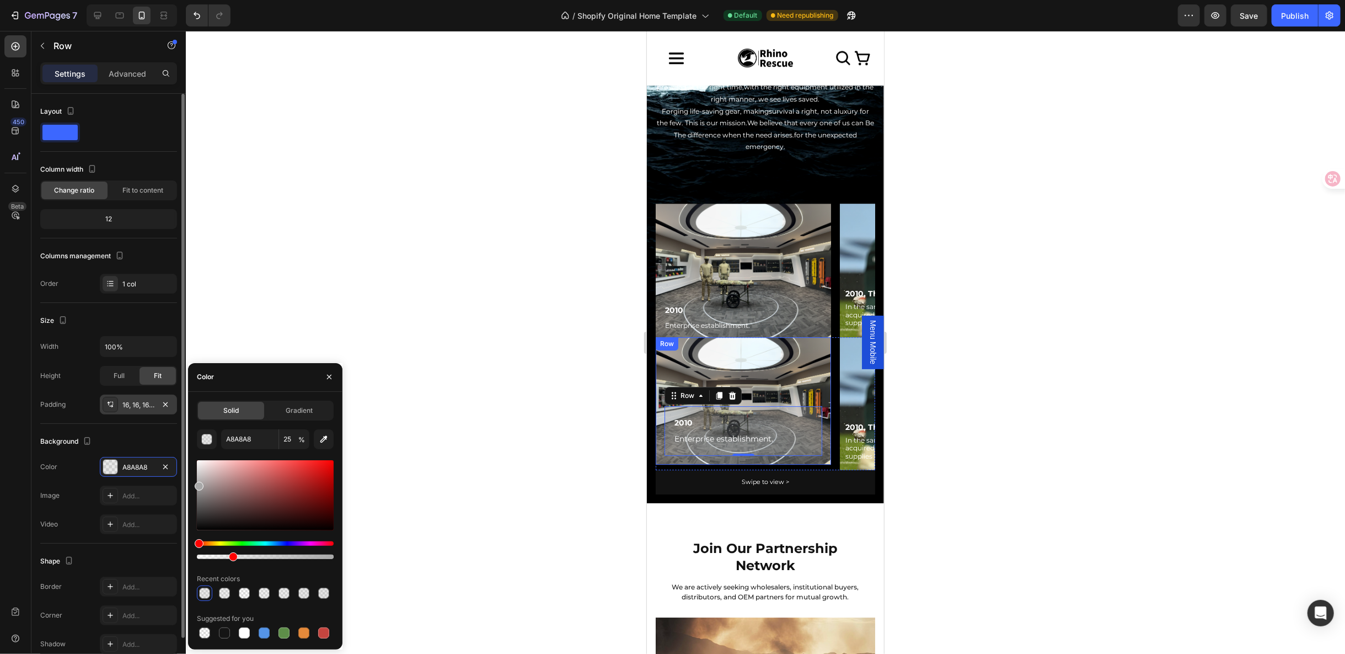
click at [143, 408] on div "16, 16, 16, 16" at bounding box center [138, 404] width 77 height 20
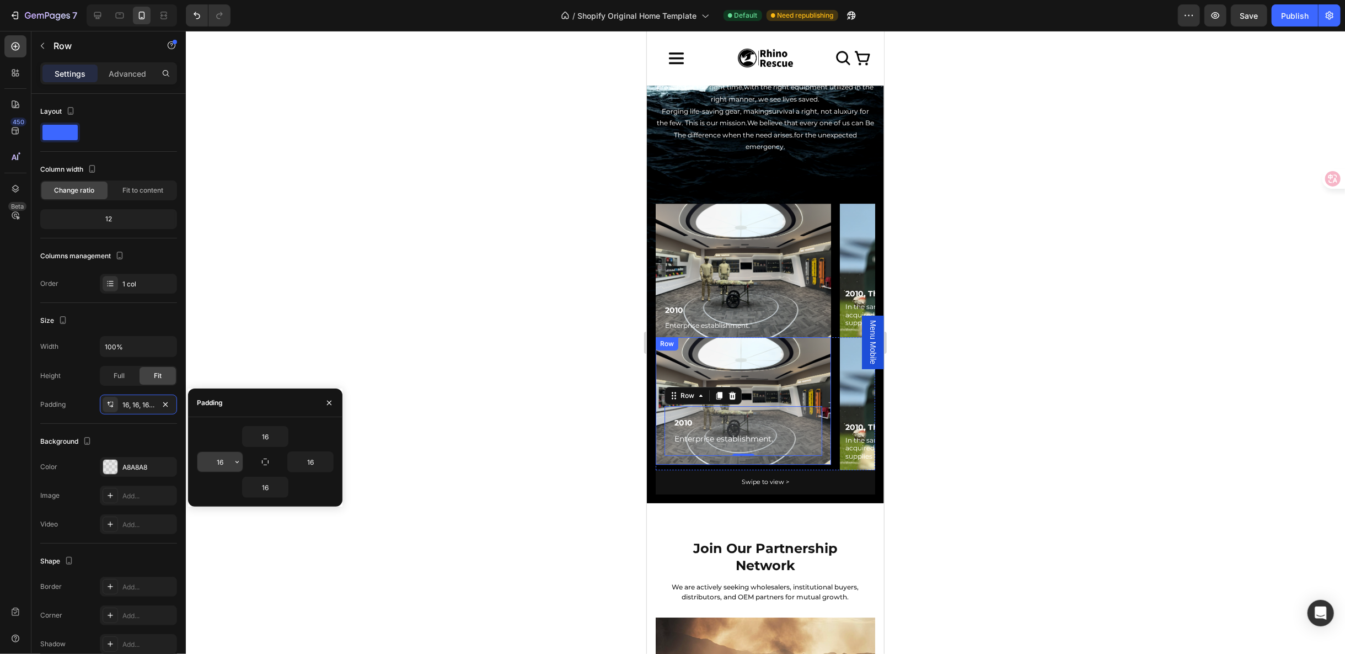
click at [221, 464] on input "16" at bounding box center [219, 462] width 45 height 20
type input "0"
click at [313, 463] on input "16" at bounding box center [310, 462] width 45 height 20
type input "0"
click at [222, 464] on input "0" at bounding box center [219, 462] width 45 height 20
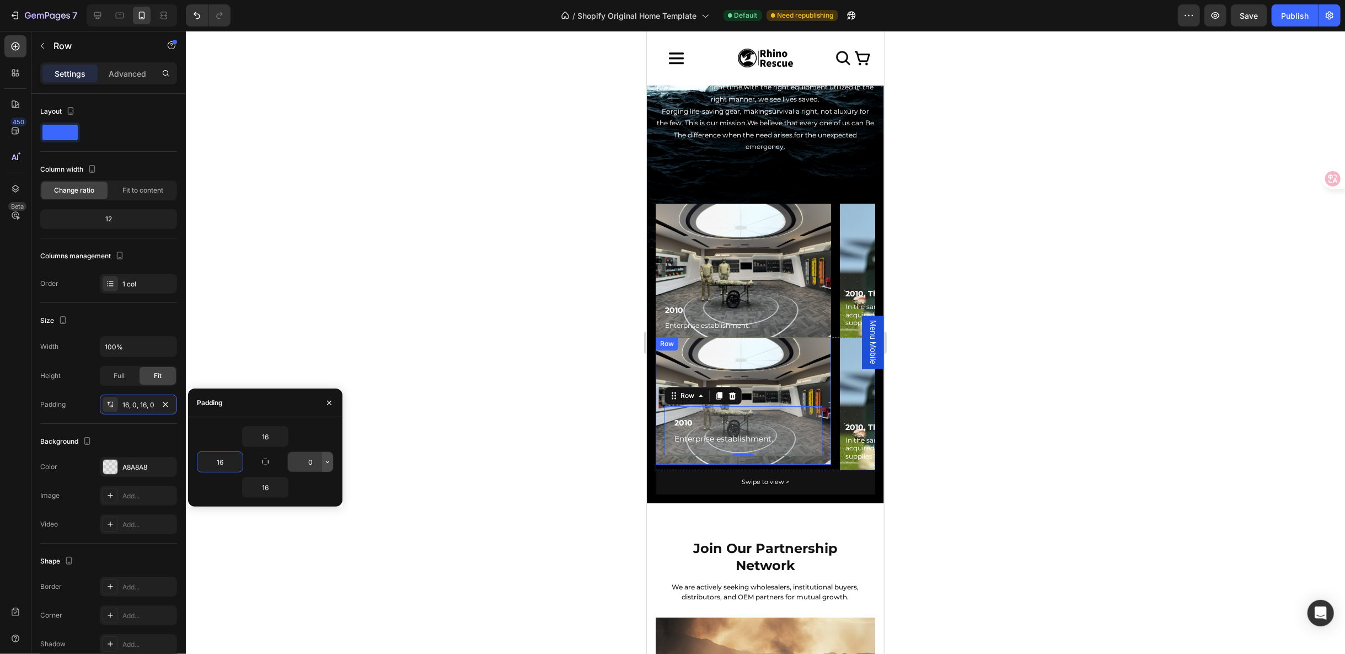
type input "16"
click at [323, 459] on icon "button" at bounding box center [327, 461] width 9 height 9
click at [311, 462] on input "0" at bounding box center [310, 462] width 45 height 20
type input "16"
click at [668, 338] on div "Row" at bounding box center [666, 343] width 18 height 10
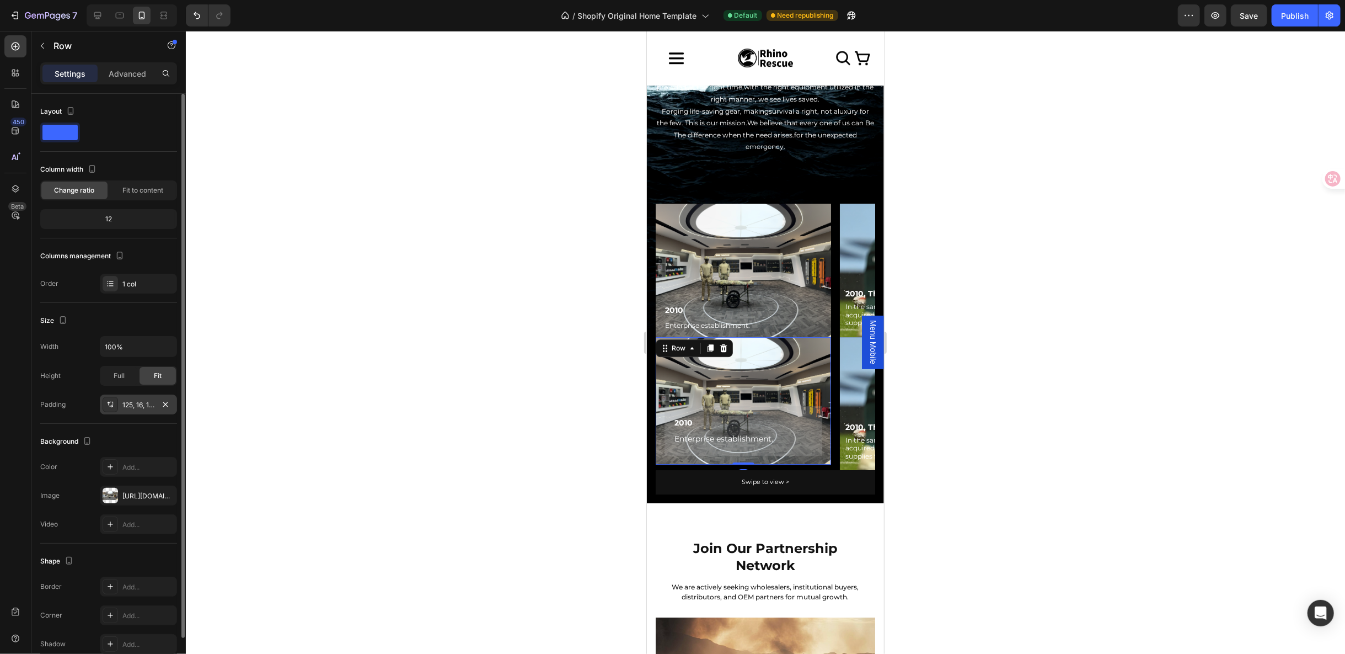
click at [119, 409] on div "125, 16, 16, 16" at bounding box center [138, 404] width 77 height 20
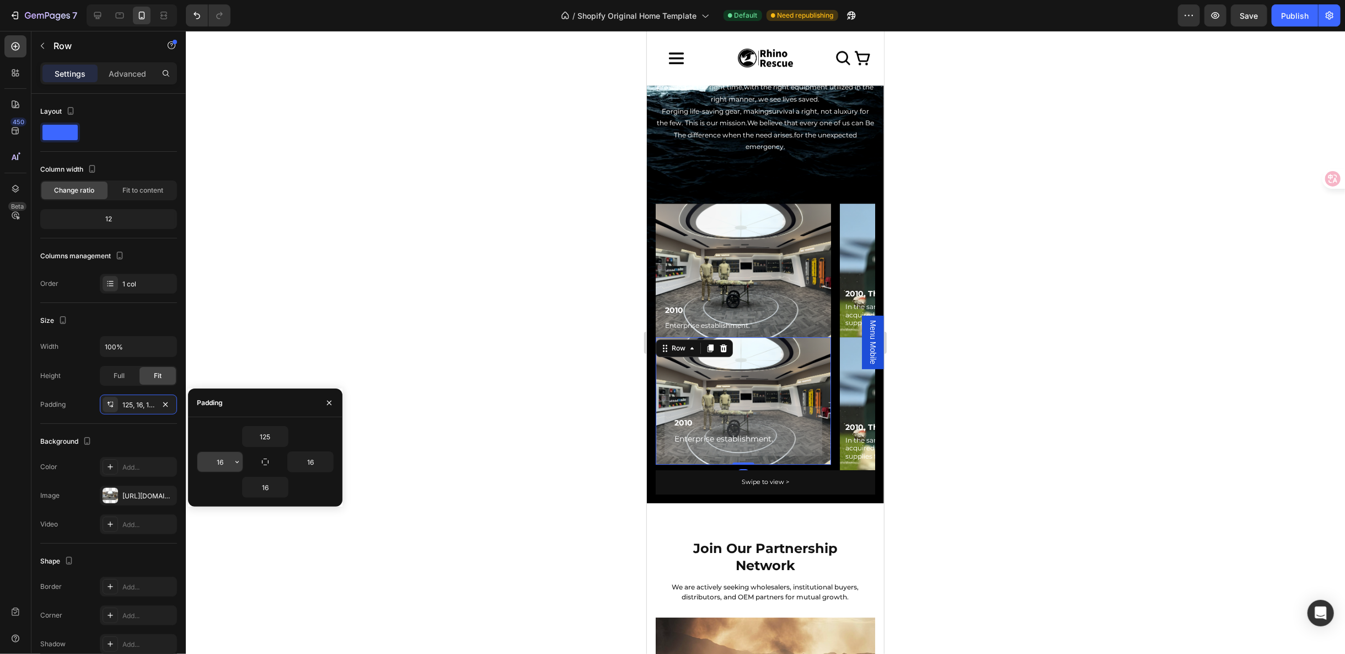
click at [226, 461] on input "16" at bounding box center [219, 462] width 45 height 20
type input "0"
click at [311, 458] on input "16" at bounding box center [310, 462] width 45 height 20
type input "0"
click at [270, 486] on input "16" at bounding box center [265, 487] width 45 height 20
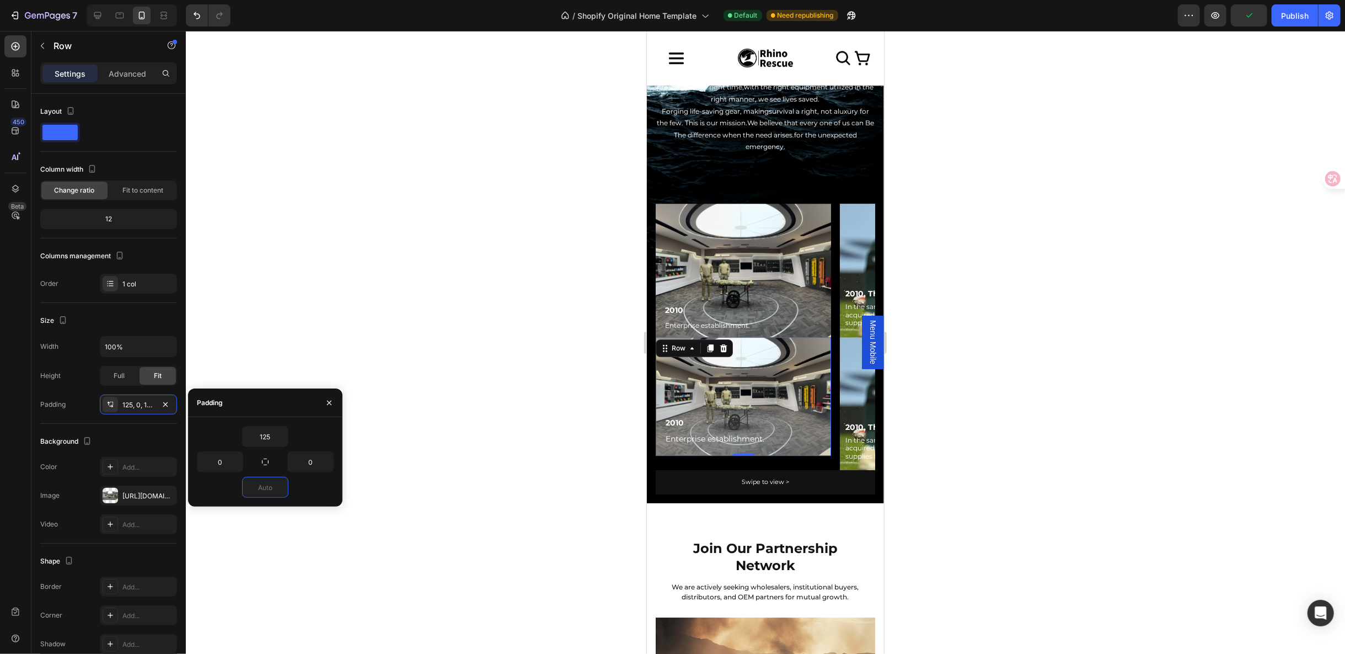
type input "0"
click at [662, 405] on div "2010 Text Block Enterprise establishment. Text Block Row" at bounding box center [742, 430] width 175 height 50
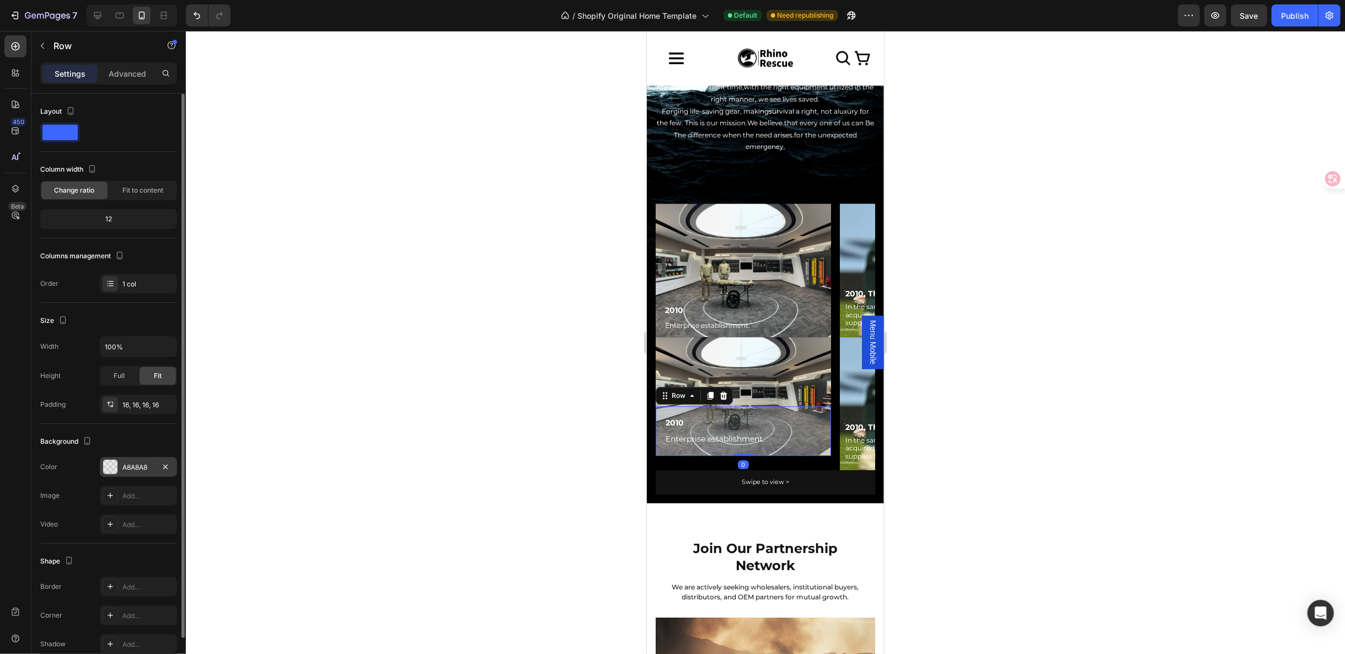
click at [115, 467] on div at bounding box center [110, 466] width 14 height 14
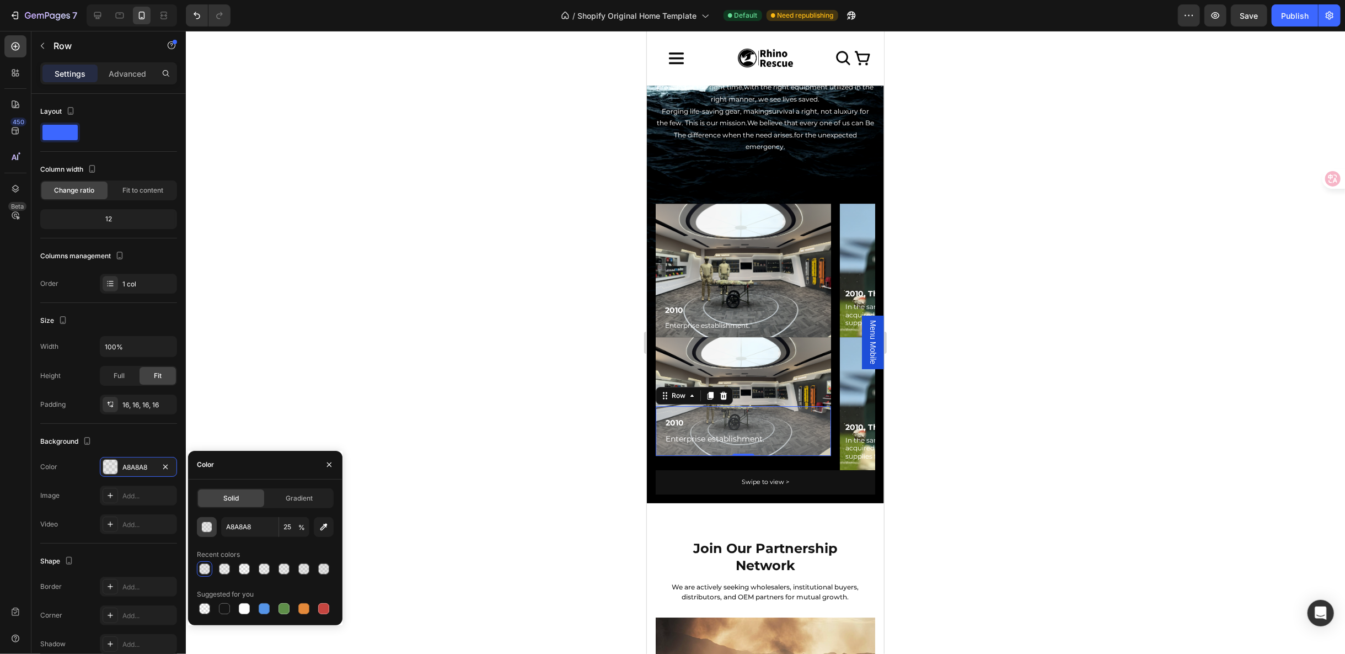
click at [202, 532] on div "button" at bounding box center [206, 526] width 11 height 11
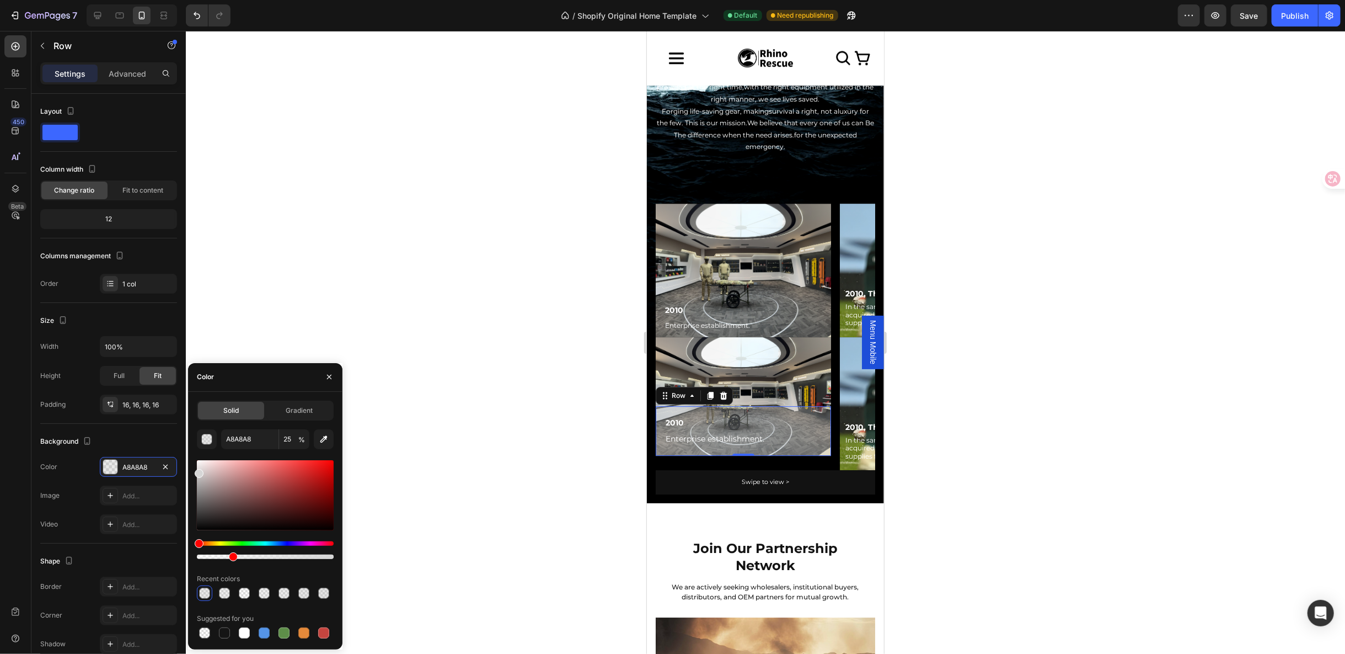
drag, startPoint x: 199, startPoint y: 483, endPoint x: 197, endPoint y: 470, distance: 12.7
click at [197, 470] on div at bounding box center [199, 473] width 9 height 9
type input "D6D6D6"
drag, startPoint x: 233, startPoint y: 554, endPoint x: 257, endPoint y: 555, distance: 24.3
click at [257, 555] on div at bounding box center [259, 556] width 9 height 9
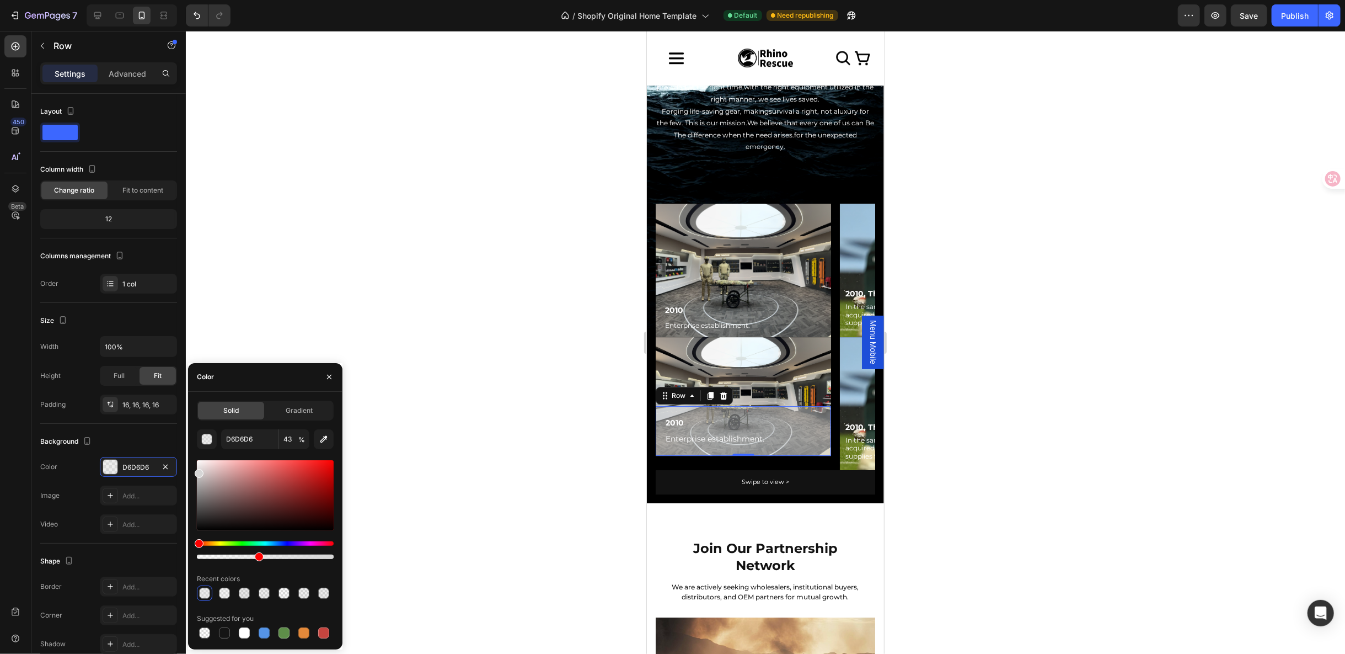
type input "44"
type input "B2A7A7"
drag, startPoint x: 198, startPoint y: 473, endPoint x: 206, endPoint y: 480, distance: 10.9
click at [206, 480] on div at bounding box center [206, 483] width 9 height 9
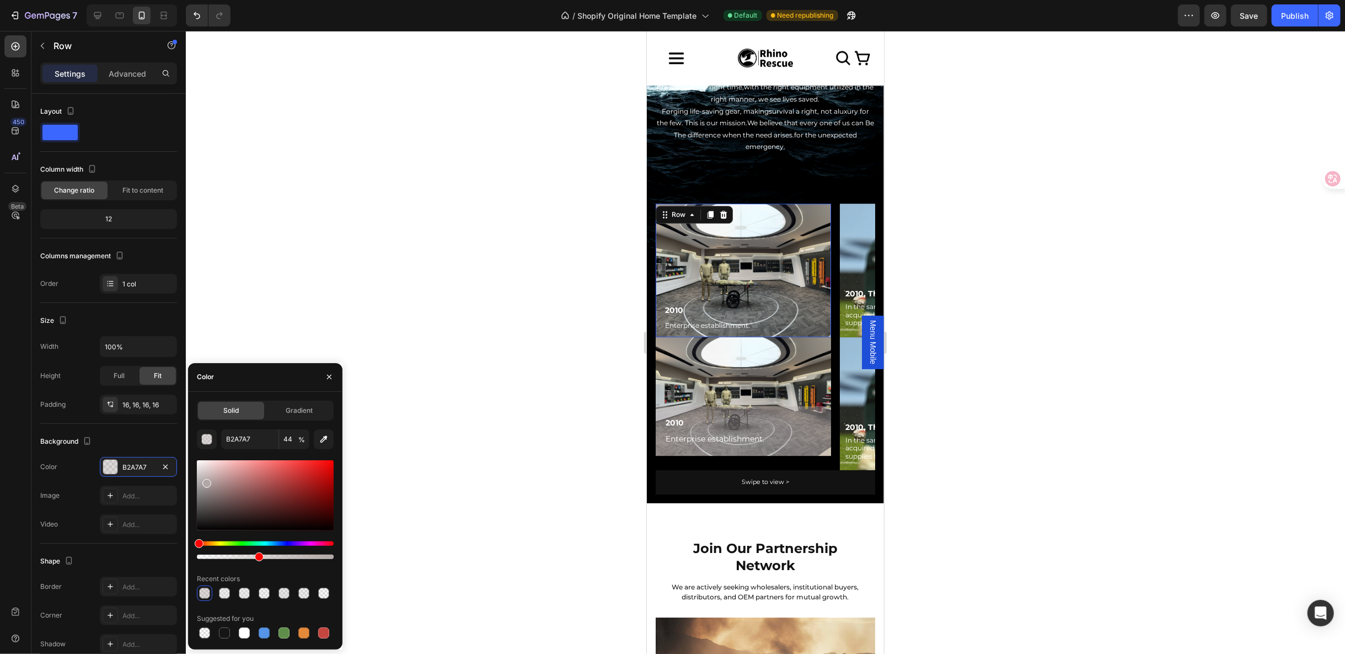
click at [788, 284] on div "2010 Text Block Enterprise establishment. Text Block Row 0" at bounding box center [742, 269] width 175 height 133
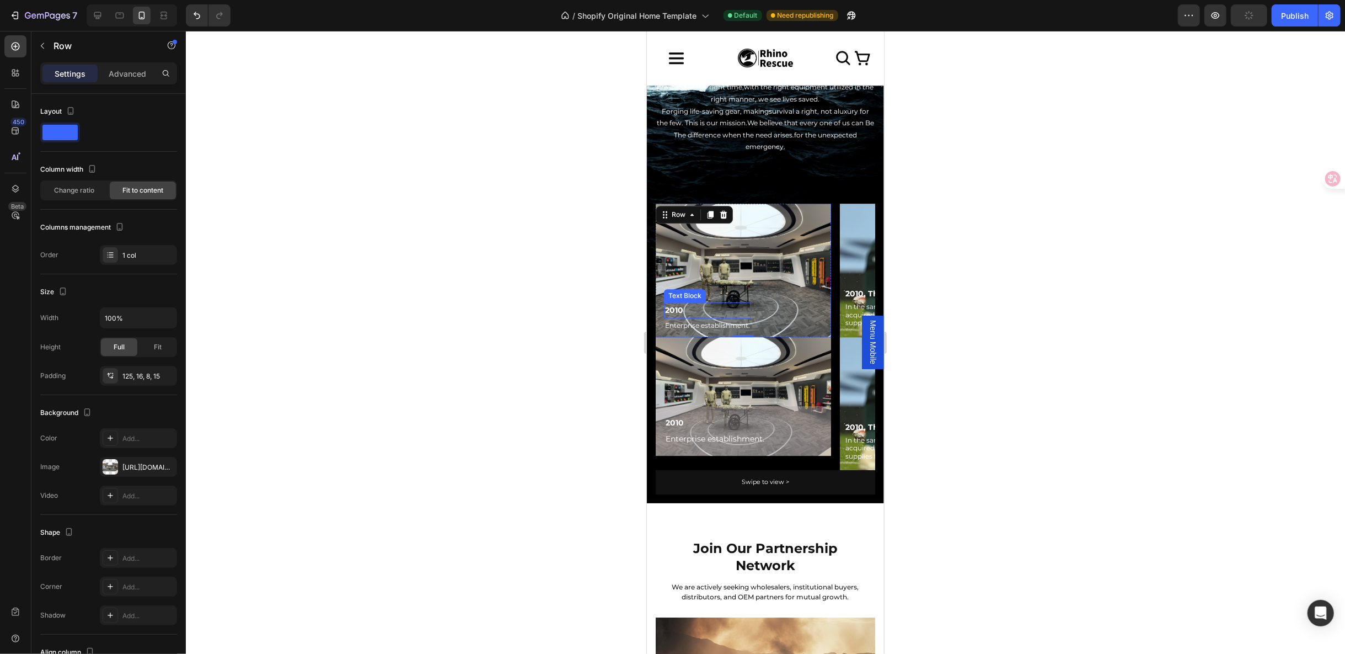
click at [710, 303] on p "2010" at bounding box center [707, 310] width 85 height 14
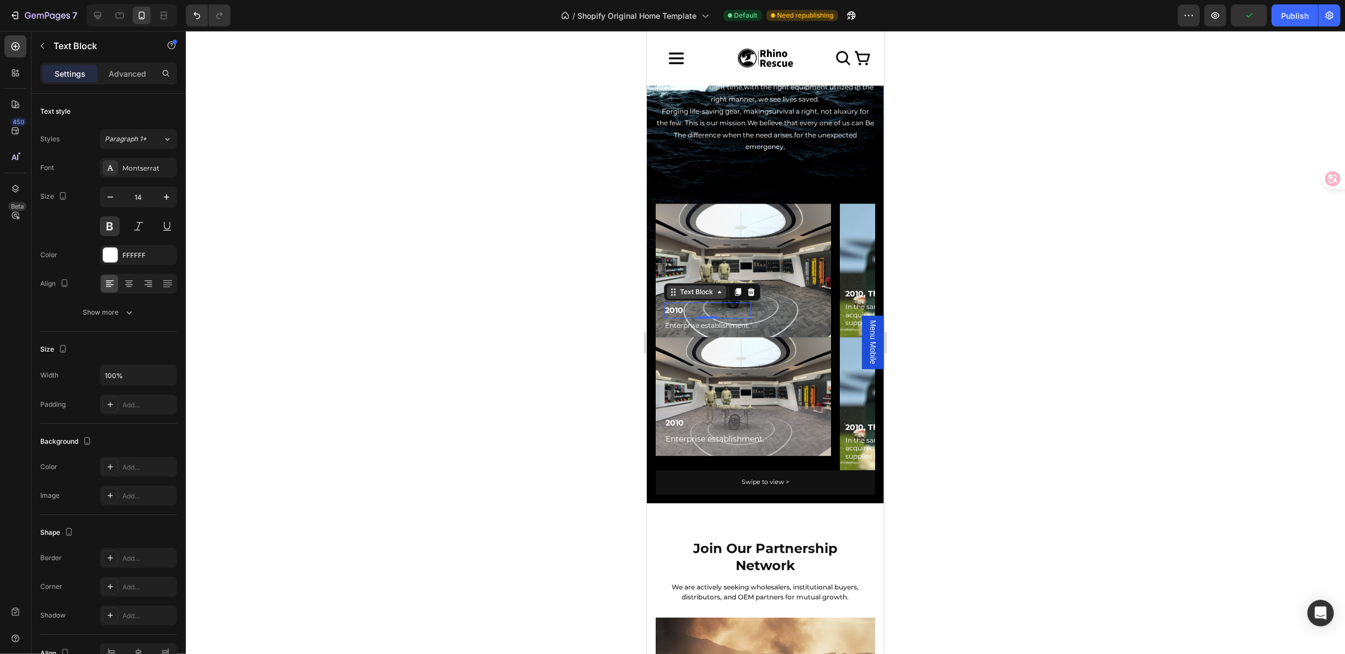
click at [672, 287] on icon at bounding box center [672, 291] width 9 height 9
click at [677, 286] on div "Text Block" at bounding box center [696, 291] width 38 height 10
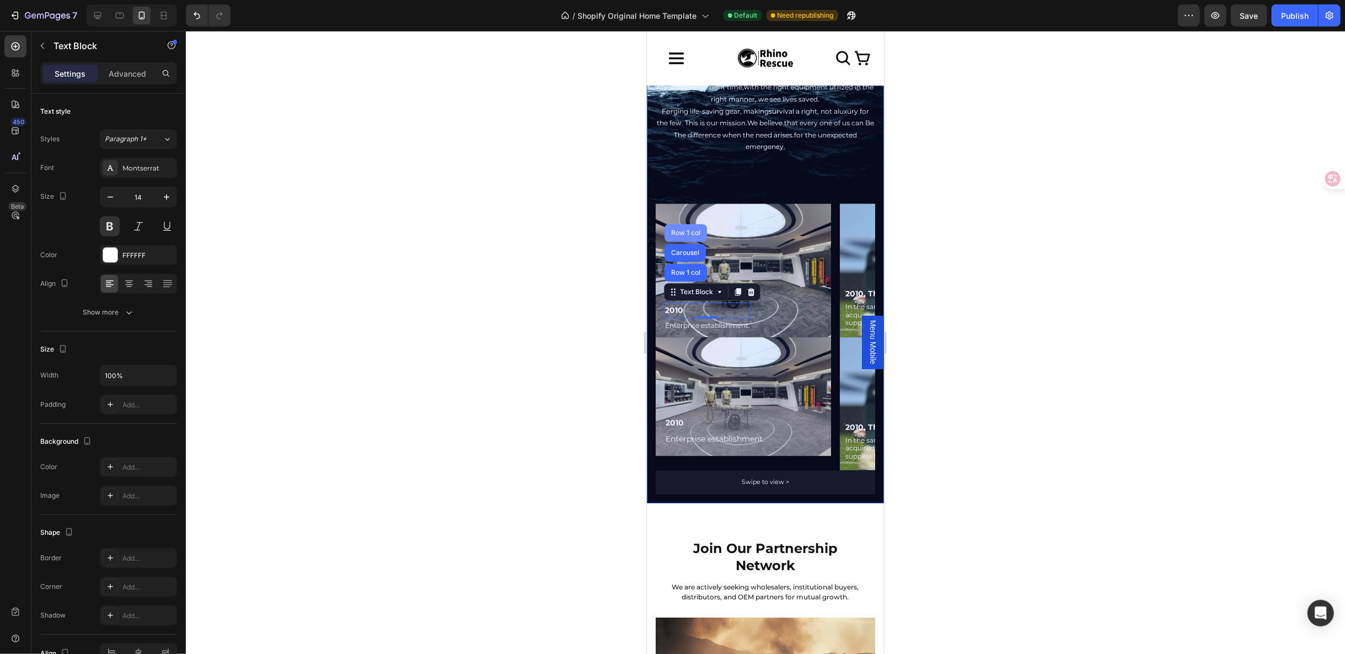
click at [681, 229] on div "Row 1 col" at bounding box center [685, 232] width 34 height 7
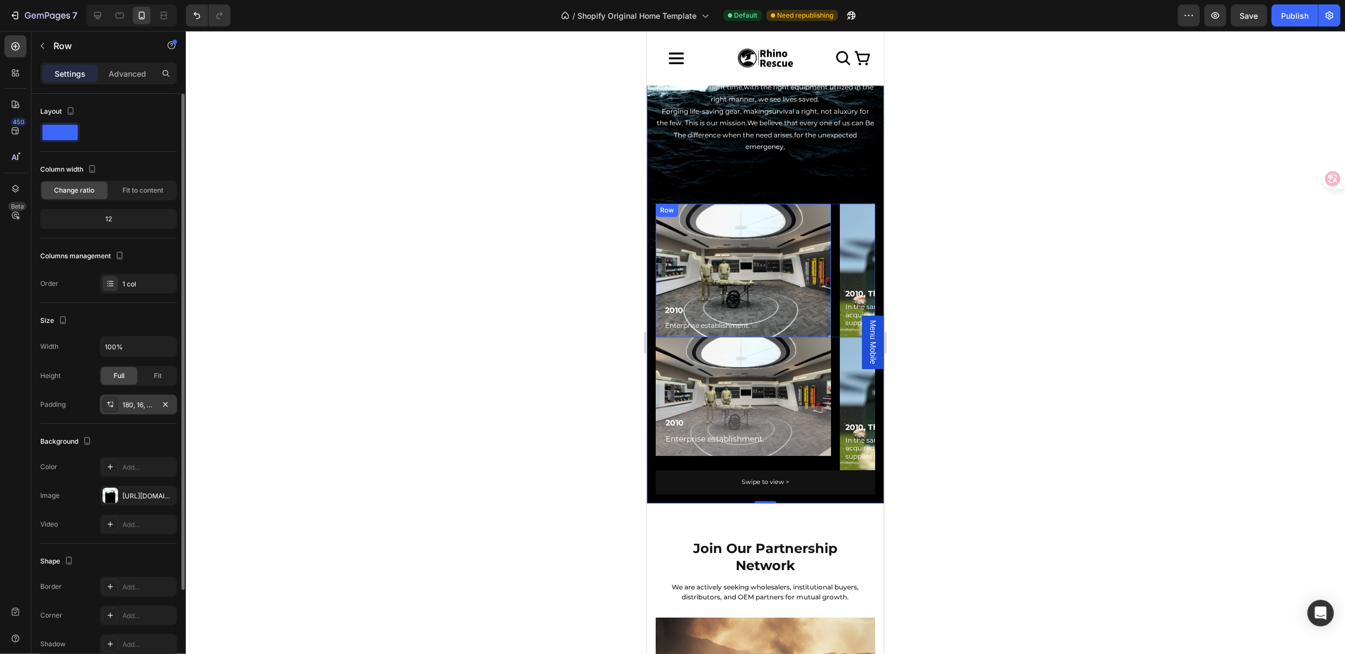
click at [134, 400] on div "180, 16, 16, 16" at bounding box center [138, 405] width 32 height 10
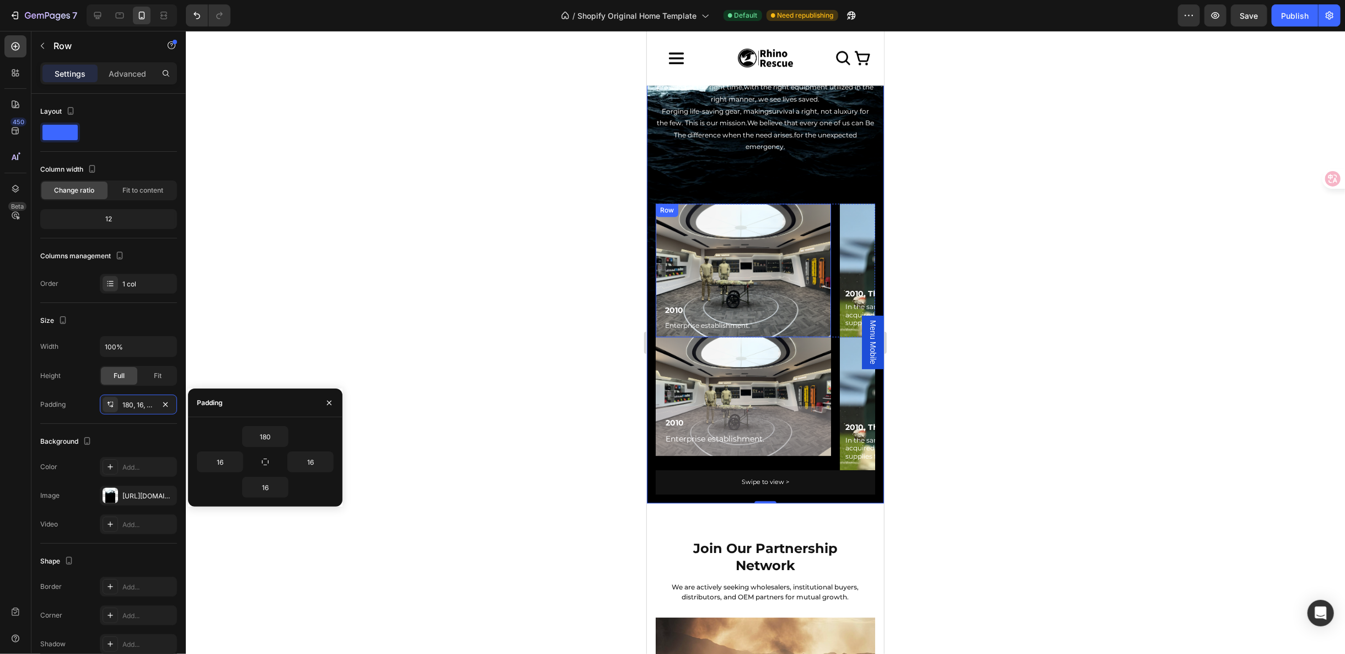
click at [668, 208] on div "Row" at bounding box center [666, 210] width 18 height 10
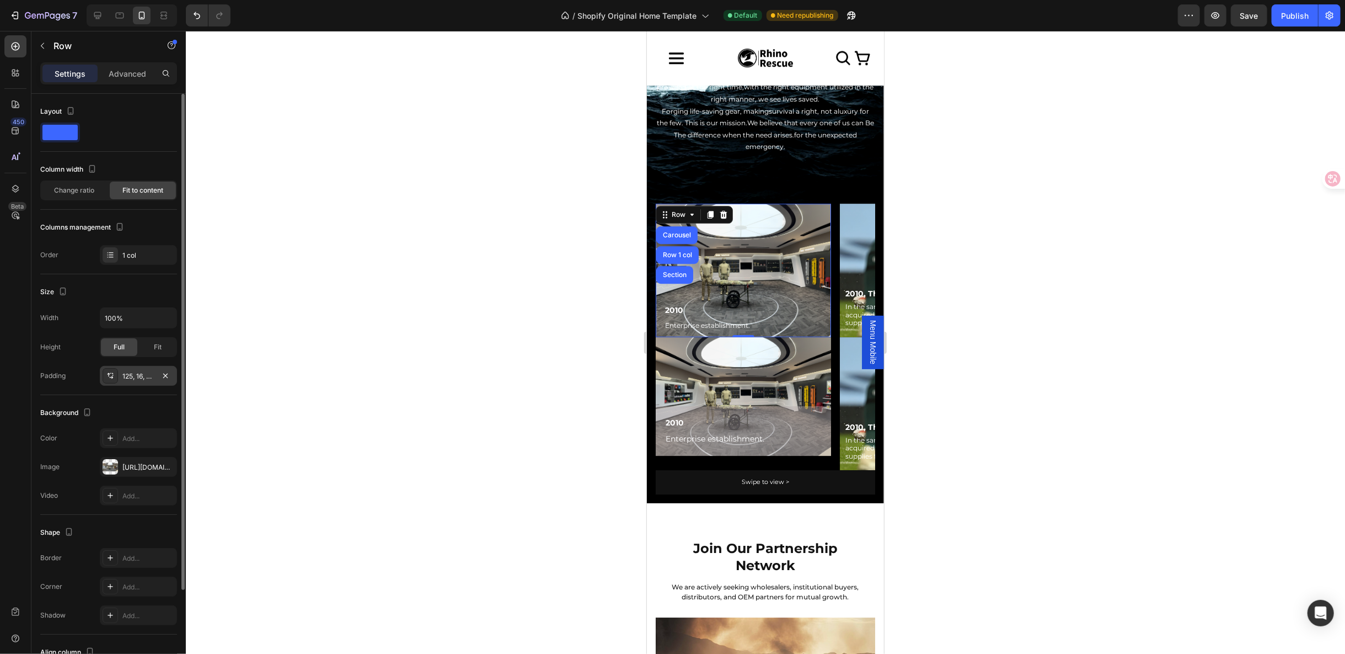
click at [148, 372] on div "125, 16, 8, 15" at bounding box center [138, 376] width 32 height 10
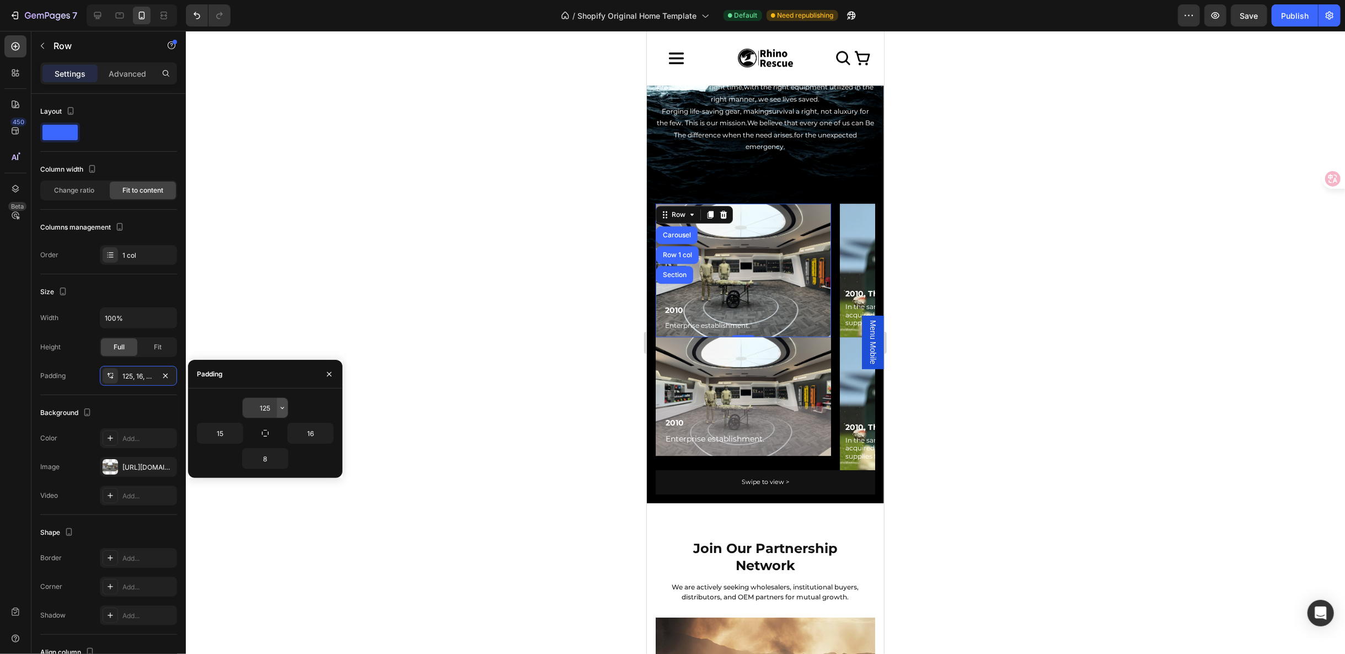
click at [280, 406] on icon "button" at bounding box center [282, 407] width 9 height 9
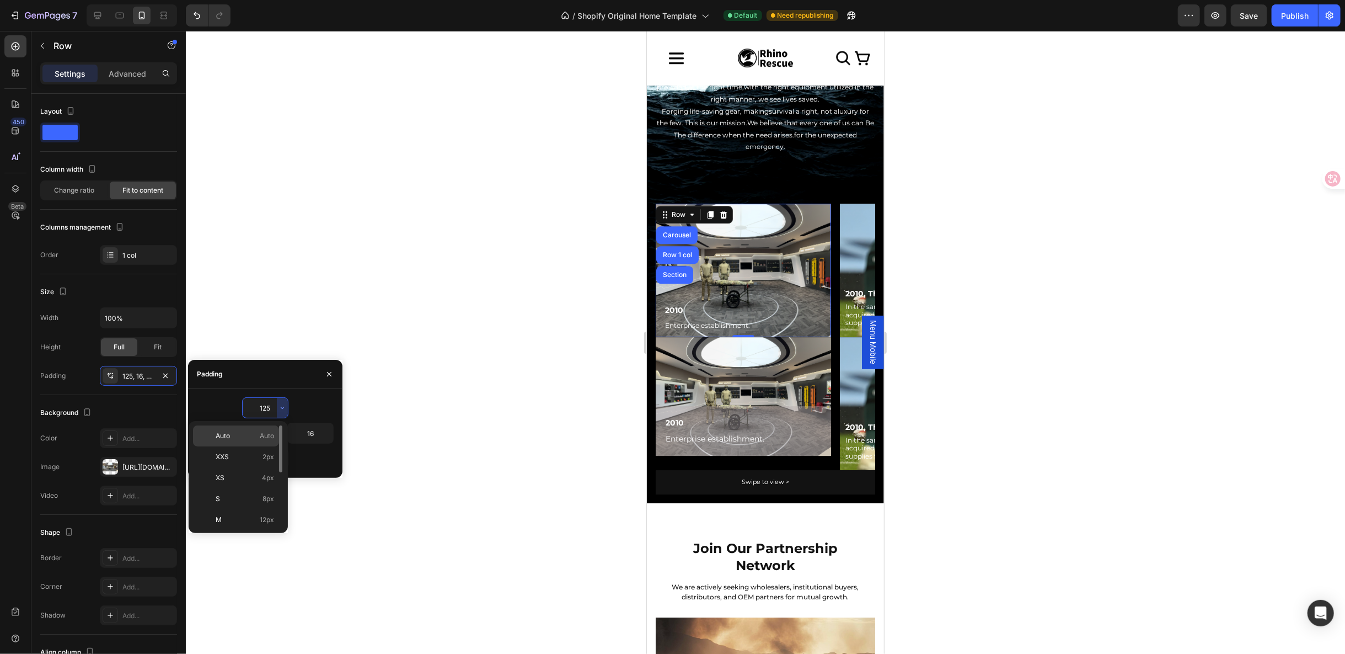
click at [245, 431] on p "Auto Auto" at bounding box center [245, 436] width 58 height 10
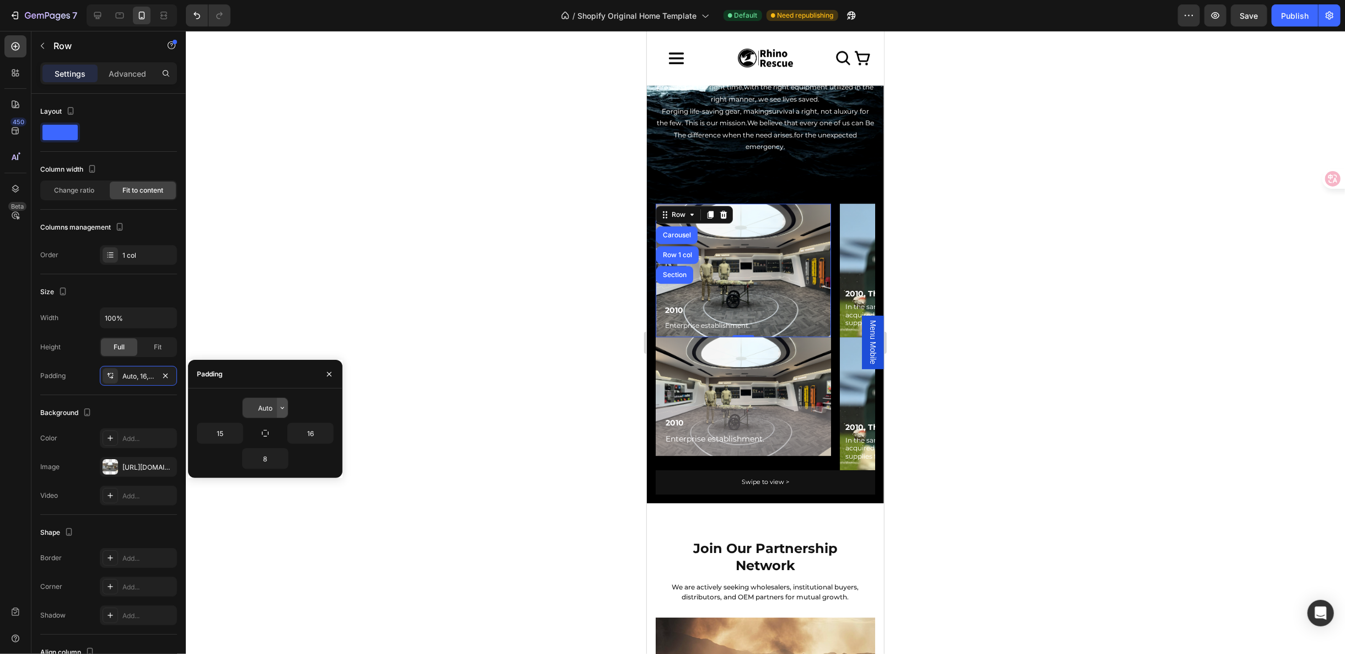
click at [278, 408] on icon "button" at bounding box center [282, 407] width 9 height 9
click at [265, 406] on input "Auto" at bounding box center [265, 408] width 45 height 20
type input "125"
click at [424, 270] on div at bounding box center [765, 342] width 1159 height 623
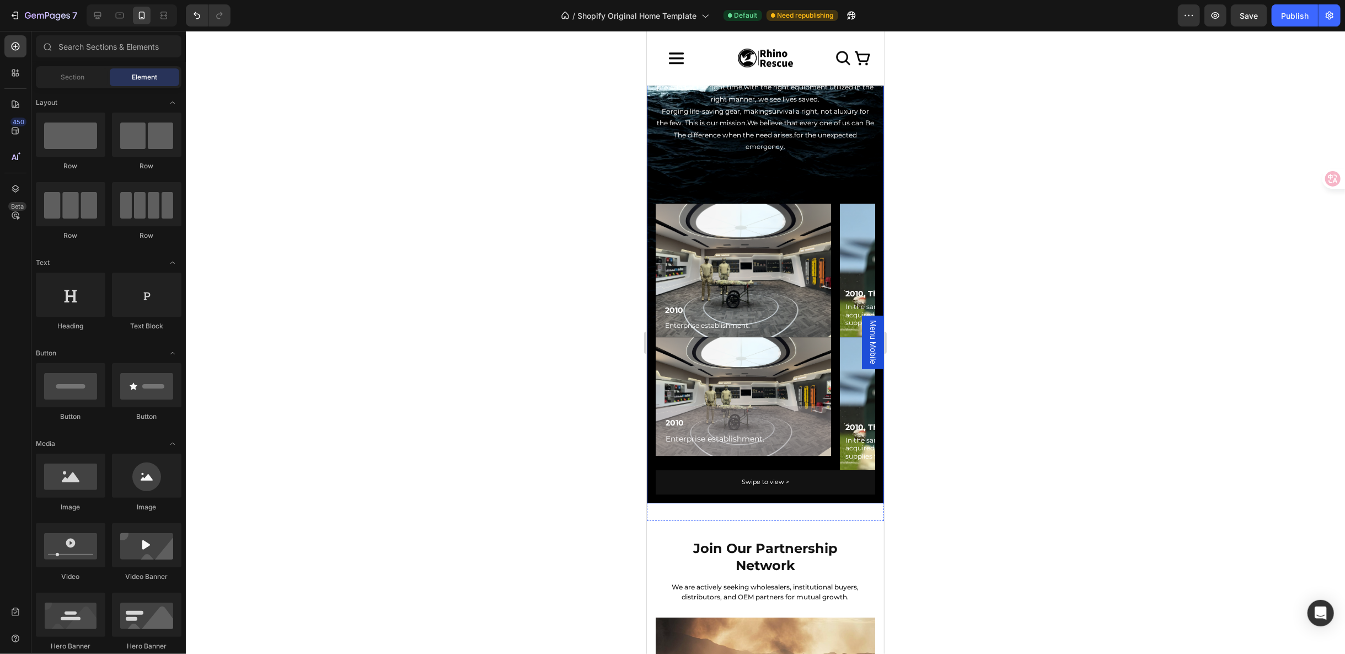
click at [974, 409] on div at bounding box center [765, 342] width 1159 height 623
click at [662, 405] on div "2010 Text Block Enterprise establishment. Text Block Row" at bounding box center [742, 430] width 175 height 50
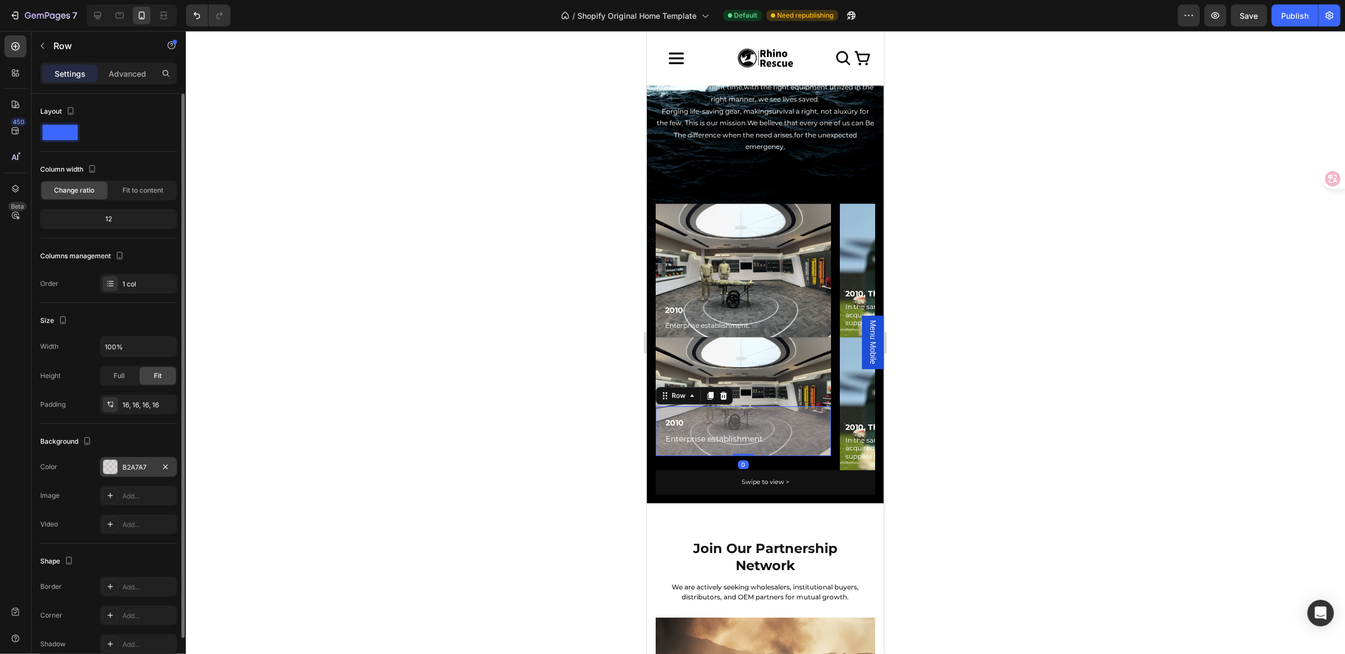
click at [118, 465] on div "B2A7A7" at bounding box center [138, 467] width 77 height 20
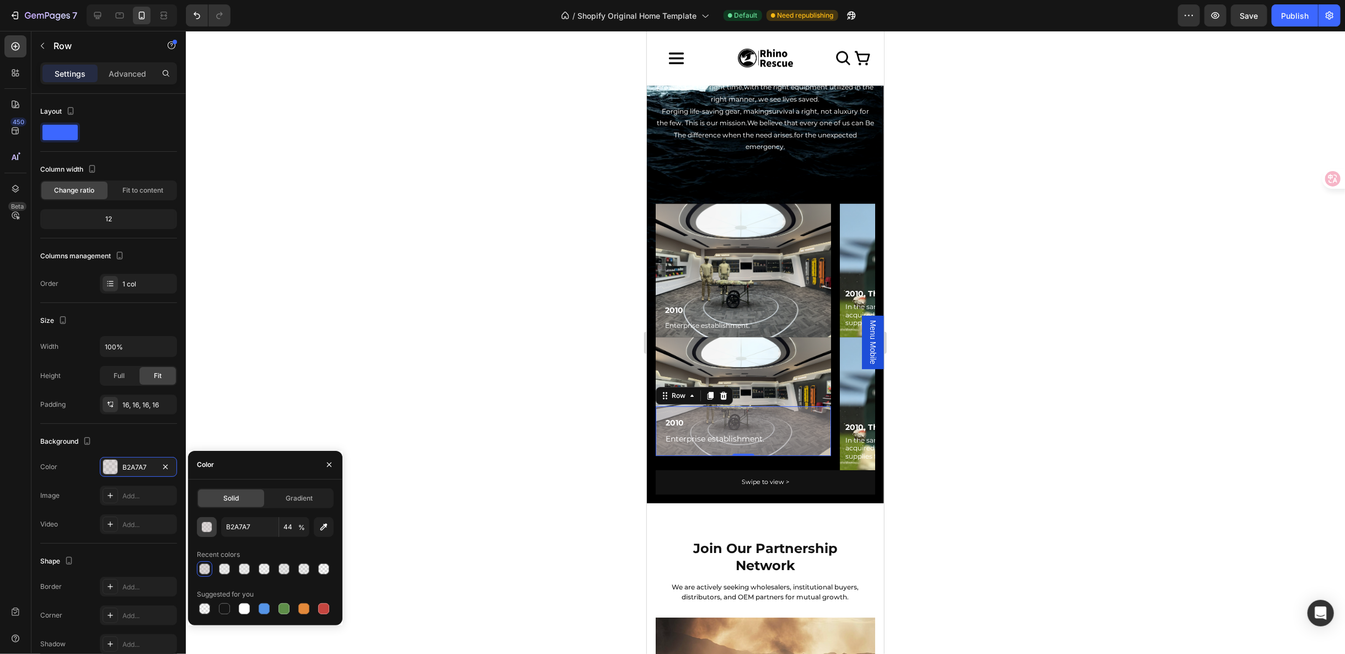
click at [208, 527] on div "button" at bounding box center [207, 527] width 11 height 11
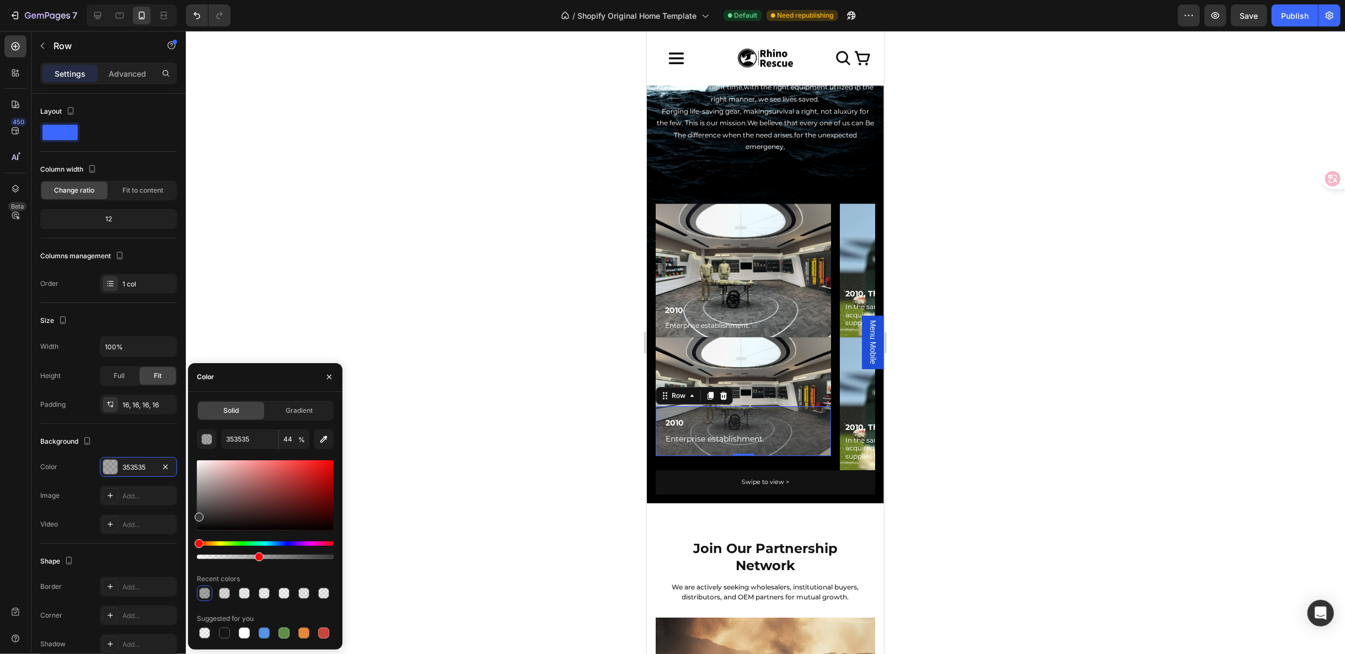
type input "383838"
drag, startPoint x: 206, startPoint y: 482, endPoint x: 195, endPoint y: 514, distance: 34.0
click at [195, 514] on div at bounding box center [199, 516] width 9 height 9
click at [312, 405] on span "Gradient" at bounding box center [299, 410] width 27 height 10
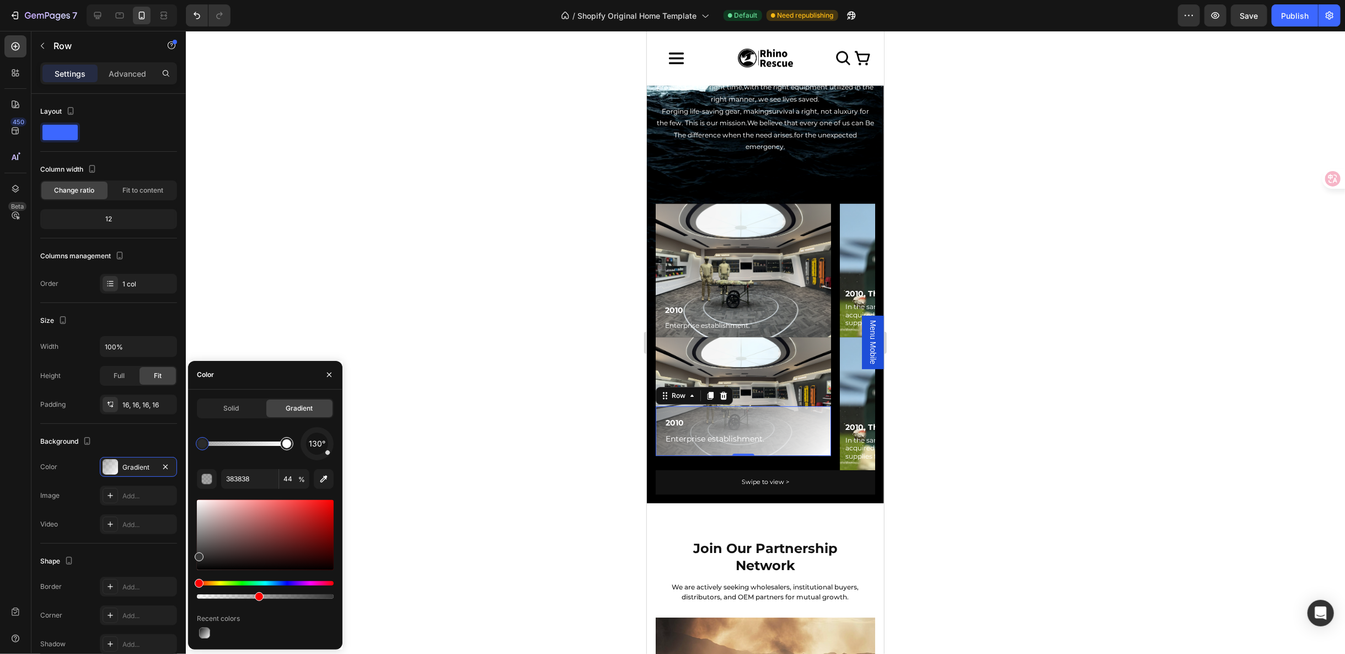
type input "FFFFFF"
type input "100"
drag, startPoint x: 286, startPoint y: 442, endPoint x: 197, endPoint y: 449, distance: 88.5
click at [198, 448] on div at bounding box center [202, 443] width 9 height 9
type input "383838"
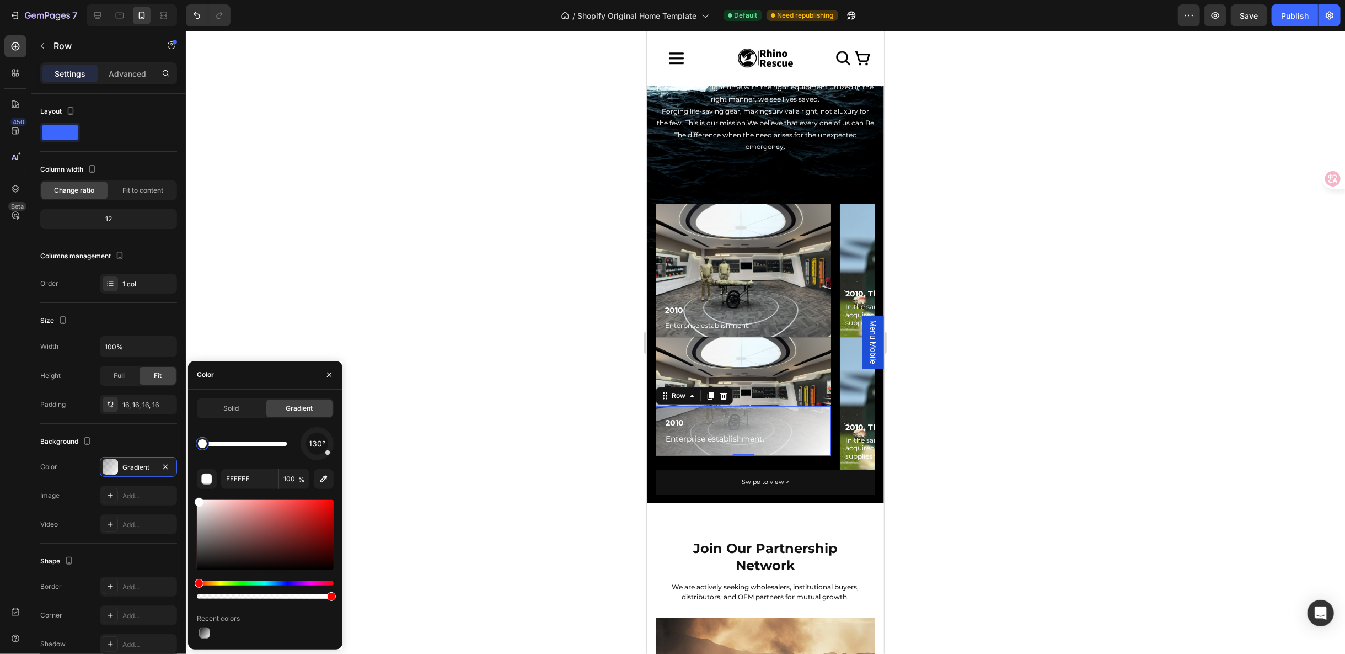
type input "44"
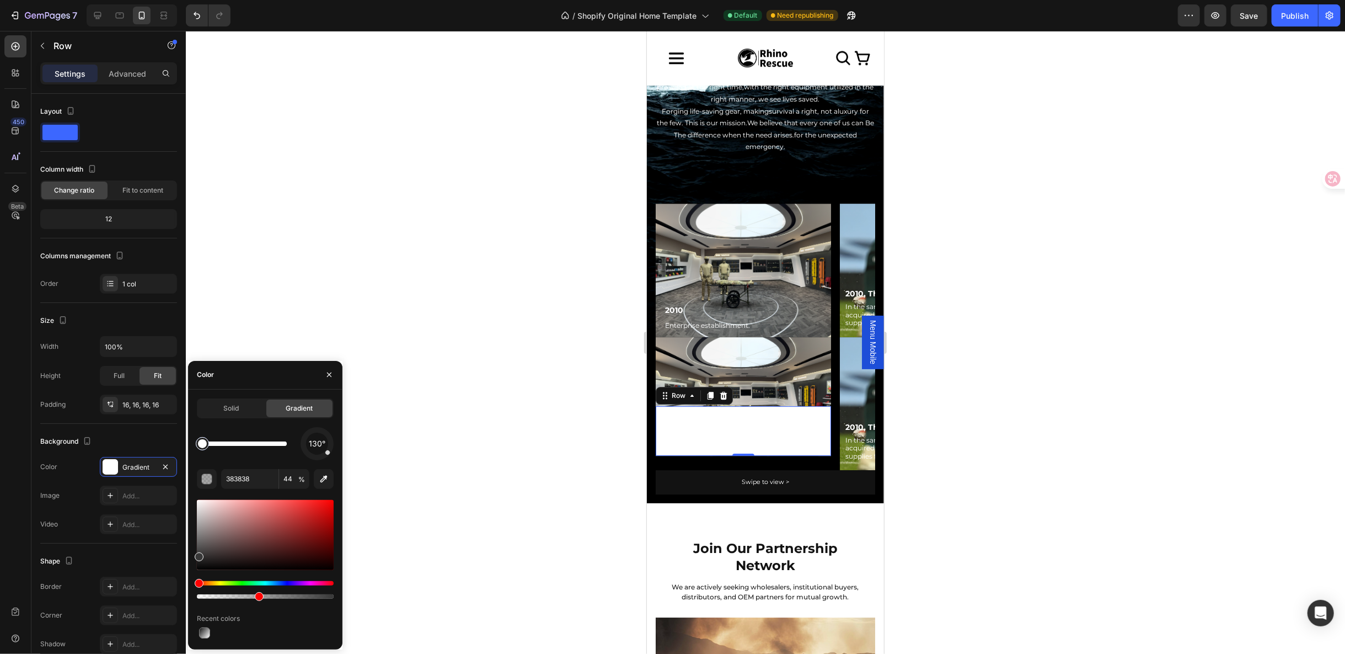
type input "FFFFFF"
type input "100"
drag, startPoint x: 201, startPoint y: 445, endPoint x: 288, endPoint y: 446, distance: 87.7
click at [282, 446] on div at bounding box center [277, 443] width 9 height 9
type input "383838"
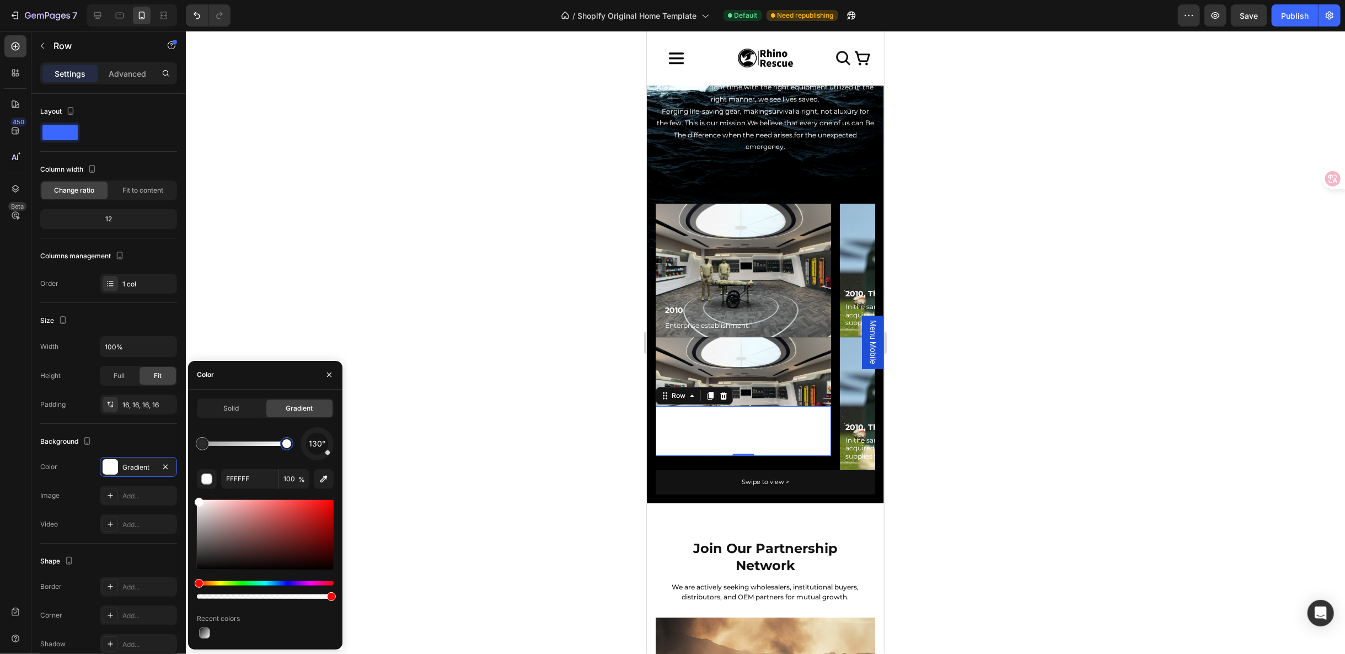
type input "44"
type input "FFFFFF"
type input "100"
type input "383838"
type input "44"
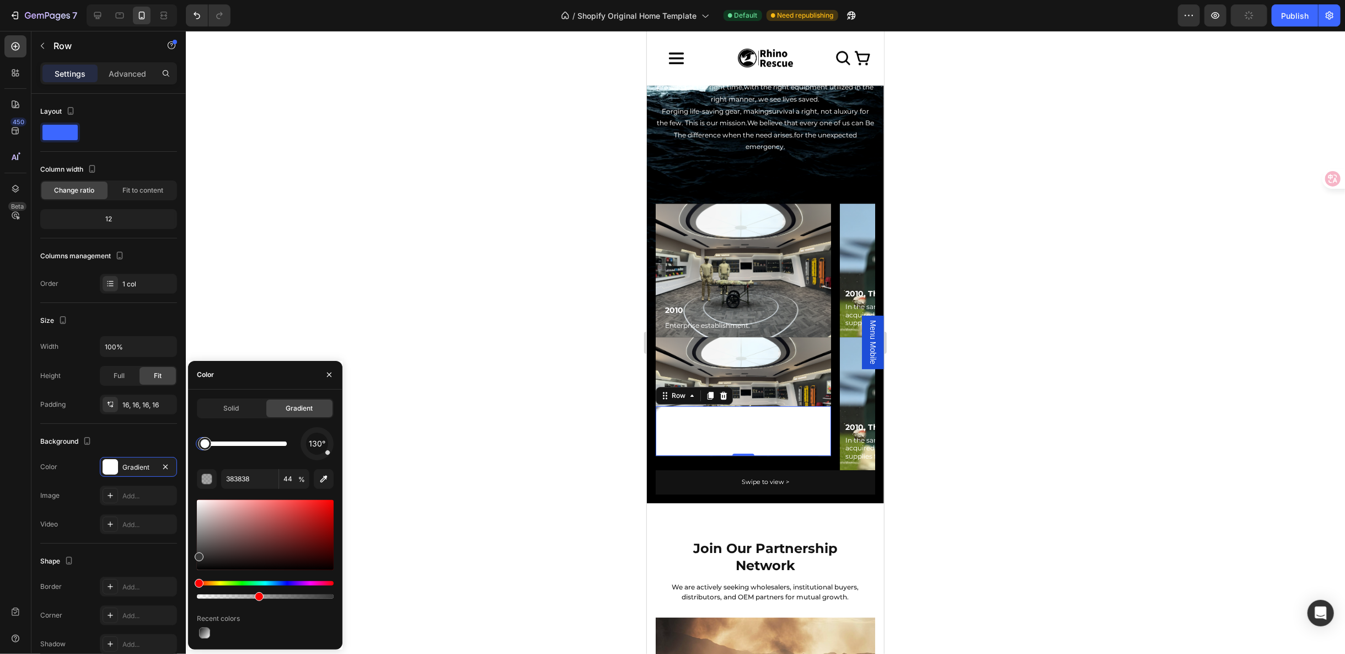
type input "FFFFFF"
type input "100"
drag, startPoint x: 208, startPoint y: 448, endPoint x: 319, endPoint y: 445, distance: 110.4
type input "383838"
type input "44"
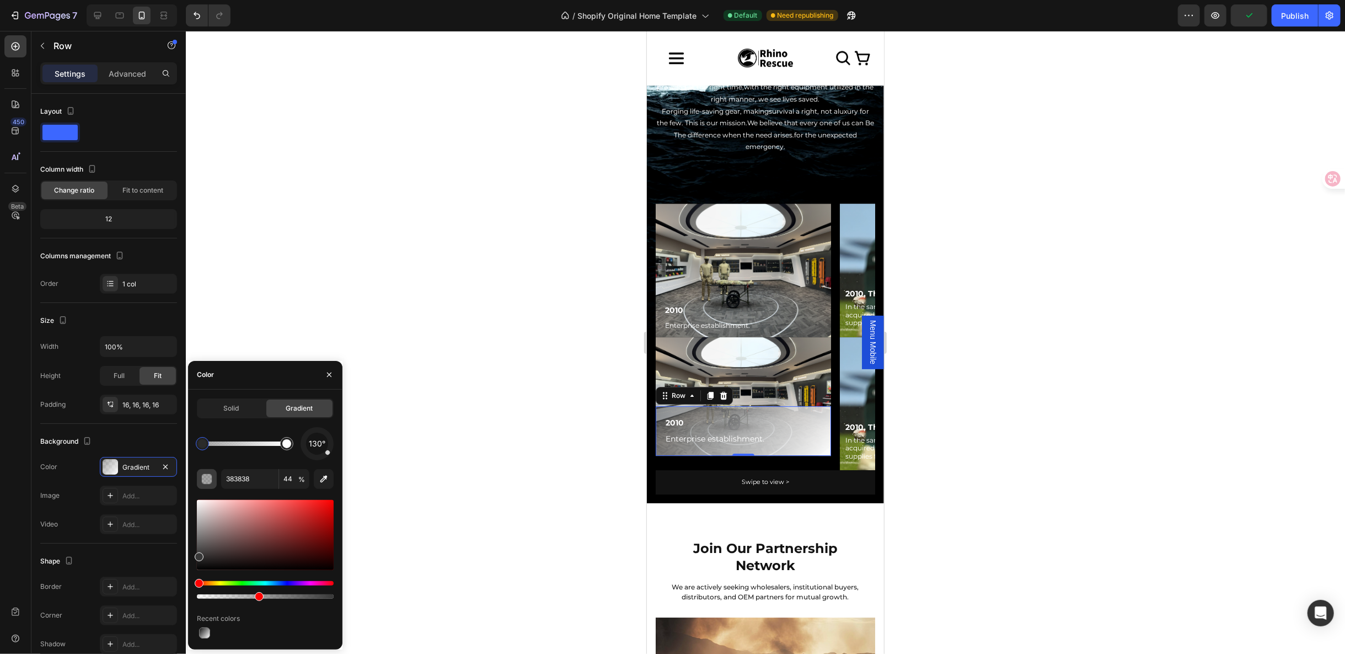
click at [205, 479] on div "button" at bounding box center [207, 479] width 11 height 11
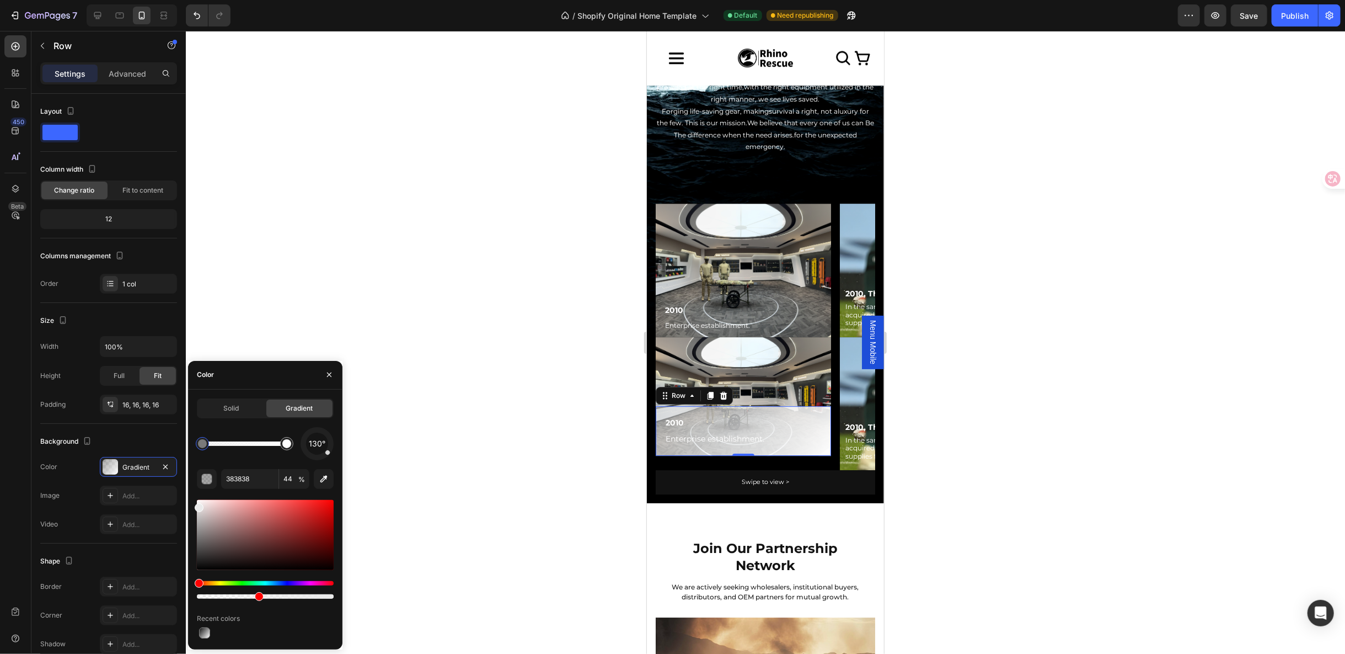
drag, startPoint x: 217, startPoint y: 542, endPoint x: 192, endPoint y: 505, distance: 44.5
click at [192, 505] on div "Solid Gradient 130° 383838 44 % Recent colors" at bounding box center [265, 519] width 154 height 242
click at [202, 480] on div "button" at bounding box center [207, 479] width 11 height 11
type input "FFFFFF"
click at [285, 444] on div at bounding box center [286, 443] width 9 height 9
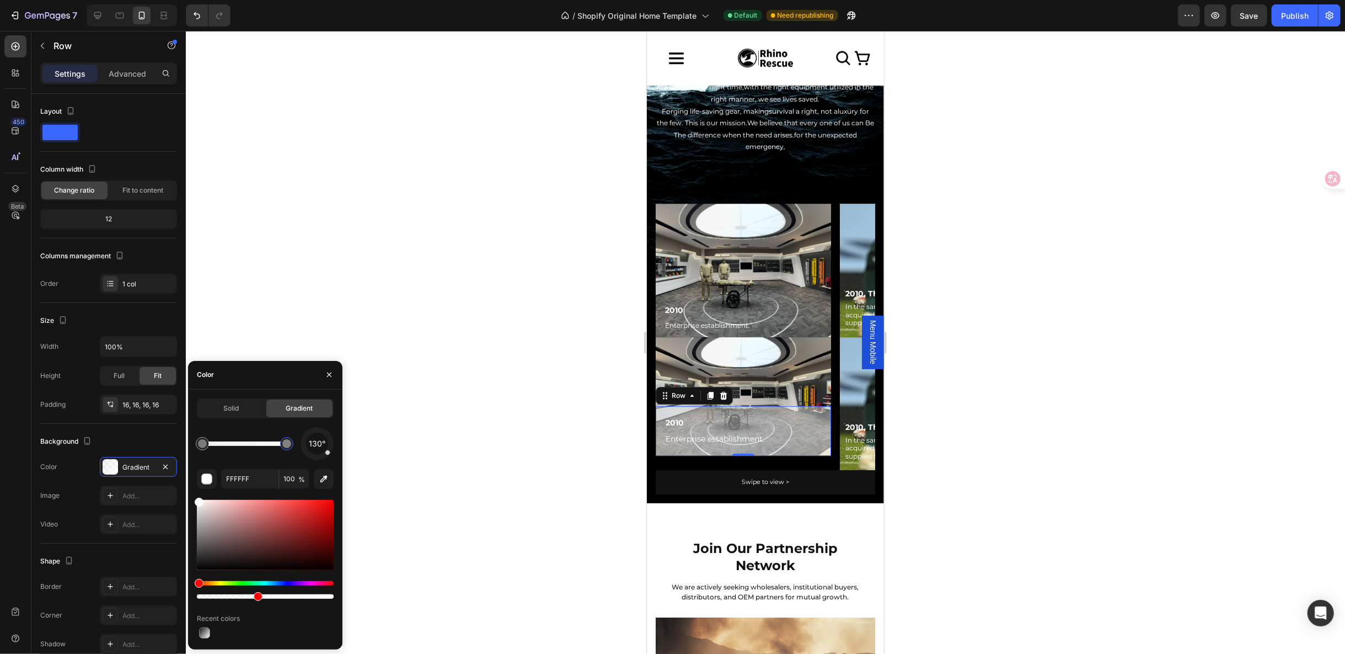
type input "43"
drag, startPoint x: 333, startPoint y: 598, endPoint x: 223, endPoint y: 594, distance: 109.8
click at [200, 525] on div at bounding box center [265, 535] width 137 height 70
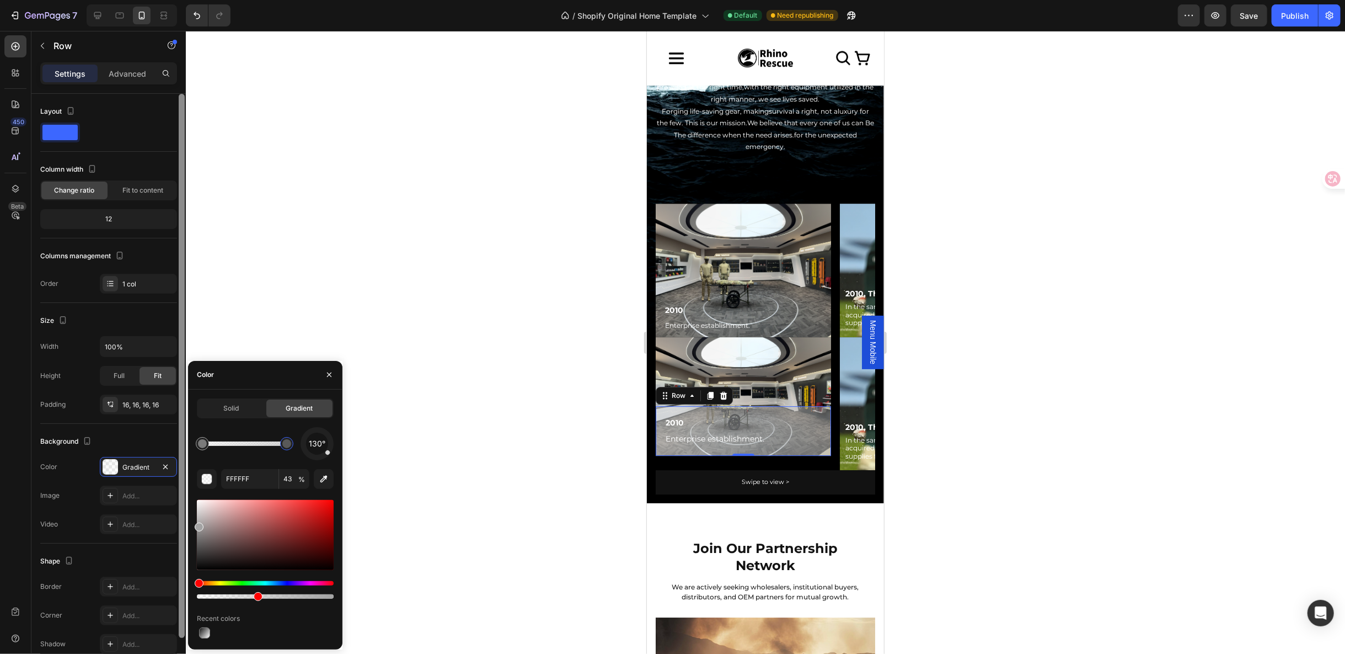
type input "A3A3A3"
drag, startPoint x: 200, startPoint y: 524, endPoint x: 184, endPoint y: 540, distance: 23.0
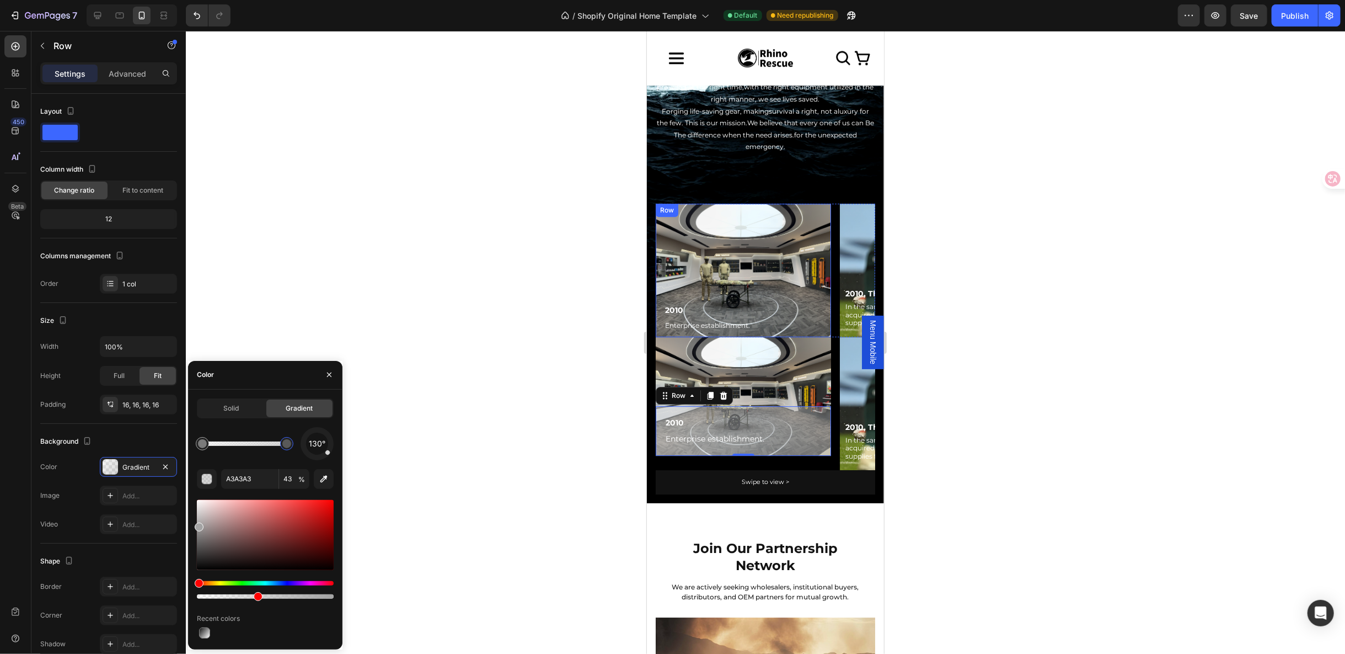
click at [787, 292] on div "2010 Text Block Enterprise establishment. Text Block Row" at bounding box center [742, 269] width 175 height 133
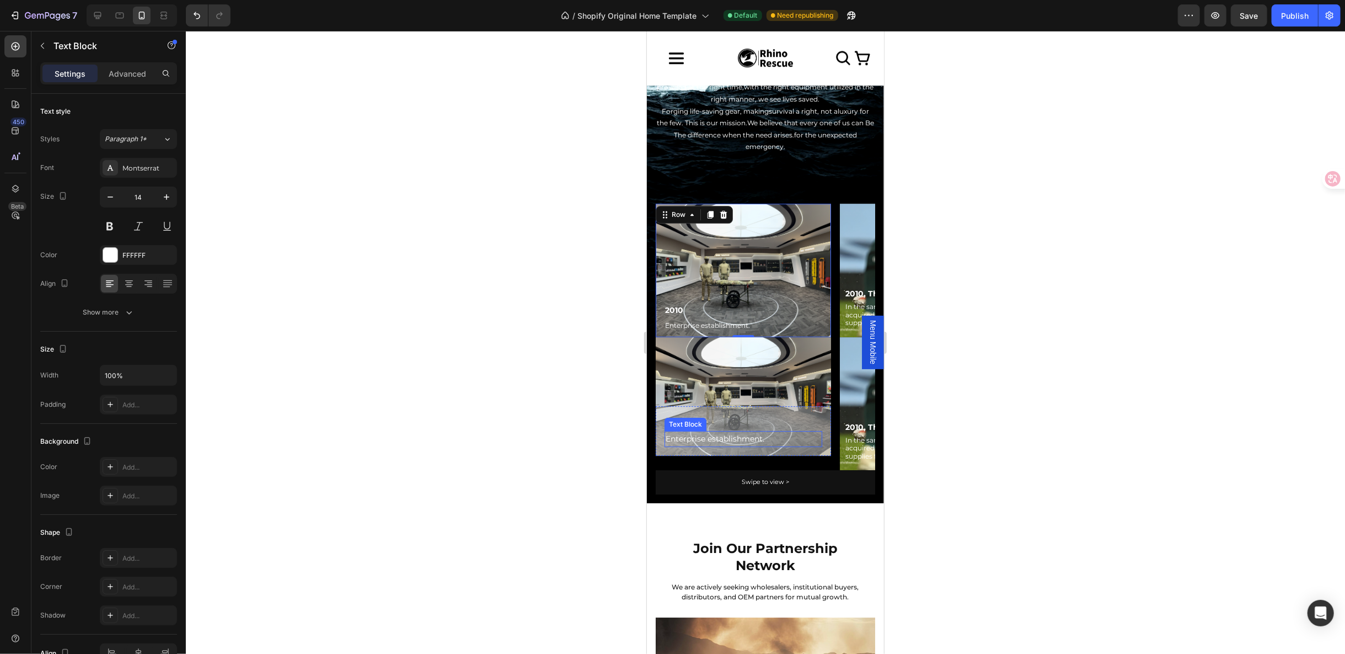
click at [755, 431] on p "Enterprise establishment." at bounding box center [743, 438] width 156 height 14
click at [777, 415] on p "2010" at bounding box center [743, 422] width 156 height 14
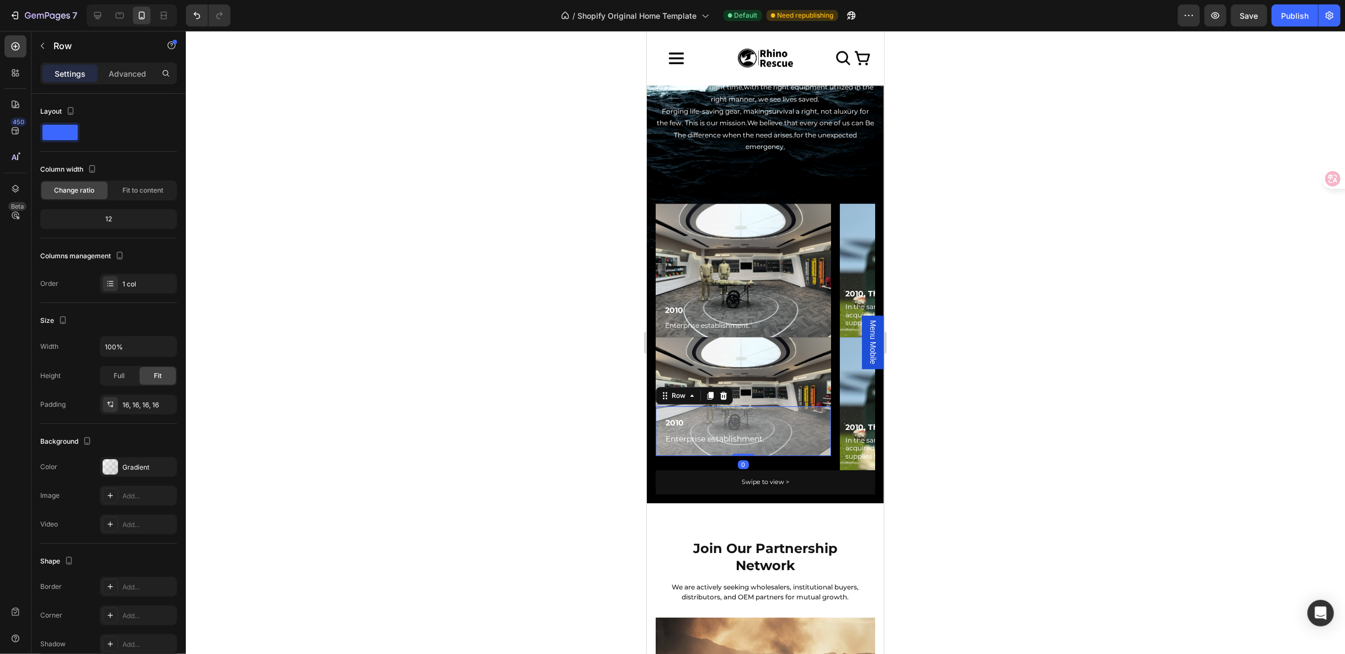
click at [778, 405] on div "2010 Text Block Enterprise establishment. Text Block Row 0" at bounding box center [742, 430] width 175 height 50
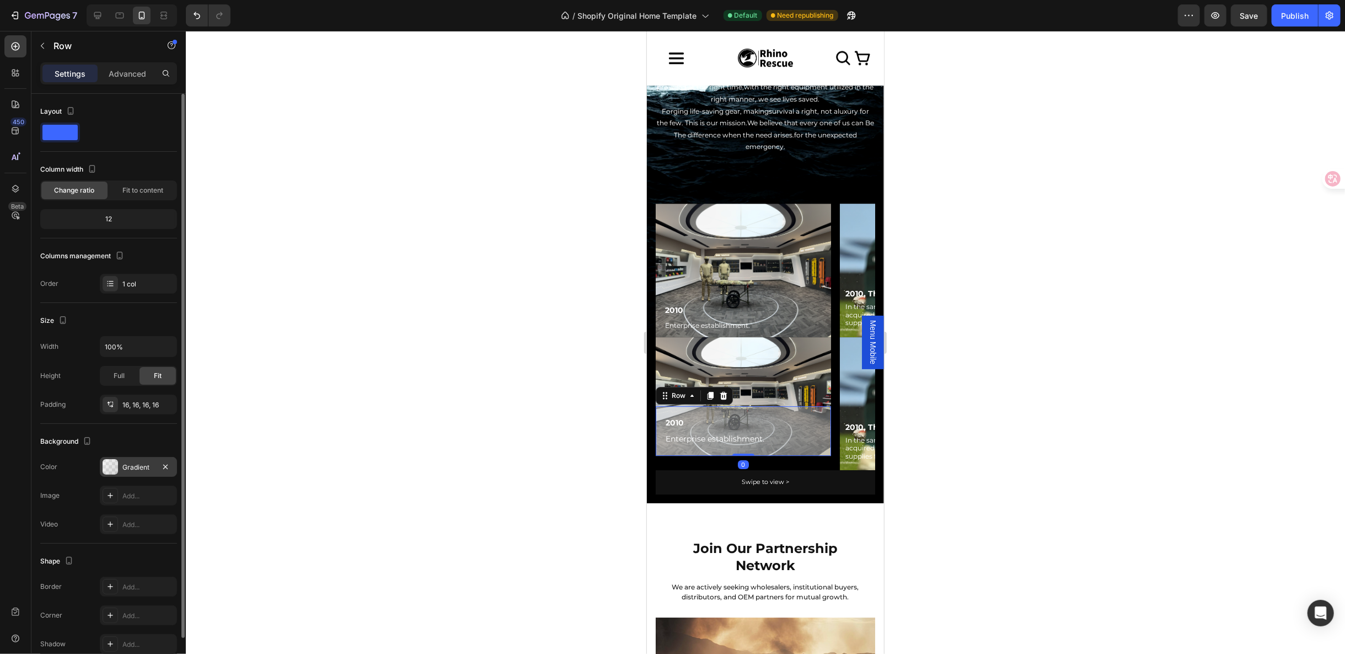
click at [104, 459] on div at bounding box center [110, 466] width 15 height 15
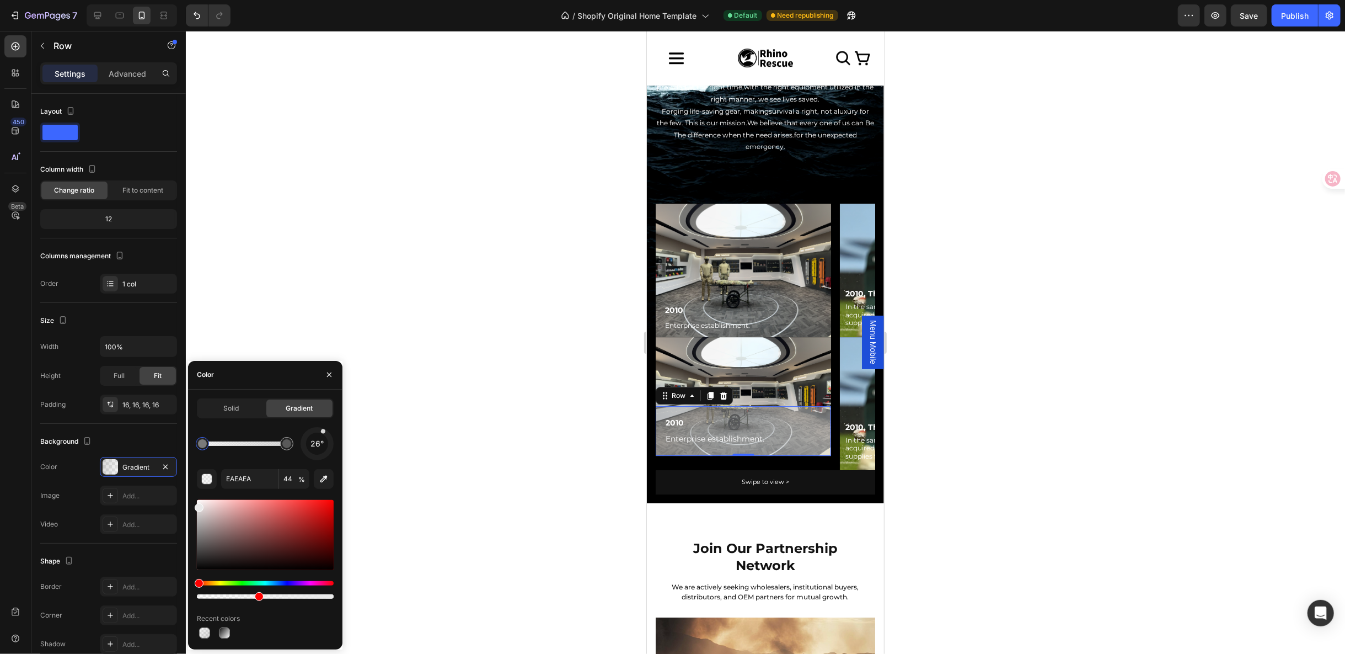
drag, startPoint x: 326, startPoint y: 452, endPoint x: 323, endPoint y: 431, distance: 21.1
click at [323, 431] on div at bounding box center [323, 431] width 6 height 6
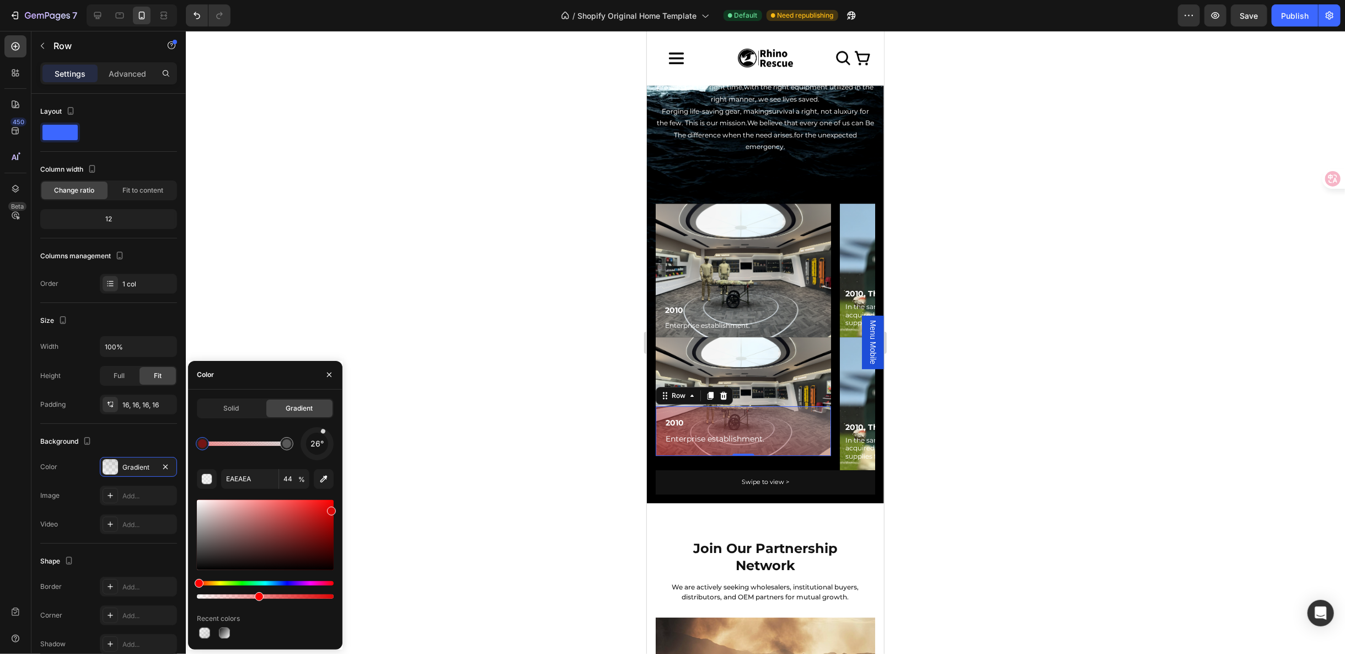
drag, startPoint x: 298, startPoint y: 527, endPoint x: 330, endPoint y: 509, distance: 36.6
click at [330, 509] on div at bounding box center [265, 535] width 137 height 70
drag, startPoint x: 323, startPoint y: 436, endPoint x: 330, endPoint y: 454, distance: 18.8
click at [330, 454] on div "130°" at bounding box center [317, 443] width 33 height 33
drag, startPoint x: 327, startPoint y: 457, endPoint x: 308, endPoint y: 459, distance: 18.9
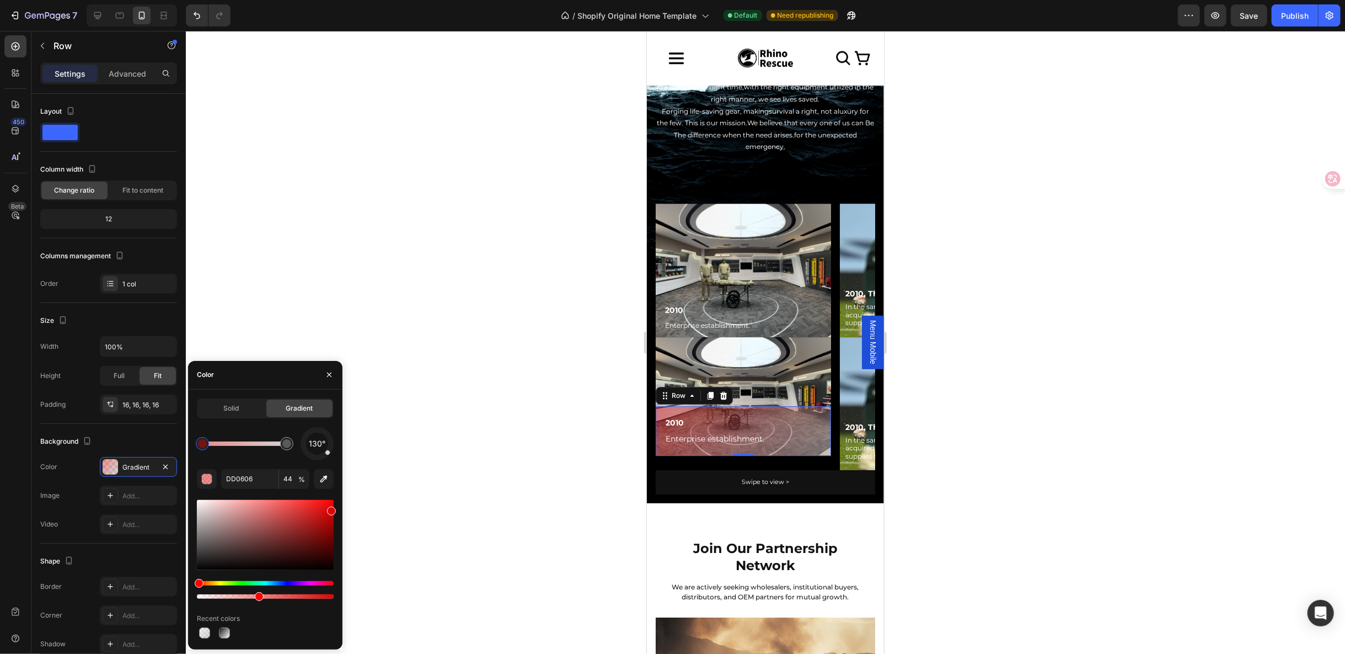
click at [308, 459] on div "130°" at bounding box center [317, 443] width 33 height 33
drag, startPoint x: 324, startPoint y: 452, endPoint x: 317, endPoint y: 459, distance: 10.1
click at [317, 459] on div at bounding box center [317, 443] width 33 height 33
click at [206, 443] on div at bounding box center [202, 443] width 9 height 9
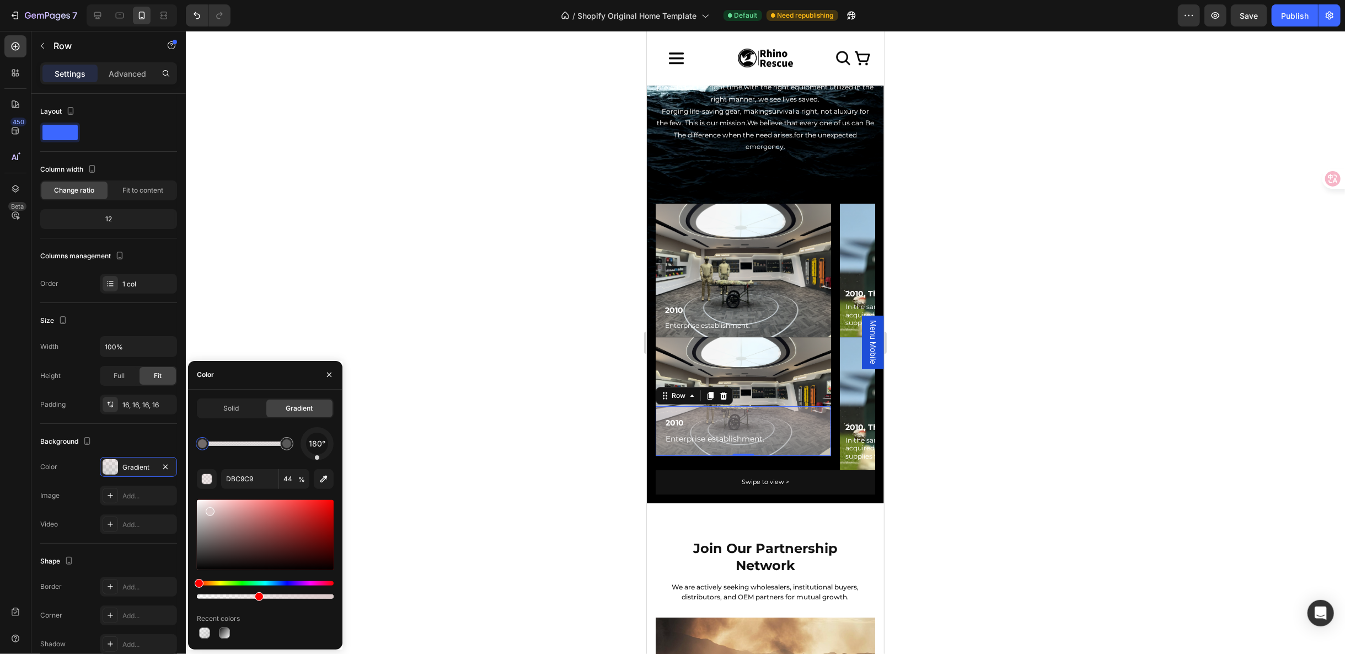
drag, startPoint x: 217, startPoint y: 531, endPoint x: 199, endPoint y: 505, distance: 31.7
drag, startPoint x: 207, startPoint y: 511, endPoint x: 195, endPoint y: 507, distance: 12.2
click at [195, 507] on div at bounding box center [199, 510] width 9 height 9
type input "A3A3A3"
type input "43"
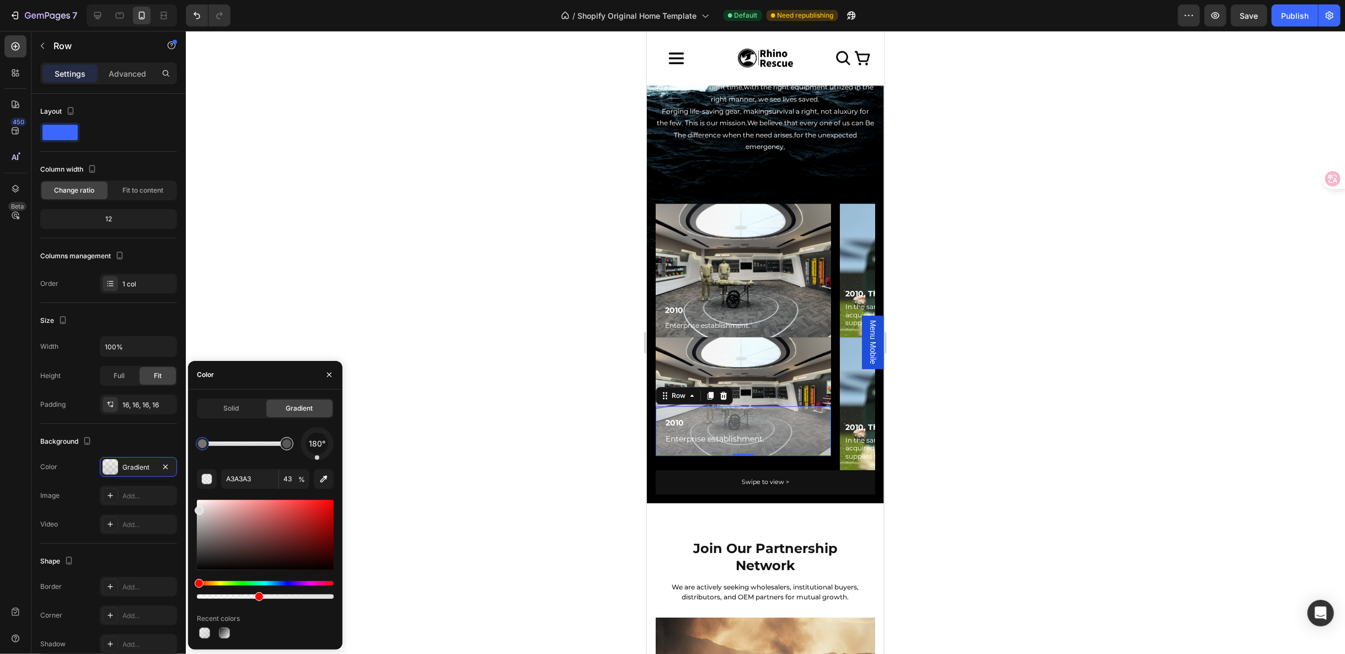
click at [280, 441] on div at bounding box center [287, 444] width 20 height 20
click at [286, 446] on div at bounding box center [286, 443] width 9 height 9
drag, startPoint x: 196, startPoint y: 527, endPoint x: 200, endPoint y: 554, distance: 27.3
type input "E0E0E0"
type input "44"
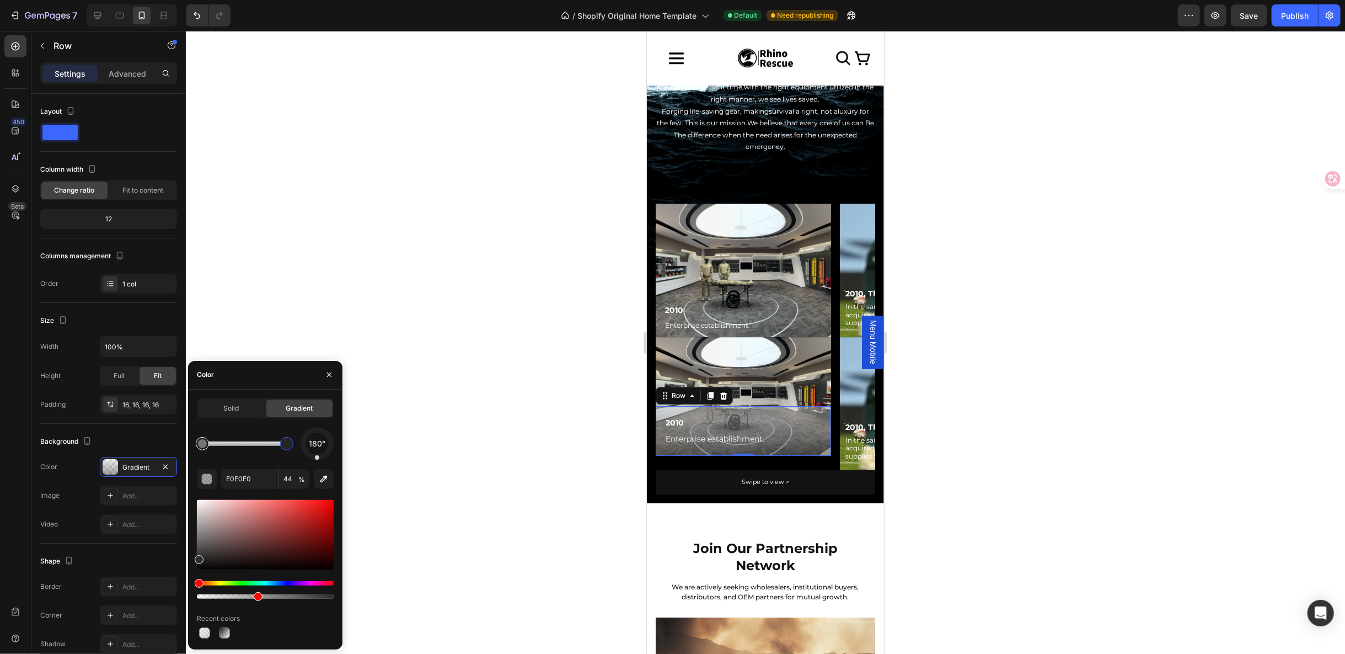
click at [202, 448] on div at bounding box center [202, 443] width 13 height 13
drag, startPoint x: 200, startPoint y: 515, endPoint x: 192, endPoint y: 499, distance: 18.5
type input "FFFFFF"
click at [1013, 431] on div at bounding box center [765, 342] width 1159 height 623
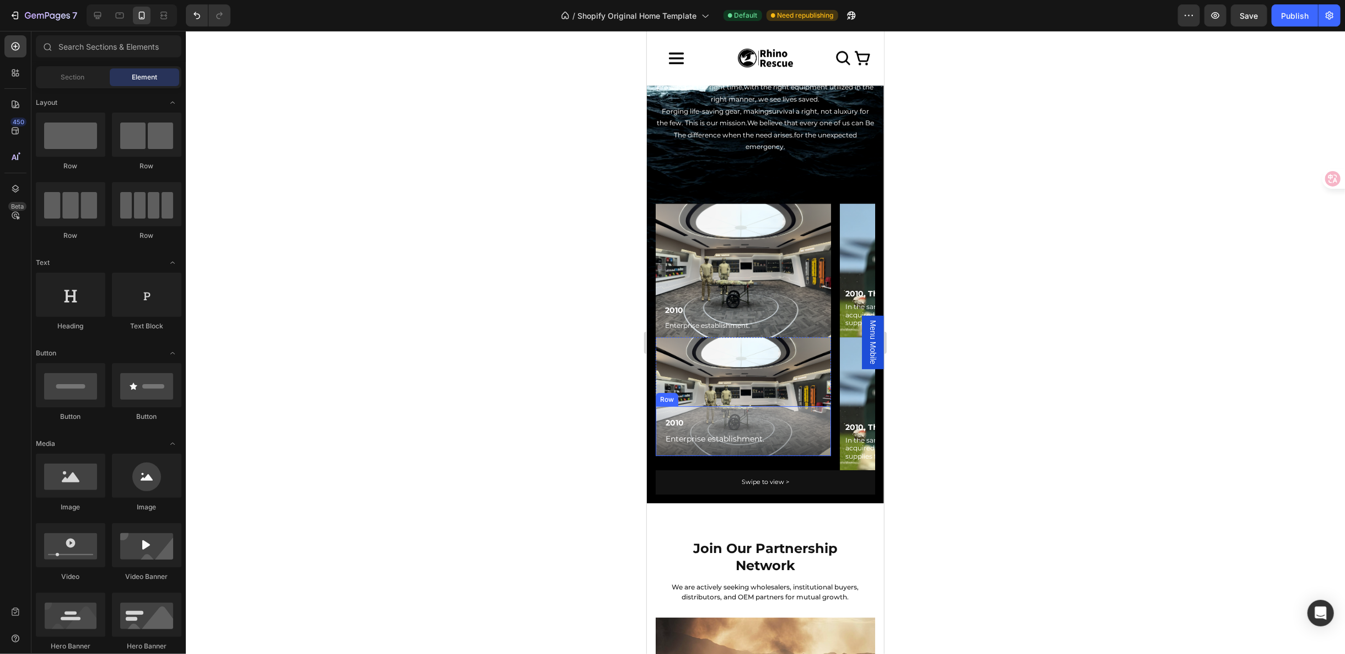
click at [660, 405] on div "2010 Text Block Enterprise establishment. Text Block Row" at bounding box center [742, 430] width 175 height 50
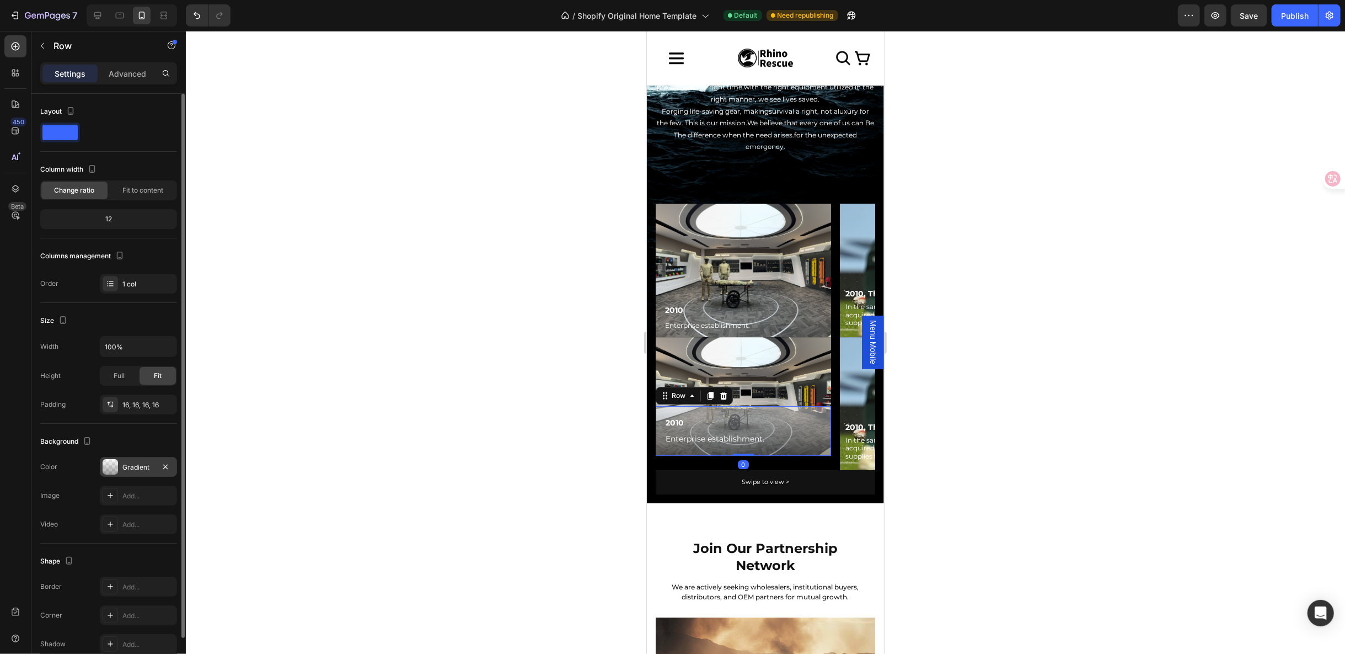
click at [114, 462] on div at bounding box center [110, 466] width 15 height 15
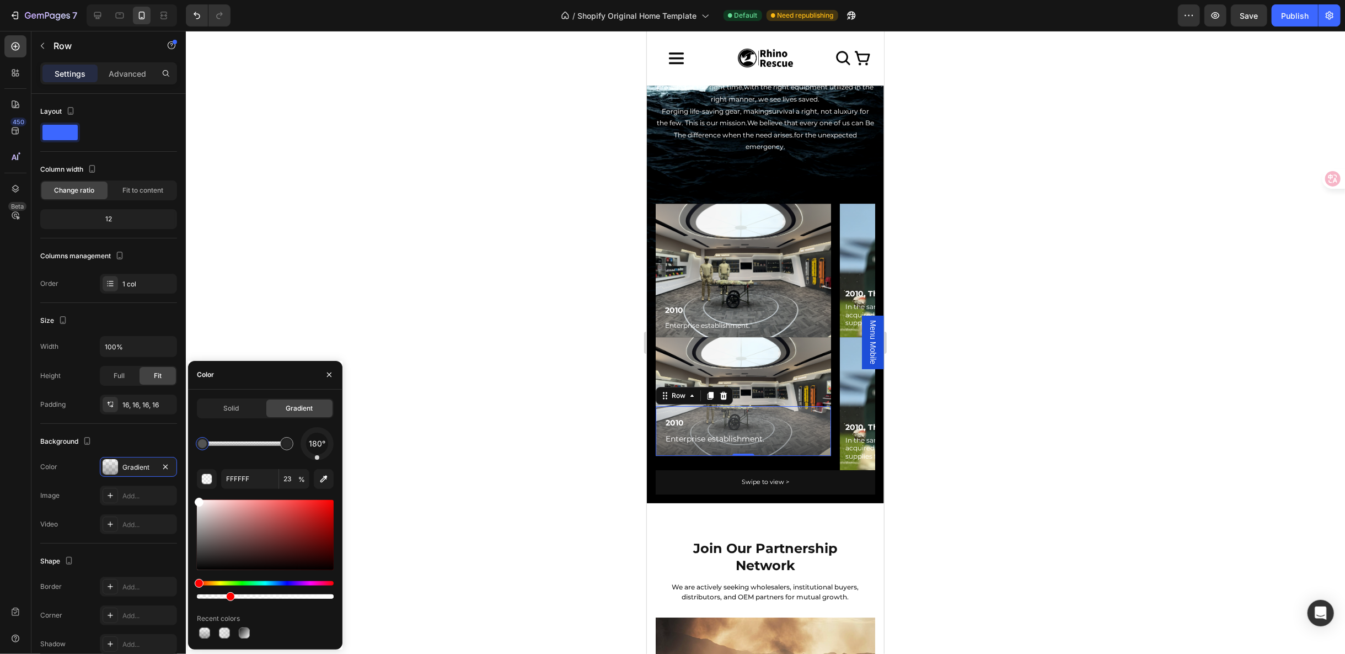
drag, startPoint x: 259, startPoint y: 595, endPoint x: 215, endPoint y: 600, distance: 44.3
drag, startPoint x: 229, startPoint y: 593, endPoint x: 217, endPoint y: 593, distance: 12.7
click at [217, 593] on div at bounding box center [219, 596] width 9 height 9
type input "15"
type input "2D2D2D"
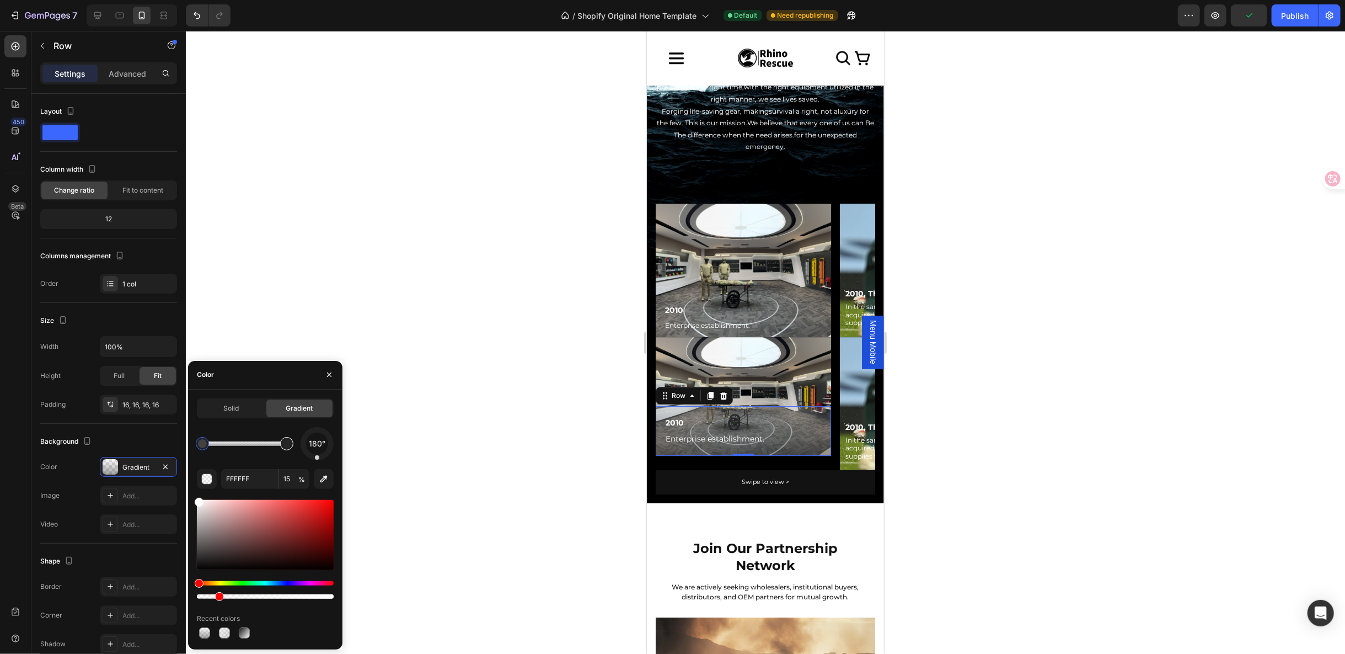
type input "43"
click at [291, 447] on div at bounding box center [286, 443] width 13 height 13
type input "161616"
drag, startPoint x: 195, startPoint y: 557, endPoint x: 189, endPoint y: 563, distance: 8.6
click at [934, 429] on div at bounding box center [765, 342] width 1159 height 623
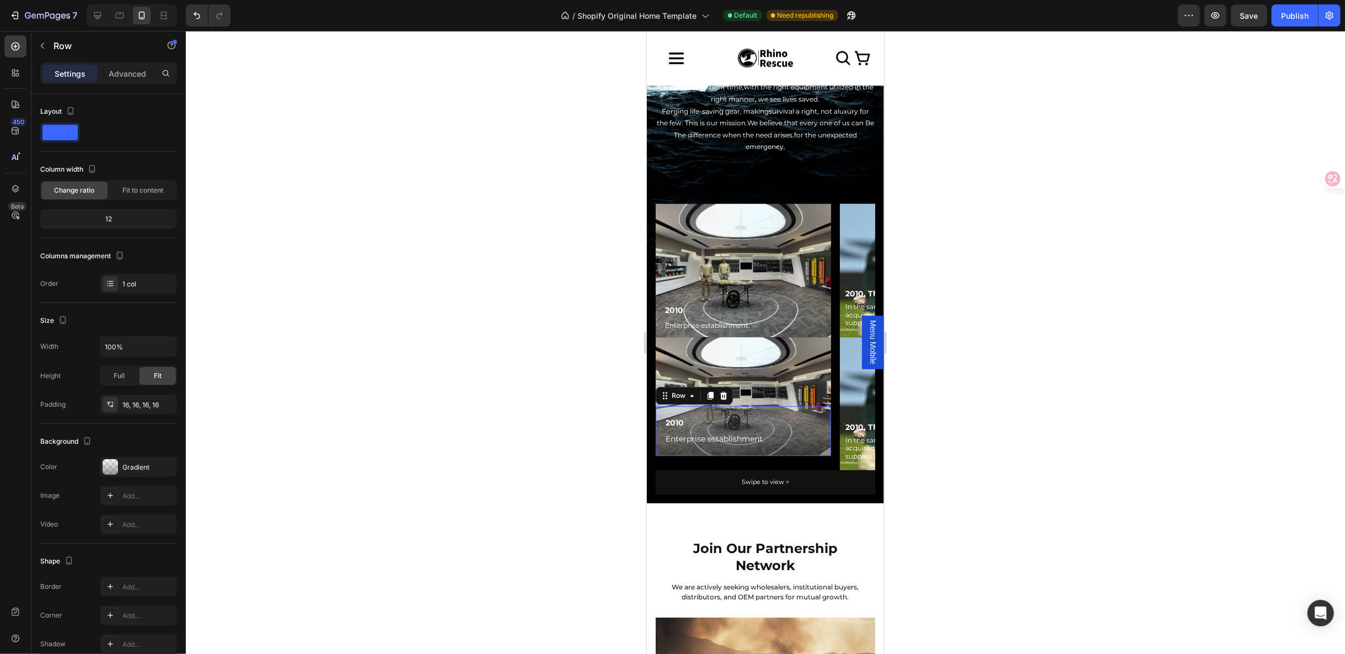
click at [661, 405] on div "2010 Text Block Enterprise establishment. Text Block Row 0" at bounding box center [742, 430] width 175 height 50
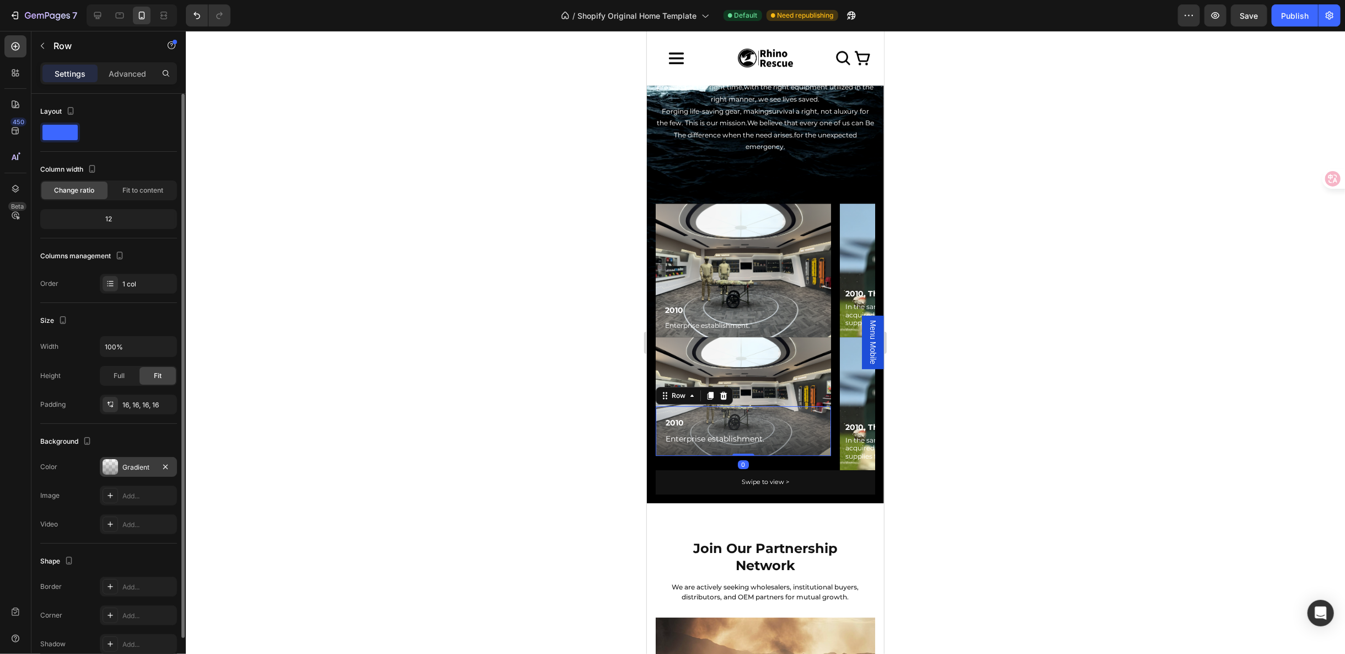
click at [113, 461] on div at bounding box center [110, 466] width 15 height 15
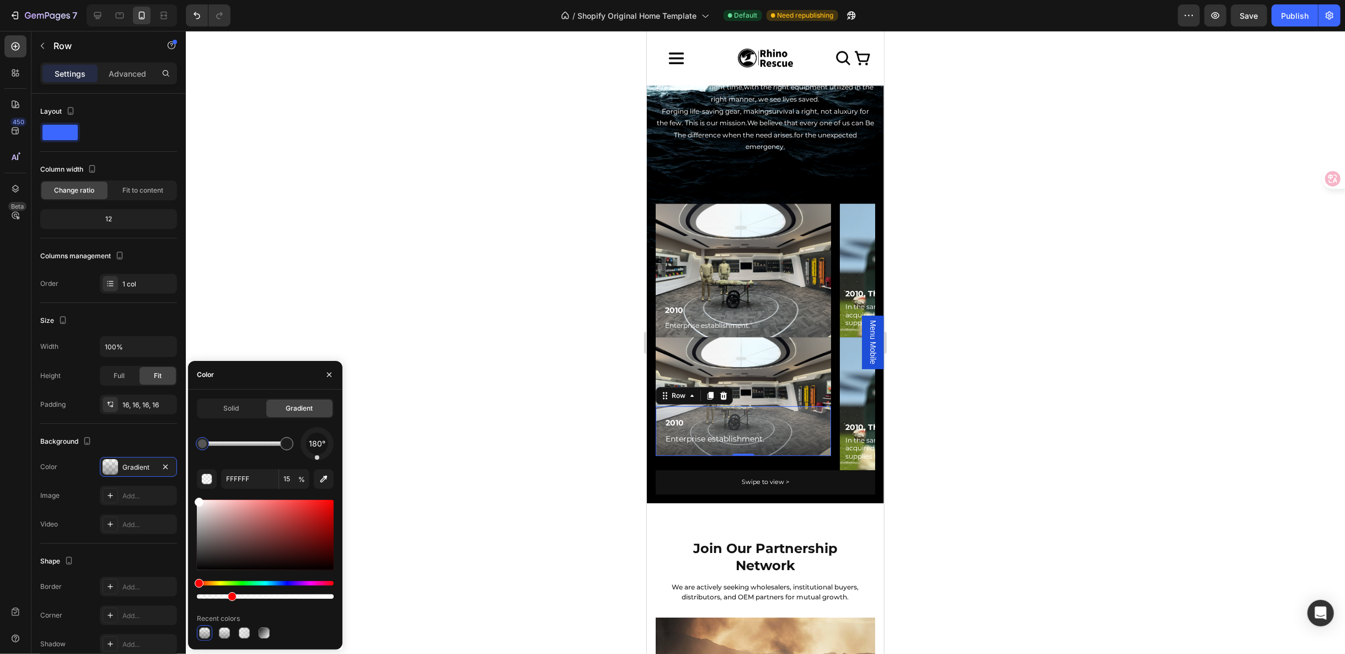
type input "24"
type input "161616"
click at [287, 444] on div at bounding box center [286, 443] width 9 height 9
drag, startPoint x: 260, startPoint y: 595, endPoint x: 299, endPoint y: 595, distance: 39.2
type input "76"
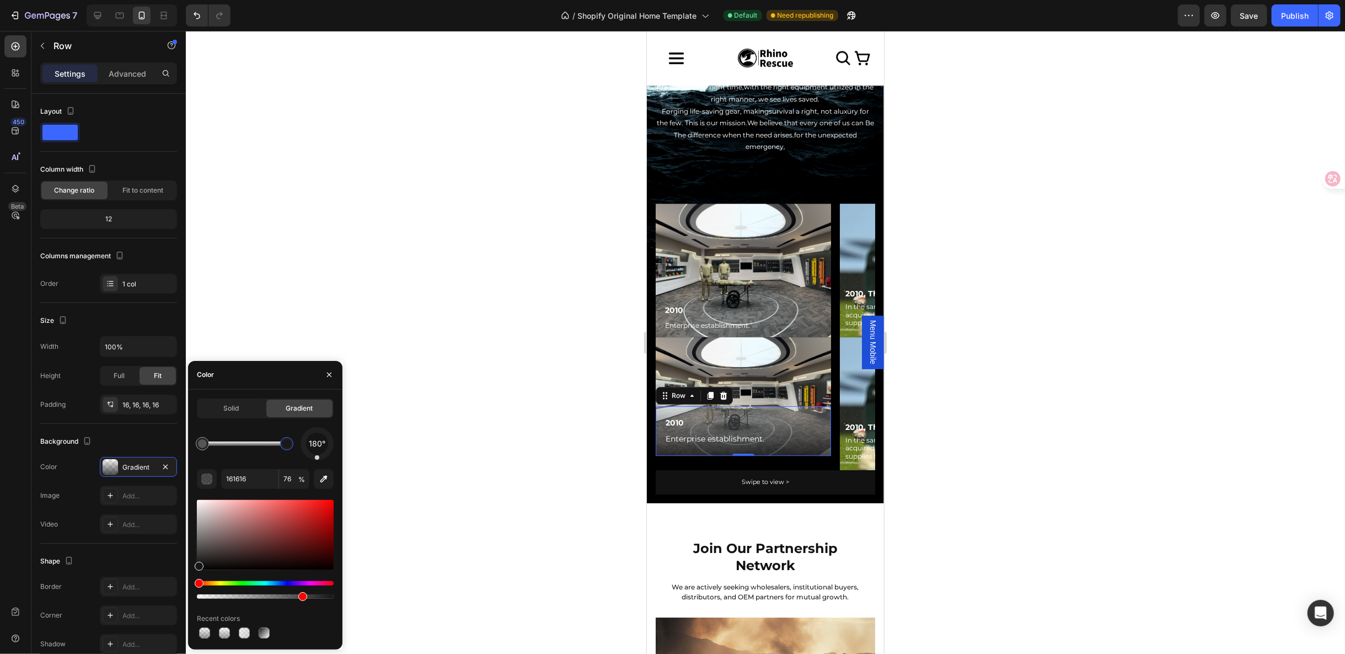
click at [1028, 430] on div at bounding box center [765, 342] width 1159 height 623
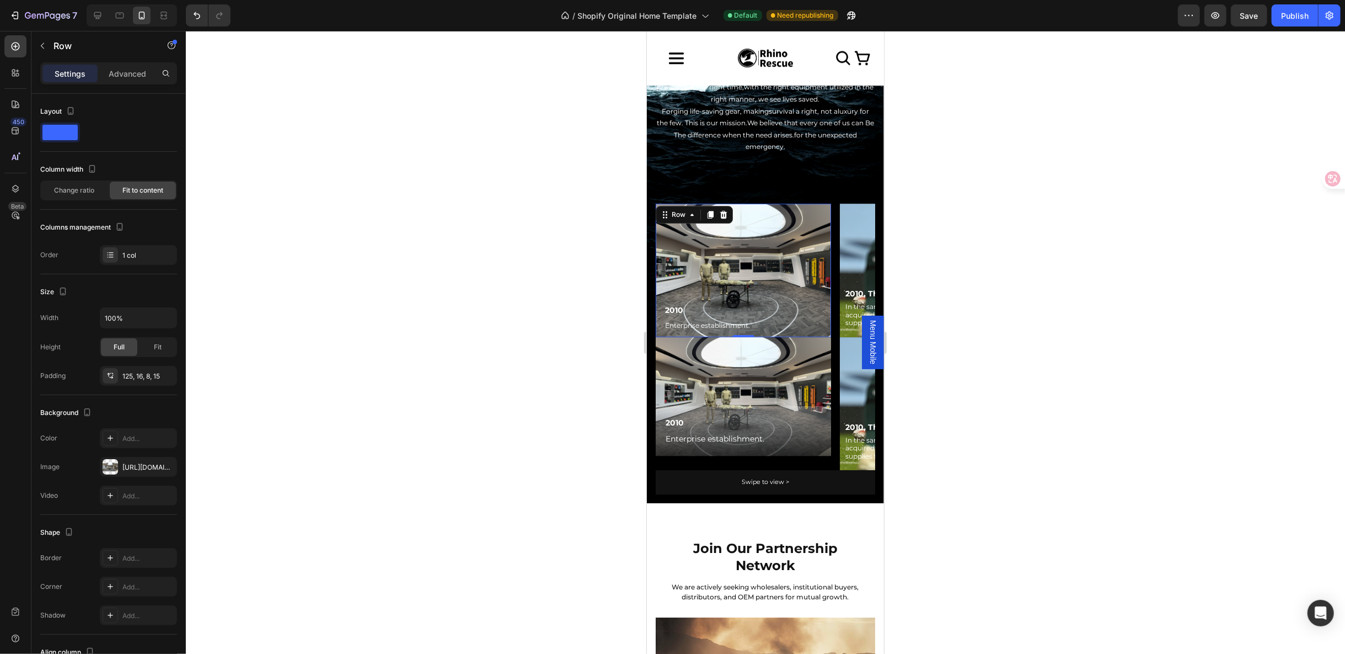
click at [714, 279] on div "2010 Text Block Enterprise establishment. Text Block" at bounding box center [707, 302] width 87 height 60
click at [789, 282] on div "2010 Text Block Enterprise establishment. Text Block Row 0" at bounding box center [742, 269] width 175 height 133
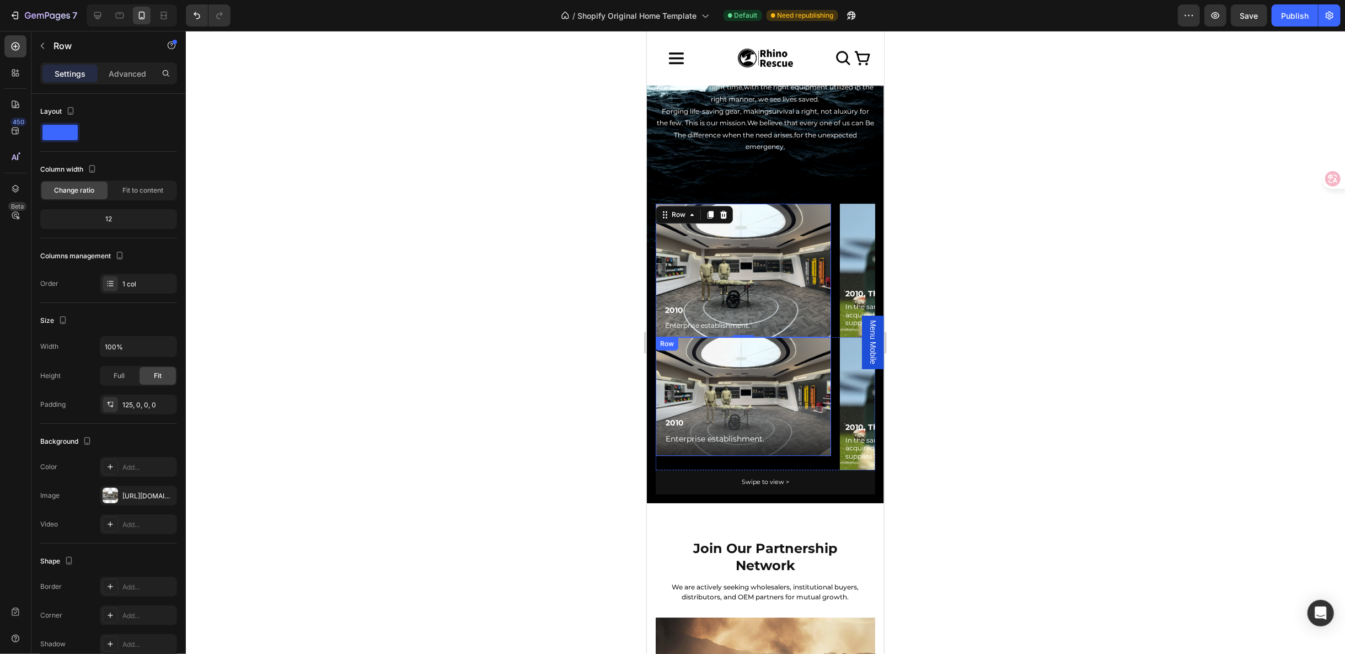
click at [675, 338] on div "Row" at bounding box center [666, 343] width 18 height 10
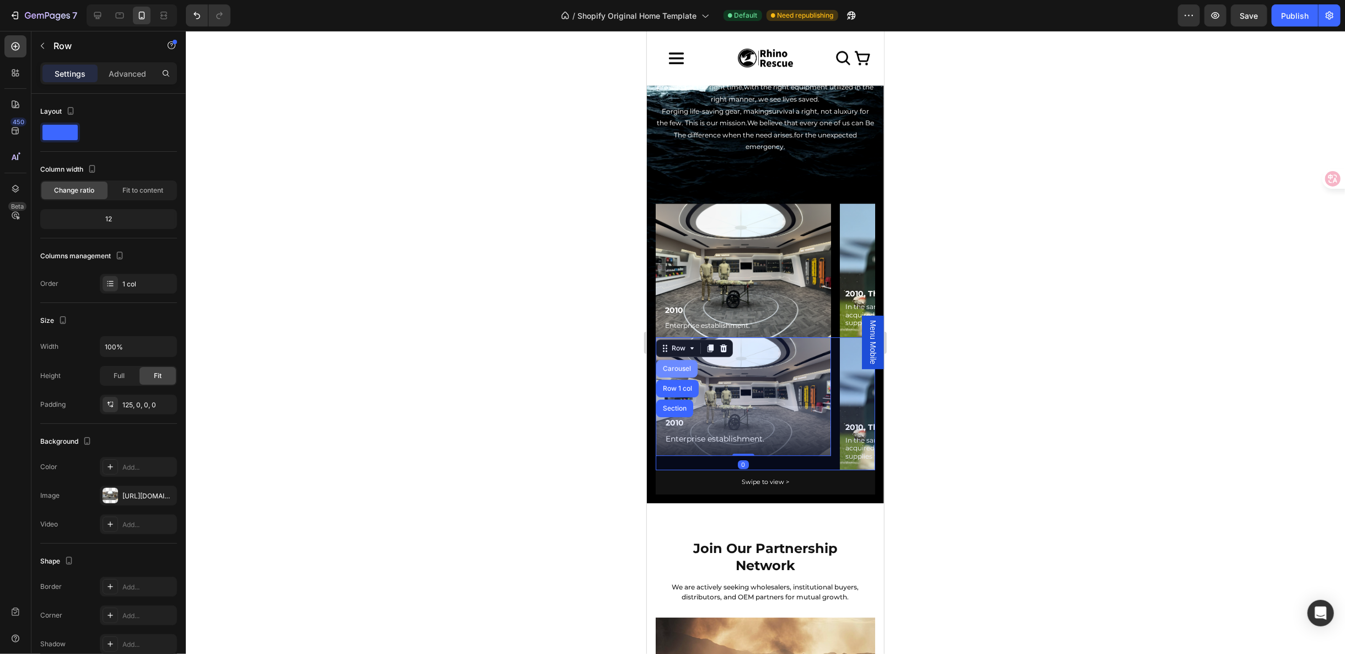
click at [667, 365] on div "Carousel" at bounding box center [676, 368] width 33 height 7
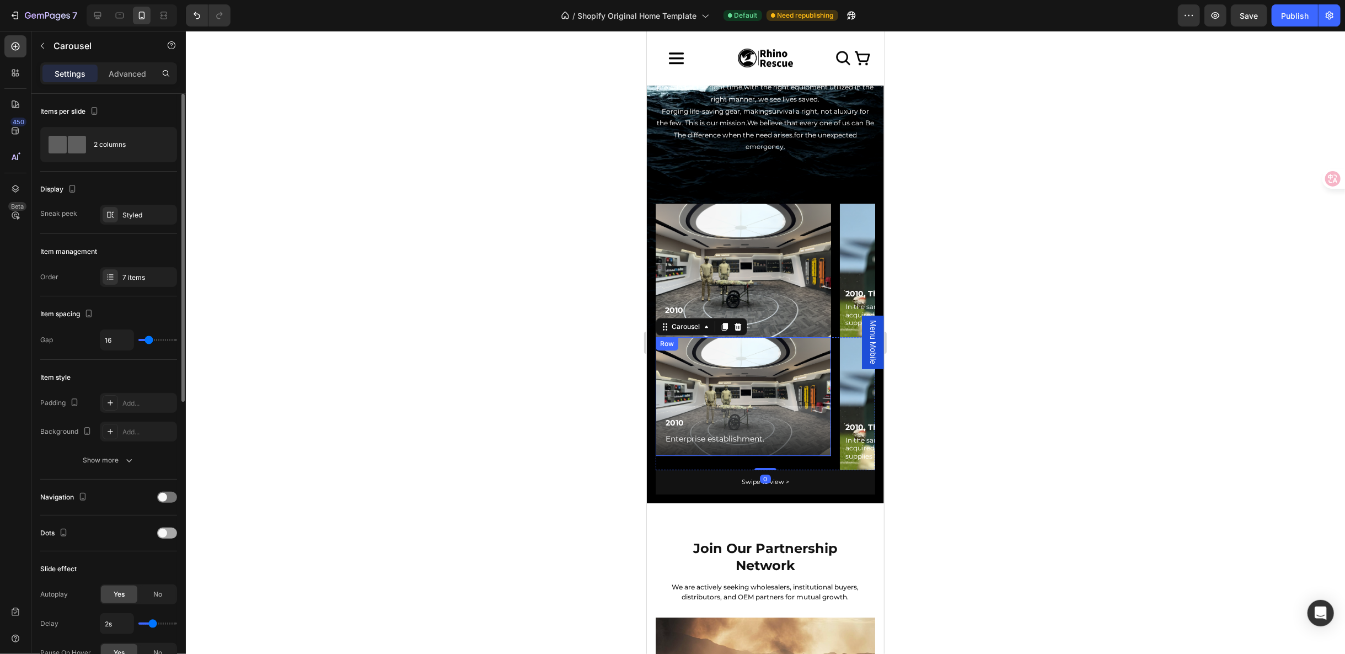
click at [169, 528] on div at bounding box center [167, 532] width 20 height 11
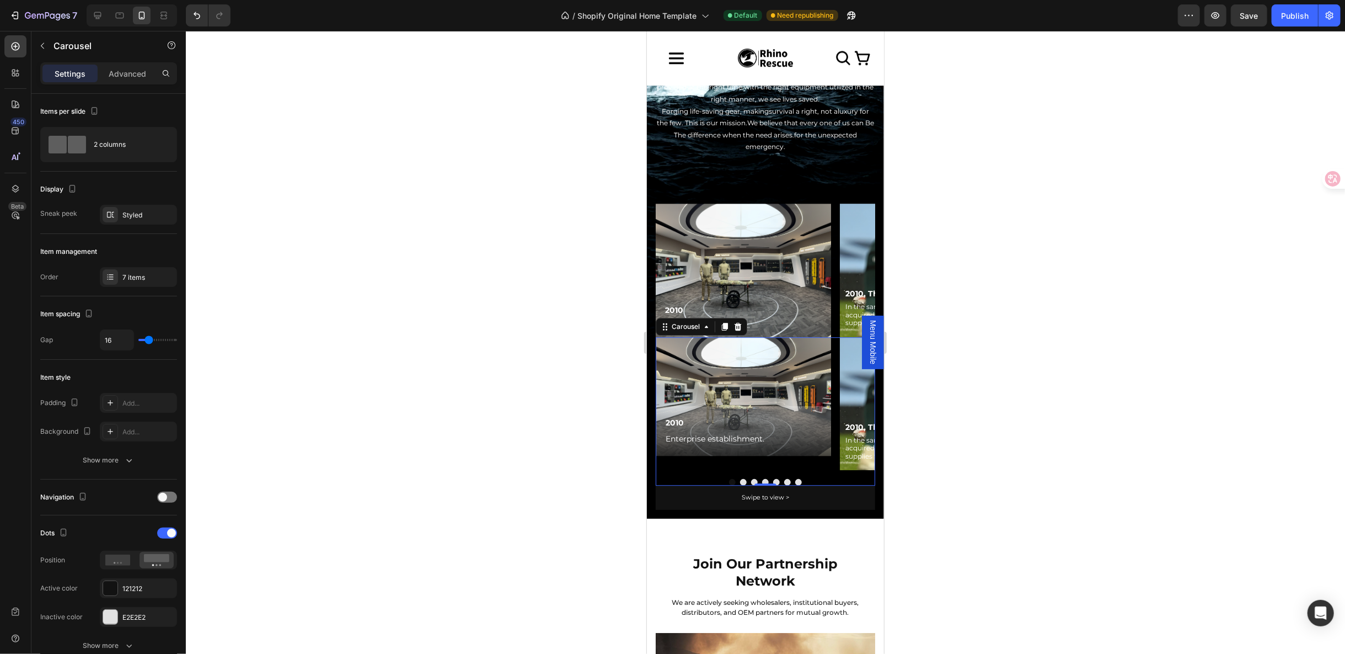
click at [751, 478] on button "Dot" at bounding box center [754, 481] width 7 height 7
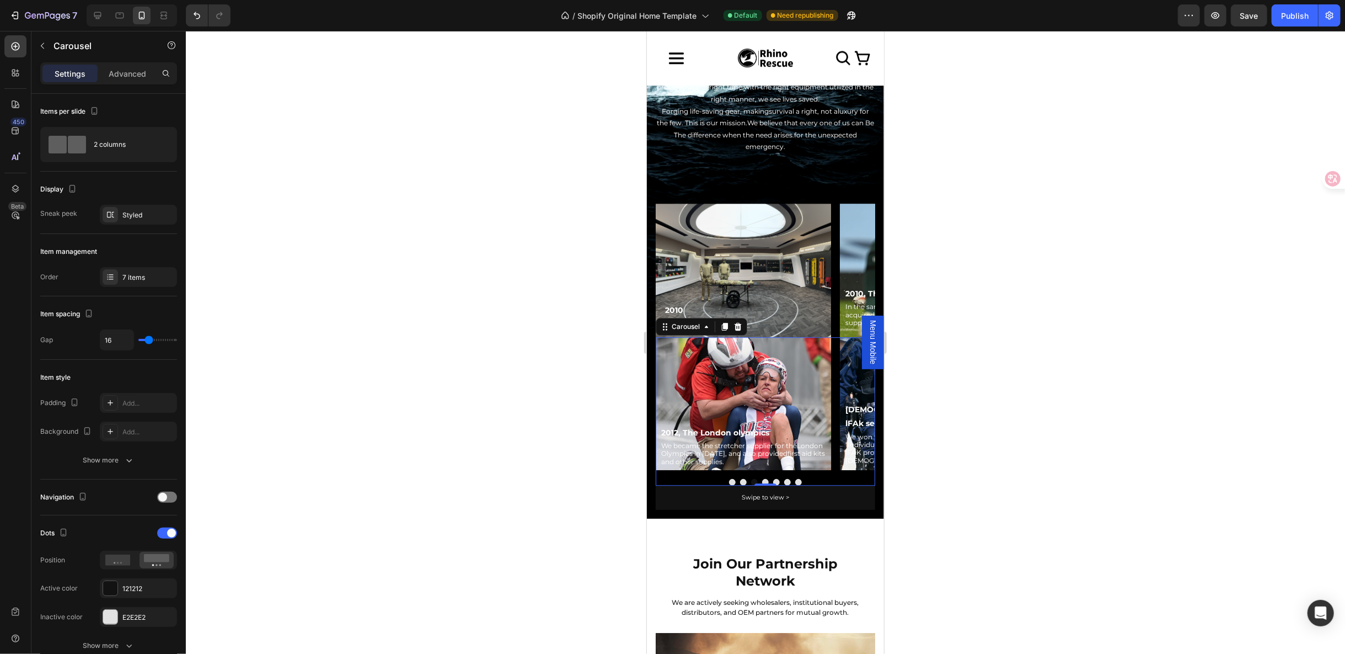
click at [740, 478] on button "Dot" at bounding box center [743, 481] width 7 height 7
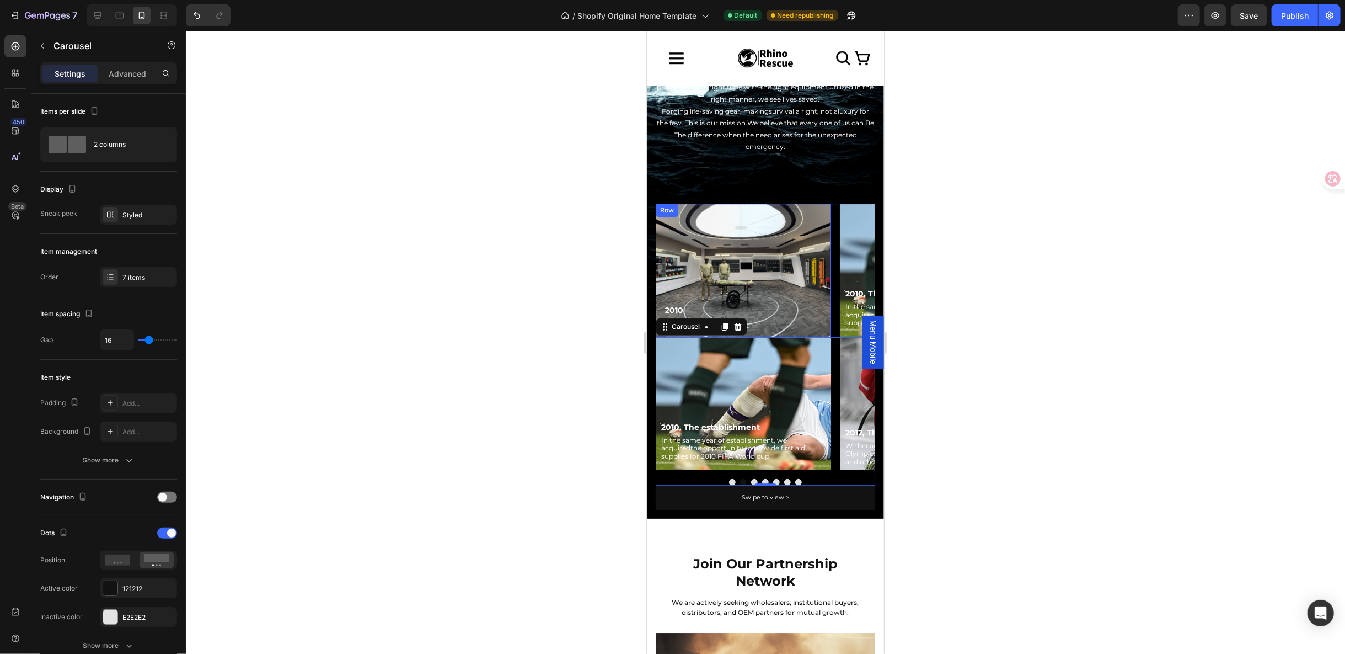
click at [666, 208] on div "Row" at bounding box center [666, 210] width 18 height 10
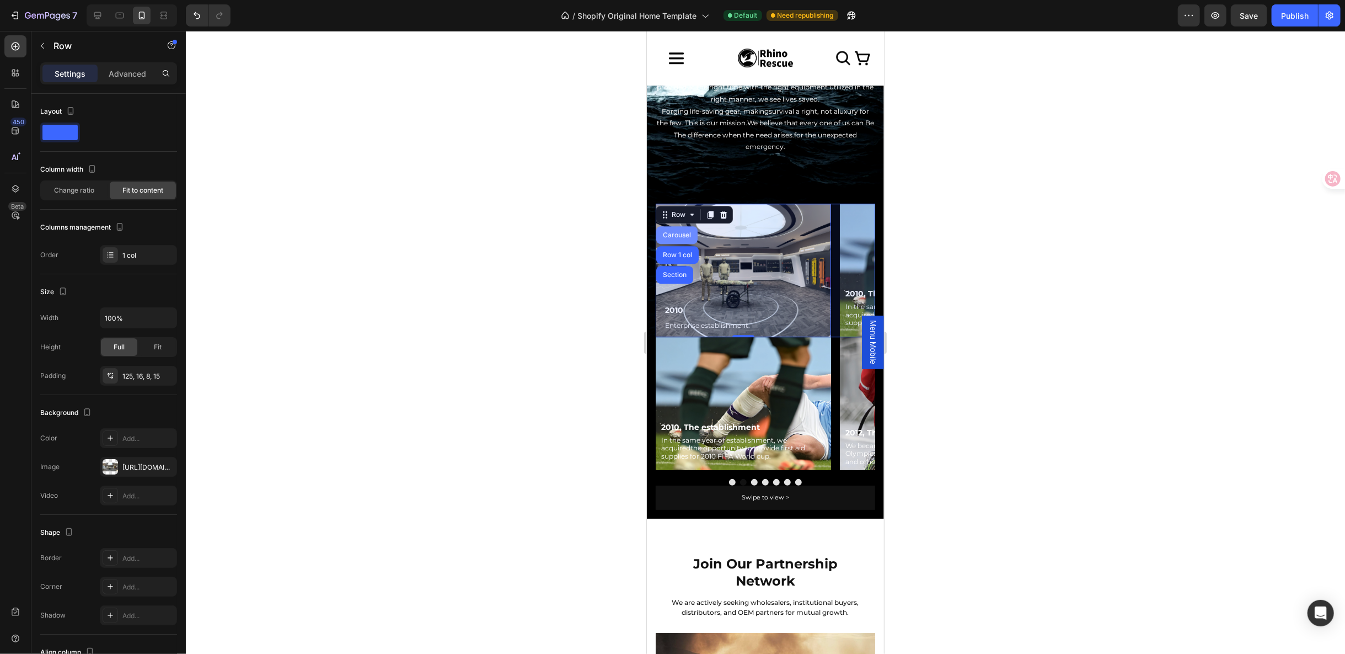
drag, startPoint x: 673, startPoint y: 229, endPoint x: 1158, endPoint y: 358, distance: 501.6
click at [673, 229] on div "Carousel" at bounding box center [676, 235] width 41 height 18
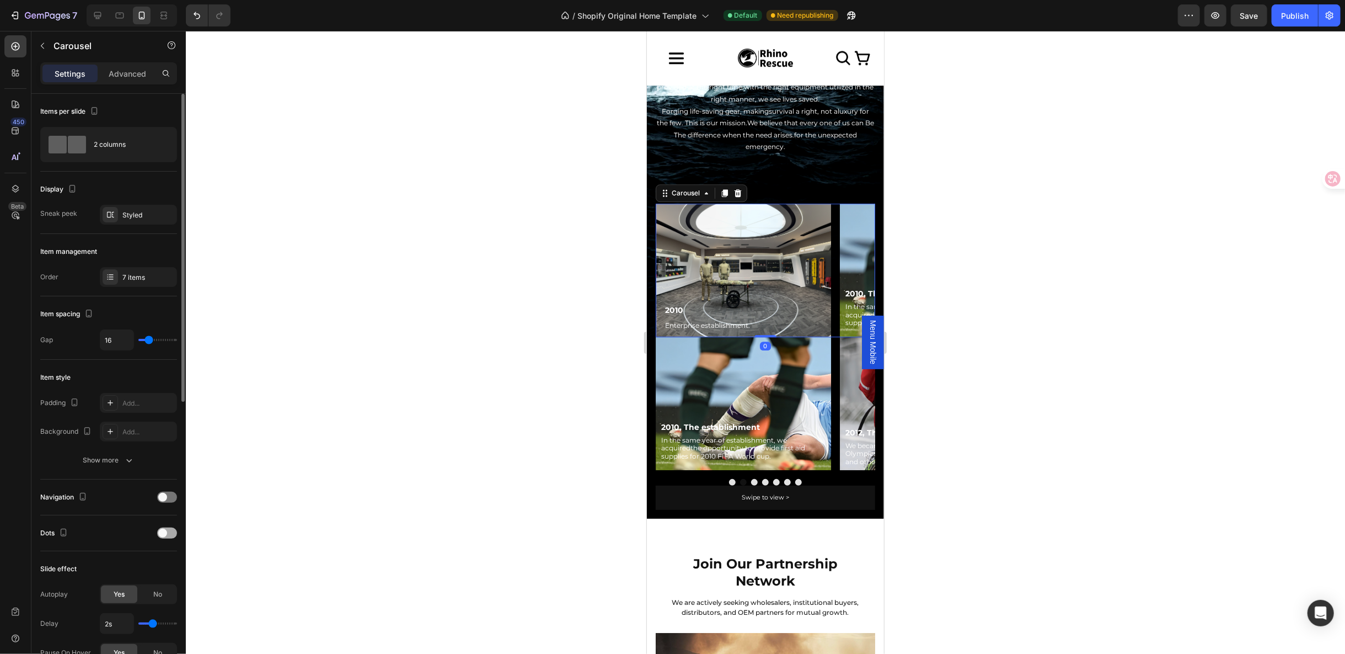
click at [167, 527] on div at bounding box center [167, 532] width 20 height 11
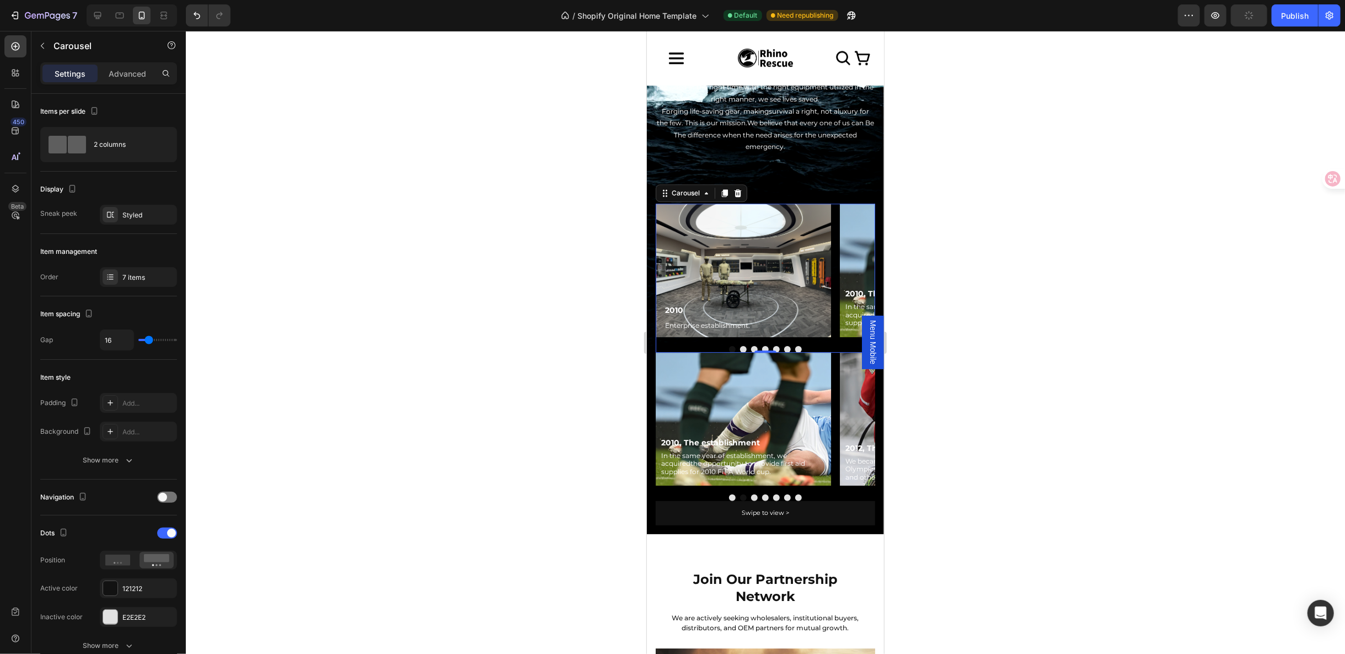
click at [740, 345] on button "Dot" at bounding box center [743, 348] width 7 height 7
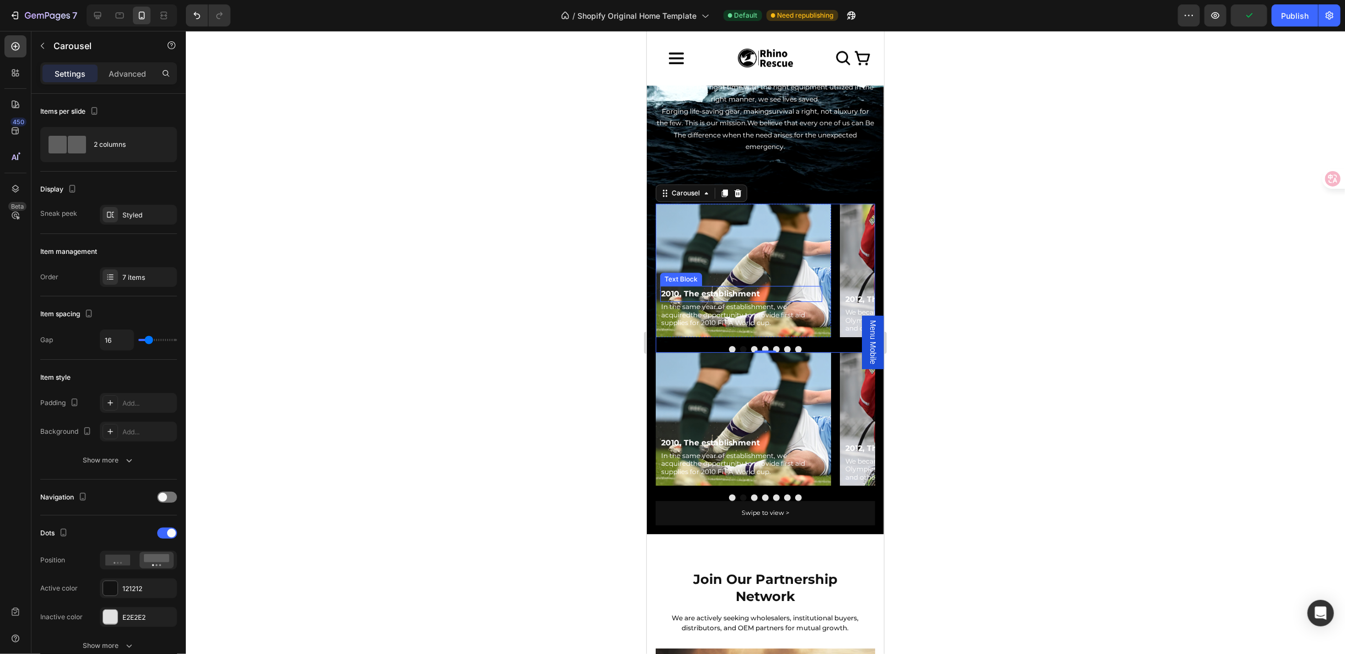
click at [747, 286] on p "2010, The establishment" at bounding box center [741, 293] width 160 height 14
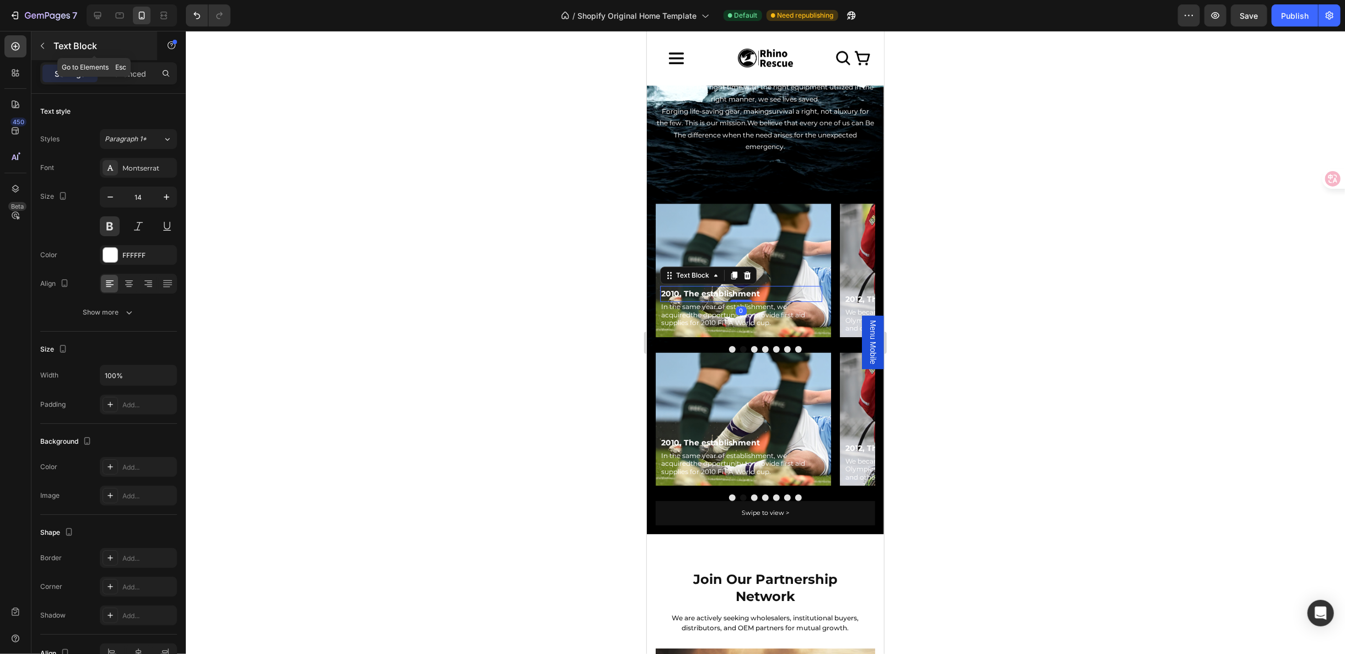
click at [42, 47] on icon "button" at bounding box center [42, 45] width 9 height 9
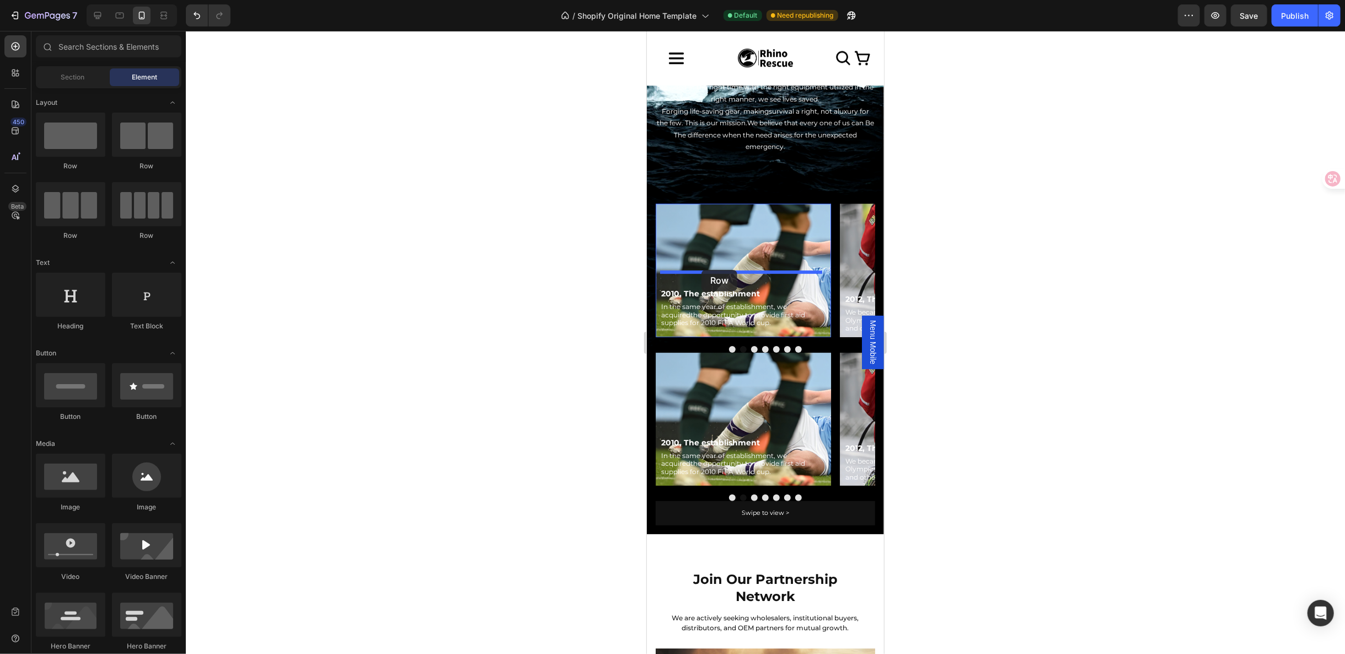
drag, startPoint x: 709, startPoint y: 174, endPoint x: 701, endPoint y: 269, distance: 95.8
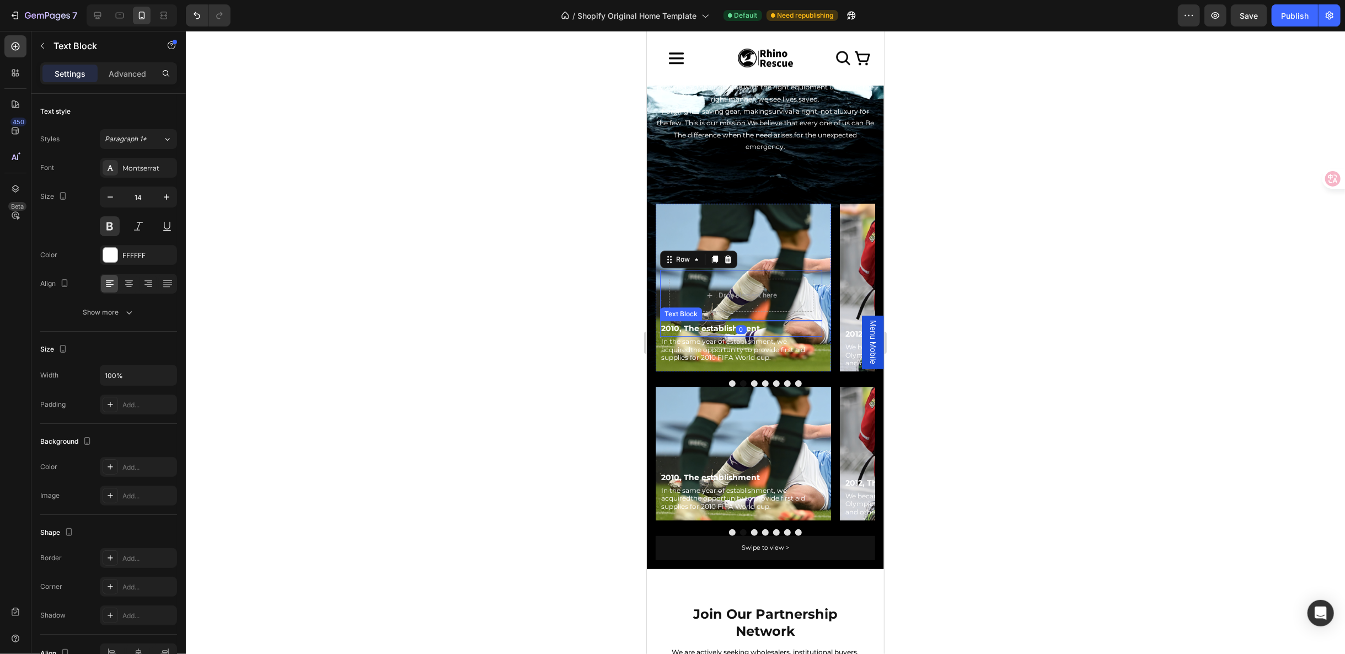
click at [694, 324] on p "2010, The establishment" at bounding box center [741, 328] width 160 height 14
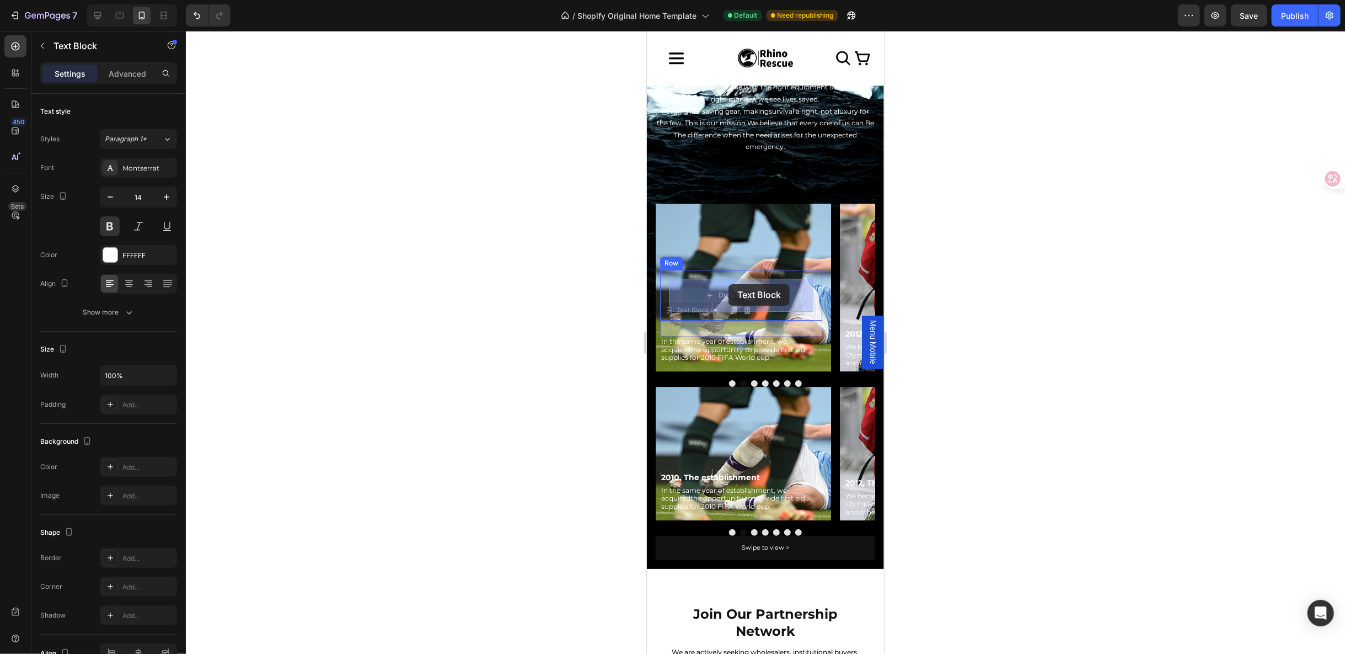
drag, startPoint x: 682, startPoint y: 313, endPoint x: 728, endPoint y: 283, distance: 54.3
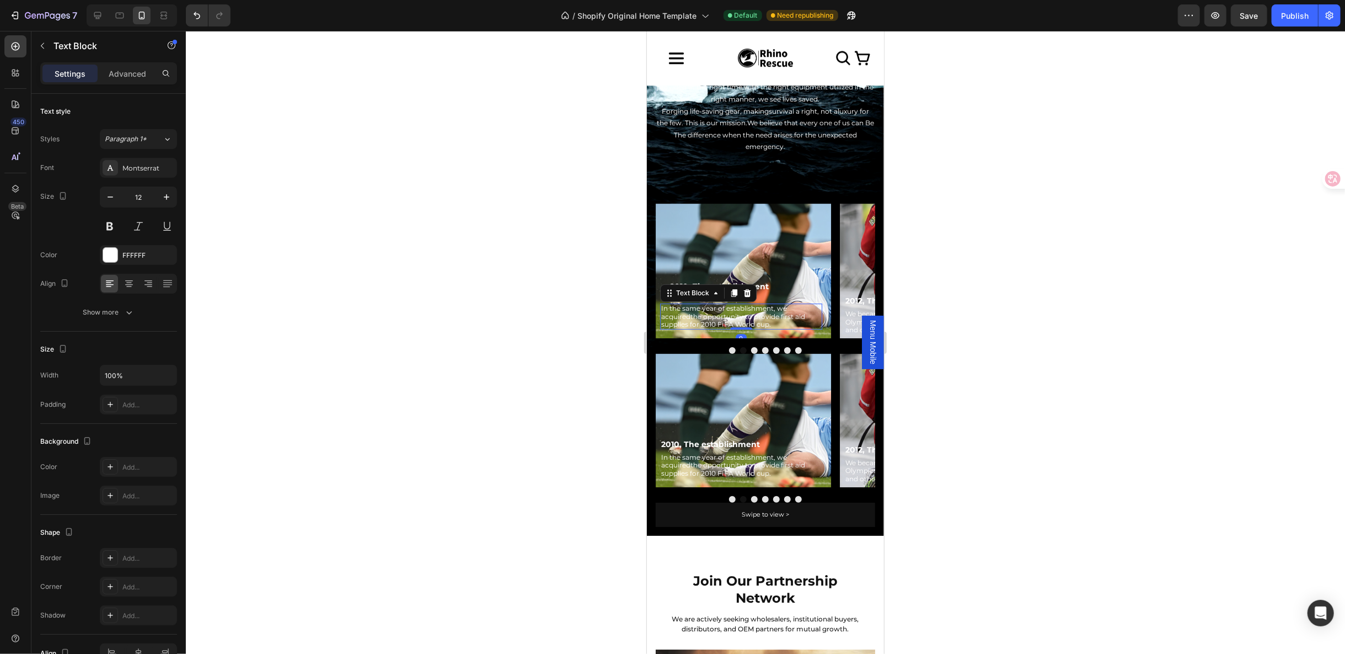
click at [686, 312] on p "In the same year of establishment, we acquiredthe opportunity to provide first …" at bounding box center [741, 316] width 160 height 24
drag, startPoint x: 671, startPoint y: 293, endPoint x: 718, endPoint y: 291, distance: 46.4
click at [801, 275] on div "2010, The establishment Text Block In the same year of establishment, we acquir…" at bounding box center [741, 299] width 162 height 60
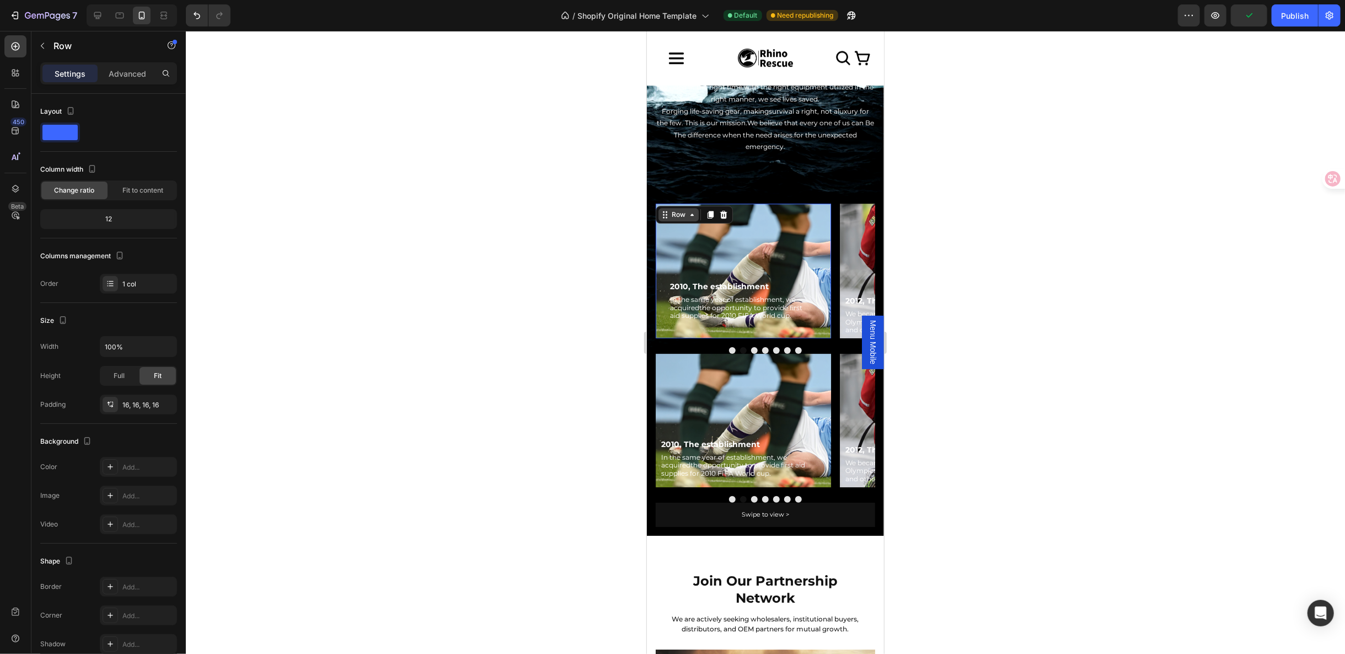
click at [668, 208] on div "Row" at bounding box center [678, 213] width 40 height 13
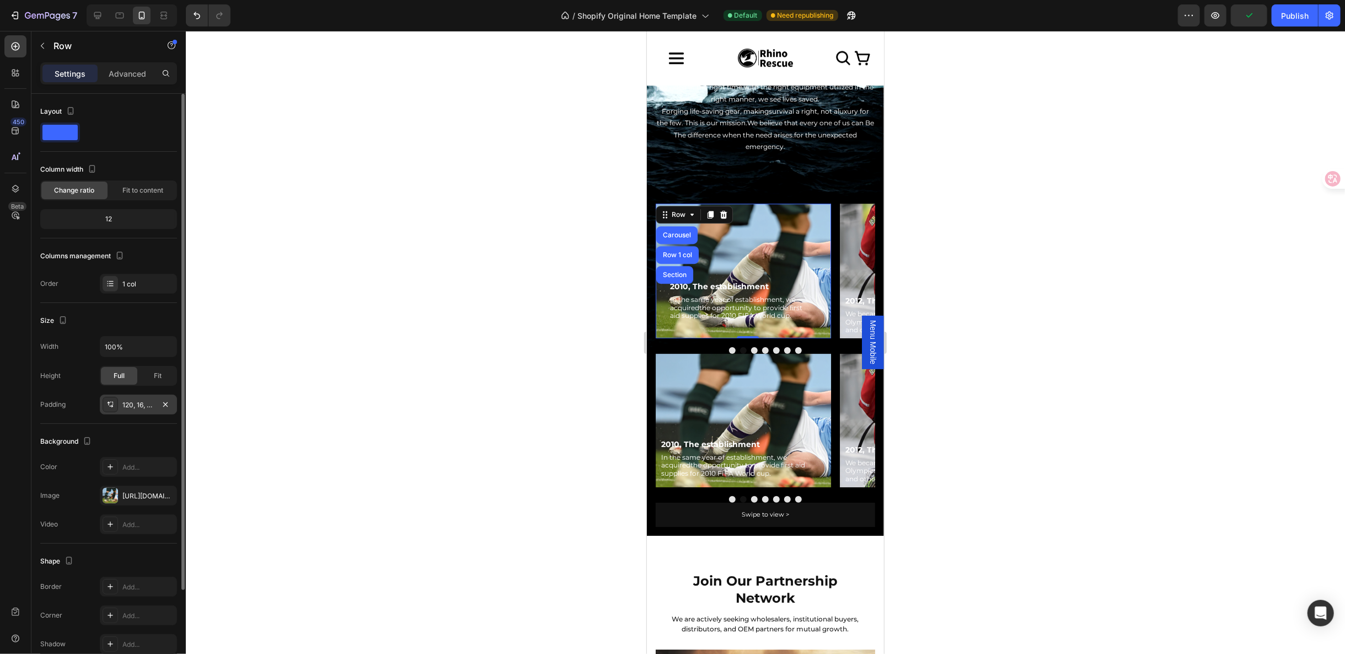
click at [132, 394] on div "120, 16, 16, 8" at bounding box center [138, 404] width 77 height 20
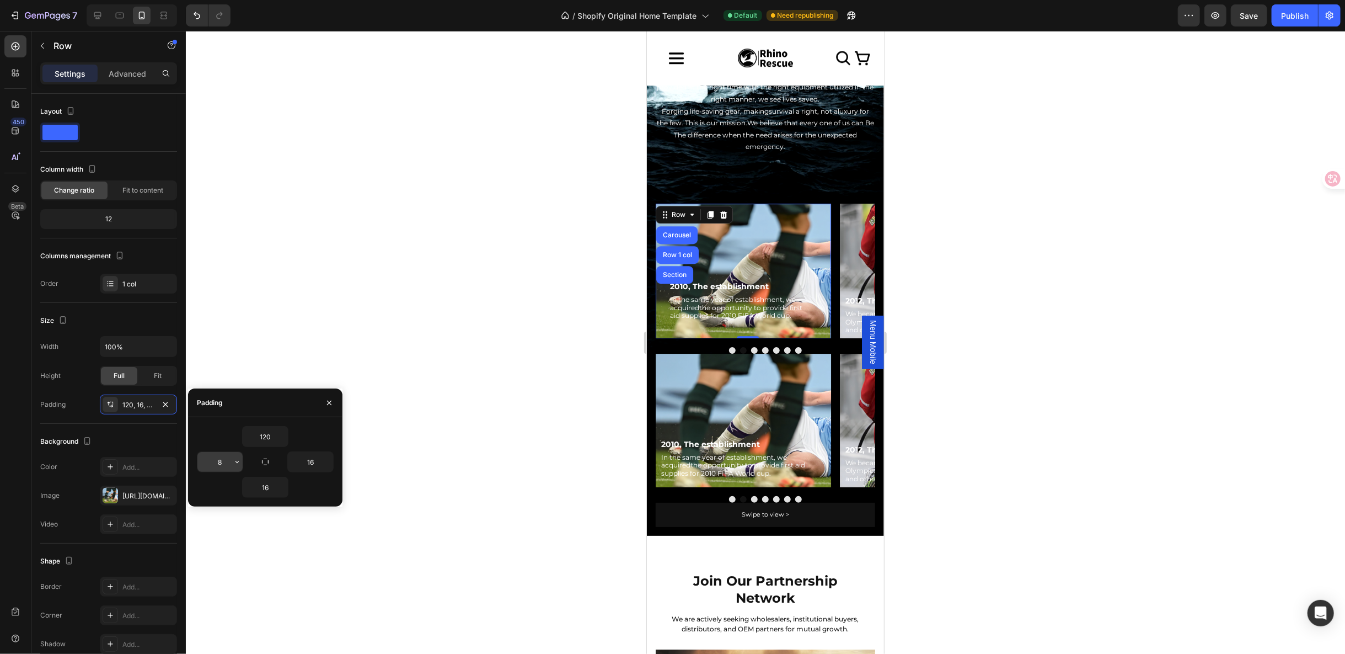
click at [231, 458] on input "8" at bounding box center [219, 462] width 45 height 20
click at [322, 457] on input "16" at bounding box center [310, 462] width 45 height 20
type input "0"
click at [788, 275] on div "2010, The establishment Text Block In the same year of establishment, we acquir…" at bounding box center [742, 299] width 175 height 60
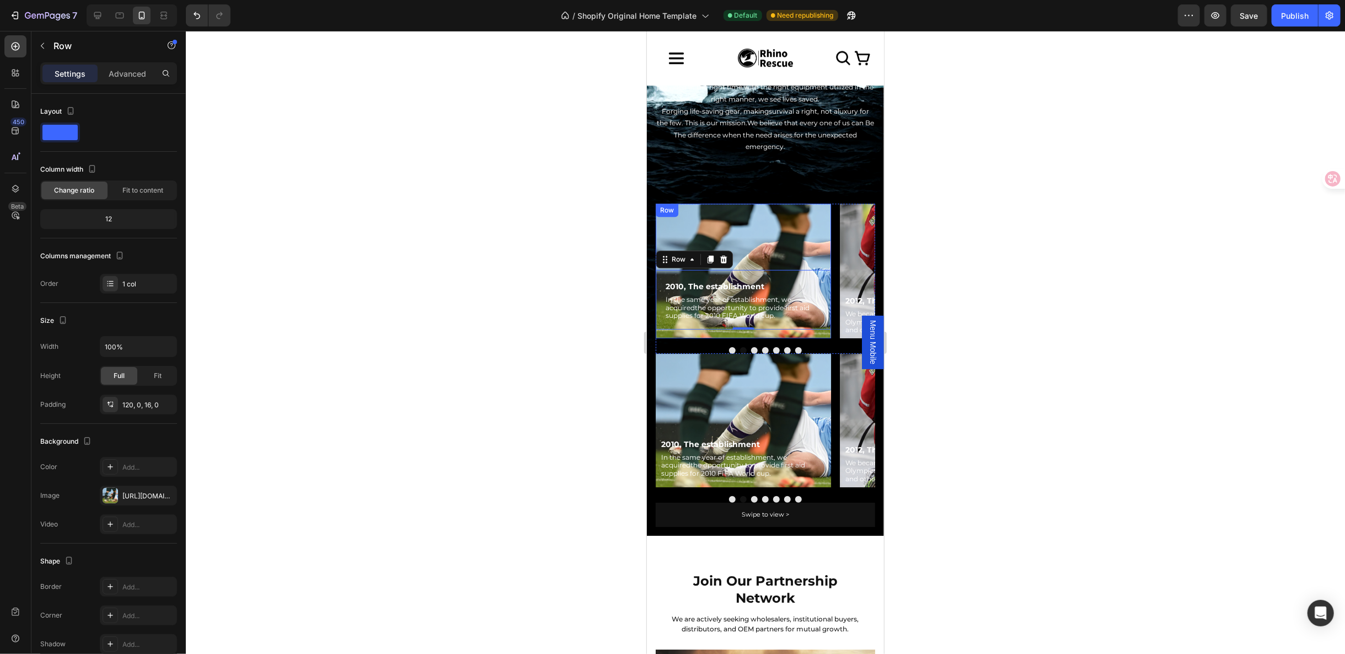
click at [671, 207] on div "Row" at bounding box center [666, 210] width 18 height 10
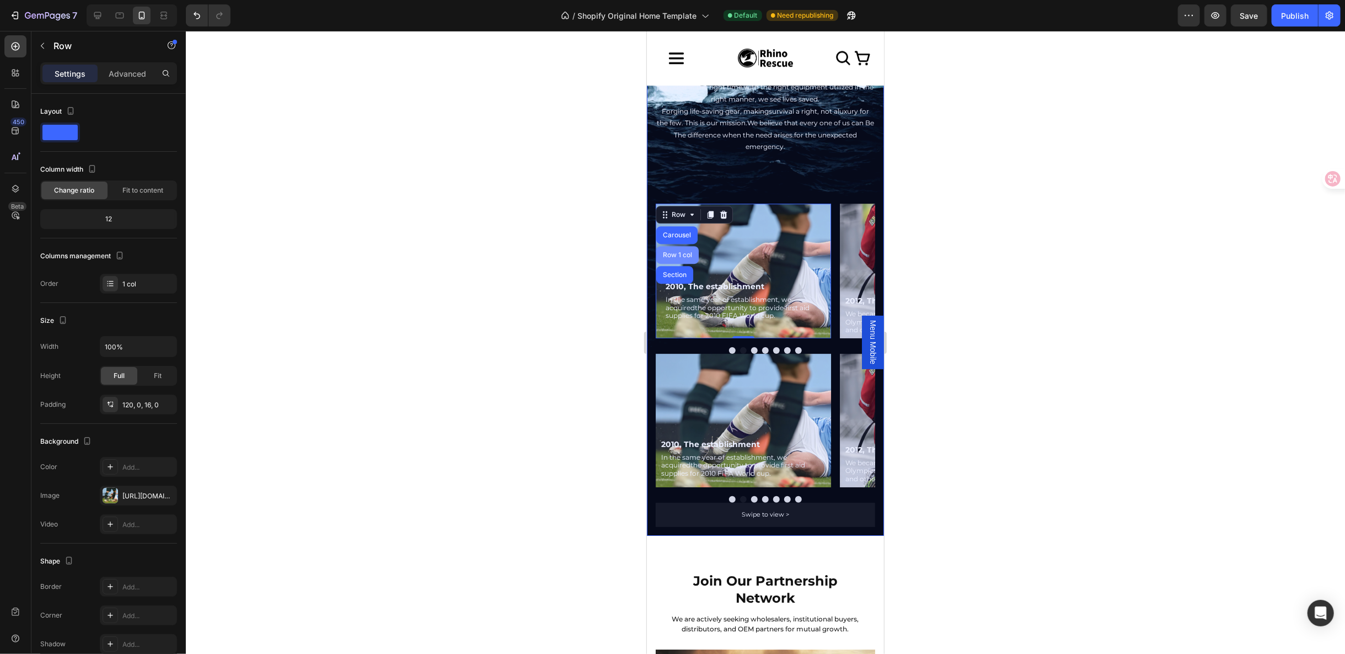
click at [680, 255] on div "Row 1 col" at bounding box center [677, 254] width 34 height 7
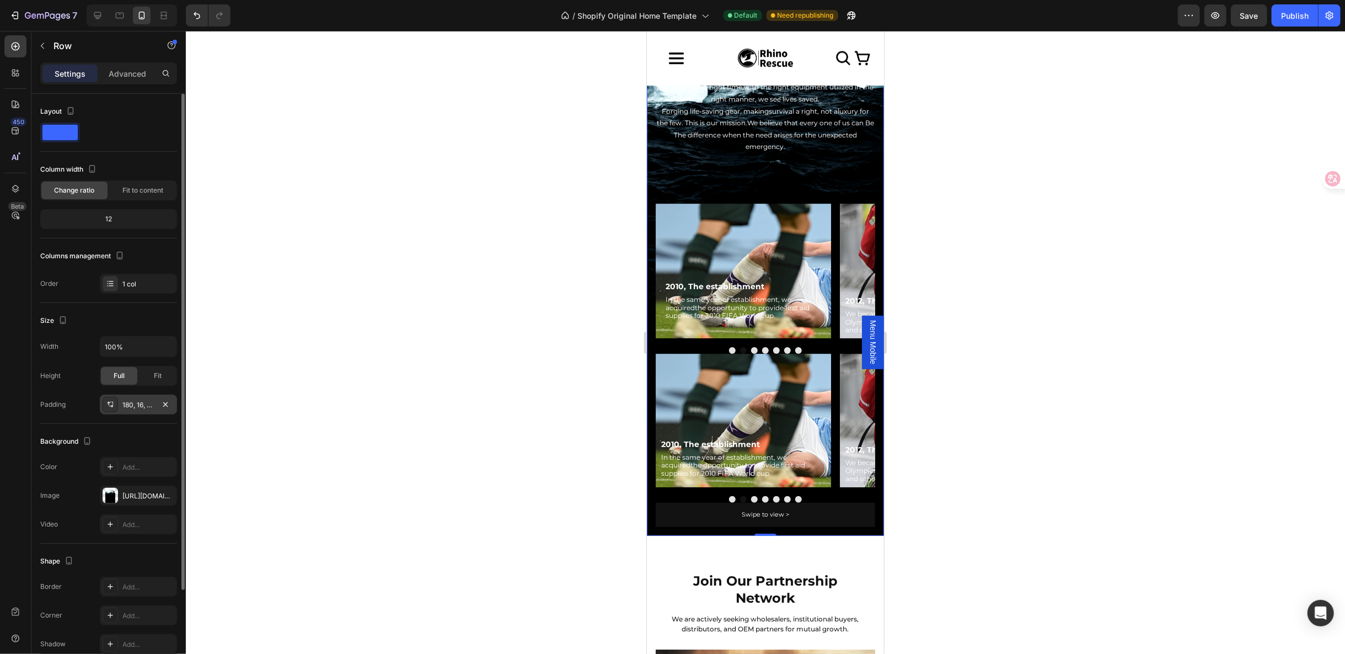
click at [137, 408] on div "180, 16, 16, 16" at bounding box center [138, 404] width 77 height 20
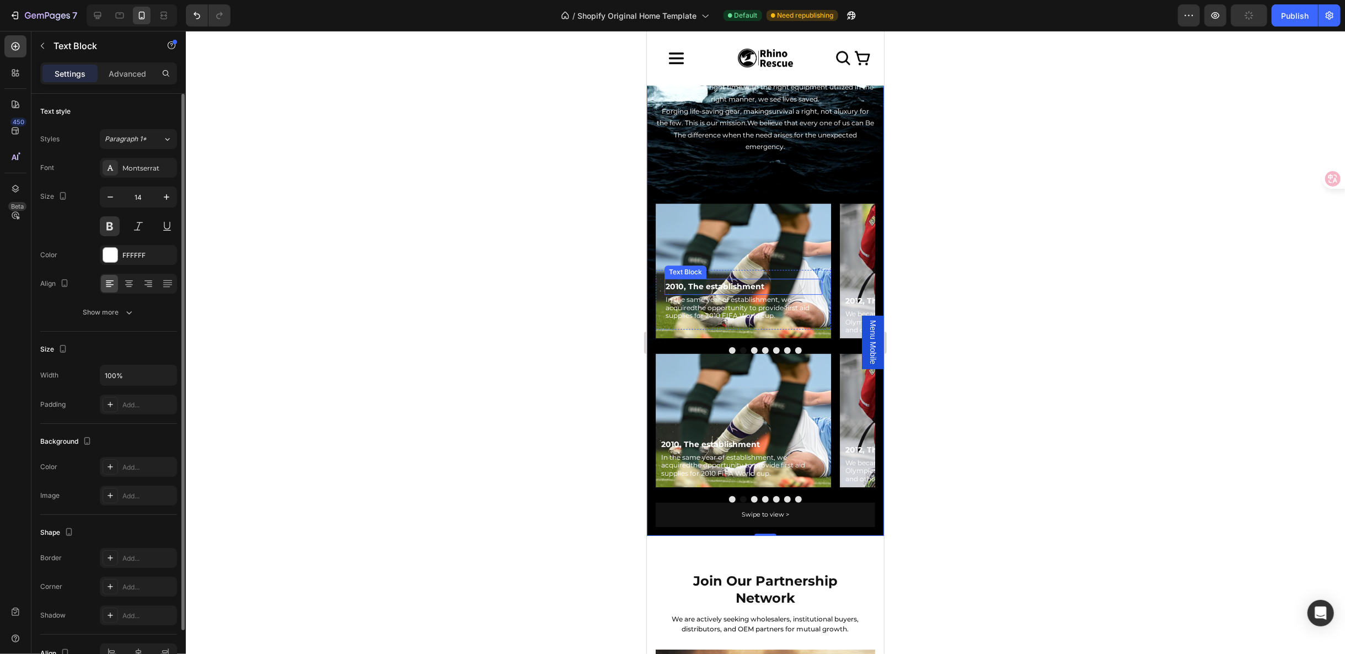
click at [723, 285] on p "2010, The establishment" at bounding box center [743, 286] width 156 height 14
click at [670, 205] on div "Row" at bounding box center [693, 214] width 77 height 18
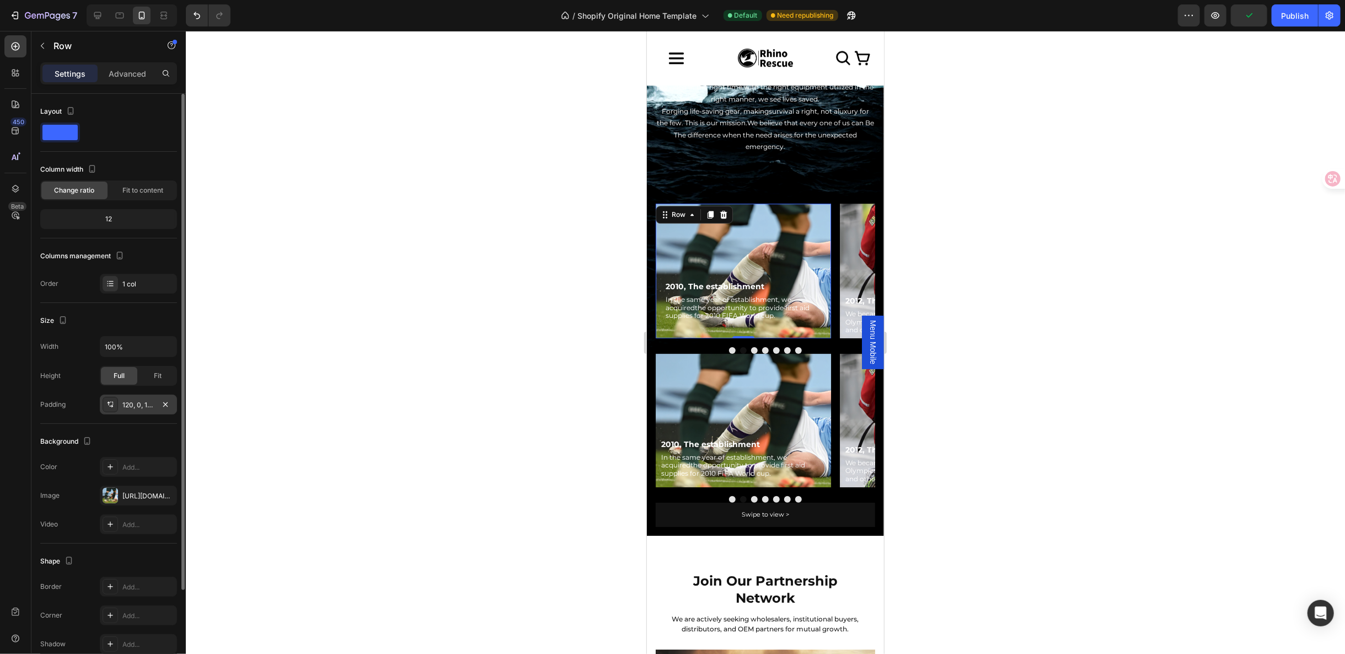
click at [141, 394] on div "120, 0, 16, 0" at bounding box center [138, 404] width 77 height 20
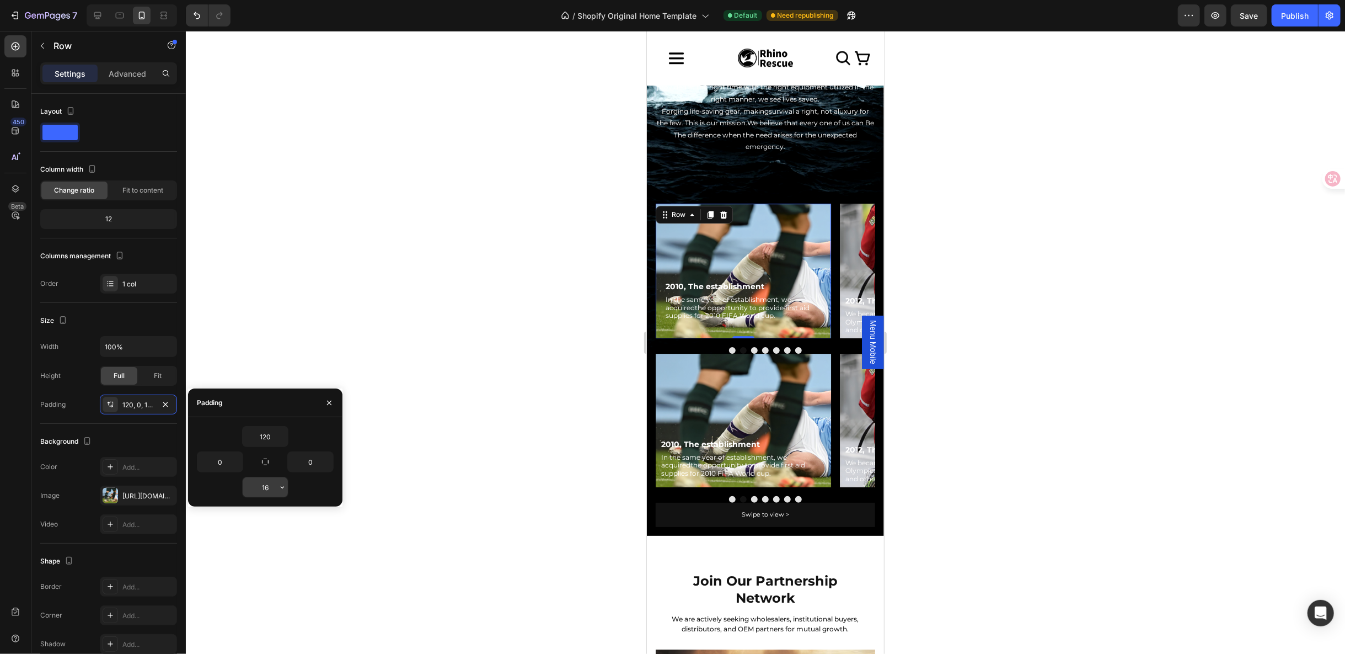
click at [269, 483] on input "16" at bounding box center [265, 487] width 45 height 20
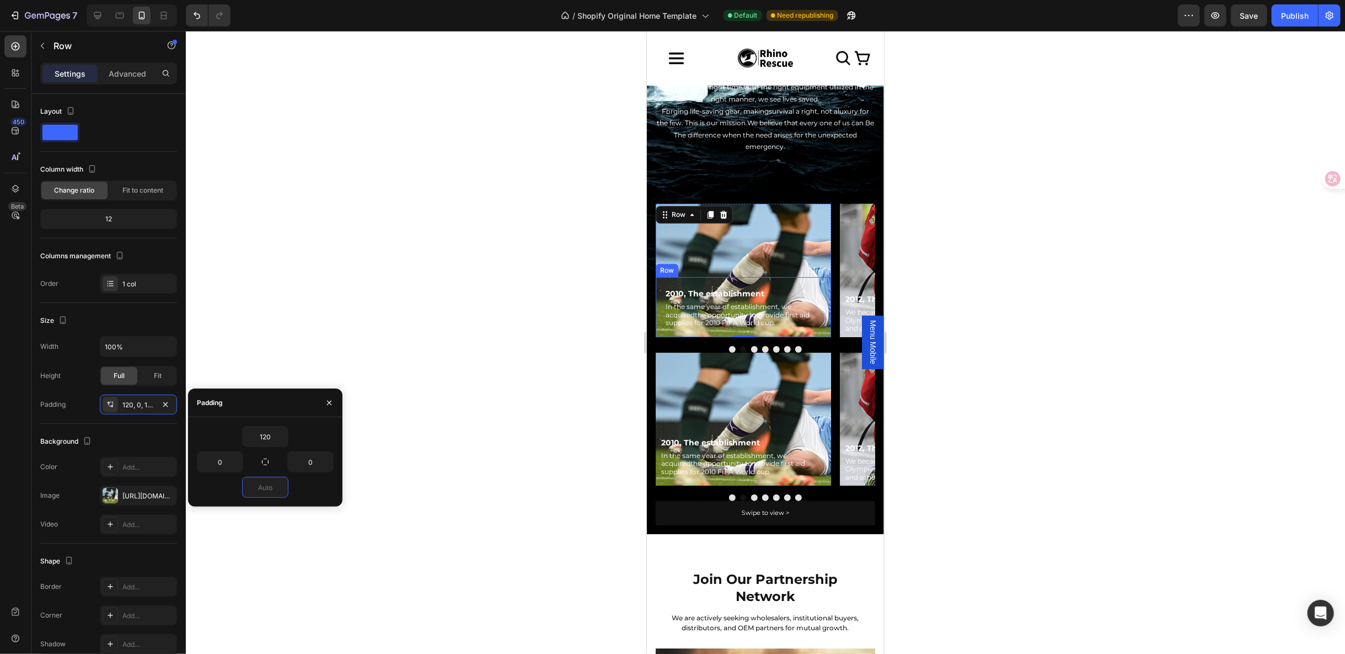
click at [662, 276] on div "2010, The establishment Text Block In the same year of establishment, we acquir…" at bounding box center [742, 306] width 175 height 60
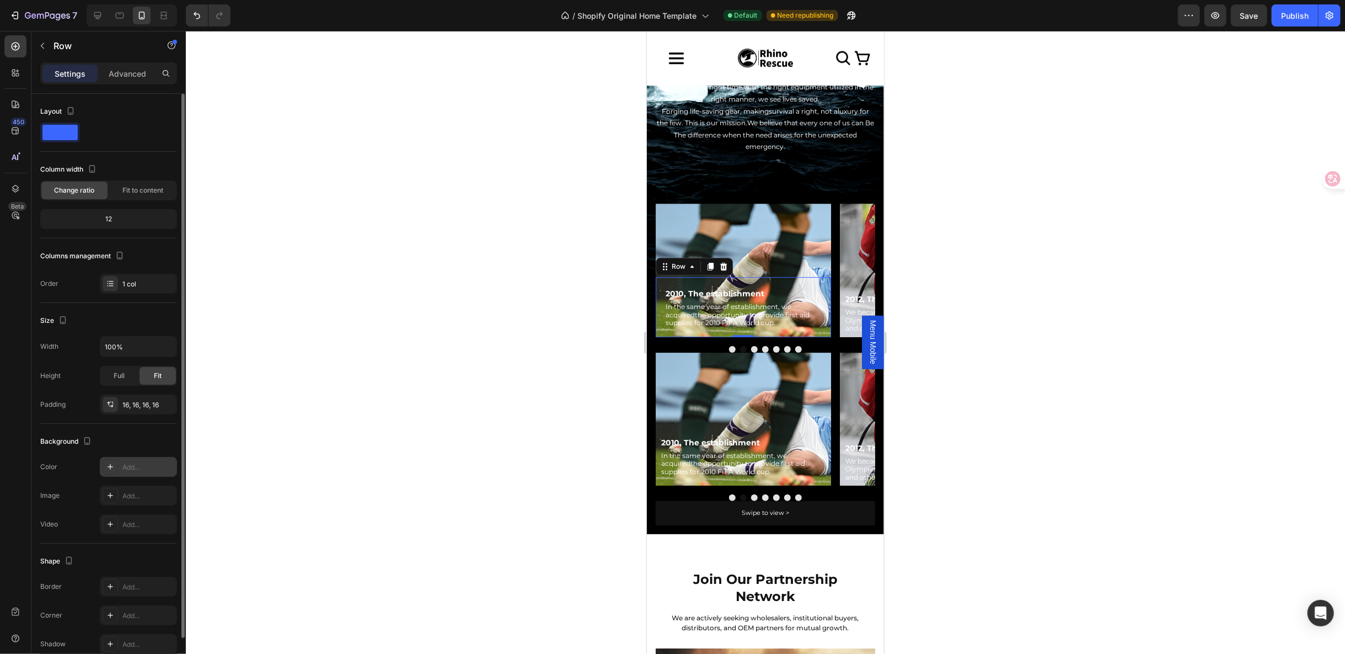
click at [114, 462] on icon at bounding box center [110, 466] width 9 height 9
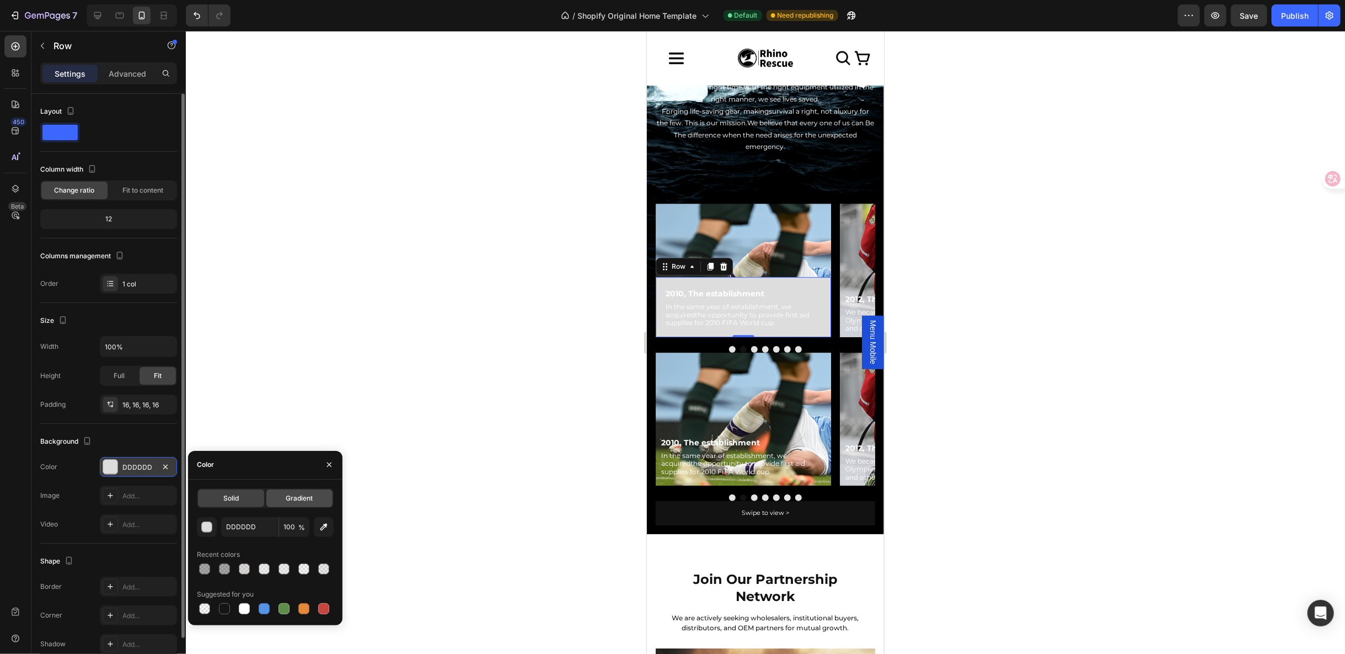
click at [301, 491] on div "Gradient" at bounding box center [299, 498] width 66 height 18
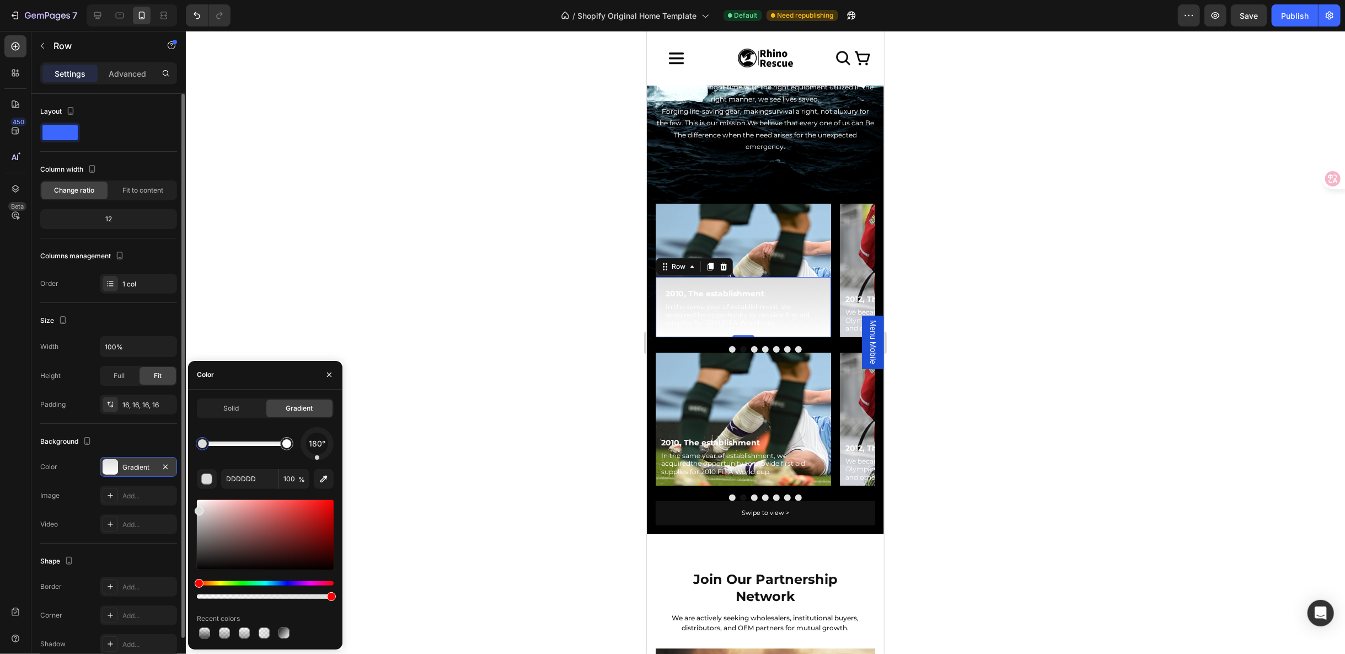
drag, startPoint x: 325, startPoint y: 454, endPoint x: 317, endPoint y: 457, distance: 8.2
click at [317, 457] on div at bounding box center [317, 443] width 33 height 33
click at [202, 446] on div at bounding box center [202, 443] width 9 height 9
drag, startPoint x: 197, startPoint y: 514, endPoint x: 173, endPoint y: 493, distance: 32.5
click at [173, 493] on div "450 Beta Sections(18) Elements(83) Section Element Hero Section Product Detail …" at bounding box center [93, 342] width 186 height 623
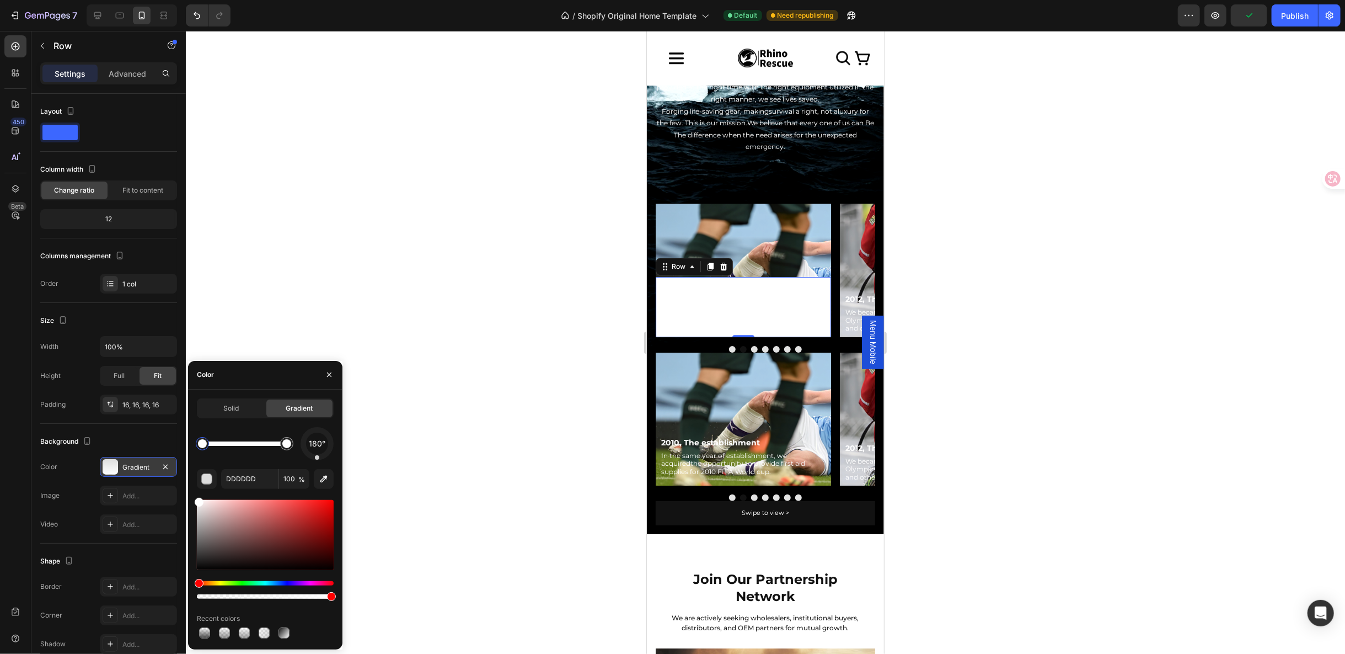
type input "FFFFFF"
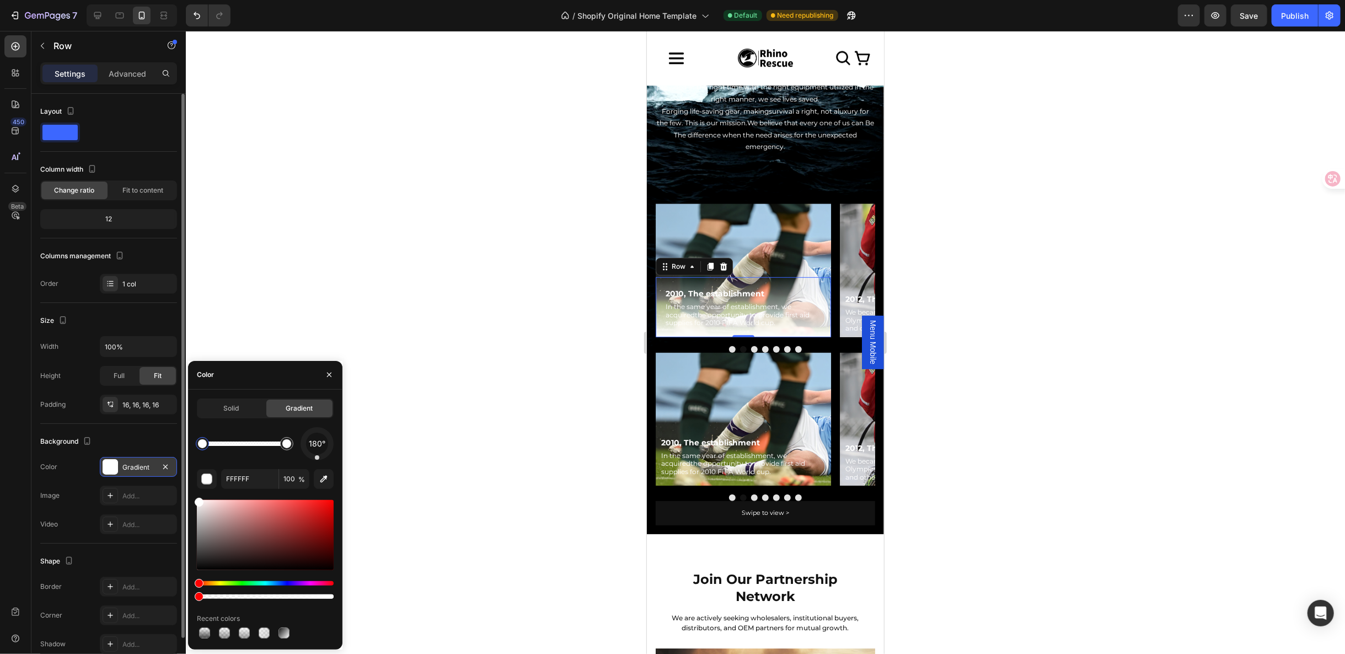
click at [180, 594] on div "450 Beta Sections(18) Elements(83) Section Element Hero Section Product Detail …" at bounding box center [93, 342] width 186 height 623
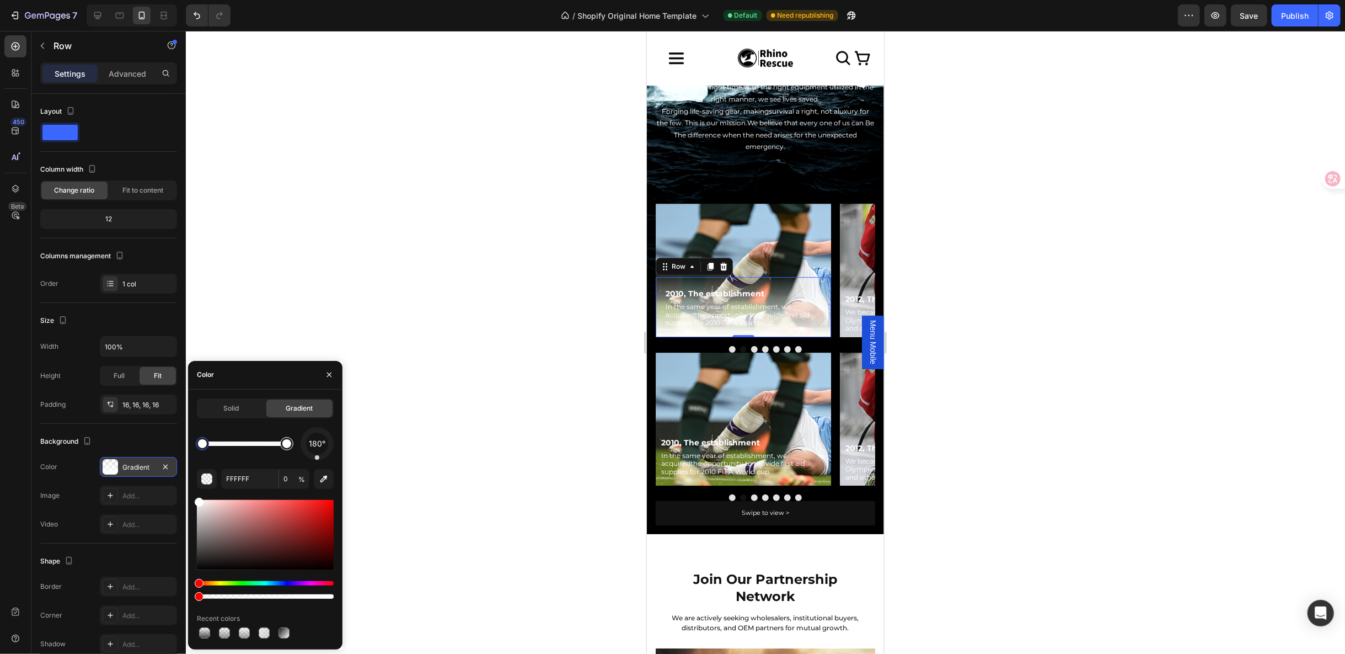
type input "100"
click at [286, 445] on div at bounding box center [286, 443] width 9 height 9
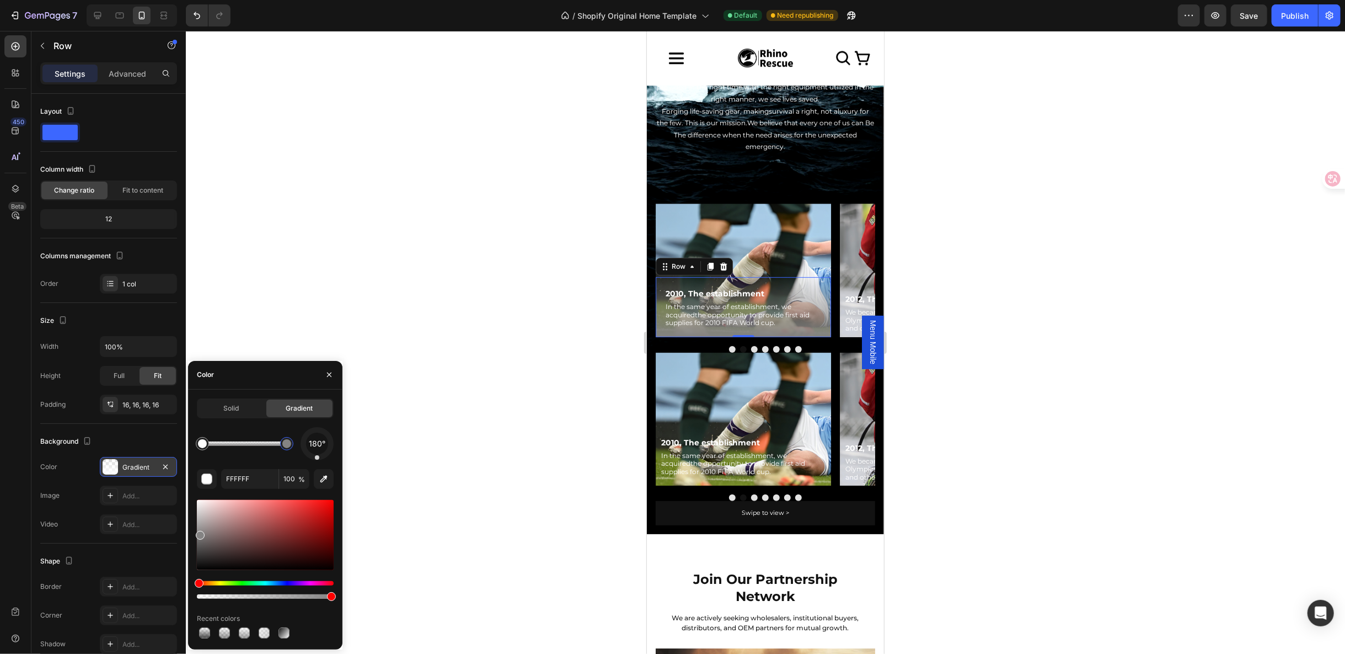
type input "848383"
drag, startPoint x: 199, startPoint y: 504, endPoint x: 199, endPoint y: 533, distance: 29.2
type input "66"
drag, startPoint x: 329, startPoint y: 597, endPoint x: 300, endPoint y: 593, distance: 28.9
click at [1003, 454] on div at bounding box center [765, 342] width 1159 height 623
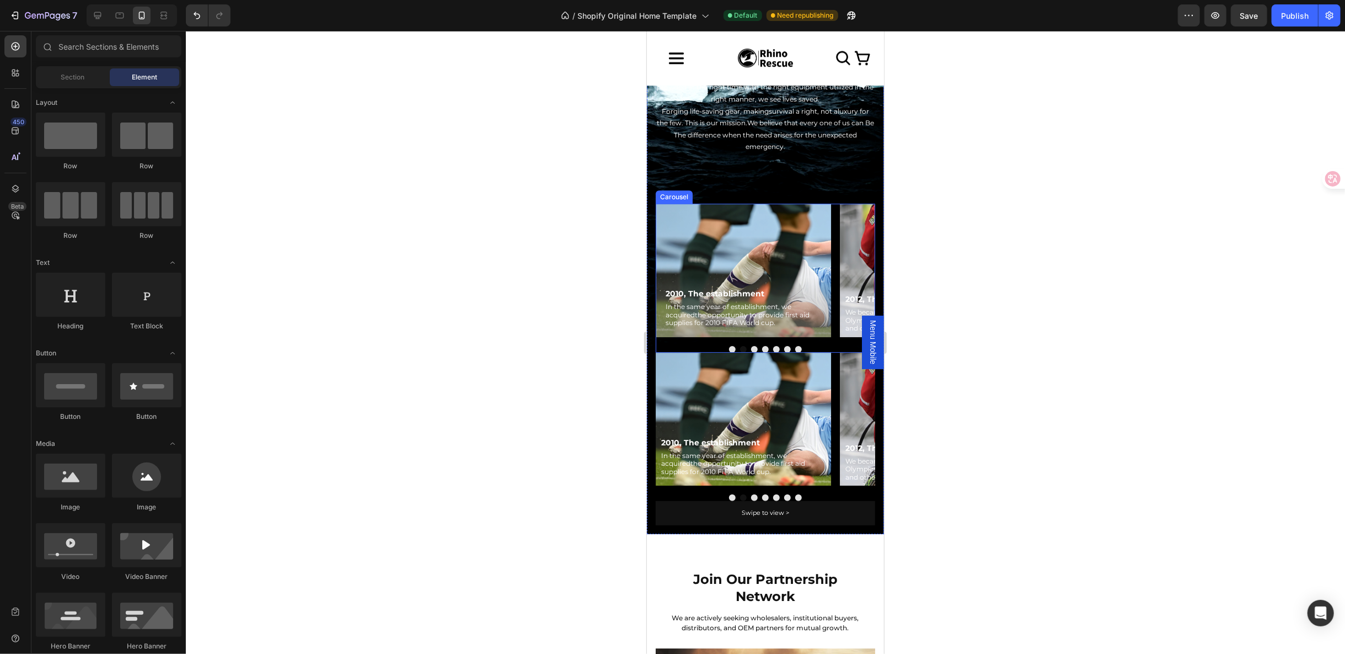
click at [729, 345] on button "Dot" at bounding box center [732, 348] width 7 height 7
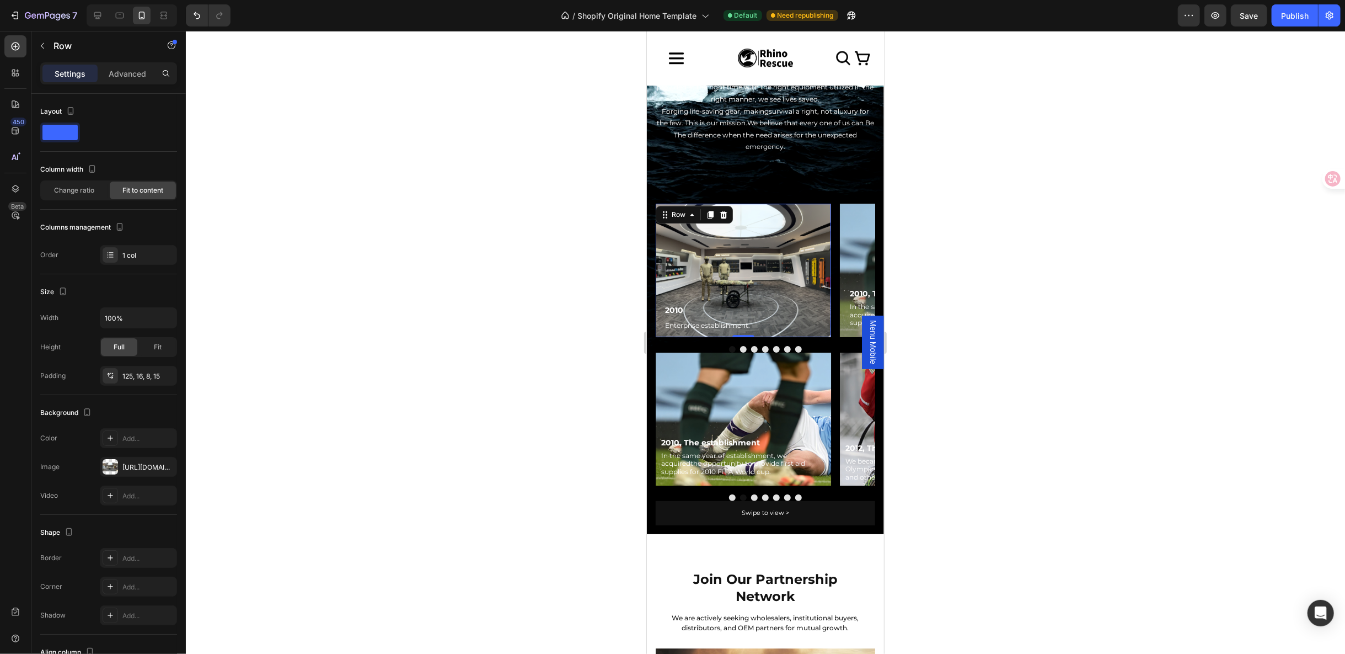
click at [772, 307] on div "2010 Text Block Enterprise establishment. Text Block Row 0" at bounding box center [742, 269] width 175 height 133
click at [740, 303] on p "2010" at bounding box center [707, 310] width 85 height 14
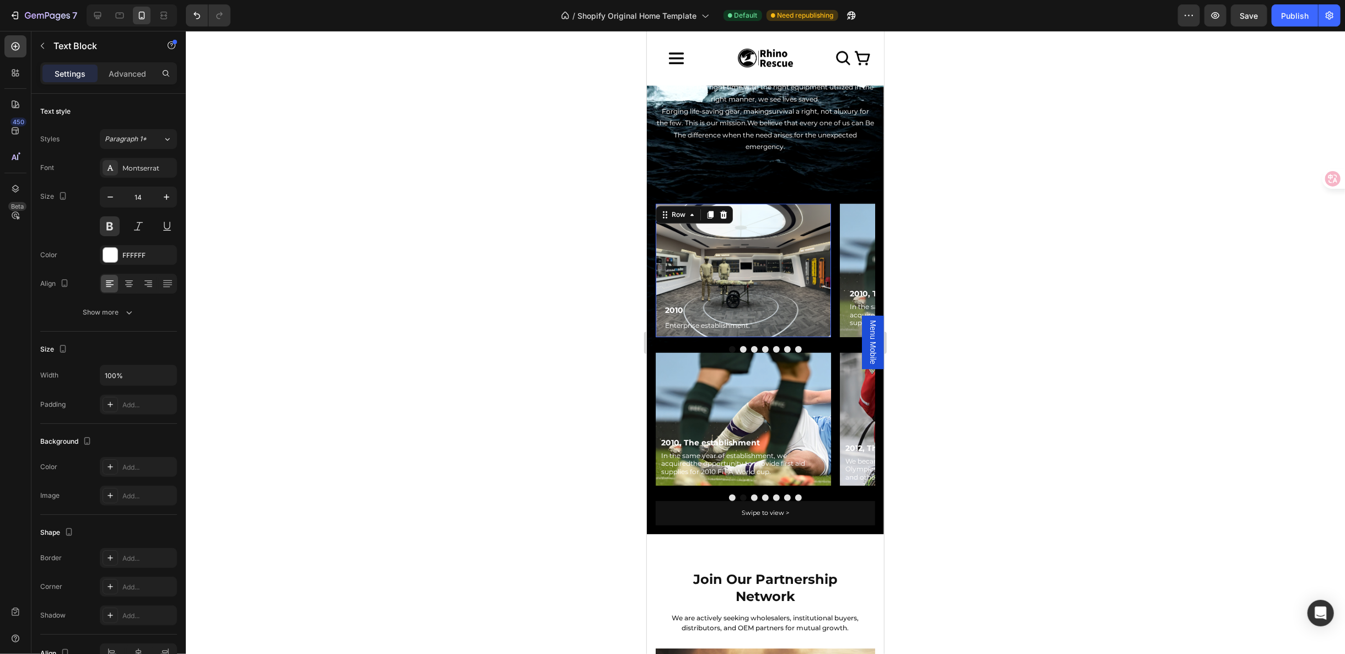
click at [789, 268] on div "2010 Text Block Enterprise establishment. Text Block Row 0" at bounding box center [742, 269] width 175 height 133
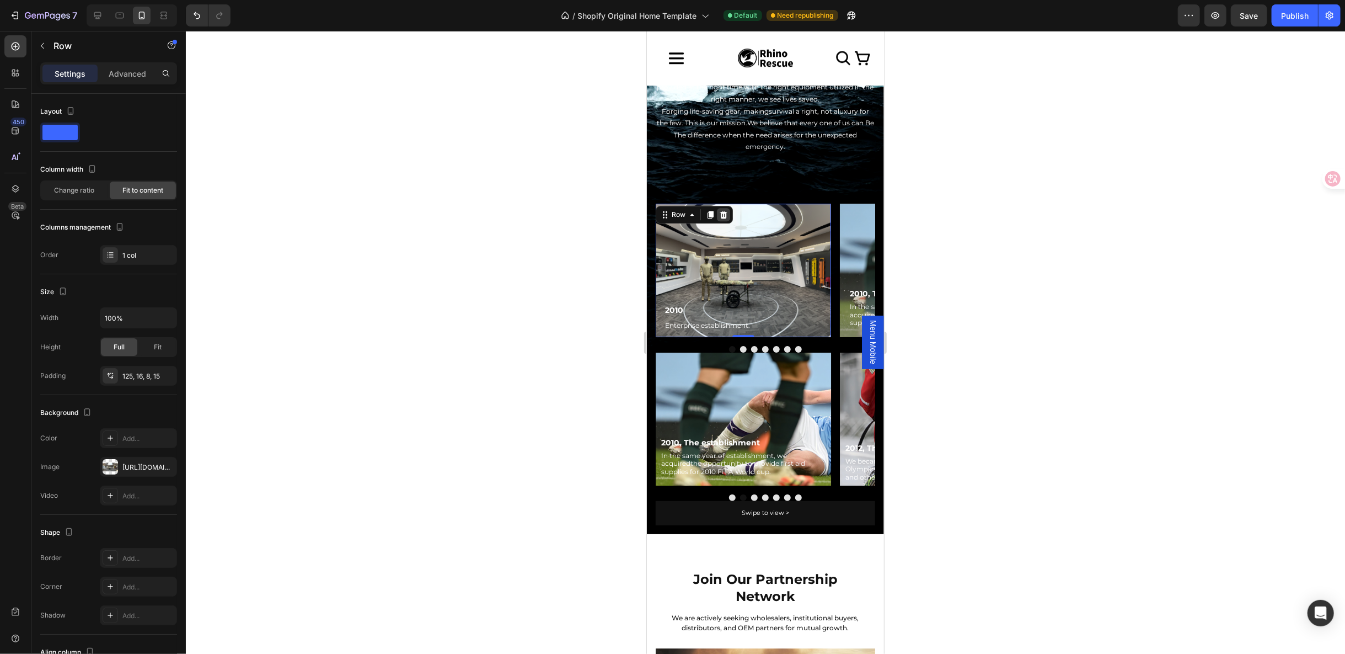
click at [726, 212] on icon at bounding box center [723, 214] width 9 height 9
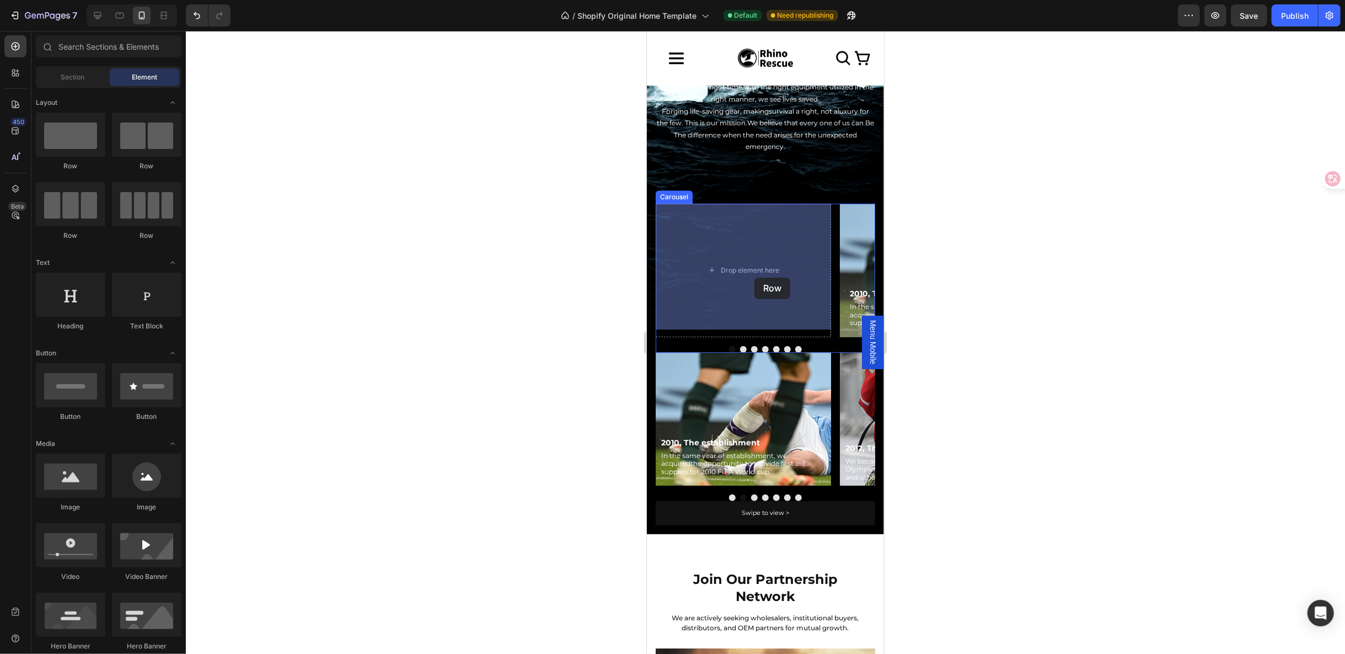
drag, startPoint x: 729, startPoint y: 165, endPoint x: 723, endPoint y: 269, distance: 103.8
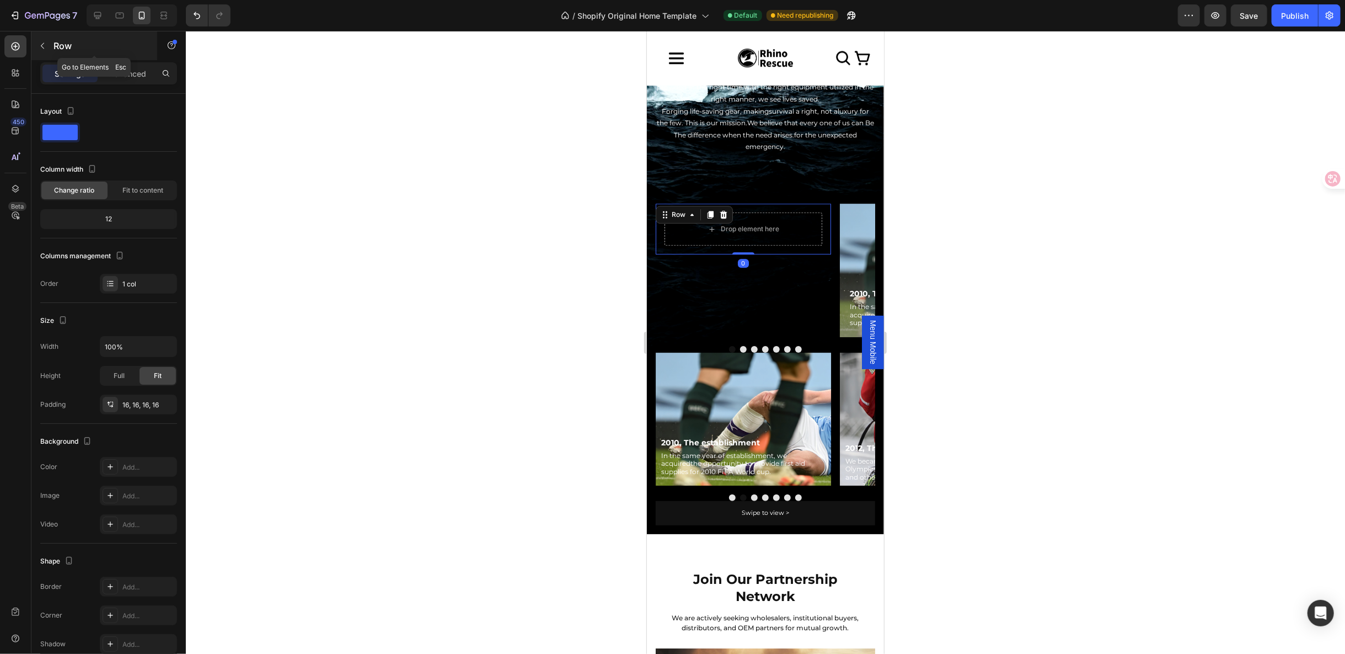
click at [46, 53] on button "button" at bounding box center [43, 46] width 18 height 18
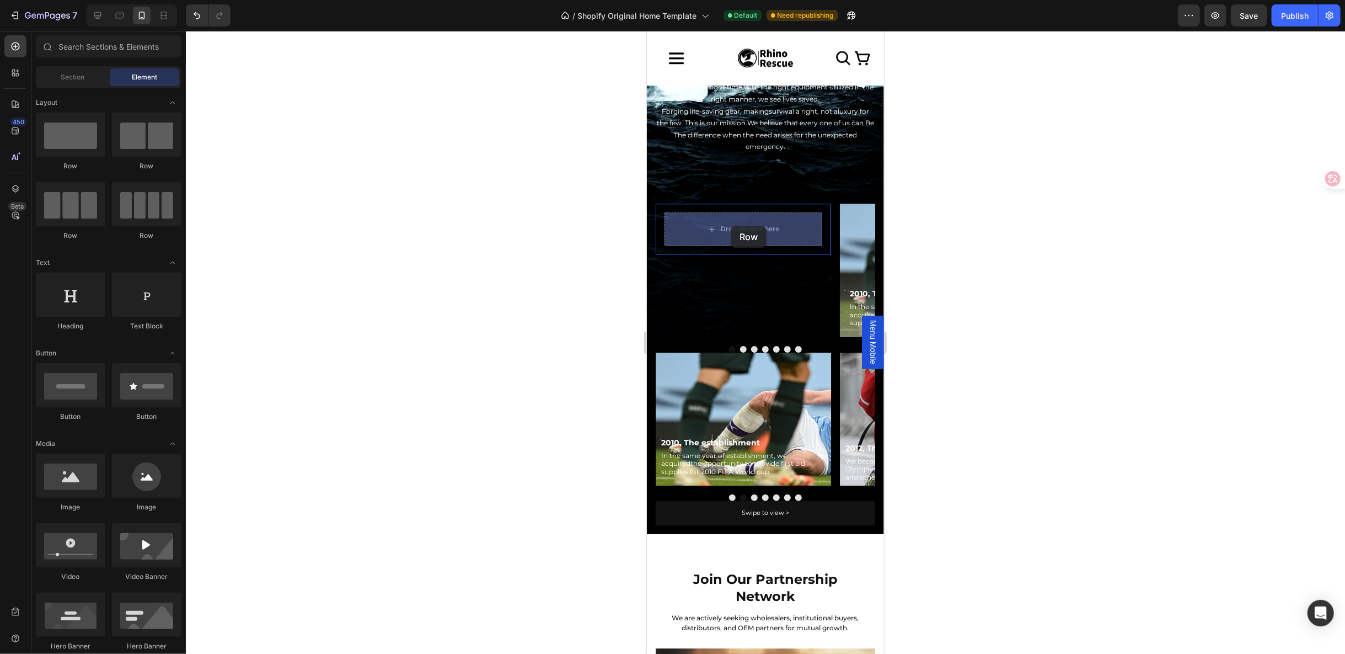
drag, startPoint x: 721, startPoint y: 178, endPoint x: 730, endPoint y: 226, distance: 48.9
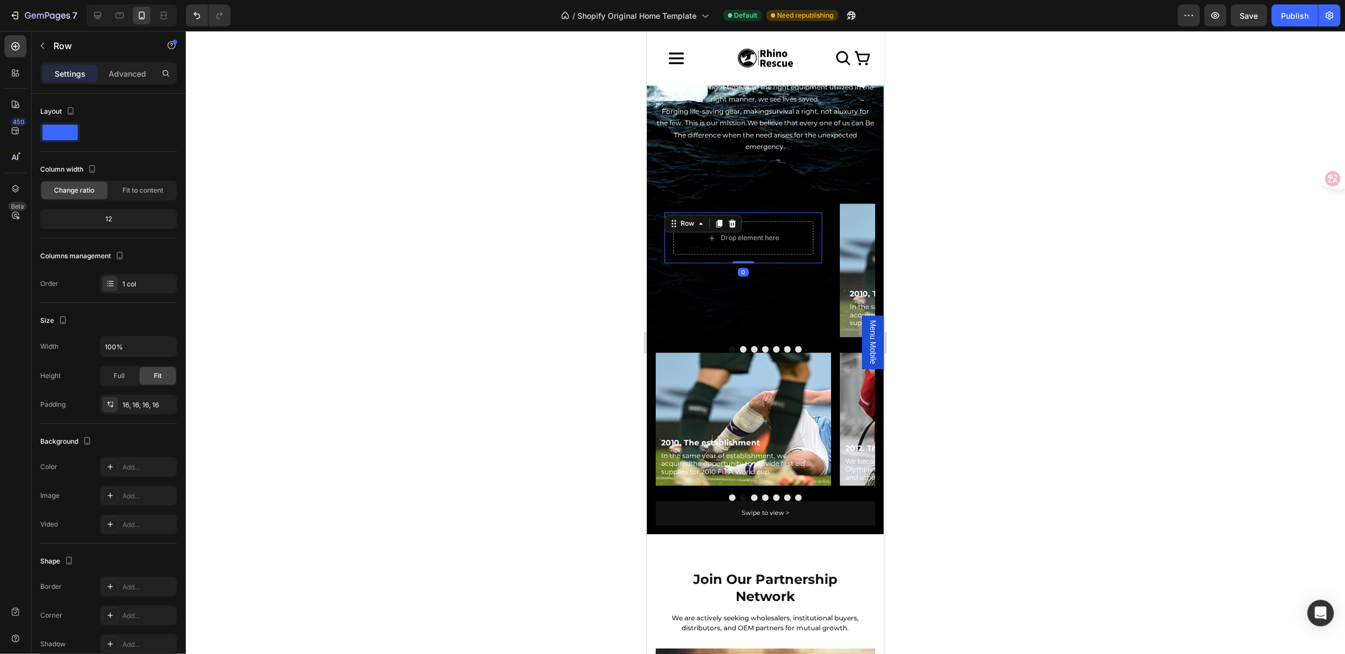
click at [668, 240] on div "Drop element here Row 0" at bounding box center [743, 237] width 158 height 51
click at [790, 233] on div "Drop element here" at bounding box center [743, 237] width 140 height 33
click at [681, 223] on div "Row" at bounding box center [687, 223] width 18 height 10
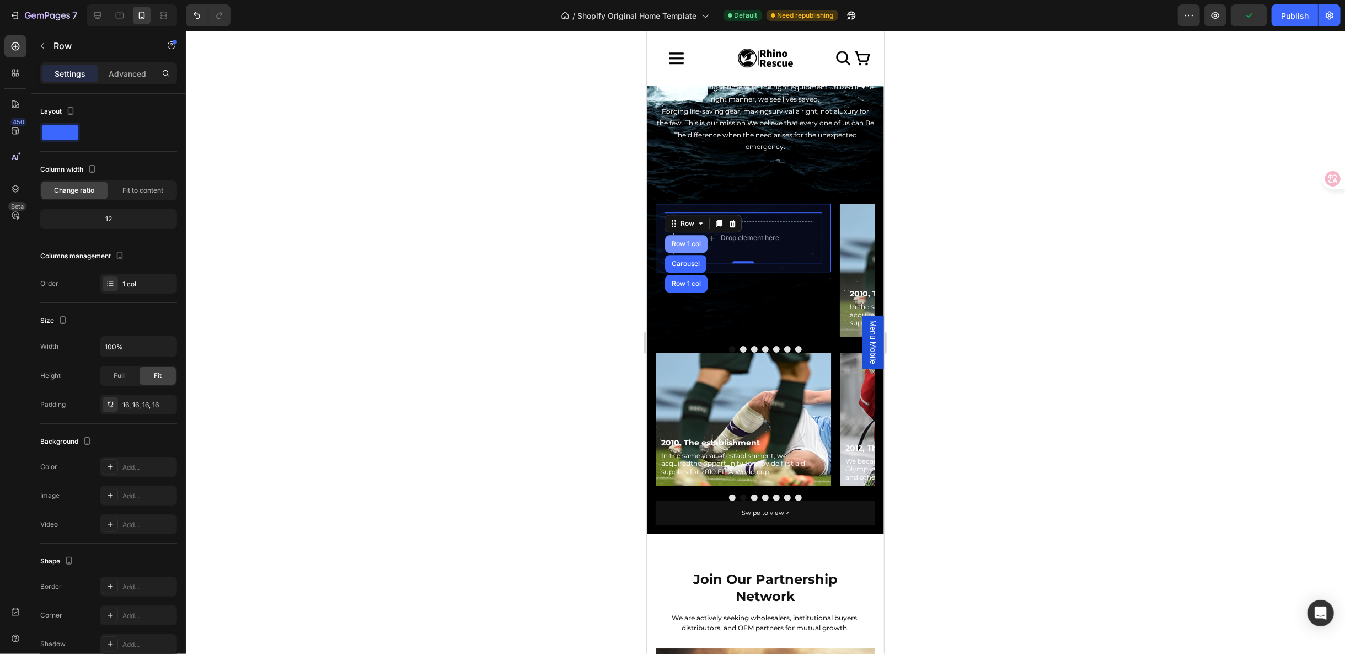
click at [684, 246] on div "Row 1 col" at bounding box center [686, 243] width 42 height 18
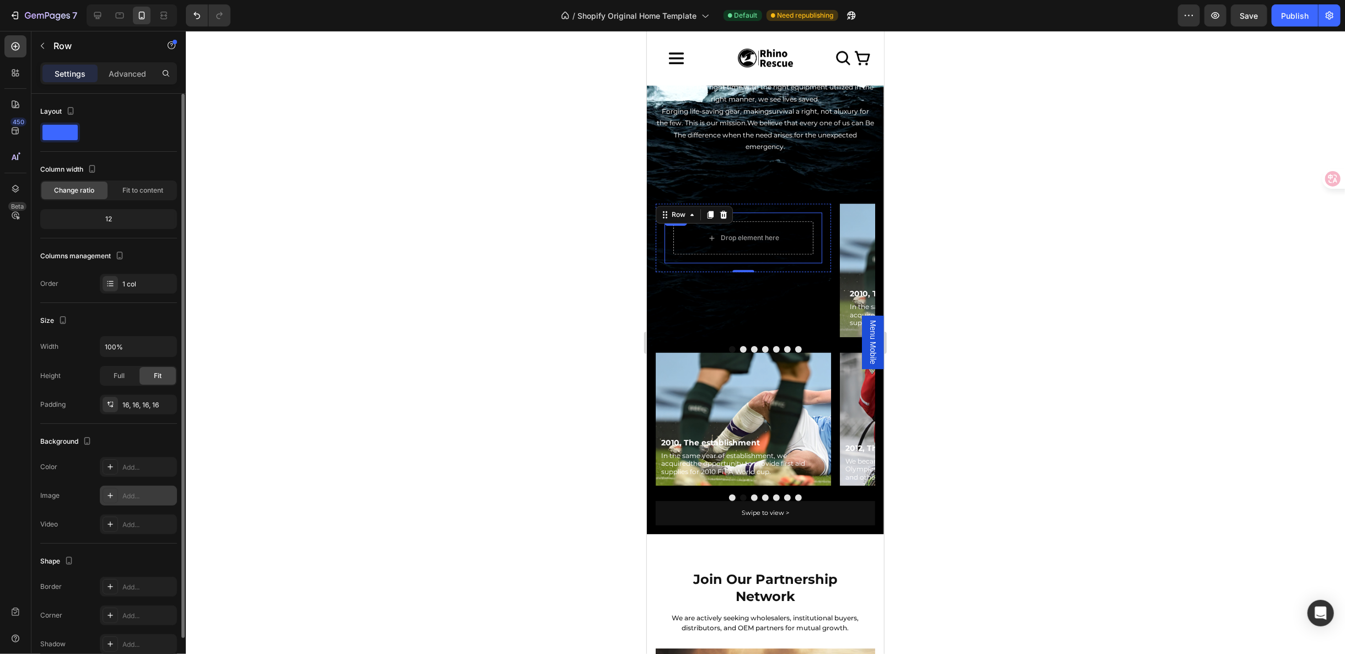
click at [112, 491] on icon at bounding box center [110, 495] width 9 height 9
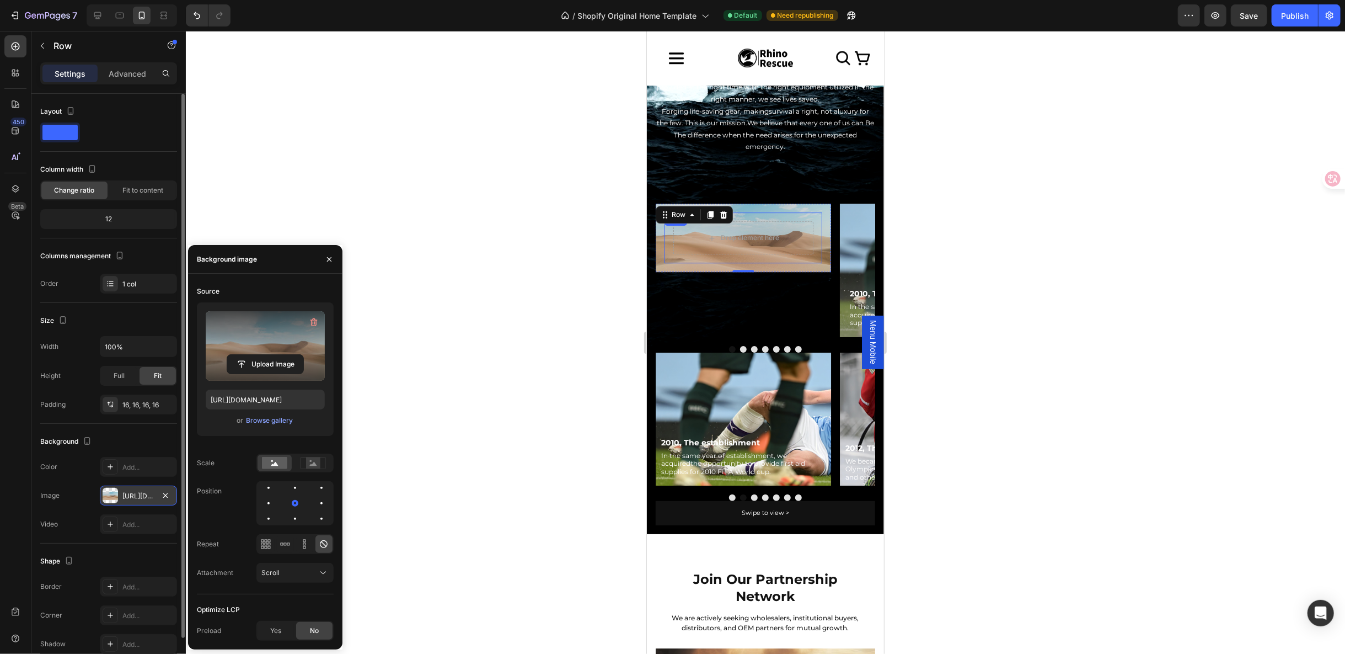
click at [253, 334] on label at bounding box center [265, 345] width 119 height 69
click at [253, 355] on input "file" at bounding box center [265, 364] width 76 height 19
click at [268, 417] on div "Browse gallery" at bounding box center [269, 420] width 47 height 10
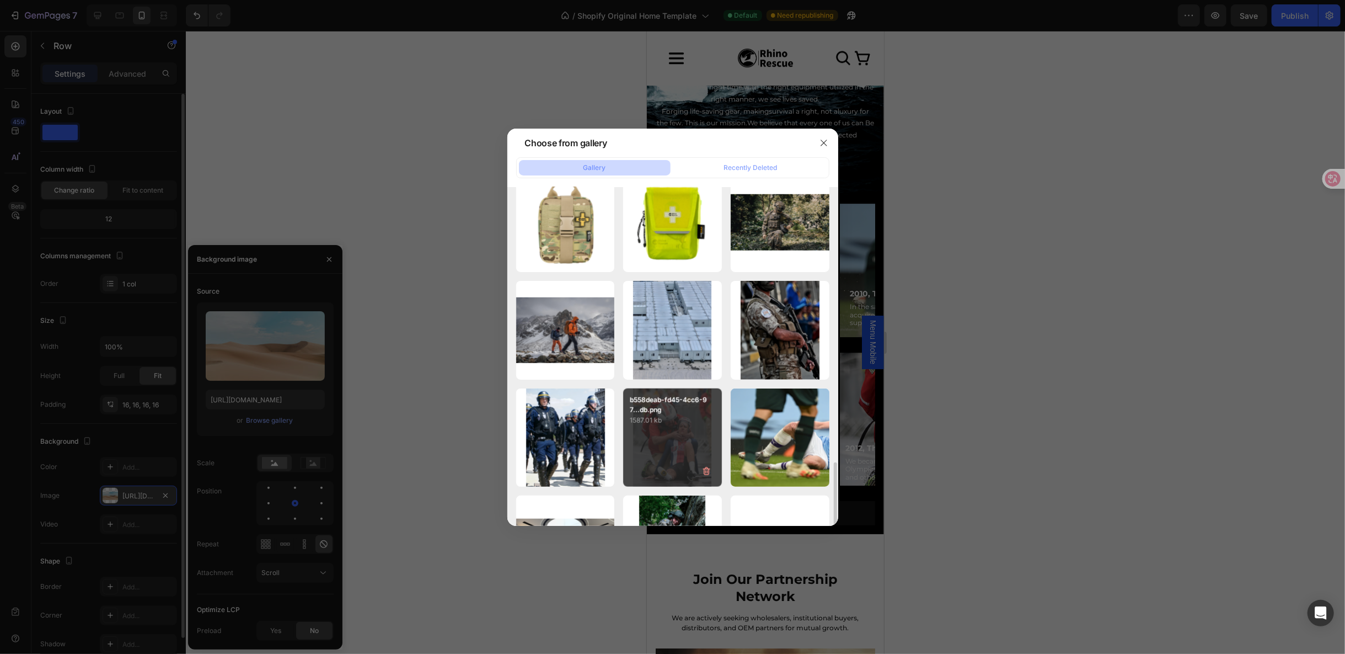
scroll to position [1219, 0]
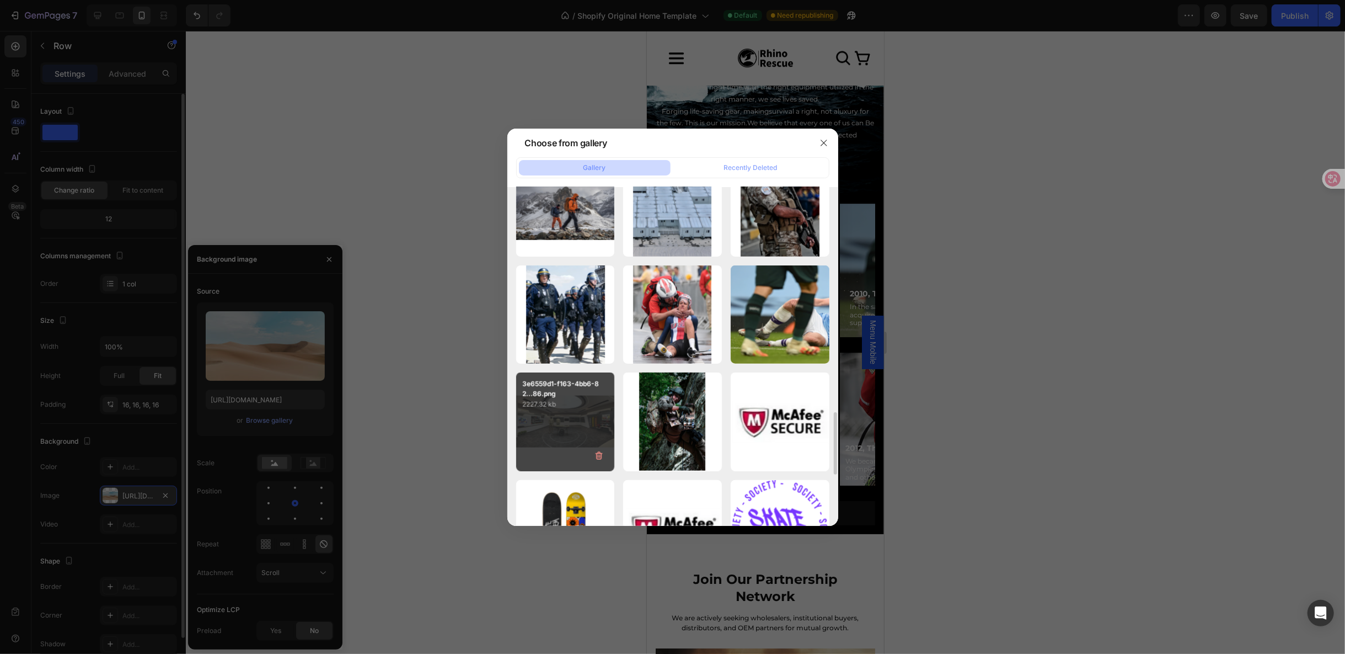
click at [582, 425] on div "3e6559d1-f163-4bb6-82...86.png 2227.32 kb" at bounding box center [565, 421] width 99 height 99
type input "https://cdn.shopify.com/s/files/1/0609/7934/7637/files/gempages_579709382854443…"
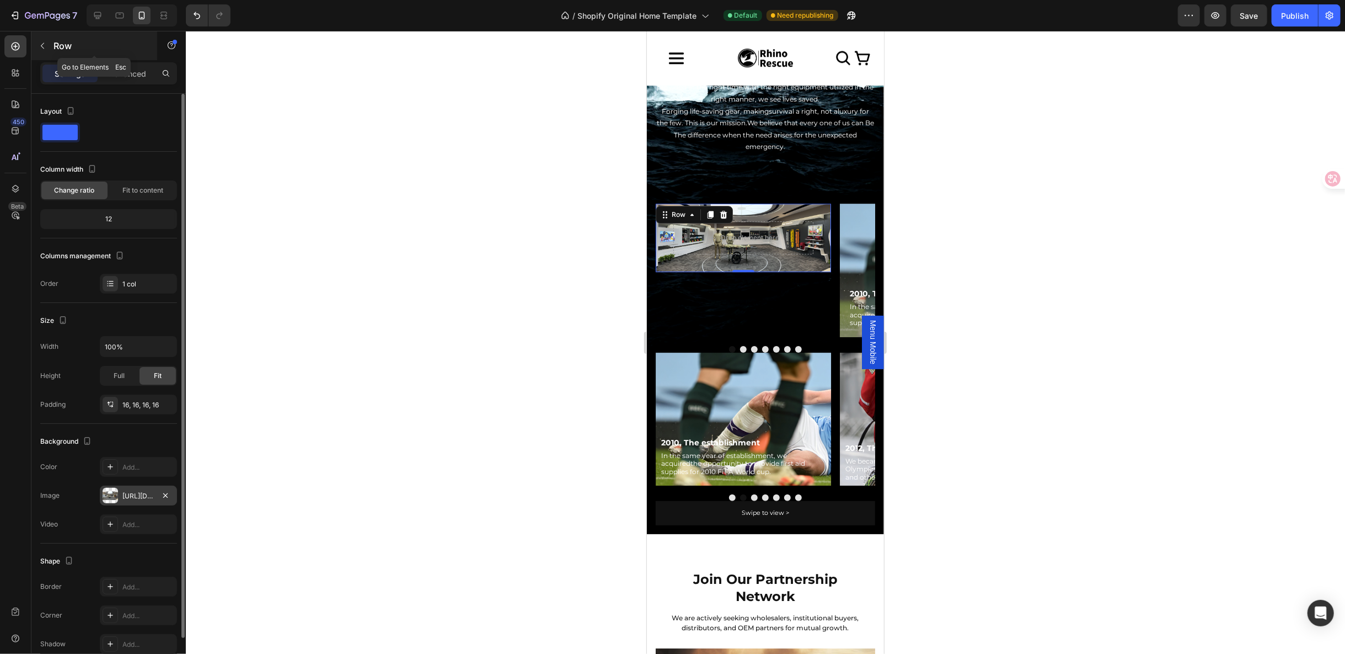
click at [42, 37] on button "button" at bounding box center [43, 46] width 18 height 18
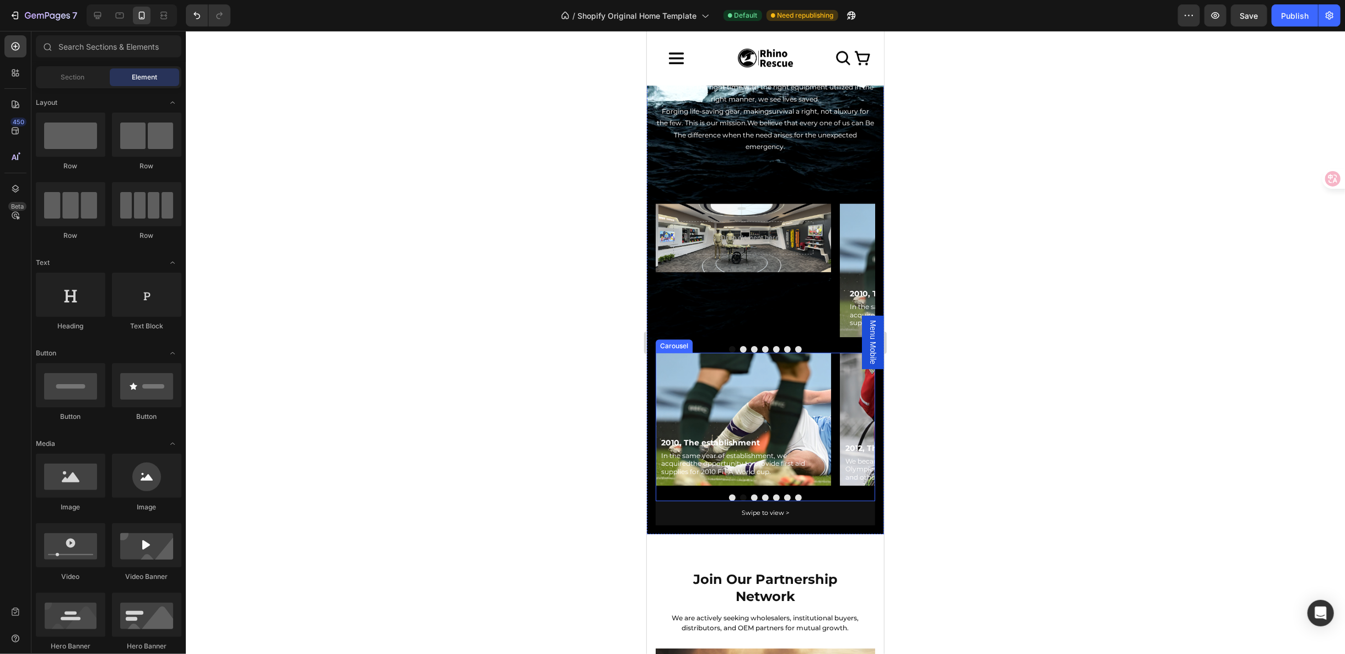
click at [729, 494] on button "Dot" at bounding box center [732, 497] width 7 height 7
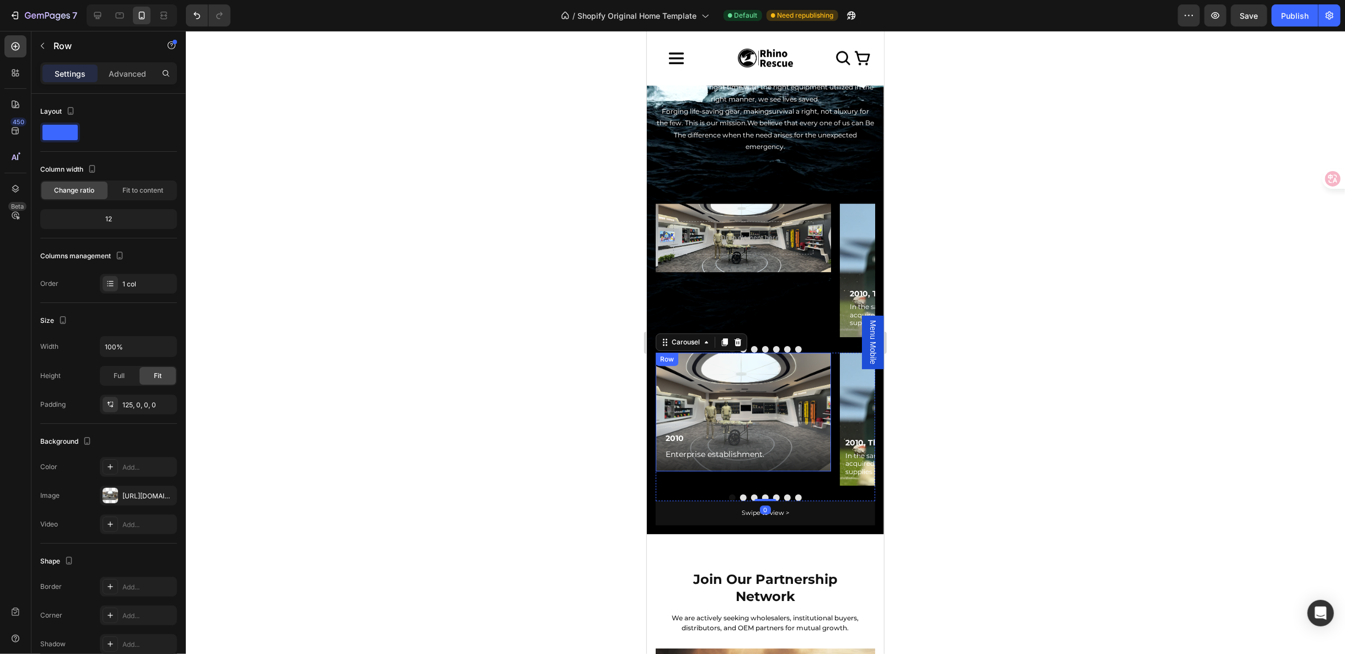
click at [670, 354] on div "Row" at bounding box center [666, 359] width 18 height 10
click at [667, 207] on div "Row" at bounding box center [669, 213] width 23 height 13
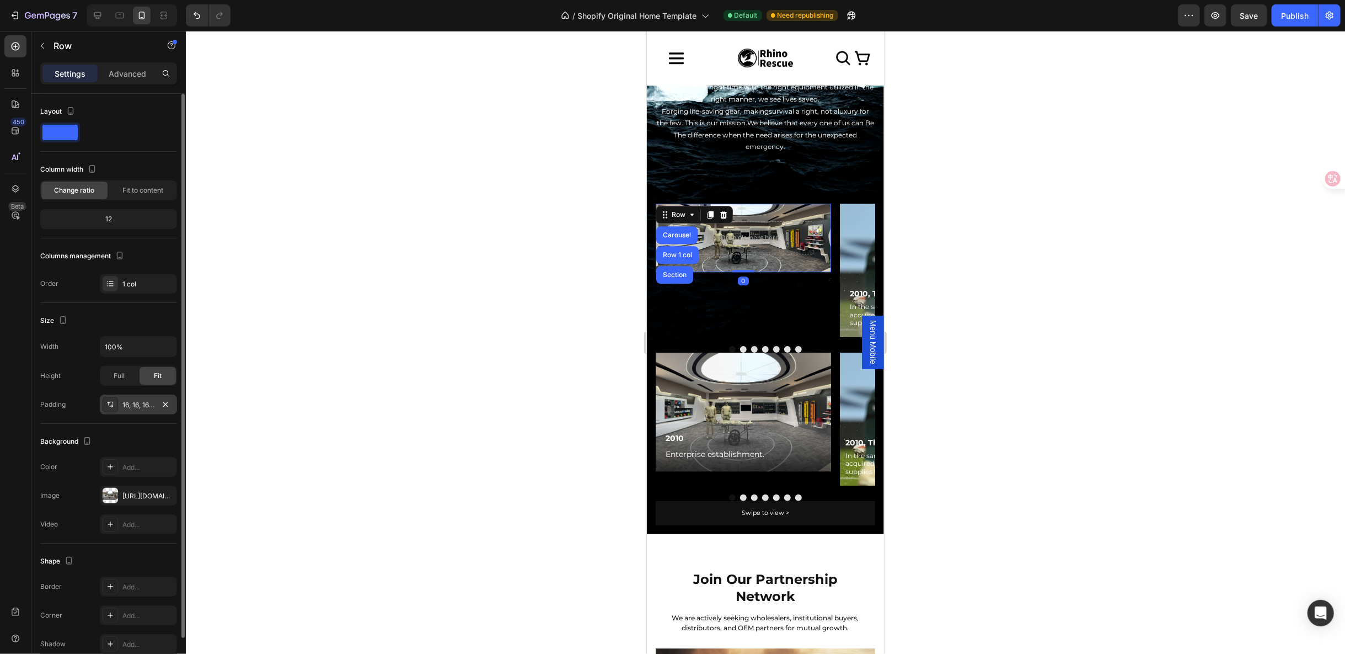
click at [126, 400] on div "16, 16, 16, 16" at bounding box center [138, 405] width 32 height 10
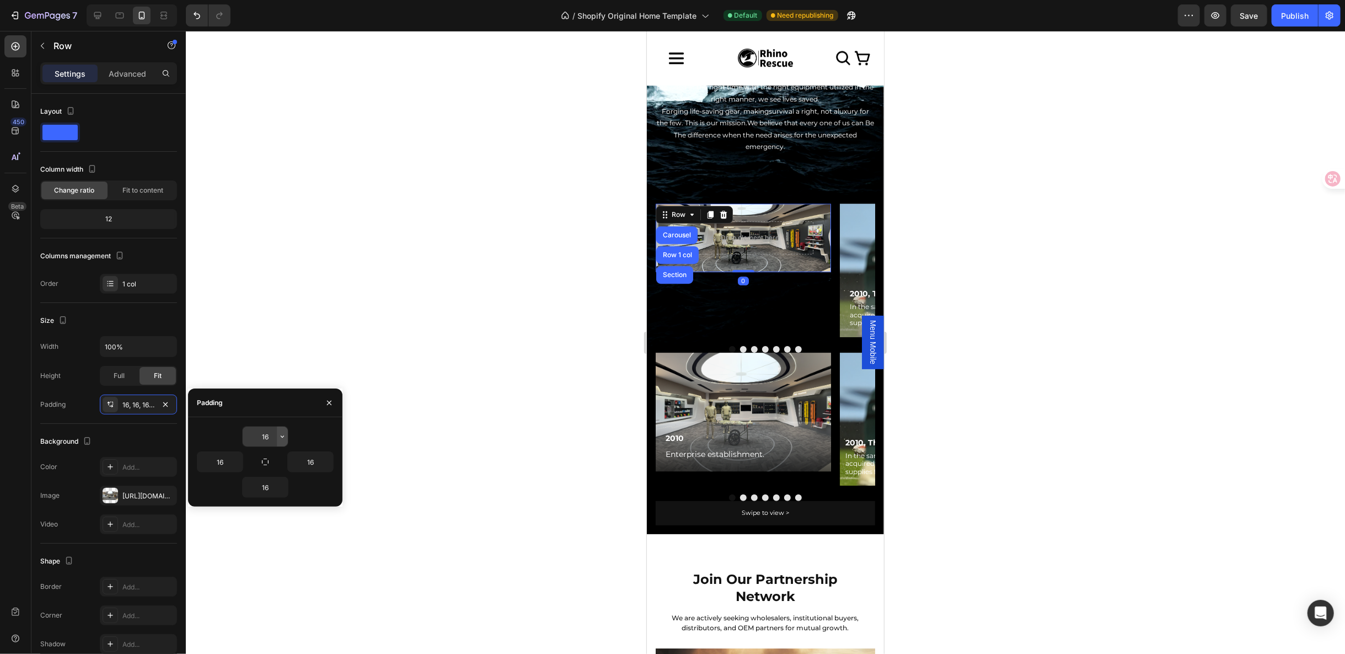
click at [279, 437] on icon "button" at bounding box center [282, 436] width 9 height 9
click at [275, 438] on input "16" at bounding box center [265, 436] width 45 height 20
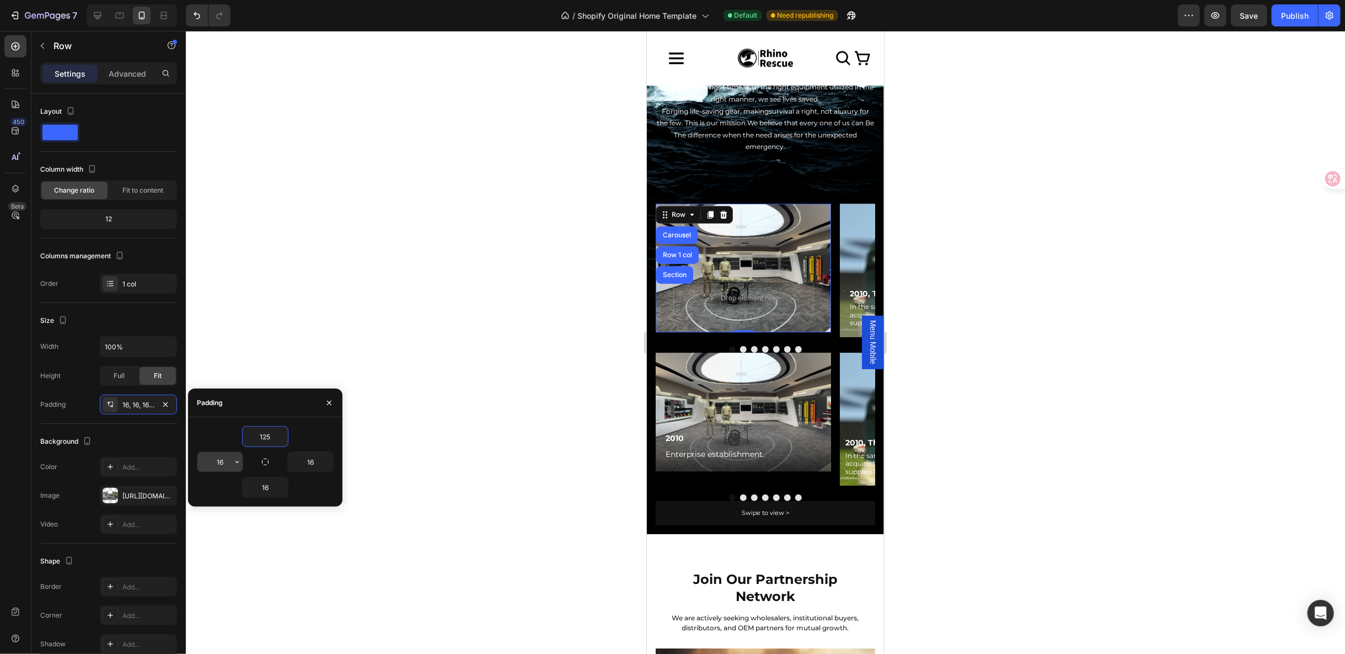
type input "125"
click at [222, 464] on input "16" at bounding box center [219, 462] width 45 height 20
type input "0"
click at [312, 462] on input "16" at bounding box center [310, 462] width 45 height 20
type input "0"
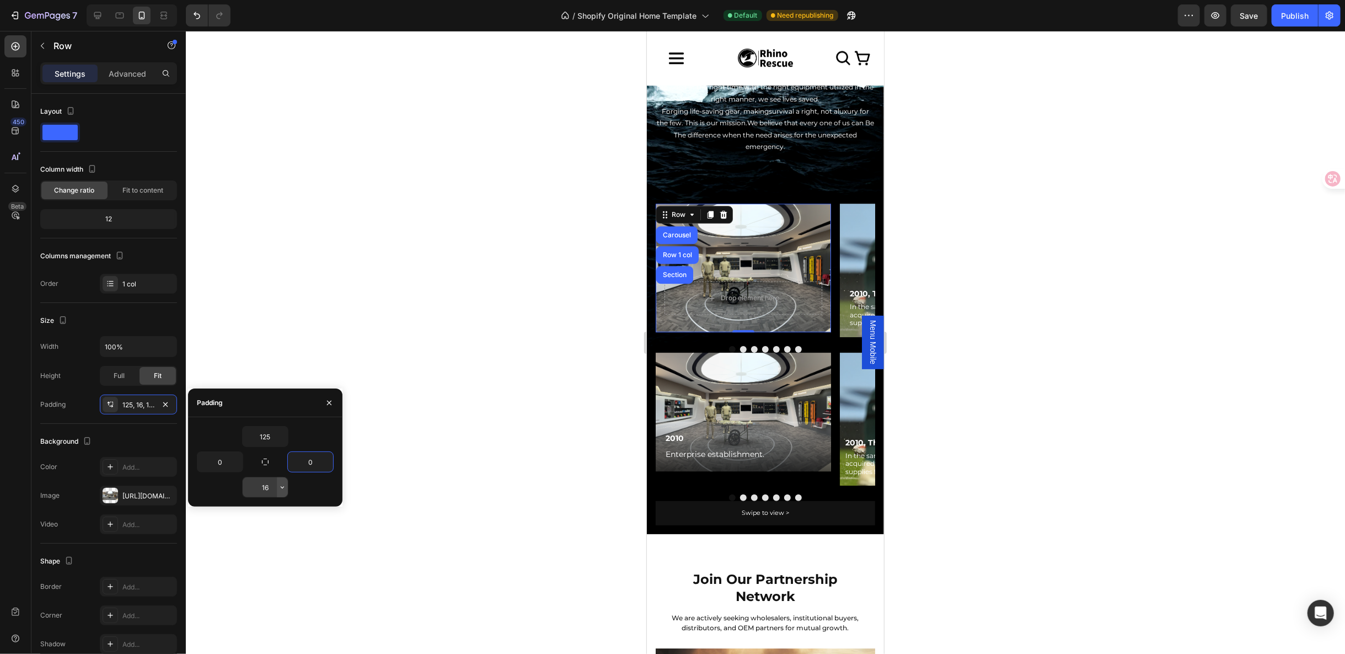
click at [277, 483] on button "button" at bounding box center [282, 487] width 11 height 20
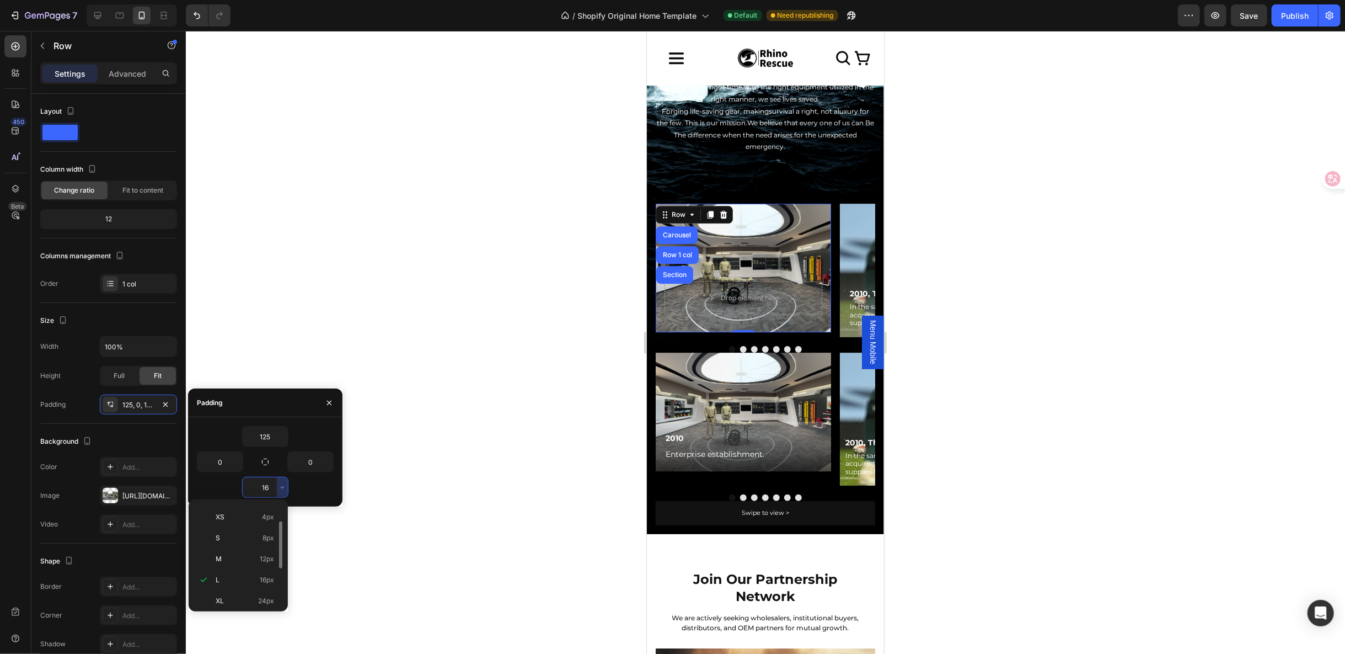
click at [272, 485] on input "16" at bounding box center [265, 487] width 45 height 20
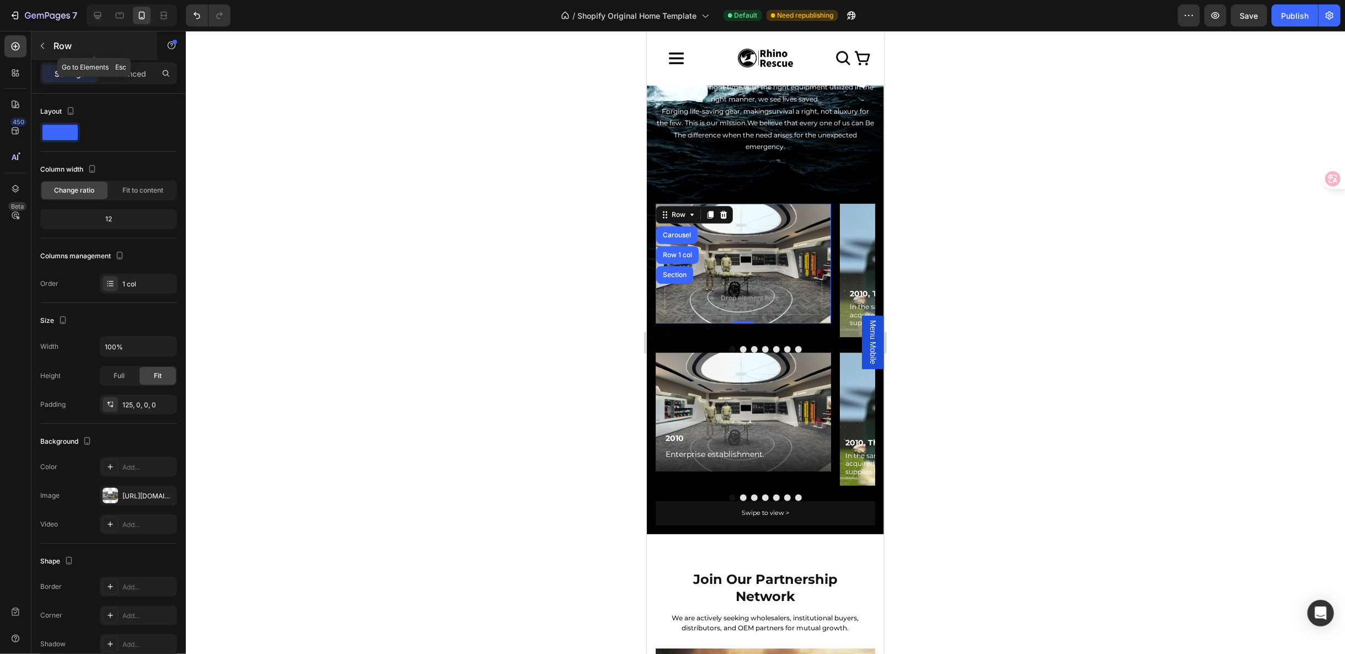
click at [49, 49] on button "button" at bounding box center [43, 46] width 18 height 18
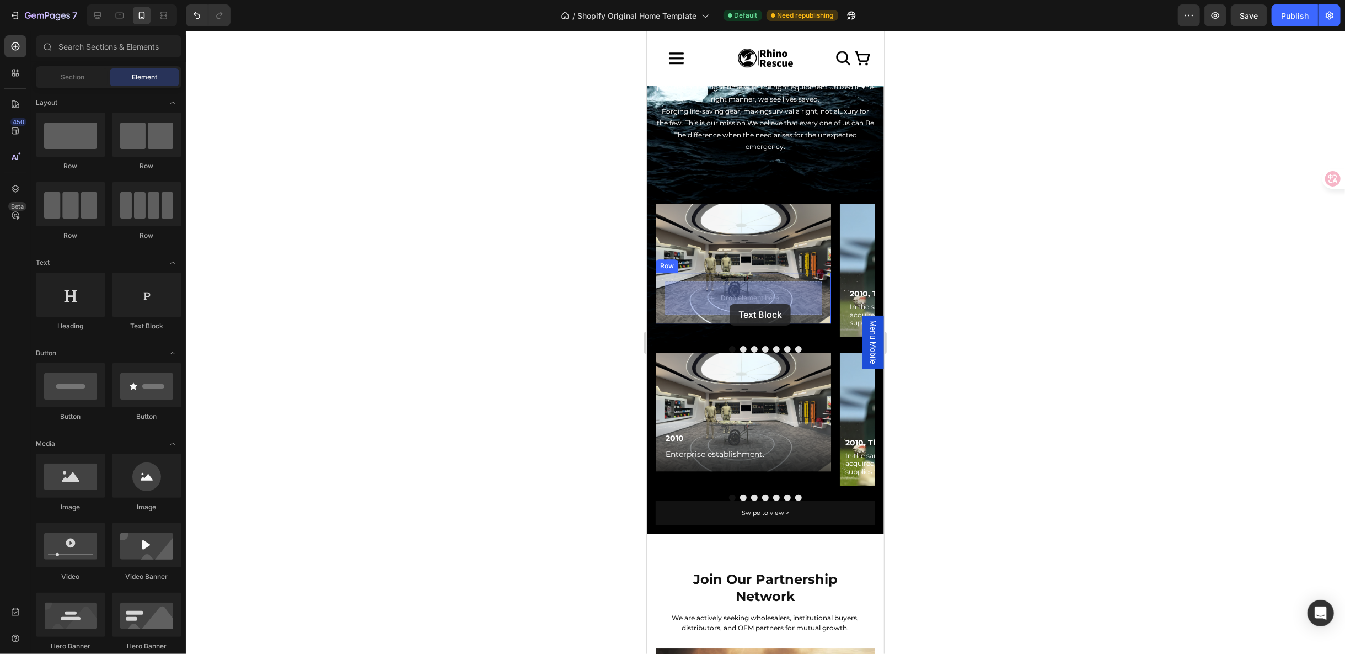
drag, startPoint x: 881, startPoint y: 328, endPoint x: 729, endPoint y: 303, distance: 154.2
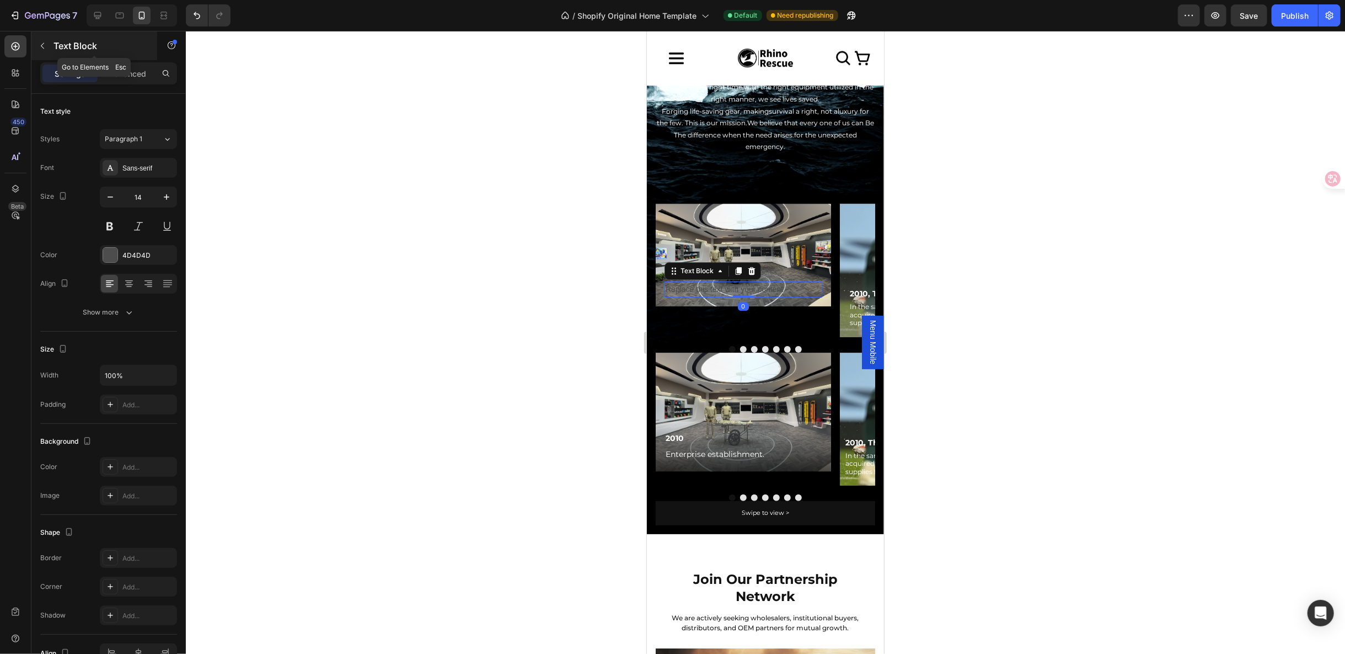
click at [48, 54] on div at bounding box center [43, 46] width 18 height 18
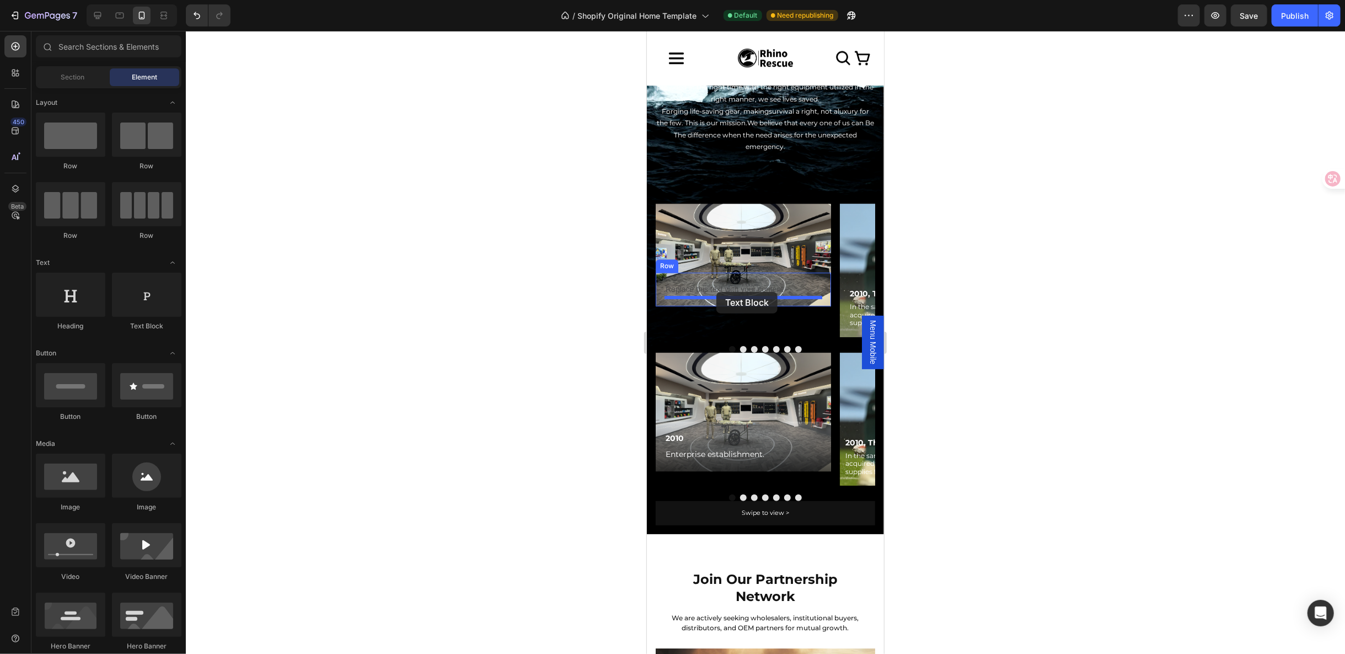
drag, startPoint x: 878, startPoint y: 329, endPoint x: 716, endPoint y: 291, distance: 166.6
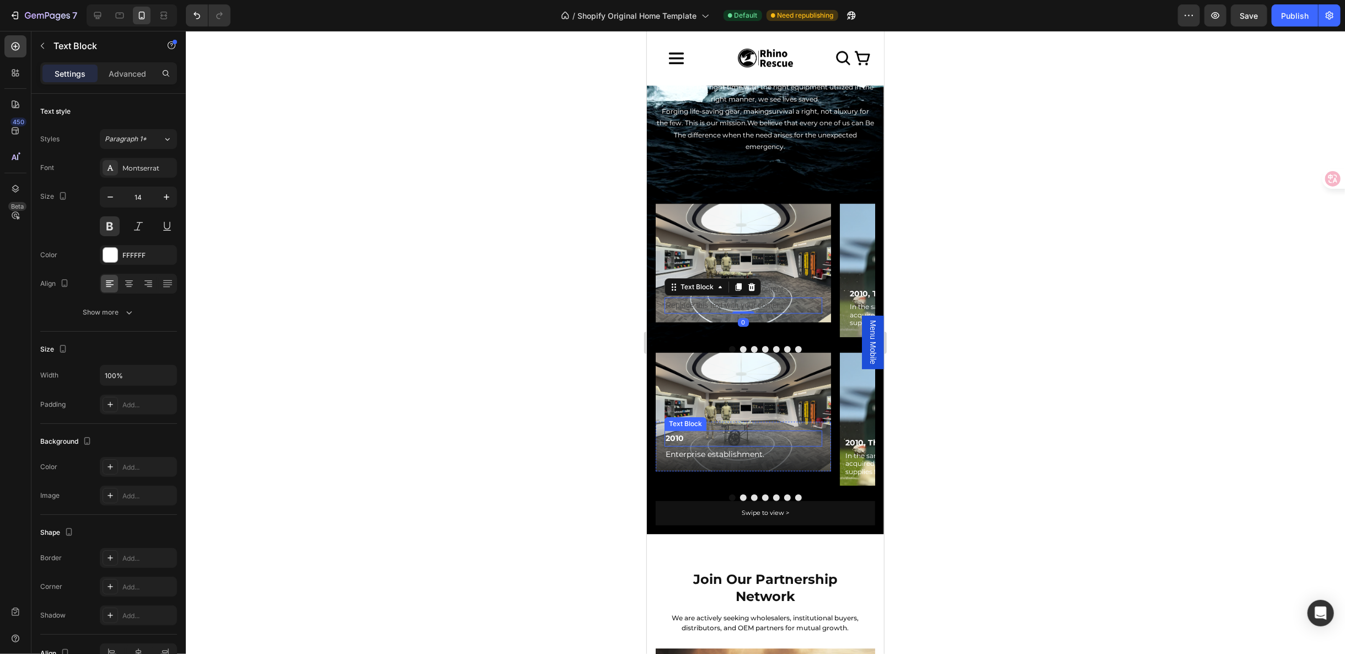
click at [672, 431] on p "2010" at bounding box center [743, 438] width 156 height 14
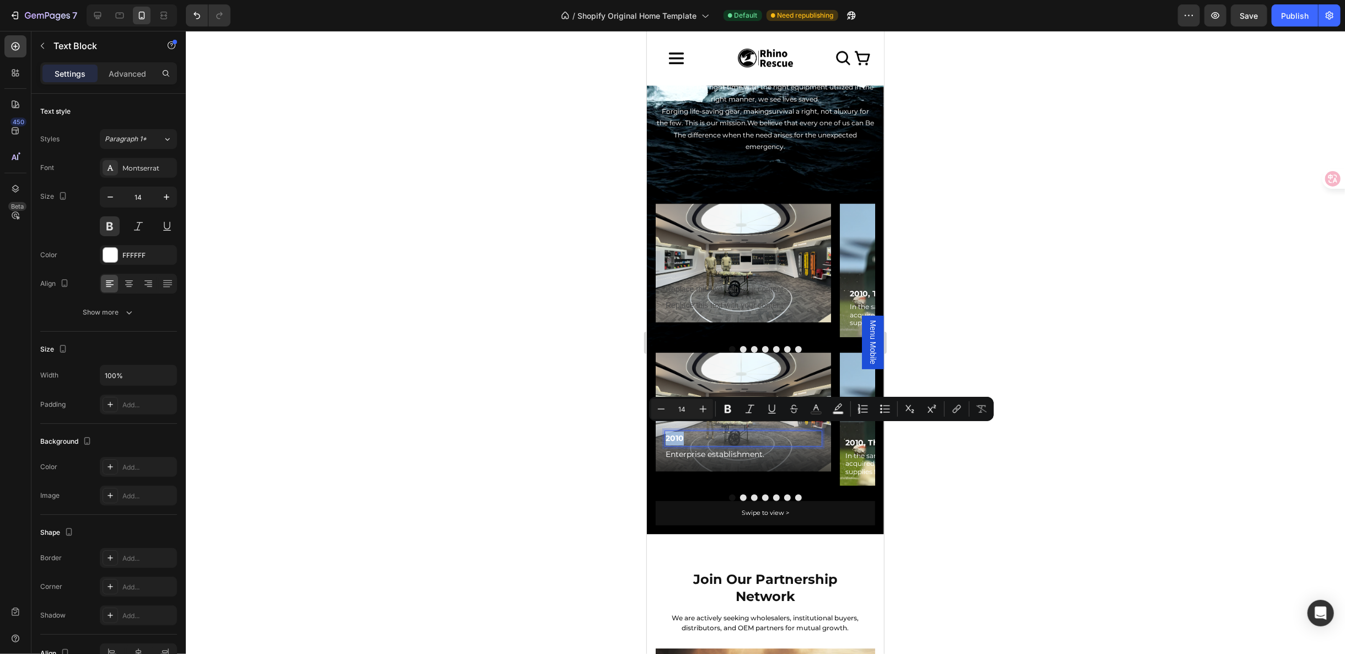
copy p "2010"
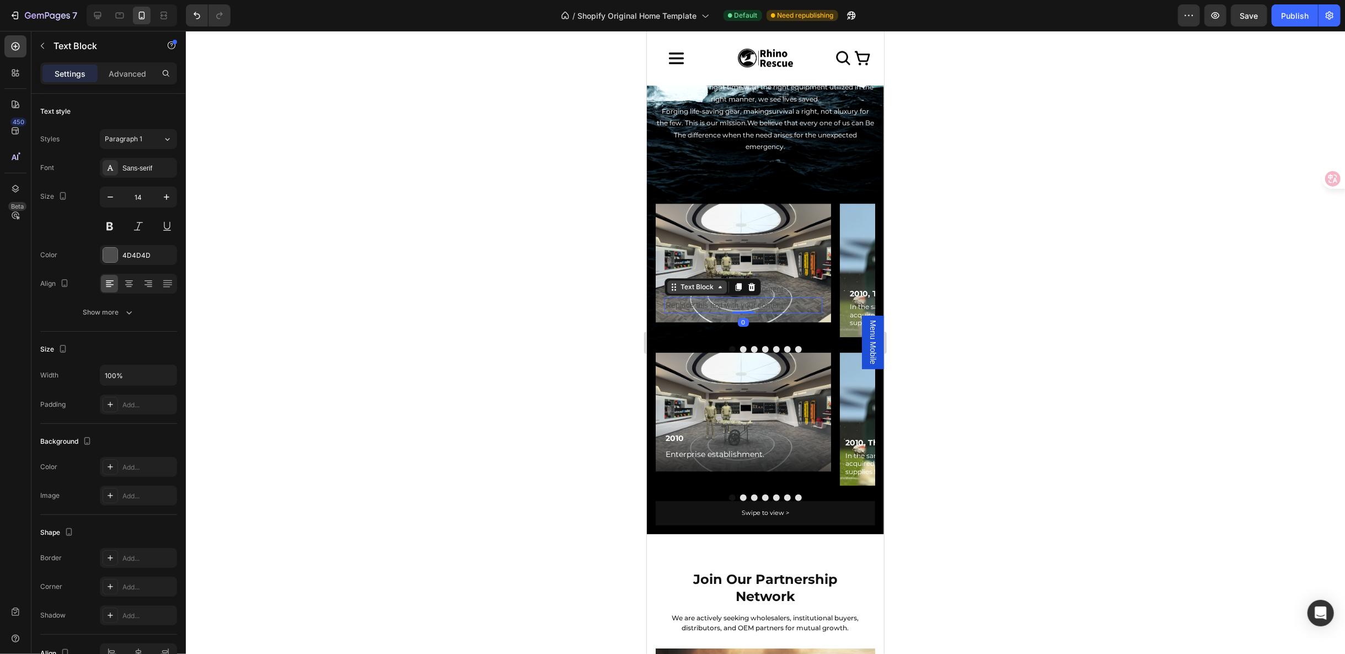
click at [691, 290] on div "Text Block" at bounding box center [697, 286] width 38 height 10
click at [729, 281] on div "Replace this text with your content" at bounding box center [743, 289] width 158 height 16
click at [725, 285] on div "Replace this text with your content" at bounding box center [743, 289] width 158 height 16
click at [725, 285] on p "Replace this text with your content" at bounding box center [743, 289] width 156 height 14
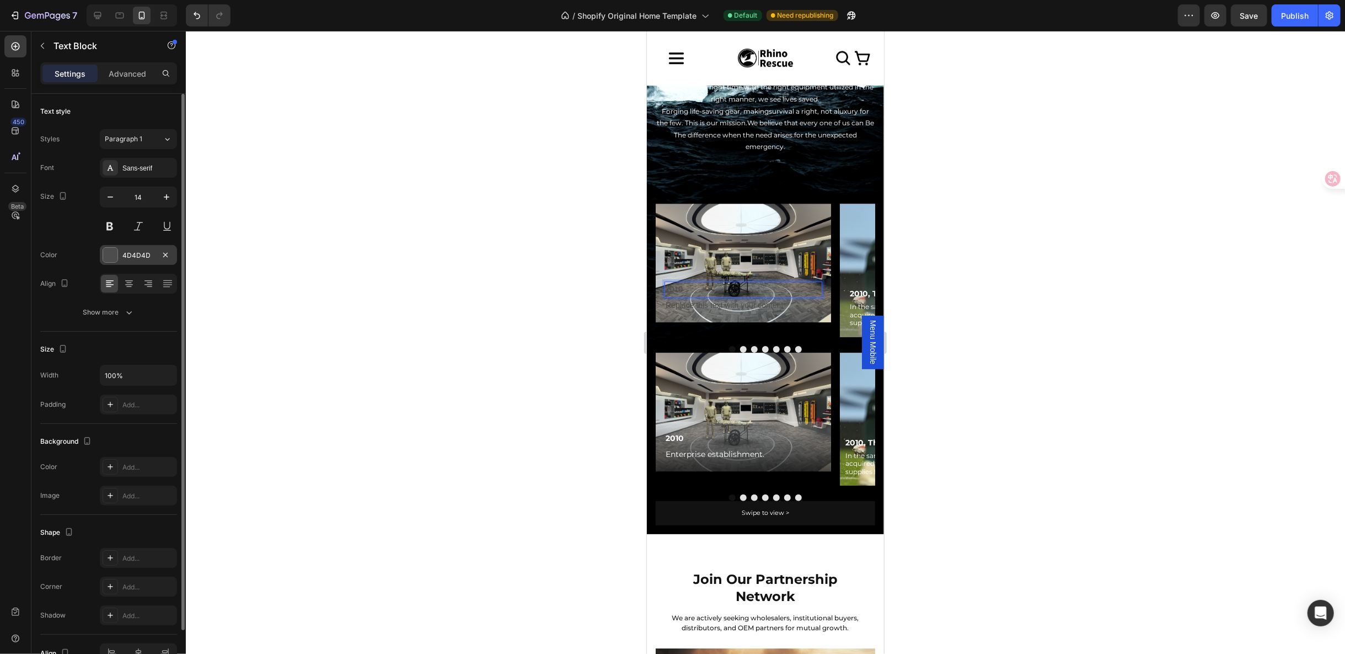
click at [116, 252] on div at bounding box center [110, 255] width 14 height 14
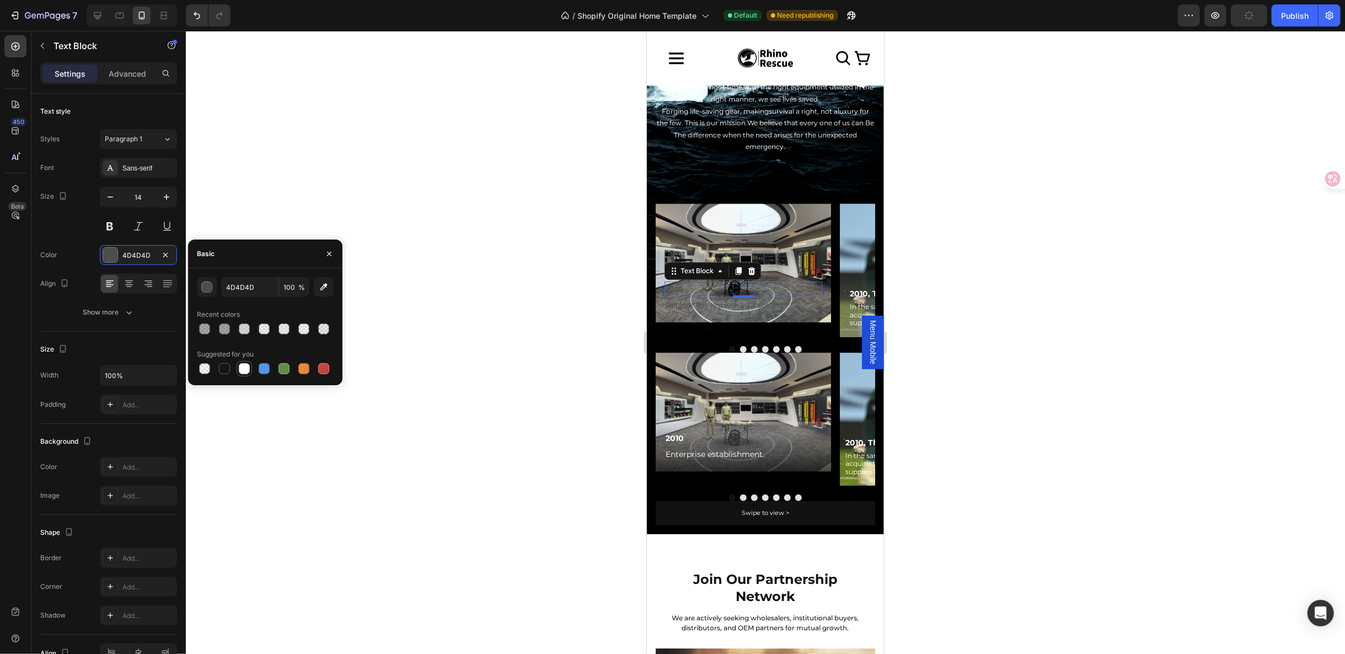
click at [243, 366] on div at bounding box center [244, 368] width 11 height 11
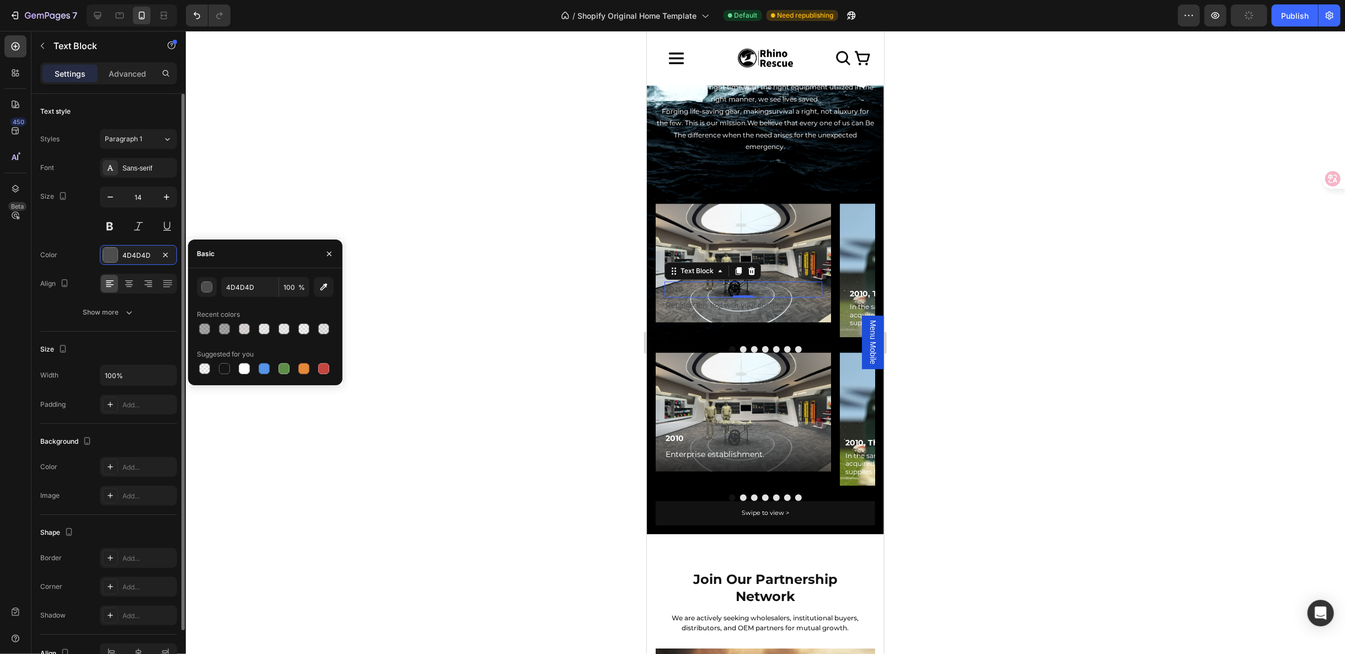
type input "FFFFFF"
click at [109, 222] on button at bounding box center [110, 226] width 20 height 20
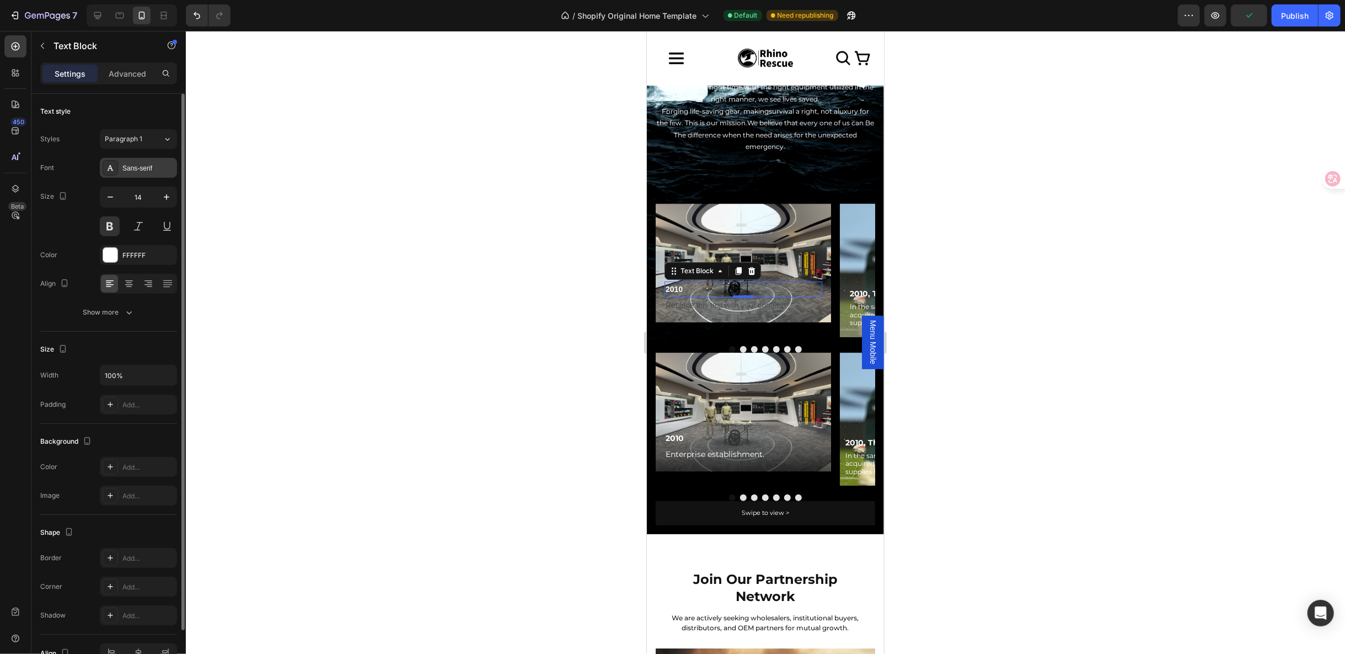
click at [146, 171] on div "Sans-serif" at bounding box center [148, 168] width 52 height 10
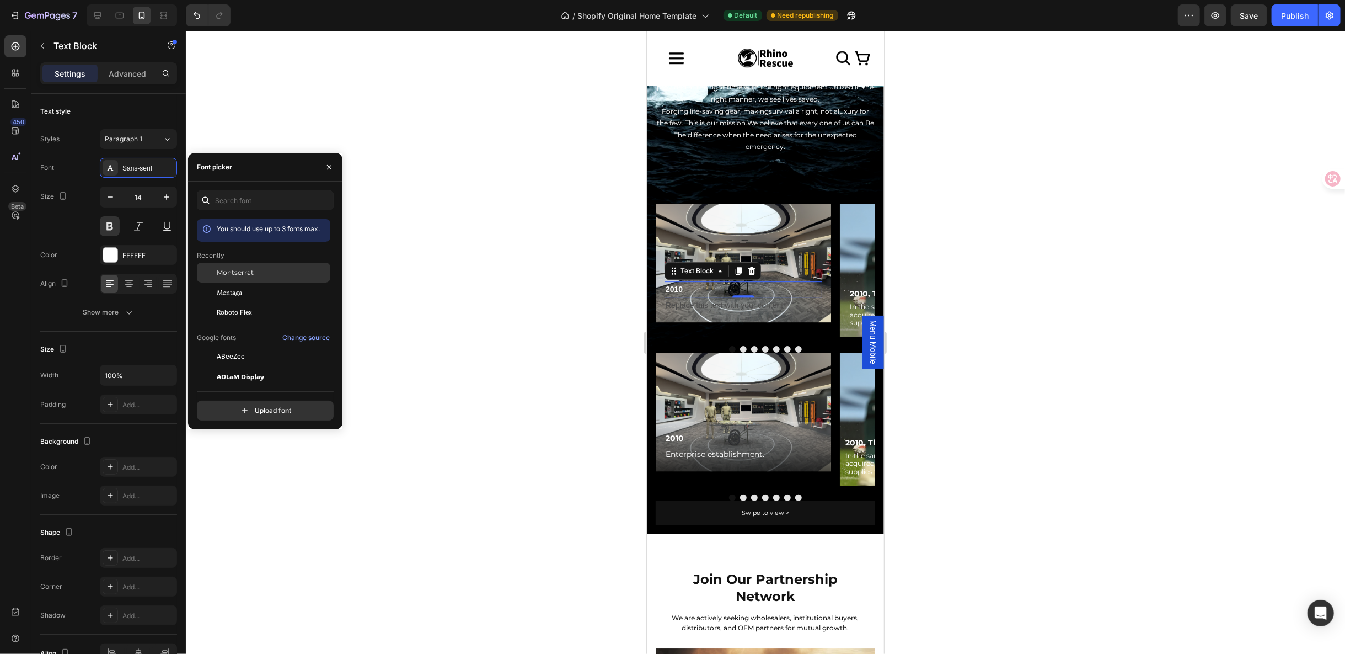
click at [242, 272] on span "Montserrat" at bounding box center [235, 273] width 37 height 10
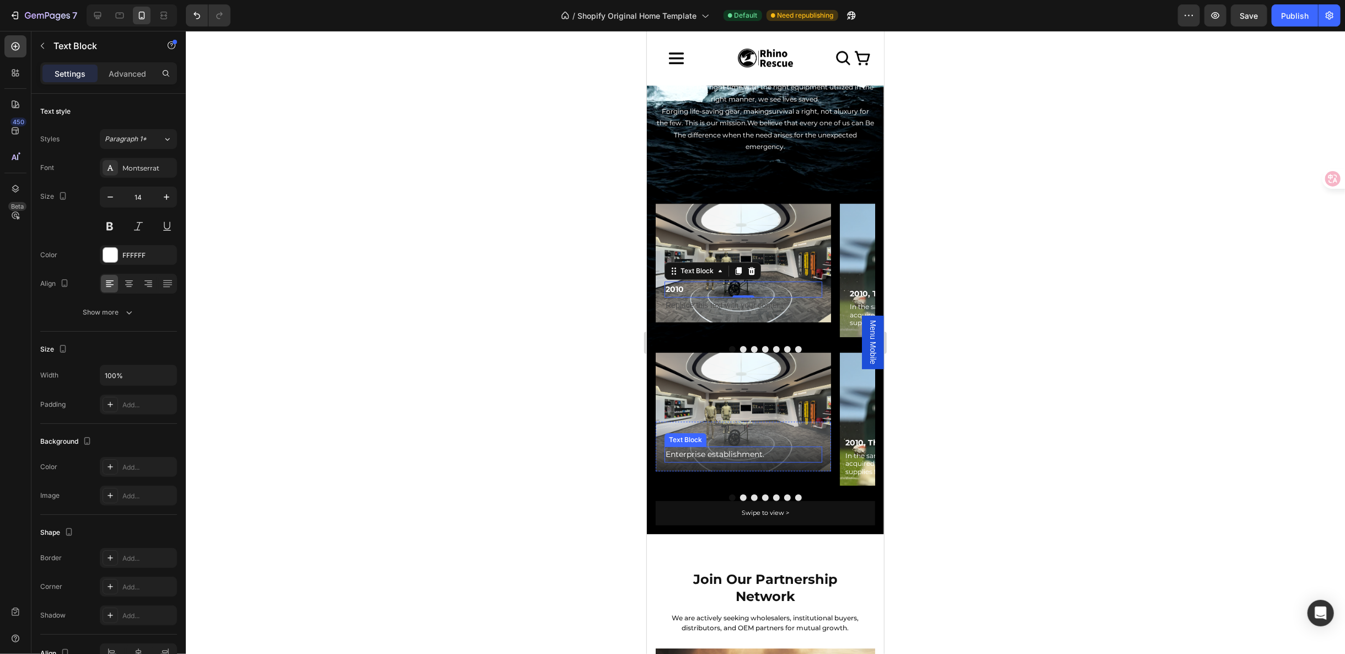
click at [704, 447] on p "Enterprise establishment." at bounding box center [743, 454] width 156 height 14
click at [702, 307] on p "Replace this text with your content" at bounding box center [743, 305] width 156 height 14
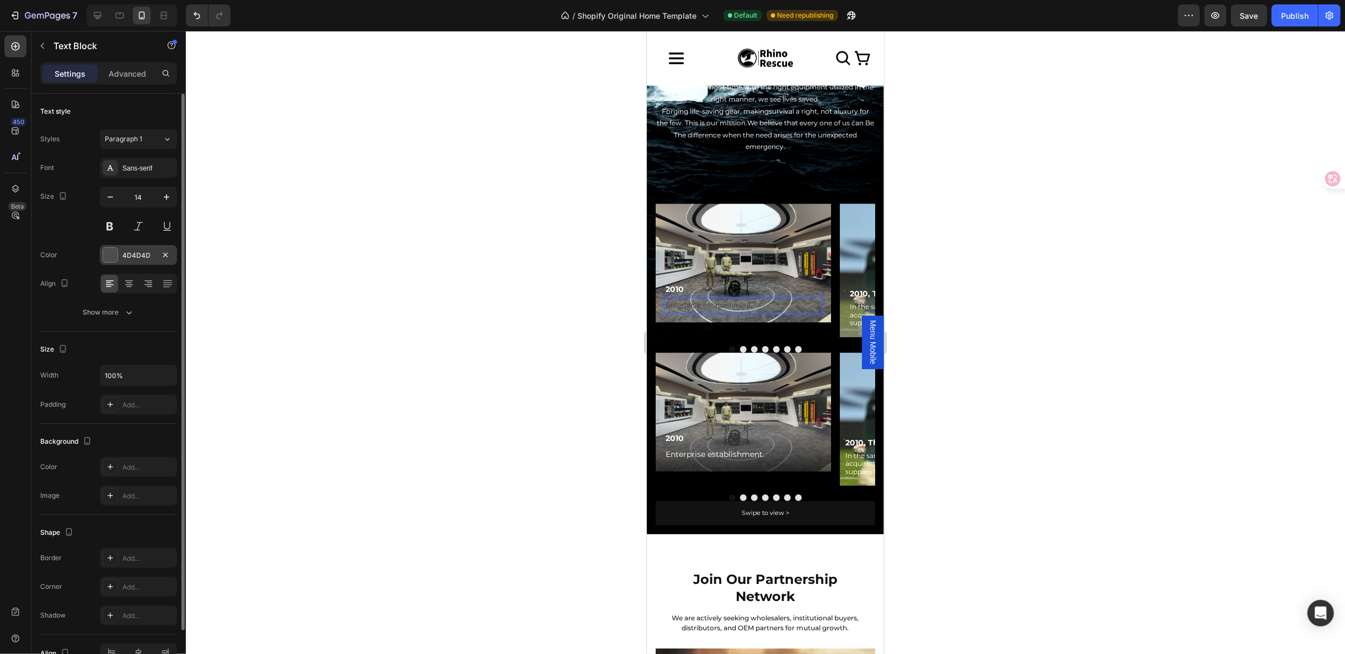
click at [111, 254] on div at bounding box center [110, 255] width 14 height 14
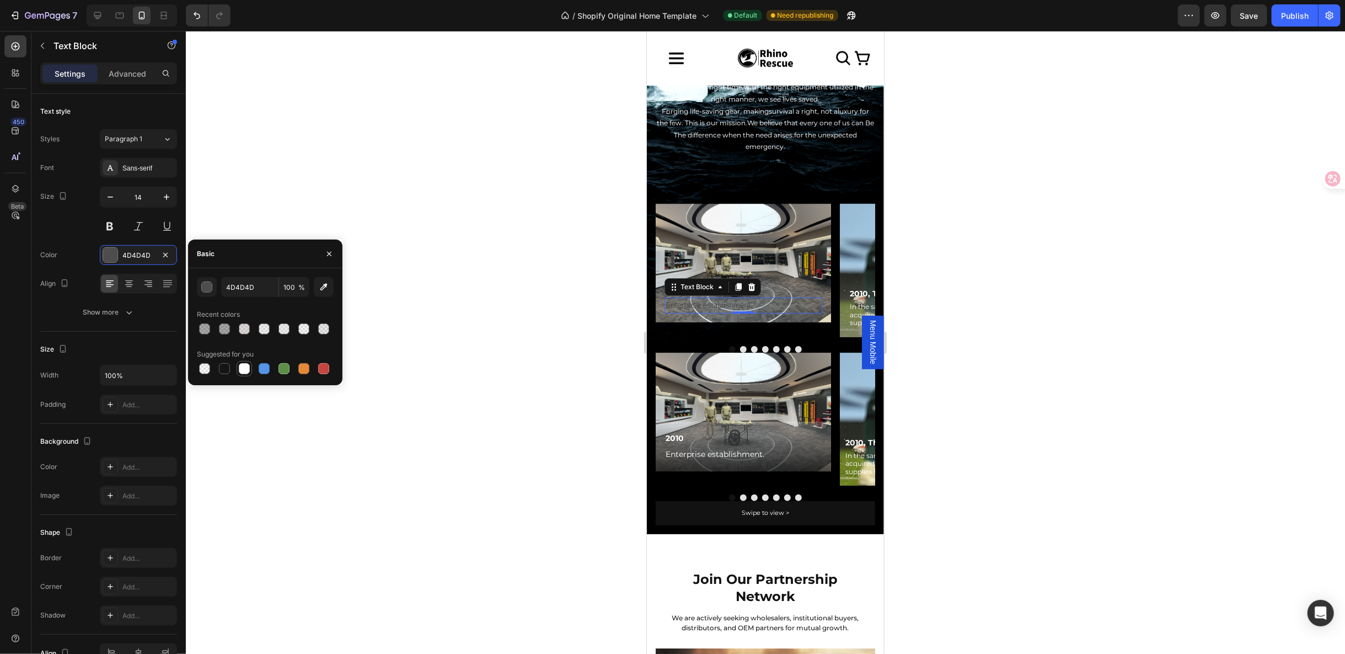
click at [245, 365] on div at bounding box center [244, 368] width 11 height 11
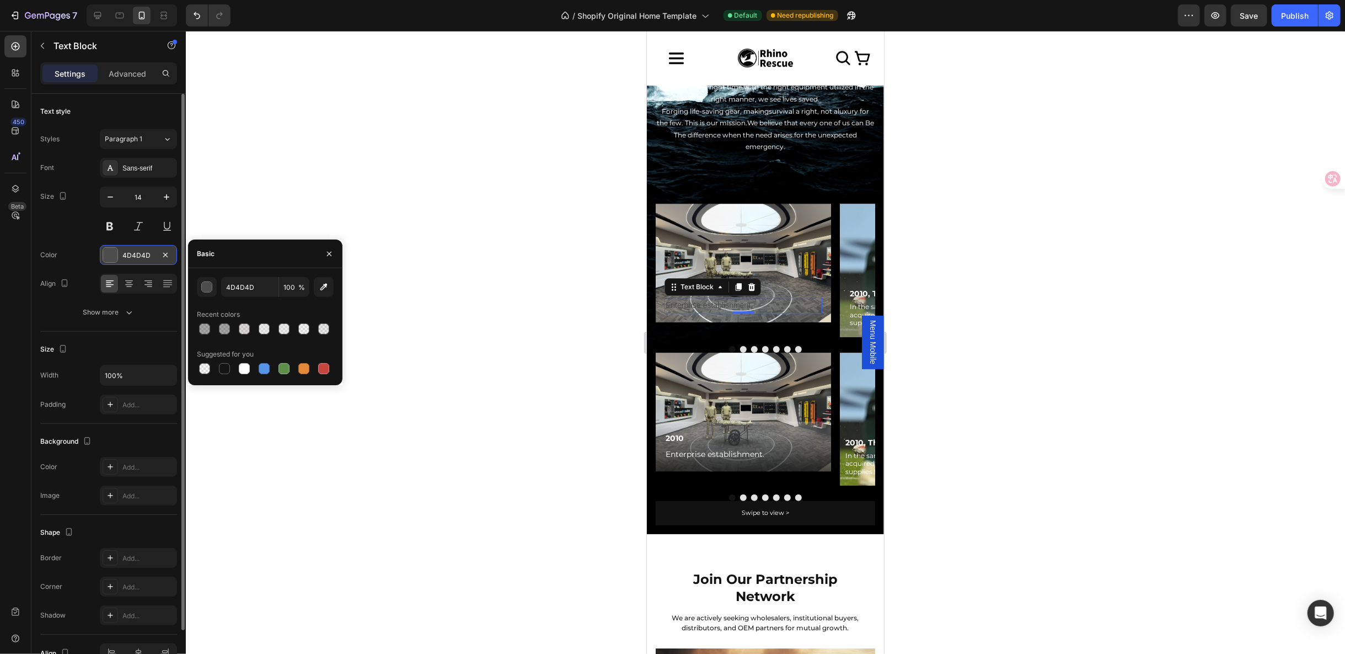
type input "FFFFFF"
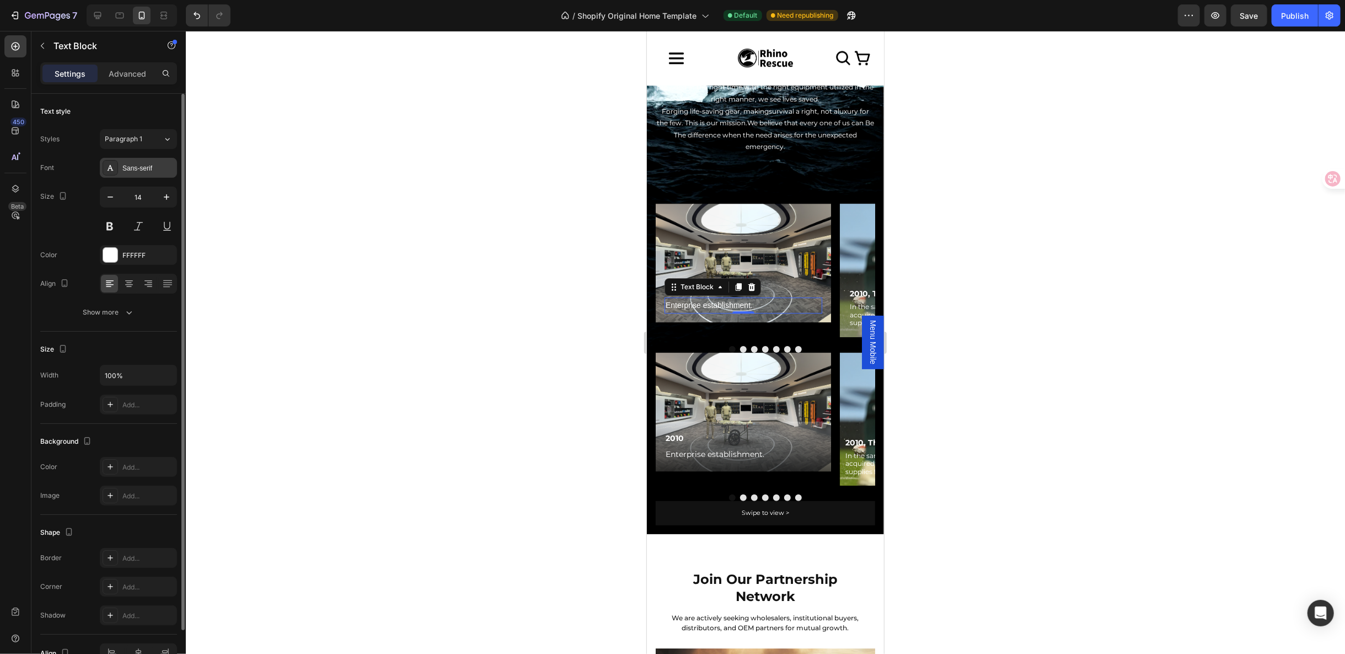
click at [131, 168] on div "Sans-serif" at bounding box center [148, 168] width 52 height 10
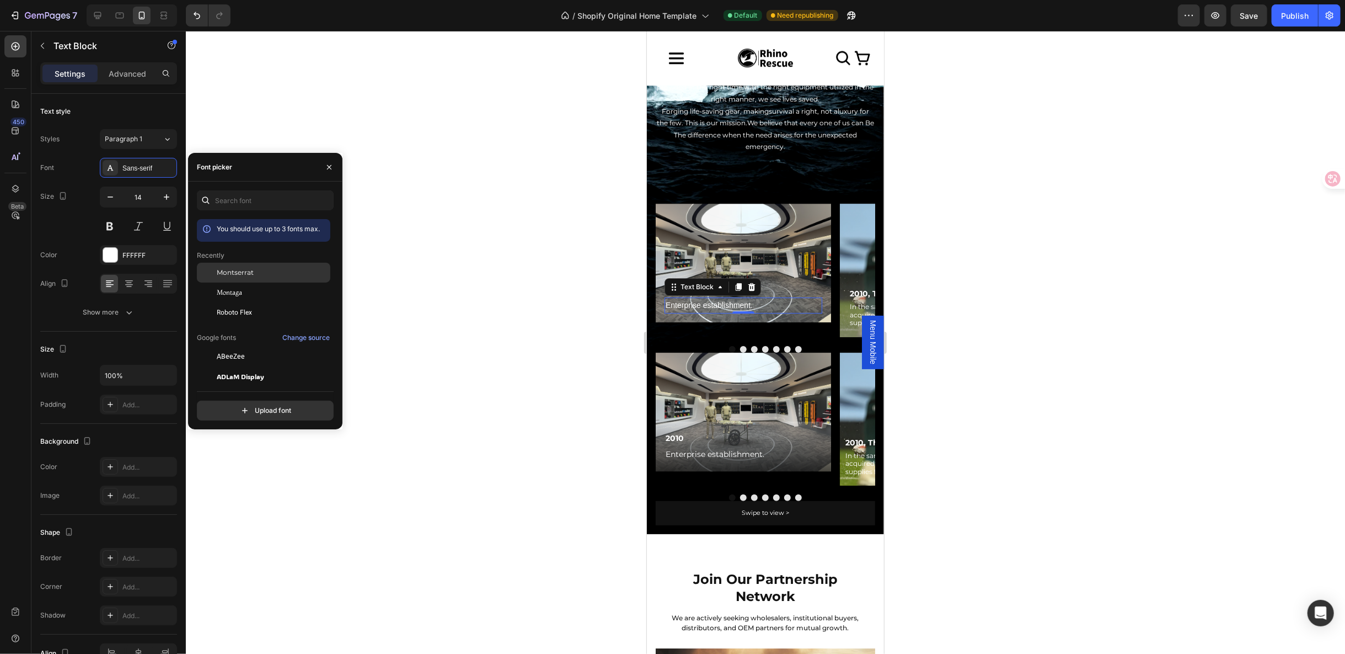
click at [240, 268] on span "Montserrat" at bounding box center [235, 273] width 37 height 10
click at [797, 279] on div "2010 Text Block Enterprise establishment. Text Block 0 Row" at bounding box center [742, 297] width 175 height 50
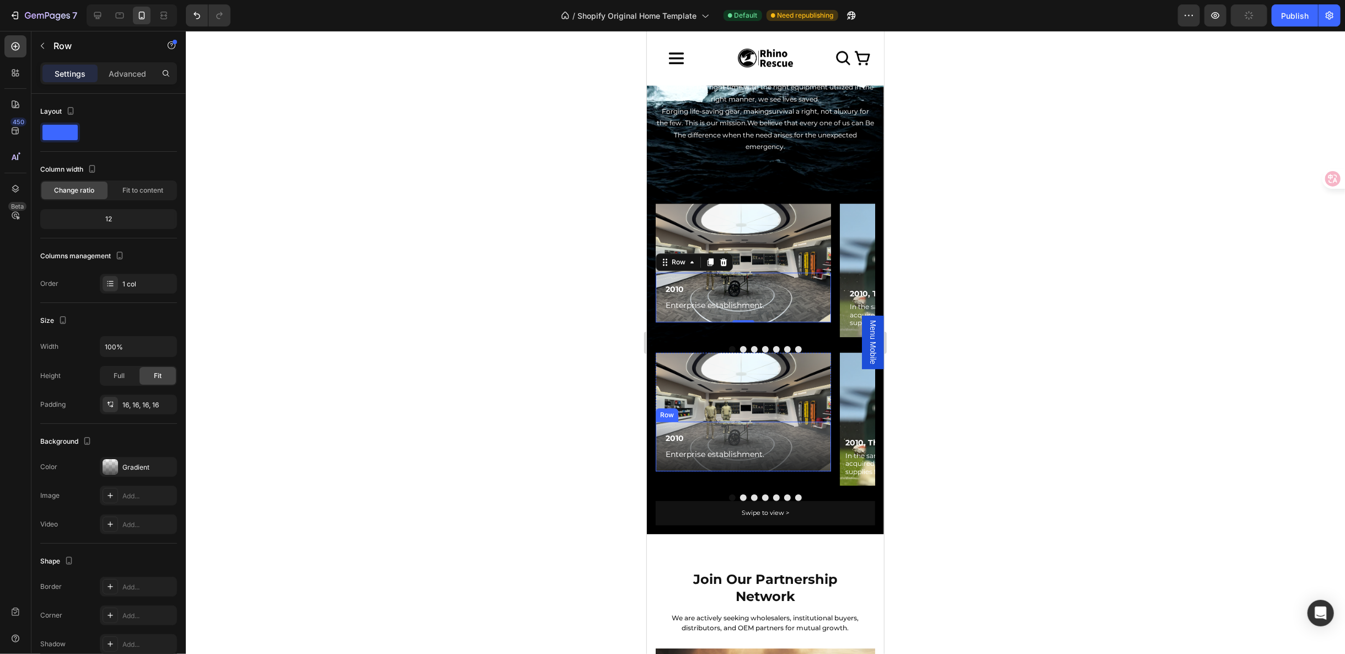
click at [783, 421] on div "2010 Text Block Enterprise establishment. Text Block Row" at bounding box center [742, 446] width 175 height 50
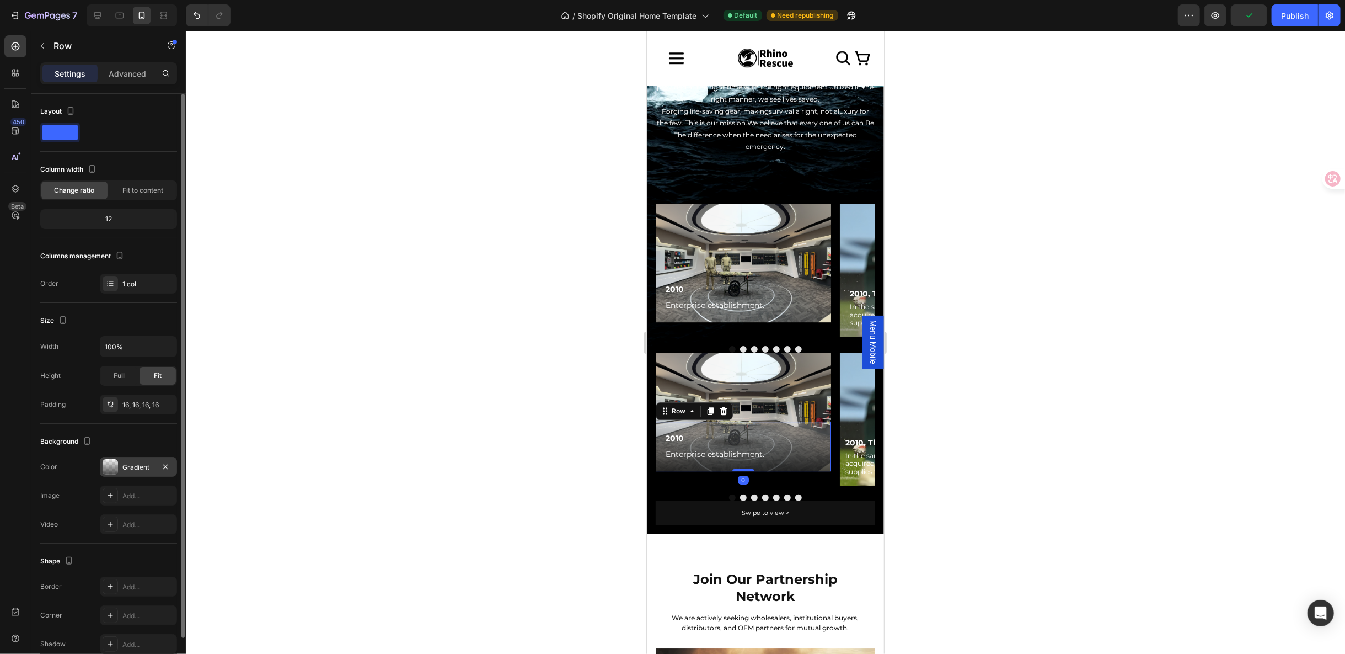
click at [155, 468] on div "Gradient" at bounding box center [138, 467] width 77 height 20
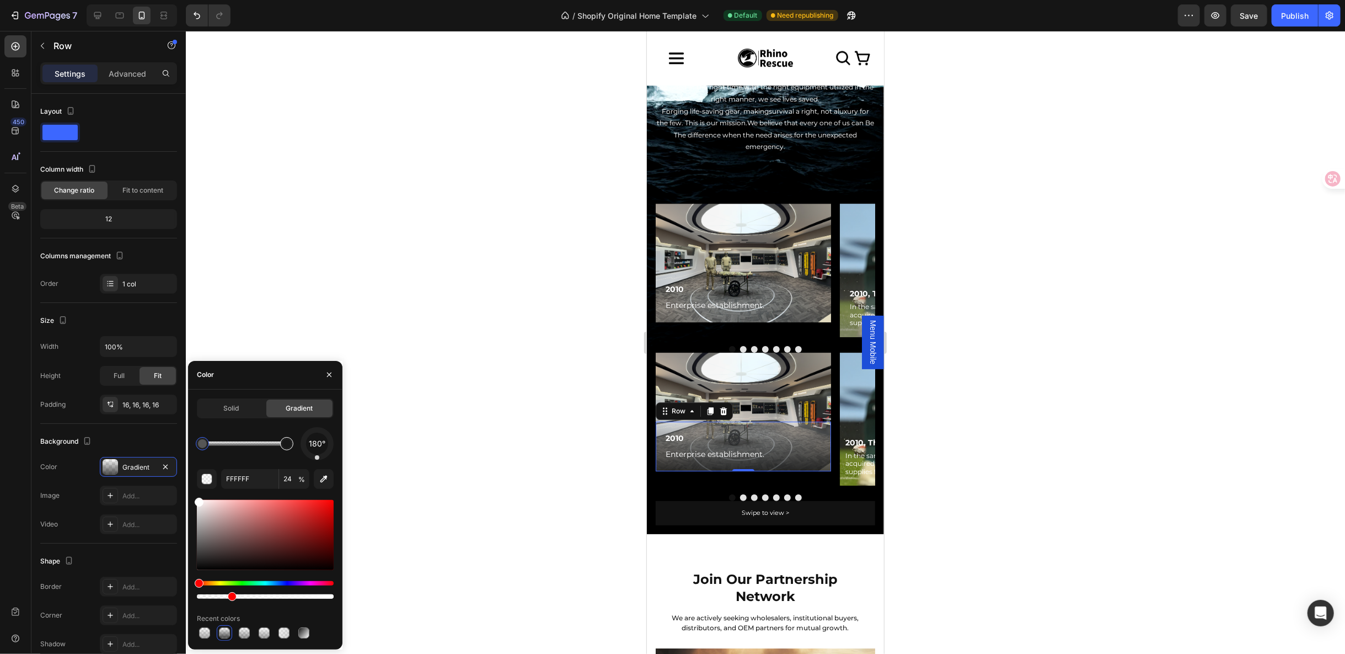
type input "161616"
type input "76"
click at [286, 443] on div at bounding box center [286, 443] width 9 height 9
type input "FFFFFF"
type input "24"
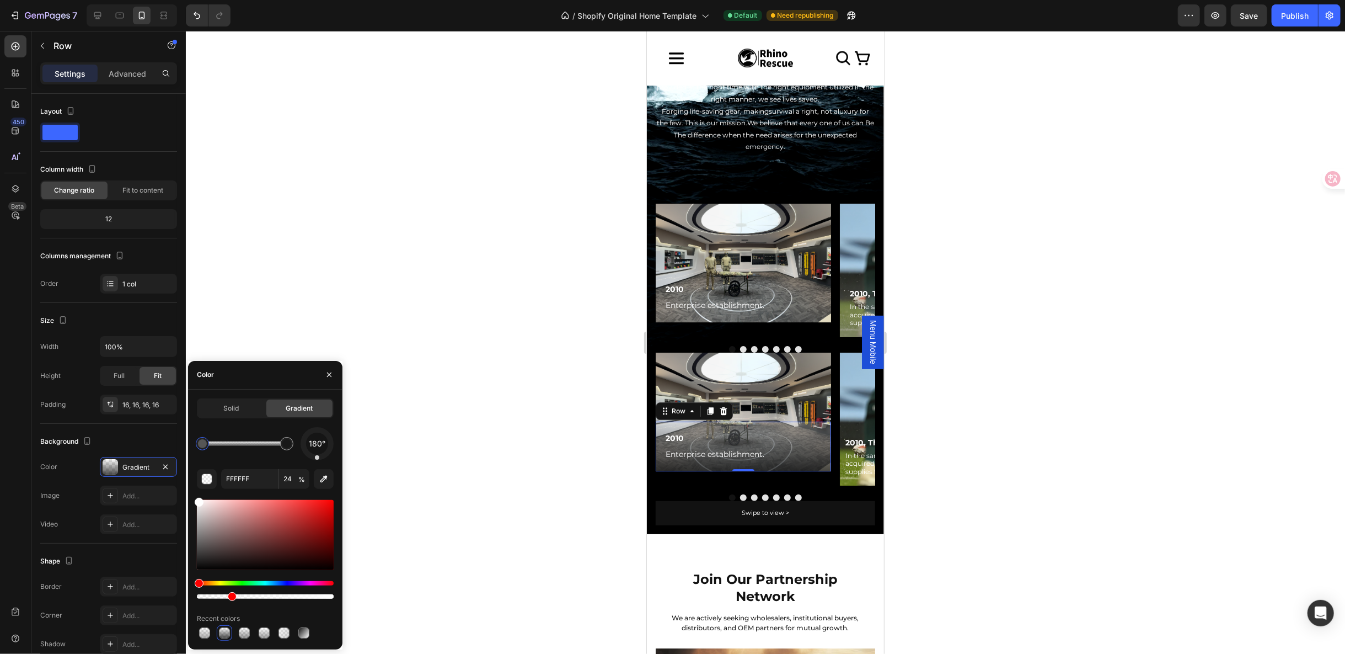
click at [202, 444] on div at bounding box center [202, 443] width 9 height 9
type input "161616"
type input "76"
click at [287, 441] on div at bounding box center [286, 443] width 9 height 9
type input "FFFFFF"
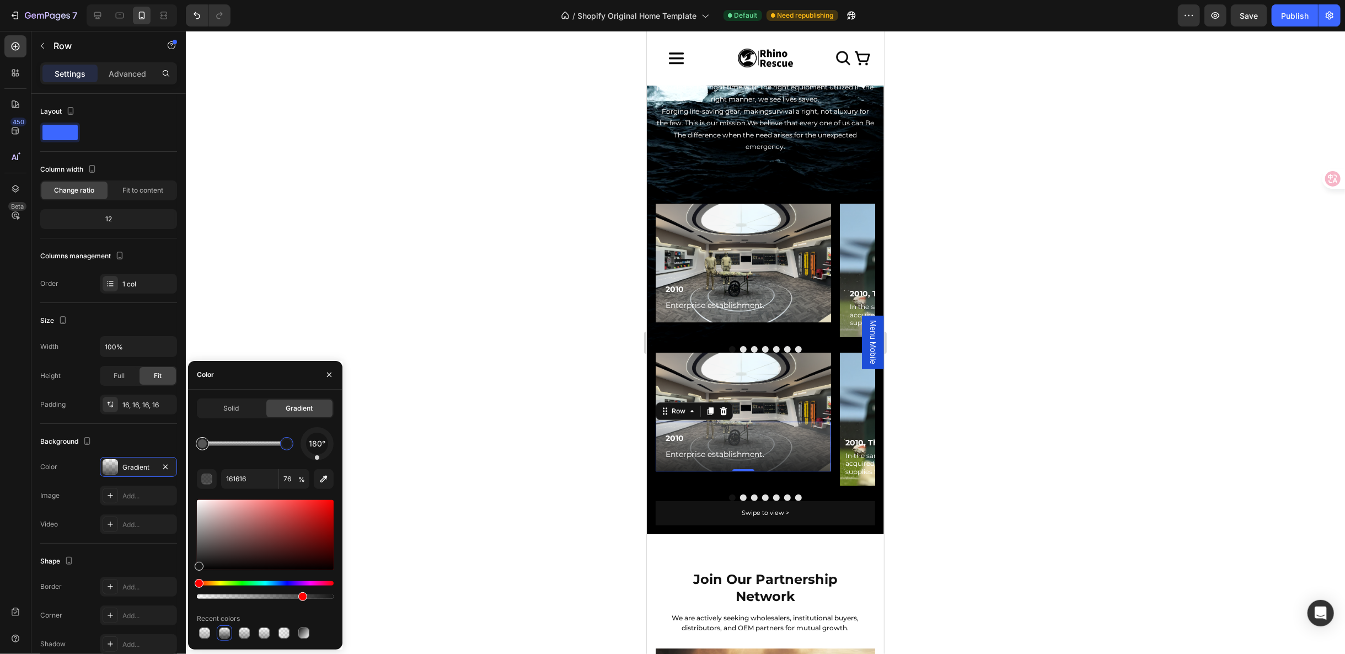
type input "24"
click at [201, 445] on div at bounding box center [202, 443] width 9 height 9
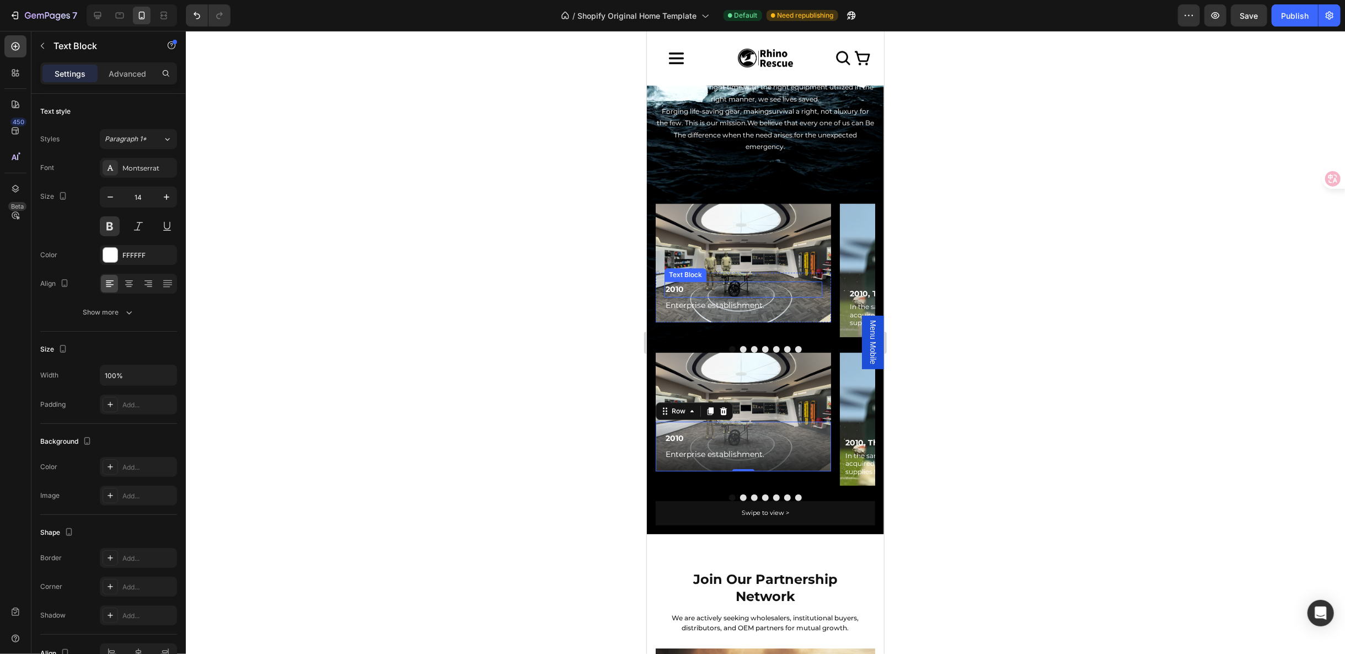
click at [775, 288] on p "2010" at bounding box center [743, 289] width 156 height 14
click at [660, 293] on div "2010 Text Block Enterprise establishment. Text Block Row 0" at bounding box center [742, 297] width 175 height 50
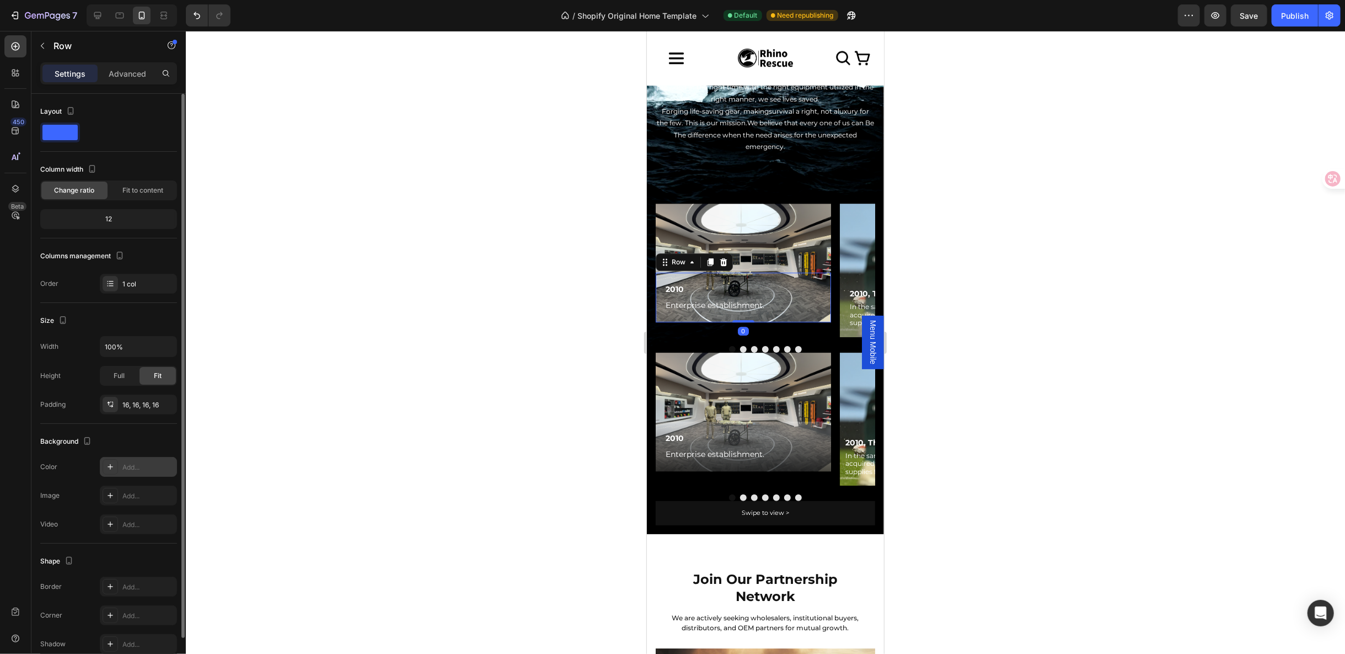
click at [114, 466] on icon at bounding box center [110, 466] width 9 height 9
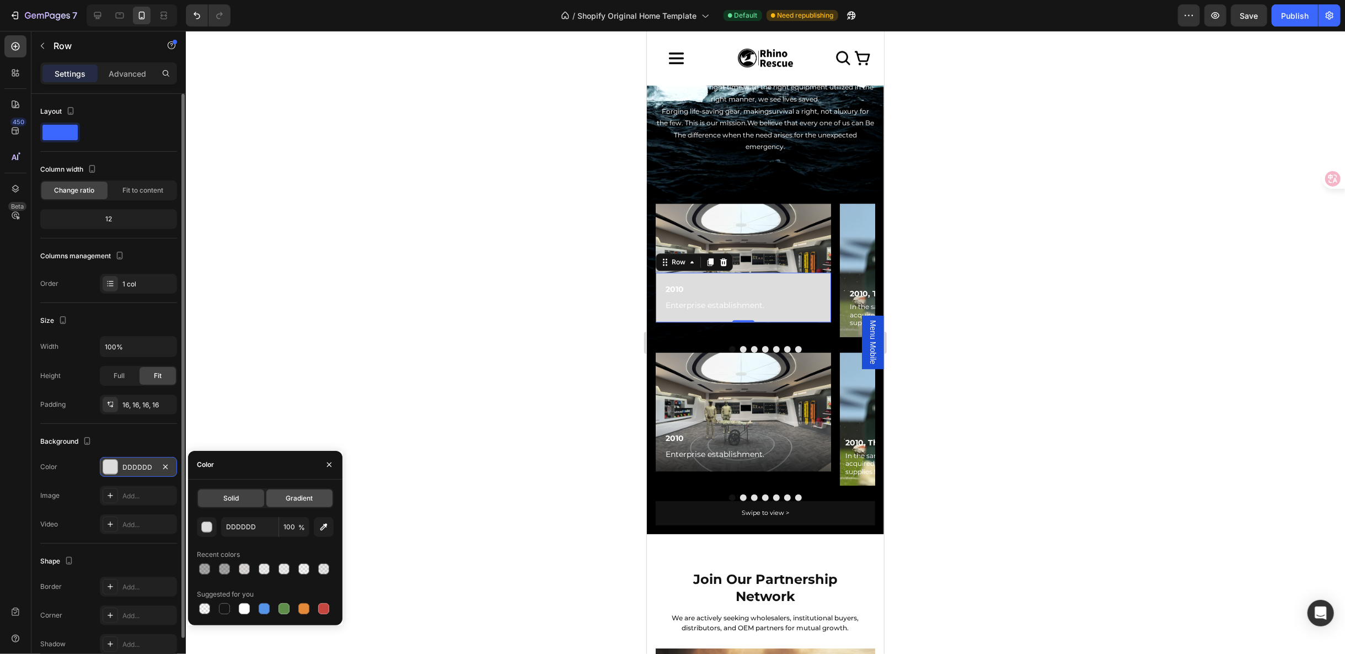
click at [312, 492] on div "Gradient" at bounding box center [299, 498] width 66 height 18
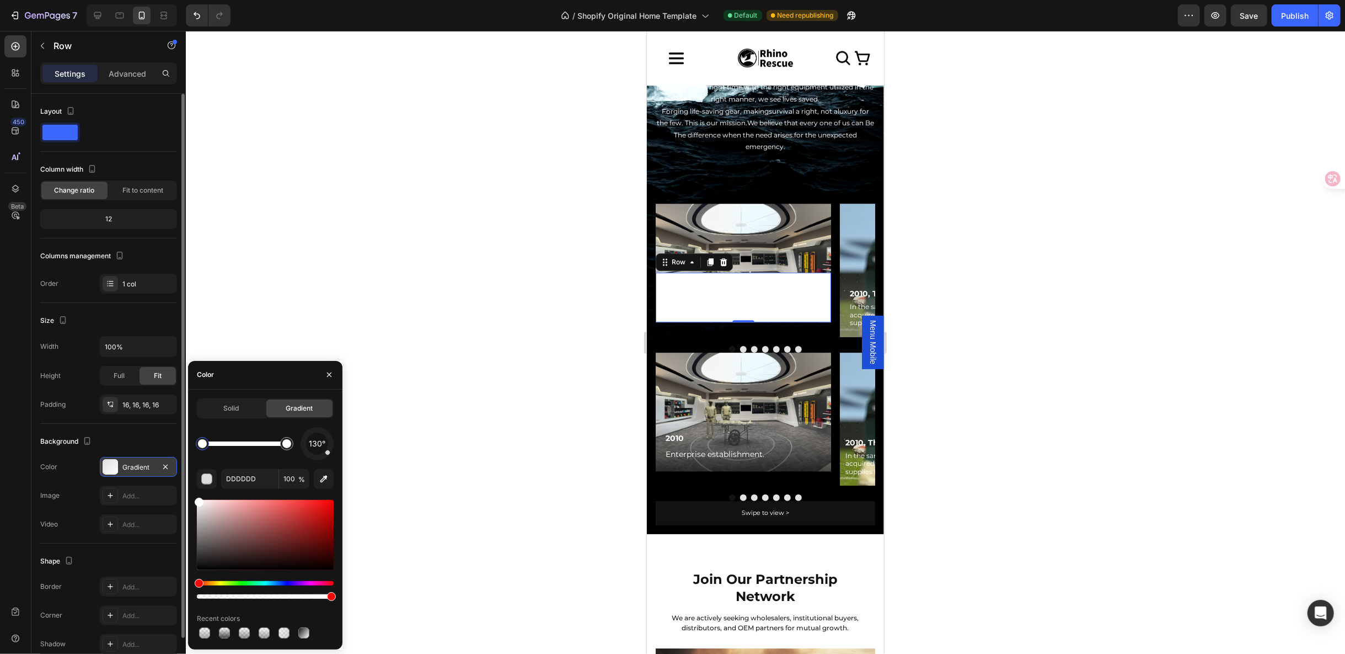
drag, startPoint x: 203, startPoint y: 511, endPoint x: 188, endPoint y: 460, distance: 53.6
click at [189, 475] on div "Solid Gradient 130° DDDDDD 100 % Recent colors" at bounding box center [265, 519] width 154 height 242
click at [199, 443] on div at bounding box center [202, 443] width 9 height 9
type input "FFFFFF"
drag, startPoint x: 328, startPoint y: 453, endPoint x: 317, endPoint y: 454, distance: 11.1
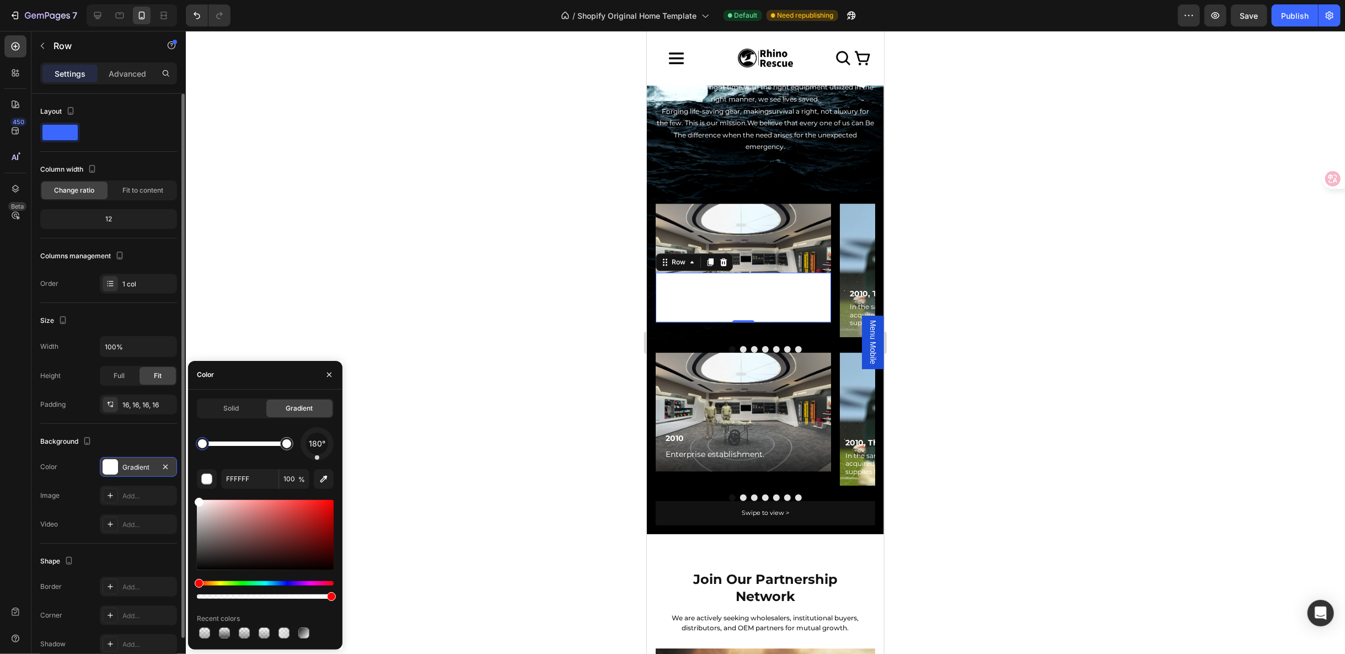
click at [317, 454] on div at bounding box center [317, 443] width 33 height 33
drag, startPoint x: 328, startPoint y: 594, endPoint x: 210, endPoint y: 605, distance: 118.0
click at [292, 477] on input "0" at bounding box center [294, 479] width 30 height 20
click at [290, 445] on div at bounding box center [286, 443] width 9 height 9
type input "100"
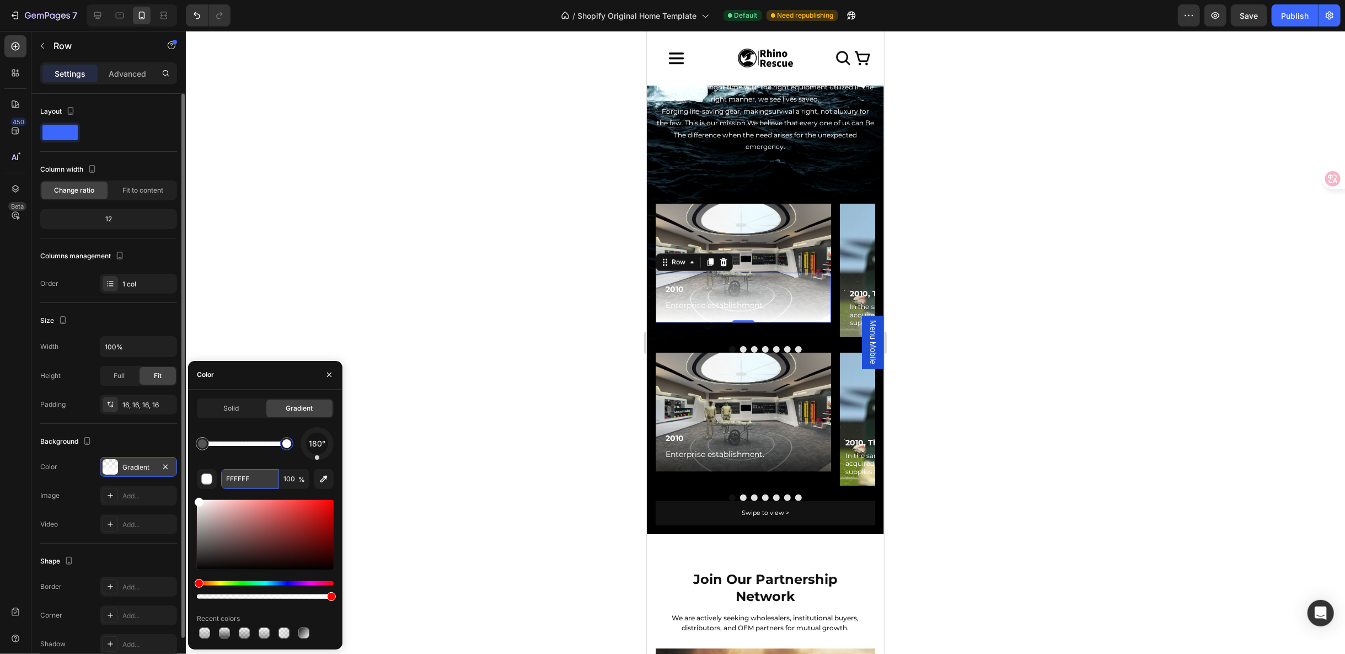
click at [238, 479] on input "FFFFFF" at bounding box center [249, 479] width 57 height 20
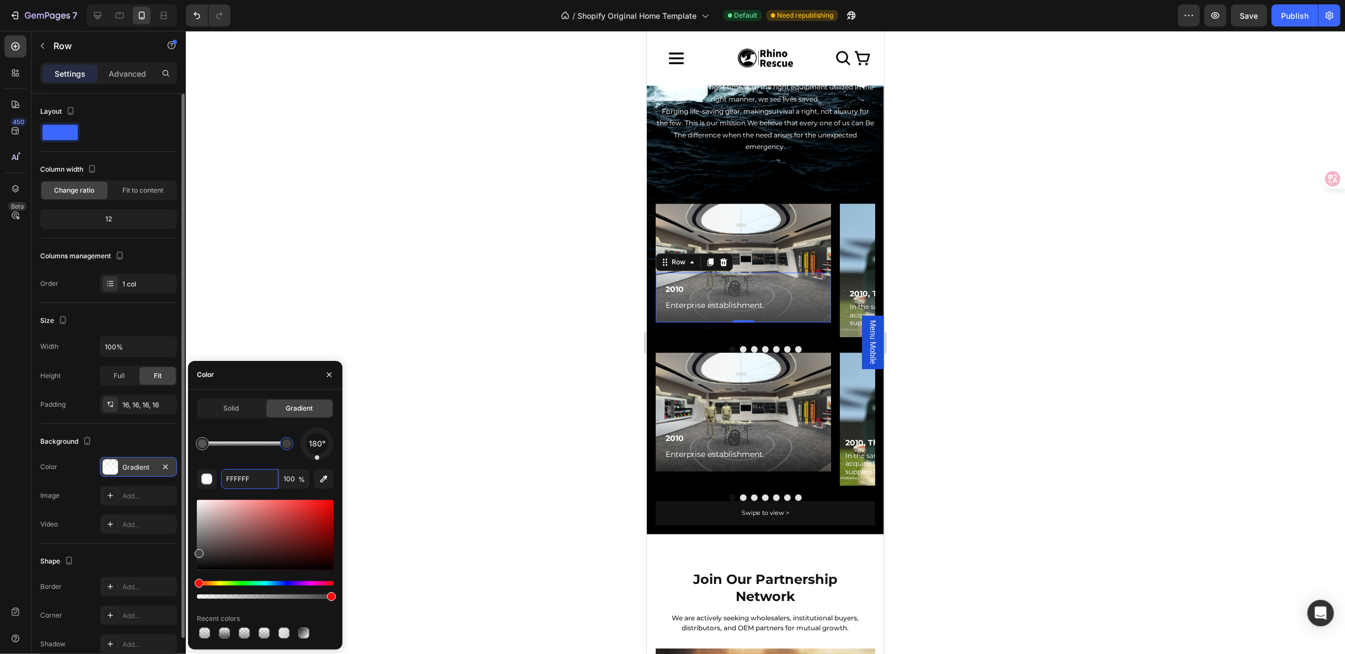
drag, startPoint x: 195, startPoint y: 501, endPoint x: 188, endPoint y: 551, distance: 50.7
click at [188, 551] on div "Solid Gradient 180° FFFFFF 100 % Recent colors" at bounding box center [265, 519] width 154 height 242
drag, startPoint x: 195, startPoint y: 552, endPoint x: 197, endPoint y: 543, distance: 9.1
click at [197, 544] on div at bounding box center [199, 548] width 9 height 9
drag, startPoint x: 253, startPoint y: 475, endPoint x: 218, endPoint y: 478, distance: 34.9
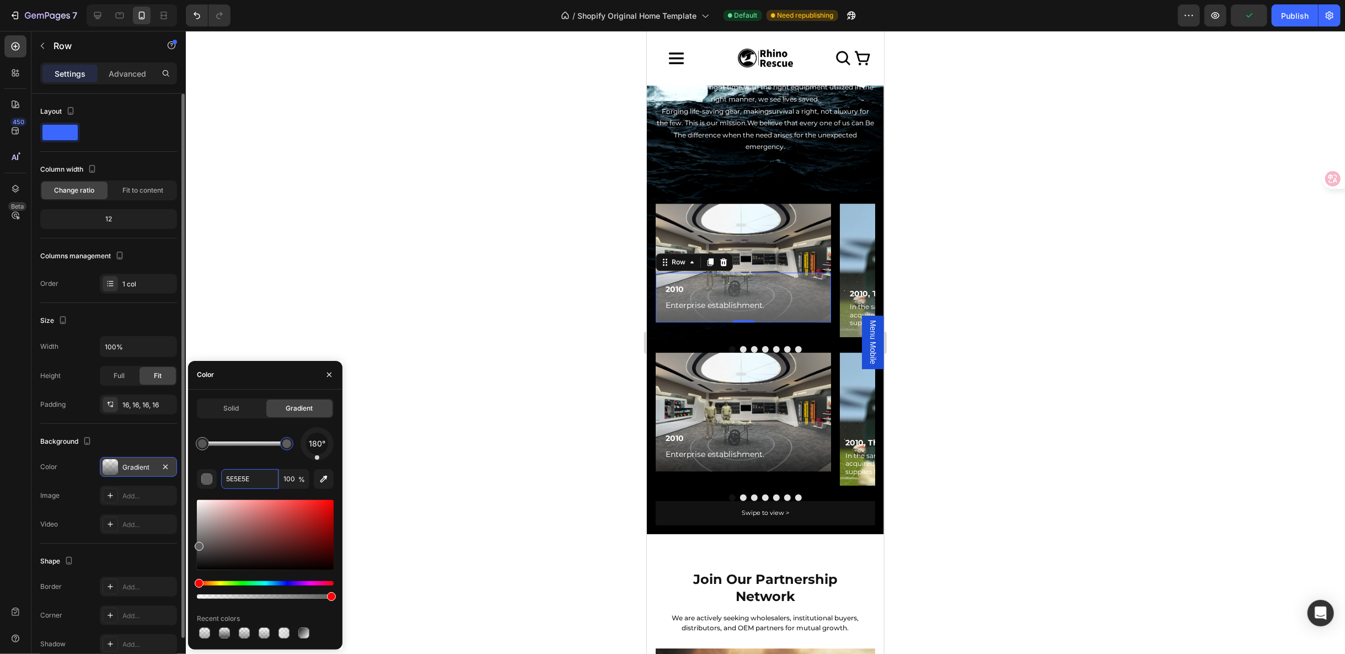
click at [218, 478] on div "5E5E5E 100 %" at bounding box center [265, 479] width 137 height 20
type input "161616"
click at [293, 483] on input "100" at bounding box center [294, 479] width 30 height 20
type input "76"
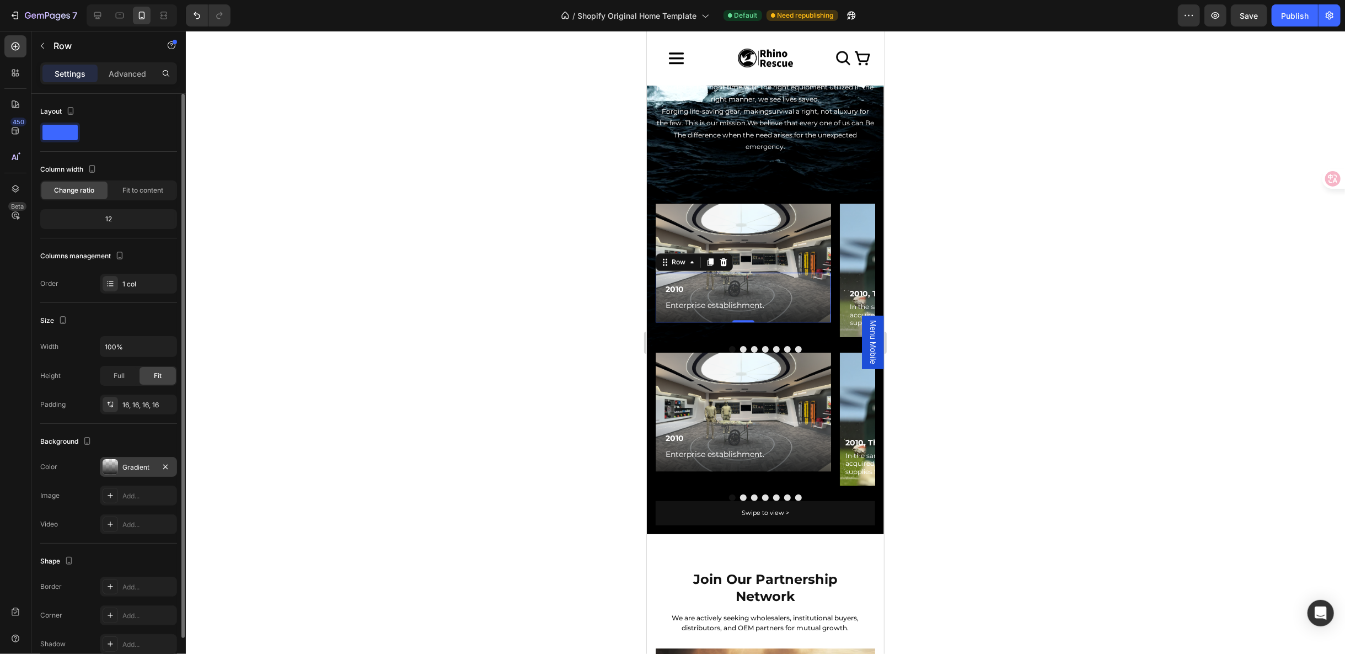
click at [958, 453] on div at bounding box center [765, 342] width 1159 height 623
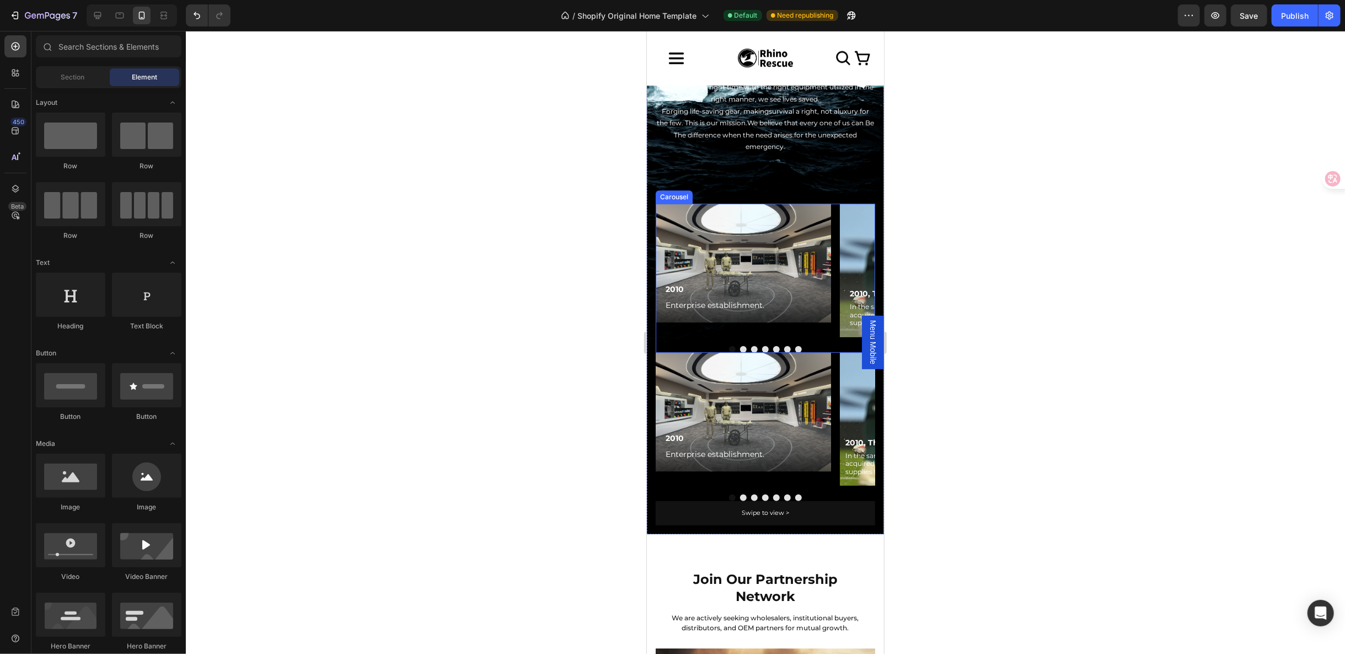
click at [751, 345] on button "Dot" at bounding box center [754, 348] width 7 height 7
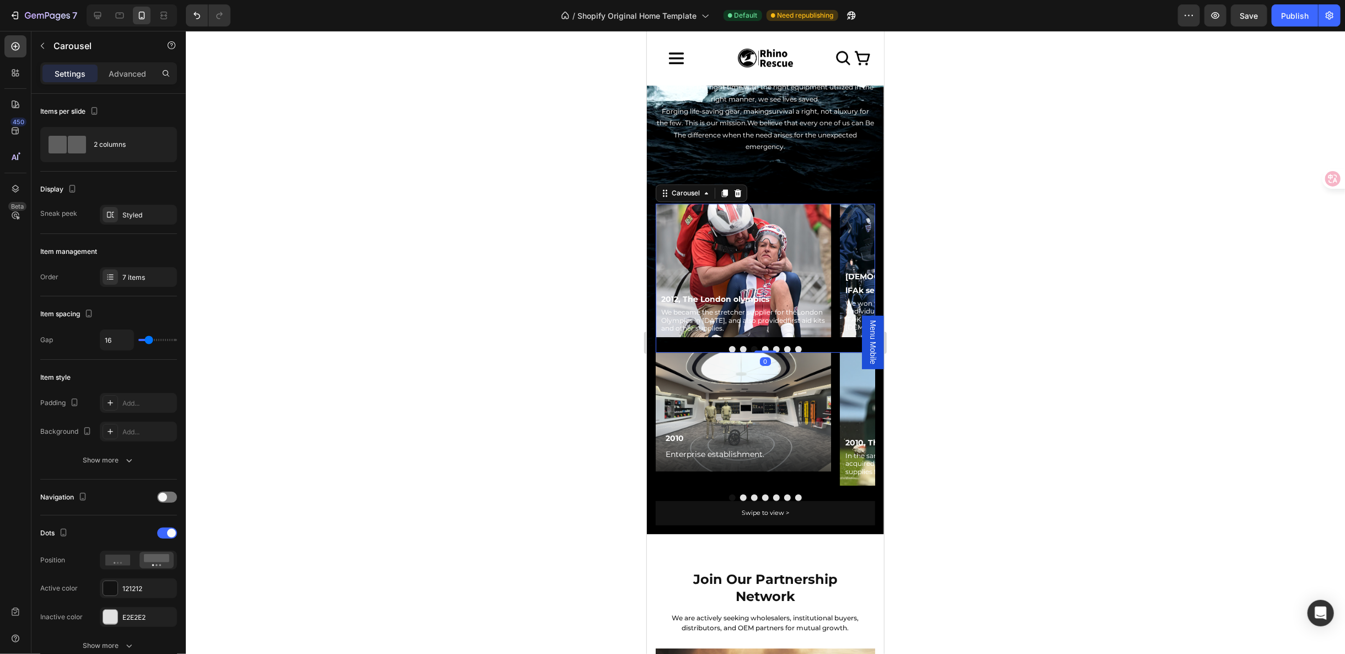
click at [740, 345] on button "Dot" at bounding box center [743, 348] width 7 height 7
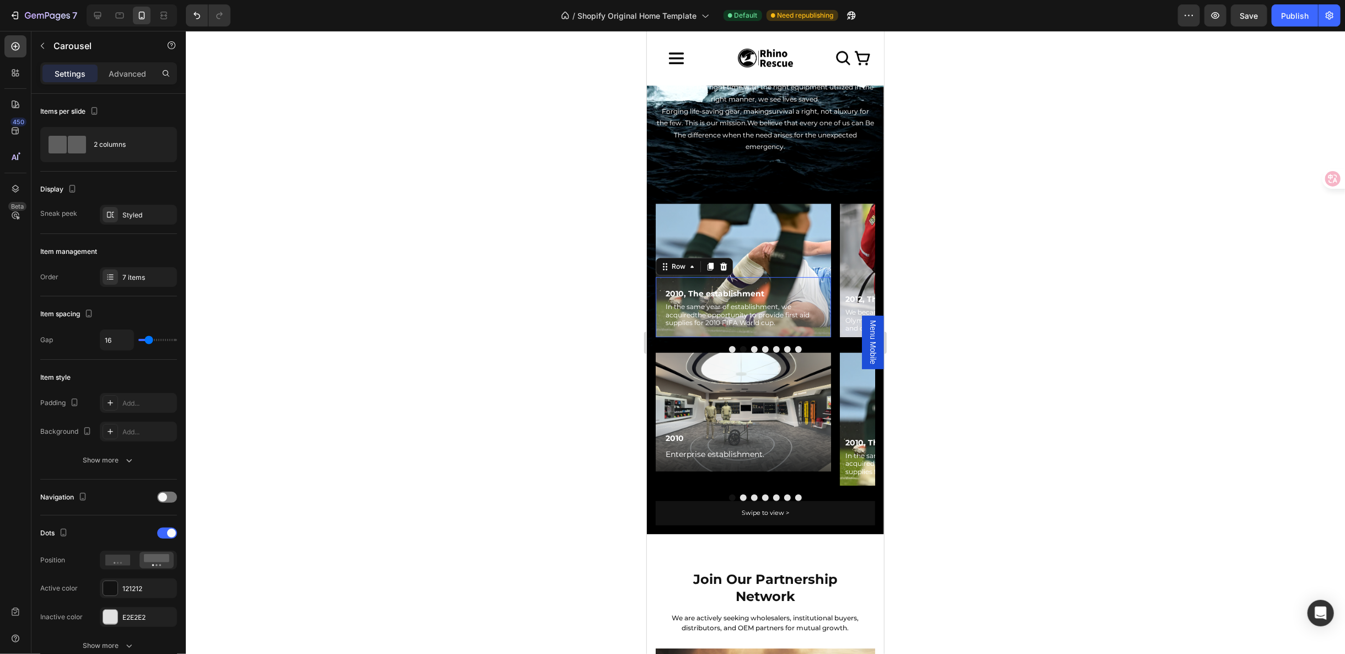
click at [720, 322] on div "2010, The establishment Text Block In the same year of establishment, we acquir…" at bounding box center [742, 306] width 175 height 60
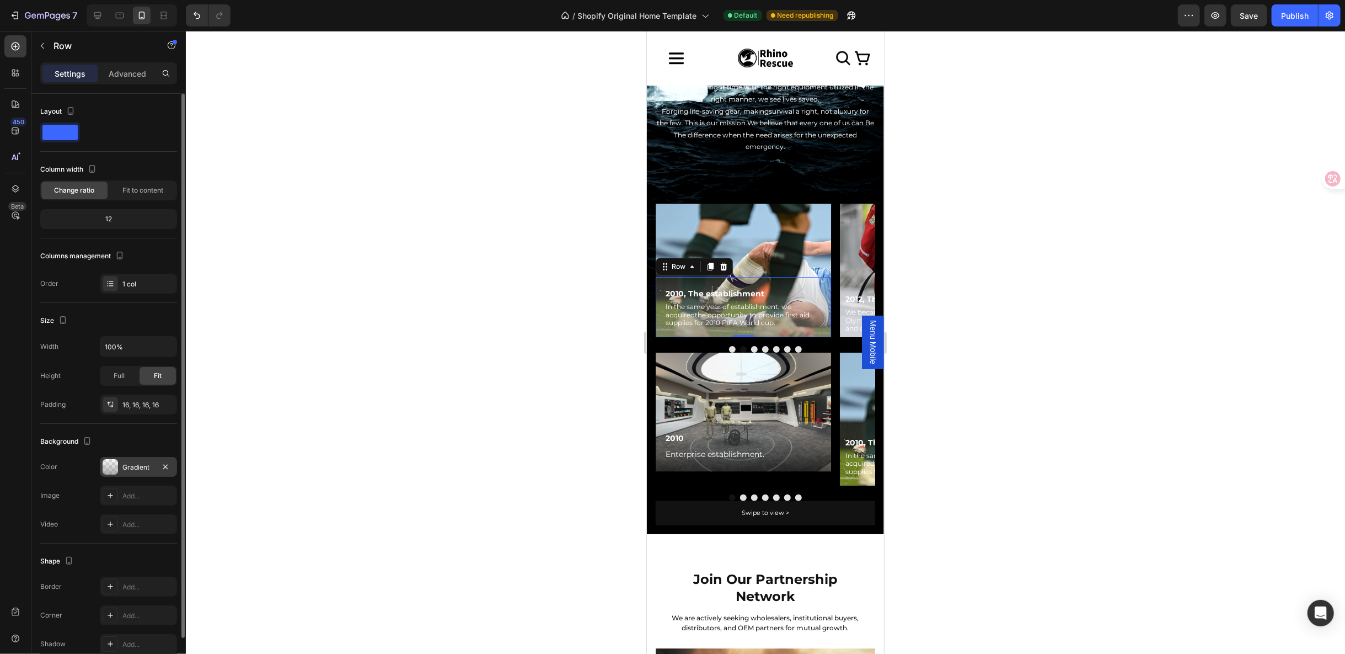
click at [110, 463] on div at bounding box center [110, 466] width 15 height 15
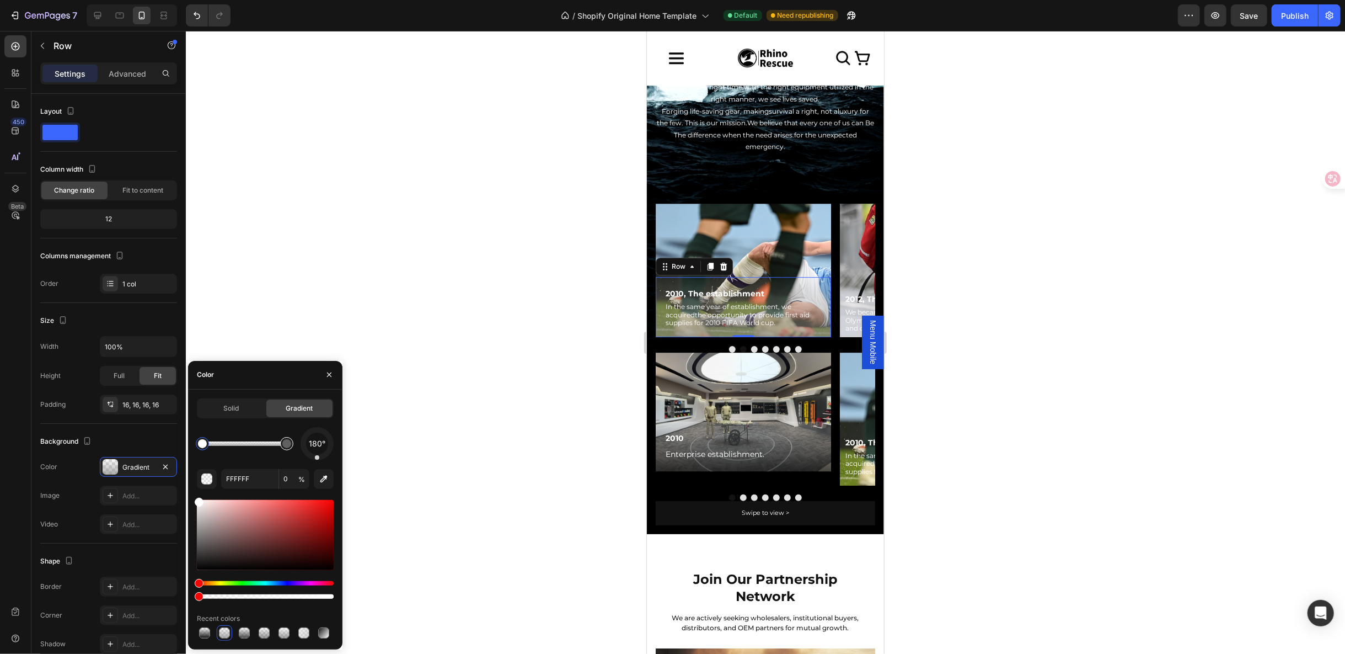
type input "848383"
type input "66"
click at [287, 445] on div at bounding box center [286, 443] width 9 height 9
click at [256, 476] on input "848383" at bounding box center [249, 479] width 57 height 20
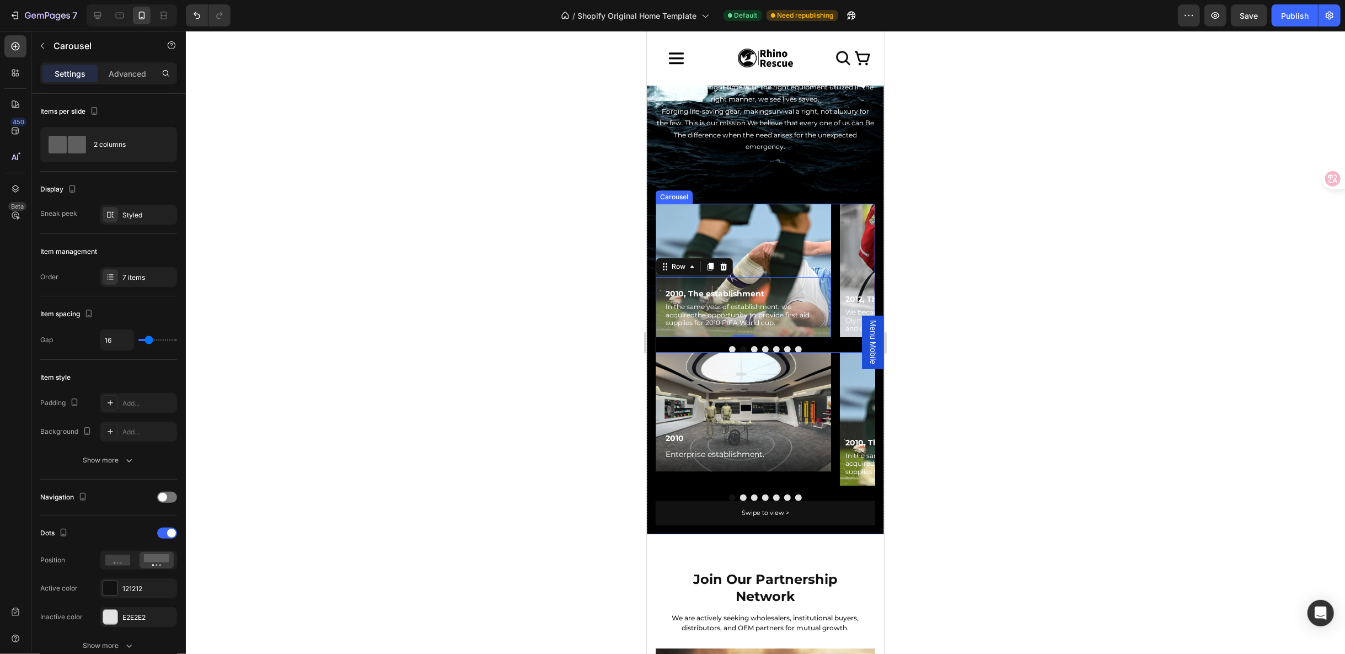
click at [729, 345] on button "Dot" at bounding box center [732, 348] width 7 height 7
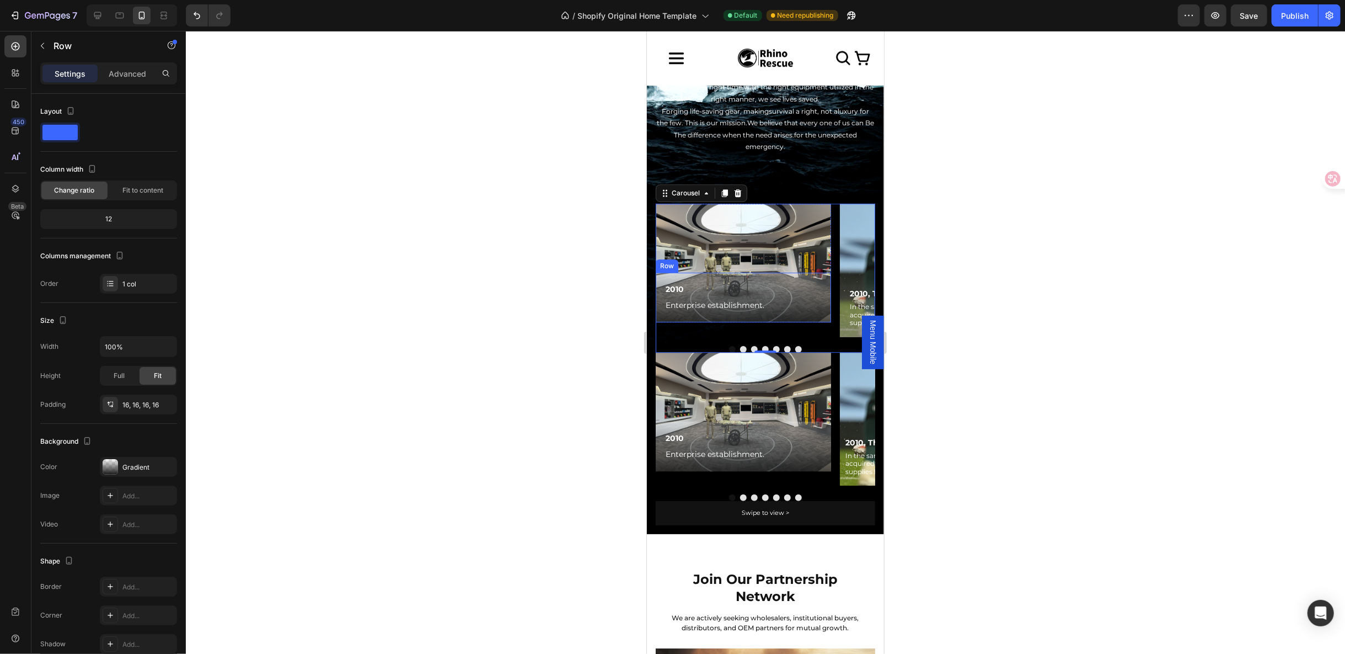
click at [660, 277] on div "2010 Text Block Enterprise establishment. Text Block Row" at bounding box center [742, 297] width 175 height 50
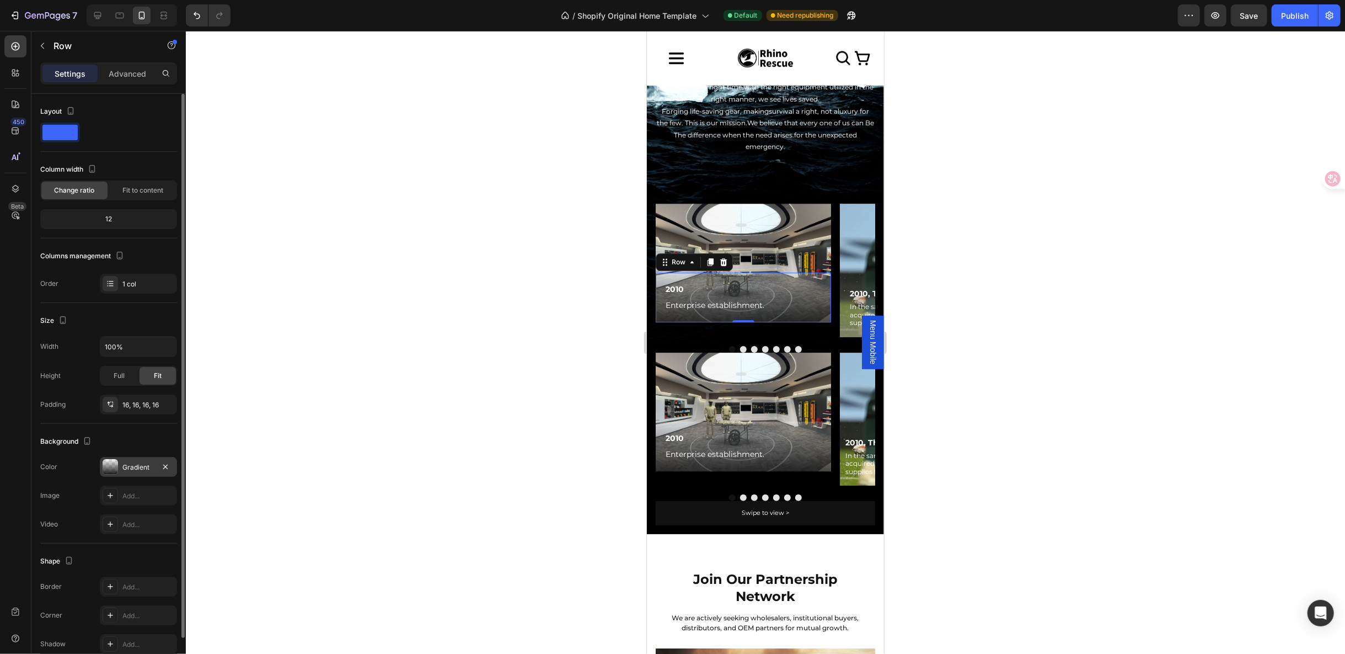
click at [133, 463] on div "Gradient" at bounding box center [138, 467] width 32 height 10
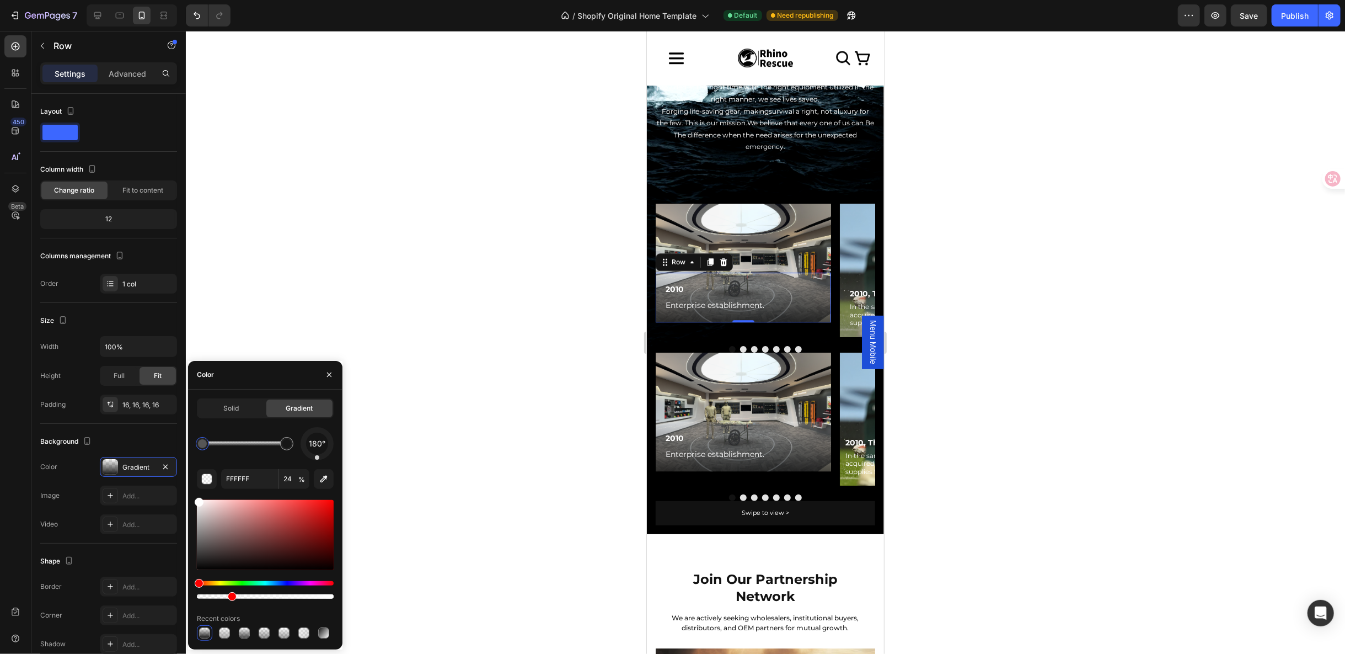
click at [200, 443] on div at bounding box center [202, 443] width 9 height 9
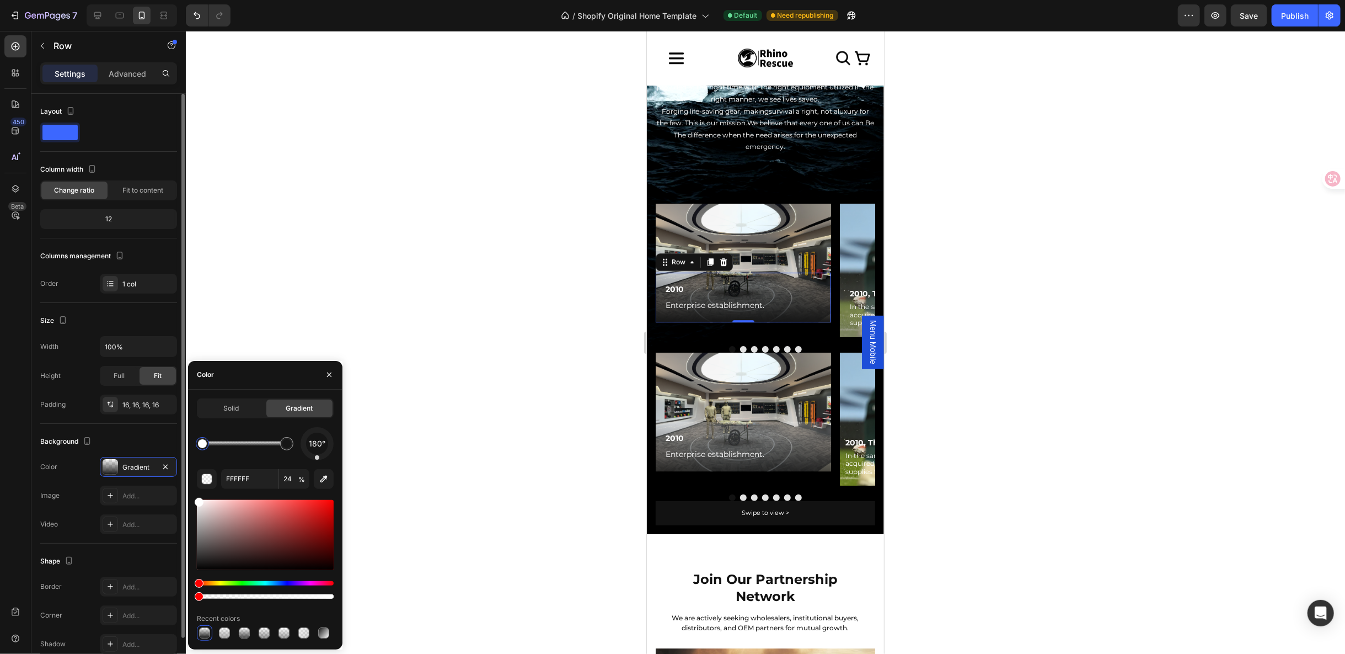
drag, startPoint x: 230, startPoint y: 597, endPoint x: 177, endPoint y: 587, distance: 53.9
click at [178, 593] on div "450 Beta Sections(18) Elements(83) Section Element Hero Section Product Detail …" at bounding box center [93, 342] width 186 height 623
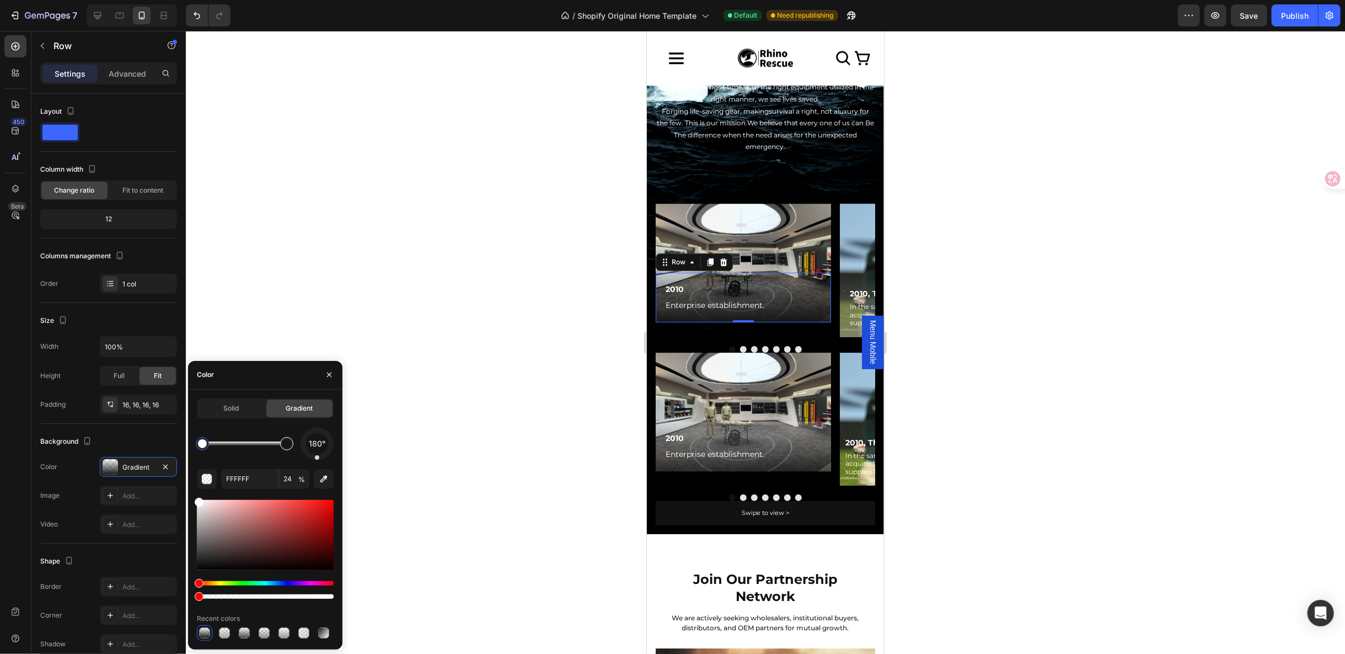
type input "161616"
type input "100"
click at [249, 484] on input "161616" at bounding box center [249, 479] width 57 height 20
paste input "848383"
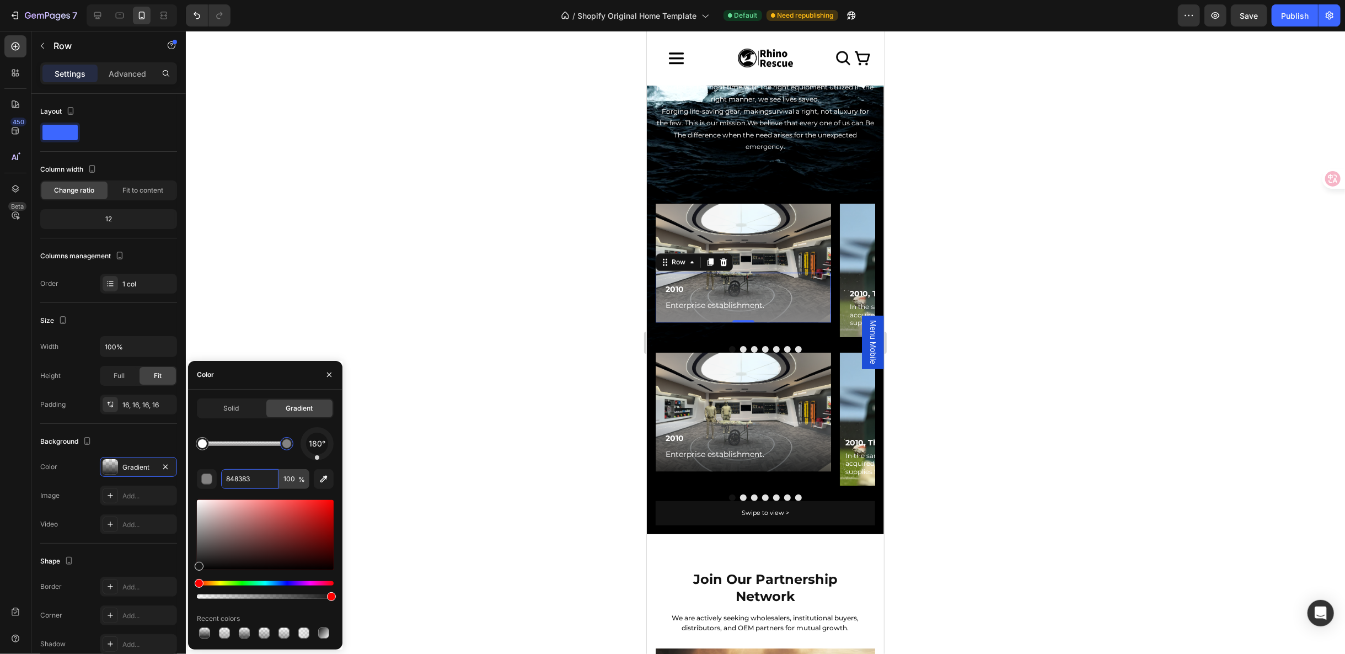
type input "848383"
click at [289, 474] on input "100" at bounding box center [294, 479] width 30 height 20
type input "66"
click at [660, 212] on div "Row" at bounding box center [666, 210] width 18 height 10
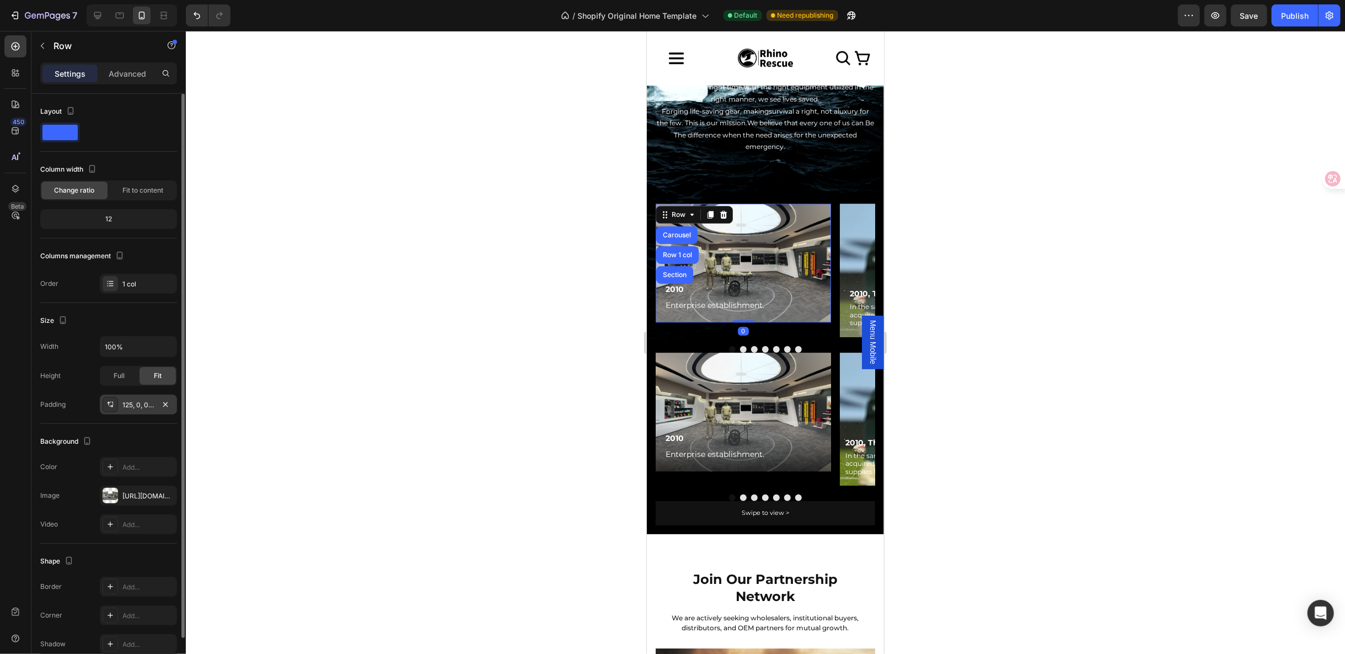
click at [136, 406] on div "125, 0, 0, 0" at bounding box center [138, 405] width 32 height 10
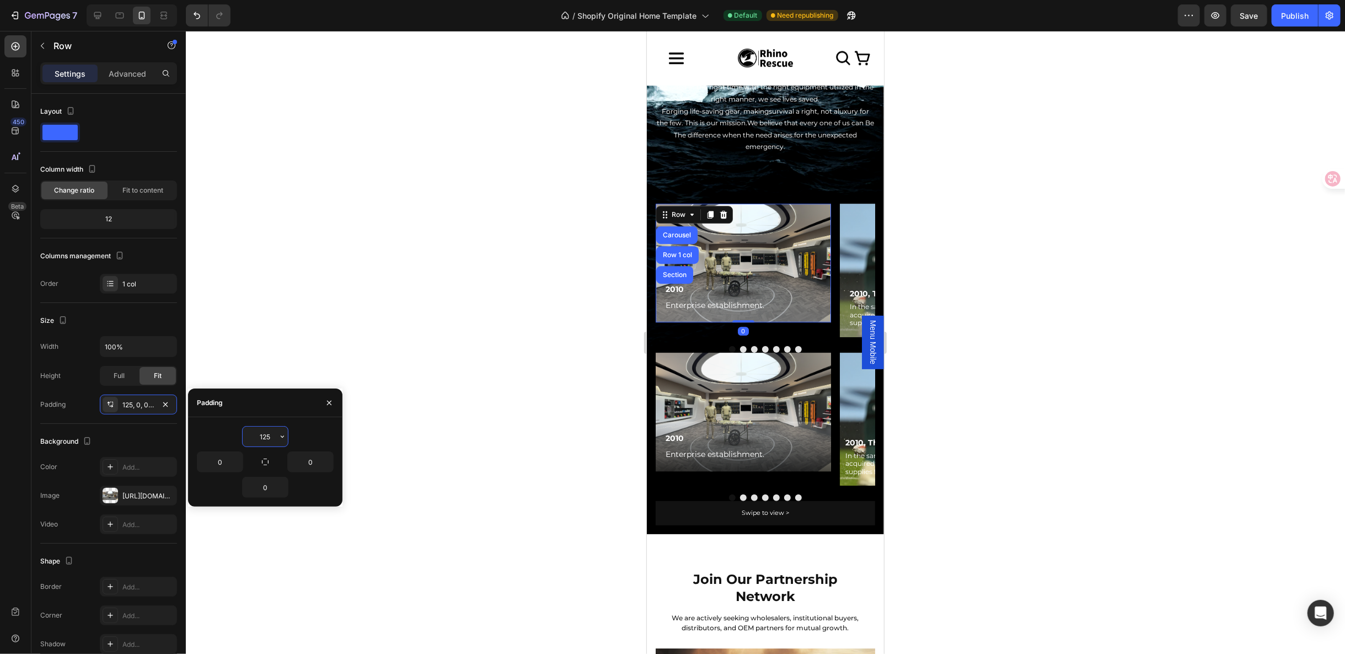
click at [268, 439] on input "125" at bounding box center [265, 436] width 45 height 20
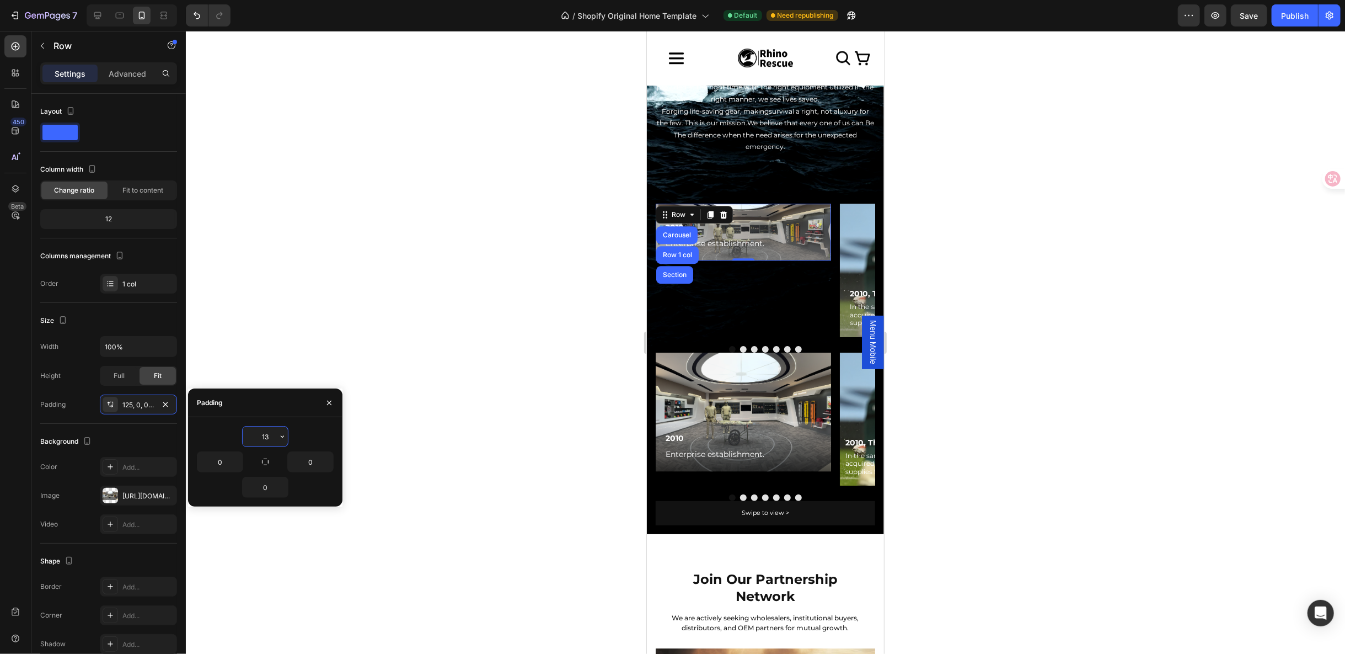
type input "138"
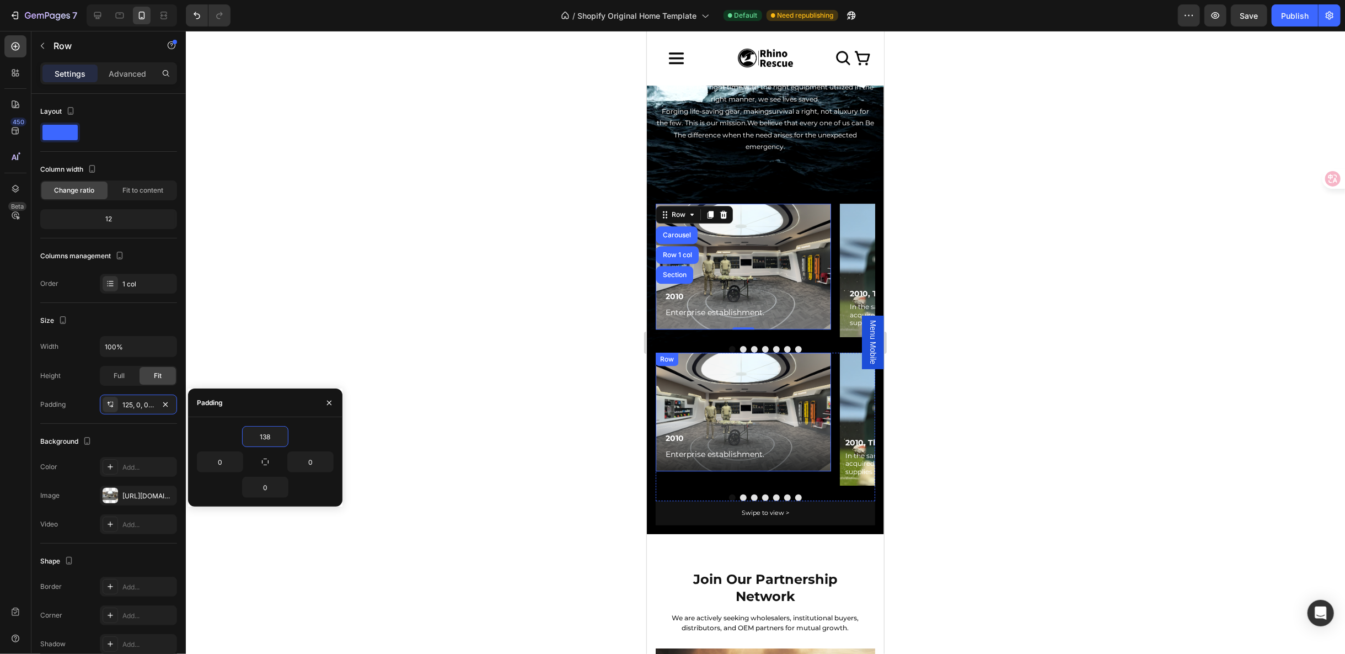
click at [662, 354] on div "Row" at bounding box center [666, 359] width 18 height 10
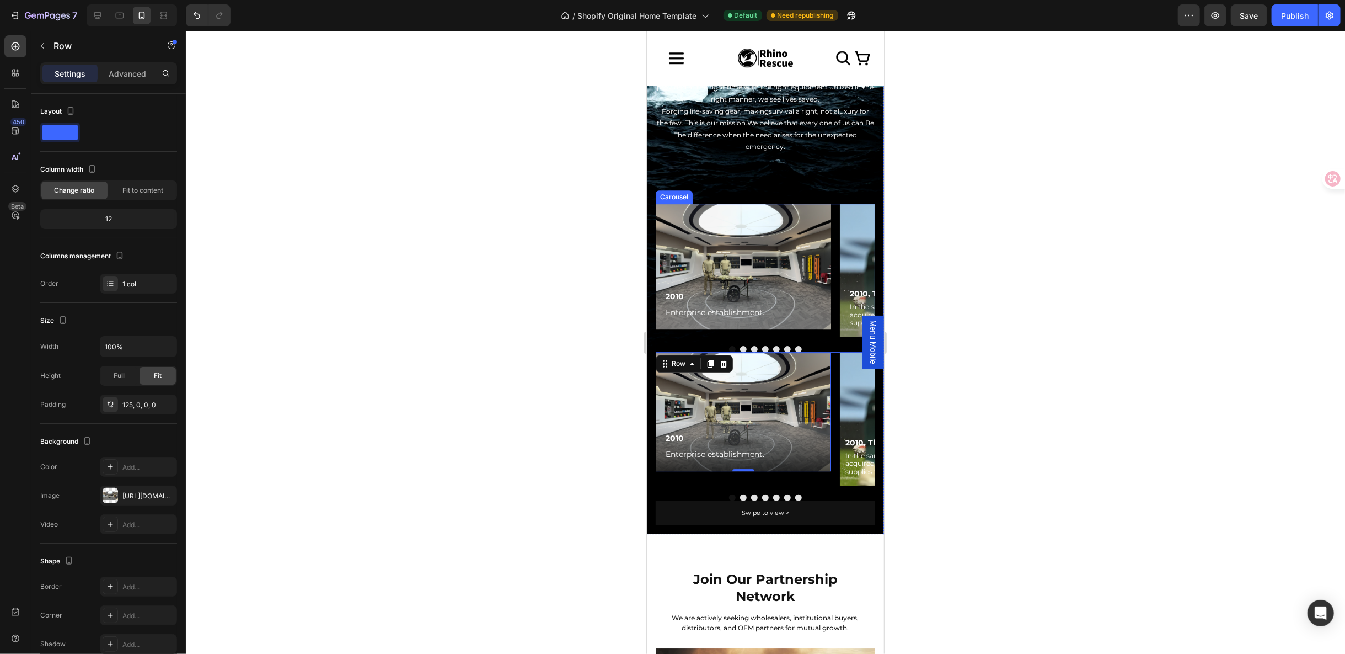
click at [740, 345] on button "Dot" at bounding box center [743, 348] width 7 height 7
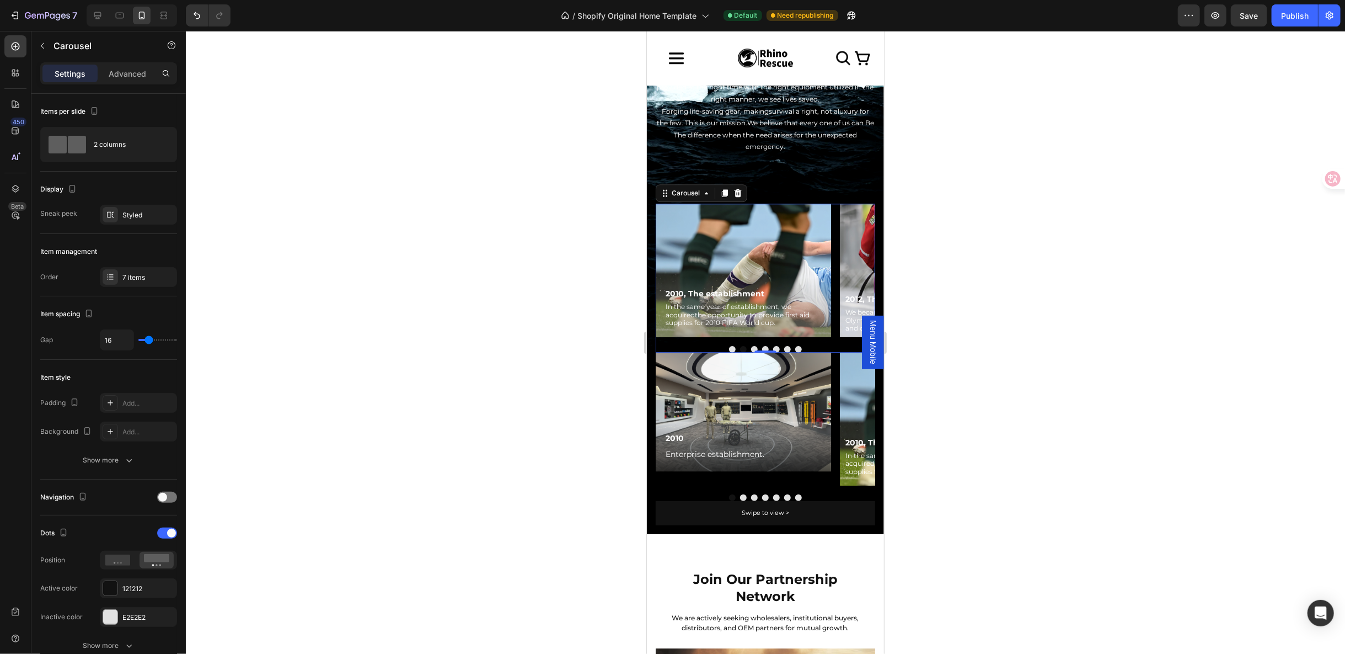
click at [729, 345] on button "Dot" at bounding box center [732, 348] width 7 height 7
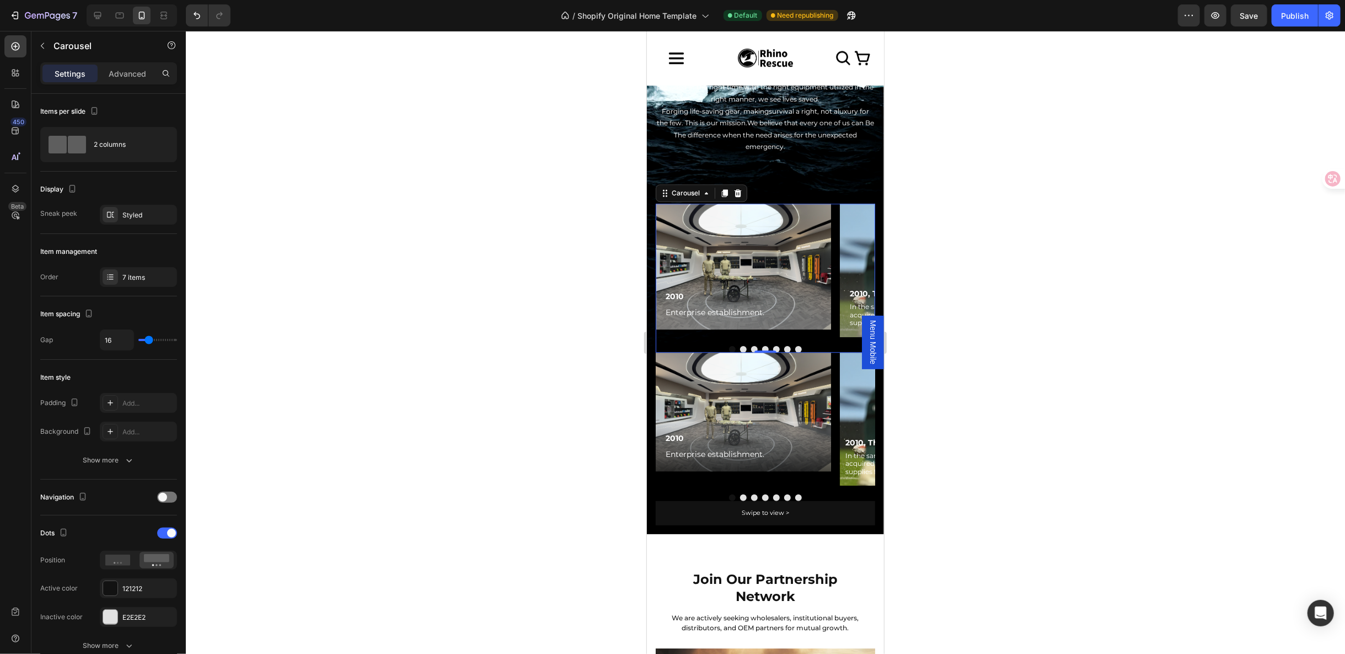
click at [739, 345] on div at bounding box center [765, 348] width 220 height 7
click at [740, 345] on button "Dot" at bounding box center [743, 348] width 7 height 7
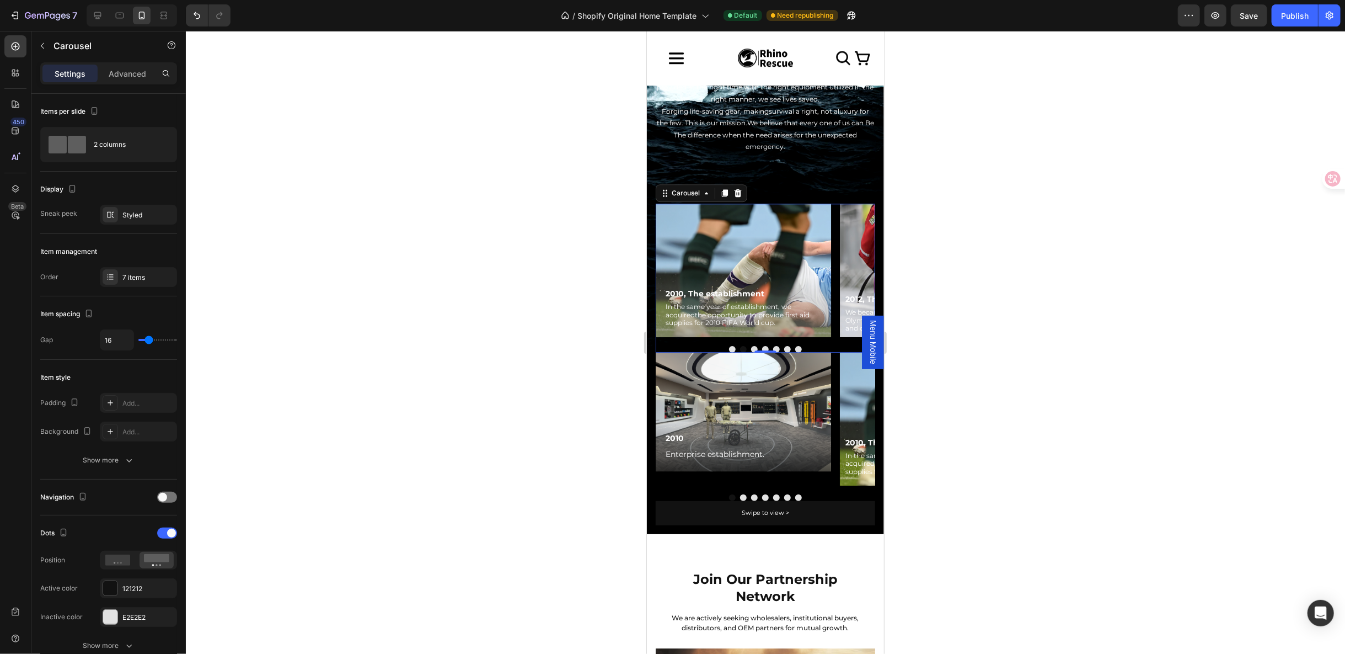
click at [751, 345] on button "Dot" at bounding box center [754, 348] width 7 height 7
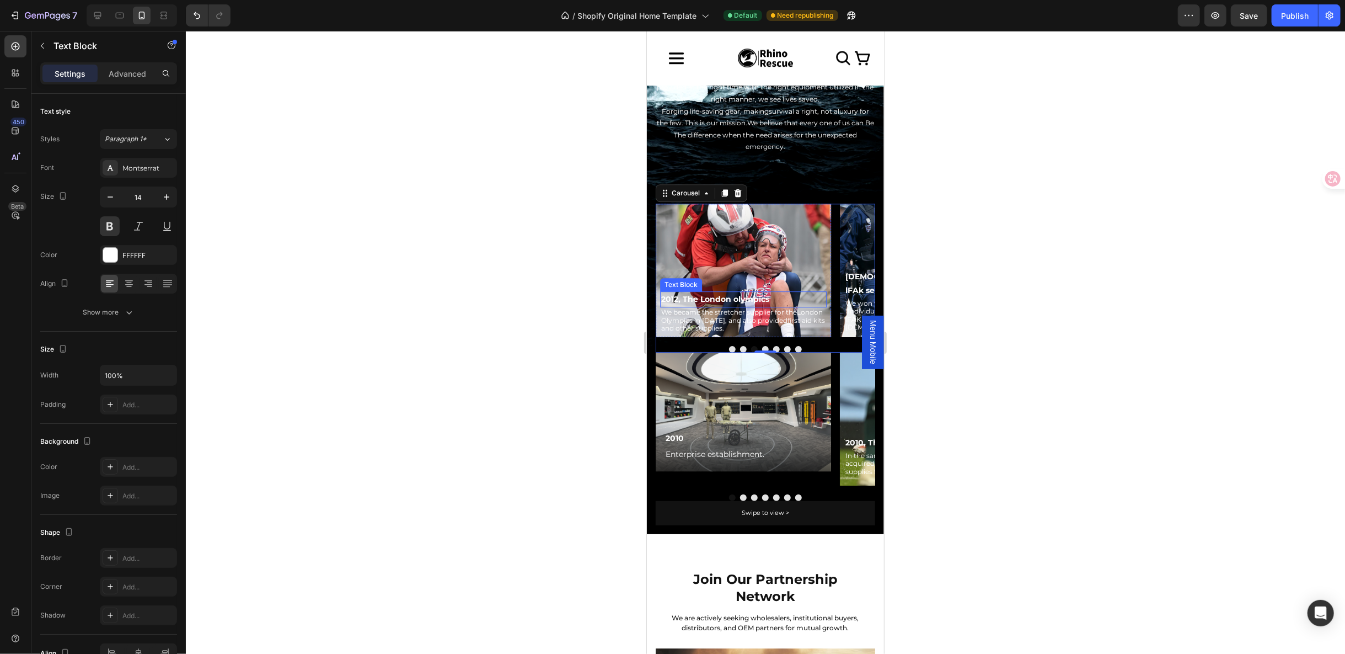
click at [722, 292] on p "2012, The London olympics" at bounding box center [743, 299] width 164 height 14
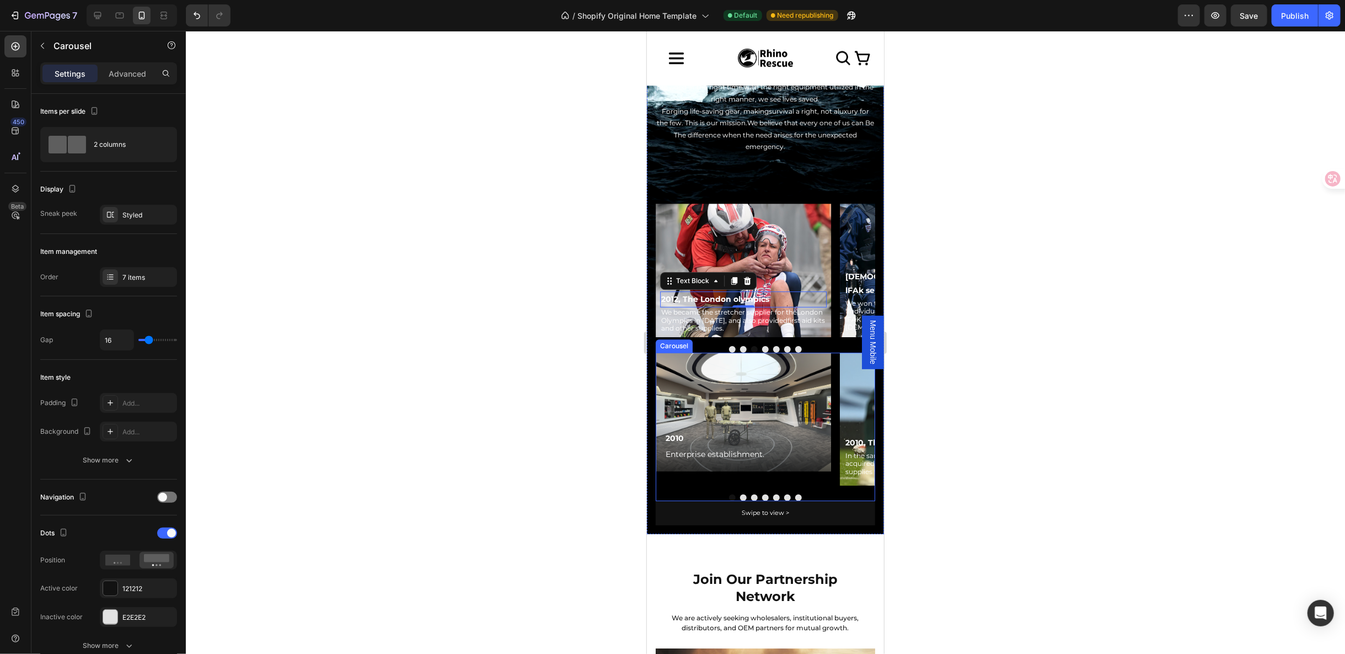
click at [741, 494] on button "Dot" at bounding box center [743, 497] width 7 height 7
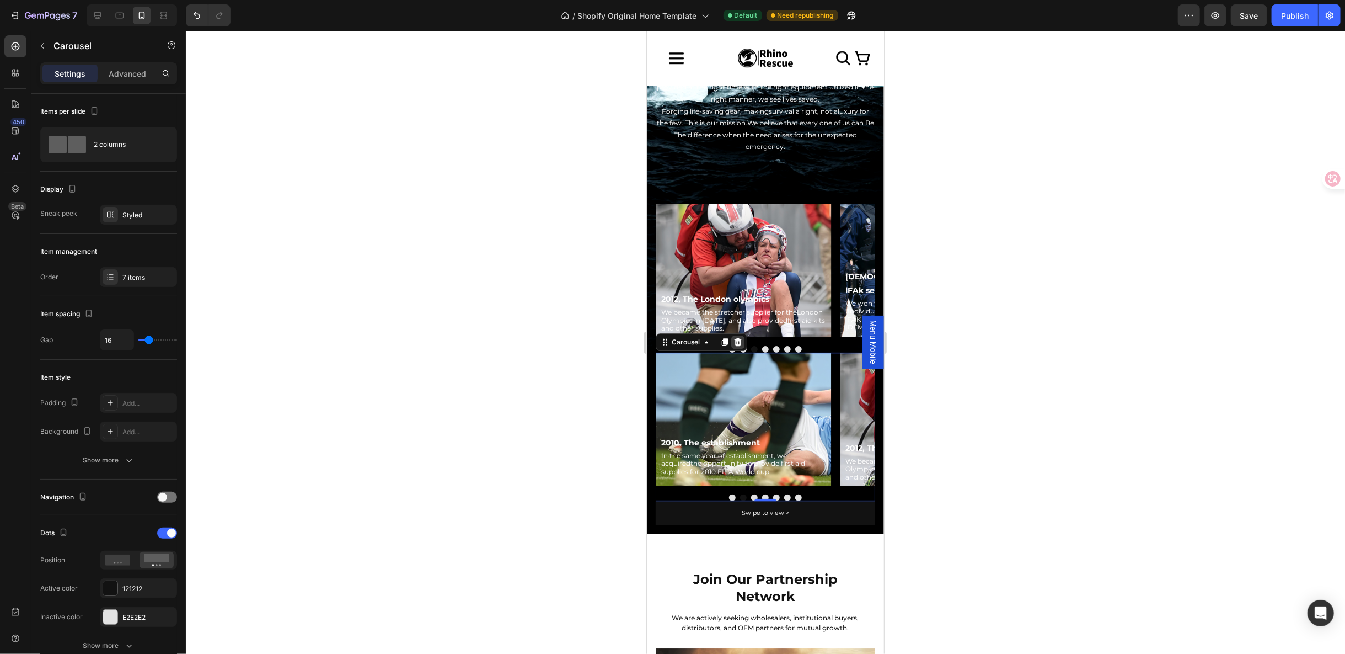
click at [736, 338] on icon at bounding box center [737, 342] width 7 height 8
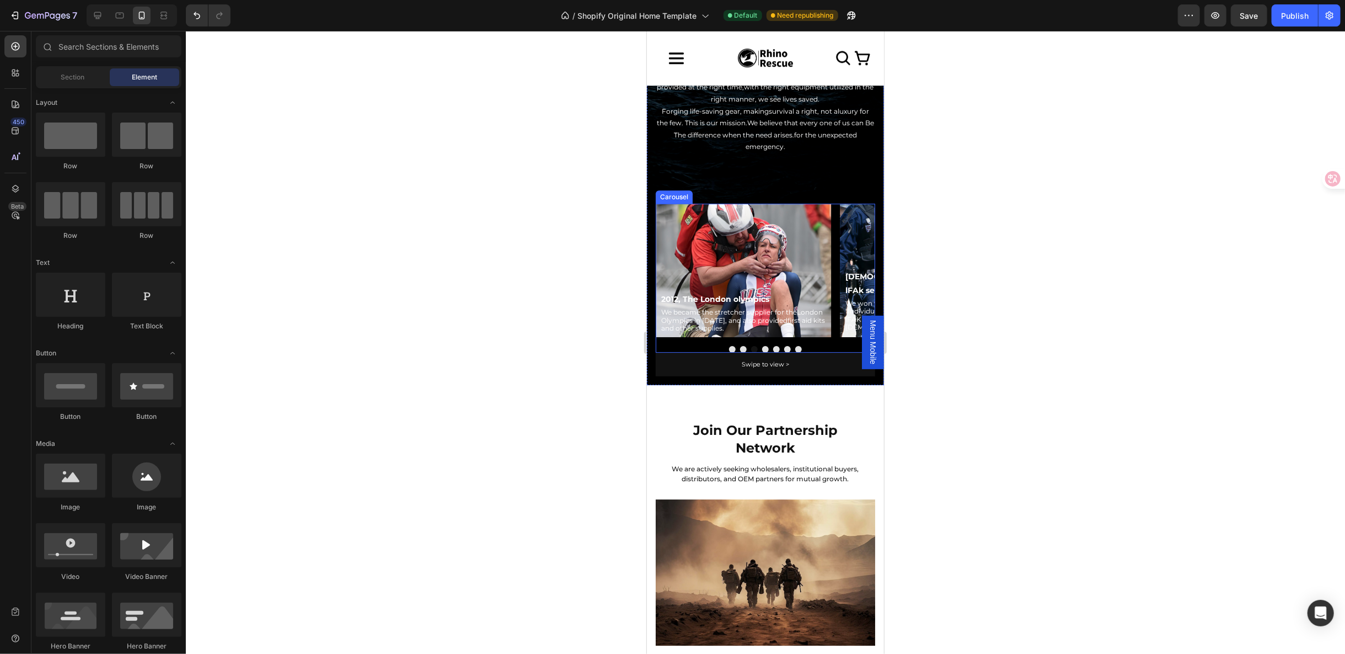
click at [729, 345] on button "Dot" at bounding box center [732, 348] width 7 height 7
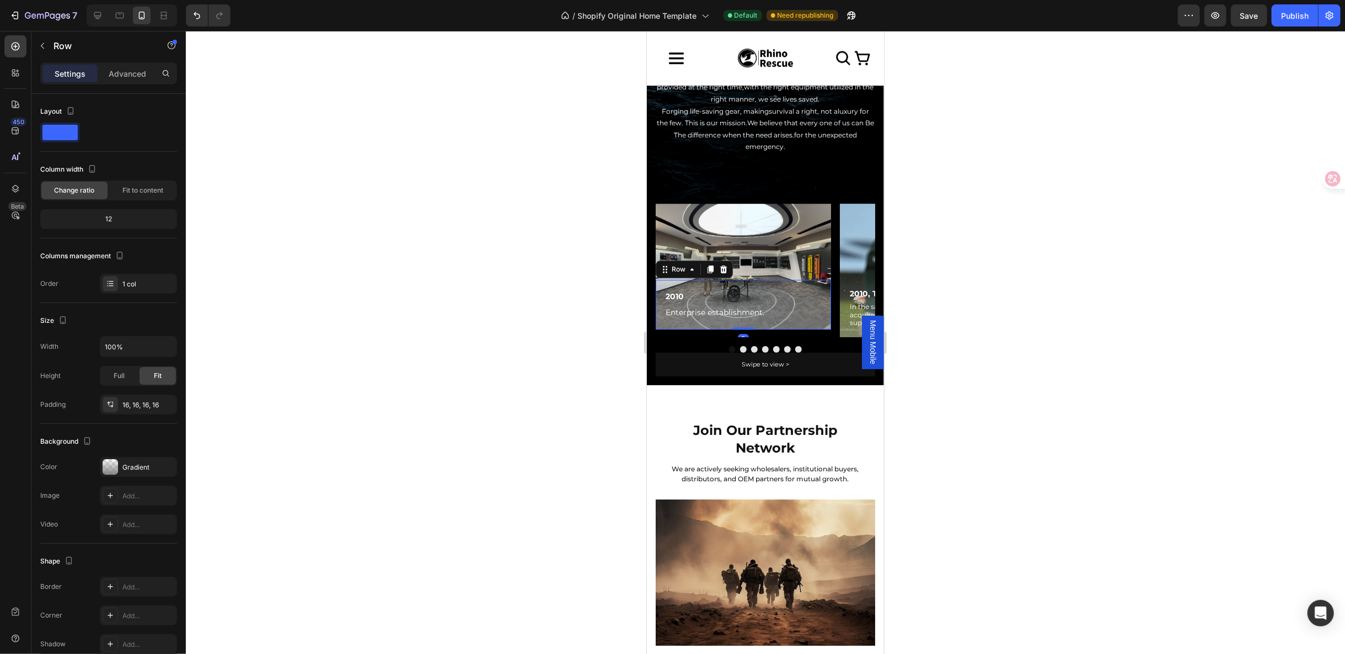
click at [661, 283] on div "2010 Text Block Enterprise establishment. Text Block Row 0" at bounding box center [742, 304] width 175 height 50
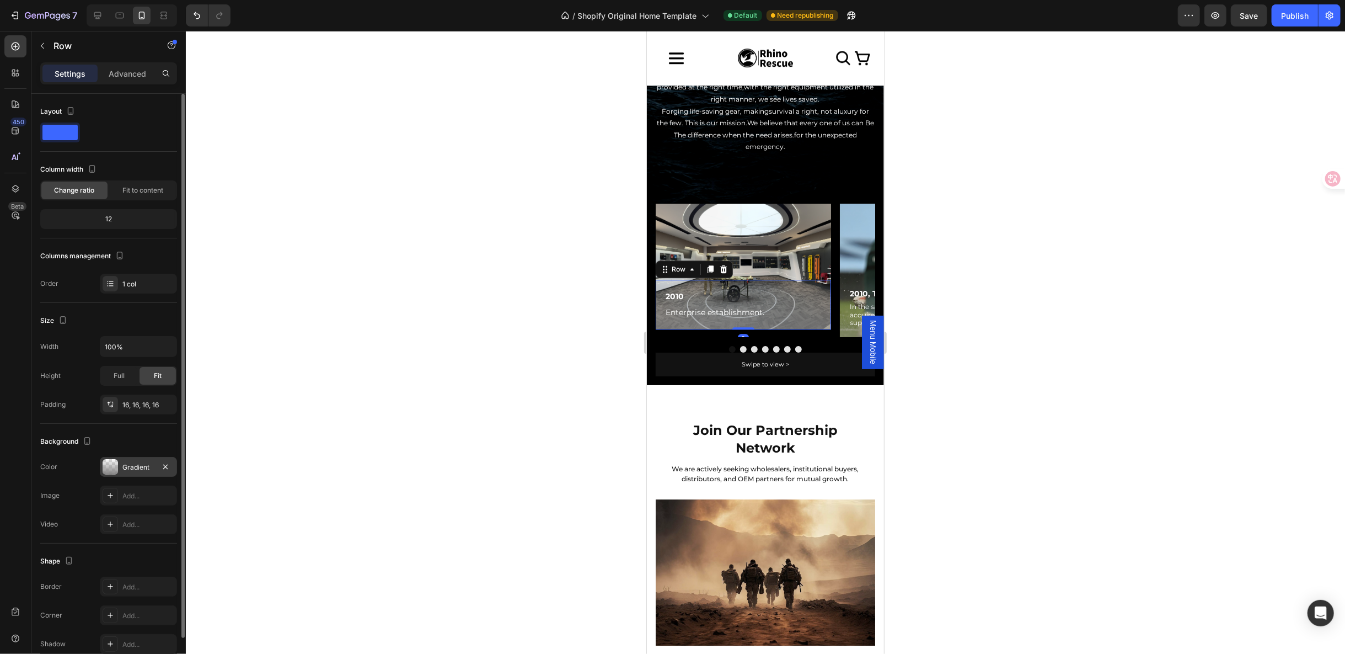
click at [114, 467] on div at bounding box center [110, 466] width 15 height 15
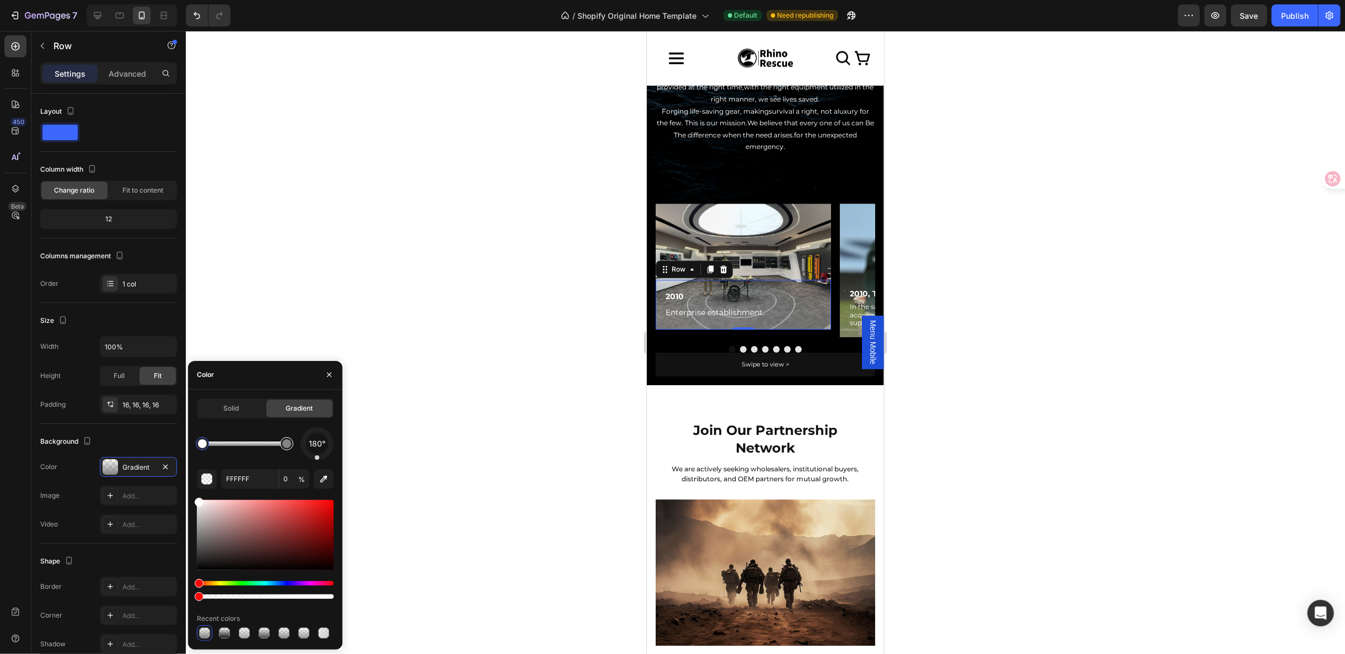
type input "848383"
click at [292, 450] on div at bounding box center [287, 444] width 20 height 20
click at [293, 480] on input "100" at bounding box center [294, 479] width 30 height 20
type input "88"
click at [1025, 406] on div at bounding box center [765, 342] width 1159 height 623
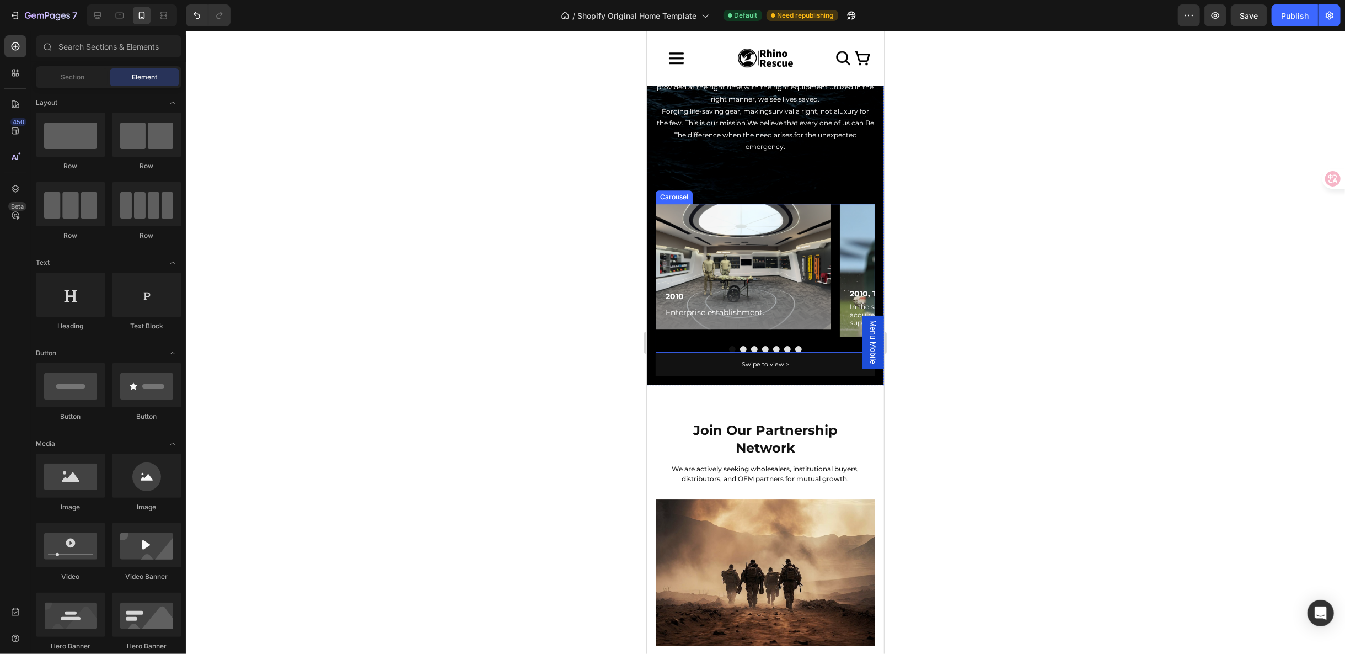
click at [740, 345] on button "Dot" at bounding box center [743, 348] width 7 height 7
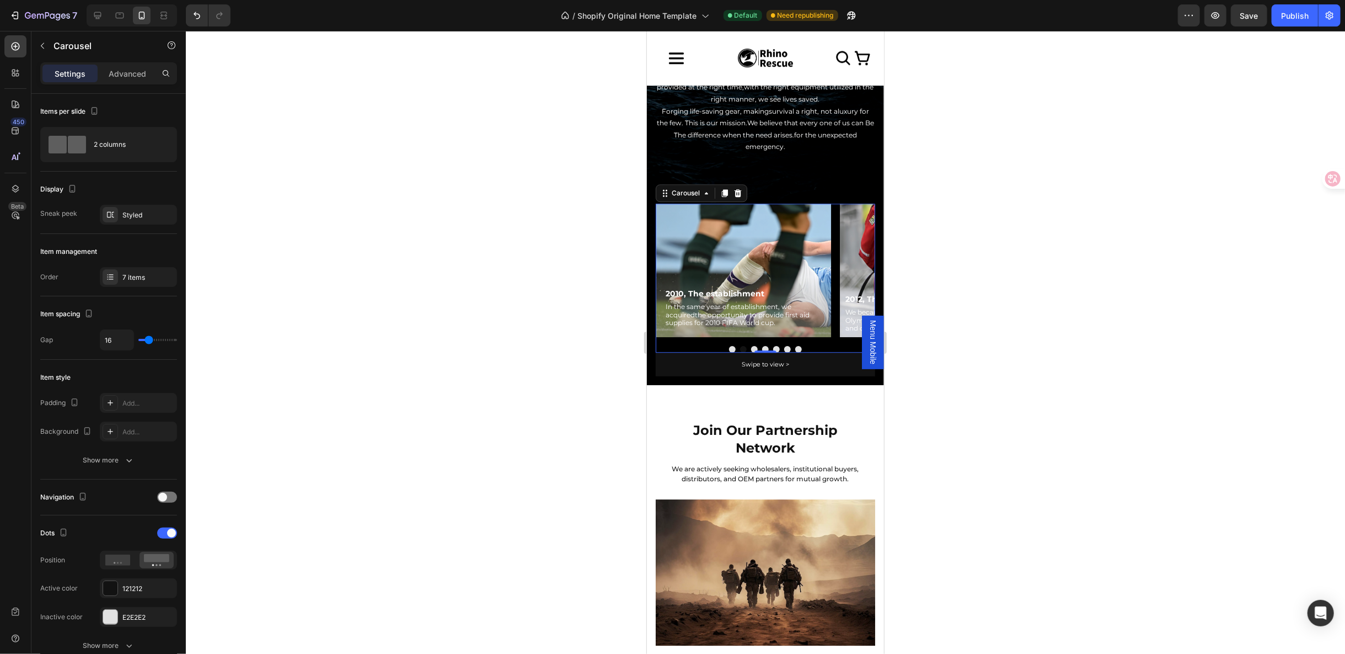
click at [751, 345] on button "Dot" at bounding box center [754, 348] width 7 height 7
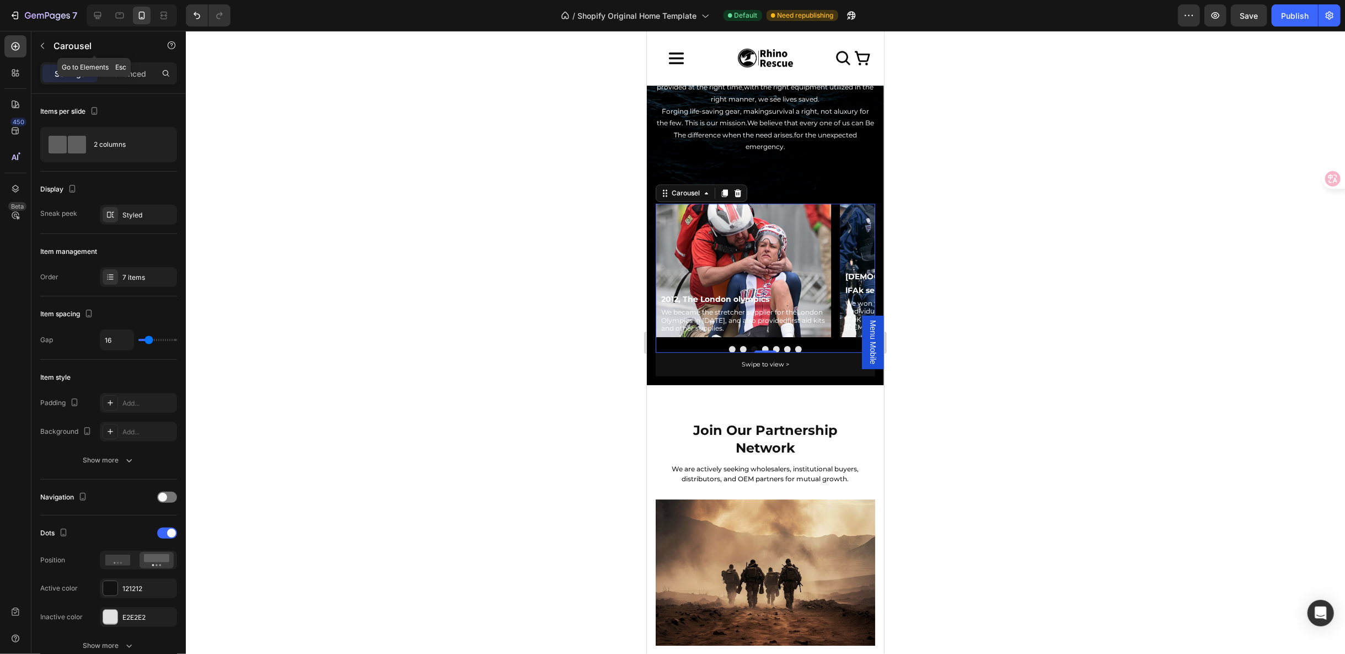
click at [41, 42] on icon "button" at bounding box center [42, 45] width 9 height 9
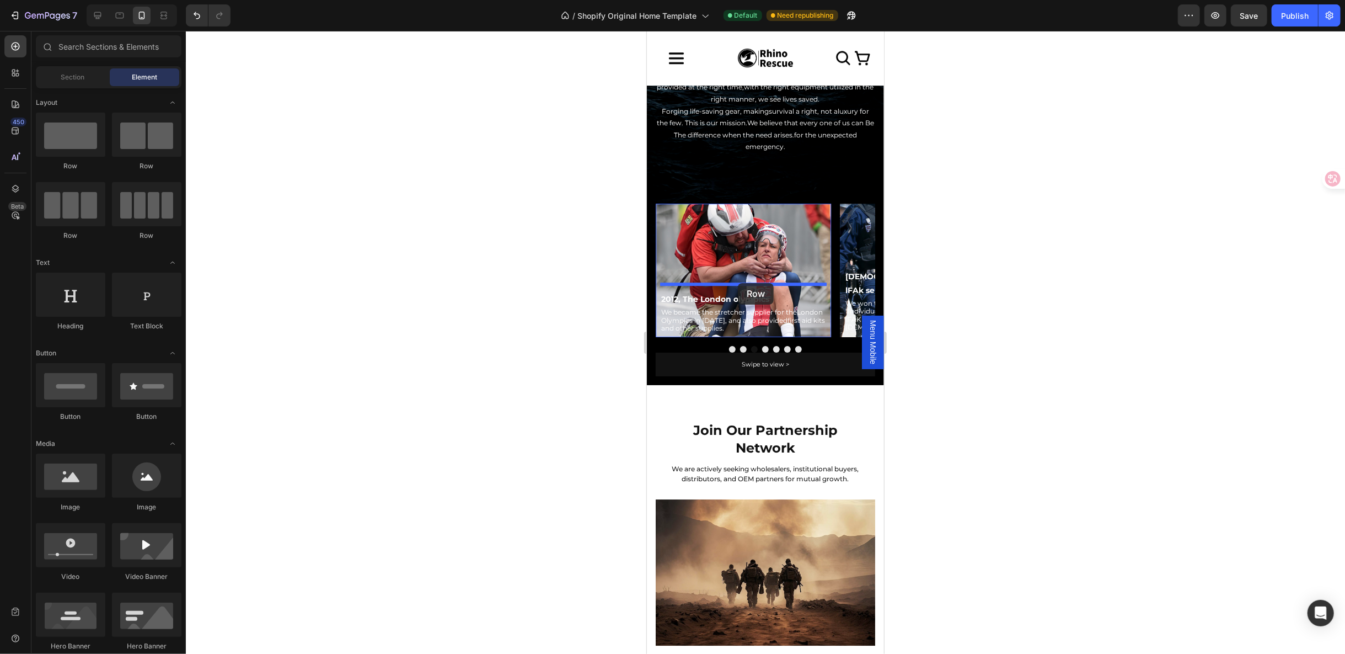
drag, startPoint x: 737, startPoint y: 177, endPoint x: 737, endPoint y: 282, distance: 105.3
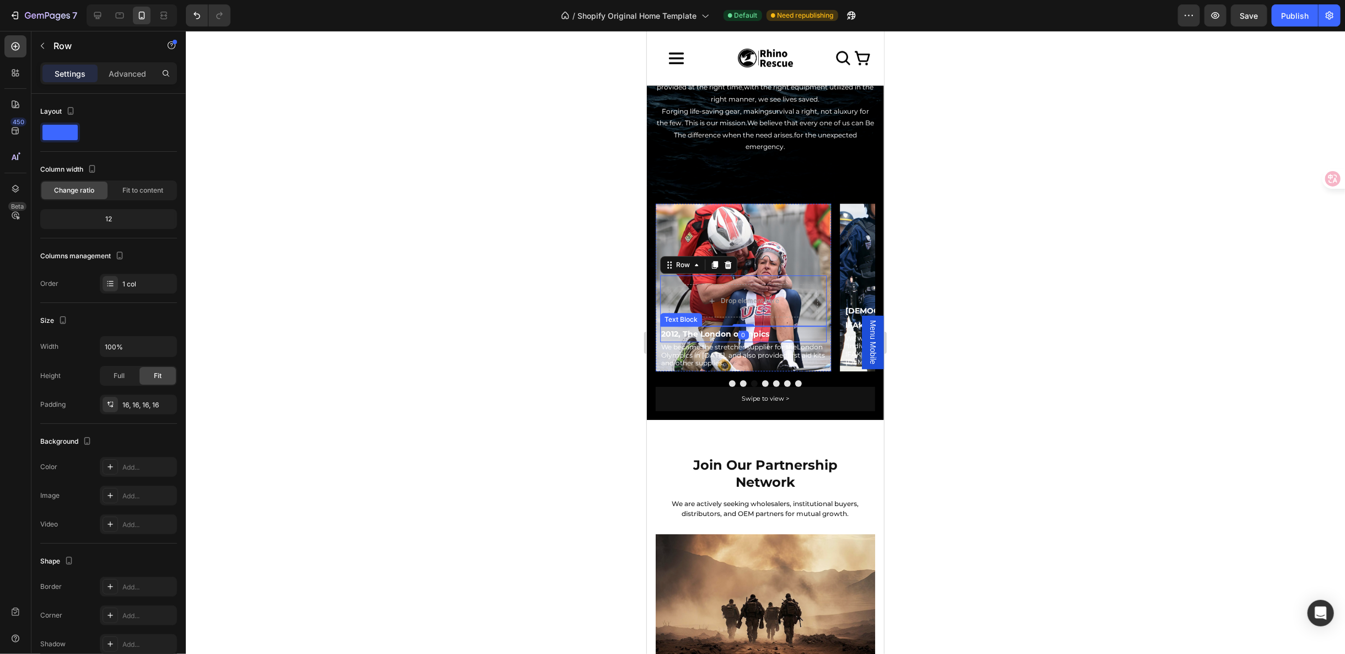
click at [687, 328] on p "2012, The London olympics" at bounding box center [743, 334] width 164 height 14
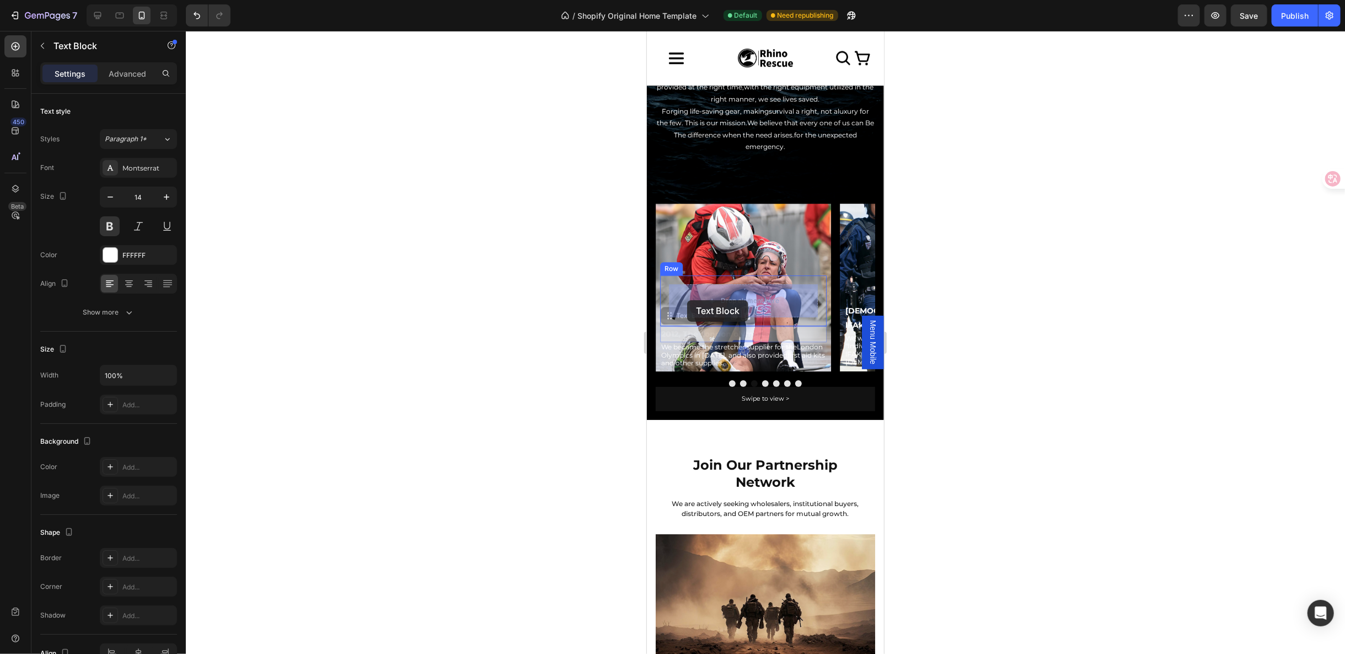
drag, startPoint x: 674, startPoint y: 322, endPoint x: 687, endPoint y: 299, distance: 25.4
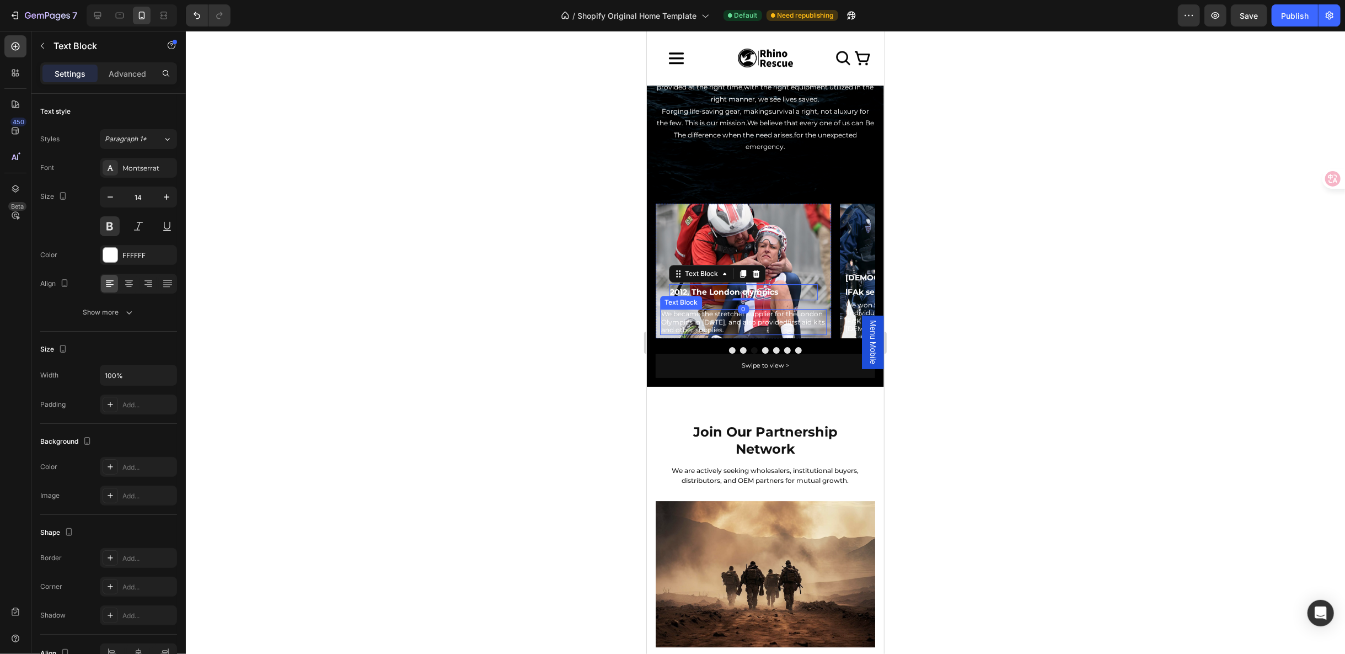
click at [675, 322] on p "We became the stretcher supplier for theLondon Olympics in [DATE], and also pro…" at bounding box center [743, 321] width 164 height 24
drag, startPoint x: 668, startPoint y: 301, endPoint x: 715, endPoint y: 293, distance: 47.5
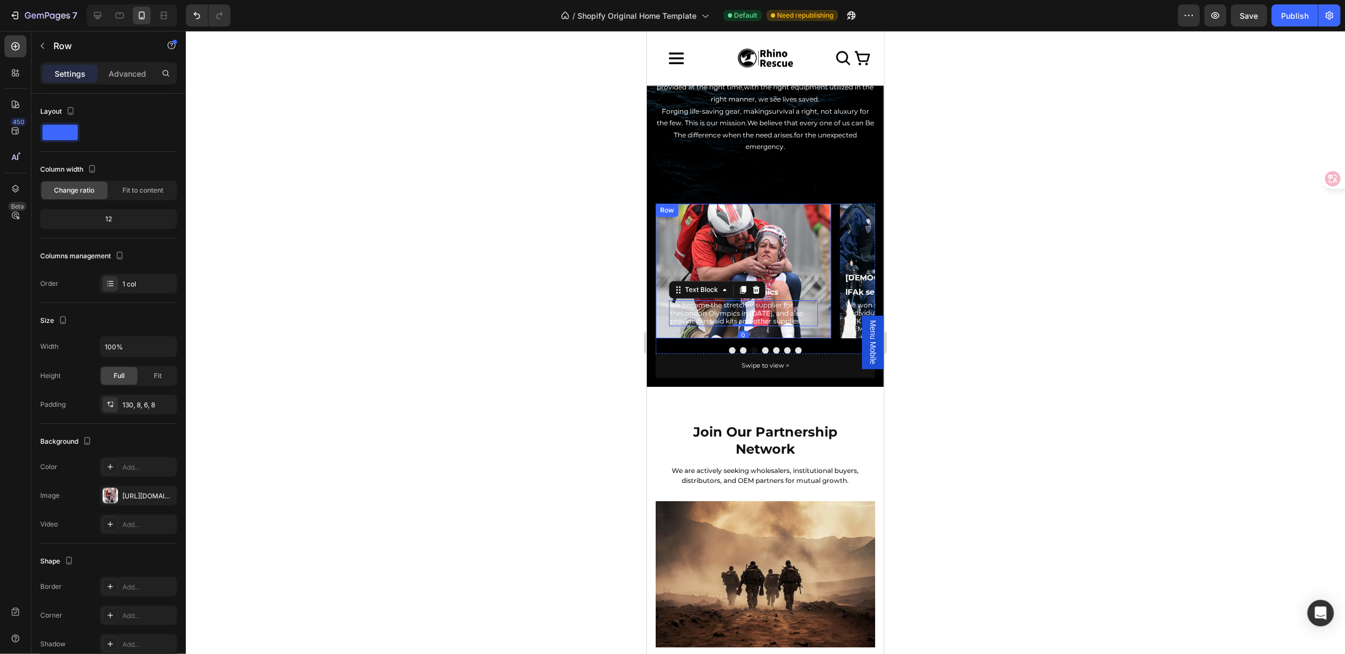
click at [660, 210] on div "Row" at bounding box center [666, 210] width 18 height 10
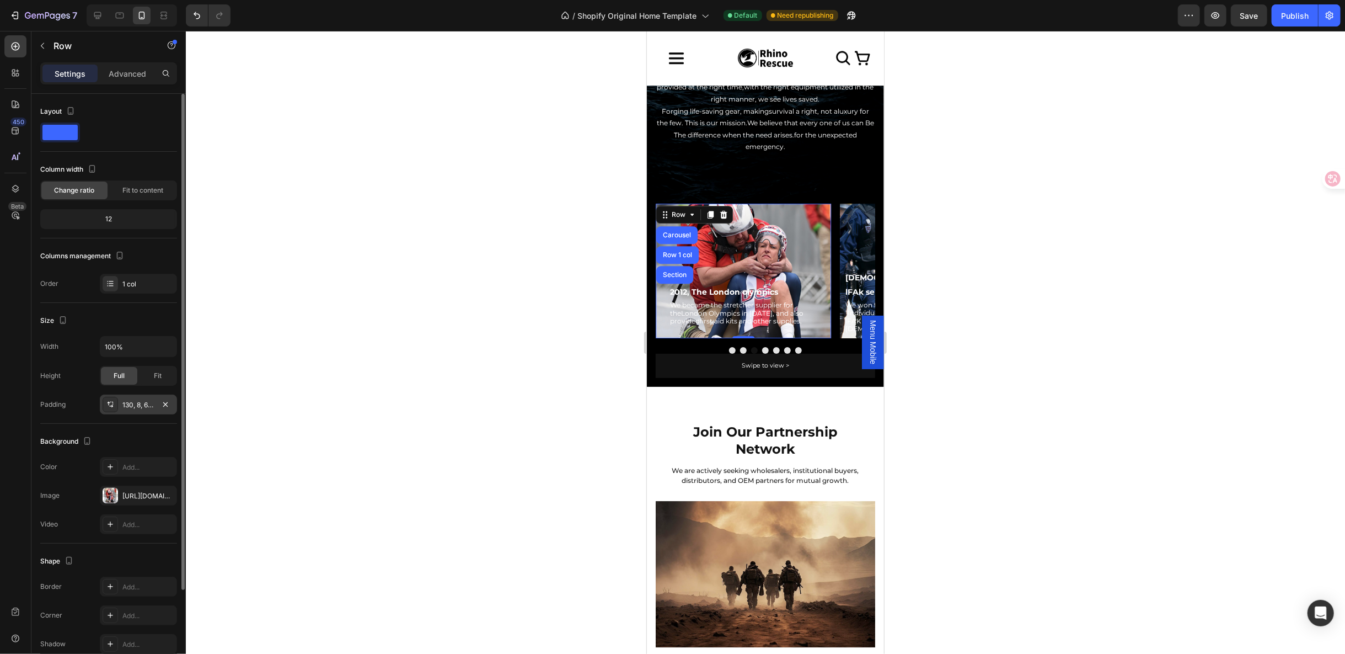
click at [143, 395] on div "130, 8, 6, 8" at bounding box center [138, 404] width 77 height 20
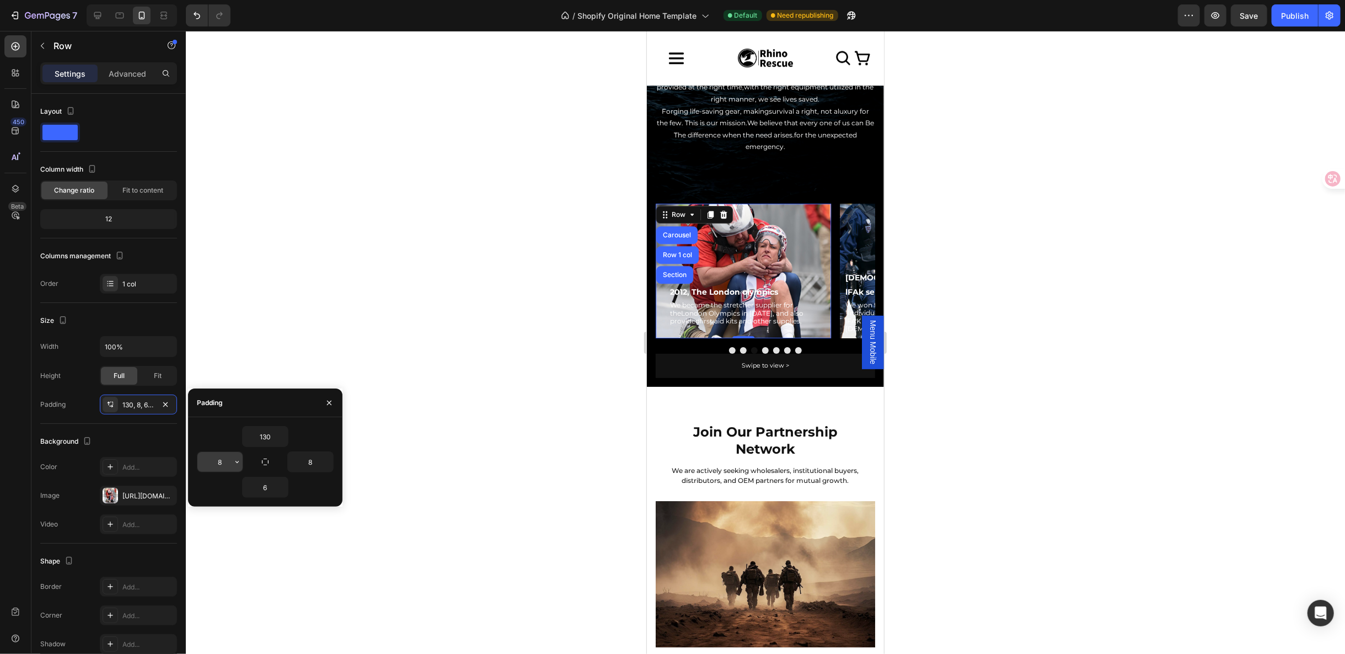
click at [231, 461] on input "8" at bounding box center [219, 462] width 45 height 20
click at [269, 482] on input "6" at bounding box center [265, 487] width 45 height 20
type input "0"
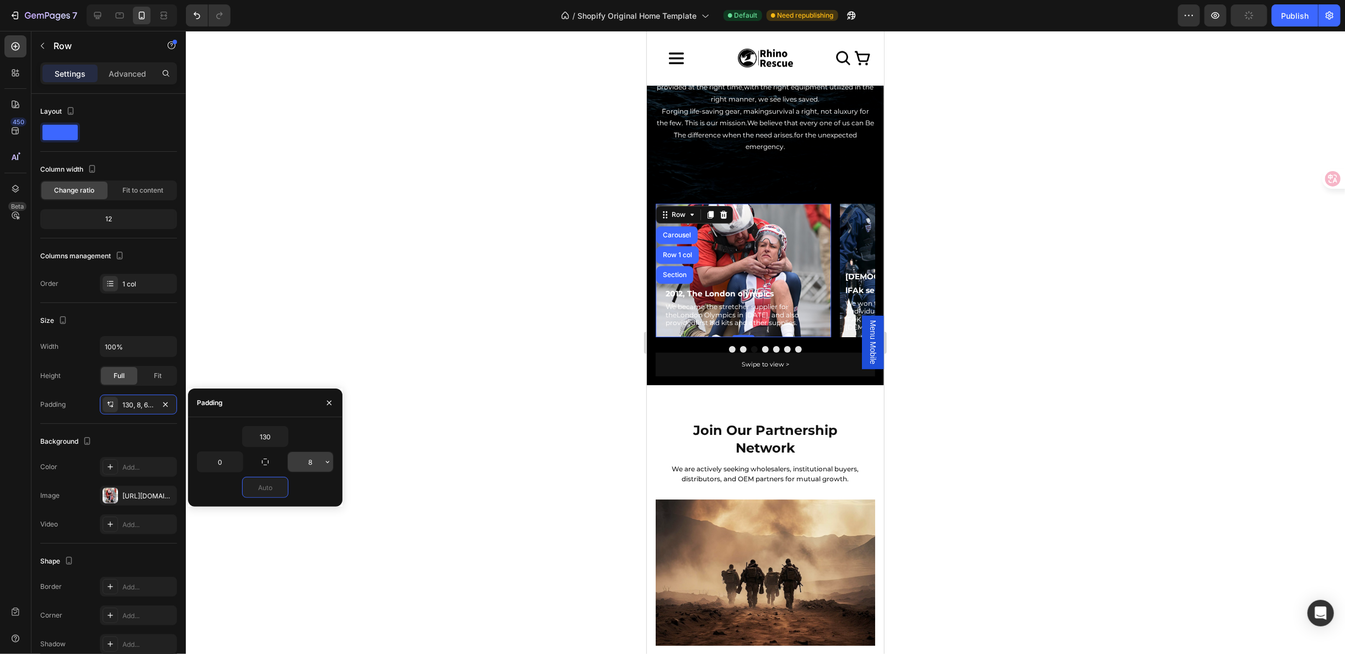
click at [315, 461] on input "8" at bounding box center [310, 462] width 45 height 20
type input "0"
click at [696, 302] on p "We became the stretcher supplier for theLondon Olympics in [DATE], and also pro…" at bounding box center [743, 314] width 156 height 24
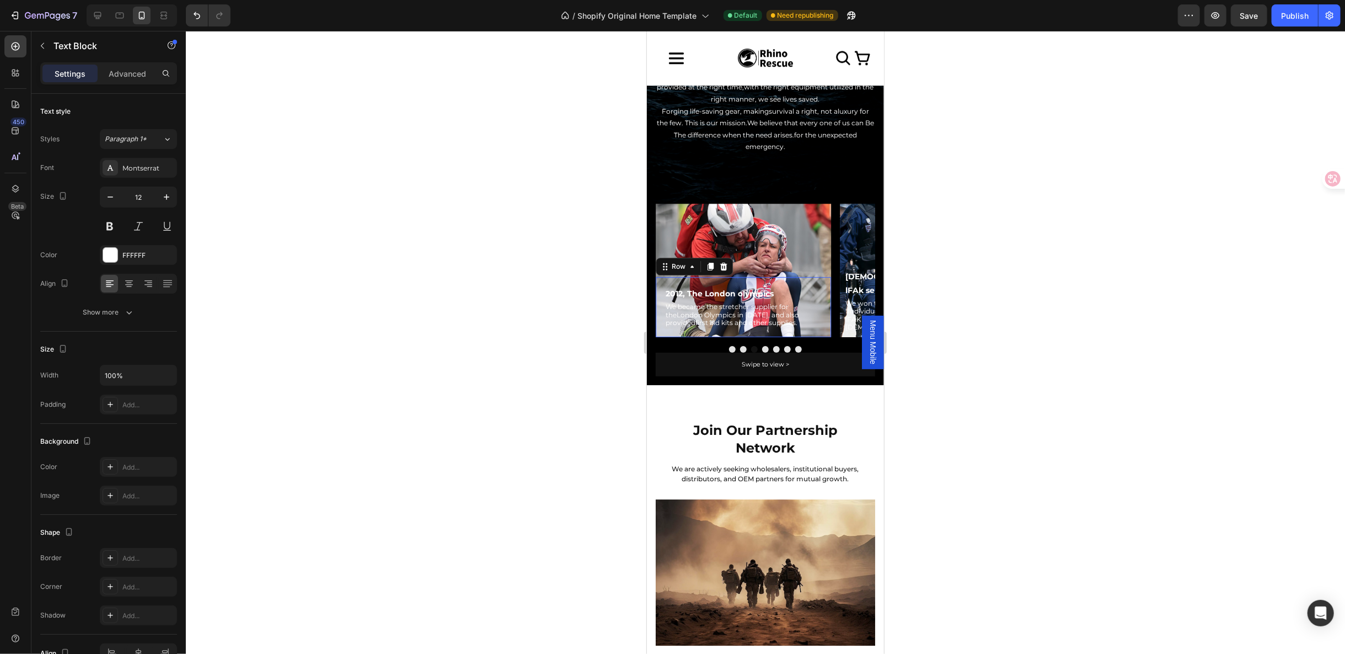
click at [810, 281] on div "2012, The London olympics Text Block We became the stretcher supplier for theLo…" at bounding box center [742, 306] width 175 height 60
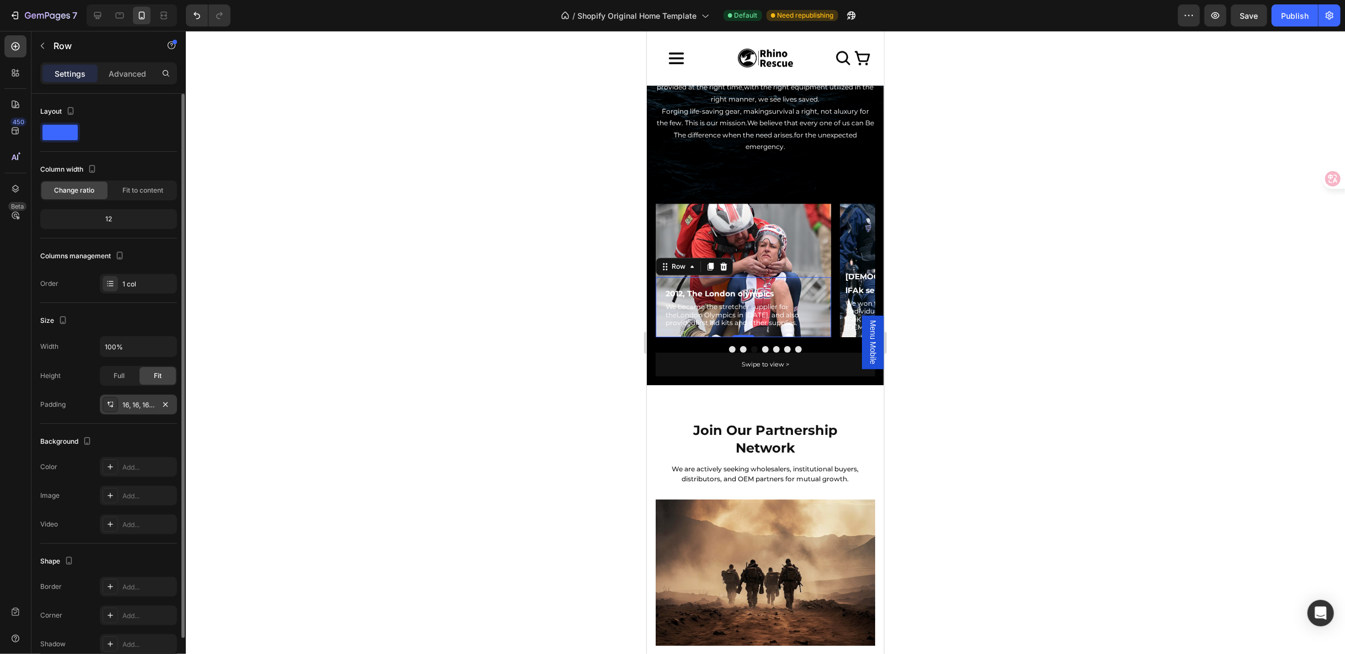
click at [142, 400] on div "16, 16, 16, 16" at bounding box center [138, 405] width 32 height 10
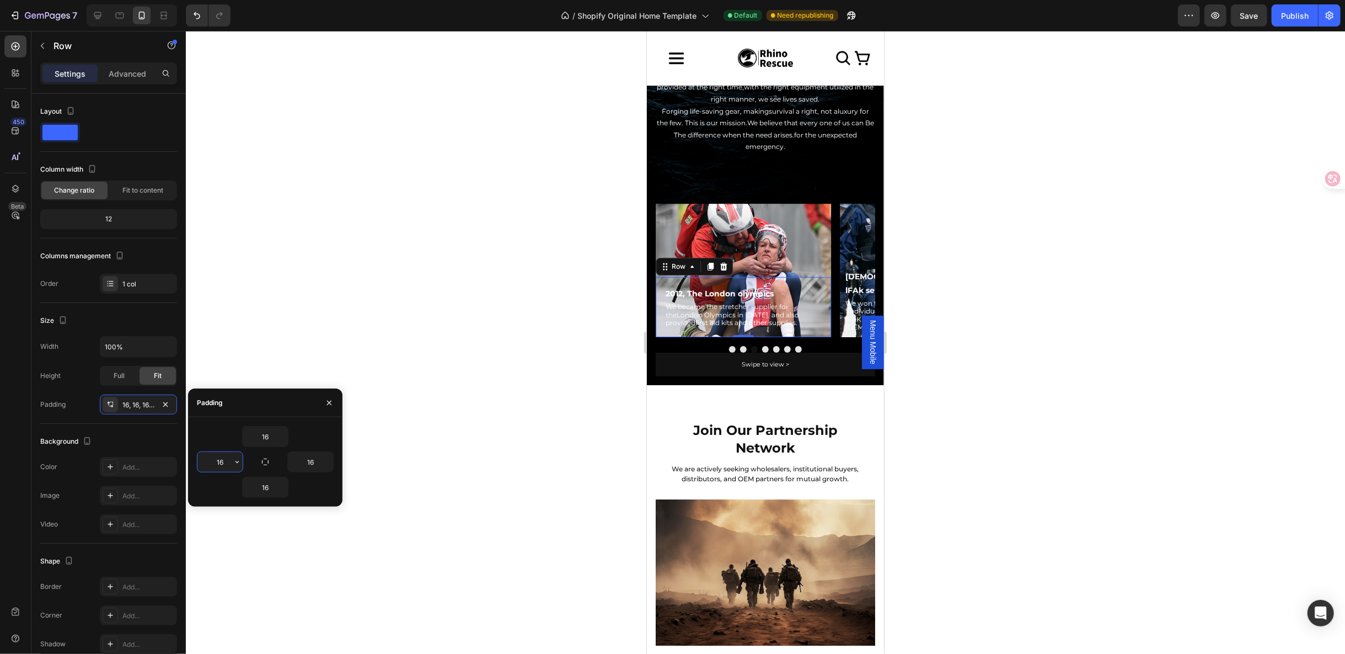
click at [221, 463] on input "16" at bounding box center [219, 462] width 45 height 20
type input "8"
click at [315, 464] on input "16" at bounding box center [310, 462] width 45 height 20
type input "8"
click at [261, 488] on input "16" at bounding box center [265, 487] width 45 height 20
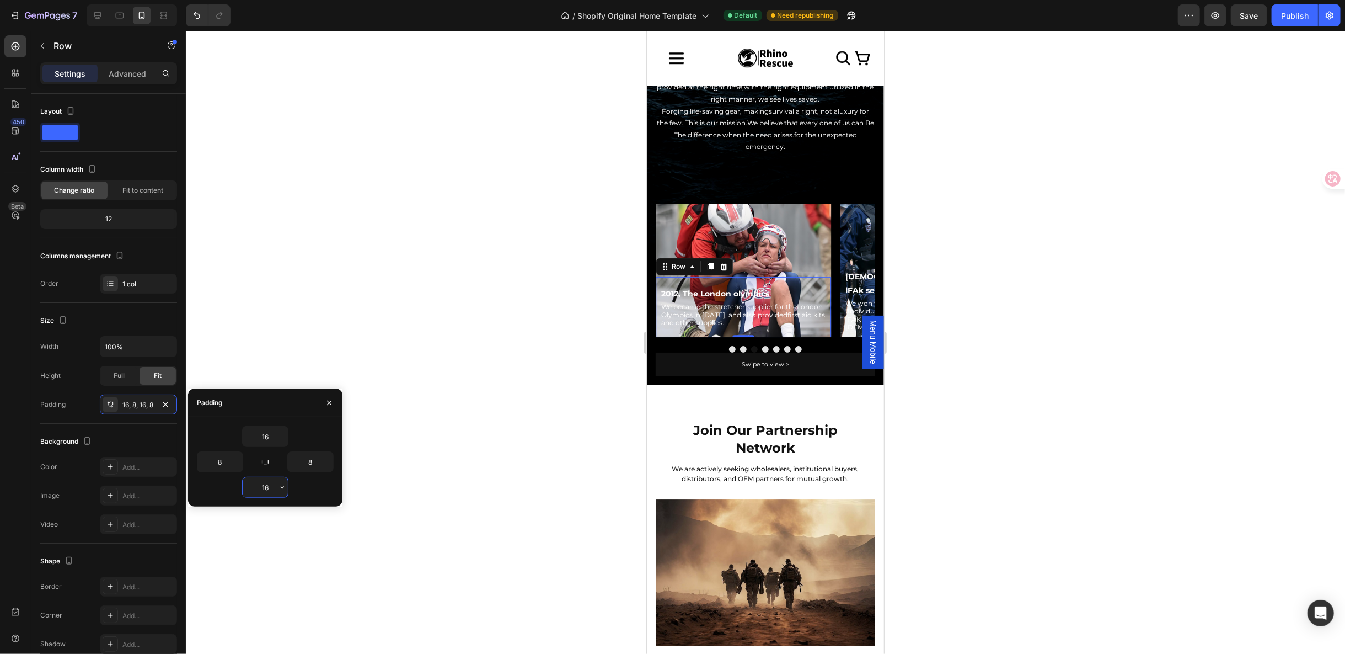
type input "6"
click at [740, 345] on button "Dot" at bounding box center [743, 348] width 7 height 7
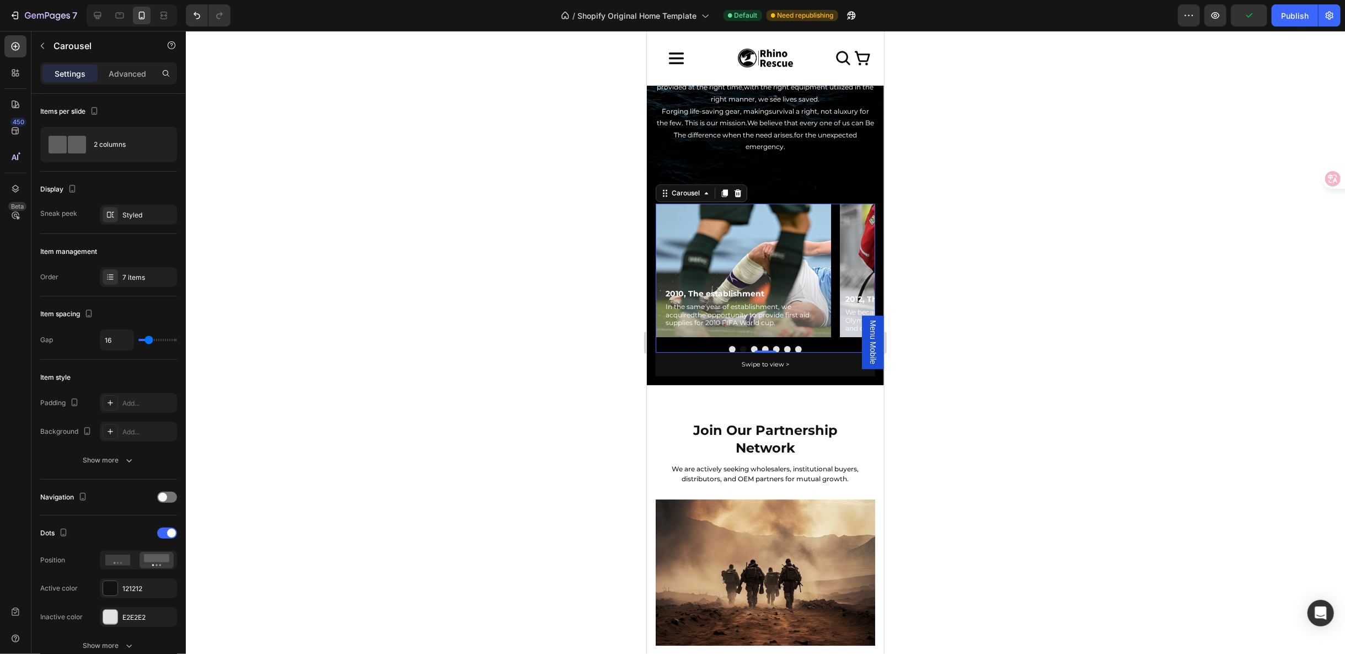
click at [751, 345] on button "Dot" at bounding box center [754, 348] width 7 height 7
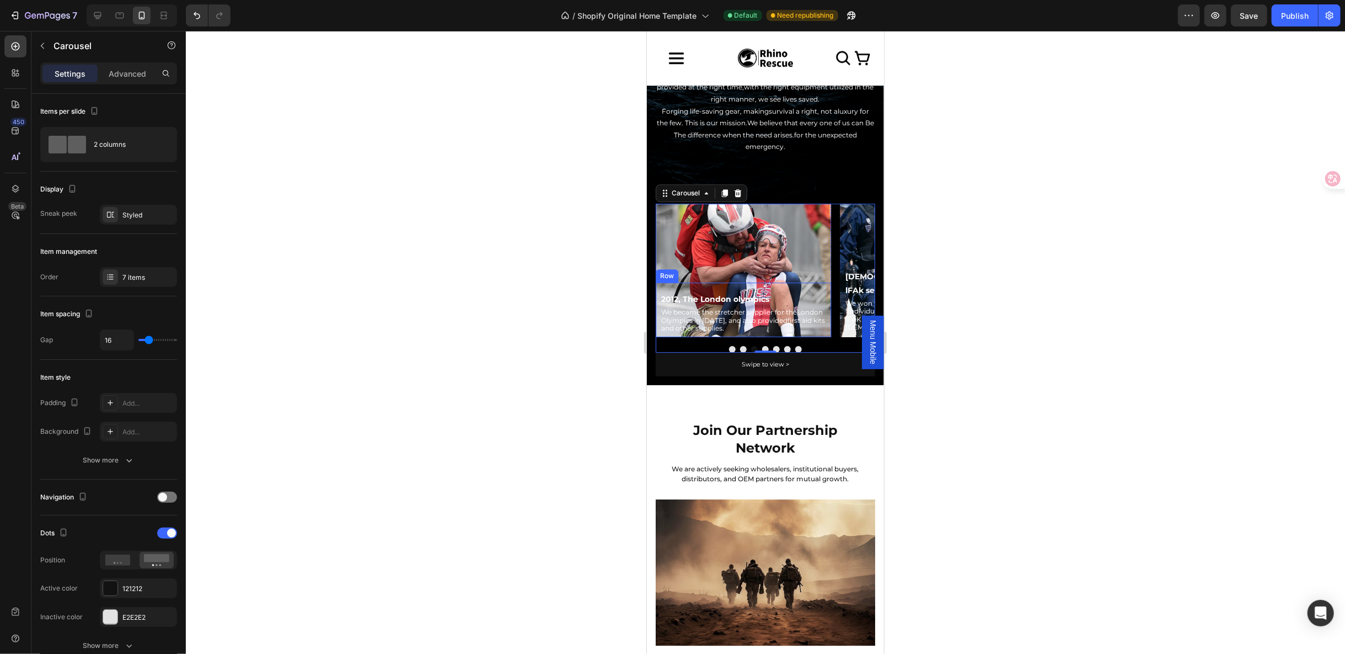
click at [795, 282] on div "2012, The London olympics Text Block We became the stretcher supplier for theLo…" at bounding box center [742, 309] width 175 height 54
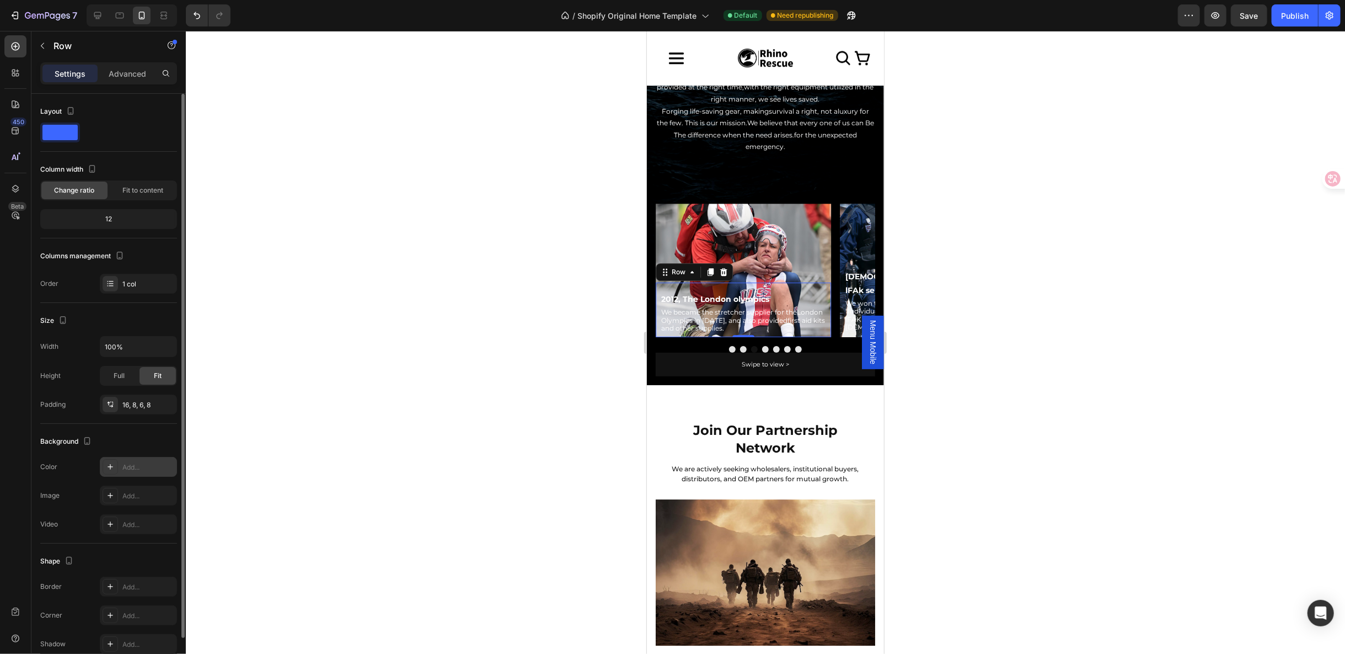
click at [111, 463] on icon at bounding box center [110, 466] width 9 height 9
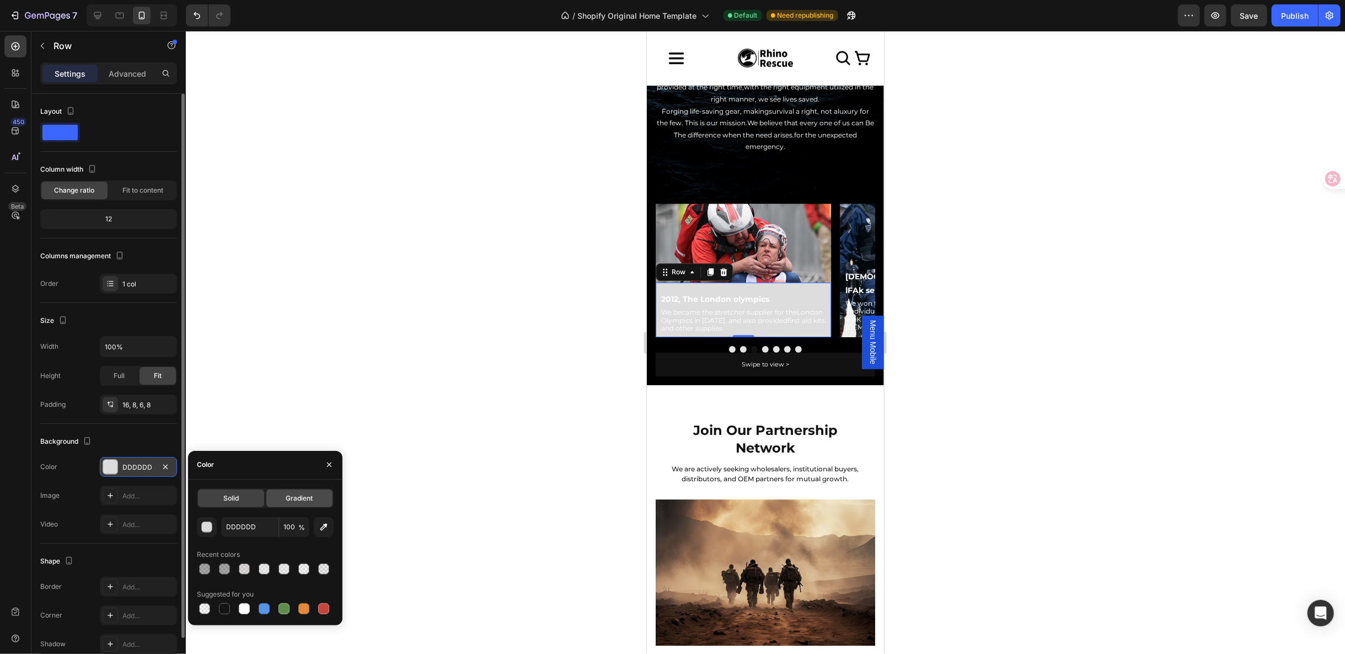
click at [312, 504] on div "Gradient" at bounding box center [299, 498] width 66 height 18
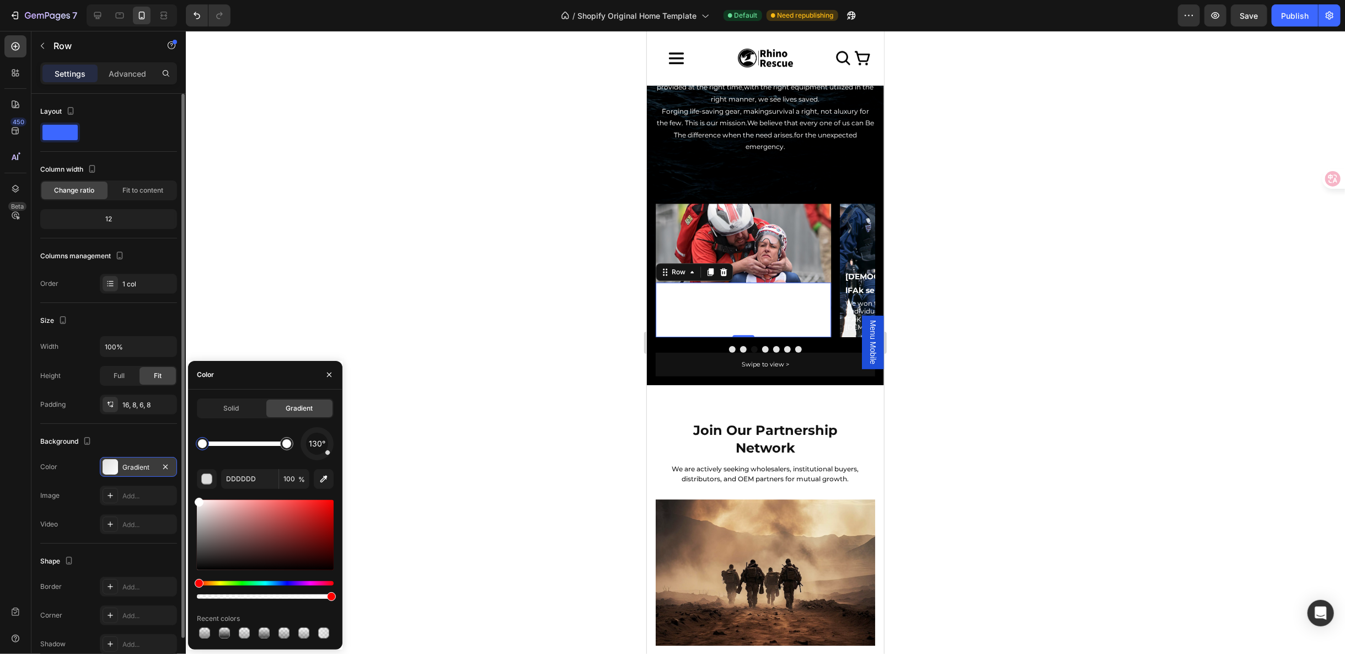
drag, startPoint x: 197, startPoint y: 494, endPoint x: 239, endPoint y: 512, distance: 46.4
click at [195, 483] on div "Solid Gradient 130° DDDDDD 100 % Recent colors" at bounding box center [265, 519] width 154 height 242
type input "FFFFFF"
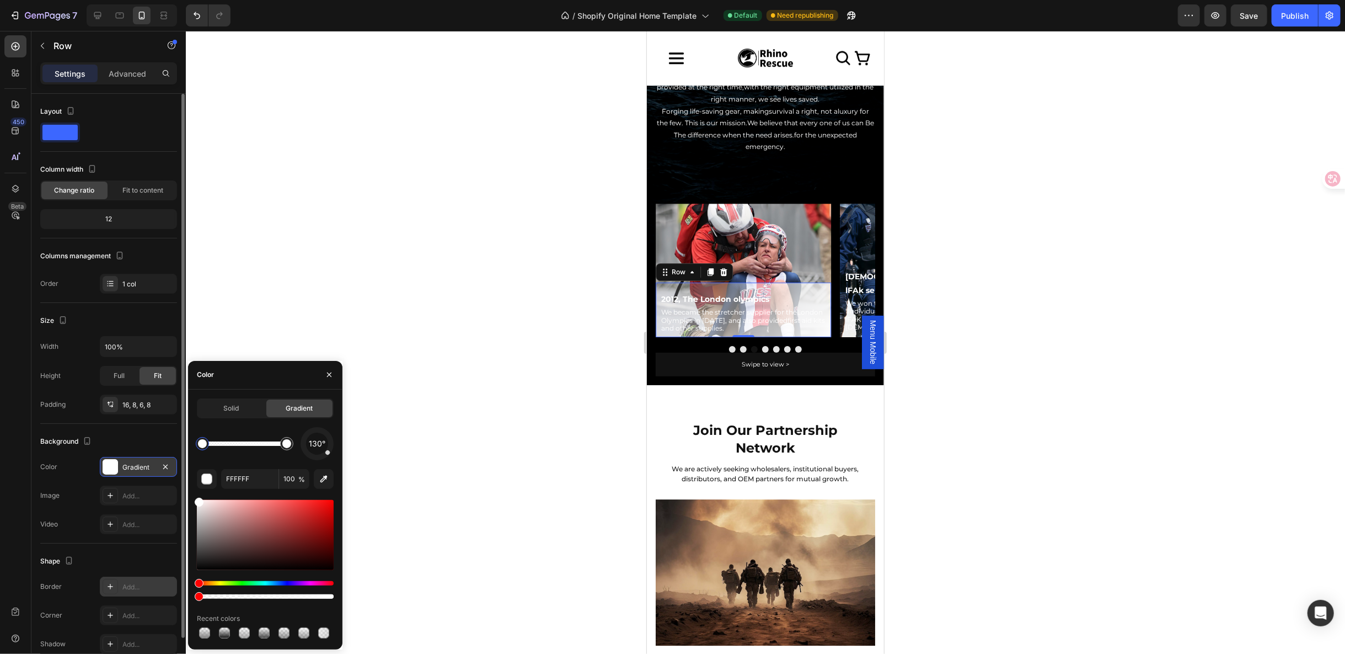
drag, startPoint x: 331, startPoint y: 597, endPoint x: 147, endPoint y: 592, distance: 184.3
click at [147, 592] on div "450 Beta Sections(18) Elements(83) Section Element Hero Section Product Detail …" at bounding box center [93, 342] width 186 height 623
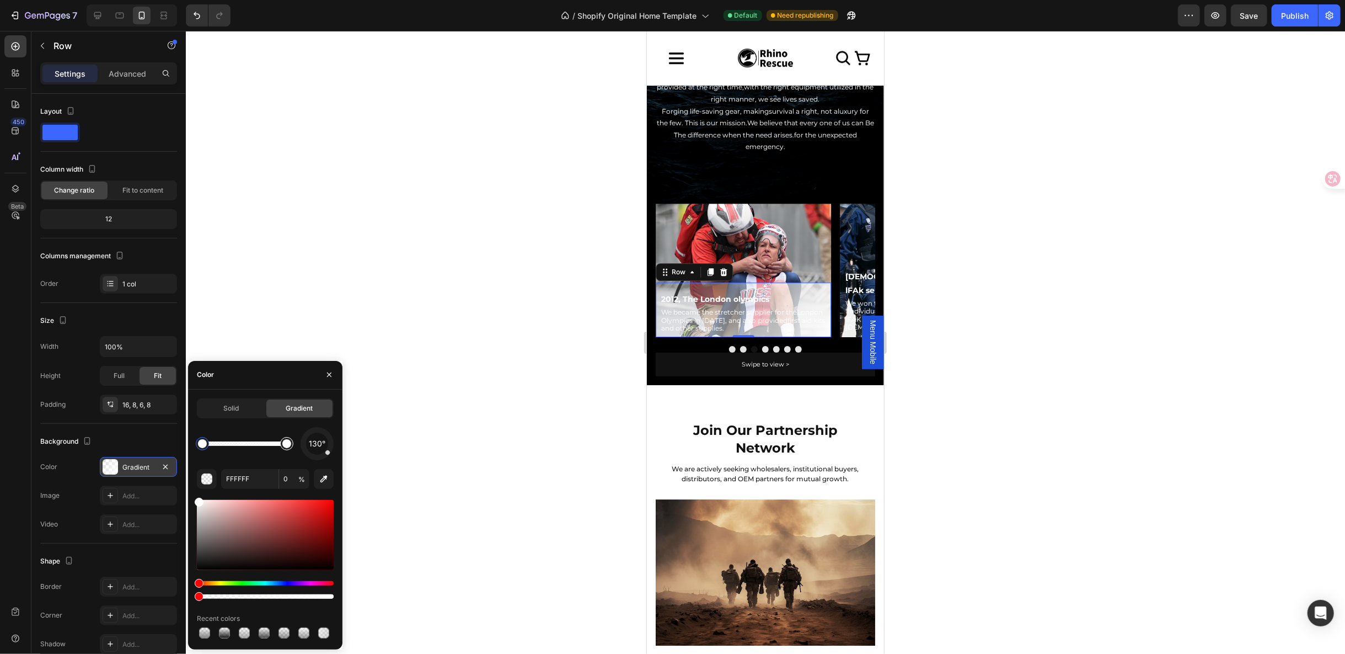
type input "100"
click at [288, 440] on div at bounding box center [286, 443] width 9 height 9
click at [250, 480] on input "FFFFFF" at bounding box center [249, 479] width 57 height 20
paste input "848383"
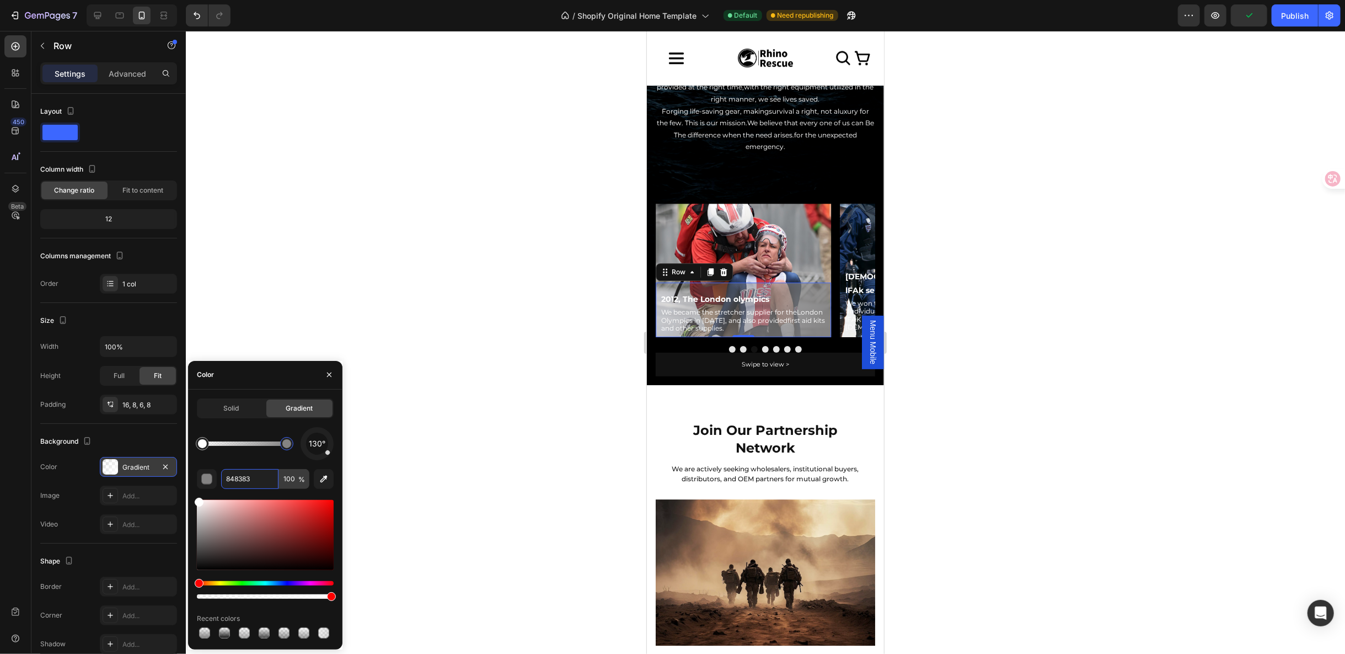
type input "848383"
click at [292, 478] on input "100" at bounding box center [294, 479] width 30 height 20
drag, startPoint x: 329, startPoint y: 453, endPoint x: 317, endPoint y: 459, distance: 13.3
click at [317, 459] on div at bounding box center [317, 443] width 33 height 33
click at [287, 480] on input "88" at bounding box center [294, 479] width 30 height 20
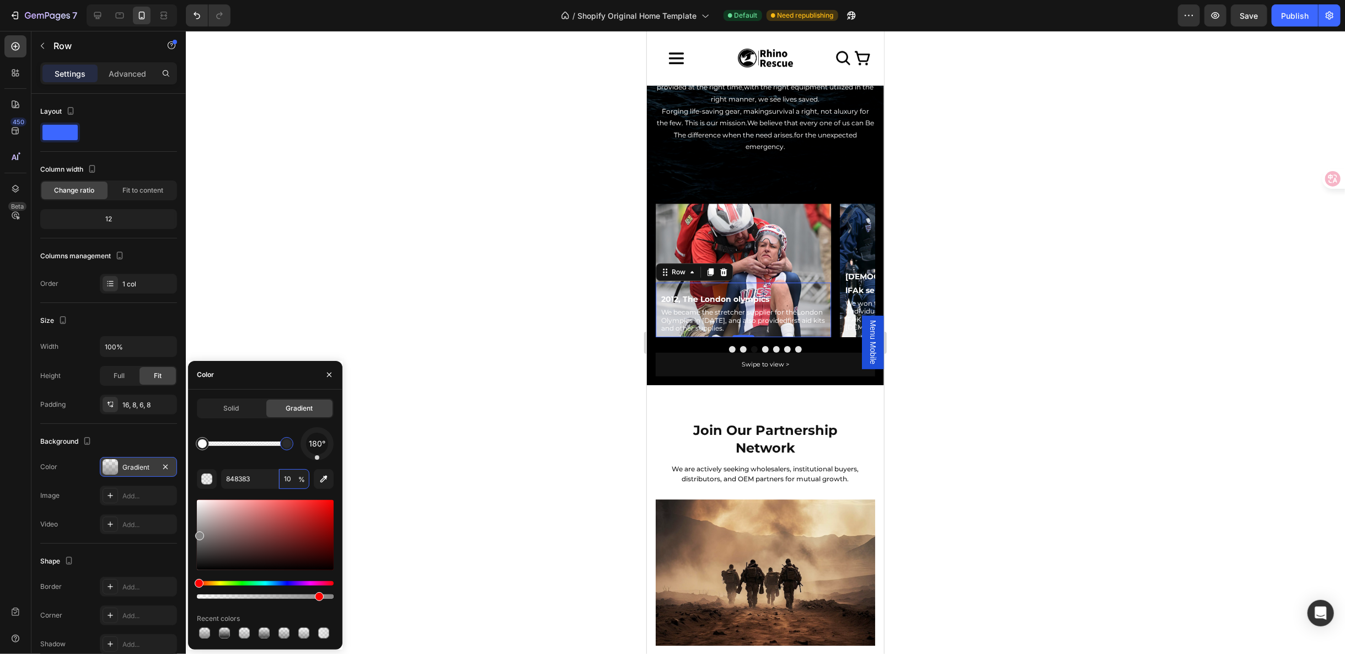
type input "1"
type input "66"
click at [740, 345] on button "Dot" at bounding box center [743, 348] width 7 height 7
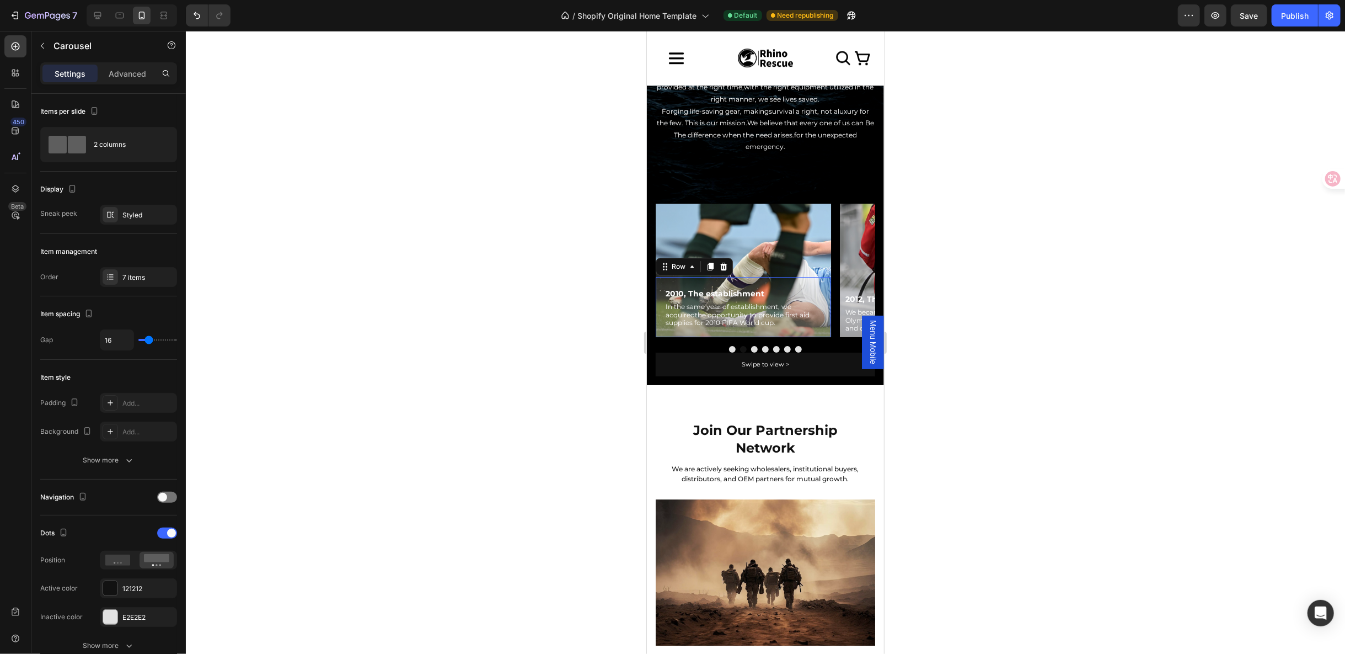
click at [660, 276] on div "2010, The establishment Text Block In the same year of establishment, we acquir…" at bounding box center [742, 306] width 175 height 60
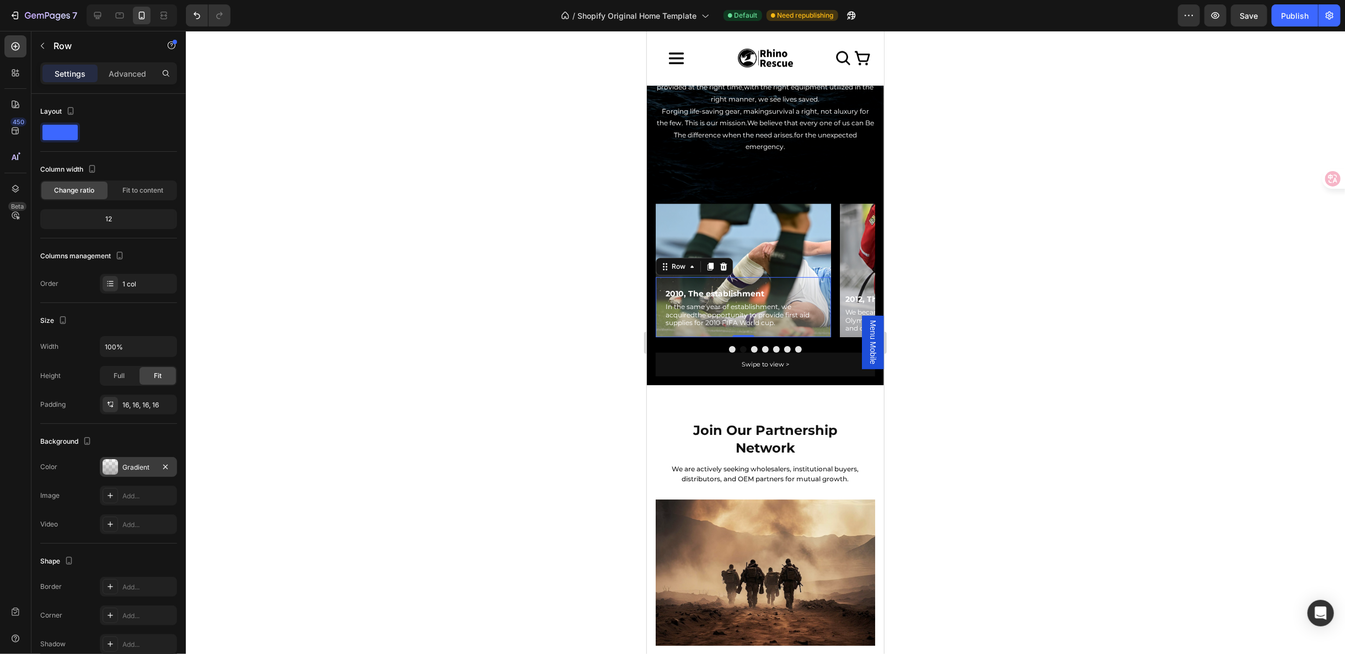
click at [141, 467] on div "Gradient" at bounding box center [138, 467] width 32 height 10
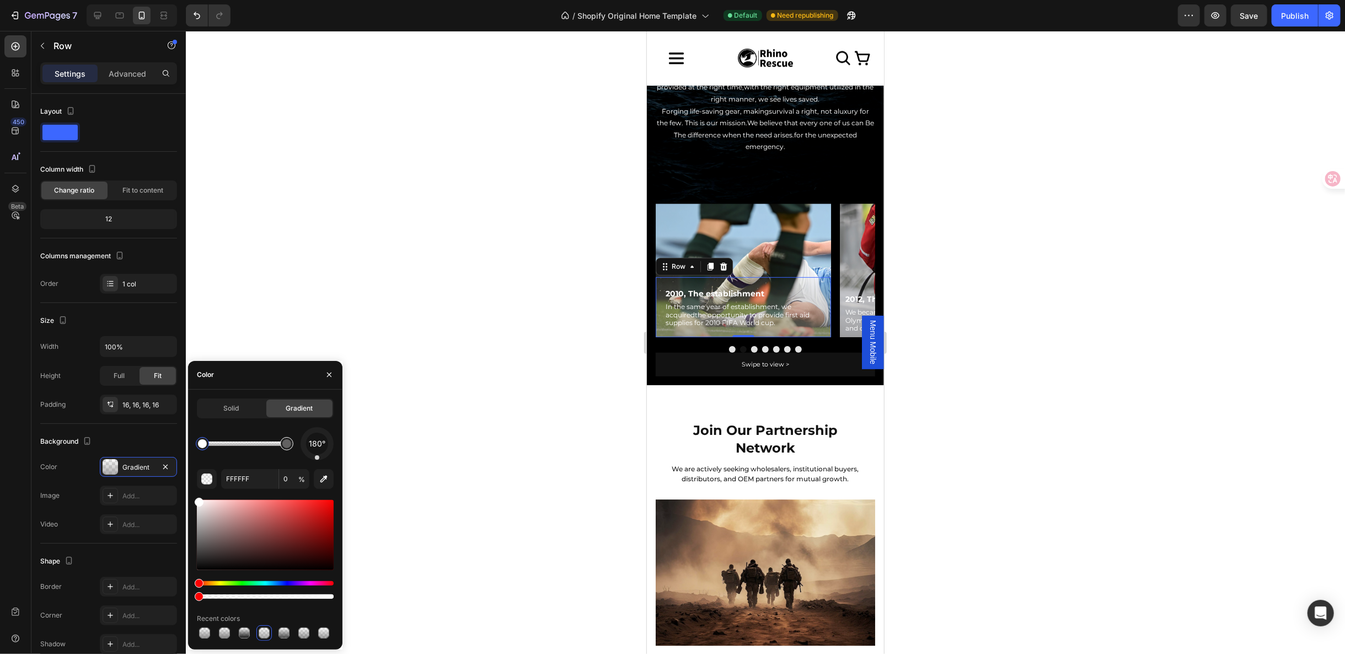
type input "848383"
type input "66"
click at [290, 444] on div at bounding box center [286, 443] width 9 height 9
click at [751, 345] on button "Dot" at bounding box center [754, 348] width 7 height 7
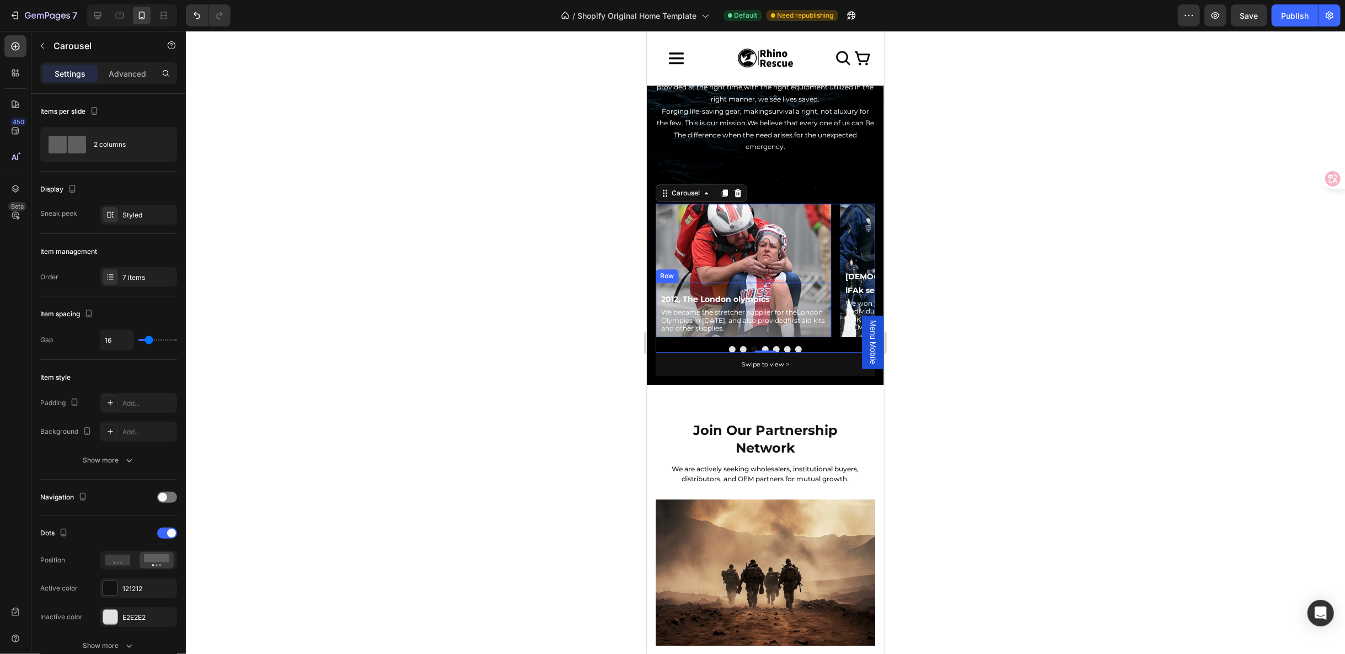
click at [784, 282] on div "2012, The London olympics Text Block We became the stretcher supplier for theLo…" at bounding box center [742, 309] width 175 height 54
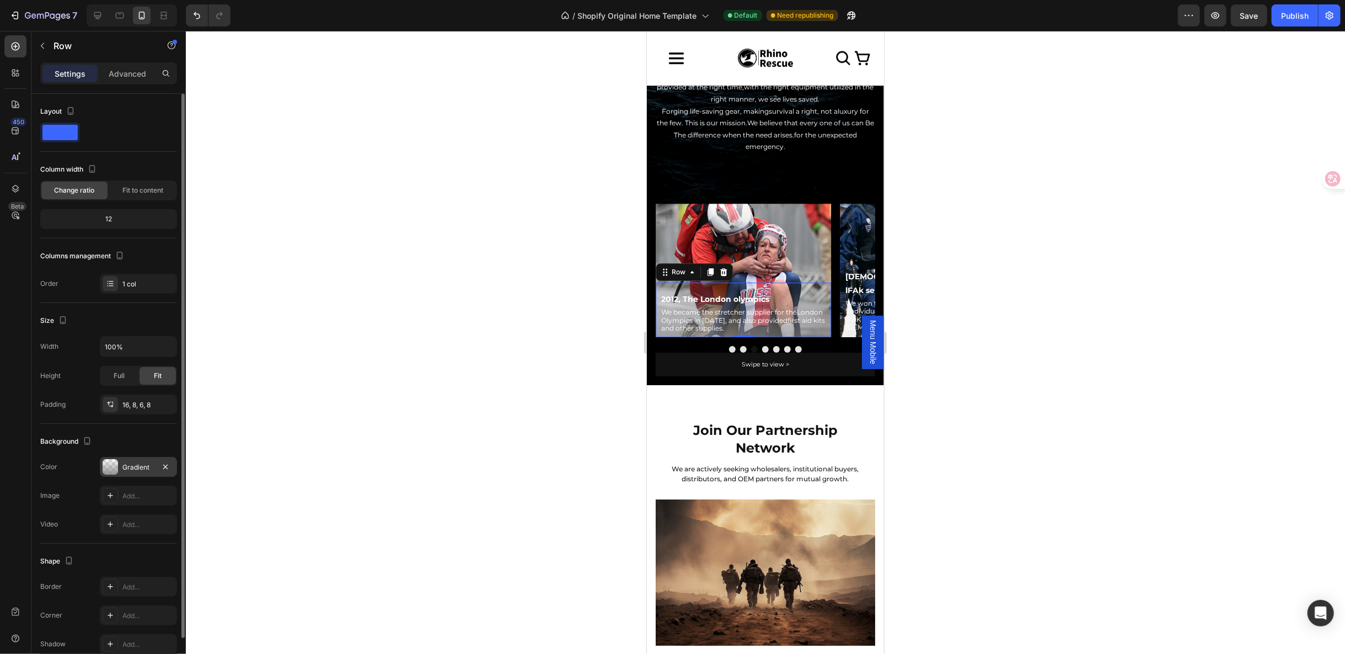
click at [125, 466] on div "Gradient" at bounding box center [138, 467] width 32 height 10
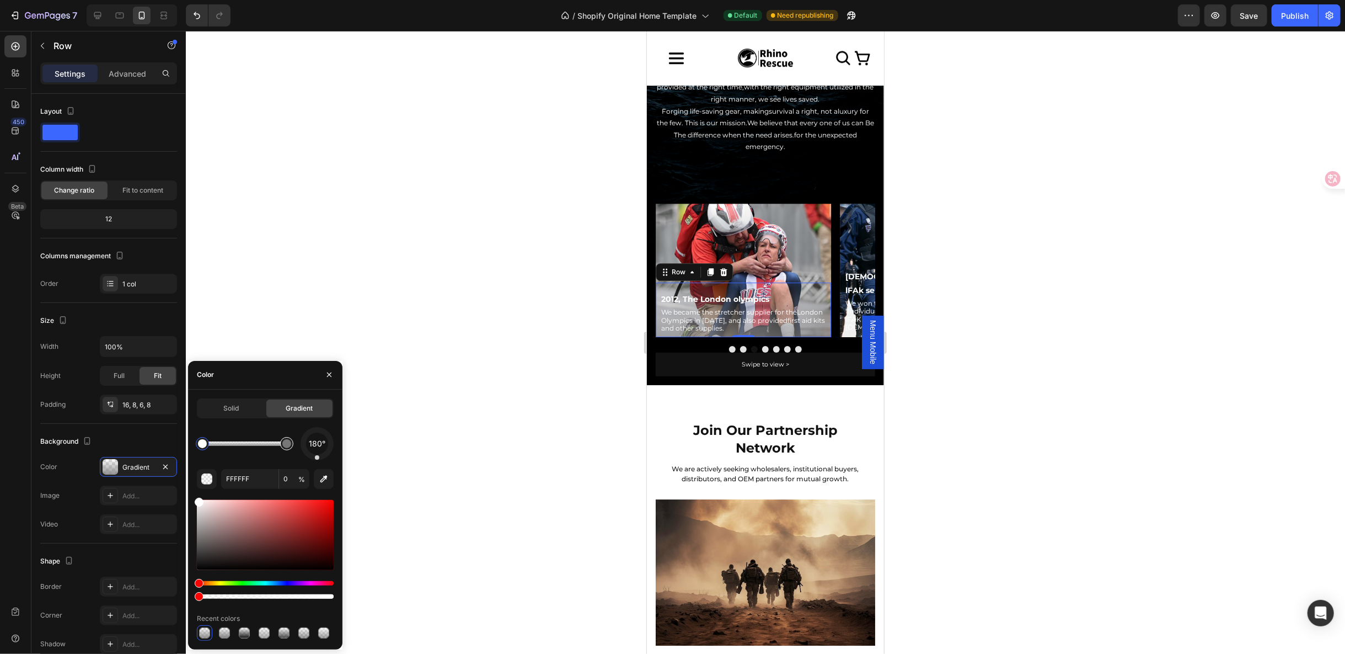
type input "848383"
click at [287, 444] on div at bounding box center [286, 443] width 9 height 9
click at [288, 483] on input "88" at bounding box center [294, 479] width 30 height 20
type input "66"
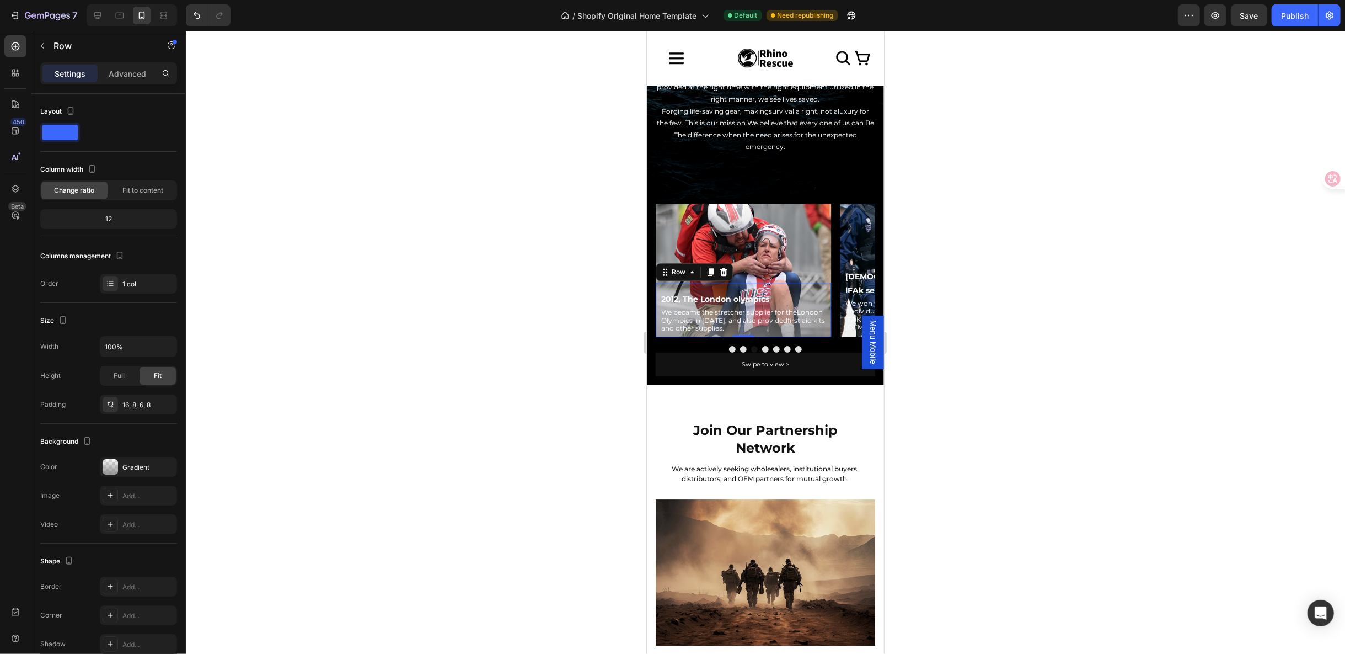
click at [928, 357] on div at bounding box center [765, 342] width 1159 height 623
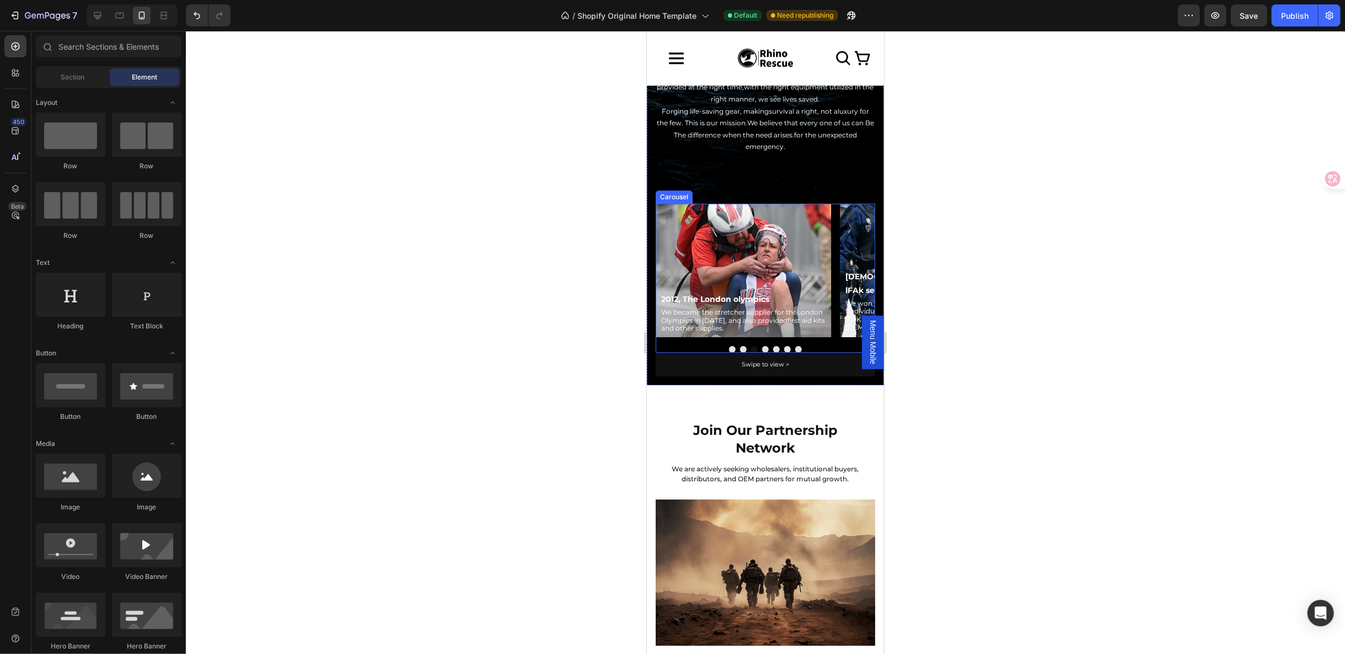
click at [762, 345] on button "Dot" at bounding box center [765, 348] width 7 height 7
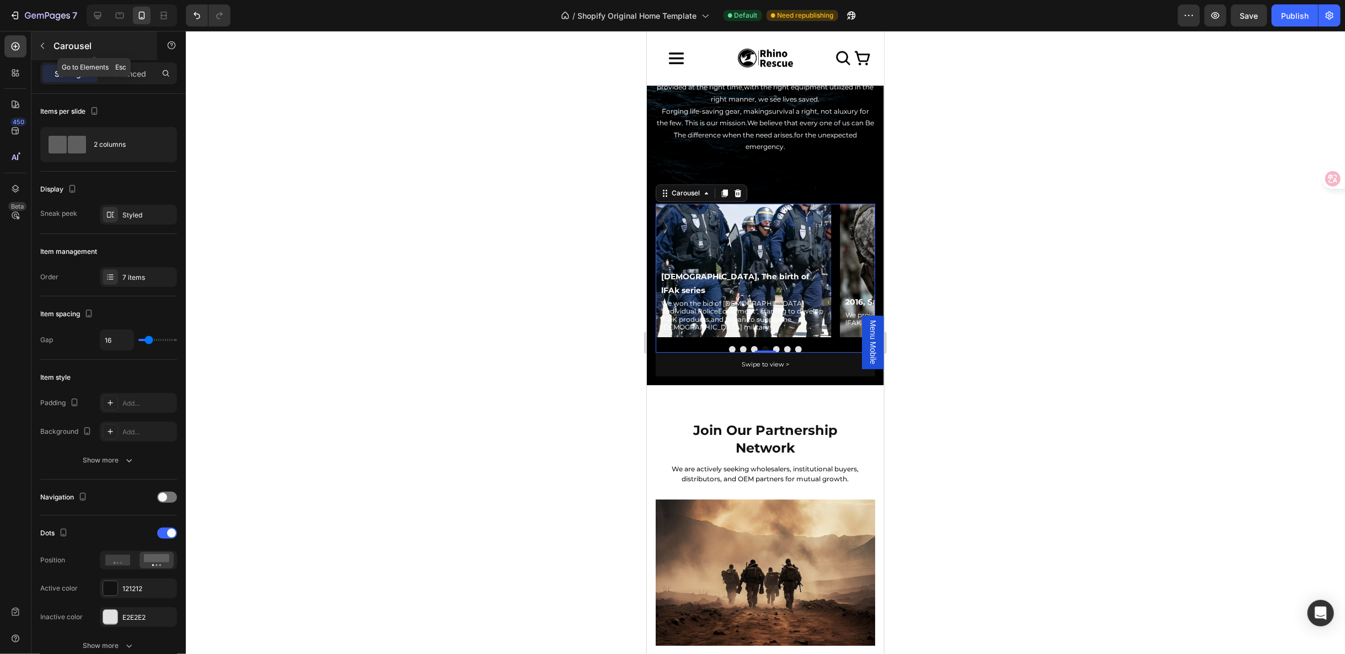
click at [42, 45] on icon "button" at bounding box center [42, 45] width 9 height 9
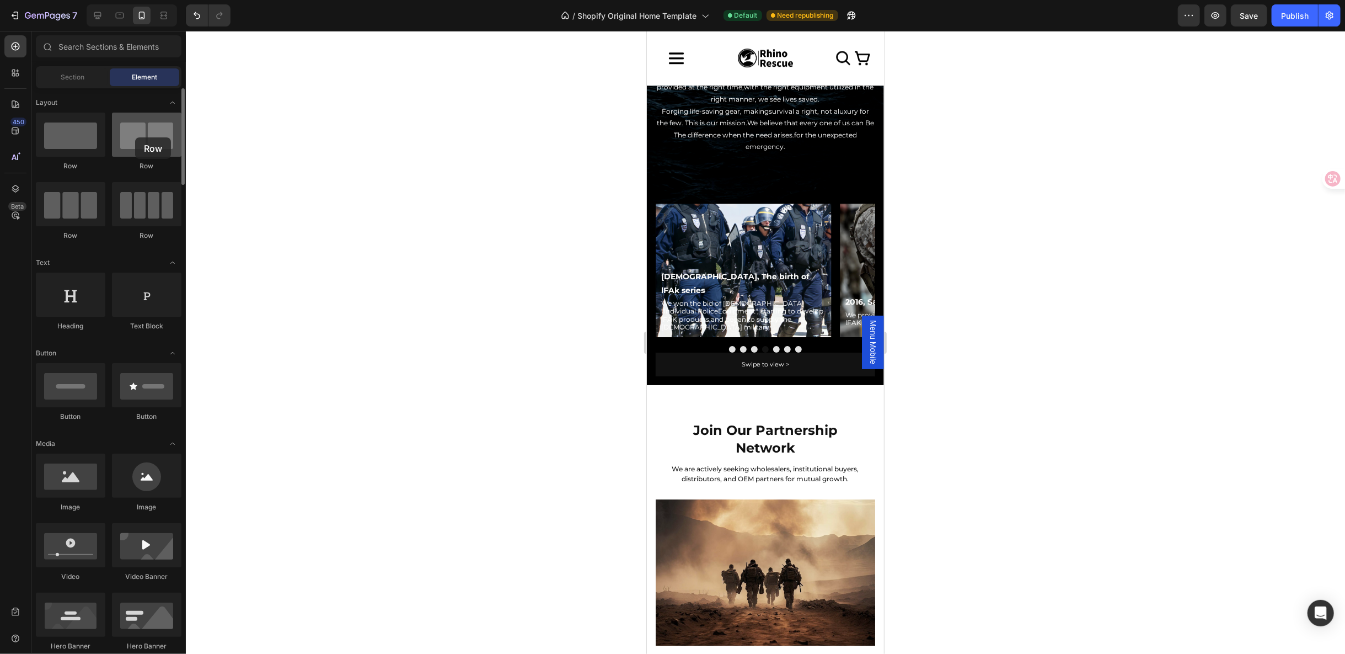
drag, startPoint x: 140, startPoint y: 141, endPoint x: 135, endPoint y: 137, distance: 6.3
click at [135, 137] on div at bounding box center [146, 135] width 69 height 44
drag, startPoint x: 731, startPoint y: 178, endPoint x: 745, endPoint y: 272, distance: 95.8
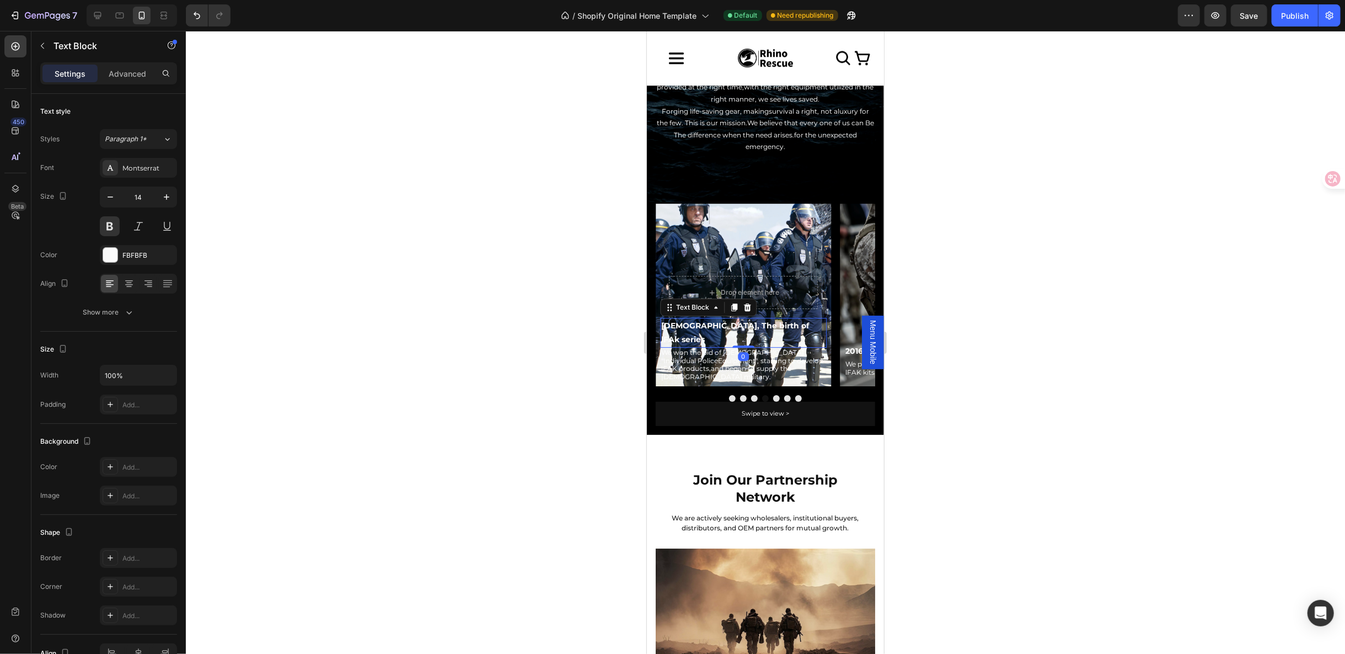
click at [702, 322] on p "[DEMOGRAPHIC_DATA], The birth of lFAk series" at bounding box center [743, 332] width 164 height 28
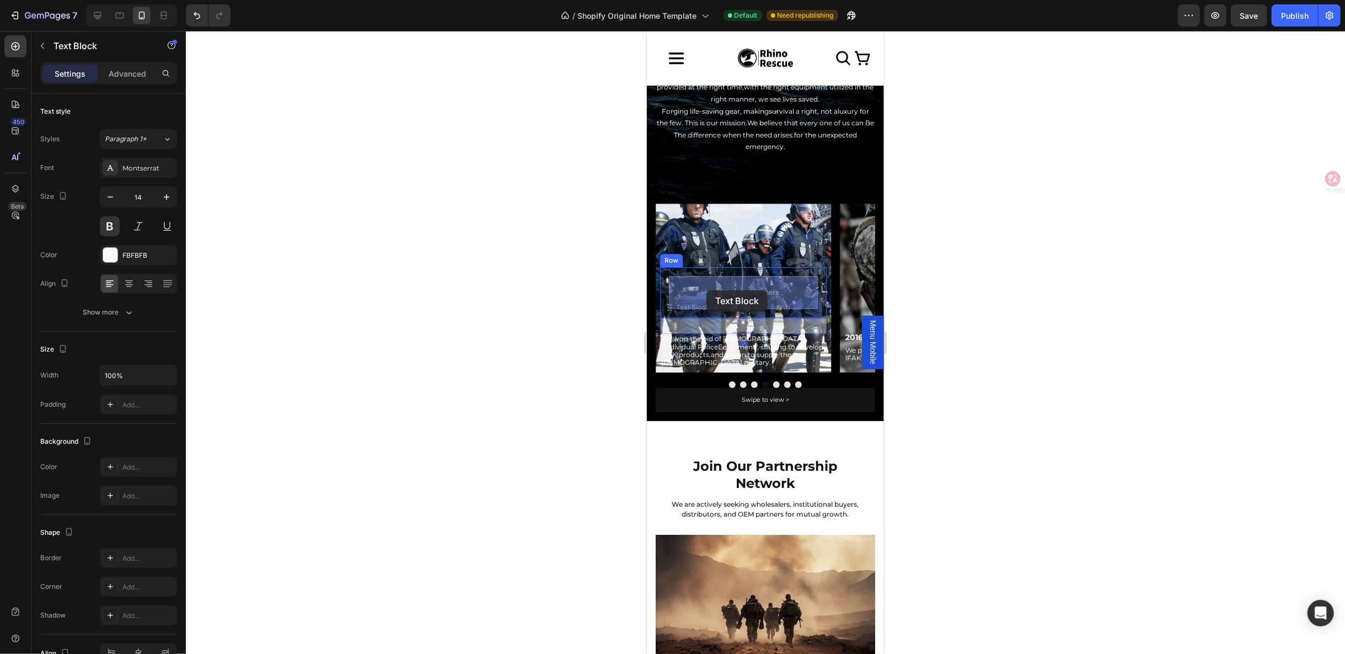
drag, startPoint x: 684, startPoint y: 309, endPoint x: 706, endPoint y: 290, distance: 29.3
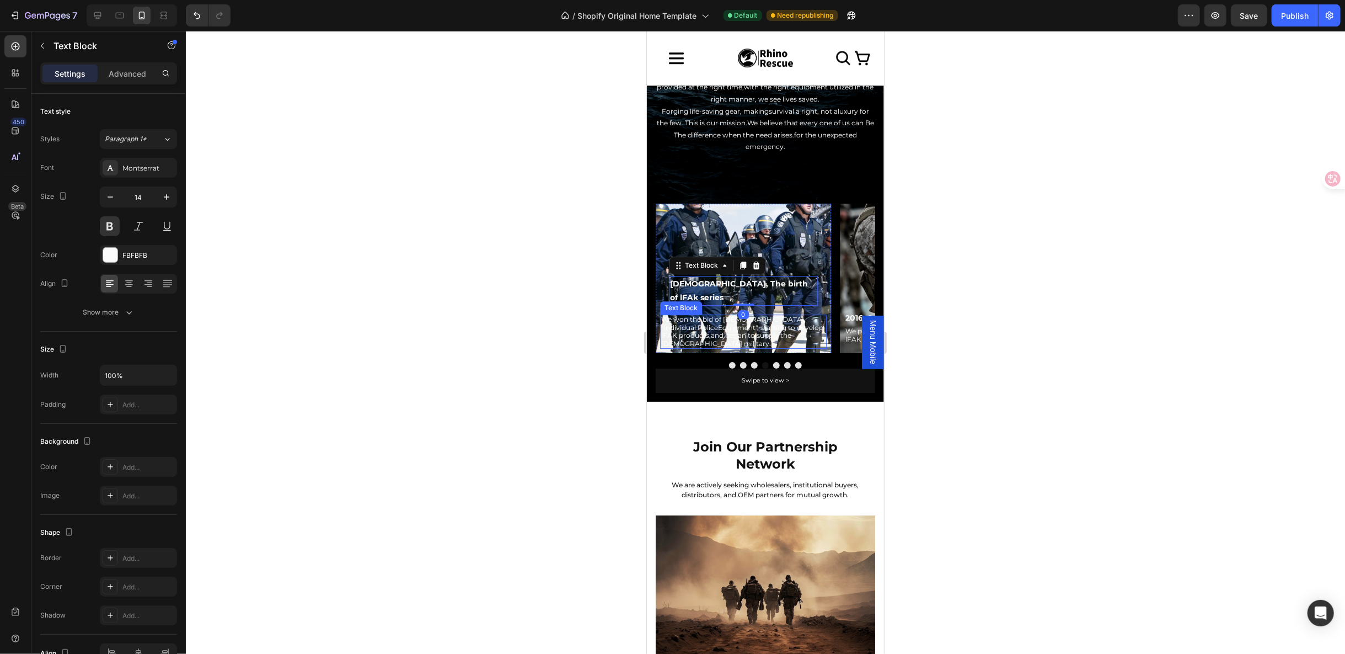
click at [691, 315] on p "We won the bid of [DEMOGRAPHIC_DATA] "Individual PoliceEquipment", starting to …" at bounding box center [743, 331] width 164 height 32
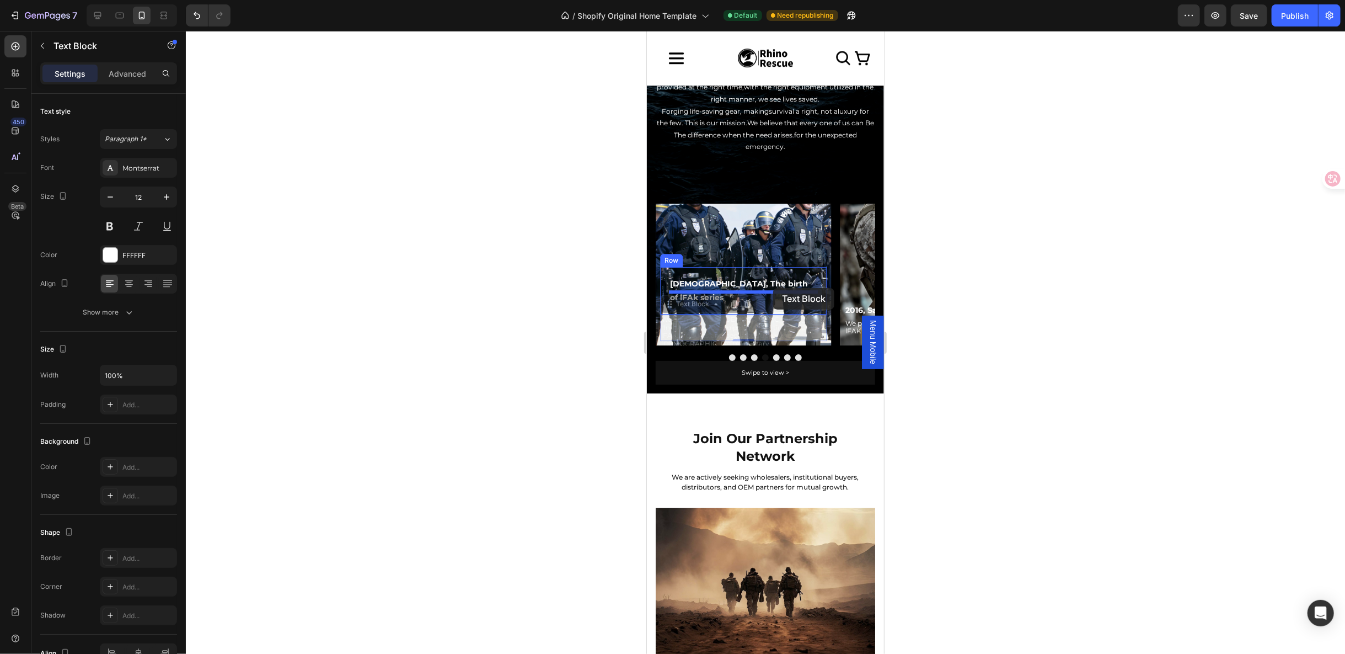
drag, startPoint x: 679, startPoint y: 291, endPoint x: 773, endPoint y: 287, distance: 93.8
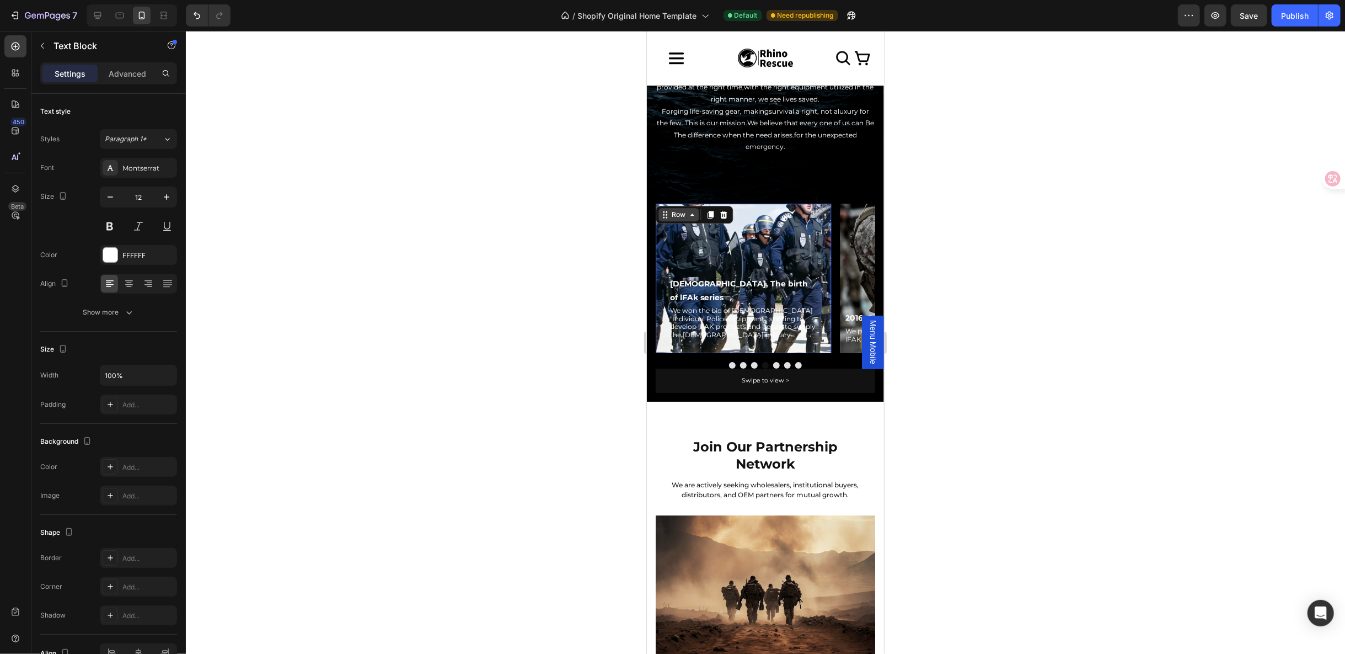
click at [661, 211] on div "Row" at bounding box center [678, 213] width 40 height 13
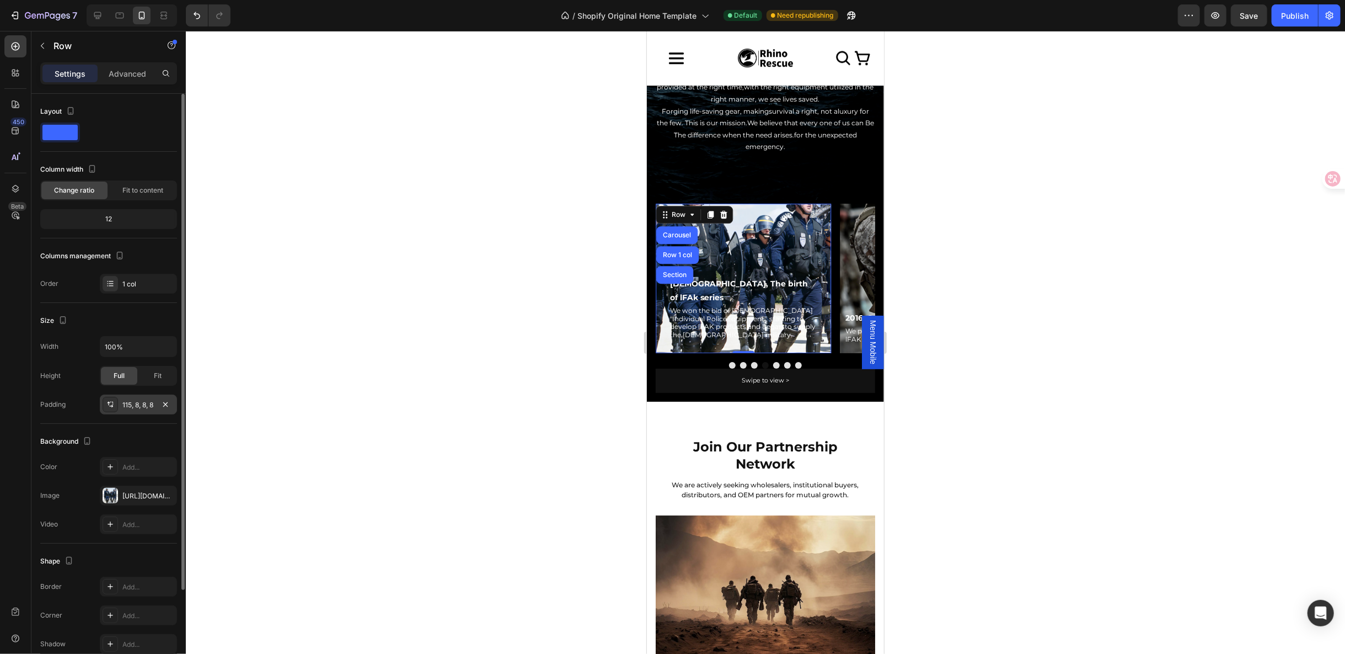
click at [137, 400] on div "115, 8, 8, 8" at bounding box center [138, 405] width 32 height 10
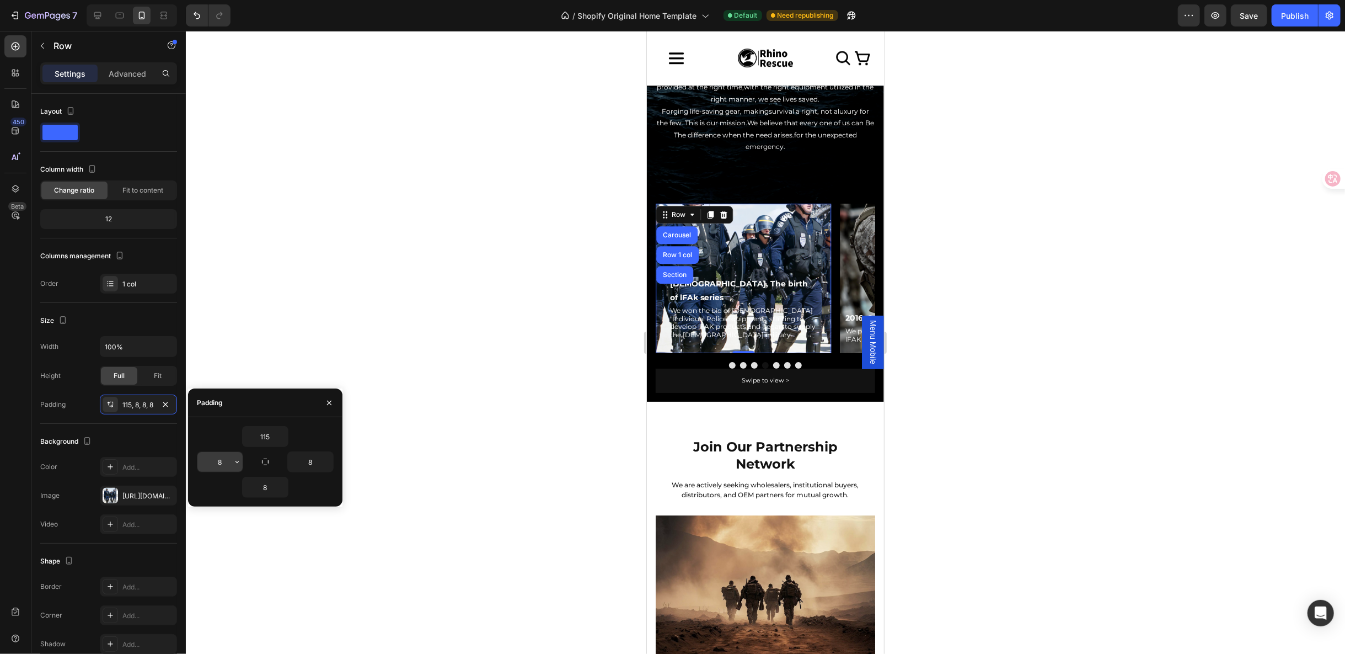
click at [227, 457] on input "8" at bounding box center [219, 462] width 45 height 20
click at [322, 459] on button "button" at bounding box center [327, 462] width 11 height 20
type input "0"
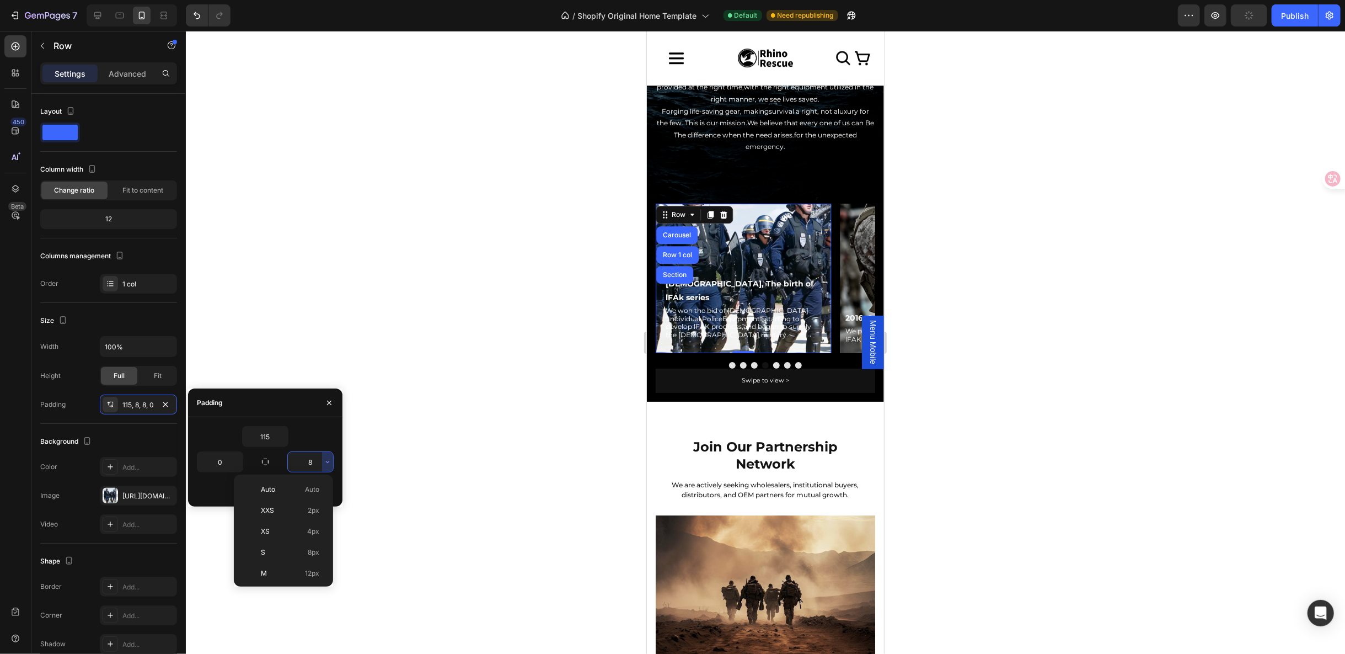
click at [318, 461] on input "8" at bounding box center [310, 462] width 45 height 20
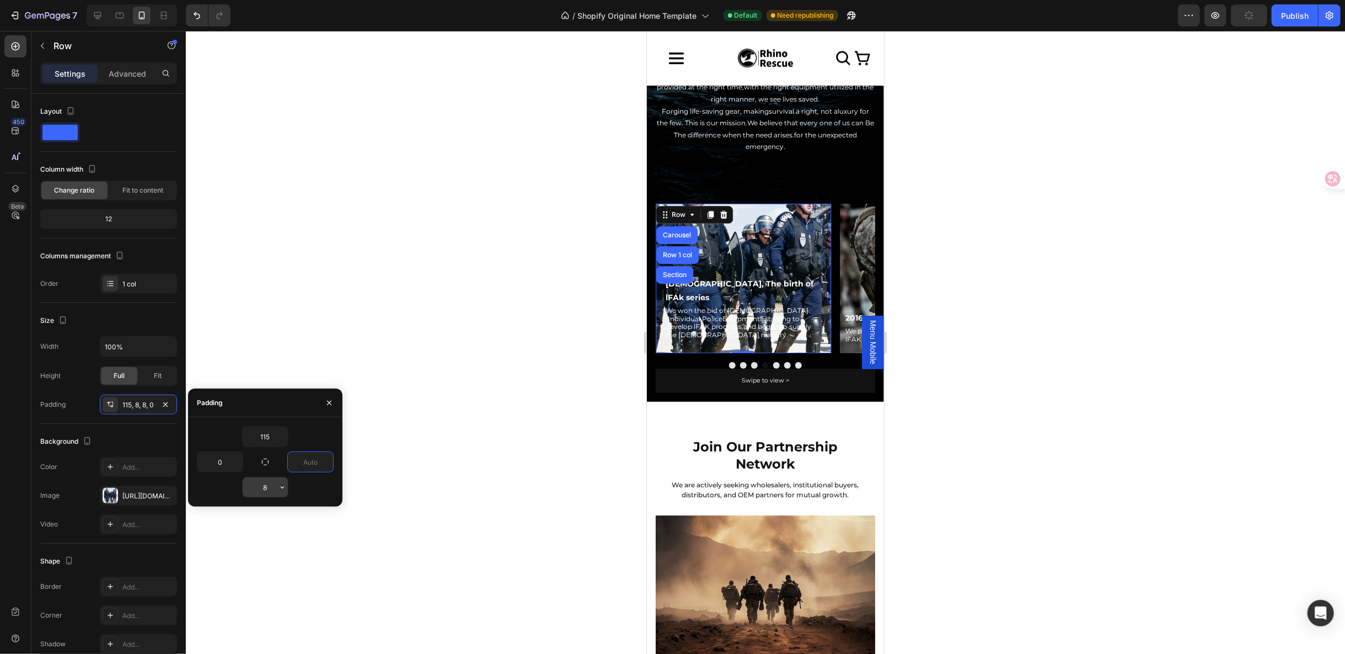
type input "0"
click at [271, 483] on input "8" at bounding box center [265, 487] width 45 height 20
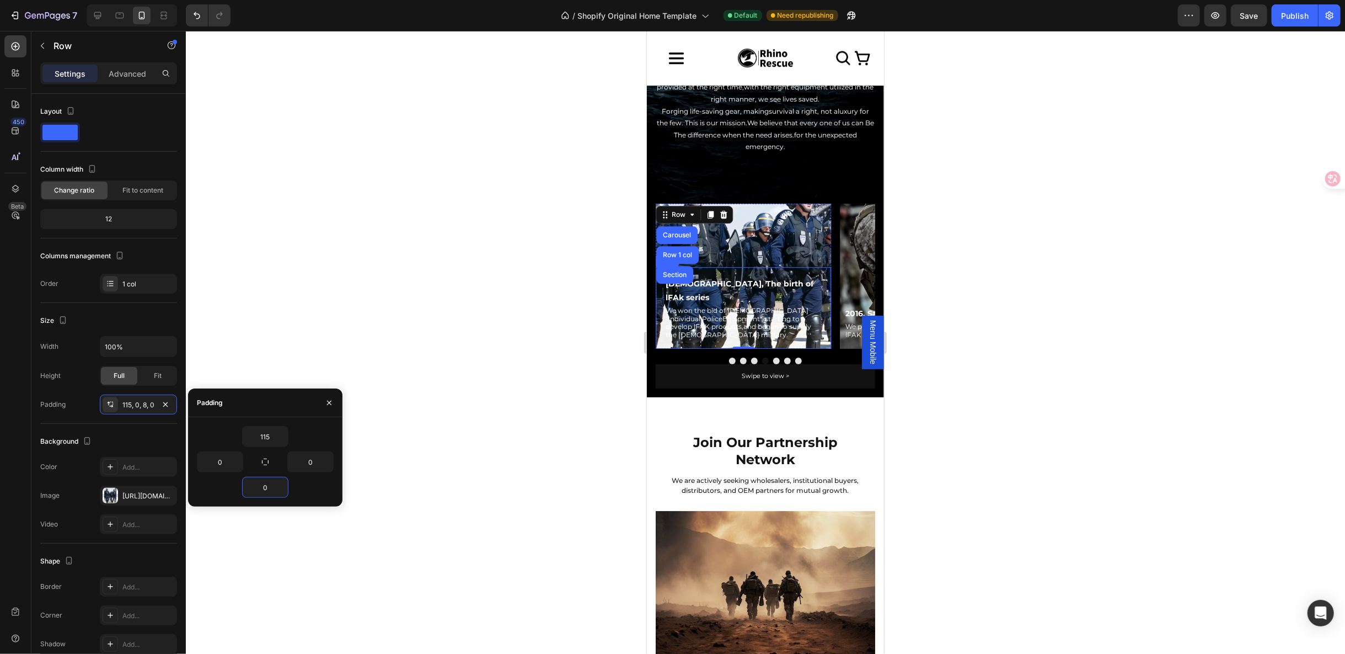
click at [748, 271] on div "[DEMOGRAPHIC_DATA], The birth of lFAk series Text Block We won the bid of [DEMO…" at bounding box center [742, 307] width 175 height 82
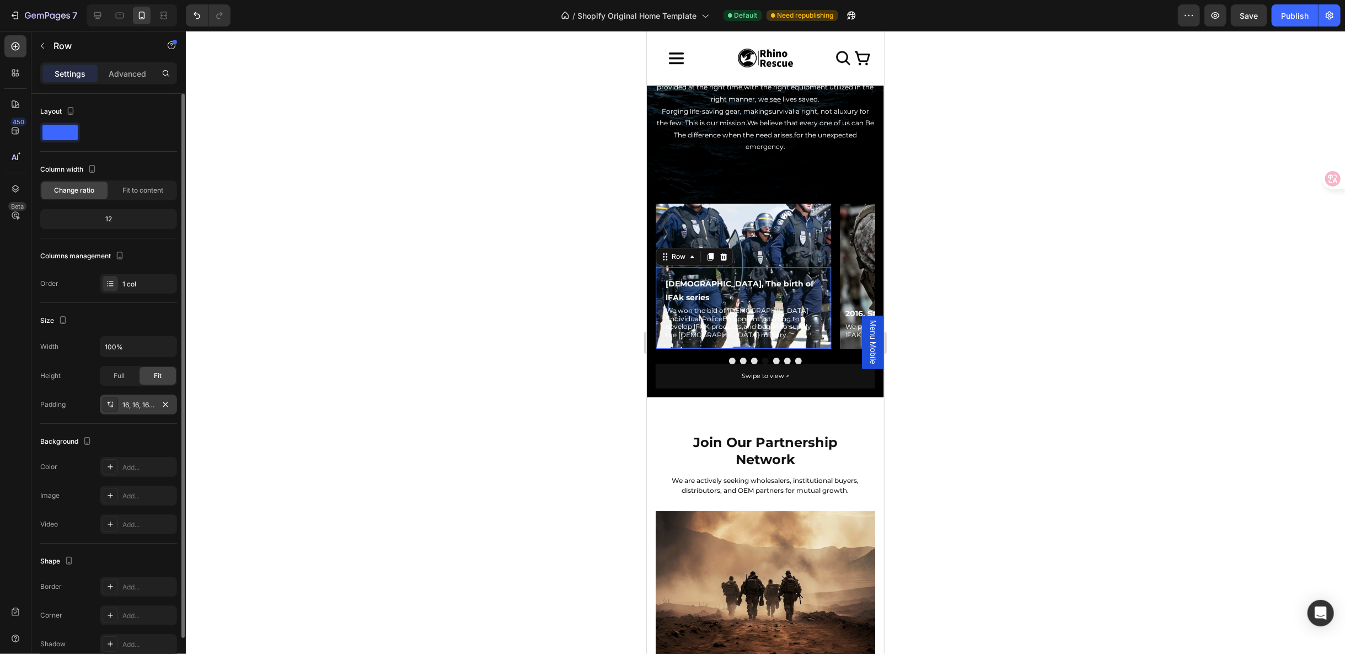
click at [153, 400] on div "16, 16, 16, 16" at bounding box center [138, 405] width 32 height 10
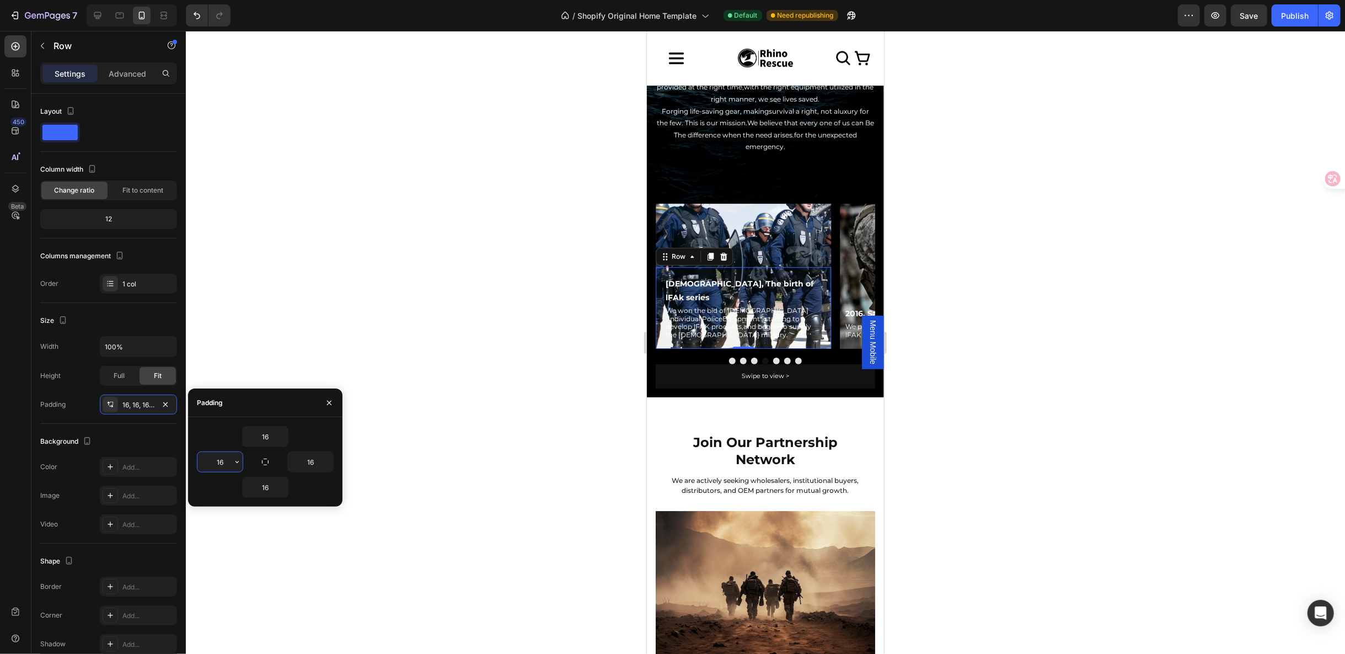
click at [222, 462] on input "16" at bounding box center [219, 462] width 45 height 20
type input "8"
click at [266, 483] on input "16" at bounding box center [265, 487] width 45 height 20
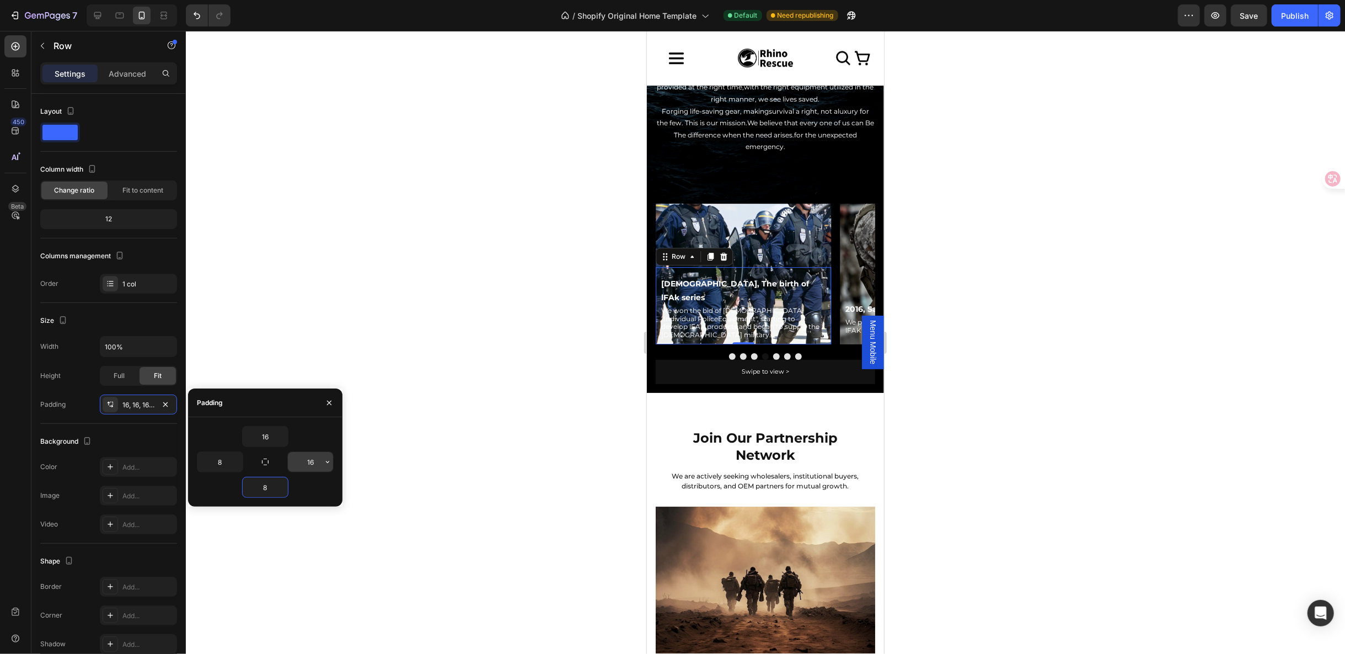
type input "8"
click at [319, 458] on input "16" at bounding box center [310, 462] width 45 height 20
type input "8"
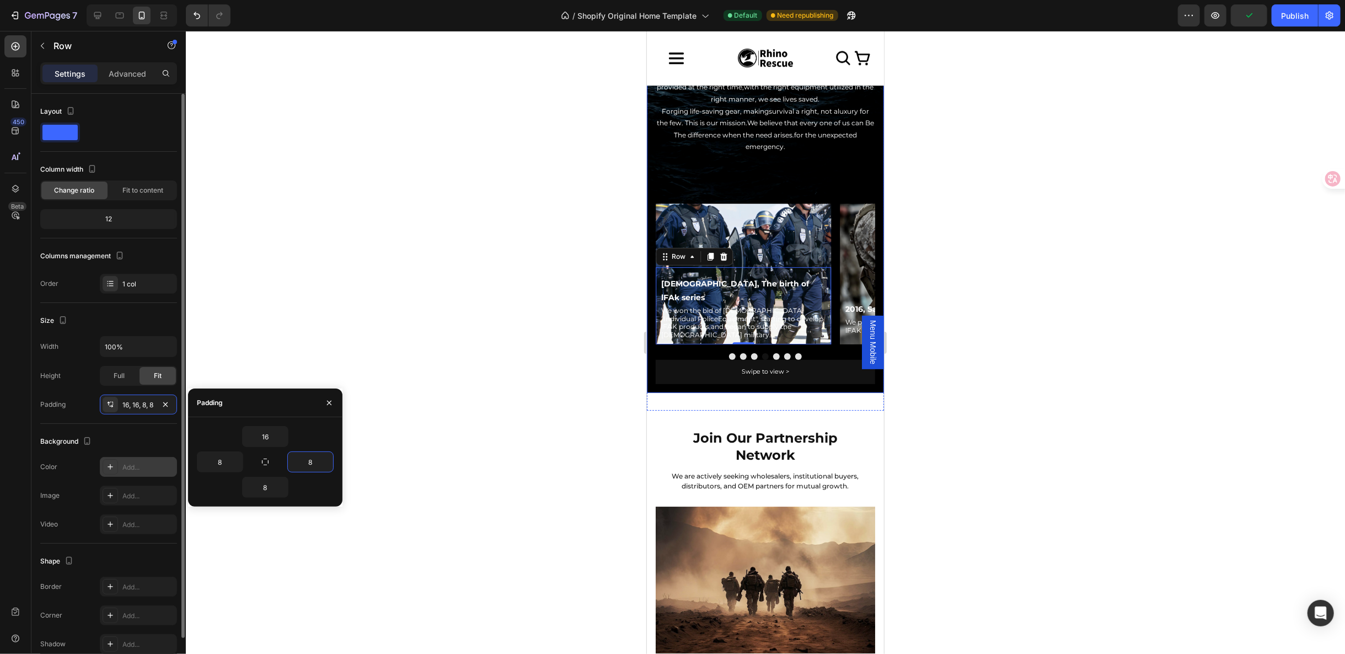
click at [109, 470] on div at bounding box center [110, 466] width 15 height 15
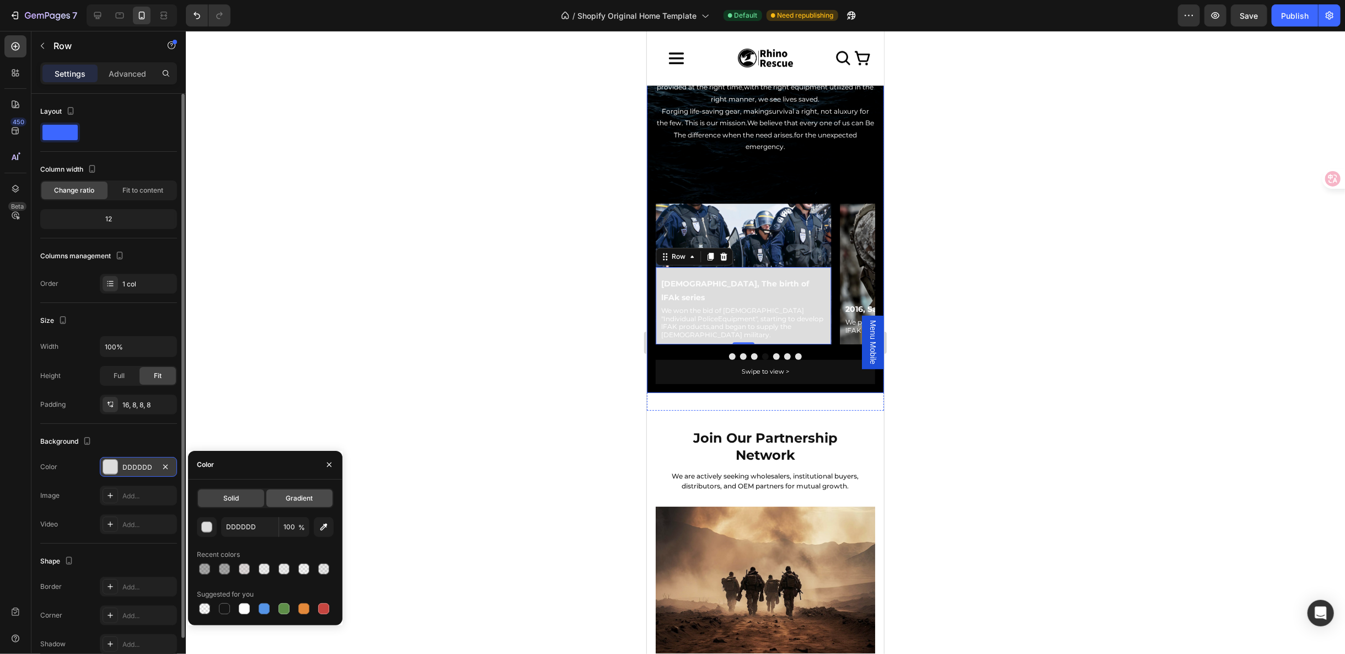
click at [311, 497] on span "Gradient" at bounding box center [299, 498] width 27 height 10
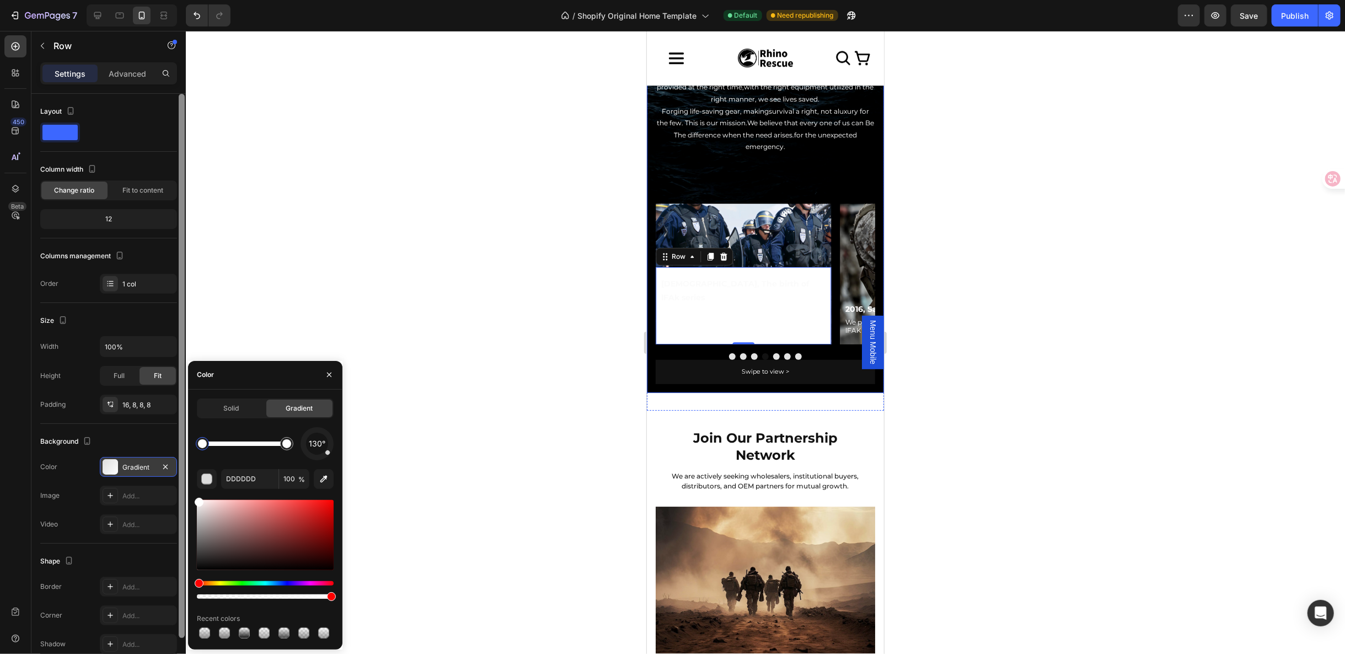
drag, startPoint x: 196, startPoint y: 507, endPoint x: 181, endPoint y: 483, distance: 28.5
click at [181, 483] on div "450 Beta Sections(18) Elements(83) Section Element Hero Section Product Detail …" at bounding box center [93, 342] width 186 height 623
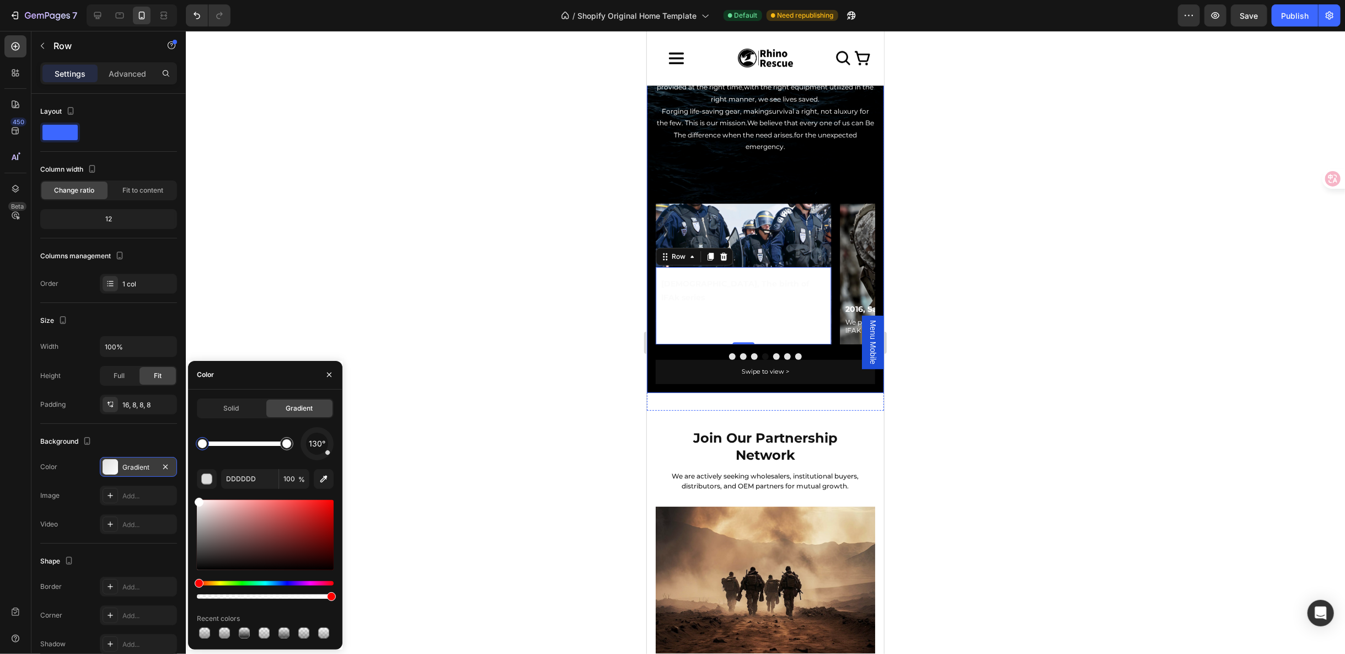
type input "FFFFFF"
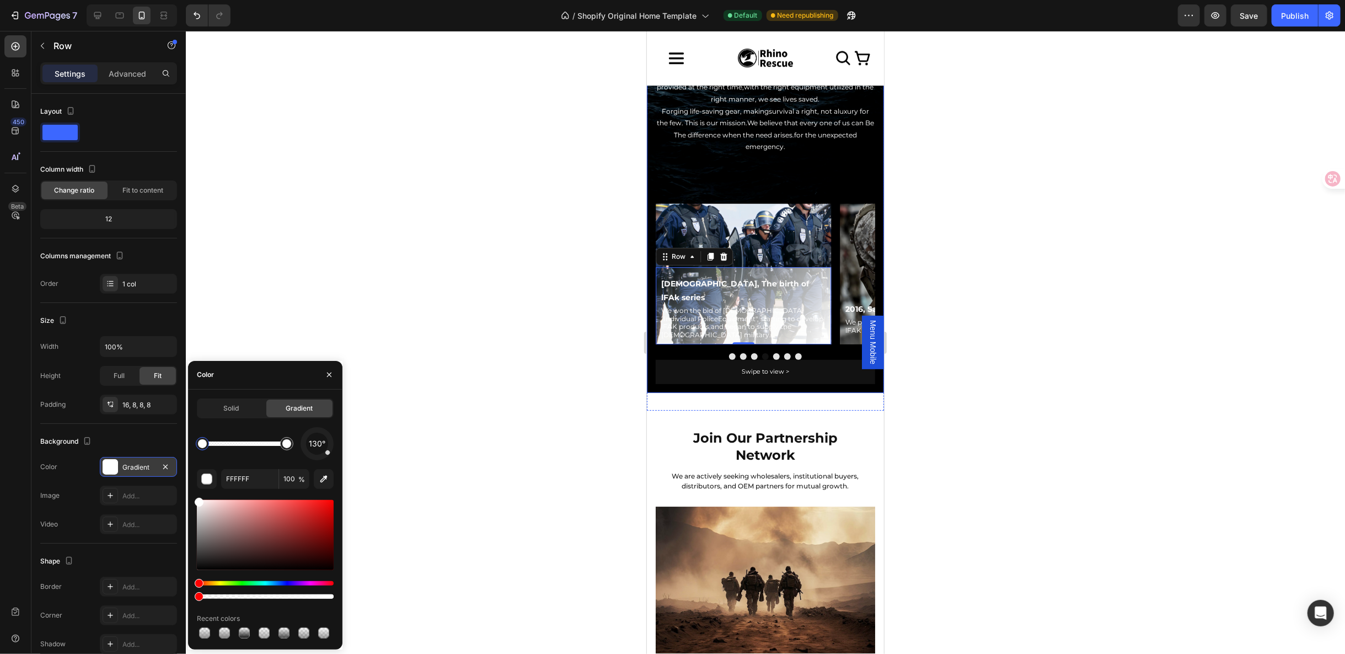
drag, startPoint x: 333, startPoint y: 593, endPoint x: 132, endPoint y: 596, distance: 201.3
click at [132, 596] on div "450 Beta Sections(18) Elements(83) Section Element Hero Section Product Detail …" at bounding box center [93, 342] width 186 height 623
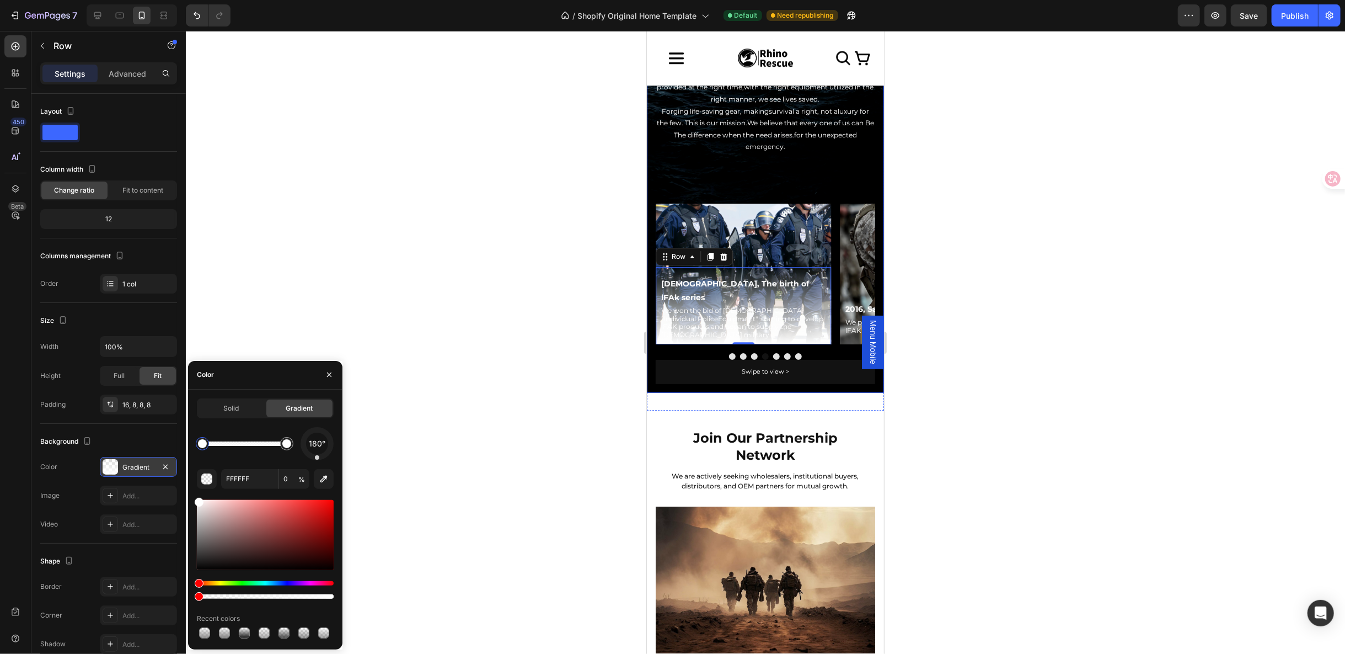
drag, startPoint x: 326, startPoint y: 452, endPoint x: 317, endPoint y: 454, distance: 9.2
click at [317, 455] on div at bounding box center [317, 457] width 4 height 4
type input "100"
click at [292, 448] on div at bounding box center [287, 444] width 20 height 20
click at [240, 477] on input "FFFFFF" at bounding box center [249, 479] width 57 height 20
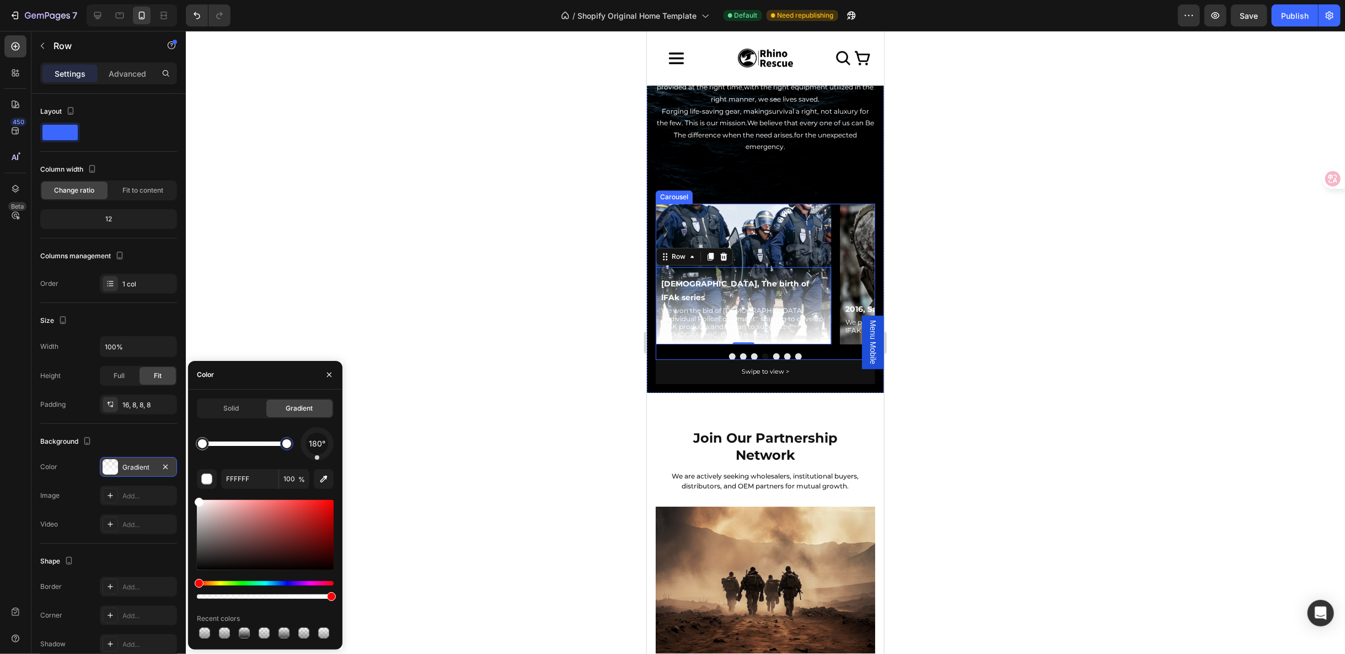
click at [751, 352] on button "Dot" at bounding box center [754, 355] width 7 height 7
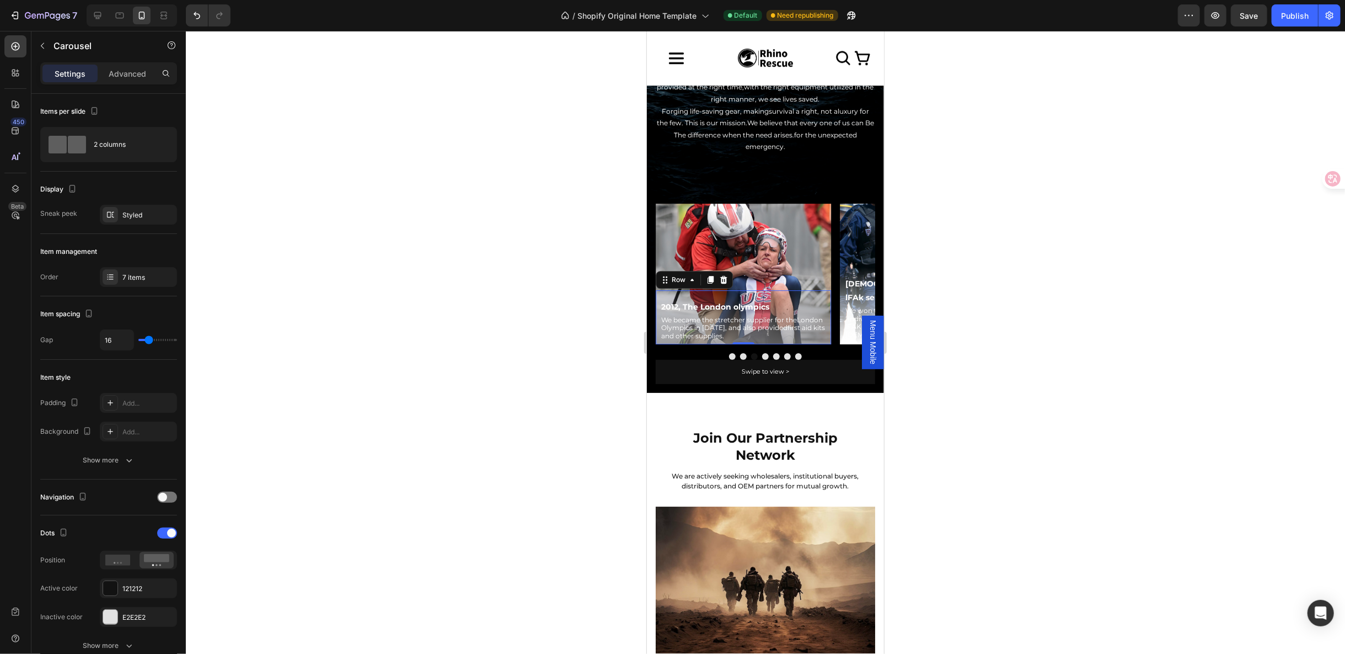
click at [801, 290] on div "2012, The London olympics Text Block We became the stretcher supplier for theLo…" at bounding box center [742, 317] width 175 height 54
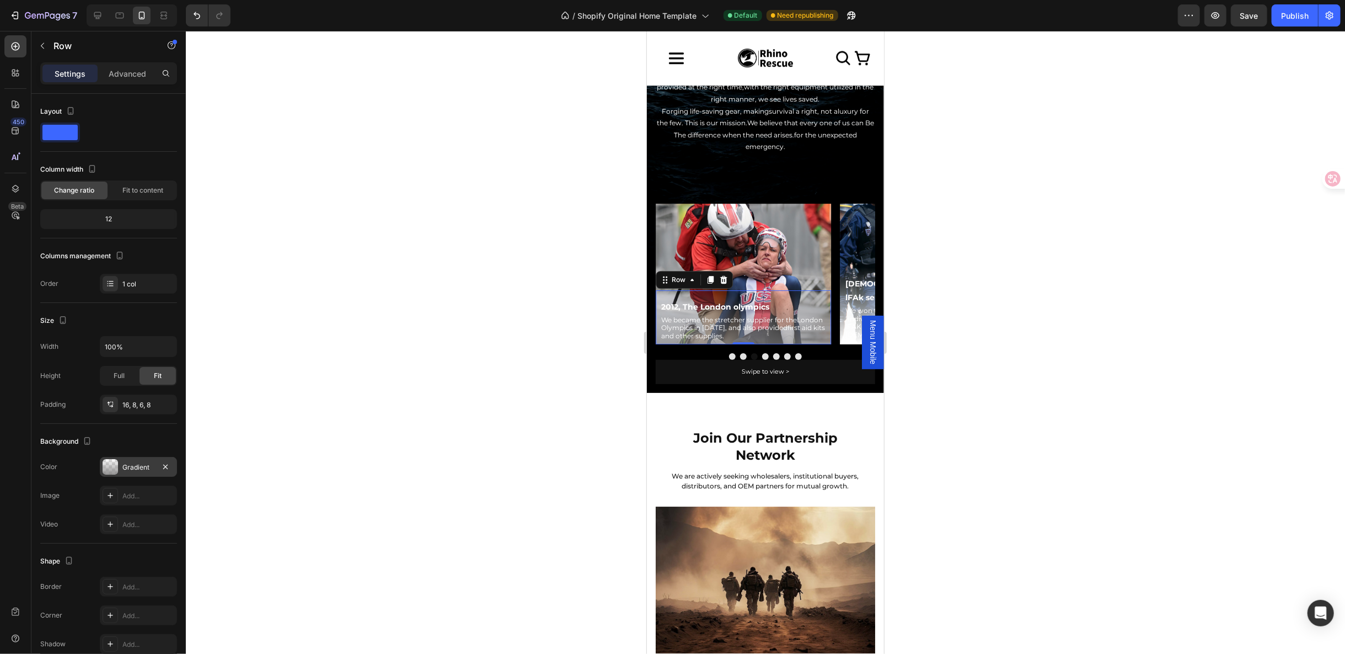
click at [110, 465] on div at bounding box center [110, 466] width 15 height 15
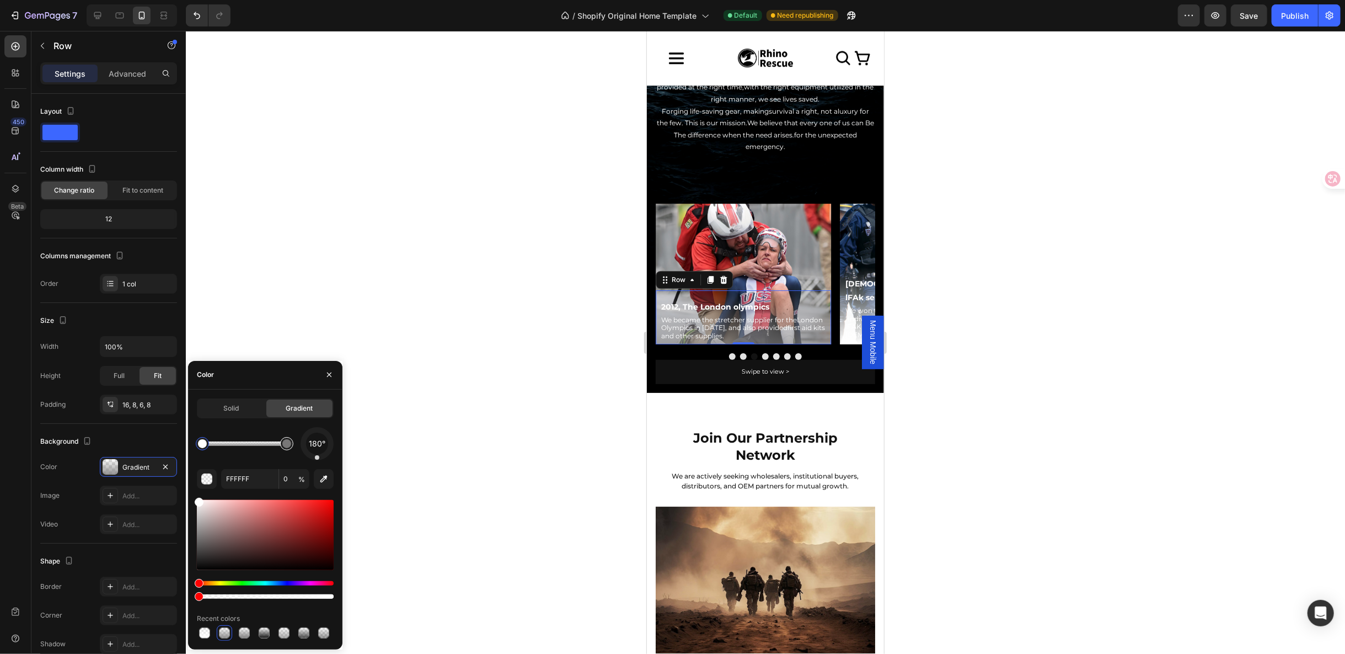
type input "848383"
click at [290, 443] on div at bounding box center [286, 443] width 9 height 9
drag, startPoint x: 270, startPoint y: 485, endPoint x: 259, endPoint y: 483, distance: 11.8
click at [271, 485] on input "848383" at bounding box center [249, 479] width 57 height 20
click at [258, 483] on input "848383" at bounding box center [249, 479] width 57 height 20
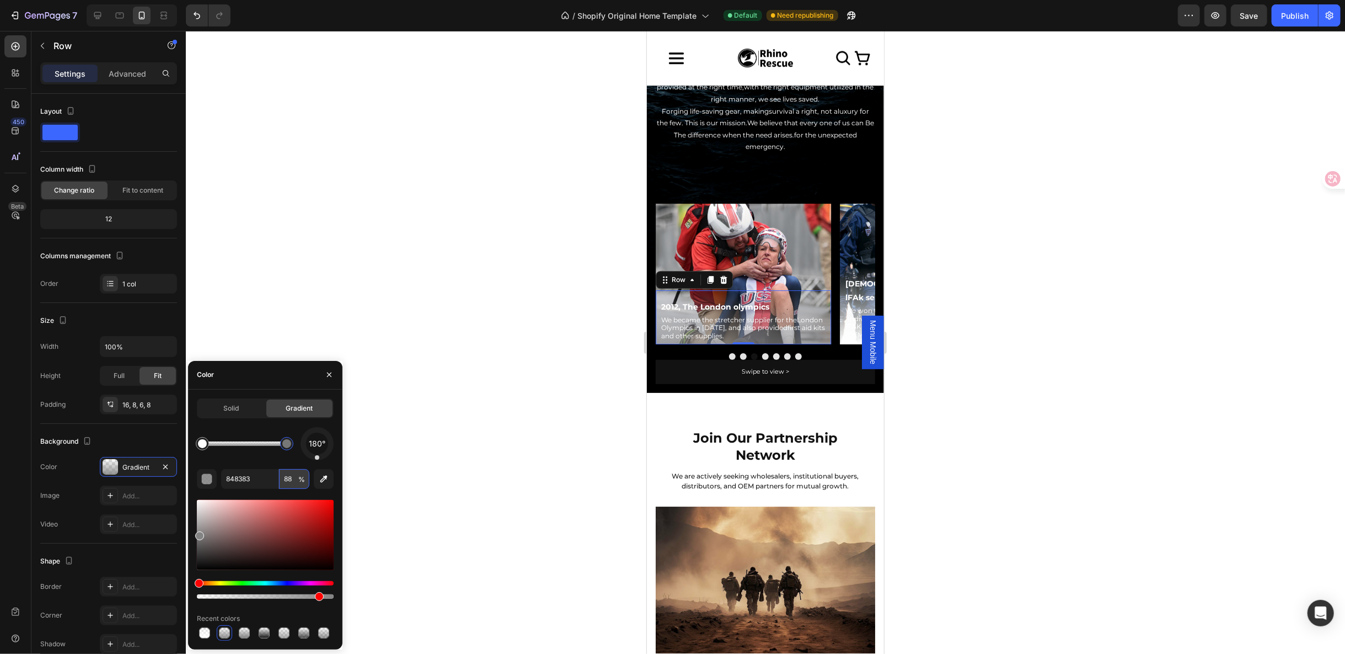
click at [290, 480] on input "88" at bounding box center [294, 479] width 30 height 20
type input "66"
click at [271, 461] on div "180° 848383 66 % Recent colors" at bounding box center [265, 533] width 137 height 213
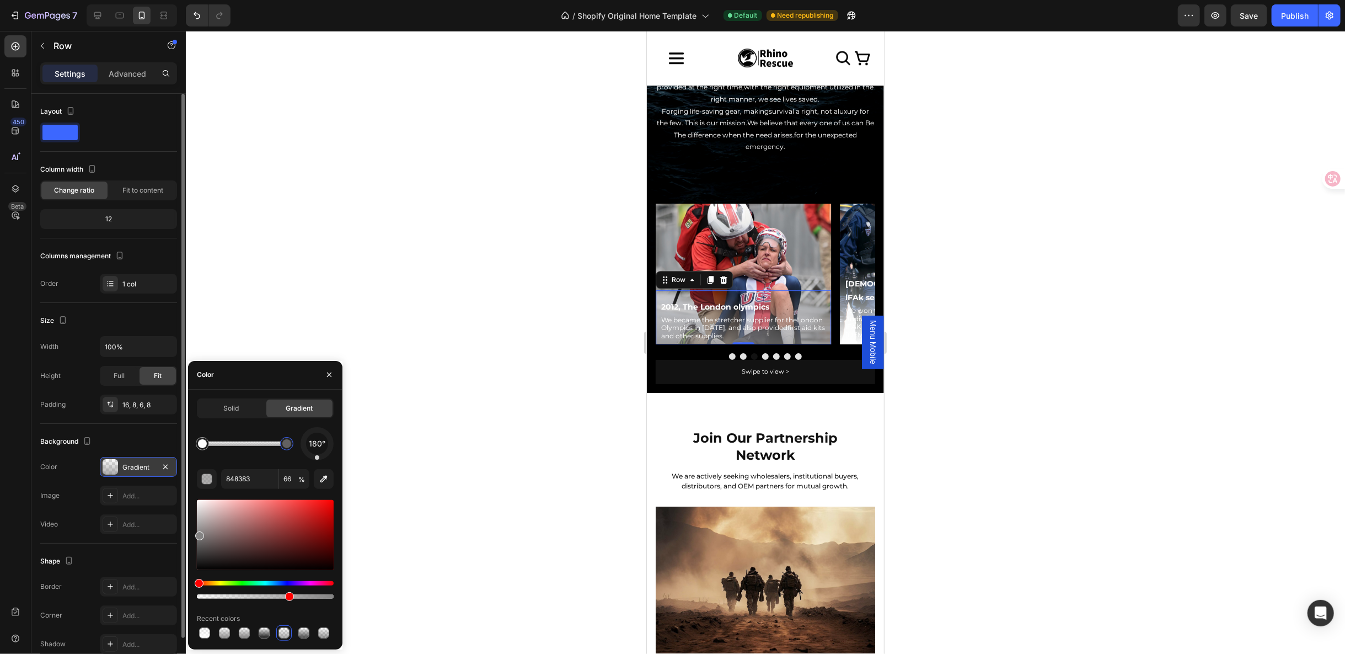
click at [103, 463] on div at bounding box center [110, 466] width 15 height 15
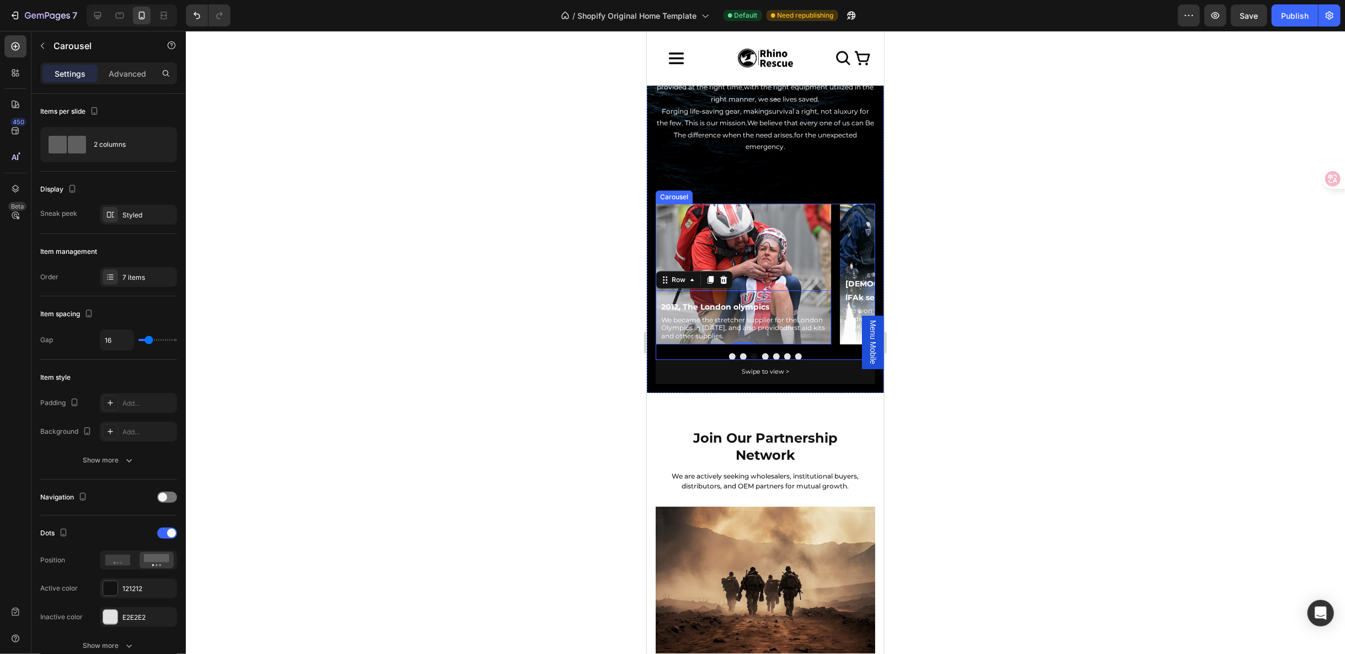
click at [762, 352] on button "Dot" at bounding box center [765, 355] width 7 height 7
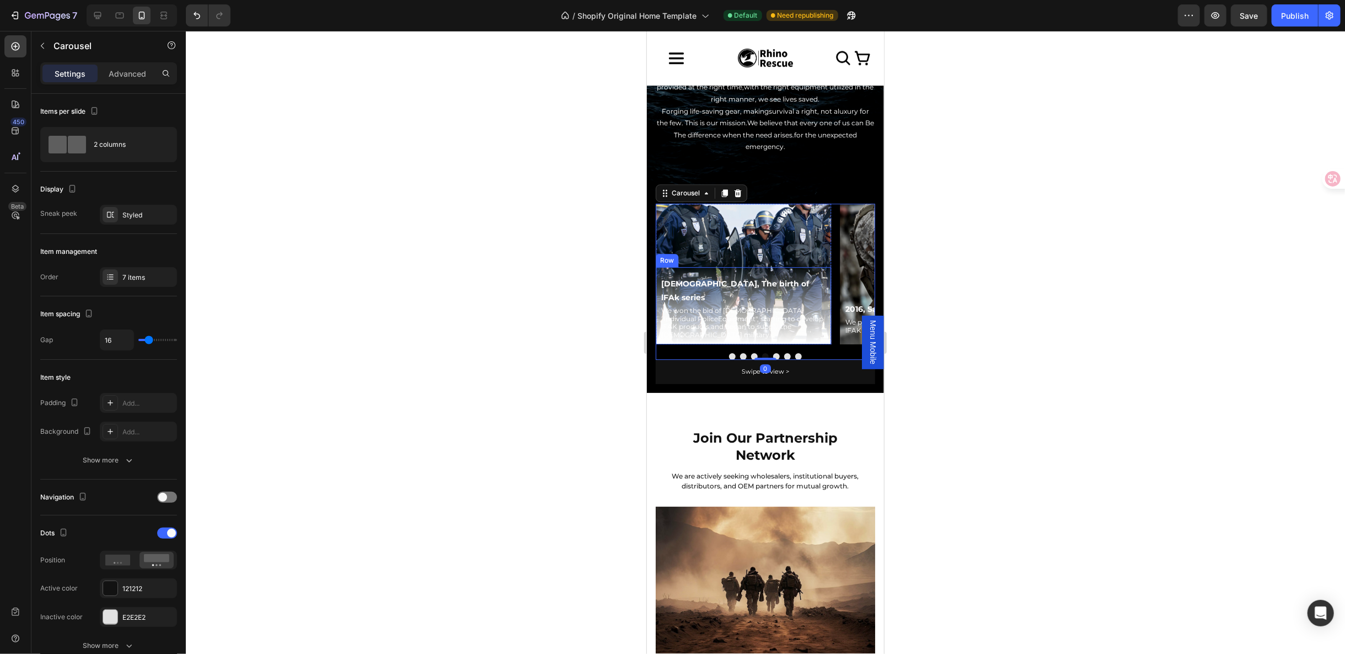
click at [789, 276] on div "[DEMOGRAPHIC_DATA], The birth of lFAk series Text Block We won the bid of [DEMO…" at bounding box center [742, 304] width 175 height 77
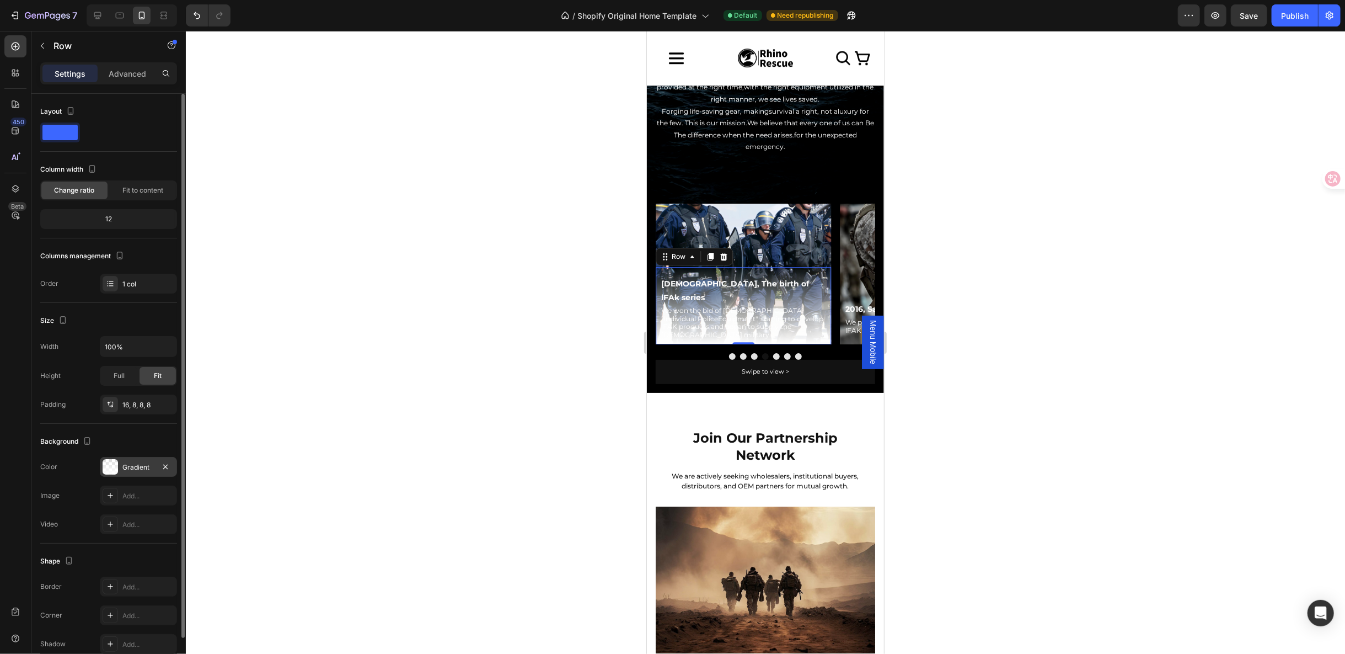
click at [103, 465] on div at bounding box center [110, 466] width 15 height 15
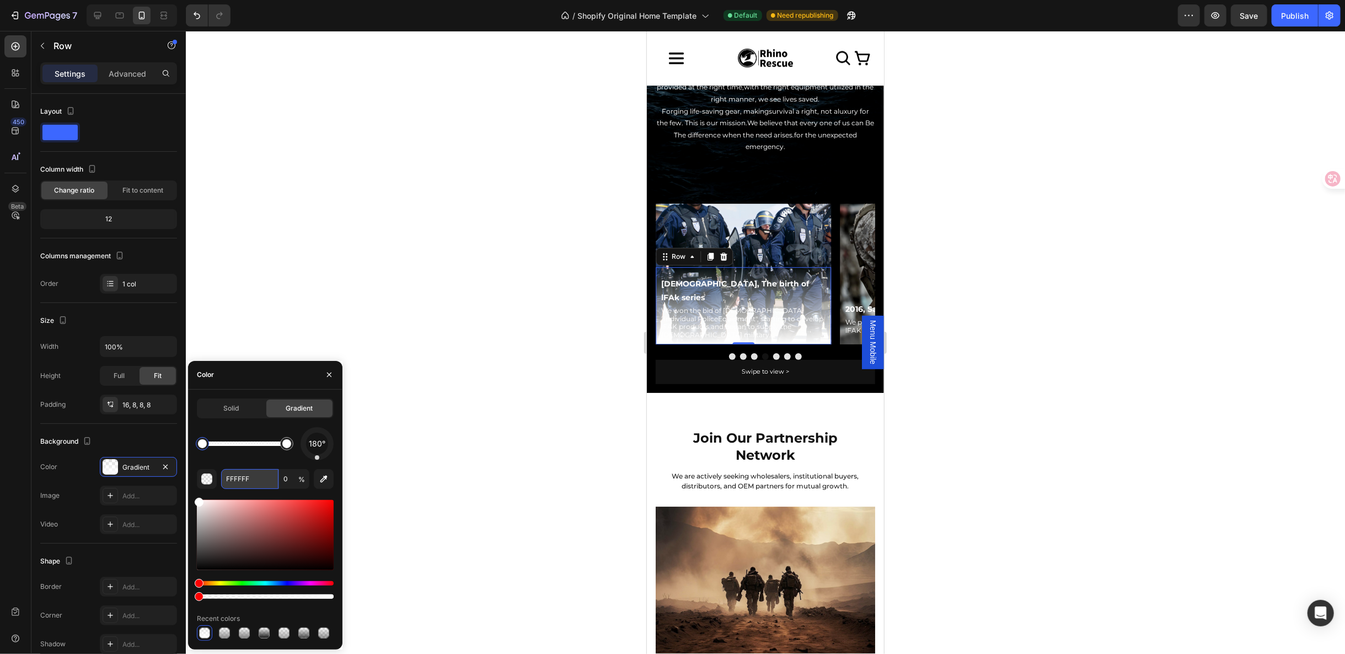
click at [264, 481] on input "FFFFFF" at bounding box center [249, 479] width 57 height 20
paste input "848383"
click at [288, 476] on input "0" at bounding box center [294, 479] width 30 height 20
type input "FFFFFF"
type input "100"
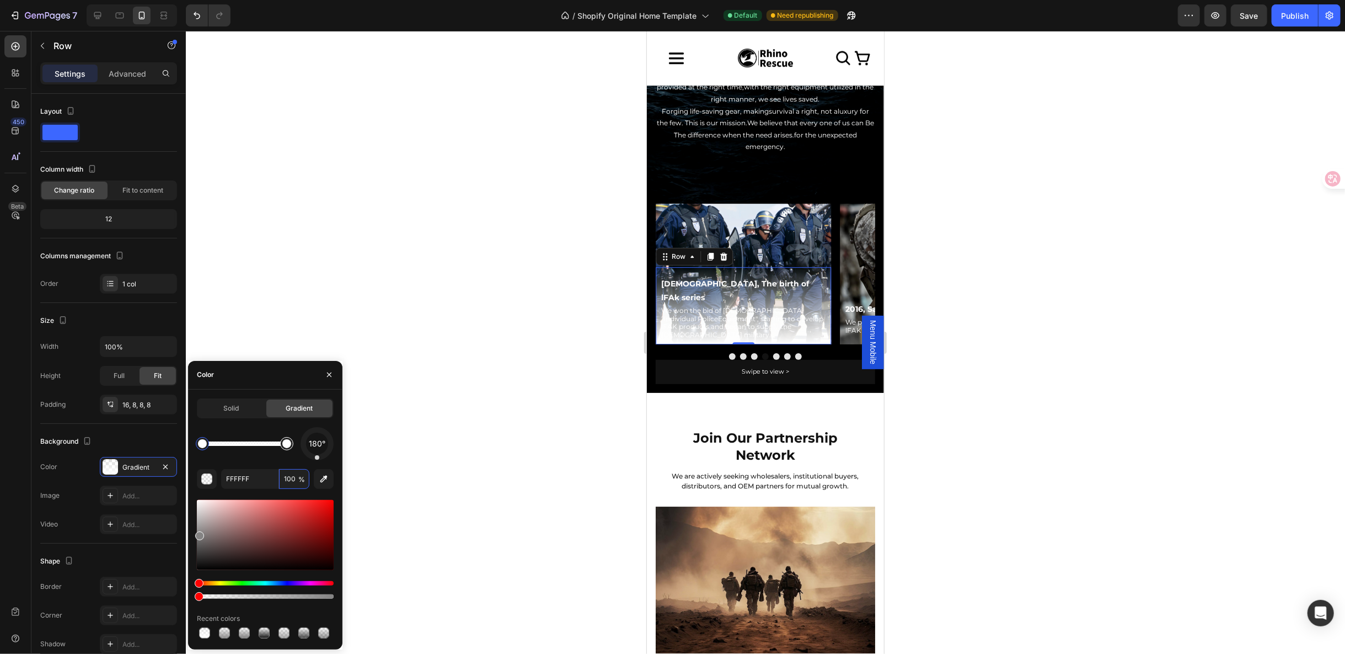
click at [287, 451] on div at bounding box center [287, 444] width 20 height 20
type input "848383"
type input "0"
click at [203, 445] on div at bounding box center [202, 443] width 9 height 9
type input "FFFFFF"
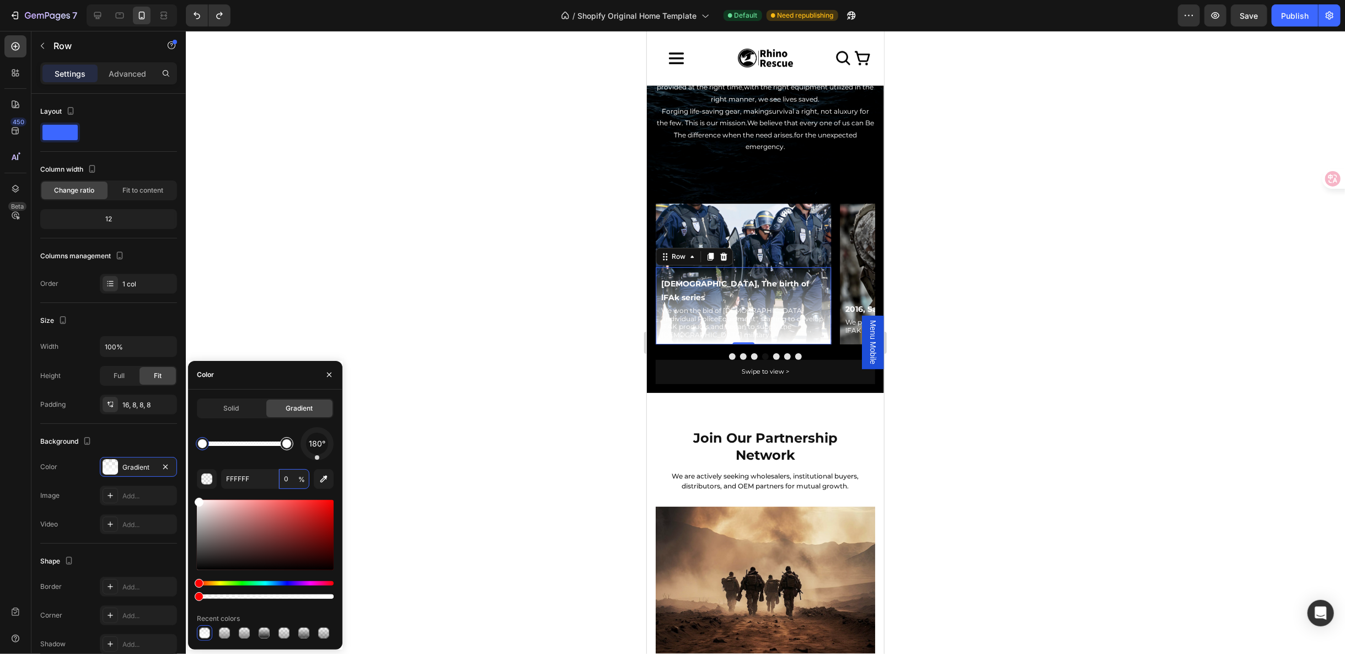
type input "100"
click at [290, 449] on div at bounding box center [286, 443] width 13 height 13
click at [237, 483] on input "FFFFFF" at bounding box center [249, 479] width 57 height 20
paste input "848383"
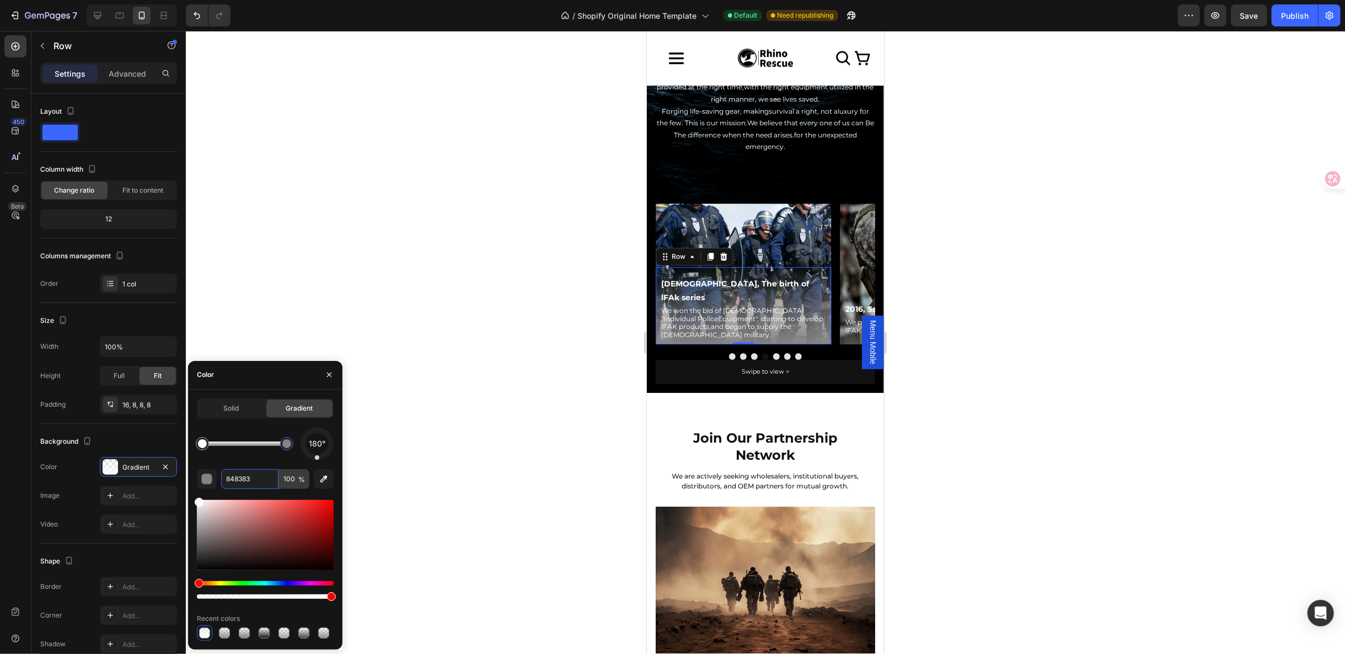
type input "848383"
click at [286, 477] on input "100" at bounding box center [294, 479] width 30 height 20
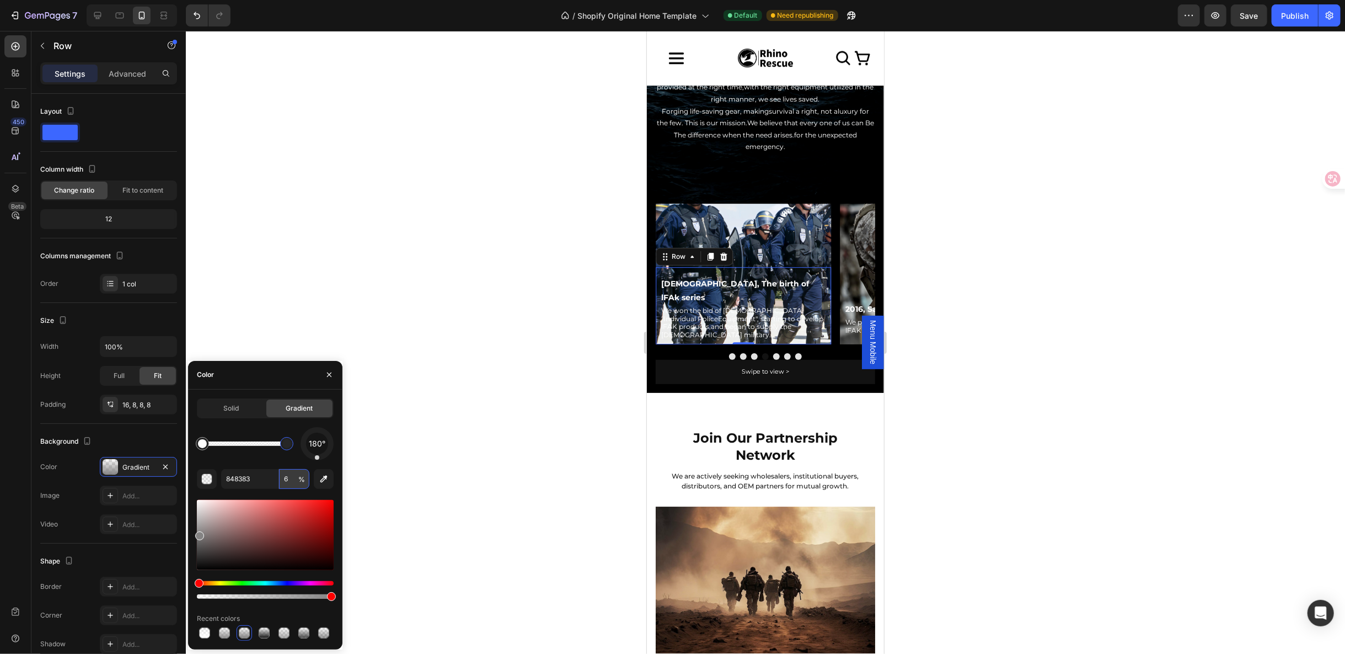
type input "66"
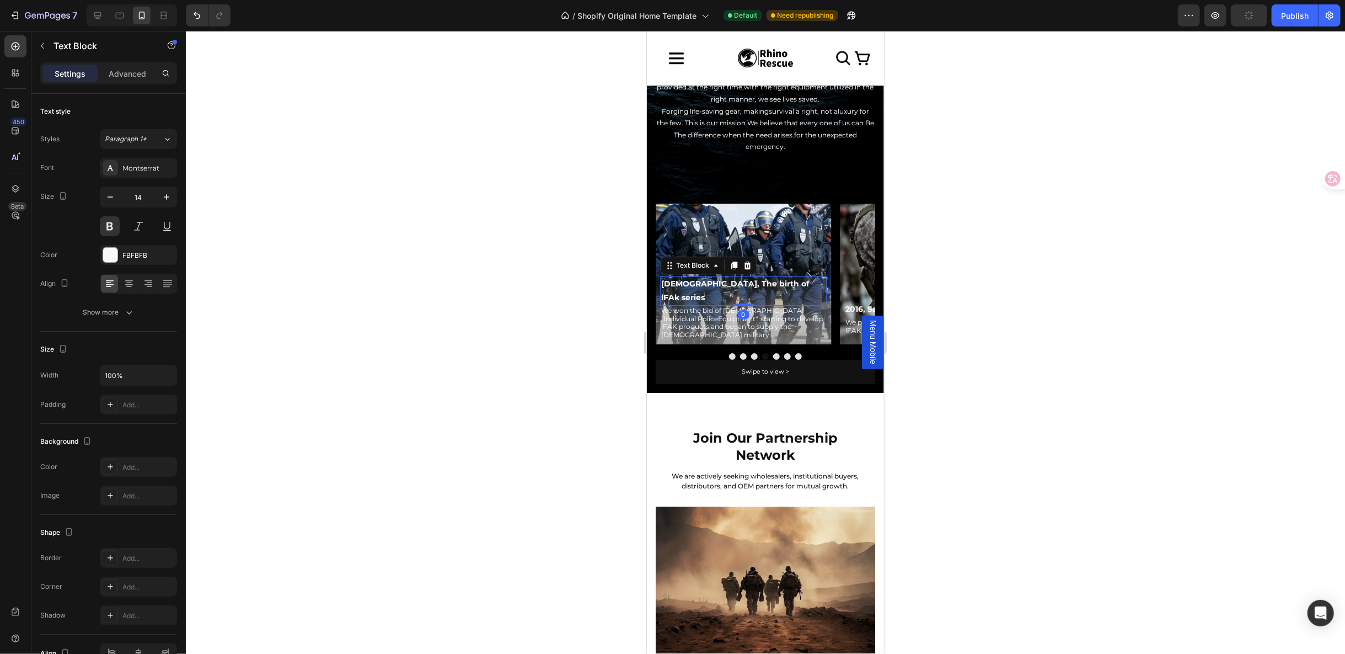
click at [807, 296] on p "[DEMOGRAPHIC_DATA], The birth of lFAk series" at bounding box center [743, 290] width 164 height 28
click at [750, 342] on div "2010 Text Block Enterprise establishment. Text Block Row Row 2010, The establis…" at bounding box center [765, 281] width 220 height 156
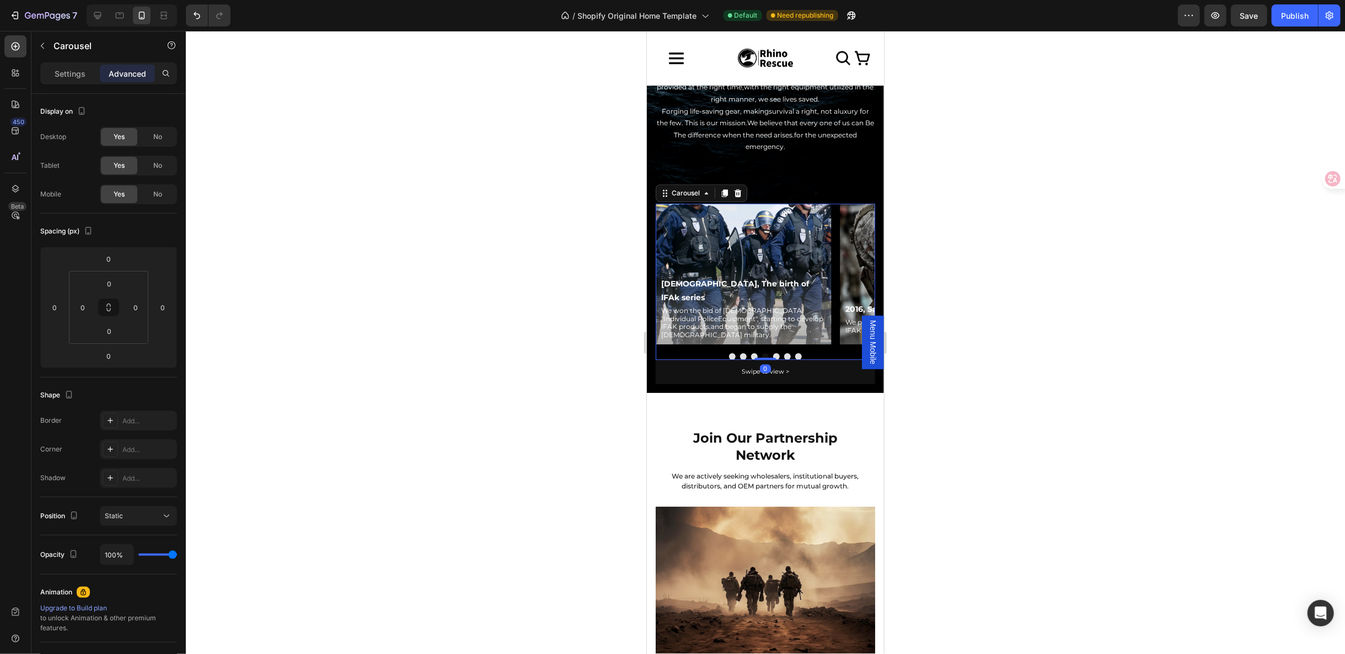
click at [751, 352] on button "Dot" at bounding box center [754, 355] width 7 height 7
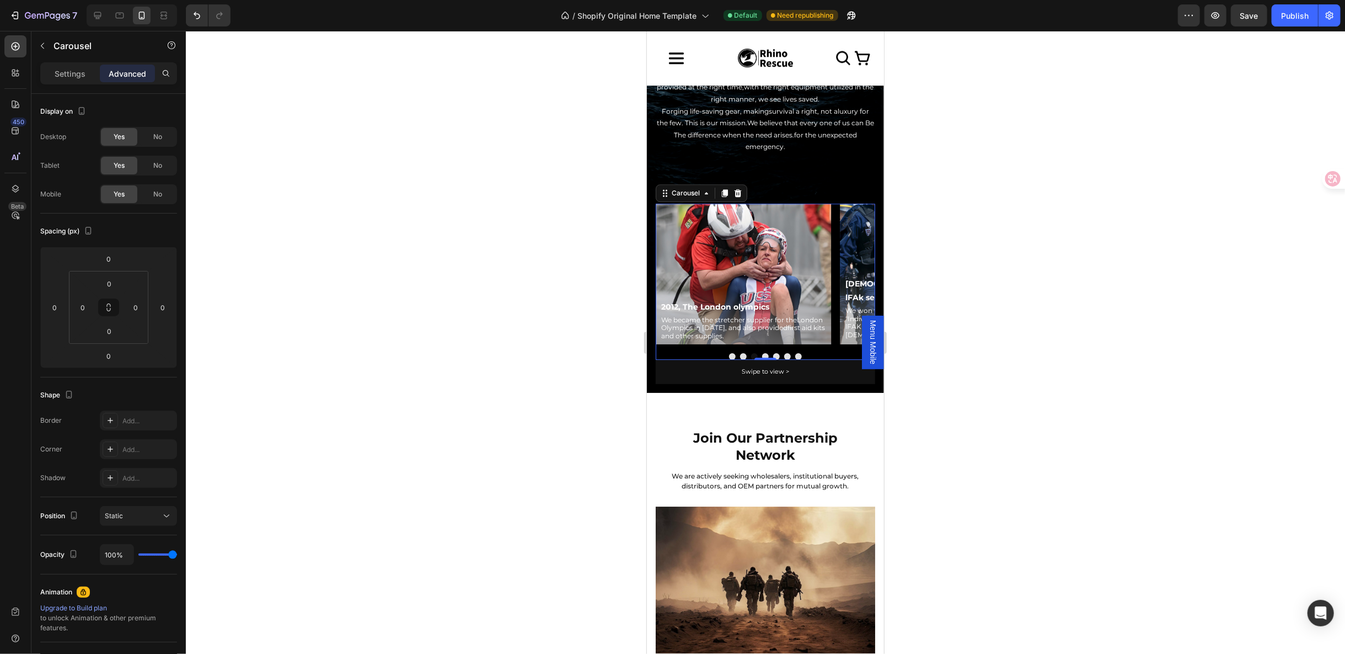
click at [741, 352] on button "Dot" at bounding box center [743, 355] width 7 height 7
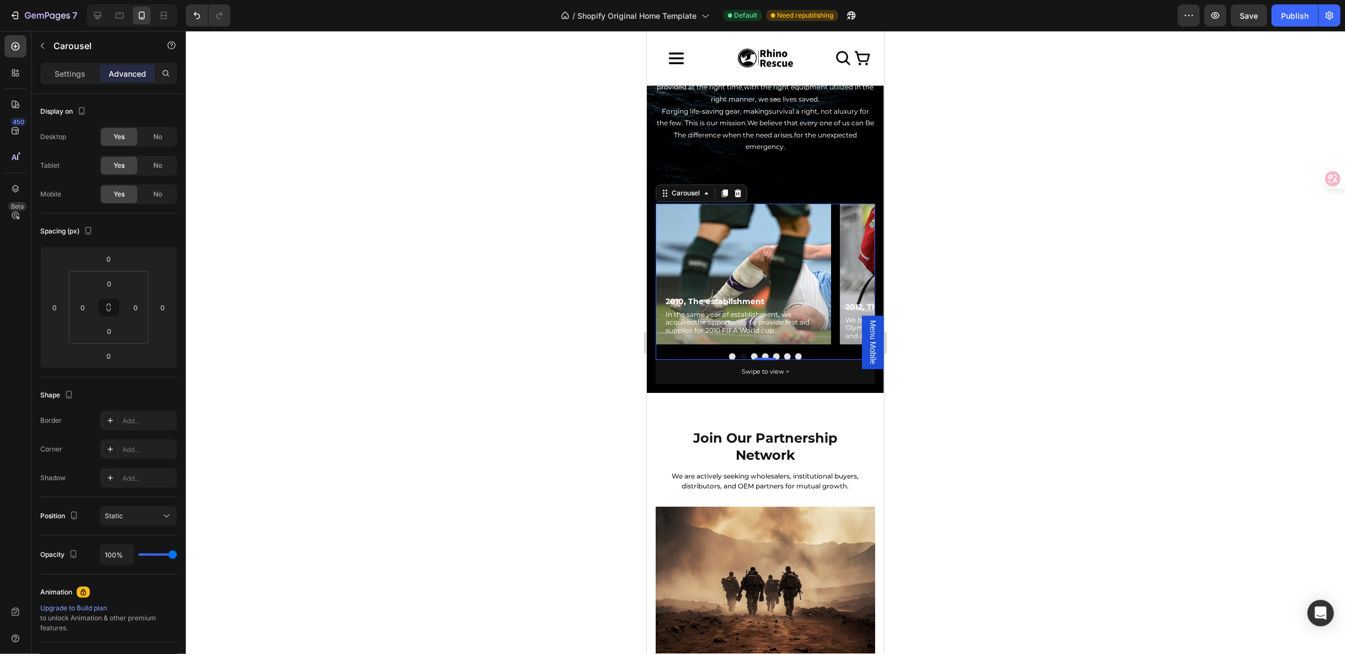
click at [729, 352] on button "Dot" at bounding box center [732, 355] width 7 height 7
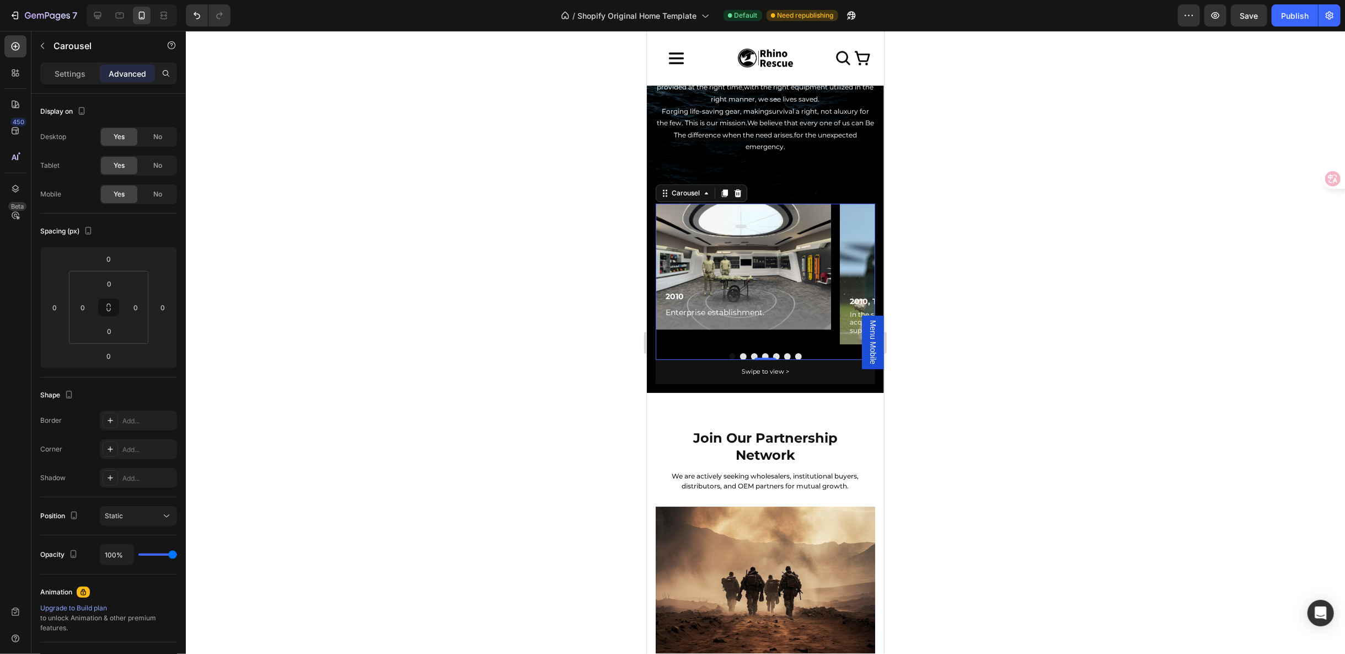
click at [740, 352] on button "Dot" at bounding box center [743, 355] width 7 height 7
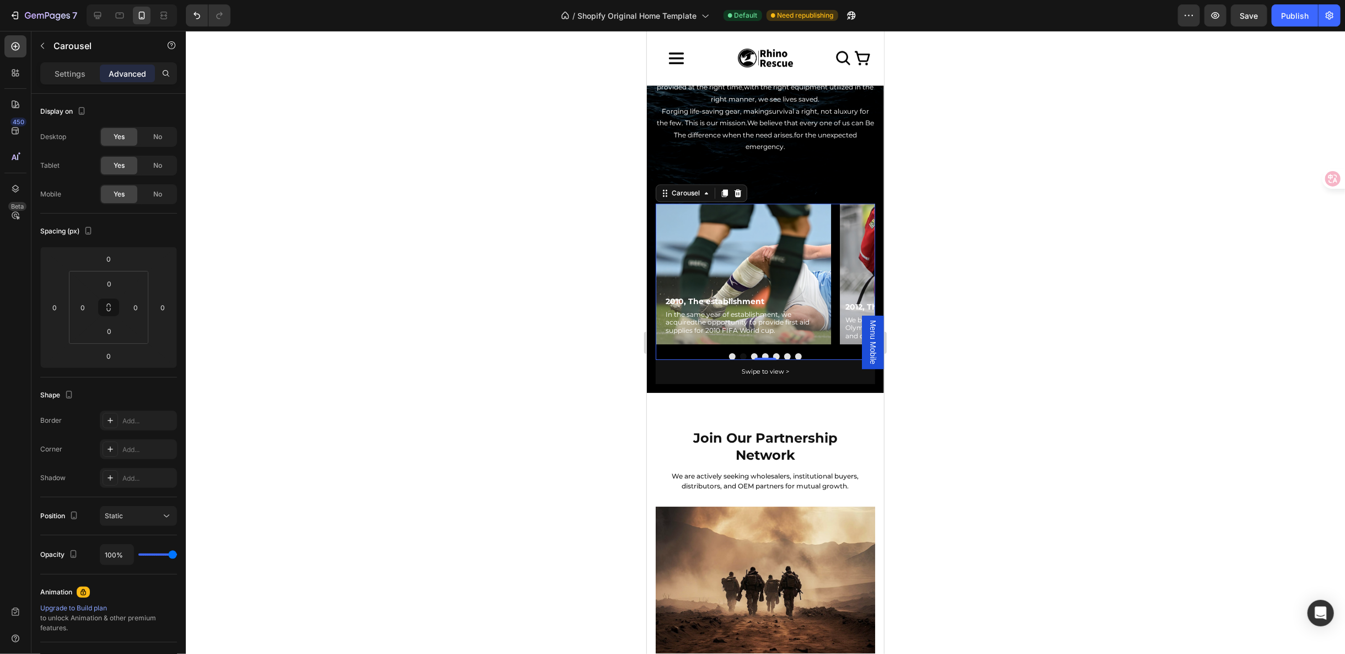
click at [751, 352] on button "Dot" at bounding box center [754, 355] width 7 height 7
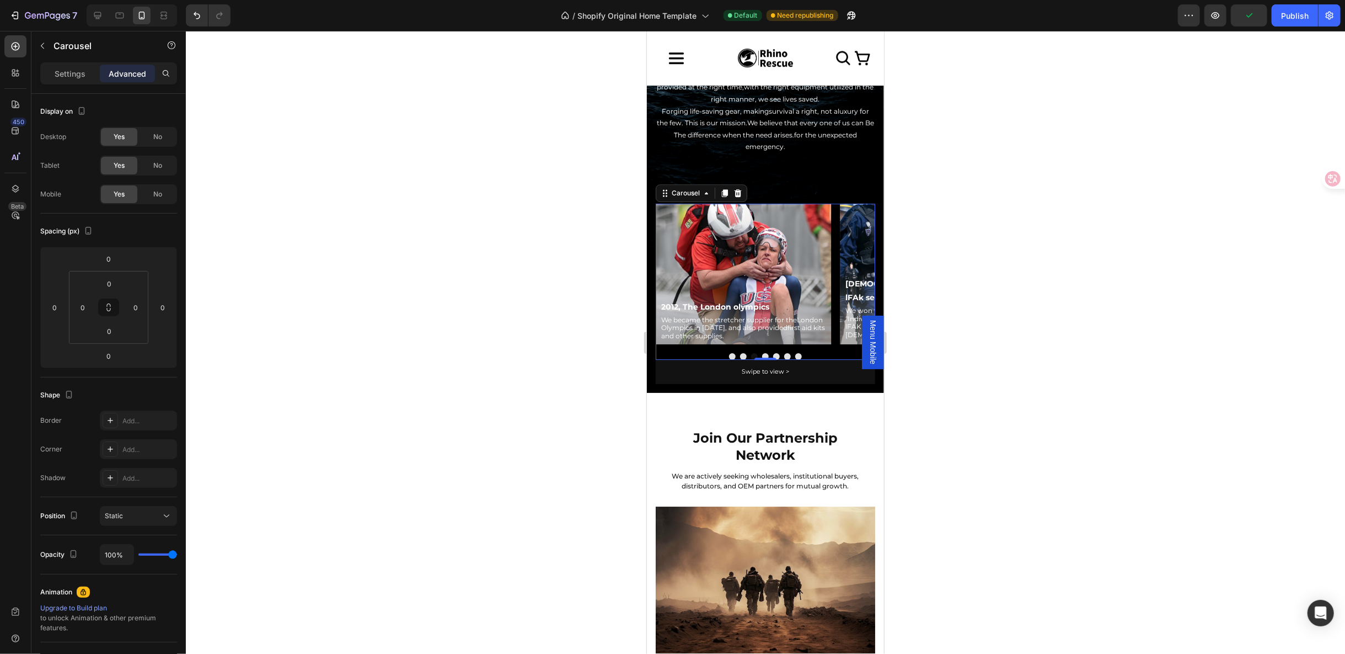
click at [763, 352] on button "Dot" at bounding box center [765, 355] width 7 height 7
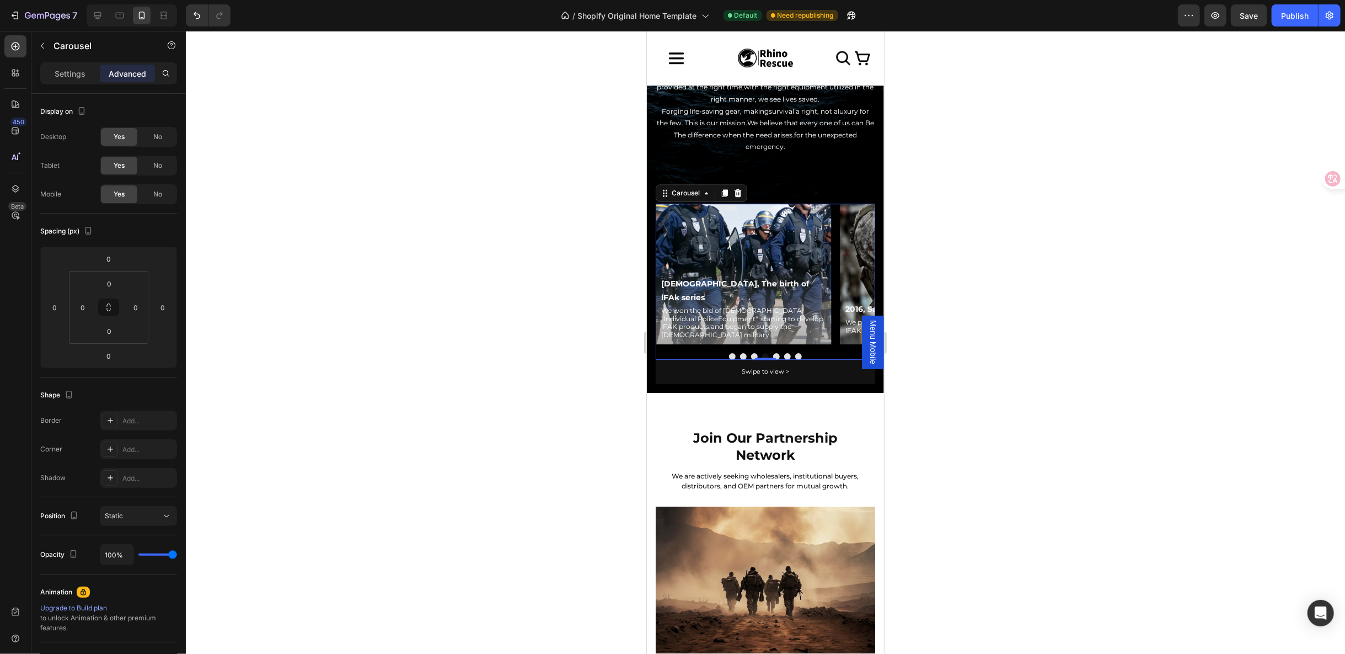
click at [773, 352] on button "Dot" at bounding box center [776, 355] width 7 height 7
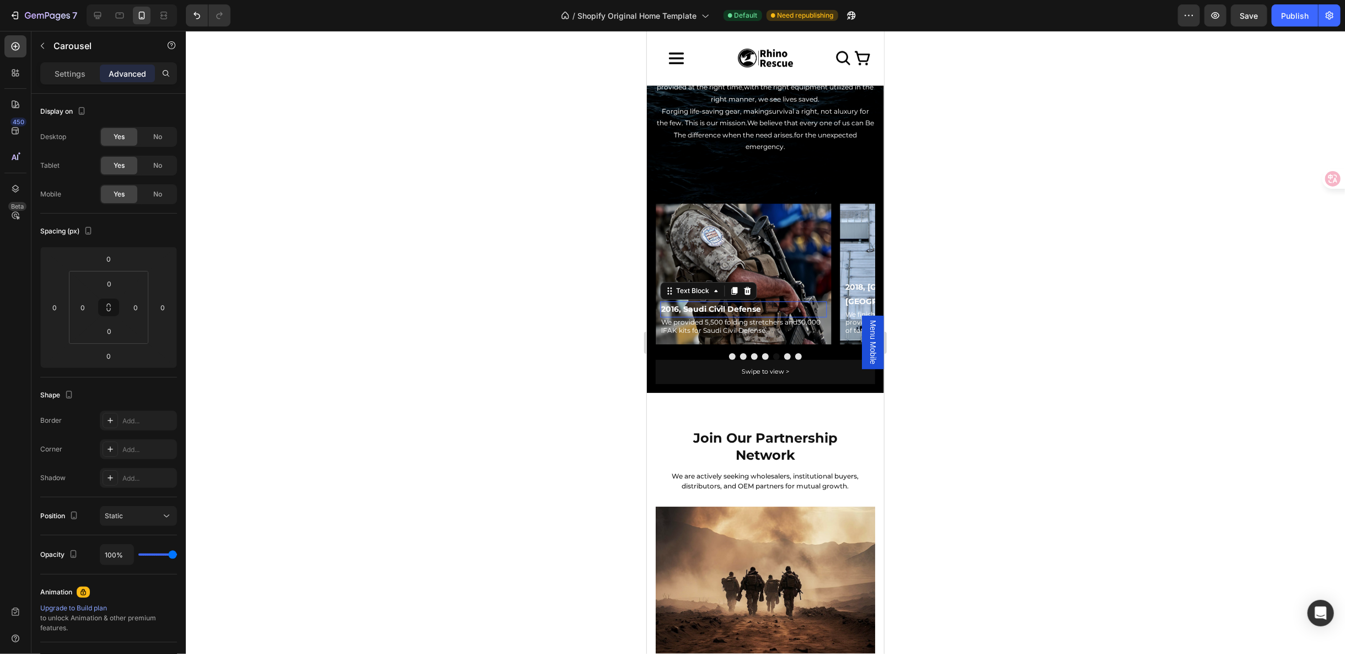
click at [746, 302] on p "2016, Saudi Civil Defense" at bounding box center [743, 309] width 164 height 14
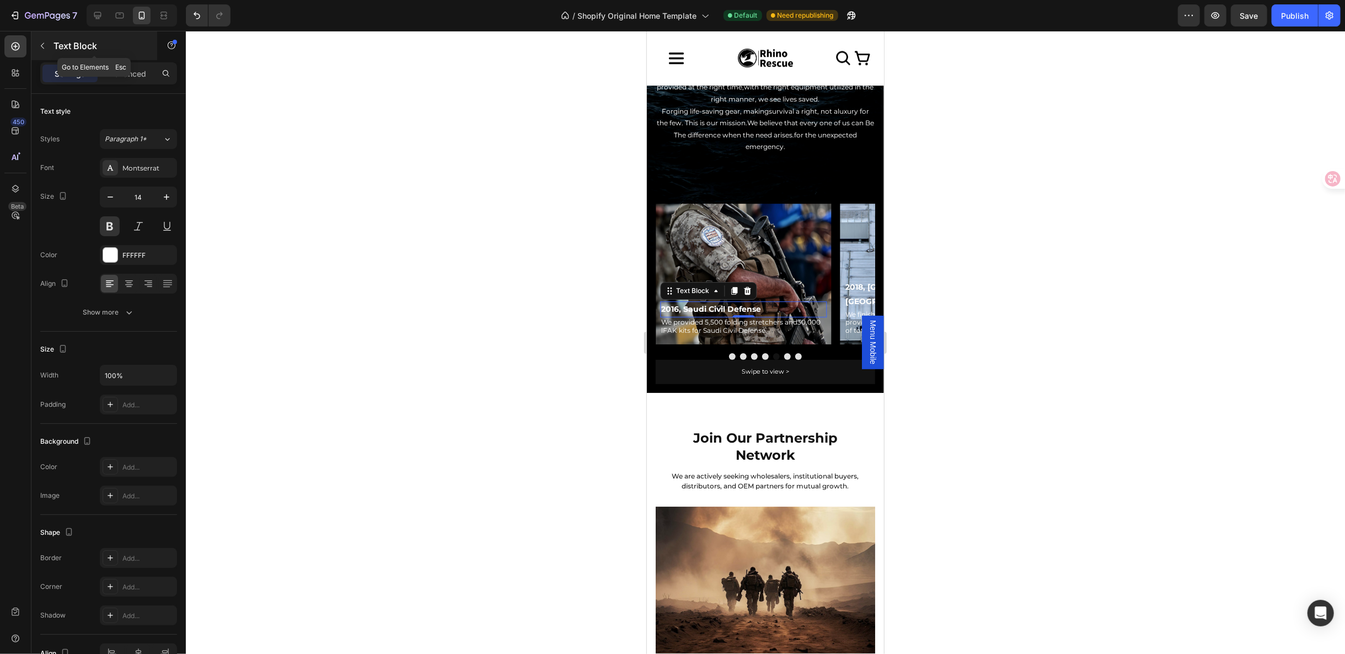
click at [39, 46] on icon "button" at bounding box center [42, 45] width 9 height 9
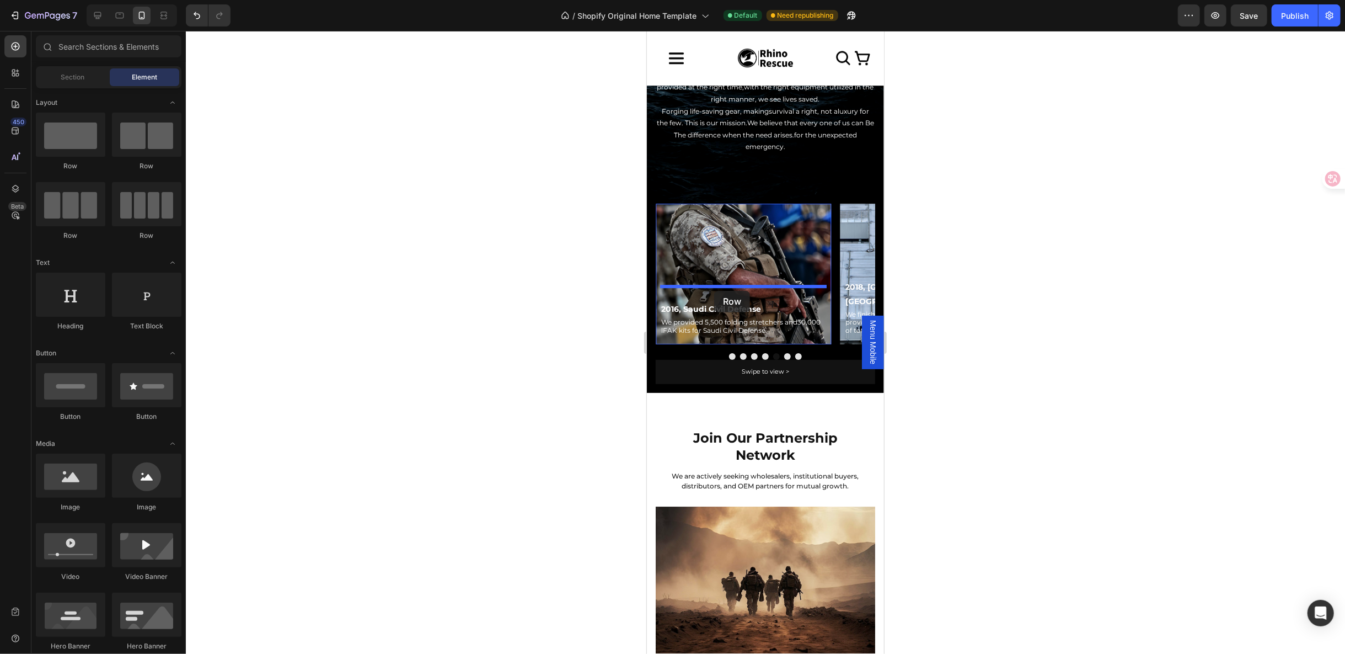
drag, startPoint x: 710, startPoint y: 186, endPoint x: 714, endPoint y: 290, distance: 104.3
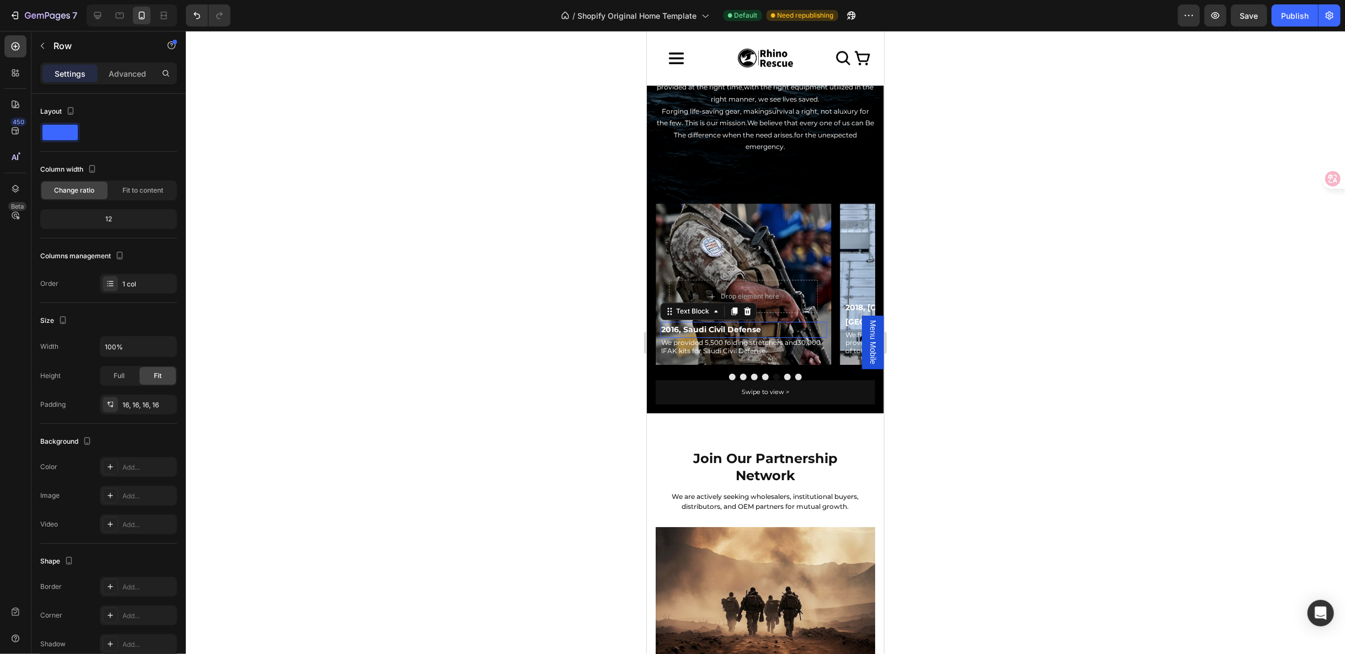
click at [679, 329] on p "2016, Saudi Civil Defense" at bounding box center [743, 329] width 164 height 14
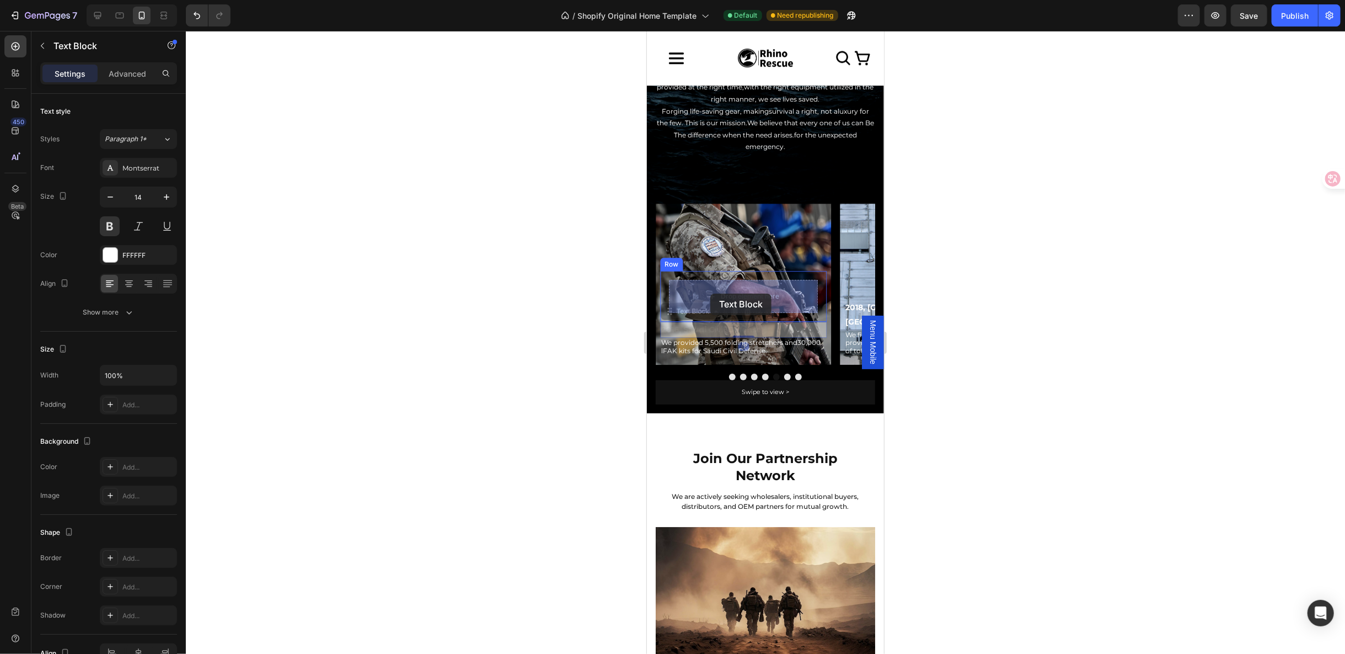
drag, startPoint x: 675, startPoint y: 316, endPoint x: 710, endPoint y: 293, distance: 41.8
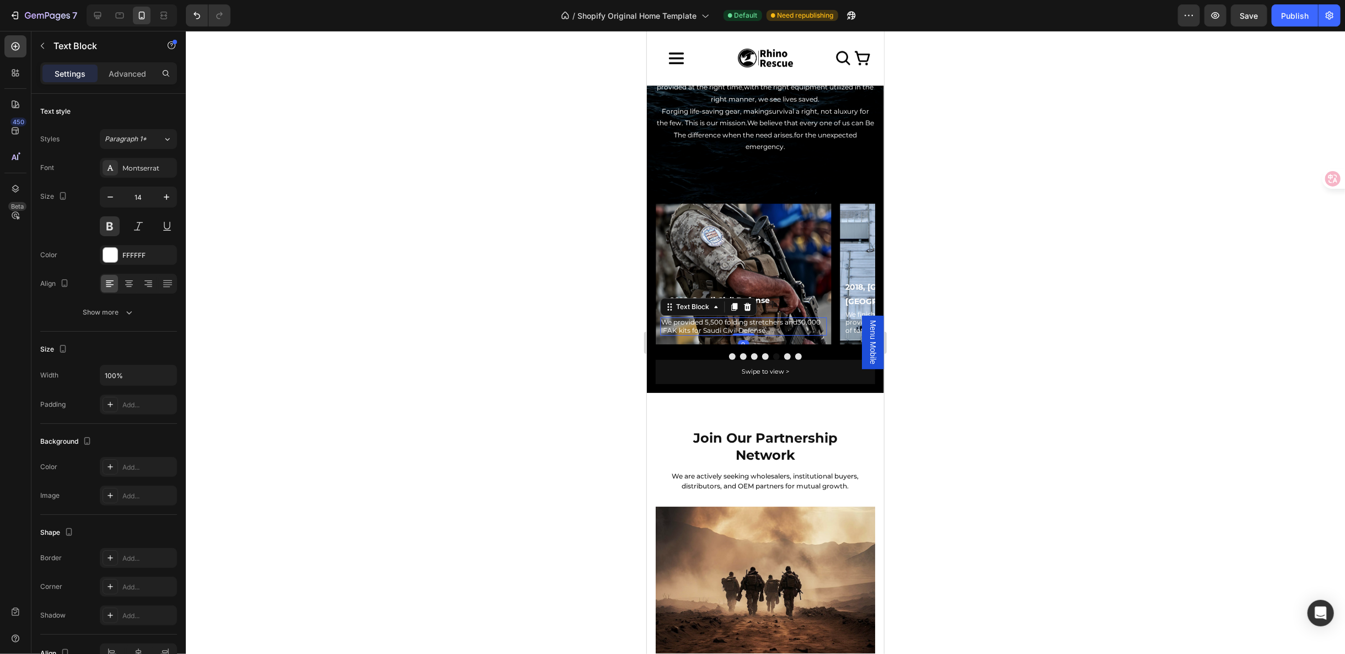
click at [670, 318] on p "We provided 5,500 folding stretchers and30,000 lFAK kits for Saudi Civil Defens…" at bounding box center [743, 326] width 164 height 16
drag, startPoint x: 670, startPoint y: 295, endPoint x: 719, endPoint y: 287, distance: 49.1
click at [667, 212] on div "Row" at bounding box center [666, 210] width 18 height 10
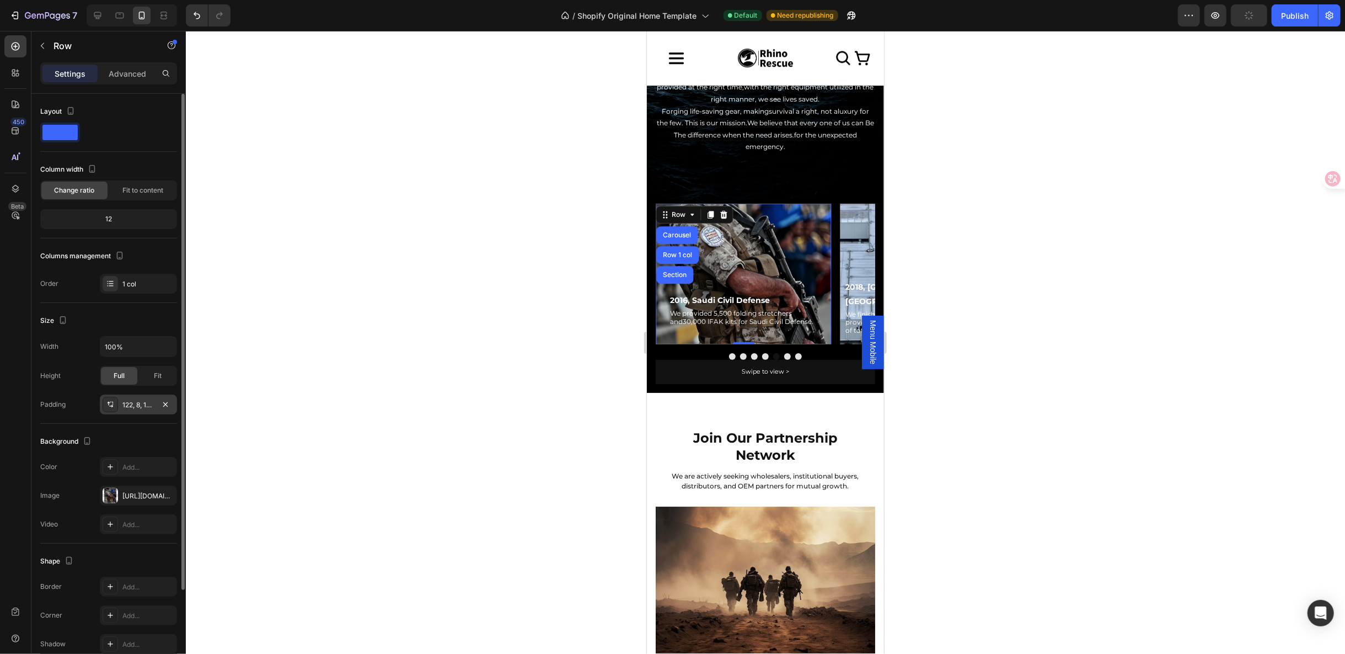
click at [147, 402] on div "122, 8, 16, 8" at bounding box center [138, 405] width 32 height 10
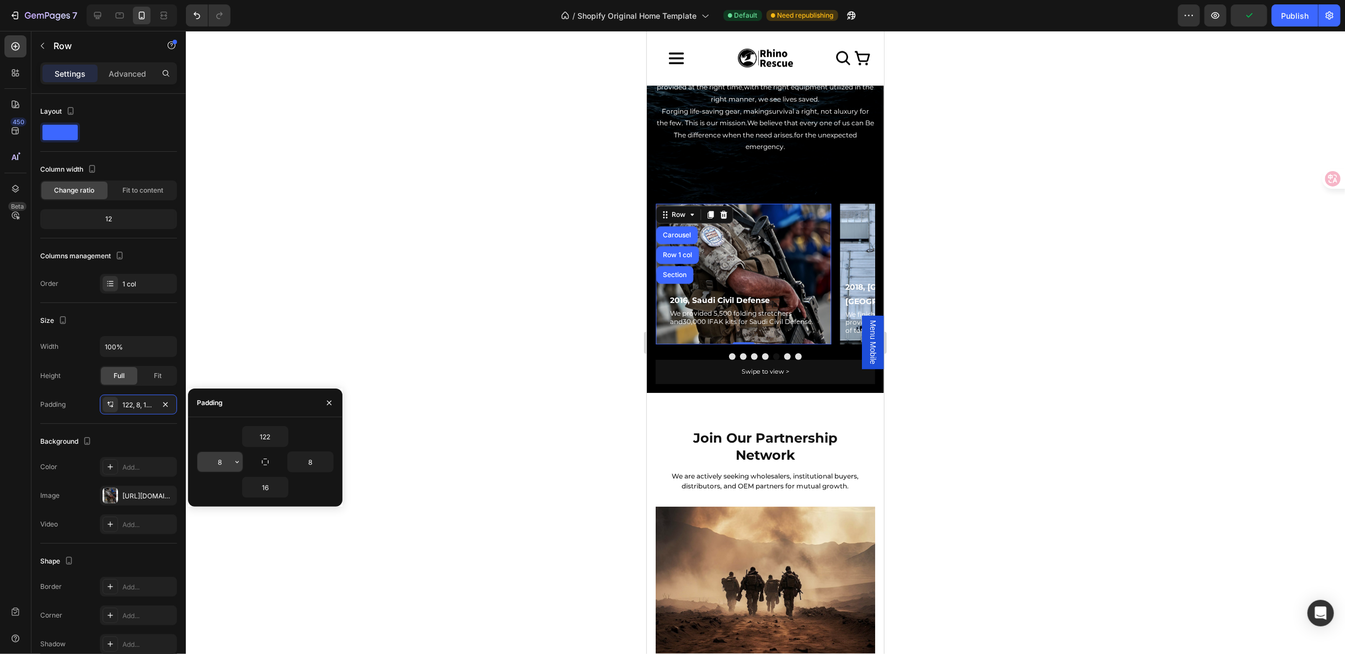
click at [224, 463] on input "8" at bounding box center [219, 462] width 45 height 20
click at [270, 487] on input "16" at bounding box center [265, 487] width 45 height 20
type input "0"
click at [317, 461] on input "8" at bounding box center [310, 462] width 45 height 20
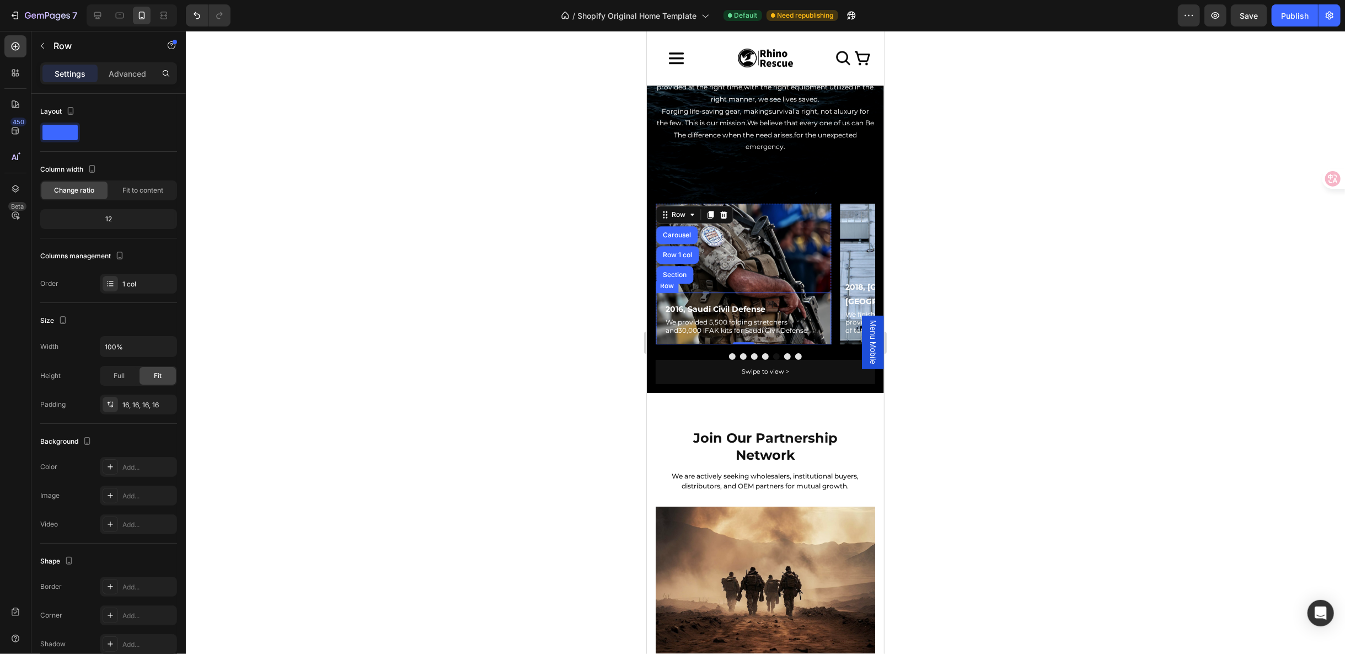
click at [740, 292] on div "2016, Saudi Civil Defense Text Block We provided 5,500 folding stretchers and30…" at bounding box center [742, 318] width 175 height 52
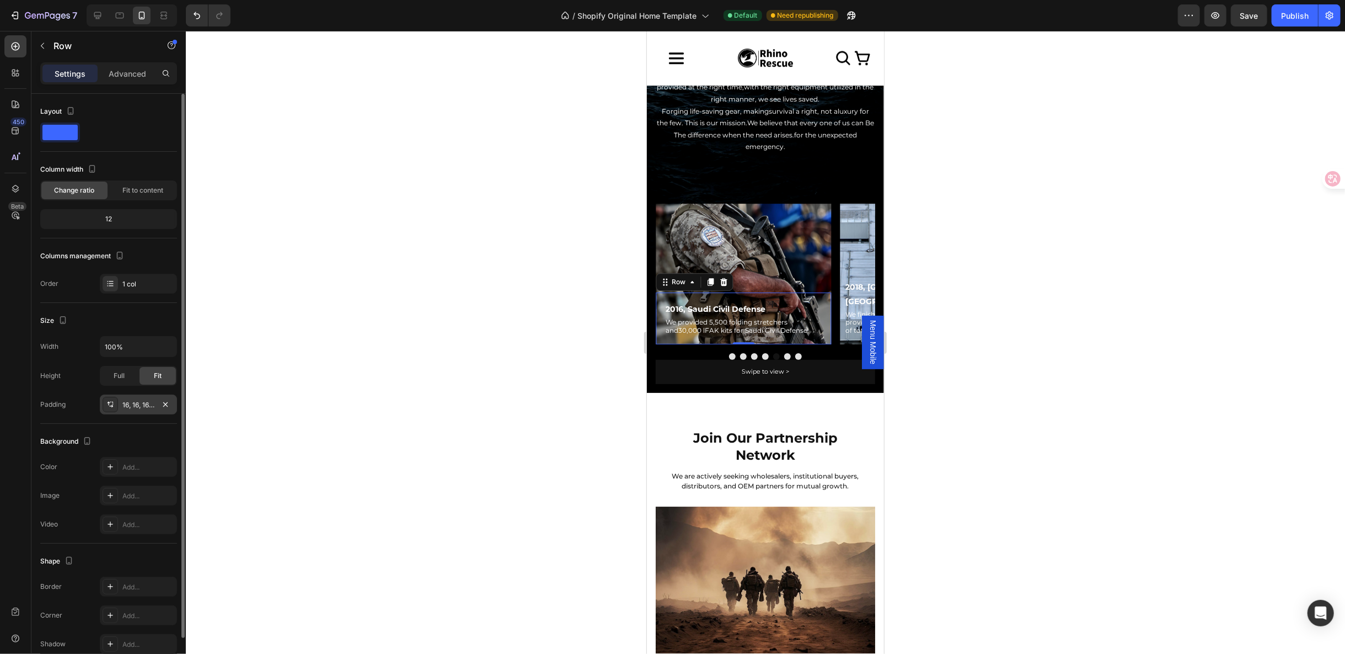
click at [124, 404] on div "16, 16, 16, 16" at bounding box center [138, 405] width 32 height 10
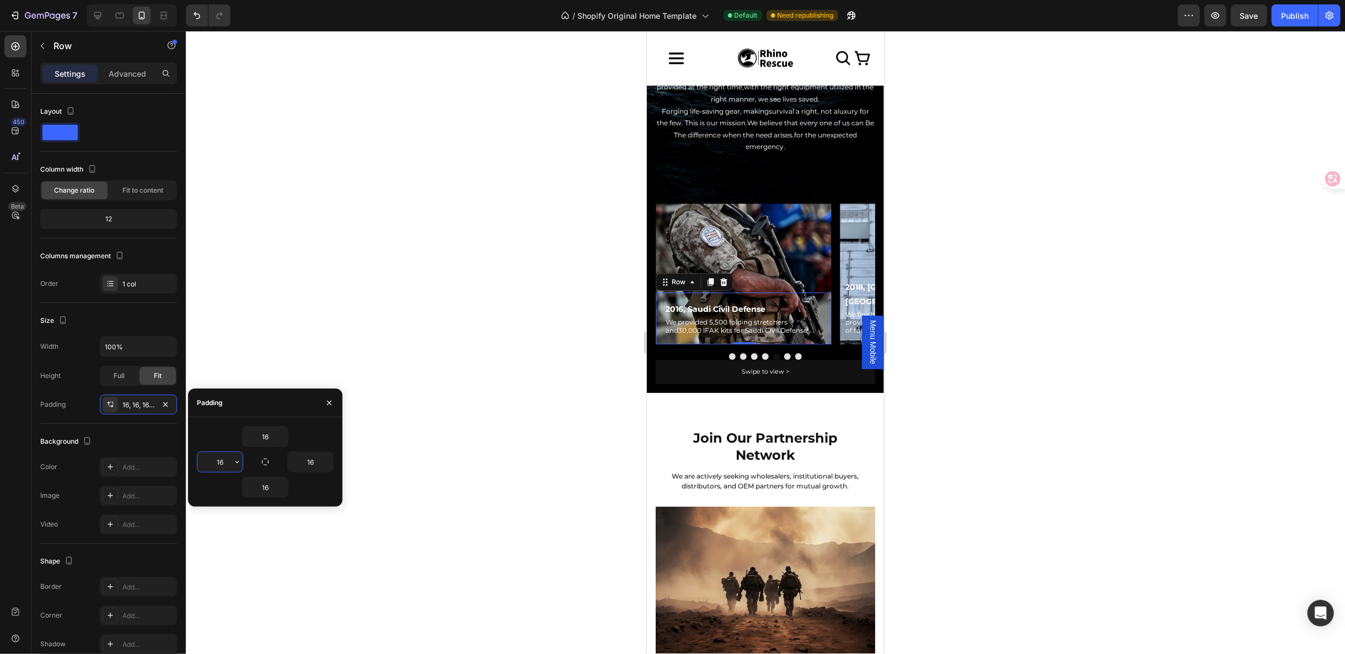
click at [216, 464] on input "16" at bounding box center [219, 462] width 45 height 20
type input "8"
click at [305, 461] on input "16" at bounding box center [310, 462] width 45 height 20
type input "8"
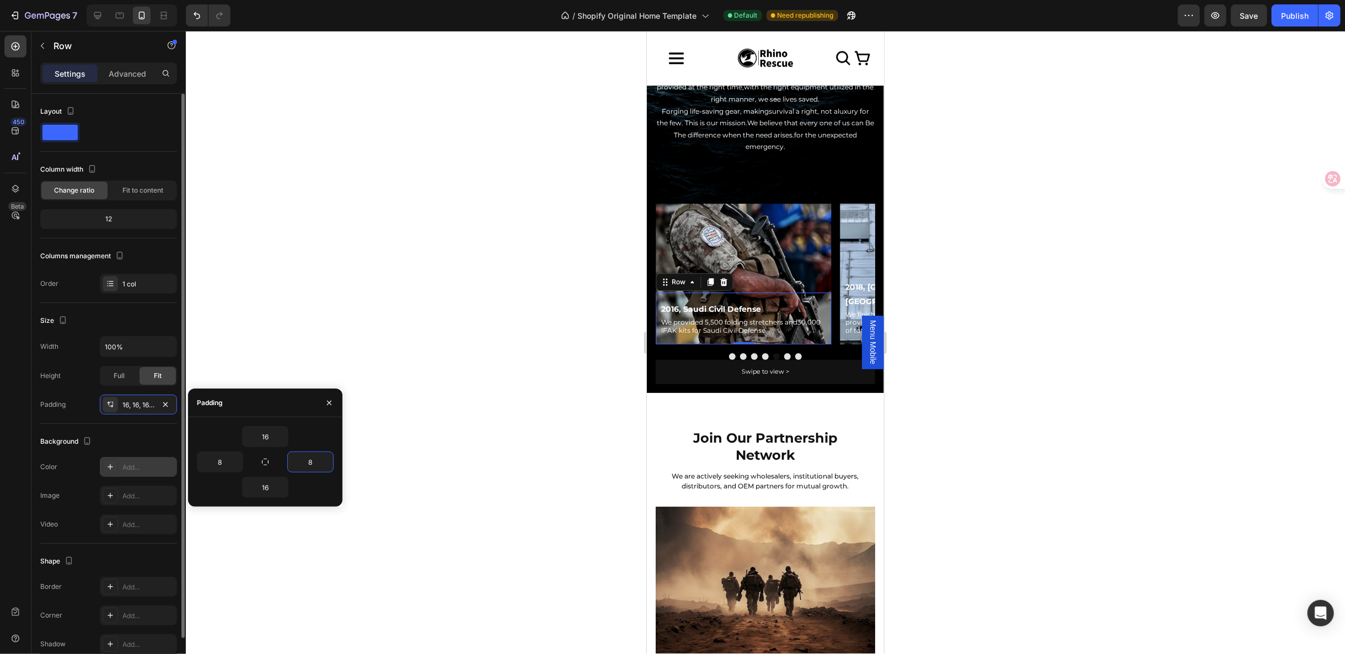
click at [113, 459] on div at bounding box center [110, 466] width 15 height 15
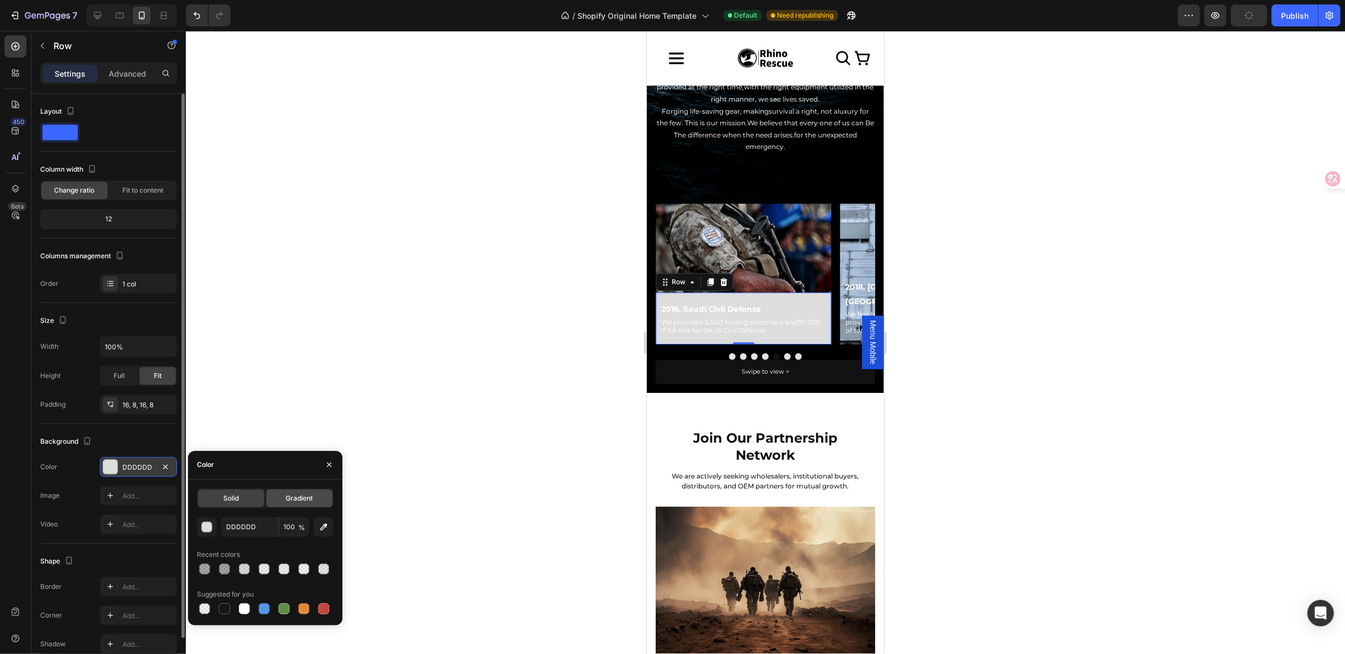
click at [307, 502] on span "Gradient" at bounding box center [299, 498] width 27 height 10
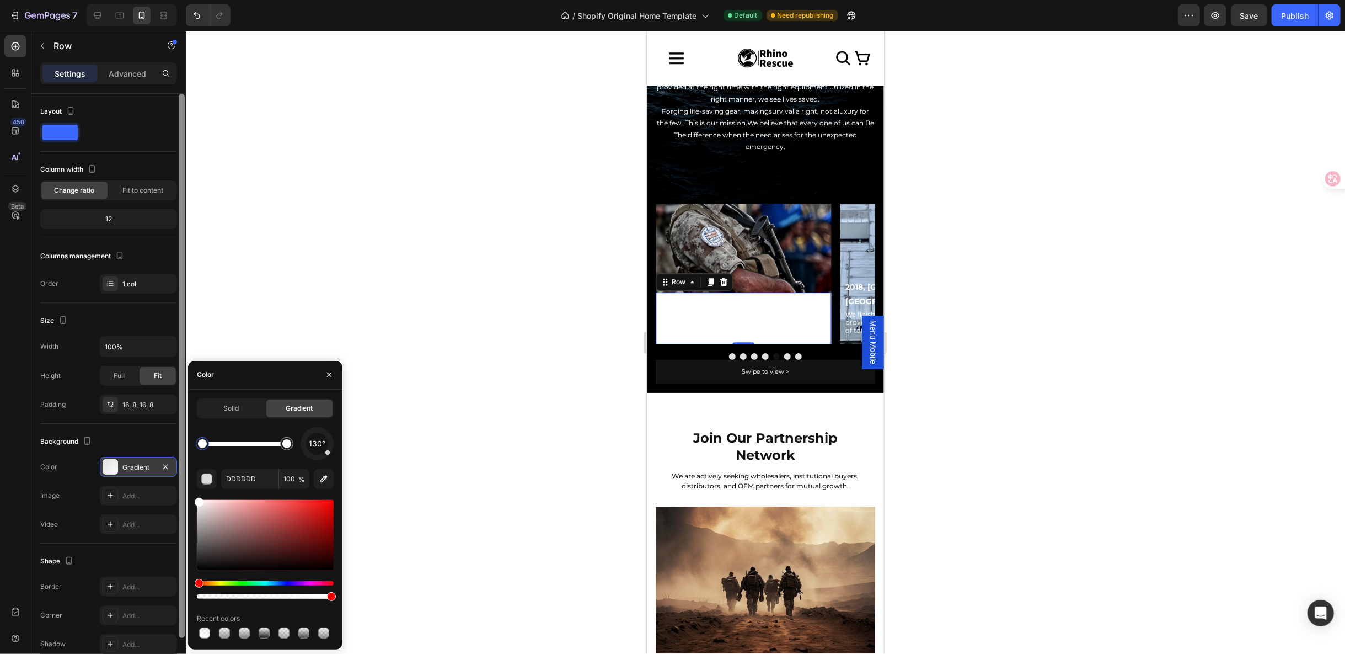
drag, startPoint x: 196, startPoint y: 509, endPoint x: 180, endPoint y: 482, distance: 31.2
click at [181, 482] on div "450 Beta Sections(18) Elements(83) Section Element Hero Section Product Detail …" at bounding box center [93, 342] width 186 height 623
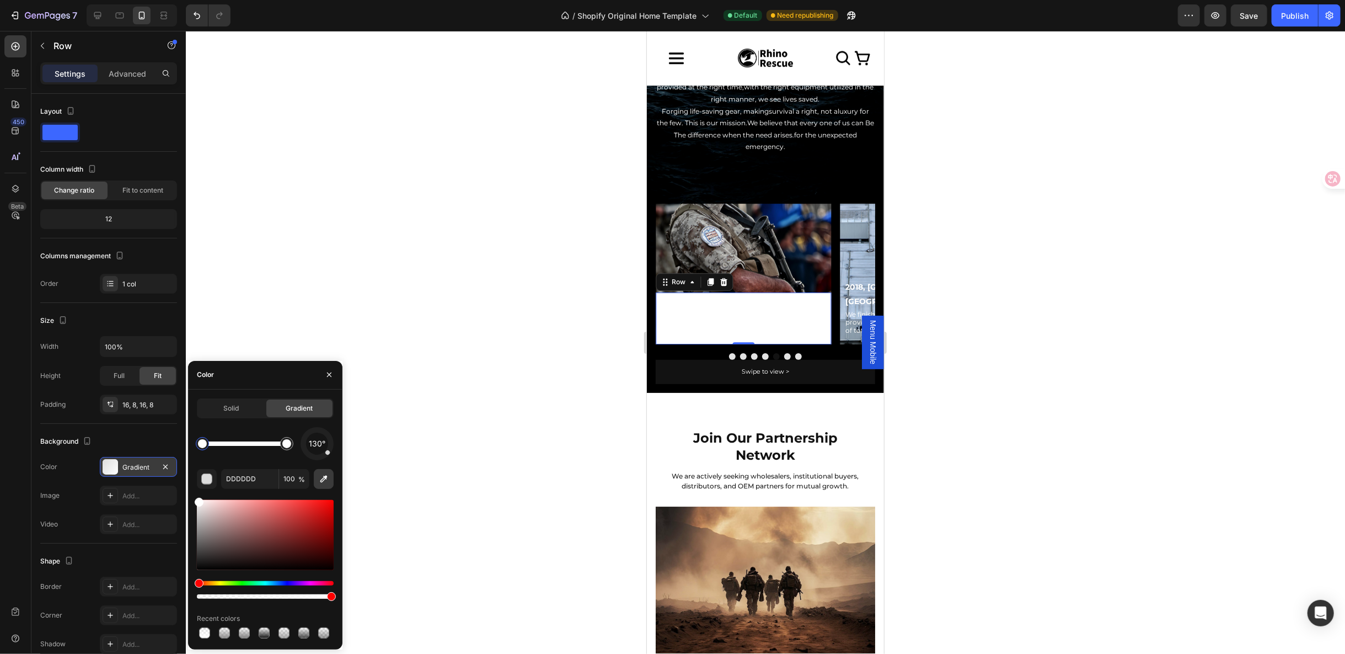
type input "FFFFFF"
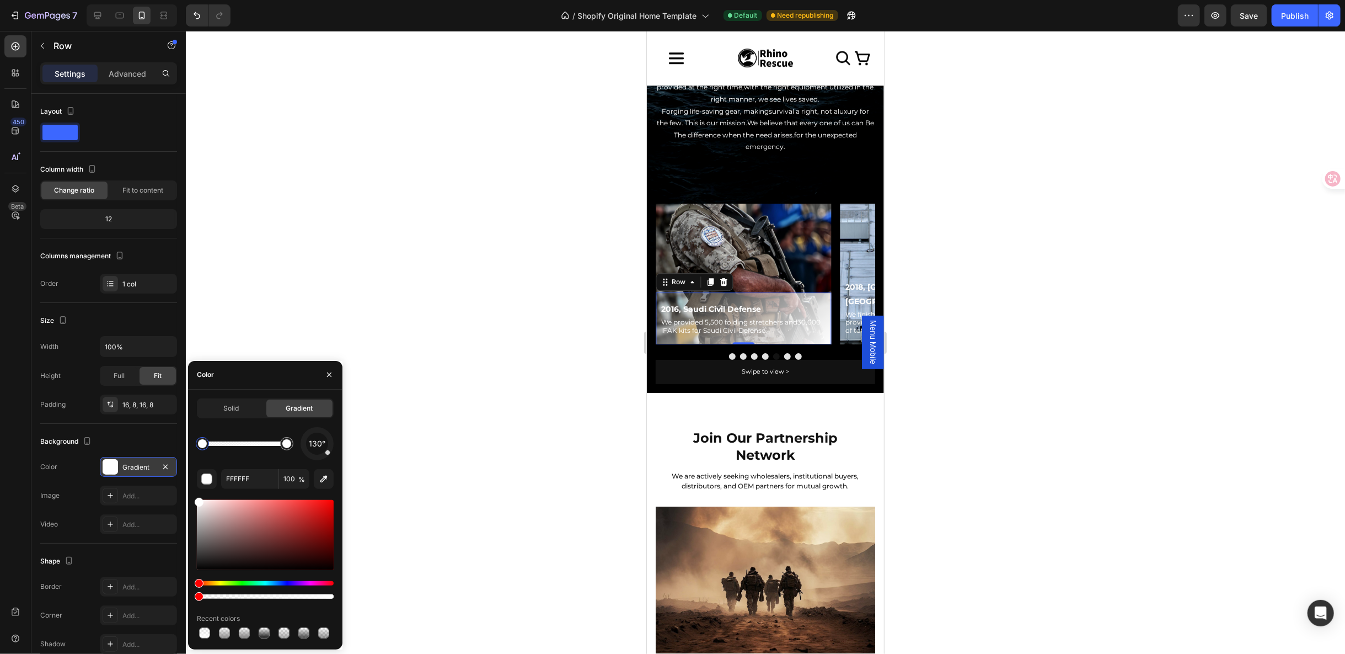
drag, startPoint x: 330, startPoint y: 596, endPoint x: 21, endPoint y: 592, distance: 308.9
click at [21, 592] on div "450 Beta Sections(18) Elements(83) Section Element Hero Section Product Detail …" at bounding box center [93, 342] width 186 height 623
type input "100"
click at [290, 445] on div at bounding box center [286, 443] width 9 height 9
click at [228, 477] on input "FFFFFF" at bounding box center [249, 479] width 57 height 20
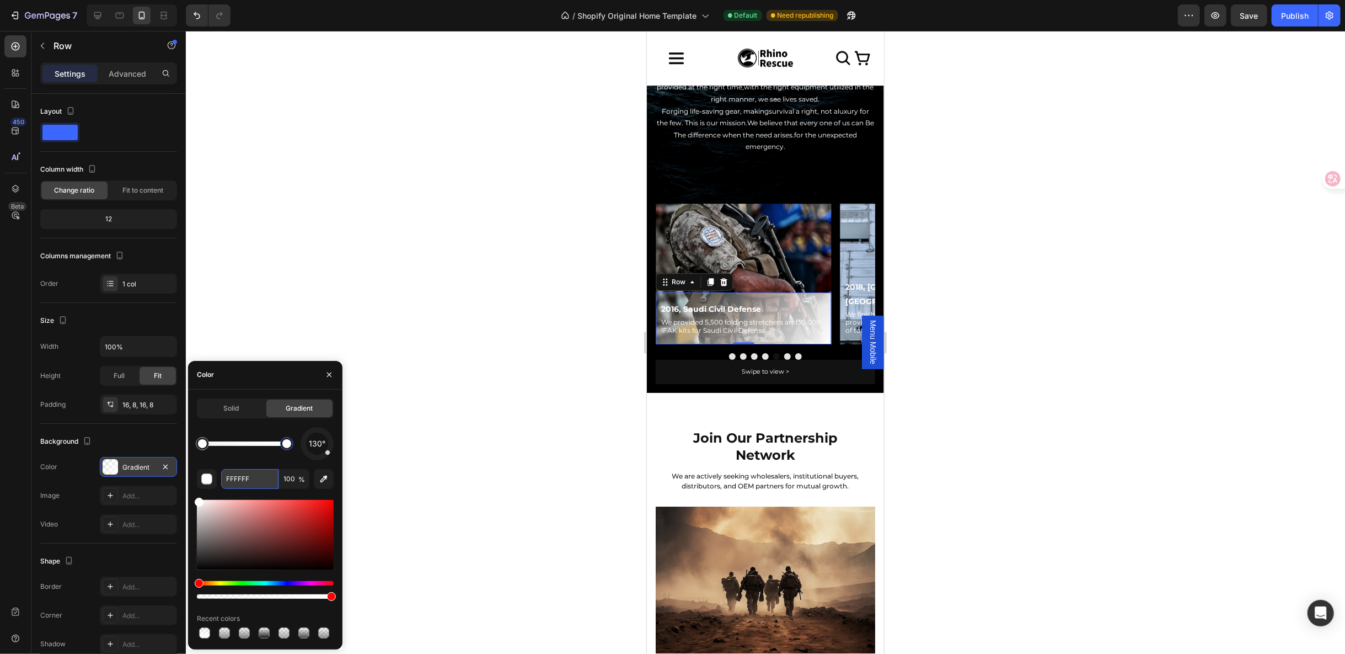
paste input "848383"
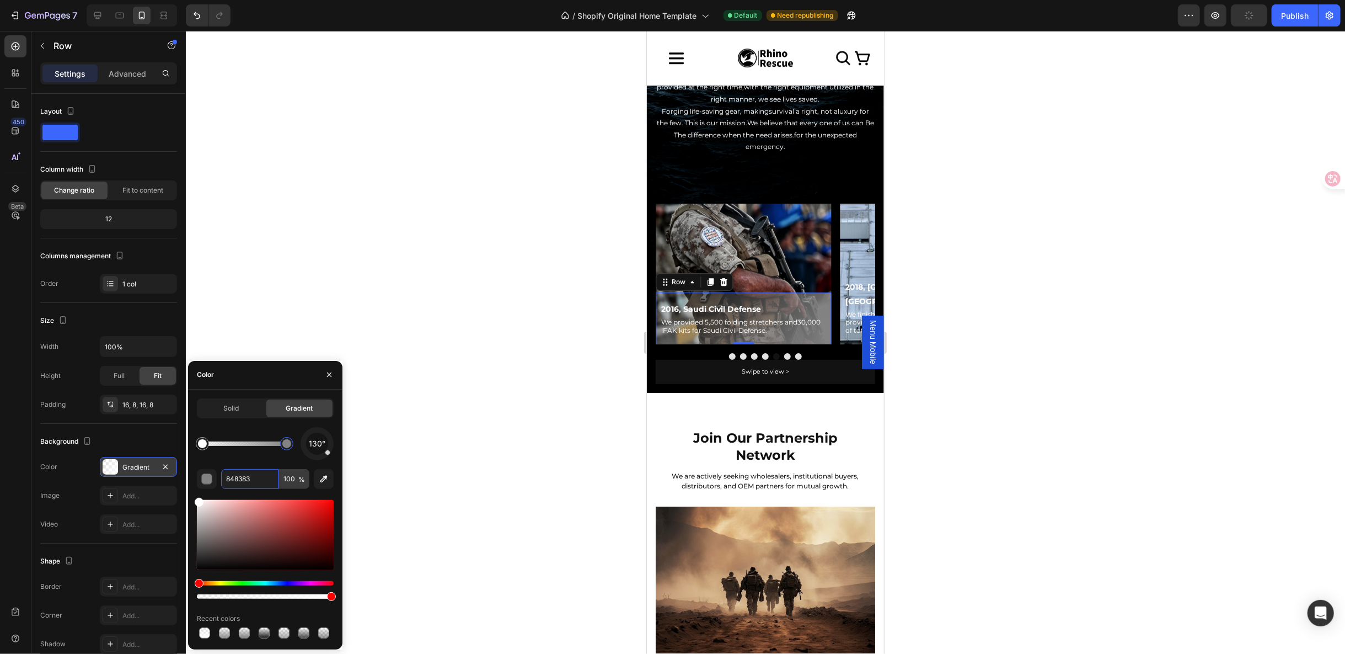
type input "848383"
click at [282, 483] on input "100" at bounding box center [294, 479] width 30 height 20
type input "66"
drag, startPoint x: 327, startPoint y: 456, endPoint x: 315, endPoint y: 458, distance: 11.9
click at [315, 458] on div "130°" at bounding box center [317, 443] width 33 height 33
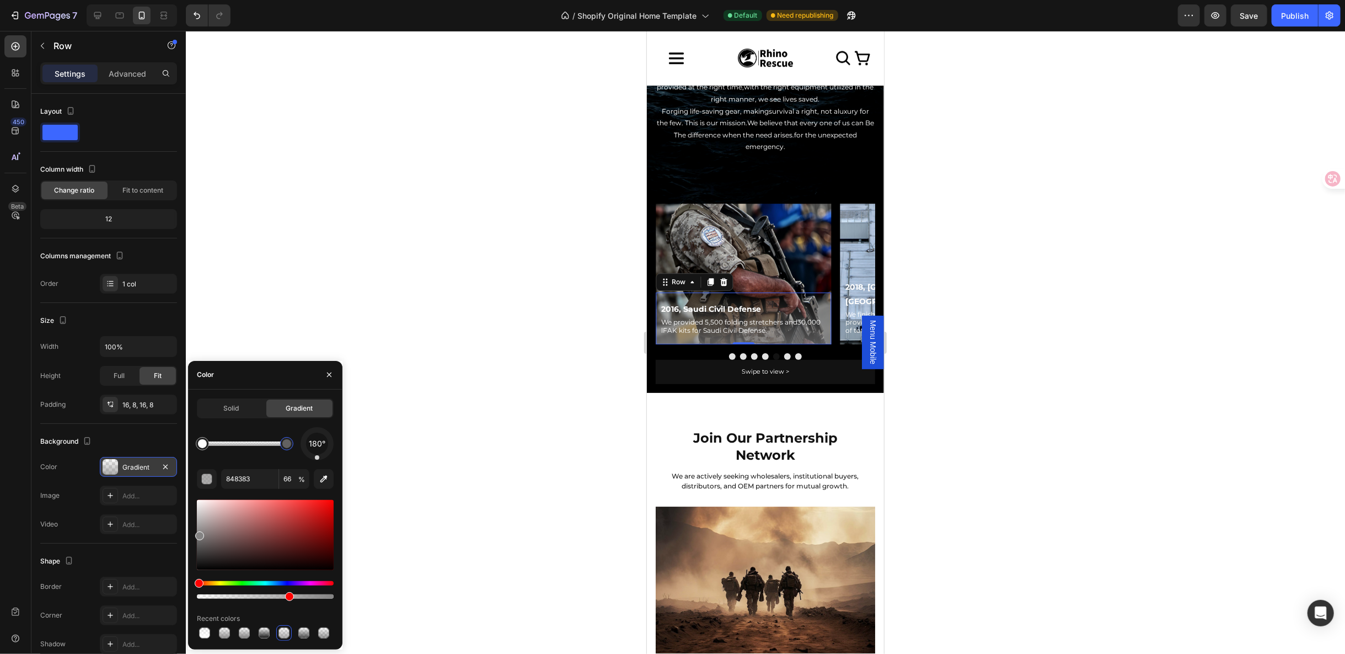
drag, startPoint x: 326, startPoint y: 452, endPoint x: 317, endPoint y: 456, distance: 9.4
click at [317, 456] on div at bounding box center [317, 457] width 4 height 4
click at [984, 386] on div at bounding box center [765, 342] width 1159 height 623
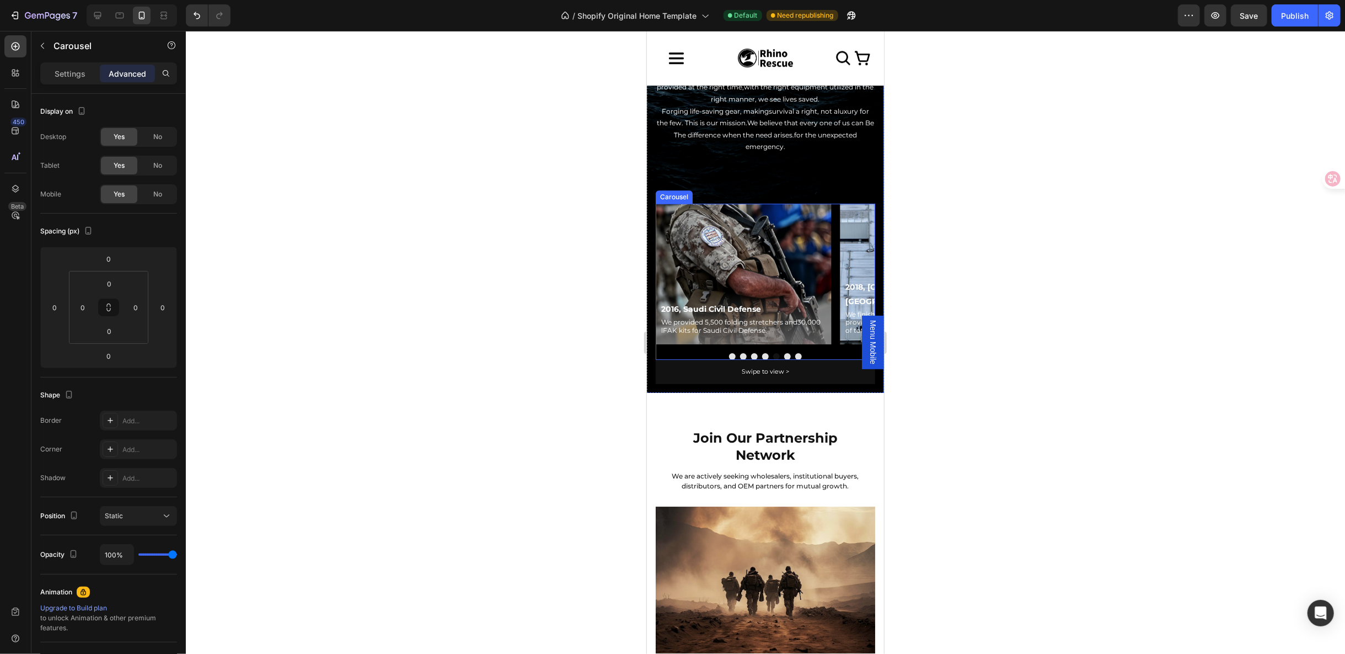
click at [784, 352] on button "Dot" at bounding box center [787, 355] width 7 height 7
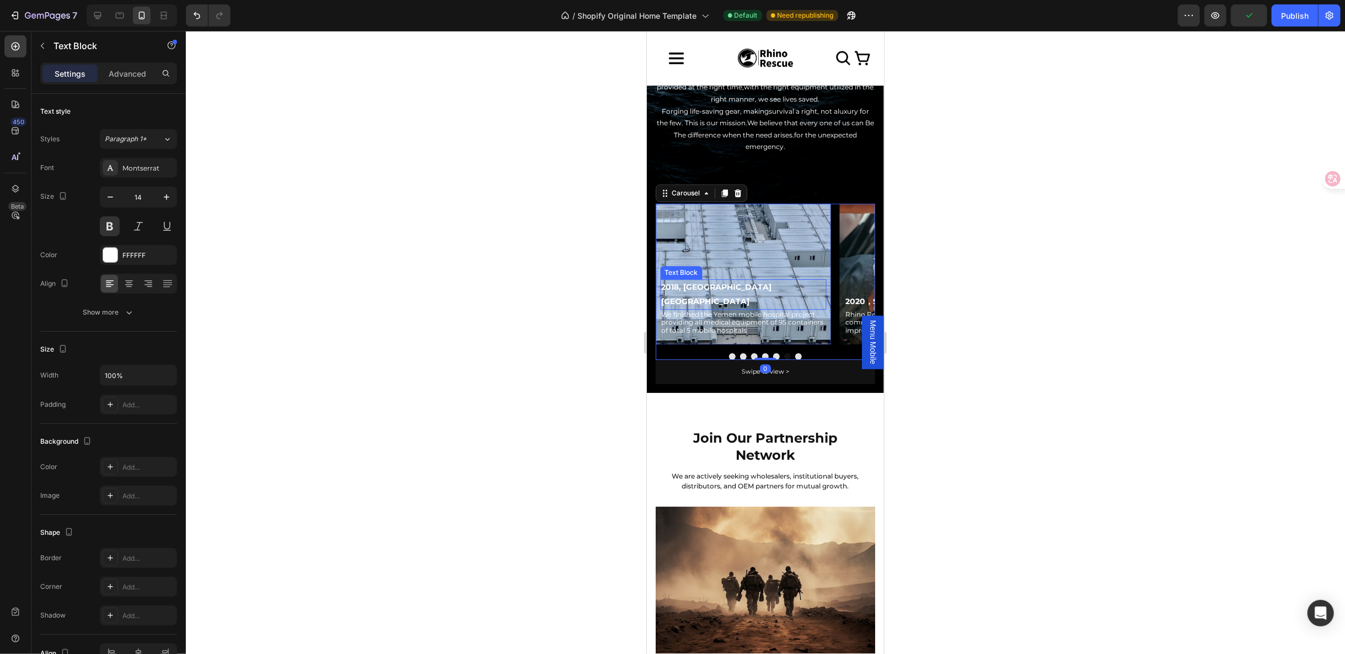
click at [743, 287] on p "2018, [GEOGRAPHIC_DATA] [GEOGRAPHIC_DATA]" at bounding box center [743, 294] width 164 height 28
click at [48, 47] on button "button" at bounding box center [43, 46] width 18 height 18
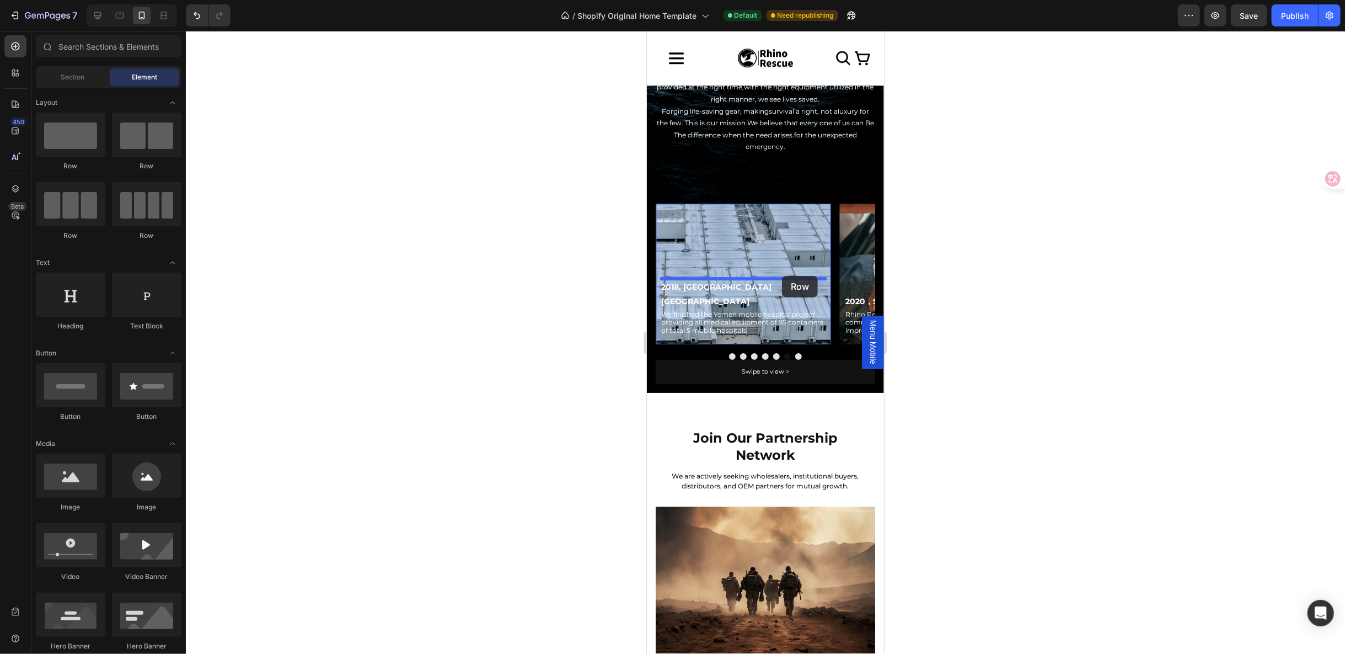
drag, startPoint x: 718, startPoint y: 158, endPoint x: 782, endPoint y: 276, distance: 134.5
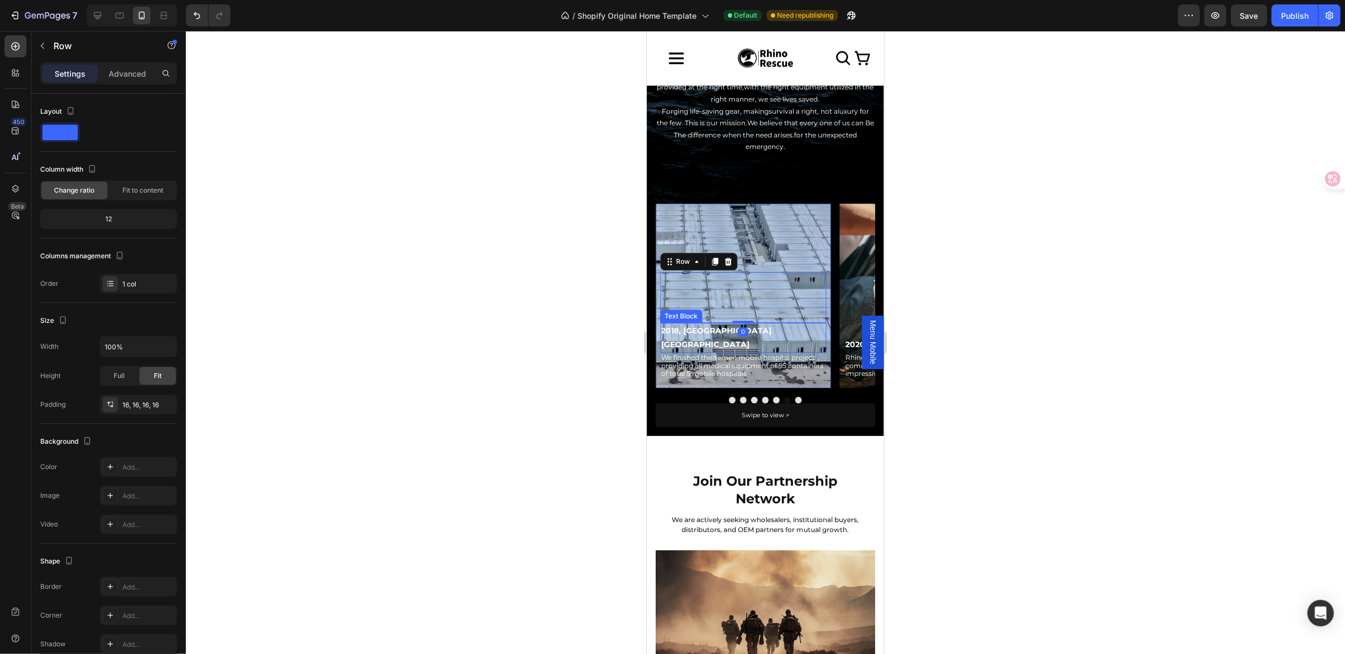
click at [681, 329] on p "2018, [GEOGRAPHIC_DATA] [GEOGRAPHIC_DATA]" at bounding box center [743, 337] width 164 height 28
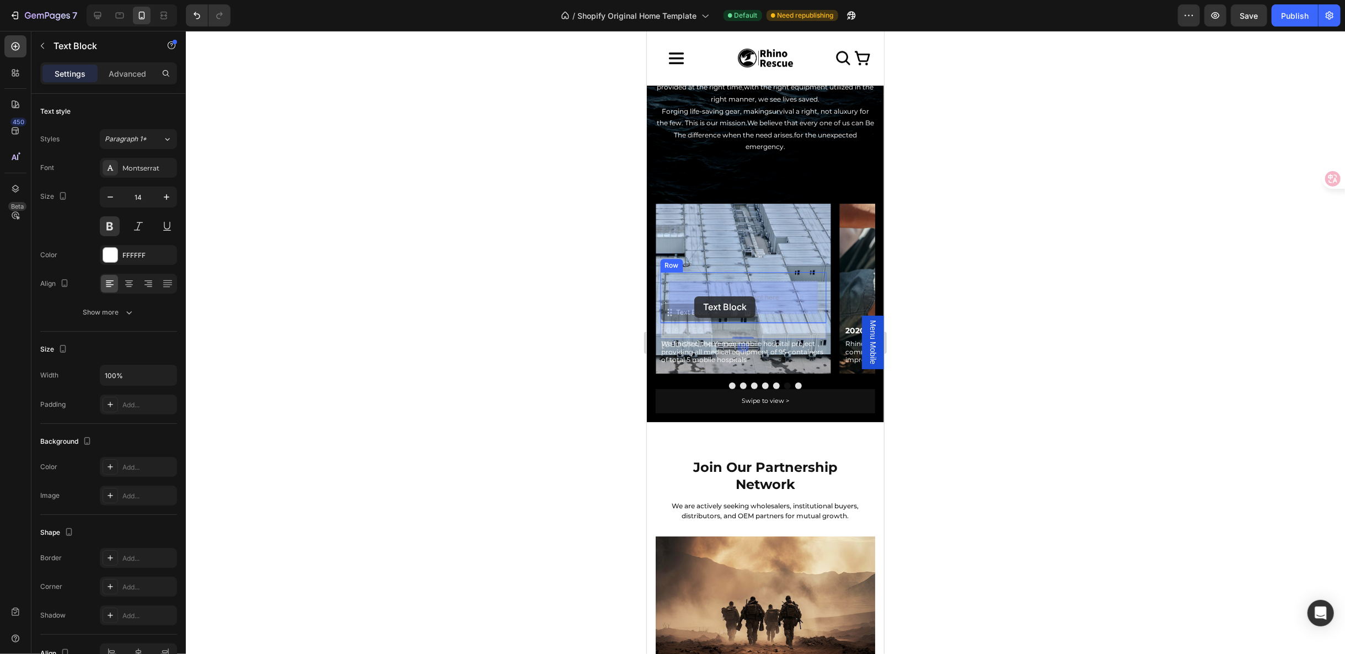
drag, startPoint x: 680, startPoint y: 314, endPoint x: 694, endPoint y: 296, distance: 23.3
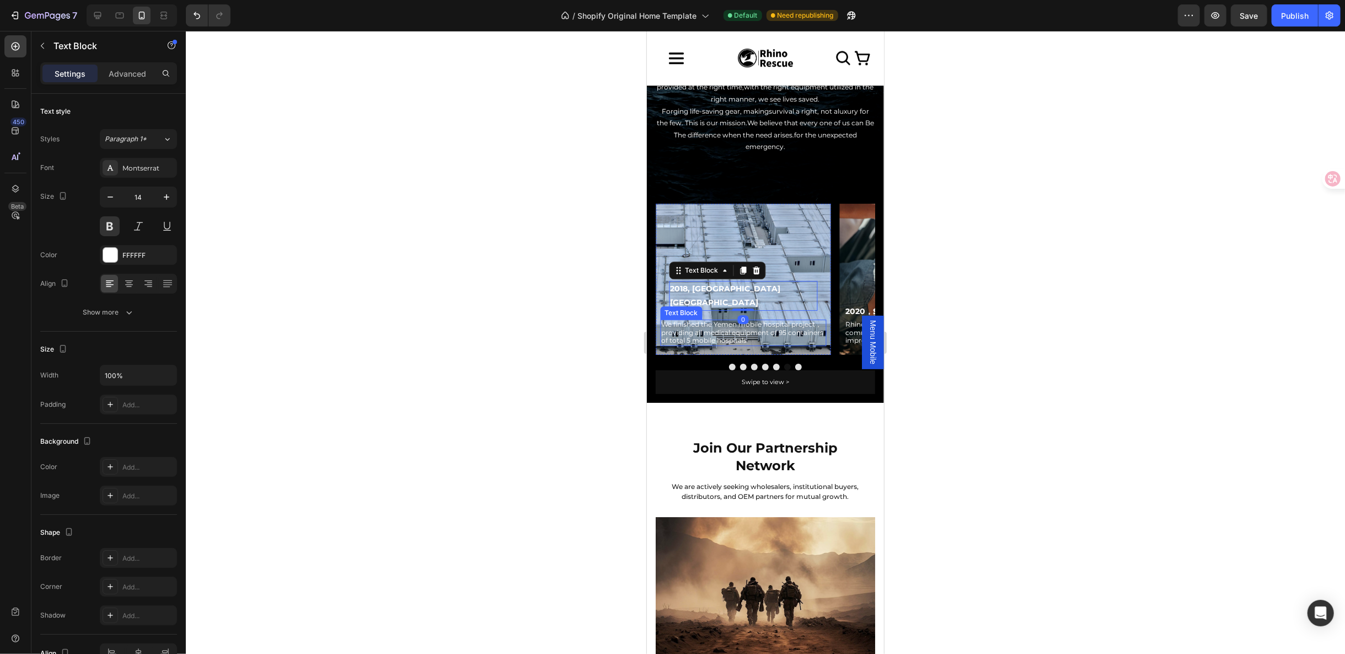
click at [688, 322] on p "We finished the Yemen mobile hospital project，providing all medical equipment o…" at bounding box center [743, 332] width 164 height 24
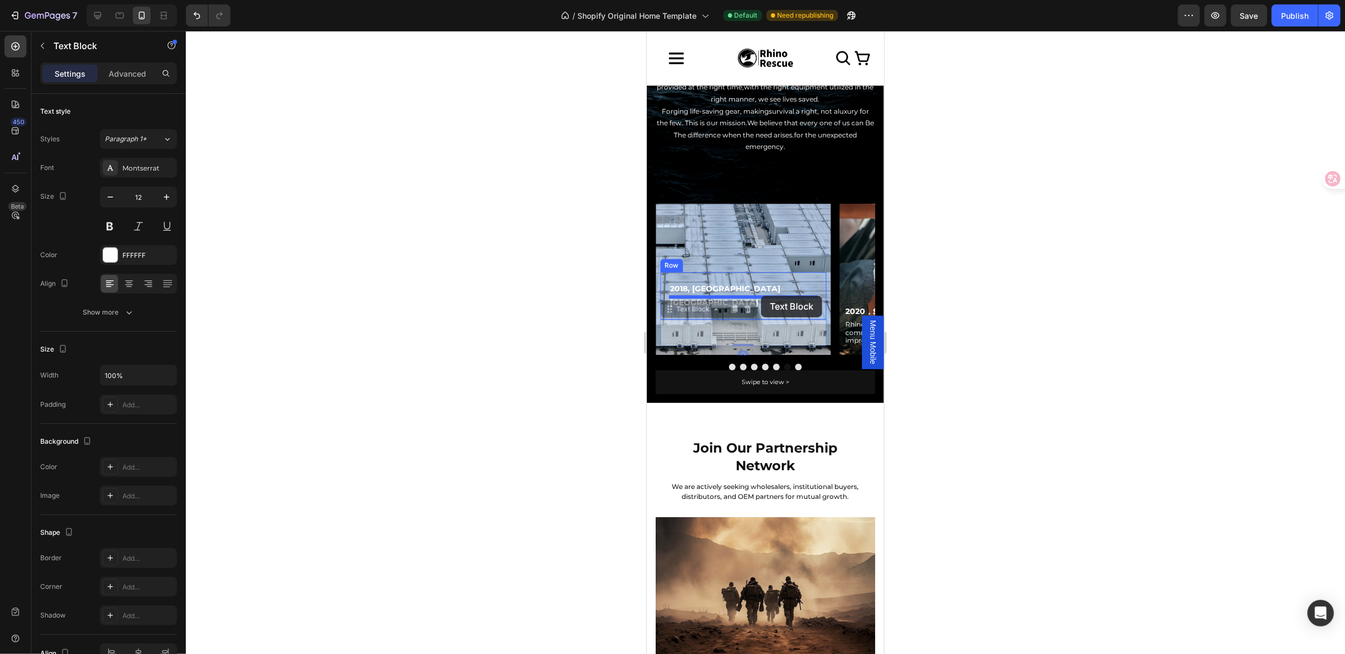
drag, startPoint x: 670, startPoint y: 299, endPoint x: 761, endPoint y: 295, distance: 90.5
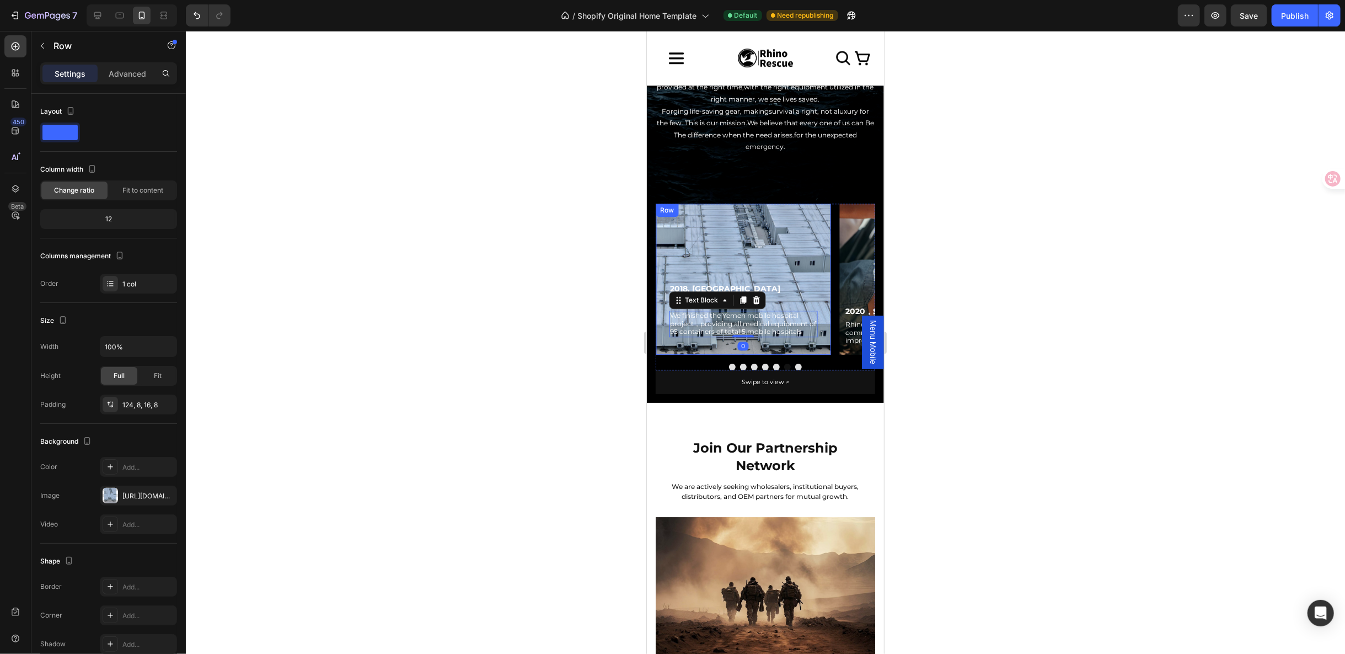
click at [667, 207] on div "Row" at bounding box center [666, 210] width 18 height 10
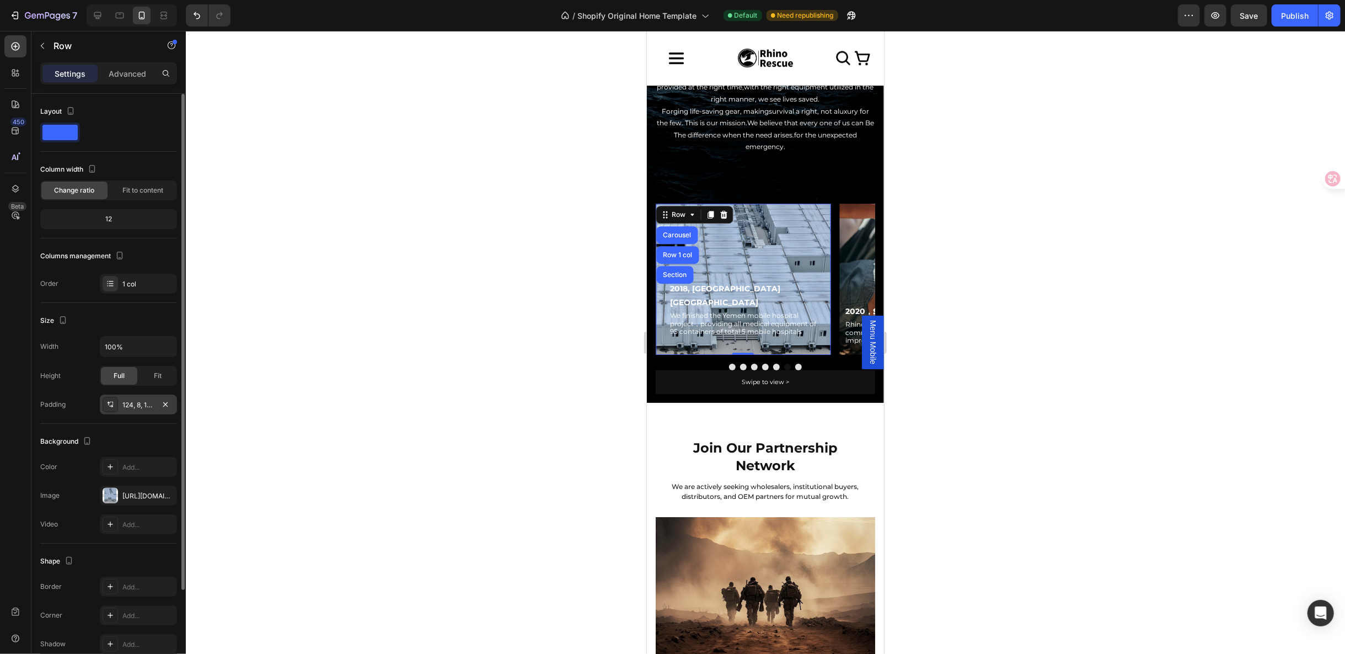
click at [153, 403] on div "124, 8, 16, 8" at bounding box center [138, 405] width 32 height 10
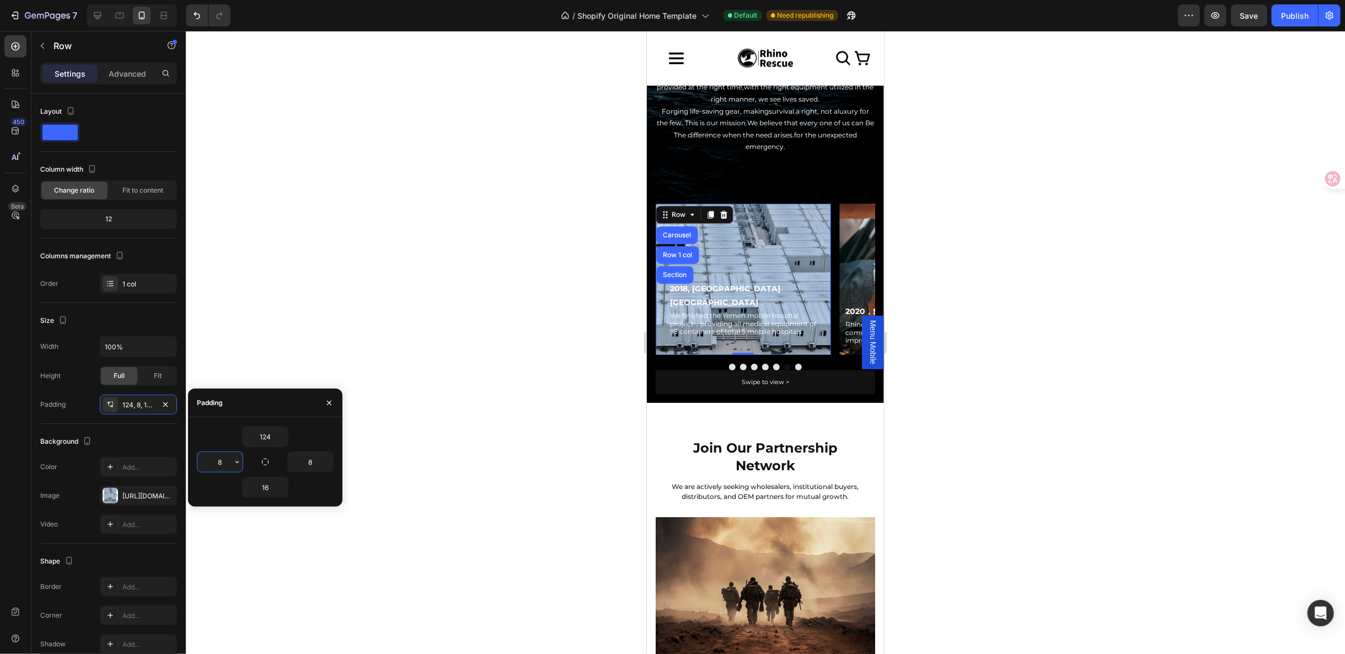
click at [225, 458] on input "8" at bounding box center [219, 462] width 45 height 20
click at [270, 484] on input "16" at bounding box center [265, 487] width 45 height 20
type input "0"
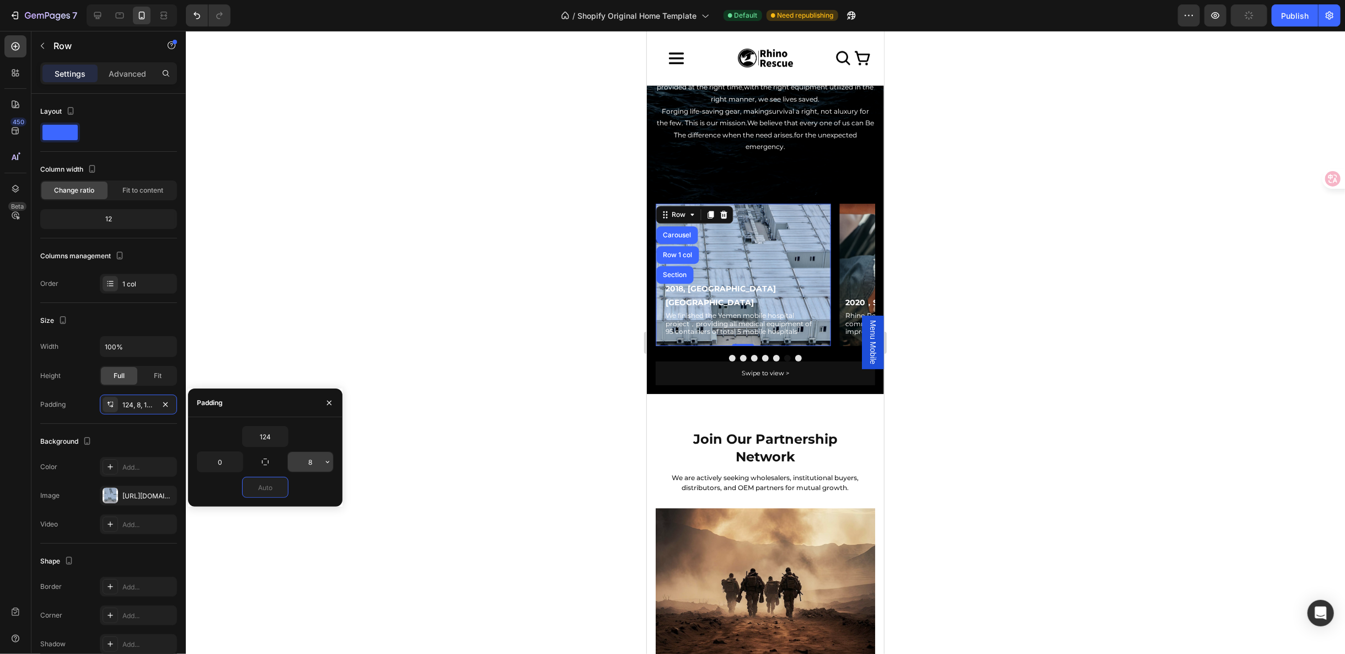
click at [317, 454] on input "8" at bounding box center [310, 462] width 45 height 20
type input "0"
click at [817, 279] on div "2018, [GEOGRAPHIC_DATA] [GEOGRAPHIC_DATA] Text Block We finished the Yemen mobi…" at bounding box center [742, 308] width 175 height 74
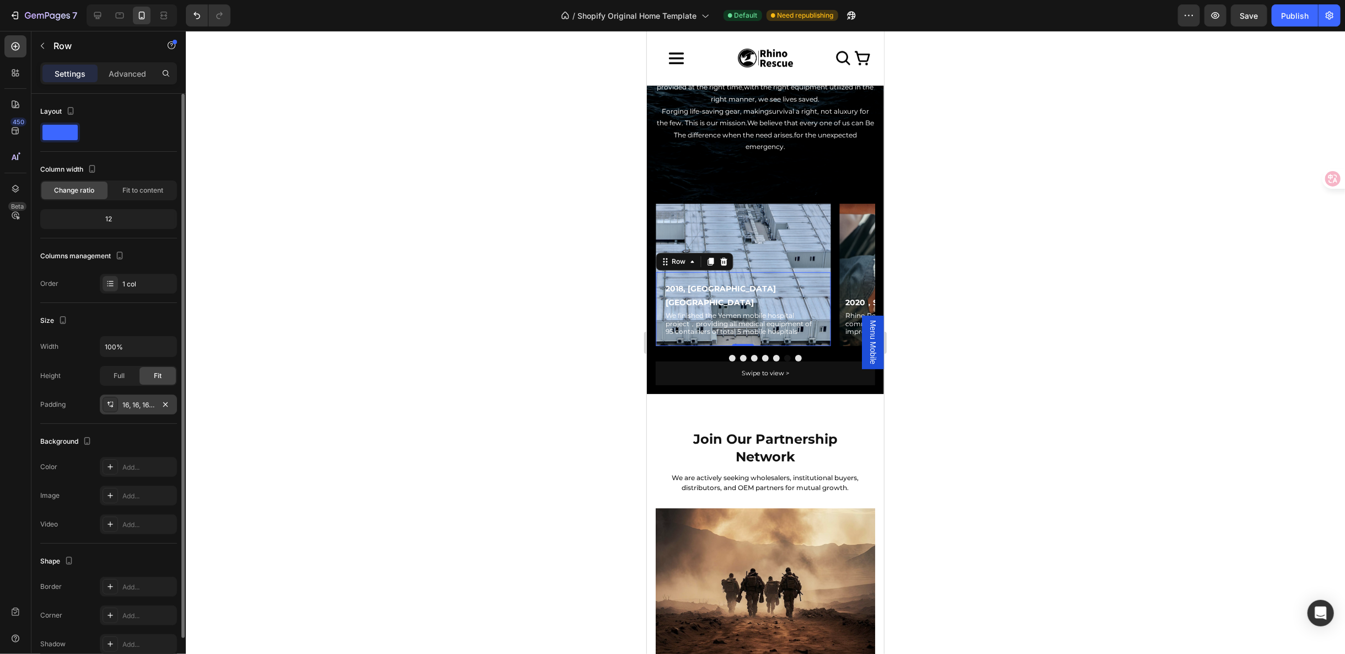
click at [125, 405] on div "16, 16, 16, 16" at bounding box center [138, 405] width 32 height 10
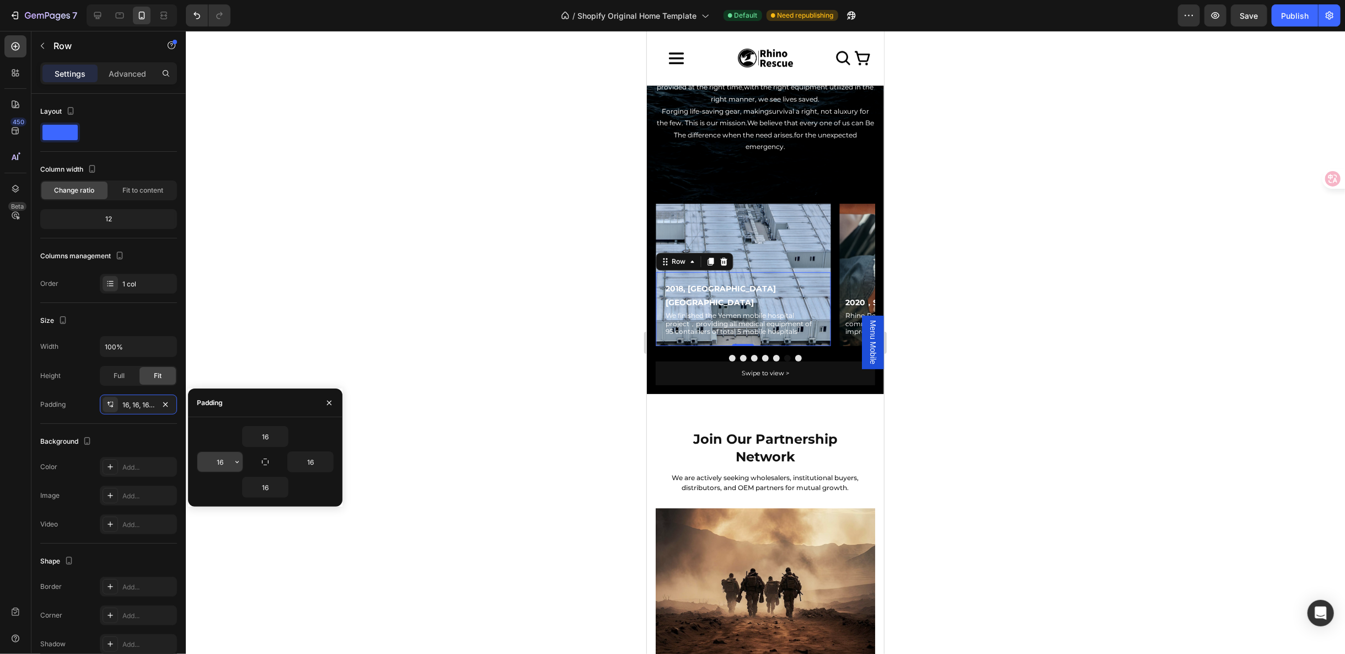
click at [214, 456] on input "16" at bounding box center [219, 462] width 45 height 20
type input "8"
click at [317, 462] on input "16" at bounding box center [310, 462] width 45 height 20
type input "8"
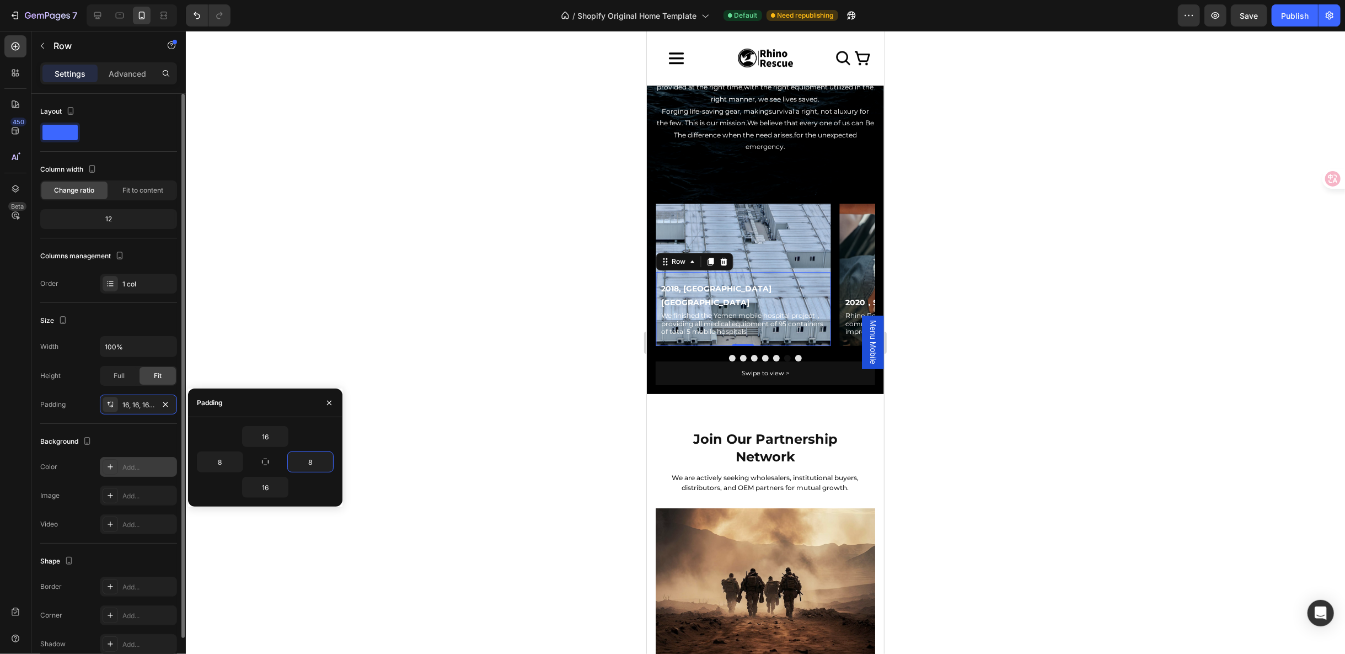
click at [114, 467] on icon at bounding box center [110, 466] width 9 height 9
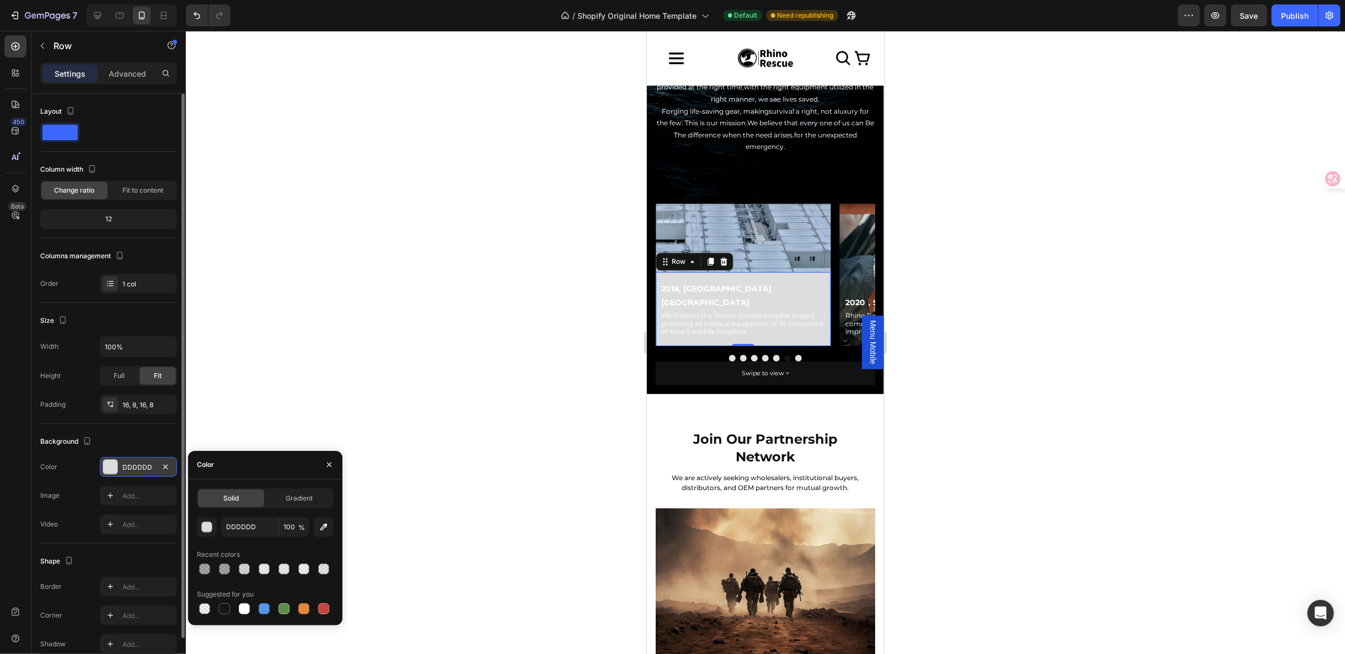
click at [305, 512] on div "Solid Gradient DDDDDD 100 % Recent colors Suggested for you" at bounding box center [265, 552] width 137 height 128
click at [304, 502] on span "Gradient" at bounding box center [299, 498] width 27 height 10
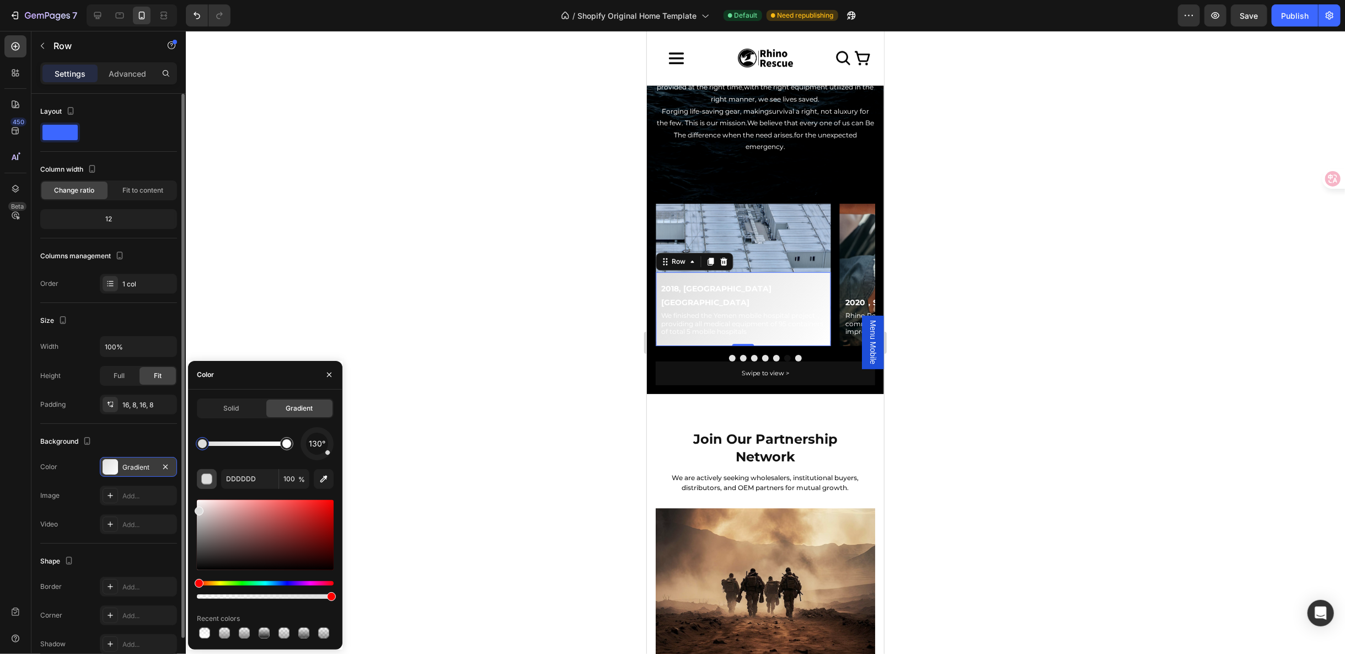
click at [211, 473] on div "button" at bounding box center [206, 478] width 11 height 11
drag, startPoint x: 197, startPoint y: 510, endPoint x: 191, endPoint y: 491, distance: 20.1
click at [193, 493] on div "Solid Gradient 130° DDDDDD 100 % Recent colors" at bounding box center [265, 519] width 154 height 242
type input "FFFFFF"
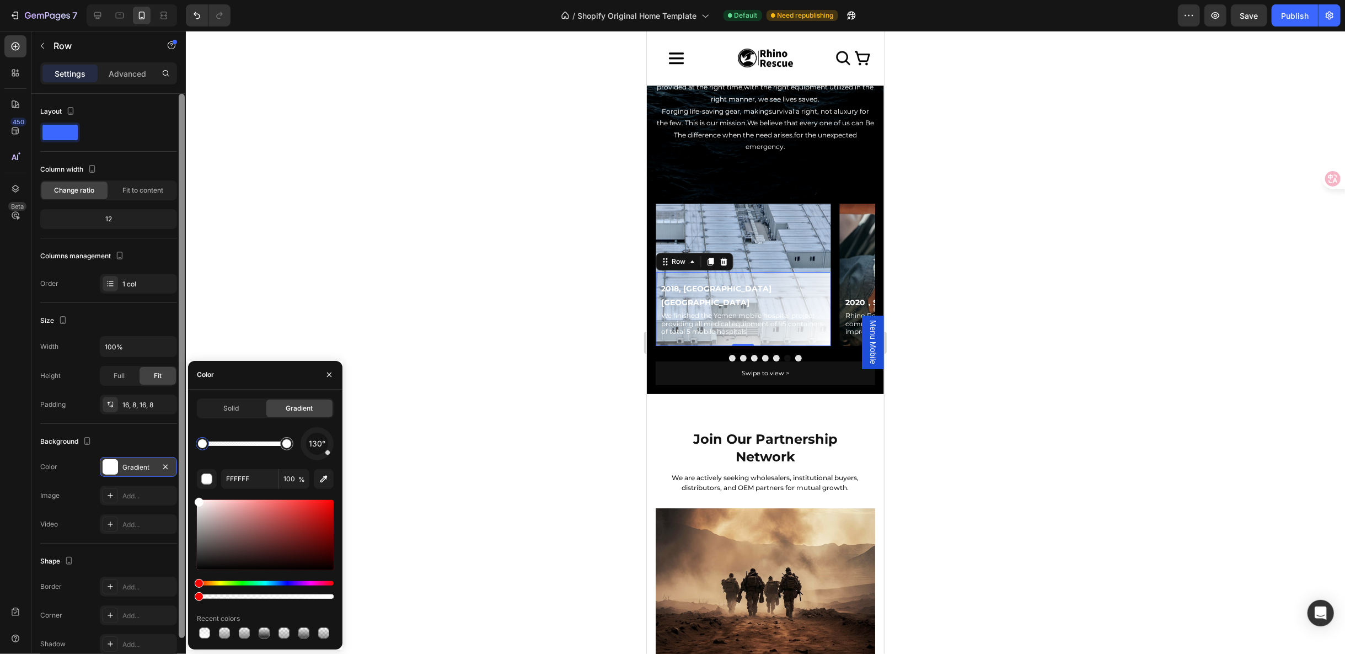
drag, startPoint x: 328, startPoint y: 596, endPoint x: 179, endPoint y: 585, distance: 148.8
click at [177, 593] on div "450 Beta Sections(18) Elements(83) Section Element Hero Section Product Detail …" at bounding box center [93, 342] width 186 height 623
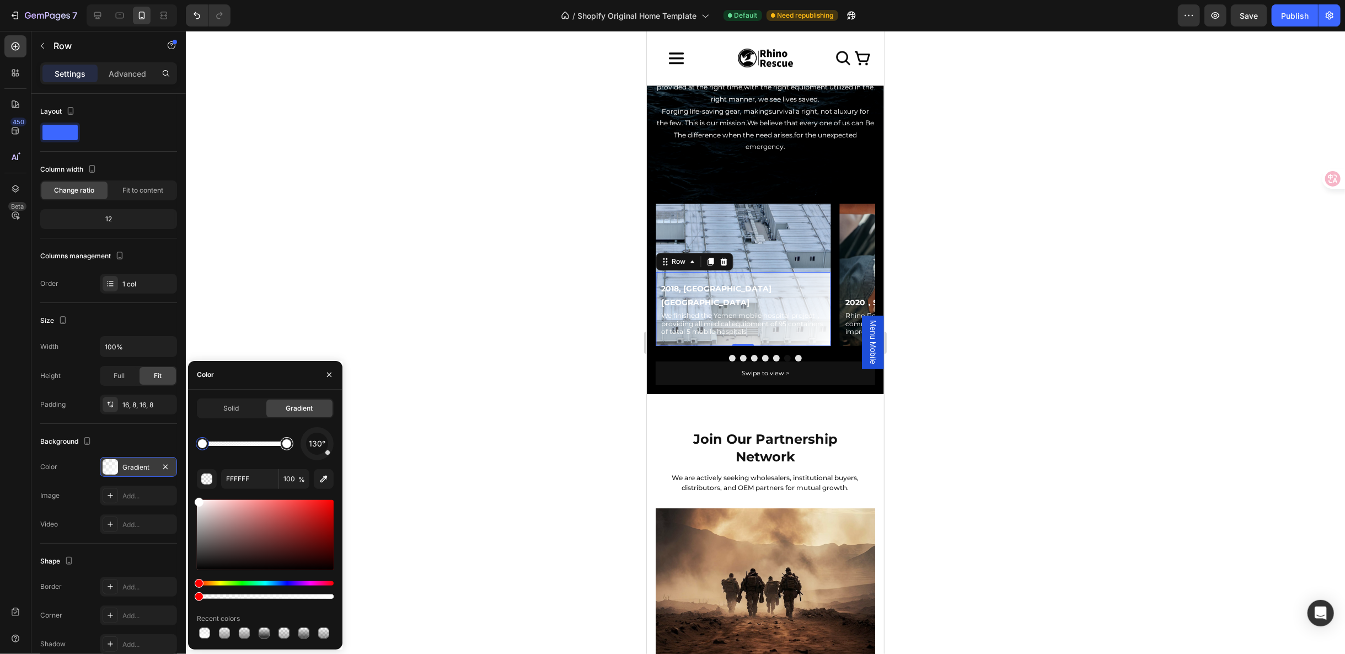
click at [283, 445] on div at bounding box center [286, 443] width 9 height 9
click at [250, 472] on input "FFFFFF" at bounding box center [249, 479] width 57 height 20
click at [290, 449] on div at bounding box center [286, 443] width 13 height 13
click at [287, 444] on div at bounding box center [286, 443] width 9 height 9
click at [249, 443] on div at bounding box center [244, 443] width 84 height 4
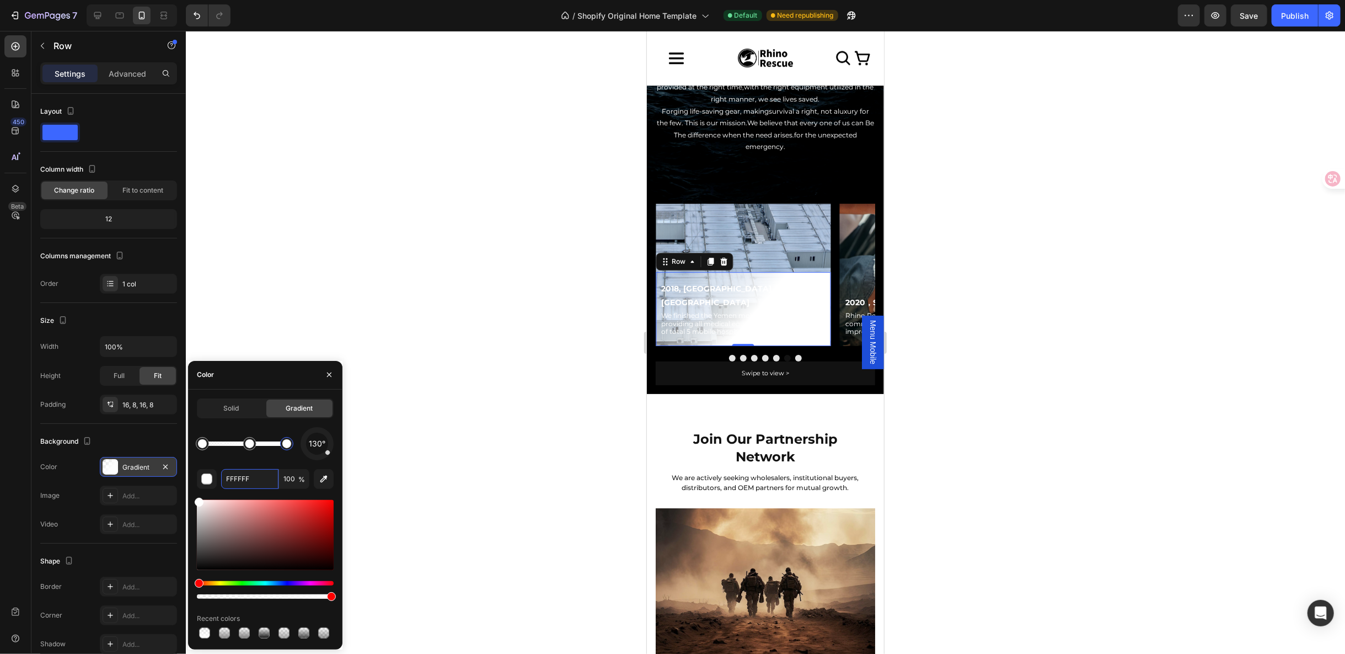
click at [288, 441] on div at bounding box center [286, 443] width 9 height 9
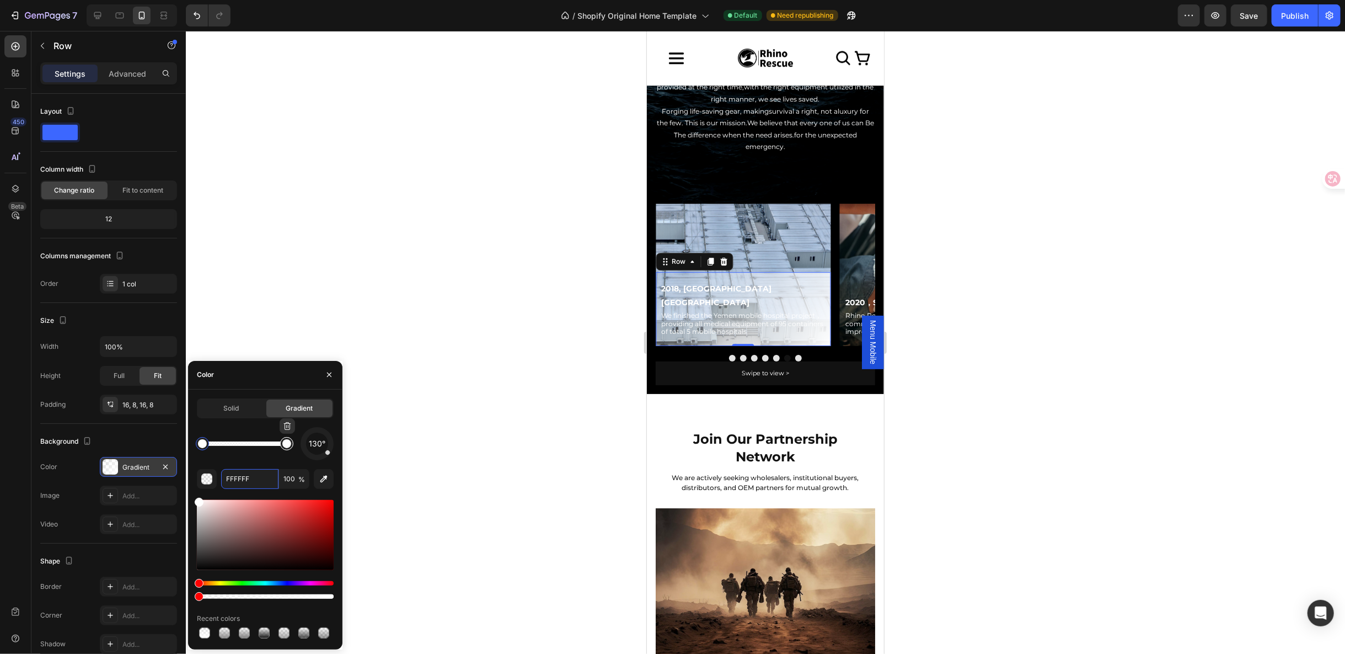
click at [290, 445] on div at bounding box center [286, 443] width 9 height 9
click at [245, 483] on input "FFFFFF" at bounding box center [249, 479] width 57 height 20
click at [261, 480] on input "FFFFFF" at bounding box center [249, 479] width 57 height 20
click at [206, 446] on div at bounding box center [202, 443] width 13 height 13
type input "100"
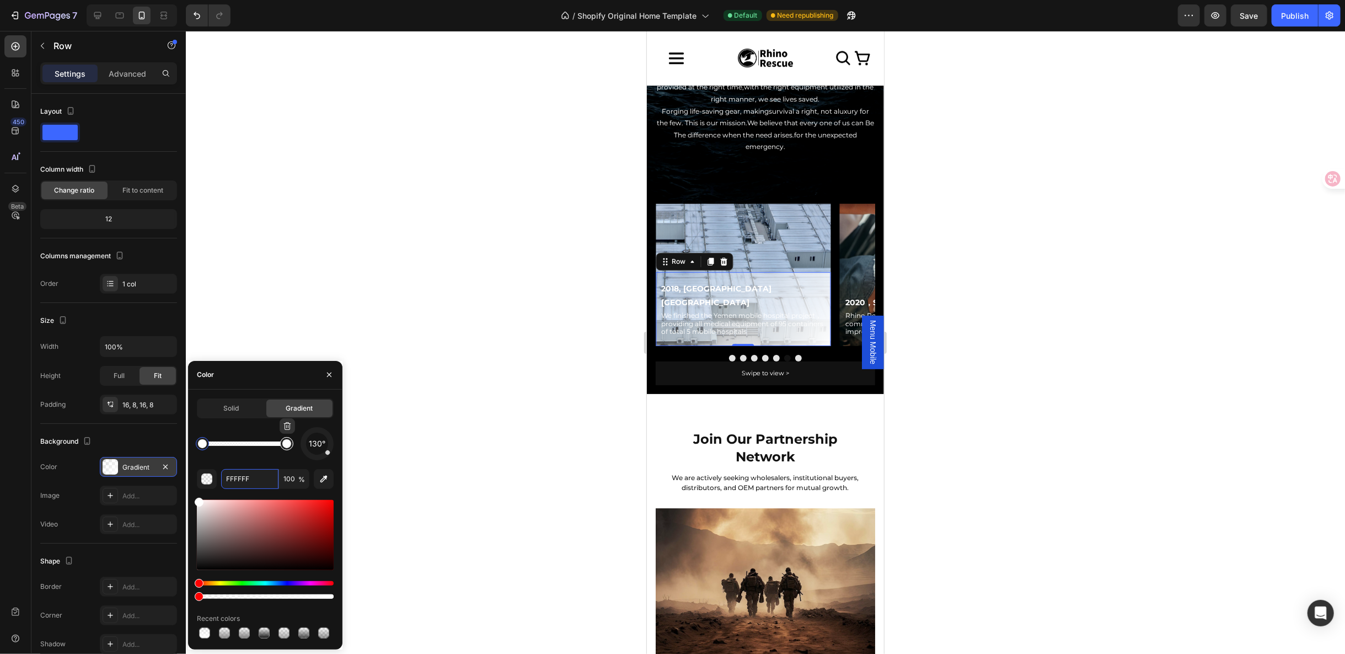
click at [283, 441] on div at bounding box center [286, 443] width 9 height 9
click at [249, 473] on input "FFFFFF" at bounding box center [249, 479] width 57 height 20
paste input "848383"
type input "848383"
click at [285, 476] on input "100" at bounding box center [294, 479] width 30 height 20
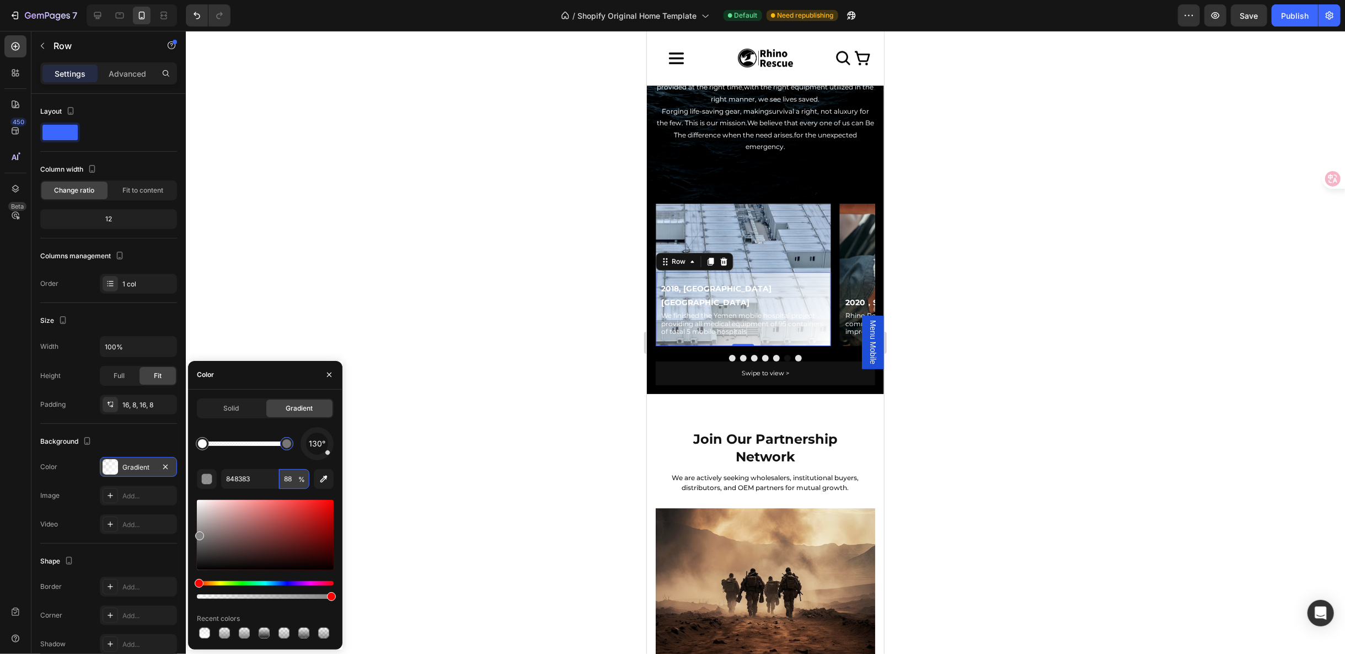
type input "8"
type input "66"
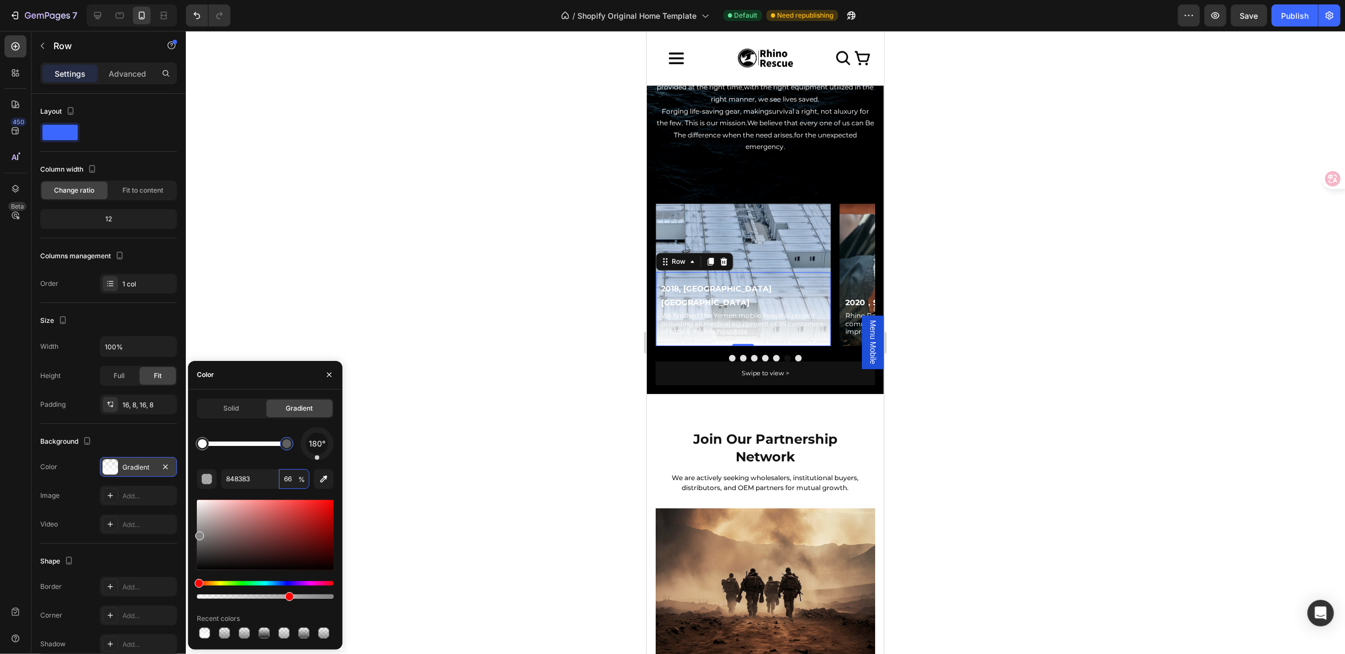
drag, startPoint x: 325, startPoint y: 452, endPoint x: 317, endPoint y: 454, distance: 8.6
click at [317, 454] on div "180°" at bounding box center [317, 443] width 33 height 33
type input "FFFFFF"
type input "0"
click at [206, 443] on div at bounding box center [202, 443] width 9 height 9
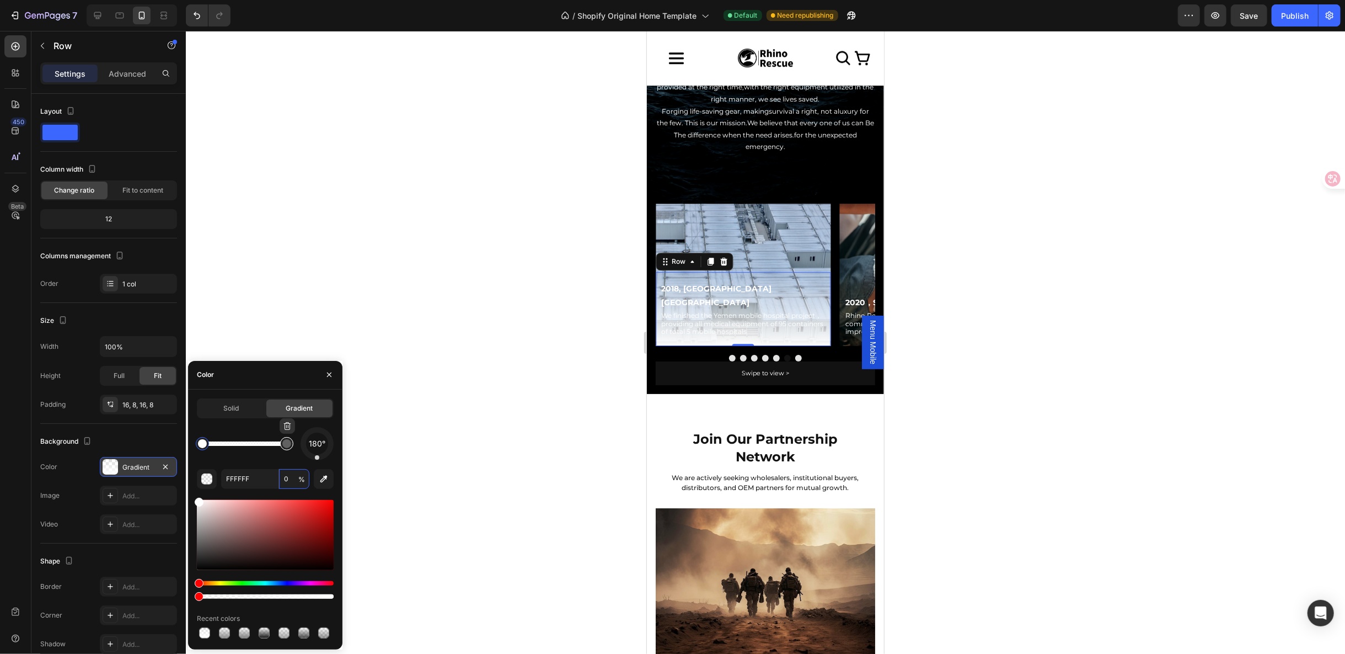
type input "848383"
type input "66"
click at [286, 442] on div at bounding box center [286, 443] width 9 height 9
drag, startPoint x: 199, startPoint y: 534, endPoint x: 275, endPoint y: 504, distance: 82.1
click at [275, 504] on div at bounding box center [276, 505] width 9 height 9
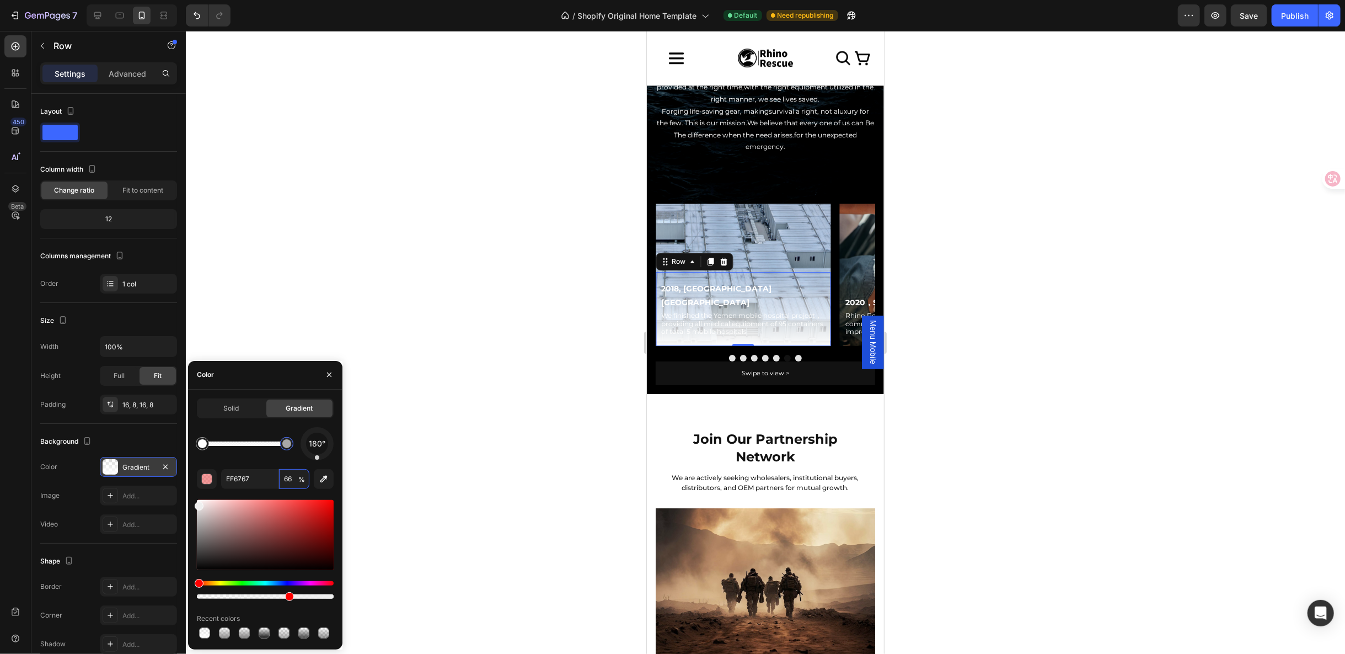
click at [196, 504] on div at bounding box center [199, 505] width 9 height 9
drag, startPoint x: 279, startPoint y: 442, endPoint x: 258, endPoint y: 441, distance: 21.0
click at [258, 441] on div at bounding box center [258, 443] width 9 height 9
type input "FFFFFF"
click at [285, 441] on div at bounding box center [286, 443] width 9 height 9
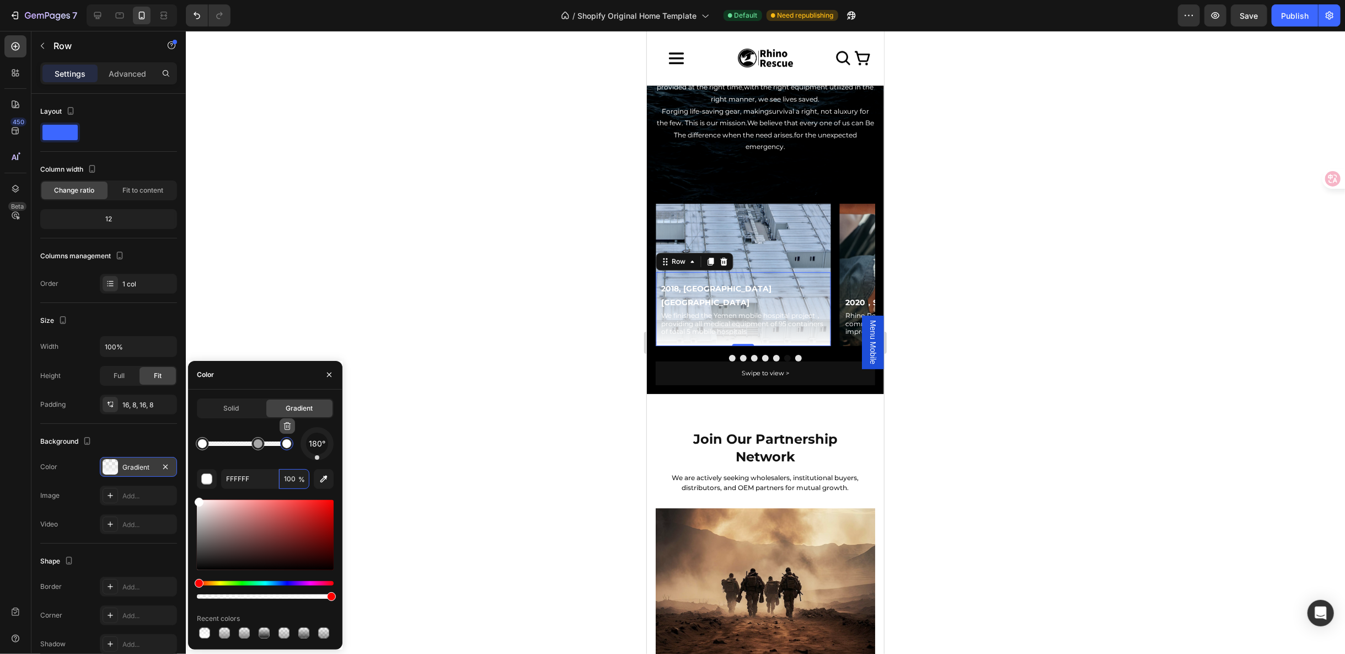
click at [287, 427] on icon "button" at bounding box center [287, 425] width 9 height 9
type input "0"
type input "EFEFEF"
type input "66"
type input "FFFFFF"
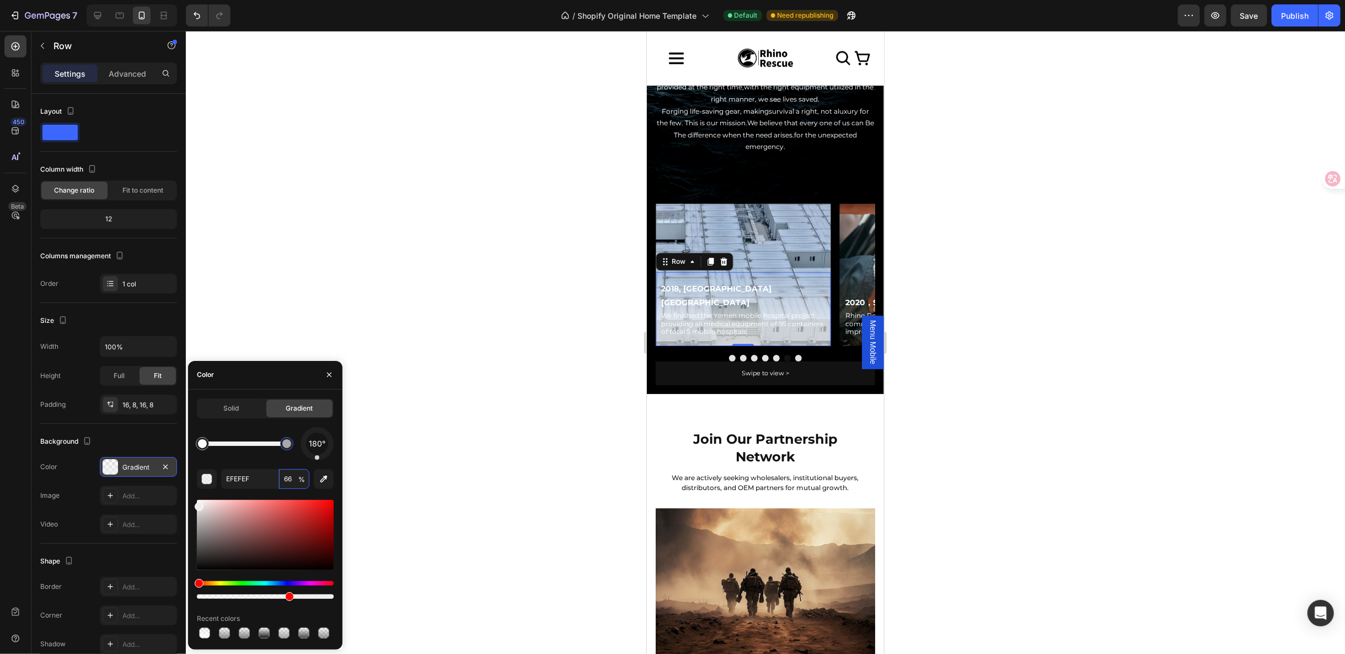
type input "0"
click at [795, 354] on button "Dot" at bounding box center [798, 357] width 7 height 7
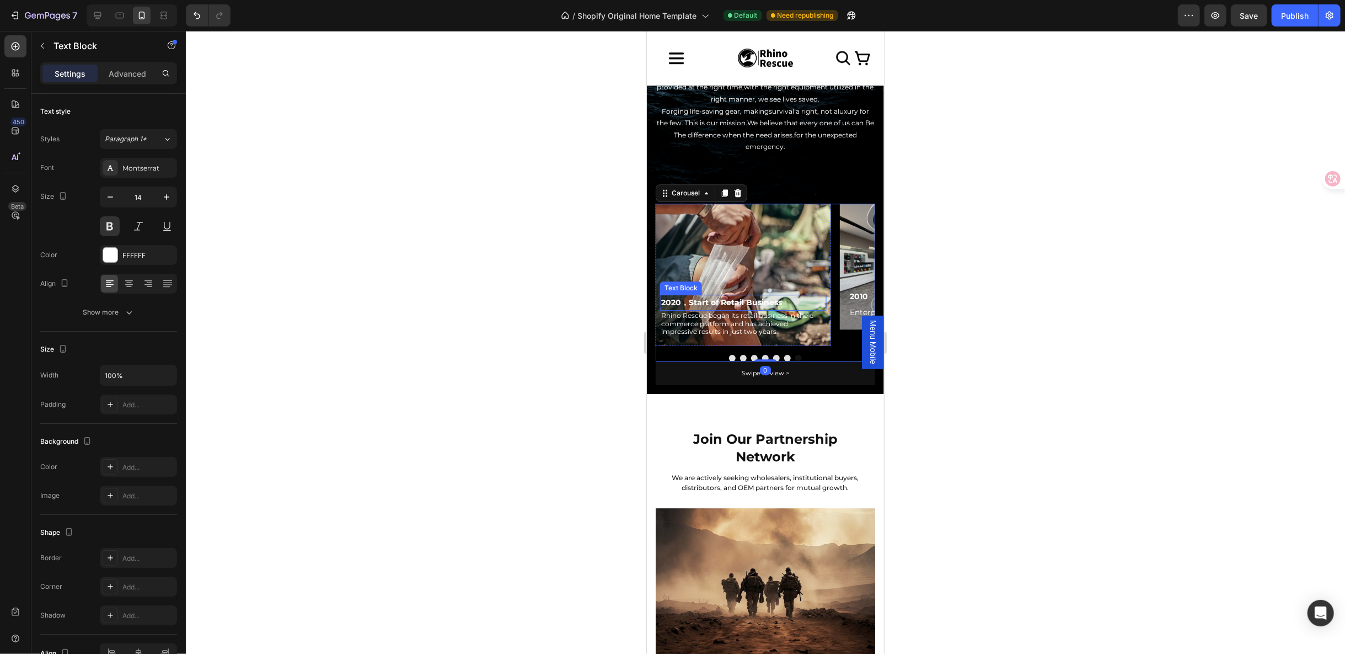
click at [758, 295] on p "2020，Start of Retail Business" at bounding box center [743, 302] width 164 height 14
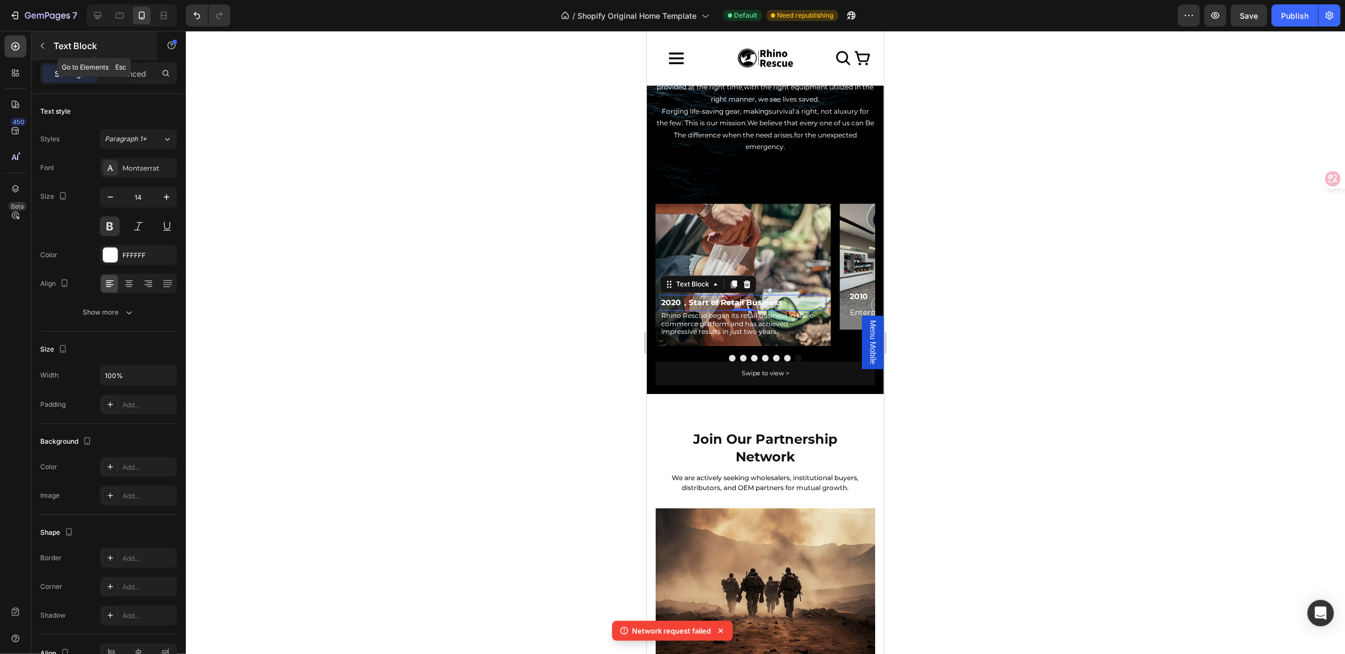
click at [49, 42] on button "button" at bounding box center [43, 46] width 18 height 18
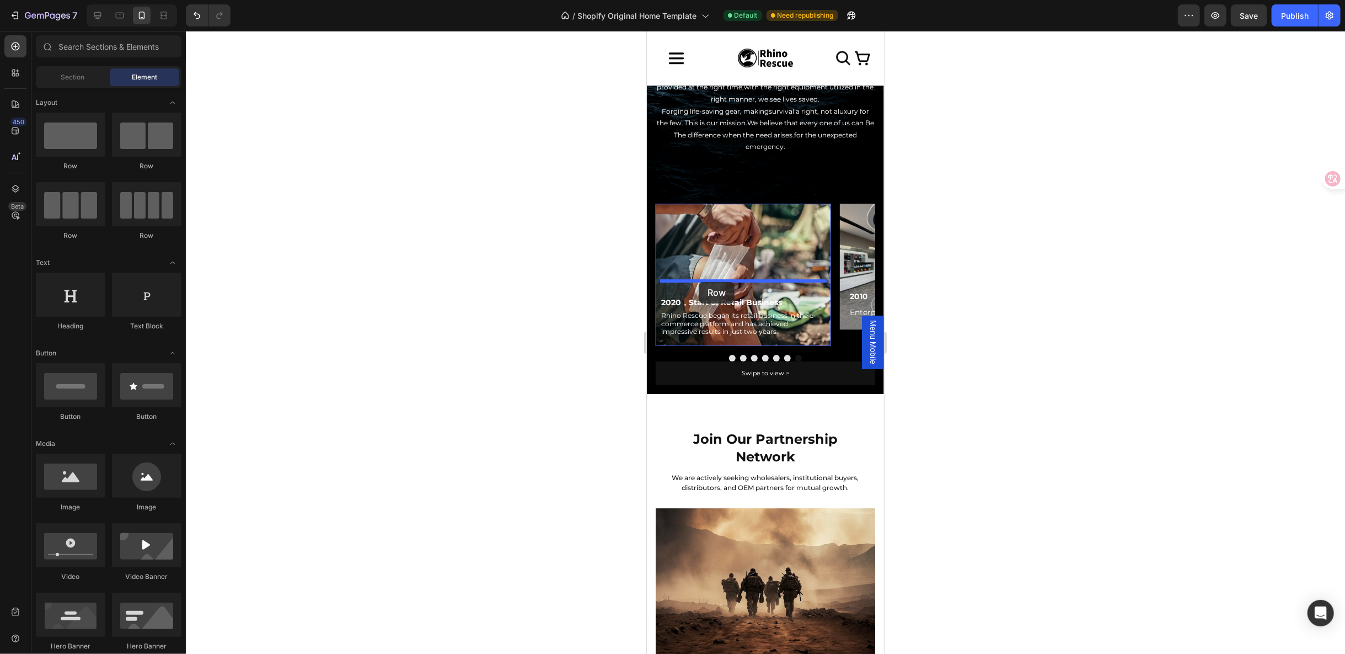
drag, startPoint x: 710, startPoint y: 163, endPoint x: 698, endPoint y: 281, distance: 119.1
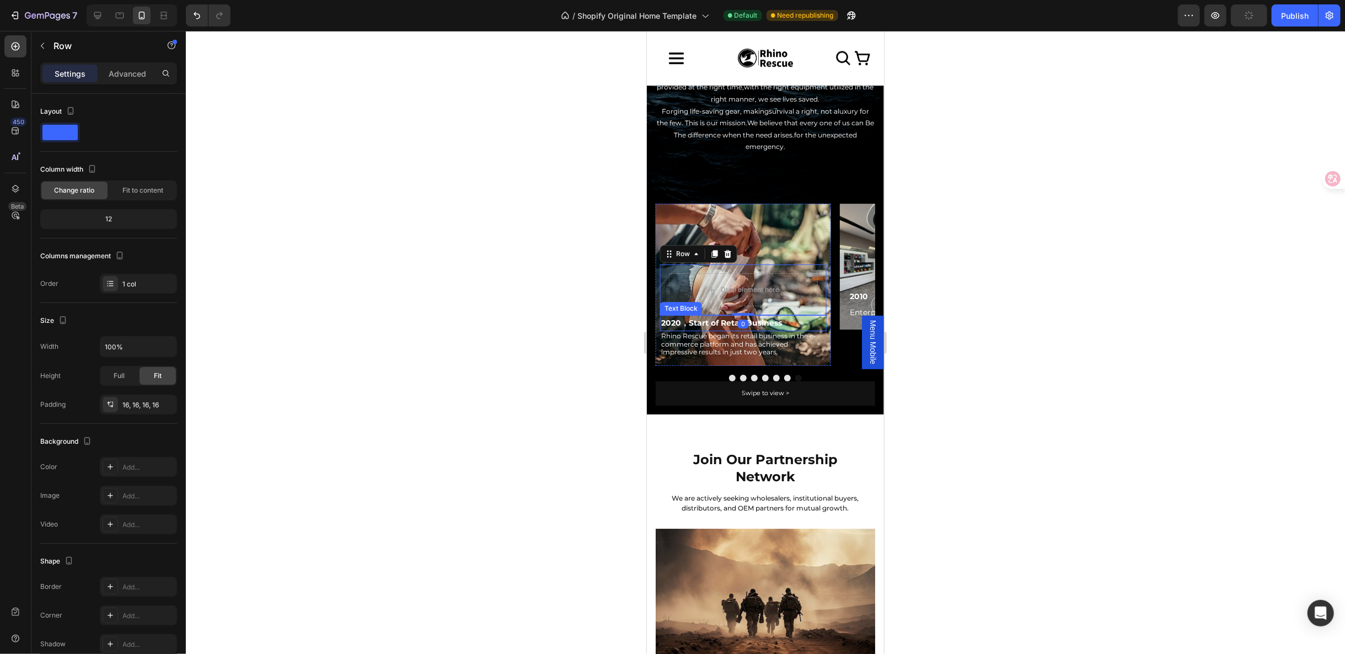
click at [692, 325] on p "2020，Start of Retail Business" at bounding box center [743, 322] width 164 height 14
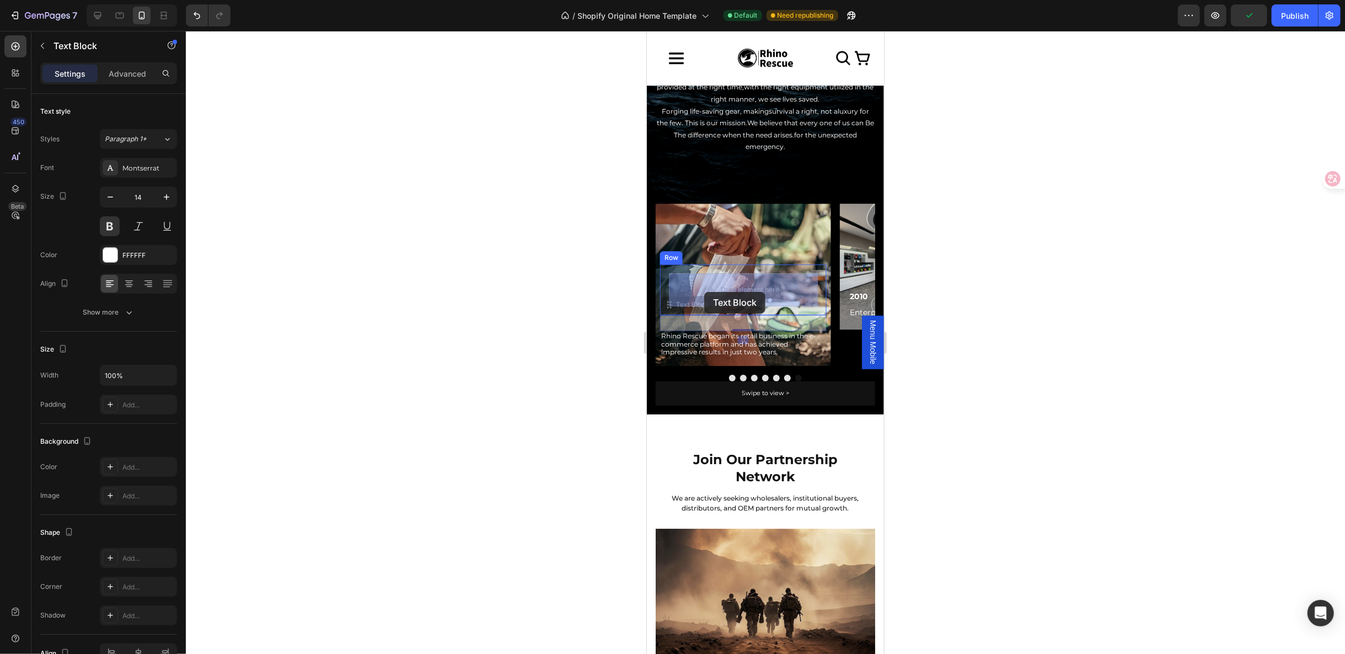
drag, startPoint x: 679, startPoint y: 310, endPoint x: 704, endPoint y: 291, distance: 31.1
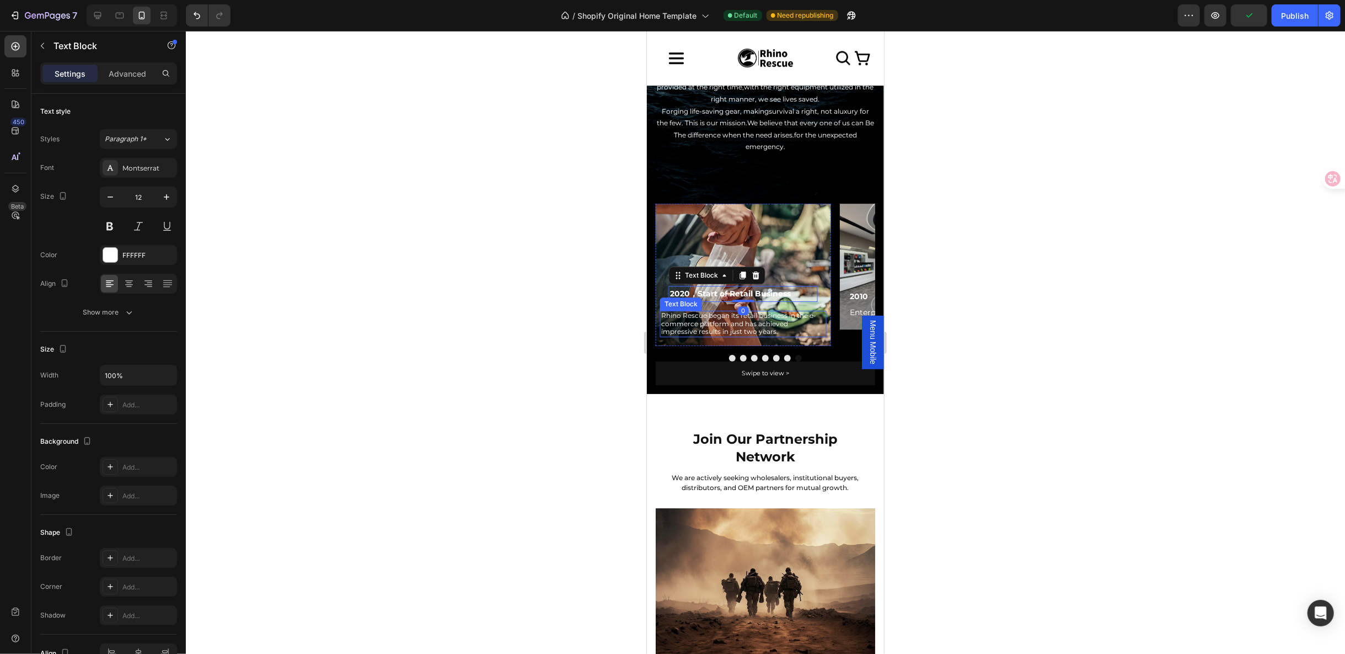
drag, startPoint x: 687, startPoint y: 308, endPoint x: 688, endPoint y: 301, distance: 7.7
click at [687, 311] on p "Rhino Rescue began its retail business in the e-commerce platform and has achie…" at bounding box center [743, 323] width 164 height 24
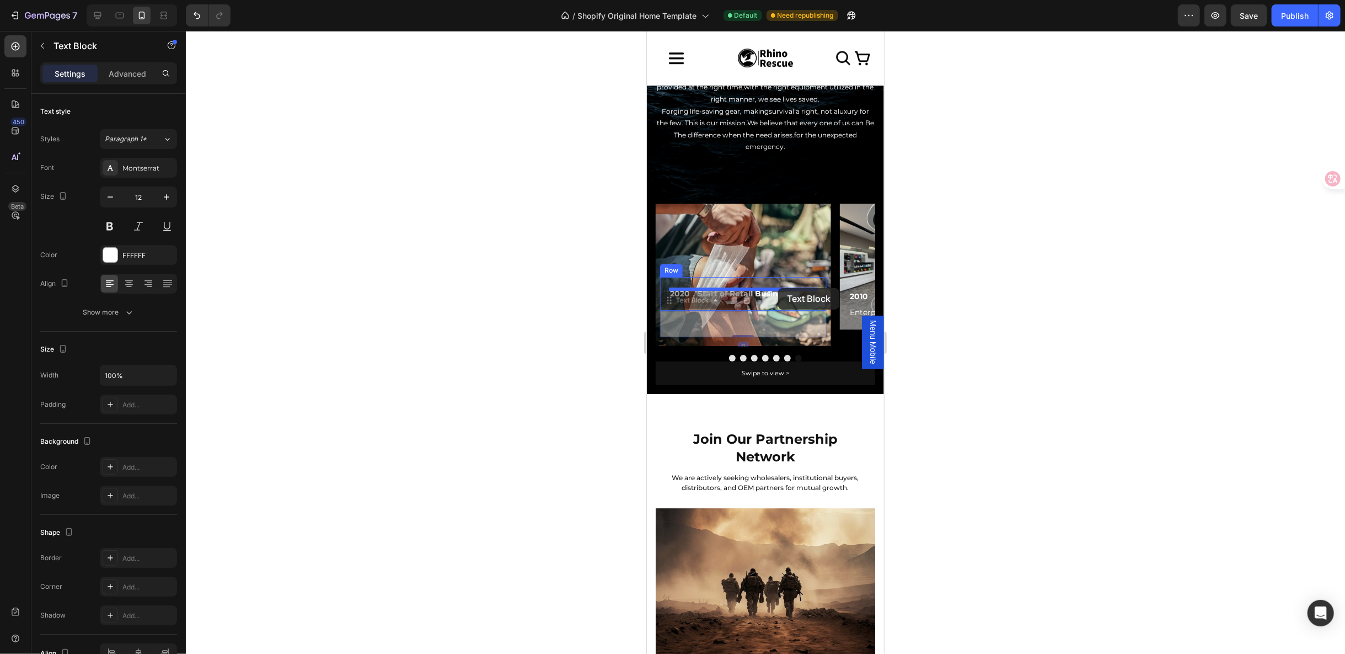
drag, startPoint x: 680, startPoint y: 292, endPoint x: 778, endPoint y: 287, distance: 97.7
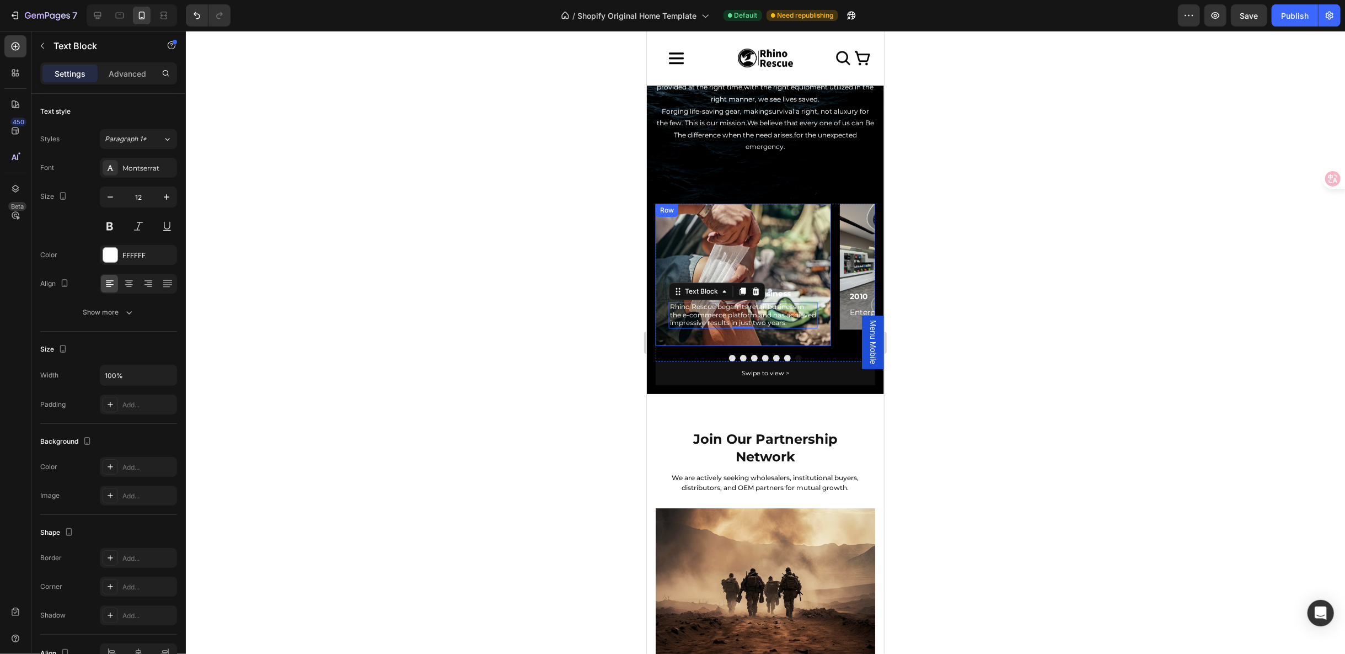
click at [661, 215] on div "Row" at bounding box center [666, 209] width 23 height 13
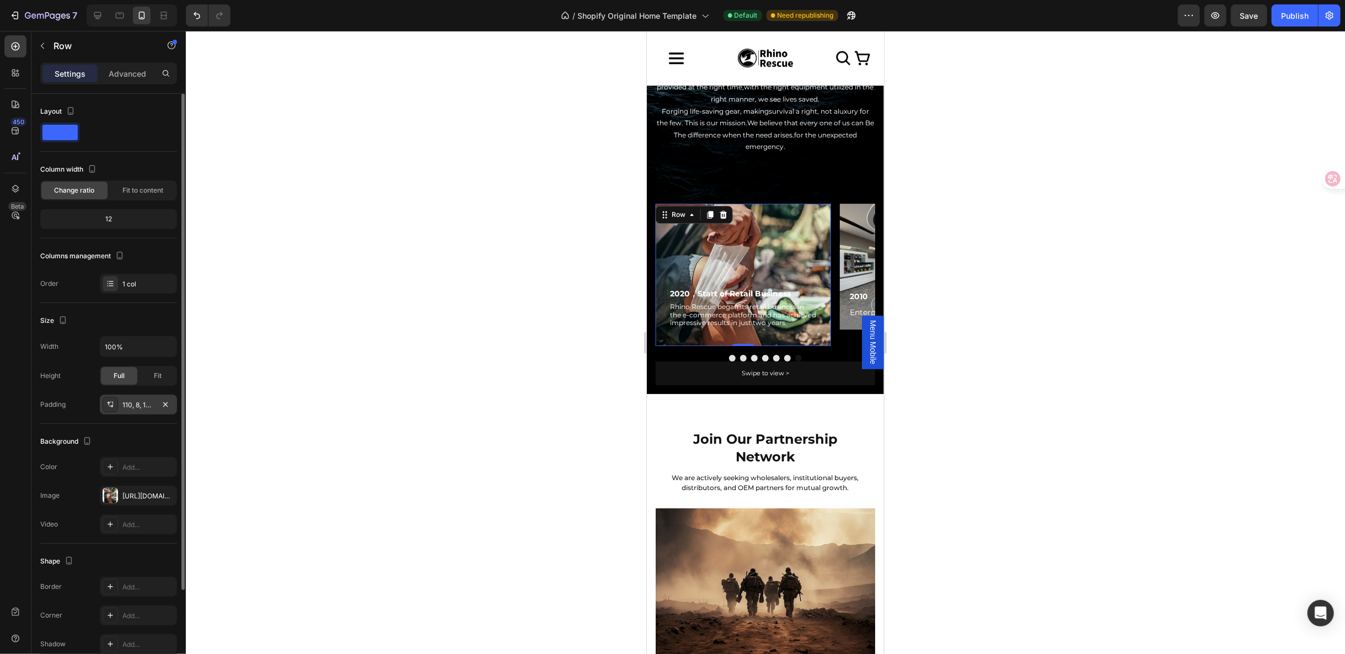
click at [142, 395] on div "110, 8, 16, 8" at bounding box center [138, 404] width 77 height 20
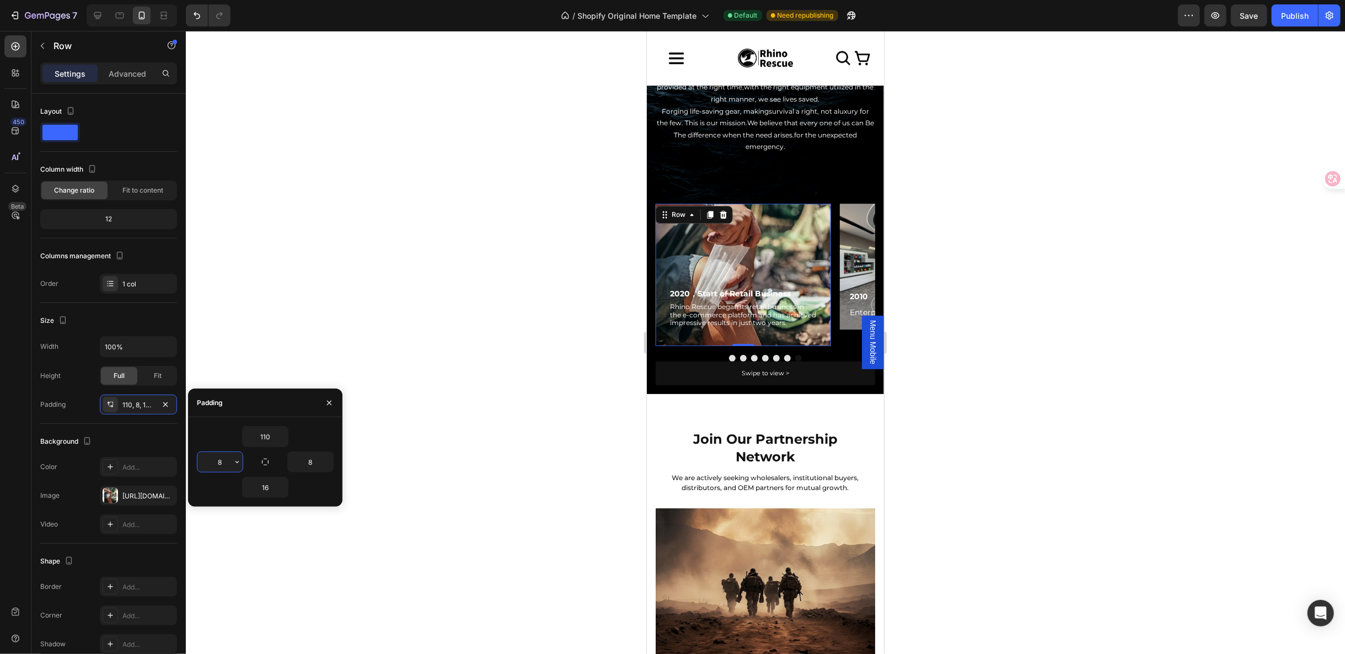
click at [228, 459] on input "8" at bounding box center [219, 462] width 45 height 20
type input "0"
click at [310, 456] on input "8" at bounding box center [310, 462] width 45 height 20
type input "0"
click at [272, 488] on input "16" at bounding box center [265, 487] width 45 height 20
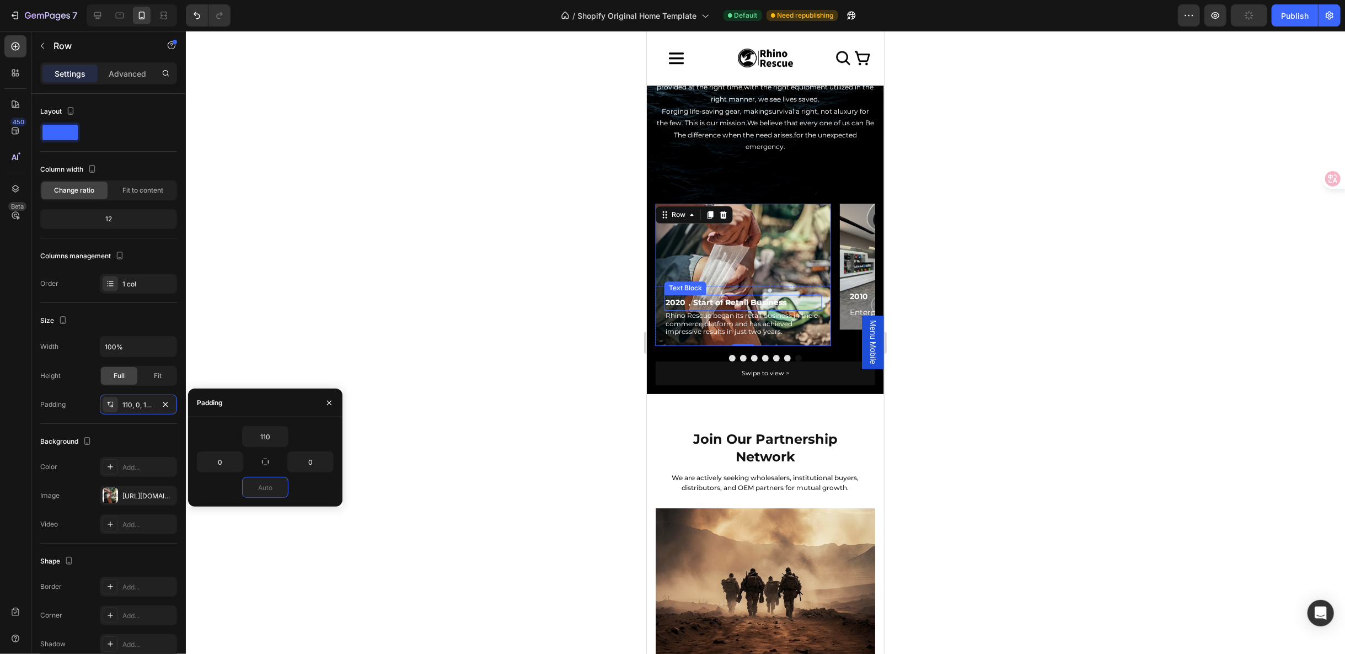
click at [672, 295] on p "2020，Start of Retail Business" at bounding box center [743, 302] width 156 height 14
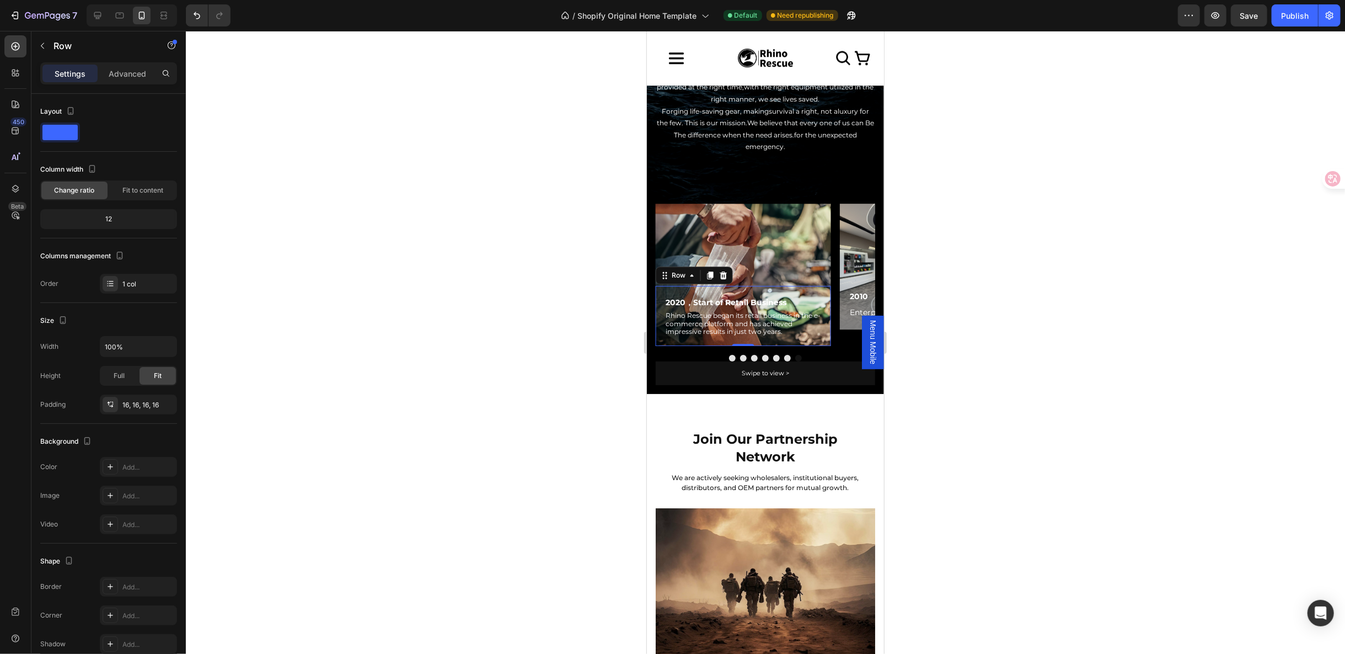
drag, startPoint x: 661, startPoint y: 281, endPoint x: 1290, endPoint y: 315, distance: 629.7
click at [661, 285] on div "2020，Start of Retail Business Text Block Rhino Rescue began its retail business…" at bounding box center [742, 315] width 175 height 60
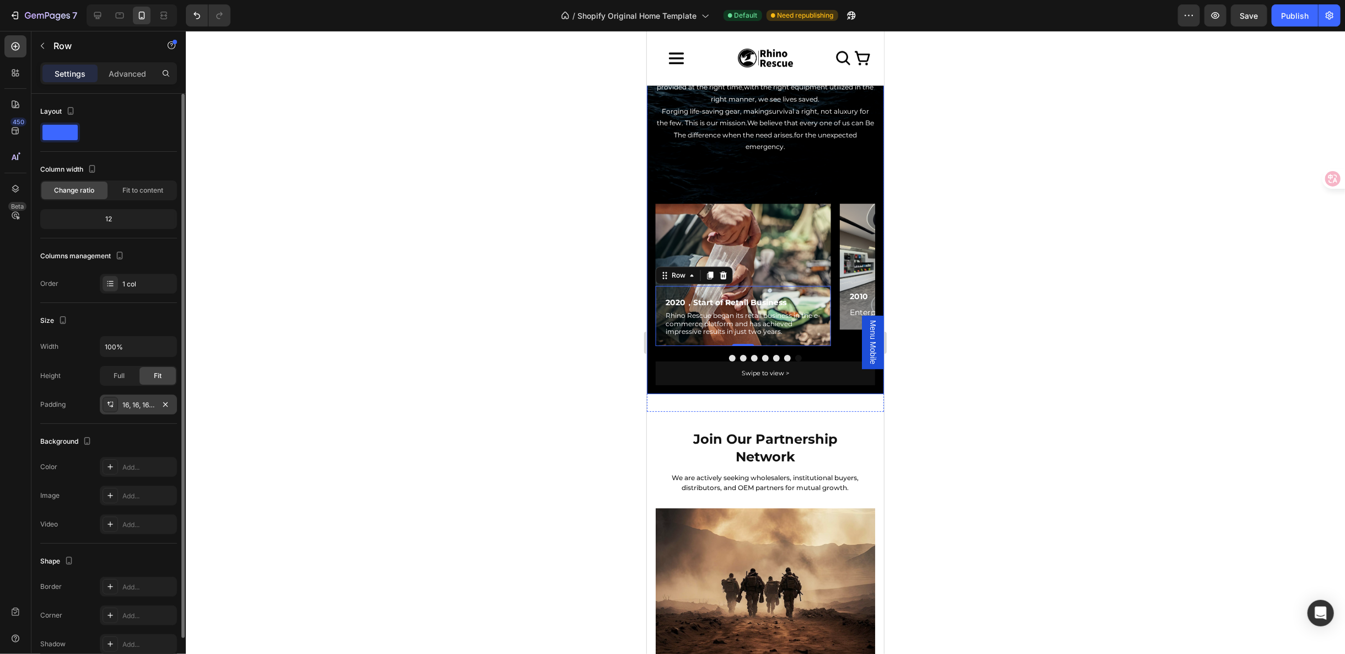
click at [137, 404] on div "16, 16, 16, 16" at bounding box center [138, 405] width 32 height 10
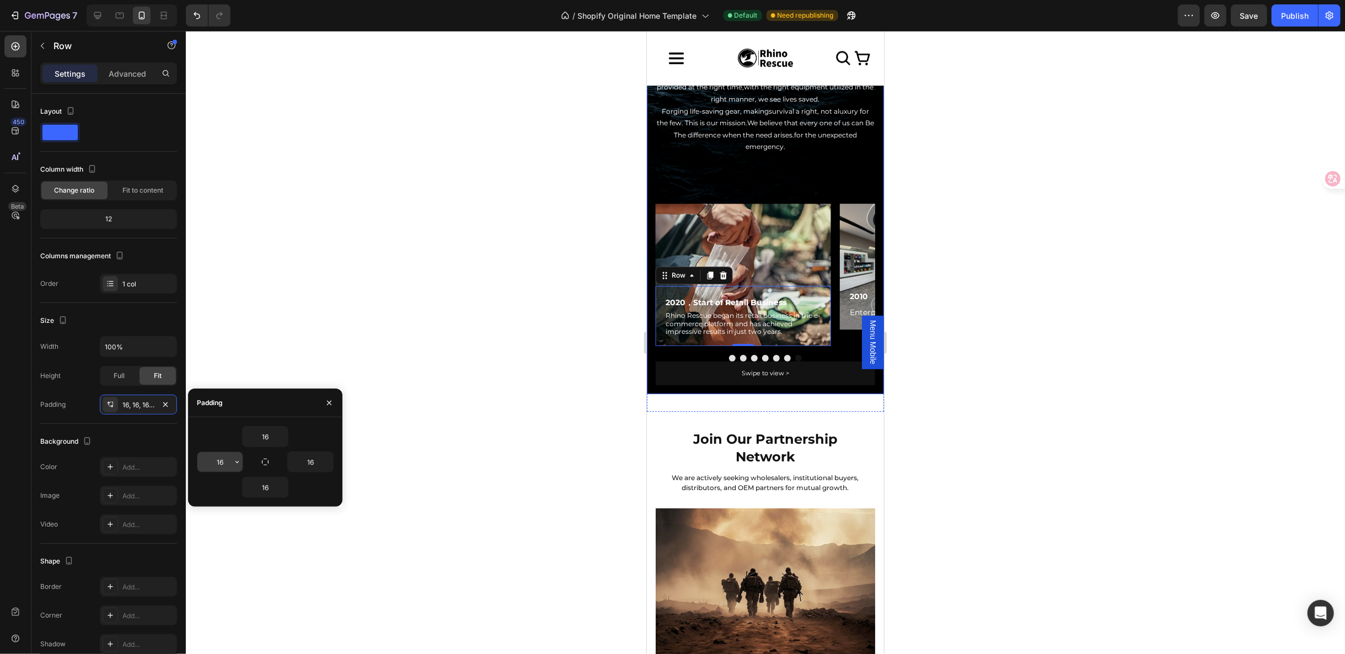
click at [218, 457] on input "16" at bounding box center [219, 462] width 45 height 20
type input "8"
click at [314, 462] on input "16" at bounding box center [310, 462] width 45 height 20
type input "8"
click at [718, 285] on div "2020，Start of Retail Business Text Block Rhino Rescue began its retail business…" at bounding box center [742, 315] width 175 height 60
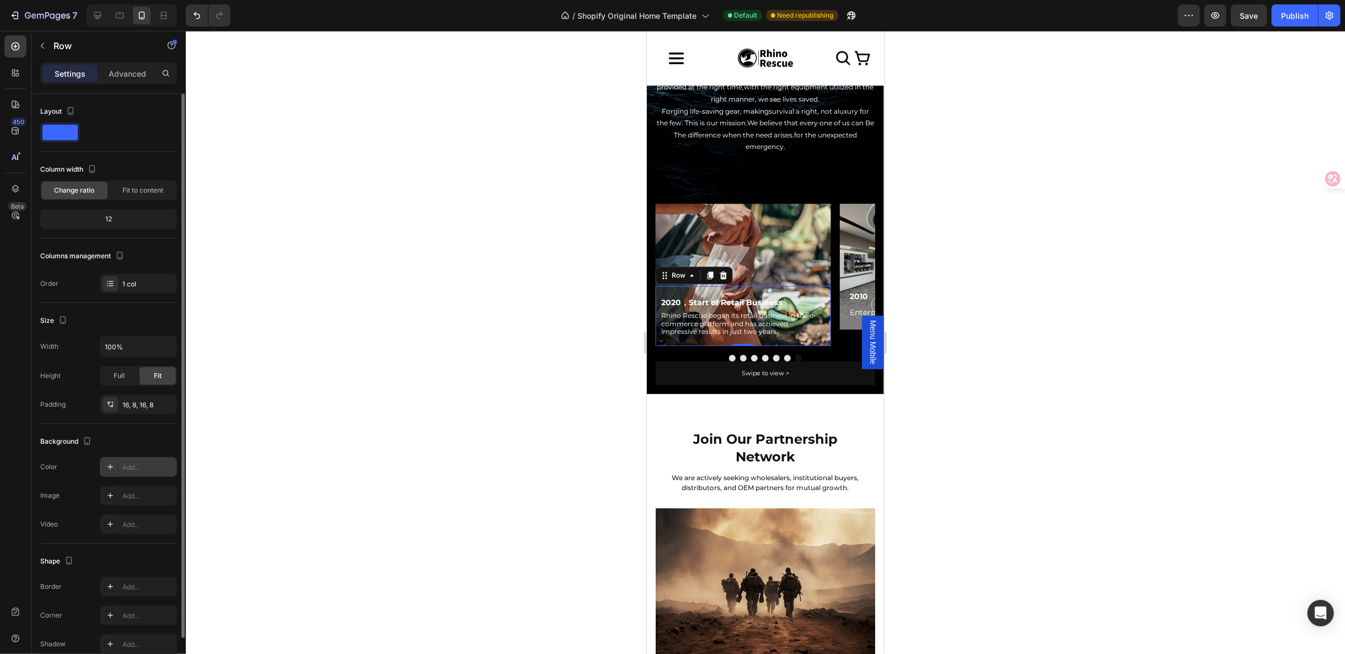
click at [107, 462] on icon at bounding box center [110, 466] width 9 height 9
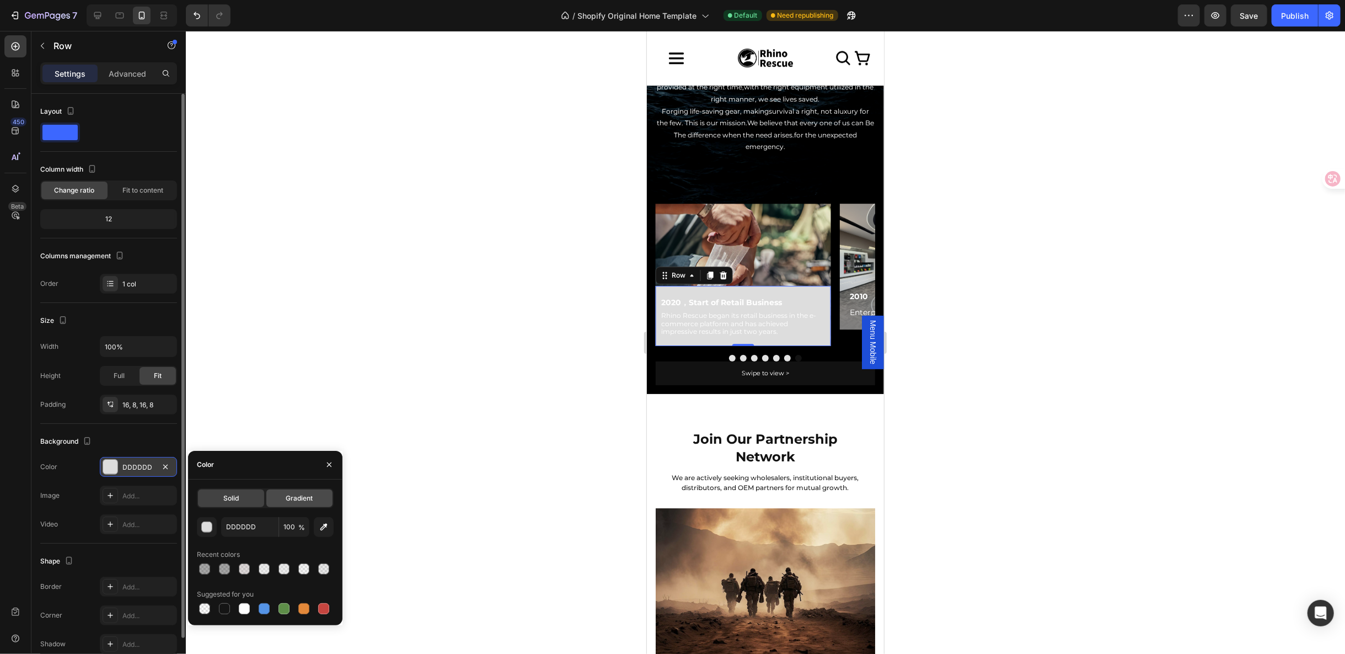
click at [309, 502] on span "Gradient" at bounding box center [299, 498] width 27 height 10
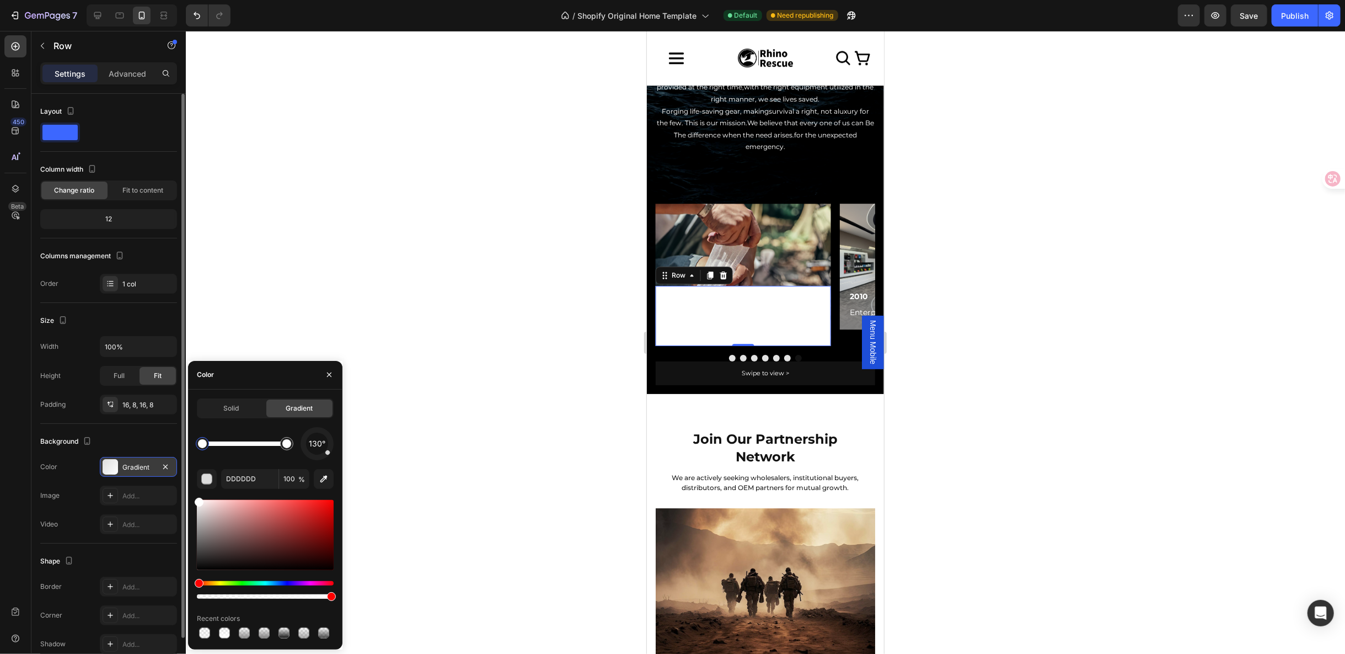
drag, startPoint x: 197, startPoint y: 510, endPoint x: 191, endPoint y: 494, distance: 17.6
click at [191, 494] on div "Solid Gradient 130° DDDDDD 100 % Recent colors" at bounding box center [265, 519] width 154 height 242
type input "FFFFFF"
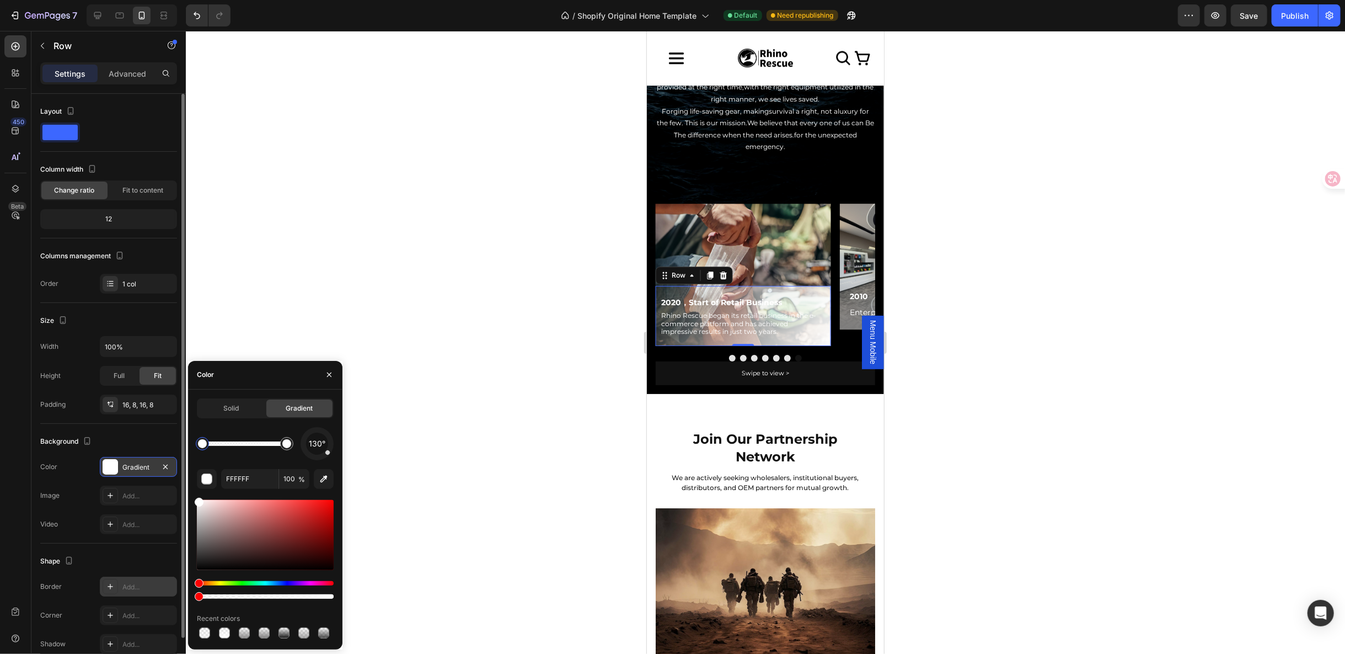
drag, startPoint x: 331, startPoint y: 595, endPoint x: 162, endPoint y: 590, distance: 169.4
click at [164, 591] on div "450 Beta Sections(18) Elements(83) Section Element Hero Section Product Detail …" at bounding box center [93, 342] width 186 height 623
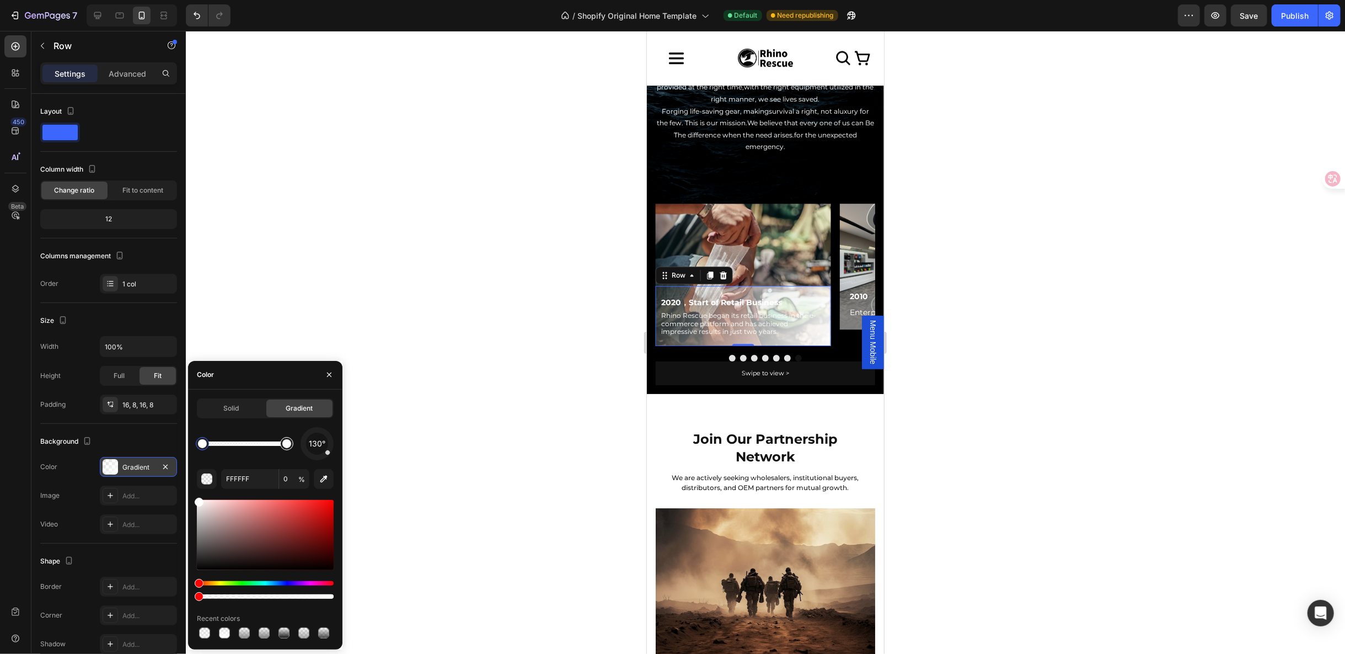
type input "100"
click at [290, 446] on div at bounding box center [286, 443] width 13 height 13
click at [237, 484] on input "FFFFFF" at bounding box center [249, 479] width 57 height 20
paste input "848383"
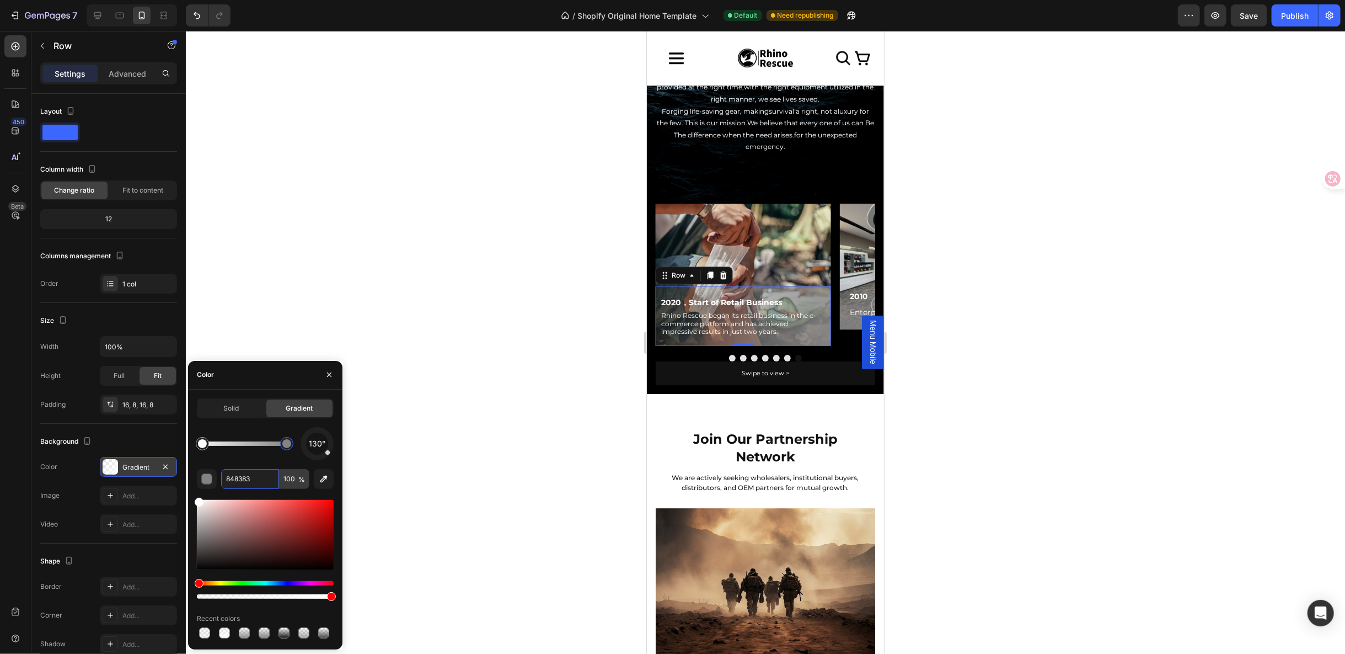
type input "848383"
click at [288, 482] on input "100" at bounding box center [294, 479] width 30 height 20
type input "66"
drag, startPoint x: 325, startPoint y: 450, endPoint x: 317, endPoint y: 453, distance: 8.2
click at [317, 453] on div "180°" at bounding box center [317, 443] width 22 height 22
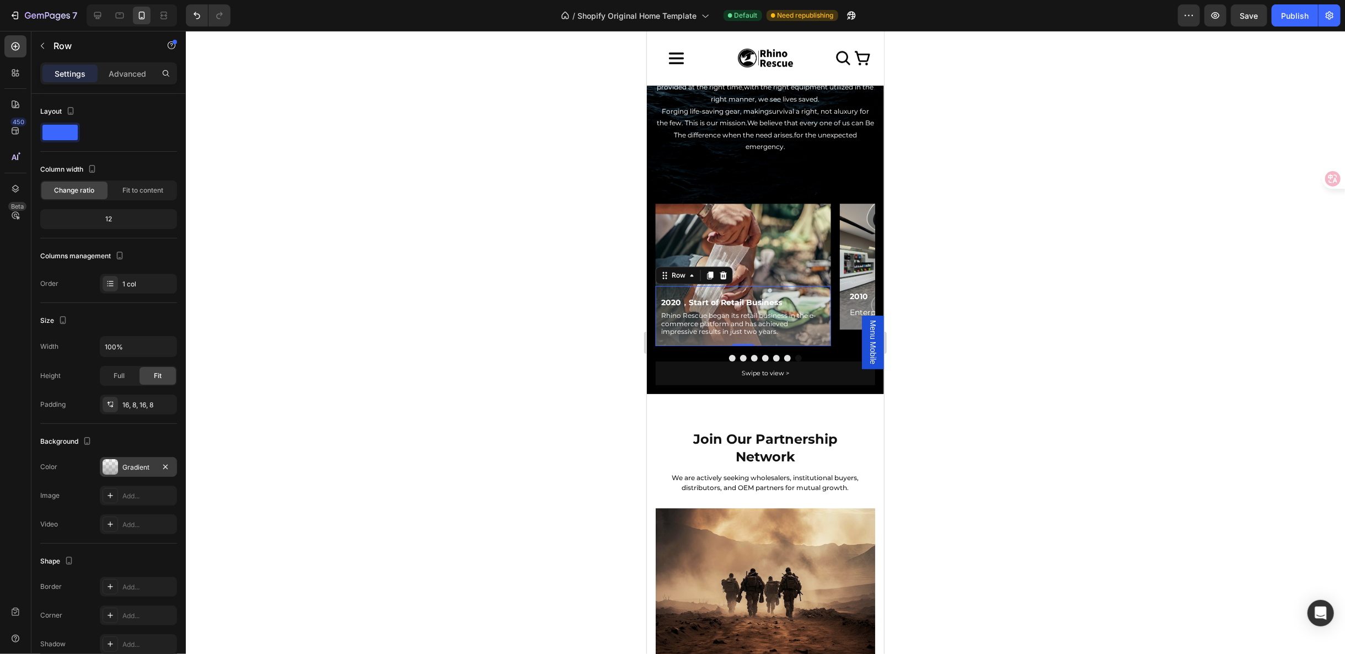
click at [945, 373] on div at bounding box center [765, 342] width 1159 height 623
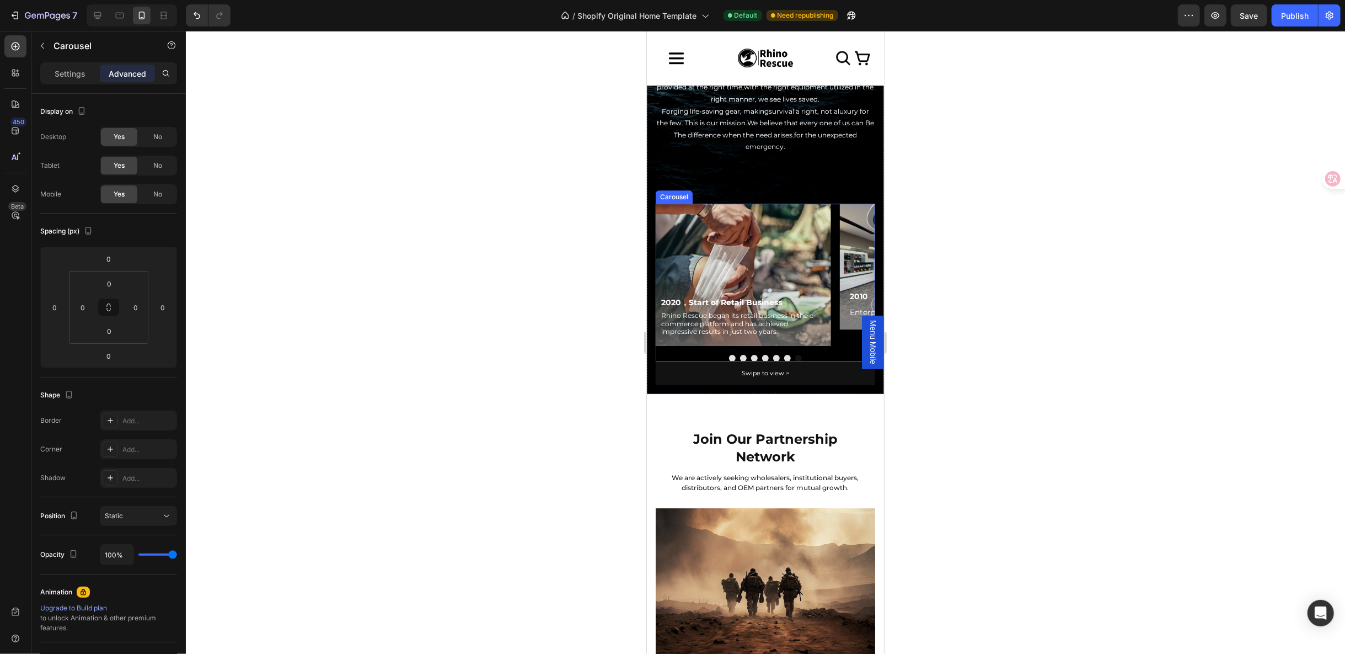
click at [729, 354] on button "Dot" at bounding box center [732, 357] width 7 height 7
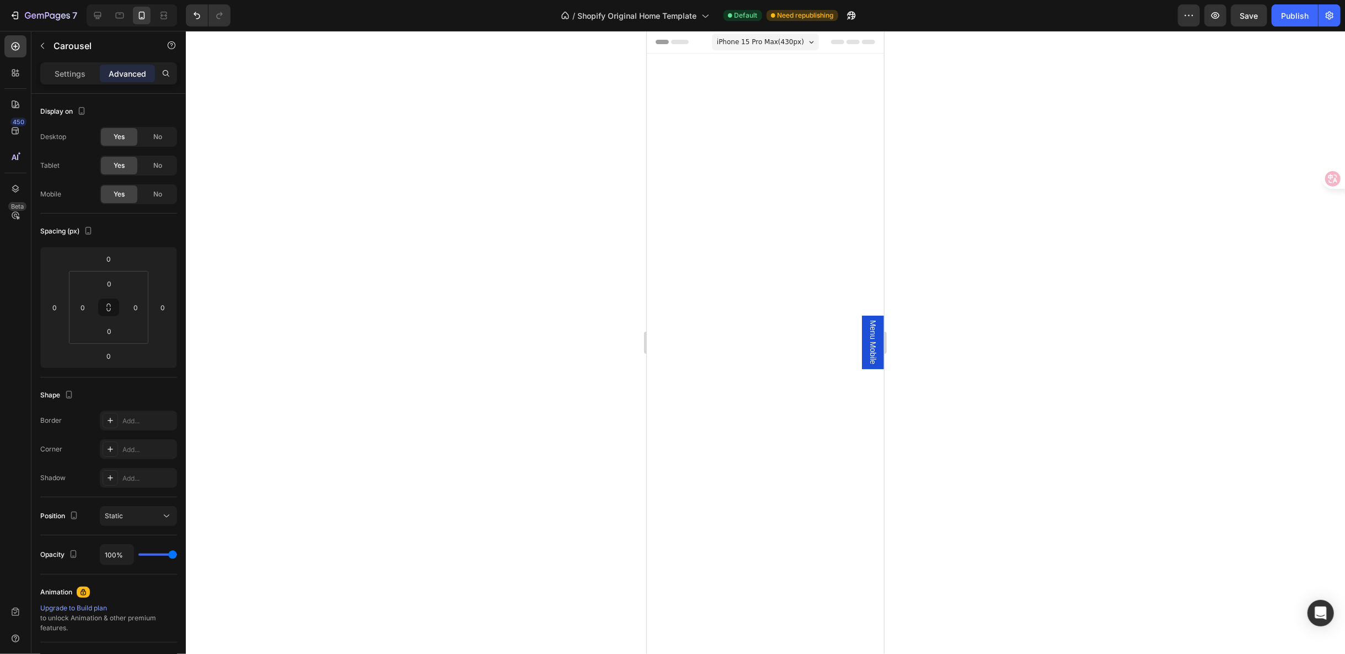
scroll to position [2865, 0]
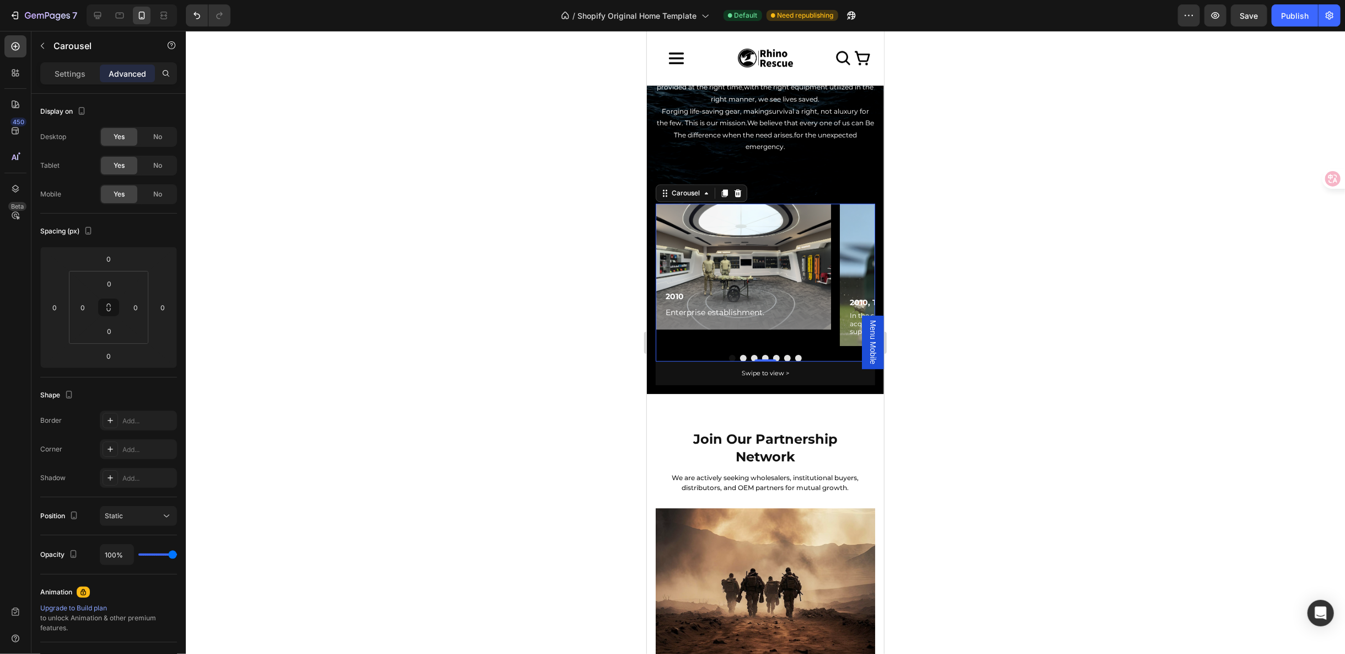
click at [740, 354] on button "Dot" at bounding box center [743, 357] width 7 height 7
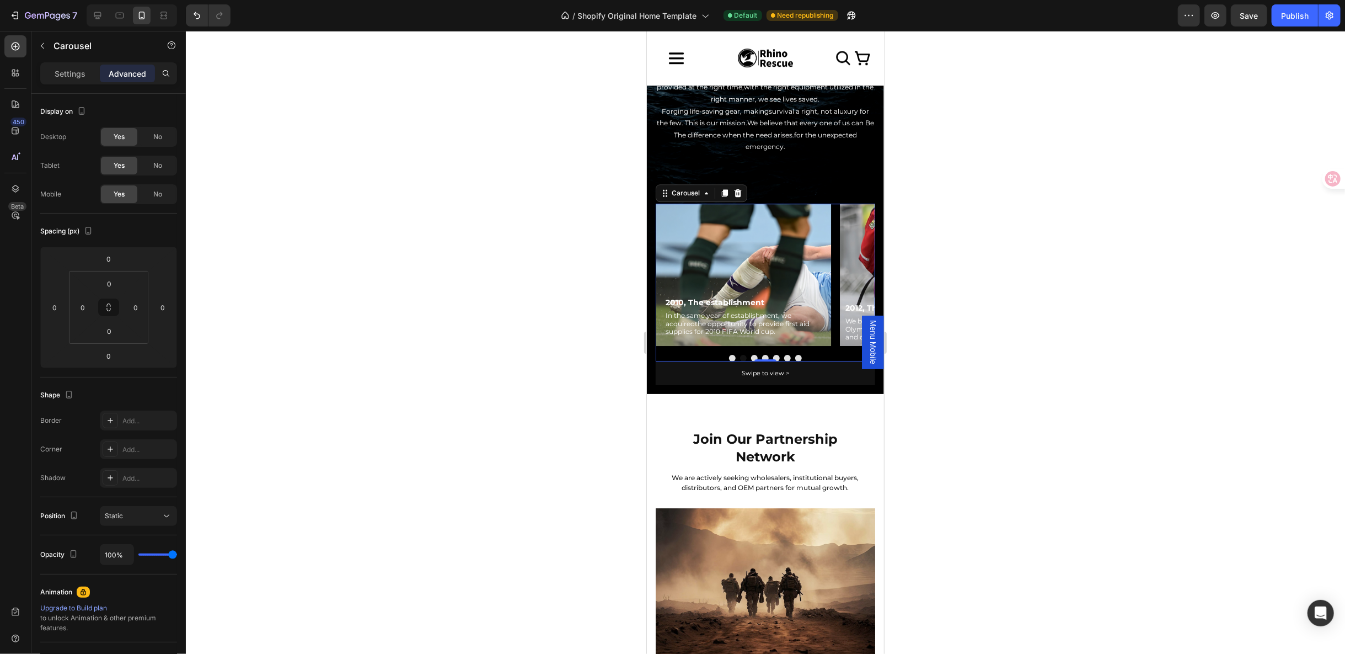
click at [751, 354] on button "Dot" at bounding box center [754, 357] width 7 height 7
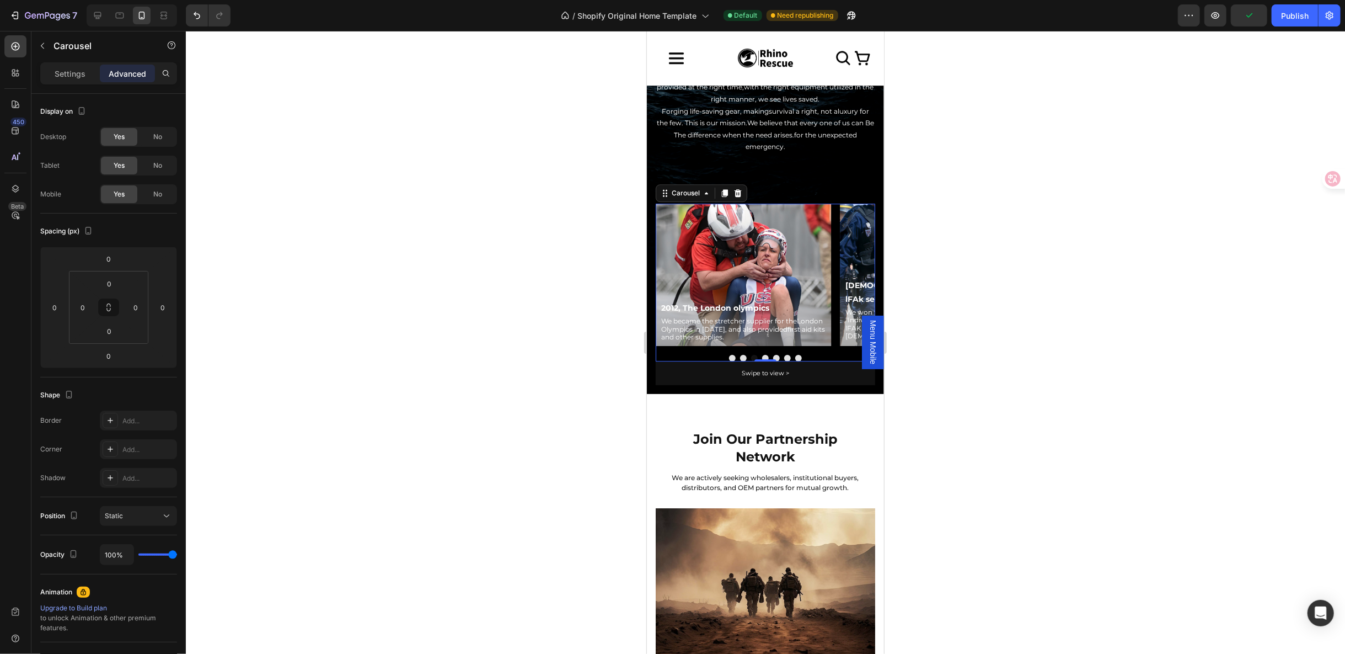
click at [762, 354] on button "Dot" at bounding box center [765, 357] width 7 height 7
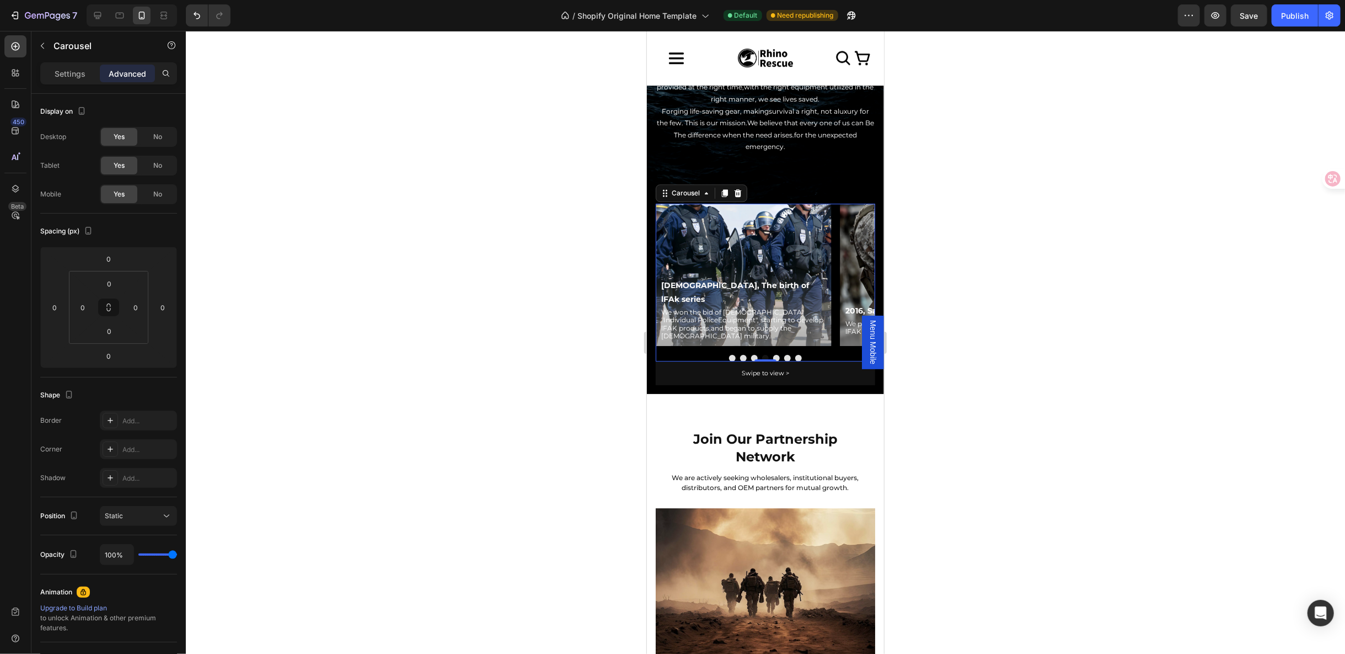
click at [773, 354] on button "Dot" at bounding box center [776, 357] width 7 height 7
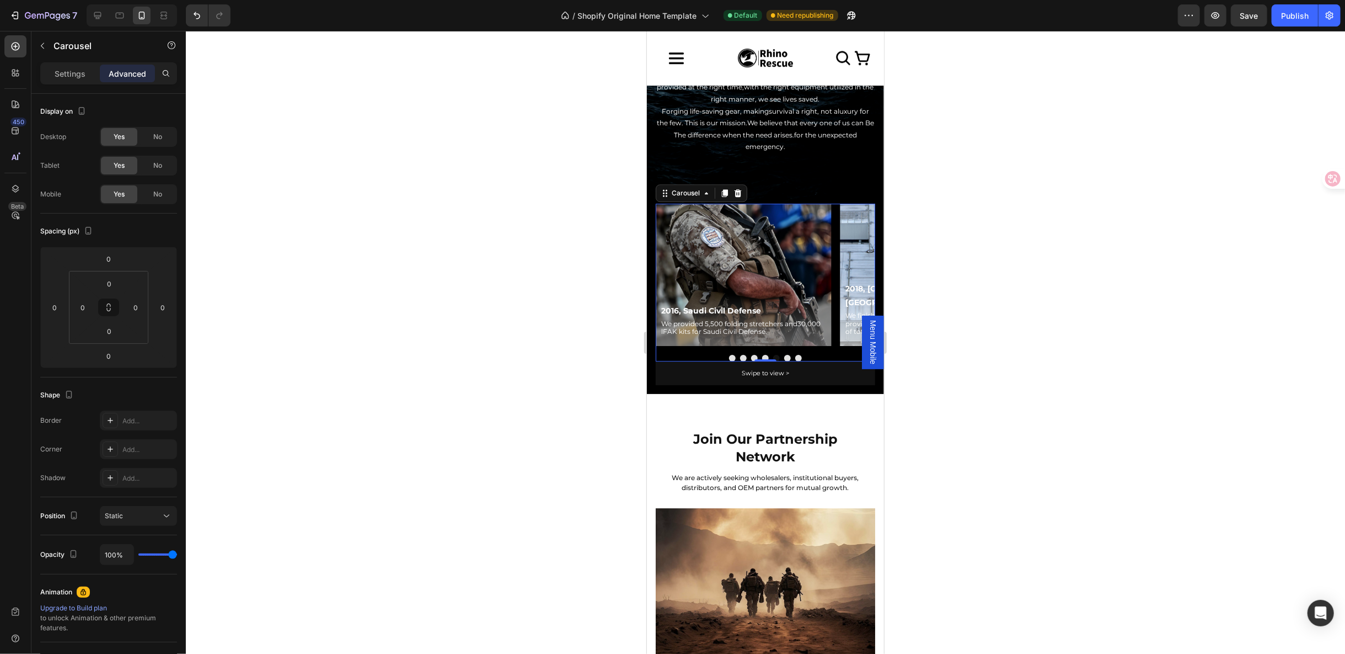
click at [784, 354] on button "Dot" at bounding box center [787, 357] width 7 height 7
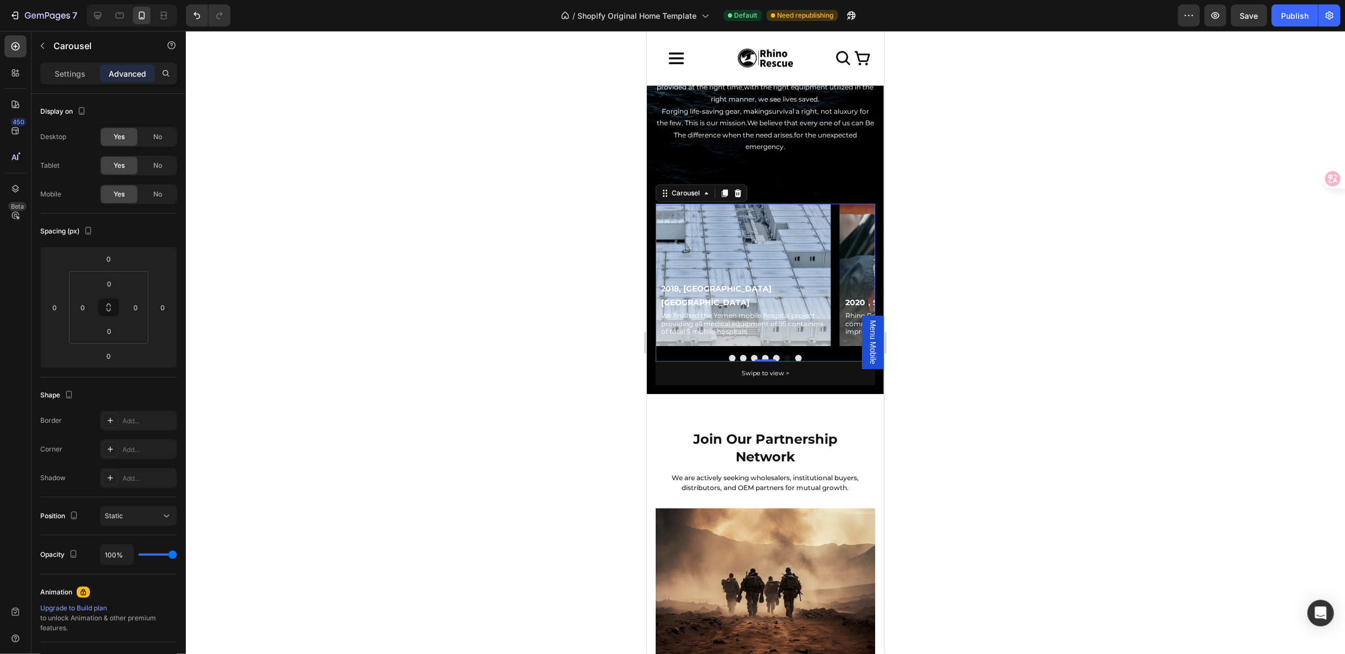
click at [795, 354] on button "Dot" at bounding box center [798, 357] width 7 height 7
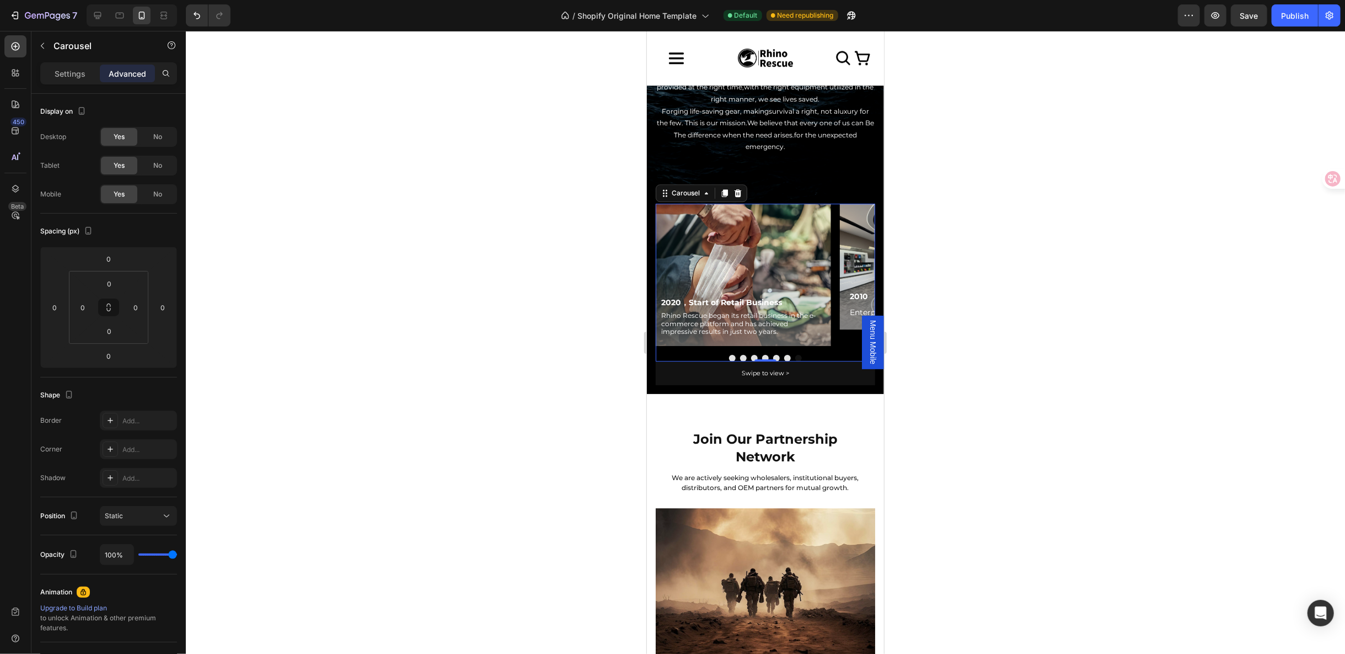
click at [730, 354] on button "Dot" at bounding box center [732, 357] width 7 height 7
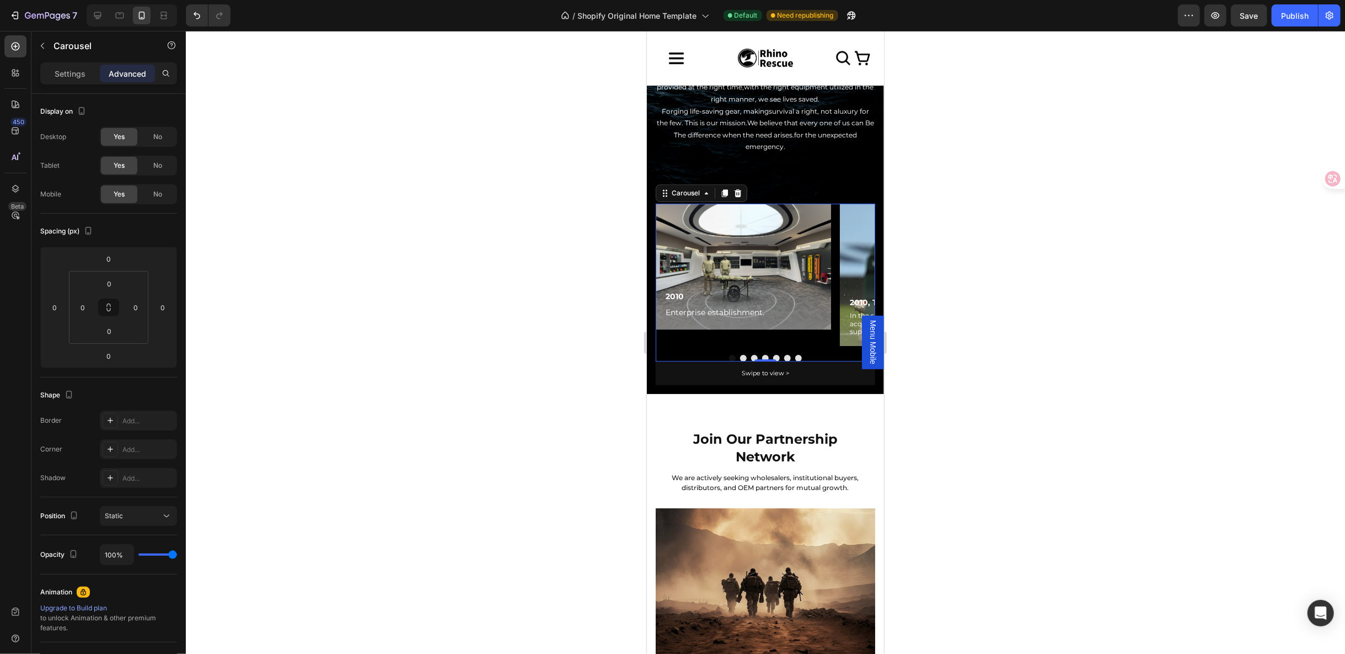
click at [740, 354] on button "Dot" at bounding box center [743, 357] width 7 height 7
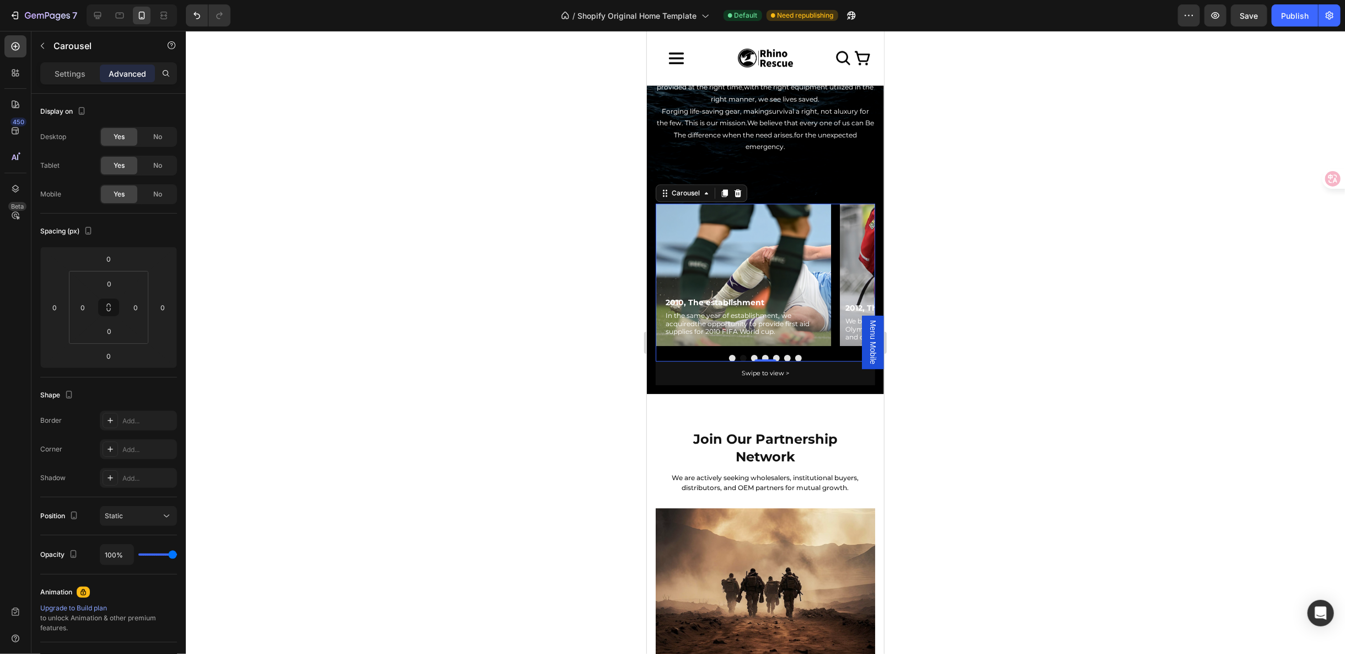
click at [751, 354] on button "Dot" at bounding box center [754, 357] width 7 height 7
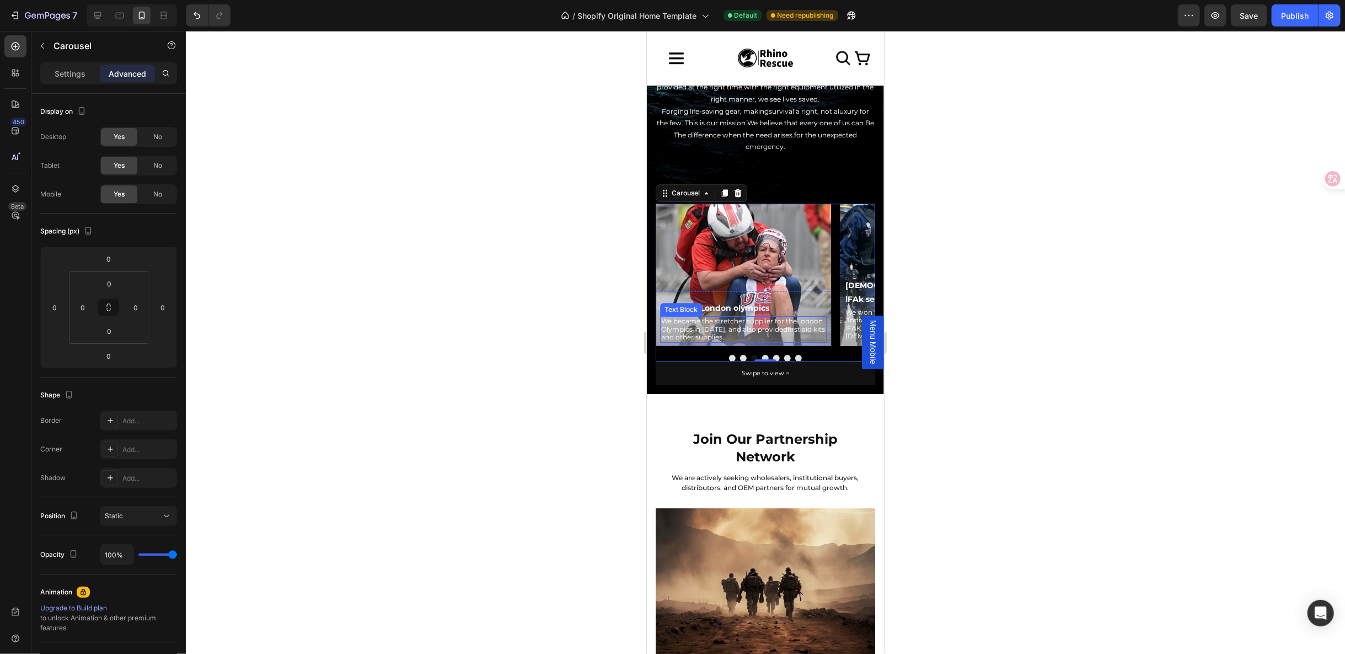
click at [759, 317] on p "We became the stretcher supplier for theLondon Olympics in [DATE], and also pro…" at bounding box center [743, 329] width 164 height 24
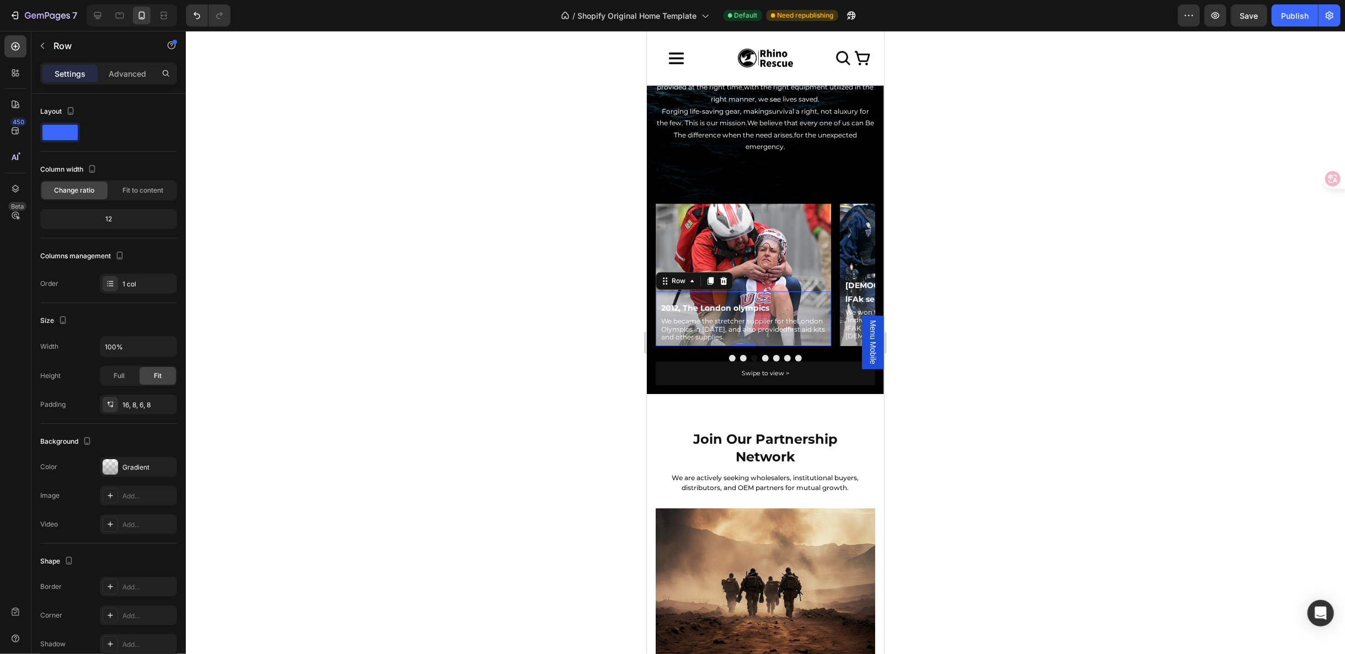
click at [801, 291] on div "2012, The London olympics Text Block We became the stretcher supplier for theLo…" at bounding box center [742, 318] width 175 height 54
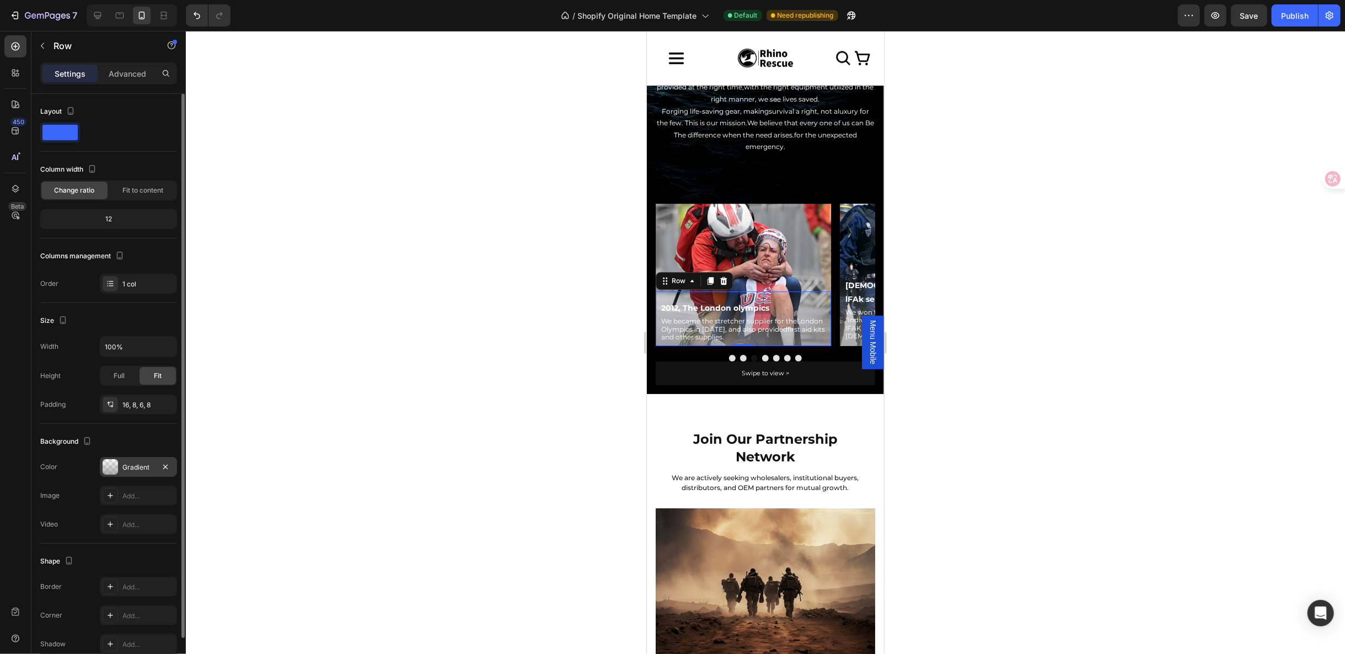
click at [116, 462] on div at bounding box center [110, 466] width 15 height 15
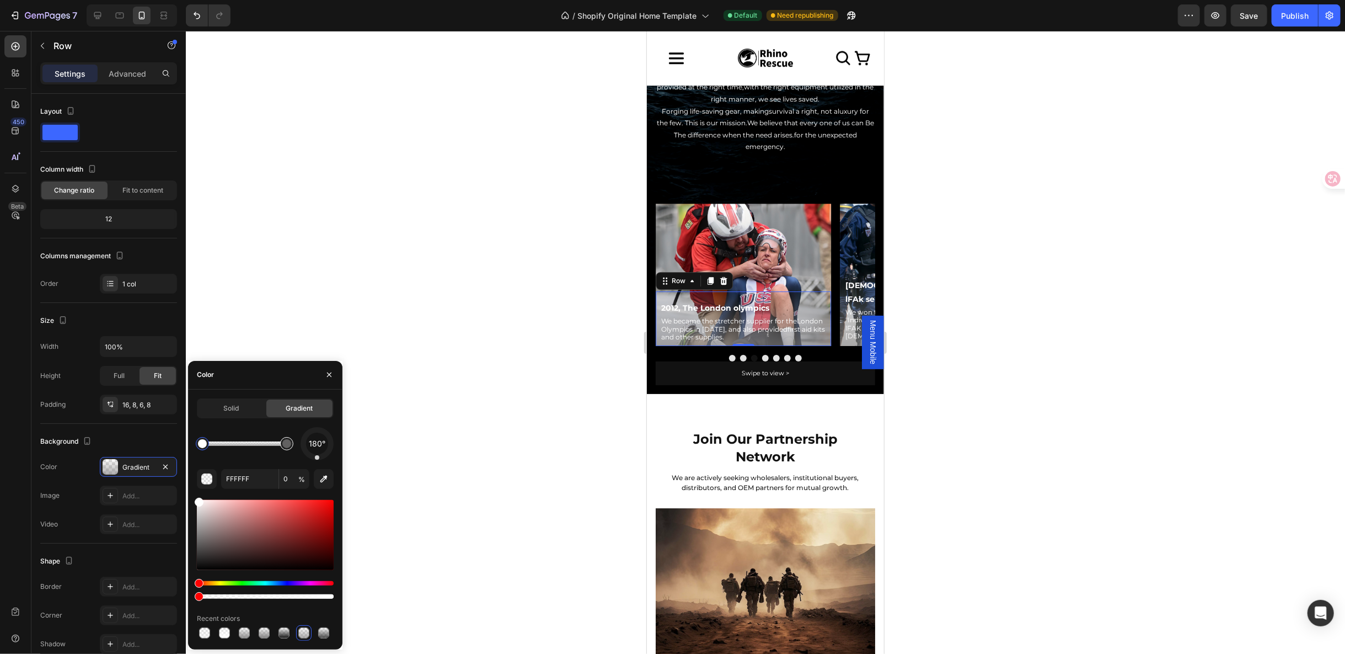
type input "848383"
type input "66"
click at [288, 441] on div at bounding box center [286, 443] width 9 height 9
drag, startPoint x: 199, startPoint y: 536, endPoint x: 194, endPoint y: 561, distance: 25.8
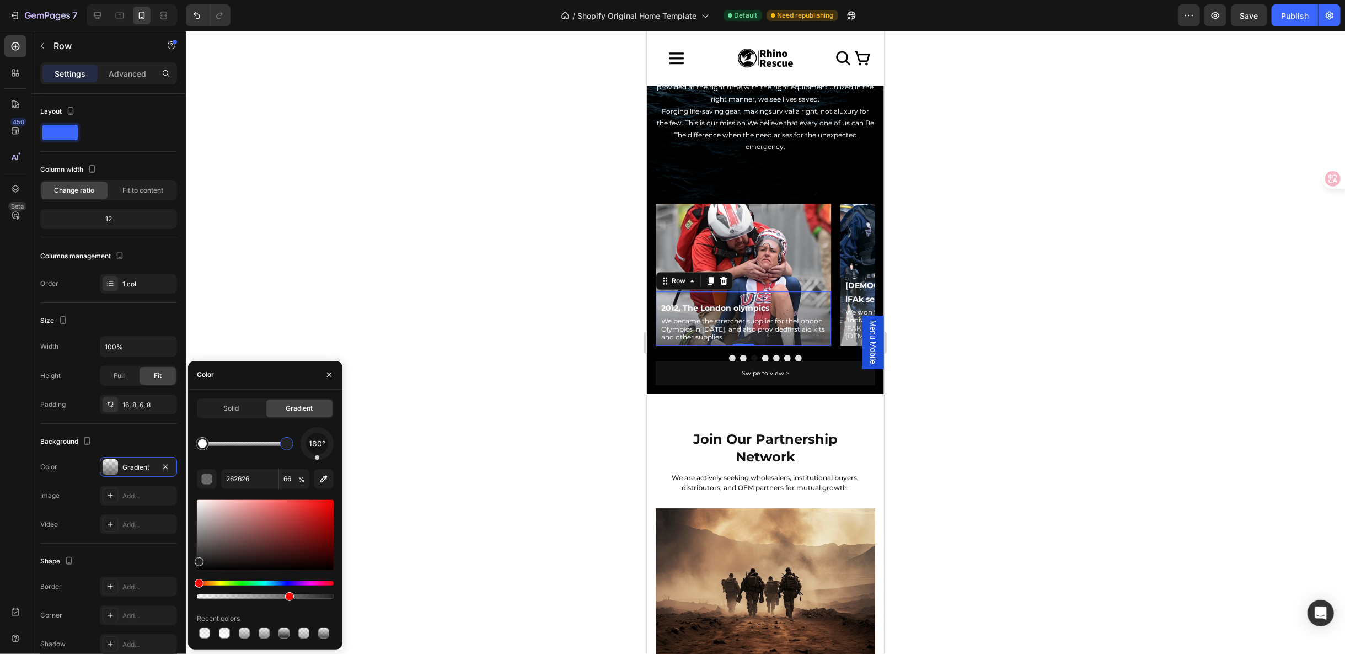
drag, startPoint x: 199, startPoint y: 539, endPoint x: 196, endPoint y: 560, distance: 21.1
drag, startPoint x: 200, startPoint y: 560, endPoint x: 192, endPoint y: 560, distance: 7.7
click at [192, 560] on div "Solid Gradient 180° 262626 66 % Recent colors" at bounding box center [265, 519] width 154 height 242
type input "212121"
click at [255, 482] on input "212121" at bounding box center [249, 479] width 57 height 20
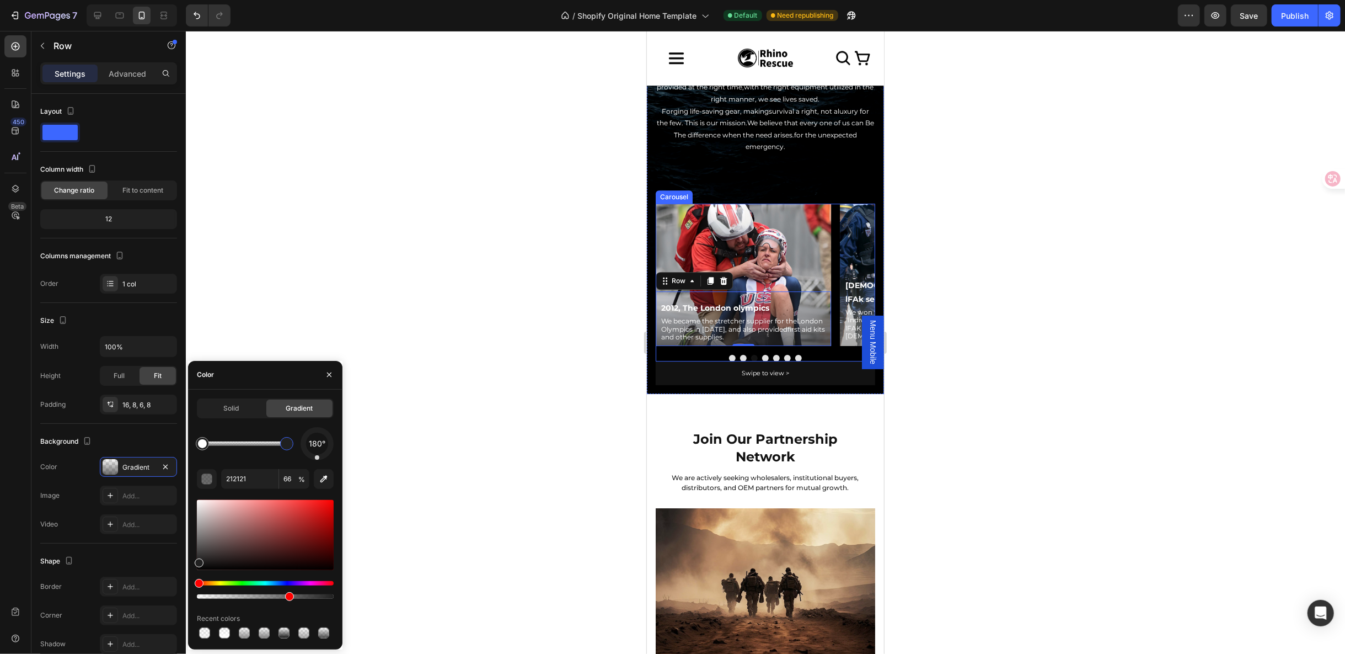
click at [729, 354] on button "Dot" at bounding box center [732, 357] width 7 height 7
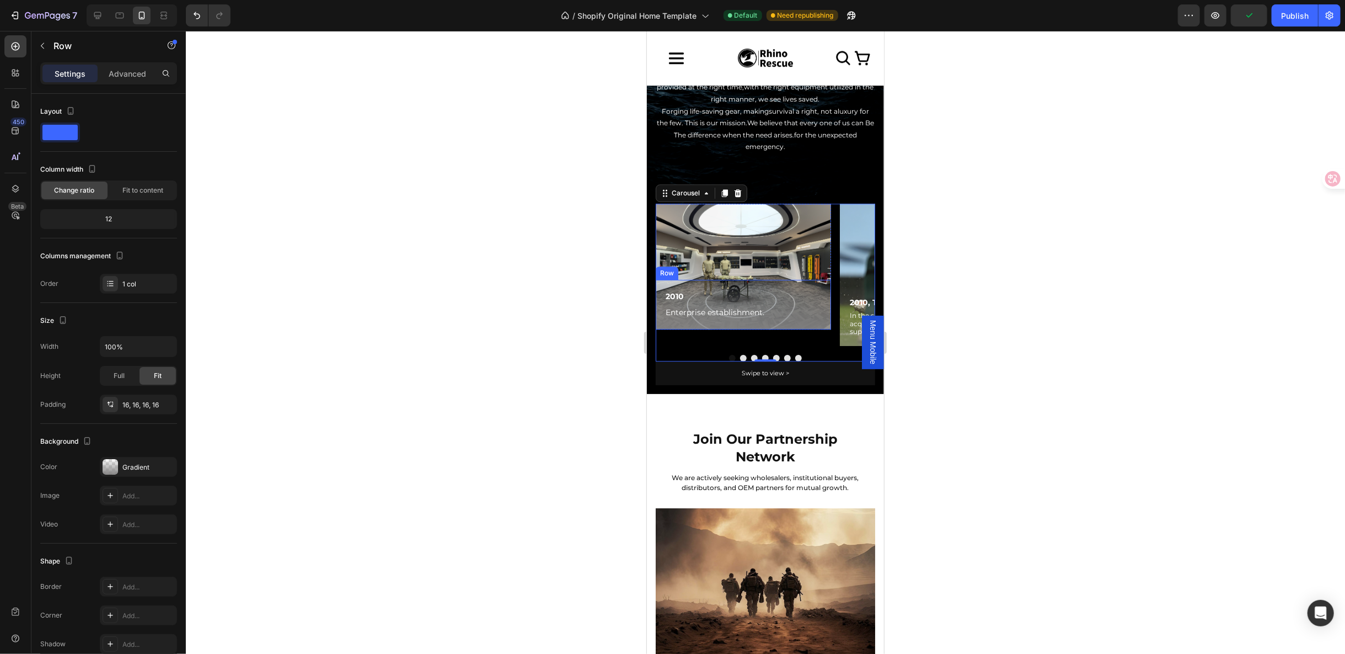
click at [661, 286] on div "2010 Text Block Enterprise establishment. Text Block Row" at bounding box center [742, 304] width 175 height 50
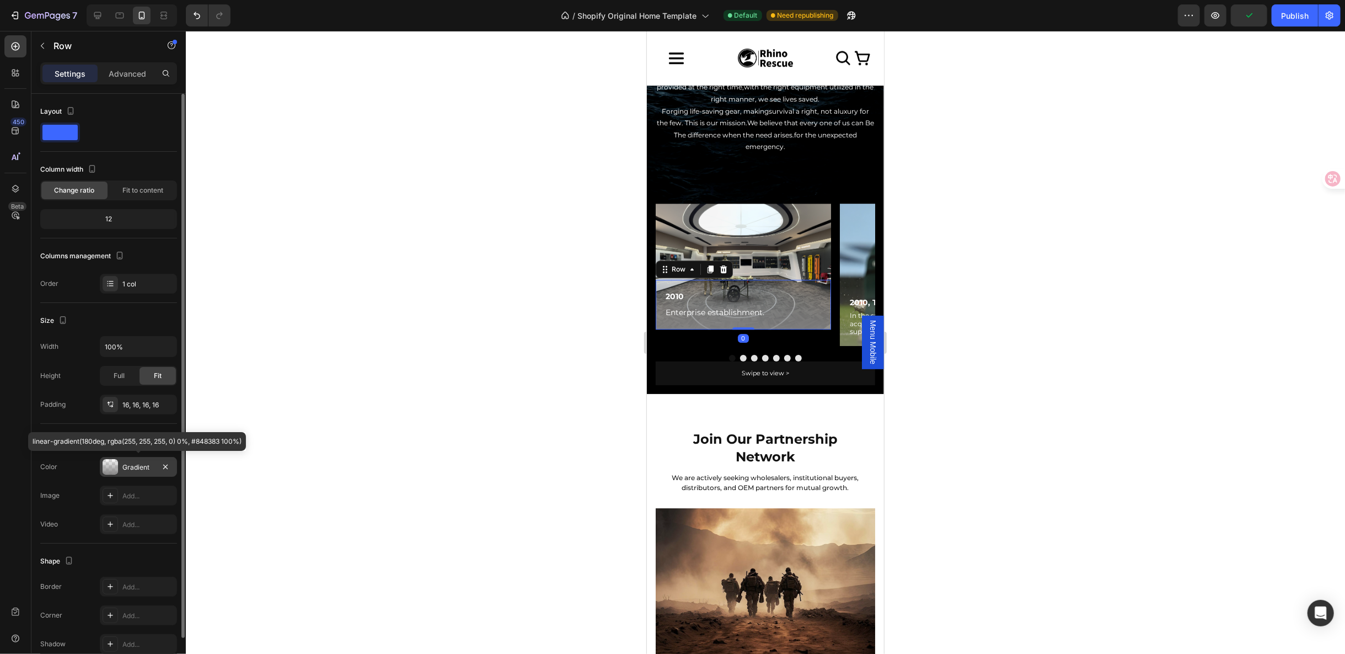
click at [104, 464] on div at bounding box center [110, 466] width 15 height 15
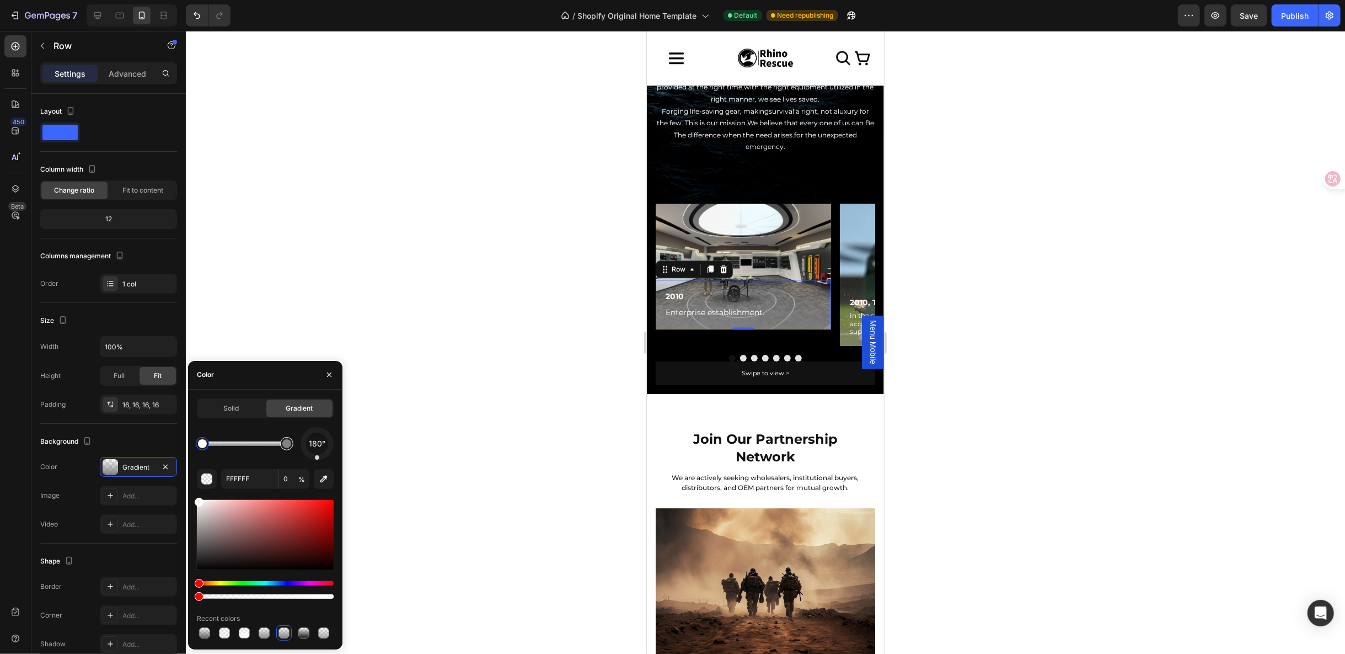
type input "848383"
type input "100"
click at [291, 446] on div at bounding box center [286, 443] width 13 height 13
click at [259, 482] on input "848383" at bounding box center [249, 479] width 57 height 20
paste input "212121"
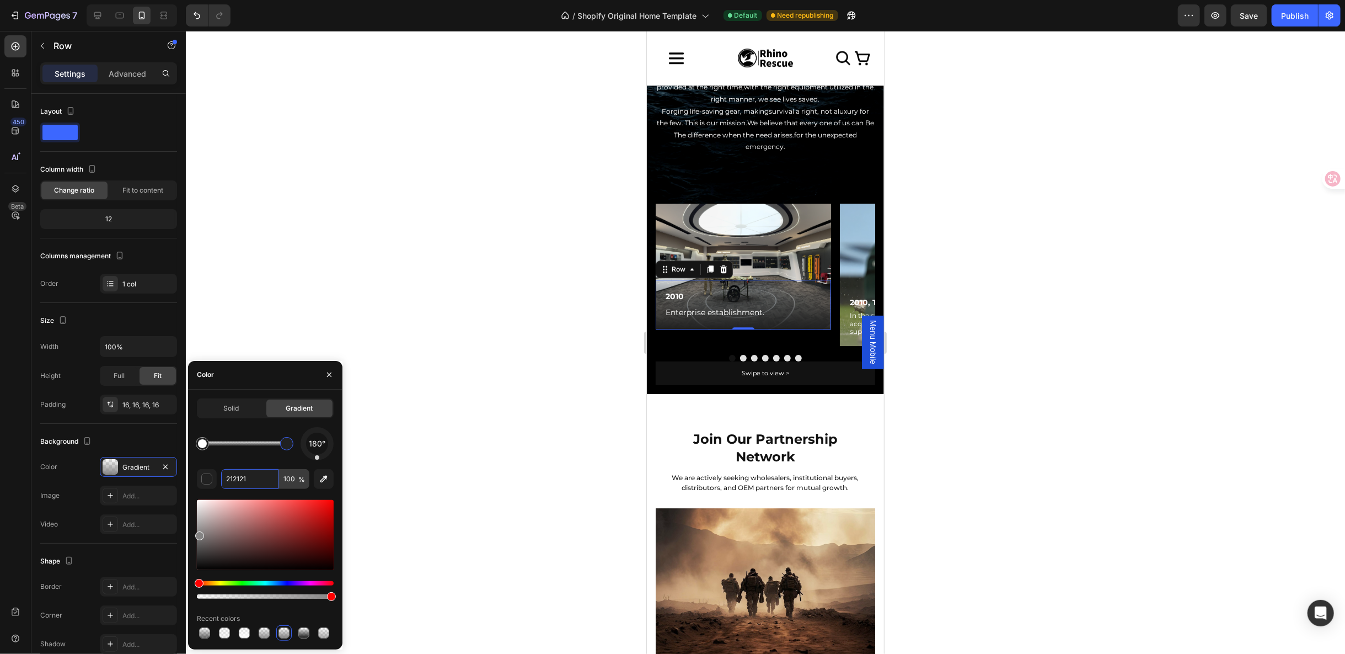
type input "212121"
click at [287, 482] on input "100" at bounding box center [294, 479] width 30 height 20
type input "66"
click at [259, 424] on div "Solid Gradient 180° 212121 66 % Recent colors" at bounding box center [265, 519] width 137 height 242
click at [740, 354] on button "Dot" at bounding box center [743, 357] width 7 height 7
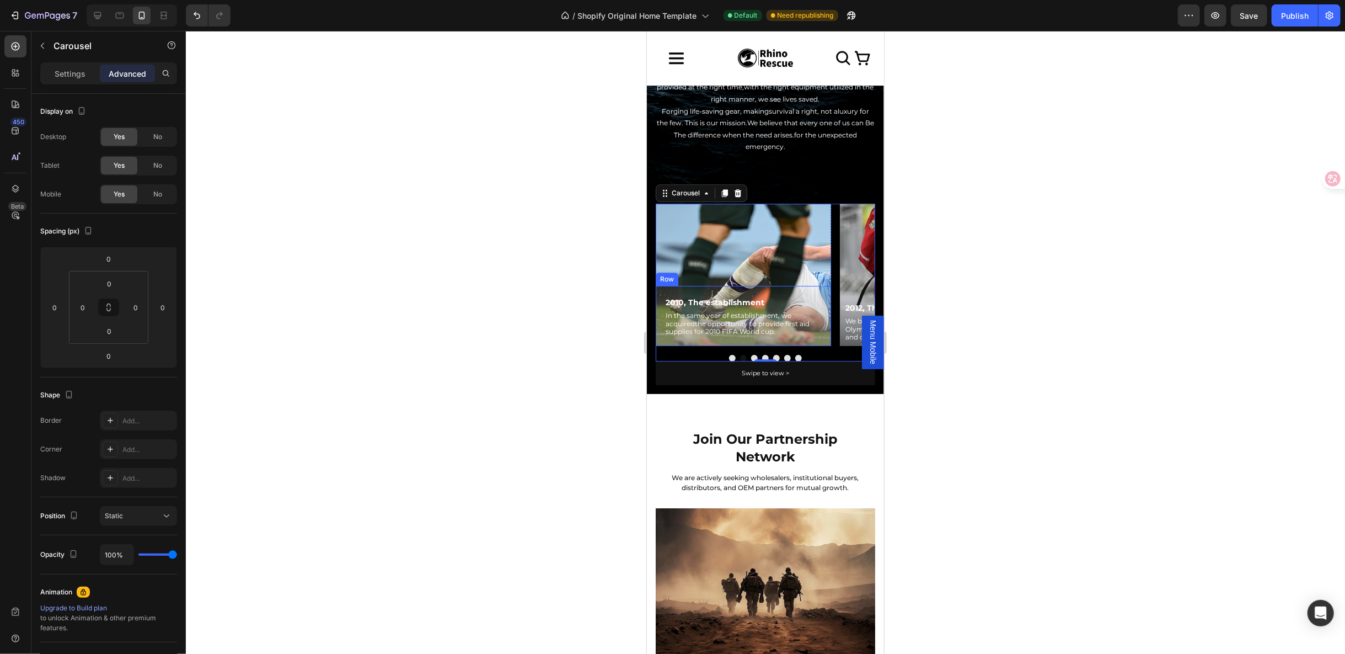
click at [657, 285] on div "2010, The establishment Text Block In the same year of establishment, we acquir…" at bounding box center [742, 315] width 175 height 60
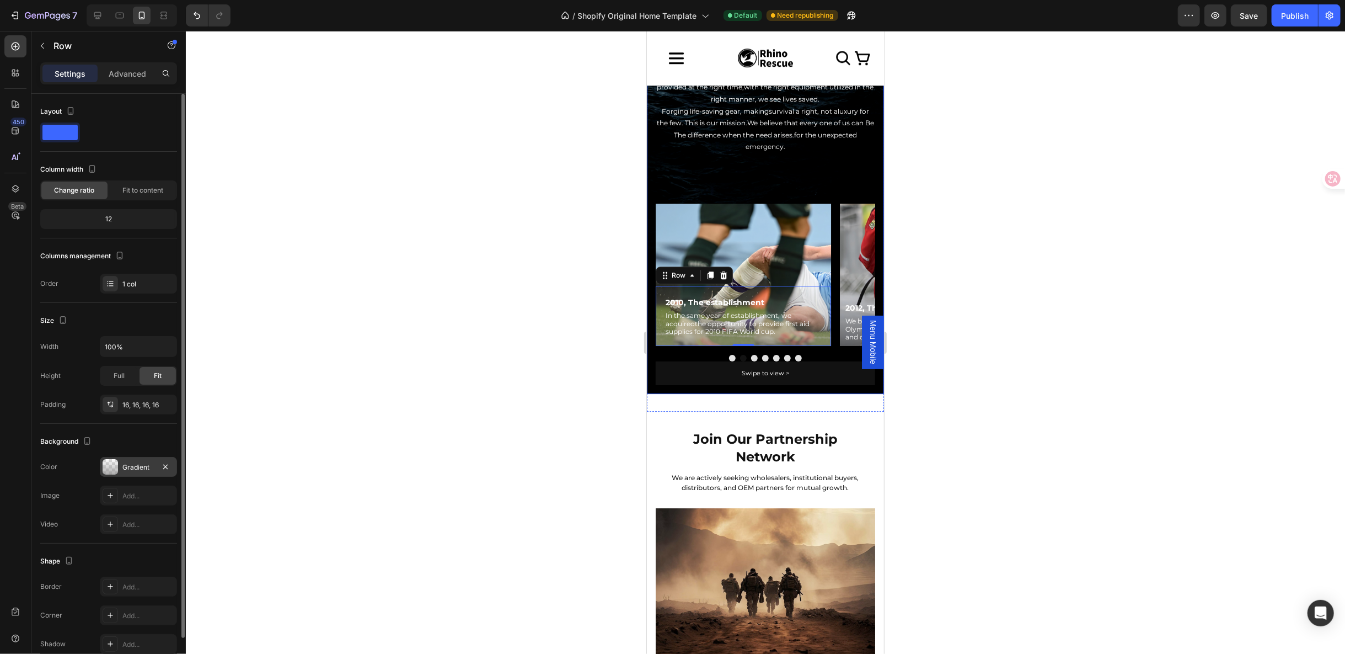
click at [113, 463] on div at bounding box center [110, 466] width 15 height 15
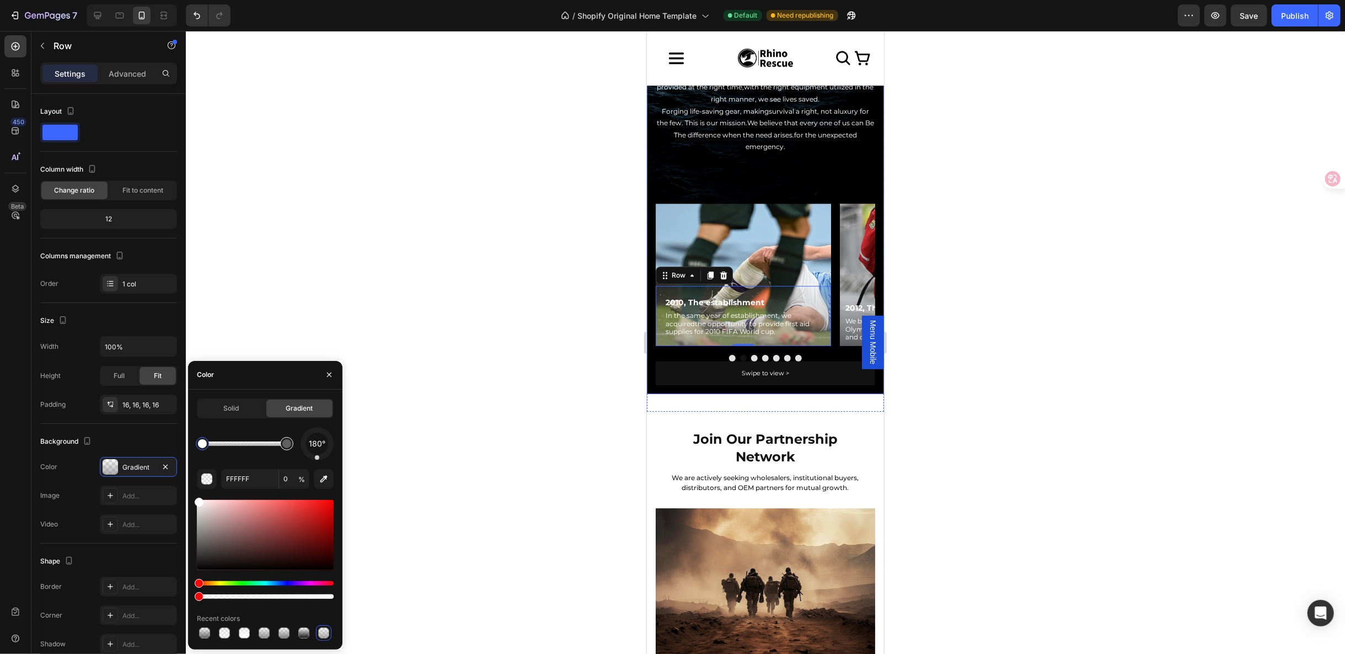
type input "848383"
type input "66"
click at [287, 439] on div at bounding box center [286, 443] width 9 height 9
click at [253, 477] on input "848383" at bounding box center [249, 479] width 57 height 20
paste input "212121"
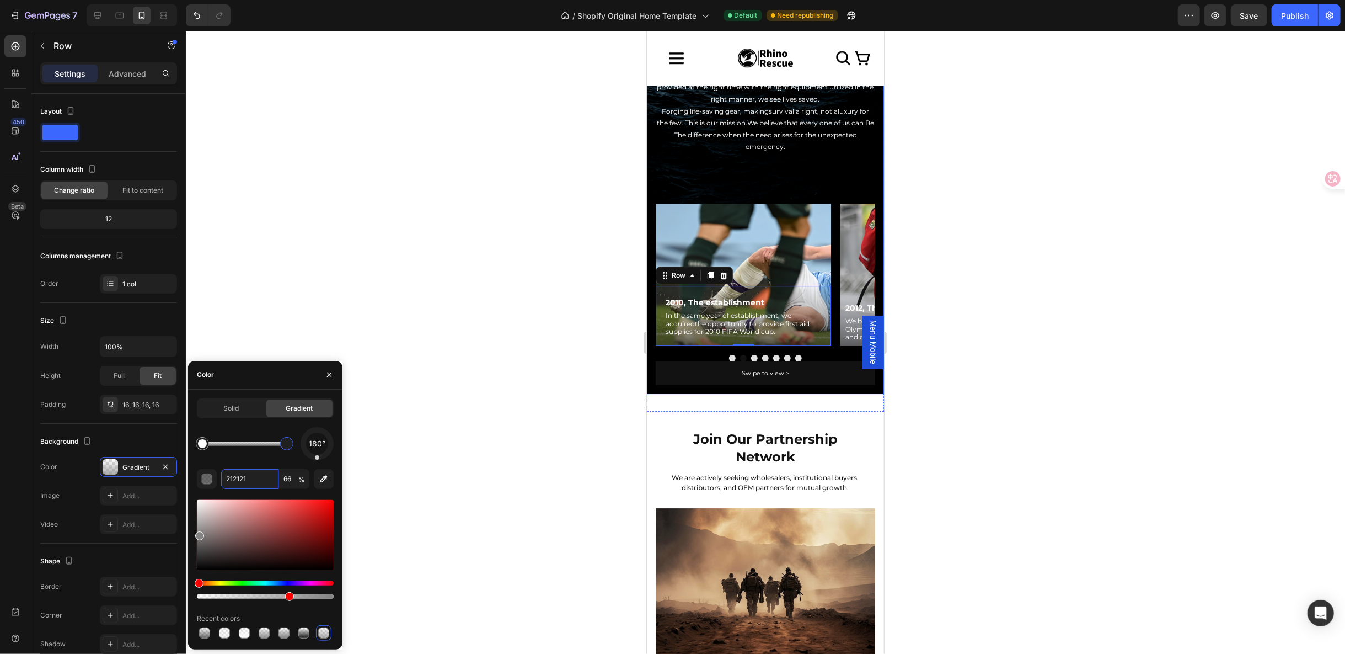
type input "212121"
click at [270, 462] on div "180° 212121 66 % Recent colors" at bounding box center [265, 533] width 137 height 213
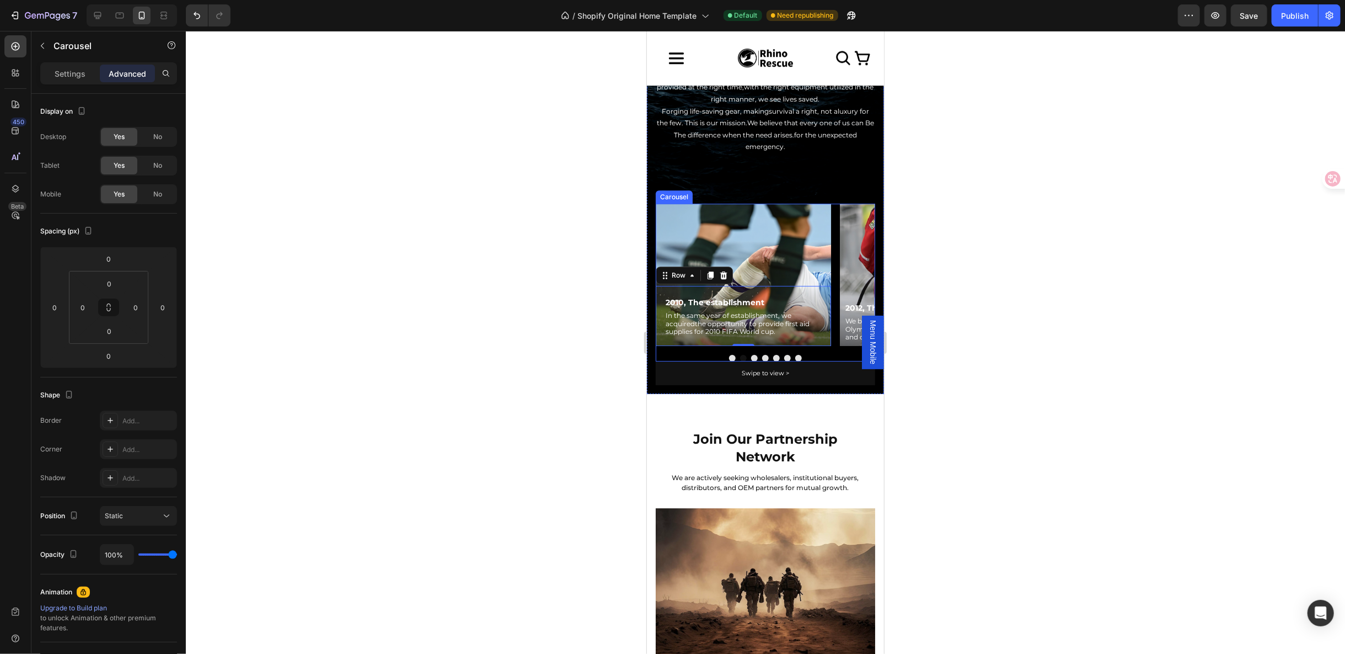
click at [751, 344] on div "2010 Text Block Enterprise establishment. Text Block Row Row 2010, The establis…" at bounding box center [765, 282] width 220 height 158
click at [751, 354] on button "Dot" at bounding box center [754, 357] width 7 height 7
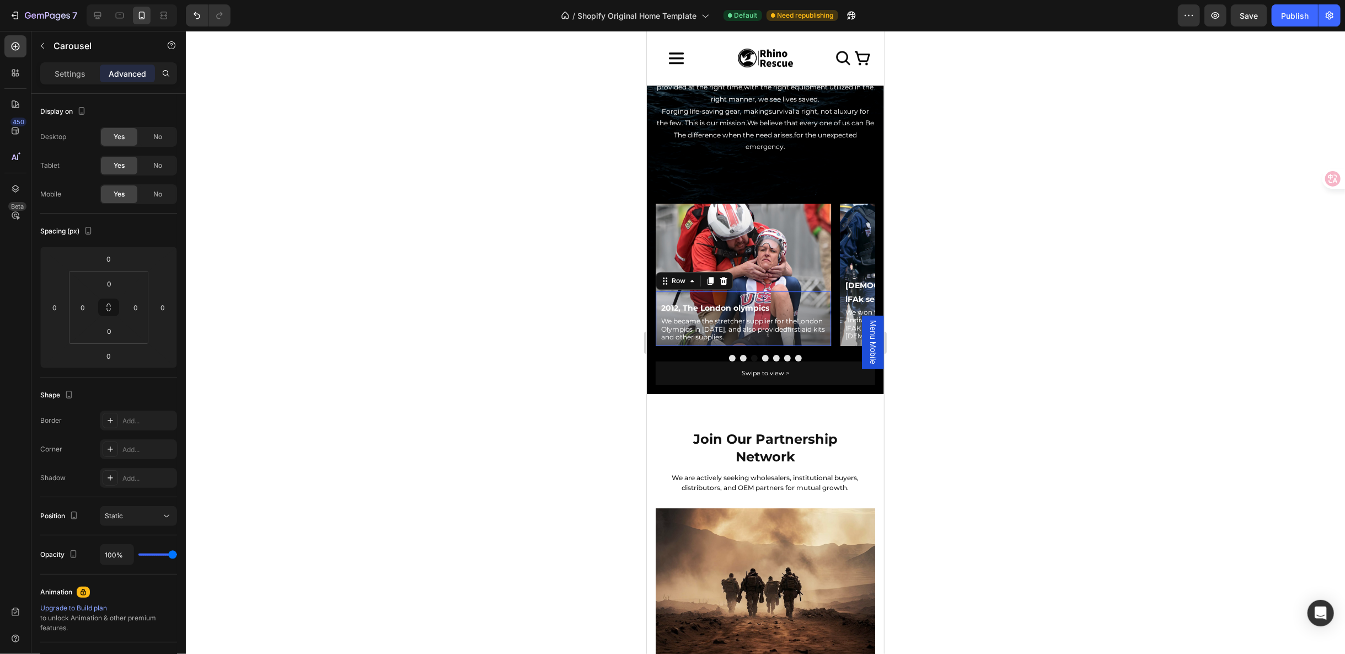
click at [741, 291] on div "2012, The London olympics Text Block We became the stretcher supplier for theLo…" at bounding box center [742, 318] width 175 height 54
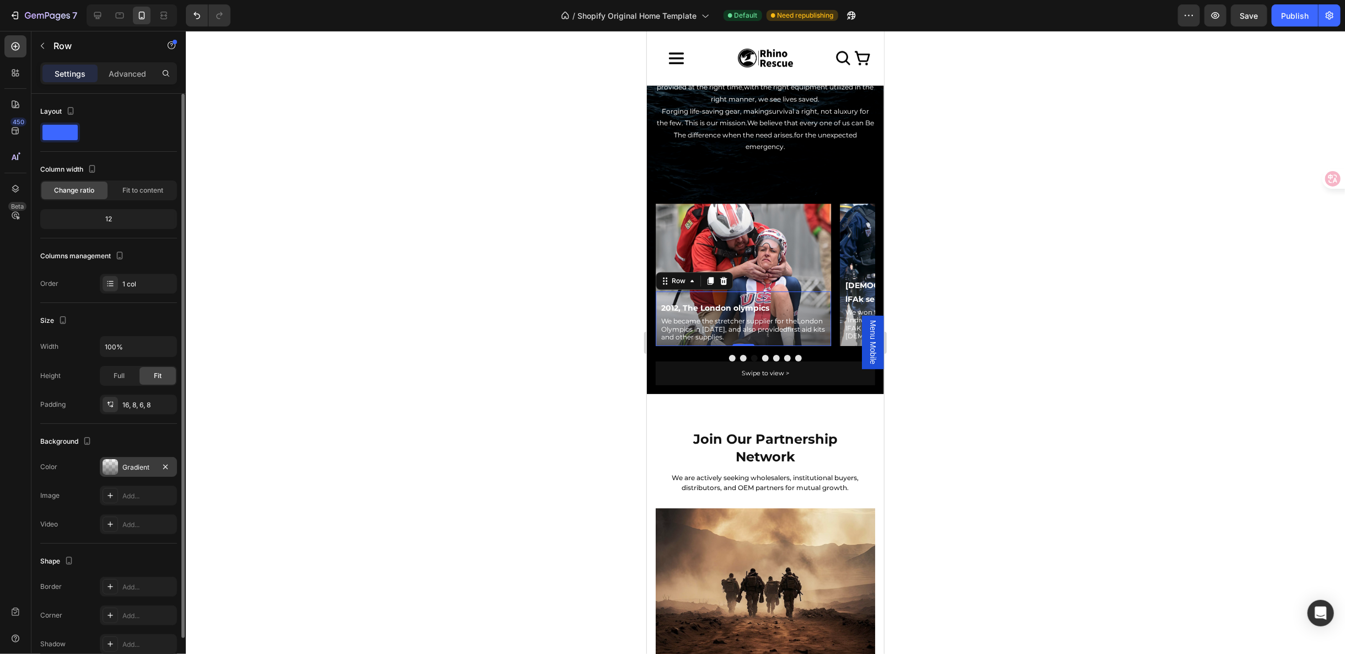
click at [110, 461] on div at bounding box center [110, 466] width 15 height 15
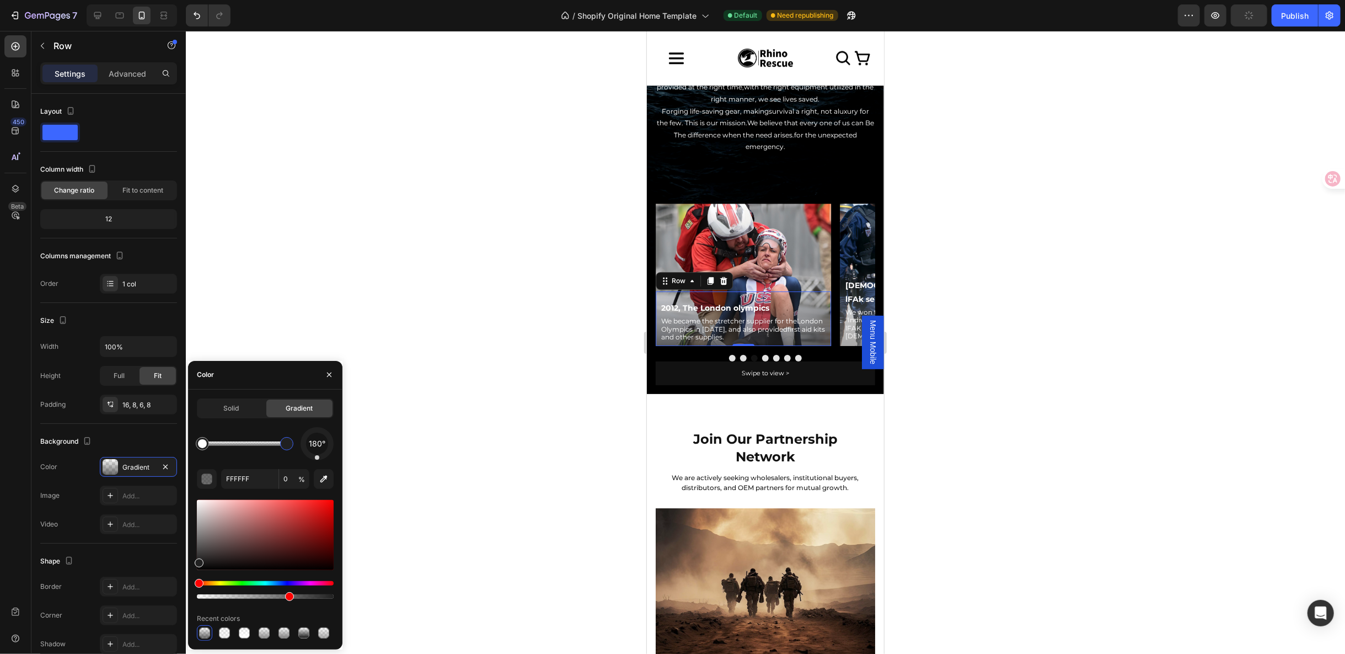
type input "212121"
type input "66"
click at [288, 440] on div at bounding box center [286, 443] width 9 height 9
click at [248, 485] on input "212121" at bounding box center [249, 479] width 57 height 20
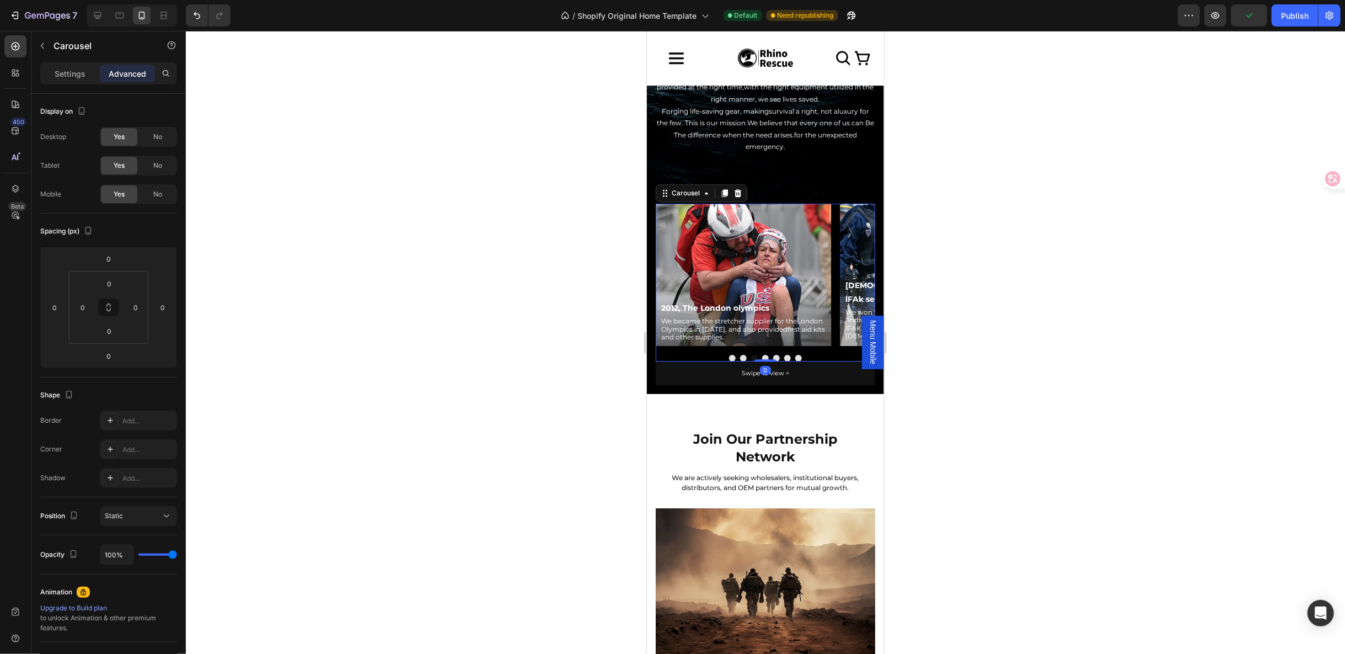
click at [762, 344] on div "2010 Text Block Enterprise establishment. Text Block Row Row 2010, The establis…" at bounding box center [765, 282] width 220 height 158
click at [762, 354] on button "Dot" at bounding box center [765, 357] width 7 height 7
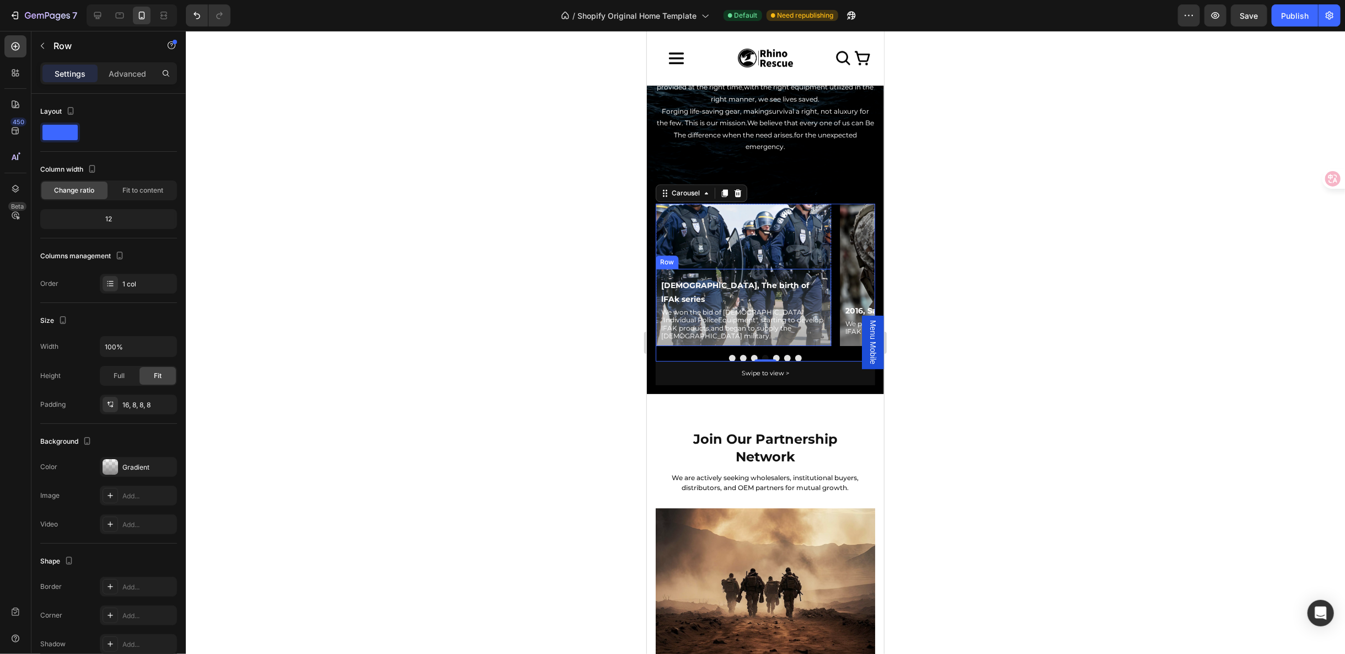
click at [795, 281] on div "2015, The birth of lFAk series Text Block We won the bid of French "Individual …" at bounding box center [742, 306] width 175 height 77
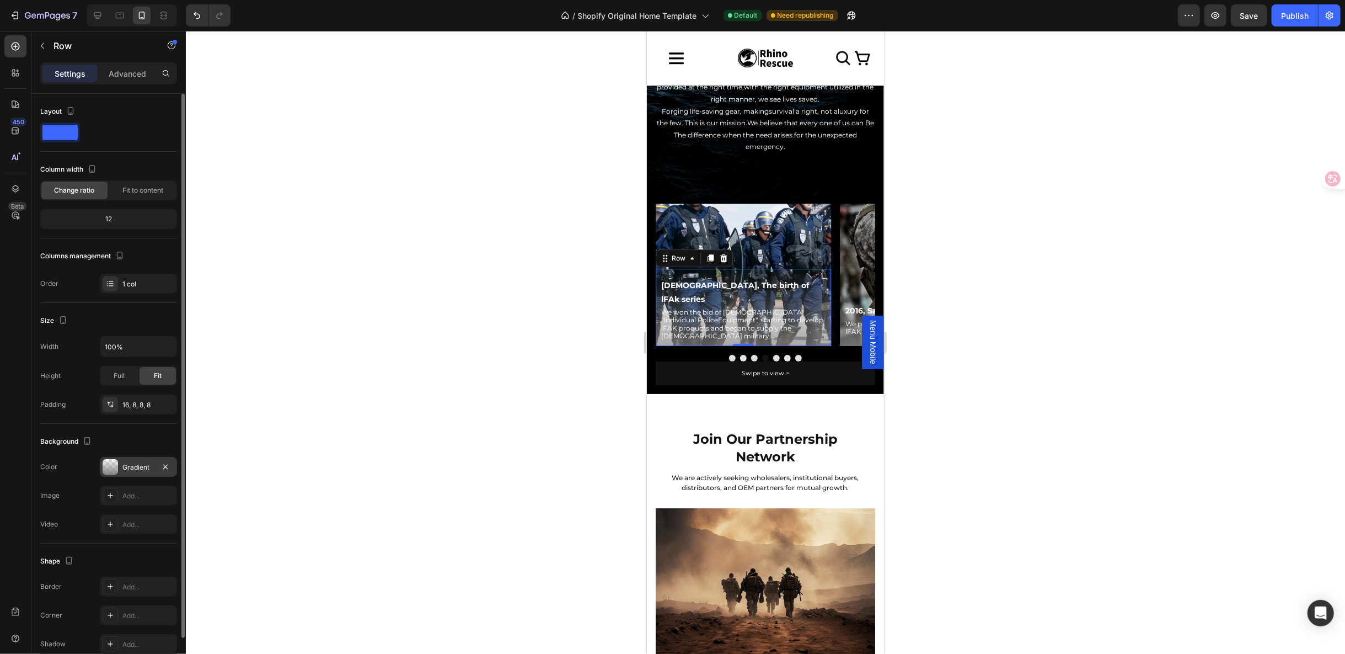
click at [110, 466] on div at bounding box center [110, 466] width 15 height 15
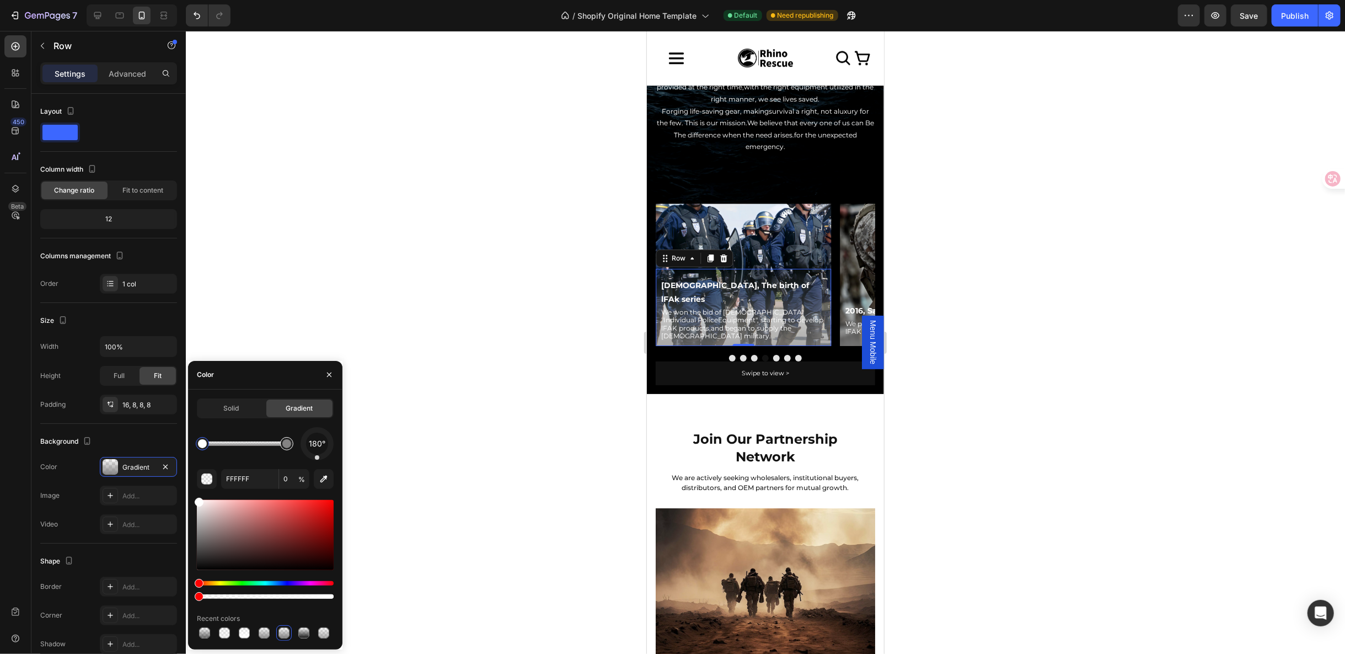
type input "848383"
type input "100"
click at [290, 445] on div at bounding box center [286, 443] width 13 height 13
click at [261, 475] on input "848383" at bounding box center [249, 479] width 57 height 20
paste input "212121"
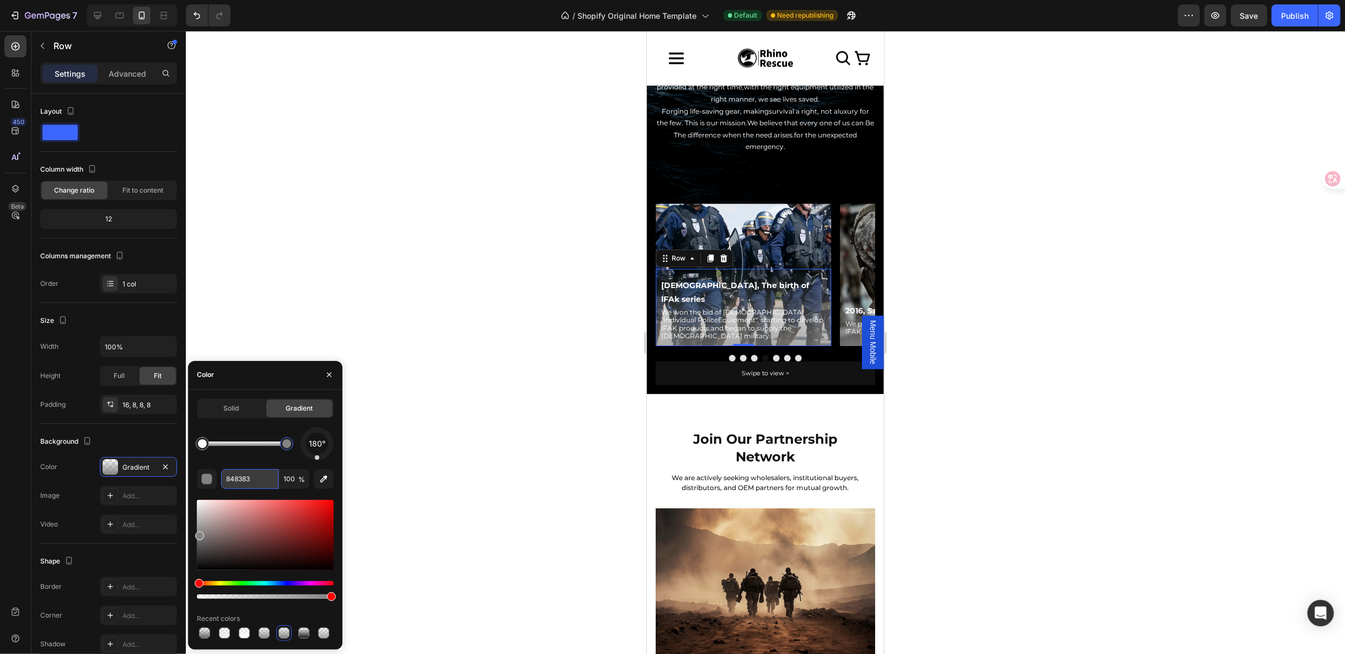
type input "212121"
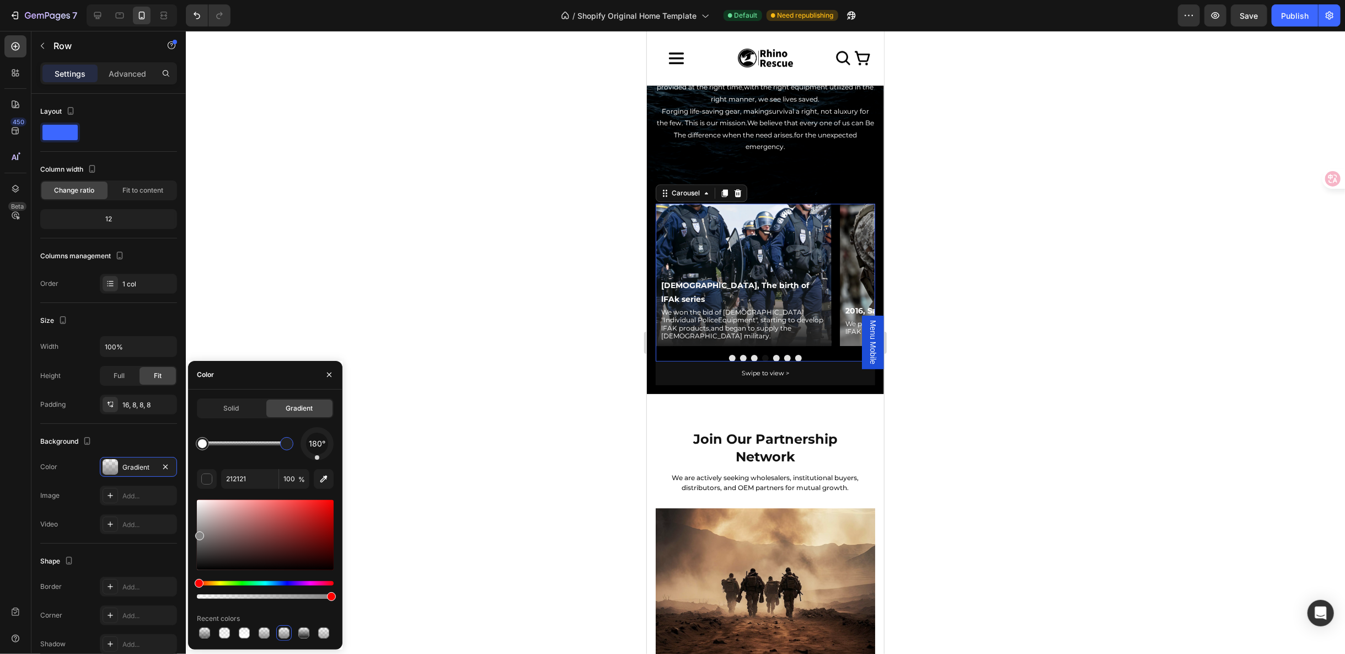
click at [773, 354] on button "Dot" at bounding box center [776, 357] width 7 height 7
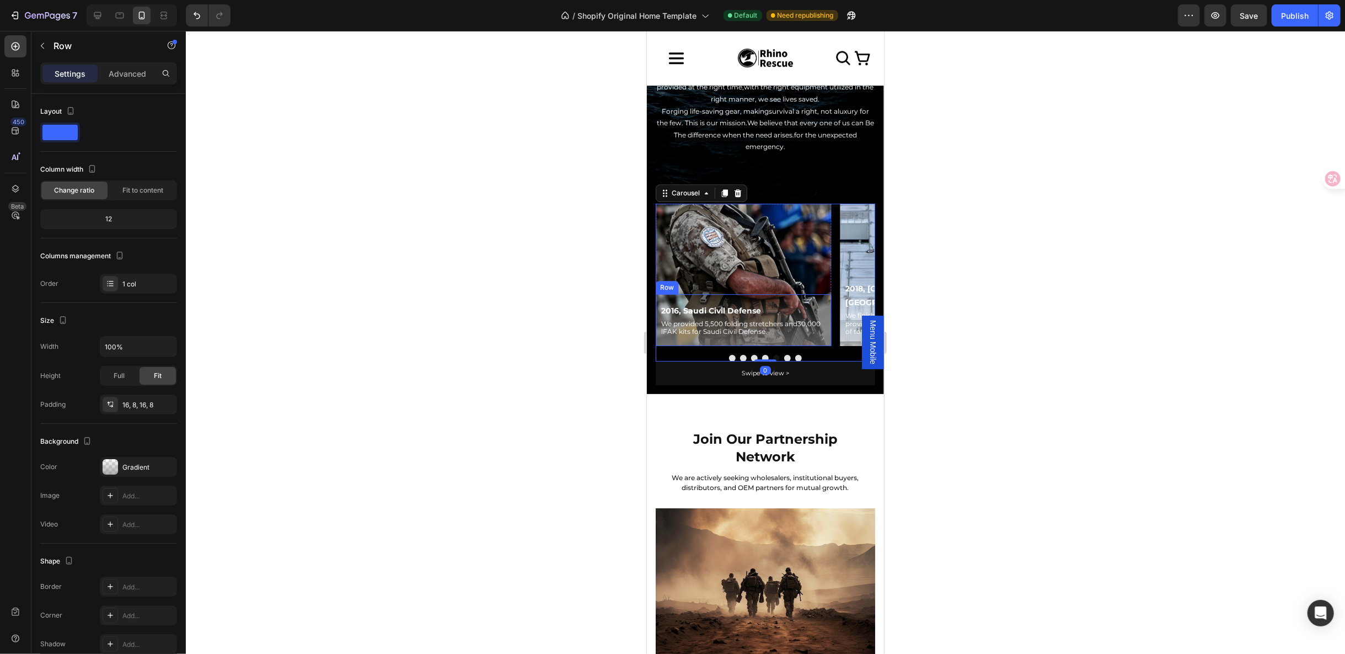
click at [774, 293] on div "2016, Saudi Civil Defense Text Block We provided 5,500 folding stretchers and30…" at bounding box center [742, 319] width 175 height 52
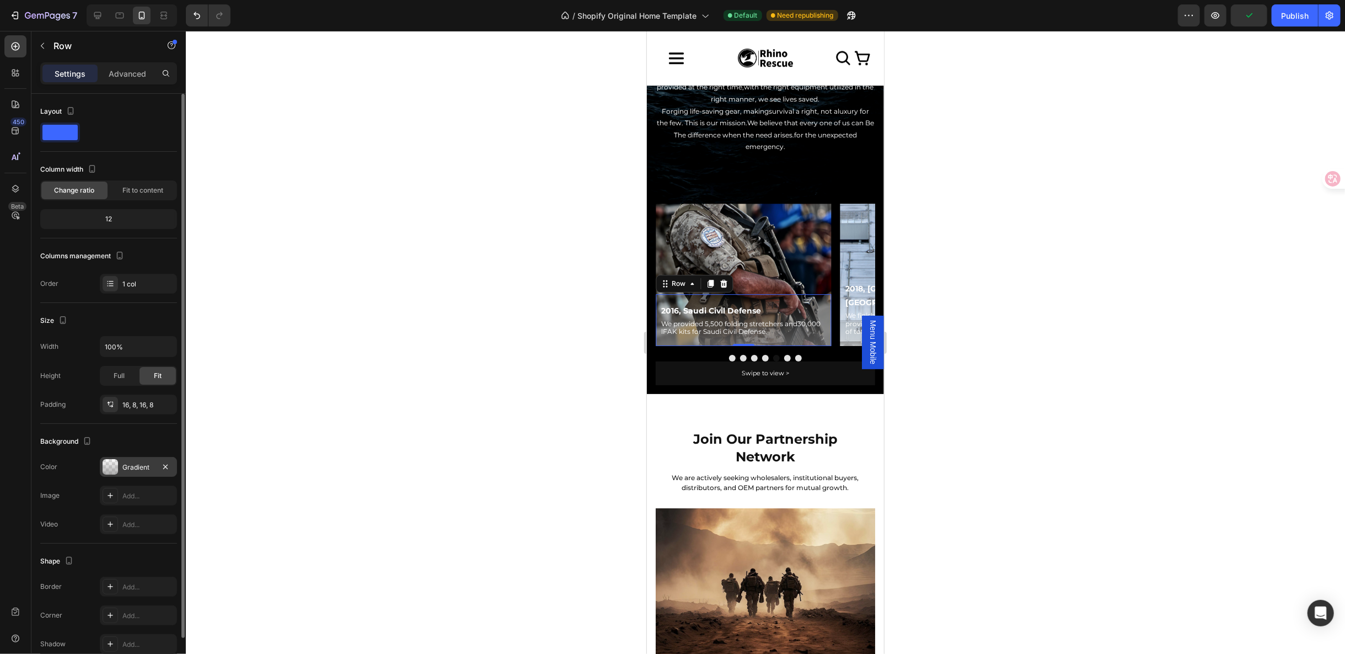
click at [110, 465] on div at bounding box center [110, 466] width 15 height 15
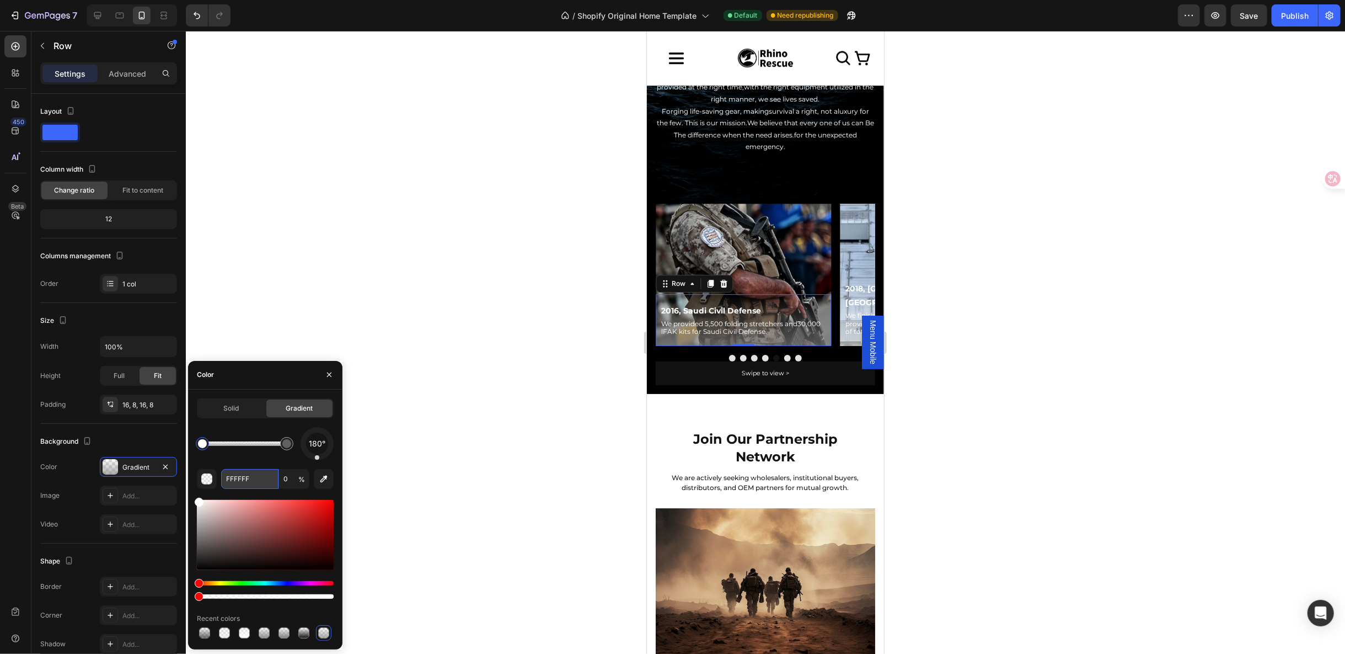
click at [261, 472] on input "FFFFFF" at bounding box center [249, 479] width 57 height 20
type input "848383"
type input "66"
click at [290, 447] on div at bounding box center [286, 443] width 13 height 13
click at [265, 479] on input "848383" at bounding box center [249, 479] width 57 height 20
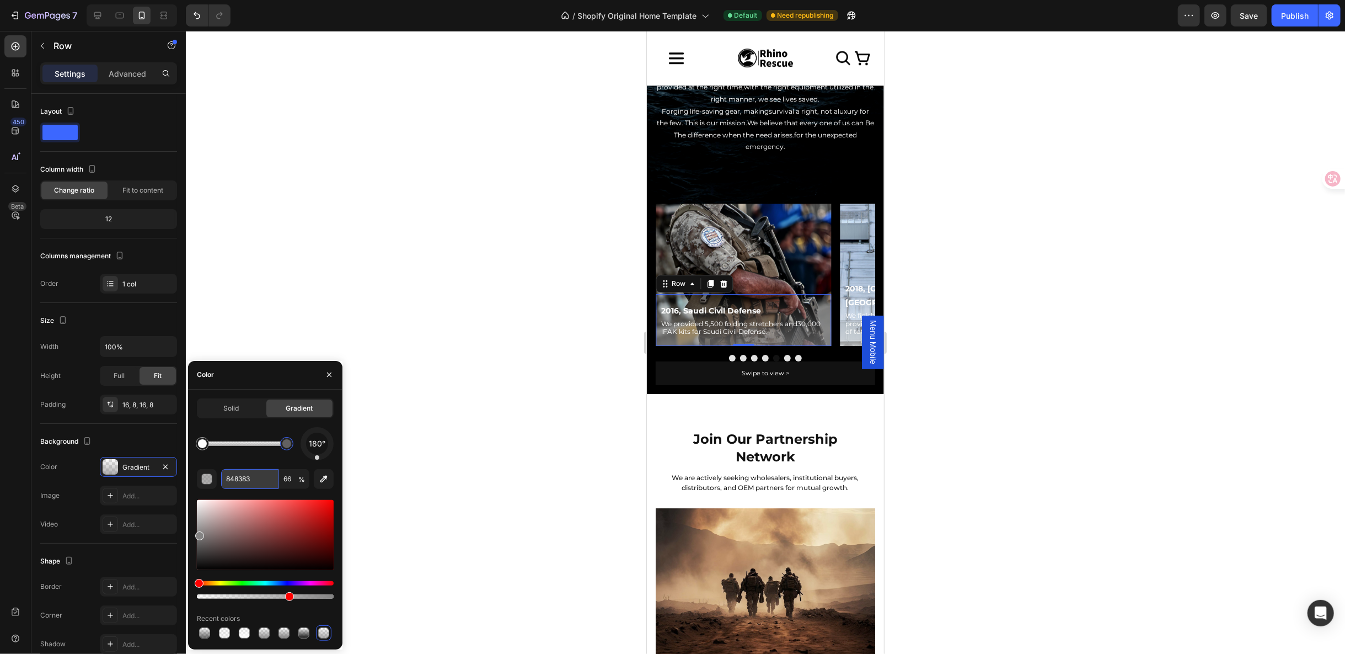
paste input "212121"
type input "212121"
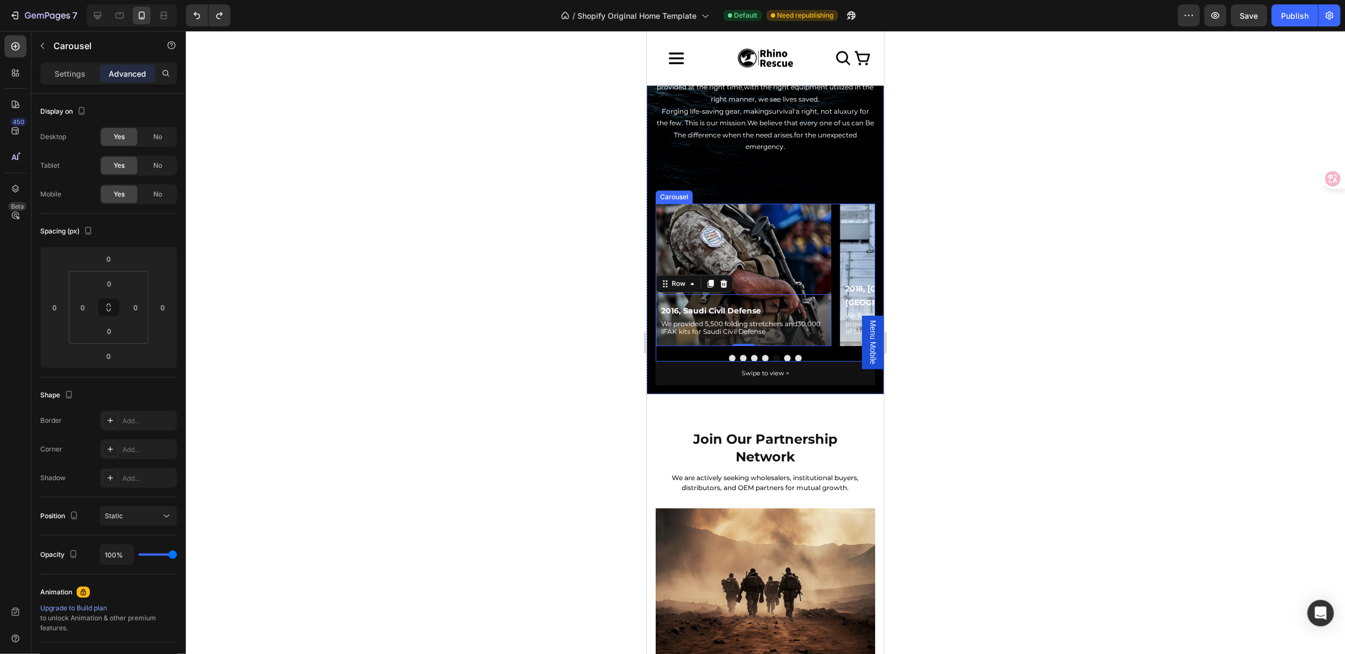
click at [784, 354] on button "Dot" at bounding box center [787, 357] width 7 height 7
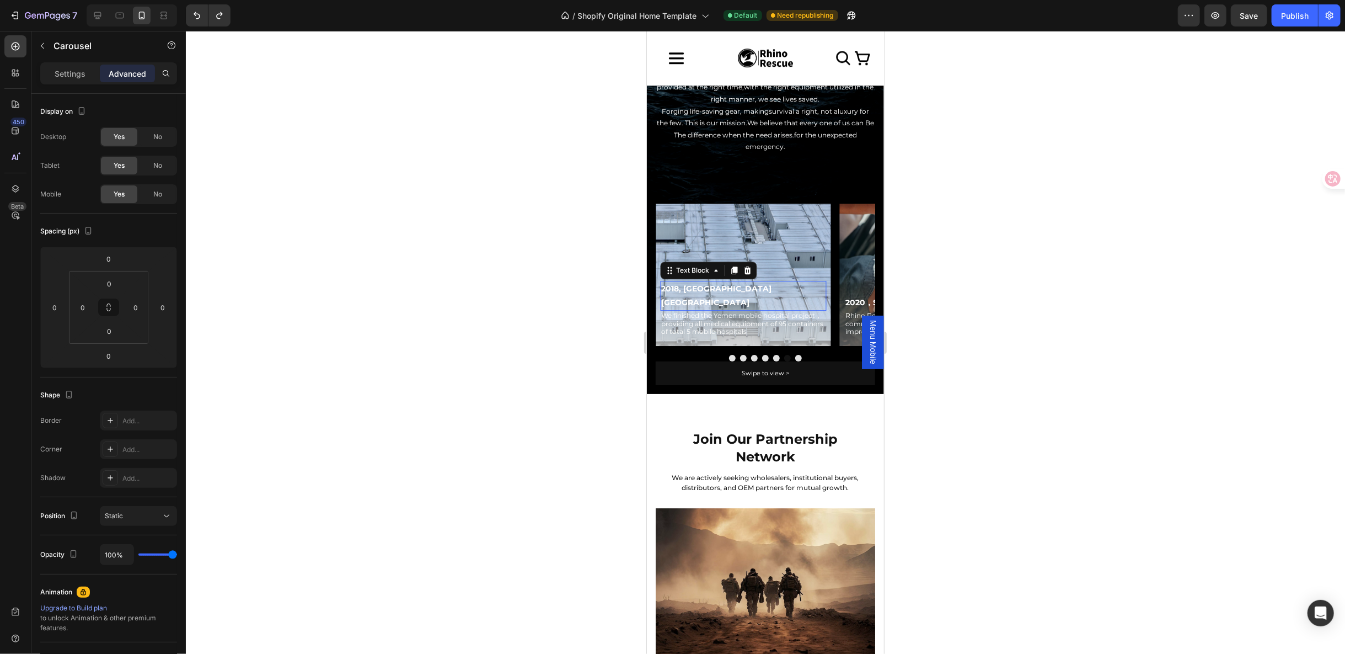
click at [794, 288] on p "2018, [GEOGRAPHIC_DATA] [GEOGRAPHIC_DATA]" at bounding box center [743, 295] width 164 height 28
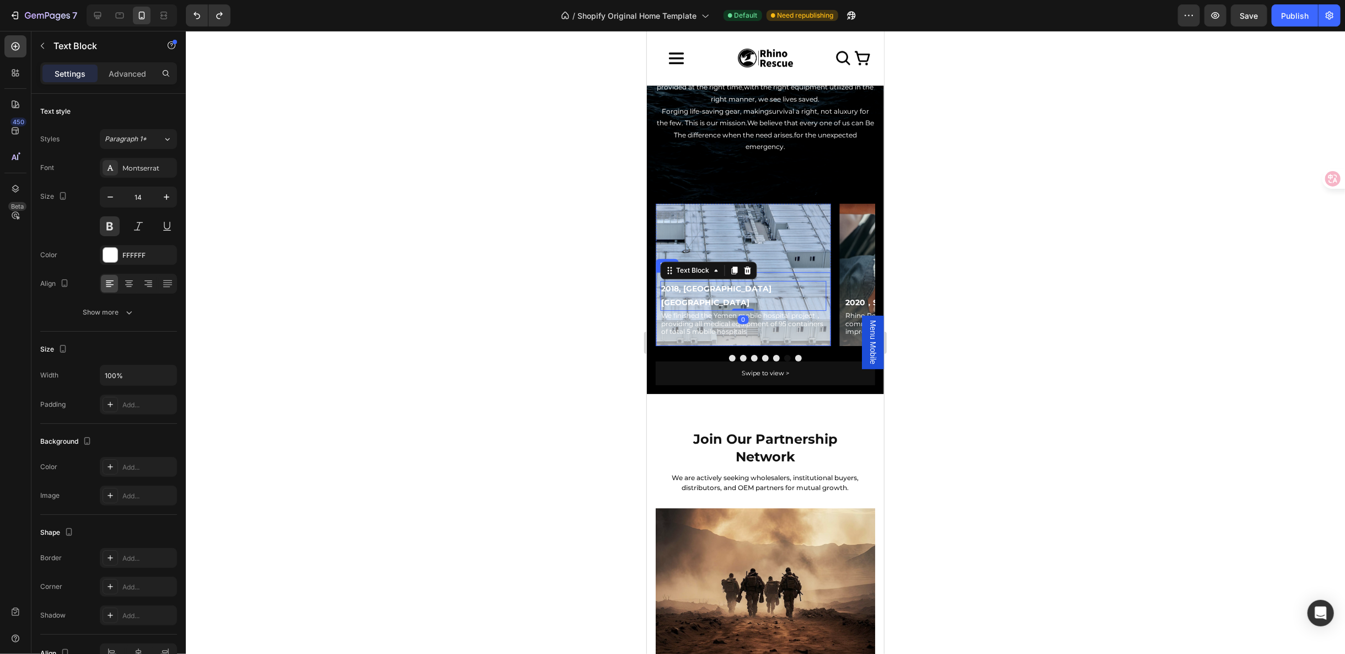
click at [797, 276] on div "2018, Yemen Mobile Hospital Text Block 0 We finished the Yemen mobile hospital …" at bounding box center [742, 308] width 175 height 74
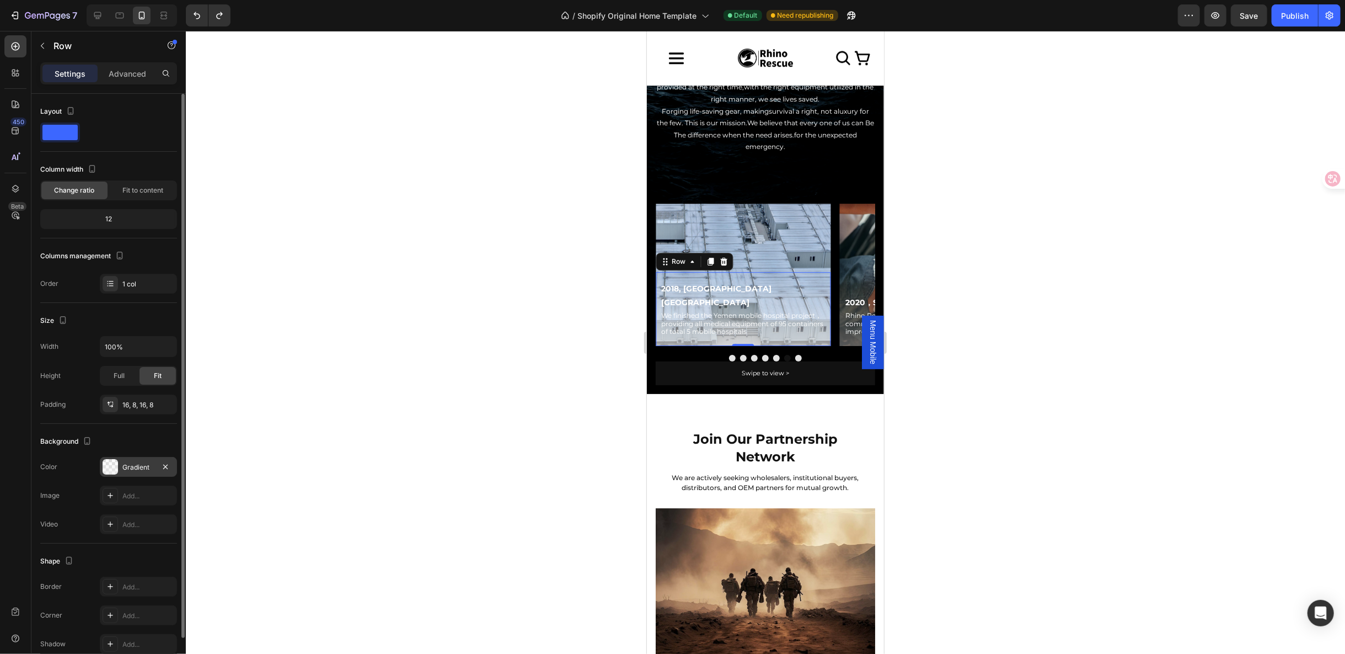
click at [116, 462] on div at bounding box center [110, 466] width 15 height 15
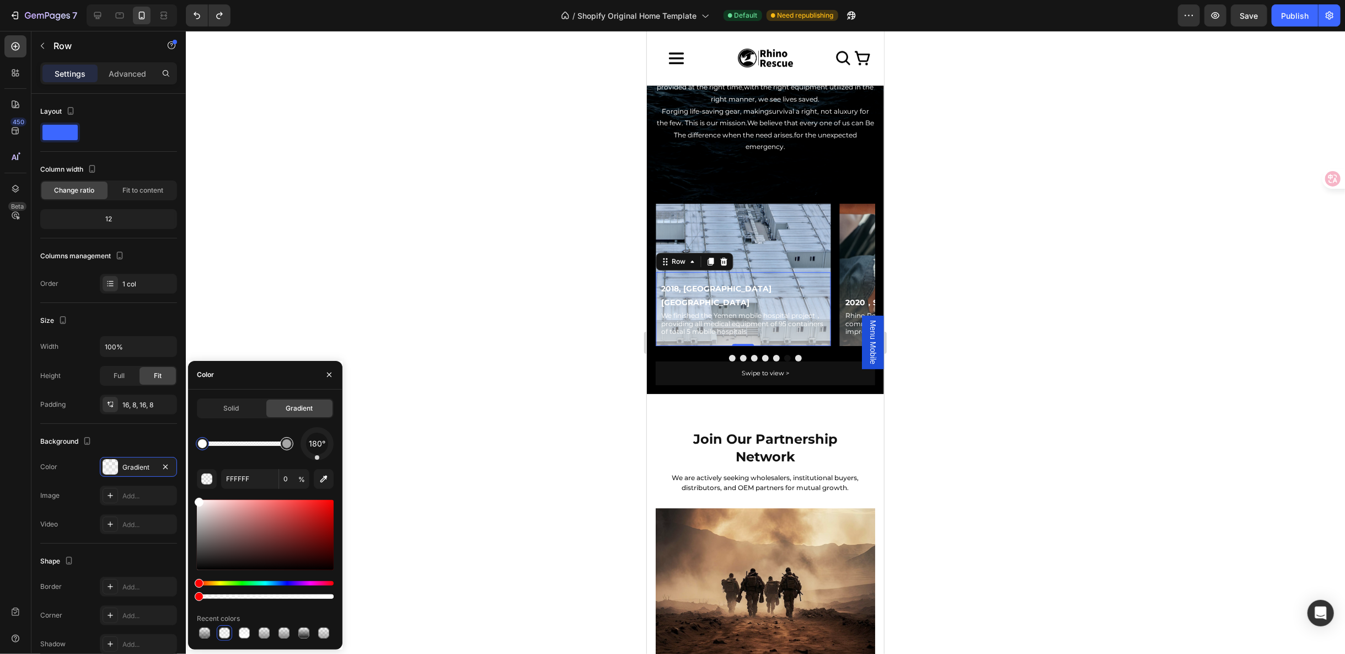
type input "EFEFEF"
type input "66"
click at [291, 441] on div at bounding box center [286, 443] width 13 height 13
click at [285, 444] on div at bounding box center [286, 443] width 9 height 9
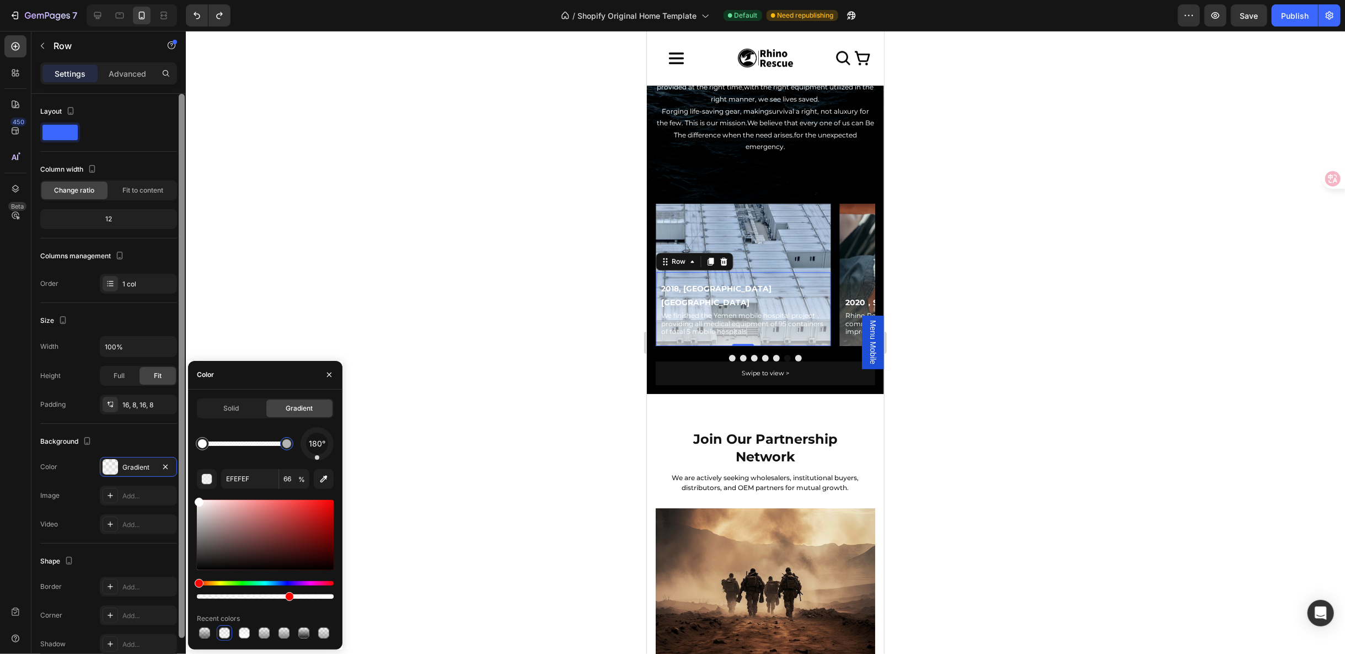
drag, startPoint x: 200, startPoint y: 505, endPoint x: 181, endPoint y: 480, distance: 31.5
click at [181, 480] on div "450 Beta Sections(18) Elements(83) Section Element Hero Section Product Detail …" at bounding box center [93, 342] width 186 height 623
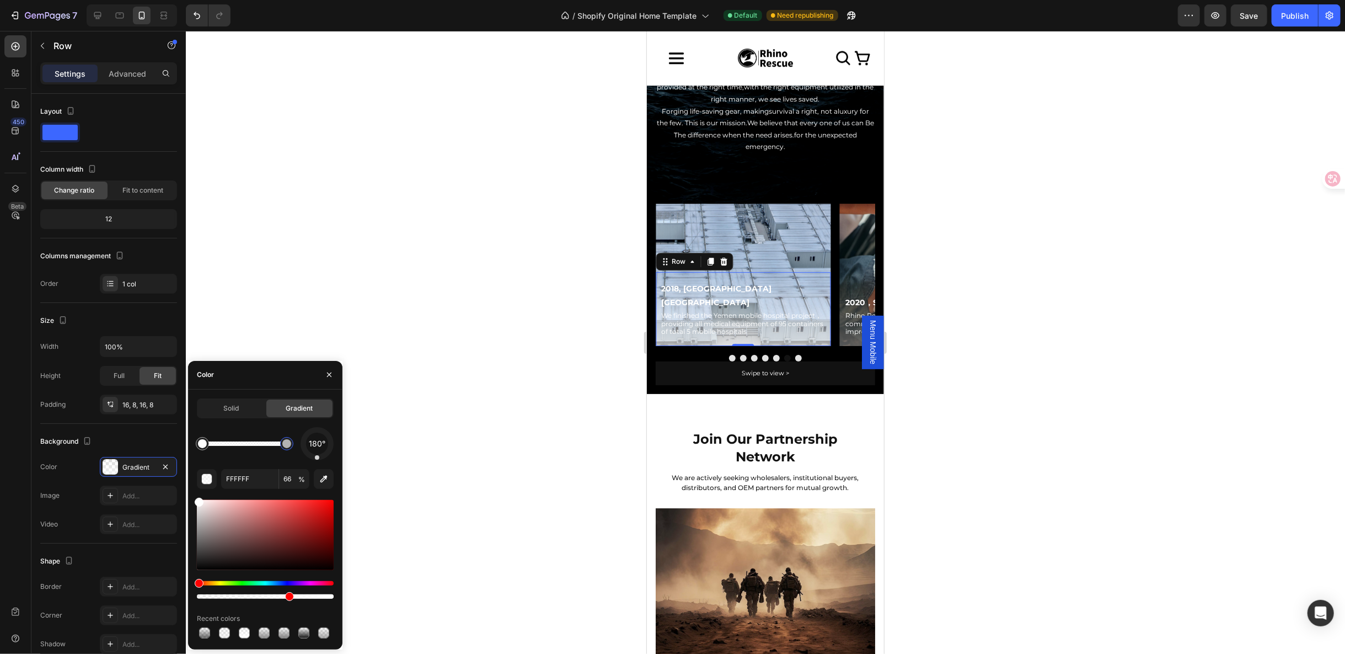
click at [287, 442] on div at bounding box center [286, 443] width 9 height 9
click at [252, 484] on input "FFFFFF" at bounding box center [249, 479] width 57 height 20
paste input "212121"
type input "212121"
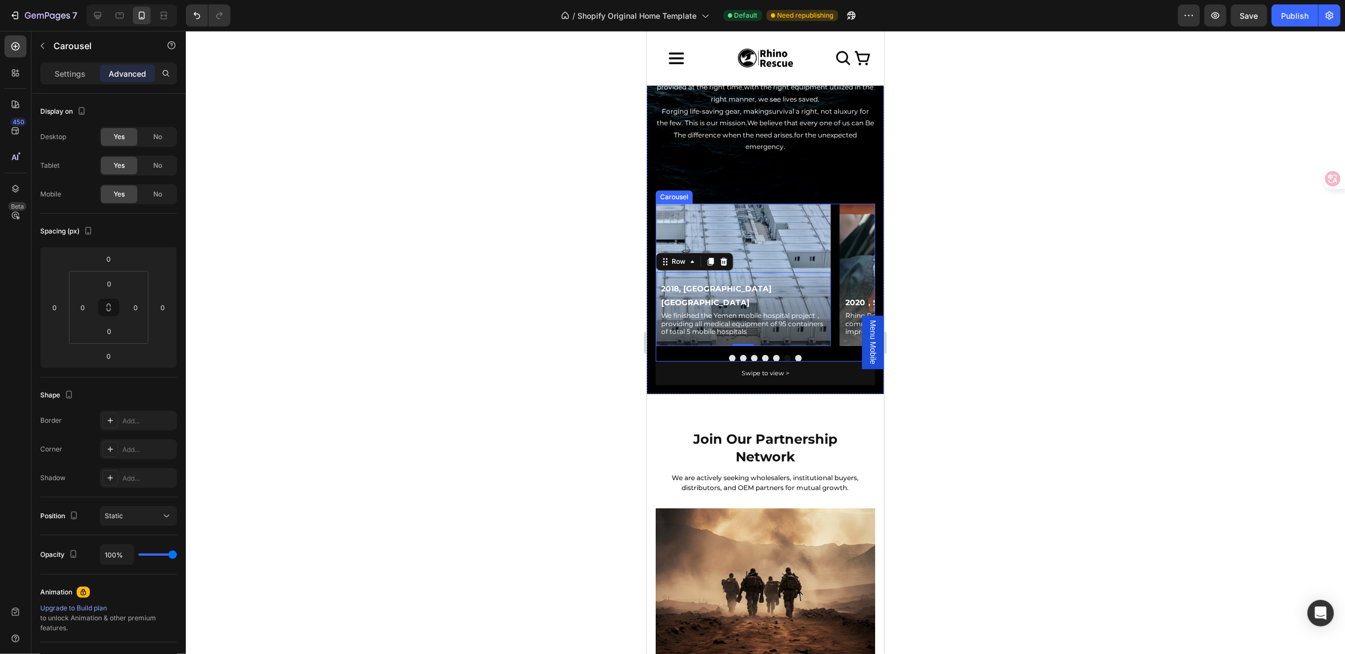
click at [795, 354] on button "Dot" at bounding box center [798, 357] width 7 height 7
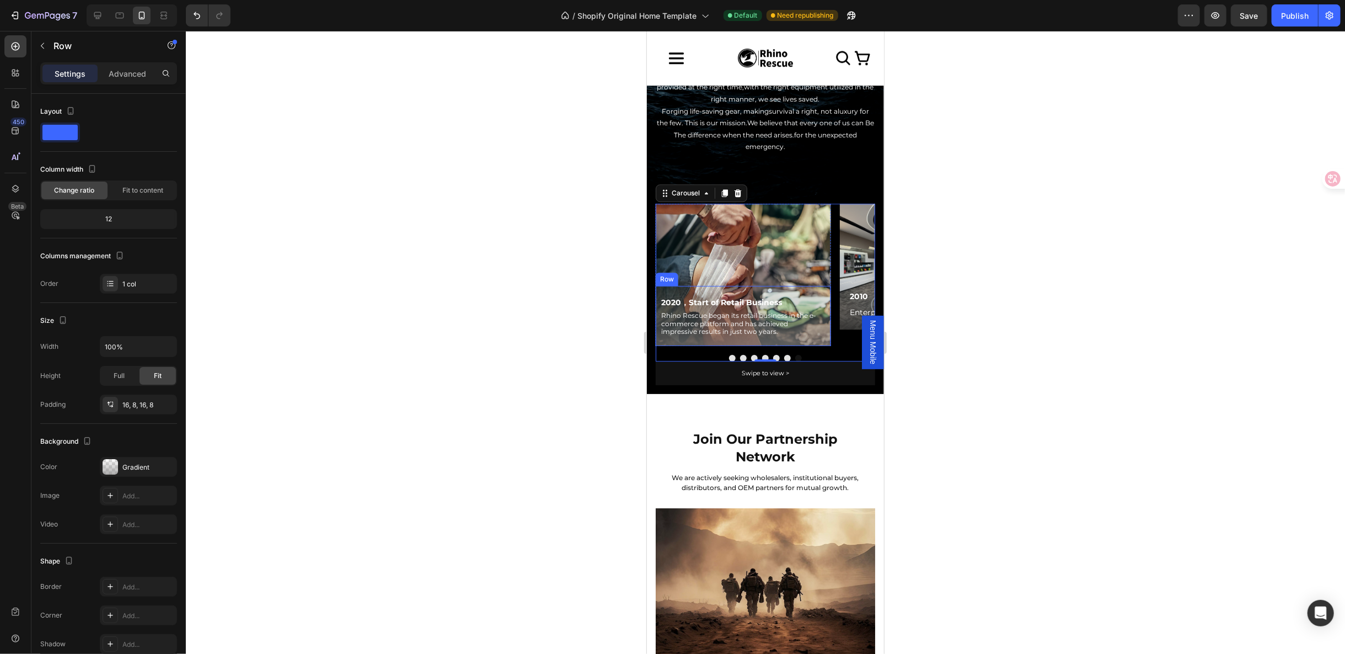
click at [806, 285] on div "2020，Start of Retail Business Text Block Rhino Rescue began its retail business…" at bounding box center [742, 315] width 175 height 60
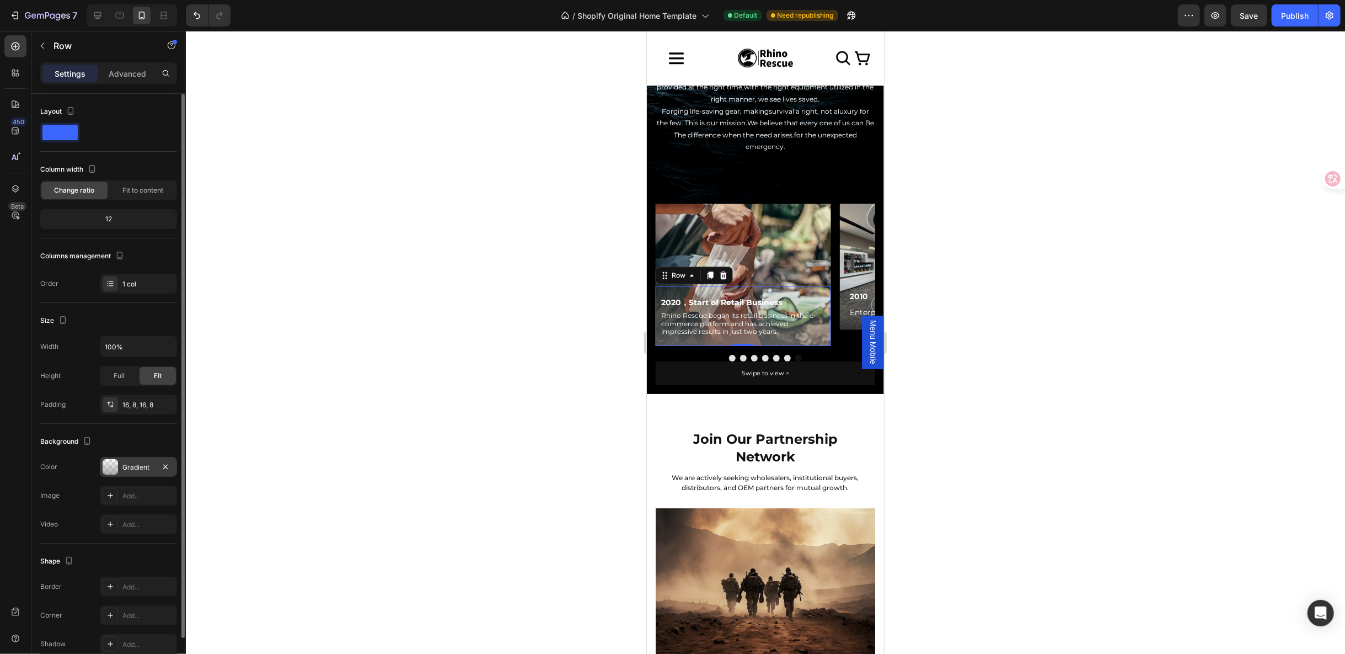
click at [107, 466] on div at bounding box center [110, 466] width 15 height 15
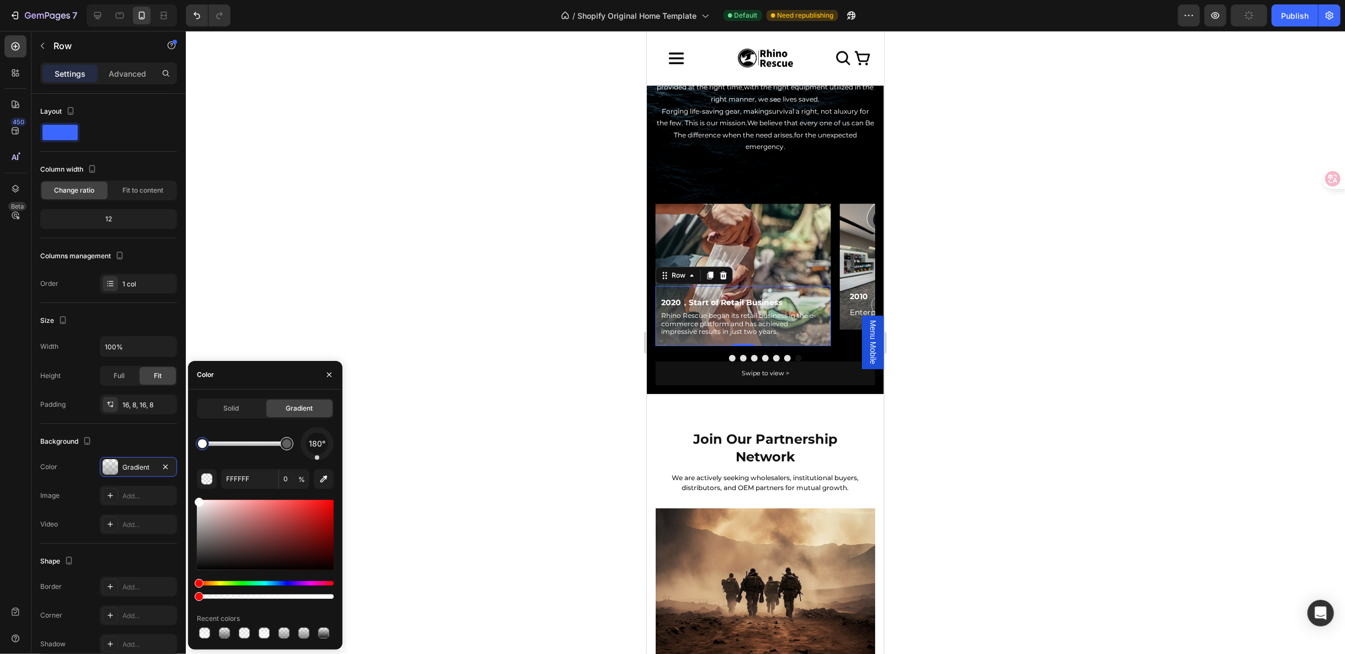
type input "848383"
type input "66"
click at [289, 445] on div at bounding box center [286, 443] width 9 height 9
click at [247, 477] on input "848383" at bounding box center [249, 479] width 57 height 20
paste input "212121"
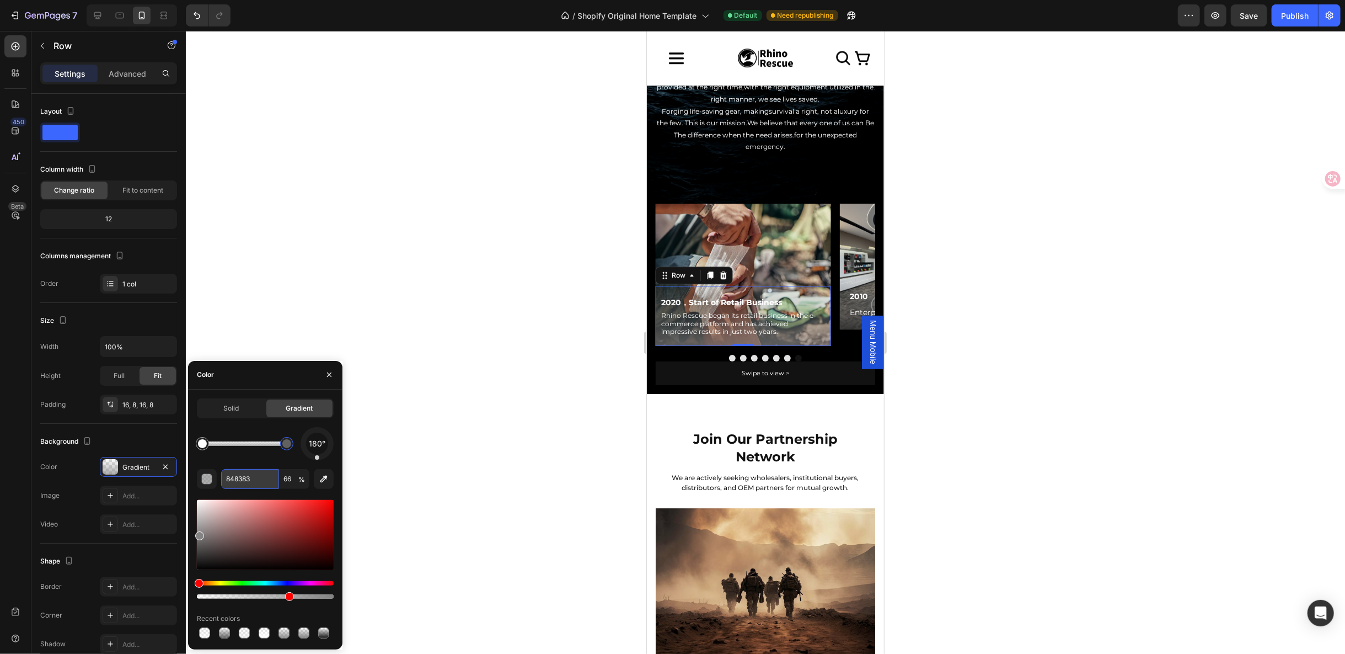
type input "212121"
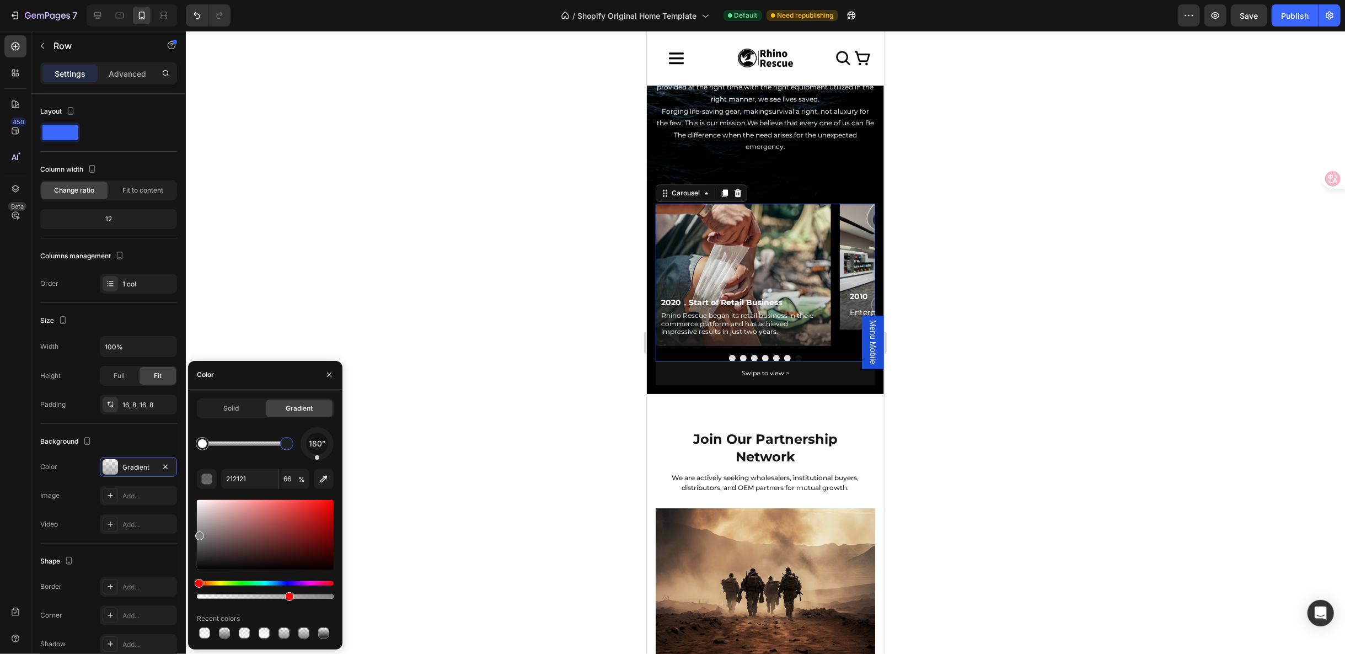
click at [729, 354] on button "Dot" at bounding box center [732, 357] width 7 height 7
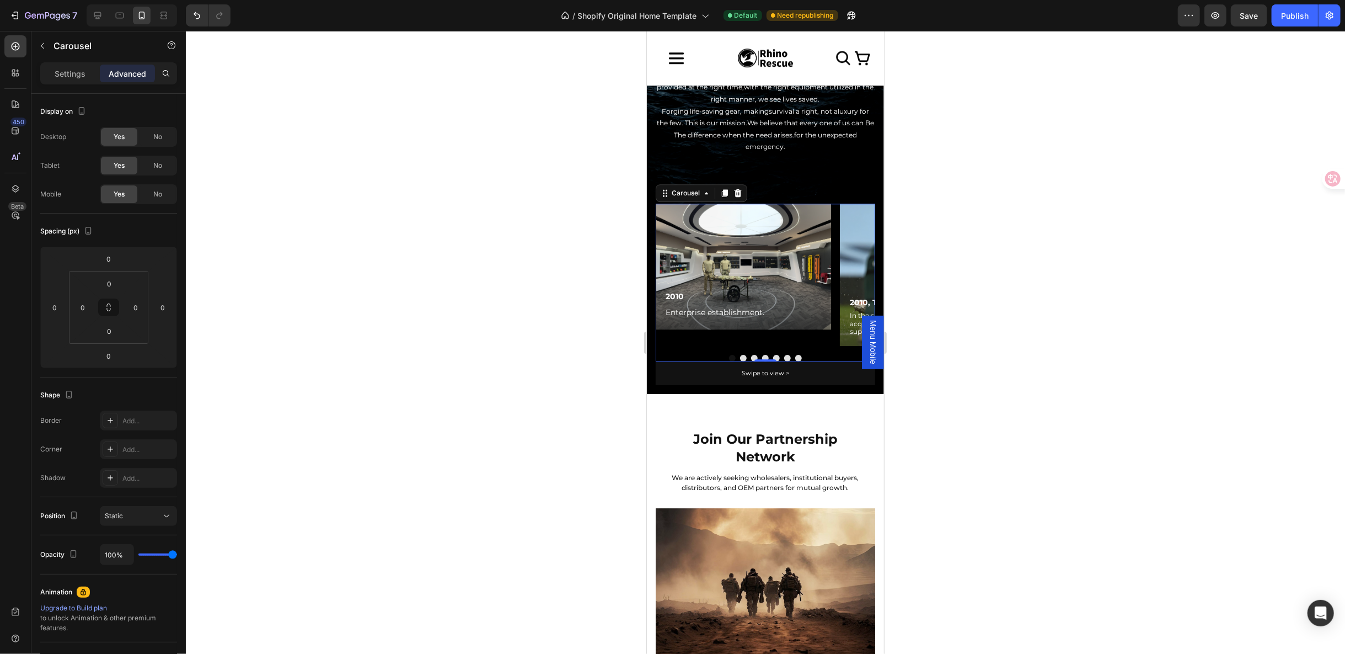
click at [740, 354] on button "Dot" at bounding box center [743, 357] width 7 height 7
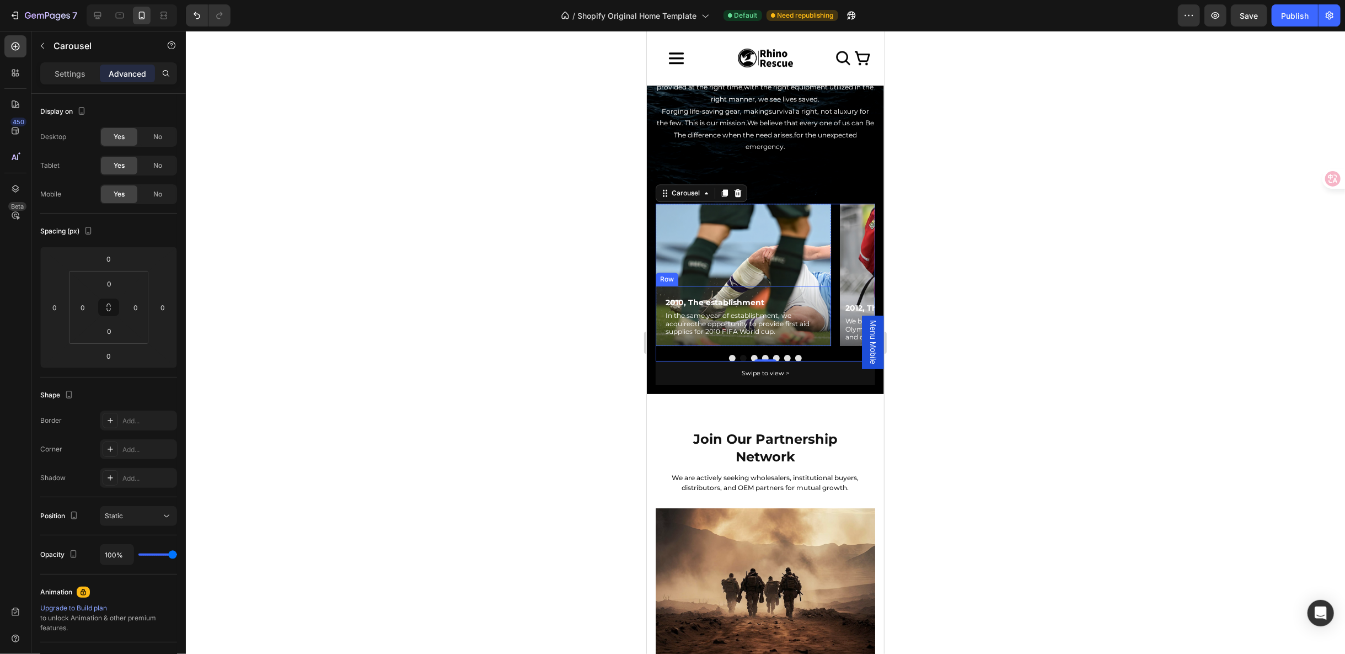
click at [810, 285] on div "2010, The establishment Text Block In the same year of establishment, we acquir…" at bounding box center [742, 315] width 175 height 60
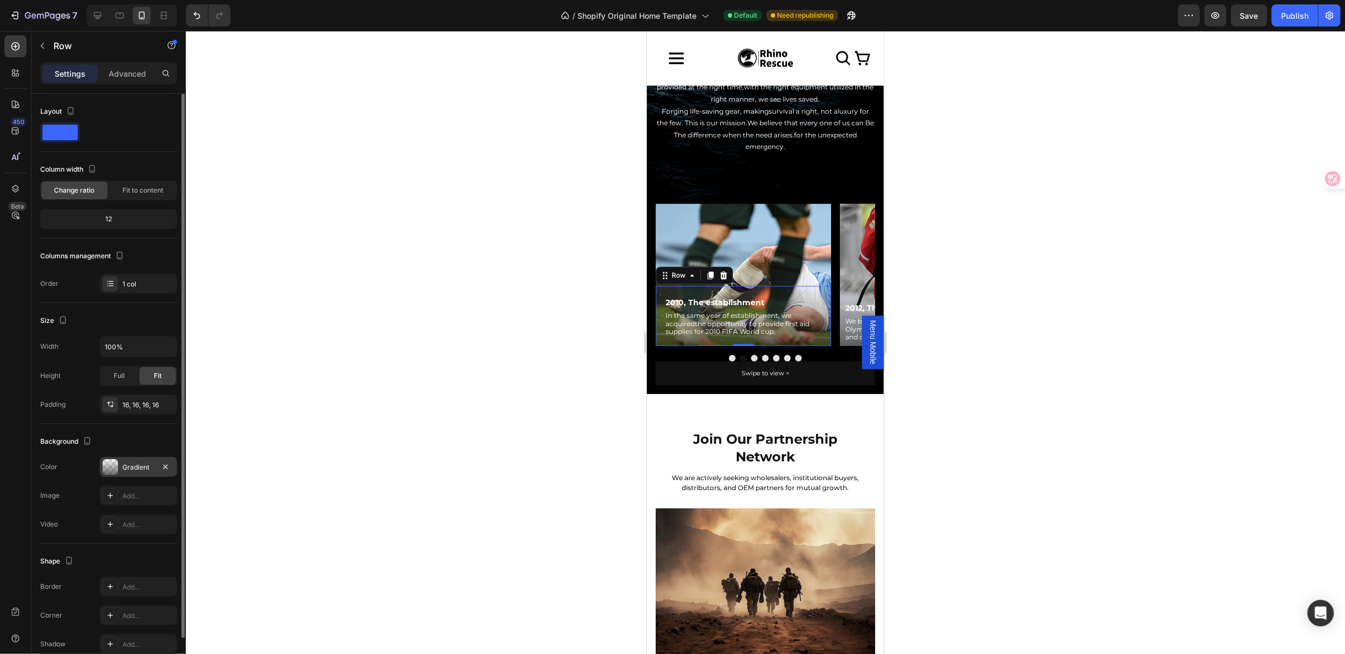
click at [109, 462] on div at bounding box center [110, 466] width 15 height 15
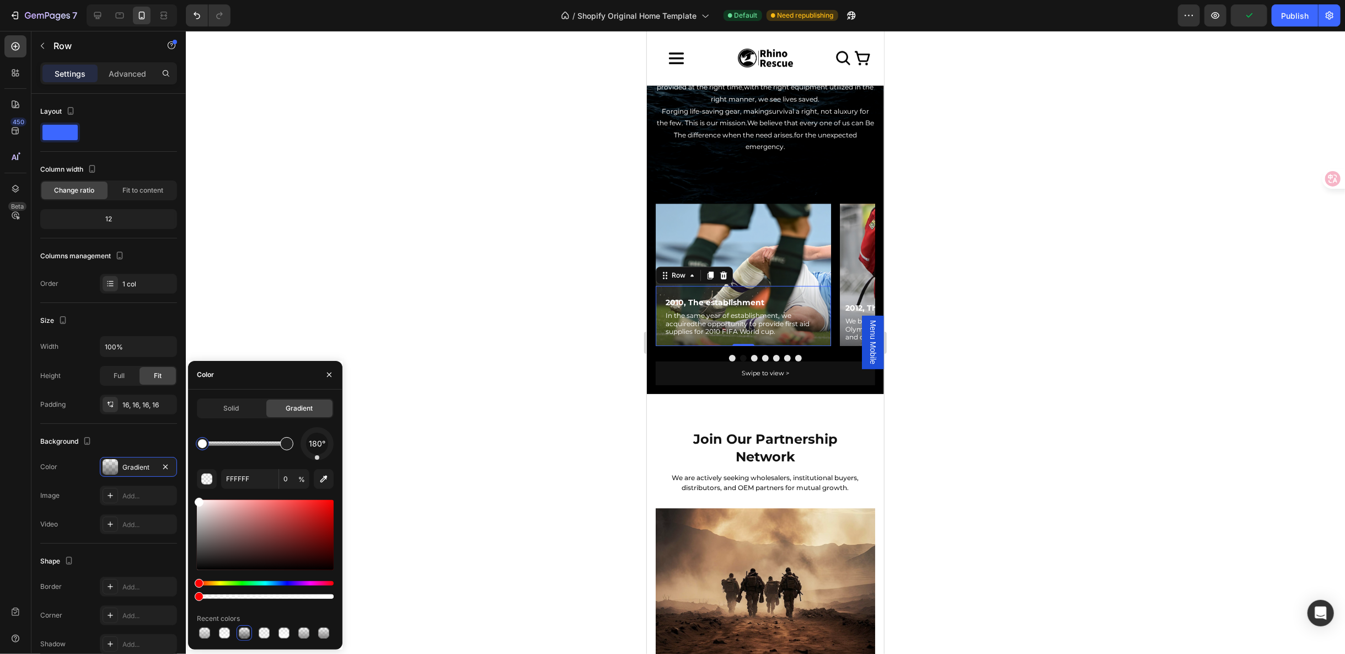
type input "212121"
type input "66"
click at [286, 447] on div at bounding box center [286, 443] width 9 height 9
type input "000000"
drag, startPoint x: 199, startPoint y: 560, endPoint x: 194, endPoint y: 571, distance: 12.1
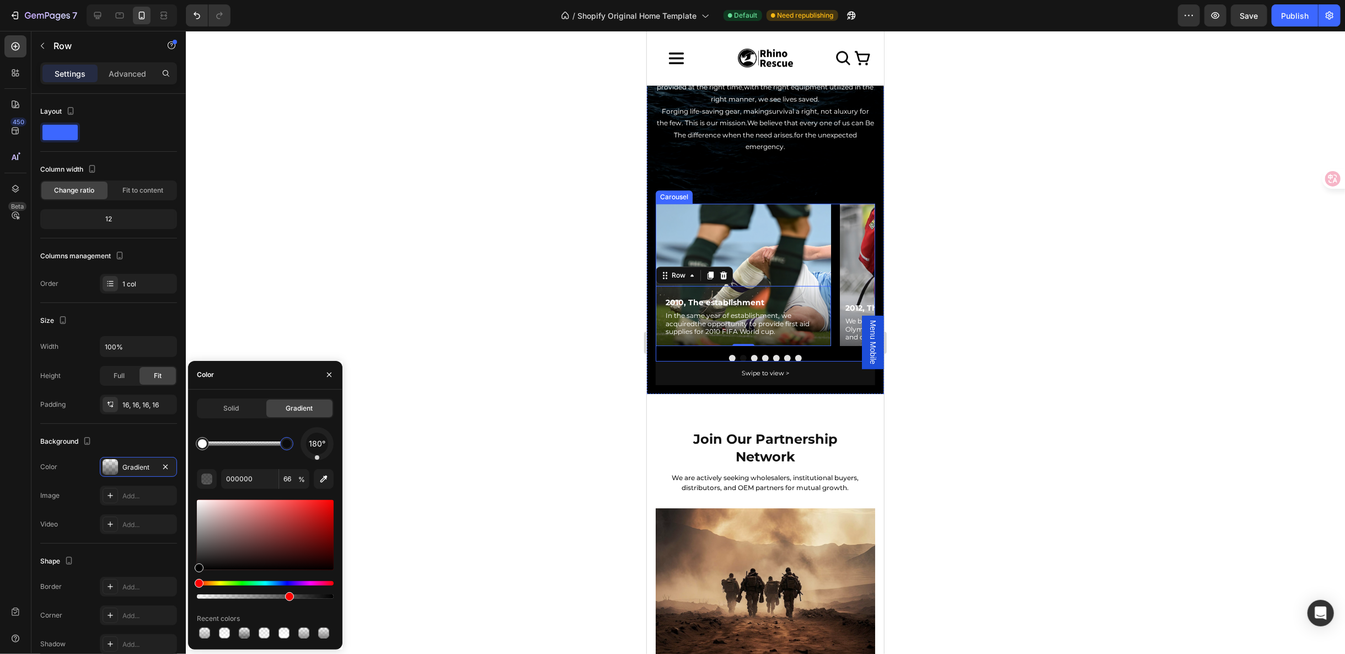
click at [730, 354] on button "Dot" at bounding box center [732, 357] width 7 height 7
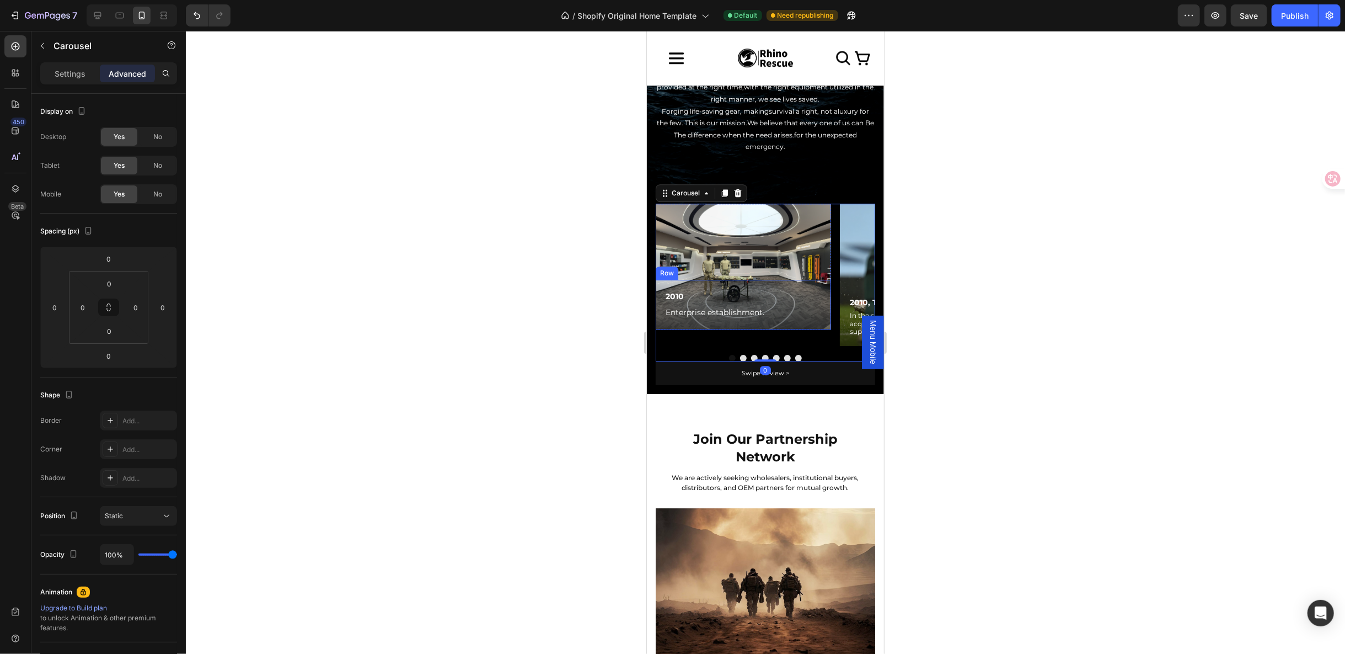
click at [756, 282] on div "2010 Text Block Enterprise establishment. Text Block Row" at bounding box center [742, 304] width 175 height 50
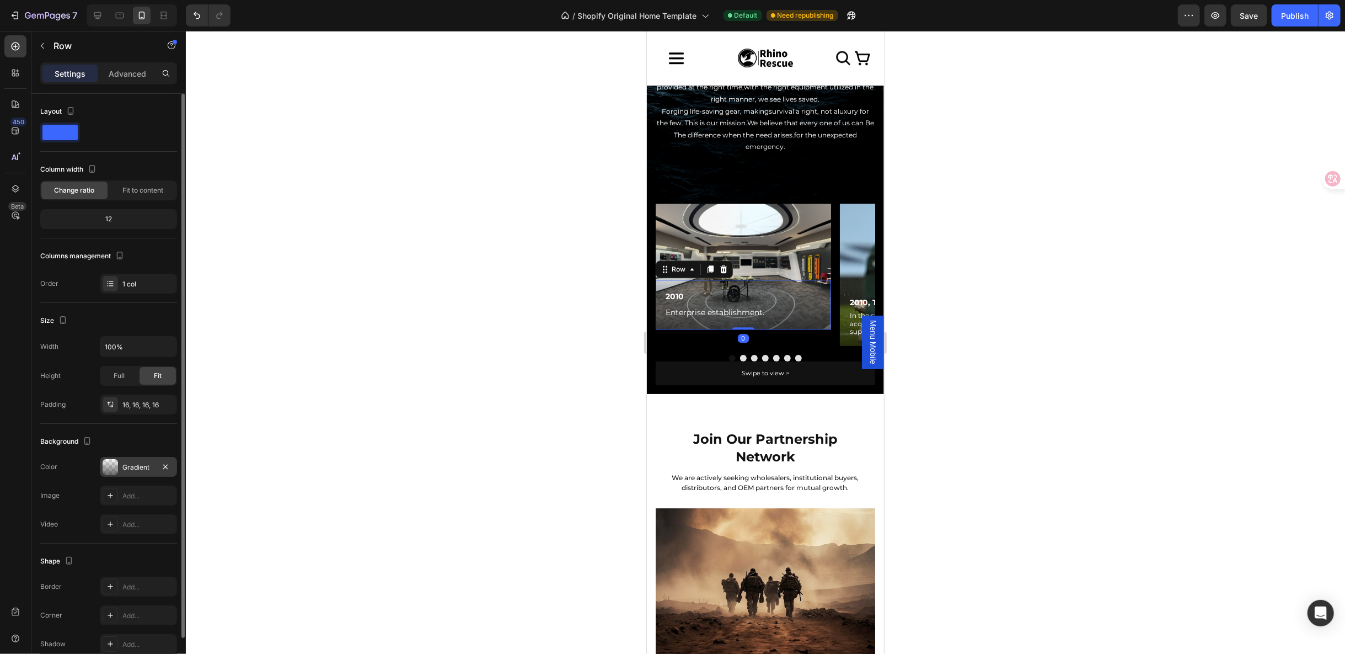
click at [115, 461] on div at bounding box center [110, 466] width 15 height 15
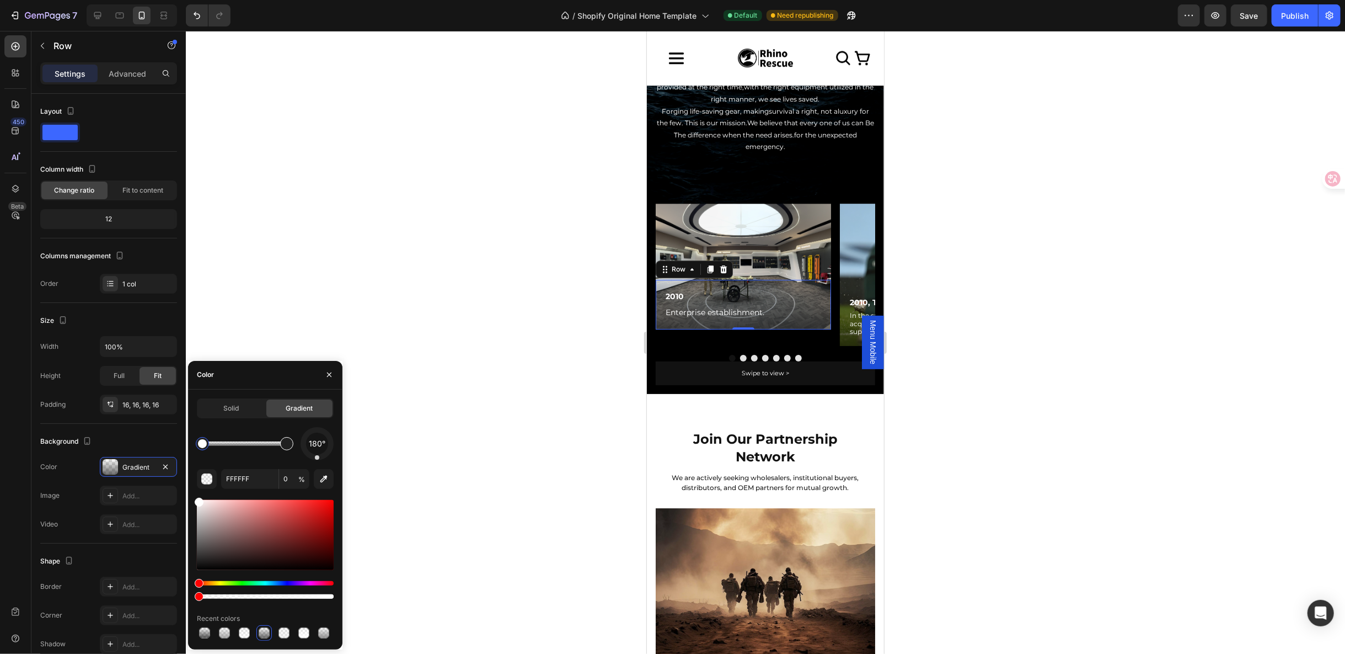
type input "212121"
type input "66"
click at [286, 446] on div at bounding box center [286, 443] width 9 height 9
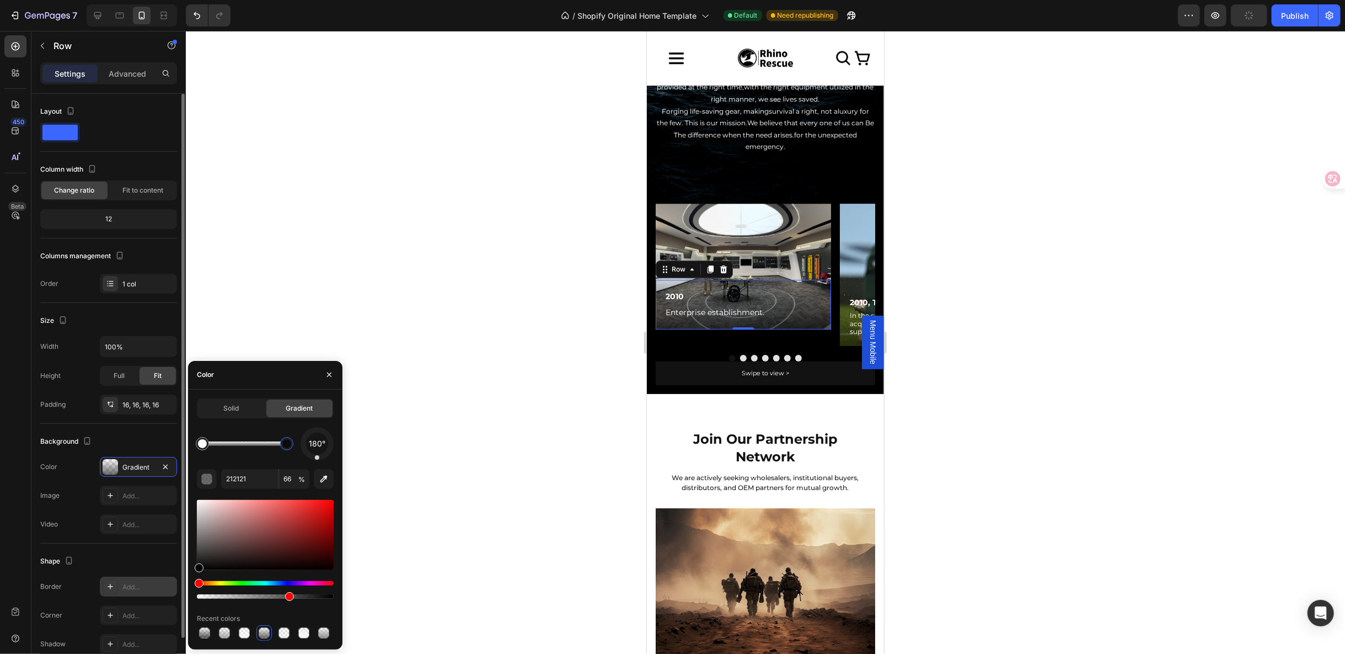
drag, startPoint x: 196, startPoint y: 563, endPoint x: 169, endPoint y: 590, distance: 38.2
click at [169, 590] on div "450 Beta Sections(18) Elements(83) Section Element Hero Section Product Detail …" at bounding box center [93, 342] width 186 height 623
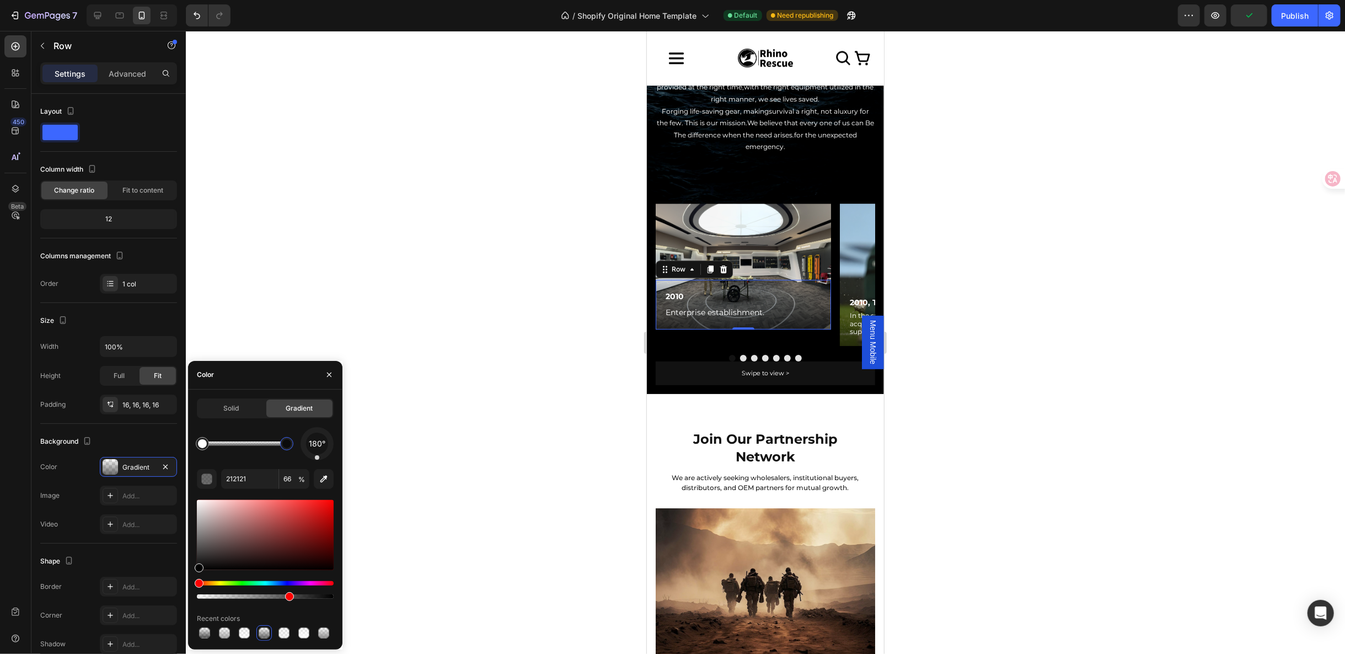
type input "000000"
drag, startPoint x: 194, startPoint y: 559, endPoint x: 197, endPoint y: 570, distance: 11.2
click at [197, 570] on div at bounding box center [265, 535] width 137 height 70
click at [740, 354] on button "Dot" at bounding box center [743, 357] width 7 height 7
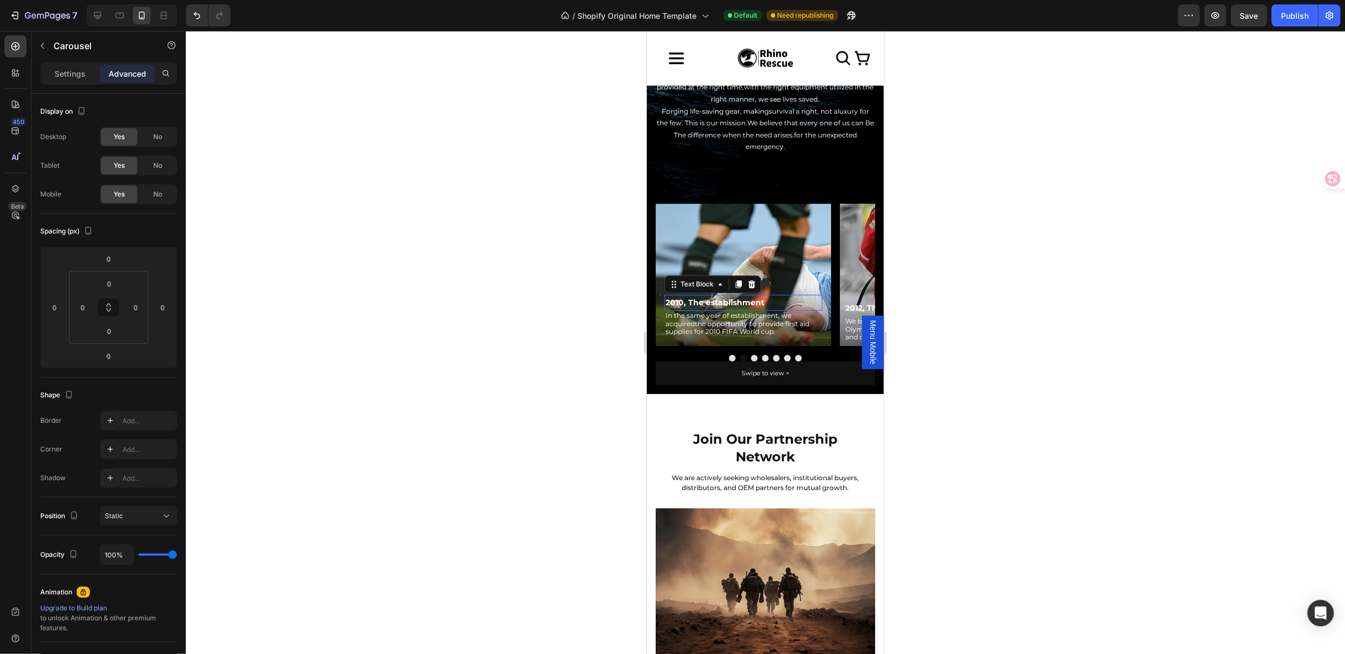
click at [809, 295] on p "2010, The establishment" at bounding box center [743, 302] width 156 height 14
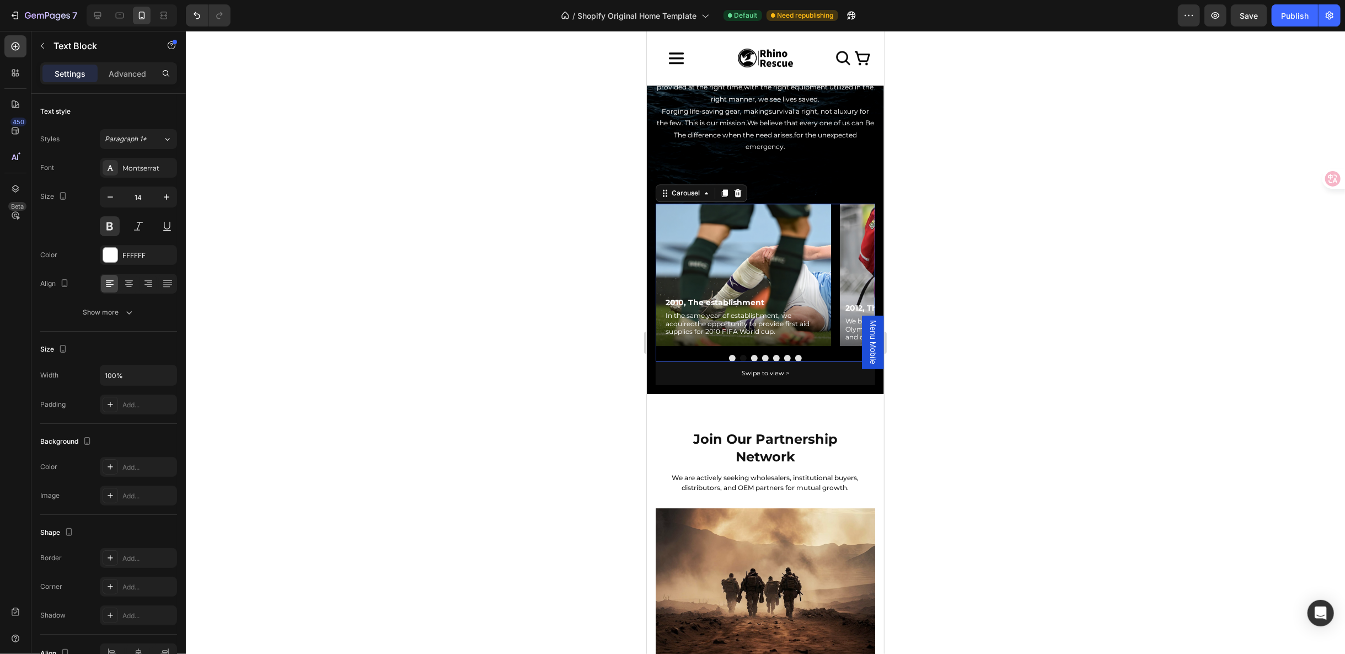
click at [751, 354] on button "Dot" at bounding box center [754, 357] width 7 height 7
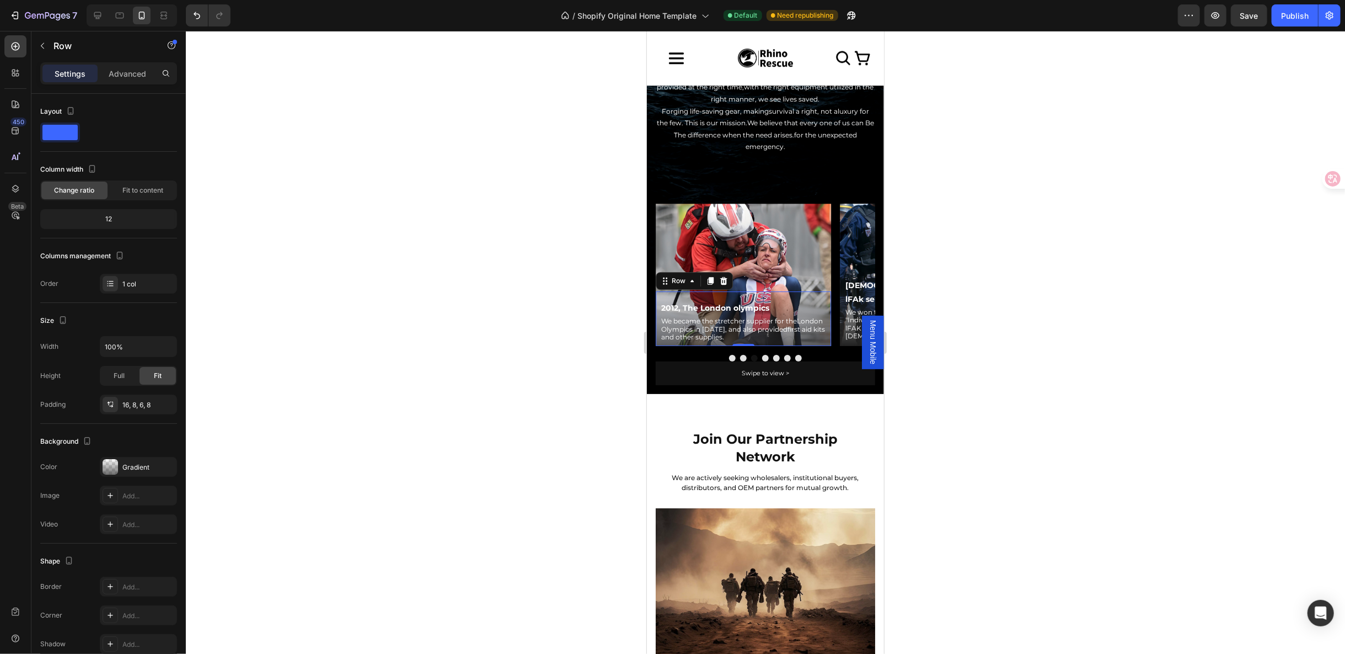
click at [806, 291] on div "2012, The London olympics Text Block We became the stretcher supplier for theLo…" at bounding box center [742, 318] width 175 height 54
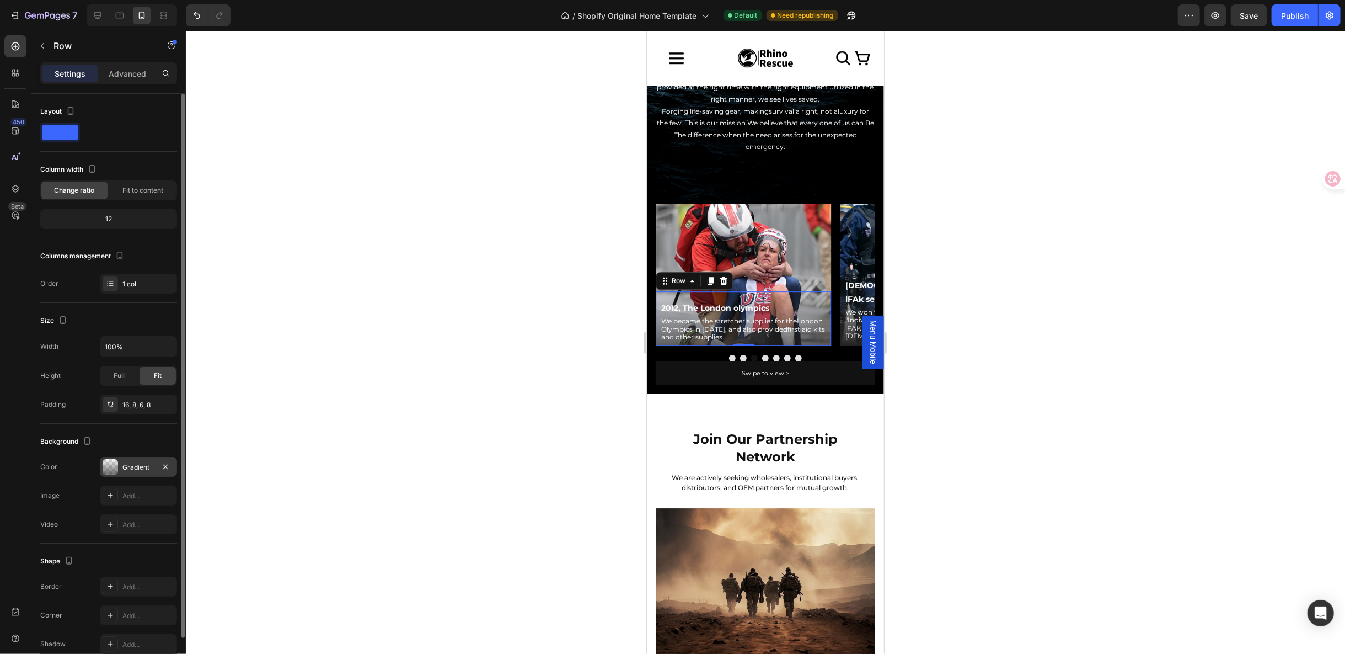
click at [105, 461] on div at bounding box center [110, 466] width 15 height 15
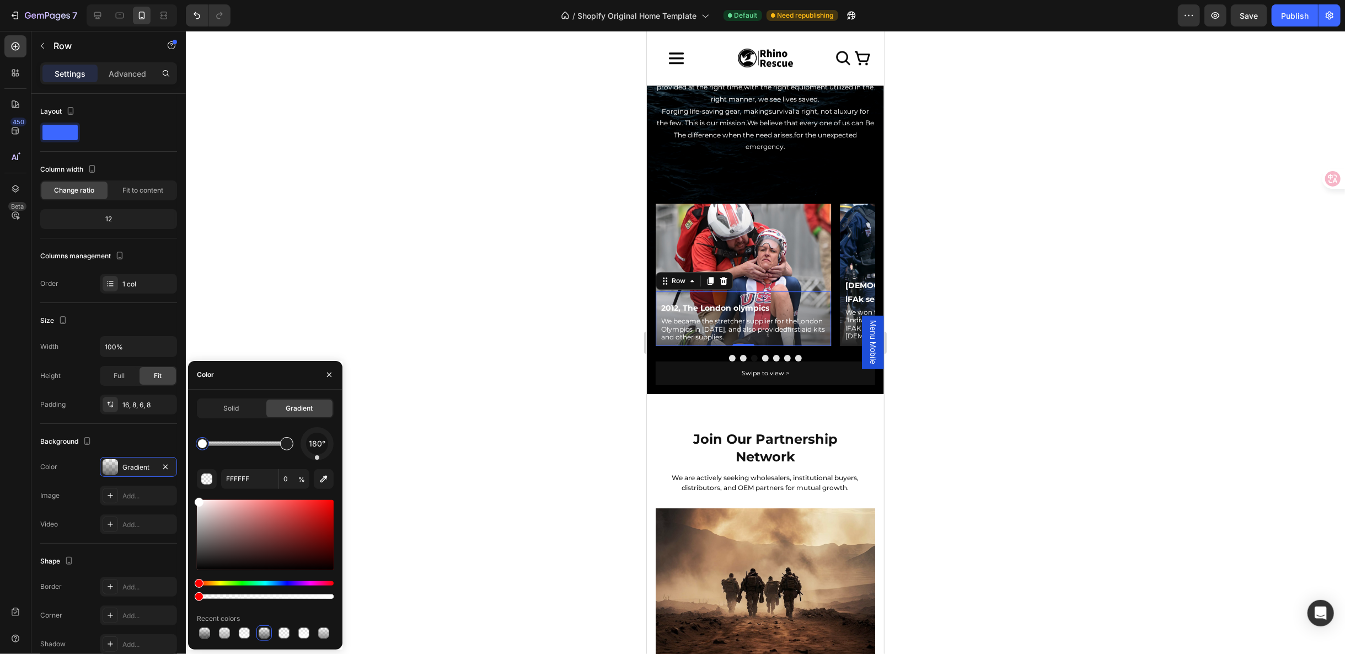
type input "212121"
type input "66"
click at [290, 441] on div at bounding box center [286, 443] width 9 height 9
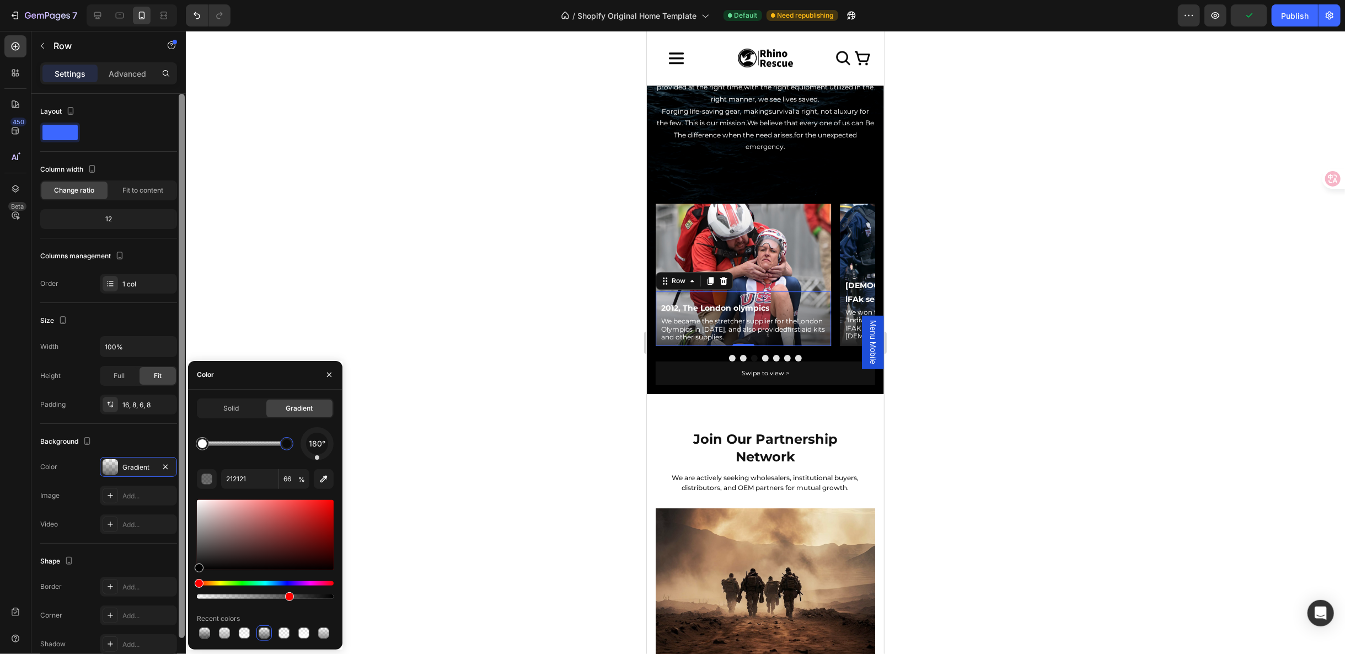
drag, startPoint x: 199, startPoint y: 560, endPoint x: 184, endPoint y: 579, distance: 23.9
click at [184, 579] on div "450 Beta Sections(18) Elements(83) Section Element Hero Section Product Detail …" at bounding box center [93, 342] width 186 height 623
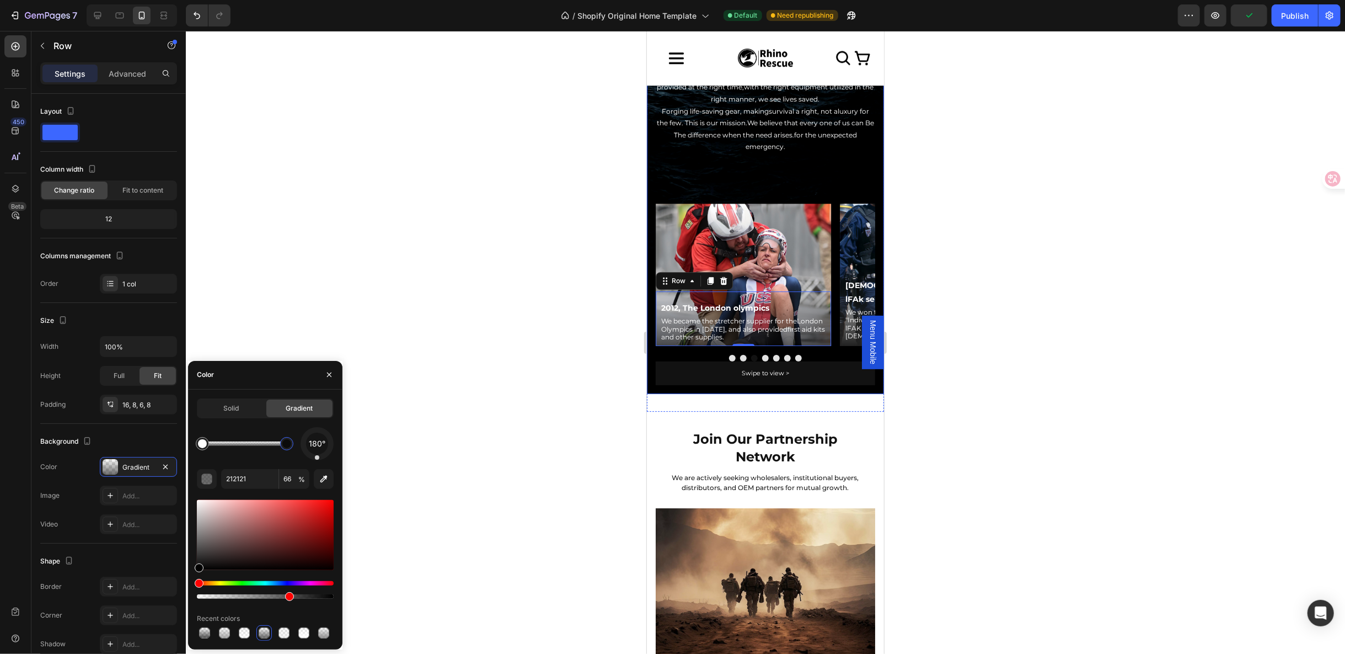
type input "000000"
click at [762, 354] on button "Dot" at bounding box center [765, 357] width 7 height 7
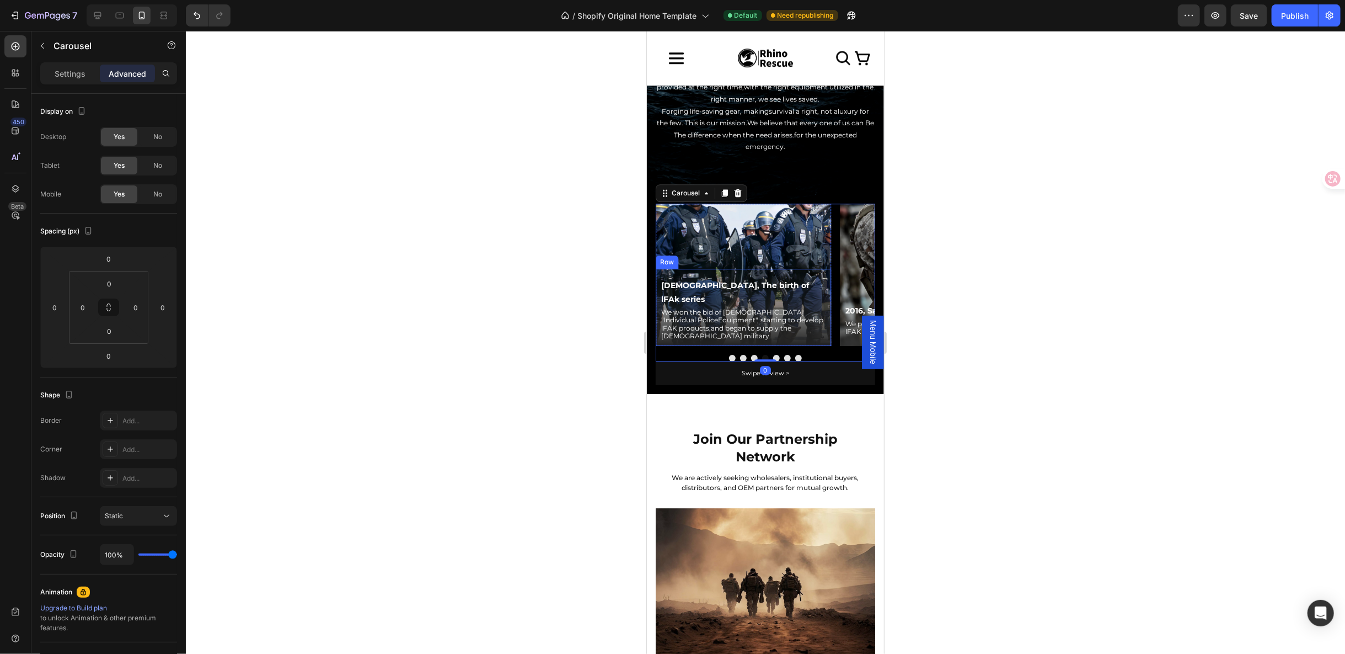
click at [811, 280] on div "2015, The birth of lFAk series Text Block We won the bid of French "Individual …" at bounding box center [742, 306] width 175 height 77
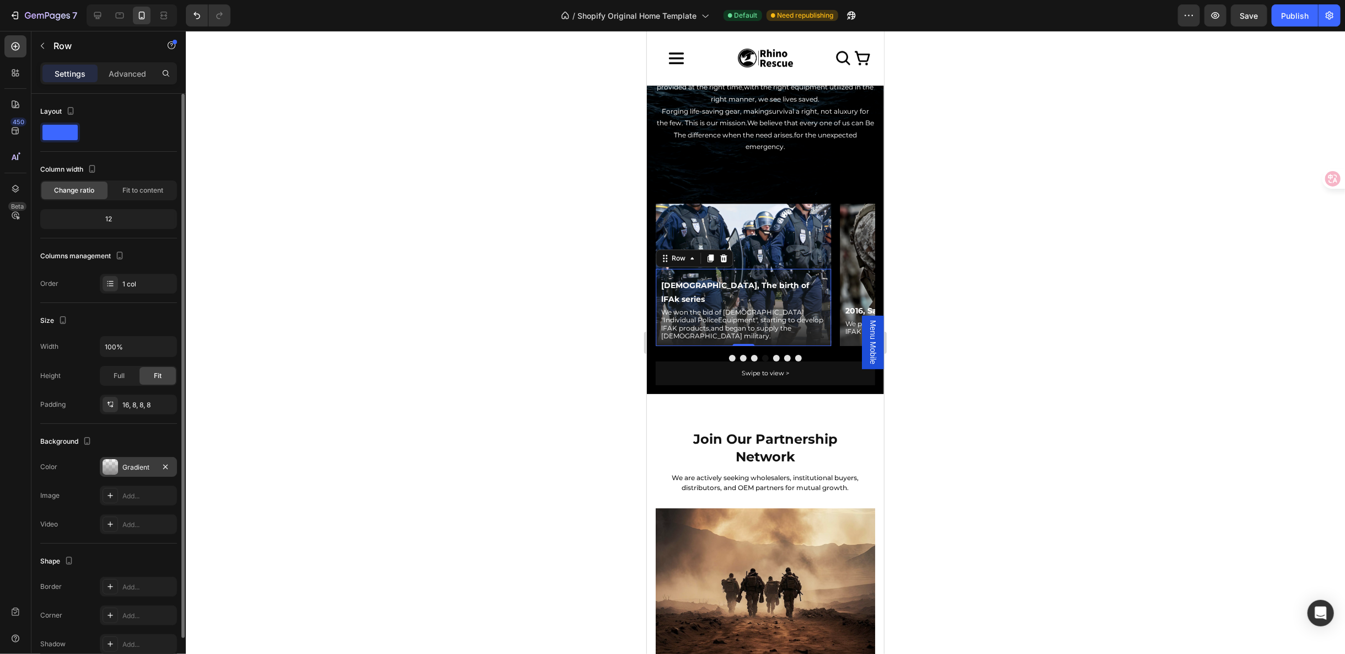
click at [109, 468] on div at bounding box center [110, 466] width 15 height 15
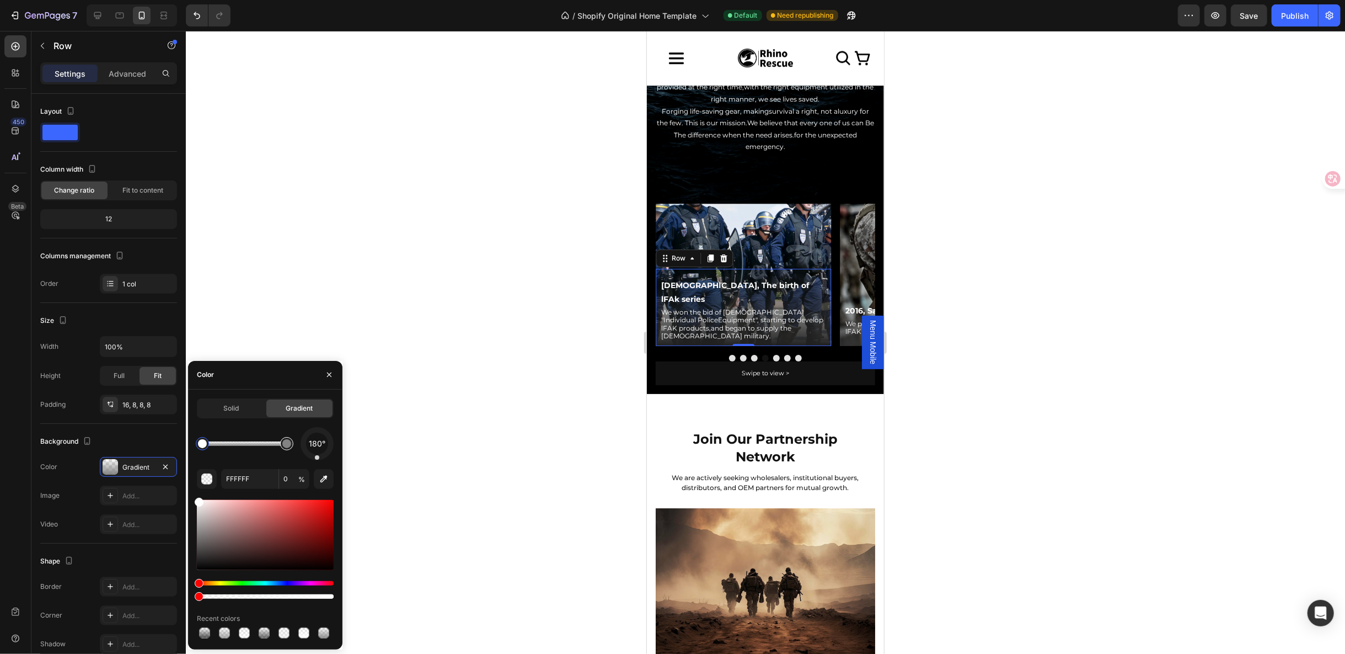
type input "848383"
type input "100"
click at [285, 443] on div at bounding box center [286, 443] width 9 height 9
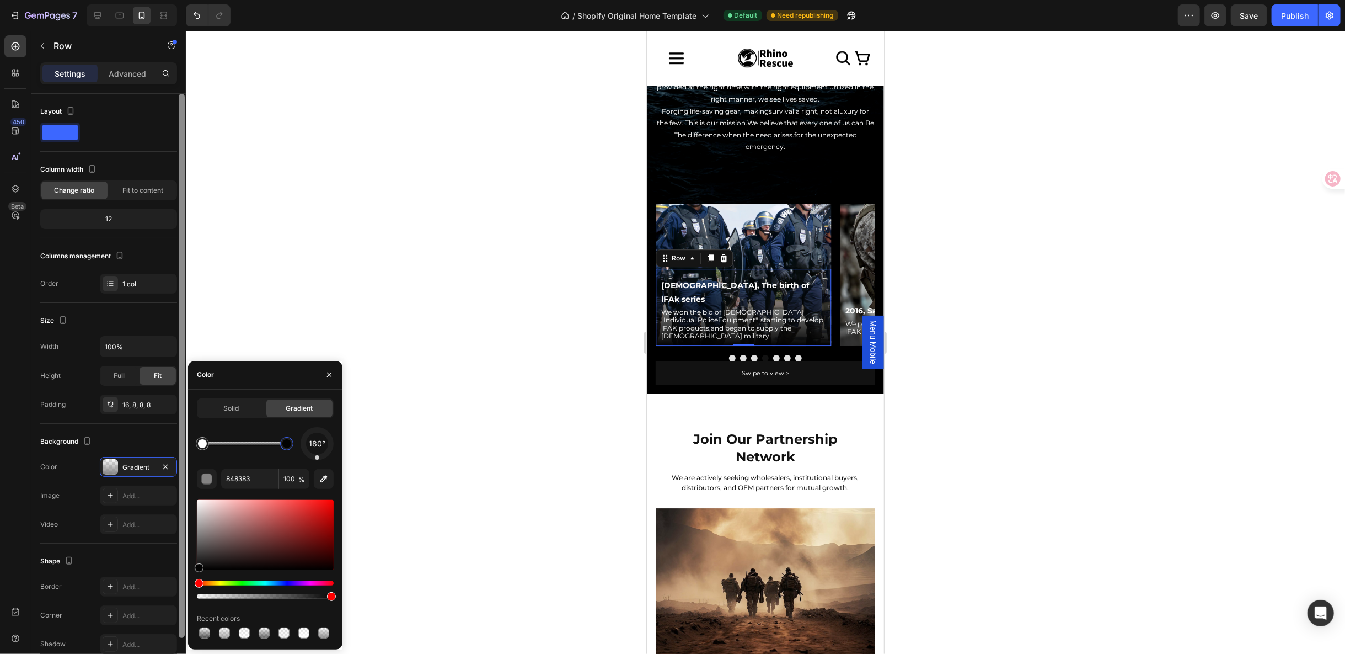
drag, startPoint x: 199, startPoint y: 537, endPoint x: 183, endPoint y: 569, distance: 35.5
click at [183, 569] on div "450 Beta Sections(18) Elements(83) Section Element Hero Section Product Detail …" at bounding box center [93, 342] width 186 height 623
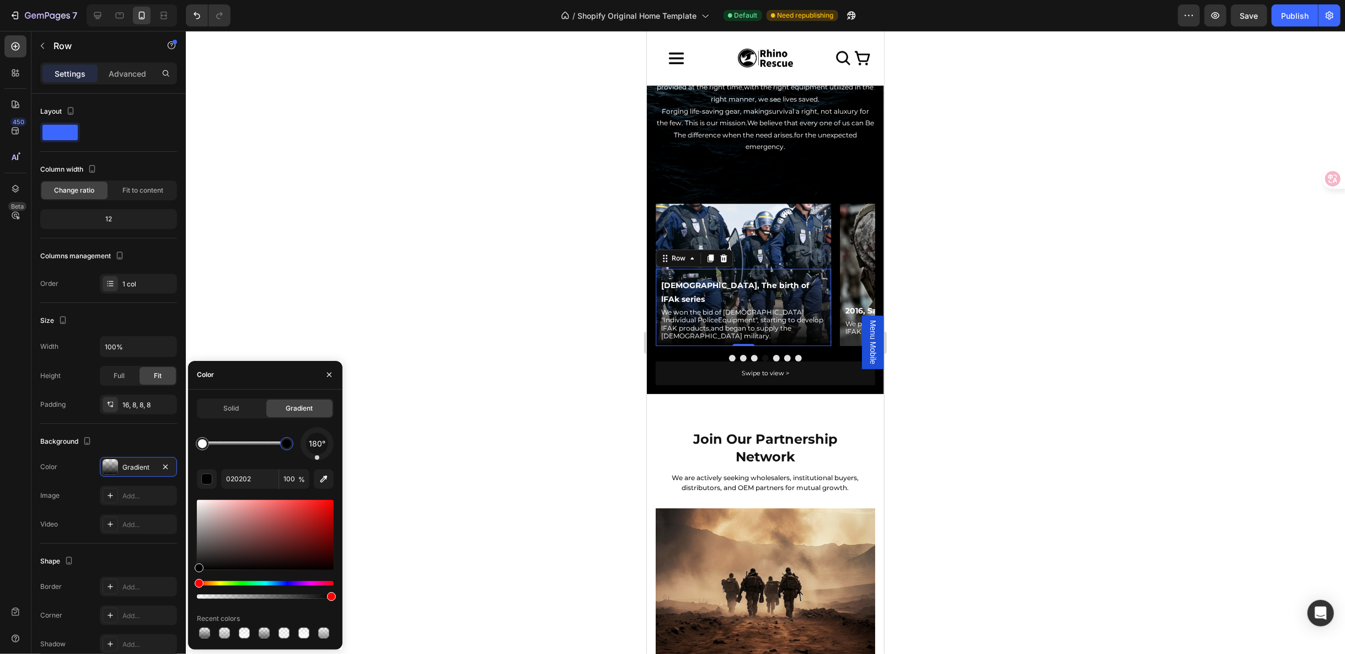
drag, startPoint x: 197, startPoint y: 564, endPoint x: 191, endPoint y: 579, distance: 15.6
click at [191, 579] on div "Solid Gradient 180° 020202 100 % Recent colors" at bounding box center [265, 519] width 154 height 242
type input "000000"
drag, startPoint x: 200, startPoint y: 566, endPoint x: 200, endPoint y: 575, distance: 9.4
click at [200, 575] on div at bounding box center [265, 549] width 137 height 103
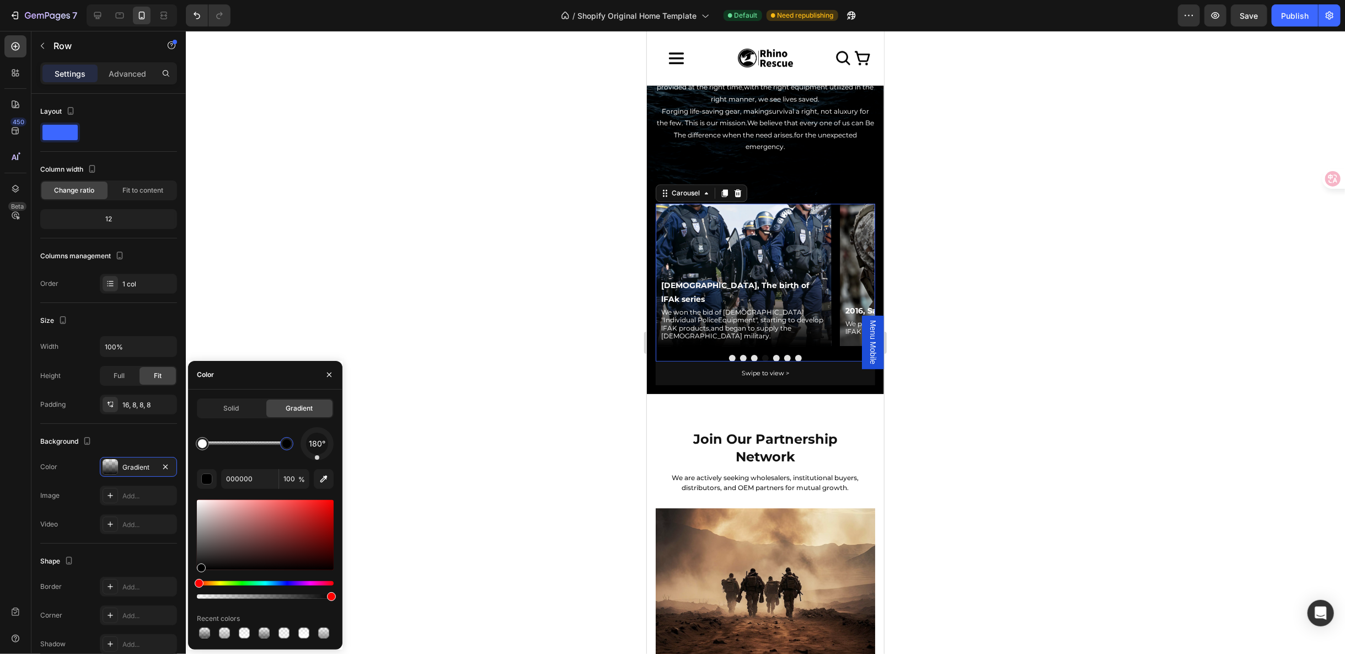
click at [773, 354] on button "Dot" at bounding box center [776, 357] width 7 height 7
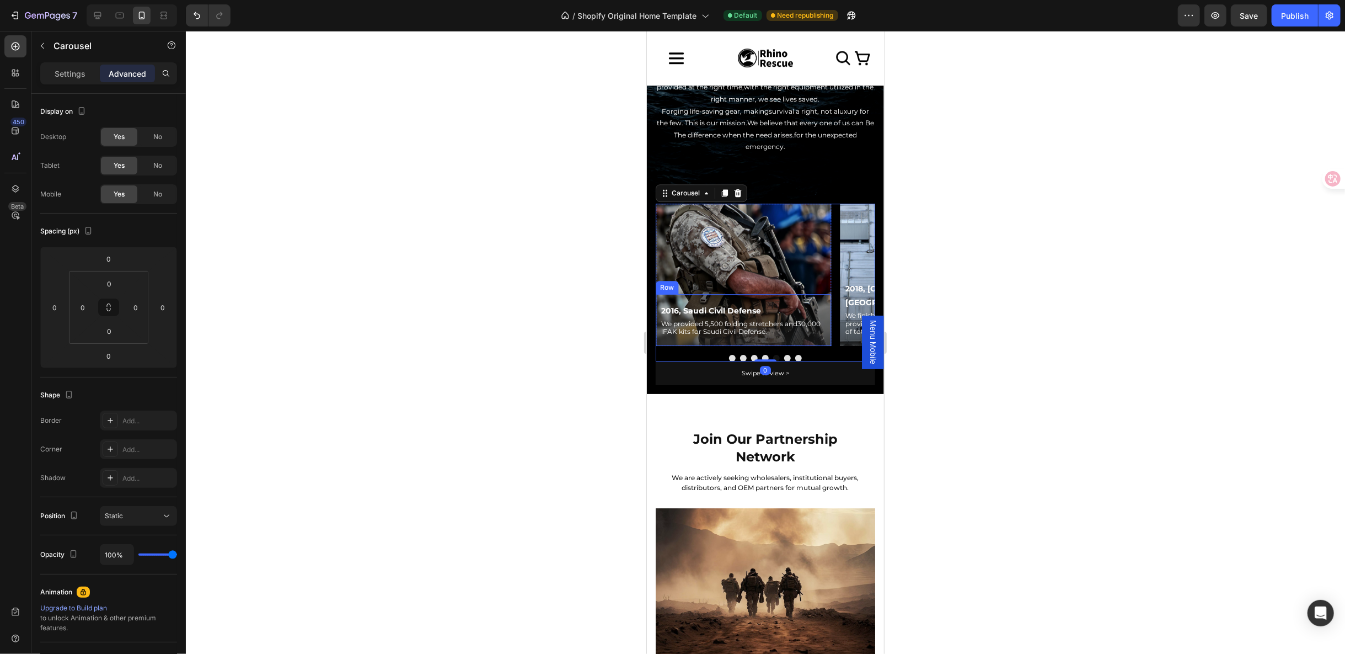
click at [819, 293] on div "2016, Saudi Civil Defense Text Block We provided 5,500 folding stretchers and30…" at bounding box center [742, 319] width 175 height 52
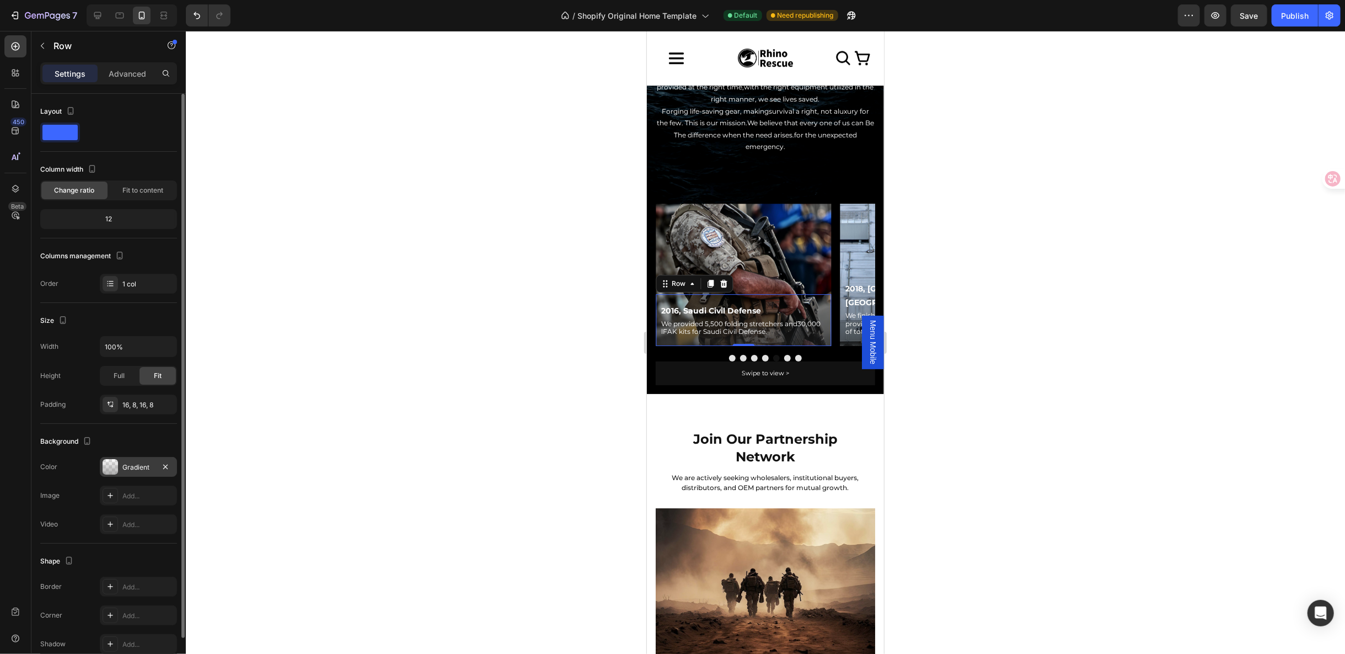
click at [116, 466] on div at bounding box center [110, 466] width 15 height 15
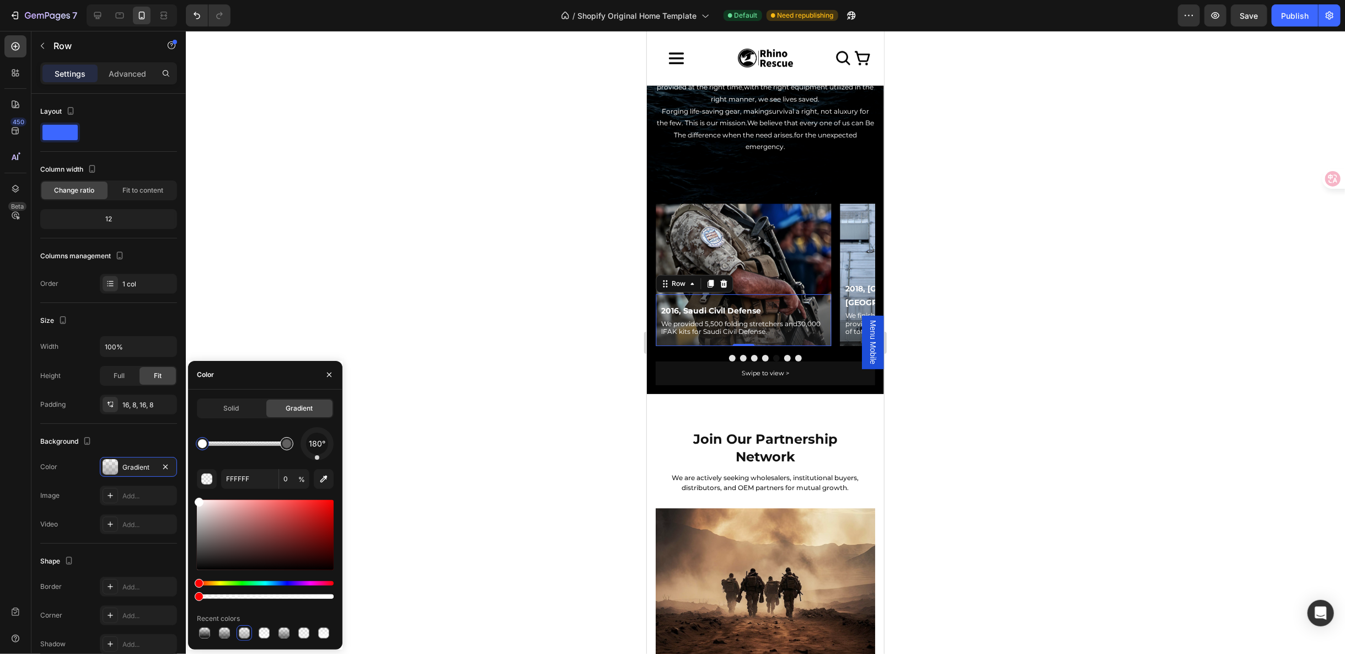
type input "848383"
type input "66"
click at [290, 447] on div at bounding box center [286, 443] width 13 height 13
drag, startPoint x: 199, startPoint y: 538, endPoint x: 189, endPoint y: 564, distance: 28.1
click at [189, 564] on div "Solid Gradient 180° 848383 66 % Recent colors" at bounding box center [265, 519] width 154 height 242
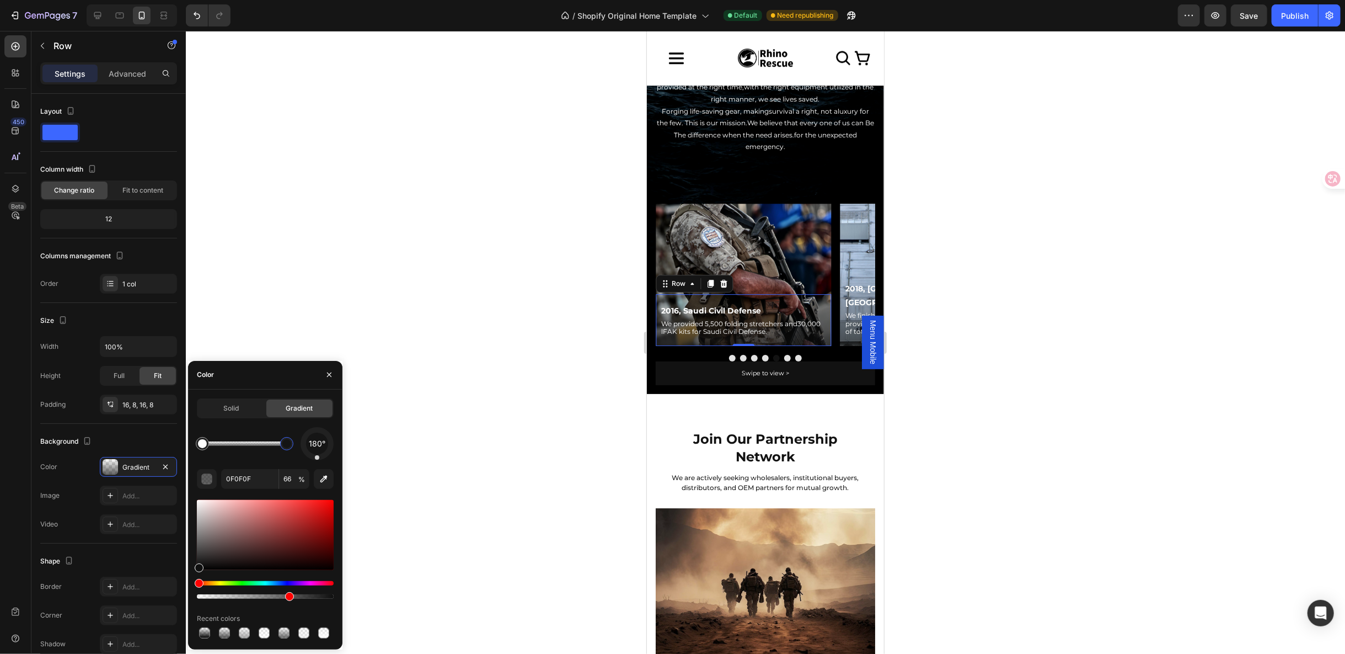
drag, startPoint x: 199, startPoint y: 565, endPoint x: 188, endPoint y: 573, distance: 13.0
drag, startPoint x: 201, startPoint y: 566, endPoint x: 197, endPoint y: 578, distance: 12.9
click at [197, 578] on div at bounding box center [265, 549] width 137 height 103
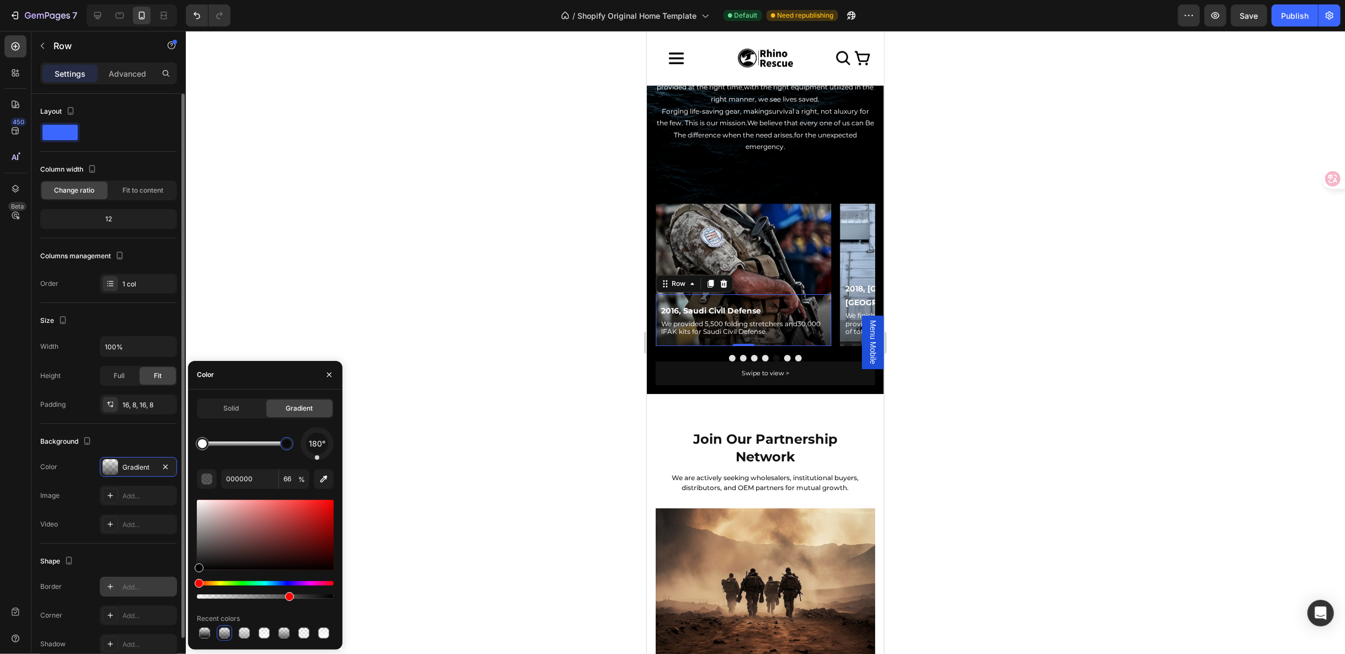
click at [174, 576] on div "450 Beta Sections(18) Elements(83) Section Element Hero Section Product Detail …" at bounding box center [93, 342] width 186 height 623
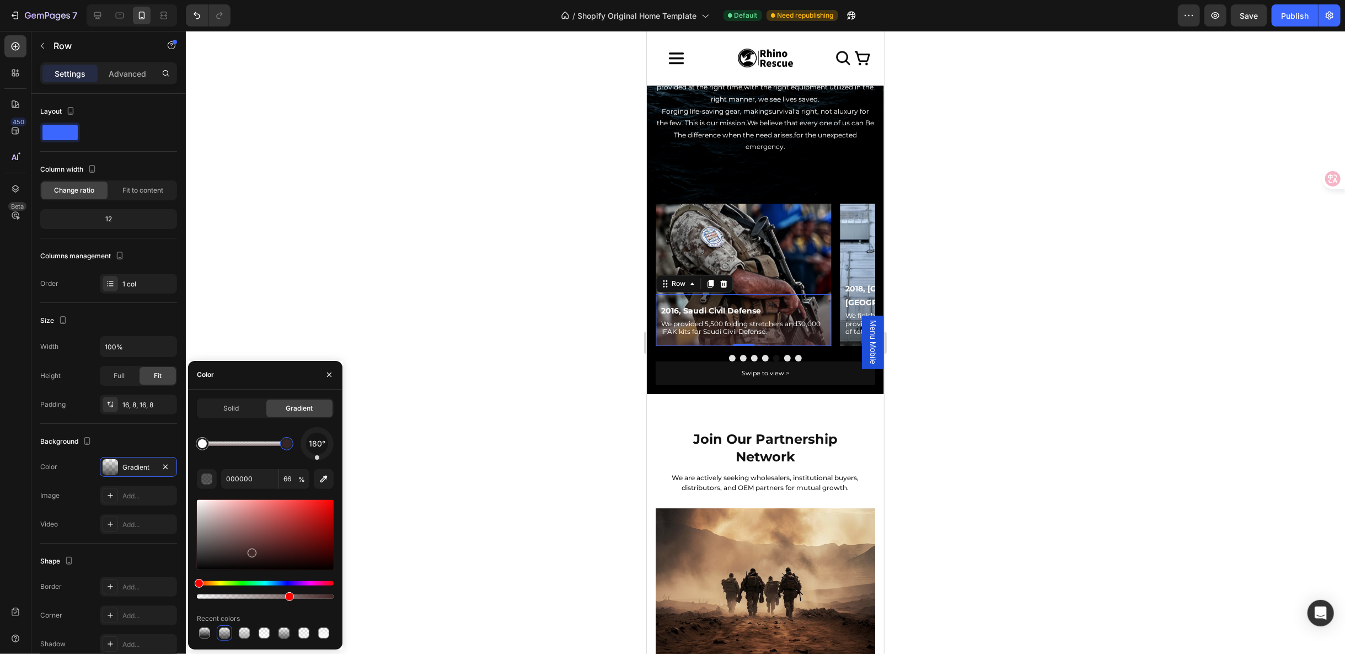
click at [251, 550] on div at bounding box center [265, 535] width 137 height 70
click at [202, 570] on div at bounding box center [265, 549] width 137 height 103
drag, startPoint x: 255, startPoint y: 554, endPoint x: 196, endPoint y: 579, distance: 63.5
click at [197, 579] on div at bounding box center [265, 549] width 137 height 103
type input "000000"
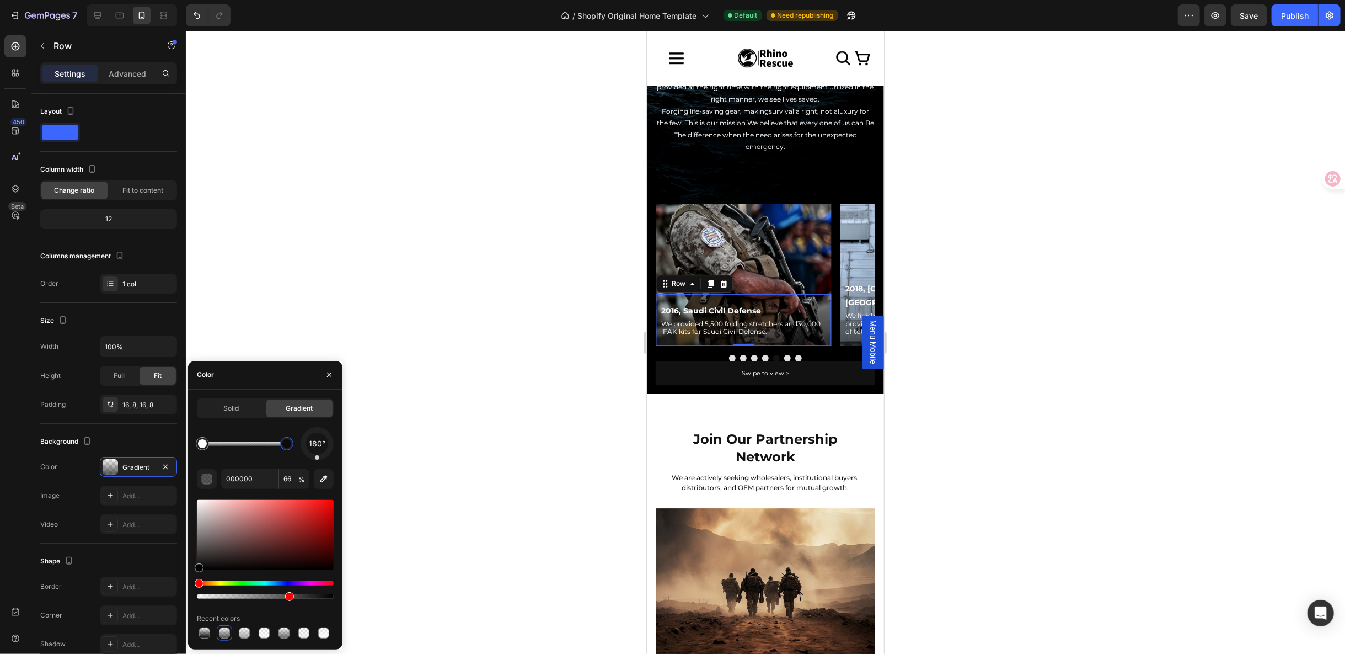
drag, startPoint x: 196, startPoint y: 569, endPoint x: 196, endPoint y: 580, distance: 11.0
click at [465, 509] on div at bounding box center [765, 342] width 1159 height 623
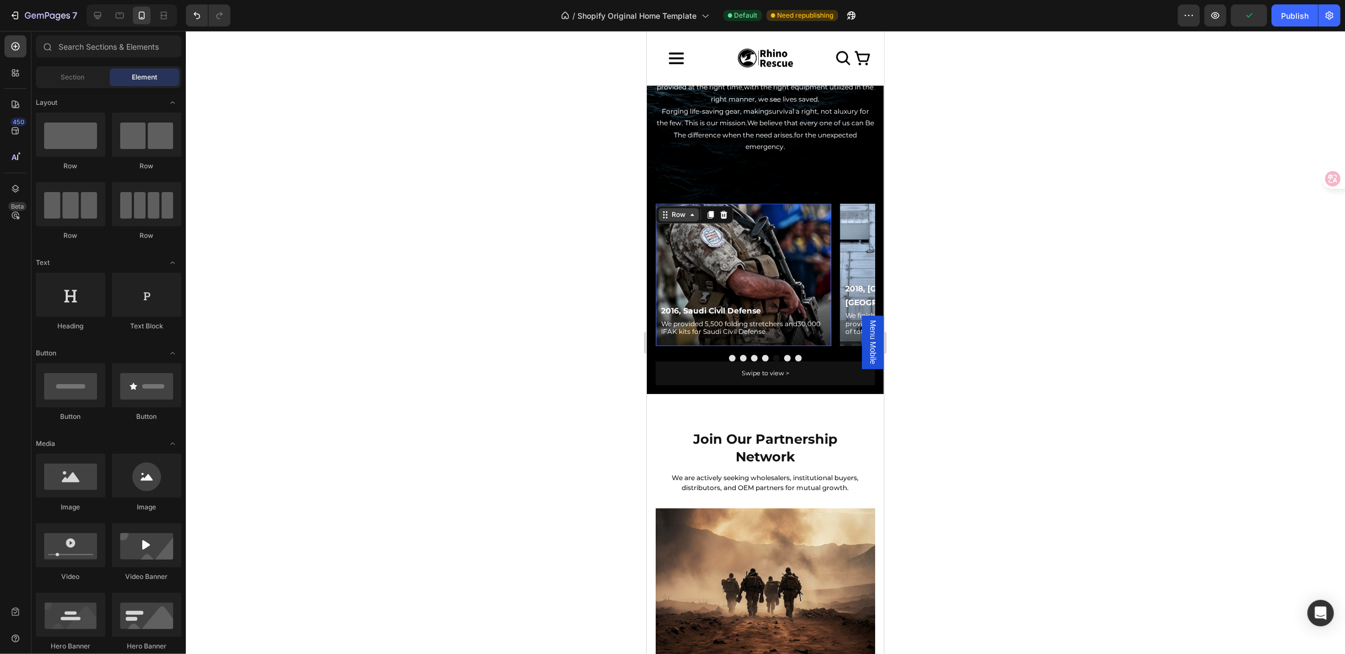
click at [666, 211] on div "Row" at bounding box center [678, 213] width 40 height 13
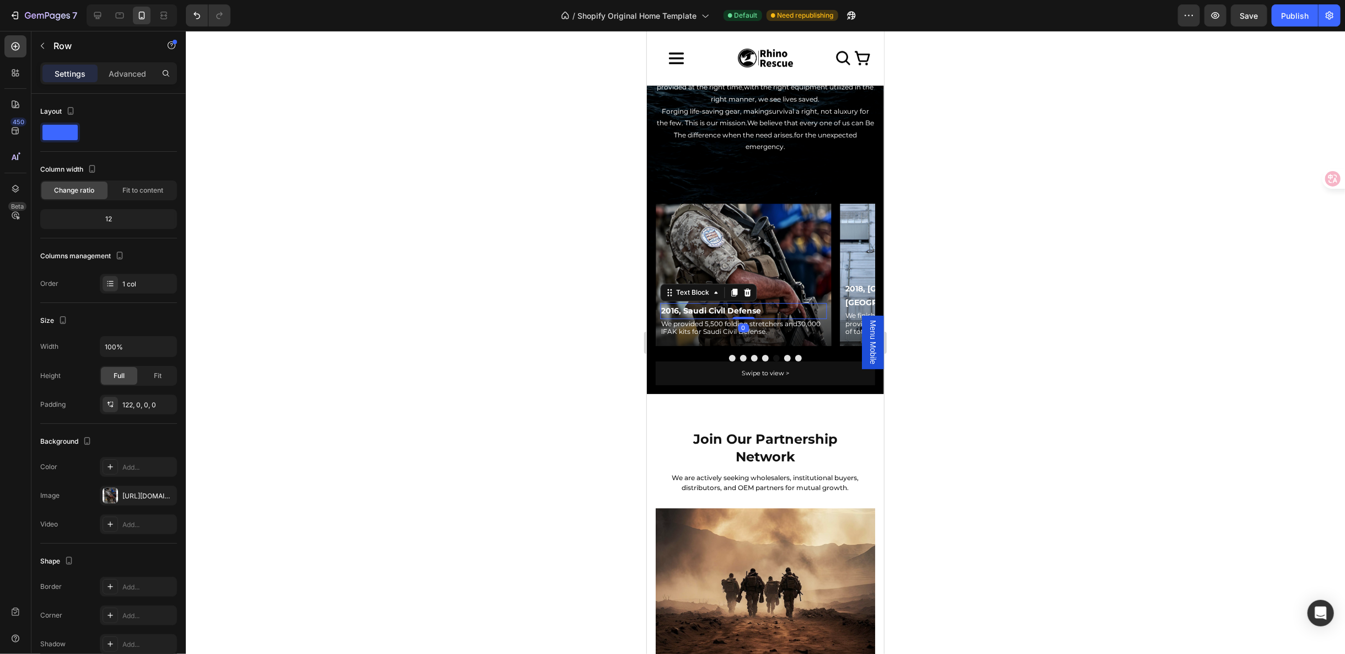
click at [733, 303] on p "2016, Saudi Civil Defense" at bounding box center [743, 310] width 164 height 14
click at [787, 293] on div "2016, Saudi Civil Defense Text Block 0 We provided 5,500 folding stretchers and…" at bounding box center [742, 319] width 175 height 52
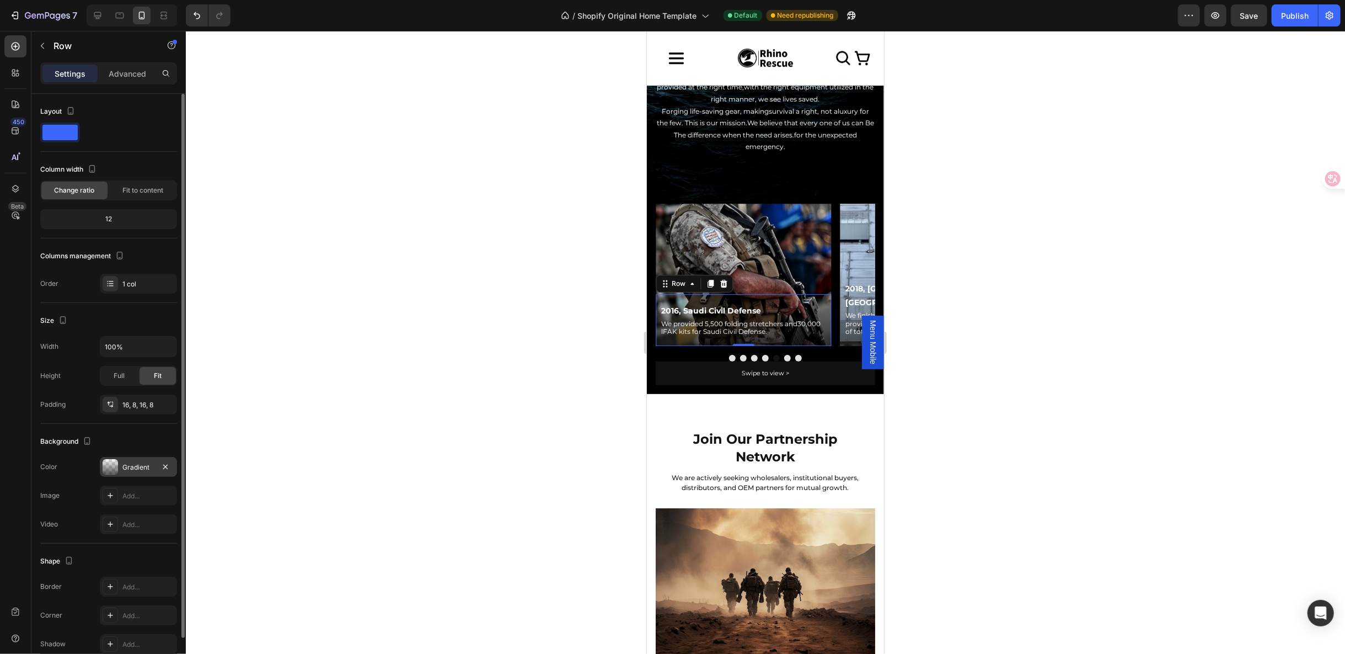
click at [114, 469] on div at bounding box center [110, 466] width 15 height 15
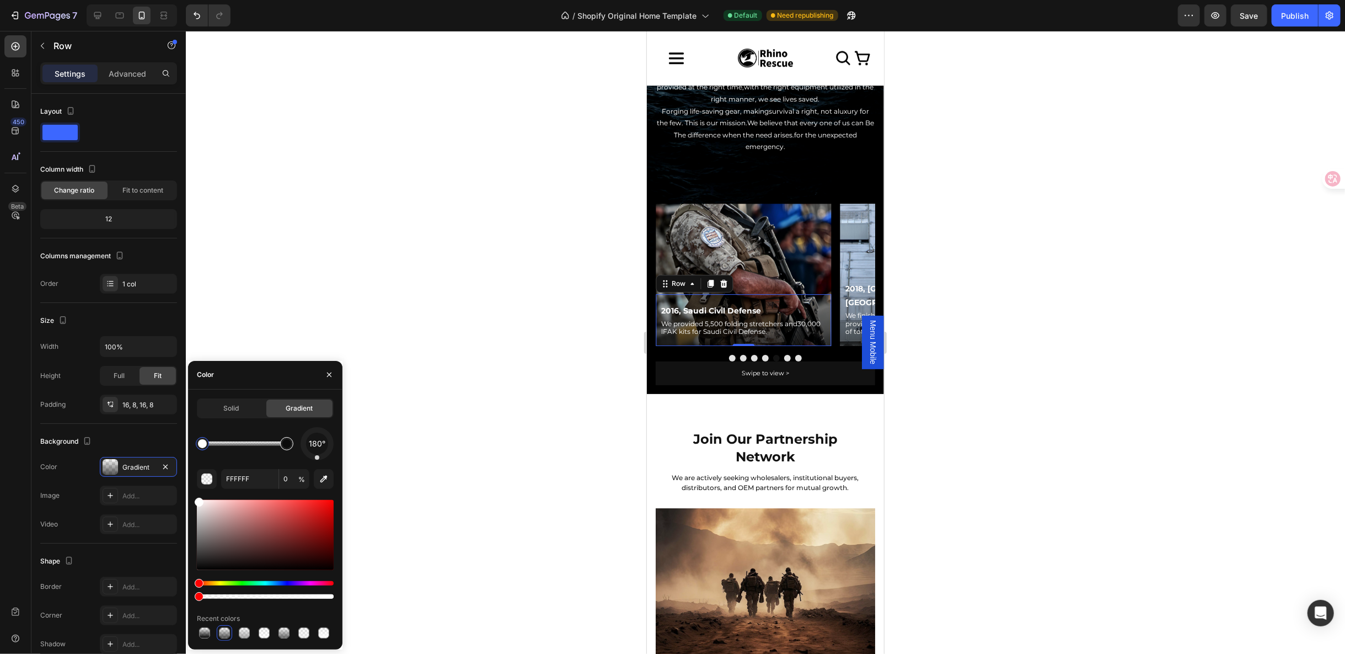
type input "000000"
type input "66"
click at [287, 446] on div at bounding box center [286, 443] width 9 height 9
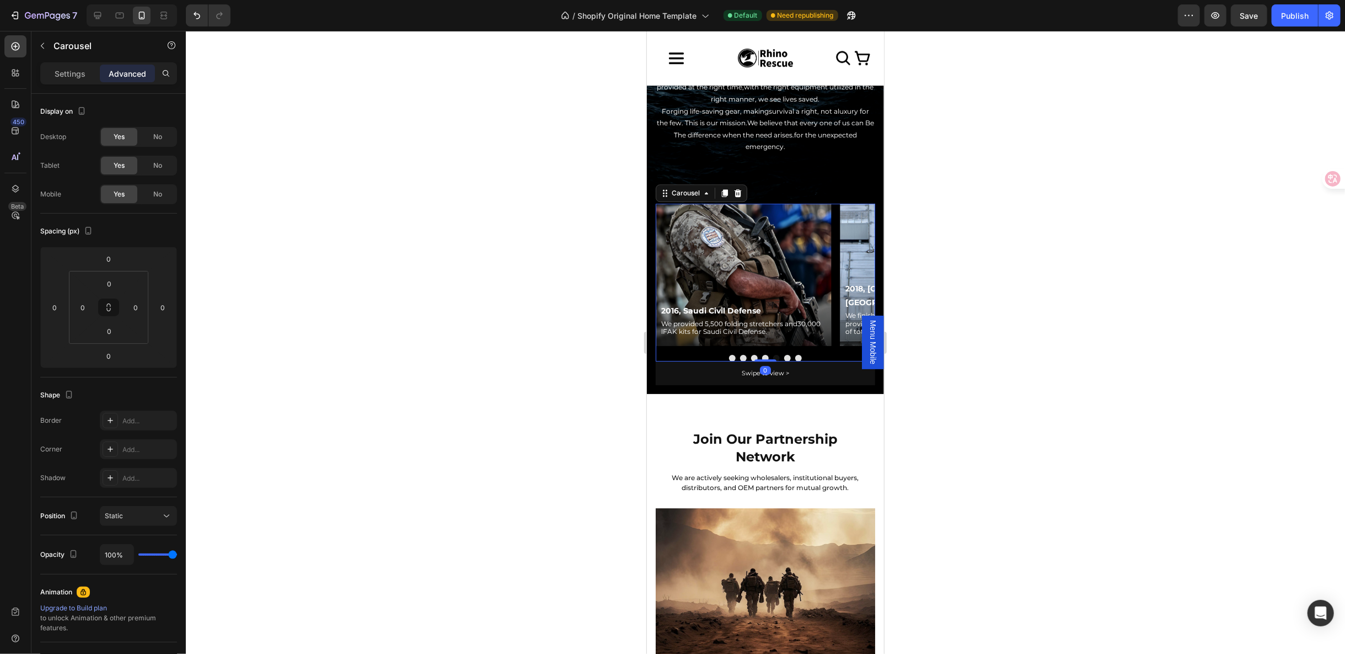
click at [784, 354] on button "Dot" at bounding box center [787, 357] width 7 height 7
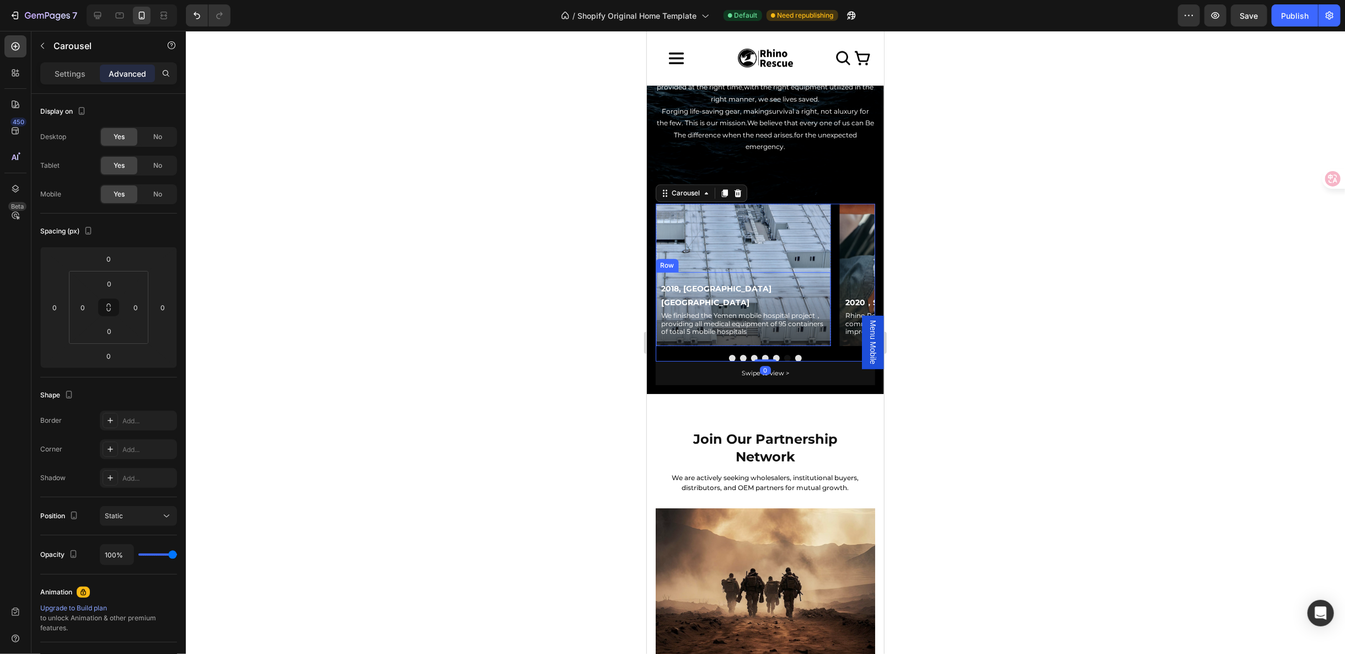
click at [813, 277] on div "2018, Yemen Mobile Hospital Text Block We finished the Yemen mobile hospital pr…" at bounding box center [742, 308] width 175 height 74
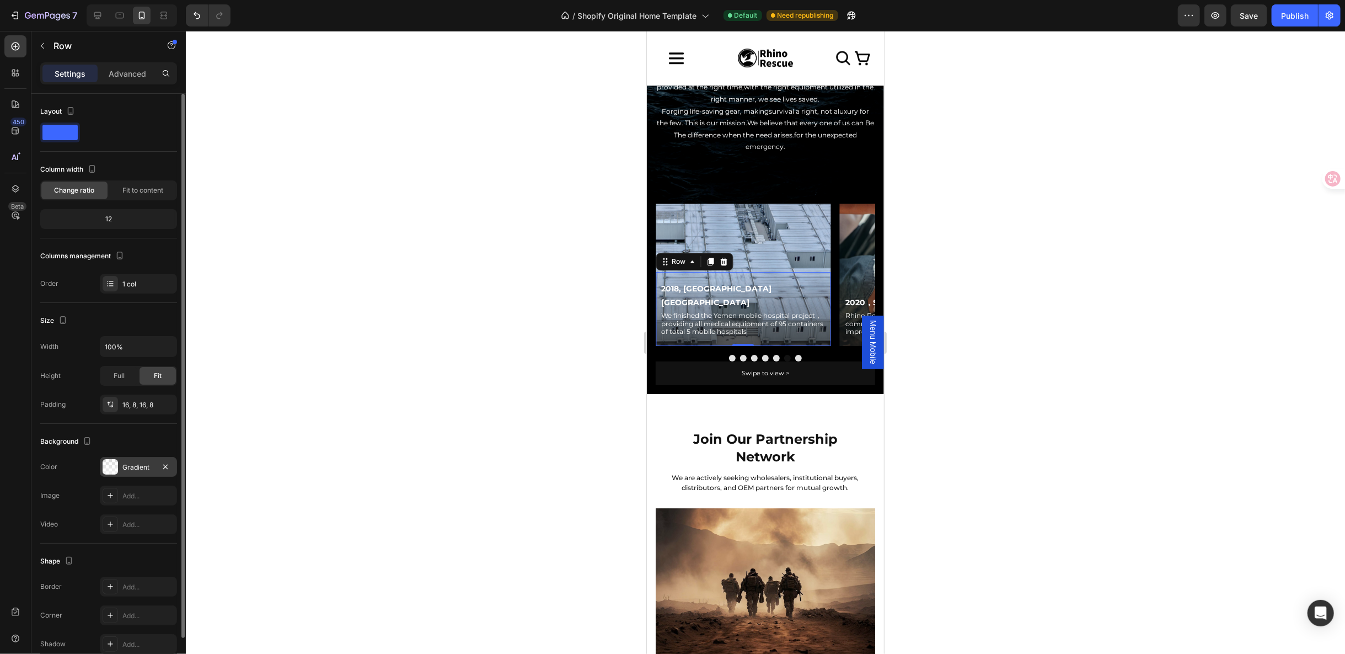
click at [110, 464] on div at bounding box center [110, 466] width 15 height 15
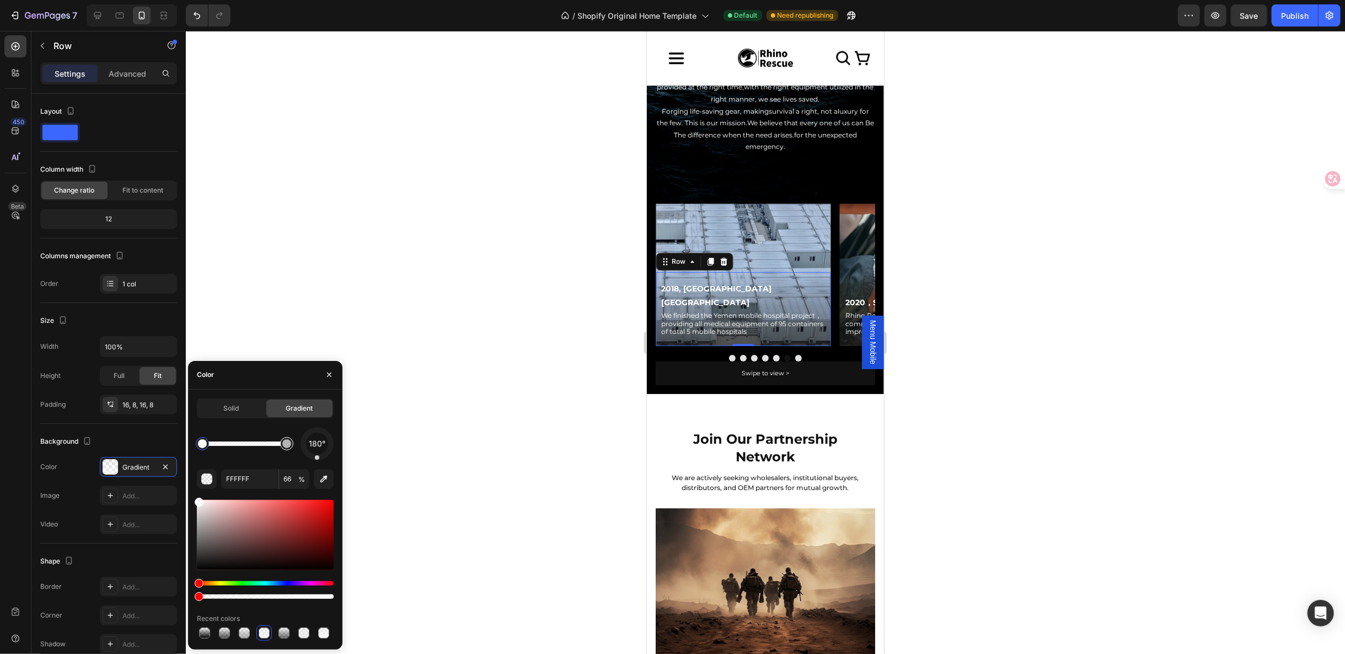
click at [290, 444] on div at bounding box center [286, 443] width 9 height 9
click at [286, 445] on div at bounding box center [286, 443] width 9 height 9
click at [203, 445] on div at bounding box center [202, 443] width 9 height 9
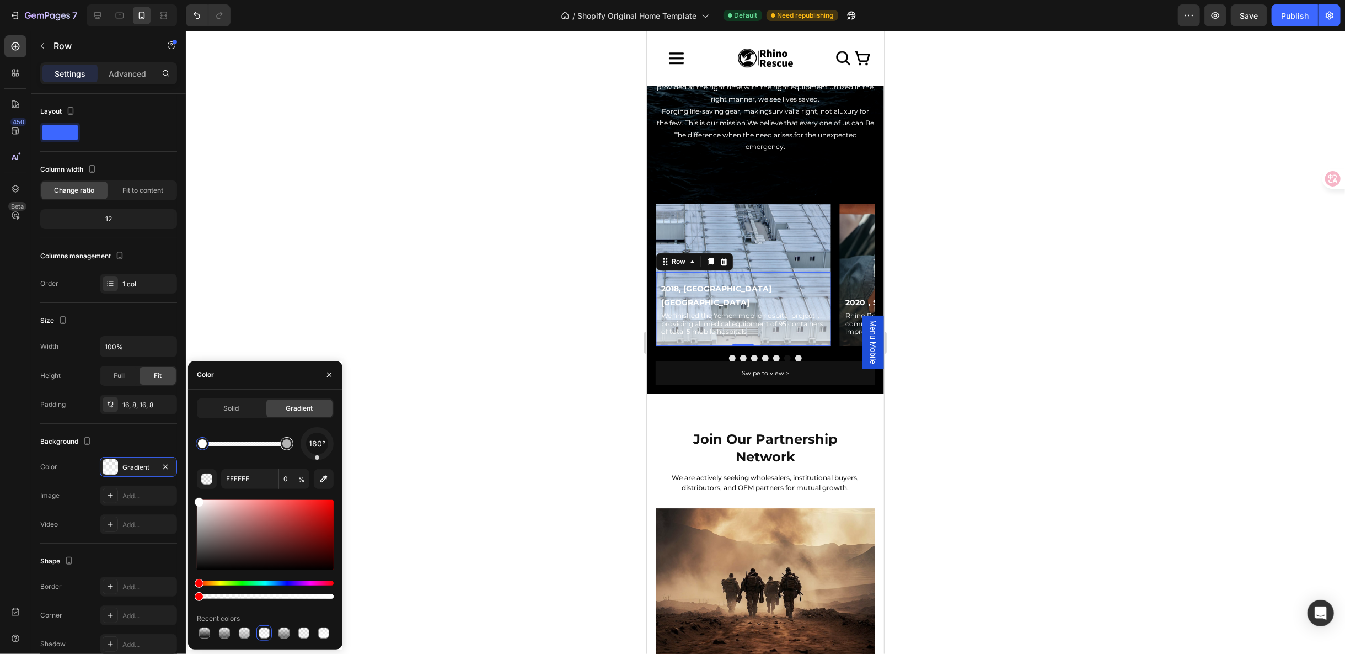
type input "66"
click at [288, 442] on div at bounding box center [286, 443] width 9 height 9
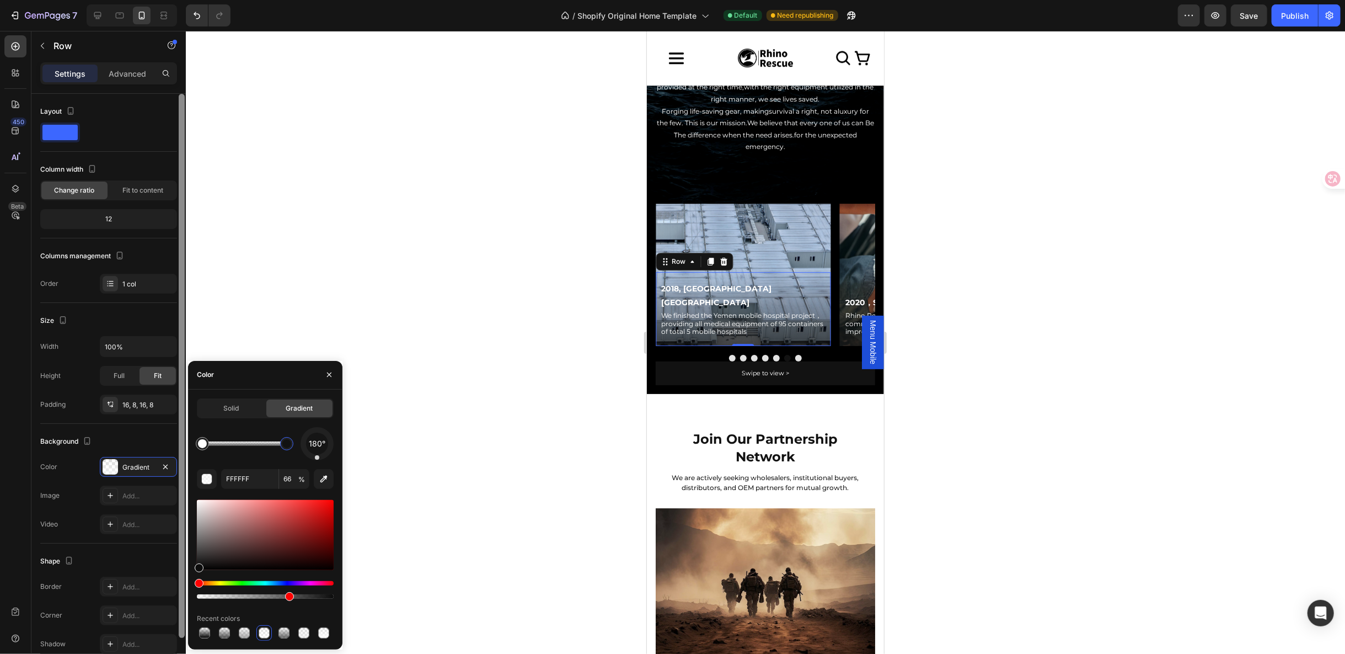
drag, startPoint x: 199, startPoint y: 504, endPoint x: 185, endPoint y: 566, distance: 63.7
click at [185, 566] on div "450 Beta Sections(18) Elements(83) Section Element Hero Section Product Detail …" at bounding box center [93, 342] width 186 height 623
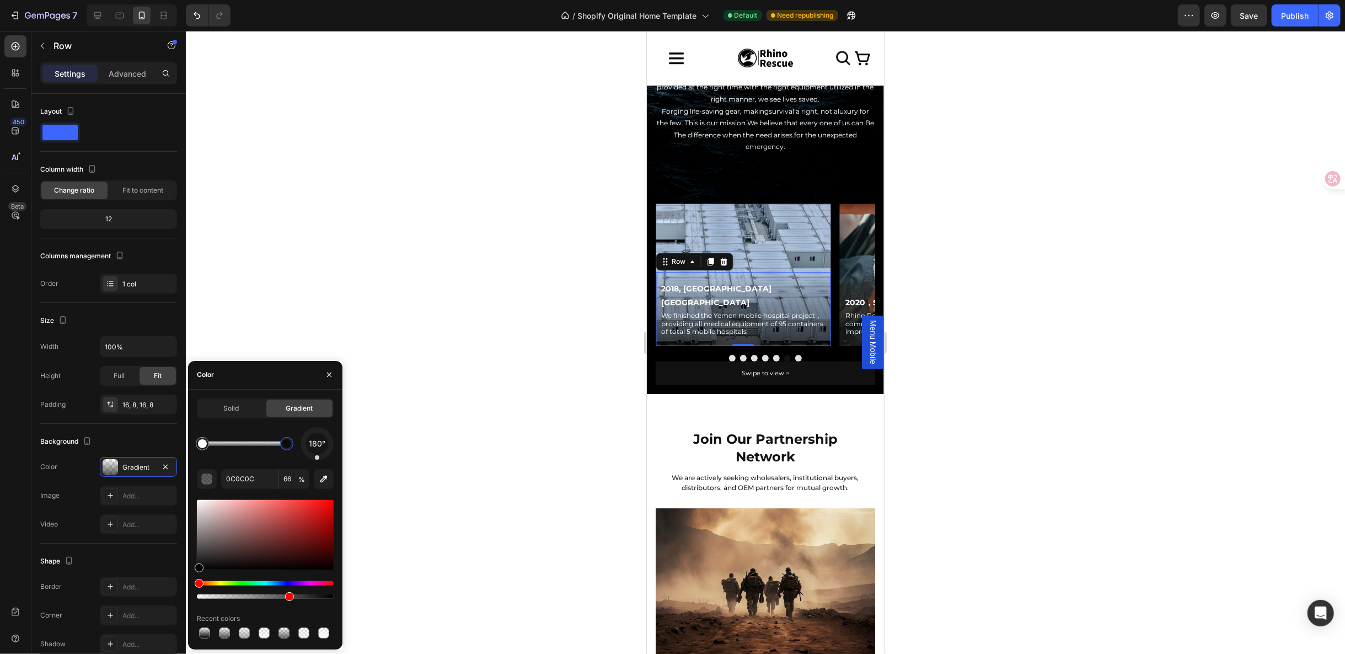
drag, startPoint x: 195, startPoint y: 568, endPoint x: 194, endPoint y: 574, distance: 6.2
click at [194, 574] on div "Solid Gradient 180° 0C0C0C 66 % Recent colors" at bounding box center [265, 519] width 154 height 242
type input "000000"
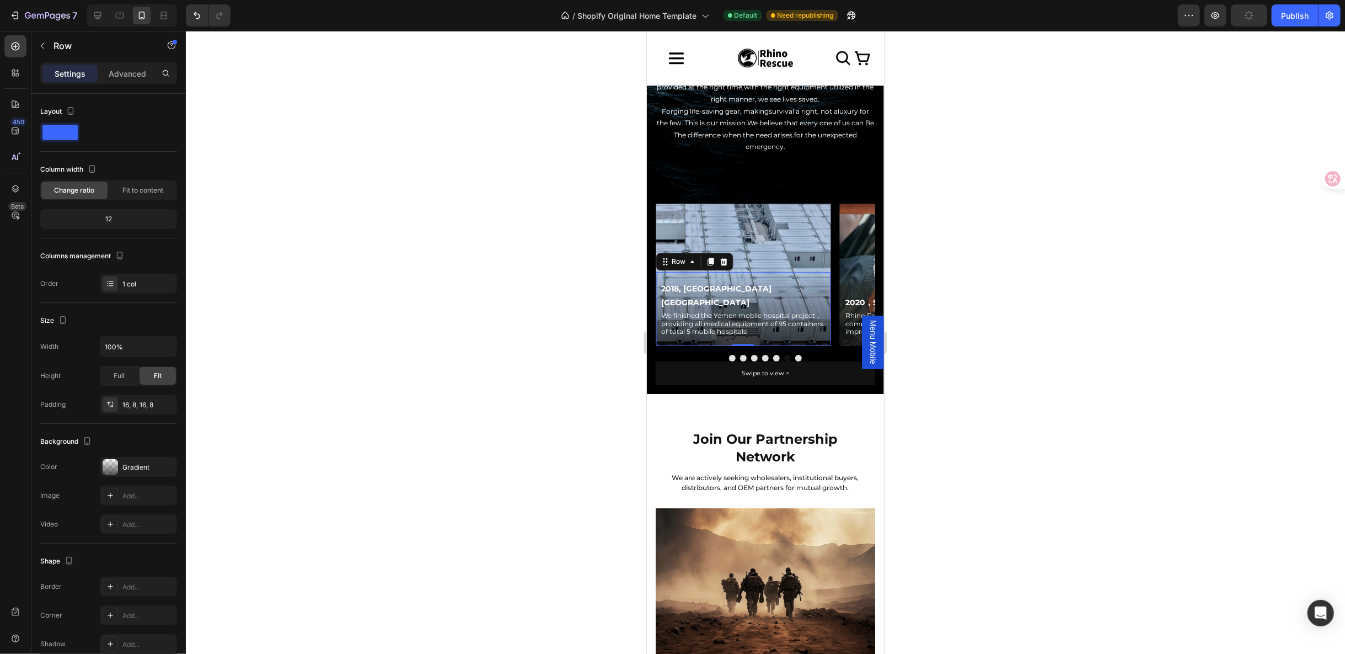
click at [458, 494] on div at bounding box center [765, 342] width 1159 height 623
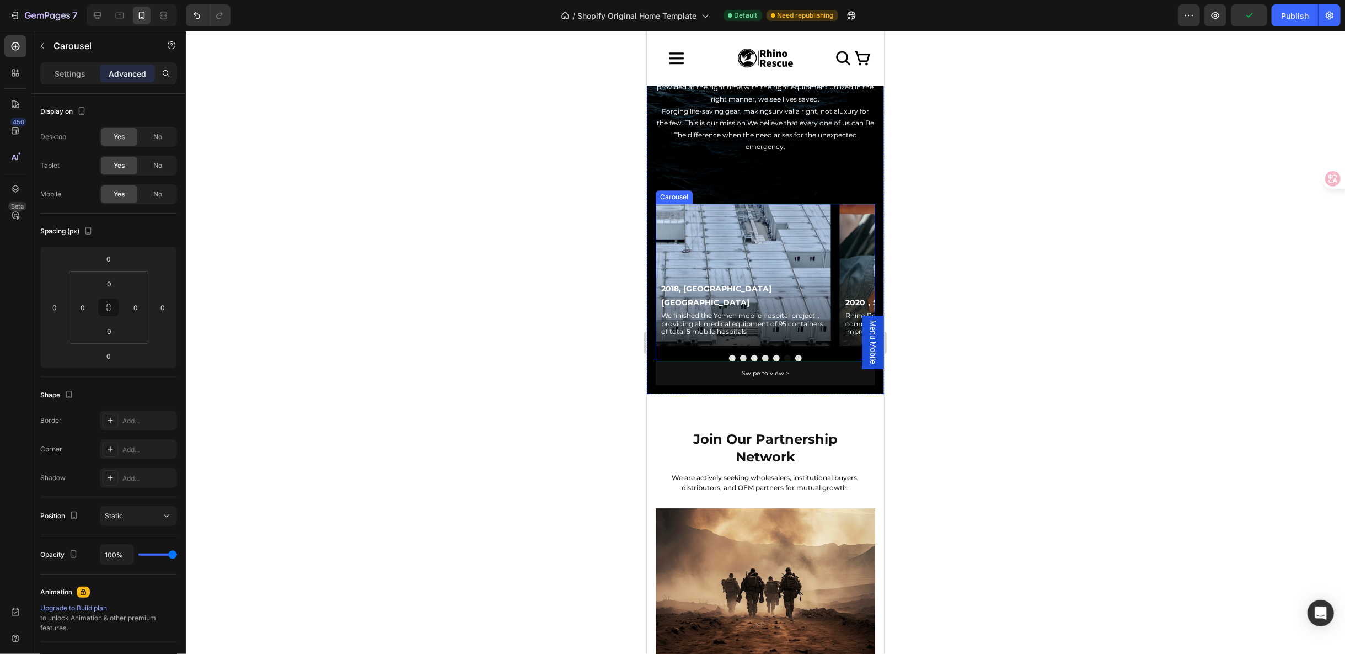
click at [795, 354] on button "Dot" at bounding box center [798, 357] width 7 height 7
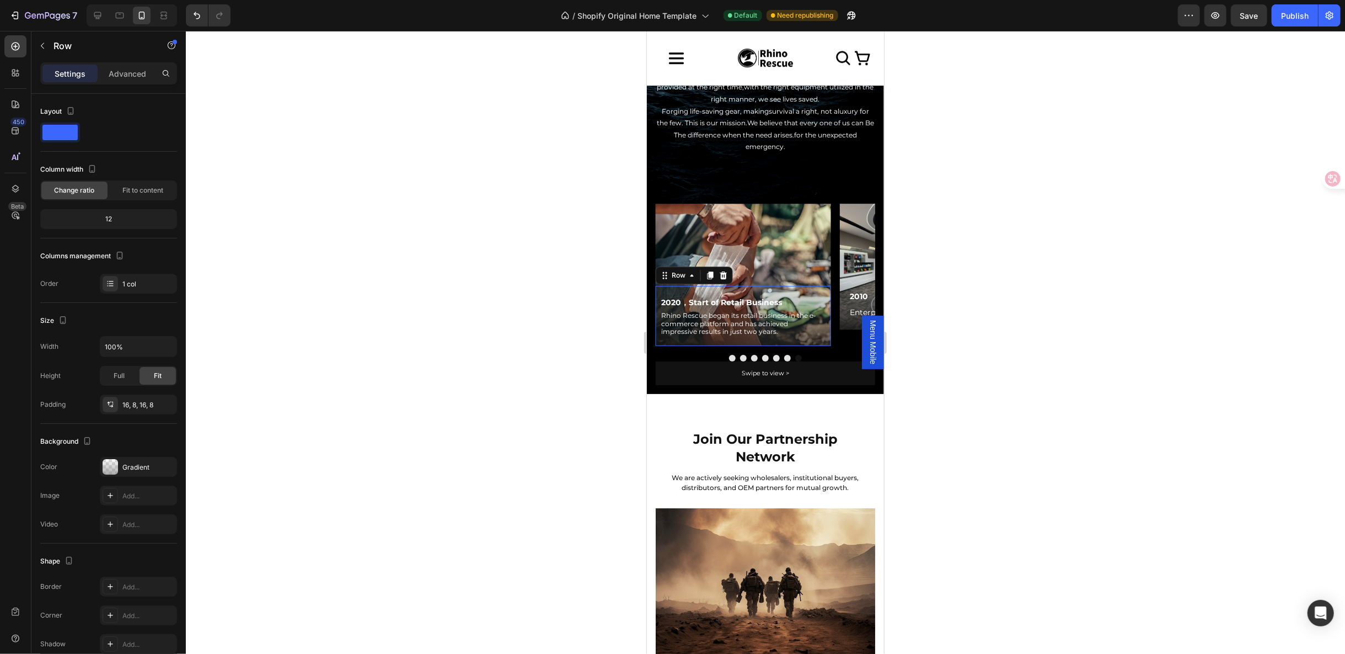
click at [803, 285] on div "2020，Start of Retail Business Text Block Rhino Rescue began its retail business…" at bounding box center [742, 315] width 175 height 60
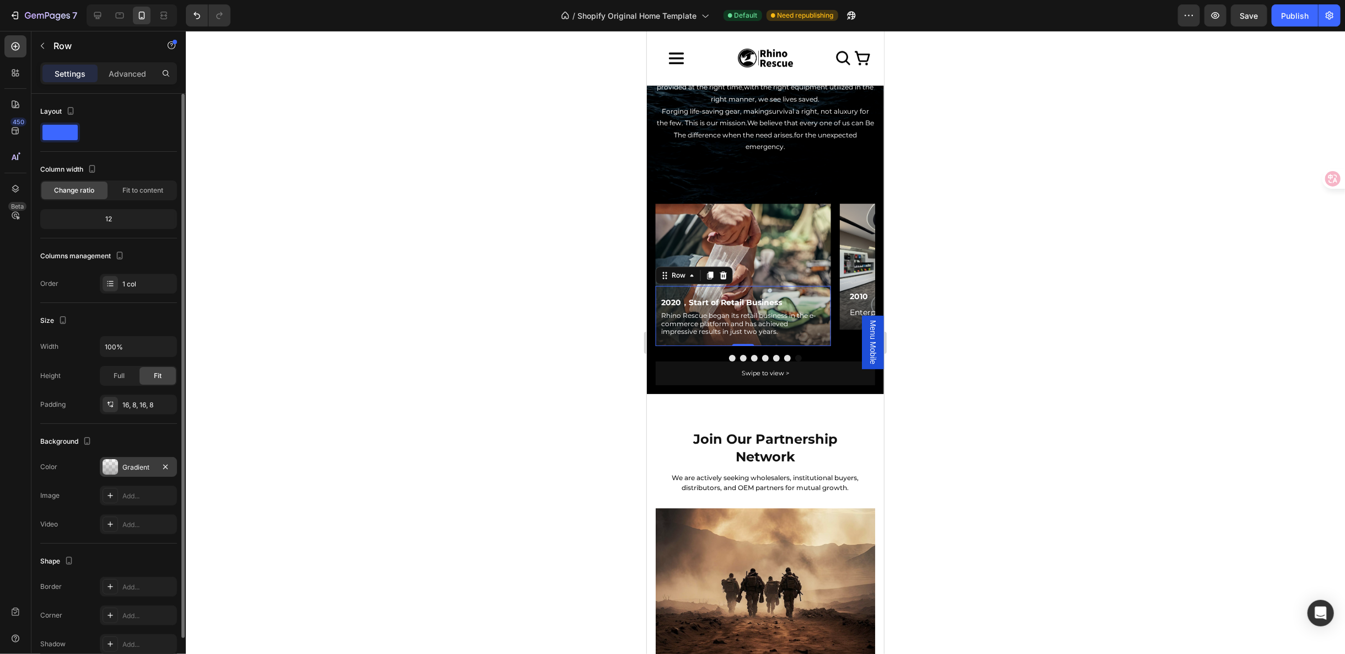
click at [115, 461] on div at bounding box center [110, 466] width 15 height 15
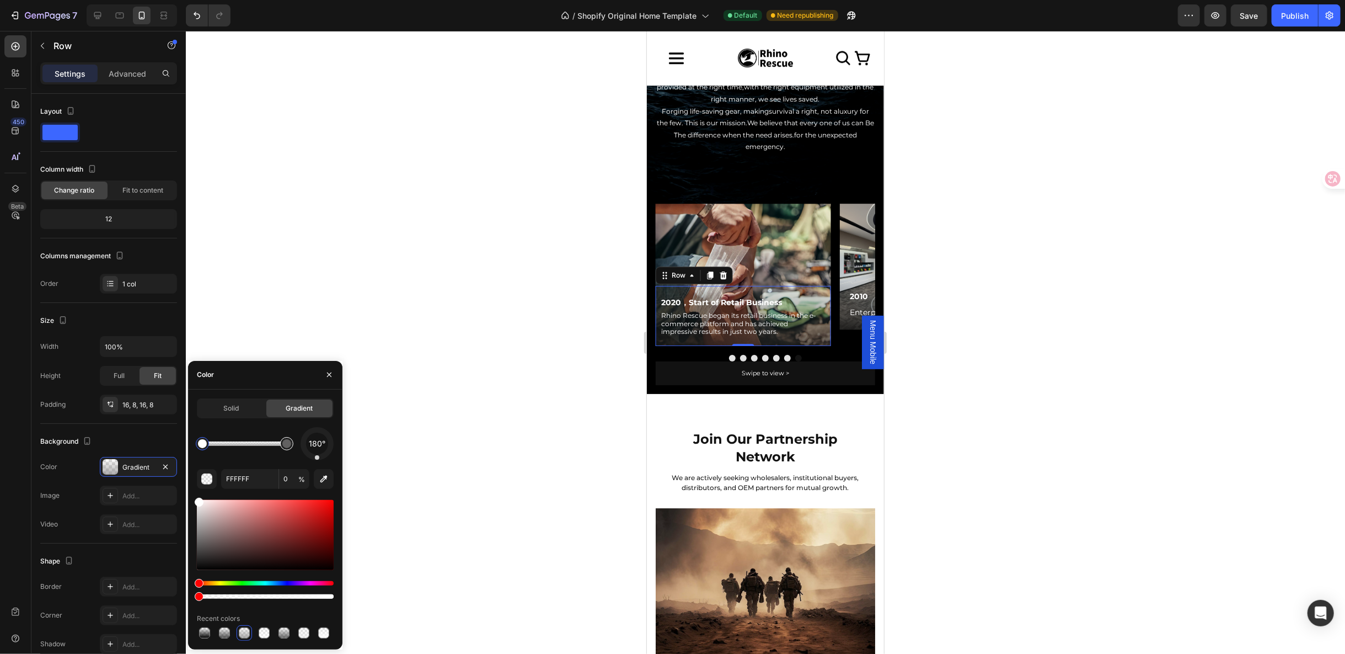
type input "848383"
type input "66"
click at [288, 447] on div at bounding box center [286, 443] width 9 height 9
click at [254, 480] on input "848383" at bounding box center [249, 479] width 57 height 20
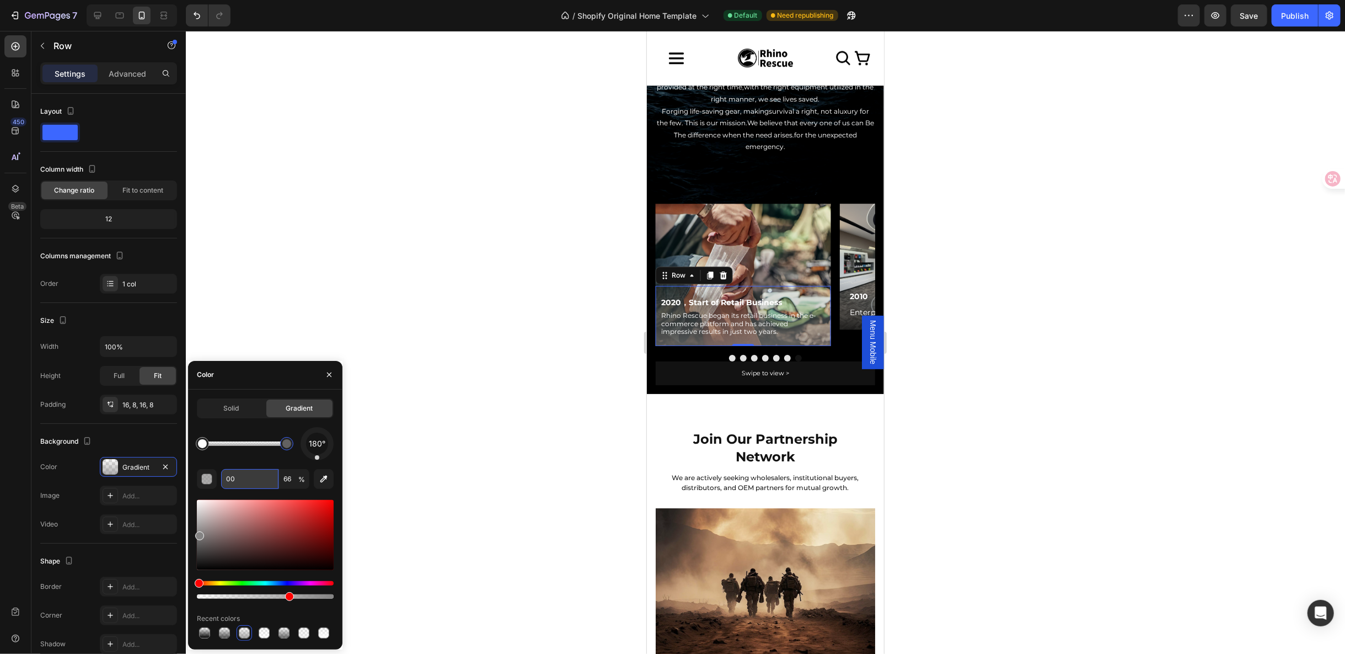
type input "000"
type input "100"
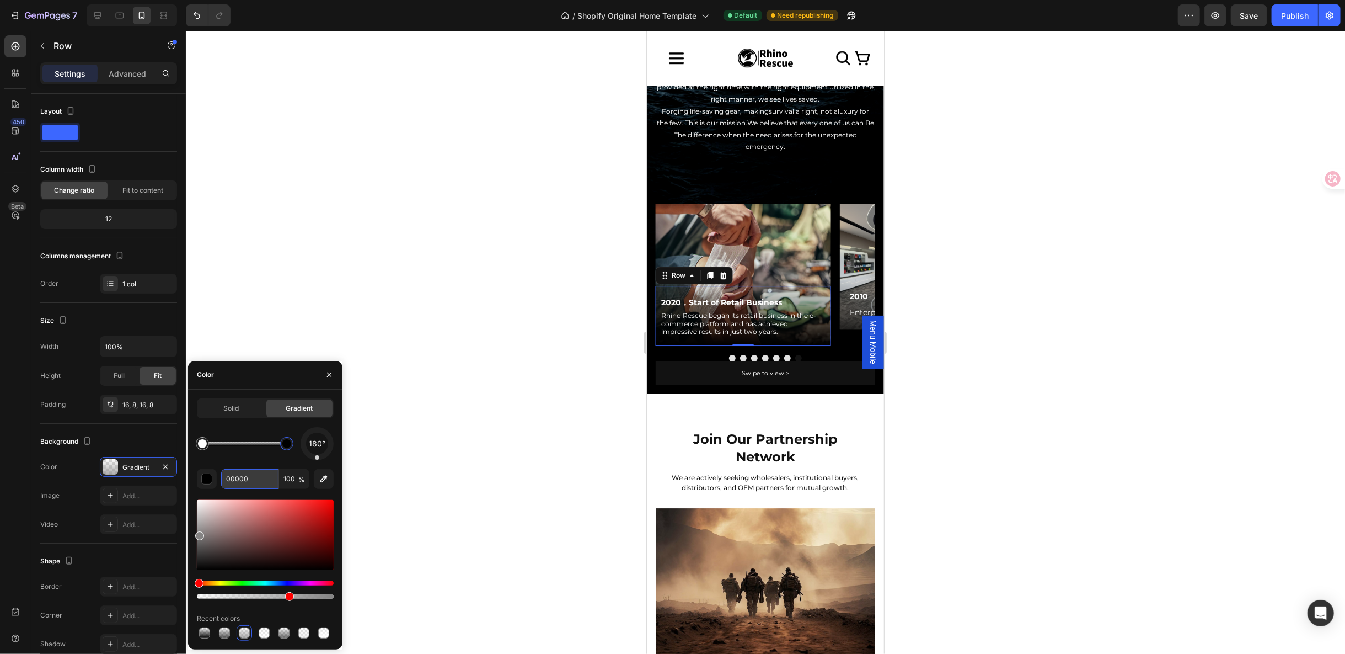
type input "000000"
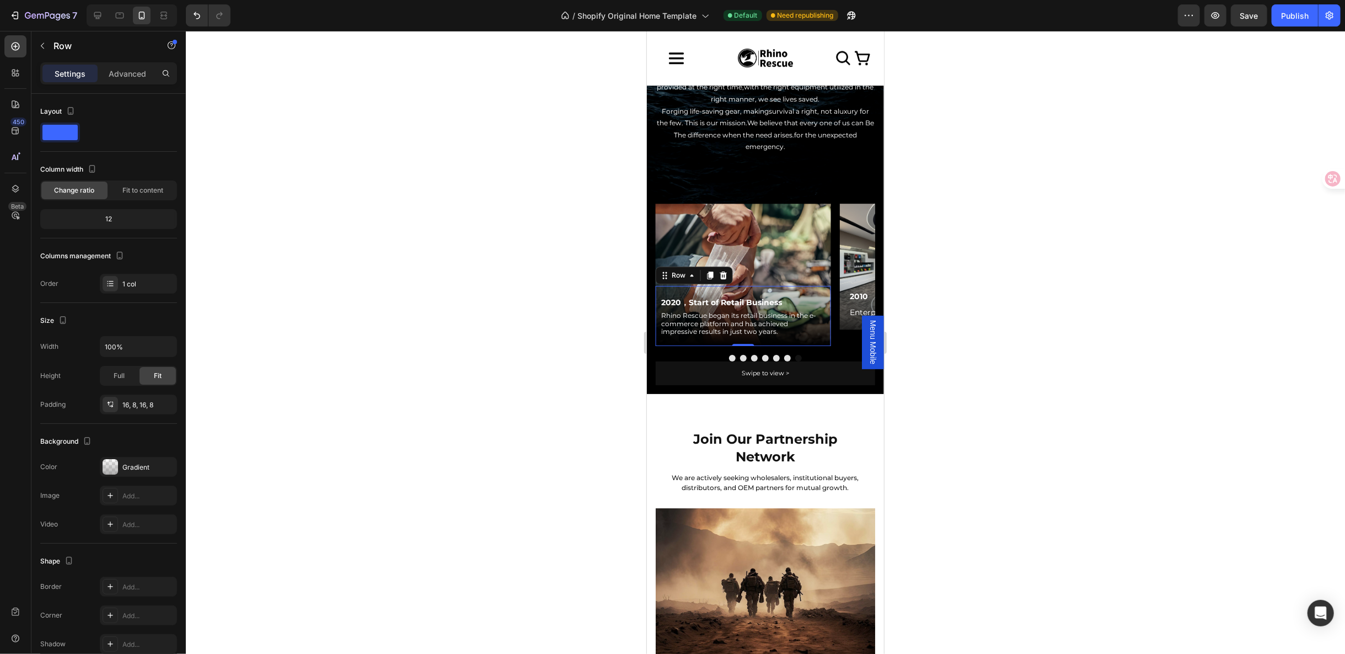
click at [417, 478] on div at bounding box center [765, 342] width 1159 height 623
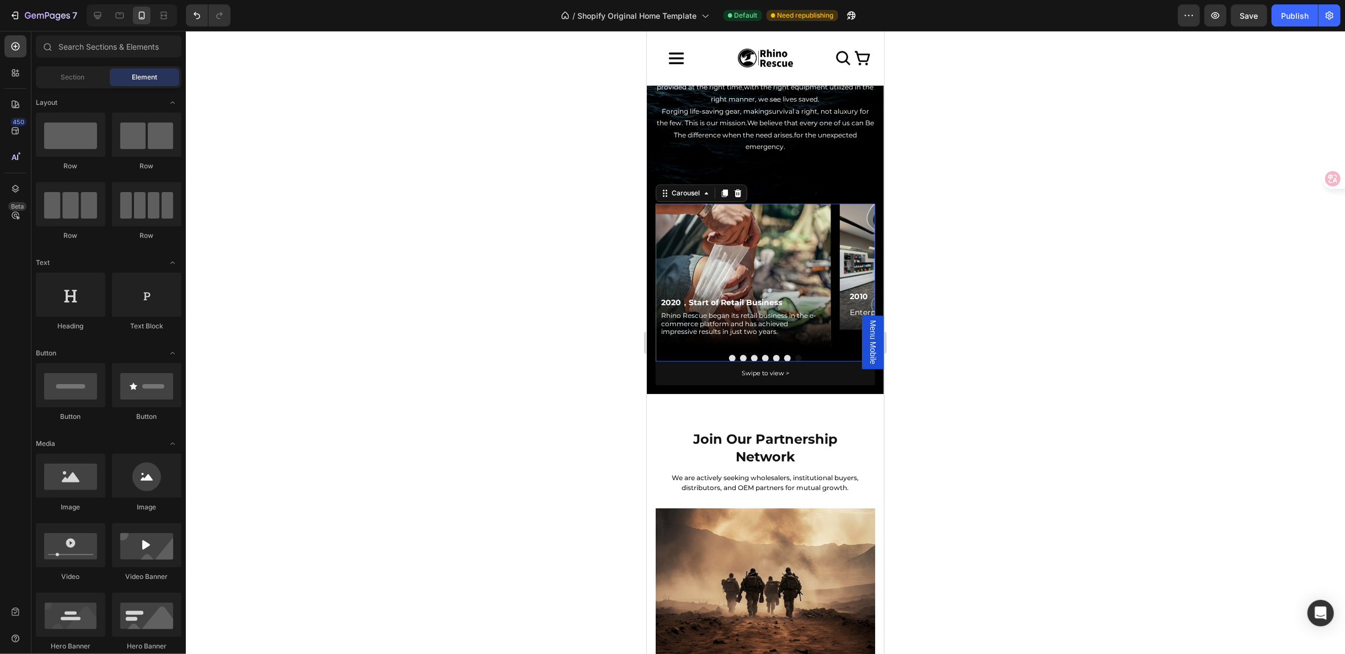
click at [729, 354] on button "Dot" at bounding box center [732, 357] width 7 height 7
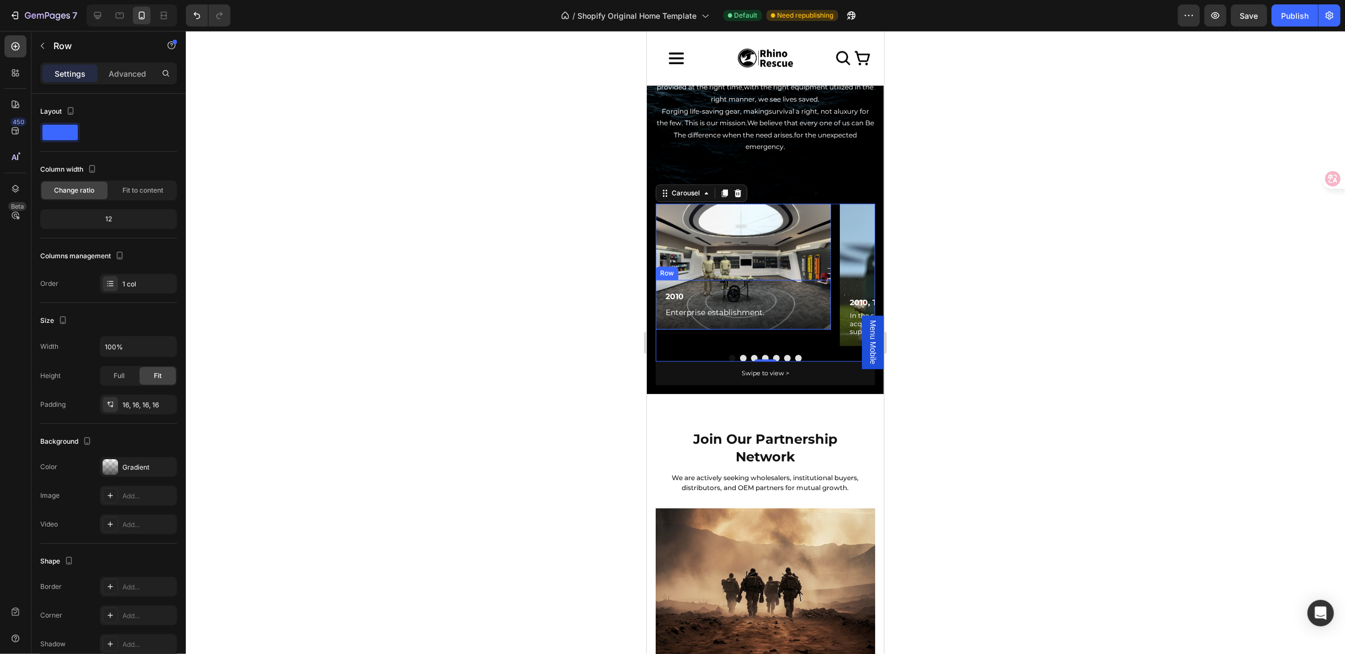
click at [767, 283] on div "2010 Text Block Enterprise establishment. Text Block Row" at bounding box center [742, 304] width 175 height 50
click at [810, 284] on div "2010 Text Block Enterprise establishment. Text Block Row 0" at bounding box center [742, 304] width 175 height 50
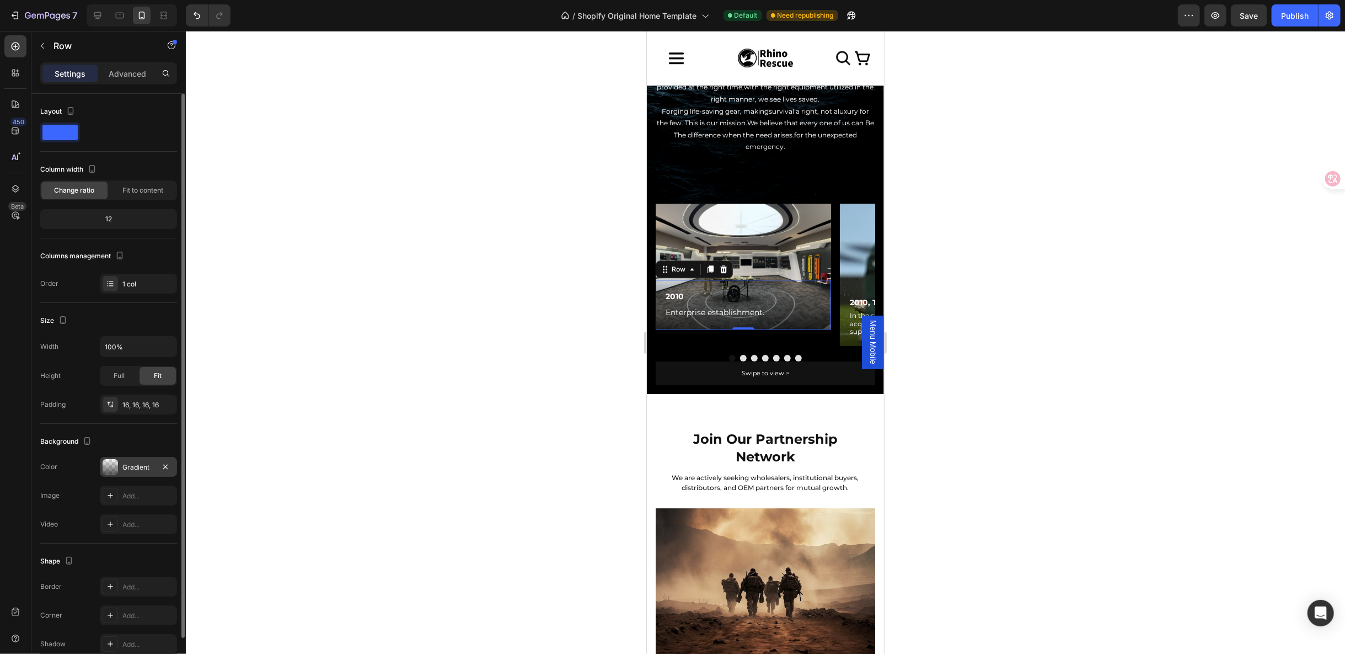
click at [113, 462] on div at bounding box center [110, 466] width 15 height 15
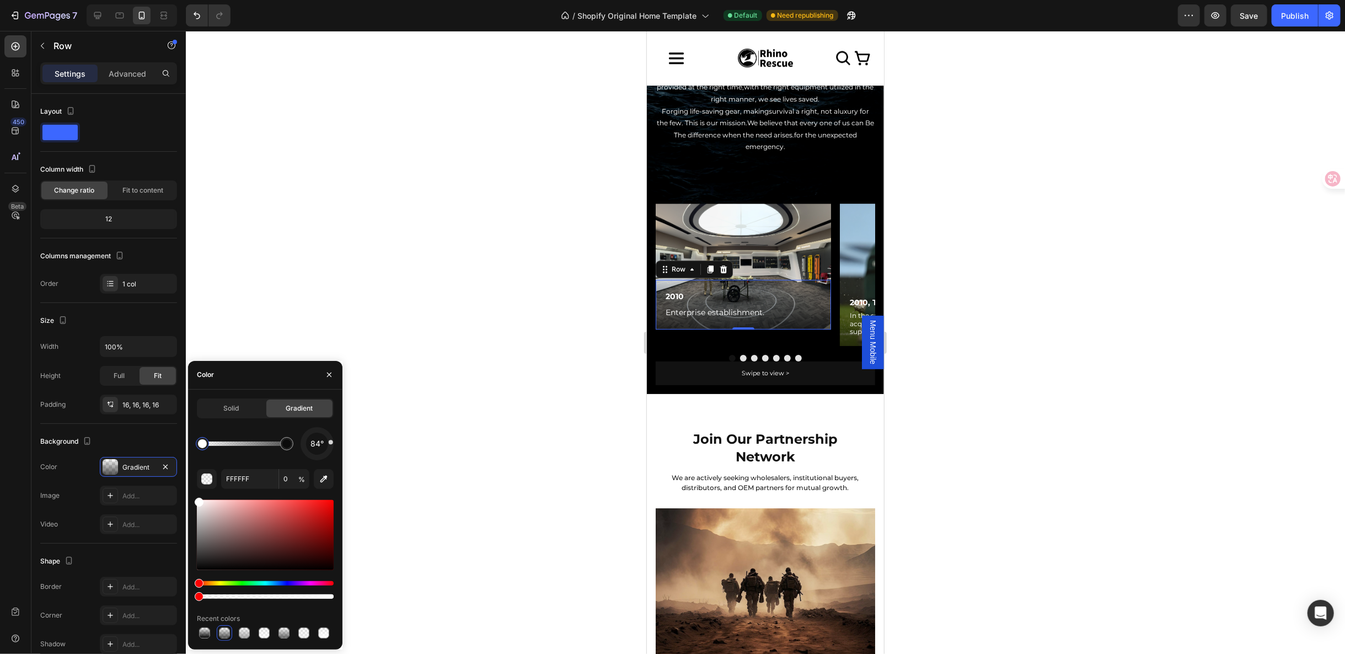
drag, startPoint x: 316, startPoint y: 456, endPoint x: 331, endPoint y: 442, distance: 20.7
click at [331, 442] on div at bounding box center [330, 442] width 5 height 5
drag, startPoint x: 331, startPoint y: 442, endPoint x: 317, endPoint y: 457, distance: 20.3
click at [317, 457] on div at bounding box center [317, 457] width 4 height 4
type input "000000"
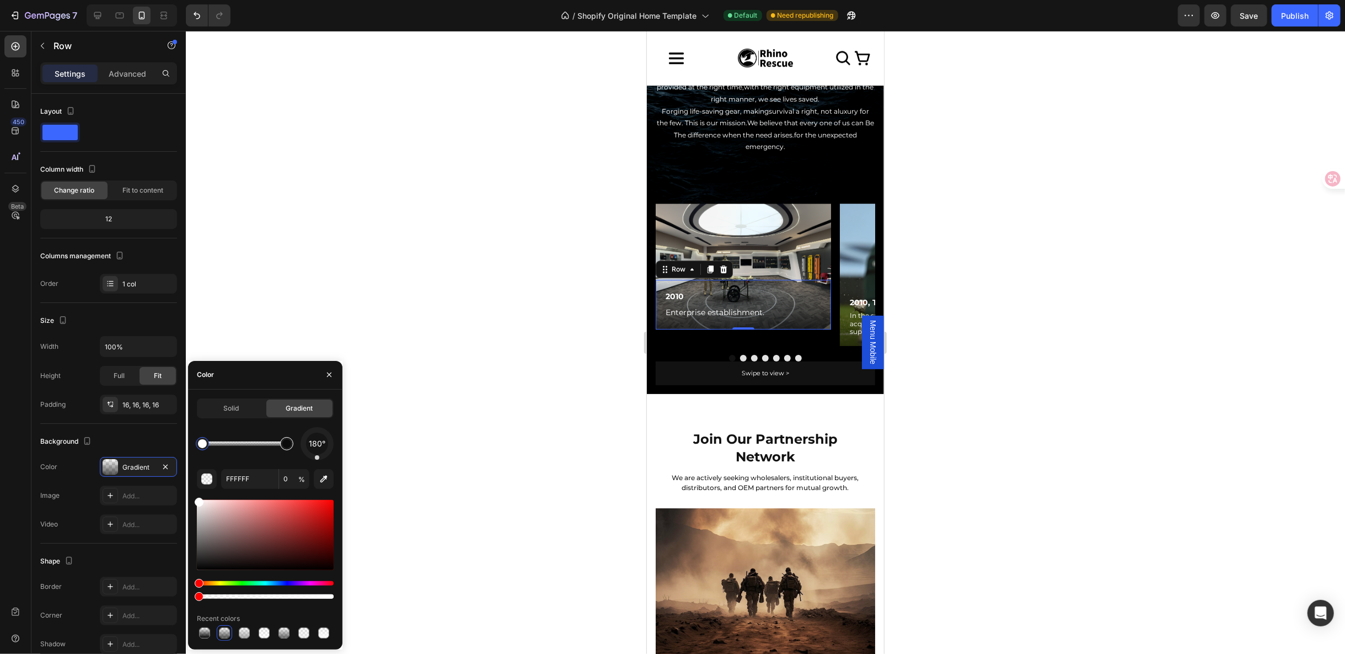
type input "66"
click at [285, 445] on div at bounding box center [286, 443] width 9 height 9
click at [740, 354] on button "Dot" at bounding box center [743, 357] width 7 height 7
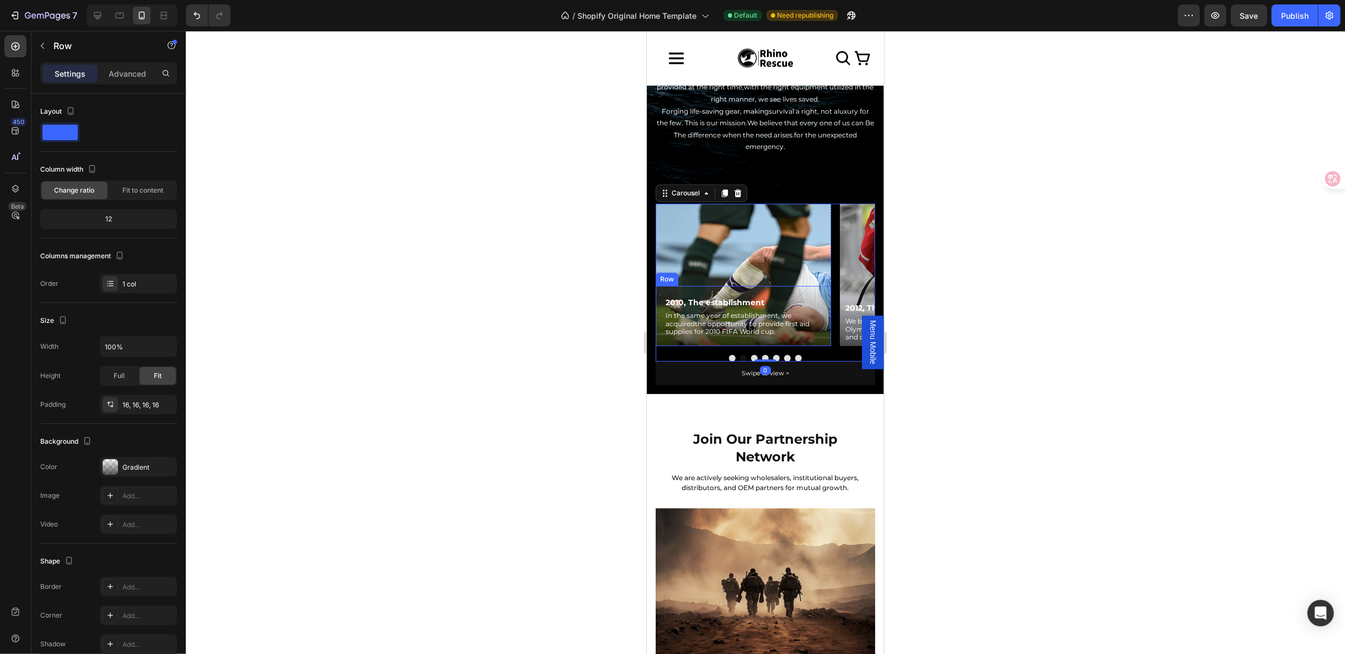
click at [810, 285] on div "2010, The establishment Text Block In the same year of establishment, we acquir…" at bounding box center [742, 315] width 175 height 60
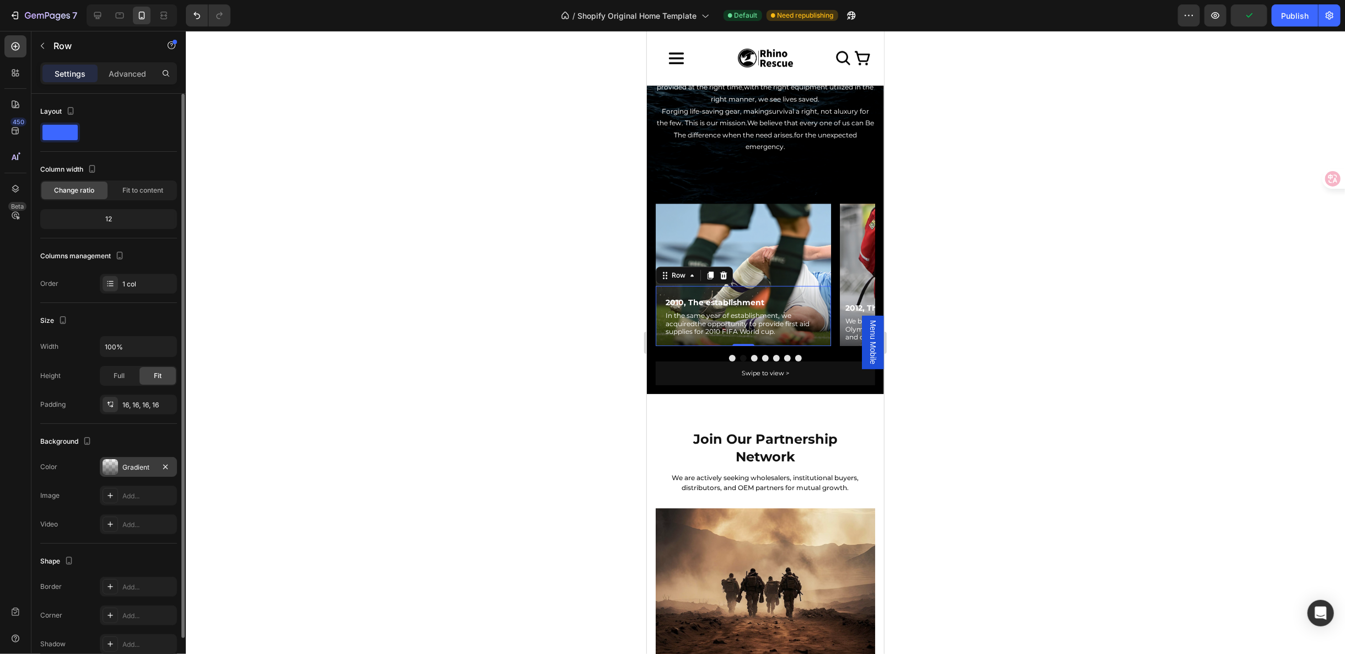
click at [117, 465] on div "Gradient" at bounding box center [138, 467] width 77 height 20
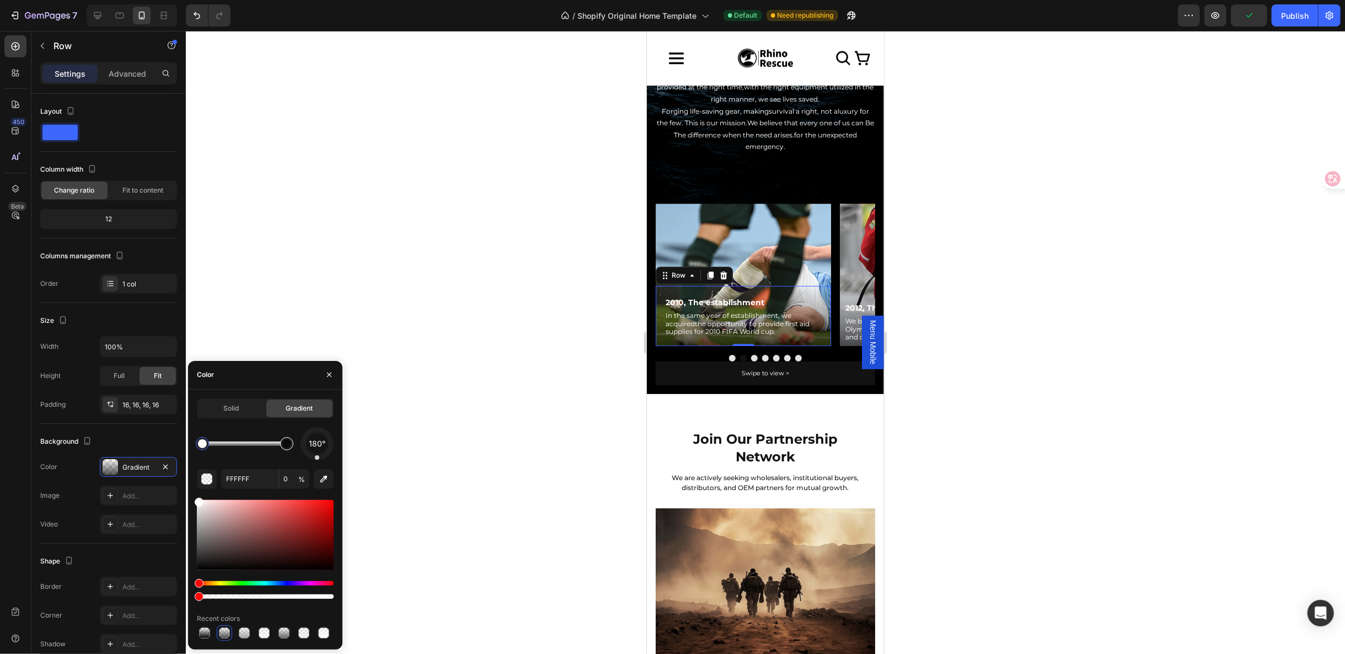
type input "000000"
type input "66"
click at [288, 444] on div at bounding box center [286, 443] width 9 height 9
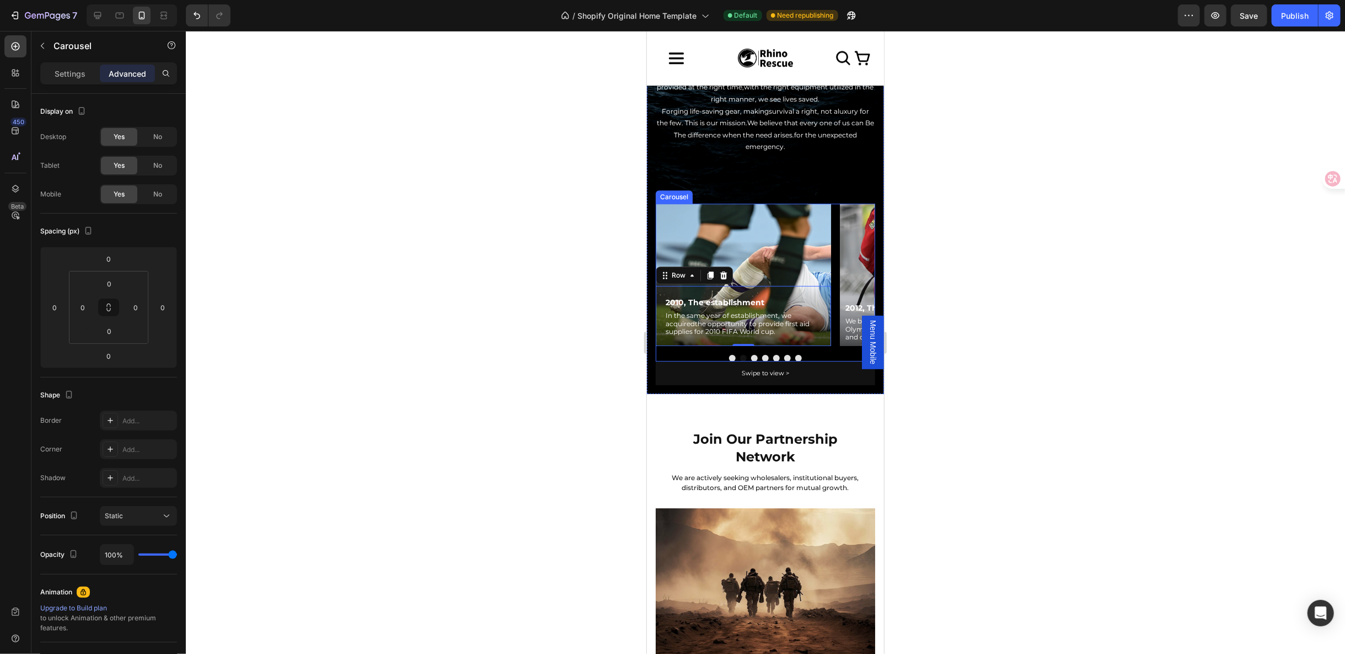
click at [751, 354] on button "Dot" at bounding box center [754, 357] width 7 height 7
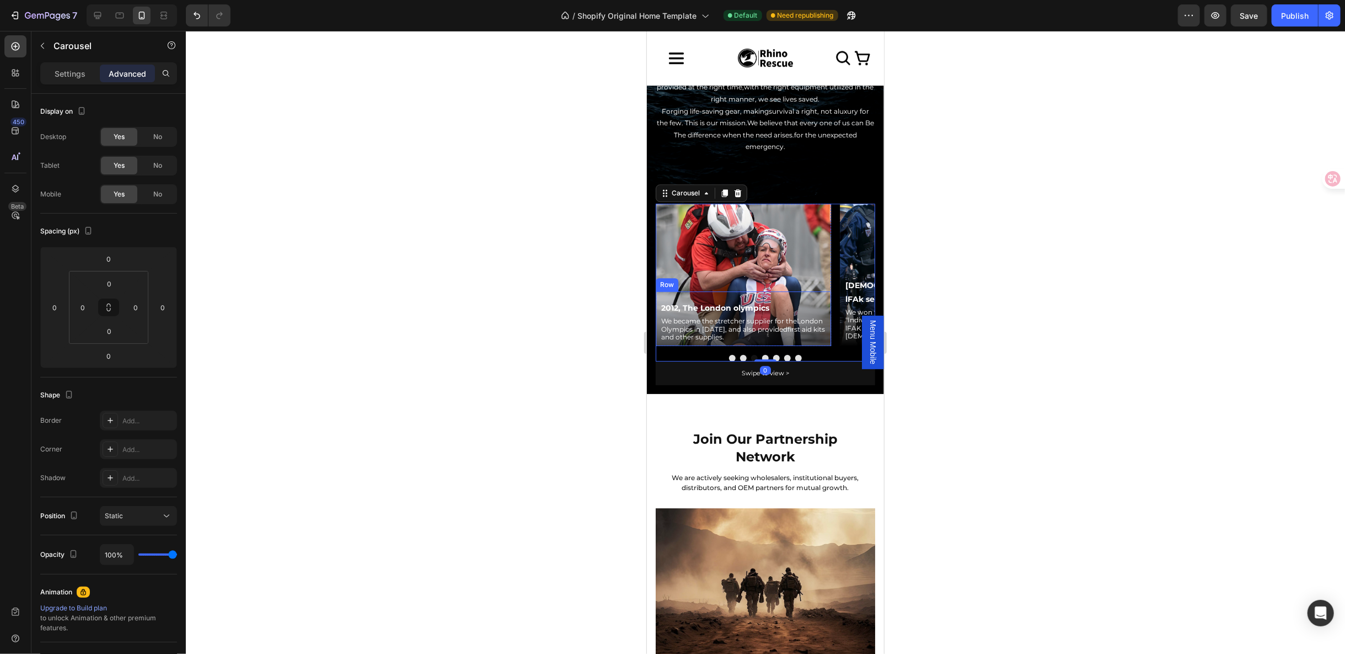
click at [798, 291] on div "2012, The London olympics Text Block We became the stretcher supplier for theLo…" at bounding box center [742, 318] width 175 height 54
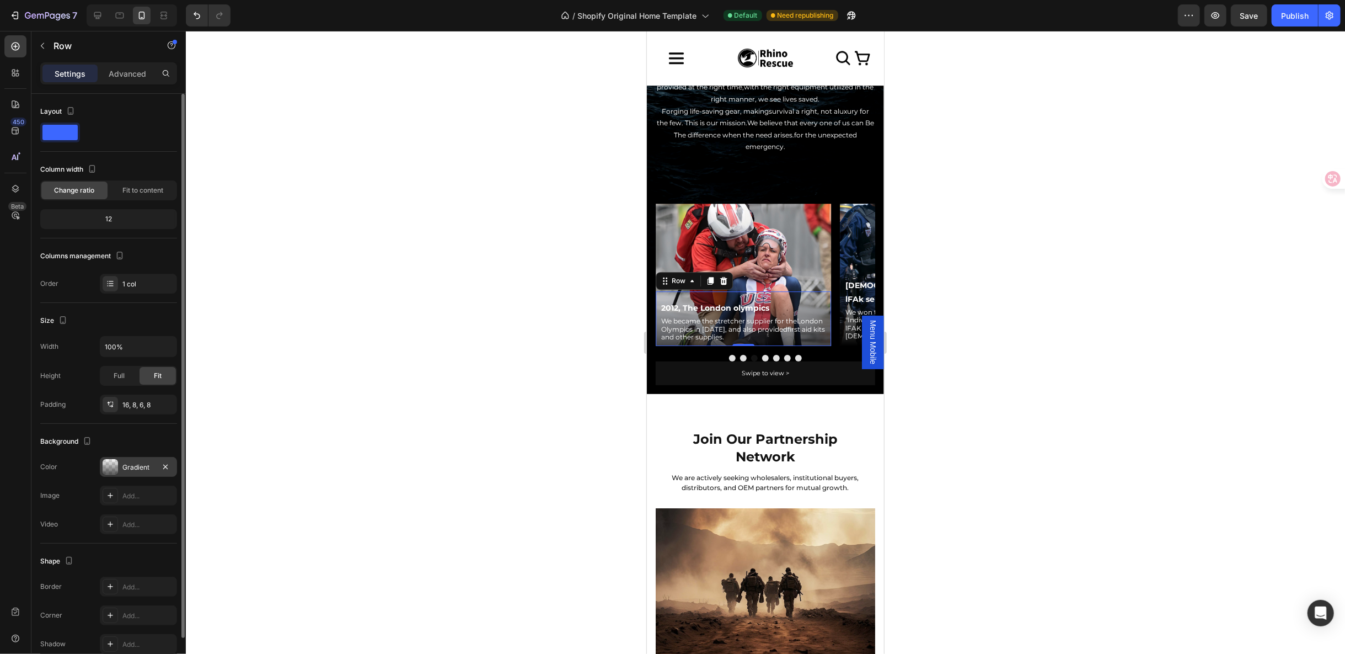
click at [105, 465] on div at bounding box center [110, 466] width 15 height 15
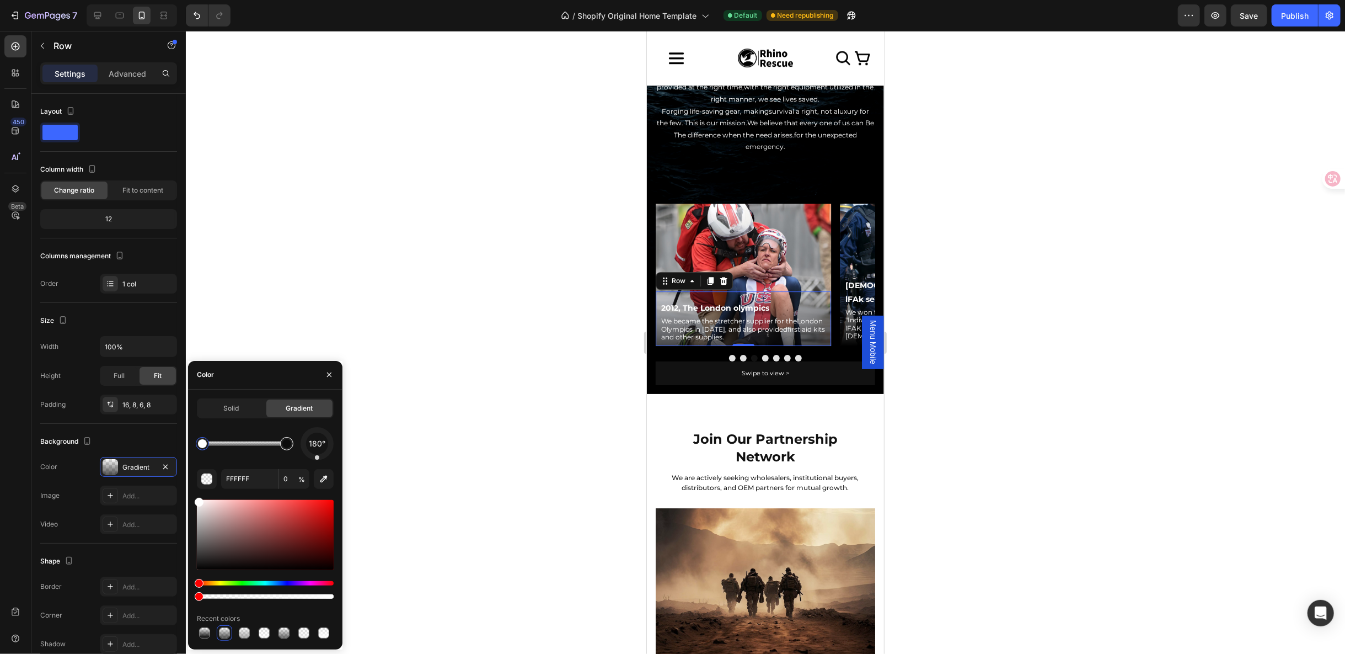
type input "000000"
type input "66"
click at [287, 439] on div at bounding box center [286, 443] width 9 height 9
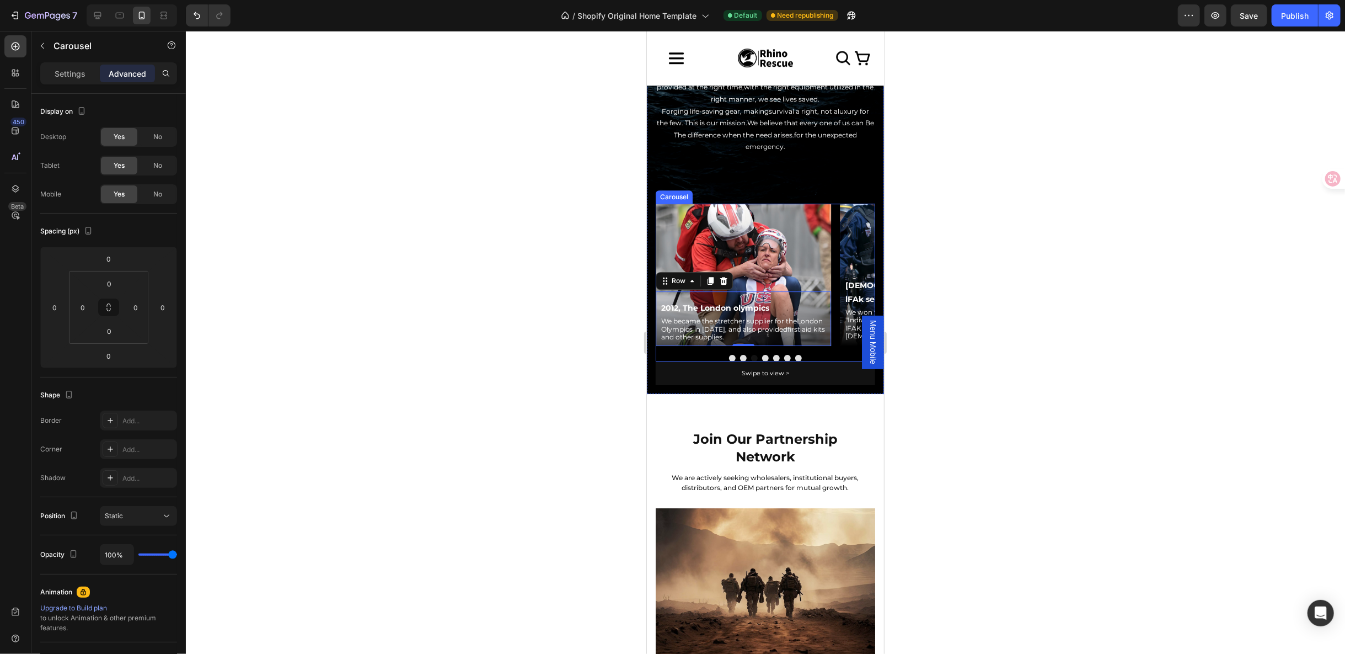
click at [762, 354] on button "Dot" at bounding box center [765, 357] width 7 height 7
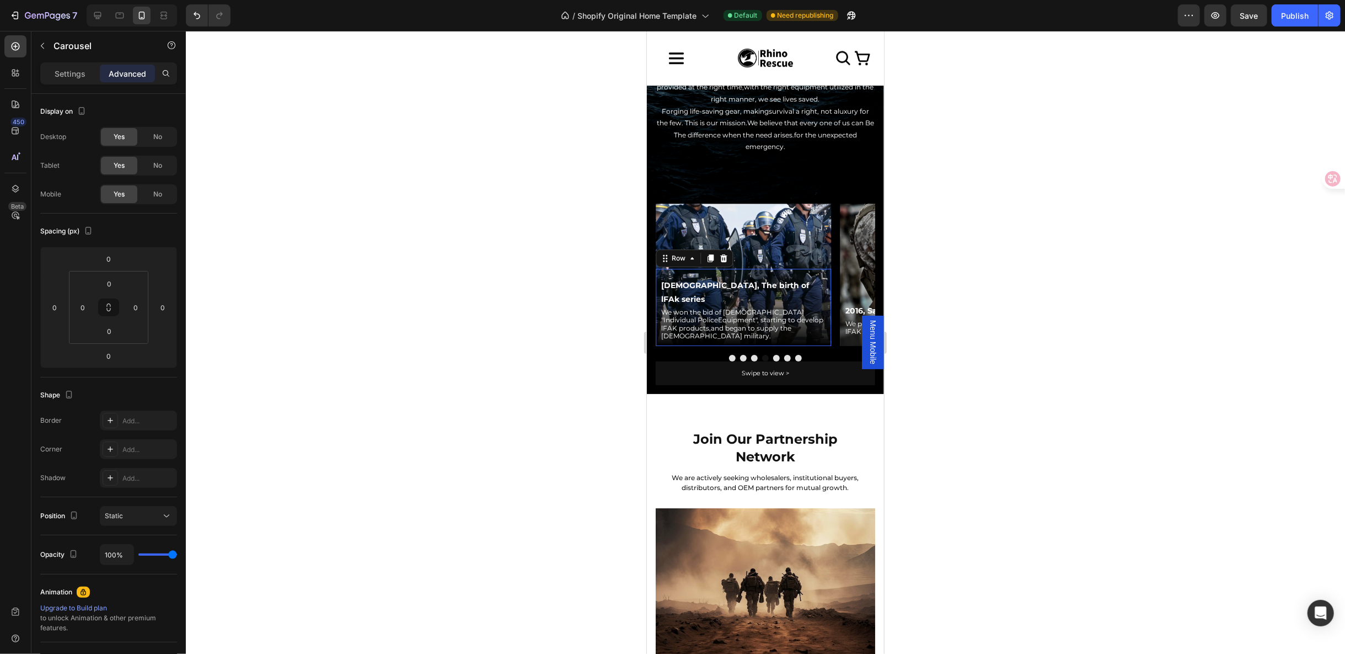
click at [810, 282] on div "2015, The birth of lFAk series Text Block We won the bid of French "Individual …" at bounding box center [742, 306] width 175 height 77
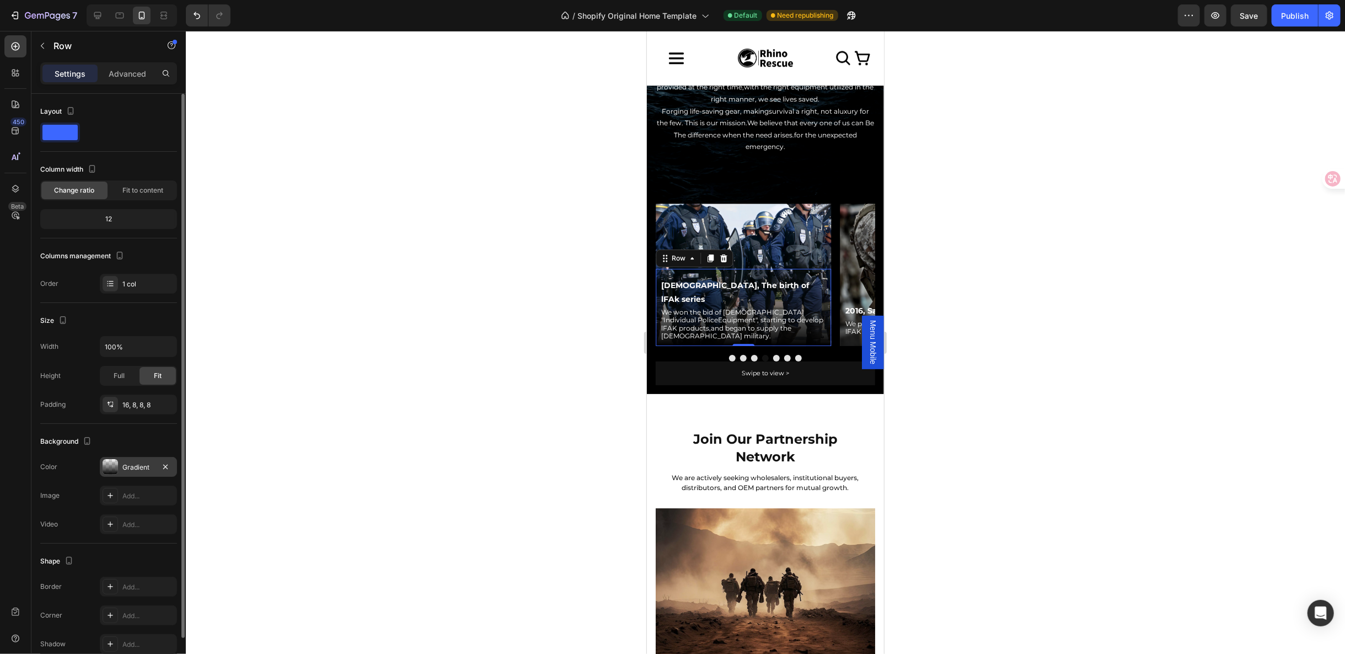
click at [105, 462] on div at bounding box center [110, 466] width 15 height 15
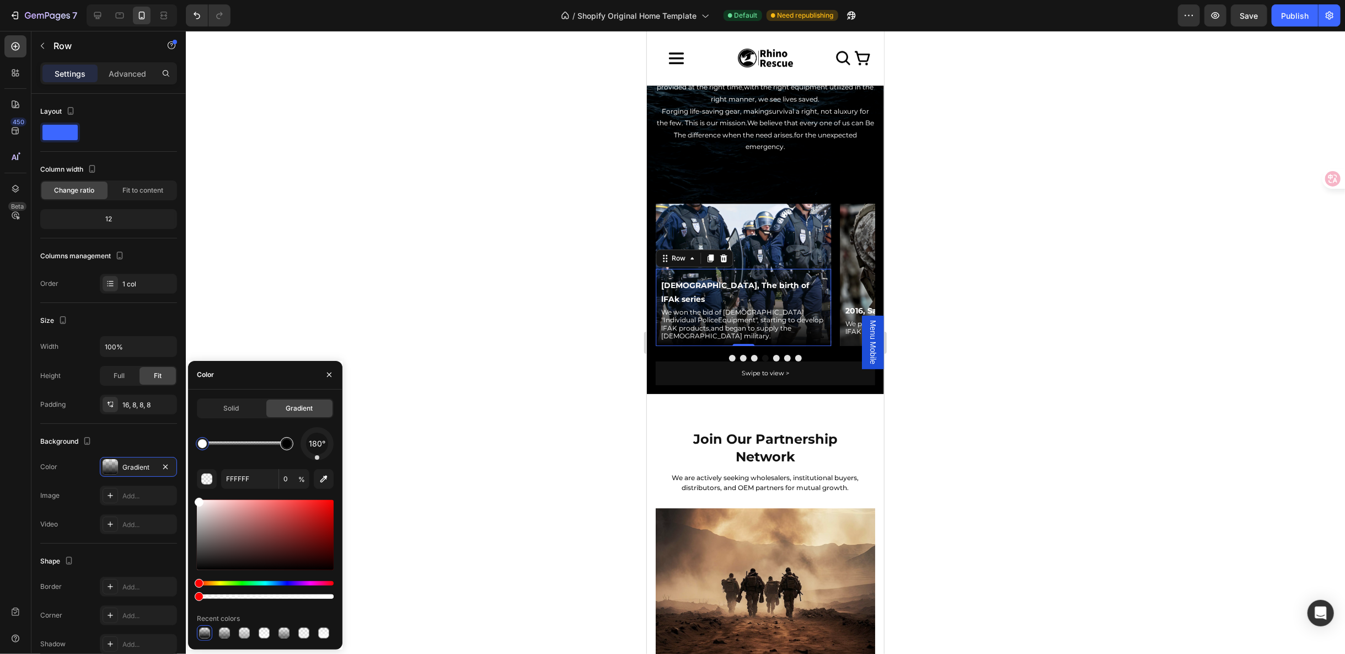
type input "000000"
type input "100"
click at [292, 446] on div at bounding box center [286, 443] width 13 height 13
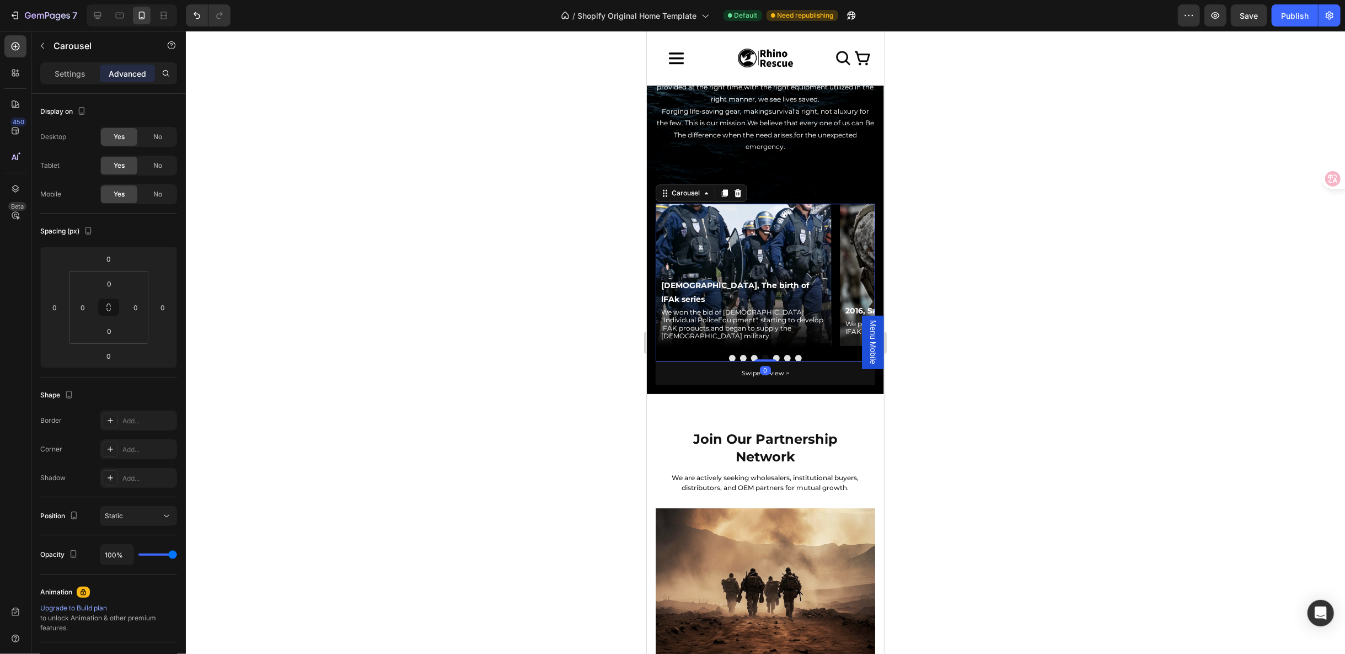
click at [773, 354] on button "Dot" at bounding box center [776, 357] width 7 height 7
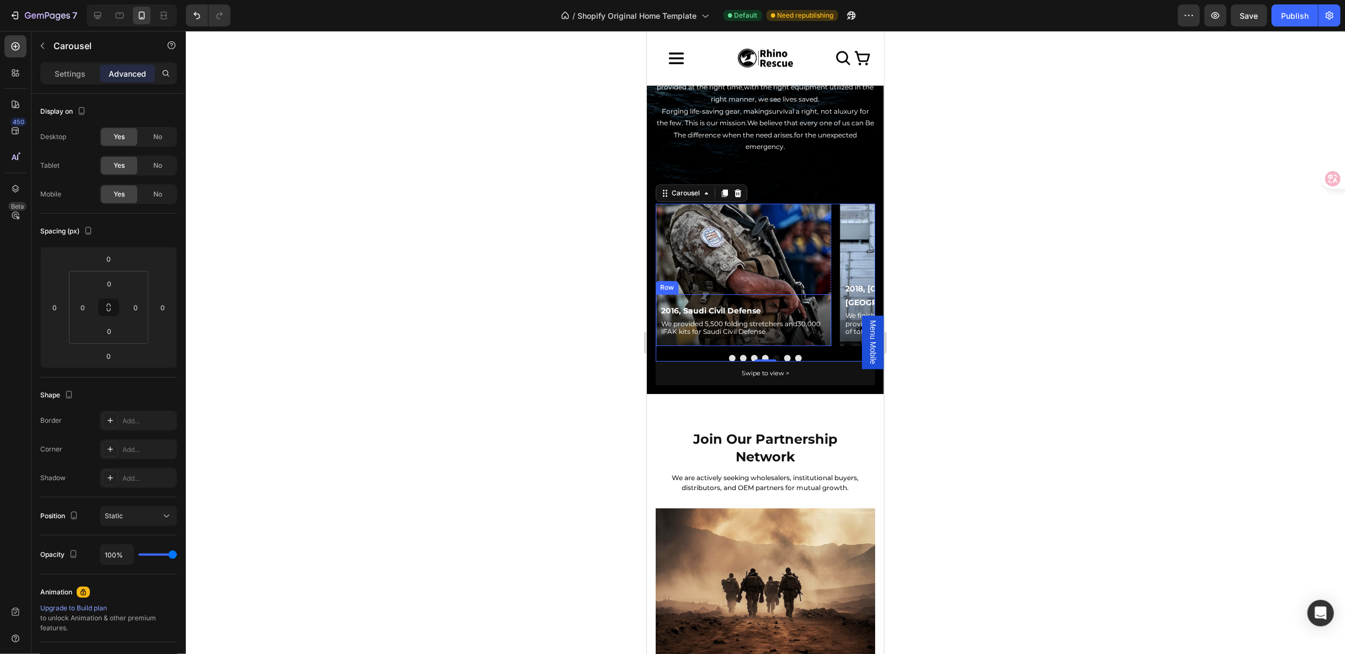
click at [795, 293] on div "2016, Saudi Civil Defense Text Block We provided 5,500 folding stretchers and30…" at bounding box center [742, 319] width 175 height 52
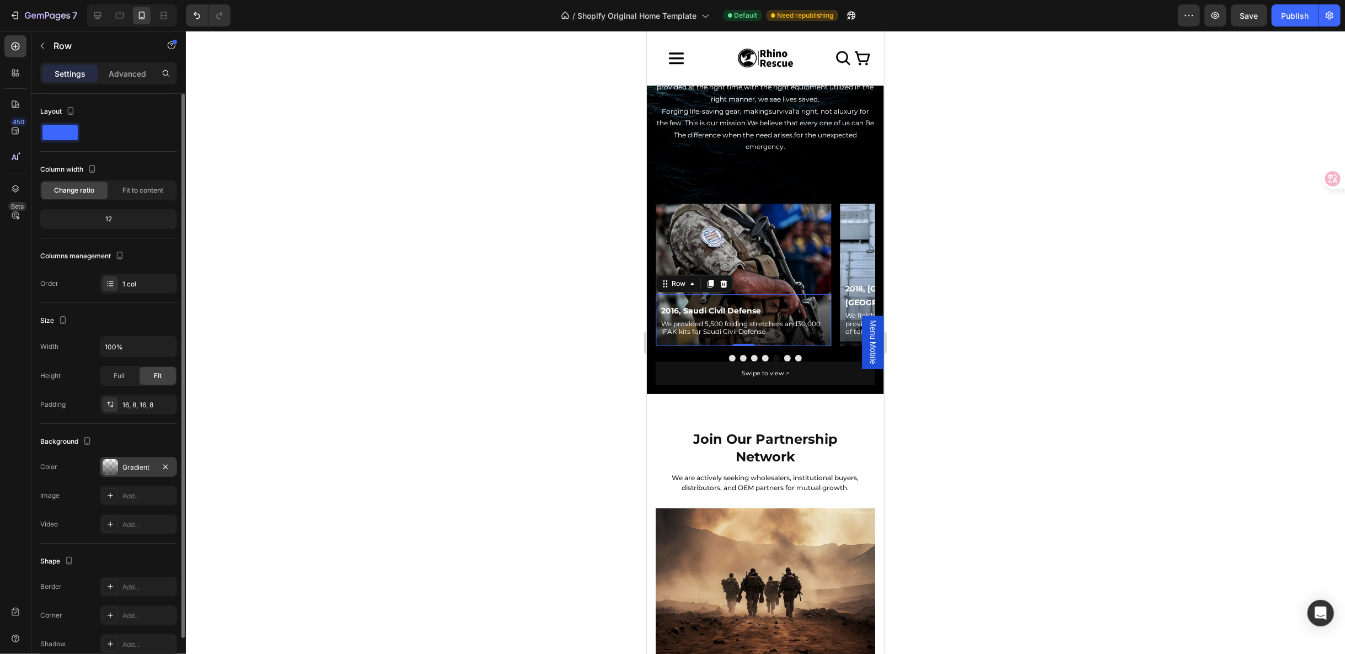
click at [111, 460] on div at bounding box center [110, 466] width 15 height 15
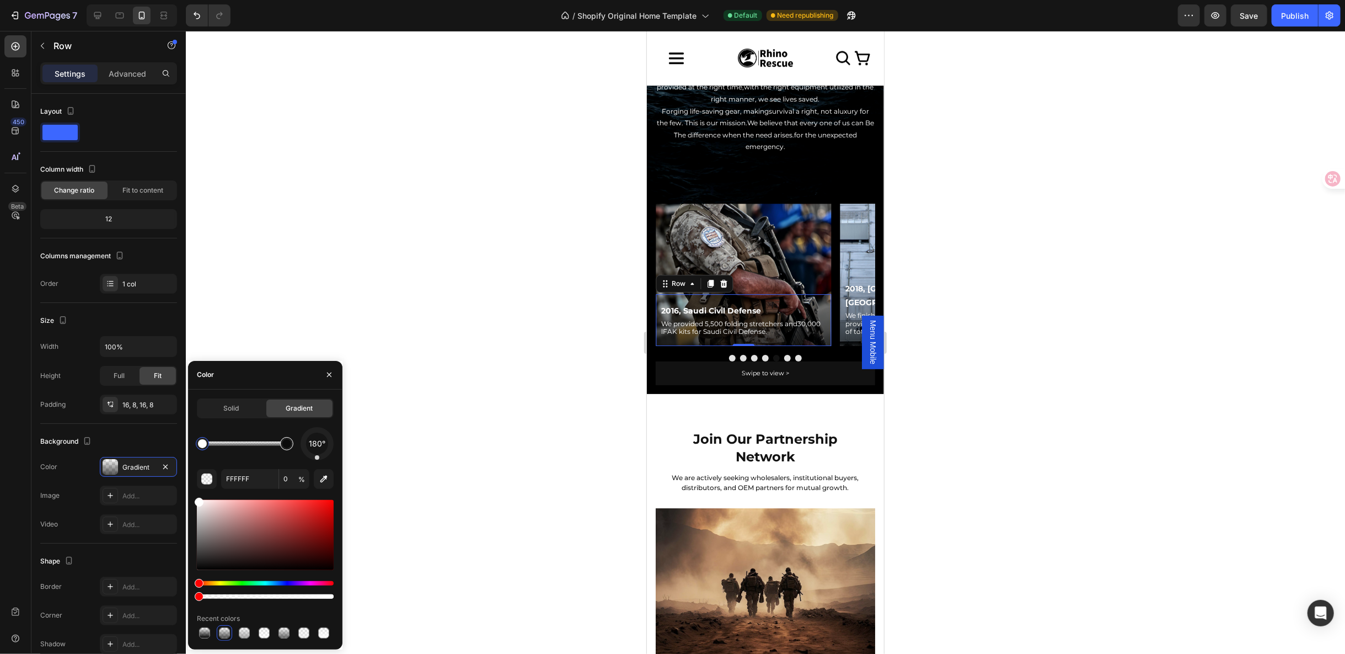
type input "000000"
type input "66"
click at [286, 438] on div at bounding box center [286, 443] width 13 height 13
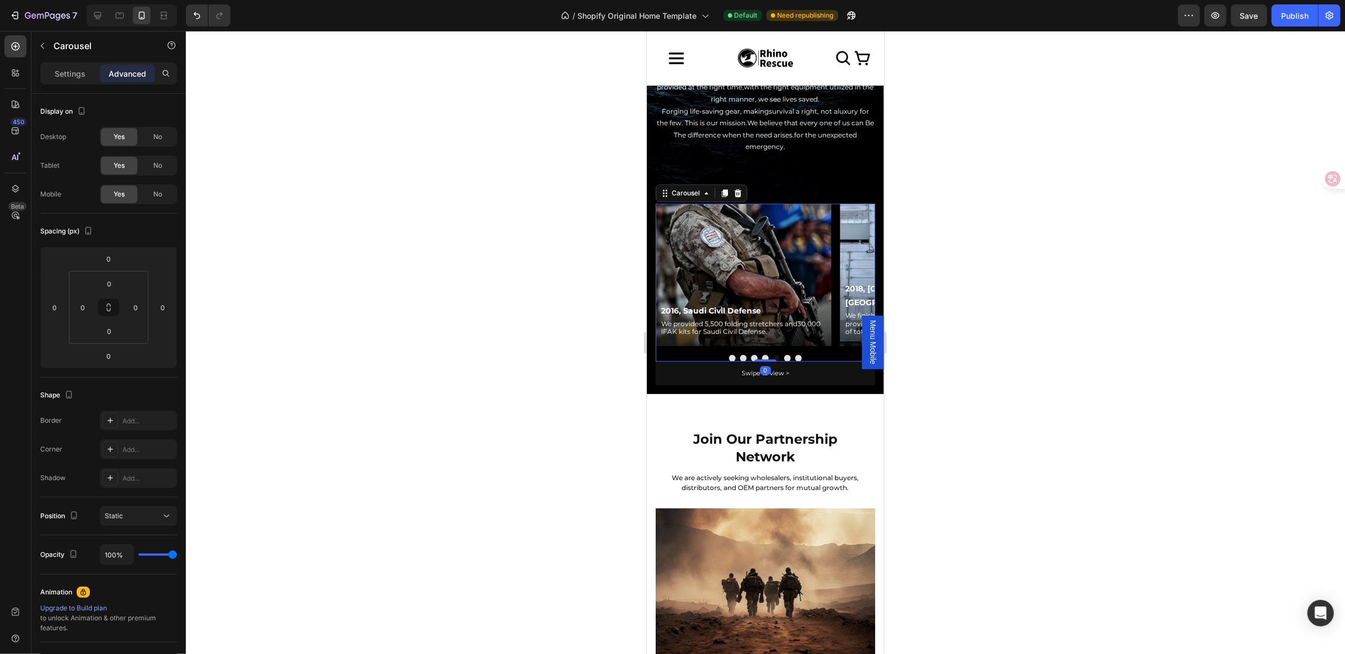
click at [784, 354] on button "Dot" at bounding box center [787, 357] width 7 height 7
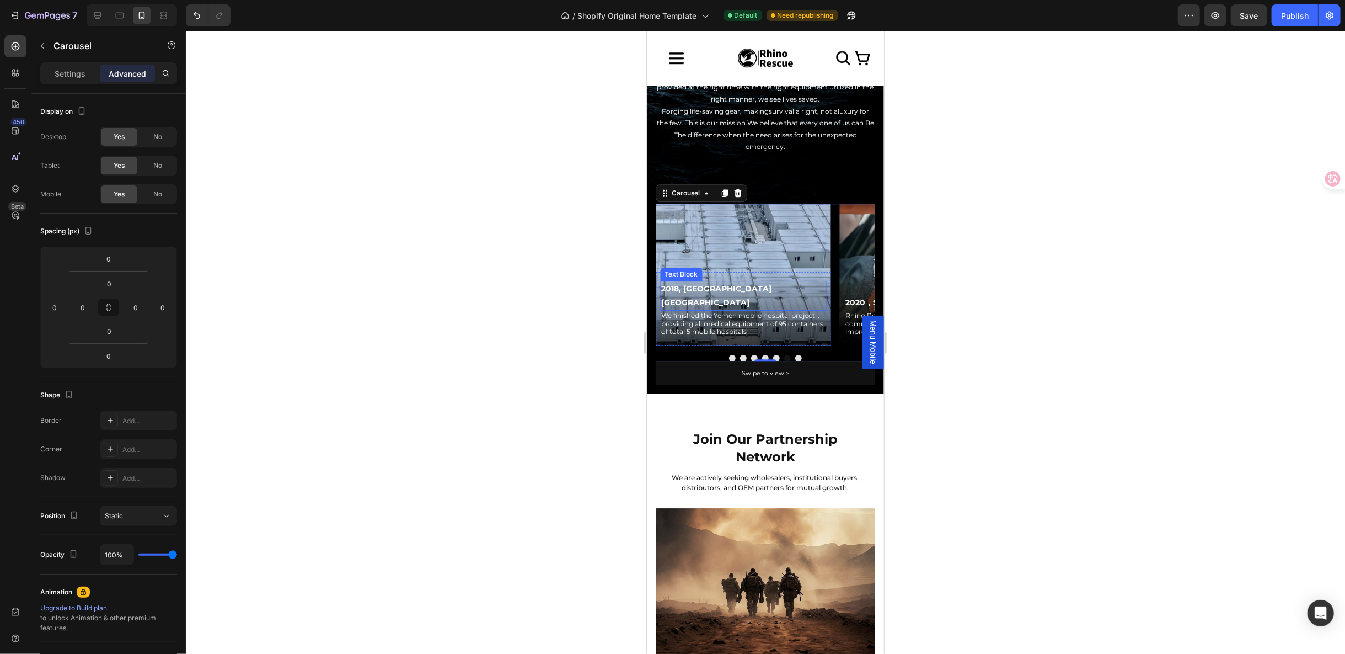
click at [810, 287] on p "2018, [GEOGRAPHIC_DATA] [GEOGRAPHIC_DATA]" at bounding box center [743, 295] width 164 height 28
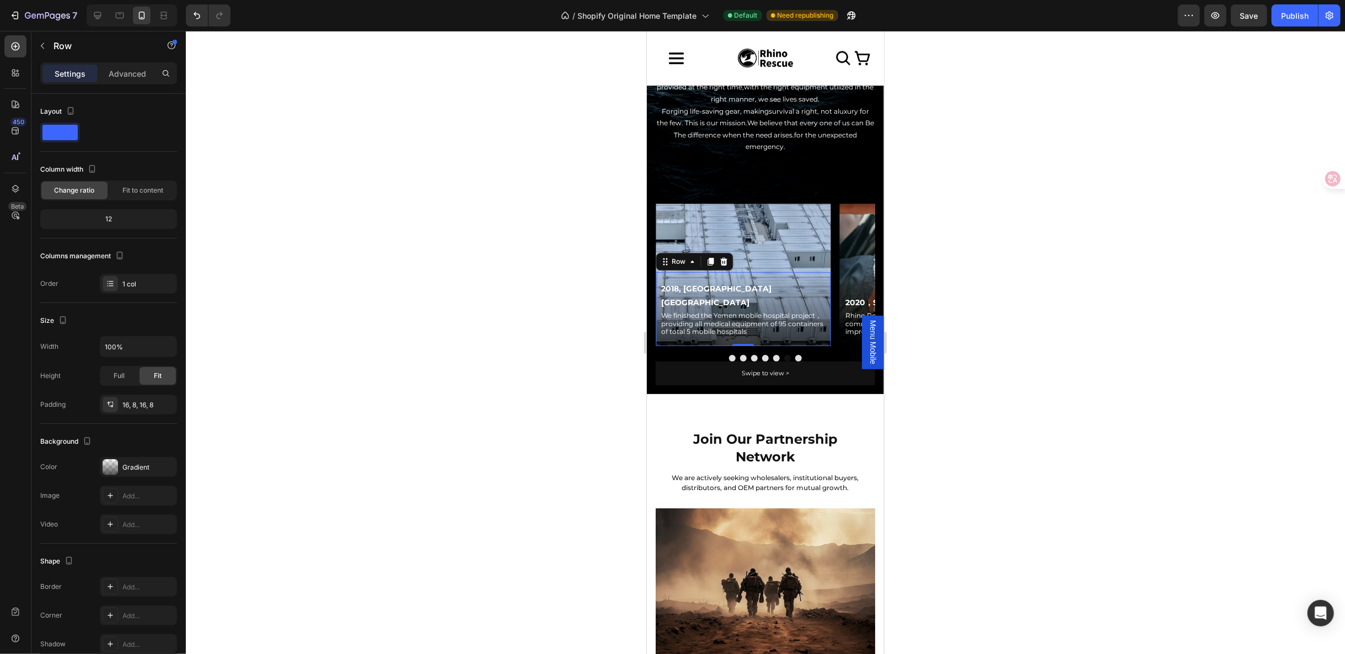
click at [825, 276] on div "2018, Yemen Mobile Hospital Text Block We finished the Yemen mobile hospital pr…" at bounding box center [742, 308] width 175 height 74
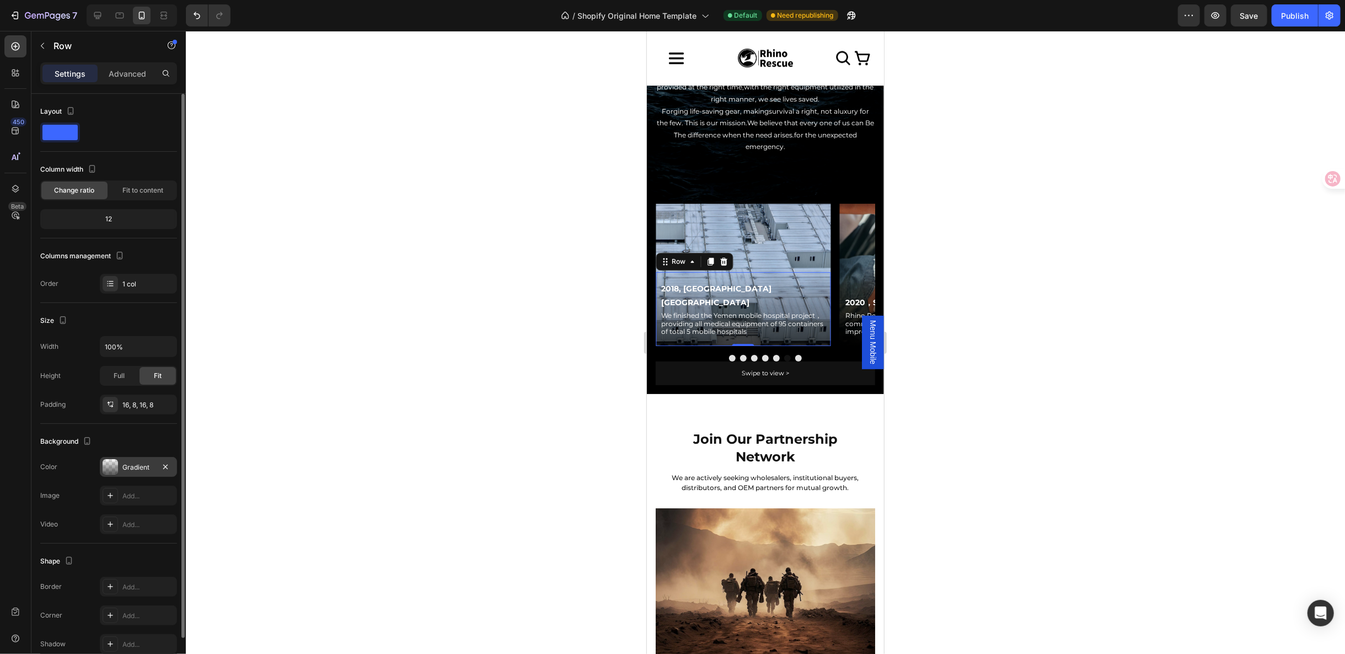
click at [117, 462] on div at bounding box center [110, 466] width 15 height 15
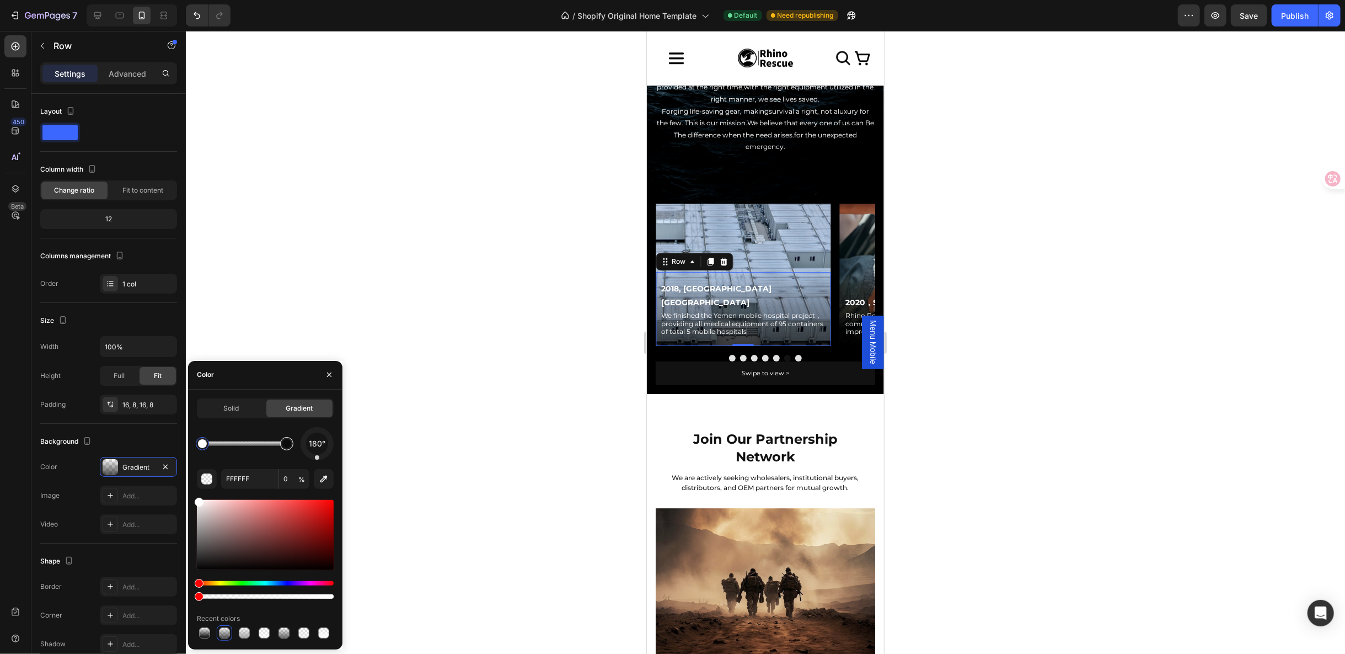
type input "000000"
type input "66"
click at [287, 445] on div at bounding box center [286, 443] width 9 height 9
click at [795, 354] on button "Dot" at bounding box center [798, 357] width 7 height 7
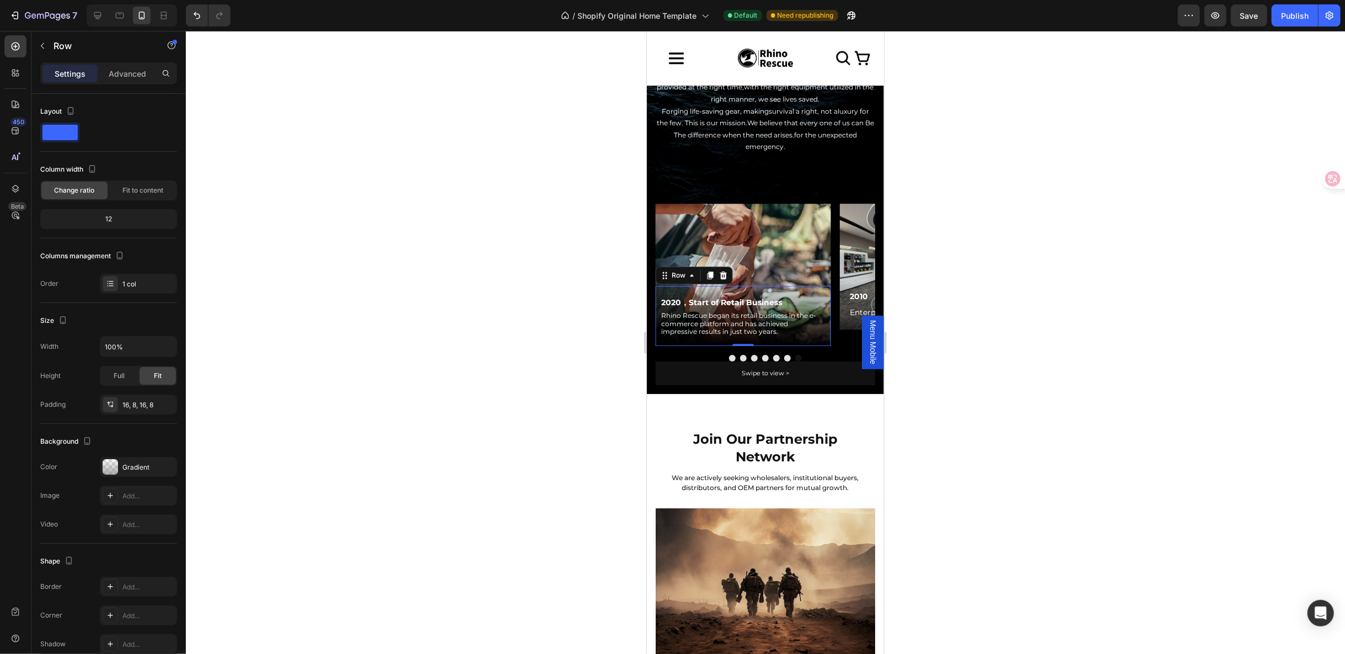
click at [816, 285] on div "2020，Start of Retail Business Text Block Rhino Rescue began its retail business…" at bounding box center [742, 315] width 175 height 60
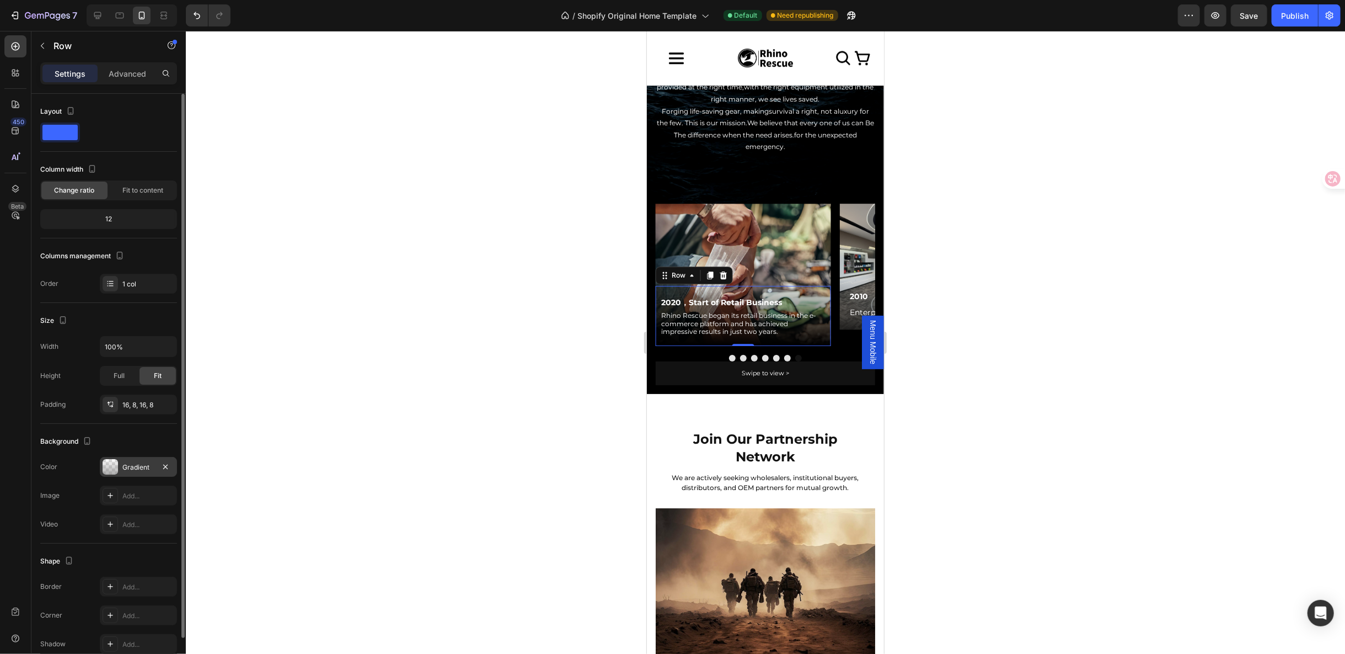
click at [114, 463] on div at bounding box center [110, 466] width 15 height 15
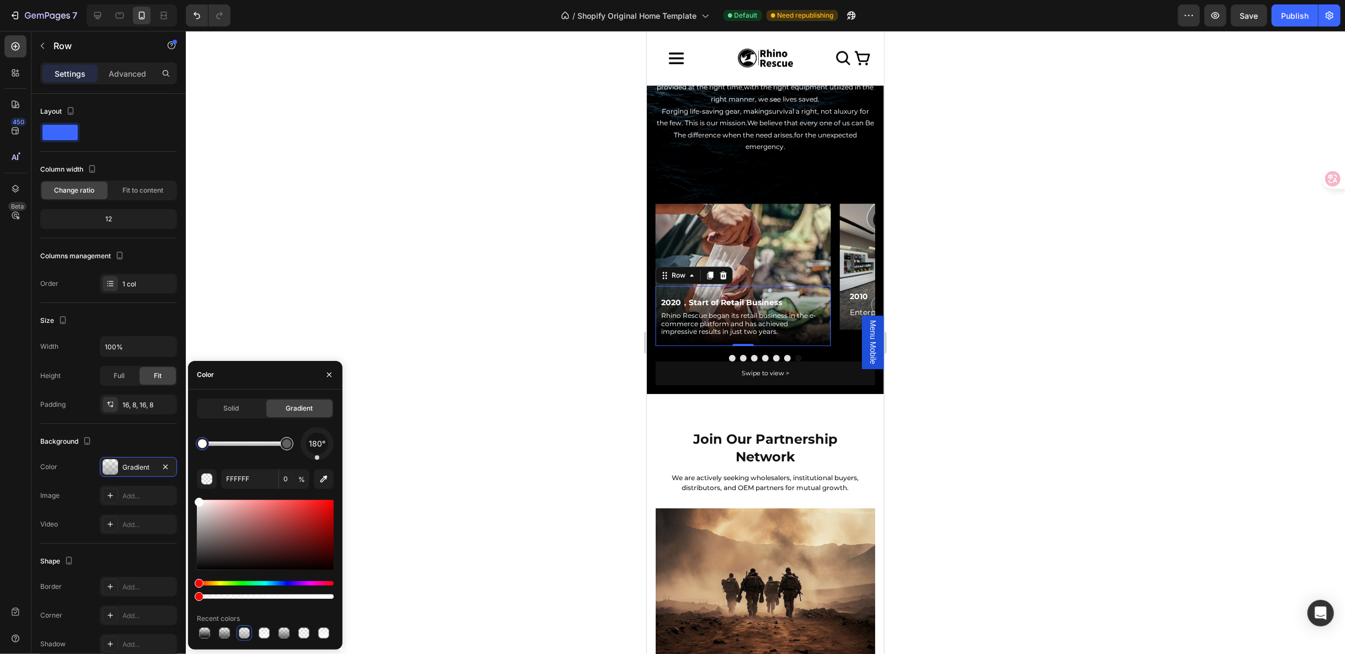
type input "848383"
type input "66"
click at [288, 442] on div at bounding box center [286, 443] width 9 height 9
drag, startPoint x: 199, startPoint y: 536, endPoint x: 188, endPoint y: 570, distance: 35.4
click at [188, 570] on div "Solid Gradient 180° 848383 66 % Recent colors" at bounding box center [265, 519] width 154 height 242
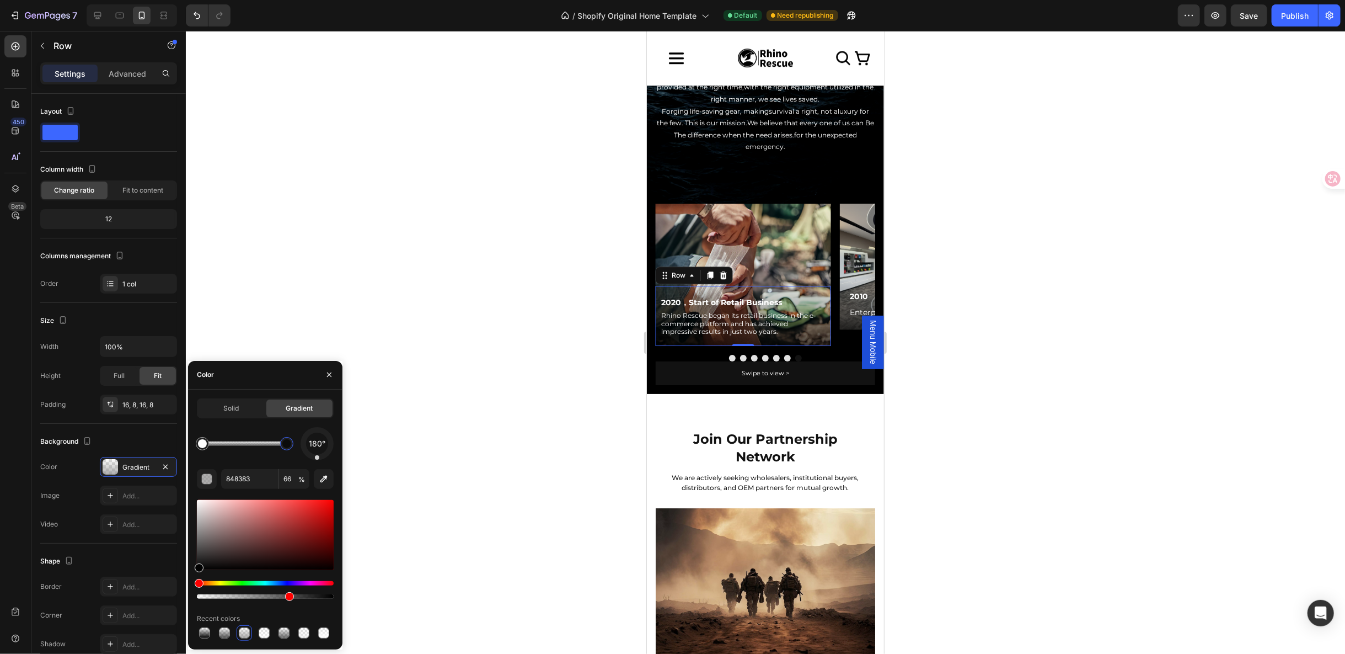
type input "000000"
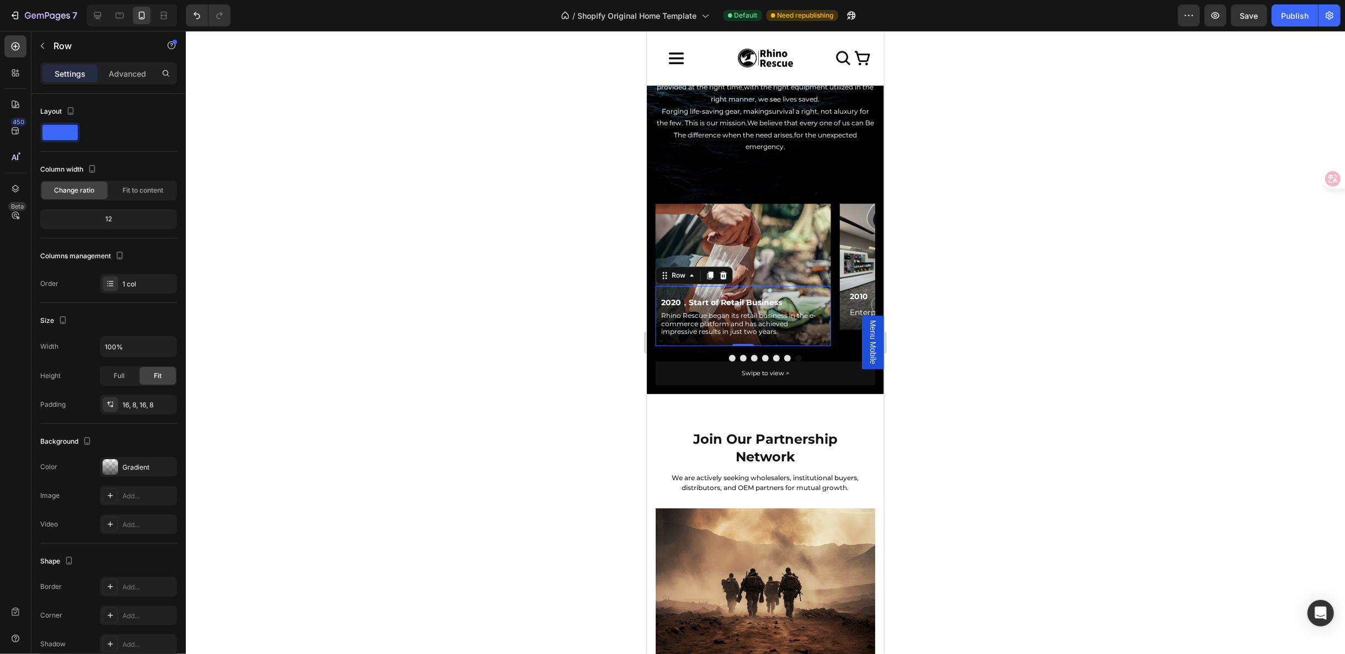
click at [534, 486] on div at bounding box center [765, 342] width 1159 height 623
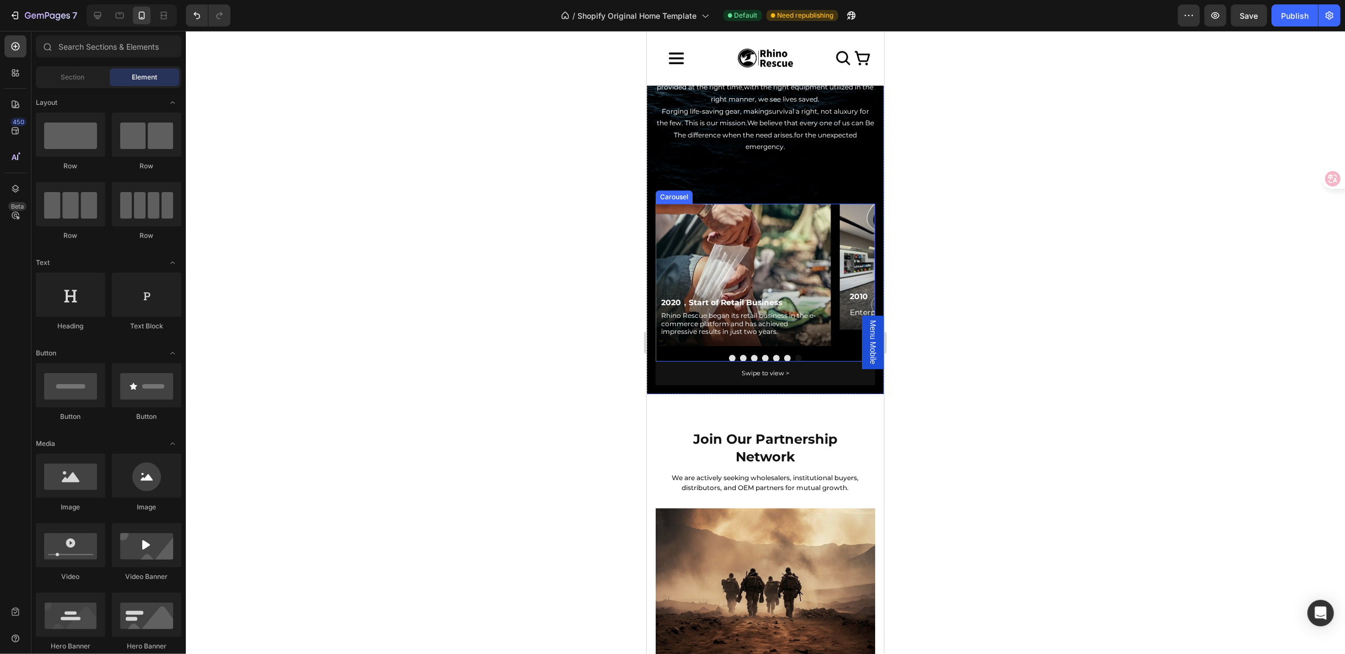
click at [729, 354] on button "Dot" at bounding box center [732, 357] width 7 height 7
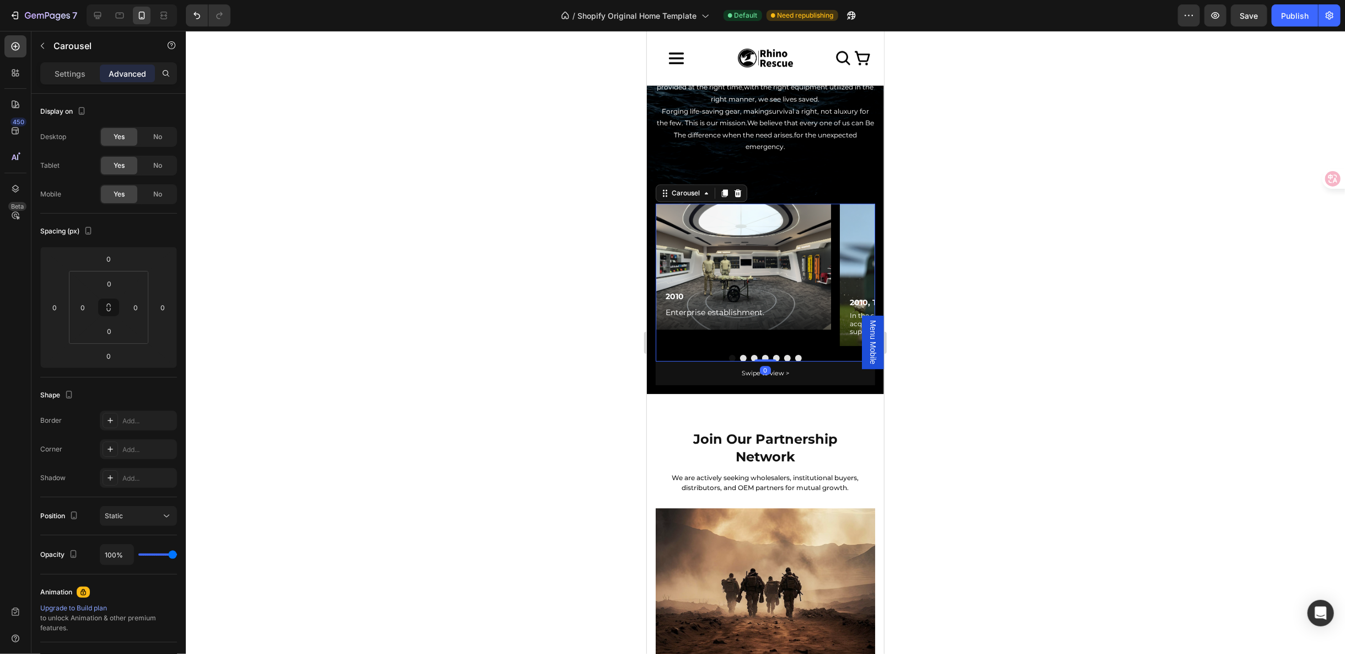
click at [795, 354] on button "Dot" at bounding box center [798, 357] width 7 height 7
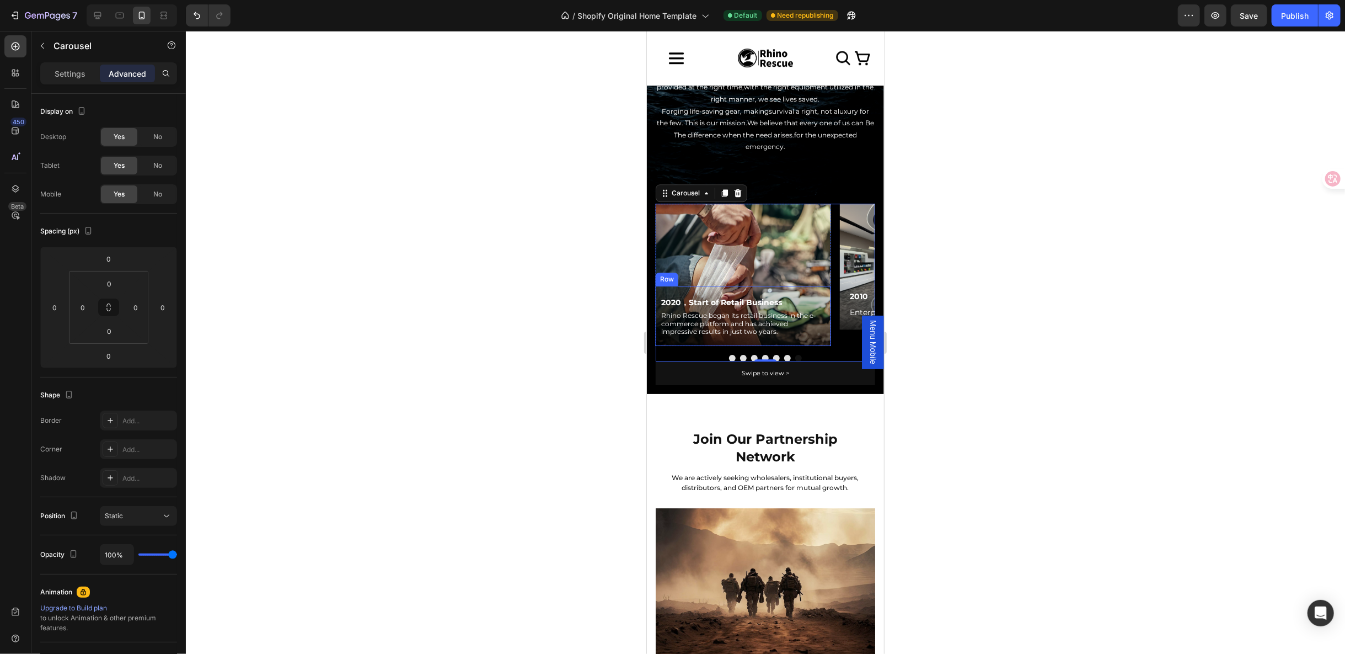
click at [821, 285] on div "2020，Start of Retail Business Text Block Rhino Rescue began its retail business…" at bounding box center [742, 315] width 175 height 60
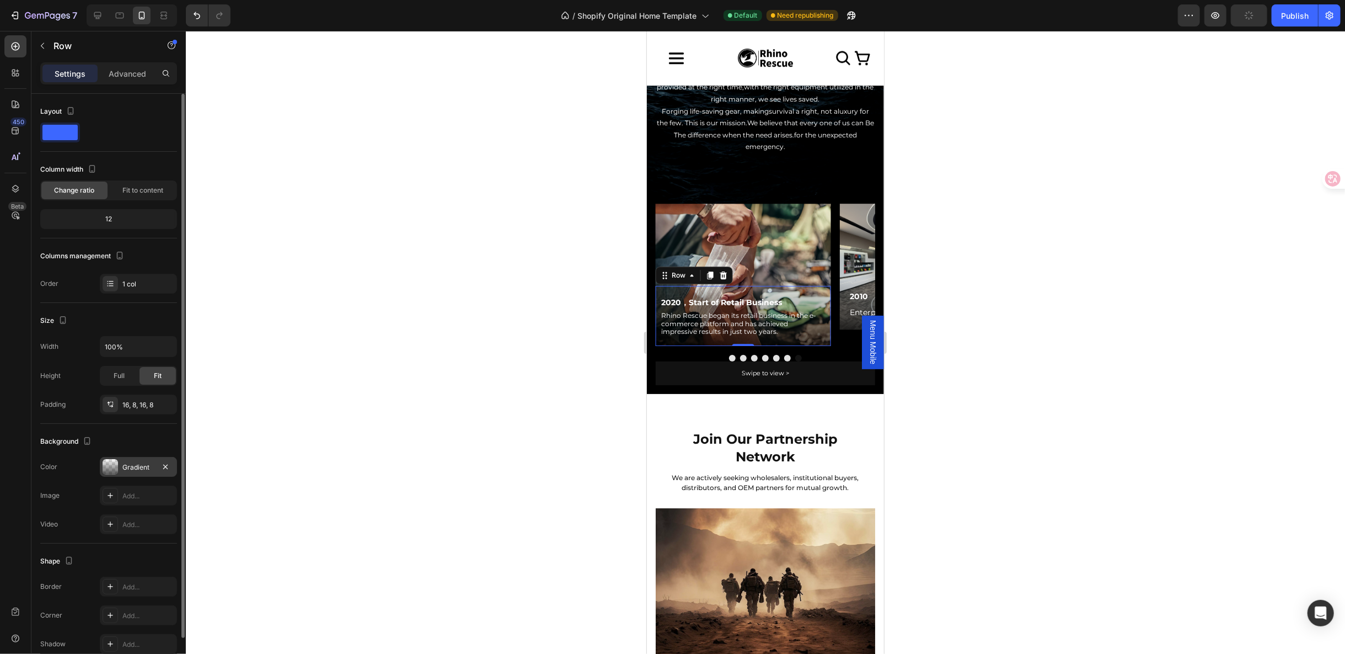
click at [116, 459] on div at bounding box center [110, 466] width 15 height 15
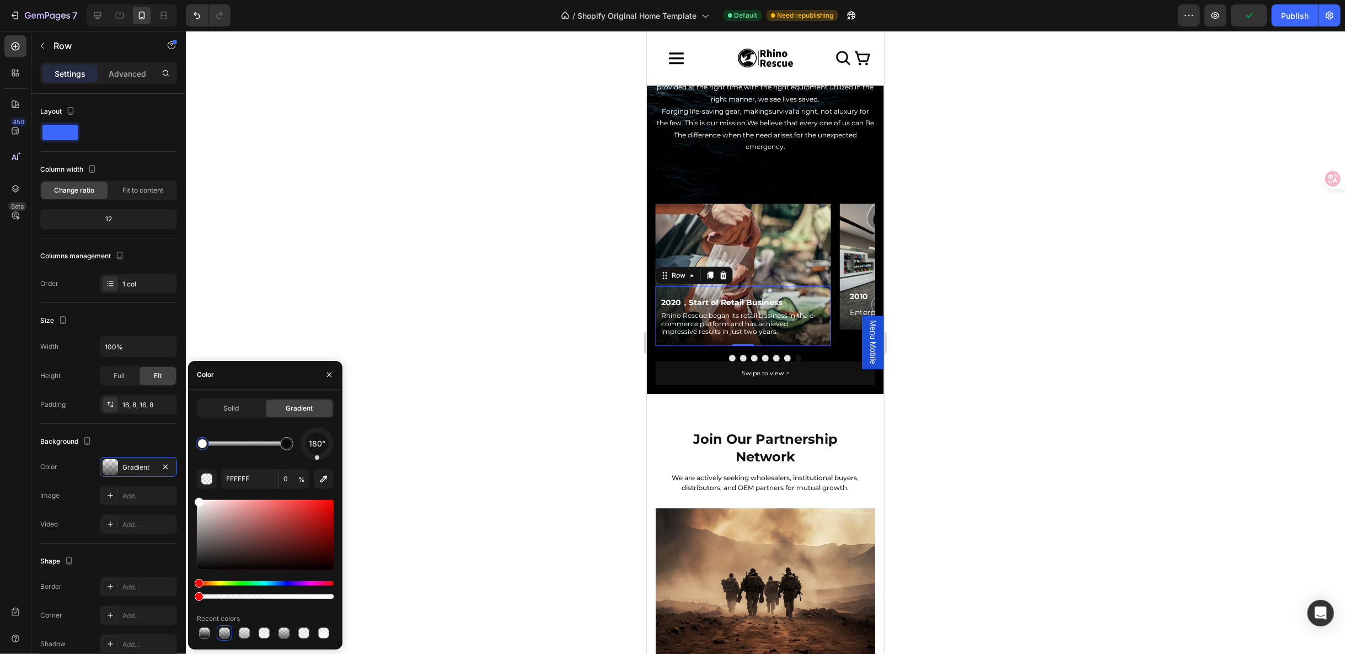
click at [1070, 464] on div at bounding box center [765, 342] width 1159 height 623
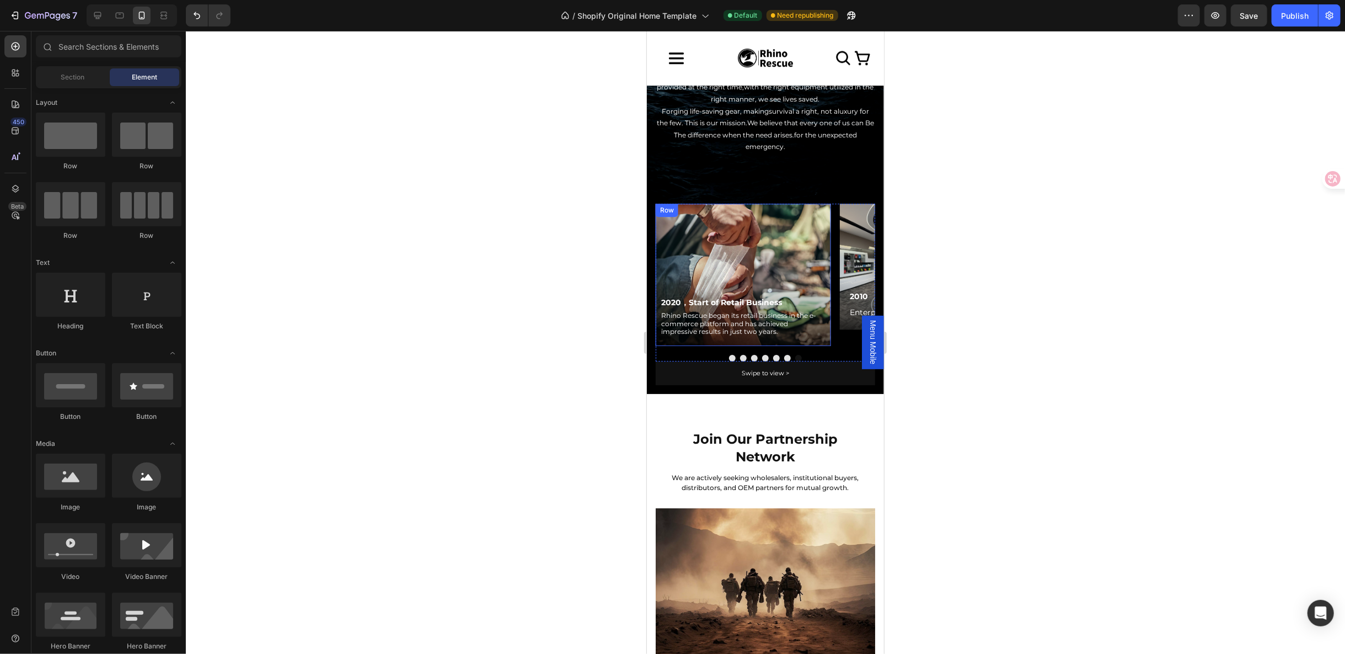
click at [675, 208] on div "Row" at bounding box center [666, 210] width 18 height 10
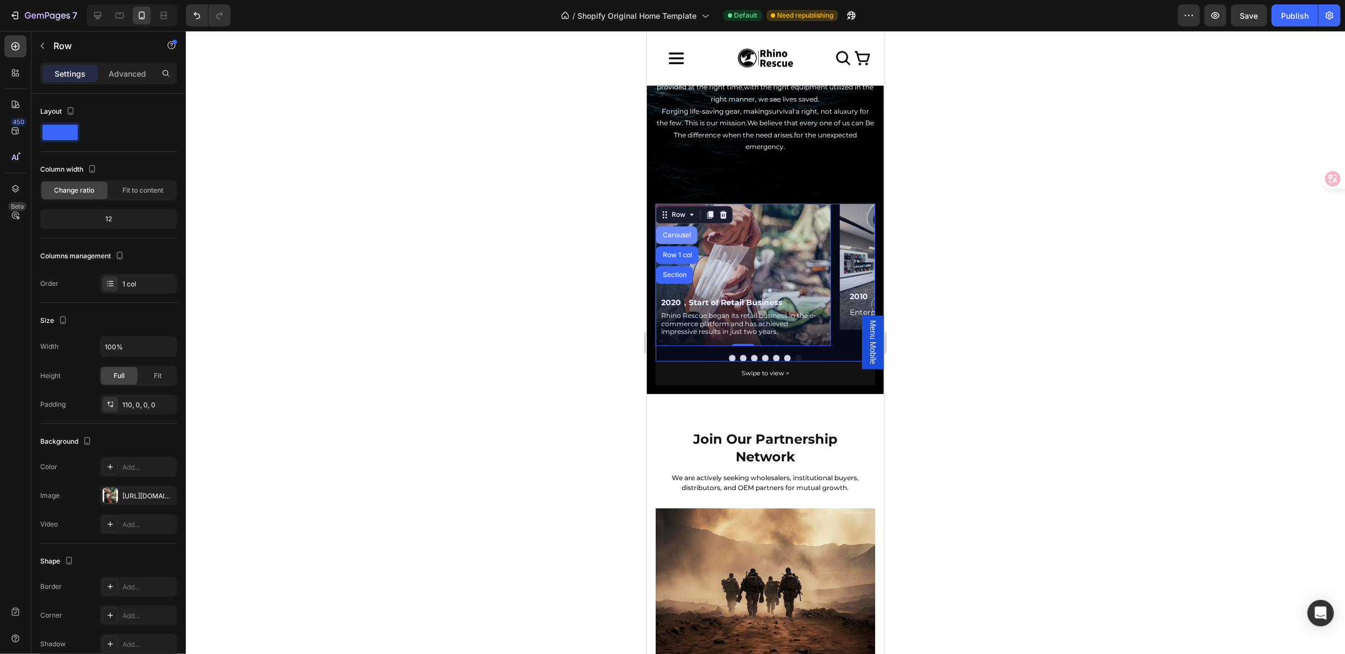
click at [676, 228] on div "Carousel" at bounding box center [676, 235] width 41 height 18
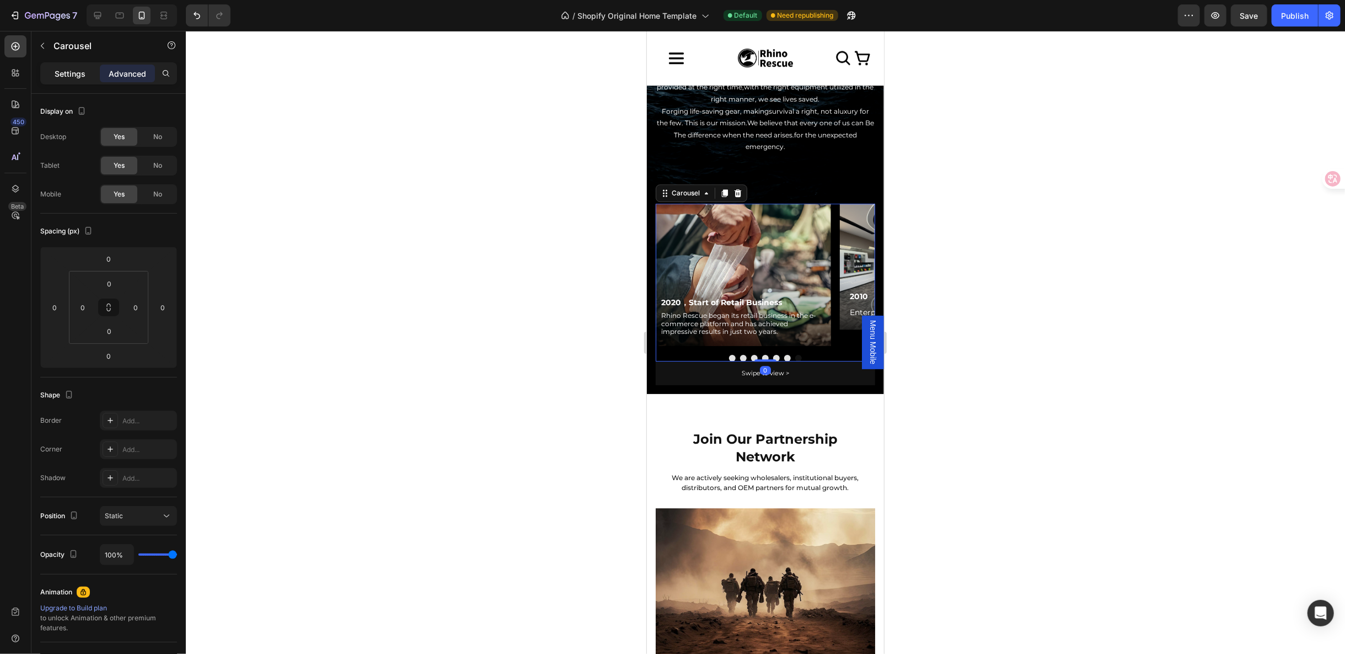
click at [76, 71] on p "Settings" at bounding box center [70, 74] width 31 height 12
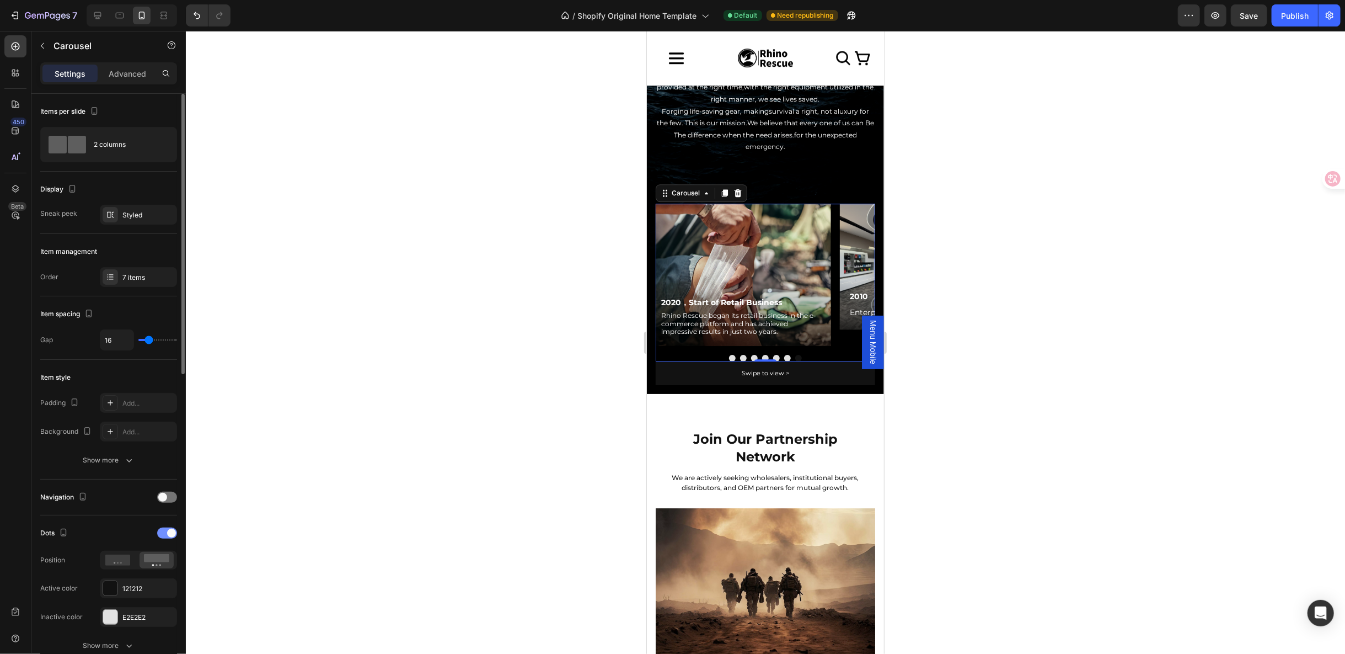
click at [170, 528] on span at bounding box center [171, 532] width 9 height 9
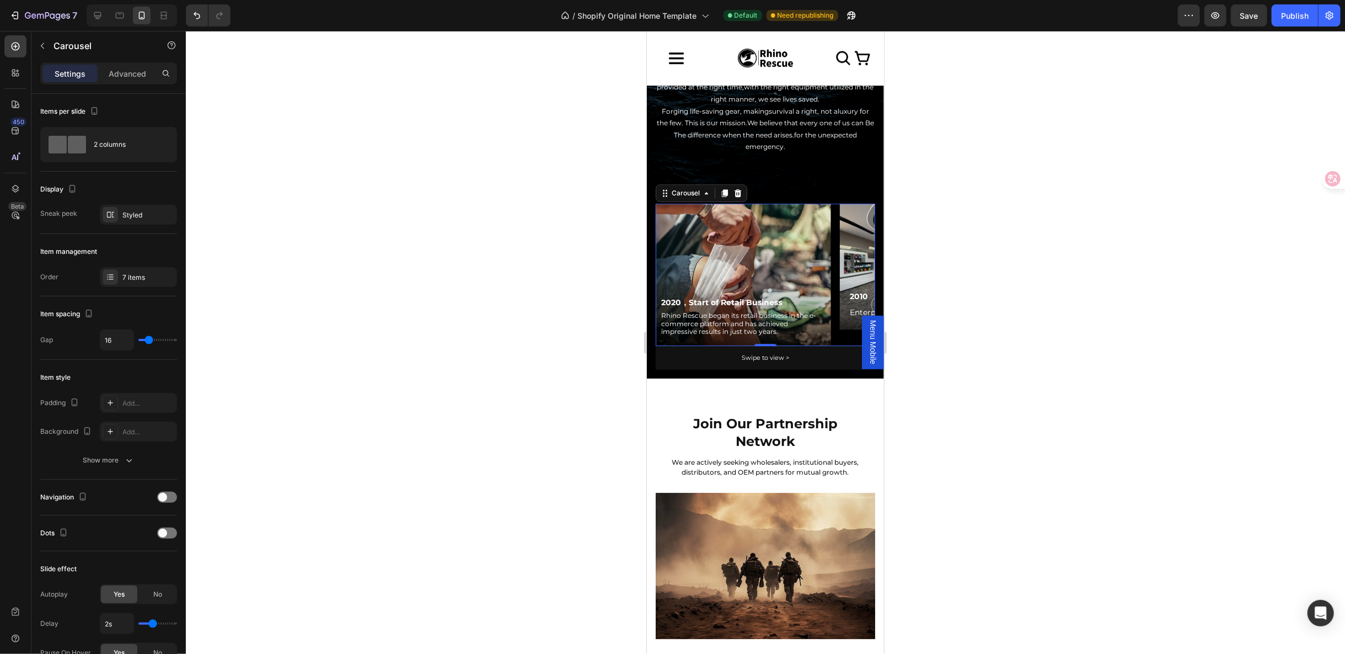
click at [942, 361] on div at bounding box center [765, 342] width 1159 height 623
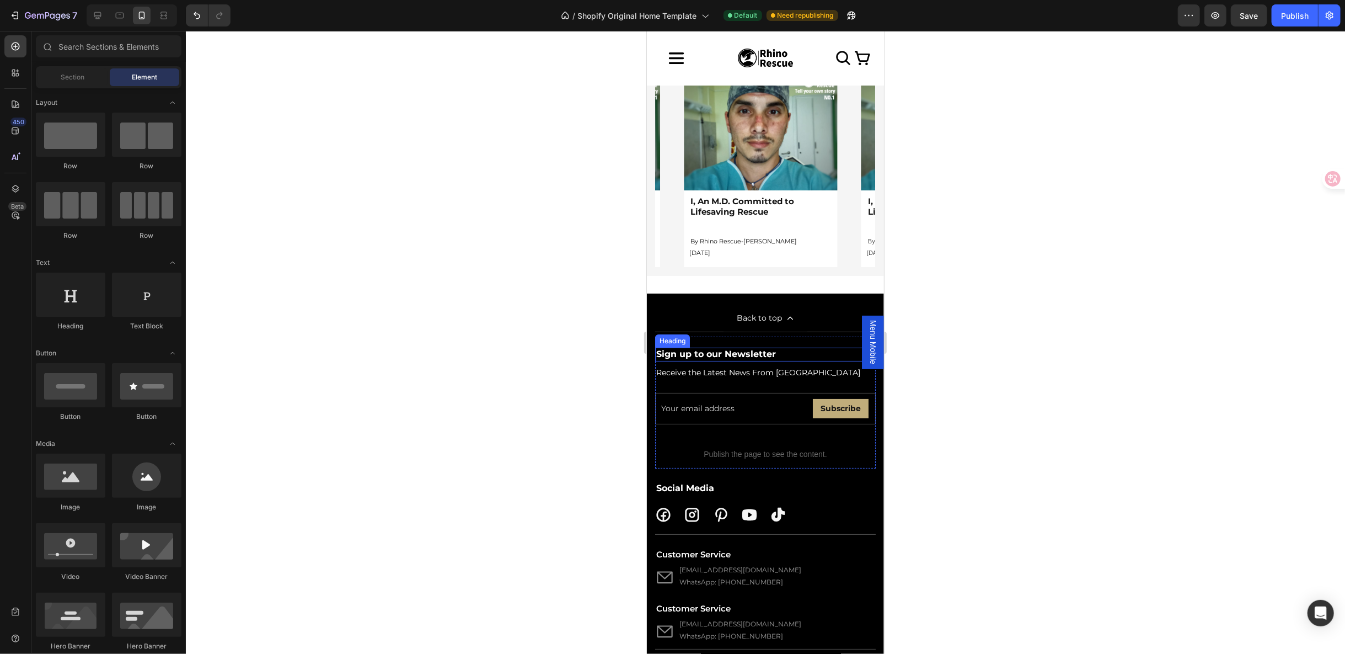
scroll to position [3722, 0]
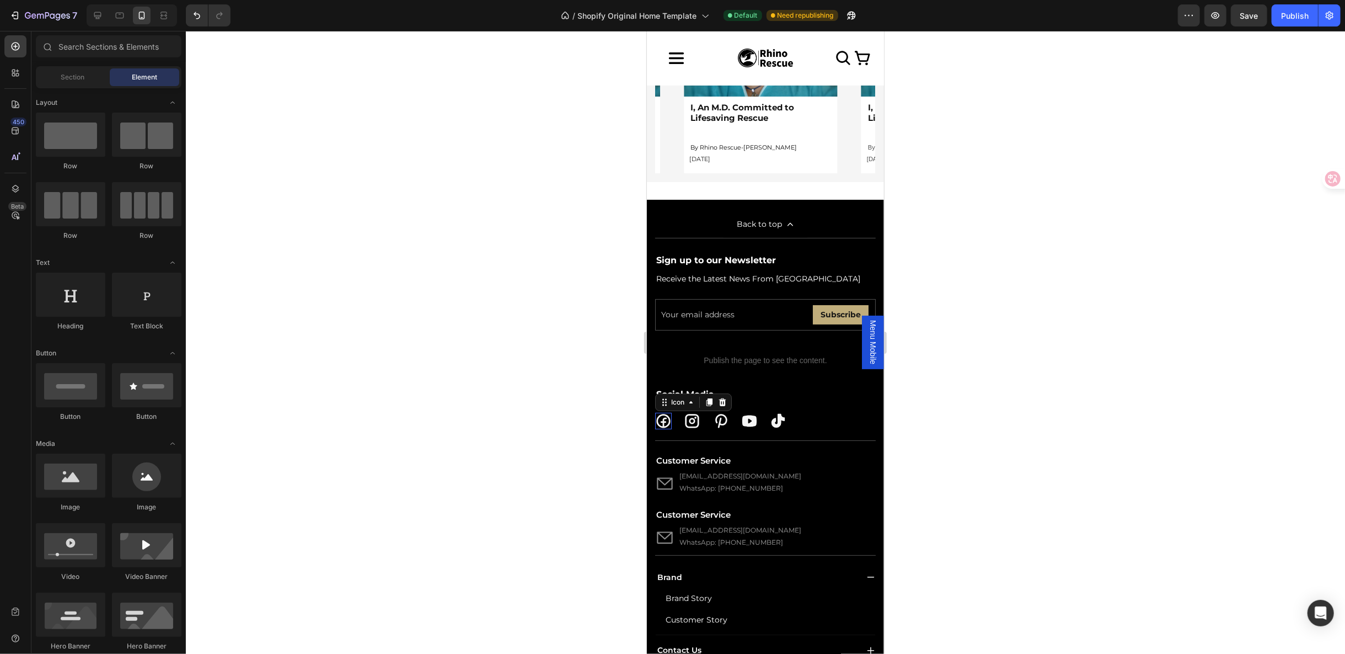
click at [665, 415] on icon at bounding box center [663, 420] width 17 height 17
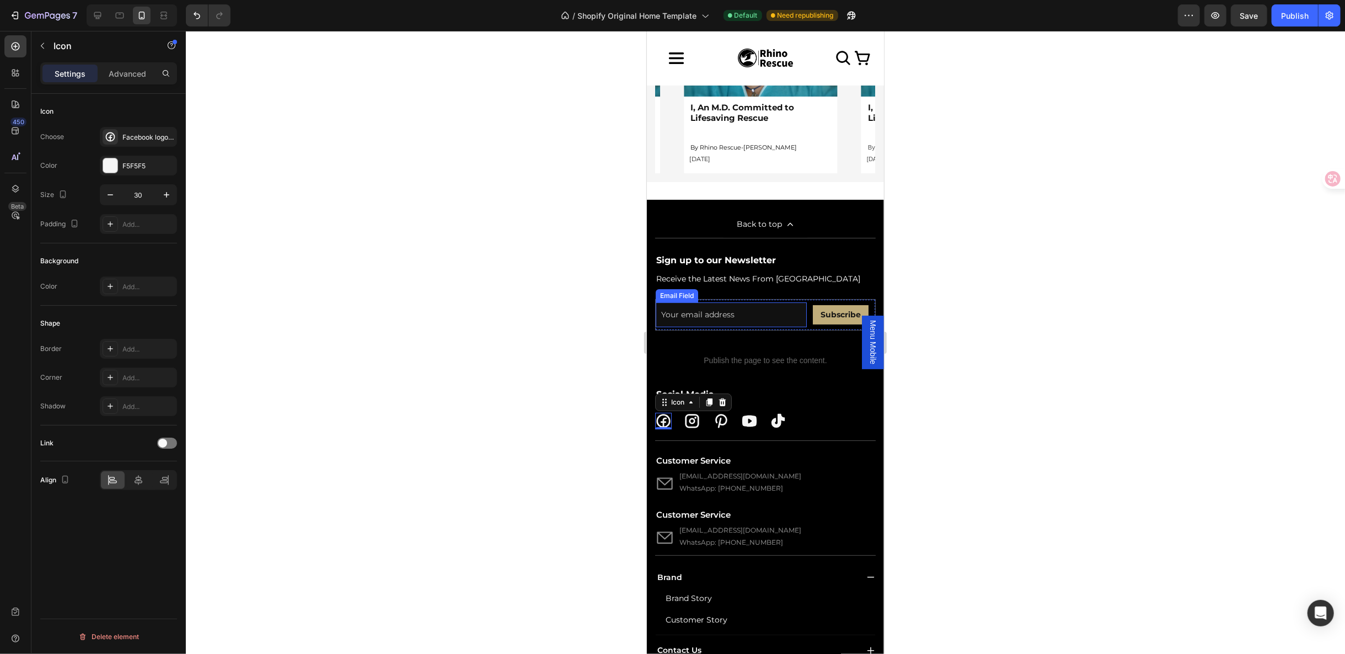
click at [707, 302] on input "email" at bounding box center [730, 314] width 151 height 25
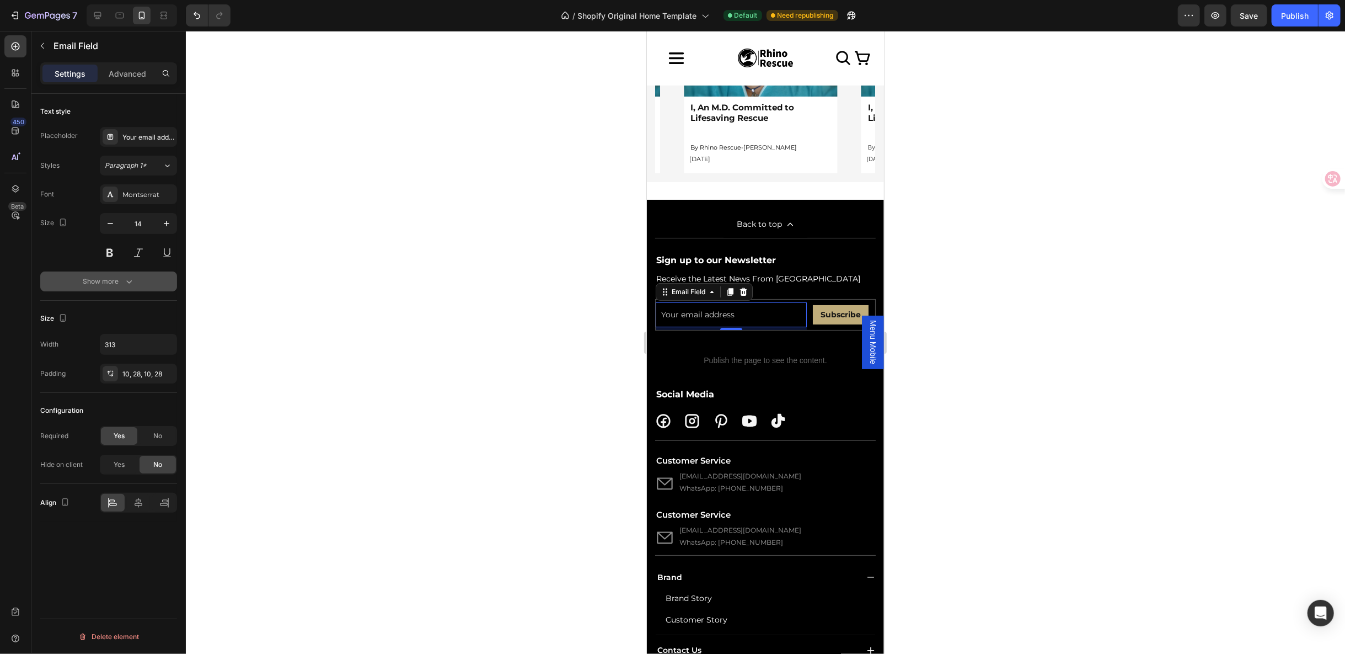
click at [117, 271] on button "Show more" at bounding box center [108, 281] width 137 height 20
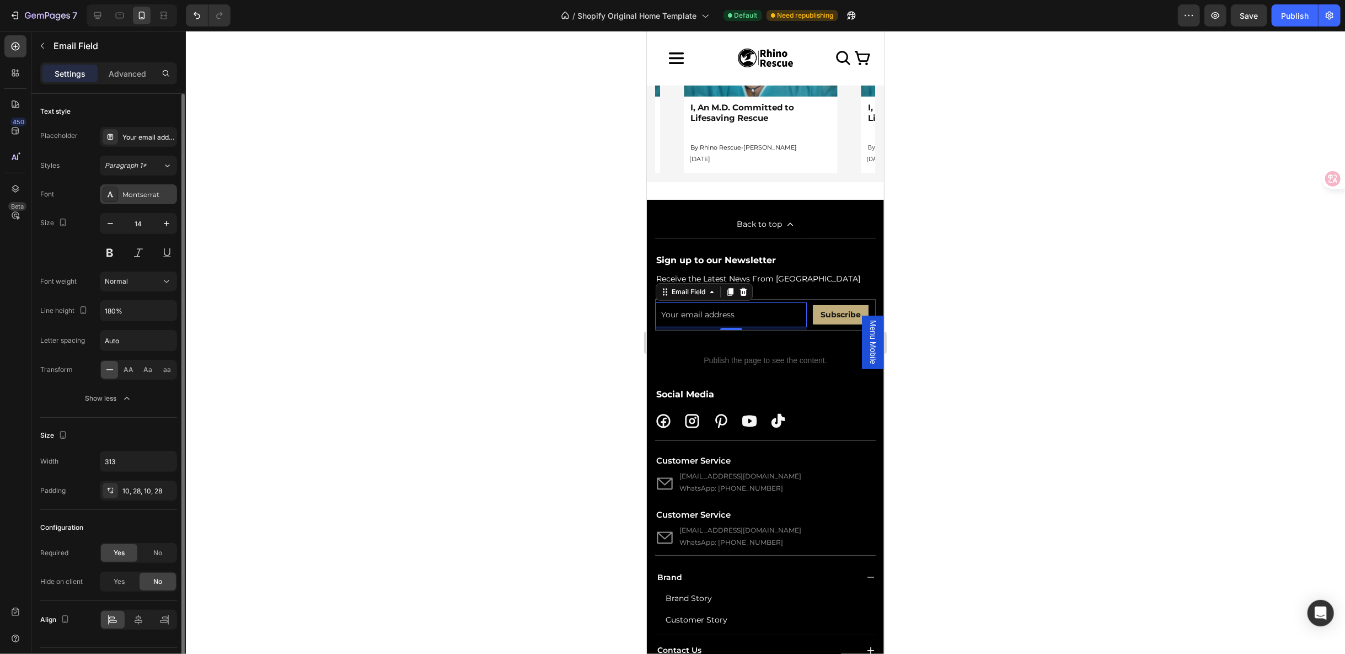
click at [131, 200] on div "Montserrat" at bounding box center [138, 194] width 77 height 20
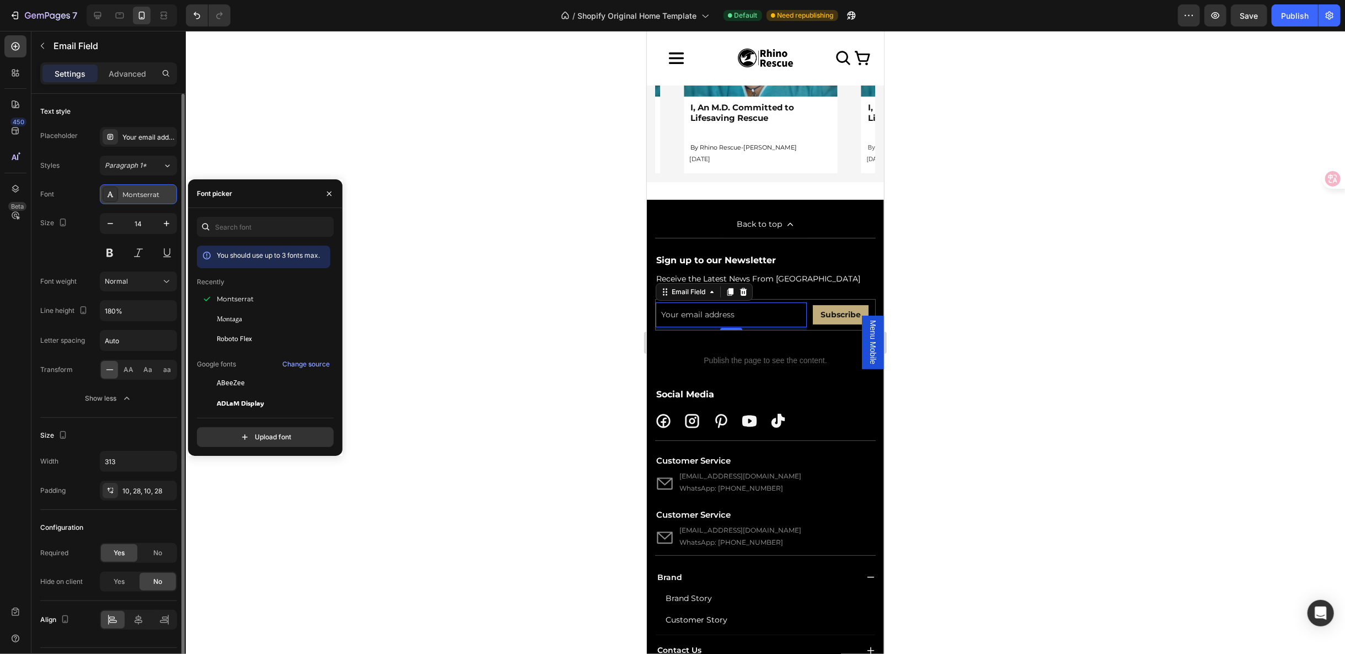
click at [131, 200] on div "Montserrat" at bounding box center [138, 194] width 77 height 20
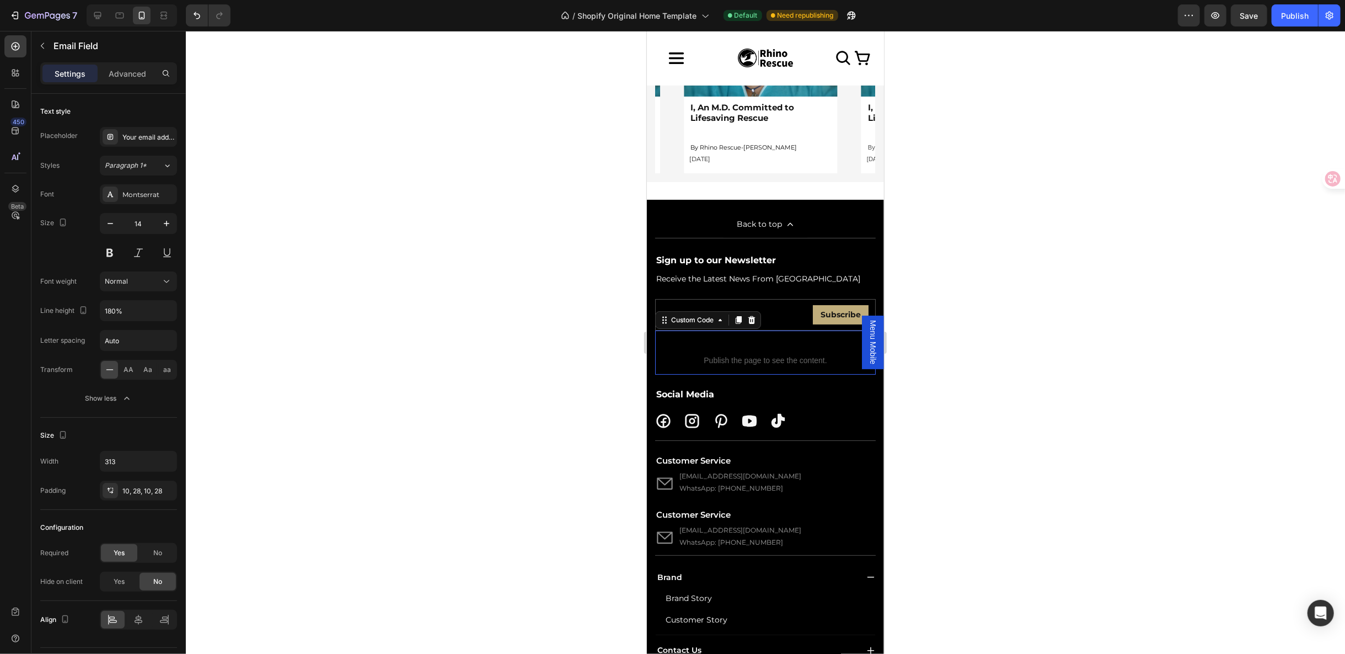
click at [736, 357] on span "Publish the page to see the content." at bounding box center [765, 359] width 221 height 11
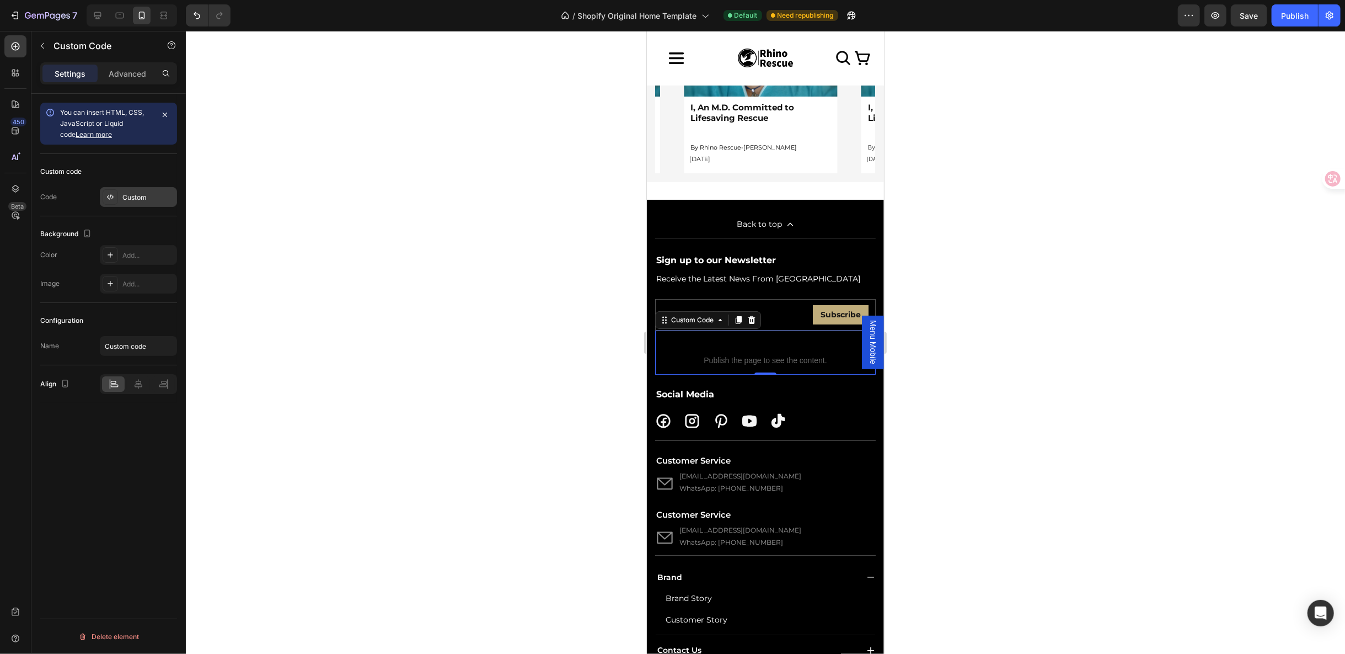
click at [143, 197] on div "Custom" at bounding box center [148, 197] width 52 height 10
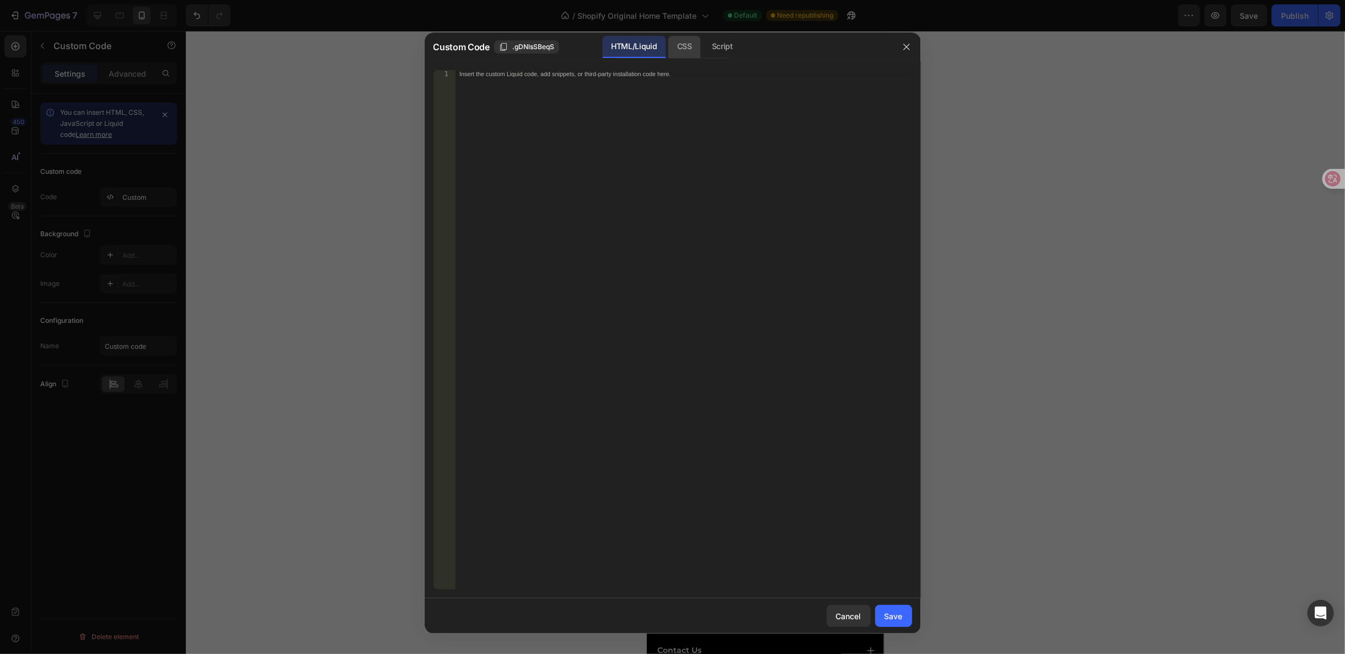
click at [703, 40] on div "CSS" at bounding box center [722, 47] width 39 height 22
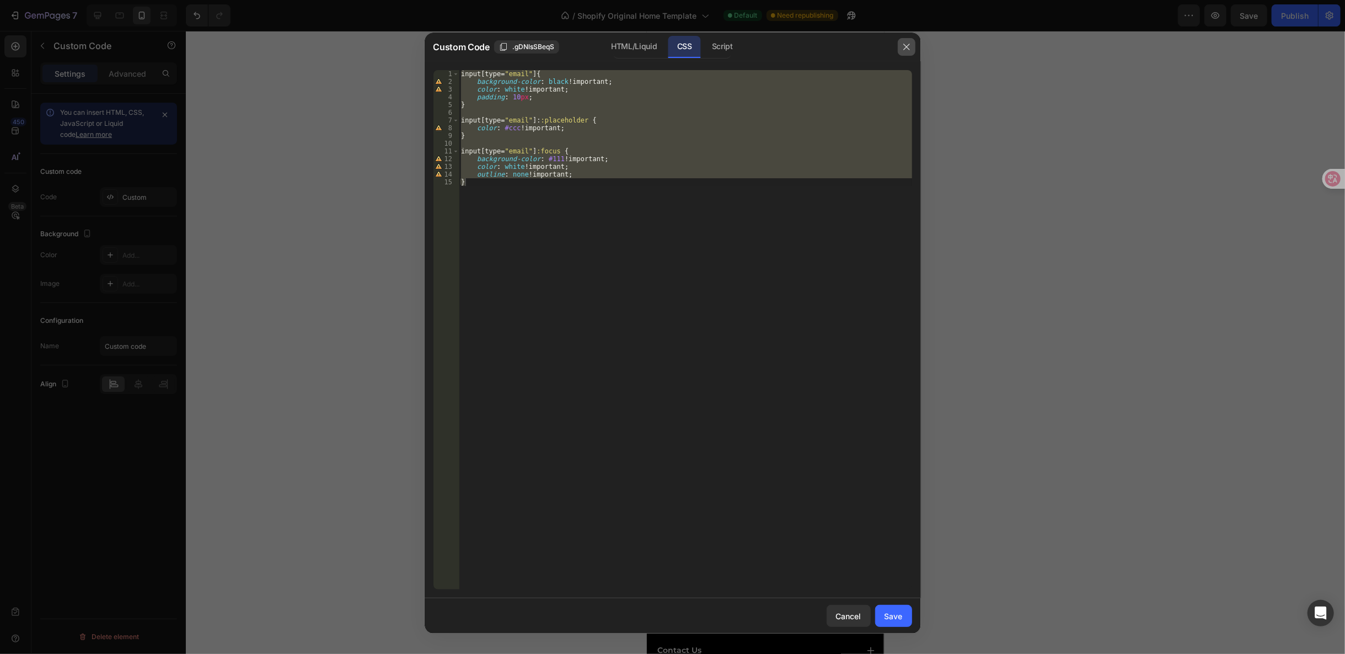
click at [905, 46] on icon "button" at bounding box center [906, 46] width 9 height 9
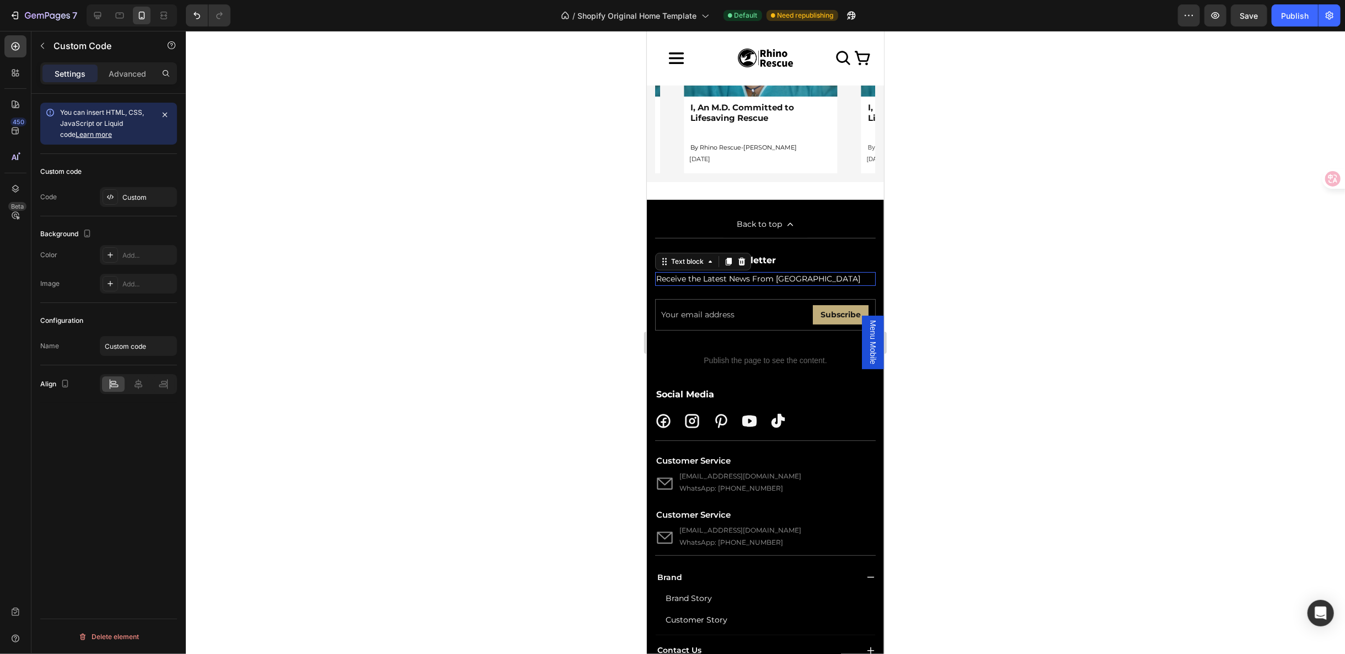
click at [710, 272] on p "Receive the Latest News From [GEOGRAPHIC_DATA]" at bounding box center [765, 278] width 218 height 12
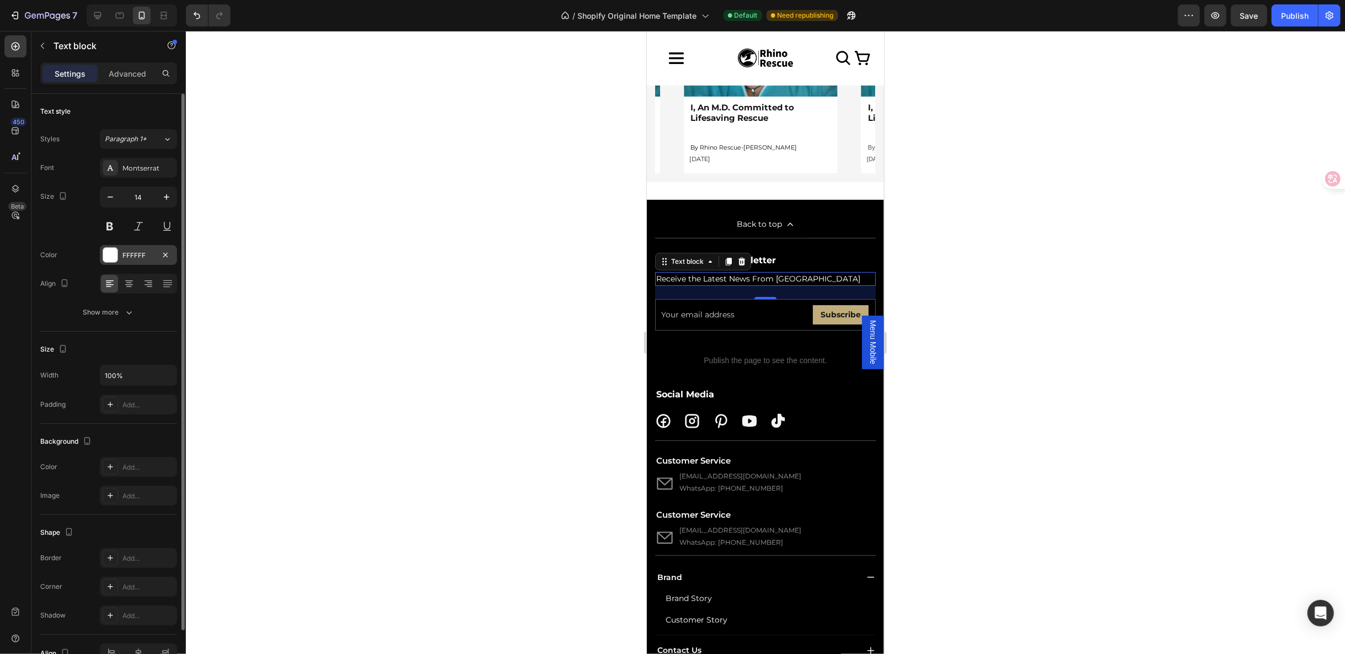
click at [113, 254] on div at bounding box center [110, 255] width 14 height 14
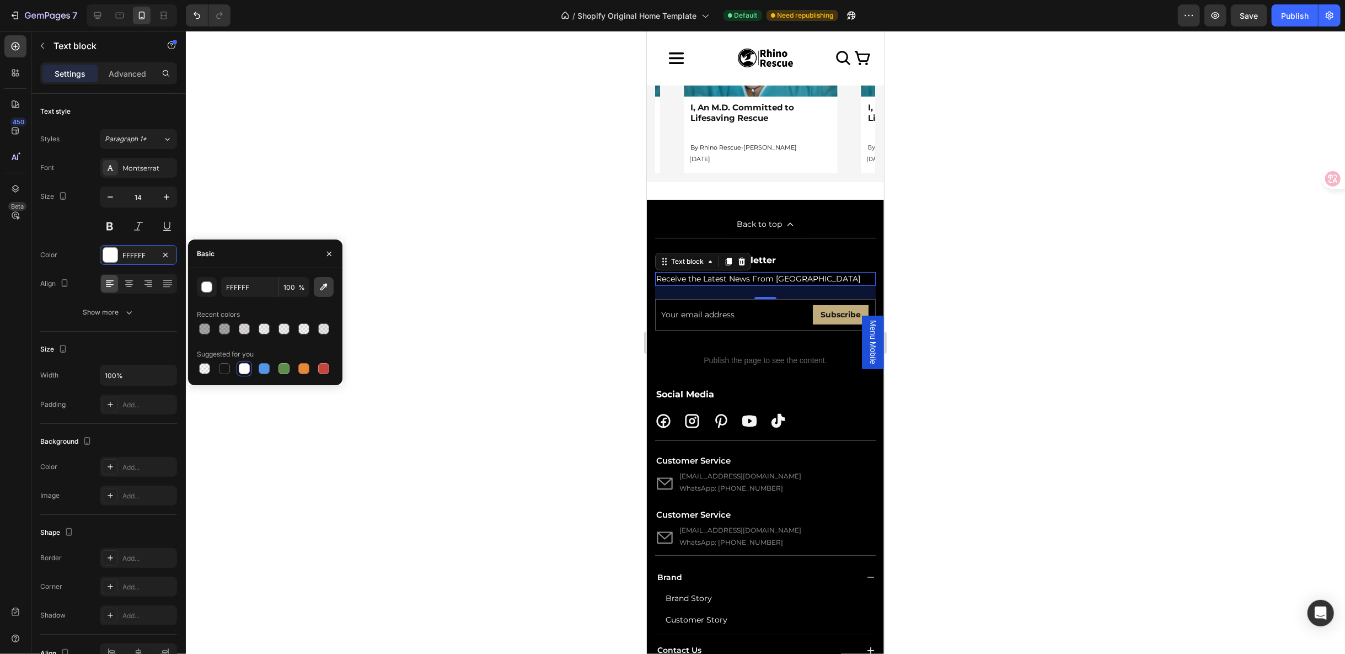
click at [324, 288] on icon "button" at bounding box center [323, 286] width 11 height 11
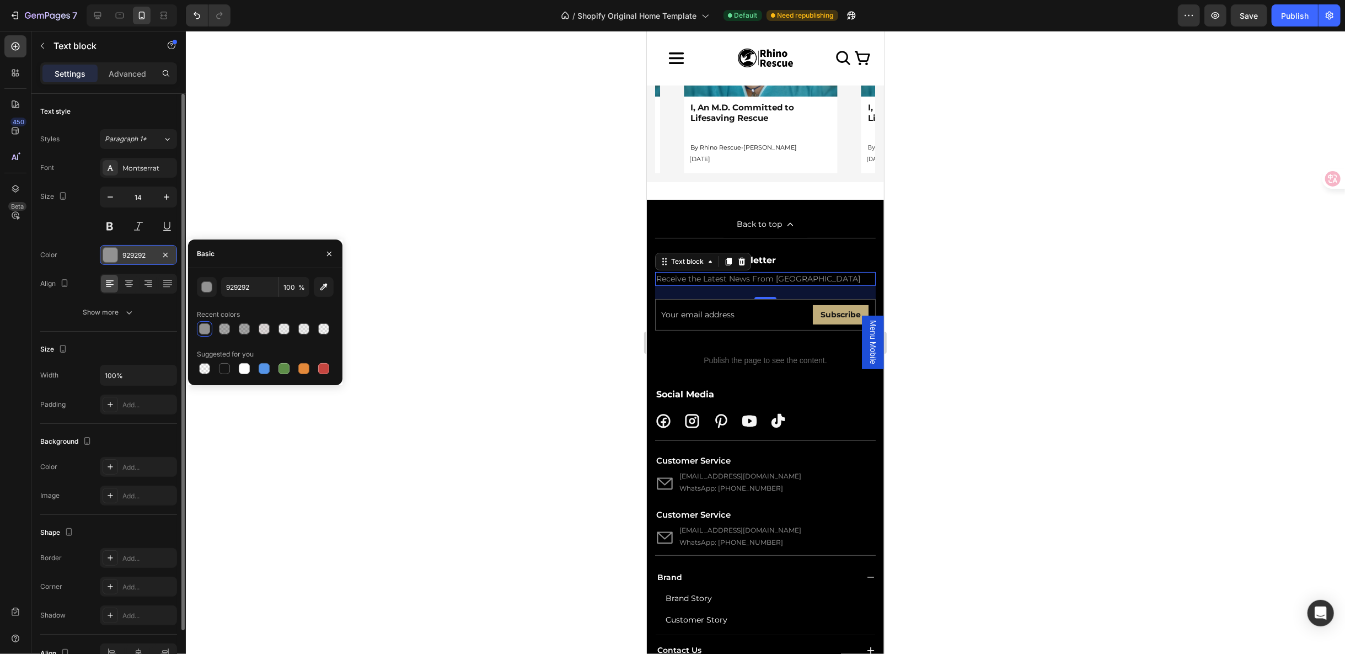
click at [149, 251] on div "929292" at bounding box center [138, 255] width 32 height 10
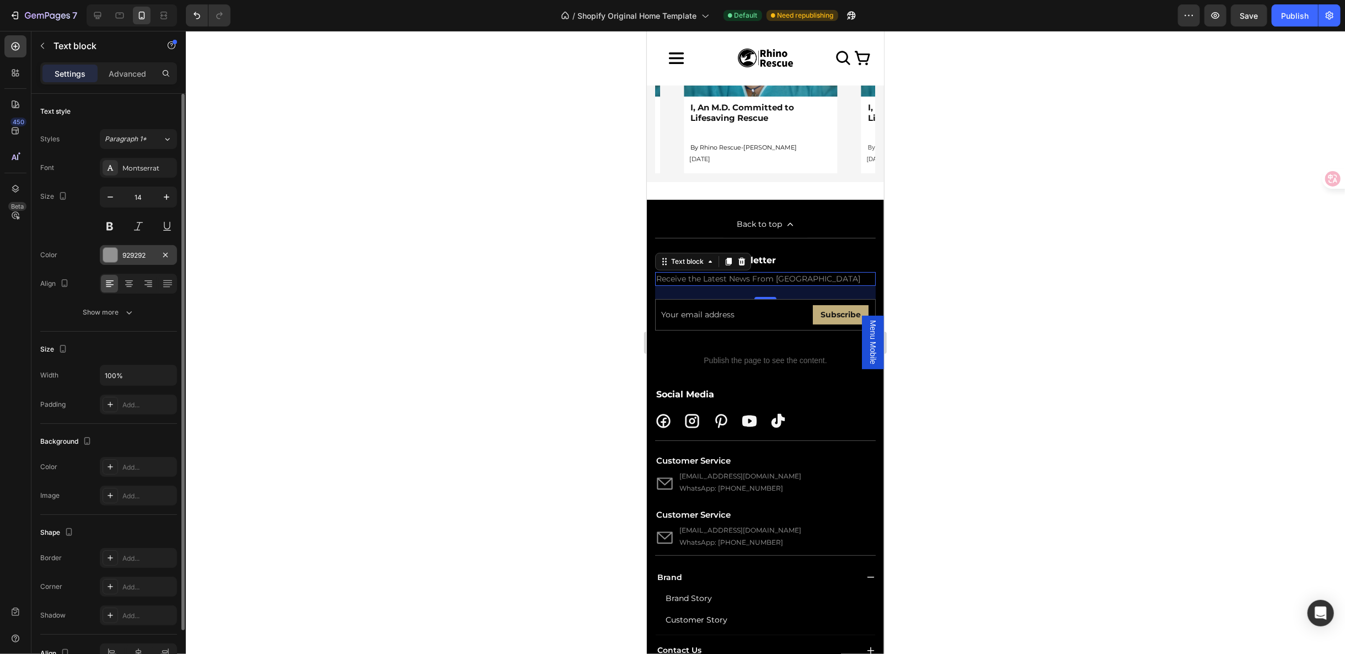
click at [139, 254] on div "929292" at bounding box center [138, 255] width 32 height 10
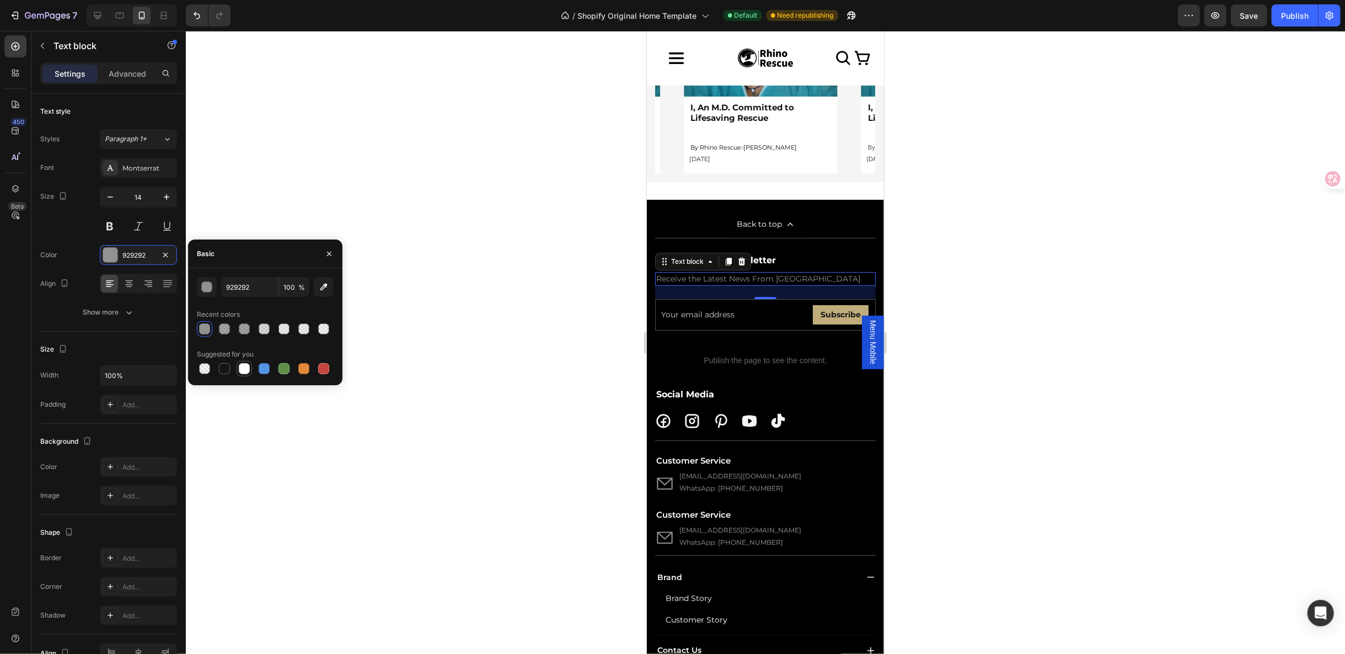
click at [242, 365] on div at bounding box center [244, 368] width 11 height 11
type input "FFFFFF"
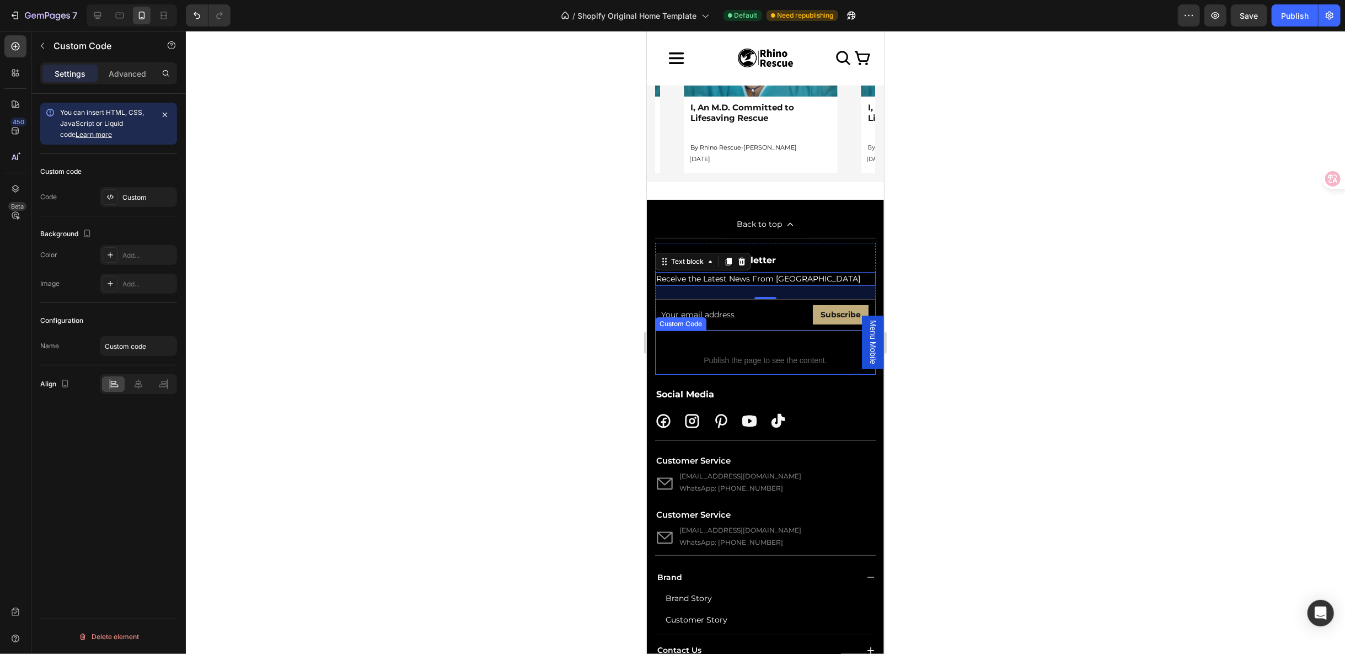
click at [736, 342] on span "Custom code" at bounding box center [765, 345] width 221 height 13
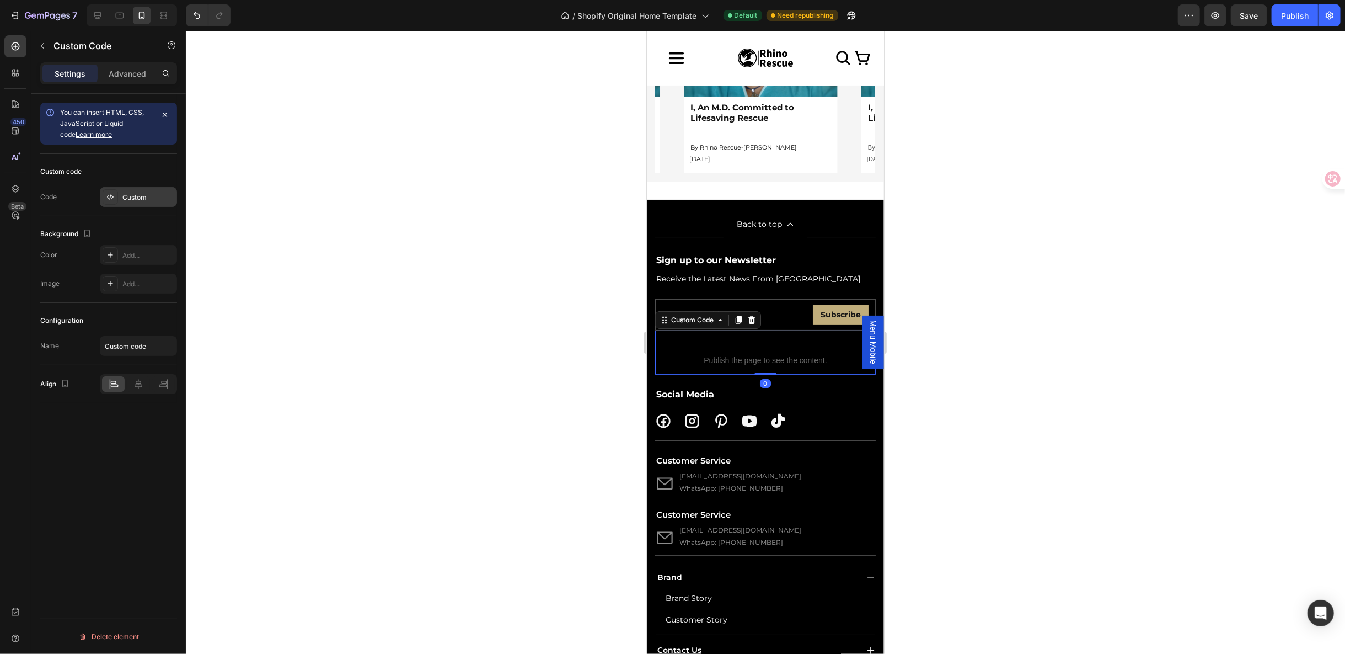
click at [141, 200] on div "Custom" at bounding box center [148, 197] width 52 height 10
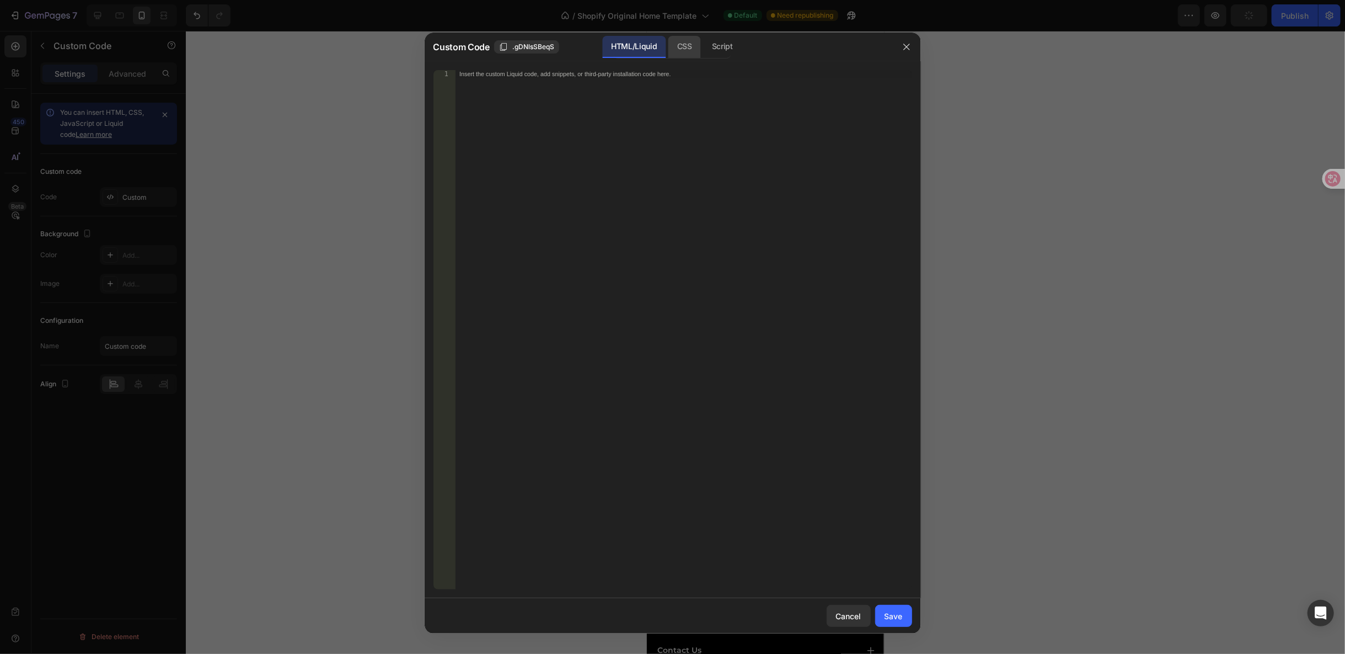
click at [703, 49] on div "CSS" at bounding box center [722, 47] width 39 height 22
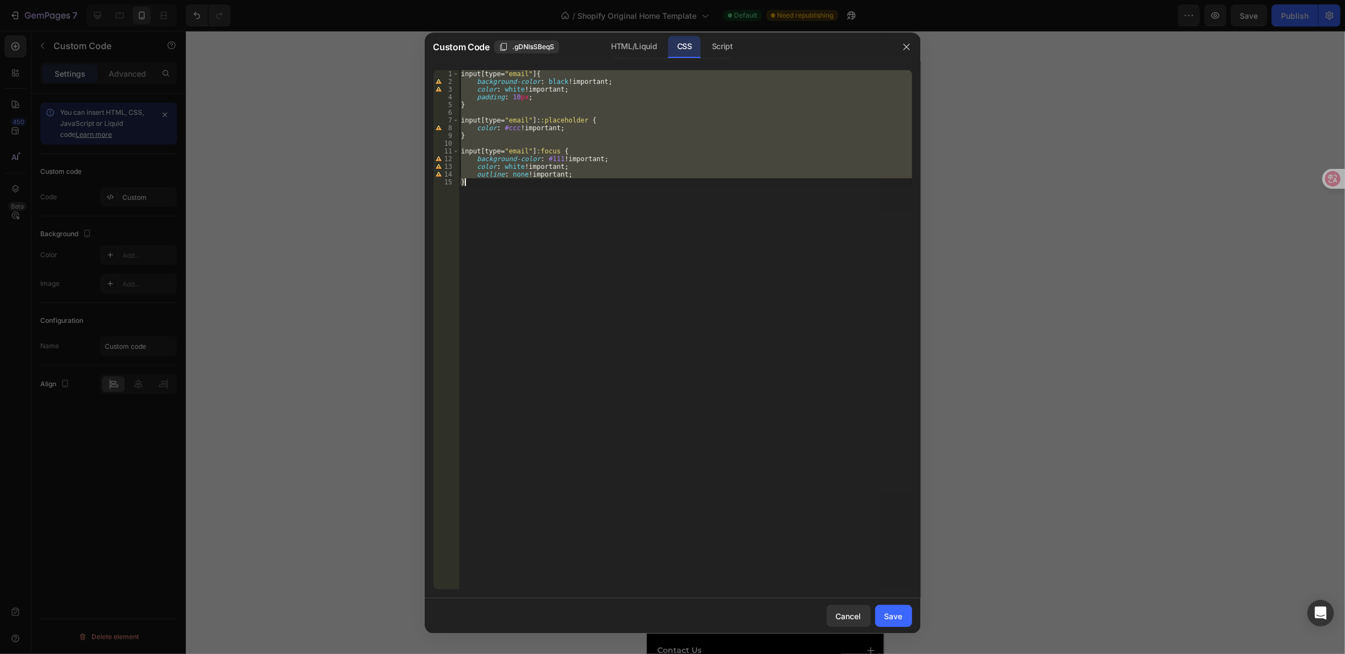
click at [502, 126] on div "input [ type = " email " ] { background-color : black !important ; color : whit…" at bounding box center [685, 329] width 453 height 519
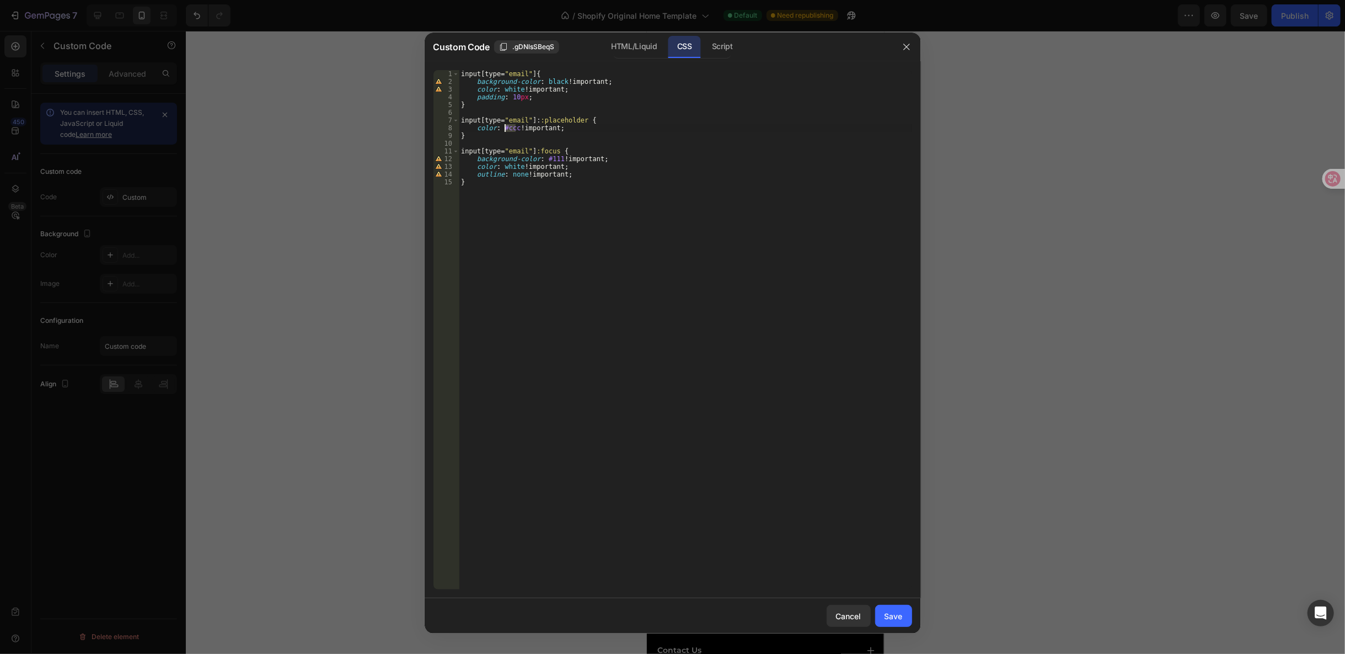
drag, startPoint x: 515, startPoint y: 127, endPoint x: 506, endPoint y: 127, distance: 8.3
click at [506, 127] on div "input [ type = " email " ] { background-color : black !important ; color : whit…" at bounding box center [685, 337] width 453 height 534
paste textarea "929292"
type textarea "color: #929292 !important;"
click at [901, 616] on div "Save" at bounding box center [894, 616] width 18 height 12
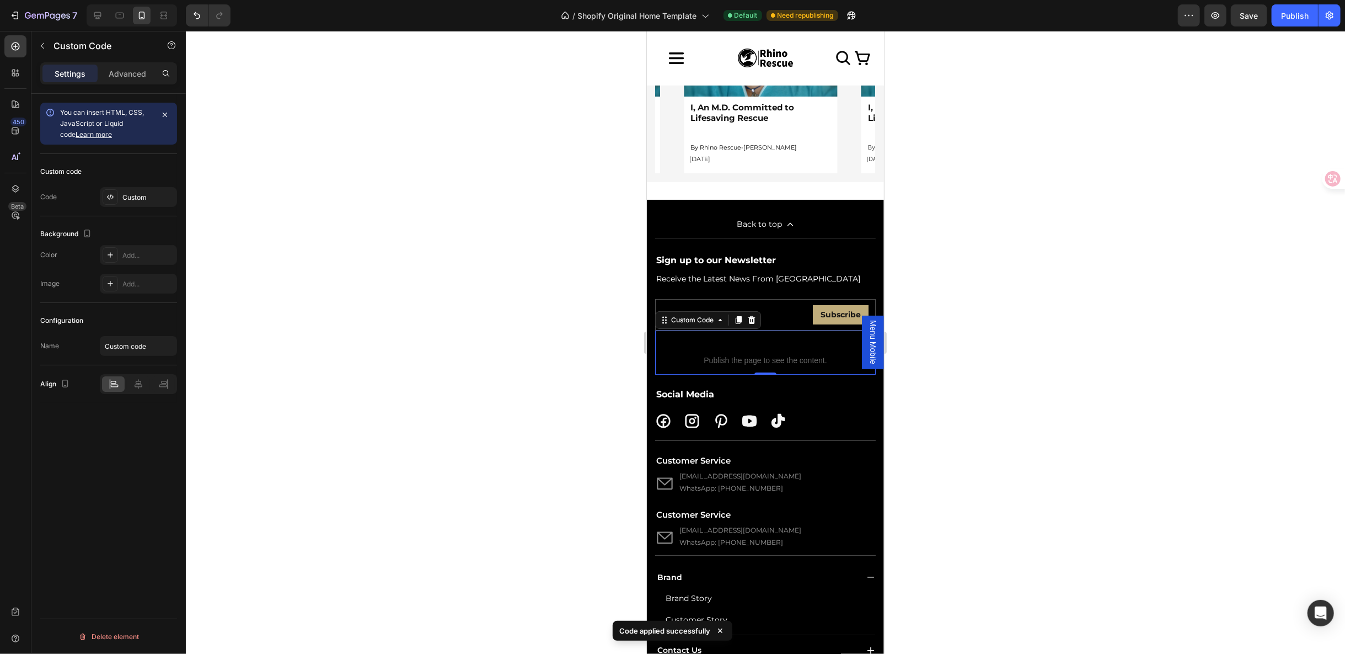
click at [935, 324] on div at bounding box center [765, 342] width 1159 height 623
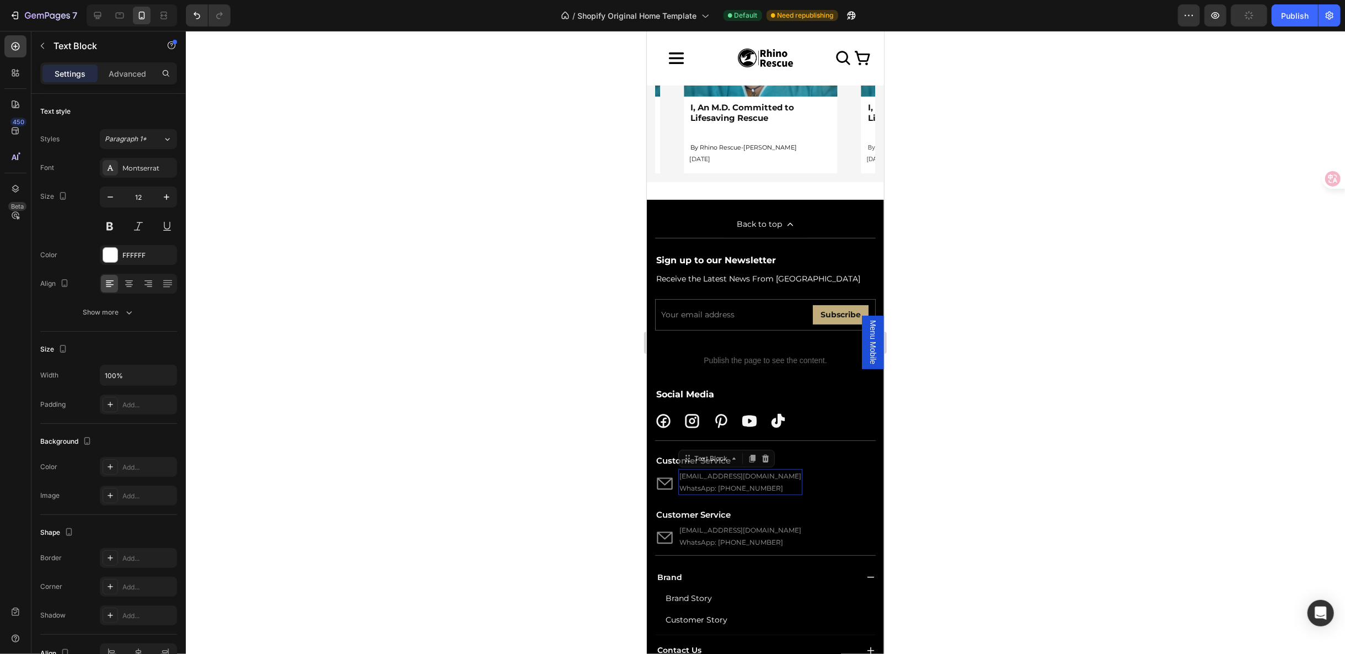
click at [801, 471] on link "[EMAIL_ADDRESS][DOMAIN_NAME]" at bounding box center [740, 475] width 122 height 8
click at [724, 302] on input "email" at bounding box center [730, 314] width 151 height 25
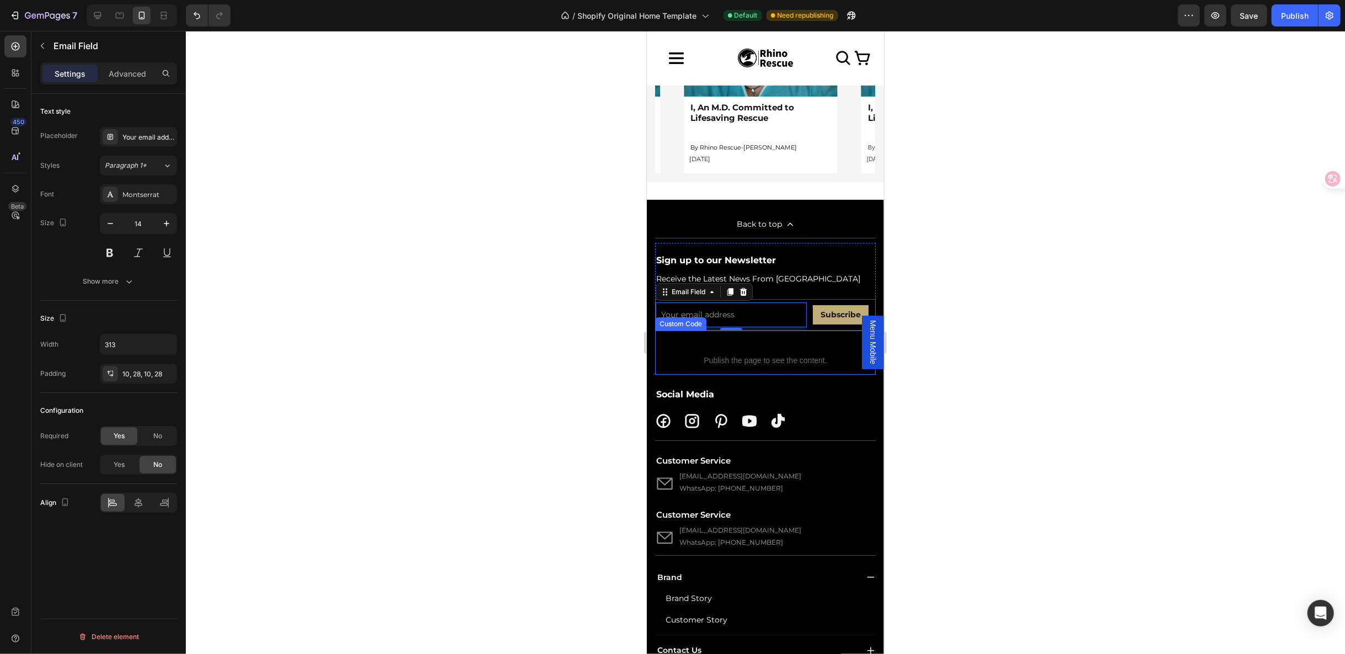
click at [734, 341] on span "Custom code" at bounding box center [765, 345] width 221 height 13
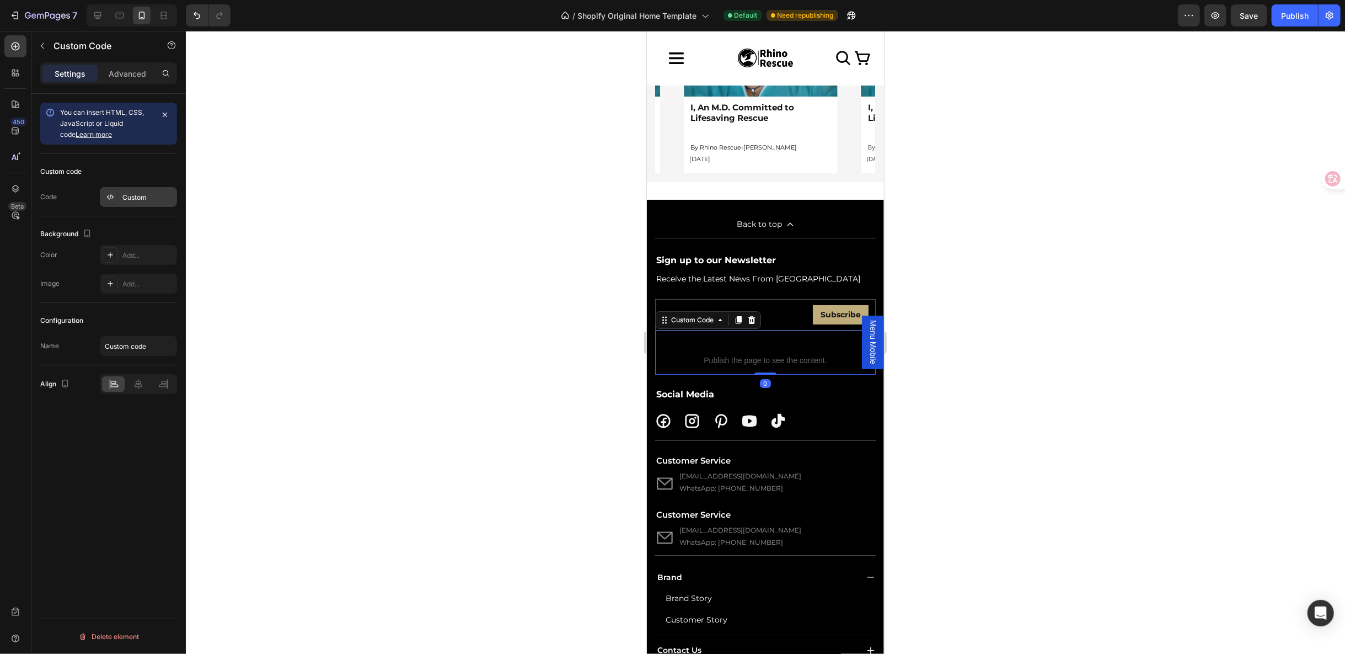
click at [131, 192] on div "Custom" at bounding box center [148, 197] width 52 height 10
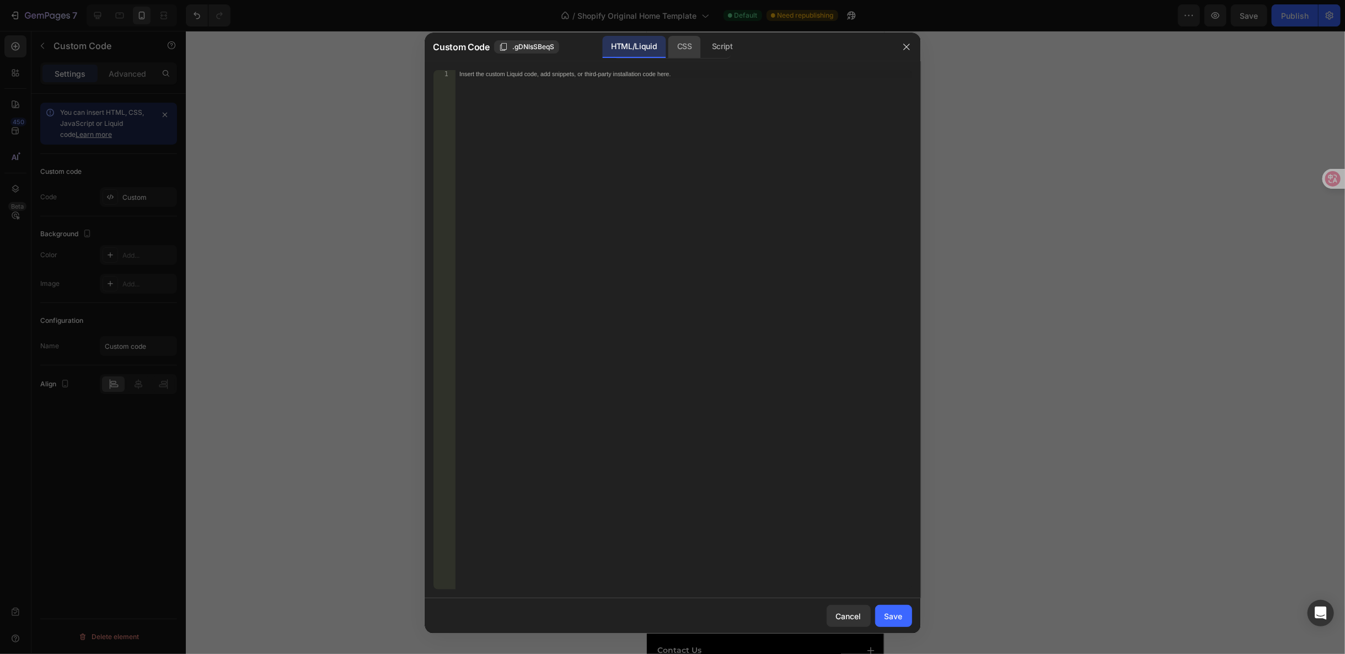
click at [703, 42] on div "CSS" at bounding box center [722, 47] width 39 height 22
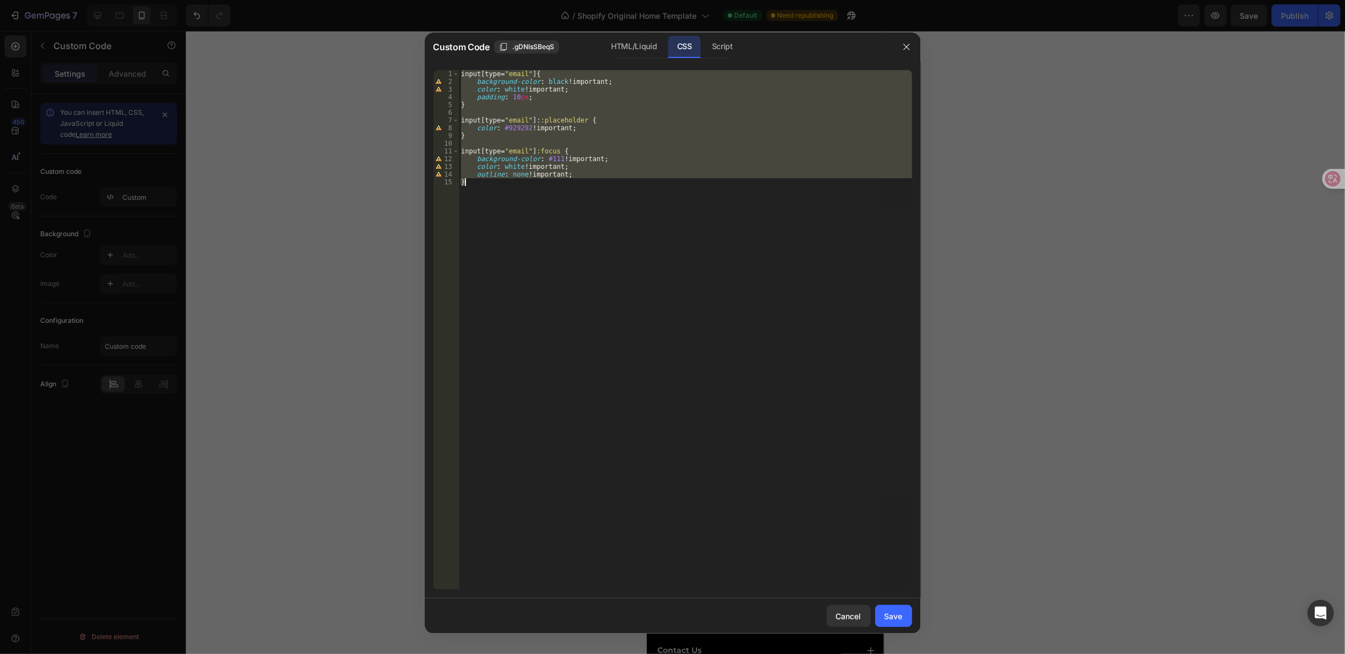
click at [521, 129] on div "input [ type = " email " ] { background-color : black !important ; color : whit…" at bounding box center [685, 329] width 453 height 519
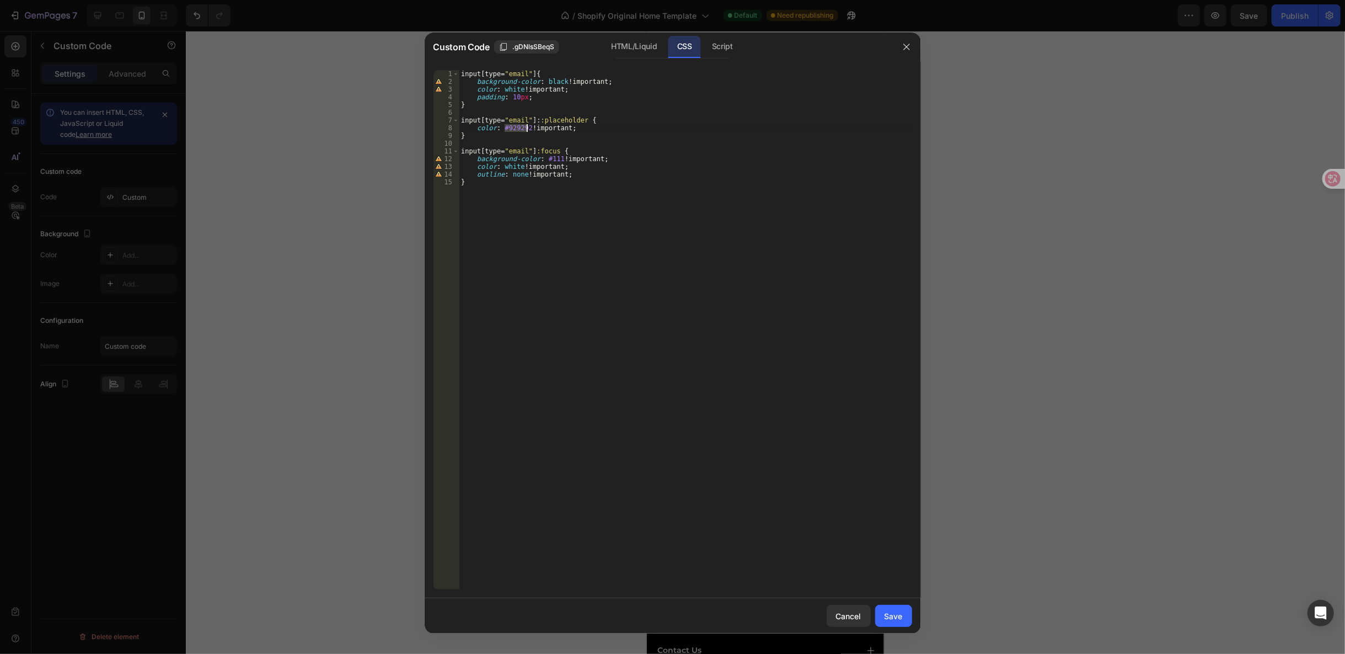
drag, startPoint x: 505, startPoint y: 127, endPoint x: 526, endPoint y: 126, distance: 21.0
click at [526, 126] on div "input [ type = " email " ] { background-color : black !important ; color : whit…" at bounding box center [685, 337] width 453 height 534
click at [626, 149] on div "input [ type = " email " ] { background-color : black !important ; color : whit…" at bounding box center [685, 337] width 453 height 534
drag, startPoint x: 501, startPoint y: 88, endPoint x: 514, endPoint y: 87, distance: 13.2
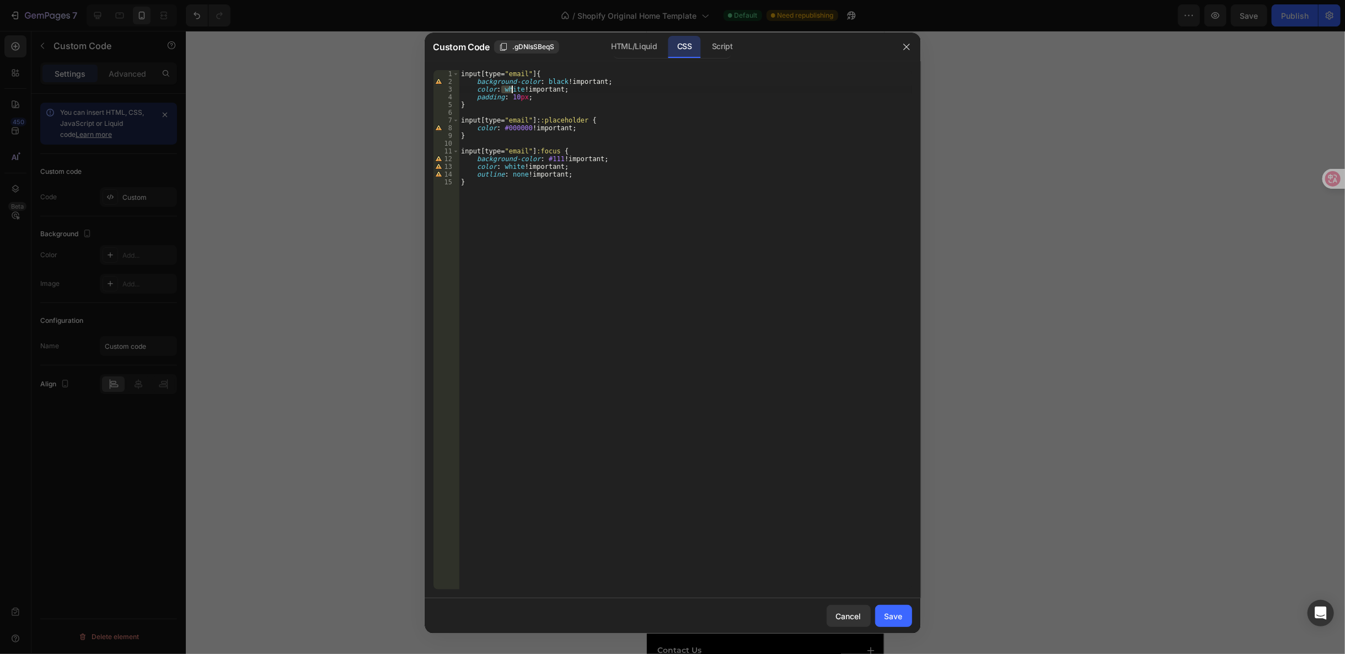
click at [514, 87] on div "input [ type = " email " ] { background-color : black !important ; color : whit…" at bounding box center [685, 337] width 453 height 534
drag, startPoint x: 500, startPoint y: 127, endPoint x: 527, endPoint y: 126, distance: 26.5
click at [527, 126] on div "input [ type = " email " ] { background-color : black !important ; color : whit…" at bounding box center [685, 337] width 453 height 534
type textarea "color: #000000 !important;"
click at [903, 46] on icon "button" at bounding box center [906, 46] width 9 height 9
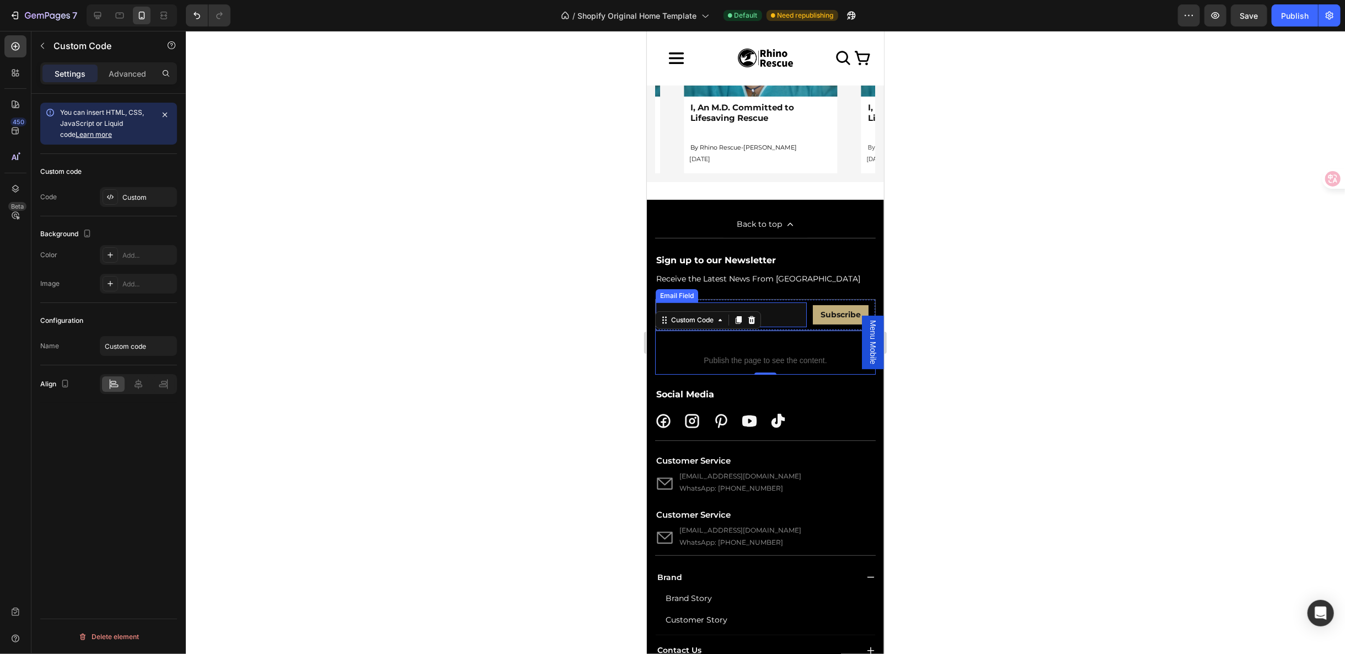
click at [773, 307] on input "email" at bounding box center [730, 314] width 151 height 25
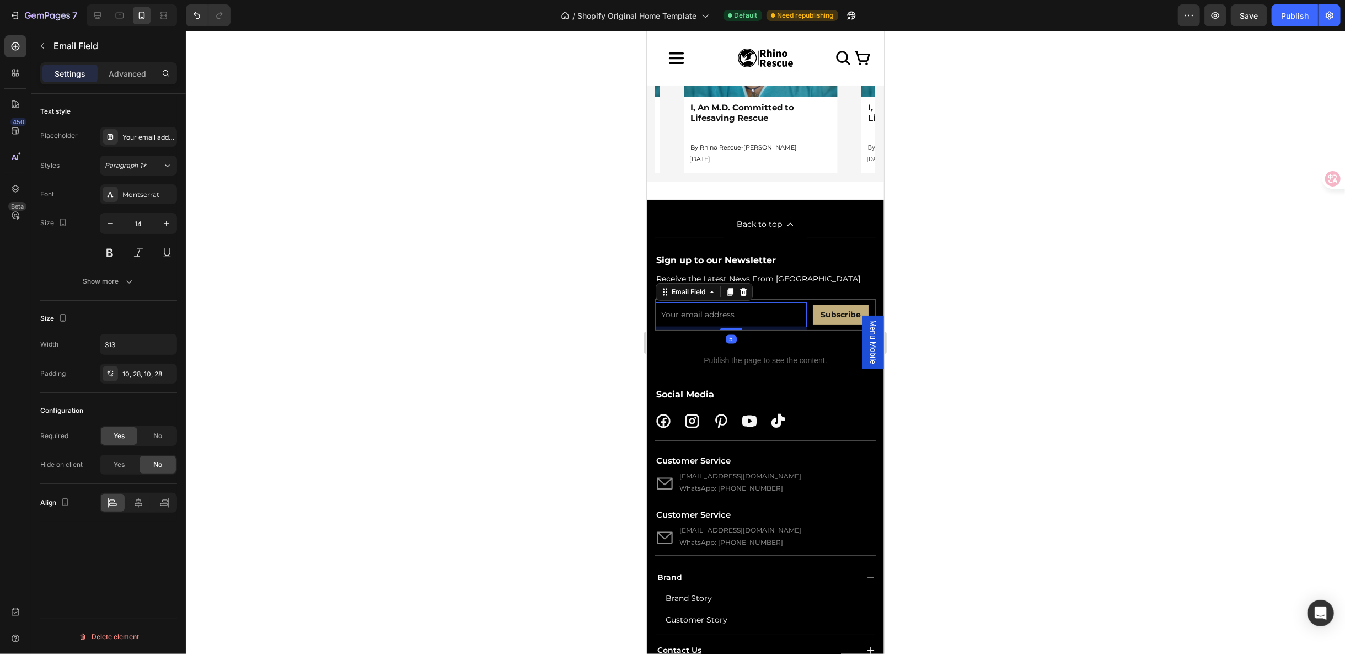
click at [900, 310] on div at bounding box center [765, 342] width 1159 height 623
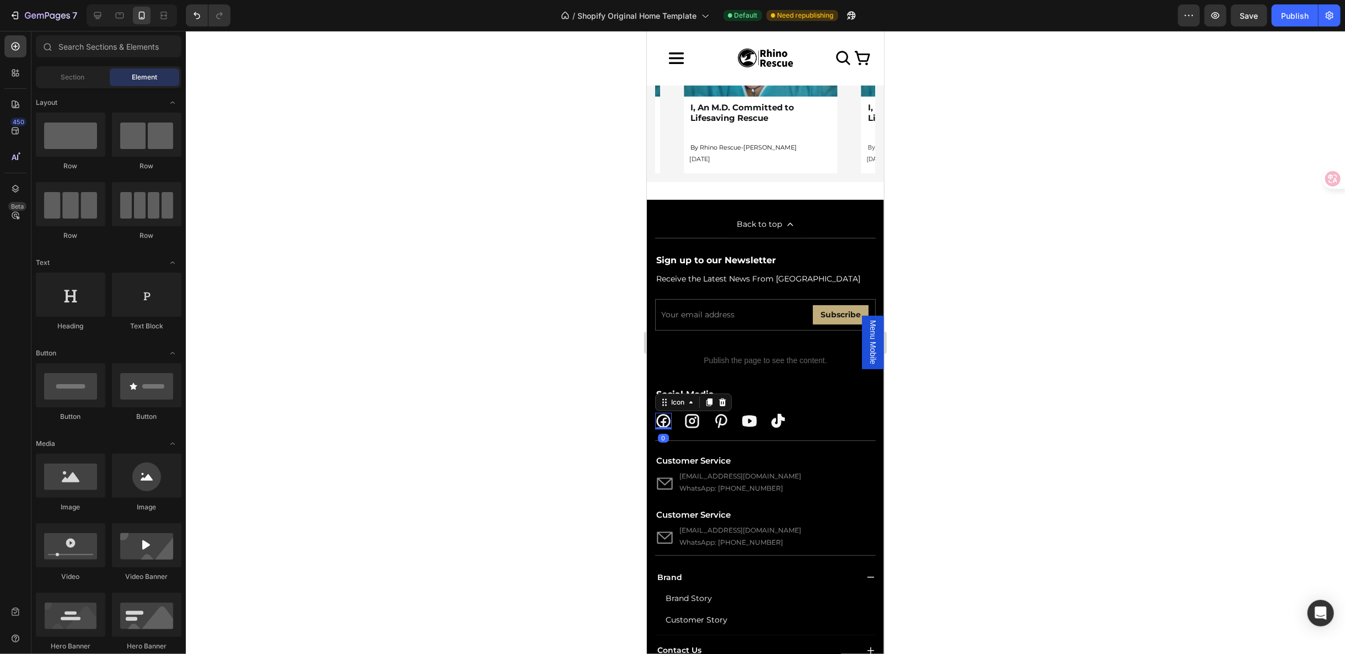
click at [666, 414] on icon at bounding box center [663, 421] width 14 height 14
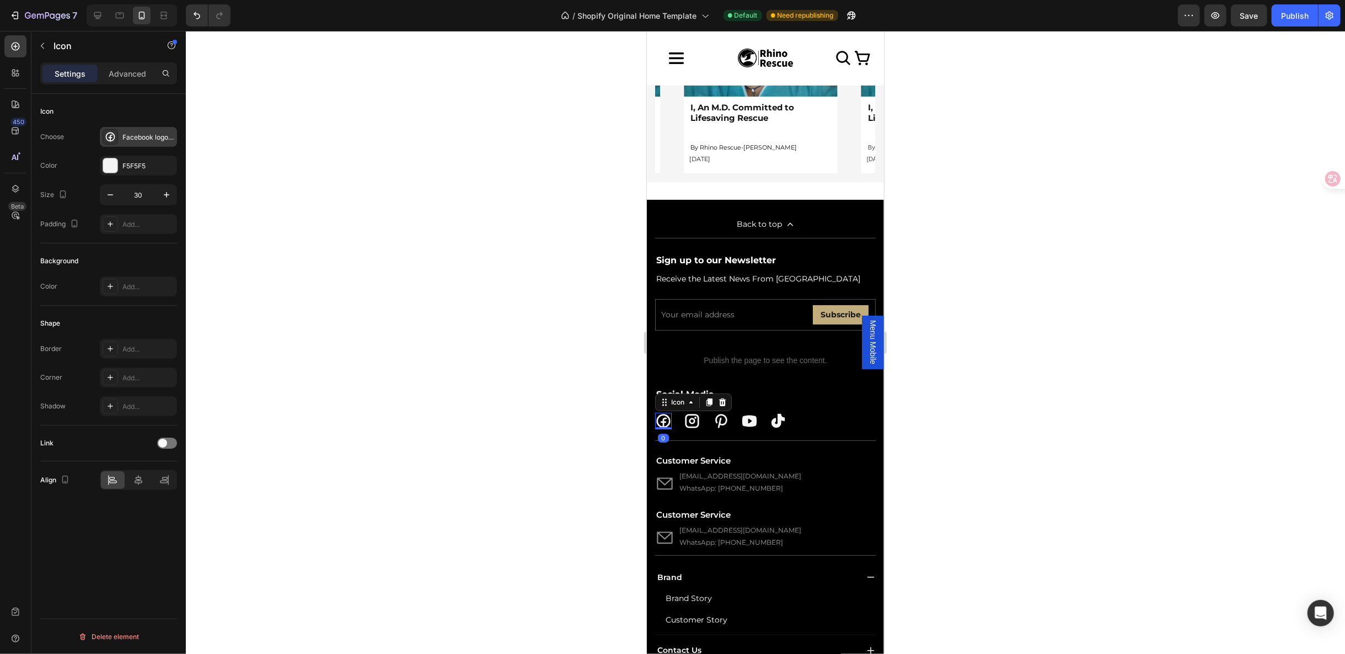
click at [134, 138] on div "Facebook logo bold" at bounding box center [148, 137] width 52 height 10
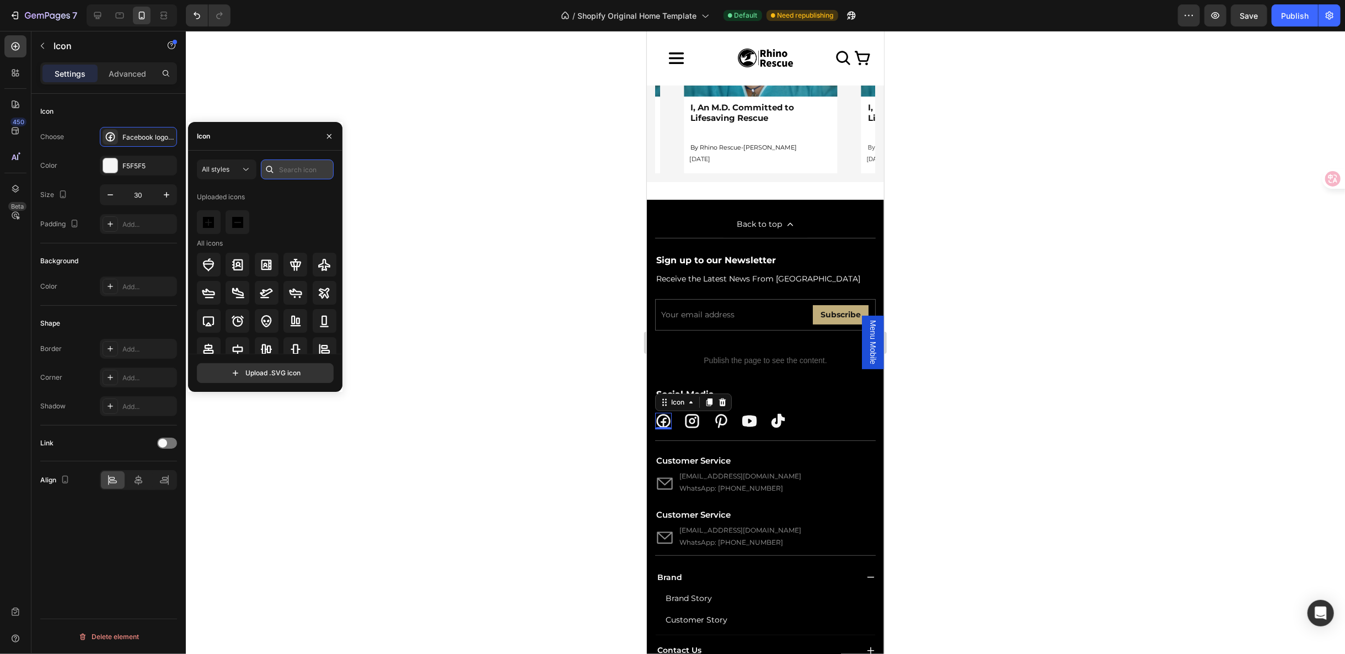
click at [293, 176] on input "text" at bounding box center [297, 169] width 73 height 20
click at [320, 376] on input "file" at bounding box center [265, 372] width 136 height 19
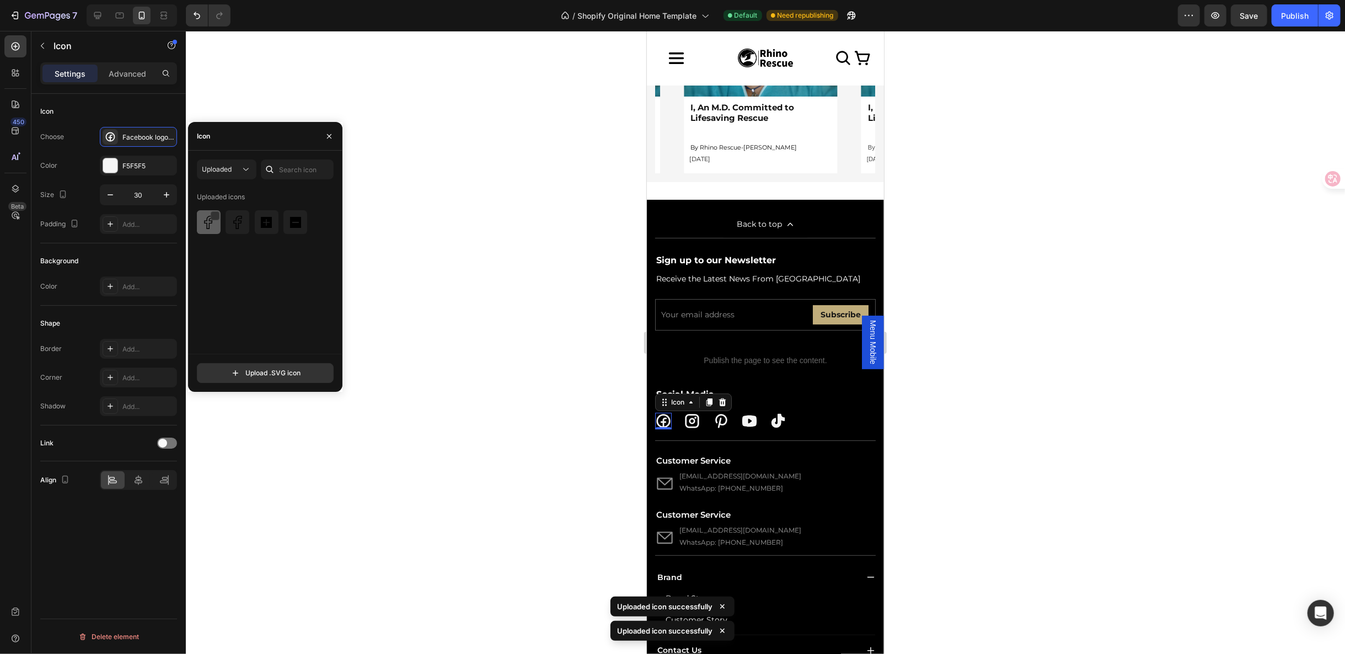
click at [203, 222] on img at bounding box center [208, 222] width 13 height 13
click at [231, 223] on img at bounding box center [237, 222] width 13 height 13
click at [241, 214] on div at bounding box center [243, 216] width 9 height 9
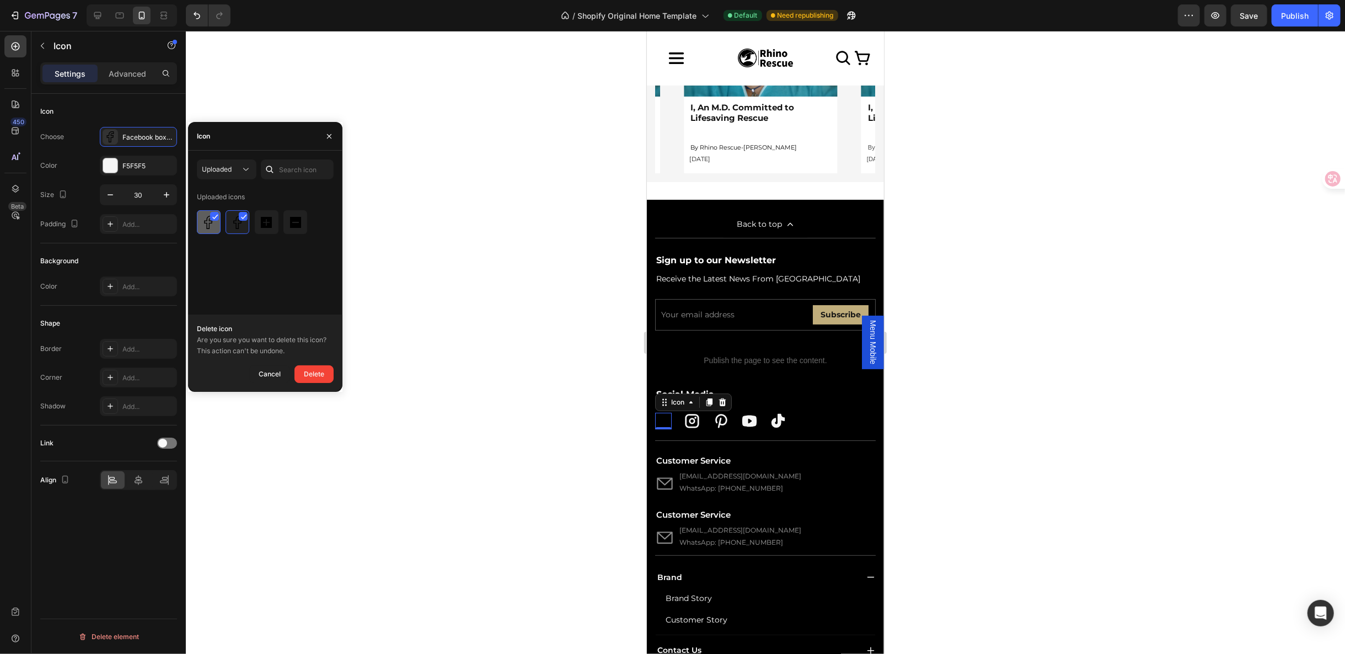
click at [217, 218] on icon at bounding box center [215, 217] width 6 height 6
click at [243, 215] on div at bounding box center [243, 216] width 9 height 9
click at [243, 215] on icon at bounding box center [244, 217] width 6 height 6
click at [216, 217] on div at bounding box center [214, 216] width 9 height 9
click at [216, 217] on icon at bounding box center [215, 217] width 5 height 4
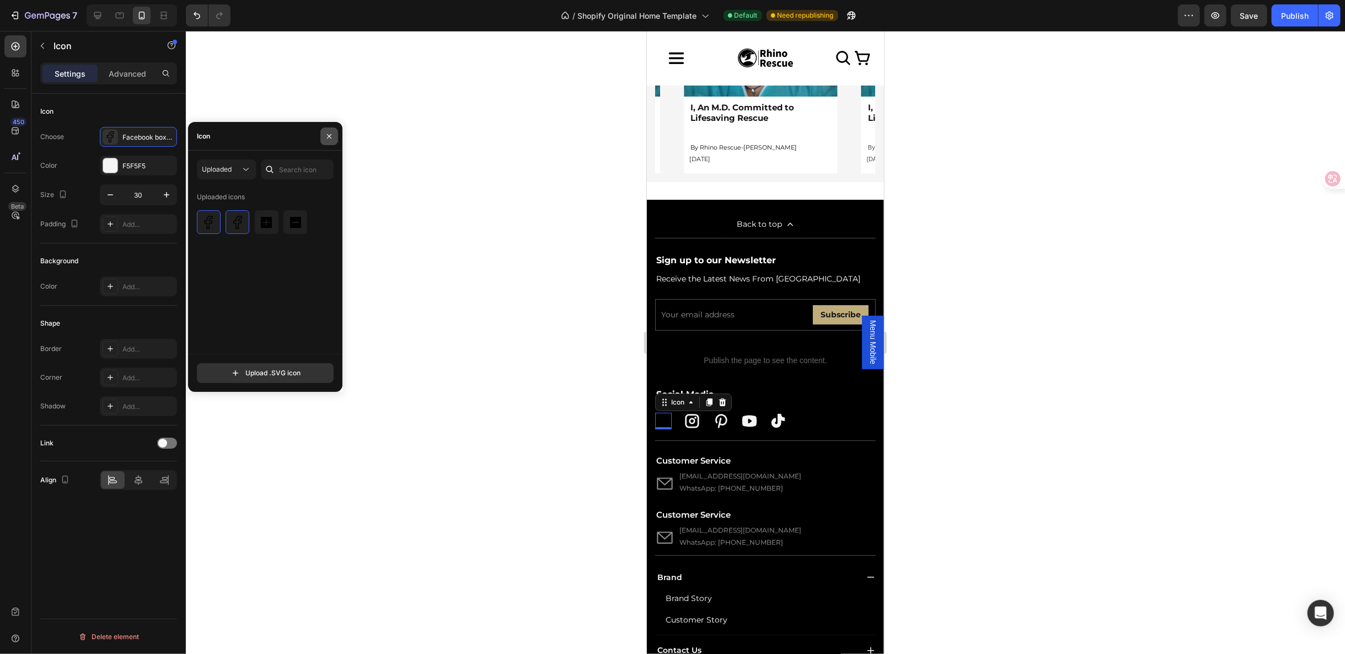
click at [328, 138] on icon "button" at bounding box center [329, 136] width 9 height 9
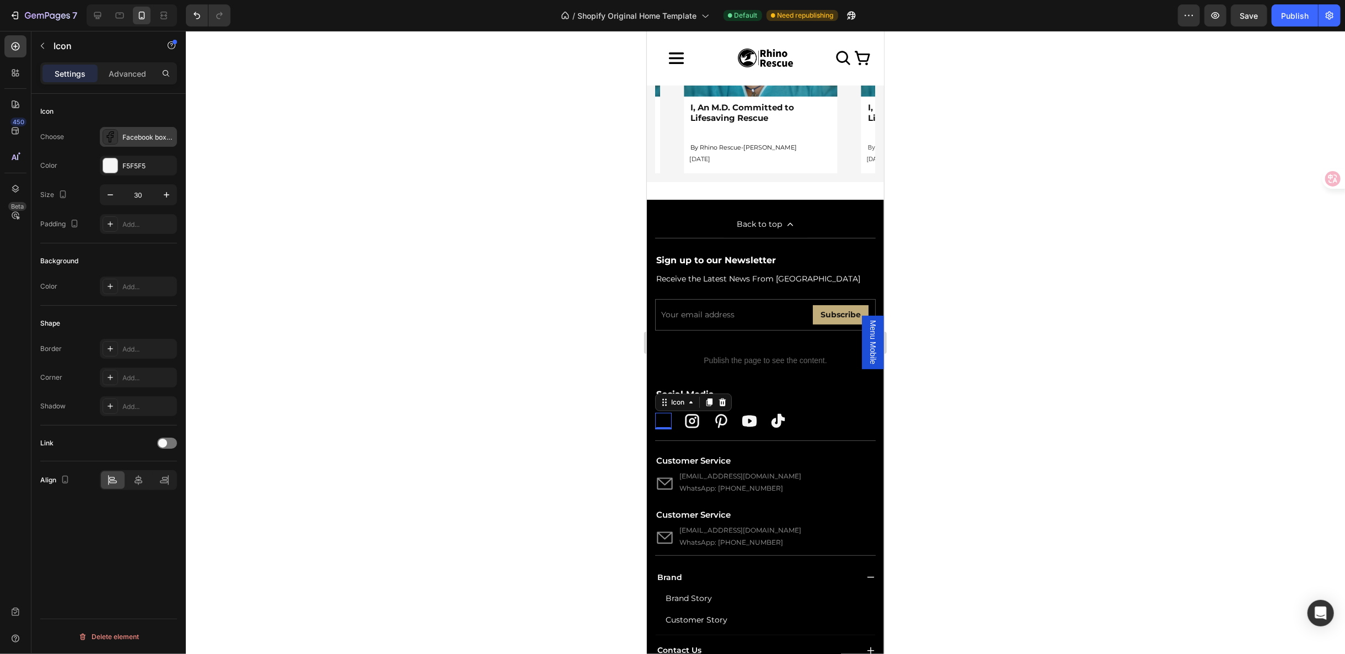
click at [149, 132] on div "Facebook boxed svgrepo com" at bounding box center [148, 137] width 52 height 10
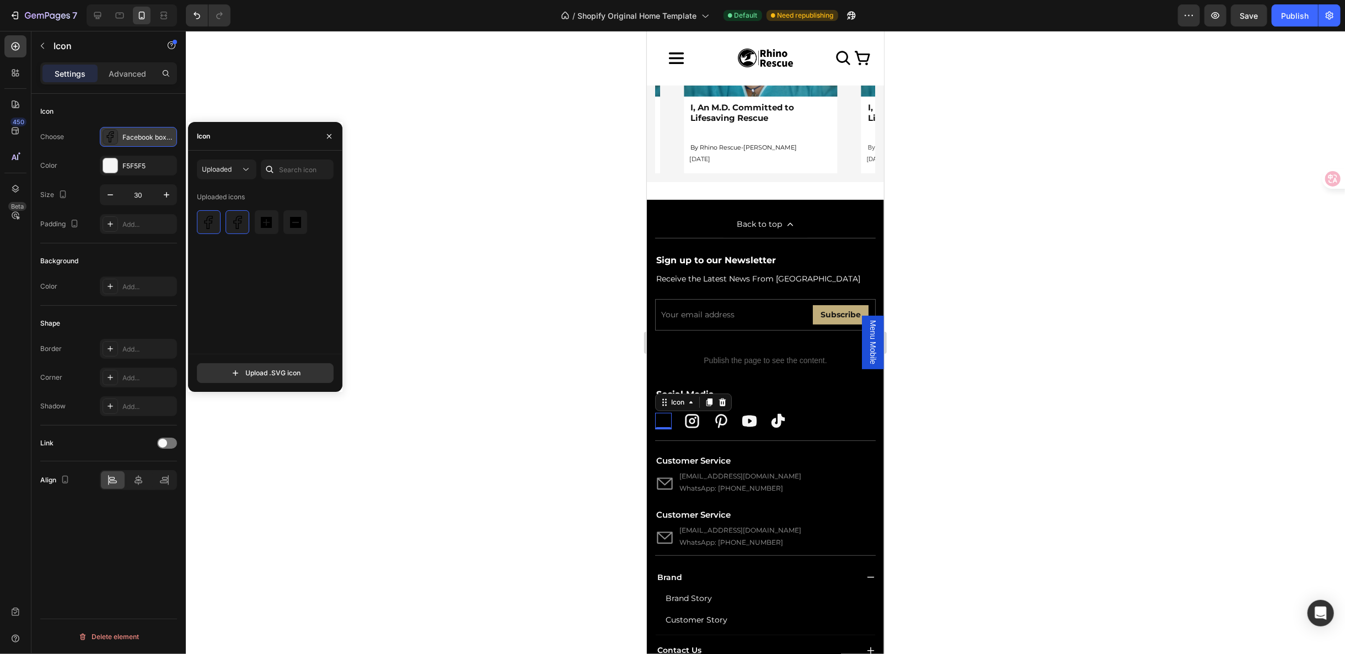
click at [169, 135] on div "Facebook boxed svgrepo com" at bounding box center [148, 137] width 52 height 10
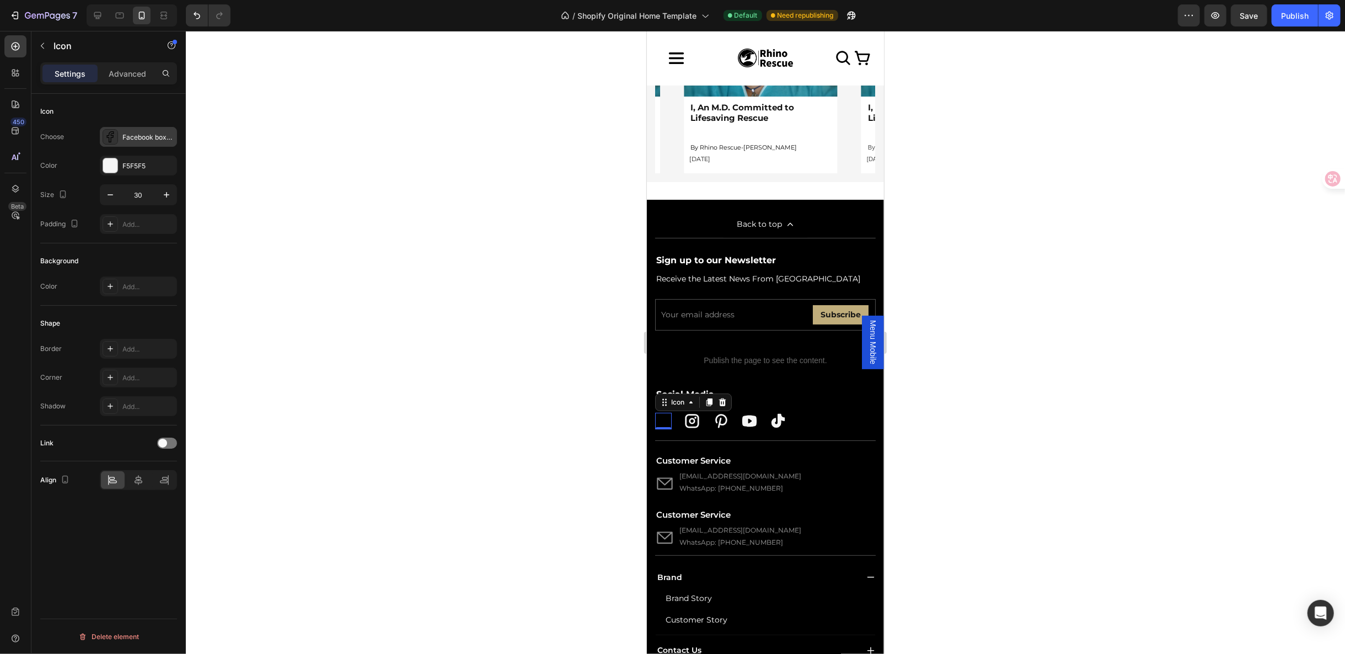
click at [149, 138] on div "Facebook boxed svgrepo com" at bounding box center [148, 137] width 52 height 10
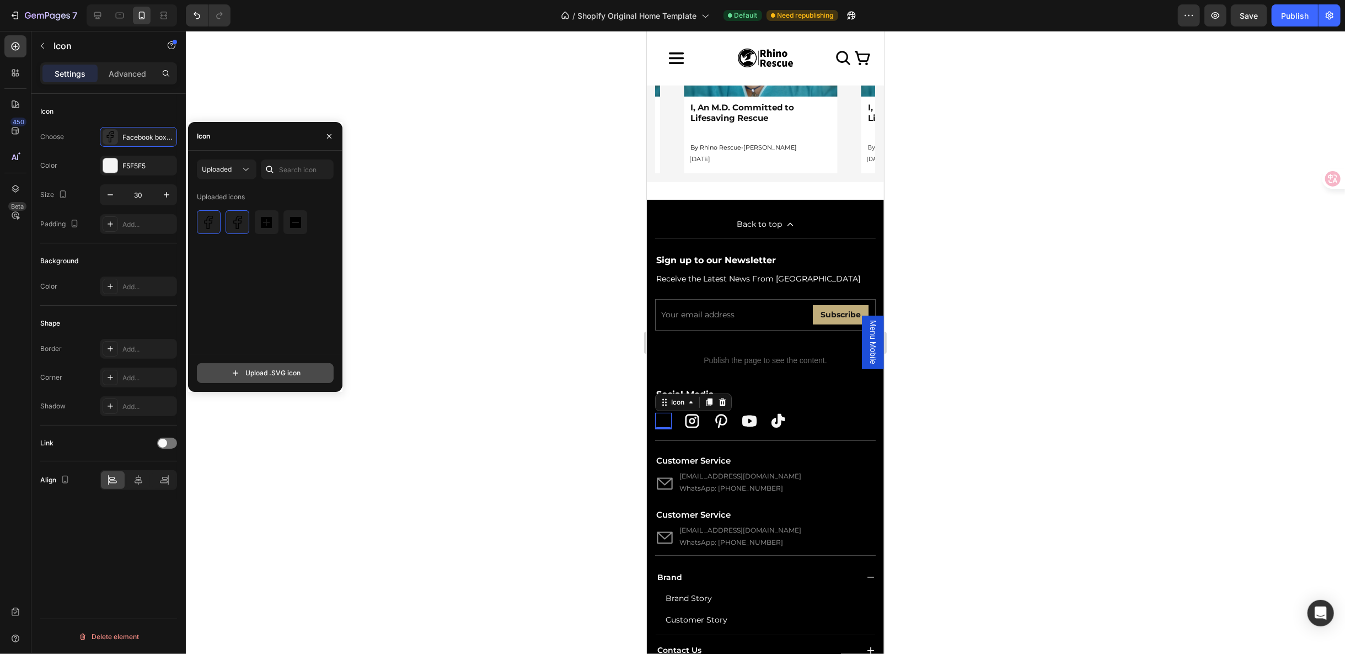
click at [249, 367] on input "file" at bounding box center [265, 372] width 136 height 19
type input "C:\fakepath\facebook-logo-meta-svgrepo-com.svg"
click at [215, 218] on div at bounding box center [215, 215] width 9 height 9
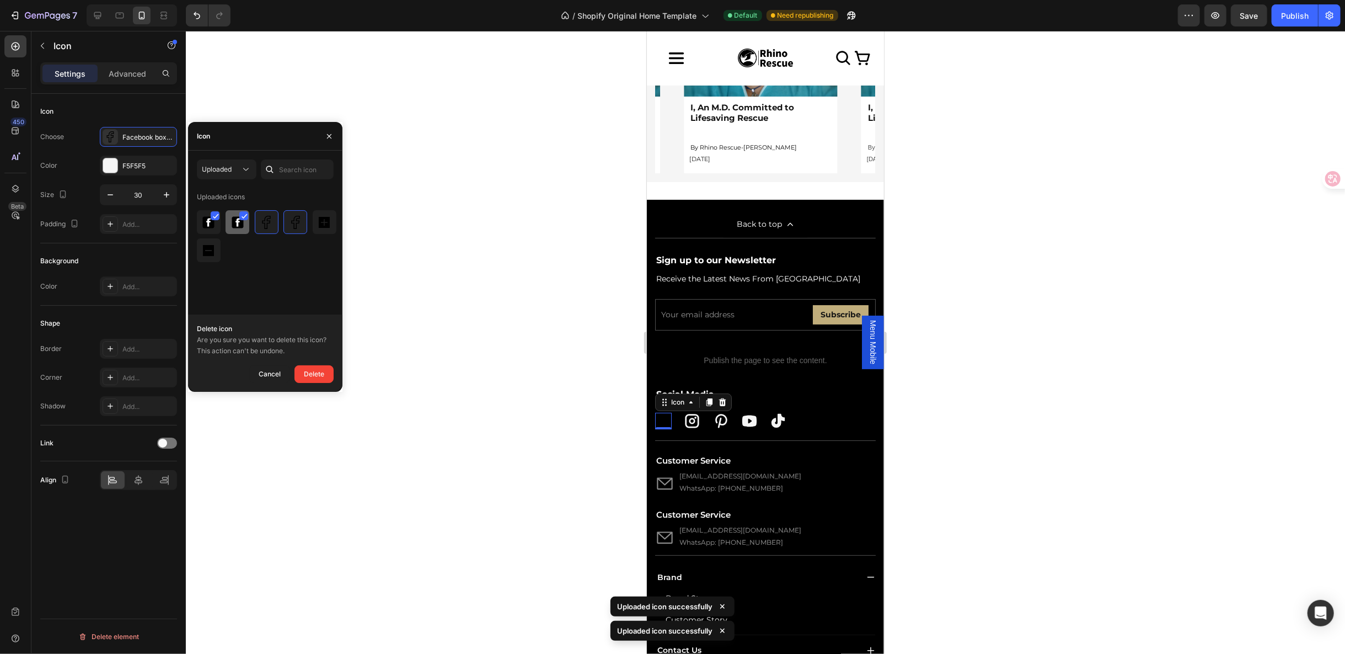
click at [244, 216] on icon at bounding box center [244, 216] width 5 height 4
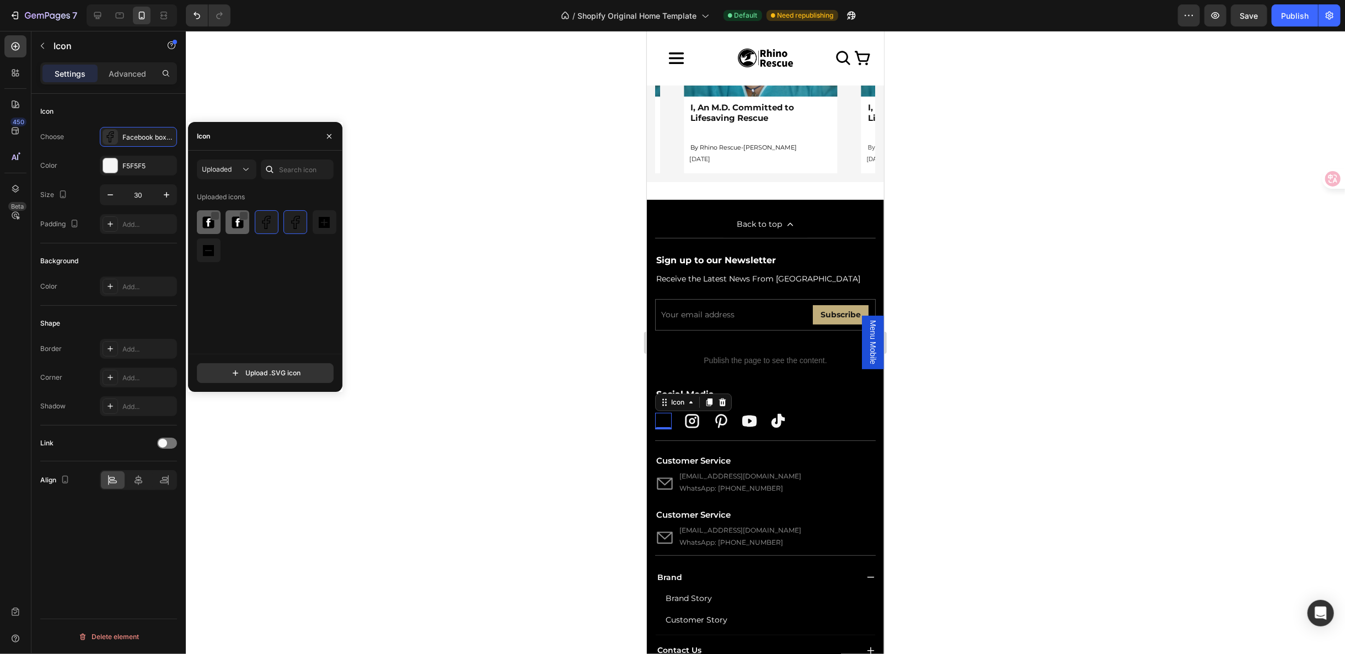
click at [217, 216] on div at bounding box center [215, 215] width 9 height 9
click at [243, 215] on icon at bounding box center [245, 216] width 6 height 6
click at [210, 227] on img at bounding box center [208, 222] width 13 height 13
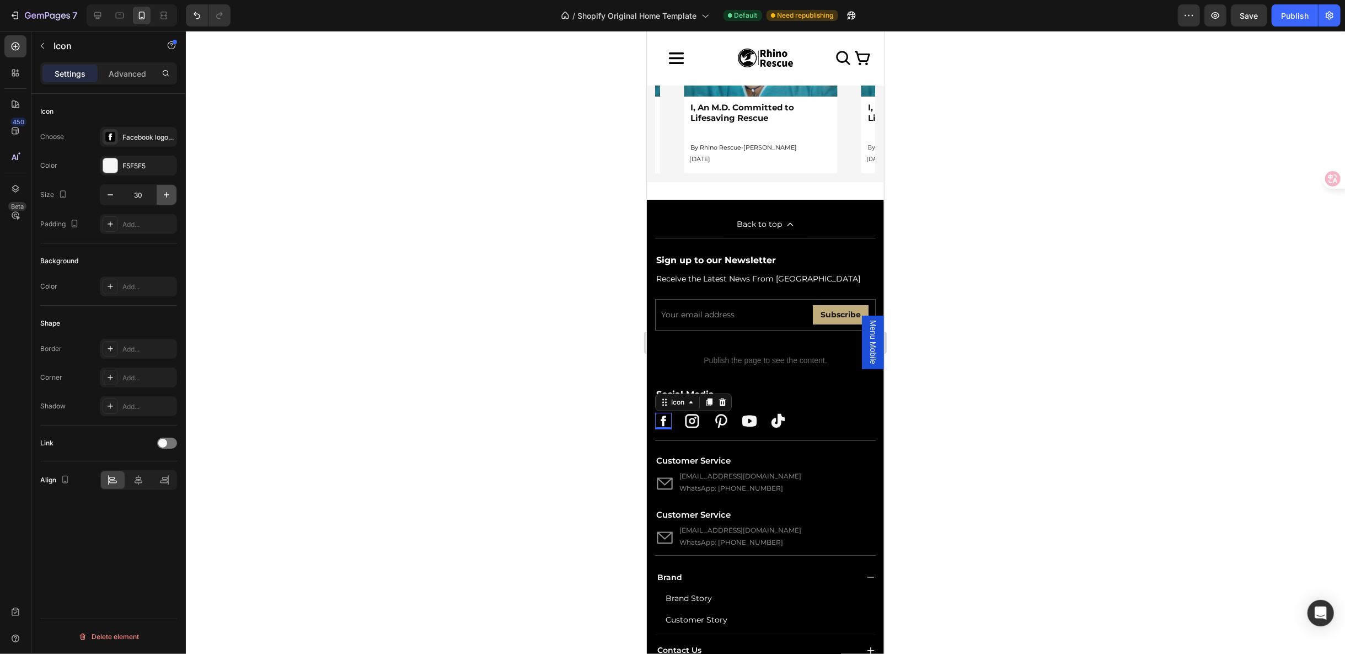
click at [173, 195] on button "button" at bounding box center [167, 195] width 20 height 20
type input "32"
click at [1329, 525] on div at bounding box center [765, 342] width 1159 height 623
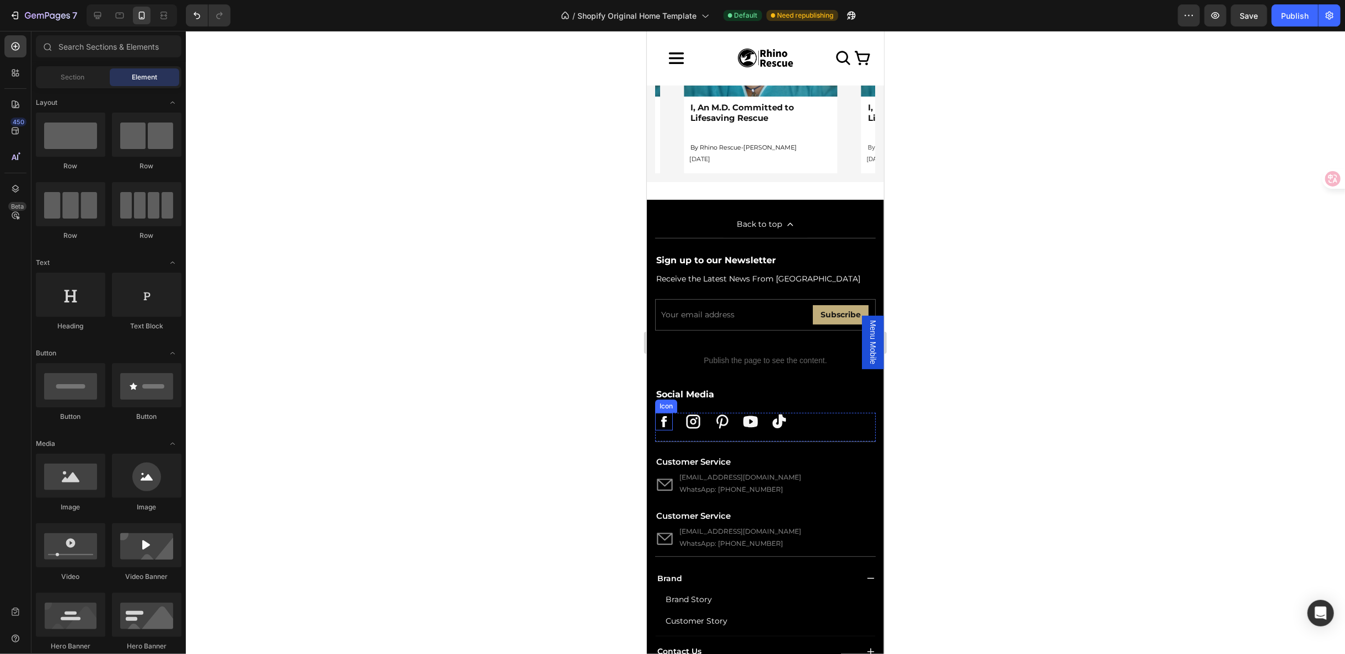
click at [660, 413] on icon at bounding box center [663, 420] width 15 height 15
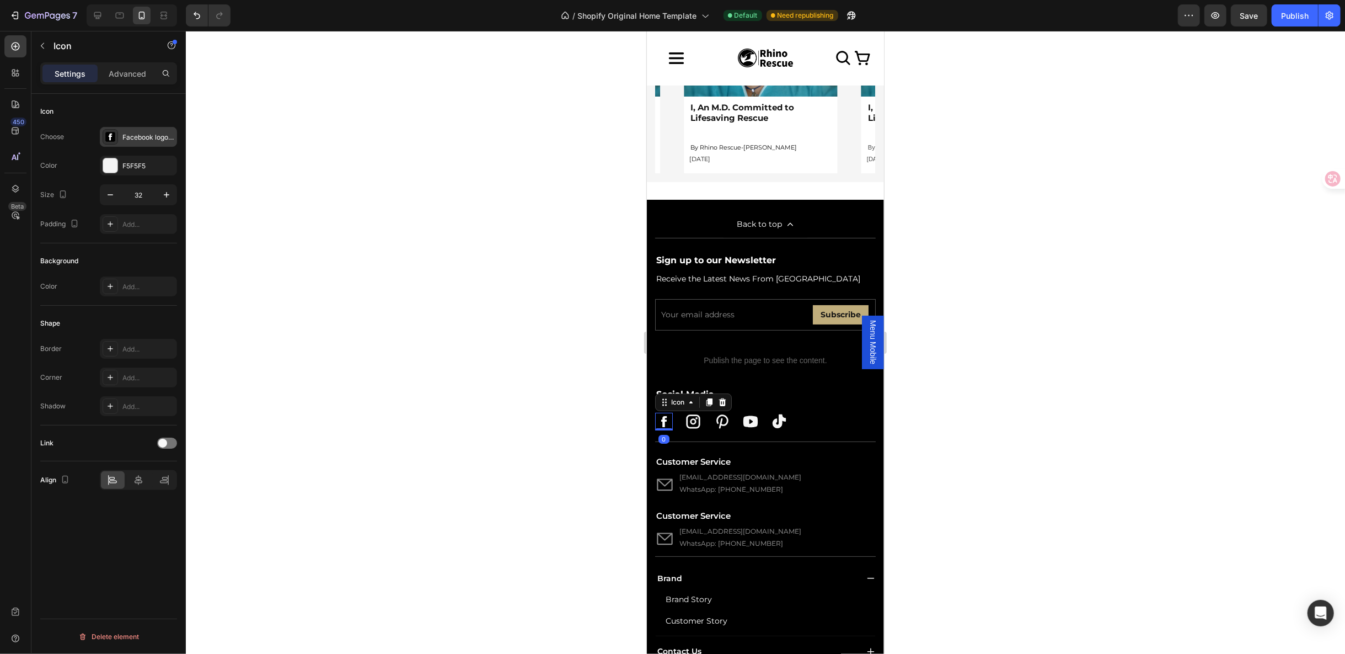
click at [146, 140] on div "Facebook logo meta svgrepo com" at bounding box center [148, 137] width 52 height 10
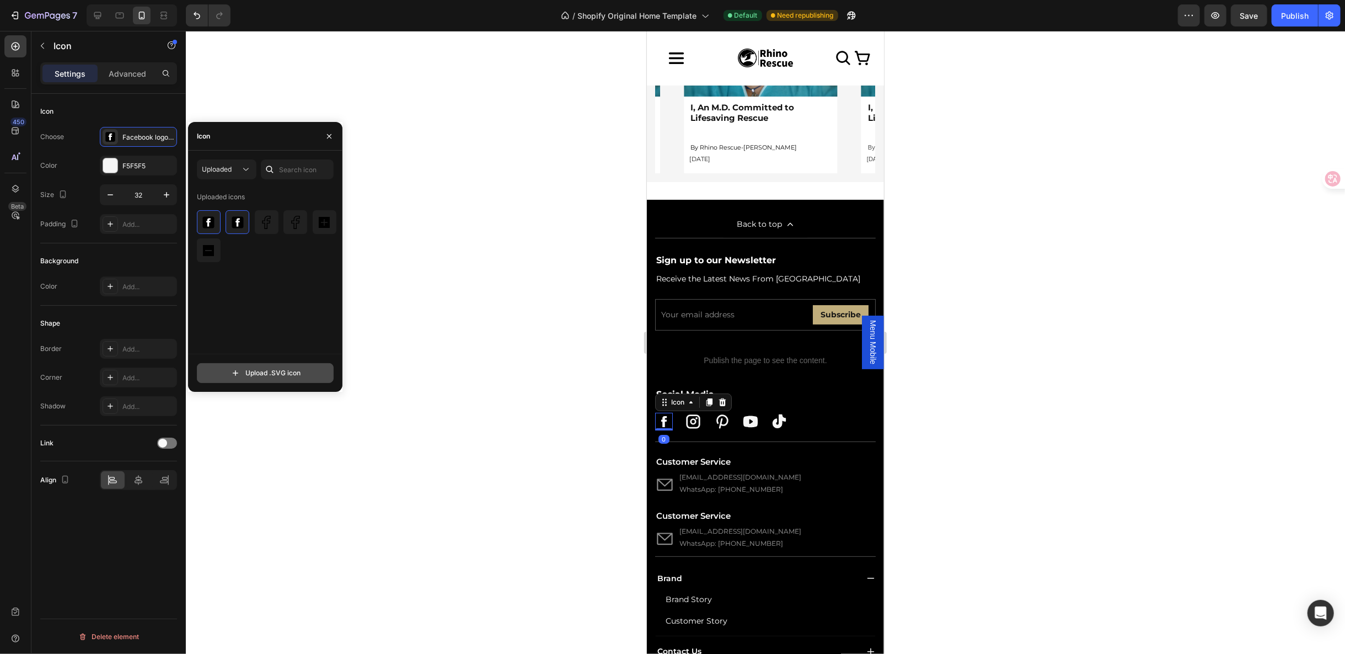
click at [256, 367] on input "file" at bounding box center [265, 372] width 136 height 19
click at [236, 224] on img at bounding box center [237, 222] width 13 height 13
click at [214, 218] on div at bounding box center [214, 216] width 9 height 9
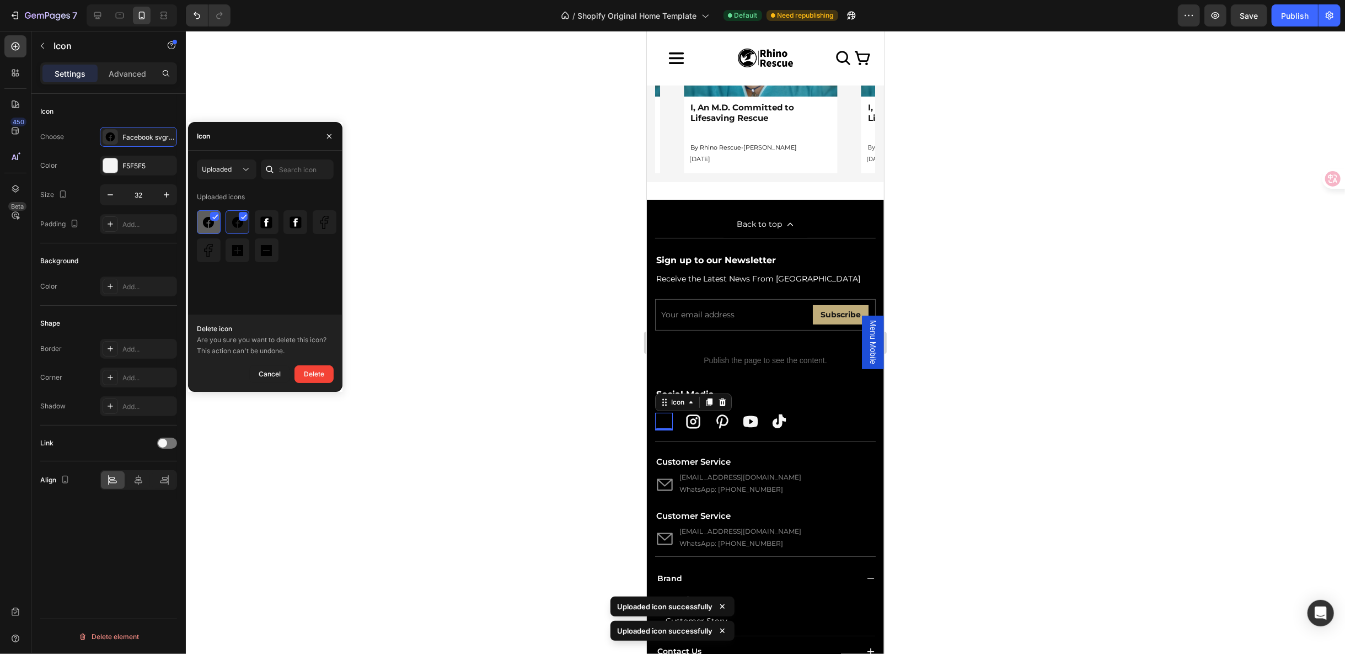
click at [214, 218] on icon at bounding box center [215, 217] width 5 height 4
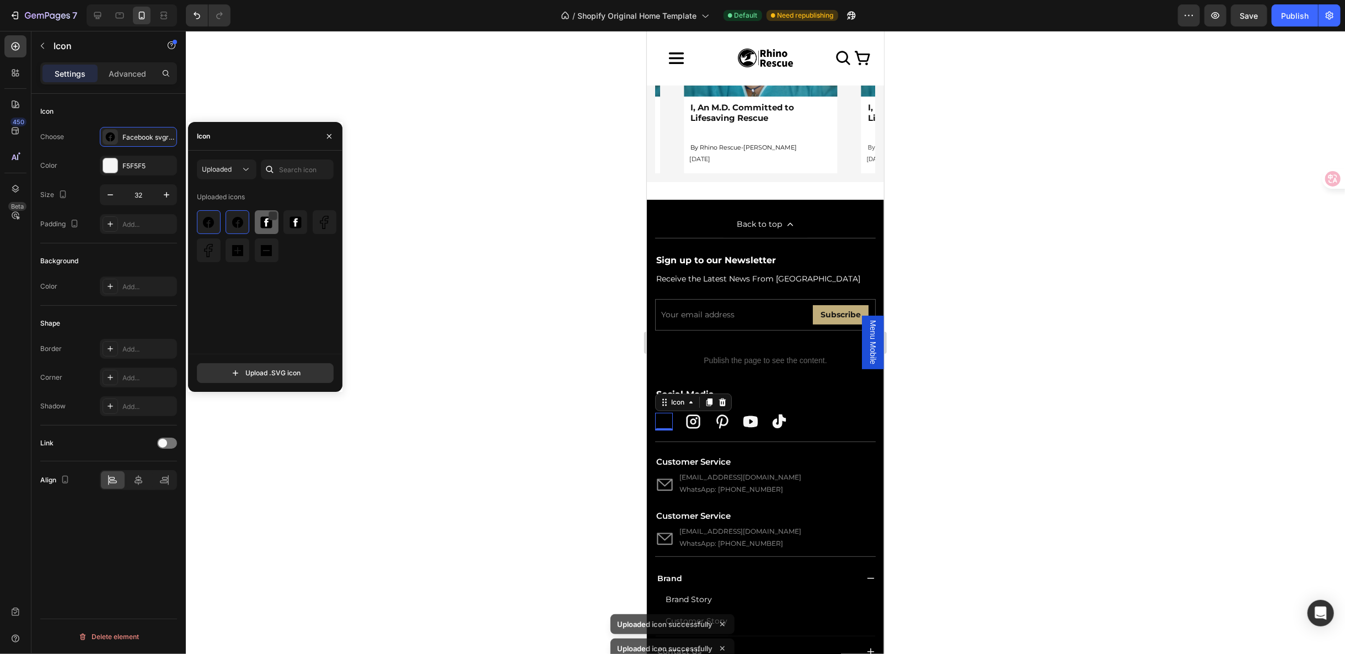
click at [268, 218] on img at bounding box center [266, 222] width 13 height 13
click at [272, 215] on div at bounding box center [272, 216] width 9 height 9
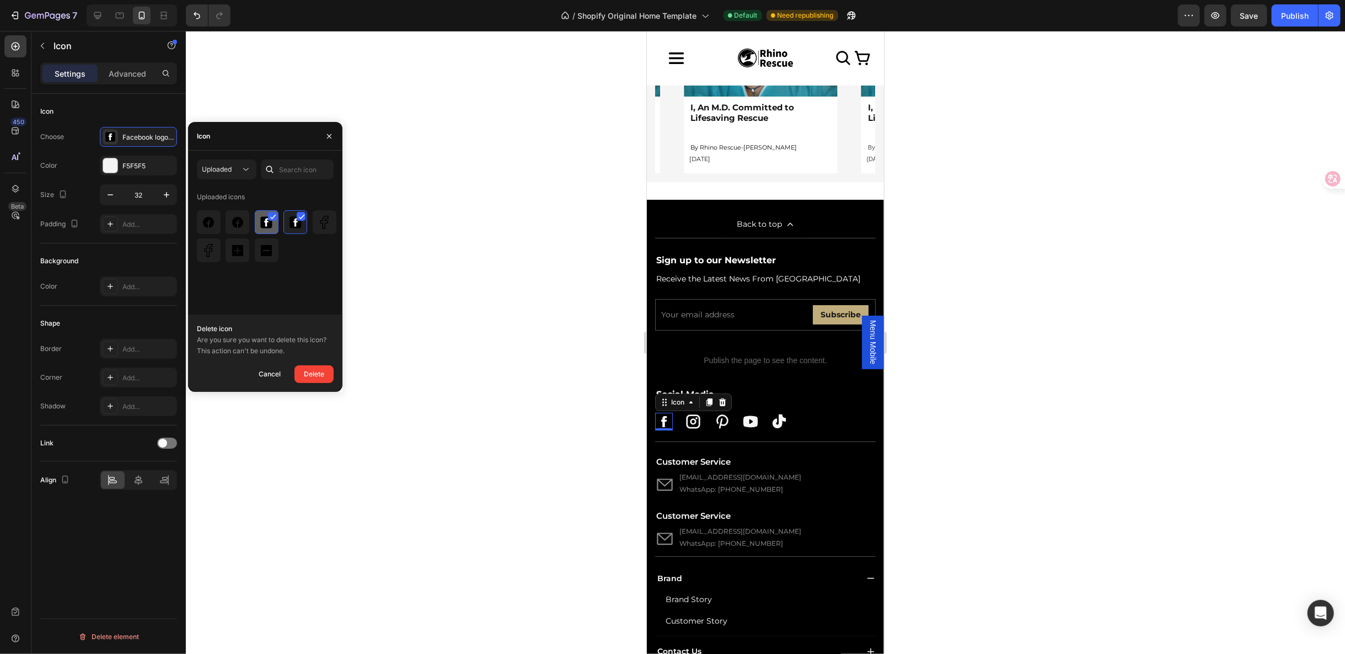
click at [271, 217] on icon at bounding box center [273, 217] width 5 height 4
click at [302, 217] on div at bounding box center [301, 216] width 9 height 9
click at [242, 226] on img at bounding box center [237, 222] width 13 height 13
click at [283, 213] on div at bounding box center [295, 222] width 24 height 24
click at [243, 213] on icon at bounding box center [245, 216] width 6 height 6
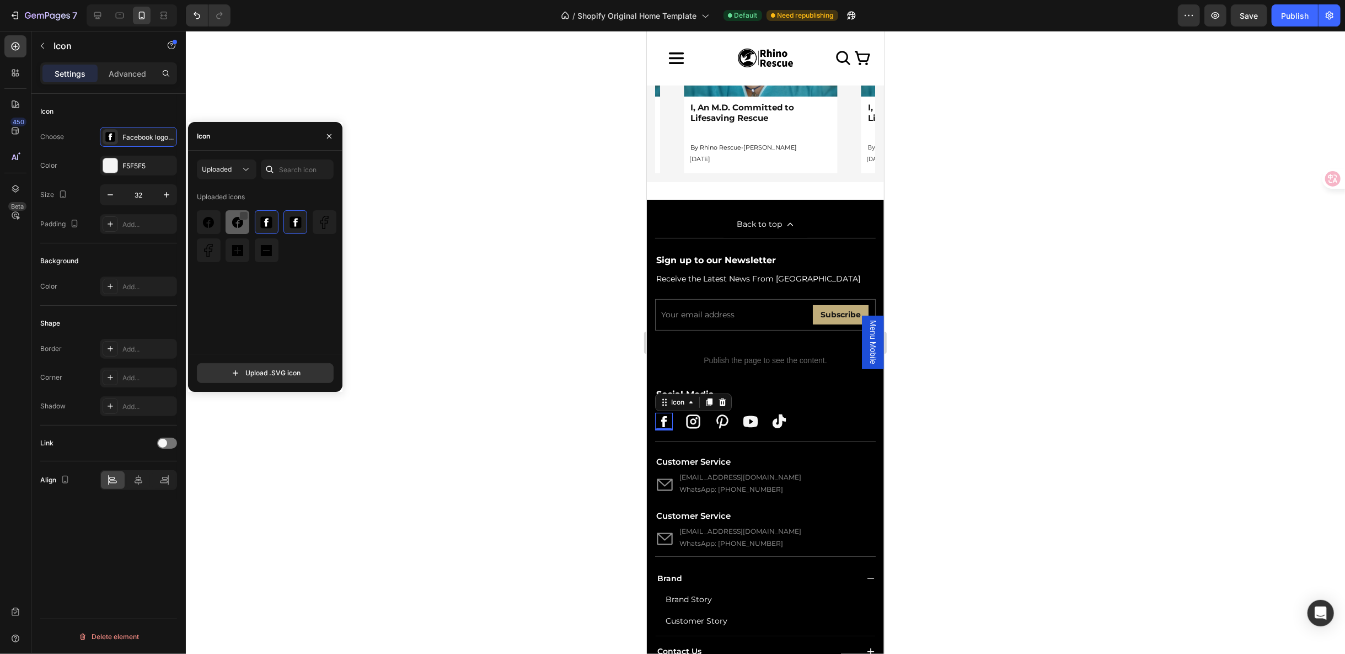
click at [268, 293] on div "Uploaded icons" at bounding box center [269, 270] width 145 height 165
click at [331, 134] on icon "button" at bounding box center [329, 136] width 4 height 4
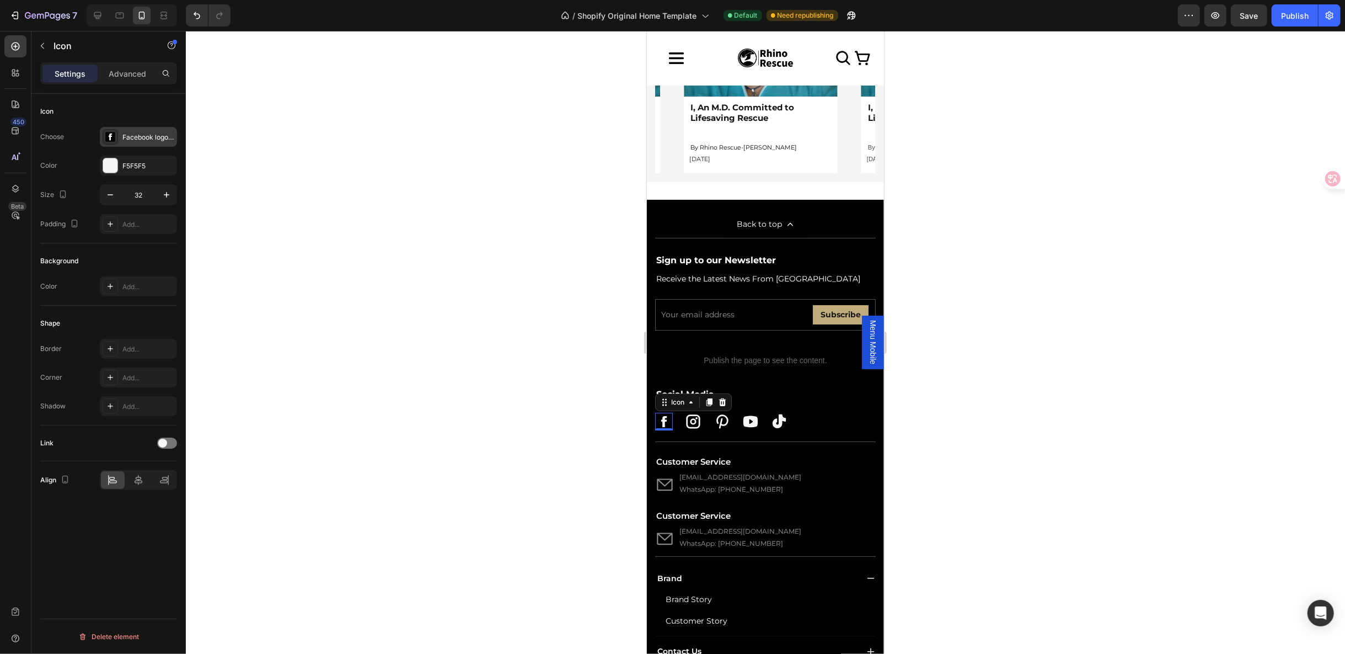
click at [140, 132] on div "Facebook logo meta svgrepo com" at bounding box center [148, 137] width 52 height 10
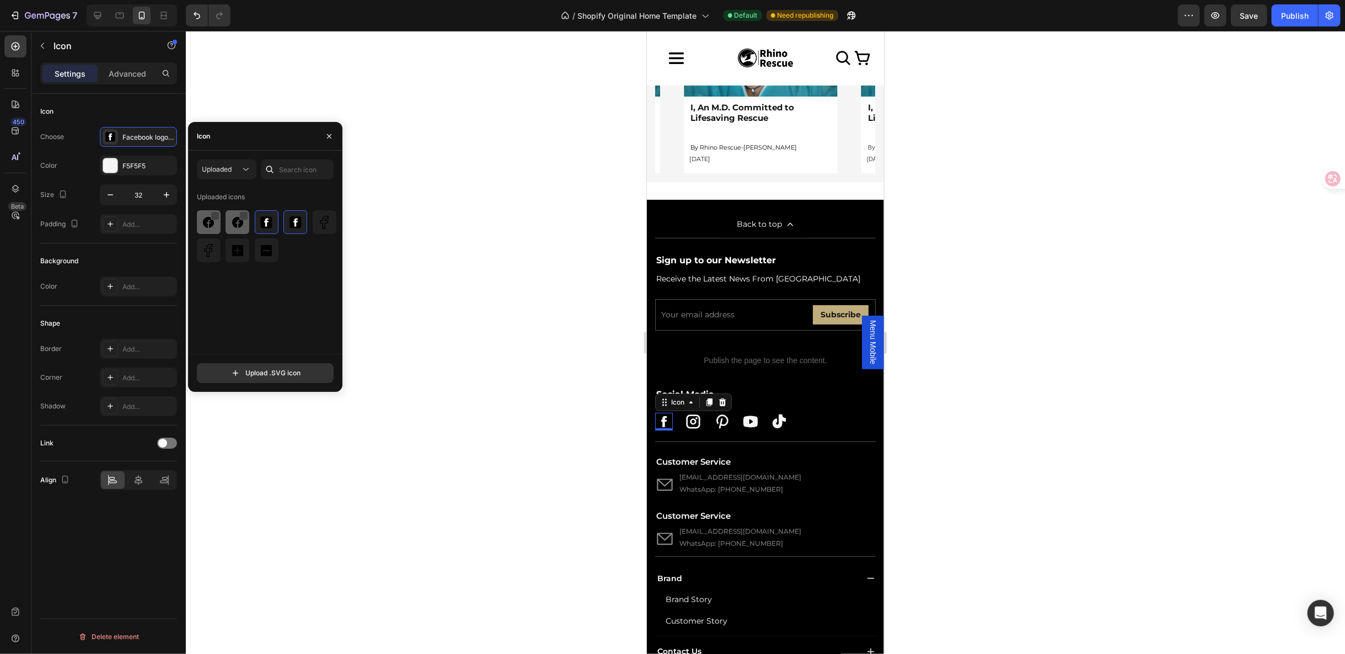
click at [213, 218] on div at bounding box center [215, 215] width 9 height 9
click at [211, 225] on img at bounding box center [208, 222] width 13 height 13
click at [203, 223] on img at bounding box center [208, 222] width 13 height 13
click at [208, 226] on img at bounding box center [208, 222] width 13 height 13
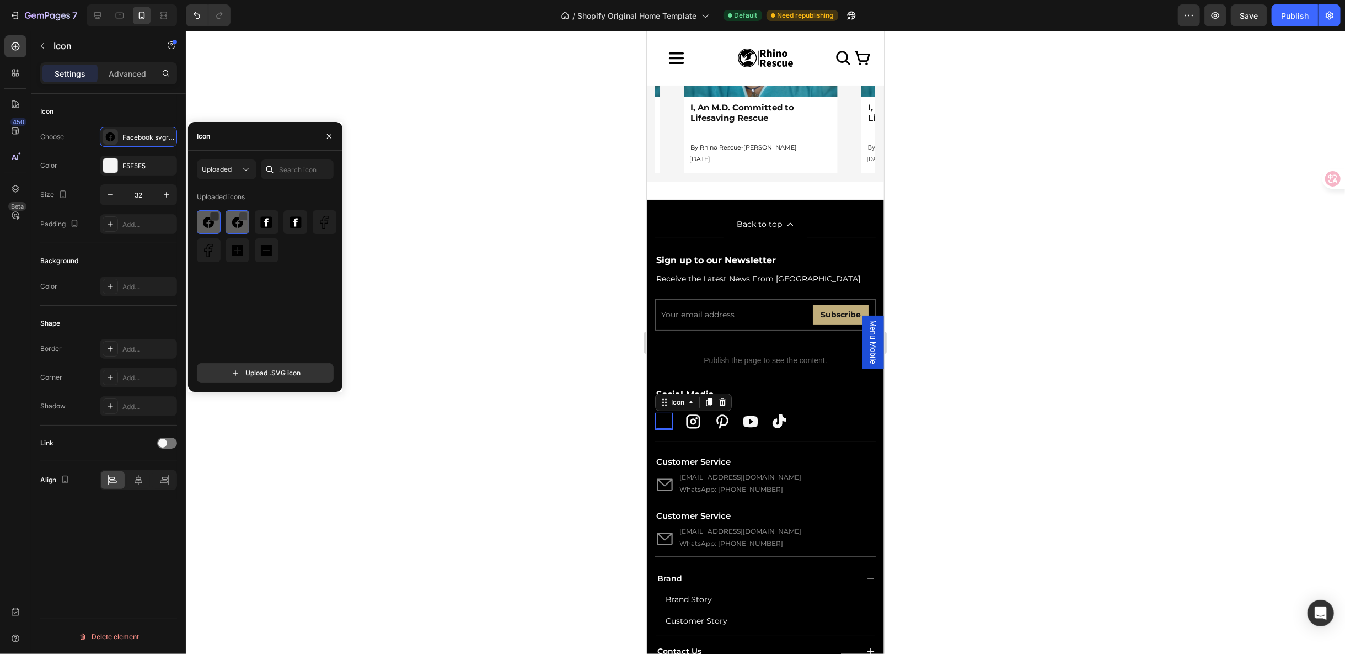
click at [208, 226] on img at bounding box center [208, 222] width 13 height 13
click at [263, 223] on img at bounding box center [266, 222] width 13 height 13
click at [260, 370] on input "file" at bounding box center [265, 372] width 136 height 19
type input "C:\fakepath\facebook-svgrepo-com (1).svg"
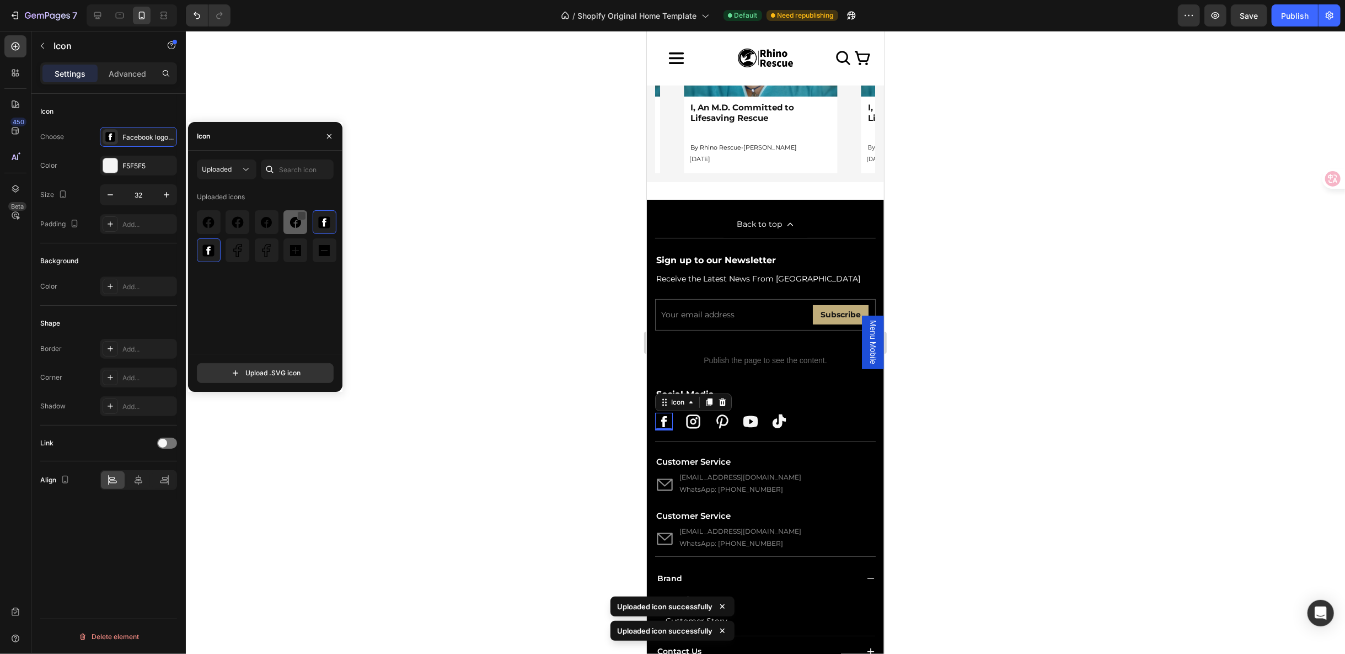
click at [298, 213] on div at bounding box center [301, 215] width 9 height 9
click at [243, 215] on div at bounding box center [243, 215] width 9 height 9
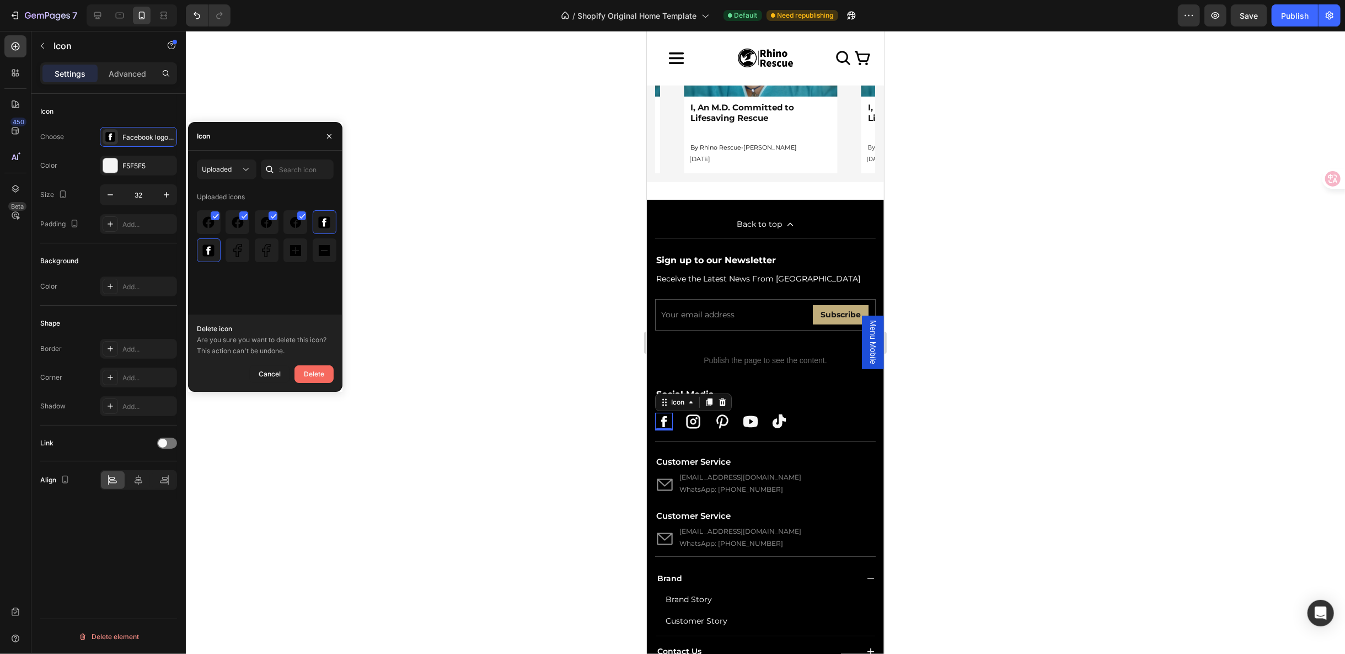
click at [318, 377] on div "Delete" at bounding box center [314, 373] width 20 height 13
click at [166, 191] on icon "button" at bounding box center [166, 194] width 11 height 11
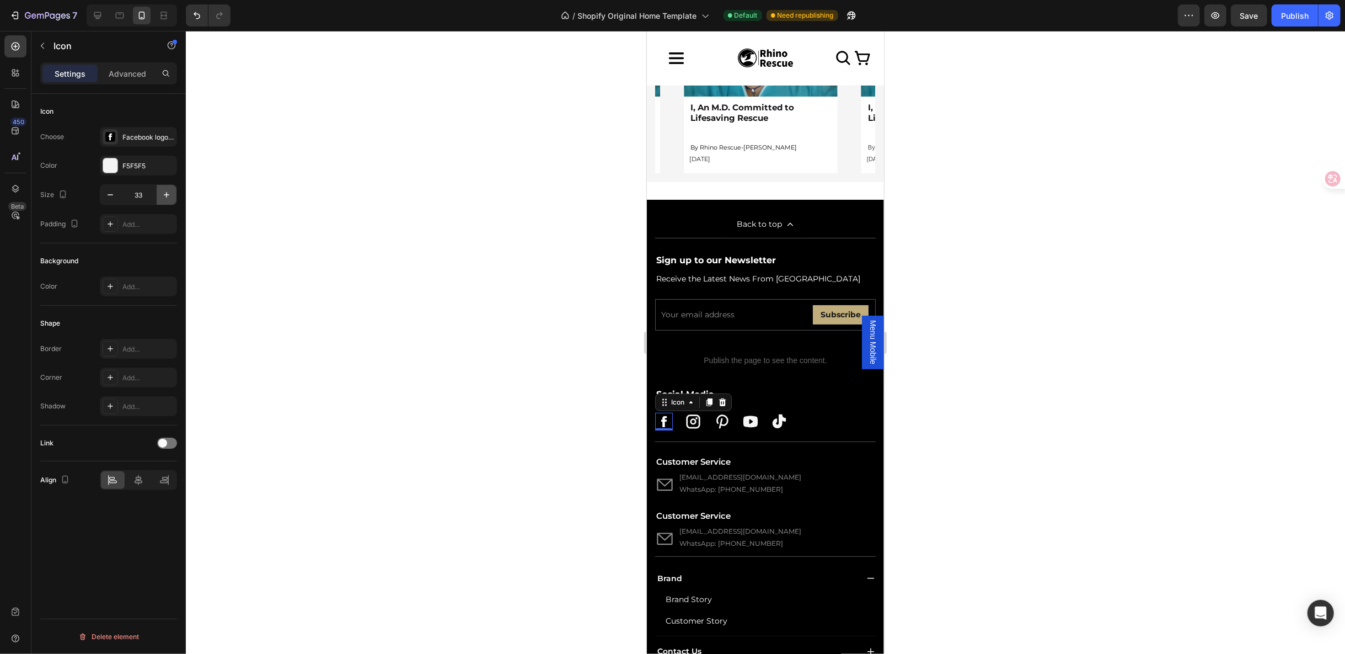
click at [166, 191] on icon "button" at bounding box center [166, 194] width 11 height 11
type input "36"
click at [952, 416] on div at bounding box center [765, 342] width 1159 height 623
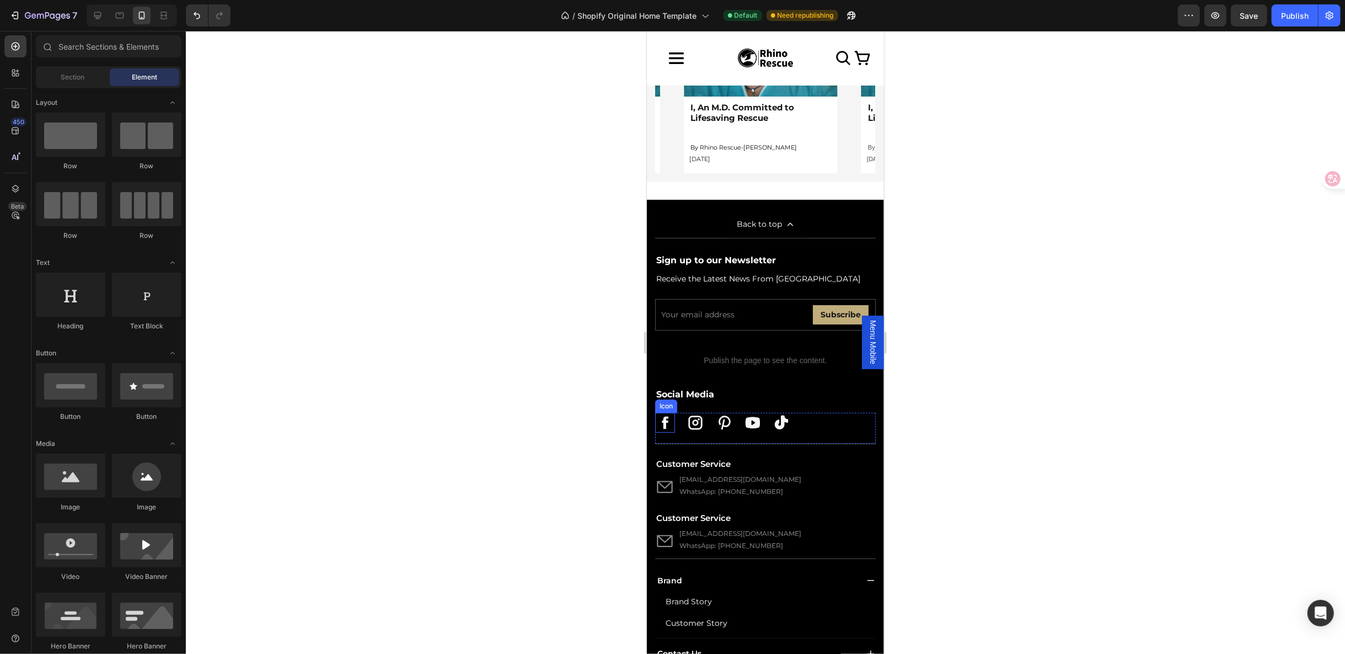
click at [661, 416] on icon at bounding box center [664, 422] width 6 height 13
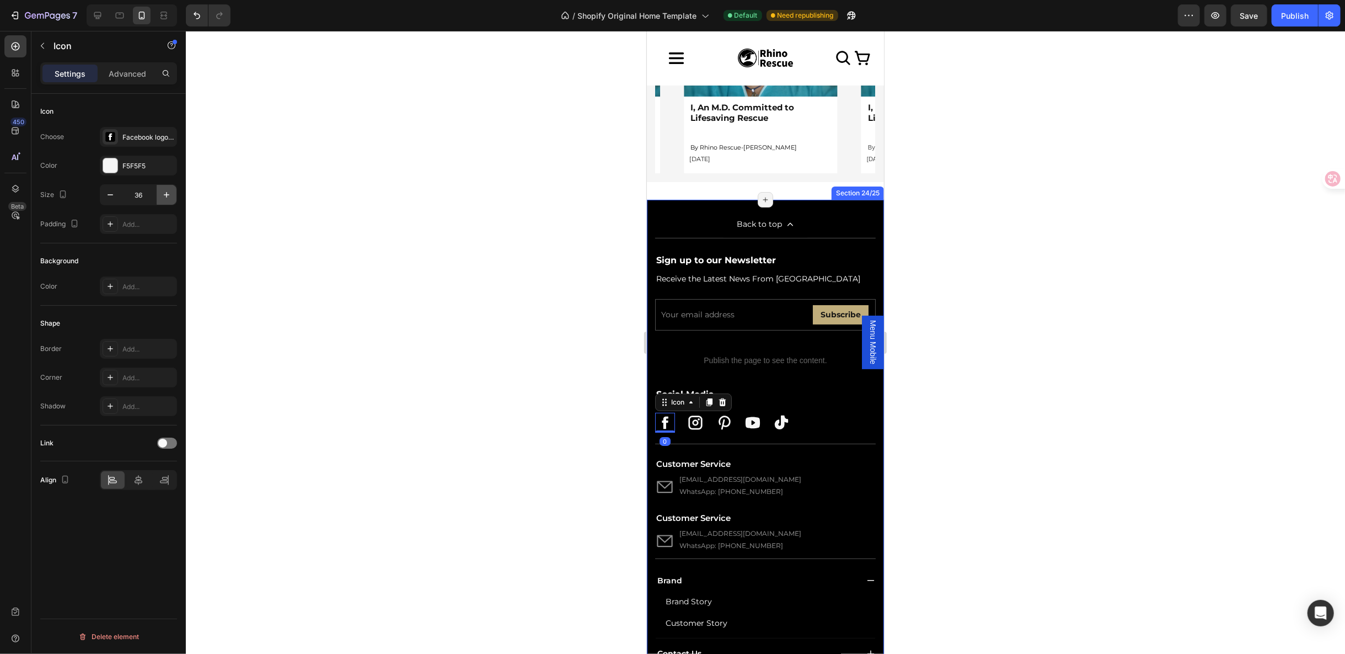
click at [164, 191] on icon "button" at bounding box center [166, 194] width 11 height 11
type input "37"
click at [835, 417] on div ".id581752799344198186 .st0{fill-rule:evenodd;clip-rule:evenodd;fill:#FFFFFF;} I…" at bounding box center [765, 428] width 221 height 32
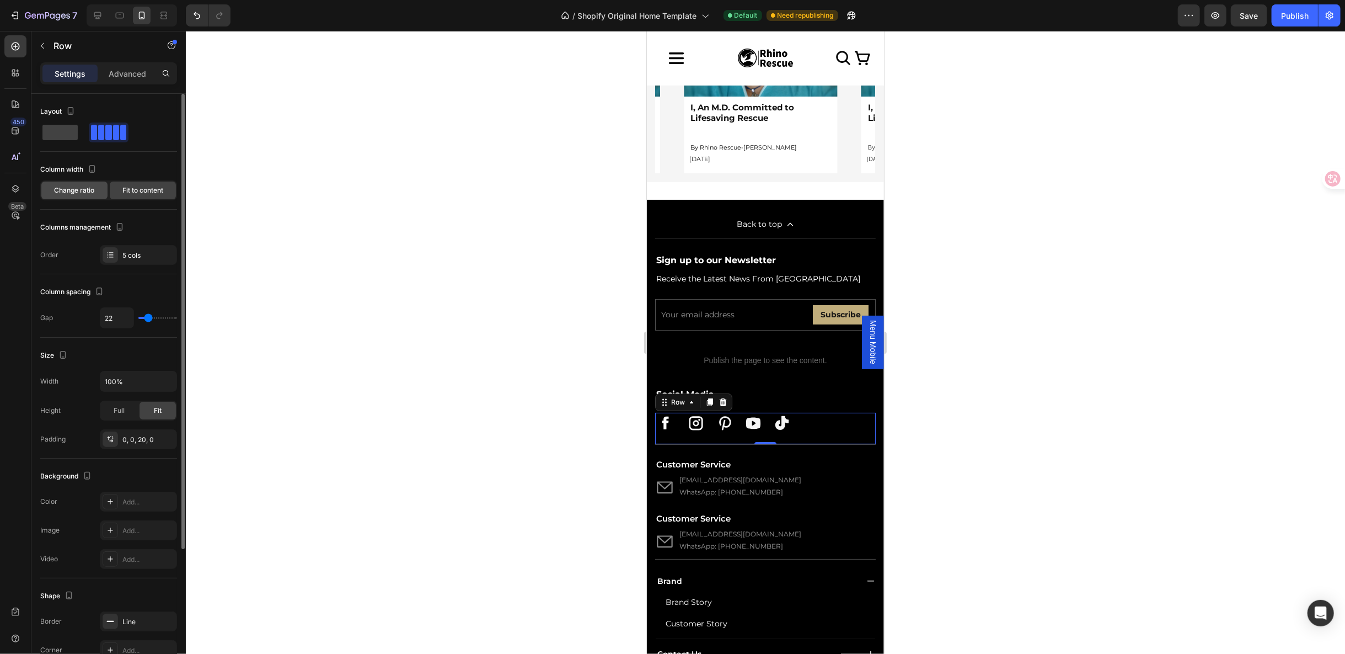
click at [94, 191] on span "Change ratio" at bounding box center [75, 190] width 40 height 10
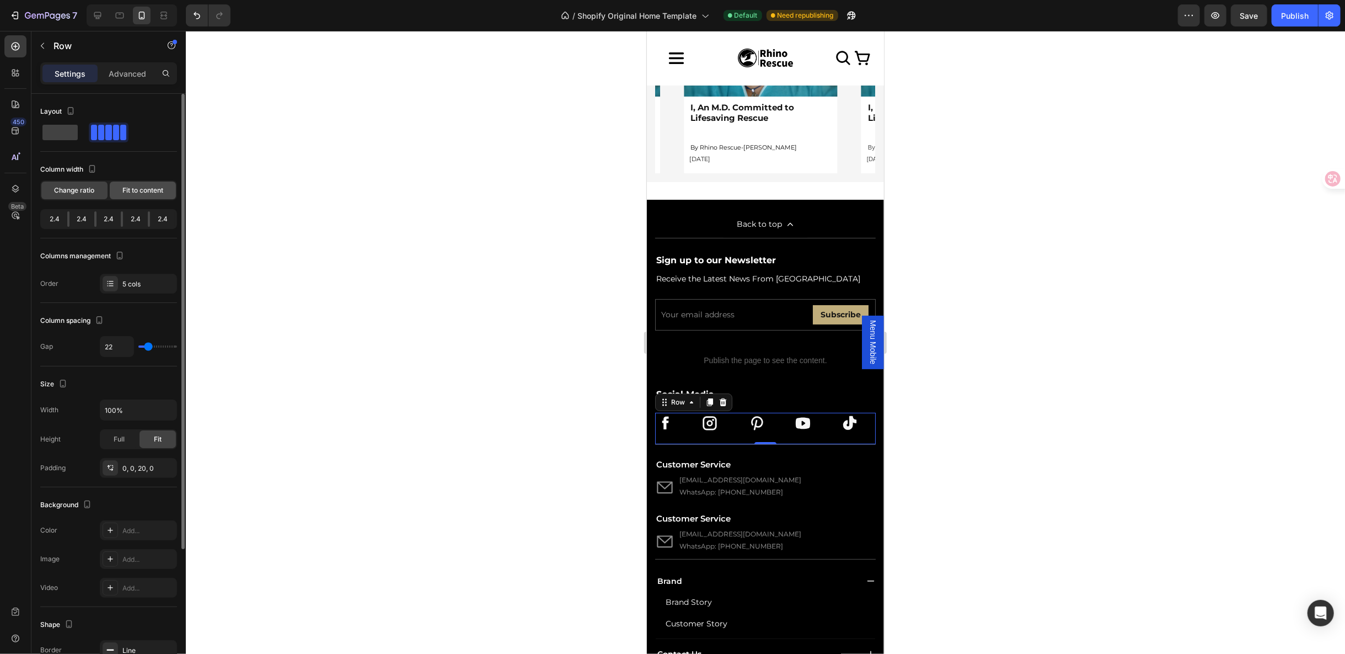
click at [121, 184] on div "Fit to content" at bounding box center [143, 190] width 66 height 18
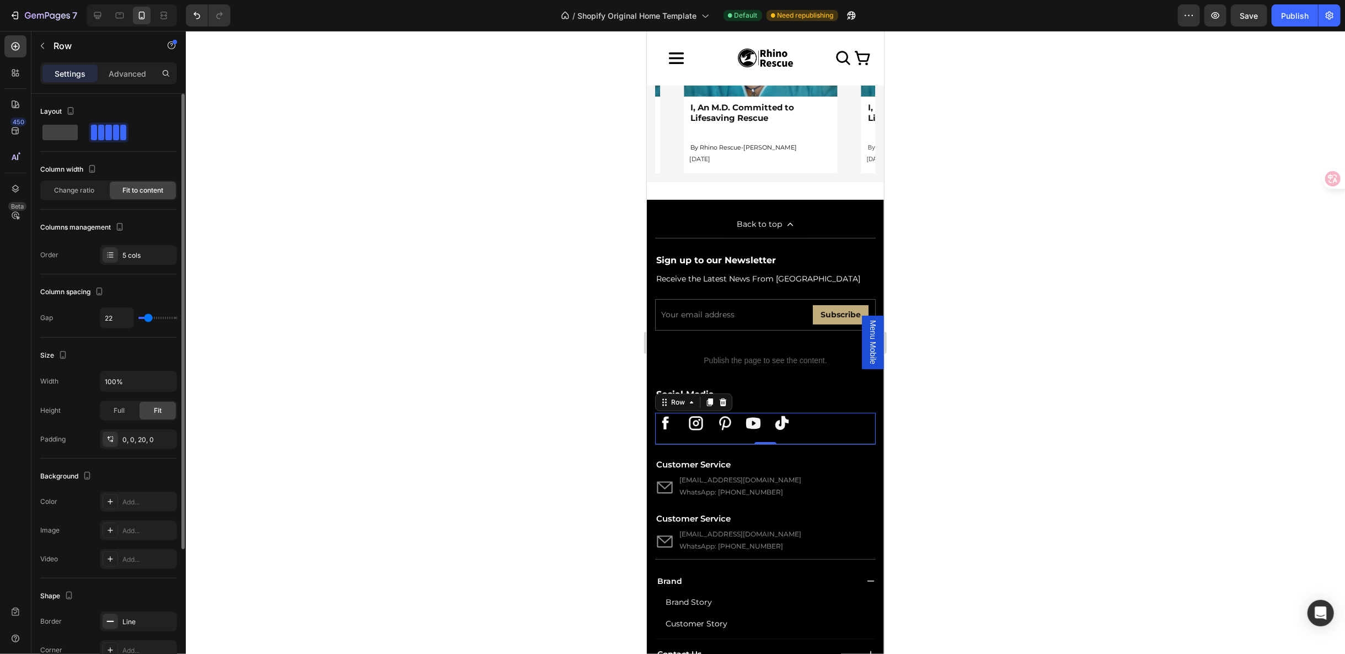
type input "13"
type input "11"
type input "7"
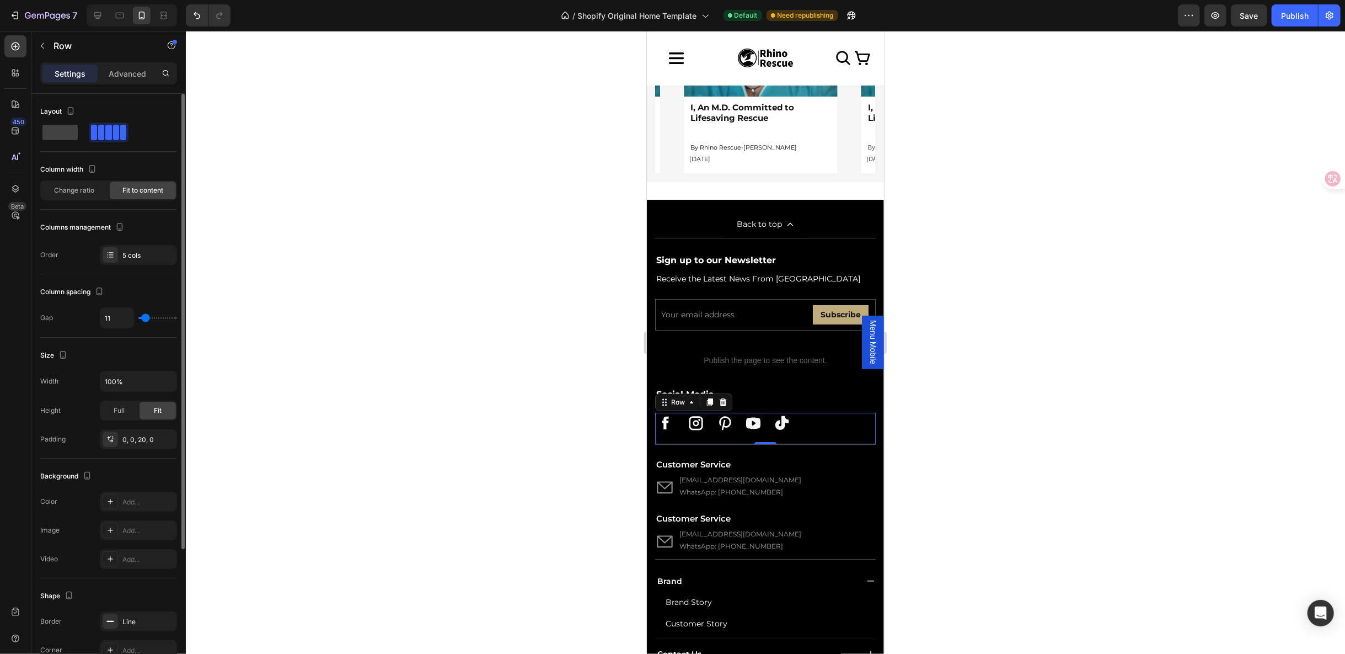
type input "7"
type input "3"
type input "2"
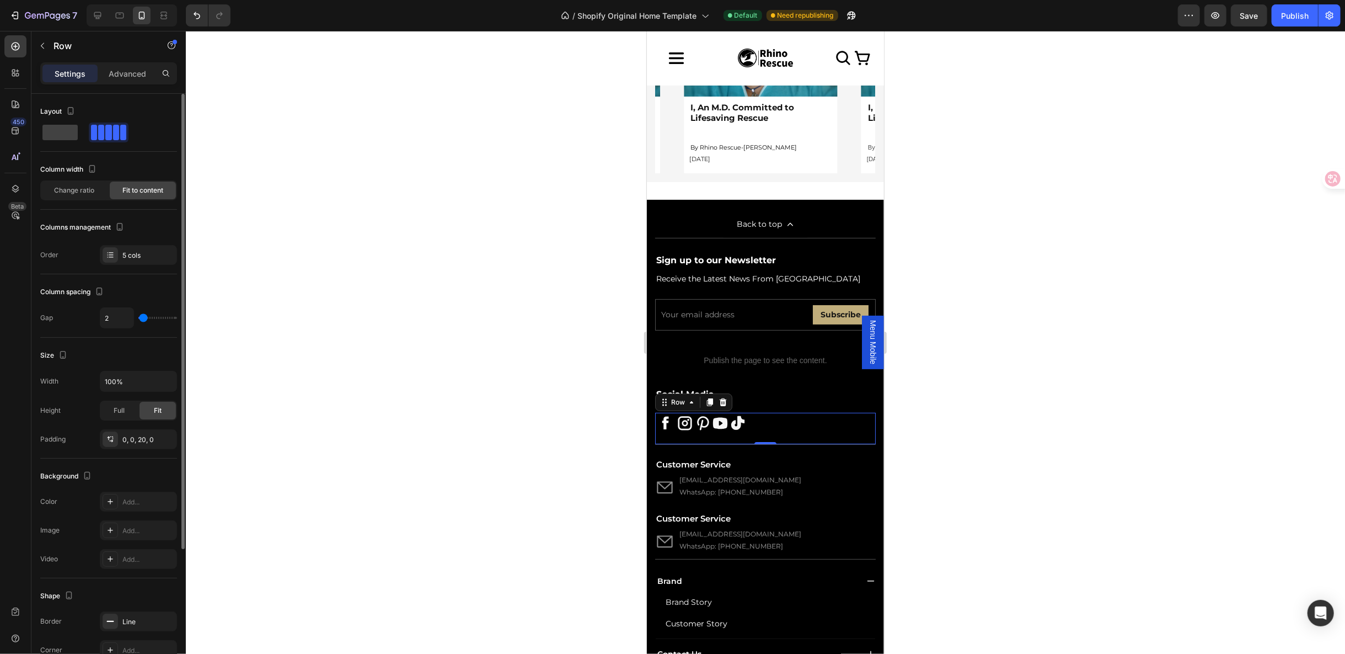
type input "3"
type input "4"
type input "6"
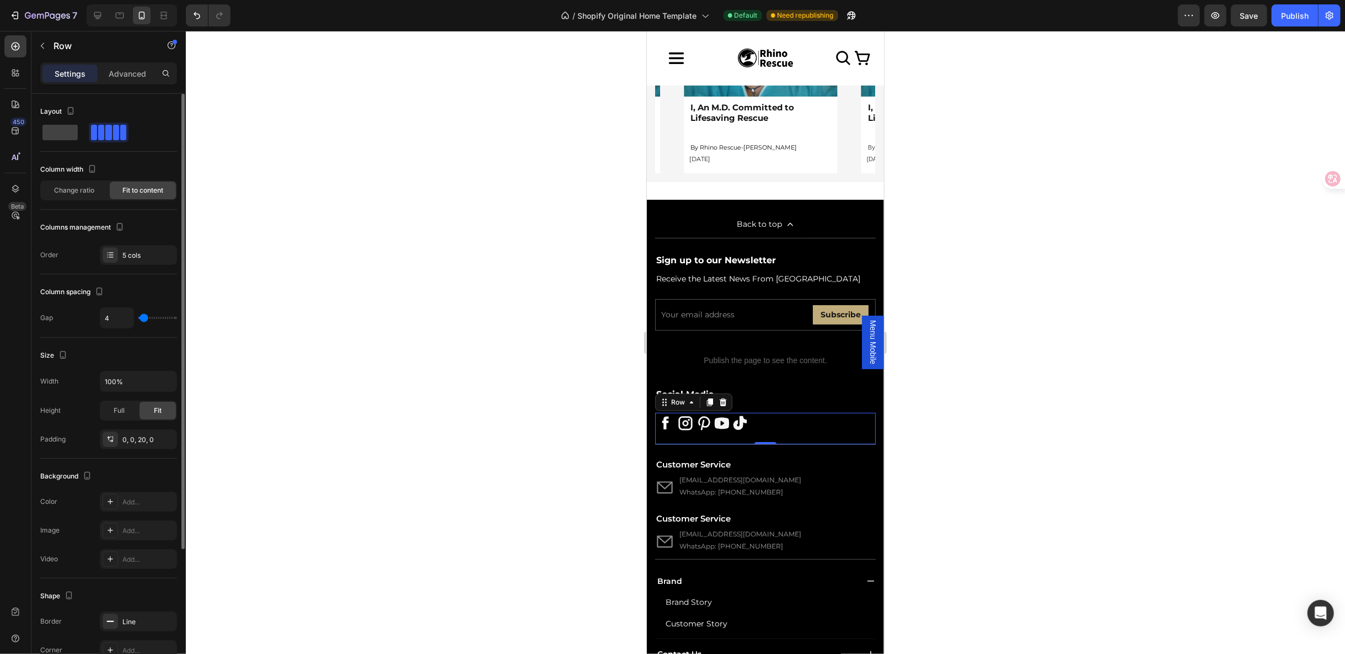
type input "6"
type input "7"
type input "9"
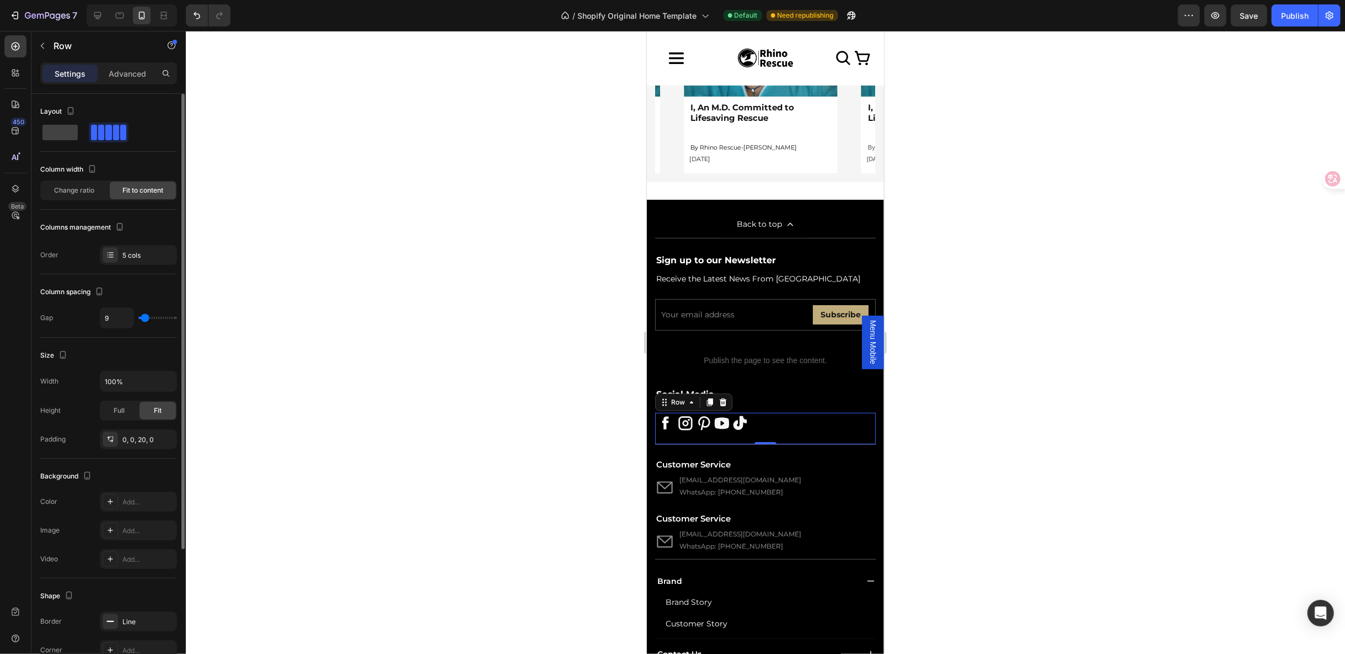
type input "10"
type input "11"
type input "13"
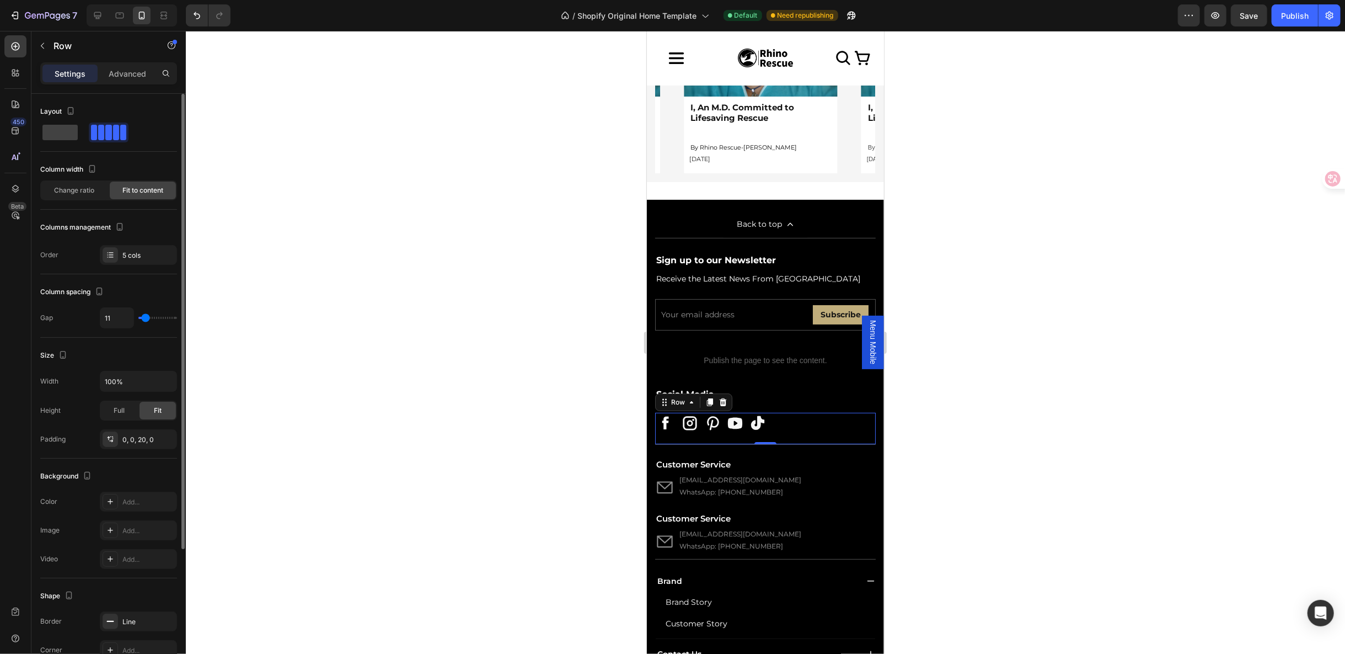
type input "13"
type input "14"
type input "16"
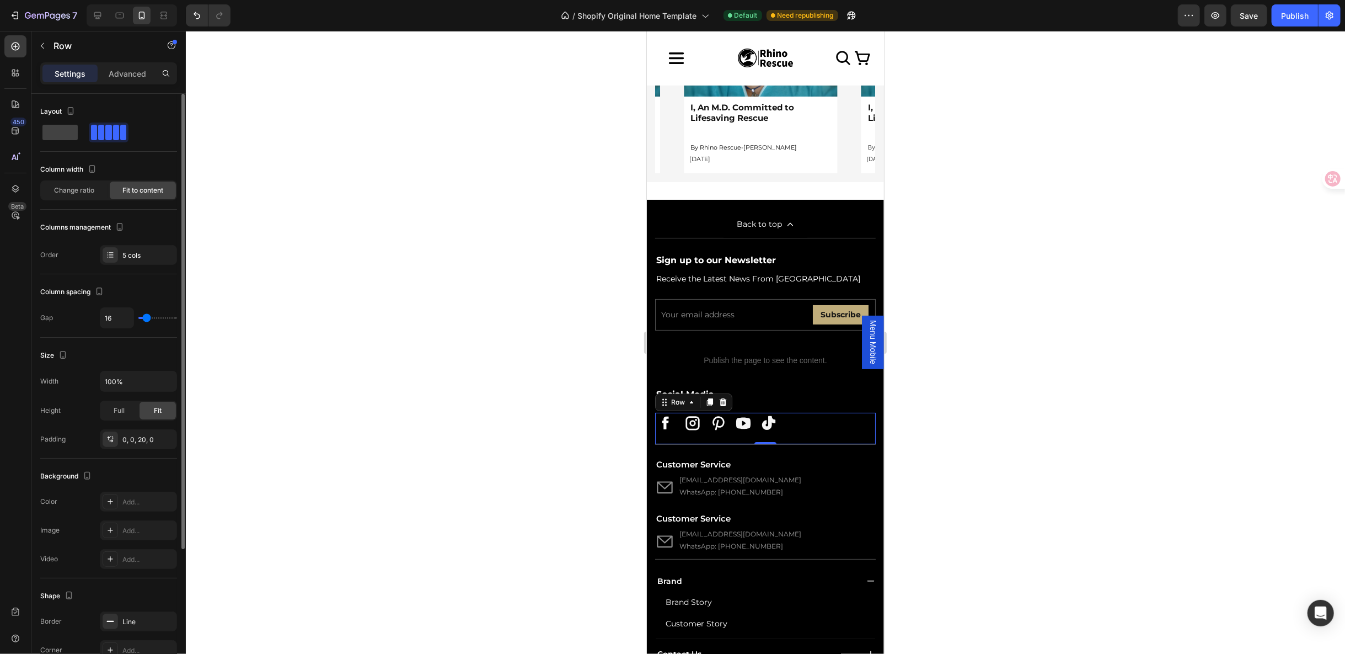
type input "14"
type input "13"
click at [146, 317] on input "range" at bounding box center [157, 318] width 39 height 2
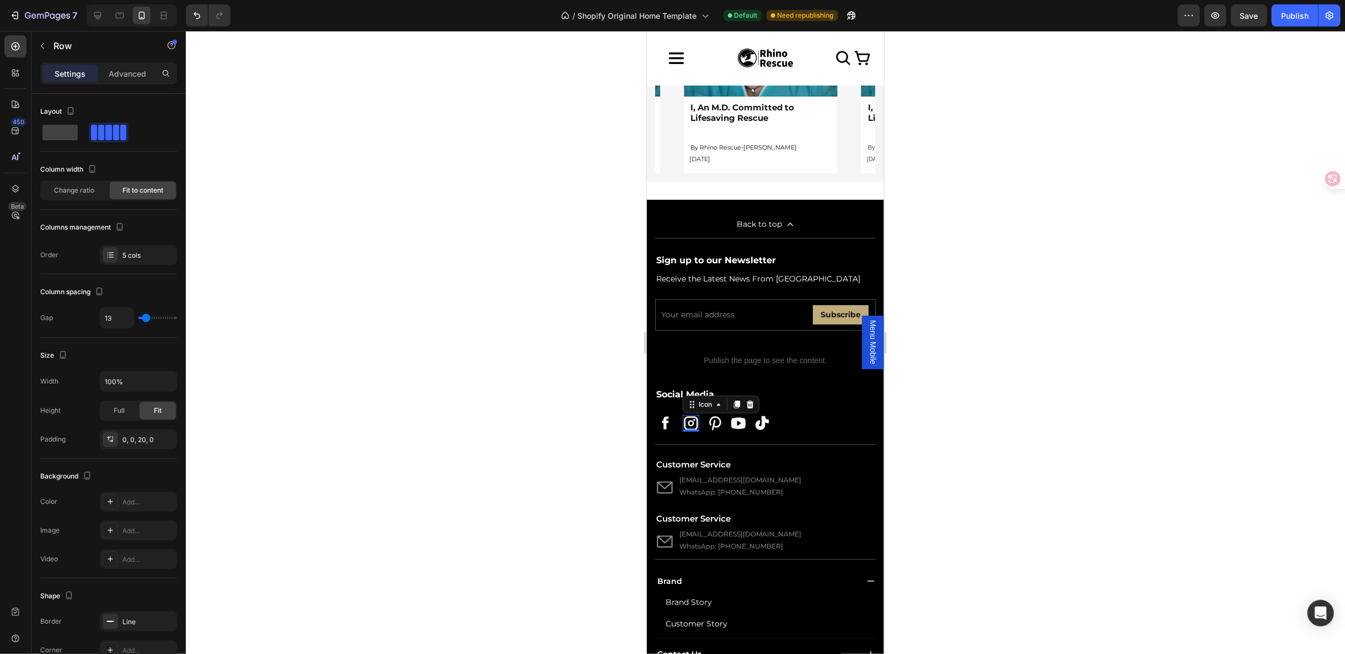
click at [690, 420] on div "Icon 0" at bounding box center [690, 422] width 17 height 17
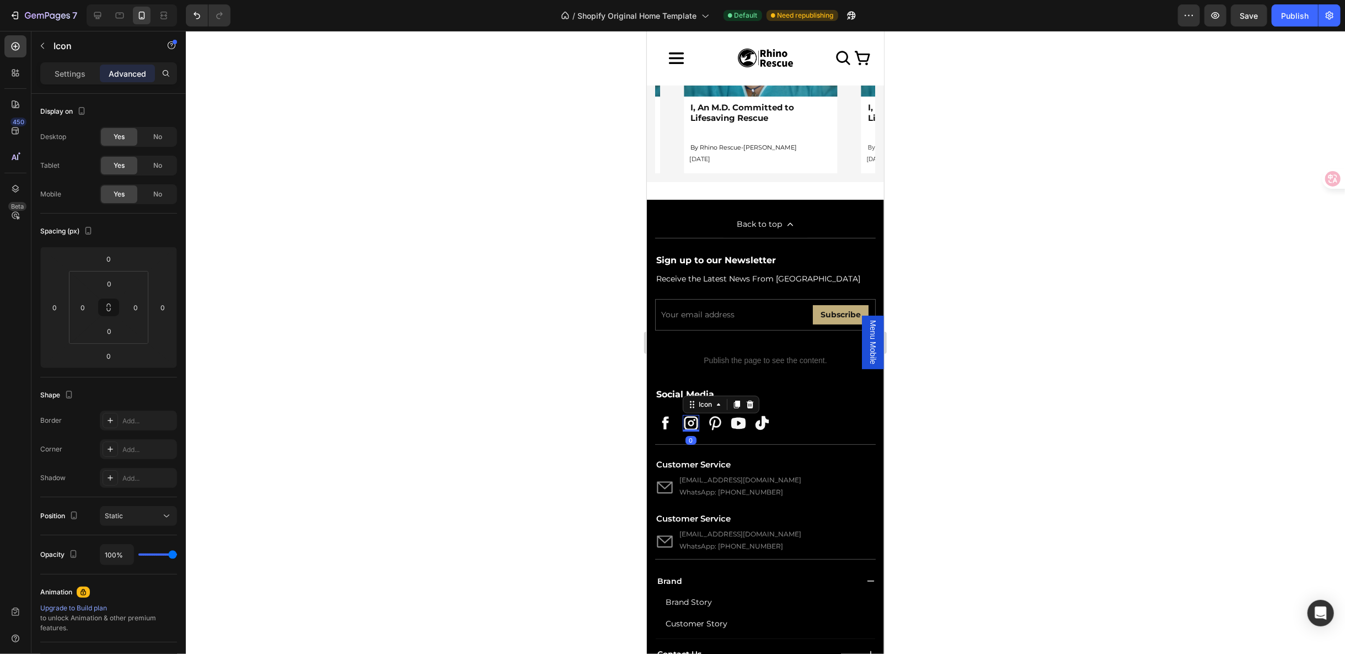
click at [688, 414] on icon at bounding box center [690, 422] width 17 height 17
click at [69, 69] on p "Settings" at bounding box center [70, 74] width 31 height 12
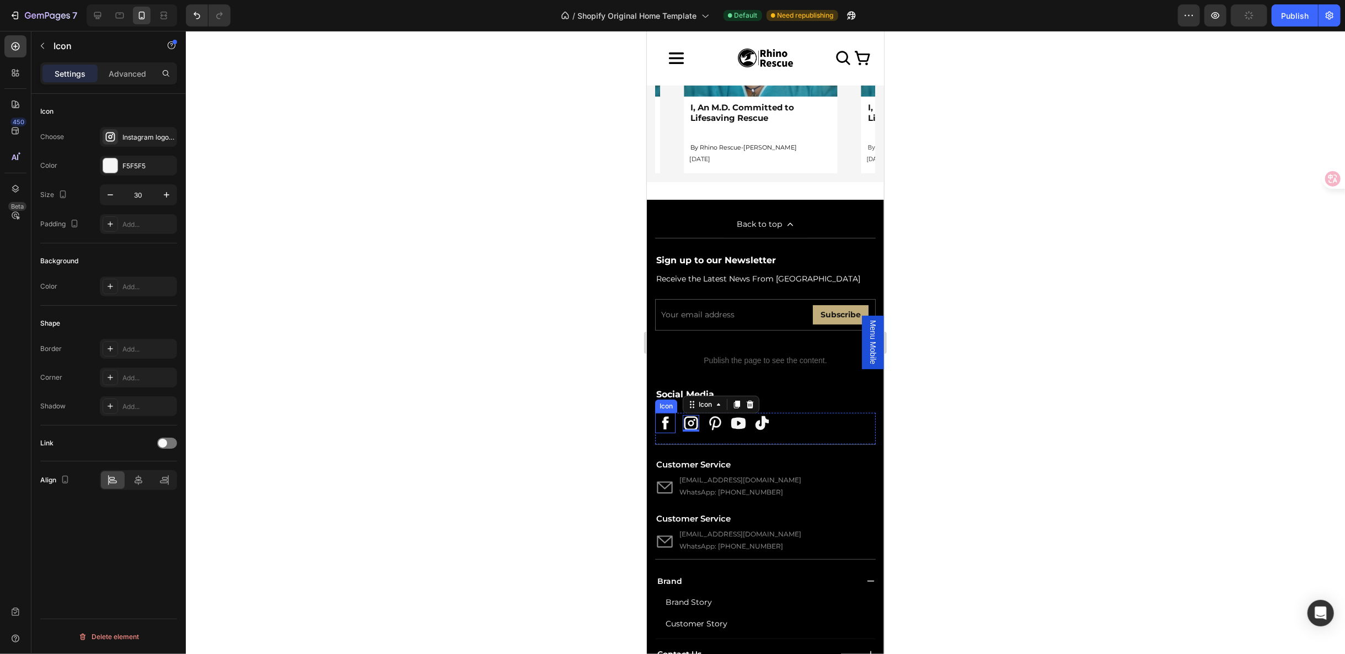
click at [666, 415] on icon at bounding box center [665, 423] width 18 height 18
click at [109, 192] on icon "button" at bounding box center [110, 194] width 11 height 11
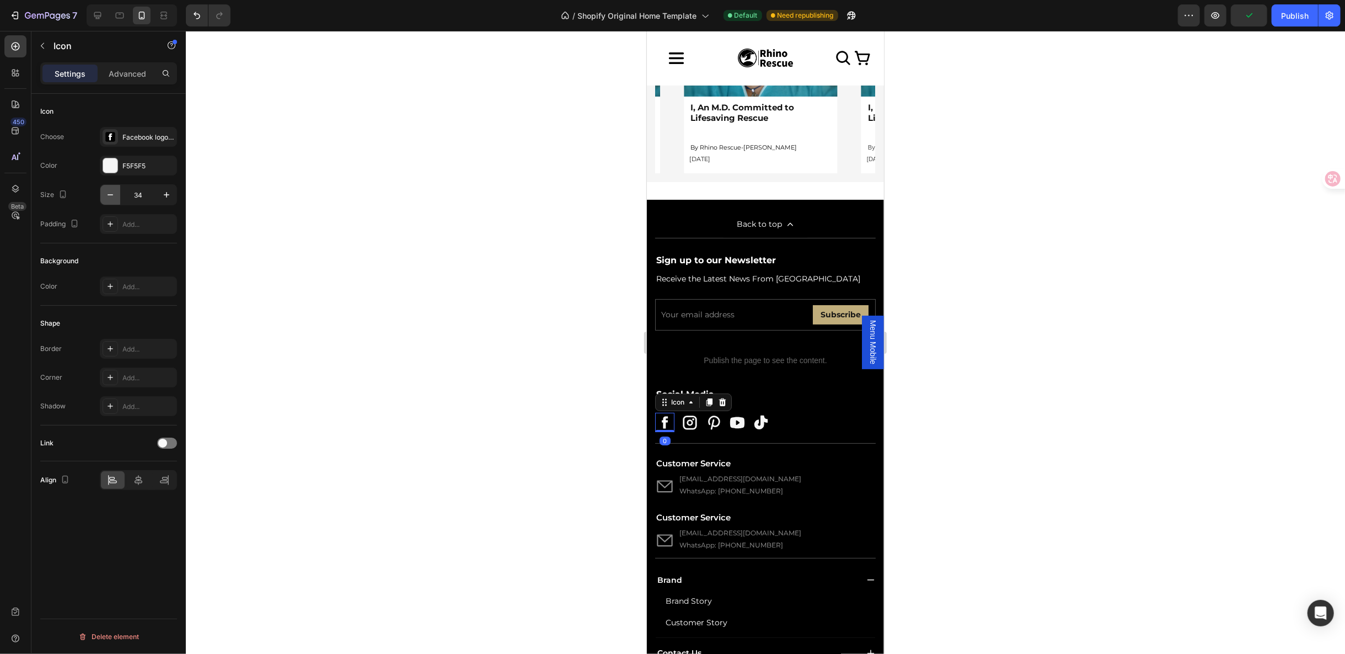
type input "33"
click at [989, 444] on div at bounding box center [765, 342] width 1159 height 623
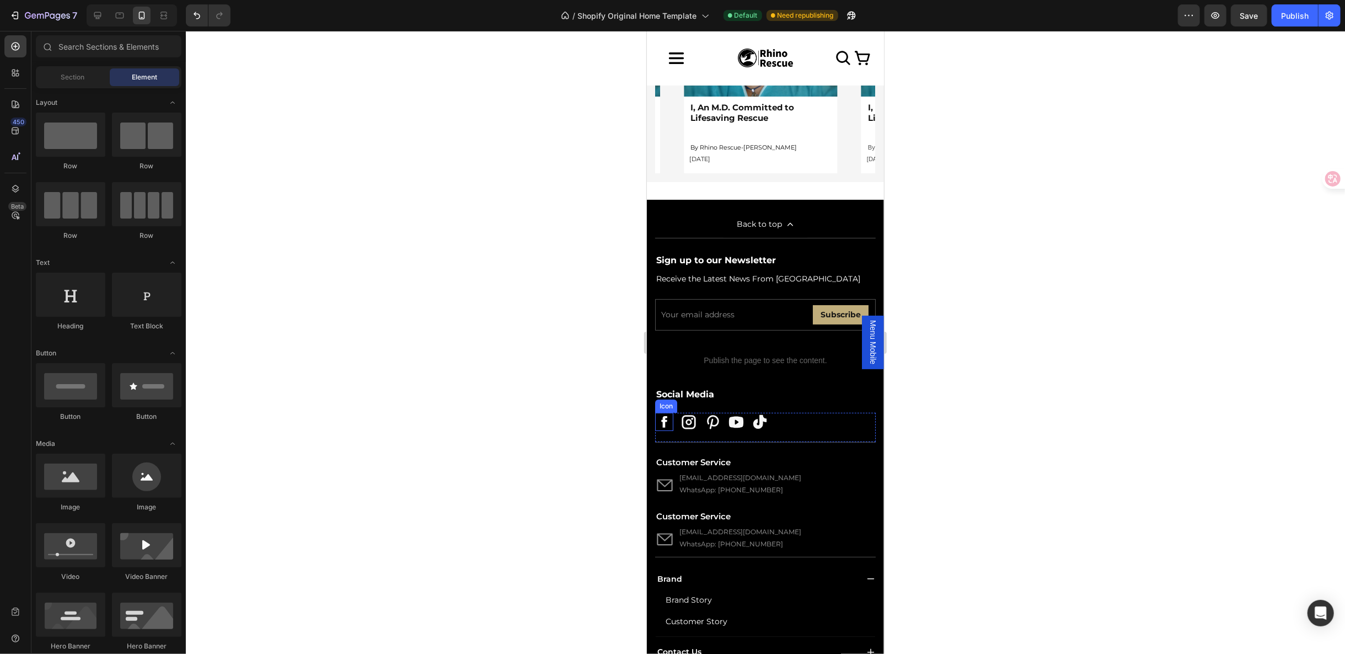
click at [660, 414] on icon at bounding box center [664, 421] width 16 height 16
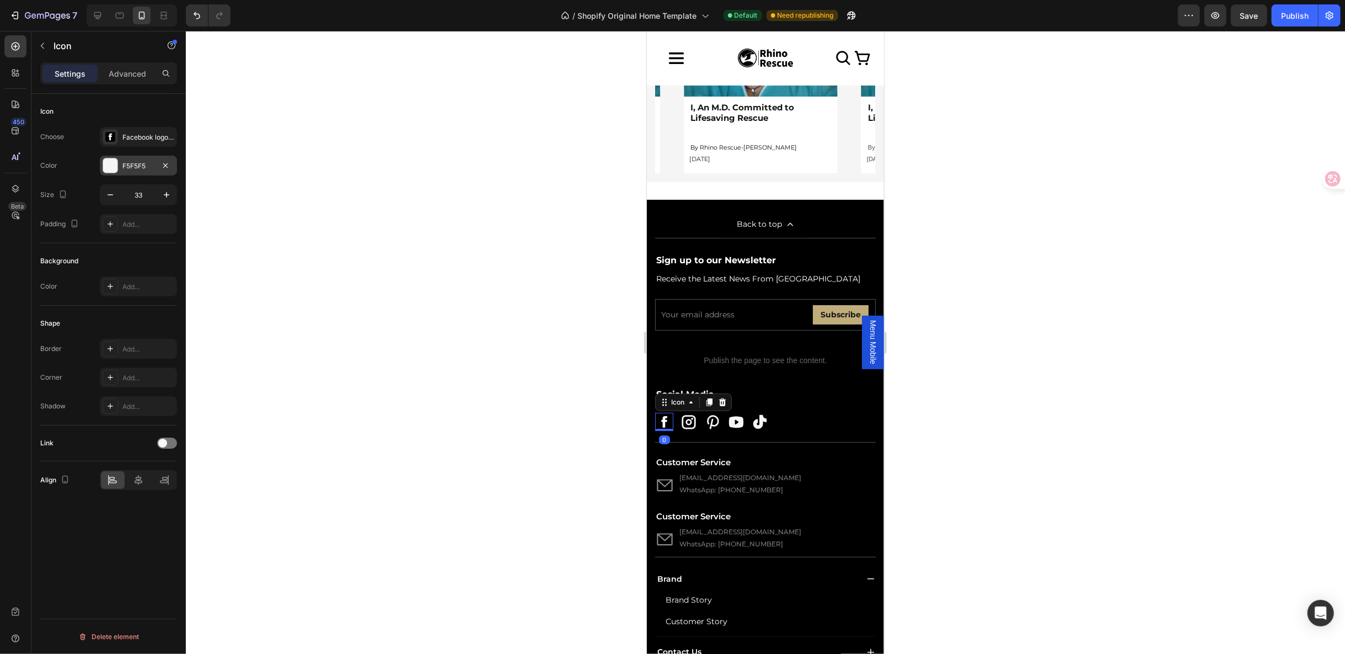
click at [107, 164] on div at bounding box center [110, 165] width 14 height 14
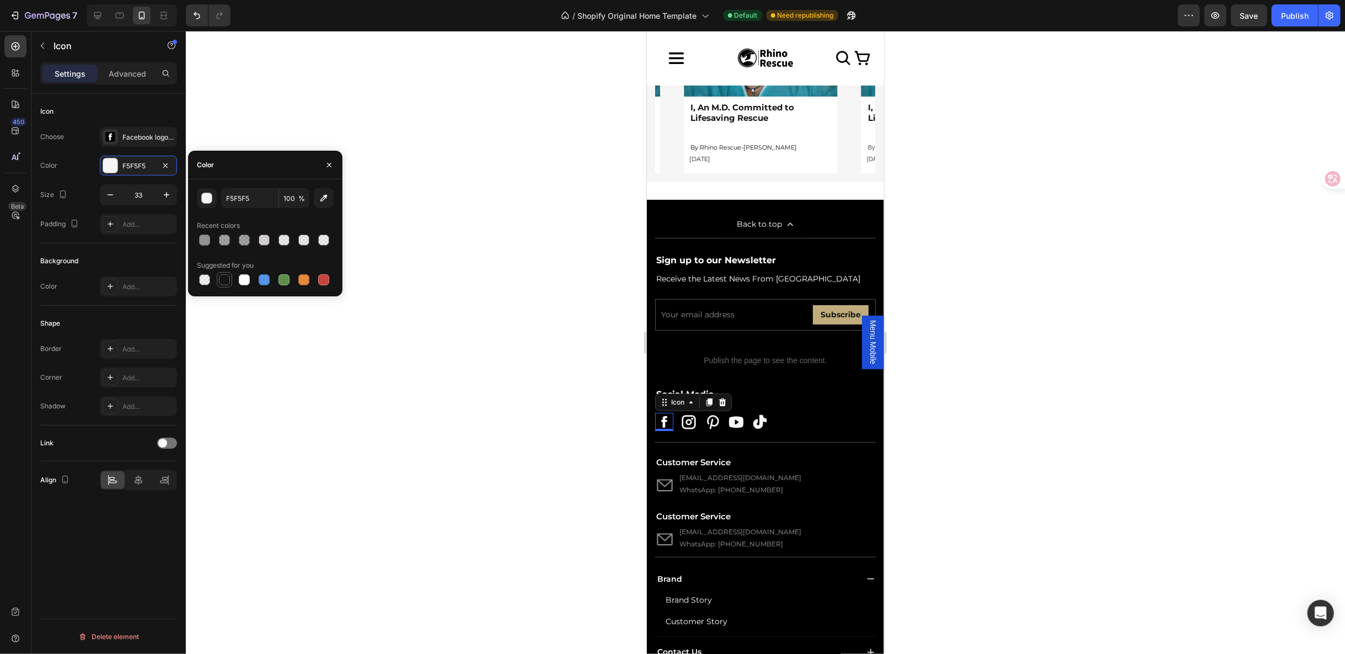
click at [231, 282] on div at bounding box center [224, 279] width 13 height 13
click at [244, 275] on div at bounding box center [244, 279] width 11 height 11
click at [268, 278] on div at bounding box center [264, 279] width 11 height 11
drag, startPoint x: 287, startPoint y: 278, endPoint x: 301, endPoint y: 282, distance: 14.0
click at [288, 279] on div at bounding box center [284, 279] width 11 height 11
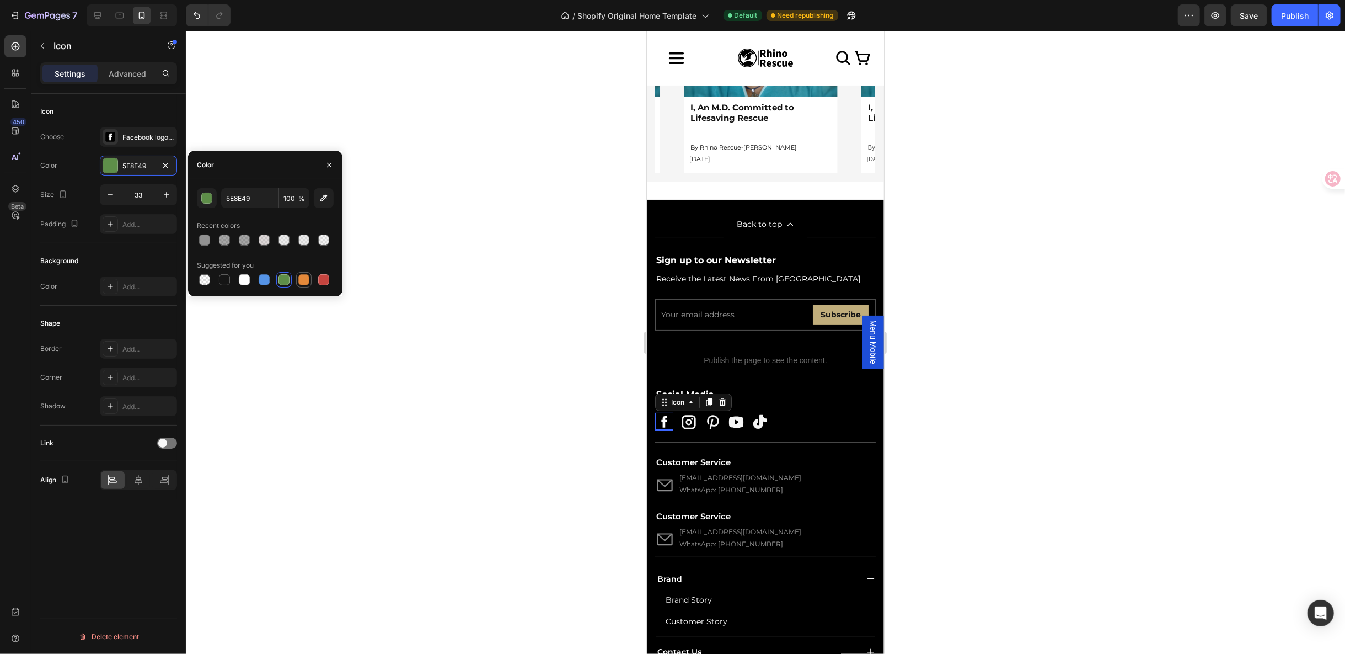
click at [303, 283] on div at bounding box center [303, 279] width 11 height 11
click at [238, 280] on div at bounding box center [244, 279] width 13 height 13
click at [232, 281] on div at bounding box center [224, 279] width 15 height 15
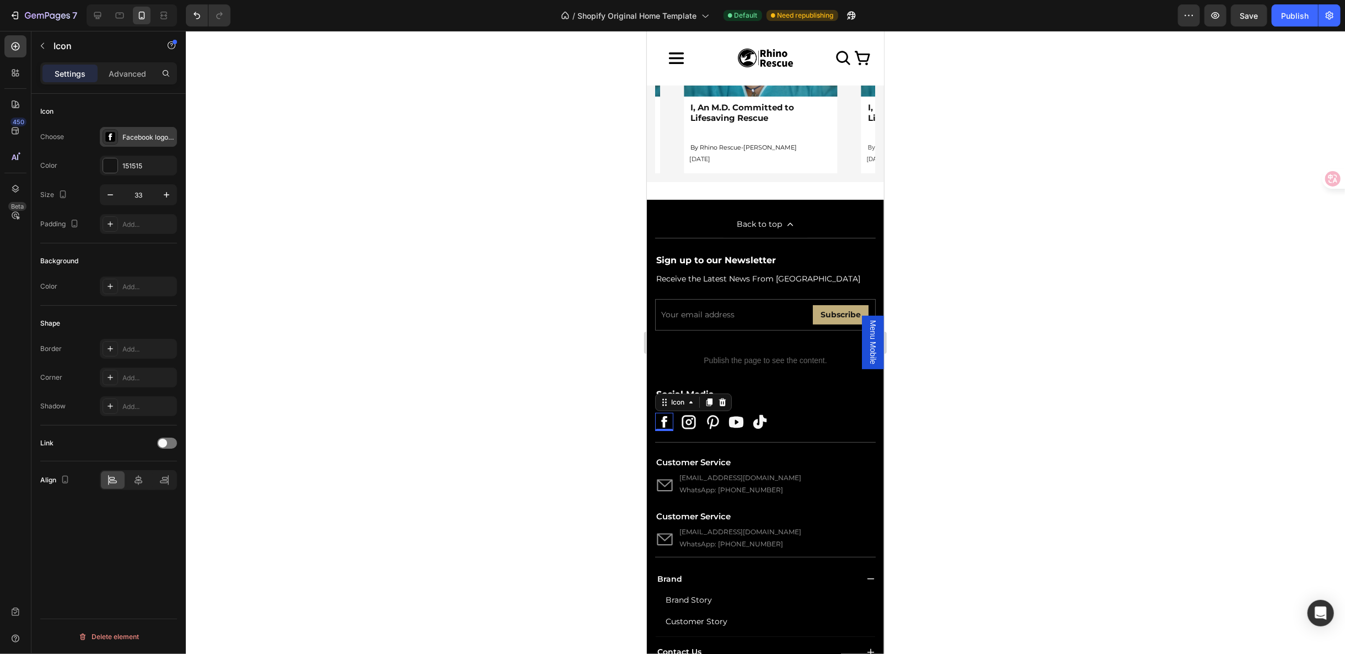
click at [132, 143] on div ".id581752799344198186 .st0{fill-rule:evenodd;clip-rule:evenodd;fill:#FFFFFF;} F…" at bounding box center [138, 137] width 77 height 20
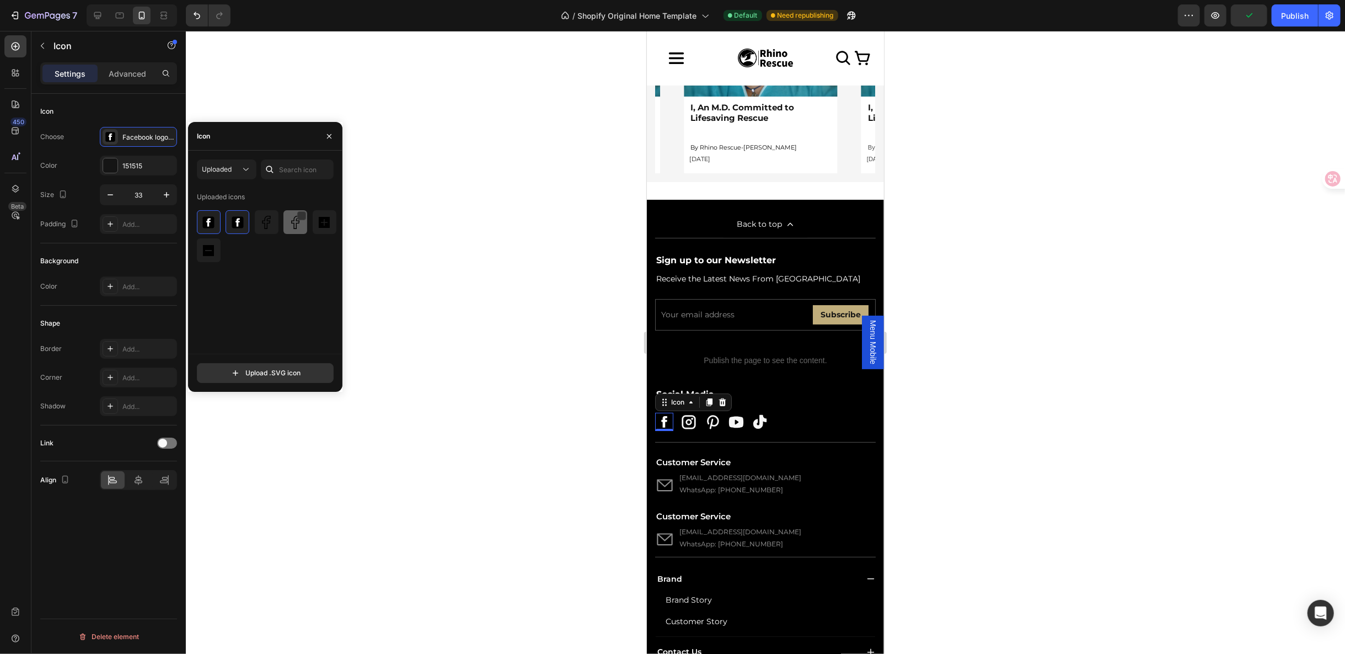
click at [299, 227] on img at bounding box center [295, 222] width 13 height 13
click at [108, 167] on div at bounding box center [110, 165] width 14 height 14
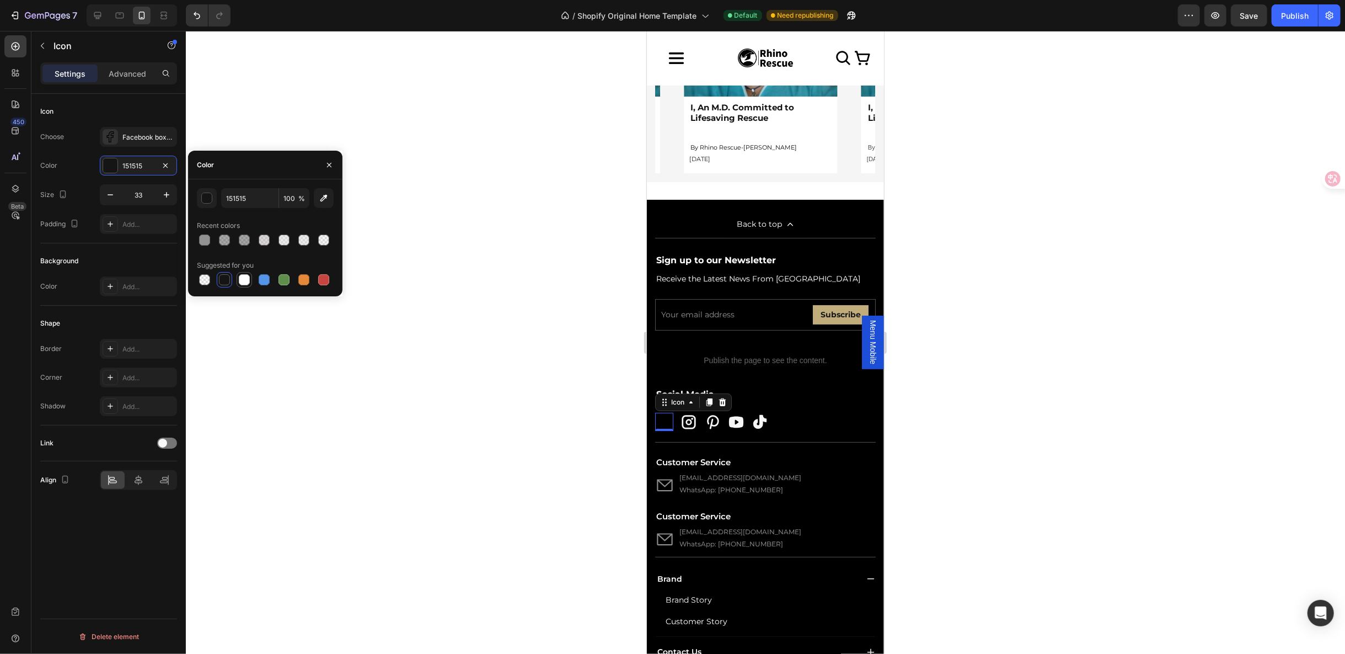
click at [242, 279] on div at bounding box center [244, 279] width 11 height 11
type input "FFFFFF"
click at [129, 132] on div "Facebook boxed svgrepo com" at bounding box center [148, 137] width 52 height 10
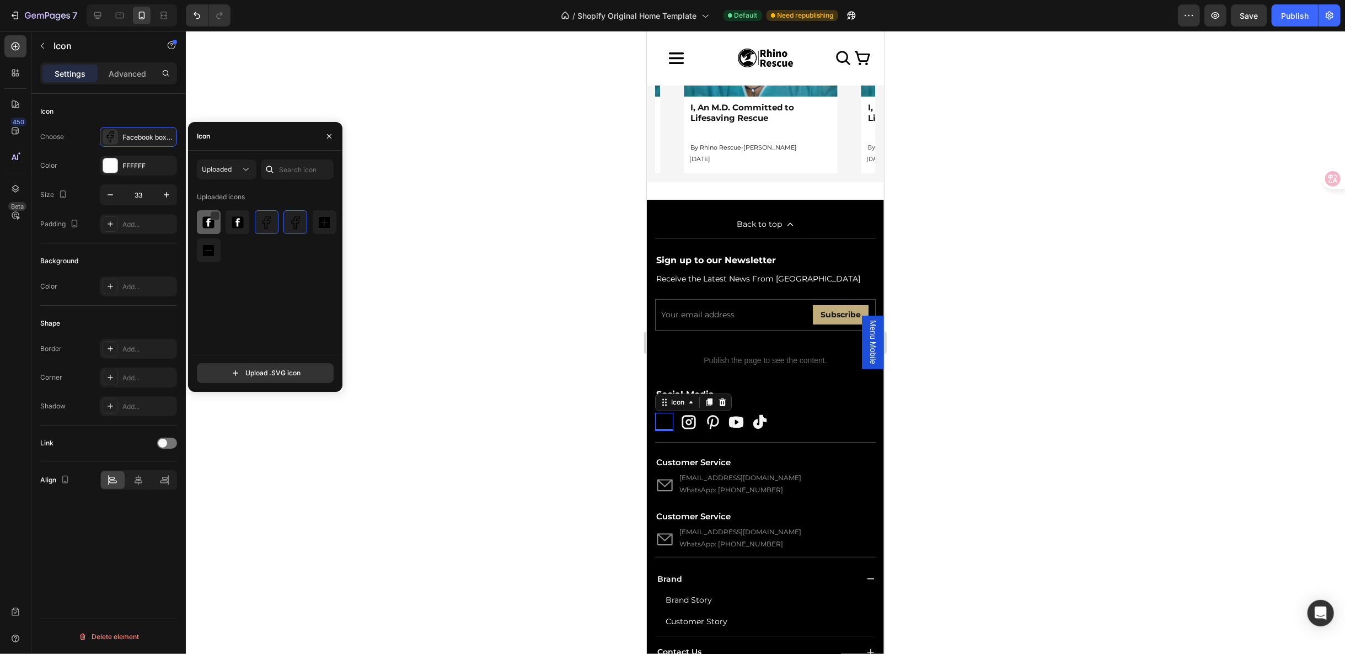
click at [226, 228] on div at bounding box center [238, 222] width 24 height 24
click at [766, 413] on icon at bounding box center [759, 421] width 17 height 17
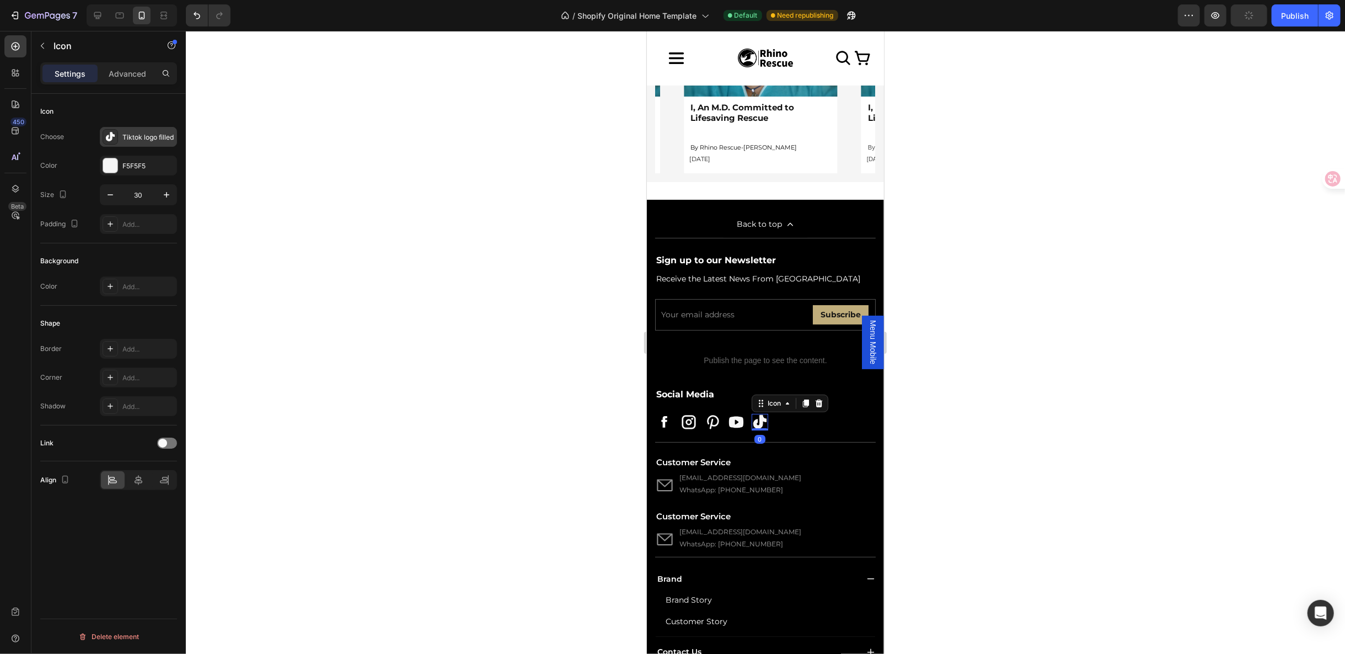
click at [140, 140] on div "Tiktok logo filled" at bounding box center [148, 137] width 52 height 10
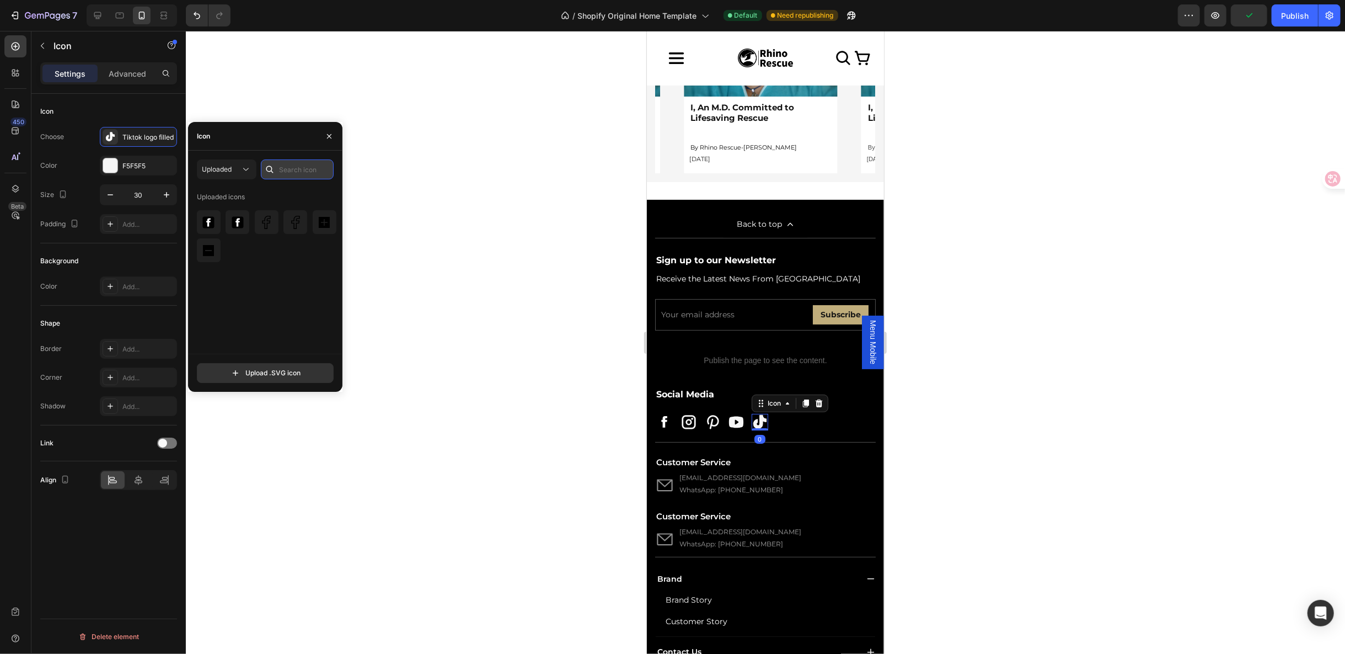
click at [305, 172] on input "text" at bounding box center [297, 169] width 73 height 20
click at [213, 167] on span "Uploaded" at bounding box center [217, 169] width 30 height 8
click at [215, 185] on div "All styles Light Regular Bold Filled Uploaded" at bounding box center [206, 248] width 99 height 135
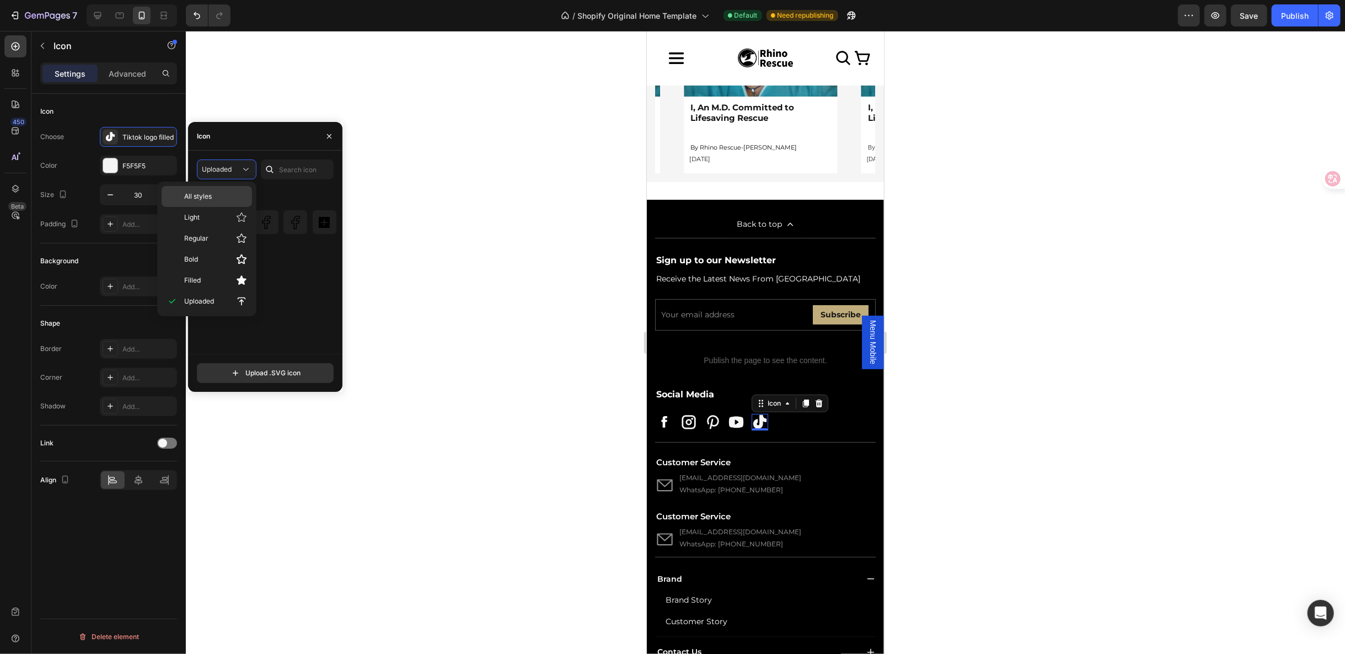
drag, startPoint x: 213, startPoint y: 189, endPoint x: 264, endPoint y: 176, distance: 51.8
click at [214, 189] on div "All styles" at bounding box center [207, 196] width 90 height 21
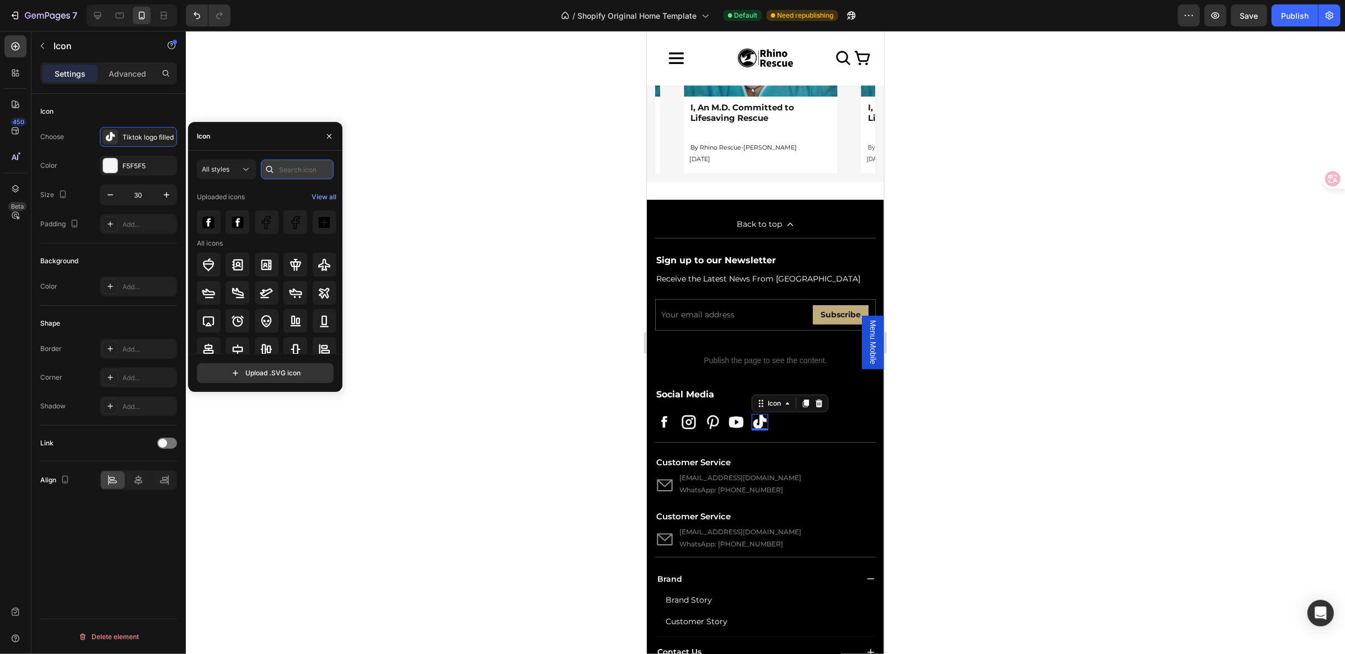
click at [299, 166] on input "text" at bounding box center [297, 169] width 73 height 20
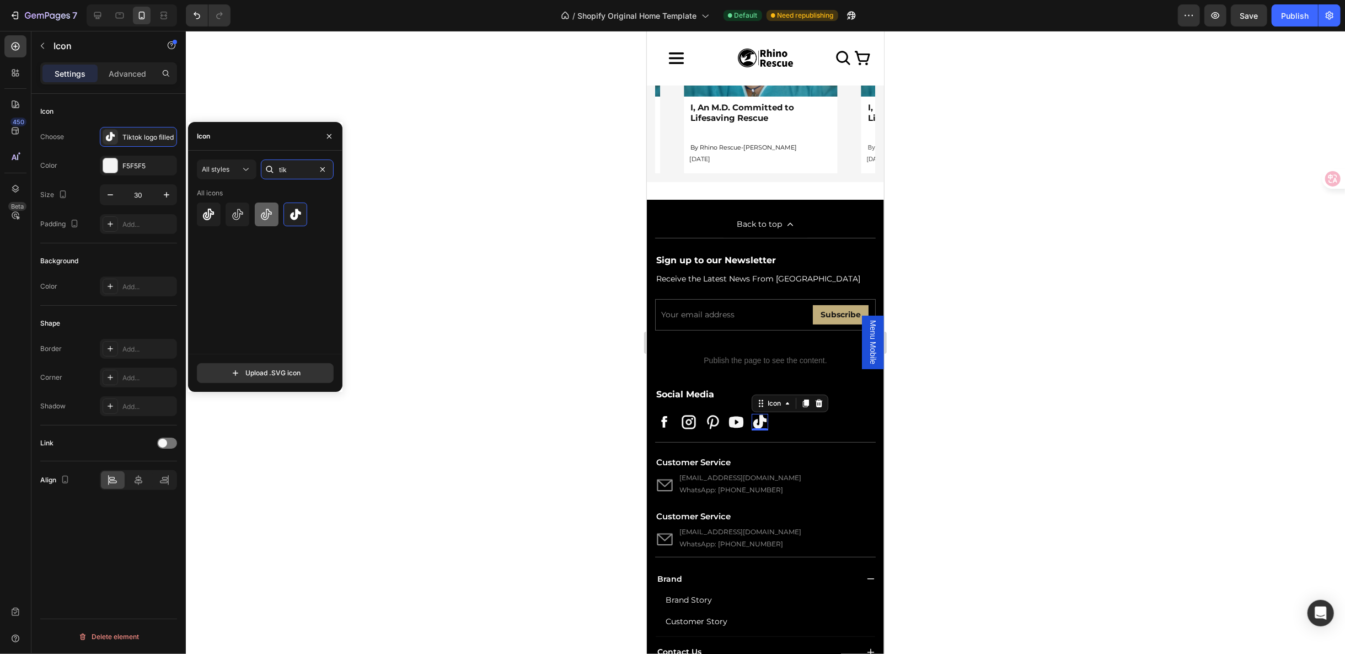
type input "tik"
click at [270, 222] on div at bounding box center [267, 214] width 24 height 24
click at [220, 214] on div at bounding box center [209, 214] width 24 height 24
click at [233, 214] on icon at bounding box center [237, 213] width 10 height 11
click at [275, 210] on div at bounding box center [267, 214] width 24 height 24
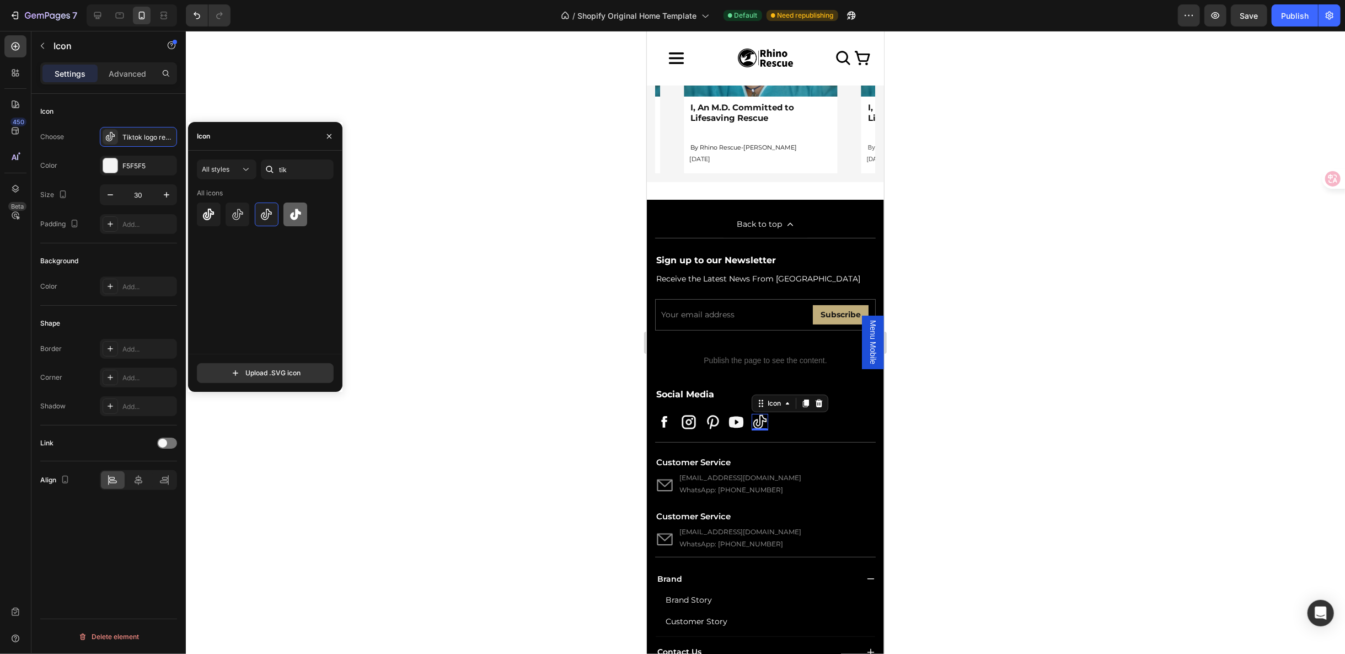
click at [290, 212] on icon at bounding box center [295, 214] width 13 height 13
click at [237, 371] on input "file" at bounding box center [265, 372] width 136 height 19
type input "C:\fakepath\brand-tiktok-sq-svgrepo-com.svg"
click at [214, 227] on img at bounding box center [208, 222] width 13 height 13
click at [114, 168] on div at bounding box center [110, 165] width 14 height 14
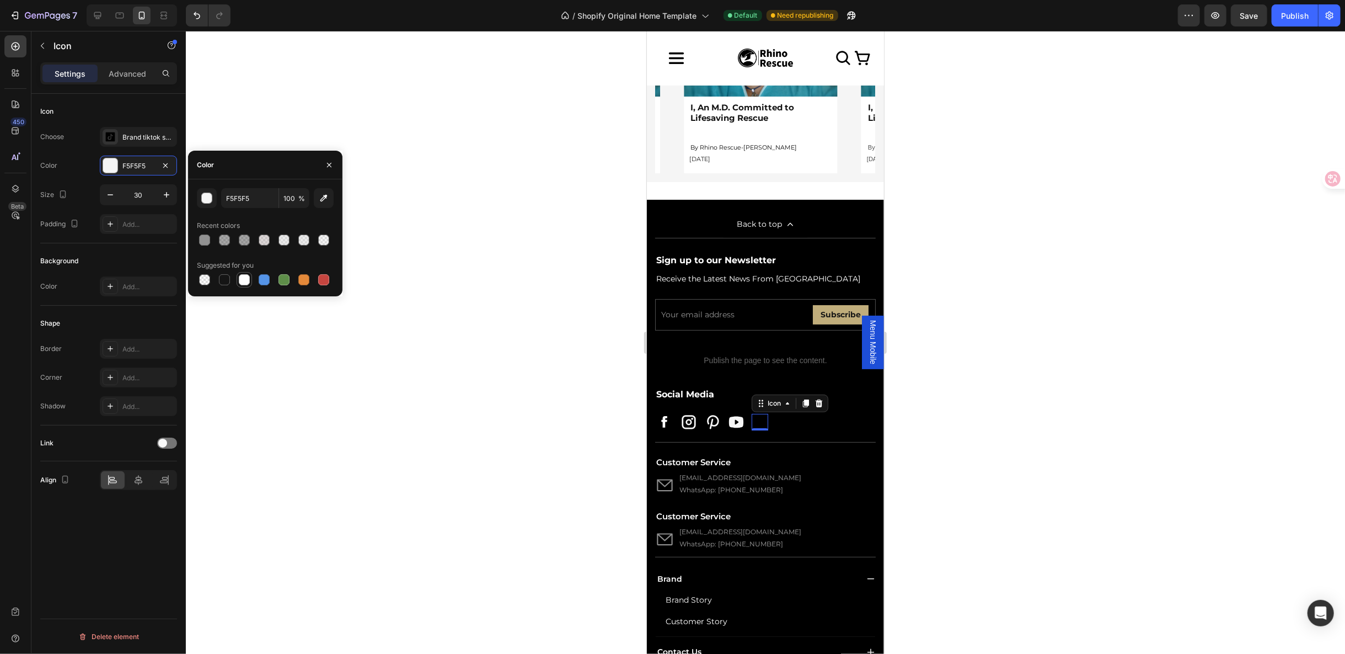
click at [240, 281] on div at bounding box center [244, 279] width 11 height 11
type input "FFFFFF"
click at [125, 141] on div "Brand tiktok sq svgrepo com" at bounding box center [148, 137] width 52 height 10
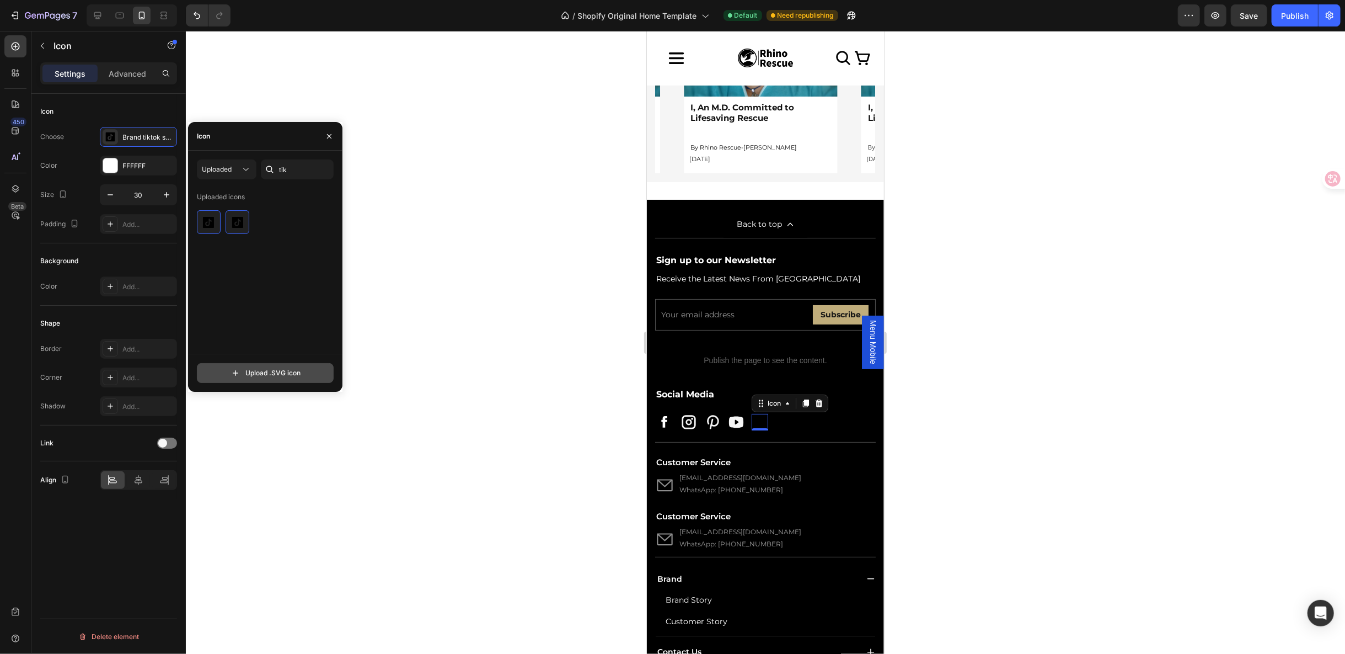
click at [242, 370] on input "file" at bounding box center [265, 372] width 136 height 19
type input "C:\fakepath\tiktok-outline-svgrepo-com.svg"
click at [239, 223] on img at bounding box center [237, 222] width 13 height 13
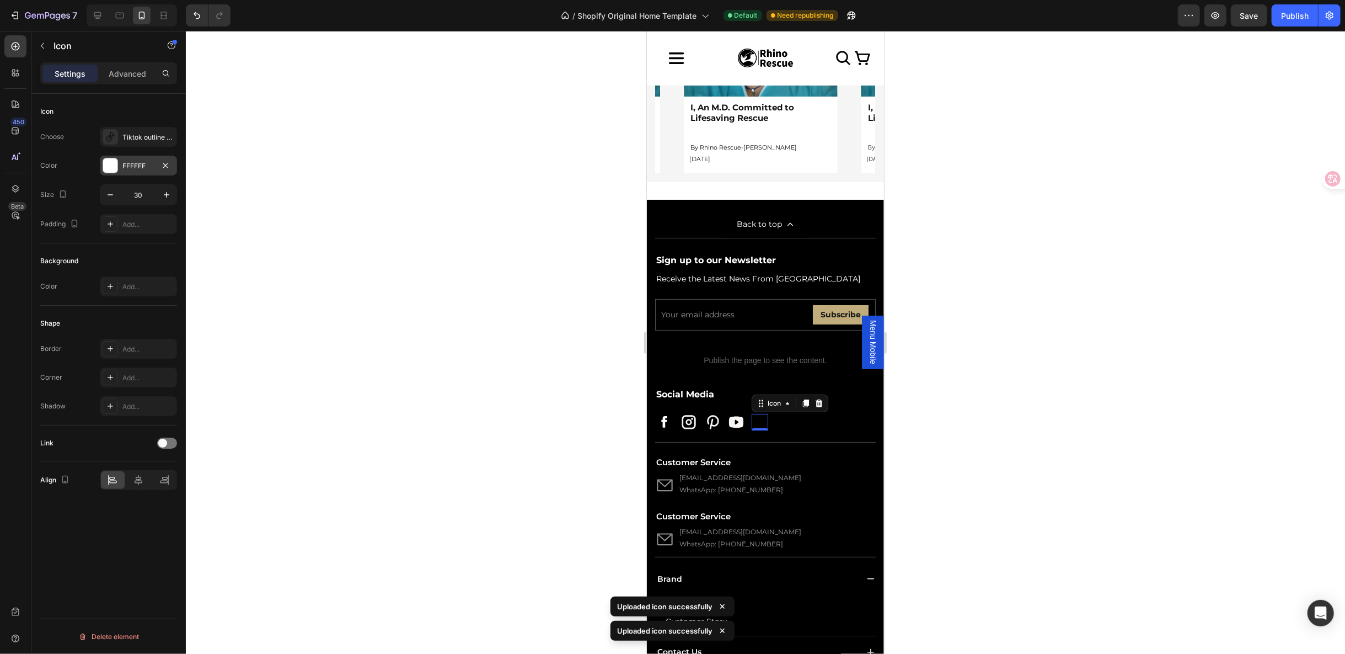
click at [147, 163] on div "FFFFFF" at bounding box center [138, 166] width 32 height 10
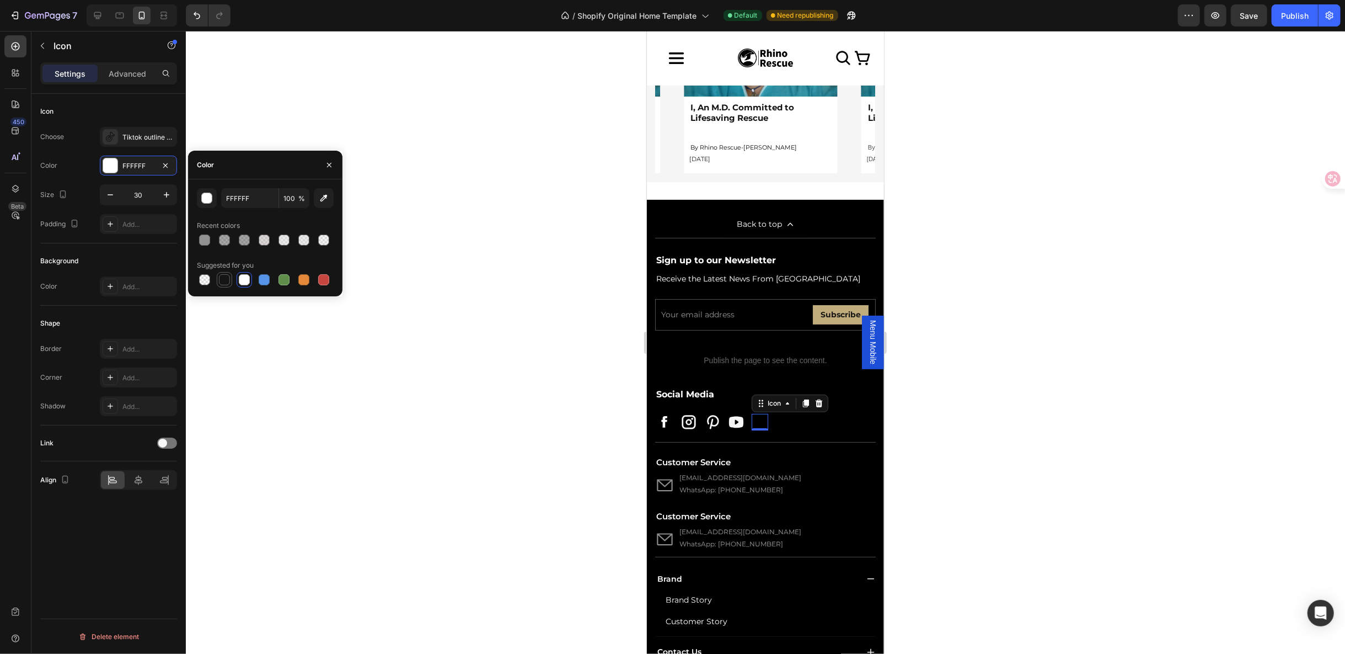
click at [222, 279] on div at bounding box center [224, 279] width 11 height 11
type input "151515"
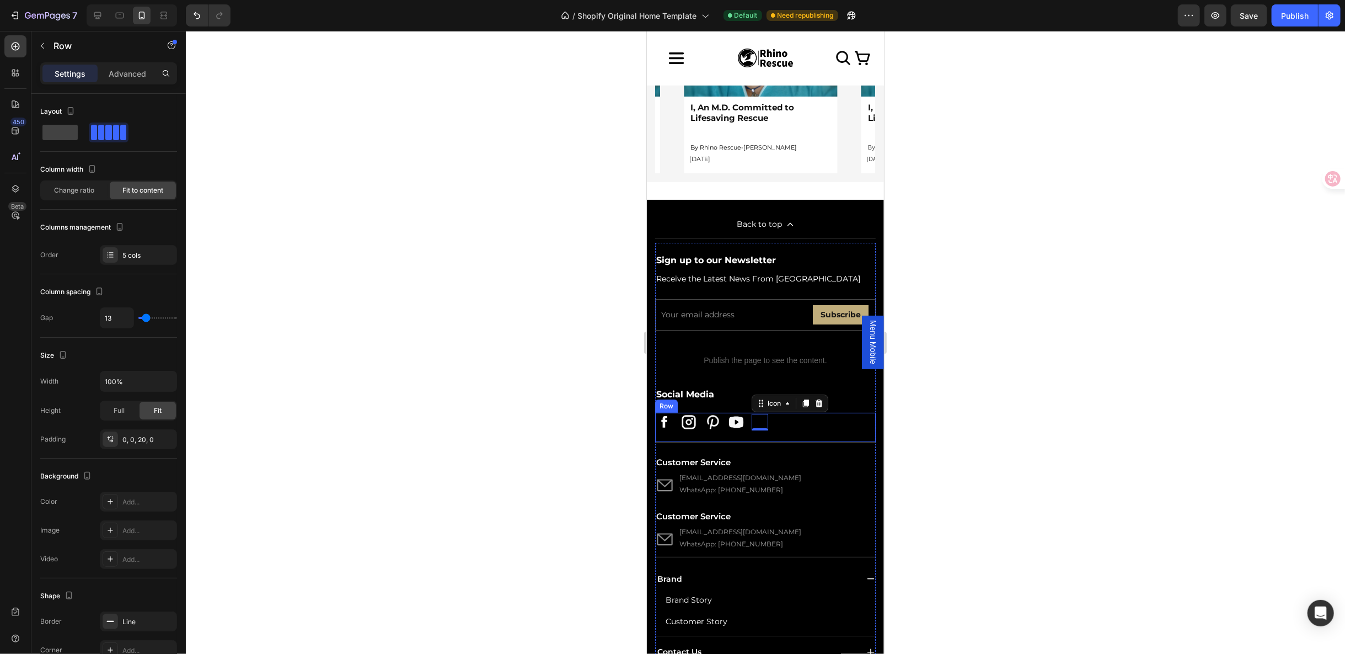
click at [801, 415] on div ".id581752799344198186 .st0{fill-rule:evenodd;clip-rule:evenodd;fill:#FFFFFF;} I…" at bounding box center [765, 427] width 221 height 30
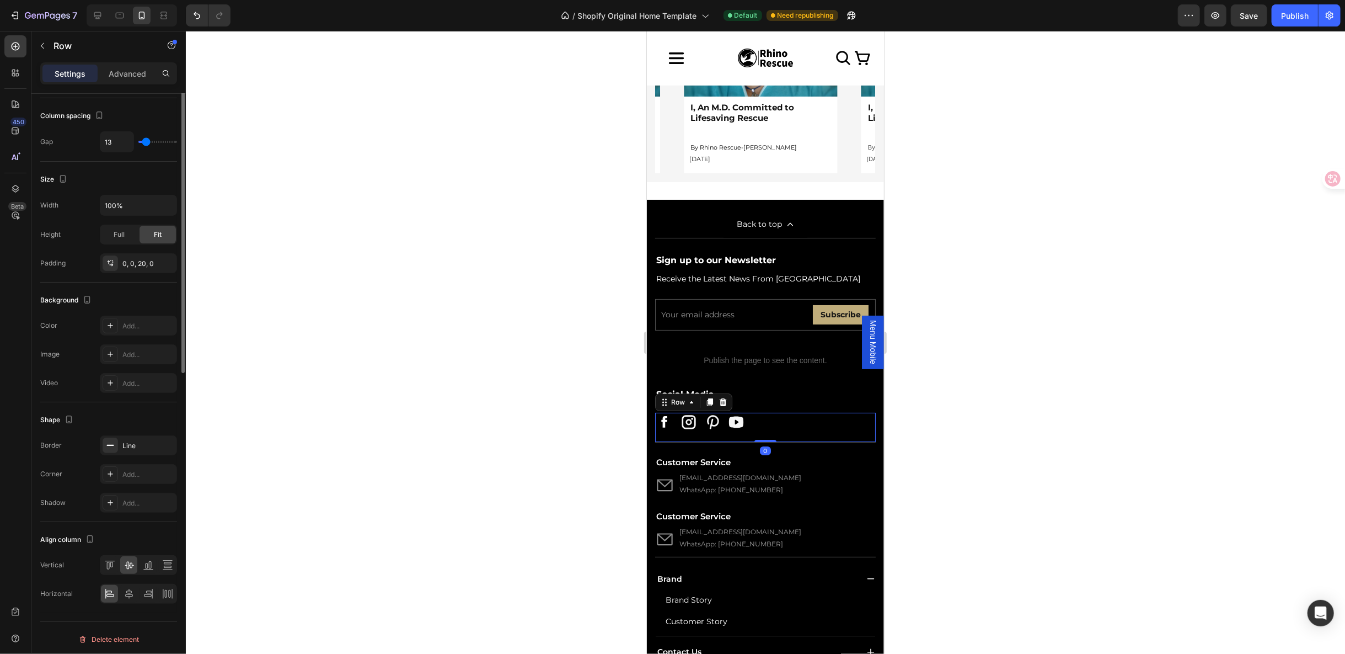
scroll to position [0, 0]
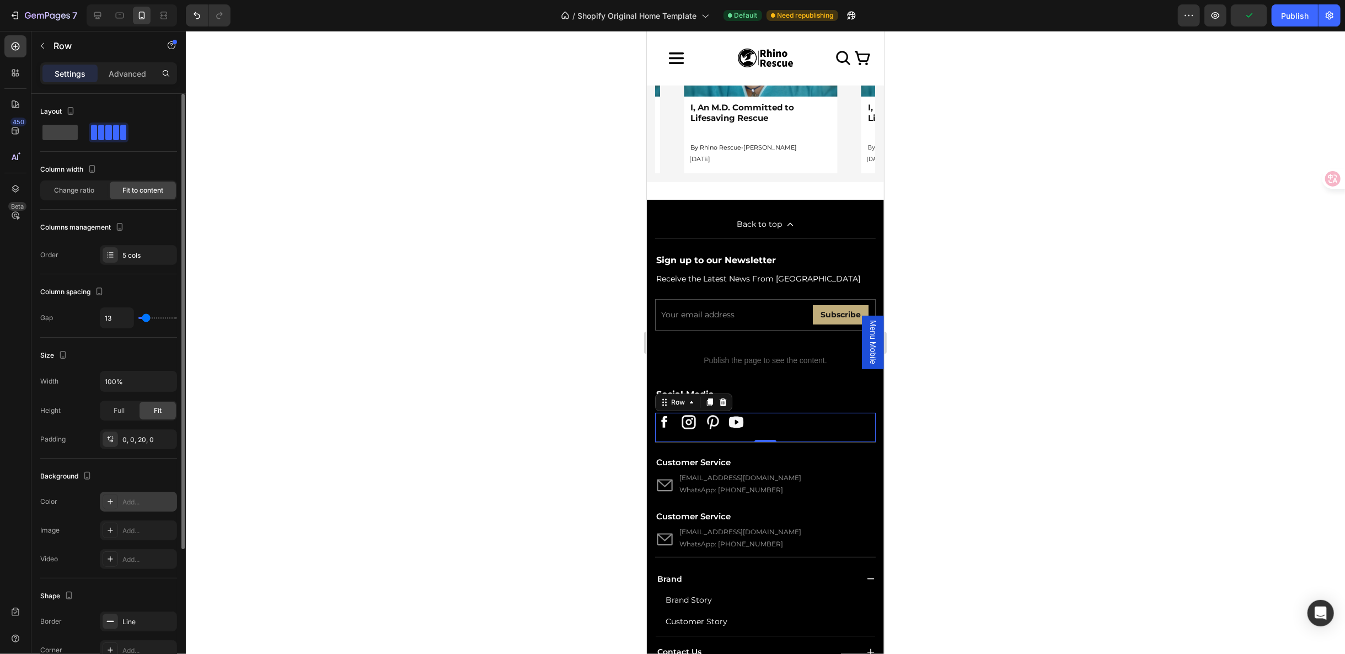
click at [105, 494] on div at bounding box center [110, 501] width 15 height 15
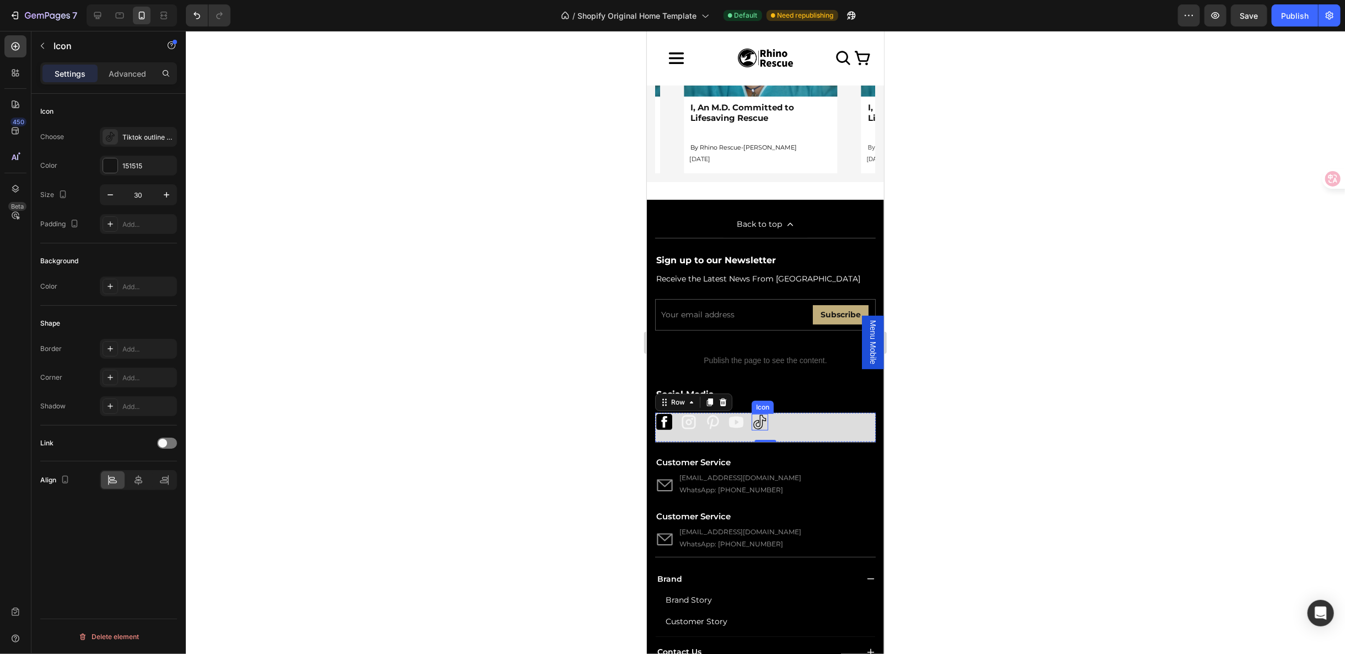
click at [759, 414] on icon at bounding box center [759, 421] width 12 height 14
click at [136, 135] on div "Tiktok outline svgrepo com" at bounding box center [148, 137] width 52 height 10
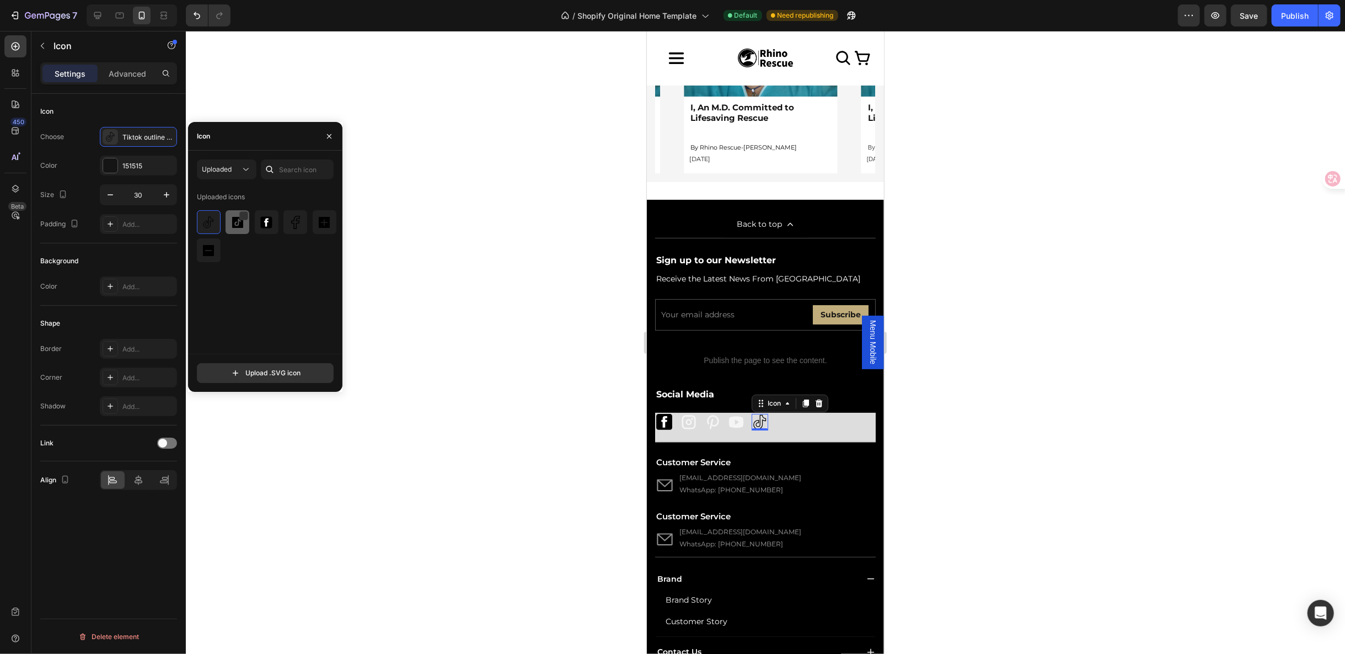
click at [238, 224] on img at bounding box center [237, 222] width 13 height 13
click at [811, 413] on div ".id581752799344198186 .st0{fill-rule:evenodd;clip-rule:evenodd;fill:#FFFFFF;} I…" at bounding box center [765, 427] width 221 height 30
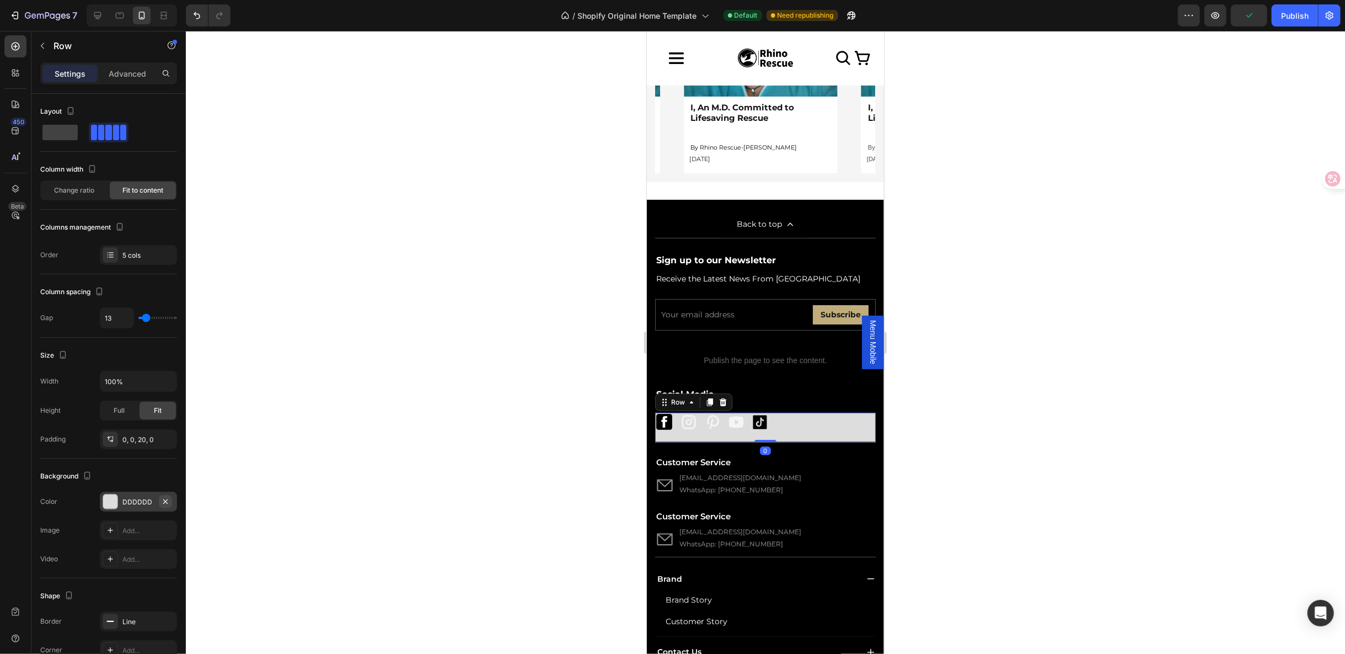
click at [169, 497] on icon "button" at bounding box center [165, 501] width 9 height 9
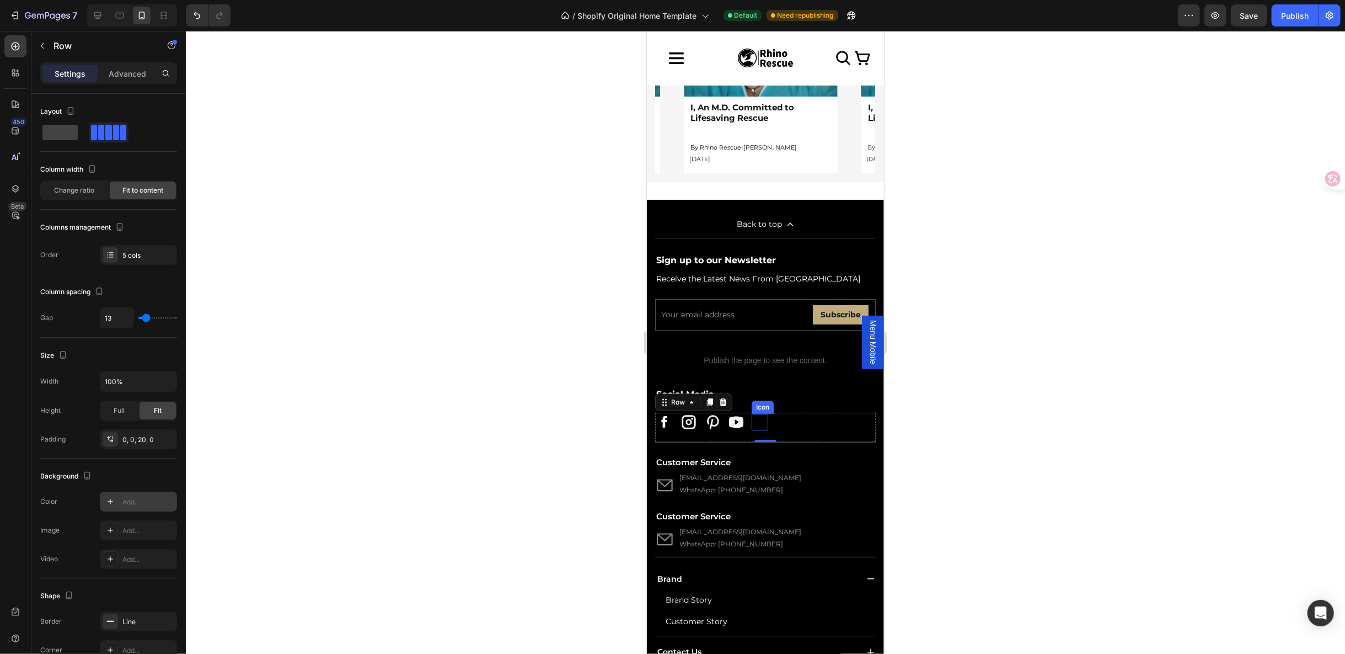
click at [760, 413] on icon at bounding box center [759, 421] width 17 height 17
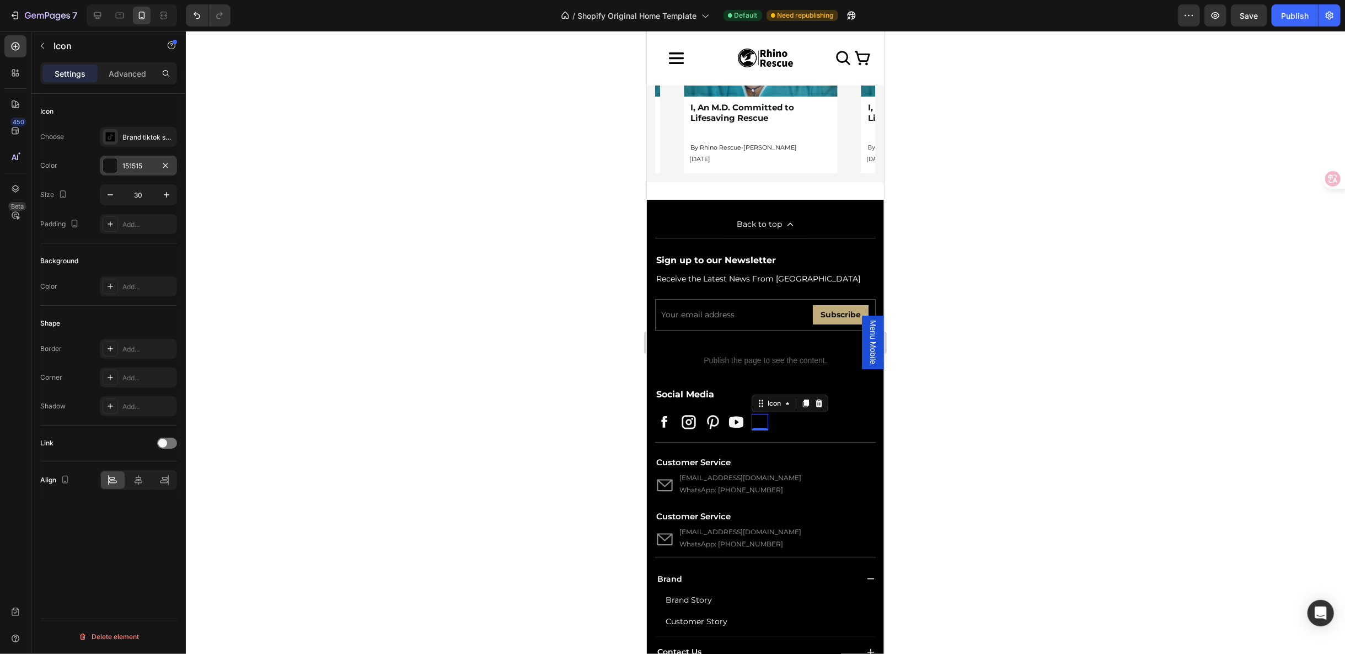
click at [116, 165] on div at bounding box center [110, 165] width 14 height 14
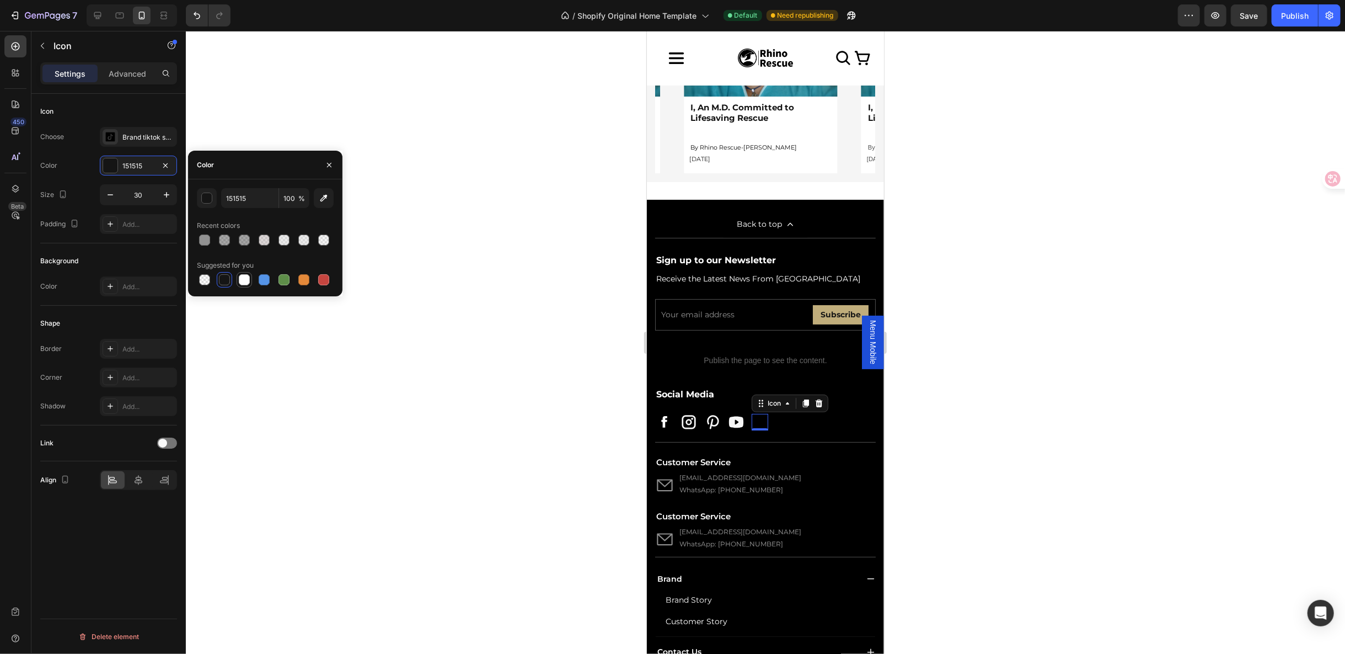
click at [248, 279] on div at bounding box center [244, 279] width 11 height 11
type input "FFFFFF"
click at [151, 138] on div "Brand tiktok sq svgrepo com" at bounding box center [148, 137] width 52 height 10
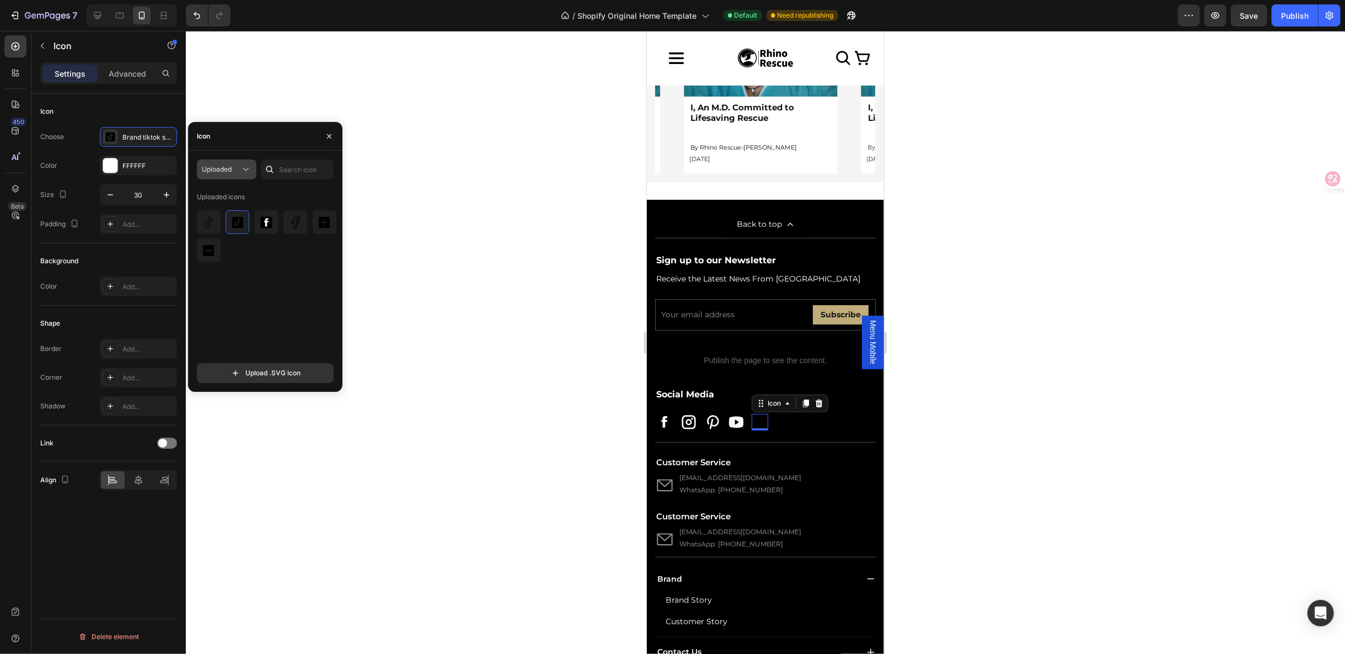
click at [246, 171] on icon at bounding box center [245, 169] width 11 height 11
click at [238, 199] on p "All styles" at bounding box center [215, 196] width 63 height 10
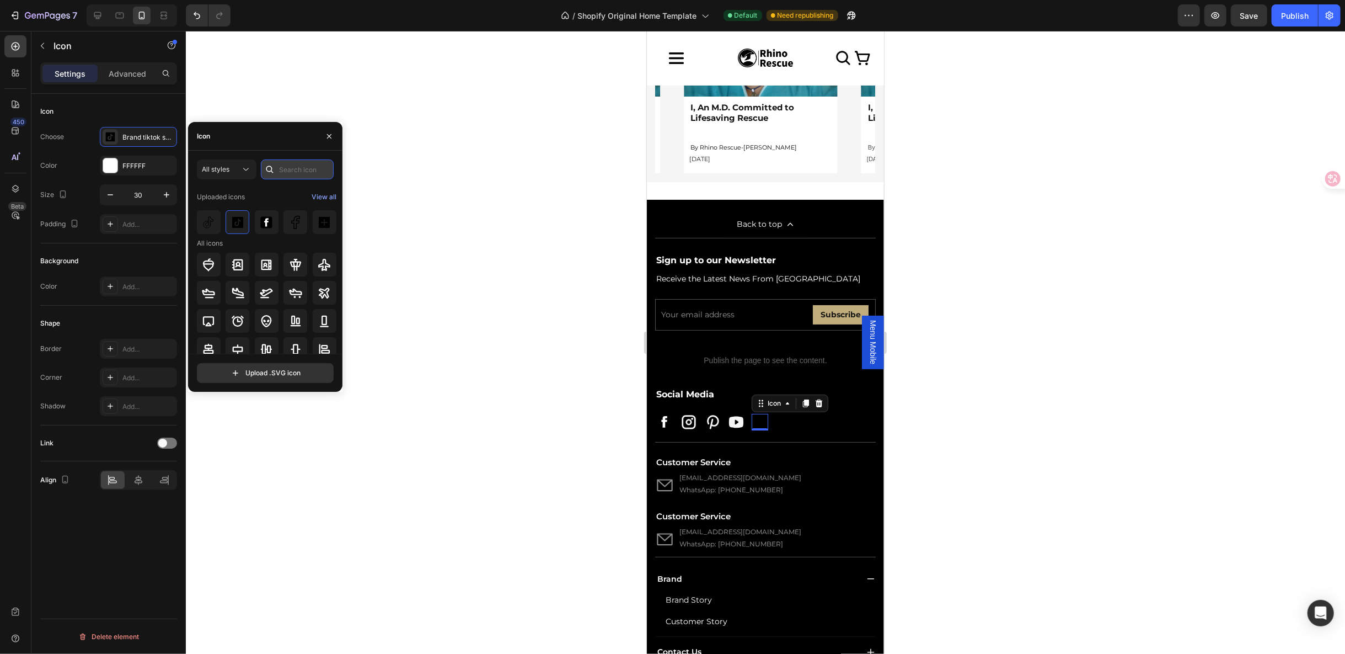
click at [297, 176] on input "text" at bounding box center [297, 169] width 73 height 20
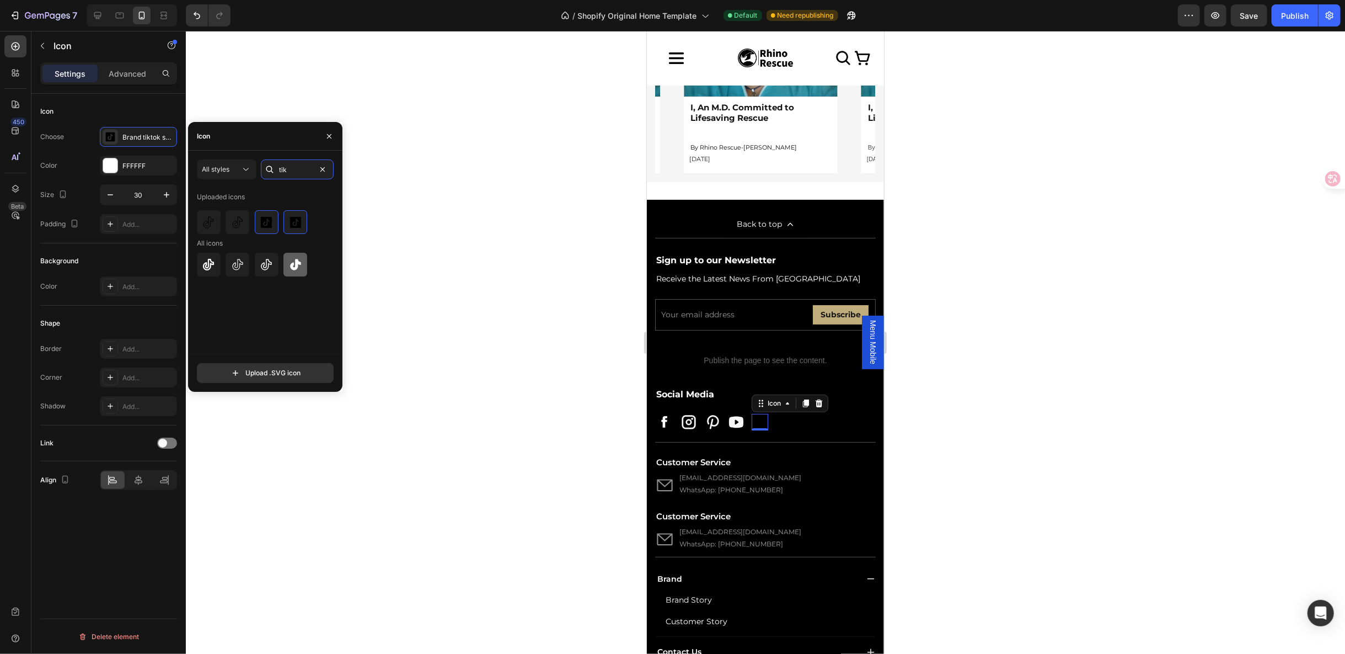
type input "tik"
click at [297, 261] on icon at bounding box center [295, 264] width 11 height 11
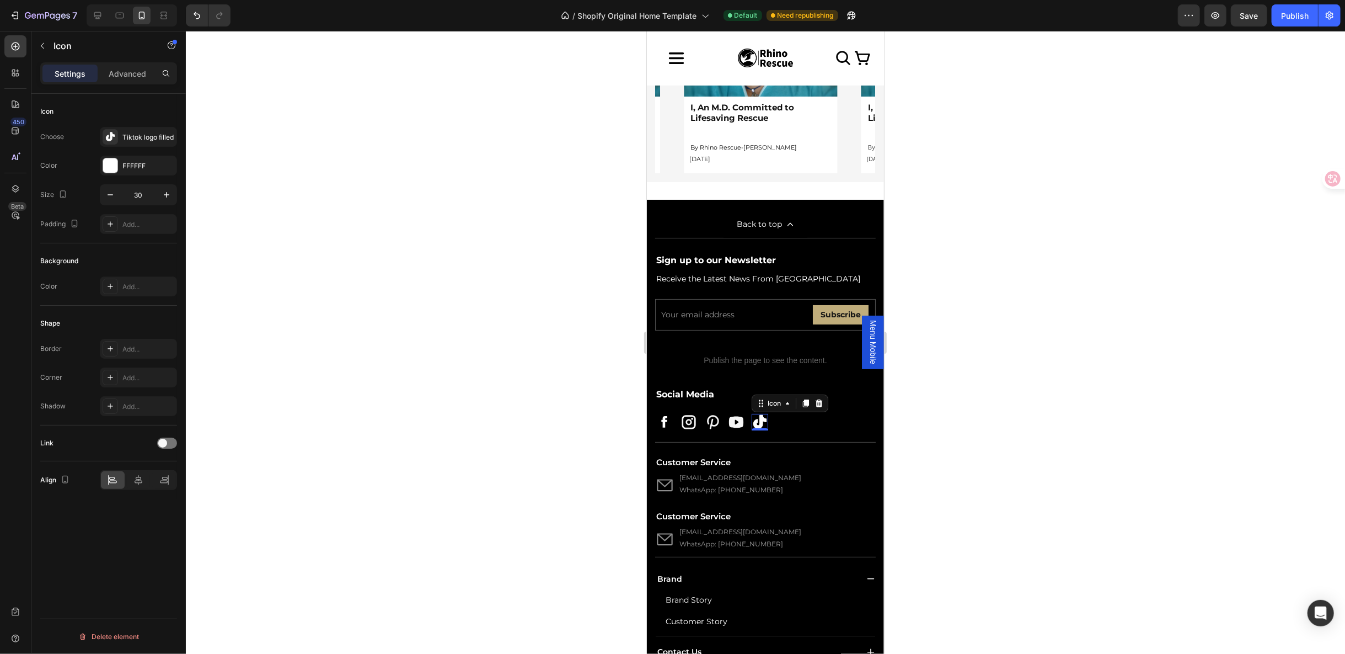
click at [1078, 490] on div at bounding box center [765, 342] width 1159 height 623
click at [755, 413] on icon at bounding box center [759, 421] width 17 height 17
click at [137, 139] on div "Tiktok logo filled" at bounding box center [148, 137] width 52 height 10
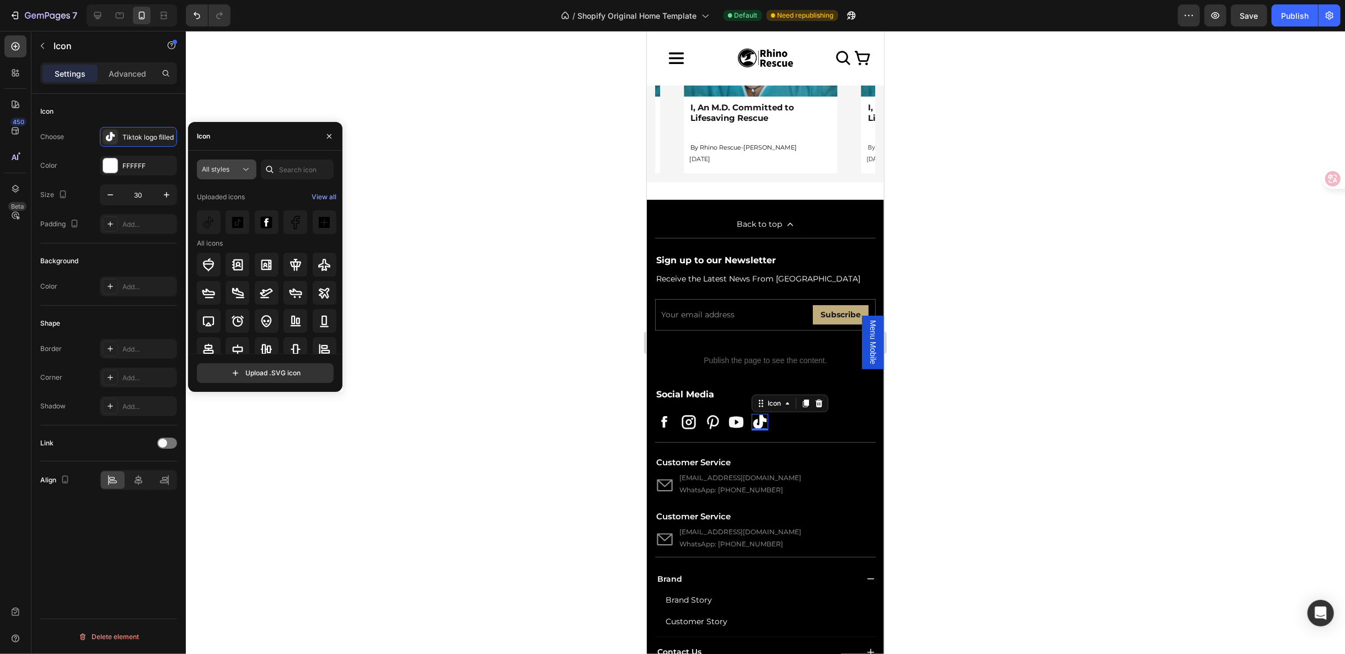
click at [239, 174] on div "All styles" at bounding box center [227, 169] width 50 height 11
click at [192, 291] on div "Uploaded" at bounding box center [207, 301] width 90 height 21
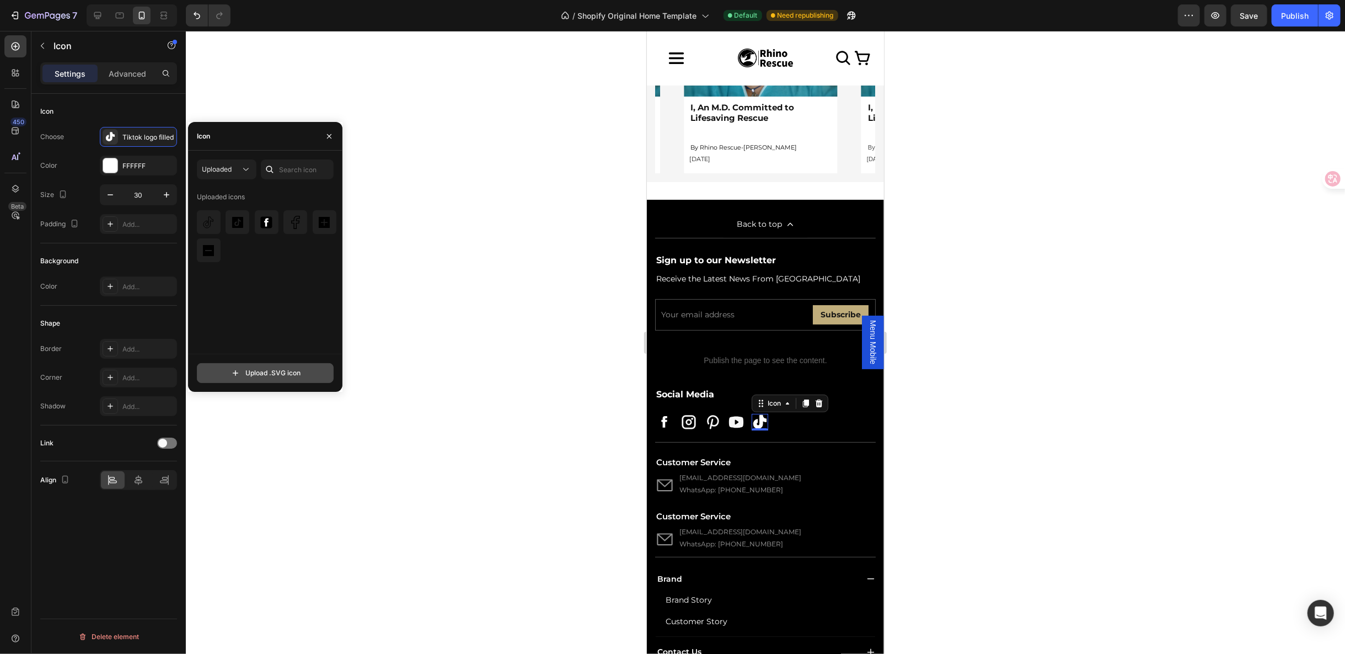
click at [246, 368] on input "file" at bounding box center [265, 372] width 136 height 19
click at [273, 376] on input "file" at bounding box center [265, 372] width 136 height 19
type input "C:\fakepath\Search results for Tiktok' - Flaticon-13.svg"
click at [213, 224] on img at bounding box center [208, 222] width 13 height 13
click at [211, 216] on div at bounding box center [214, 216] width 9 height 9
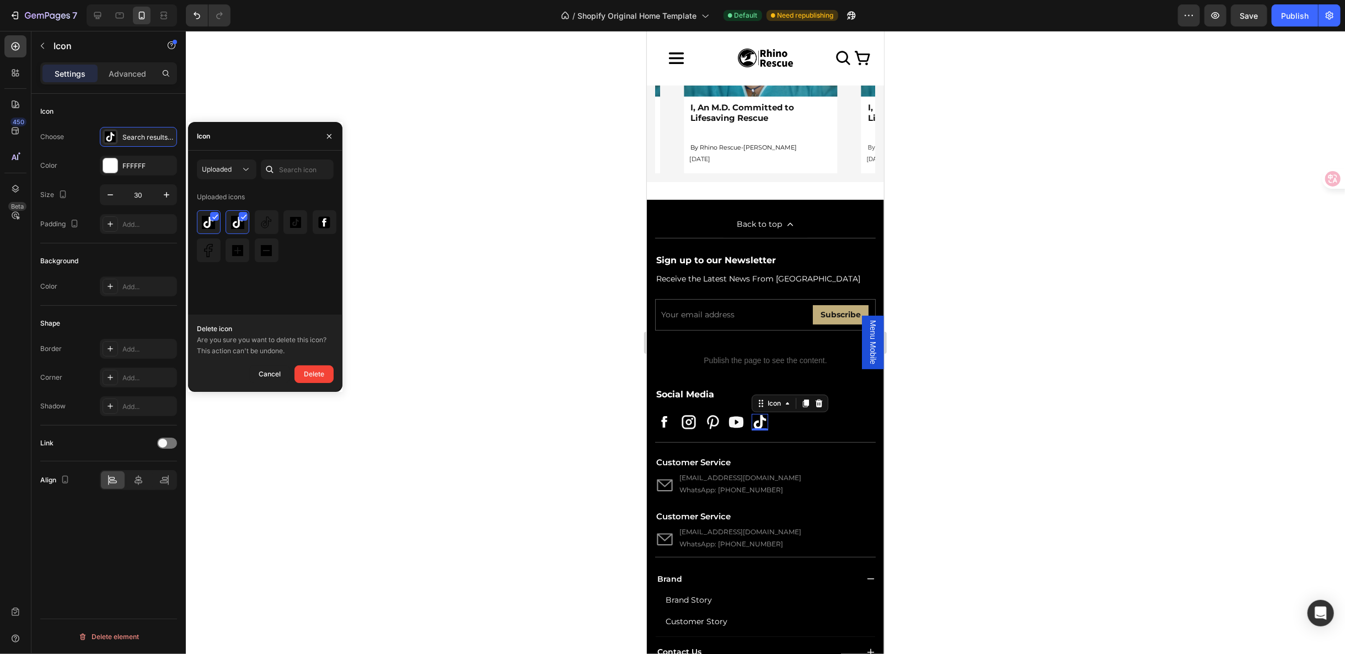
click at [983, 373] on div at bounding box center [765, 342] width 1159 height 623
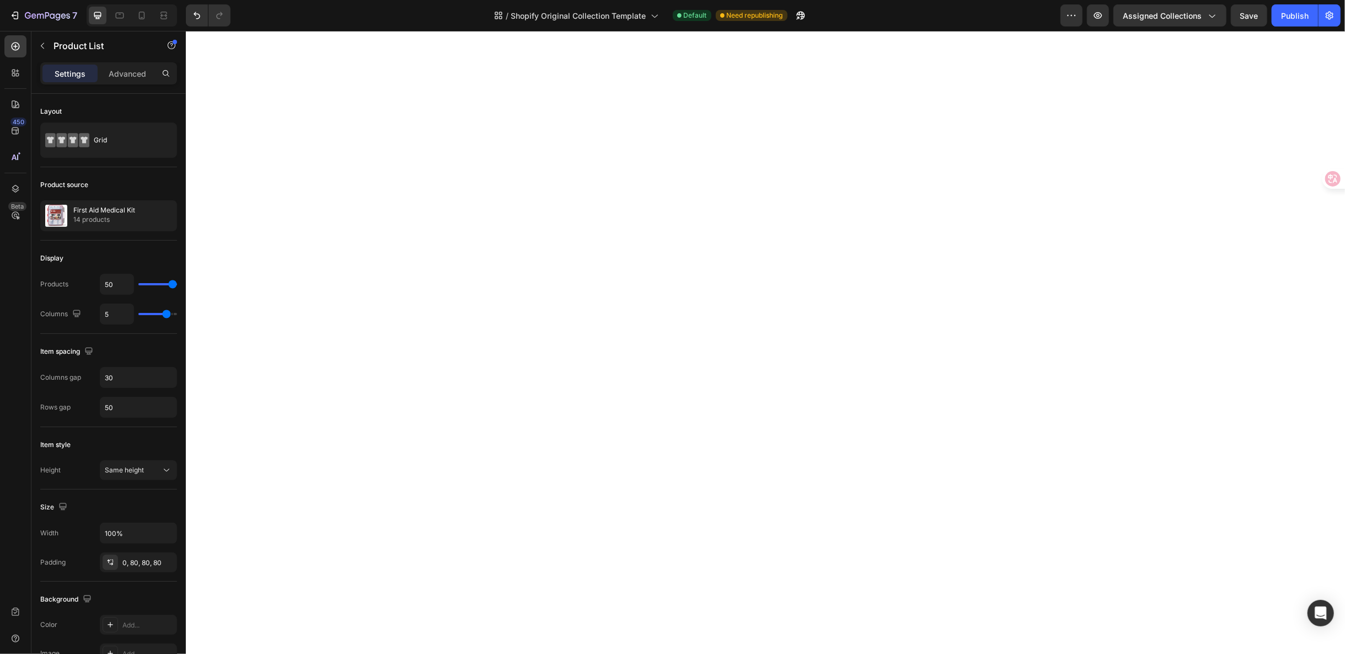
select select
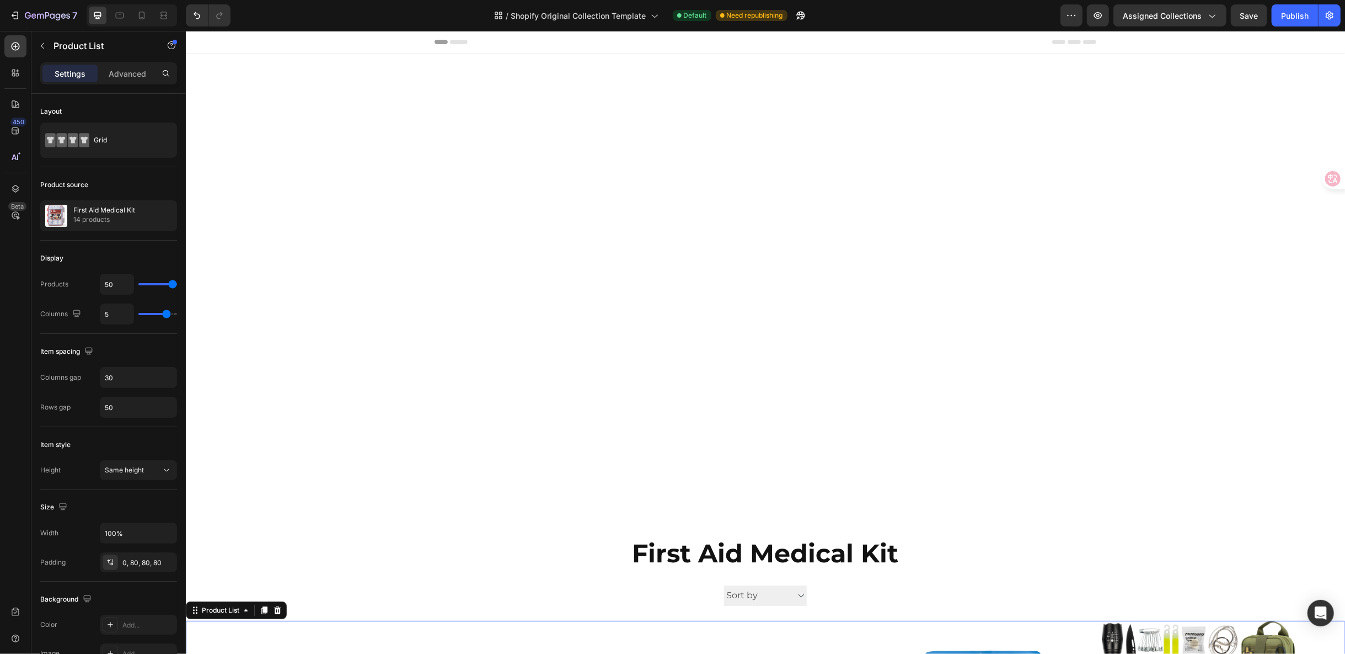
scroll to position [592, 0]
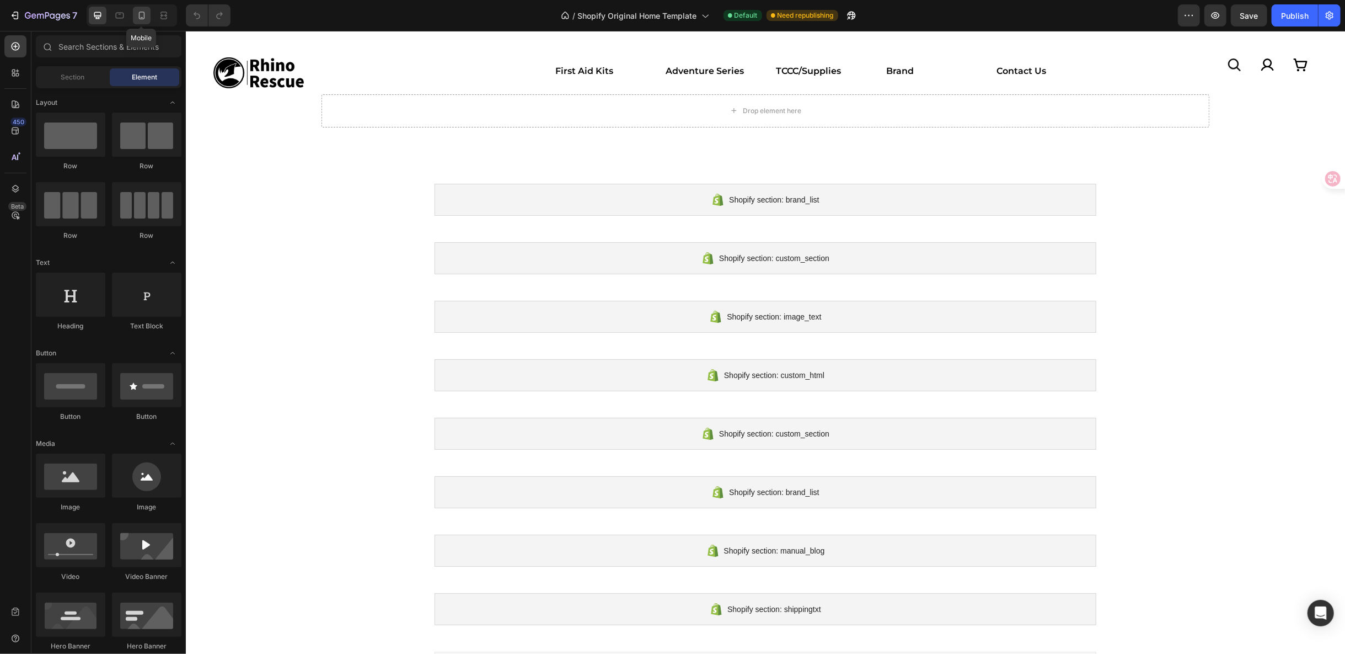
click at [146, 13] on icon at bounding box center [141, 15] width 11 height 11
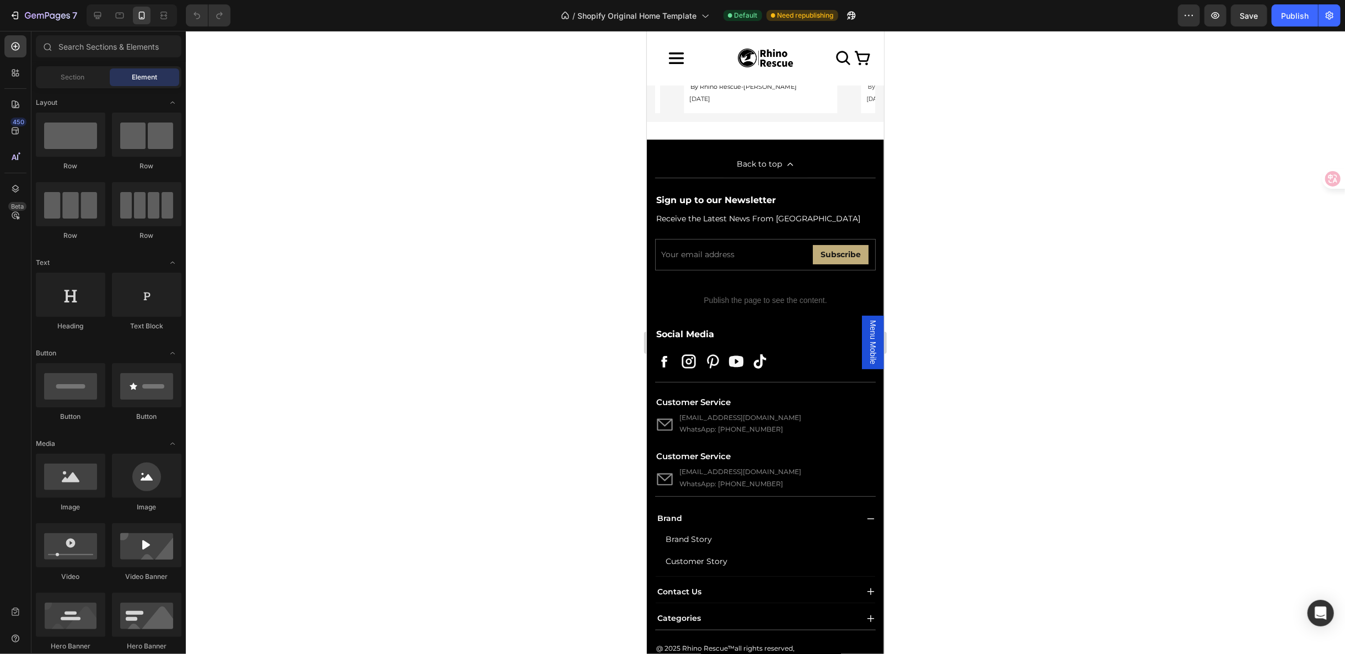
scroll to position [3738, 0]
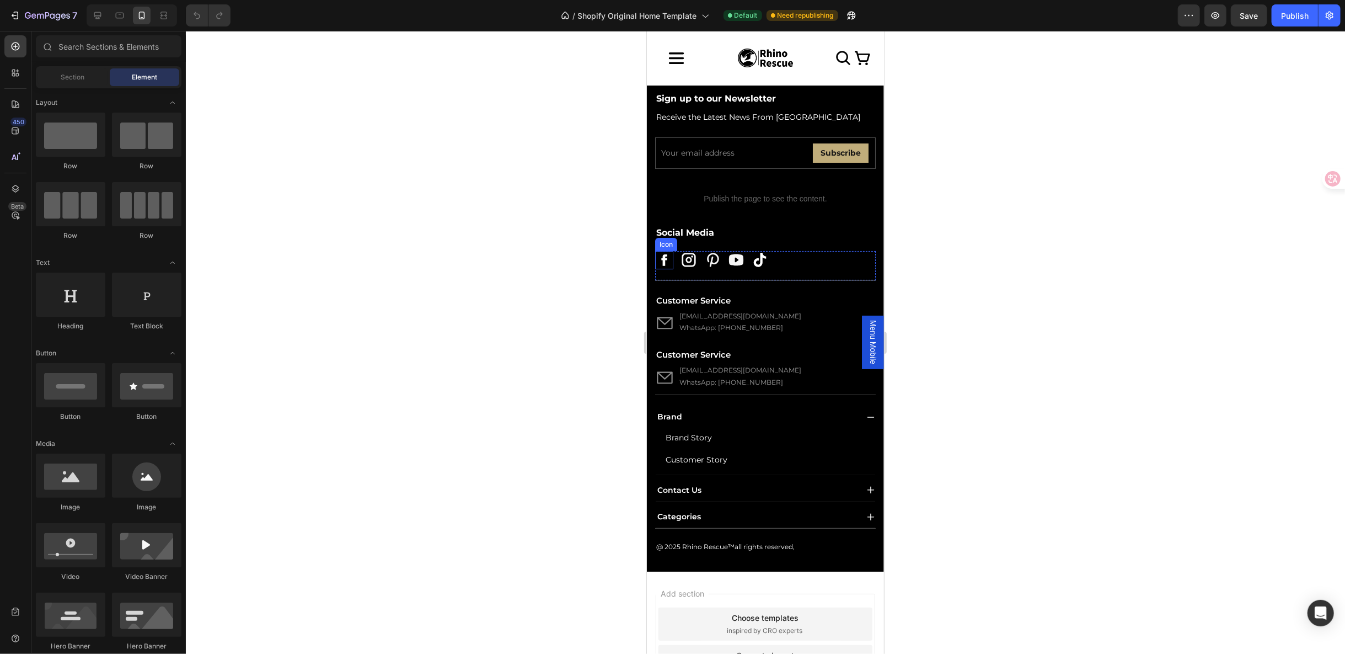
click at [667, 268] on icon at bounding box center [664, 260] width 16 height 16
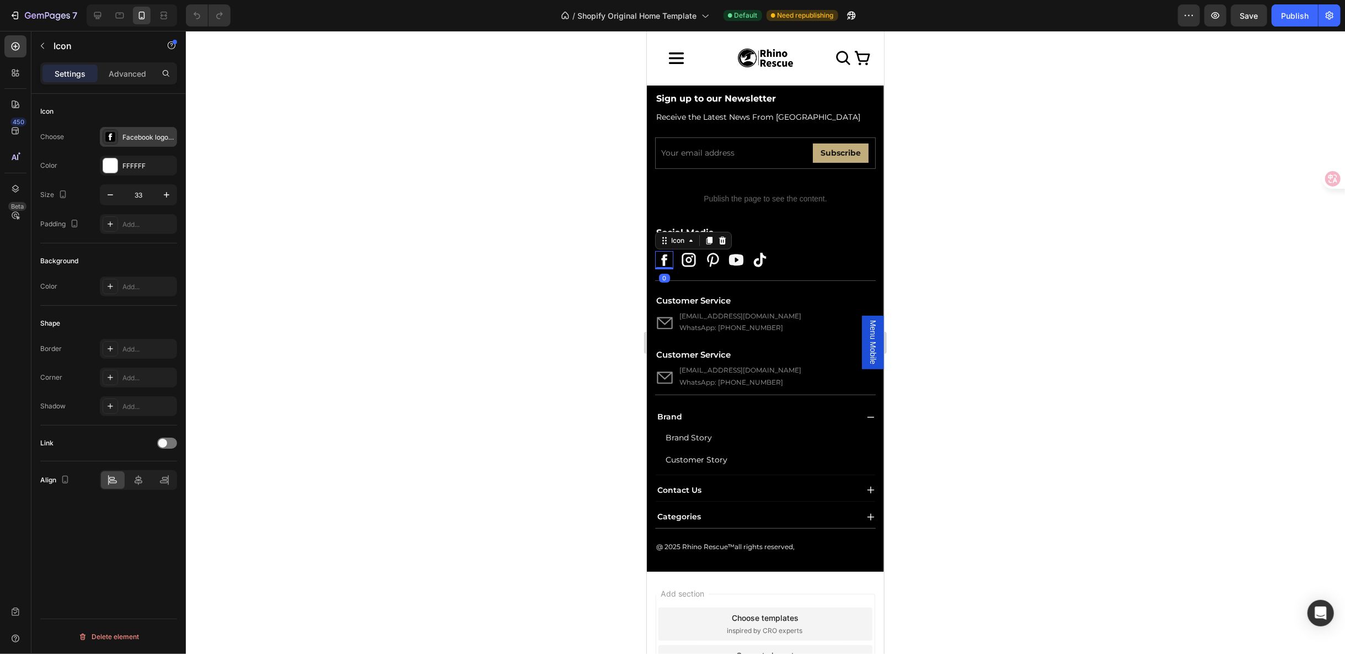
click at [143, 135] on div "Facebook logo meta svgrepo com" at bounding box center [148, 137] width 52 height 10
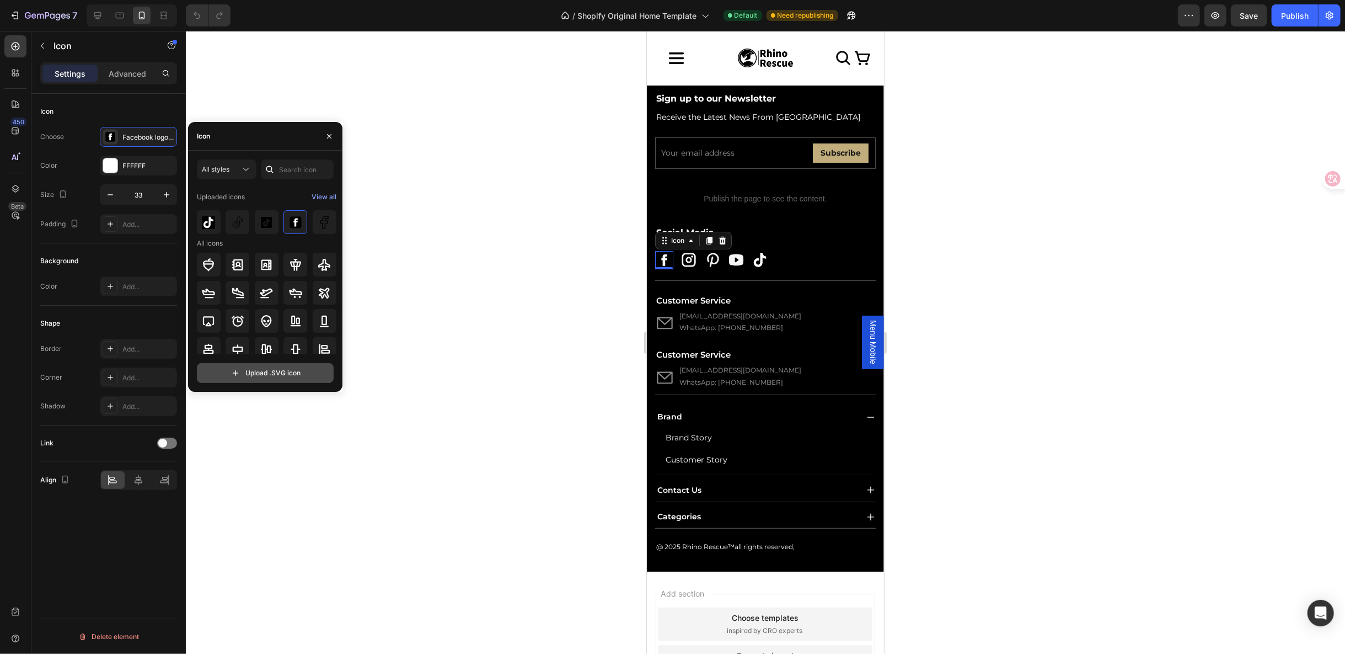
click at [258, 366] on input "file" at bounding box center [265, 372] width 136 height 19
type input "C:\fakepath\Facebook App Symbol - Free social icons-2.svg"
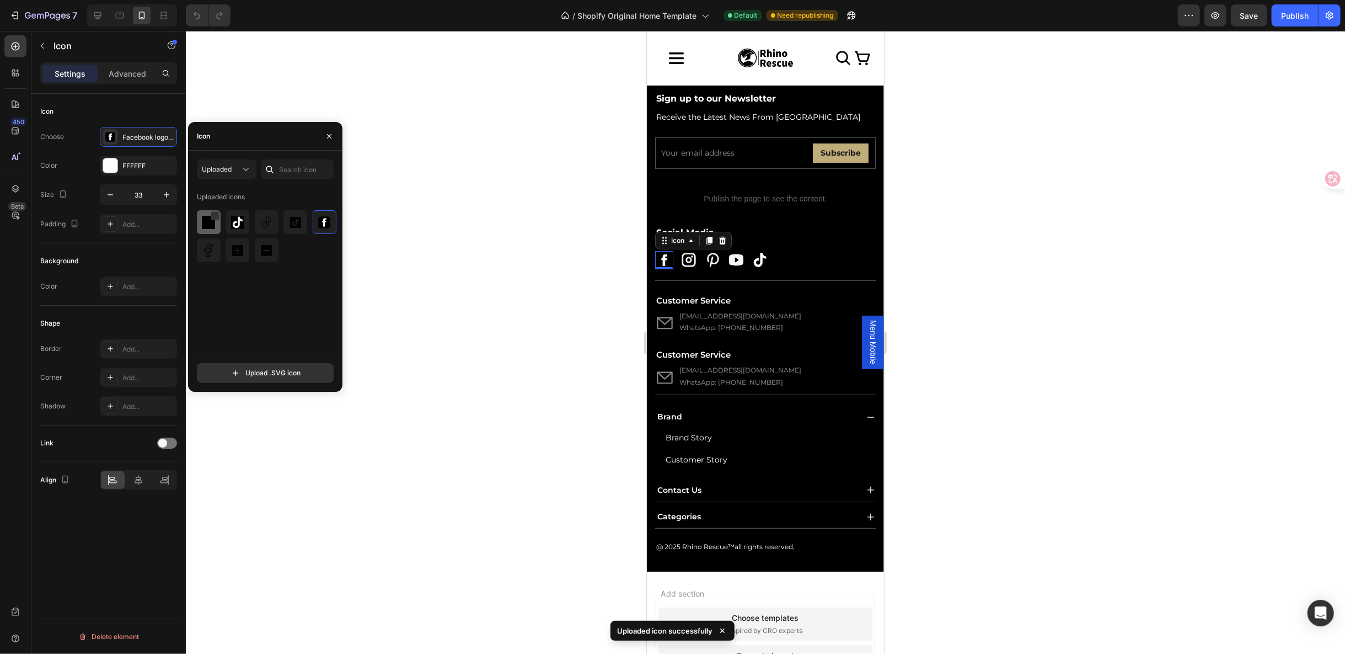
click at [226, 223] on div at bounding box center [238, 222] width 24 height 24
click at [1032, 452] on div at bounding box center [765, 342] width 1159 height 623
